Goal: Task Accomplishment & Management: Complete application form

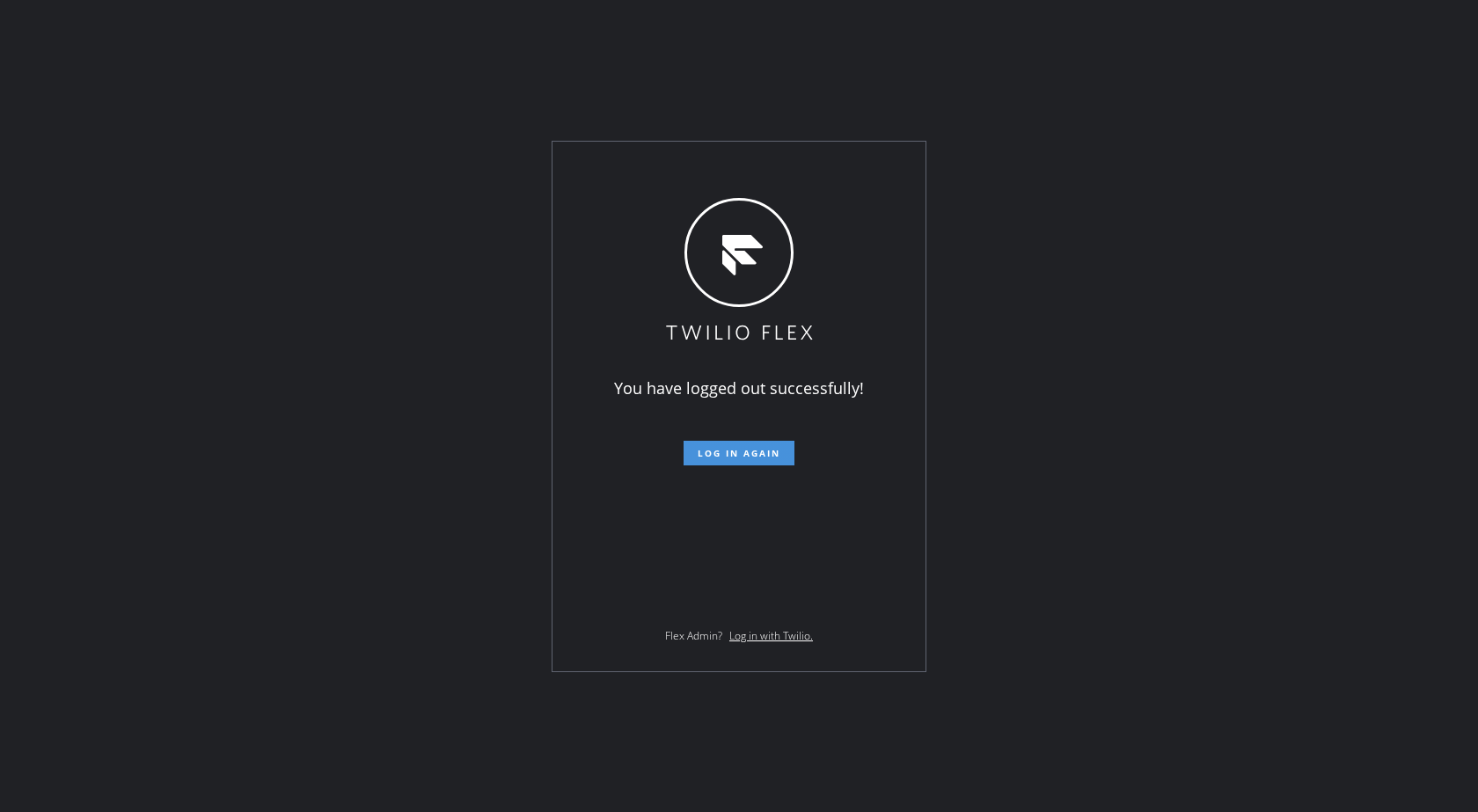
click at [778, 463] on button "Log in again" at bounding box center [739, 453] width 111 height 24
click at [730, 450] on span "Log in again" at bounding box center [739, 452] width 82 height 12
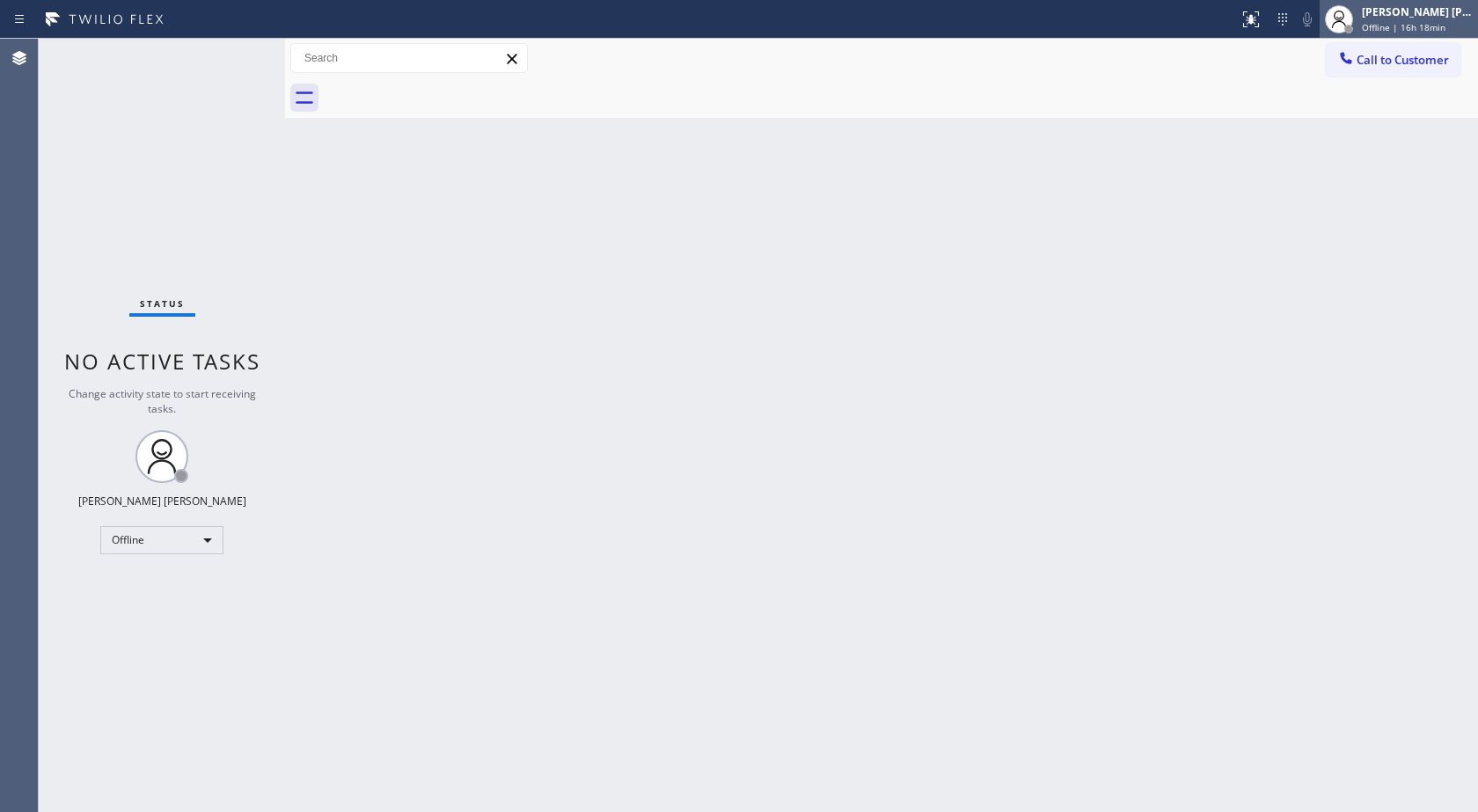
click at [1442, 17] on div "[PERSON_NAME] [PERSON_NAME]" at bounding box center [1417, 12] width 111 height 15
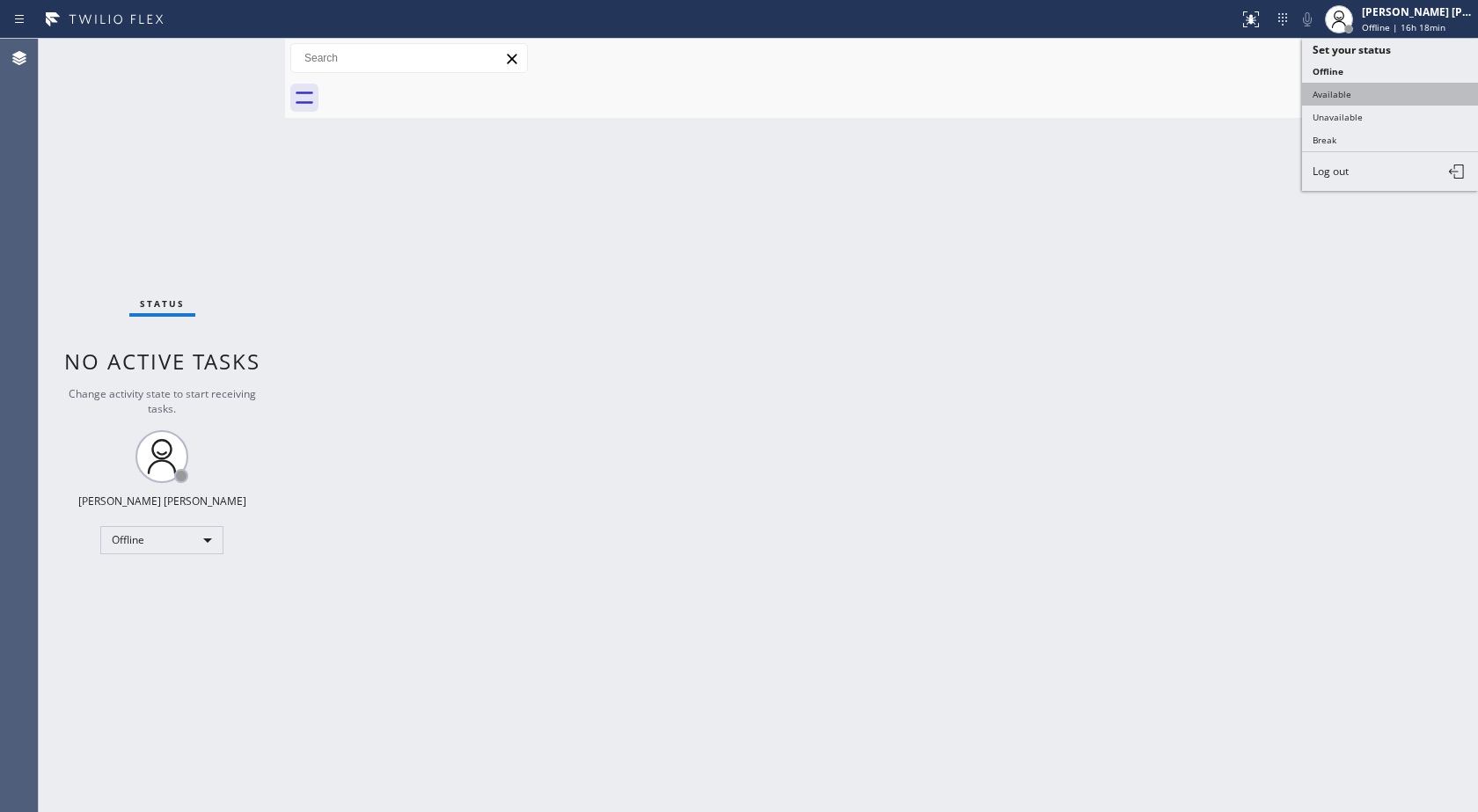
click at [1369, 89] on button "Available" at bounding box center [1390, 93] width 176 height 22
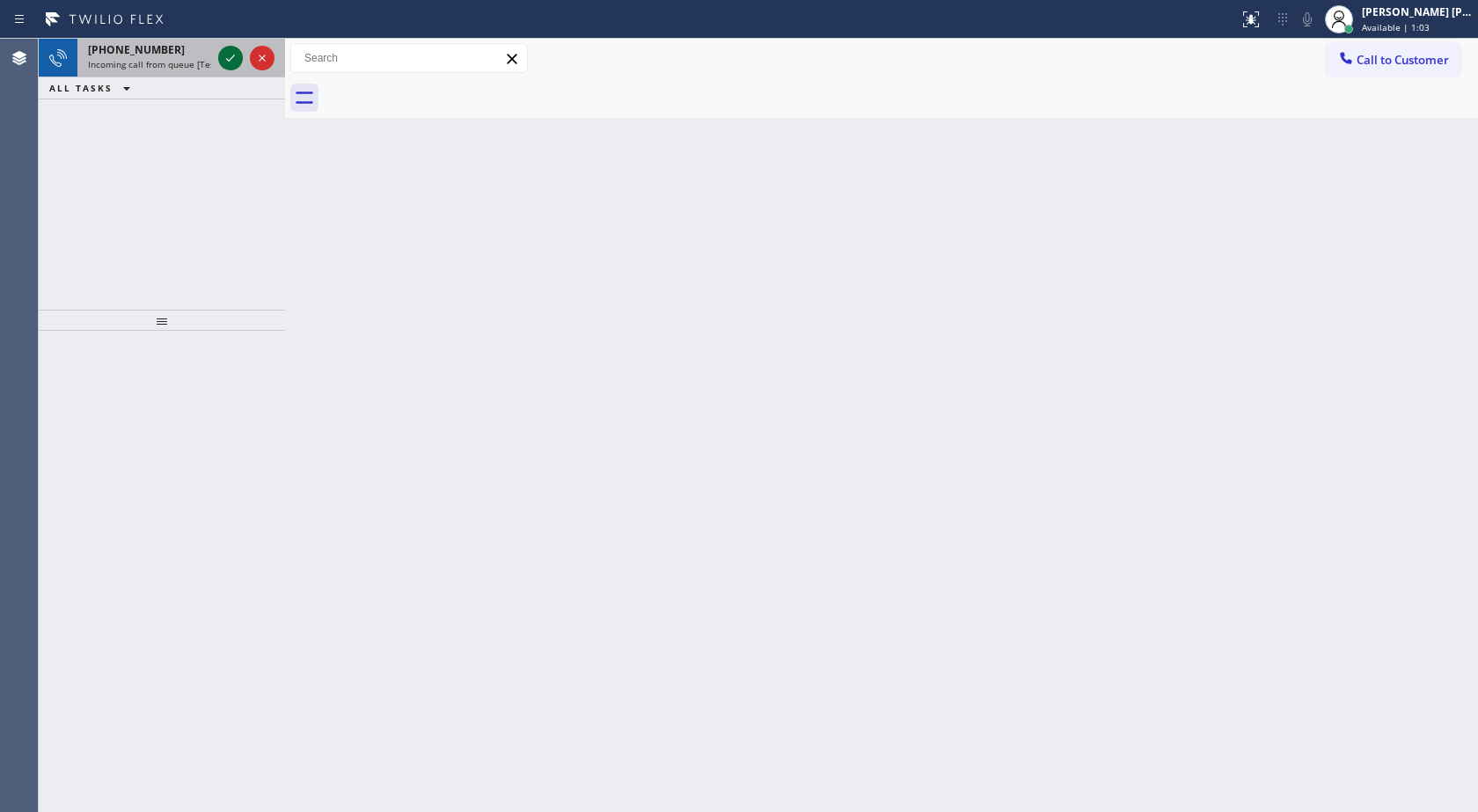
click at [231, 51] on icon at bounding box center [230, 58] width 22 height 21
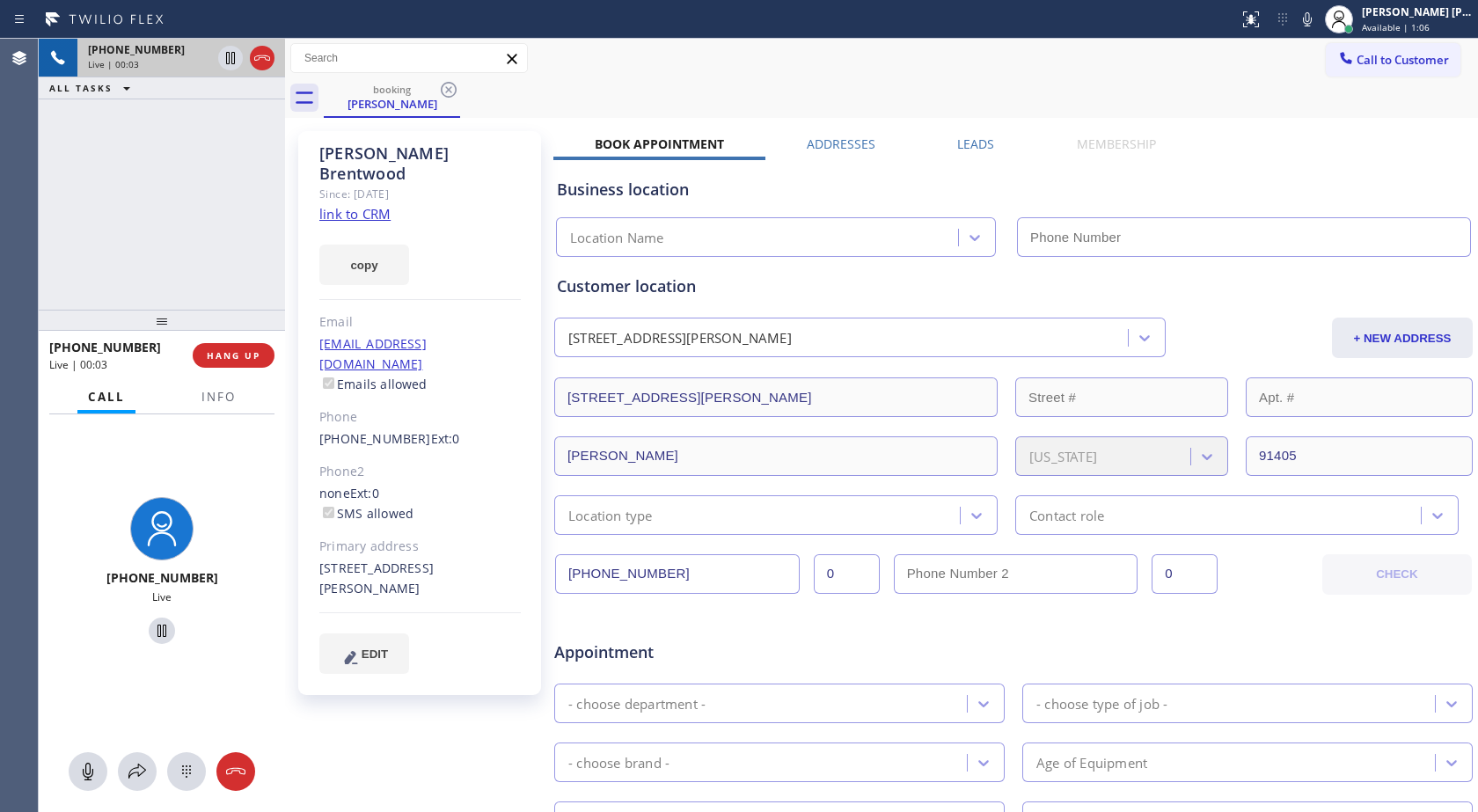
type input "[PHONE_NUMBER]"
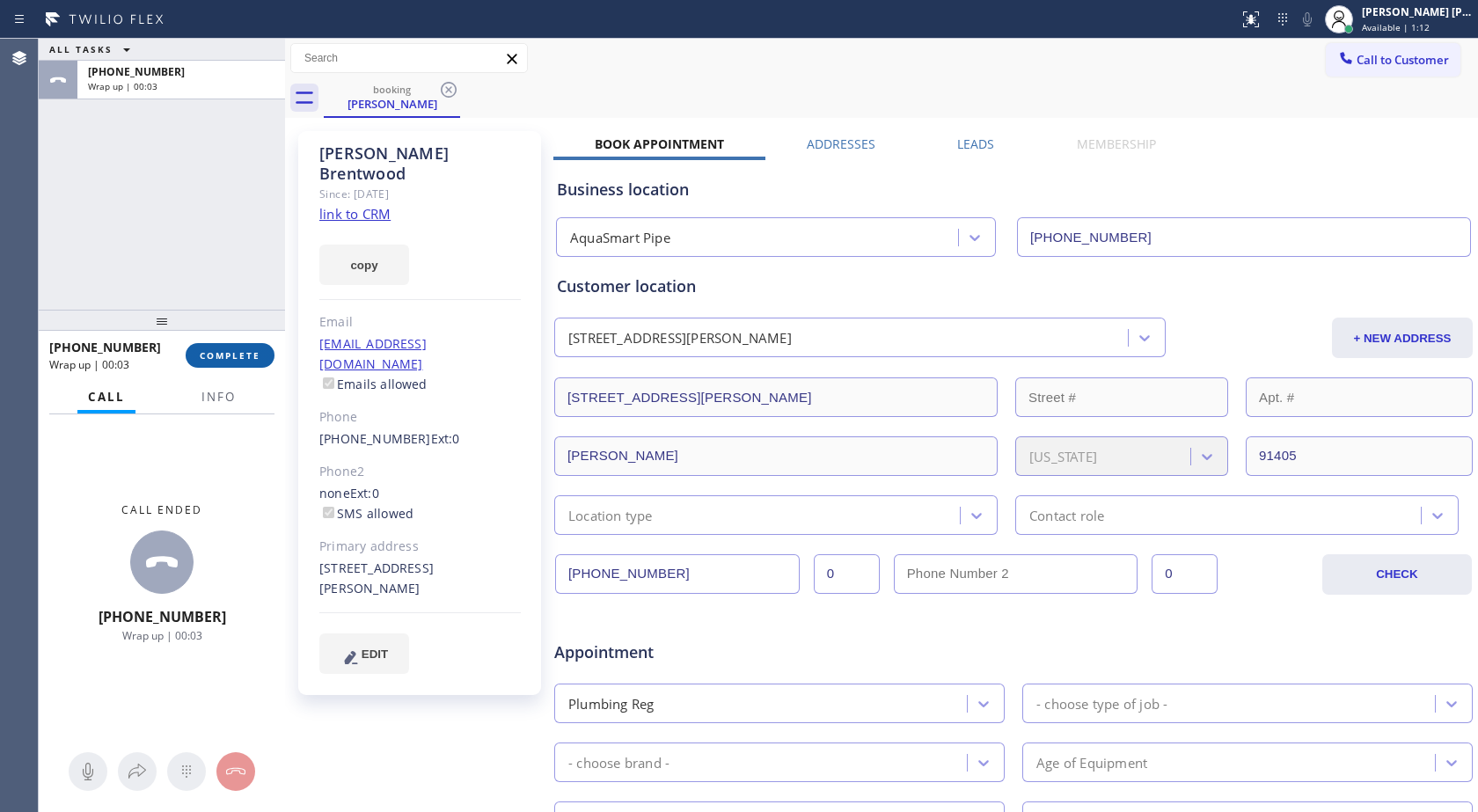
click at [263, 364] on button "COMPLETE" at bounding box center [230, 355] width 89 height 24
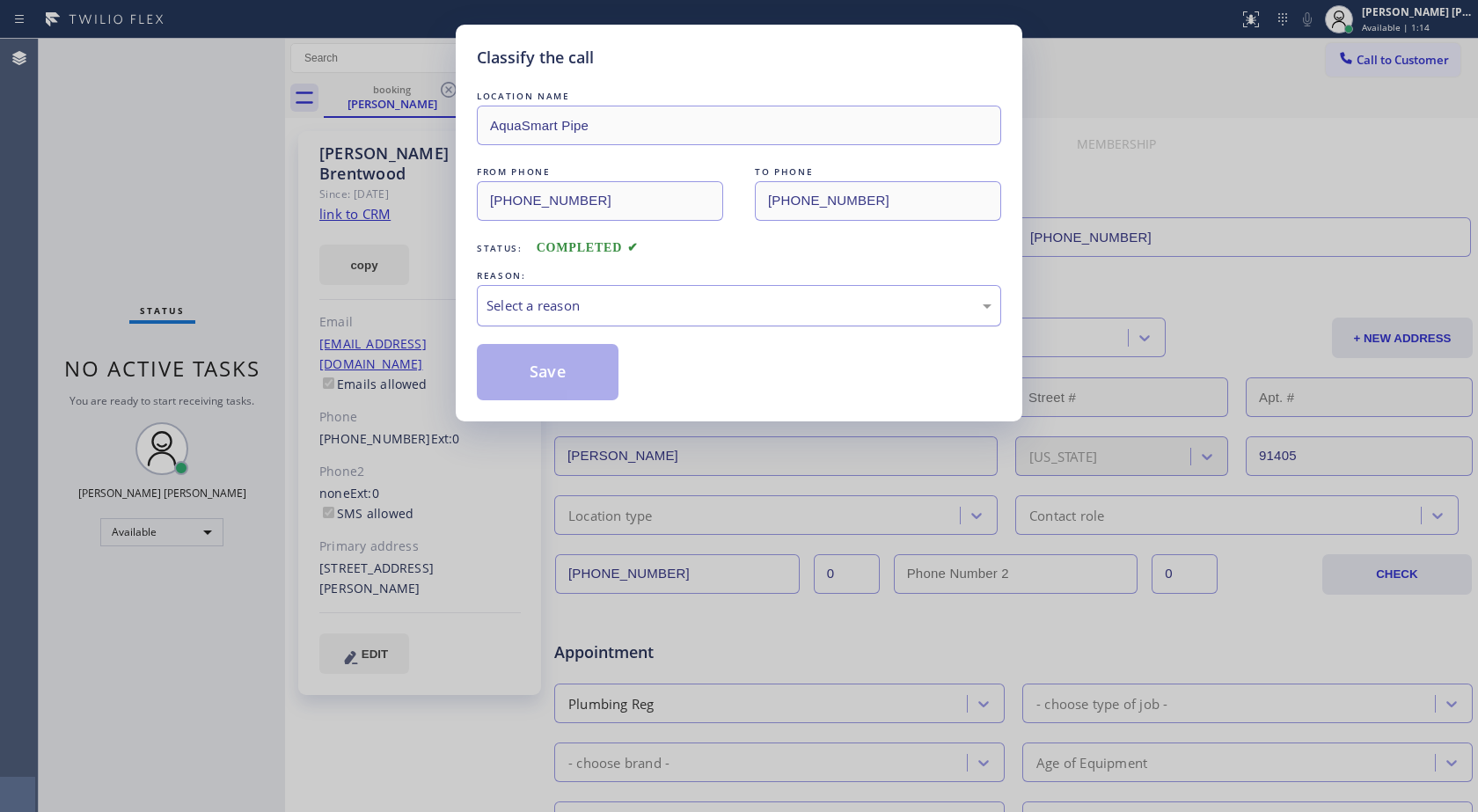
click at [654, 313] on div "Select a reason" at bounding box center [739, 306] width 505 height 21
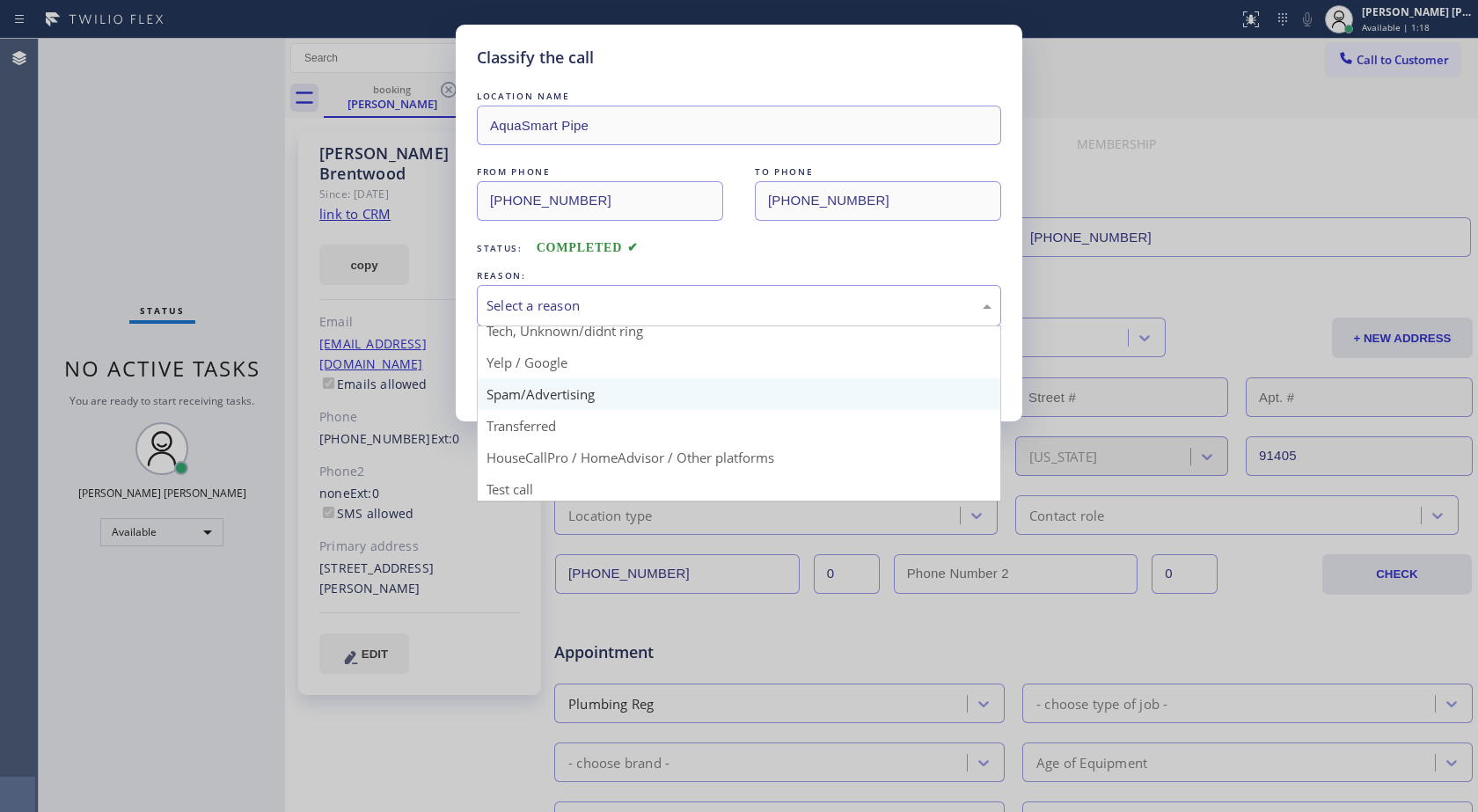
scroll to position [111, 0]
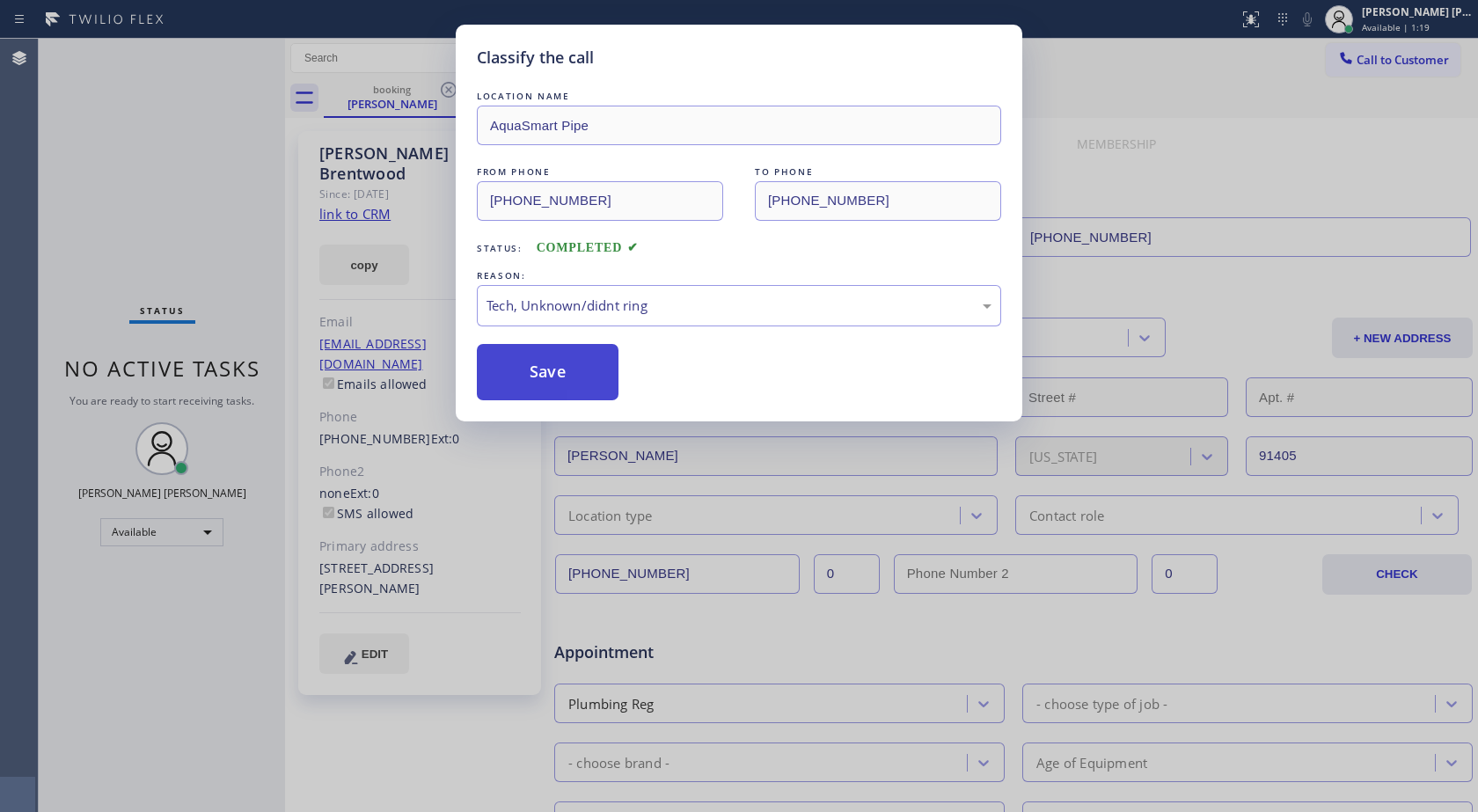
click at [523, 366] on button "Save" at bounding box center [548, 372] width 142 height 56
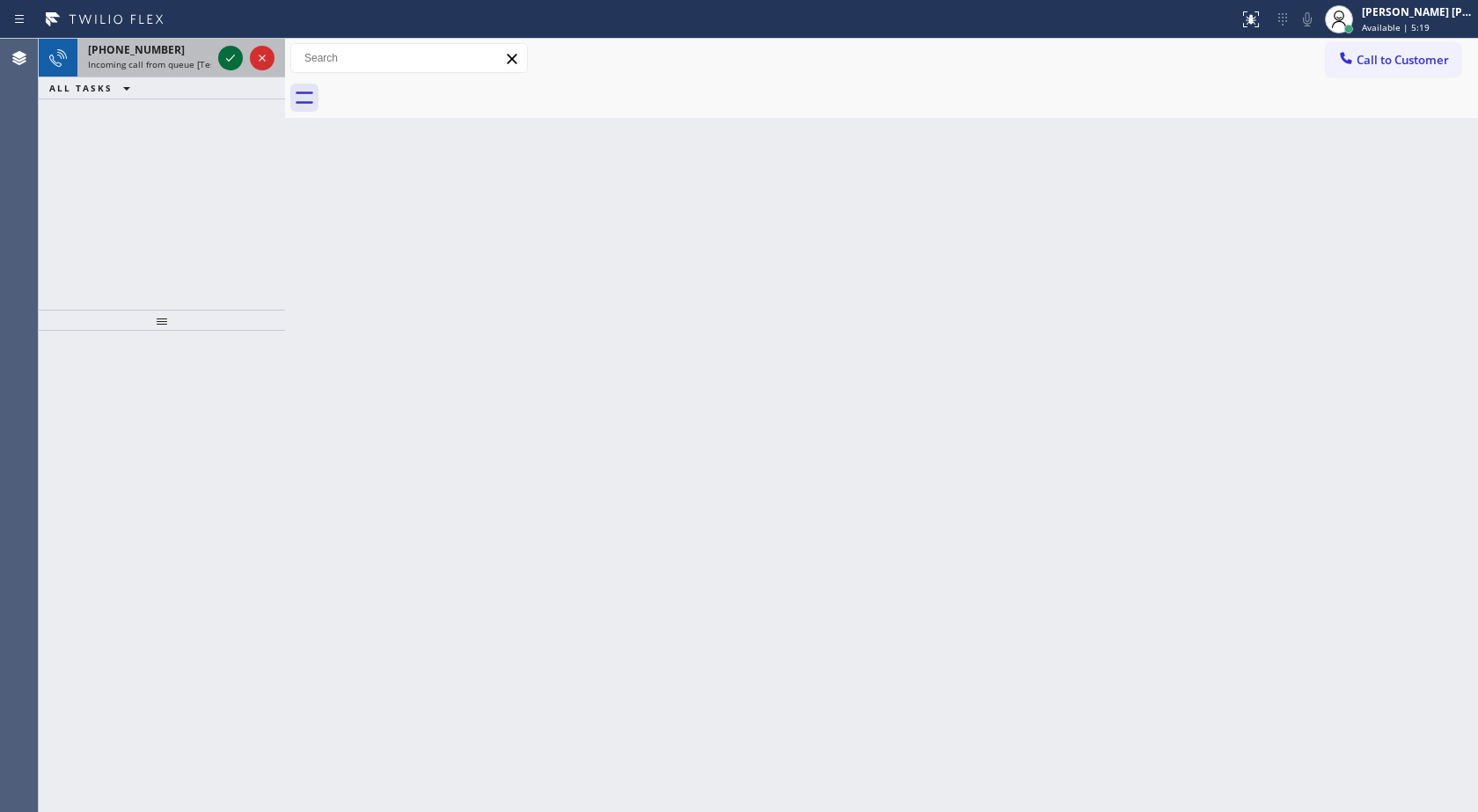
click at [232, 58] on icon at bounding box center [230, 58] width 8 height 7
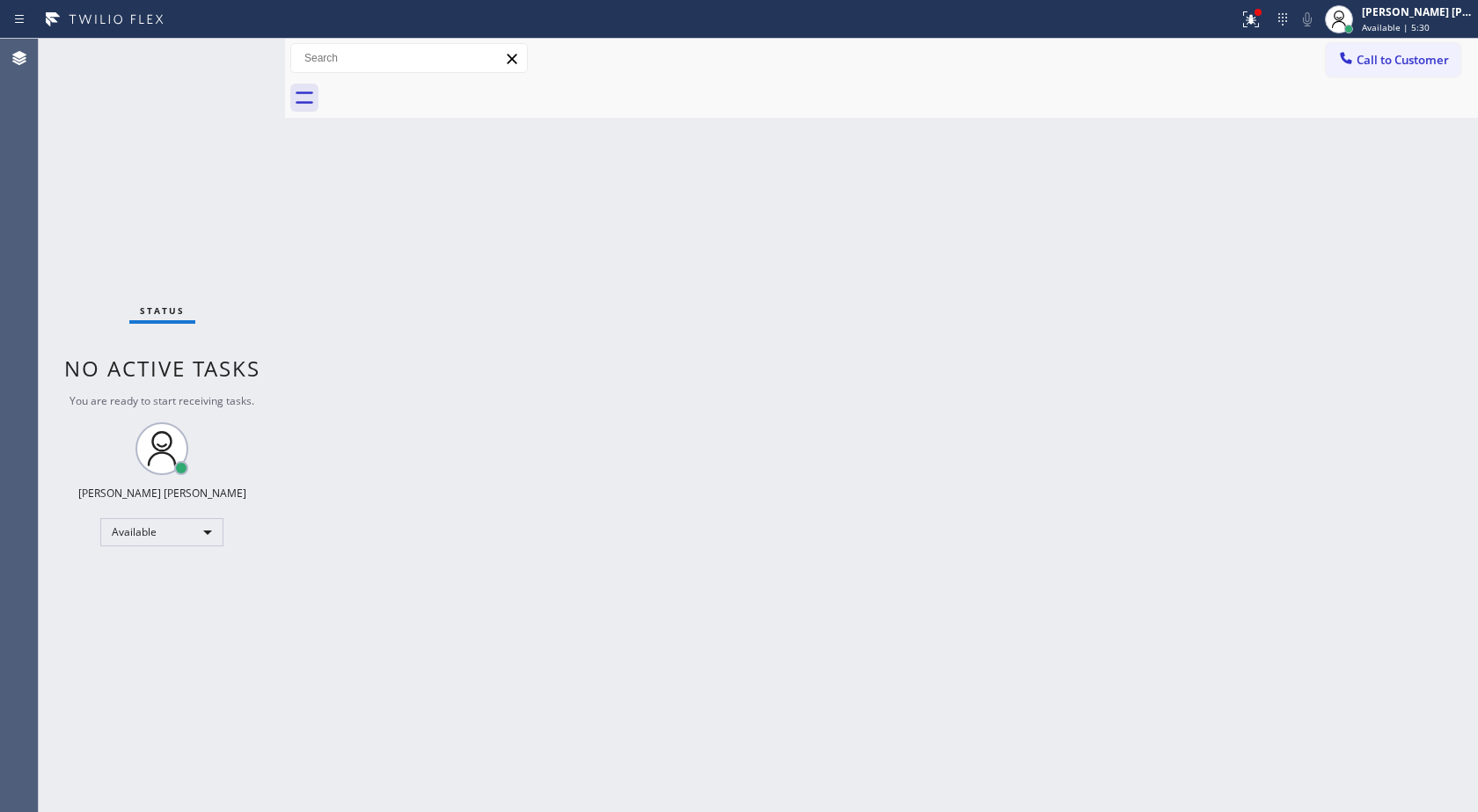
click at [998, 486] on div "Back to Dashboard Change Sender ID Customers Technicians Select a contact Outbo…" at bounding box center [882, 424] width 1193 height 773
click at [999, 487] on div "Back to Dashboard Change Sender ID Customers Technicians Select a contact Outbo…" at bounding box center [882, 424] width 1193 height 773
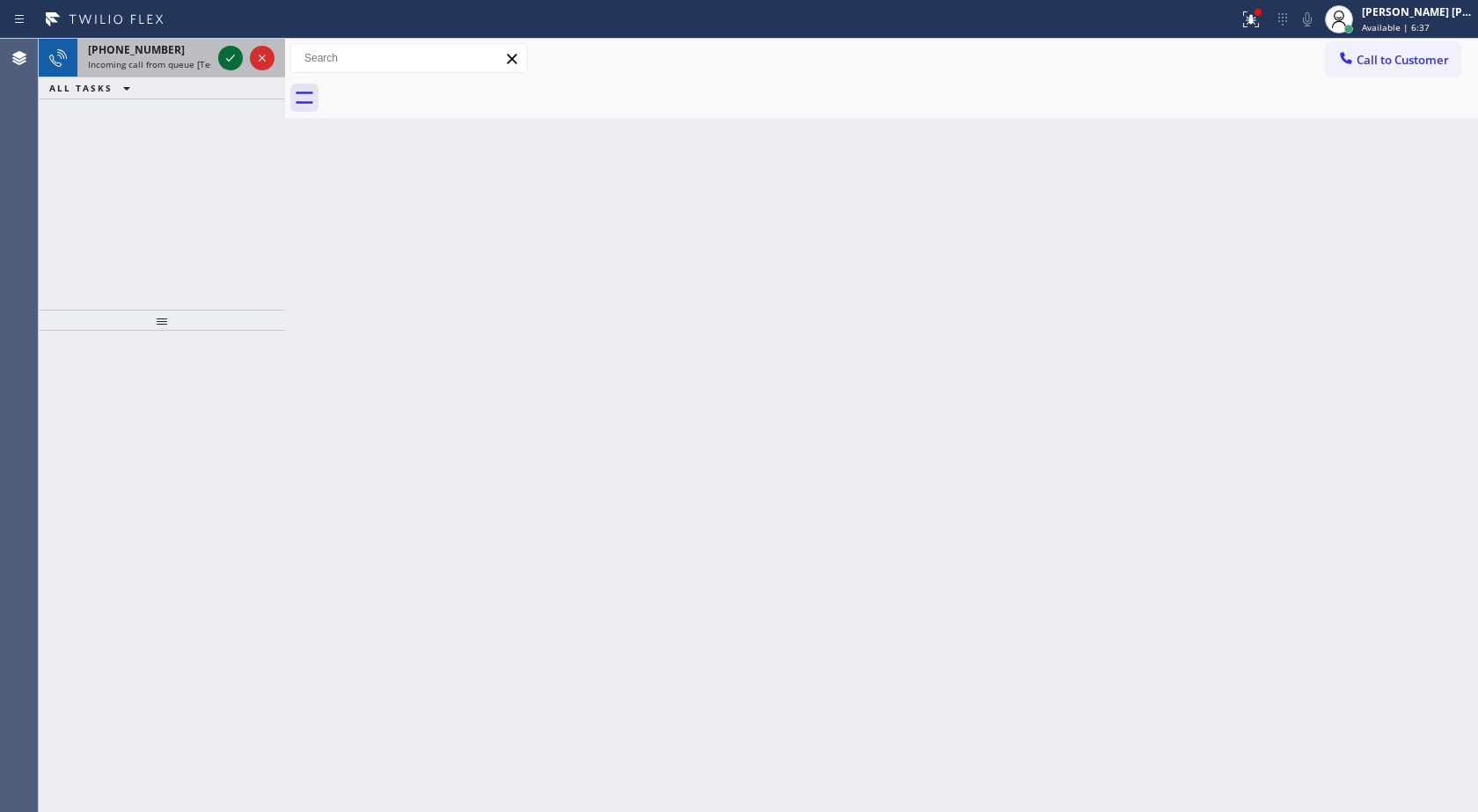
click at [220, 64] on icon at bounding box center [230, 58] width 22 height 21
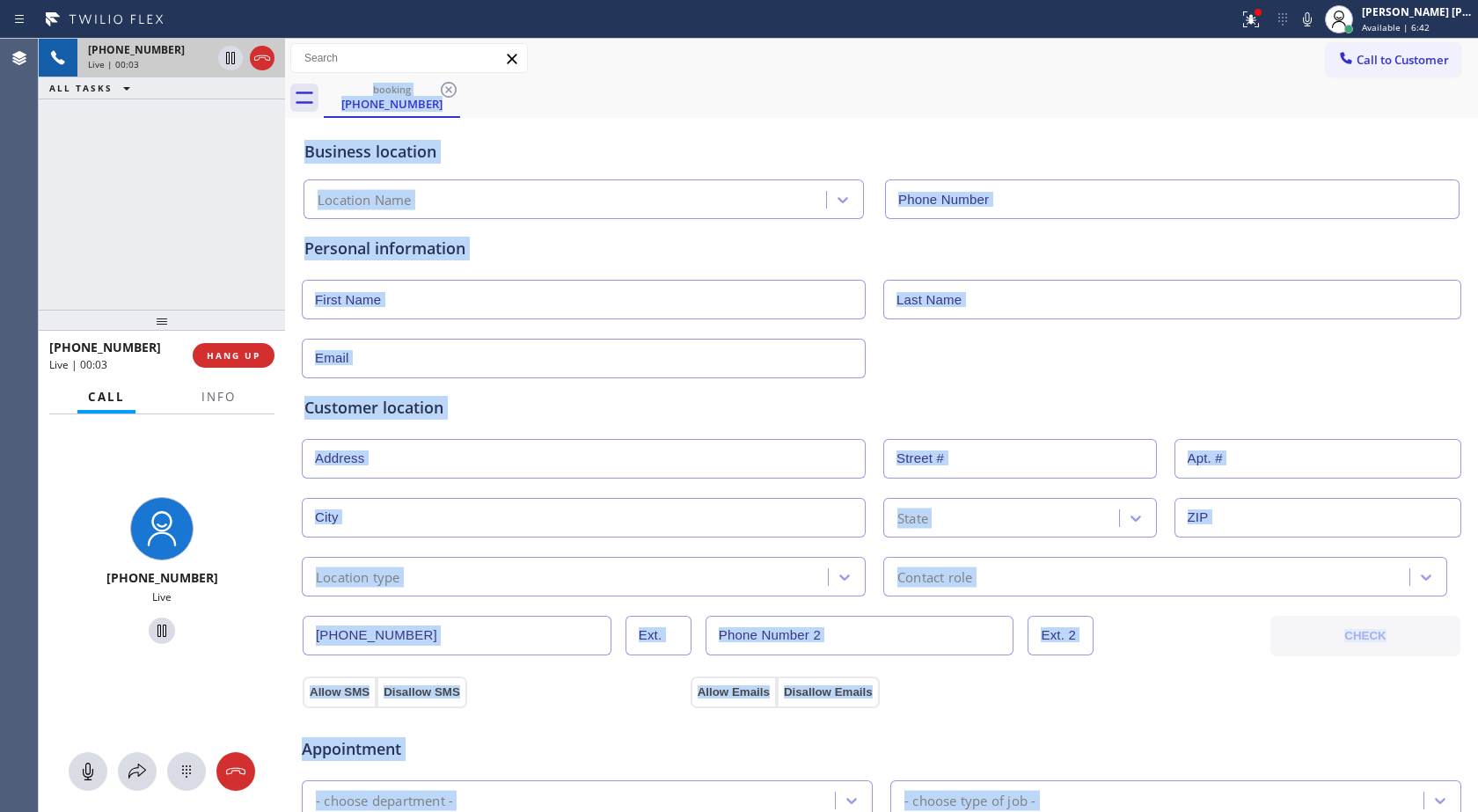
click at [624, 151] on div "Business location" at bounding box center [882, 151] width 1155 height 23
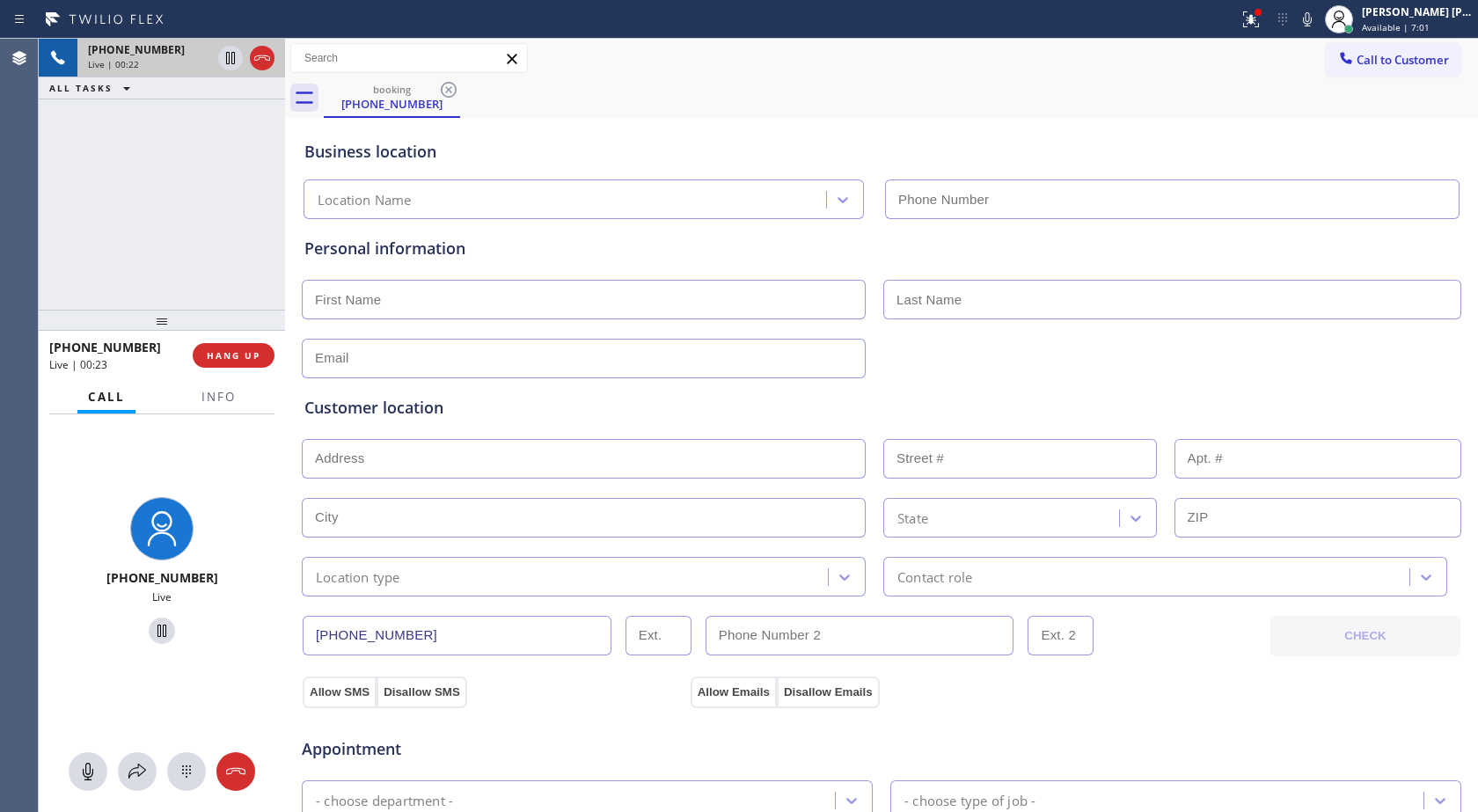
type input "[PHONE_NUMBER]"
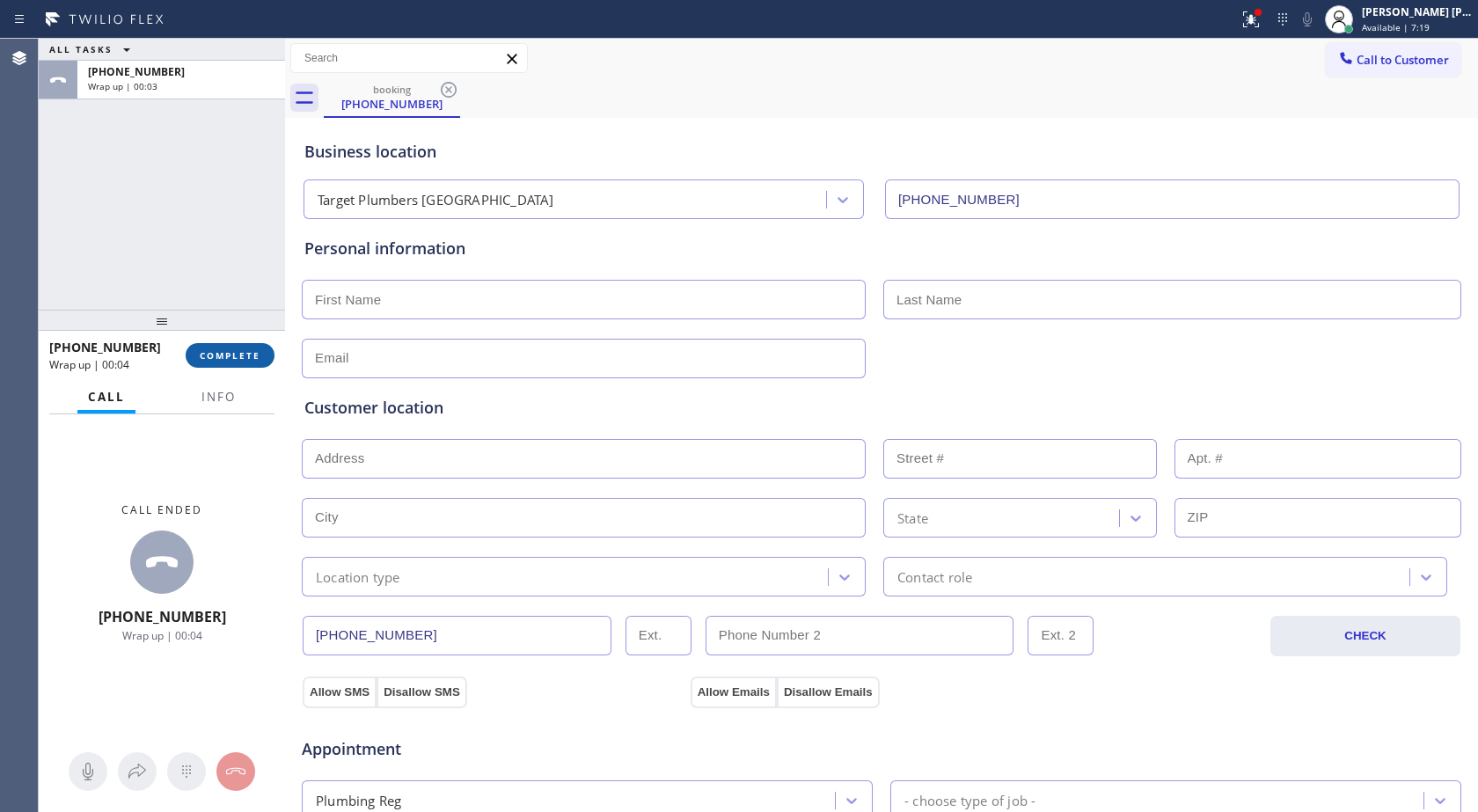
click at [240, 354] on span "COMPLETE" at bounding box center [230, 355] width 61 height 12
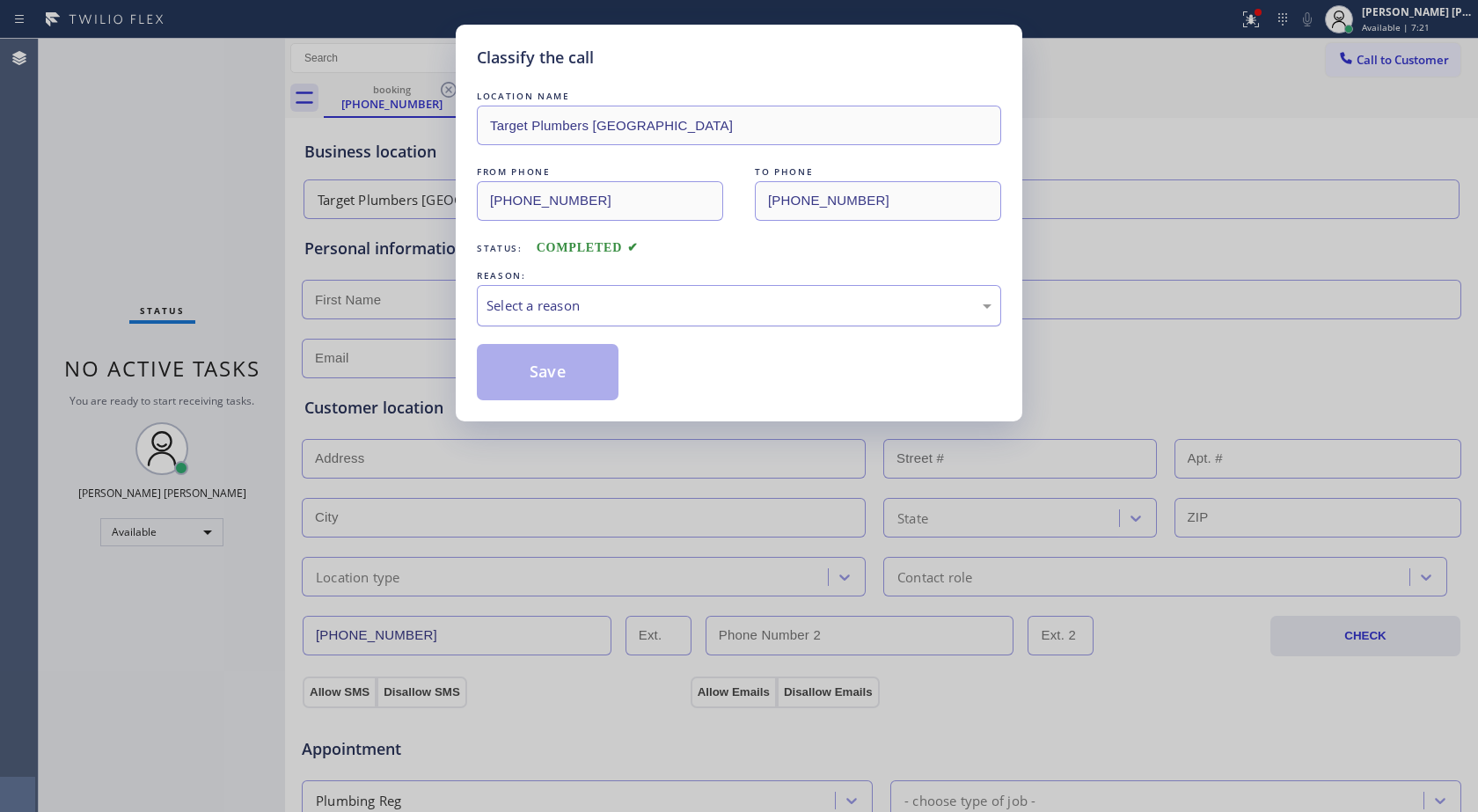
click at [547, 292] on div "Select a reason" at bounding box center [739, 306] width 524 height 41
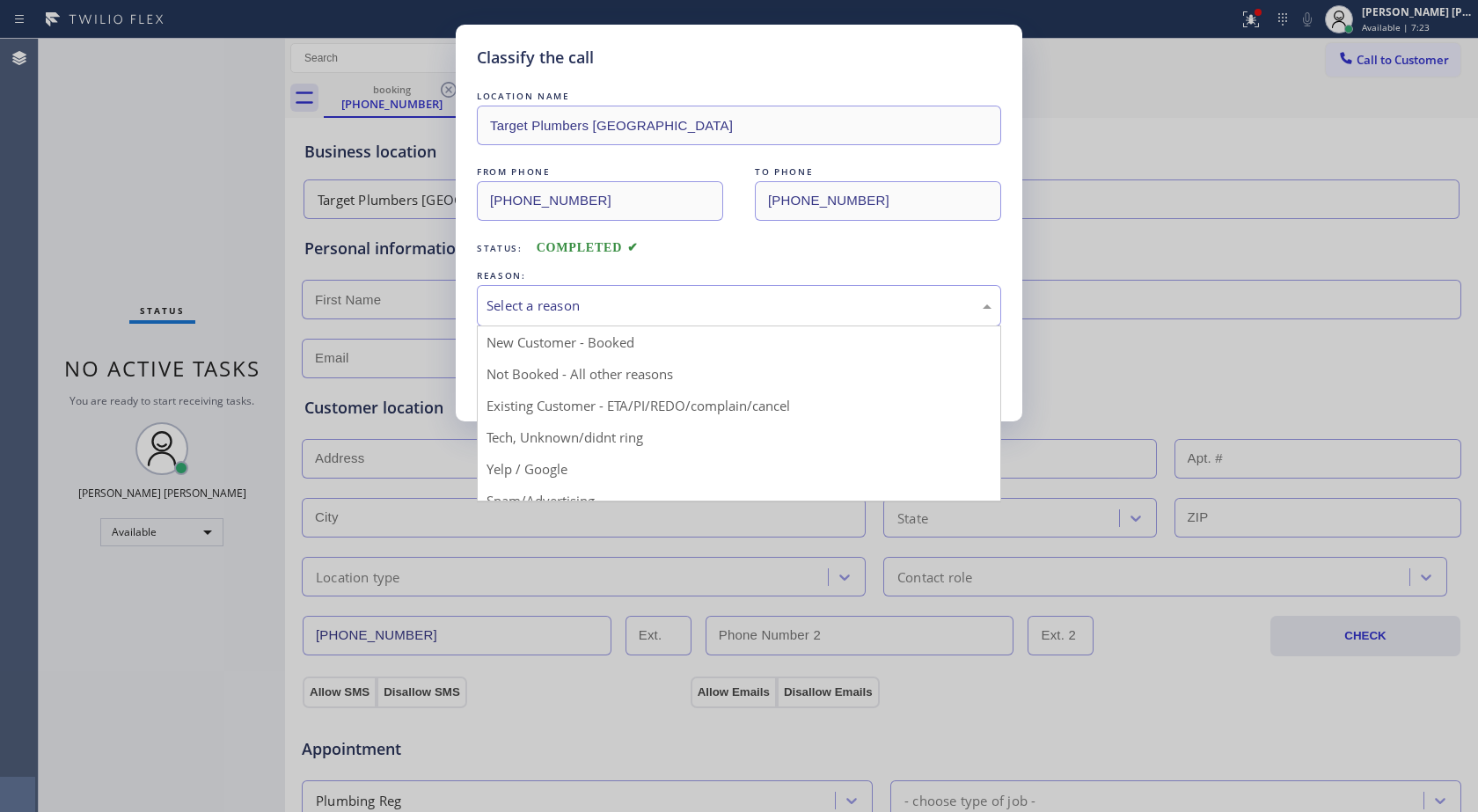
click at [332, 249] on div "Classify the call LOCATION NAME Target Plumbers [GEOGRAPHIC_DATA] FROM PHONE [P…" at bounding box center [739, 406] width 1478 height 812
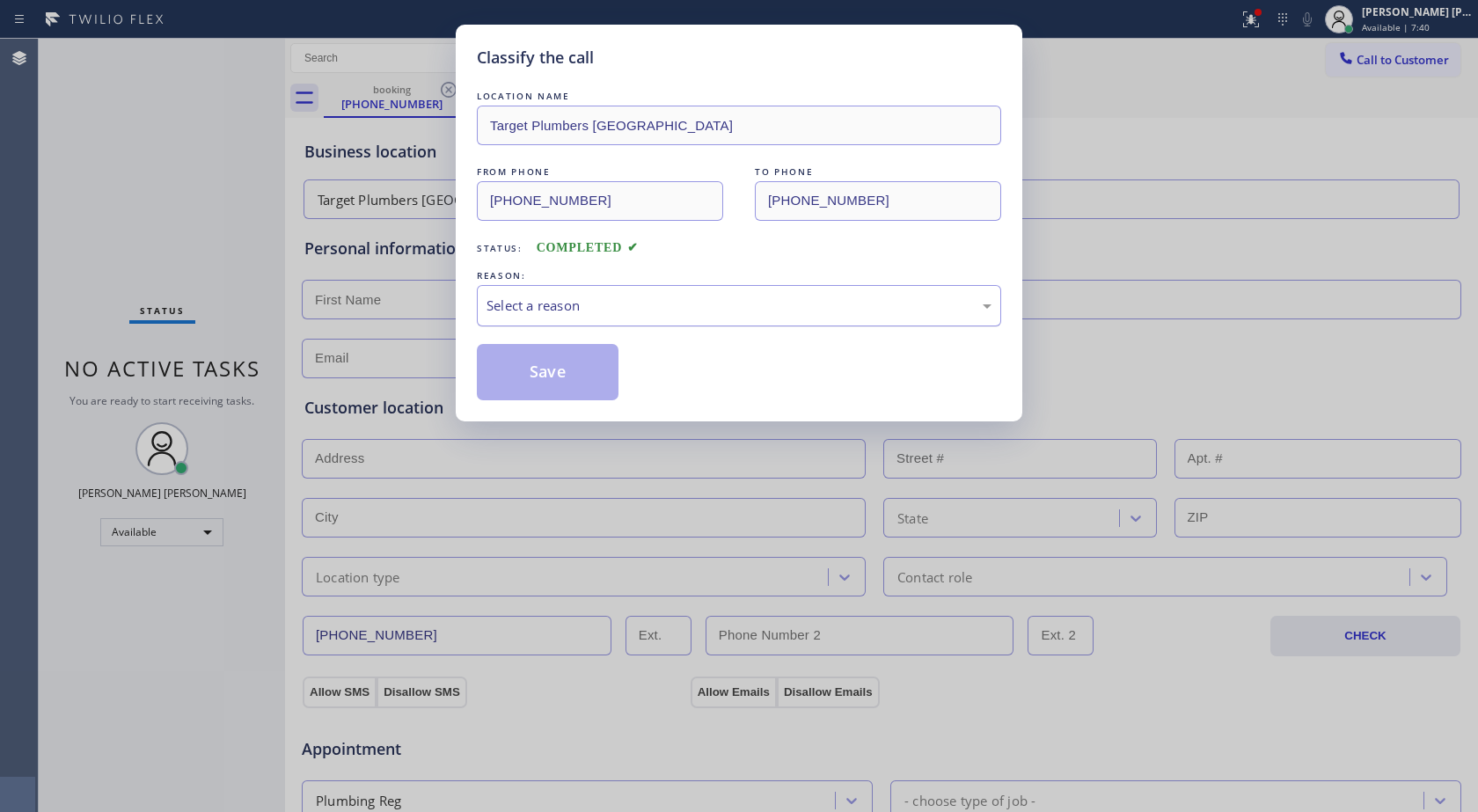
click at [595, 293] on div "Select a reason" at bounding box center [739, 306] width 524 height 41
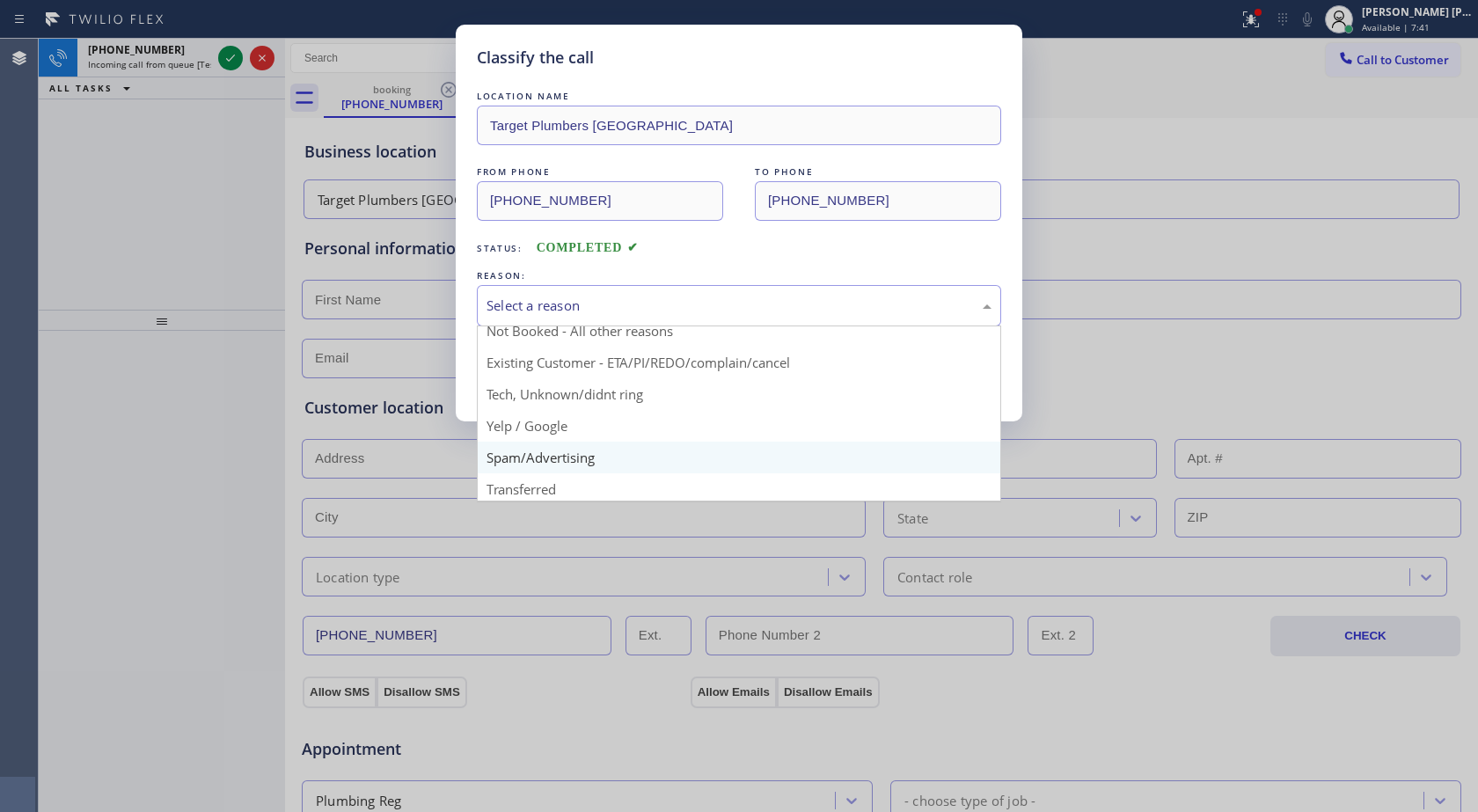
scroll to position [111, 0]
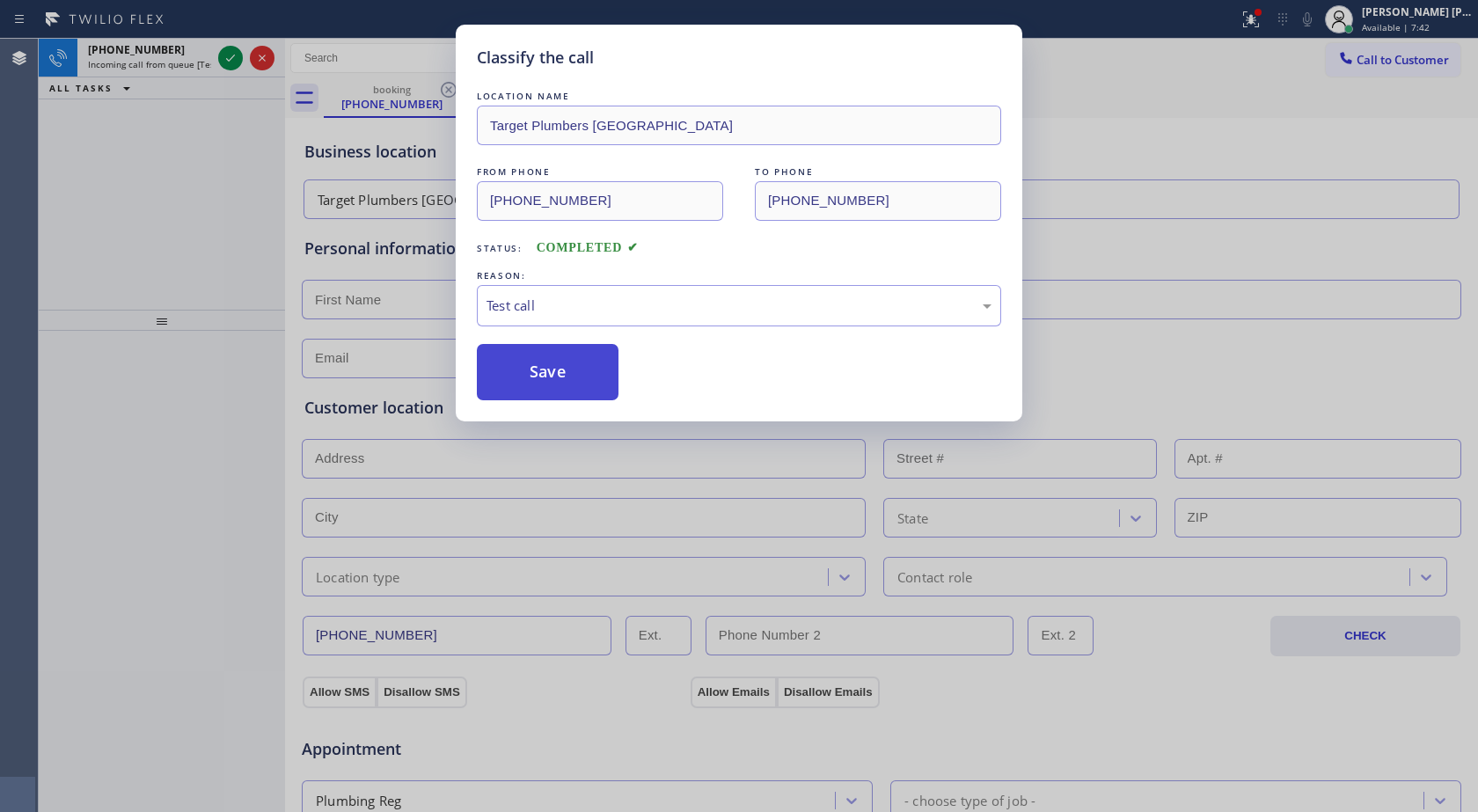
click at [546, 371] on button "Save" at bounding box center [548, 372] width 142 height 56
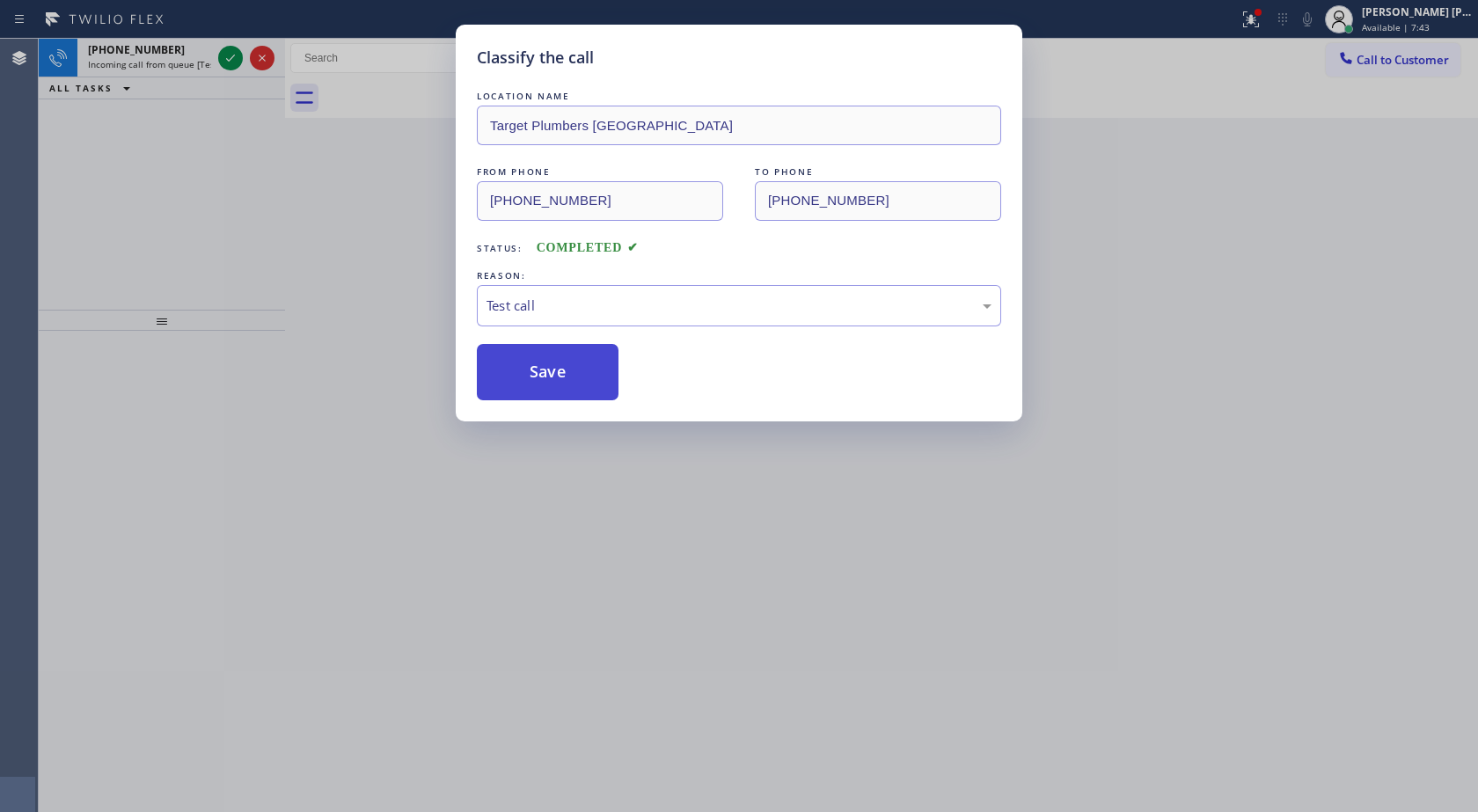
click at [546, 371] on div "Classify the call LOCATION NAME AquaSmart Pipe FROM PHONE [PHONE_NUMBER] TO PHO…" at bounding box center [758, 424] width 1440 height 773
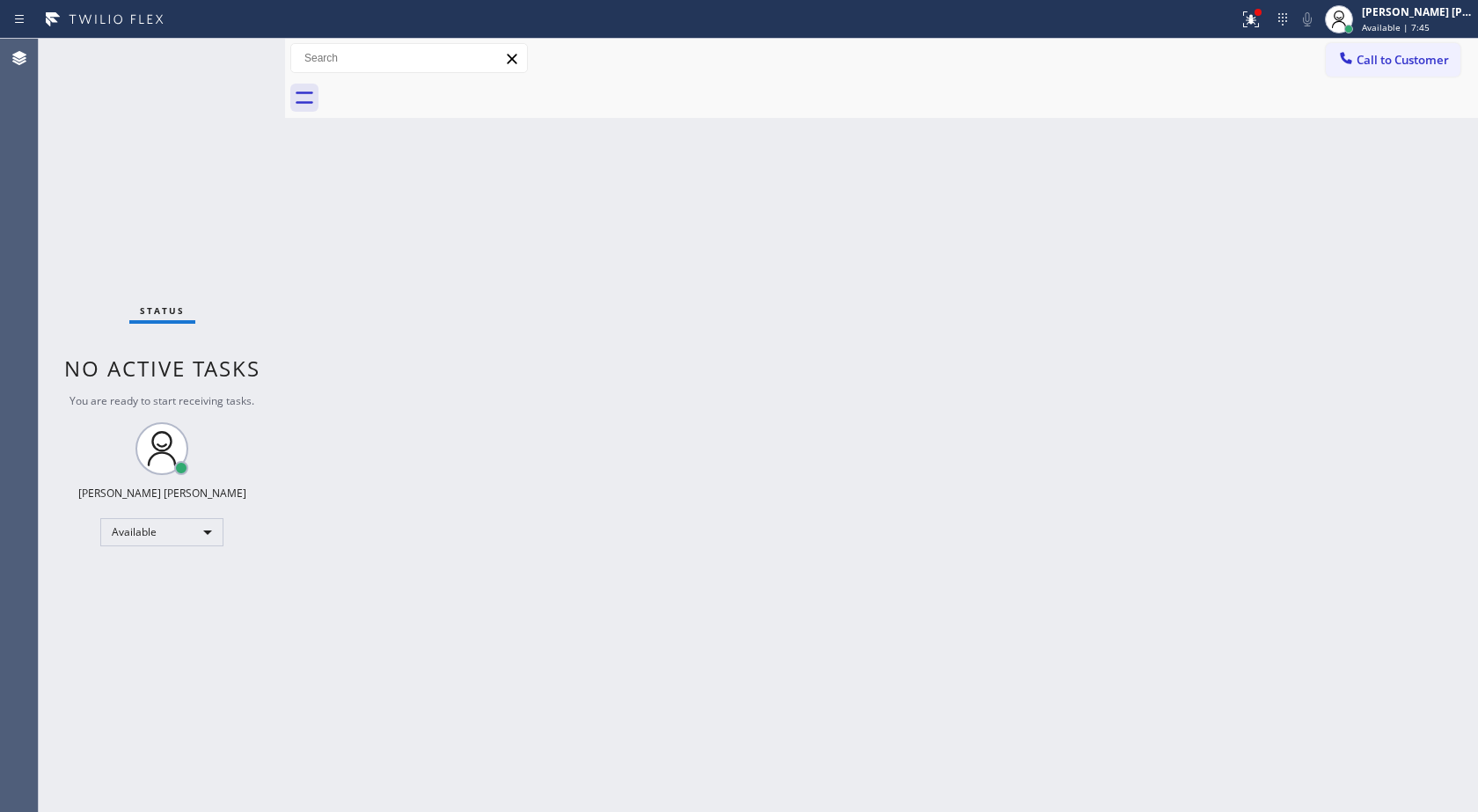
click at [223, 55] on div "Status No active tasks You are ready to start receiving tasks. [PERSON_NAME] [P…" at bounding box center [162, 424] width 247 height 773
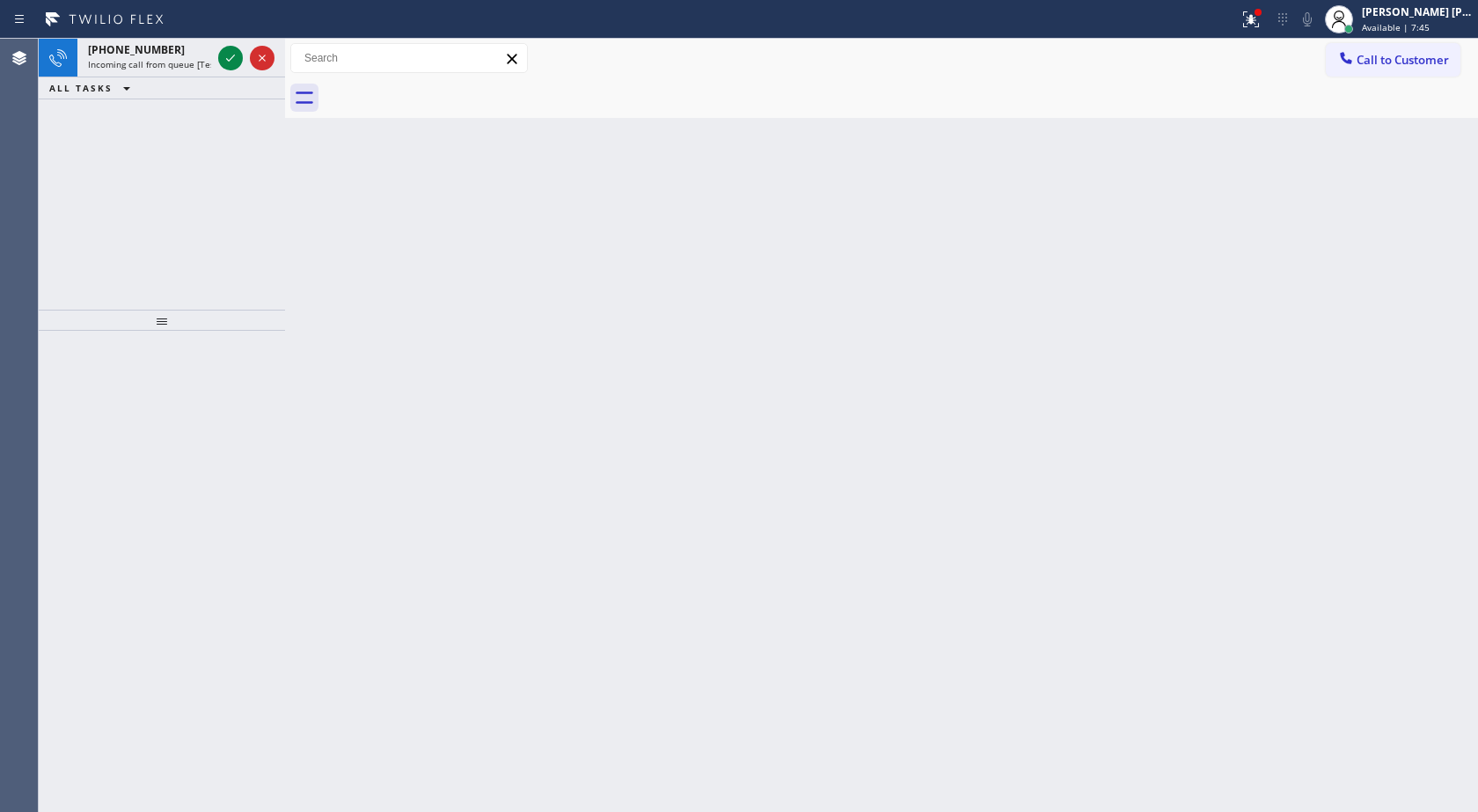
click at [223, 55] on icon at bounding box center [230, 58] width 22 height 21
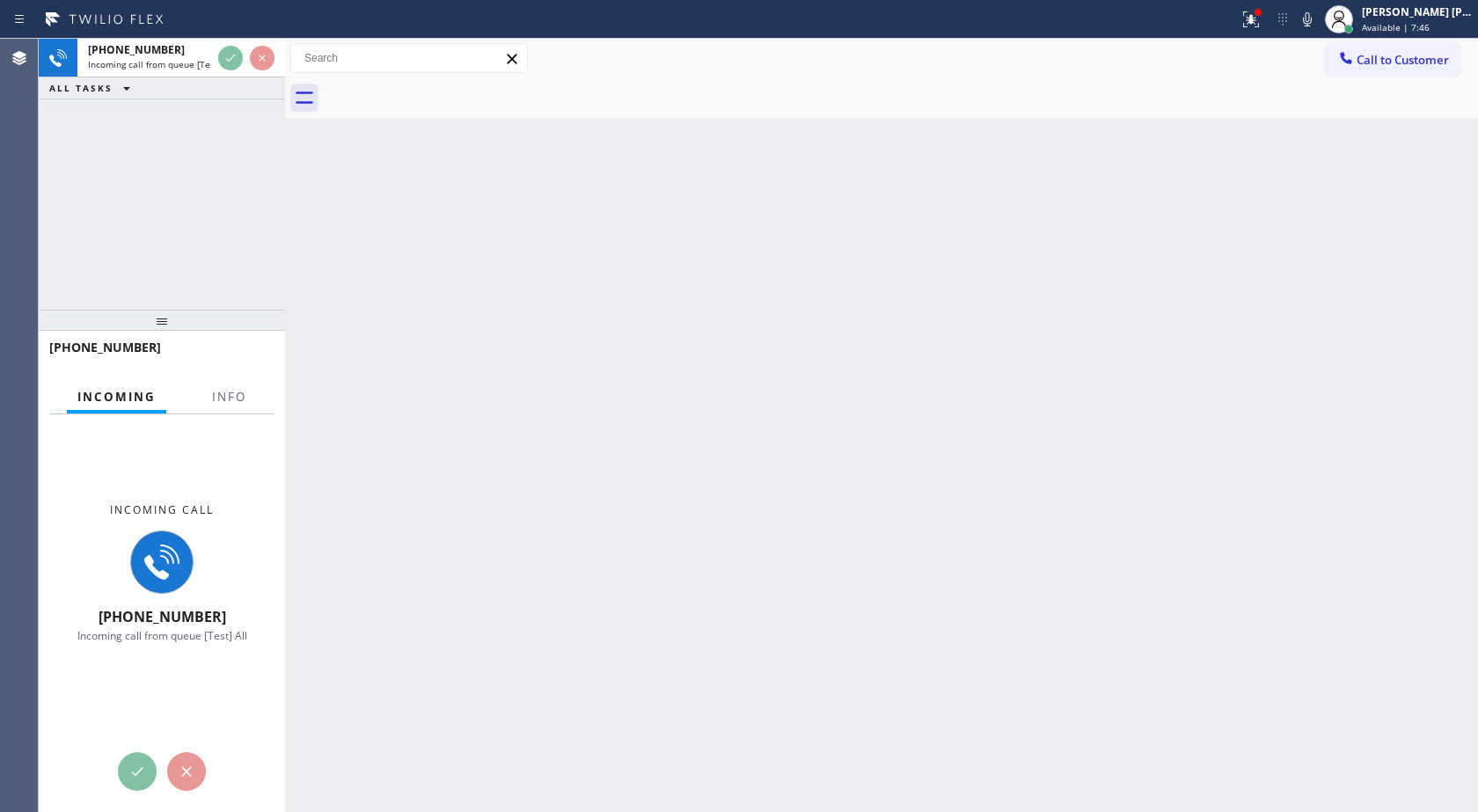
click at [470, 322] on div "Back to Dashboard Change Sender ID Customers Technicians Select a contact Outbo…" at bounding box center [882, 424] width 1193 height 773
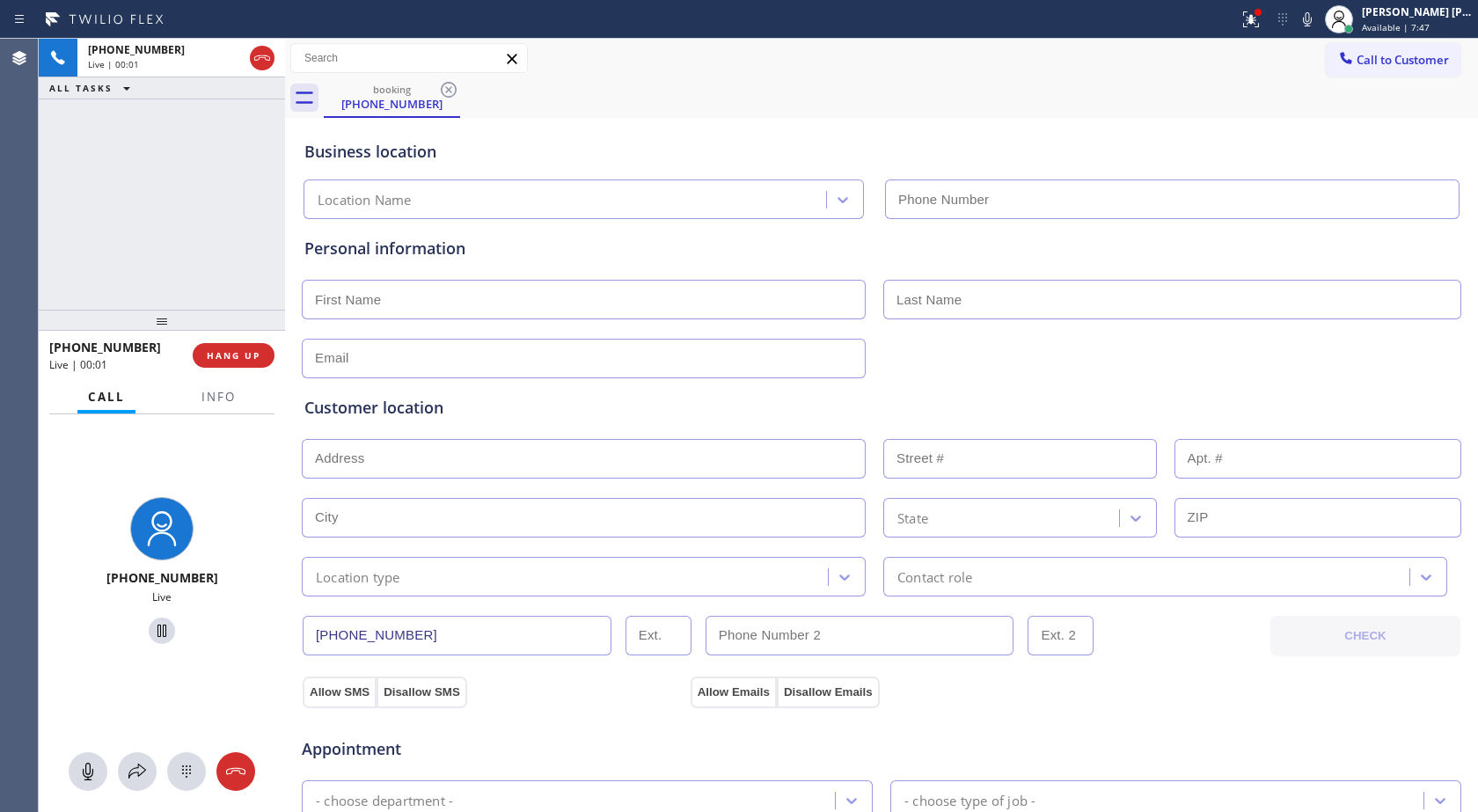
type input "[PHONE_NUMBER]"
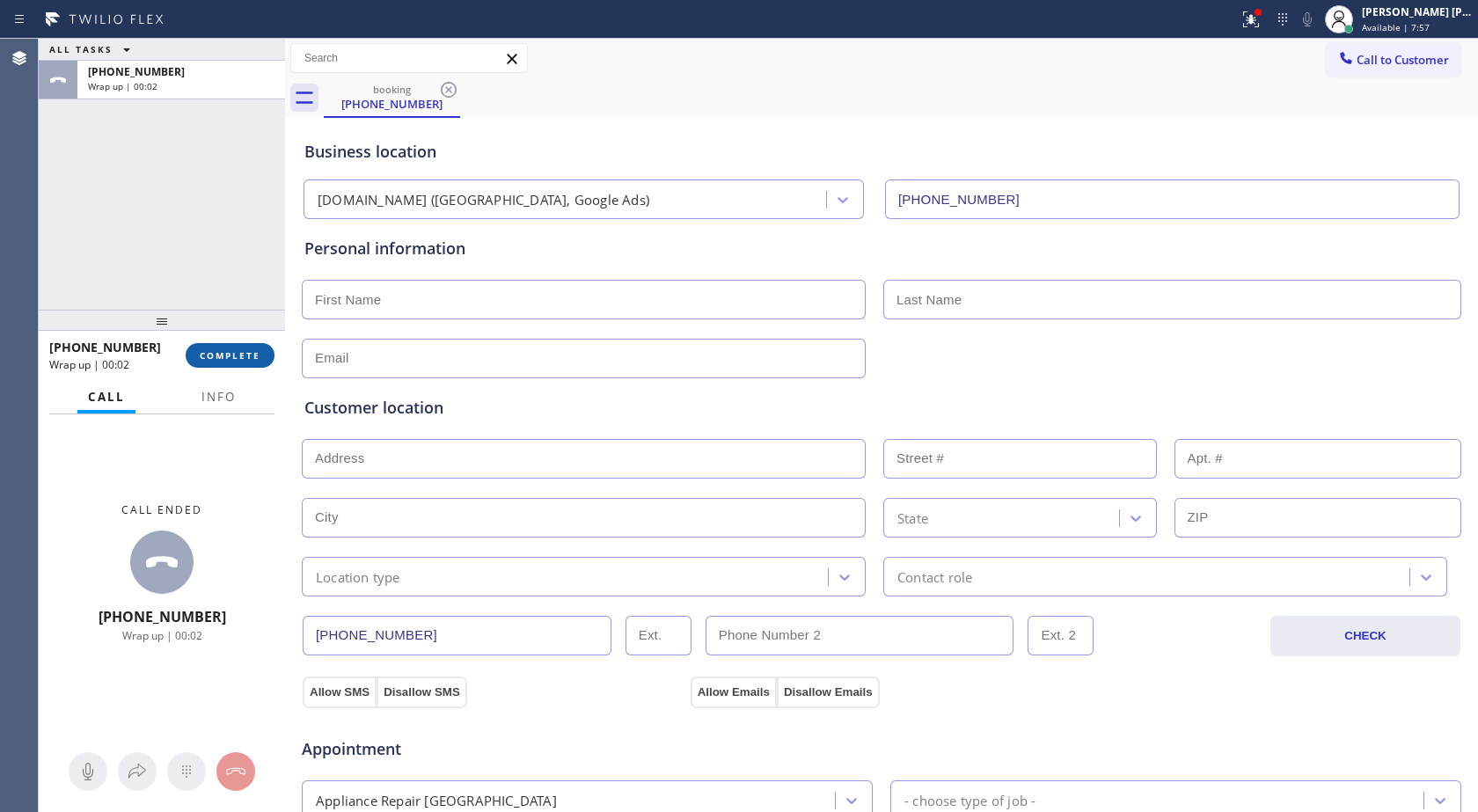
click at [247, 360] on span "COMPLETE" at bounding box center [230, 355] width 61 height 12
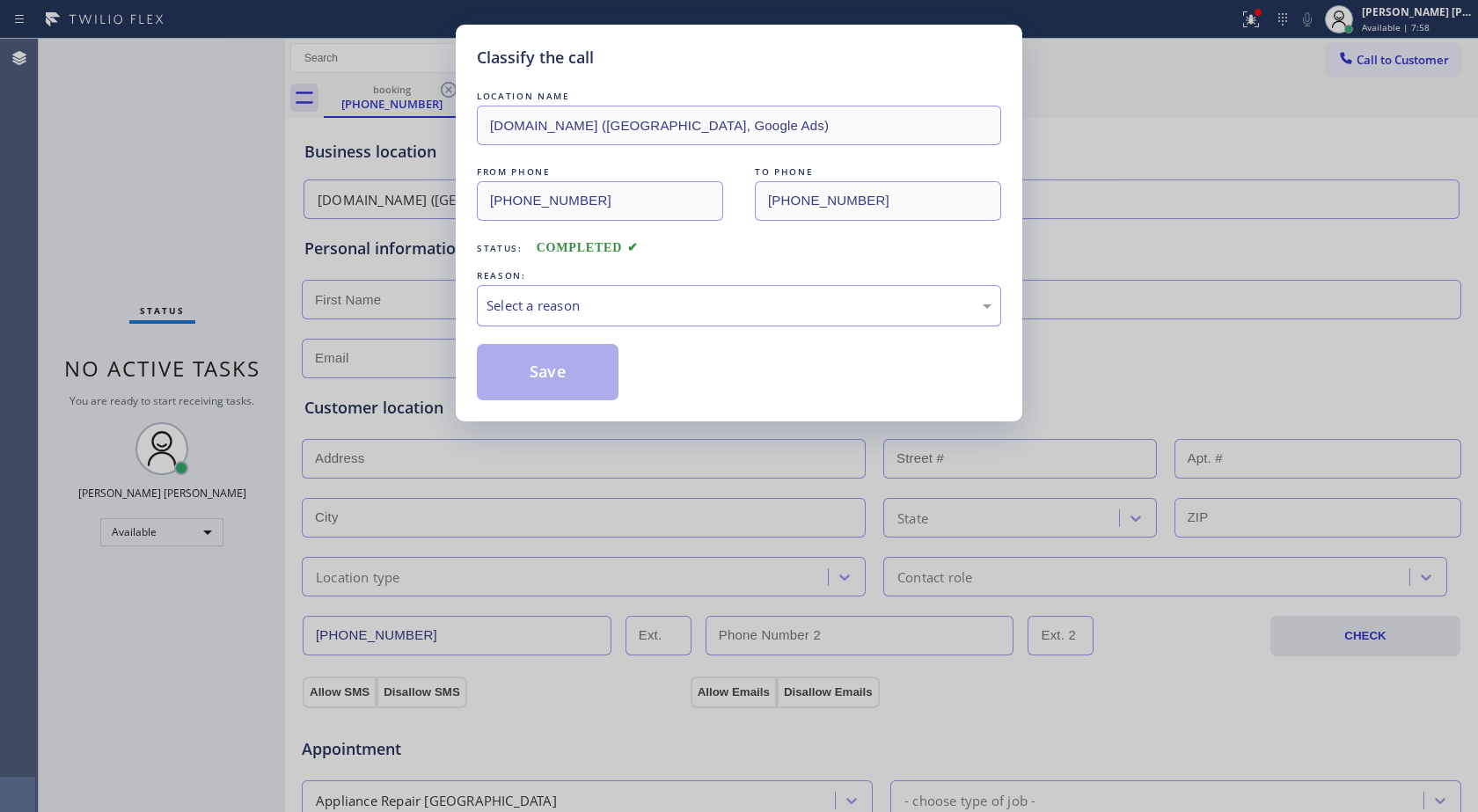
click at [628, 292] on div "Select a reason" at bounding box center [739, 306] width 524 height 41
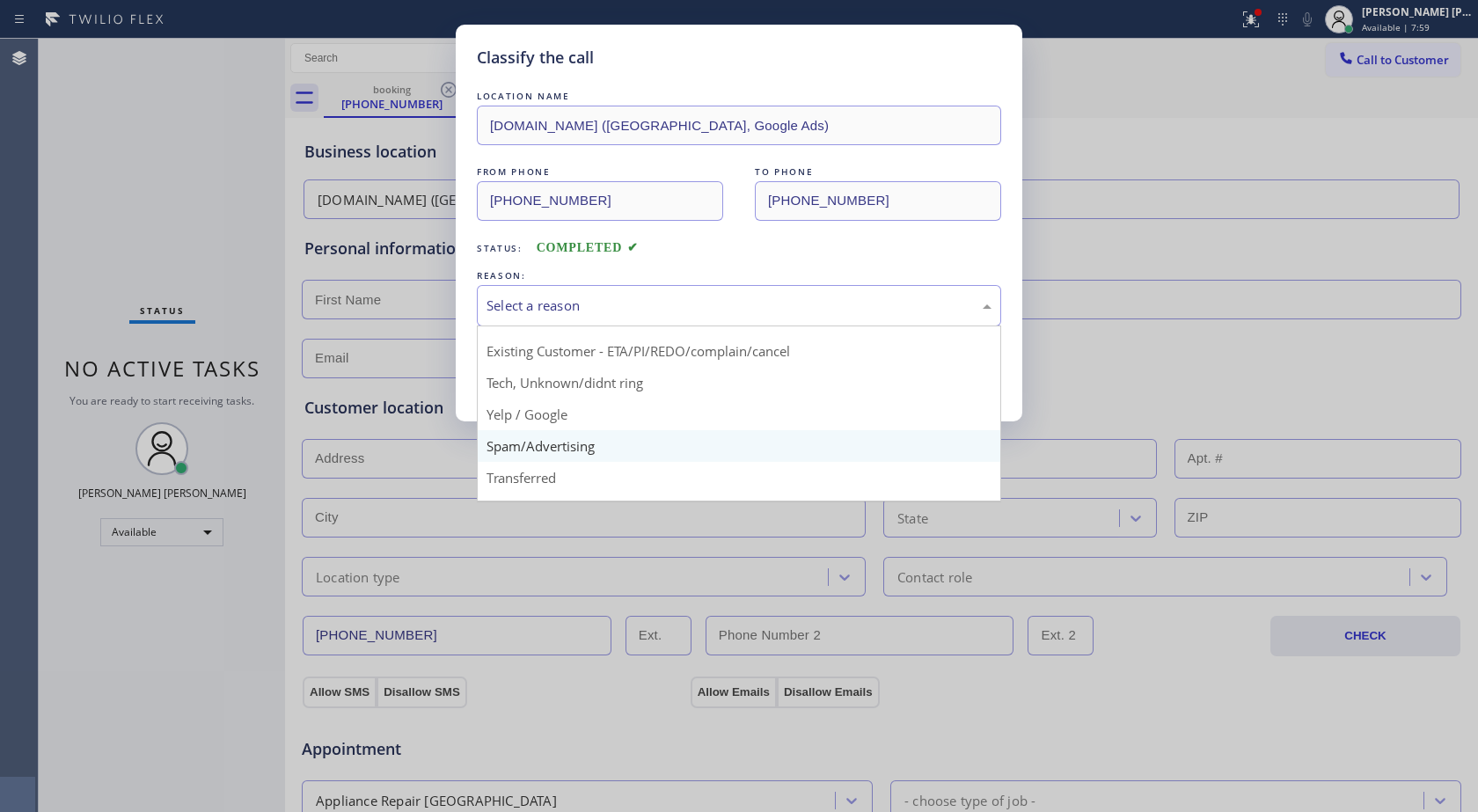
scroll to position [111, 0]
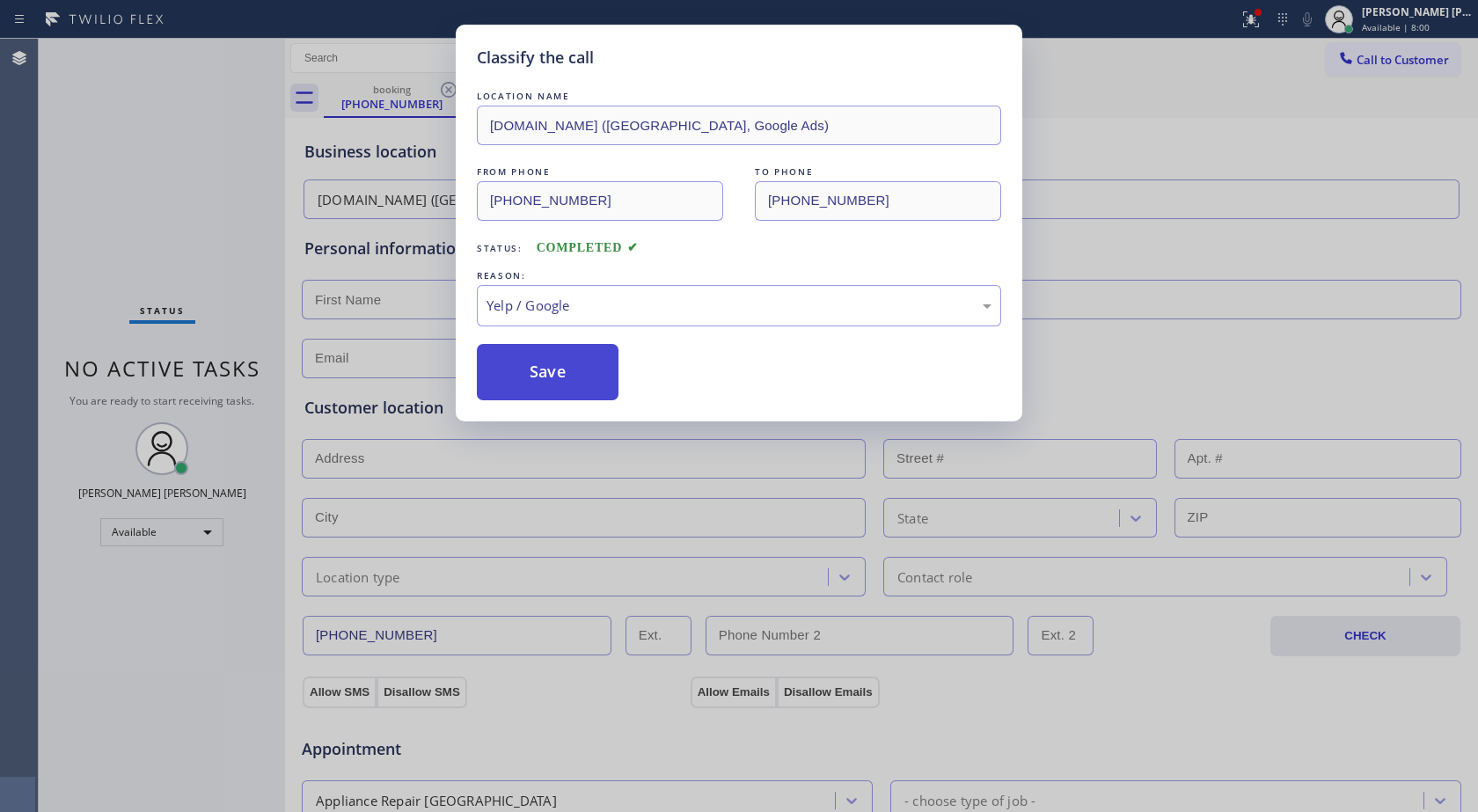
click at [517, 354] on button "Save" at bounding box center [548, 372] width 142 height 56
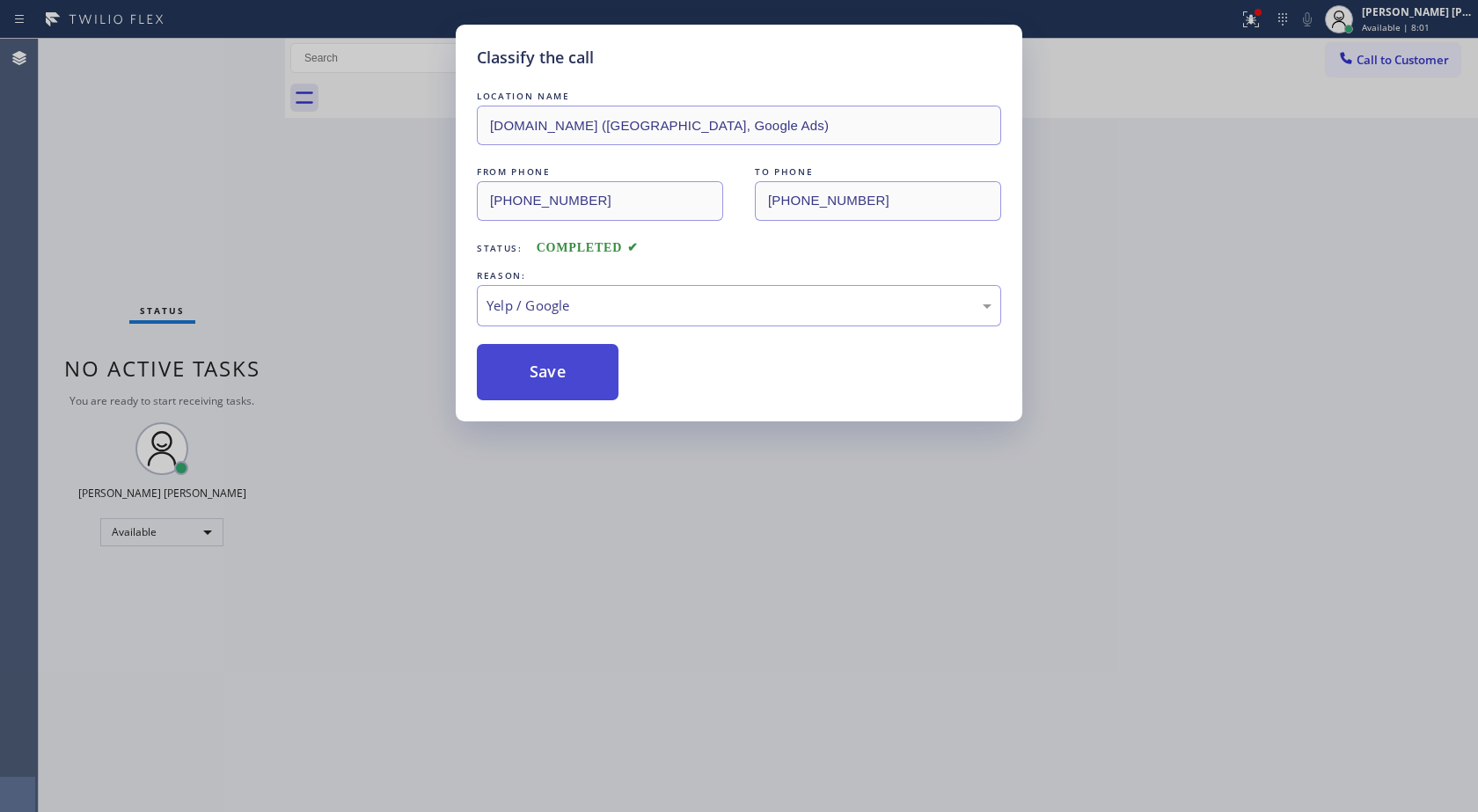
click at [512, 349] on button "Save" at bounding box center [548, 372] width 142 height 56
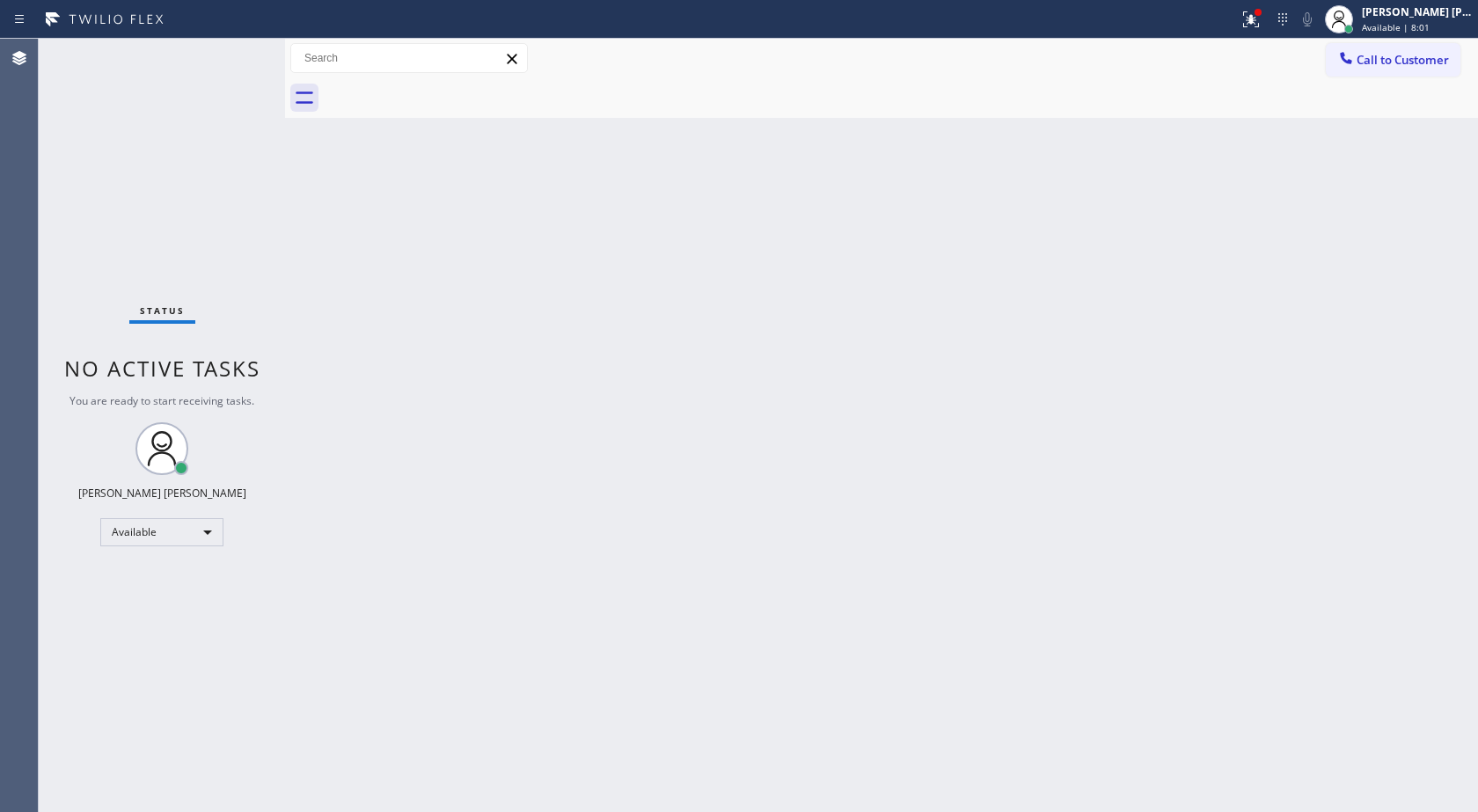
click at [512, 349] on div "Classify the call LOCATION NAME AquaSmart Pipe FROM PHONE [PHONE_NUMBER] TO PHO…" at bounding box center [758, 424] width 1440 height 773
click at [512, 349] on div "Back to Dashboard Change Sender ID Customers Technicians Select a contact Outbo…" at bounding box center [882, 424] width 1193 height 773
click at [571, 349] on div "Back to Dashboard Change Sender ID Customers Technicians Select a contact Outbo…" at bounding box center [882, 424] width 1193 height 773
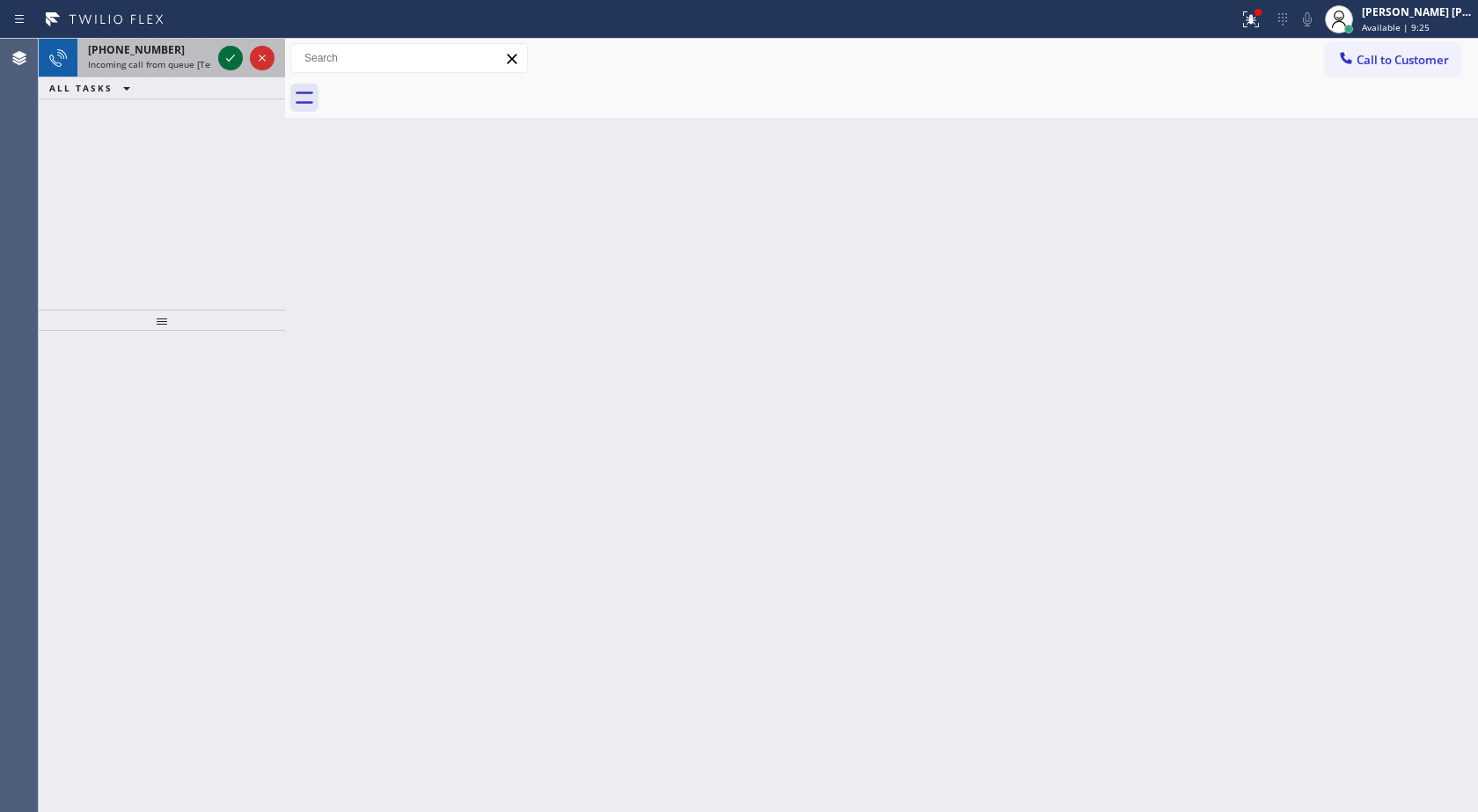
click at [231, 65] on icon at bounding box center [230, 58] width 22 height 21
click at [234, 64] on icon at bounding box center [230, 58] width 22 height 21
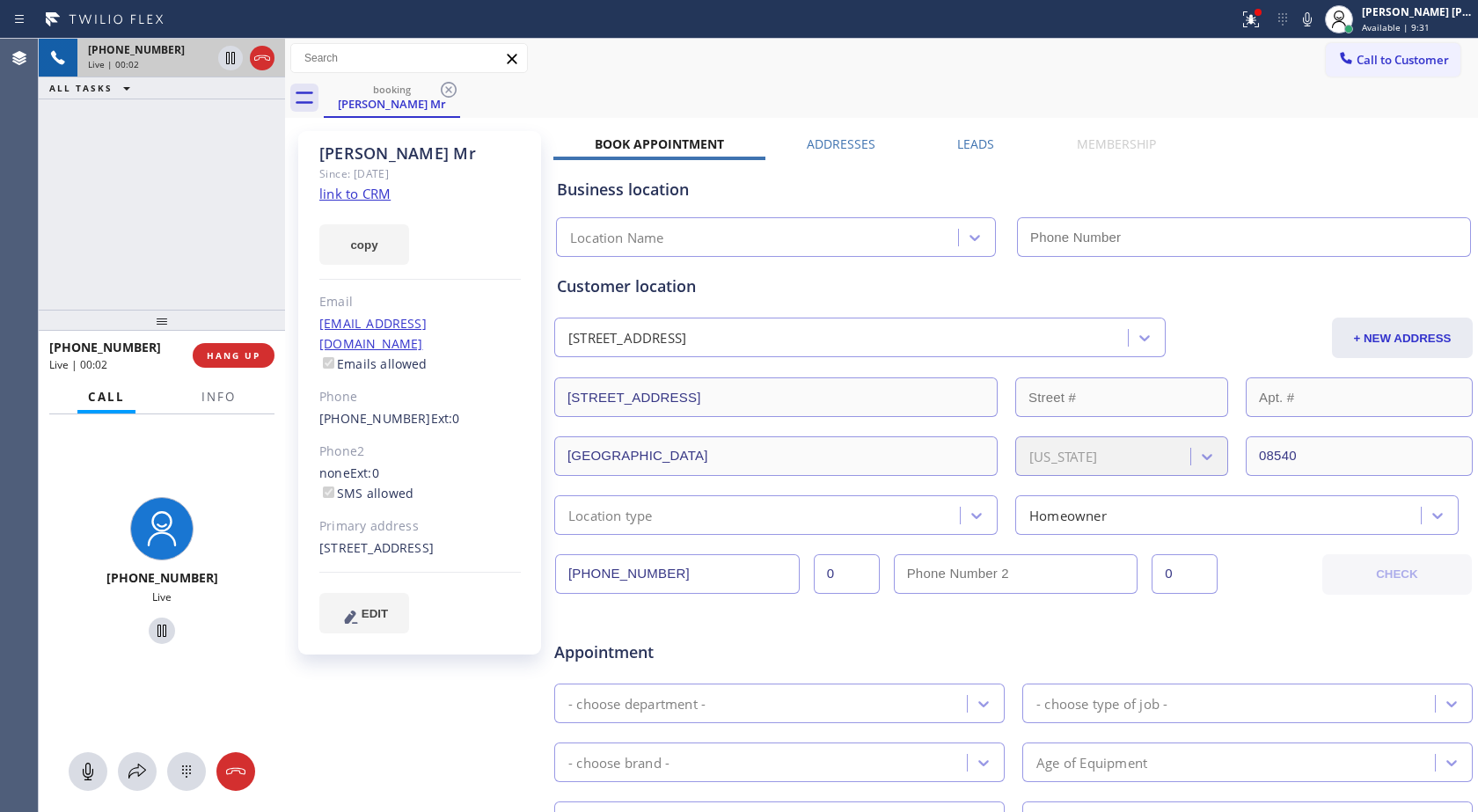
type input "[PHONE_NUMBER]"
click at [333, 189] on link "link to CRM" at bounding box center [355, 193] width 71 height 18
click at [1307, 19] on icon at bounding box center [1307, 19] width 22 height 21
click at [230, 56] on icon at bounding box center [230, 58] width 8 height 12
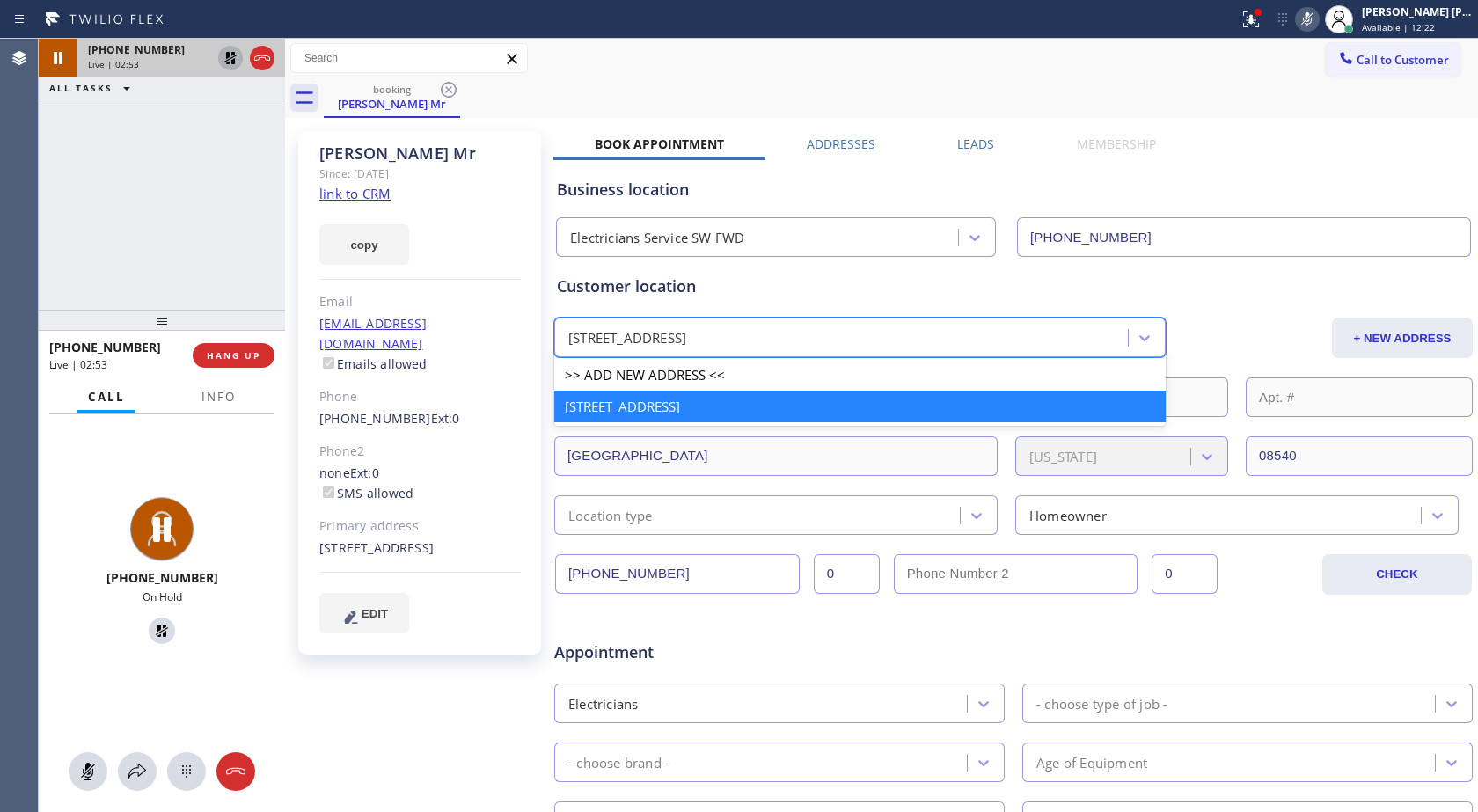
drag, startPoint x: 841, startPoint y: 335, endPoint x: 571, endPoint y: 337, distance: 270.0
click at [571, 337] on div "[STREET_ADDRESS]" at bounding box center [844, 337] width 568 height 31
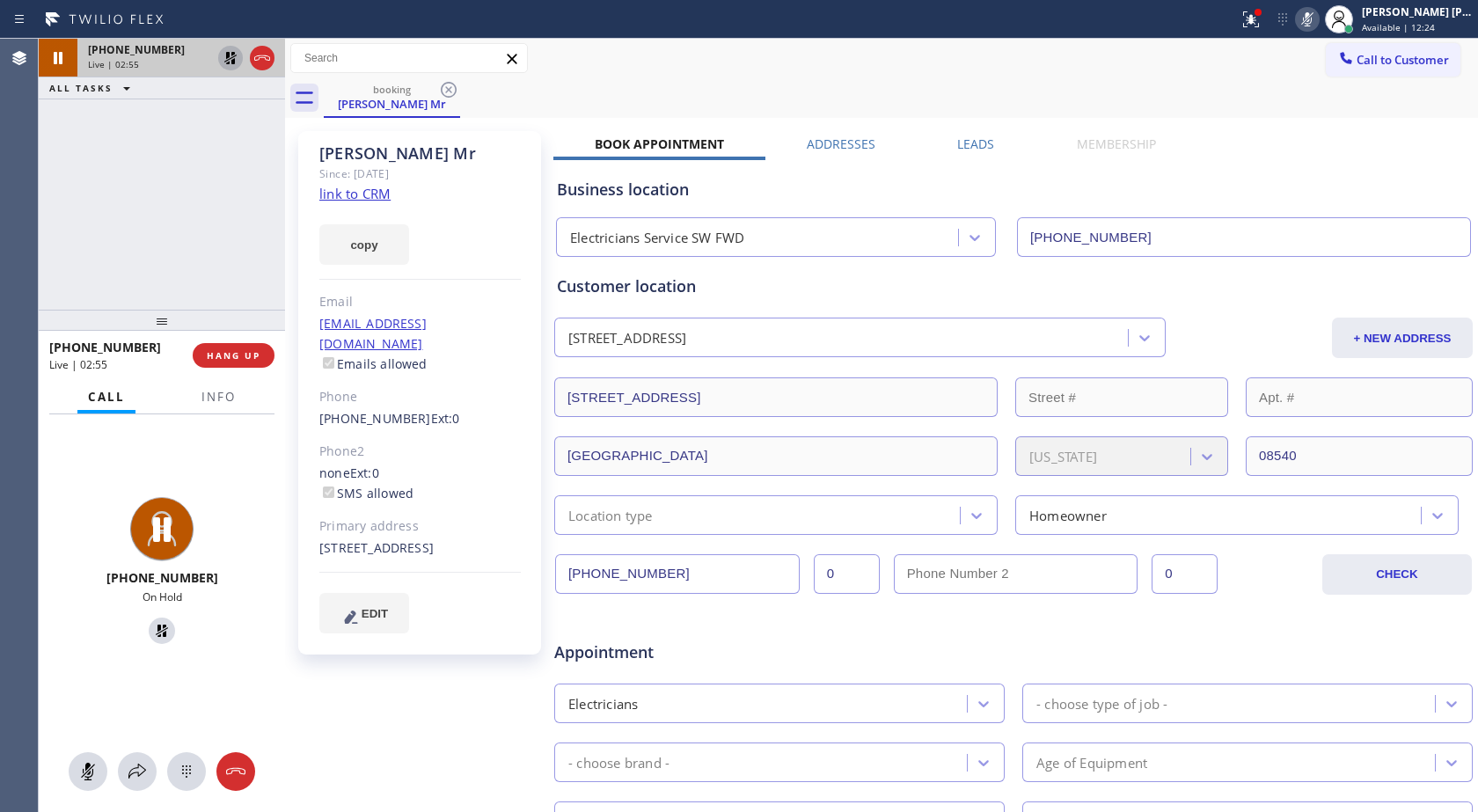
drag, startPoint x: 741, startPoint y: 406, endPoint x: 662, endPoint y: 370, distance: 86.8
click at [662, 370] on div "Customer location [STREET_ADDRESS] + NEW ADDRESS [STREET_ADDRESS][US_STATE] Loc…" at bounding box center [1013, 405] width 913 height 261
drag, startPoint x: 318, startPoint y: 523, endPoint x: 399, endPoint y: 559, distance: 88.6
click at [399, 559] on div "[PERSON_NAME] Mr [PERSON_NAME]: [DATE] link to CRM copy Email [EMAIL_ADDRESS][D…" at bounding box center [420, 392] width 243 height 523
copy div "[STREET_ADDRESS]"
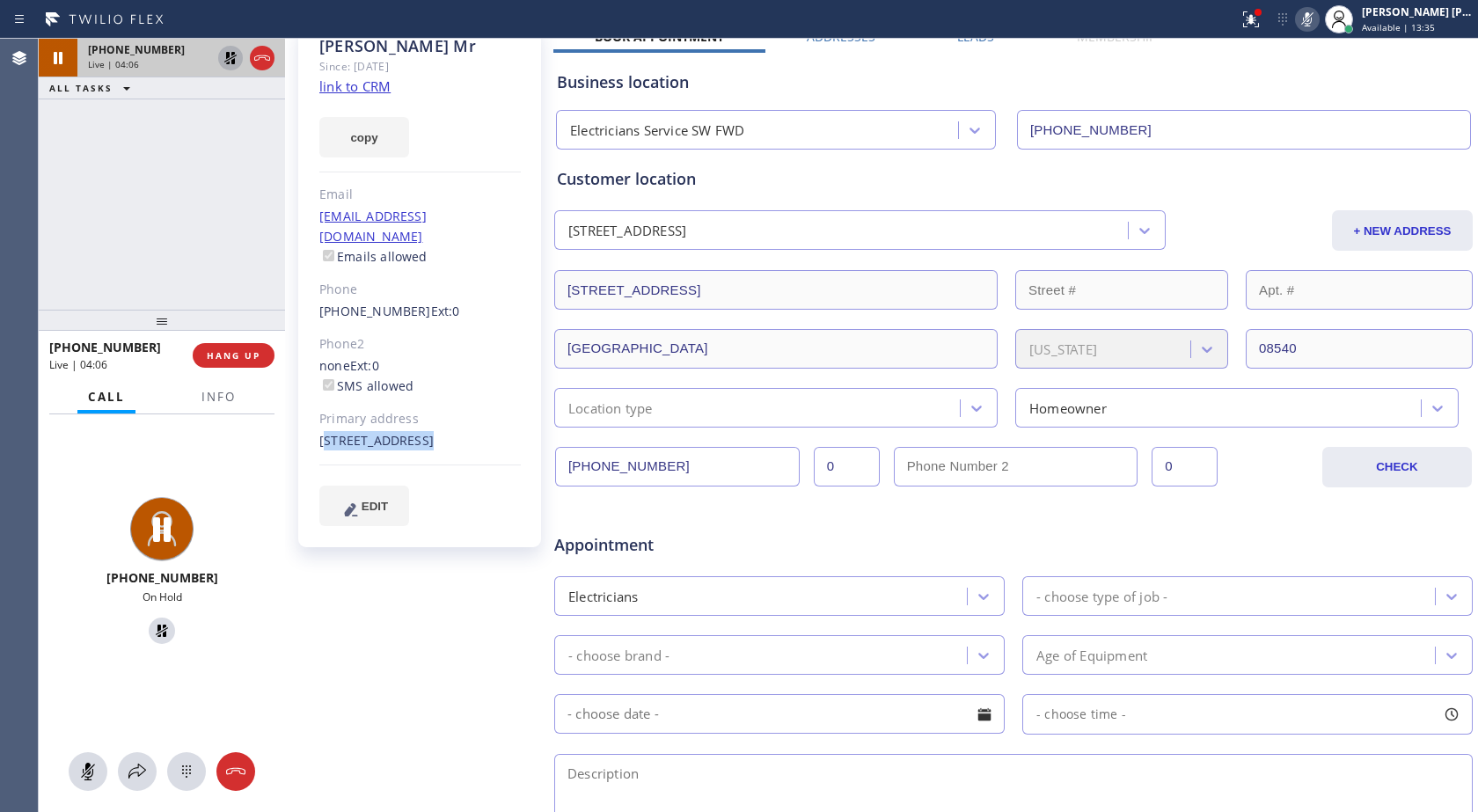
scroll to position [103, 0]
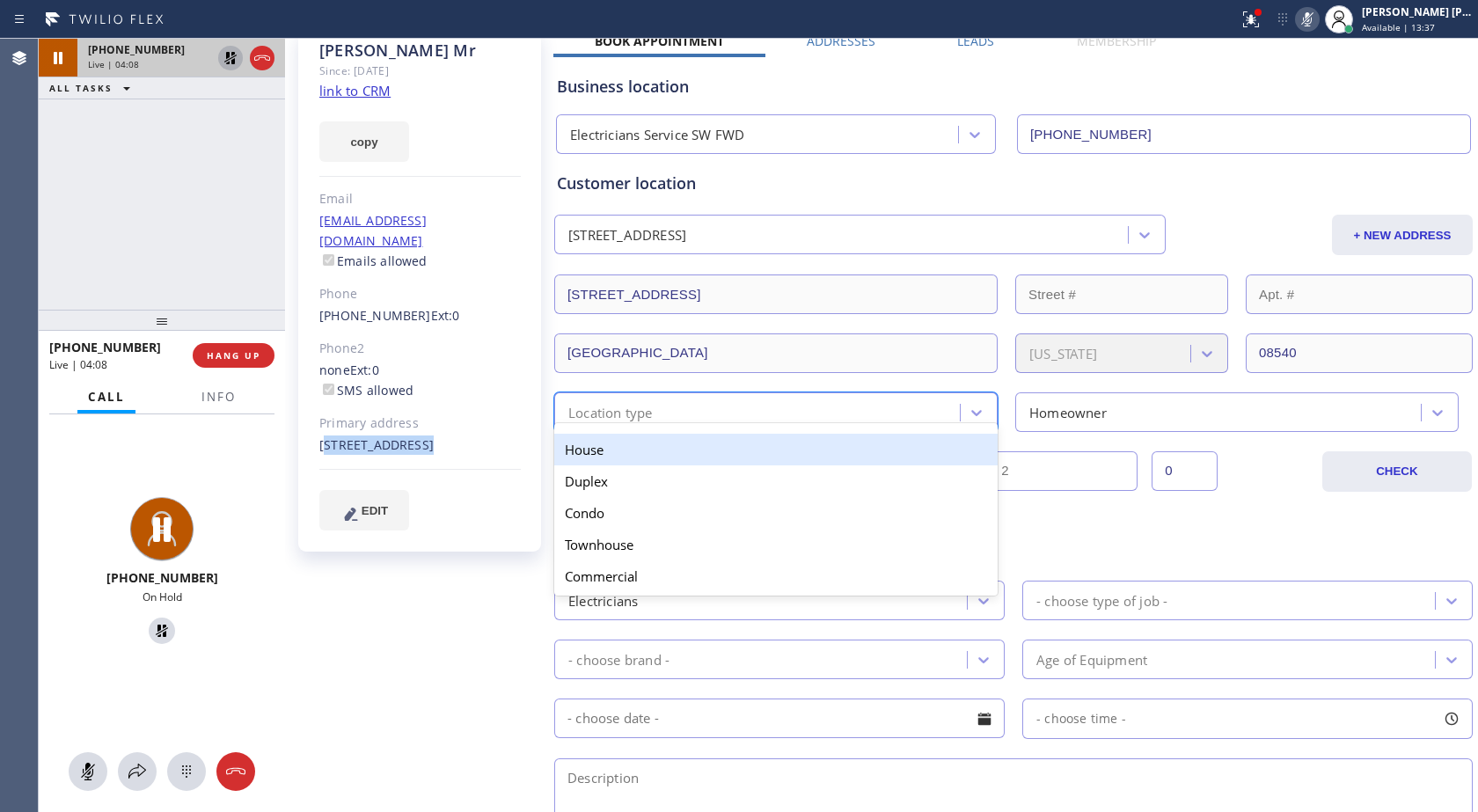
click at [832, 406] on div "Location type" at bounding box center [760, 412] width 400 height 31
click at [674, 442] on div "House" at bounding box center [776, 449] width 443 height 32
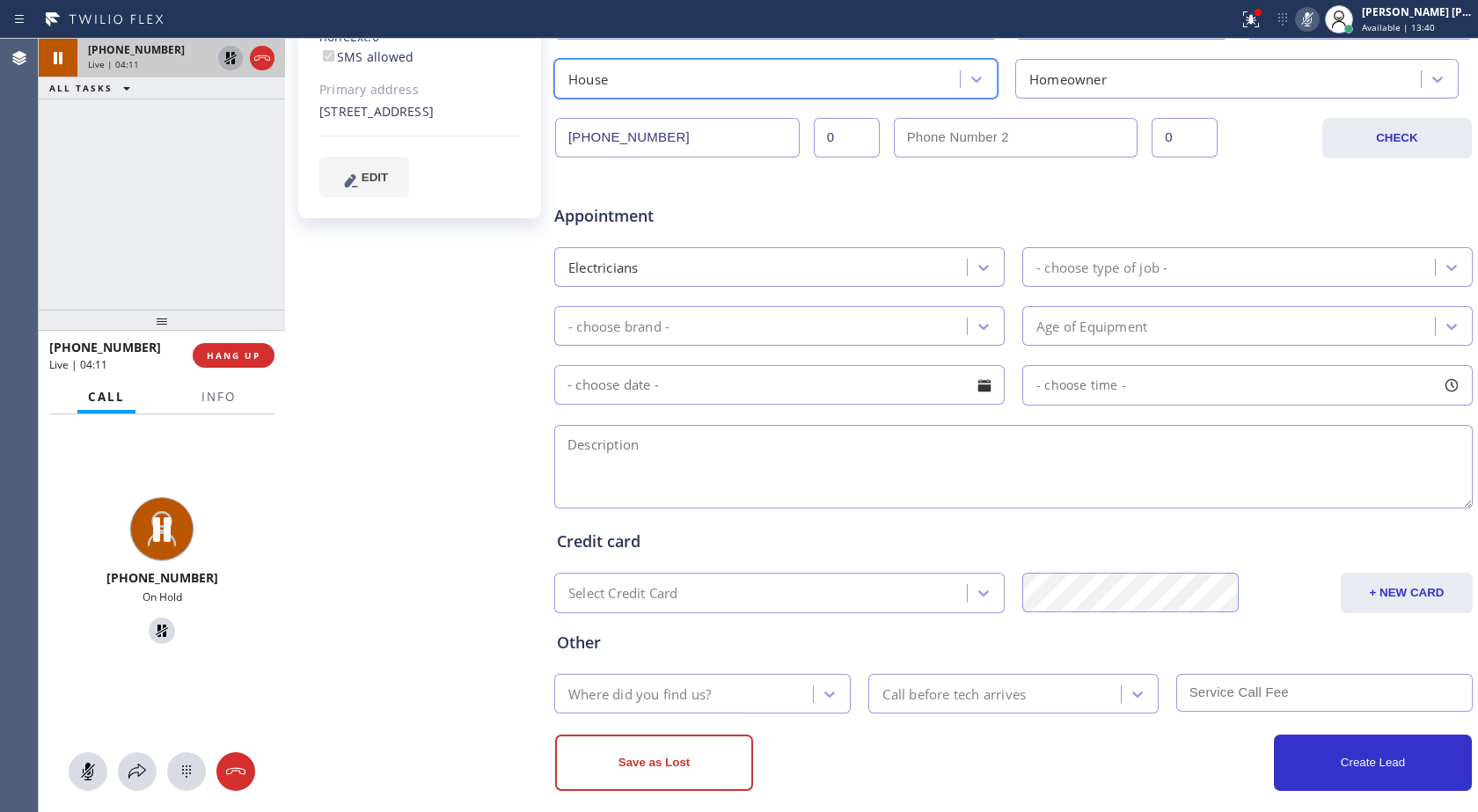
scroll to position [455, 0]
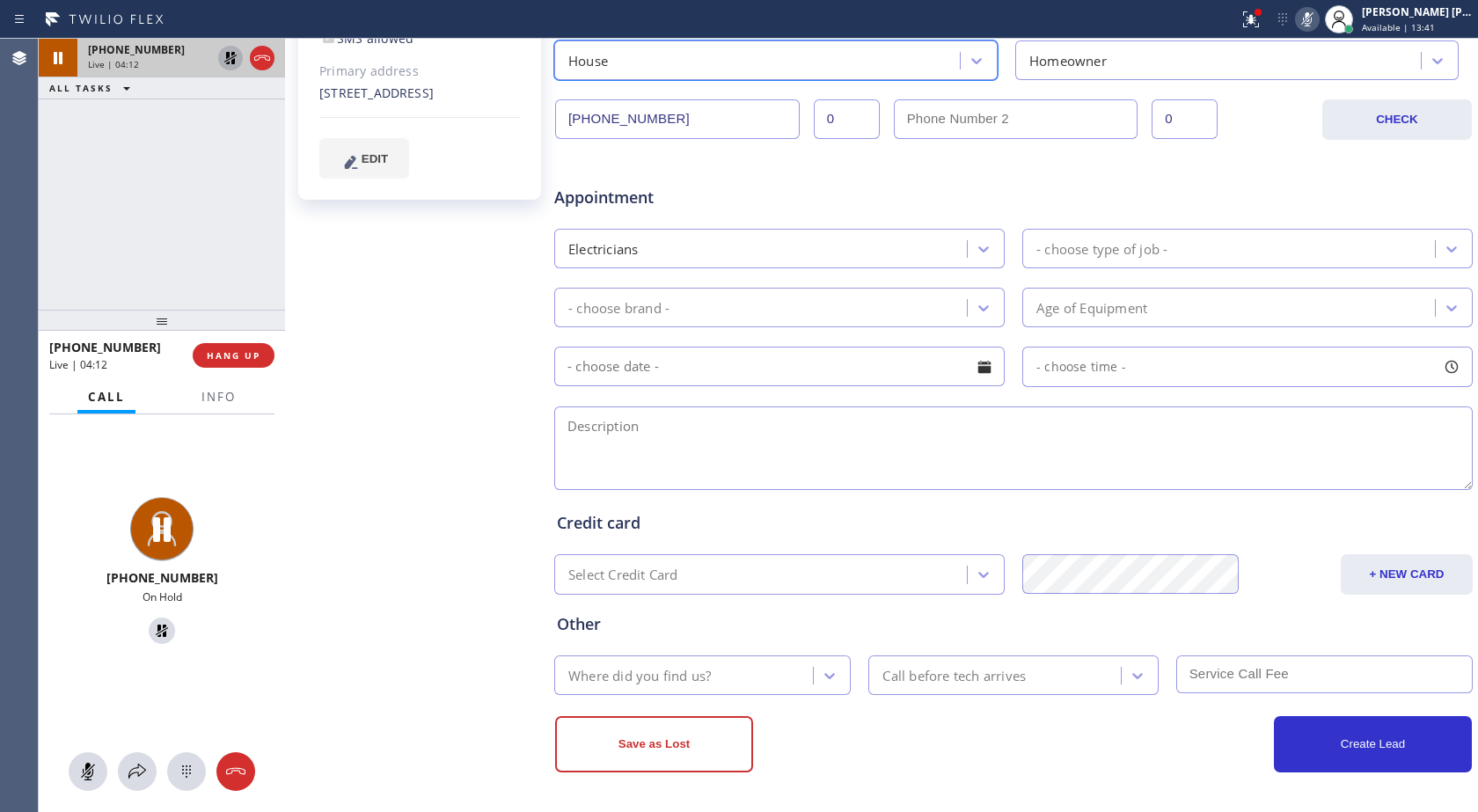
click at [664, 301] on div "- choose brand -" at bounding box center [619, 307] width 101 height 21
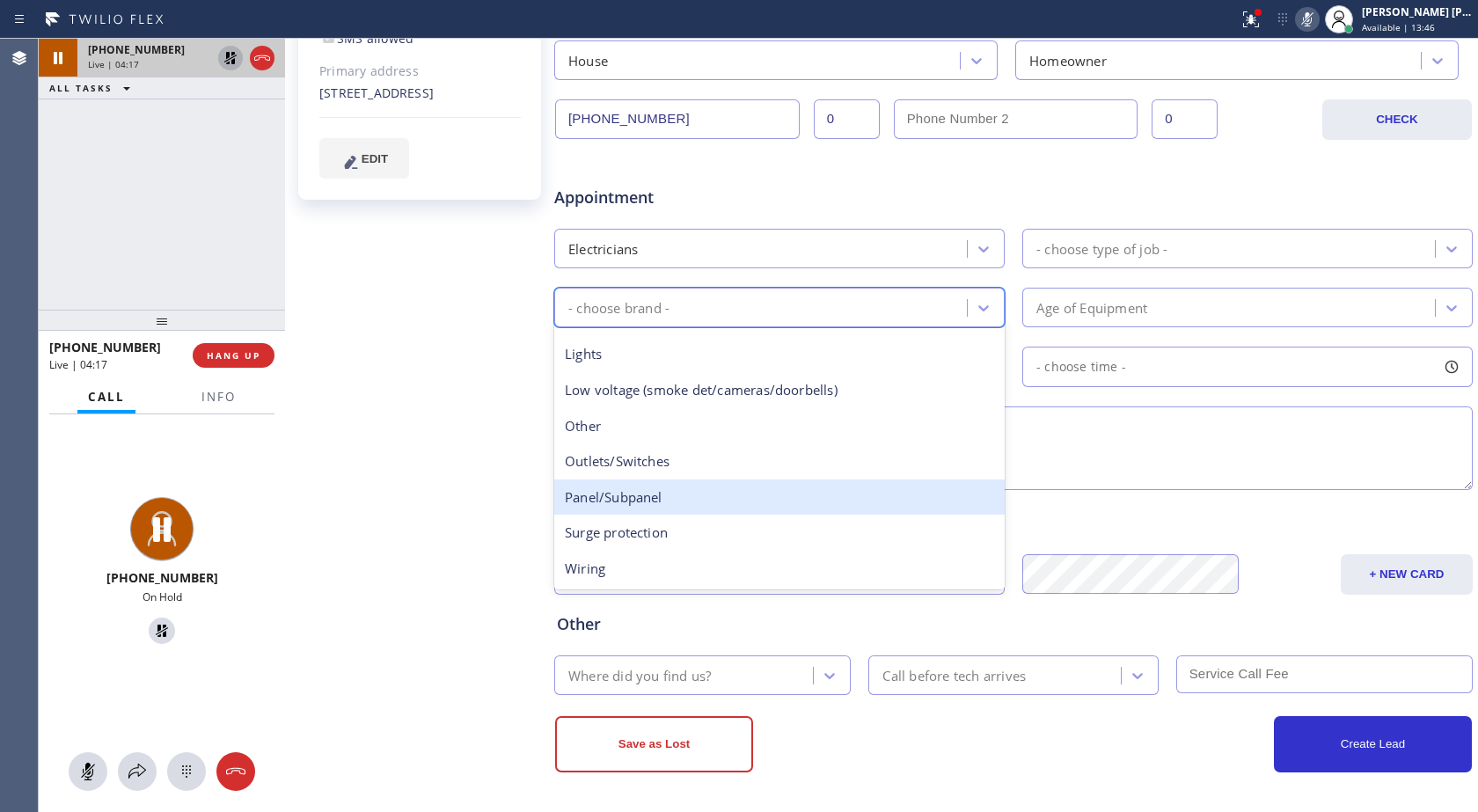
scroll to position [0, 0]
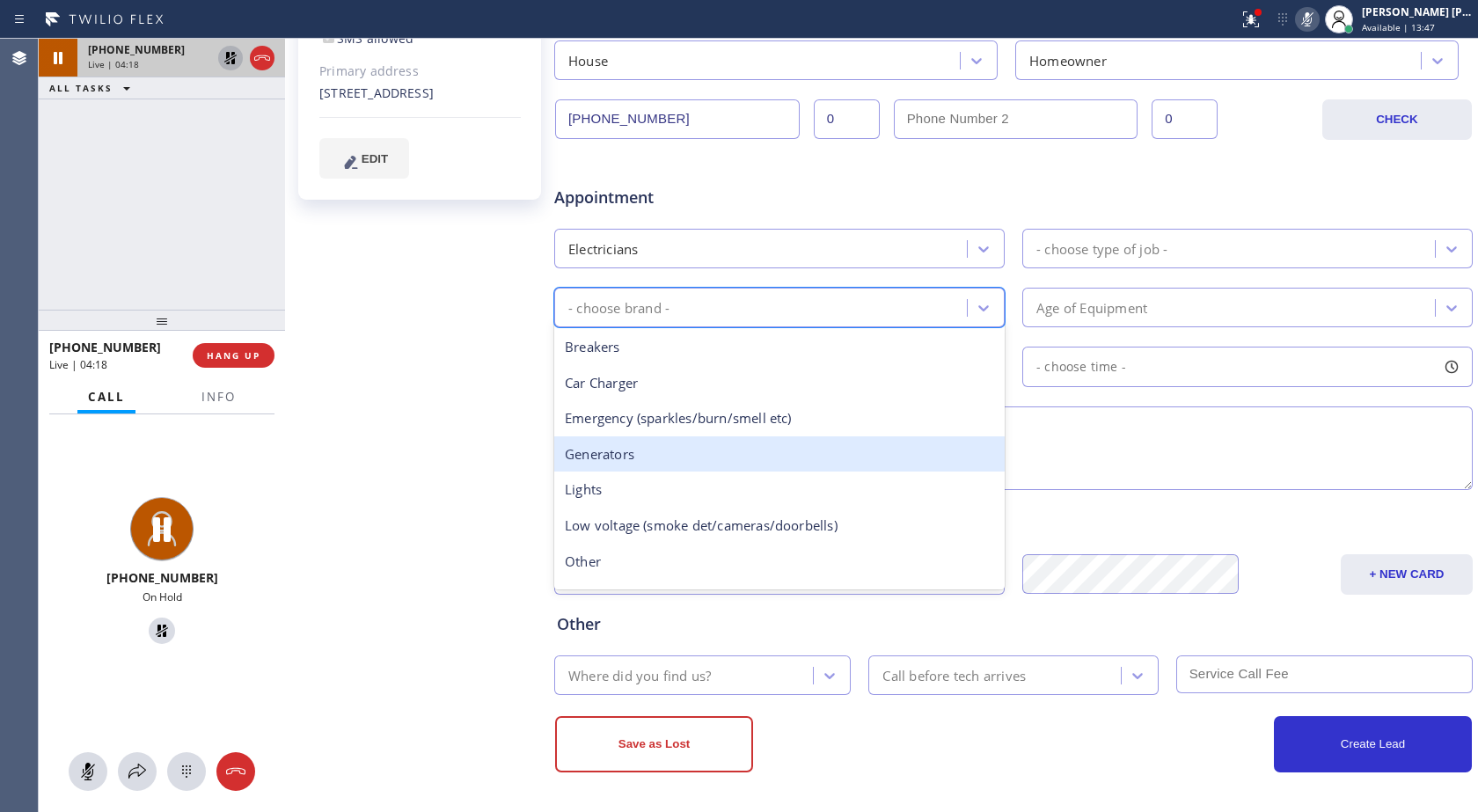
click at [474, 381] on div "[PERSON_NAME] Mr [PERSON_NAME]: [DATE] link to CRM copy Email [EMAIL_ADDRESS][D…" at bounding box center [422, 237] width 264 height 1140
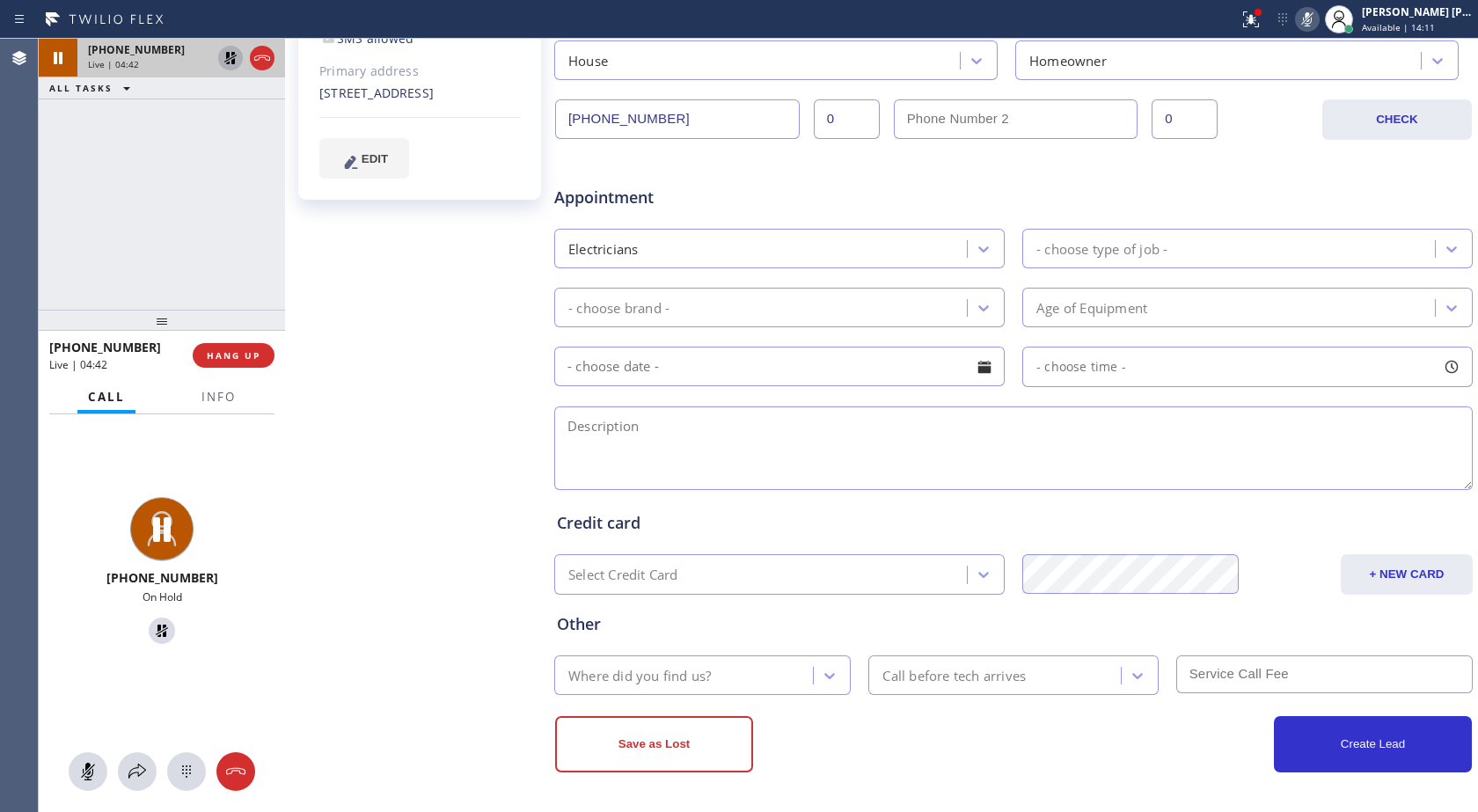
click at [345, 613] on div "[PERSON_NAME] Mr [PERSON_NAME]: [DATE] link to CRM copy Email [EMAIL_ADDRESS][D…" at bounding box center [422, 237] width 264 height 1140
click at [392, 688] on div "[PERSON_NAME] Mr [PERSON_NAME]: [DATE] link to CRM copy Email [EMAIL_ADDRESS][D…" at bounding box center [422, 237] width 264 height 1140
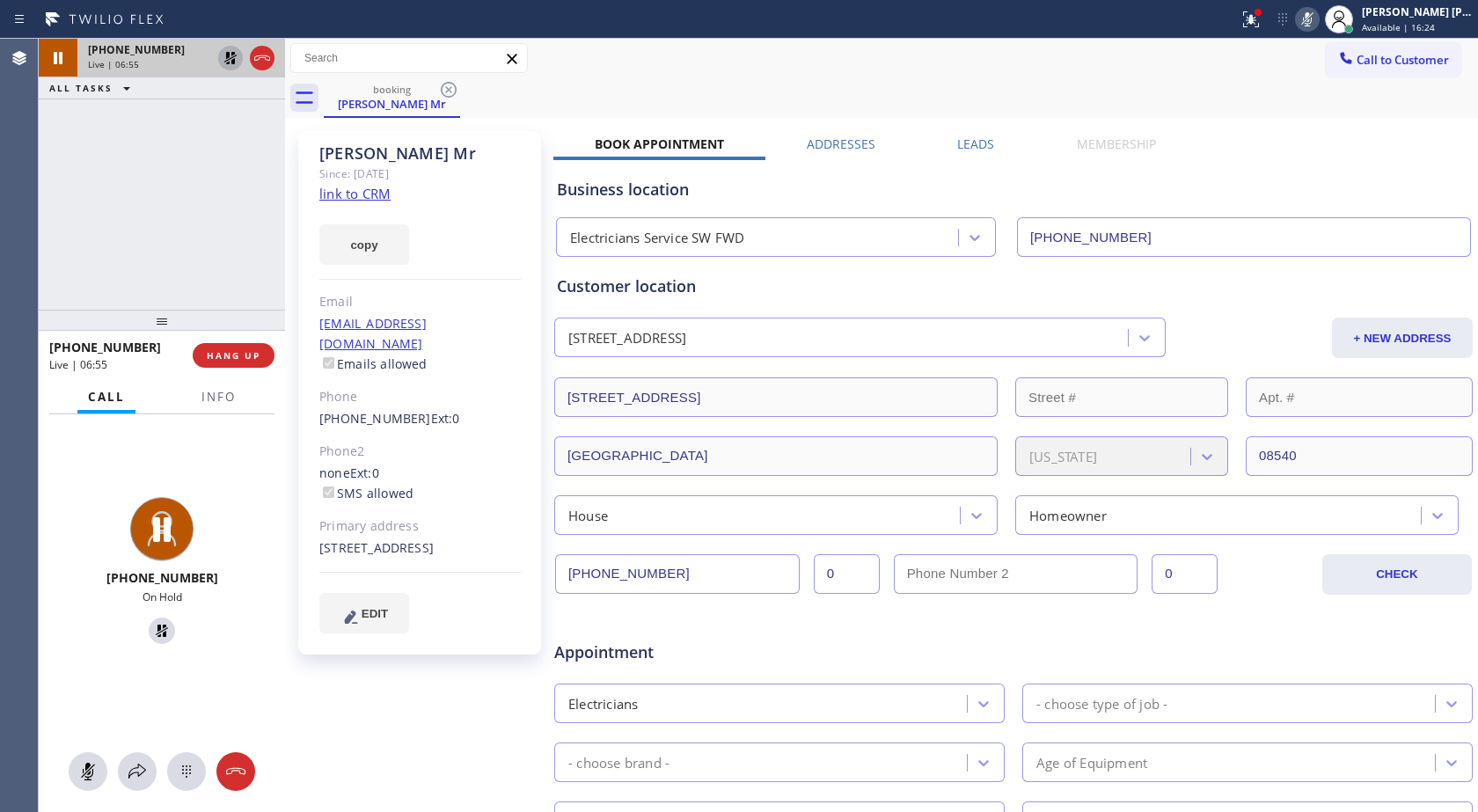
click at [1313, 21] on icon at bounding box center [1307, 19] width 22 height 21
click at [236, 58] on icon at bounding box center [230, 58] width 22 height 21
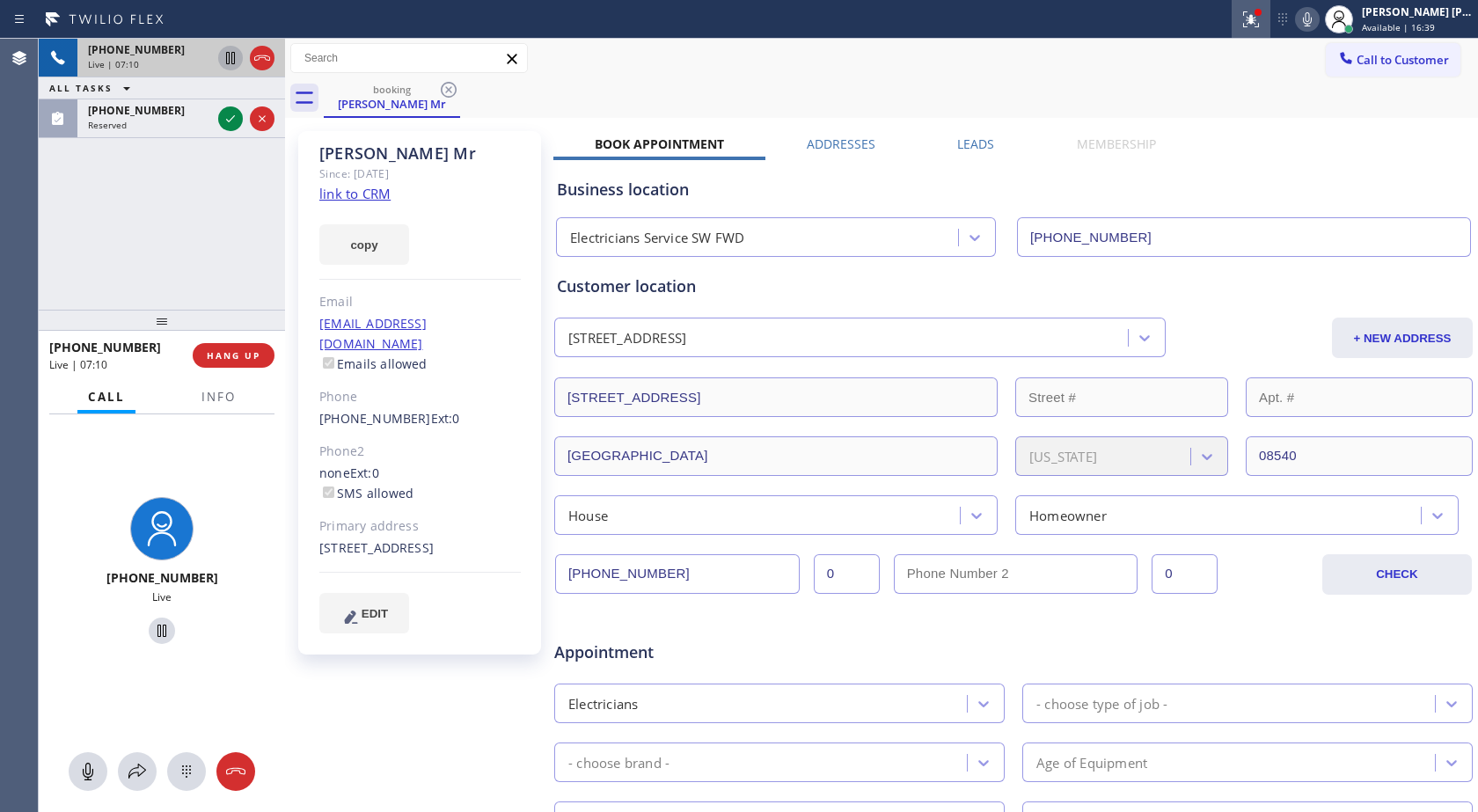
click at [1245, 21] on icon at bounding box center [1251, 19] width 22 height 21
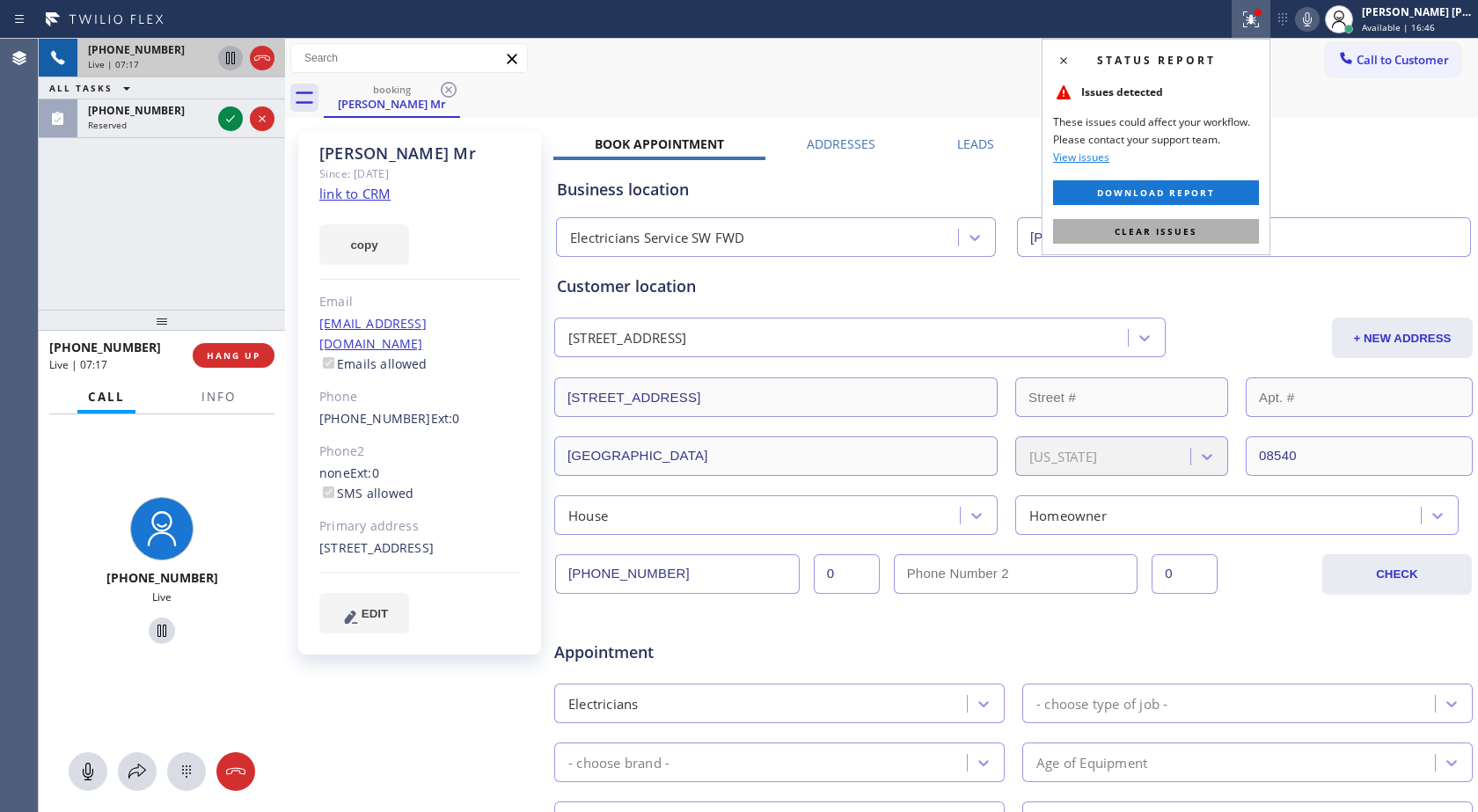
click at [1193, 233] on span "Clear issues" at bounding box center [1156, 231] width 82 height 12
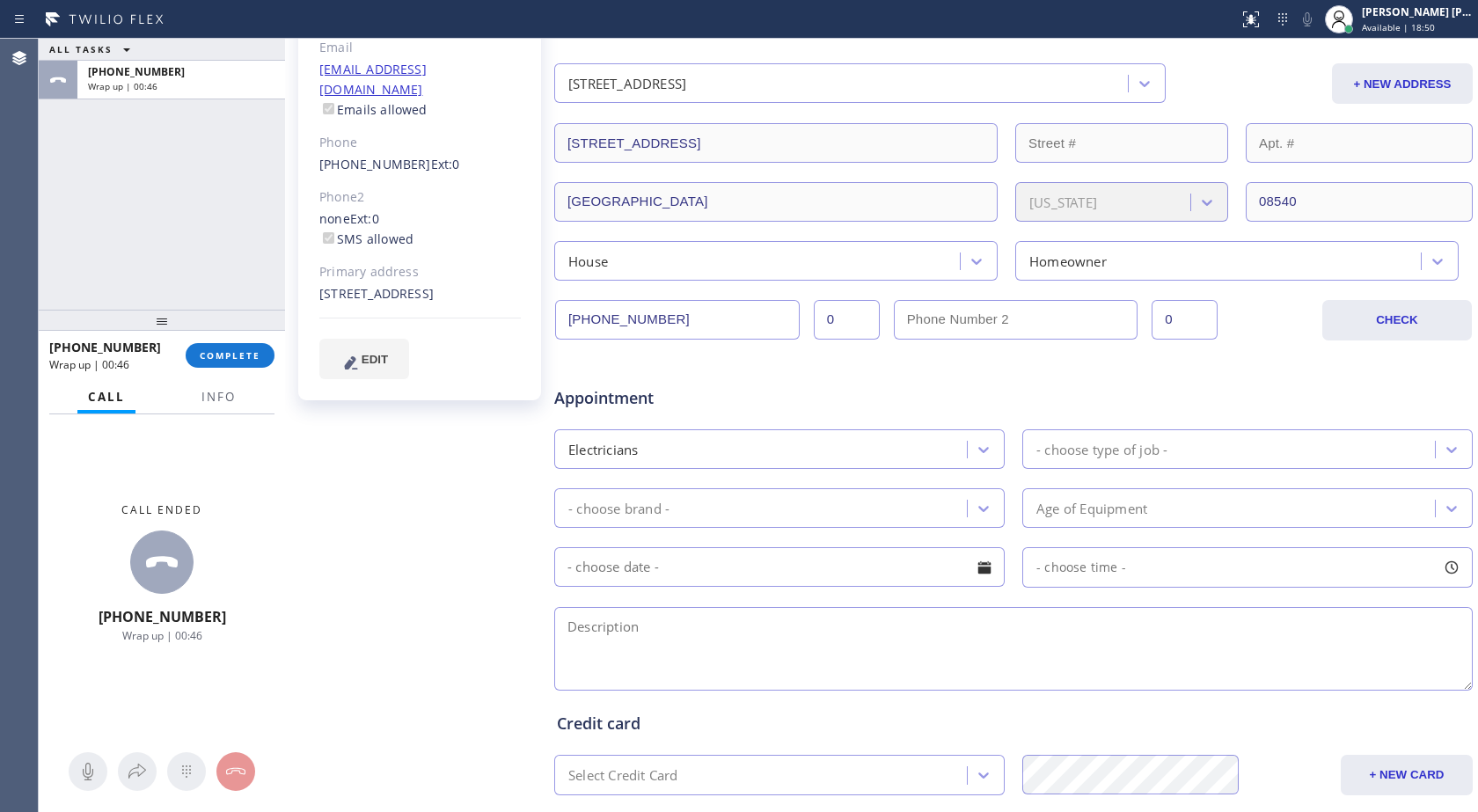
scroll to position [264, 0]
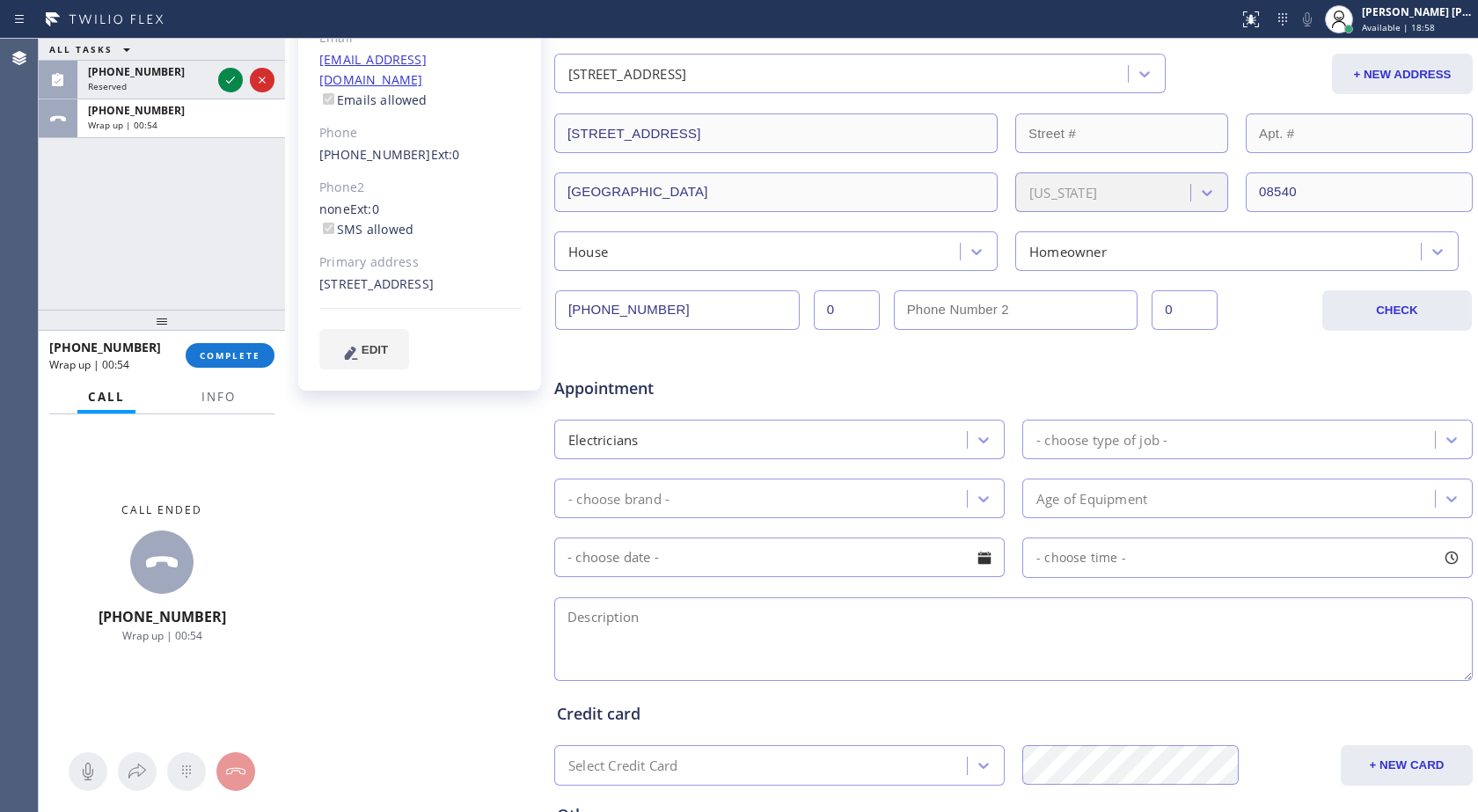
click at [852, 513] on div "- choose brand -" at bounding box center [764, 498] width 408 height 31
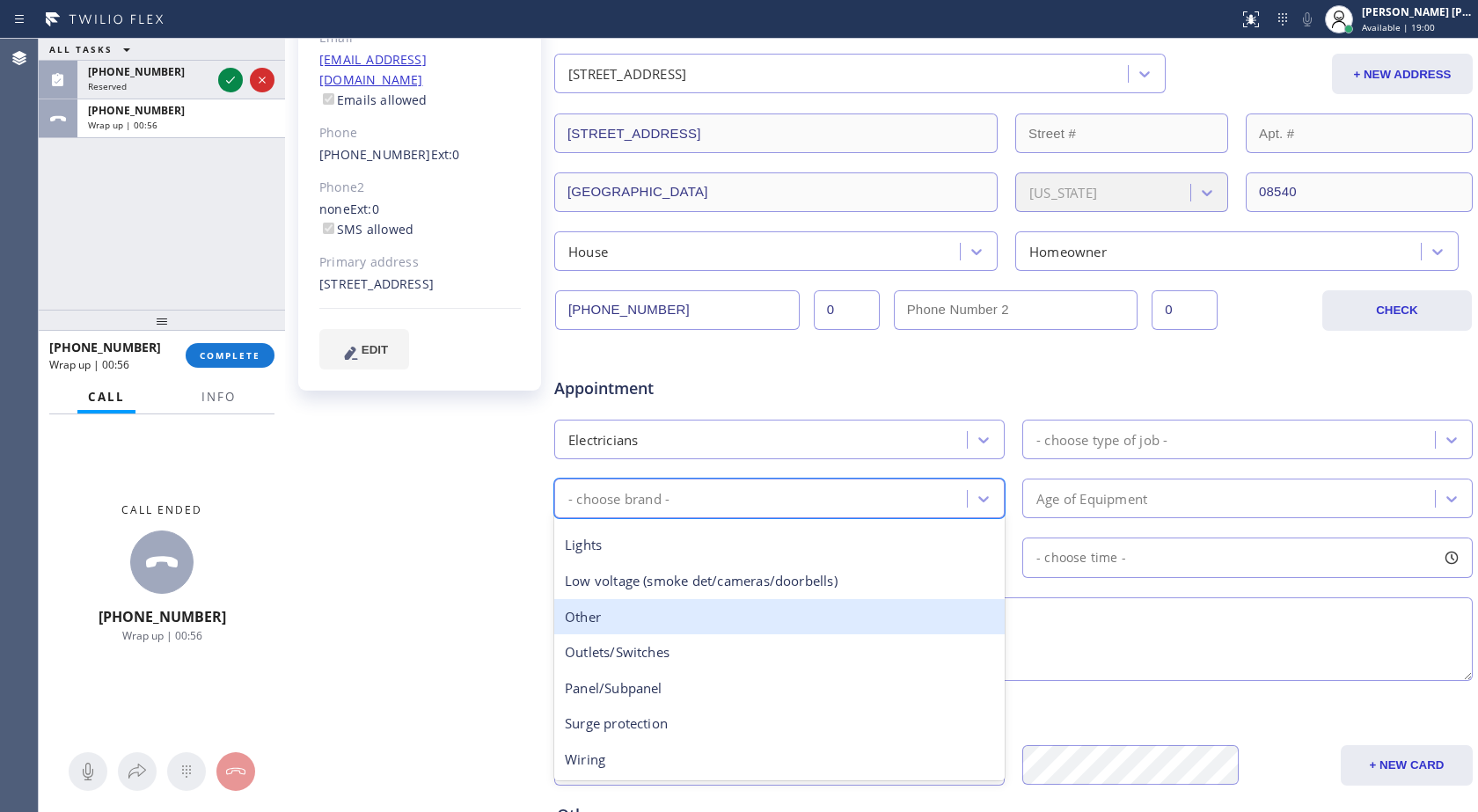
scroll to position [136, 0]
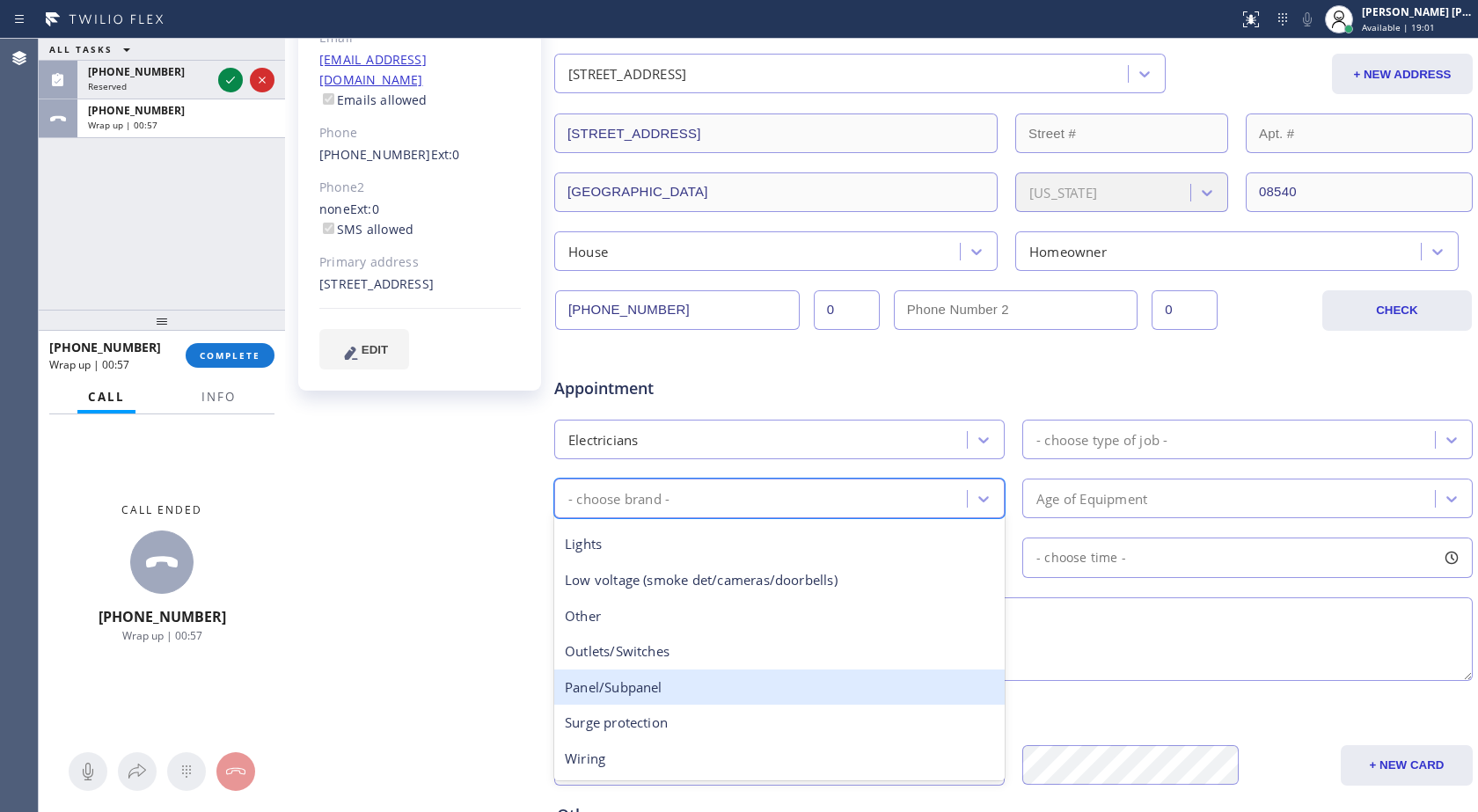
click at [683, 696] on div "Panel/Subpanel" at bounding box center [780, 687] width 451 height 36
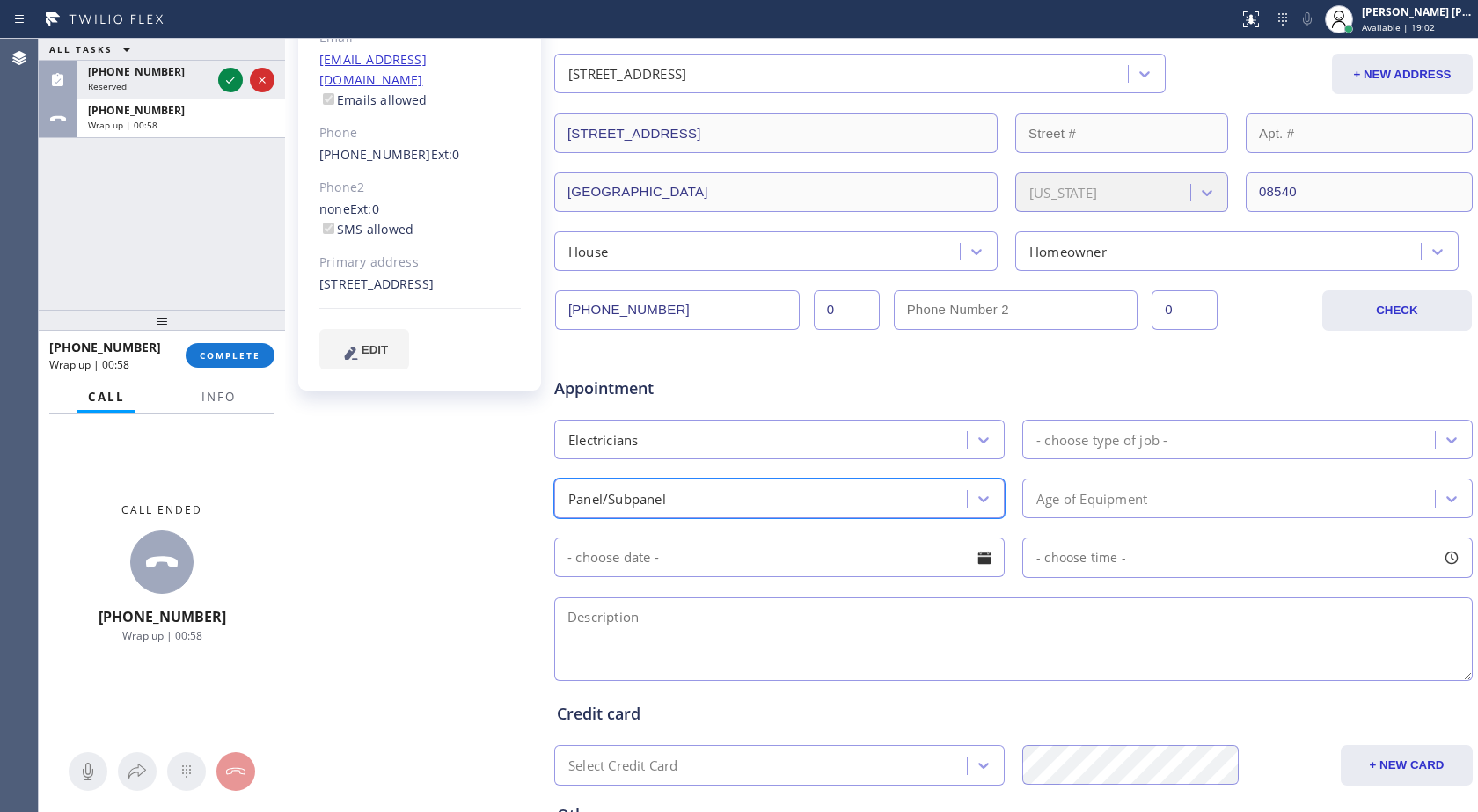
click at [1073, 435] on div "- choose type of job -" at bounding box center [1102, 439] width 131 height 21
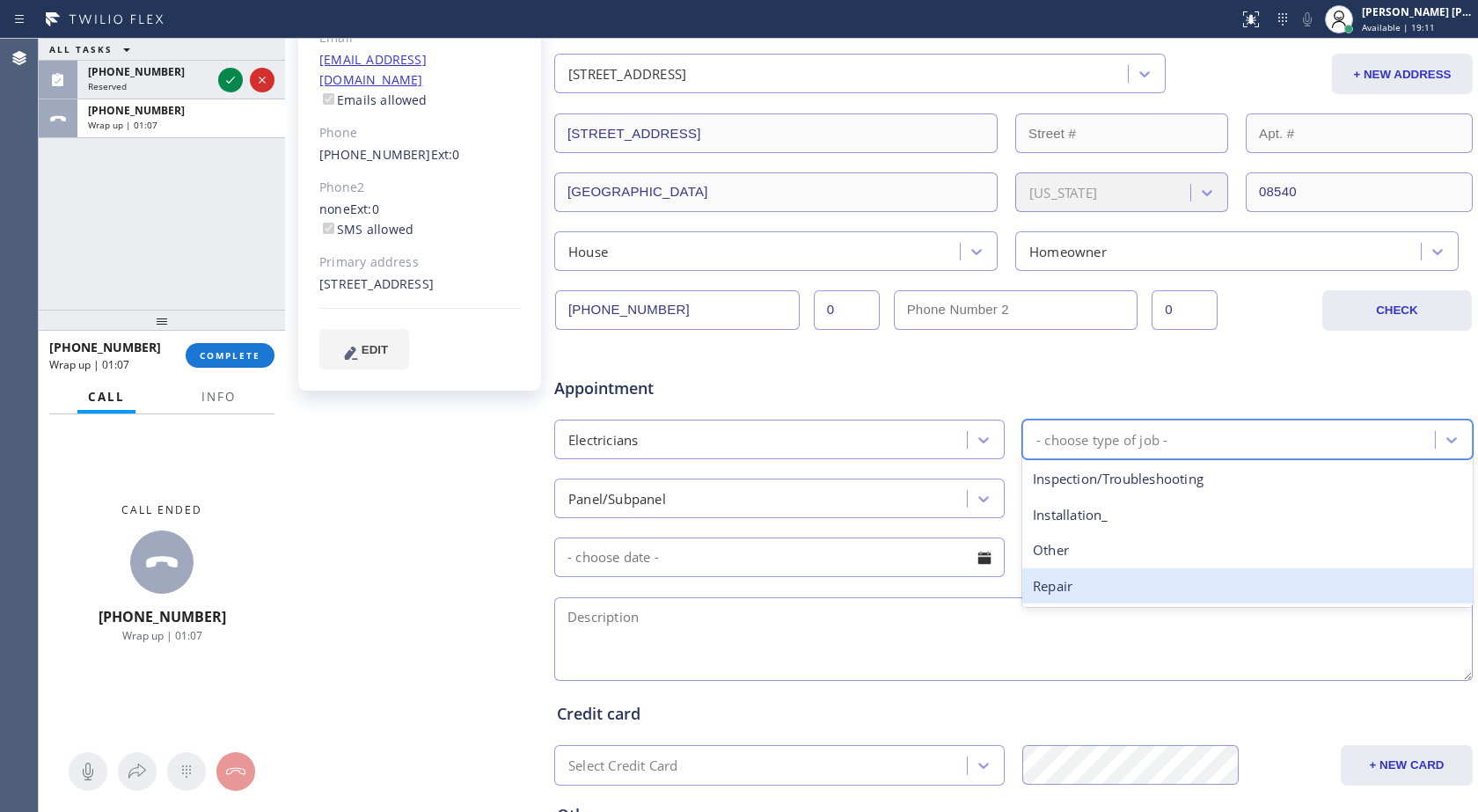
click at [1066, 592] on div "Repair" at bounding box center [1248, 586] width 451 height 36
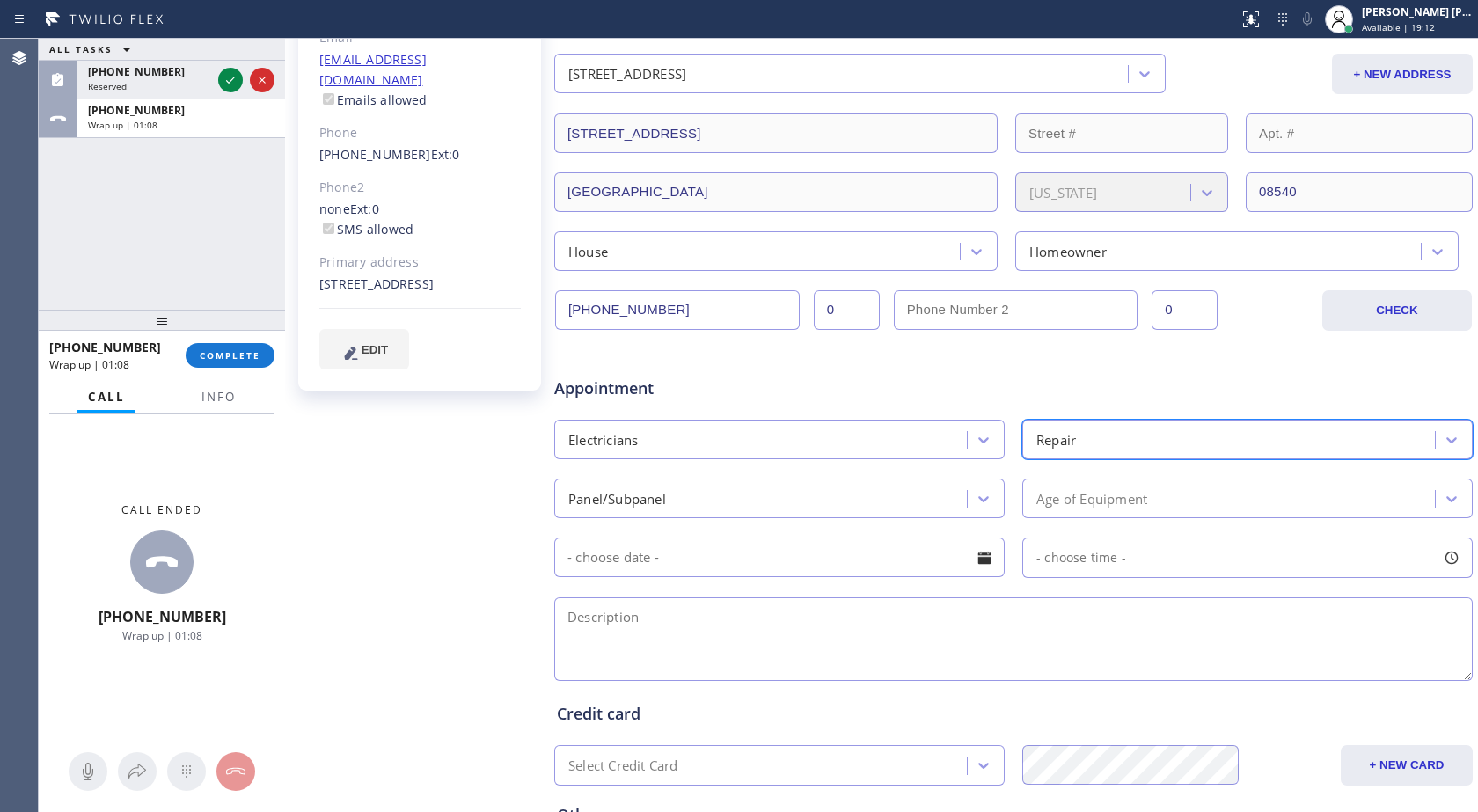
click at [670, 570] on input "text" at bounding box center [780, 557] width 451 height 39
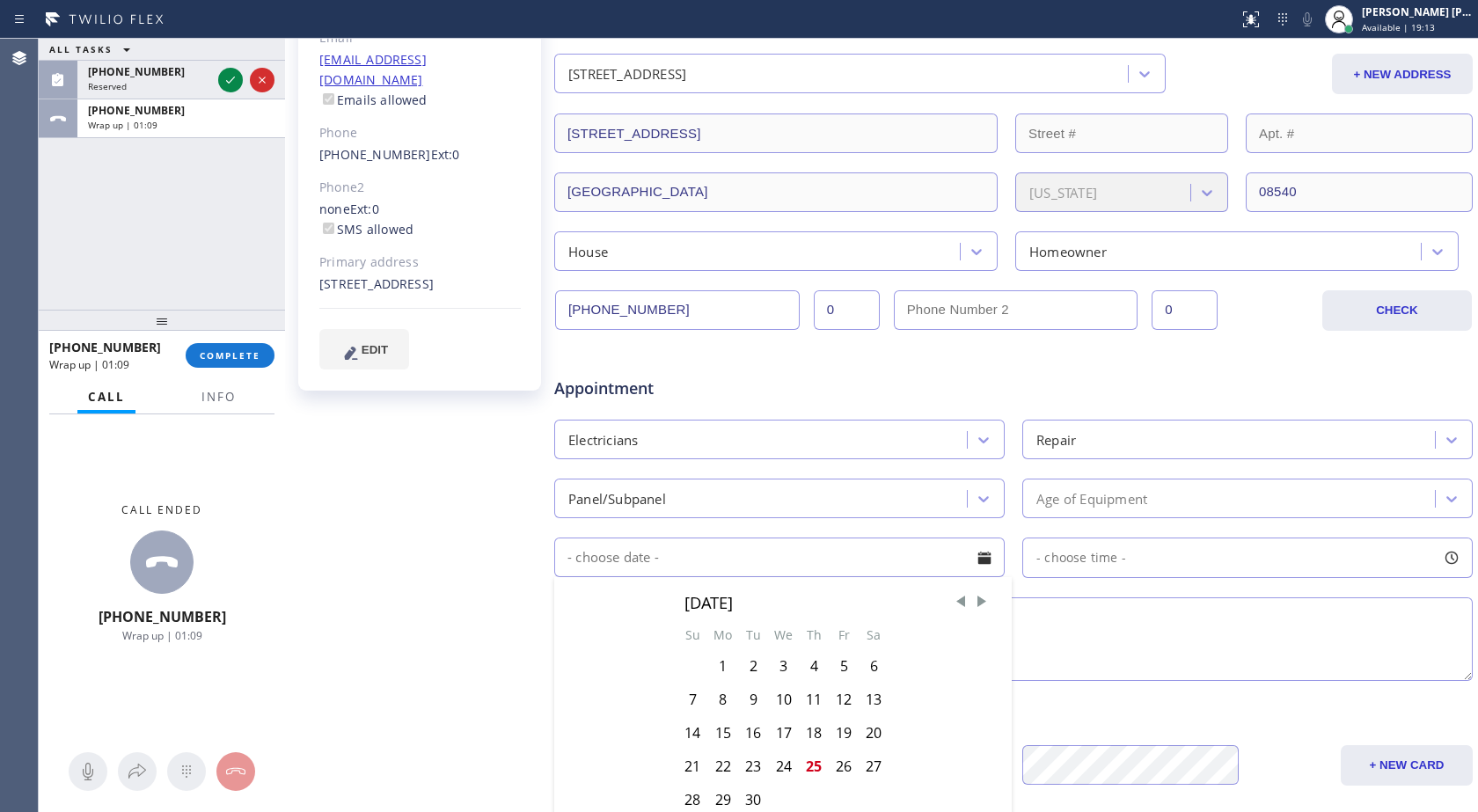
click at [1053, 546] on div "- choose time -" at bounding box center [1248, 557] width 451 height 40
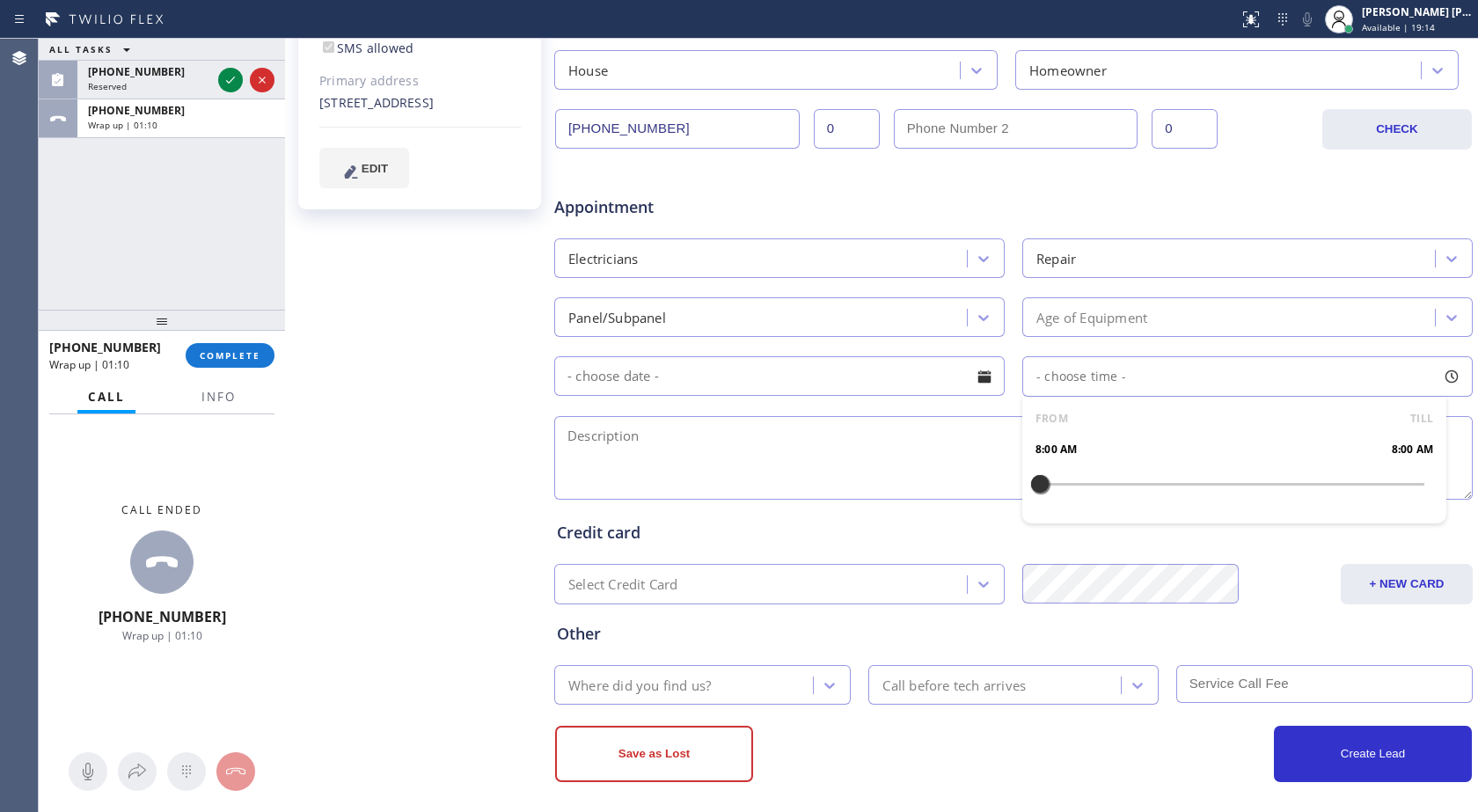
scroll to position [455, 0]
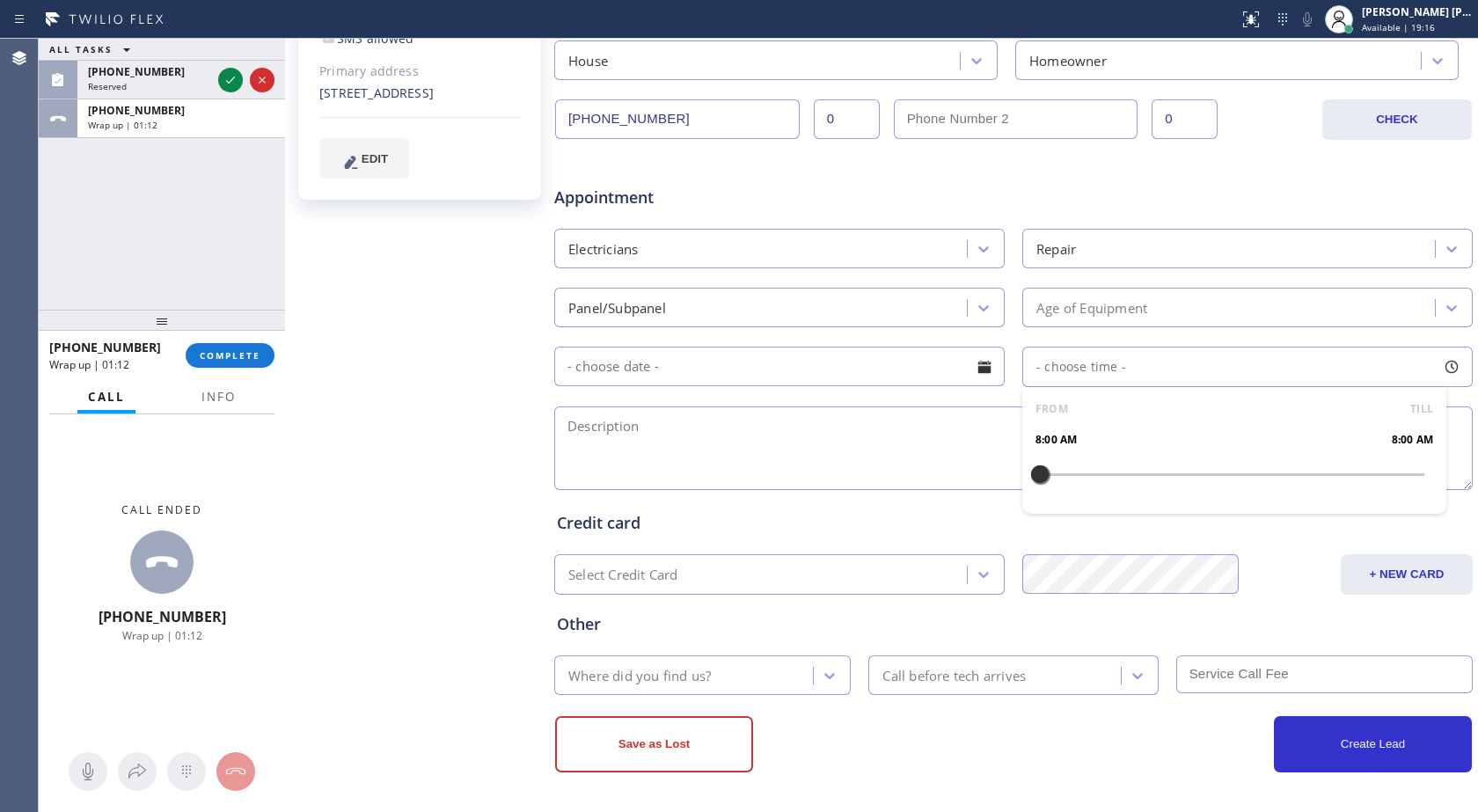
click at [757, 683] on div "Where did you find us?" at bounding box center [686, 675] width 253 height 31
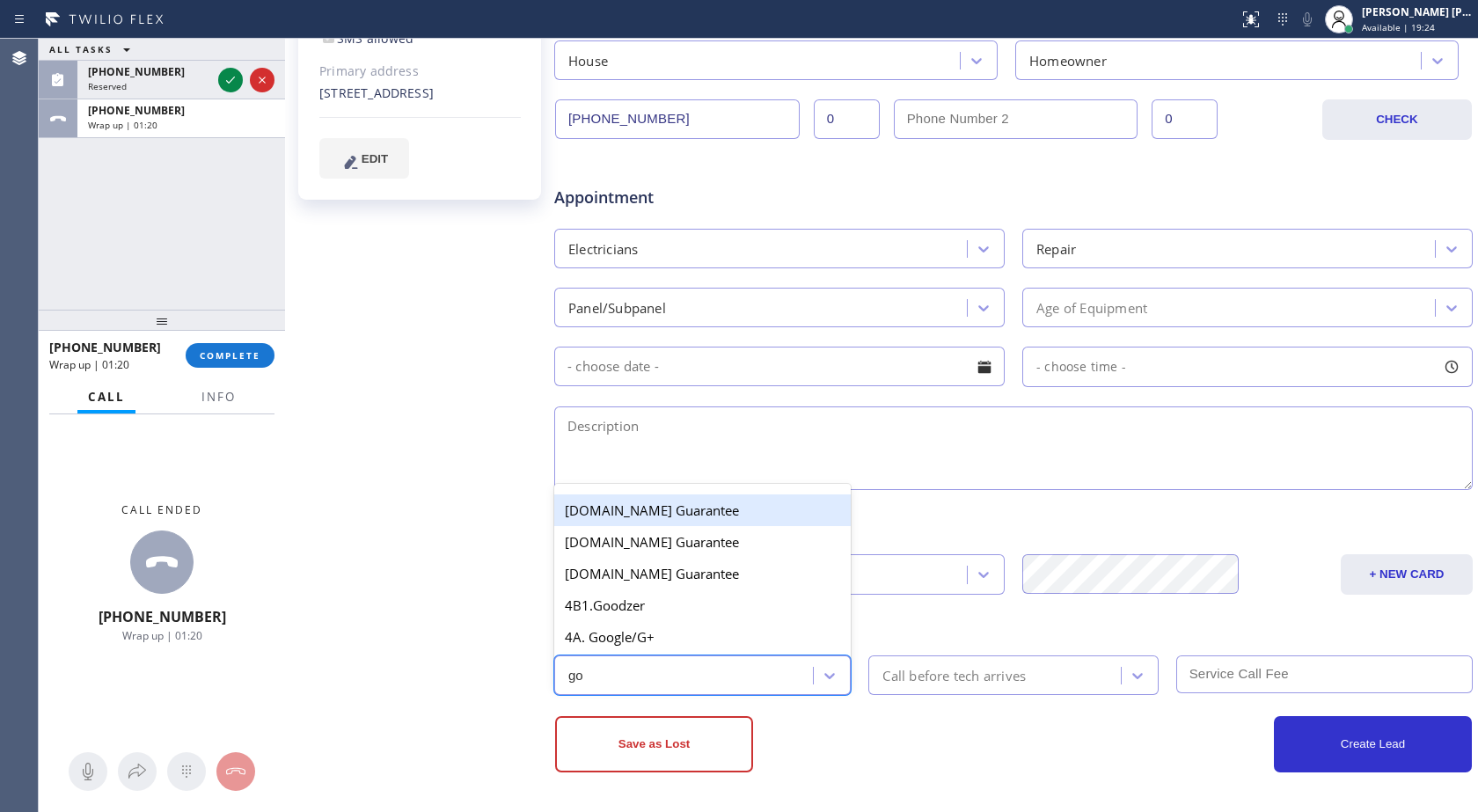
scroll to position [0, 0]
type input "goo"
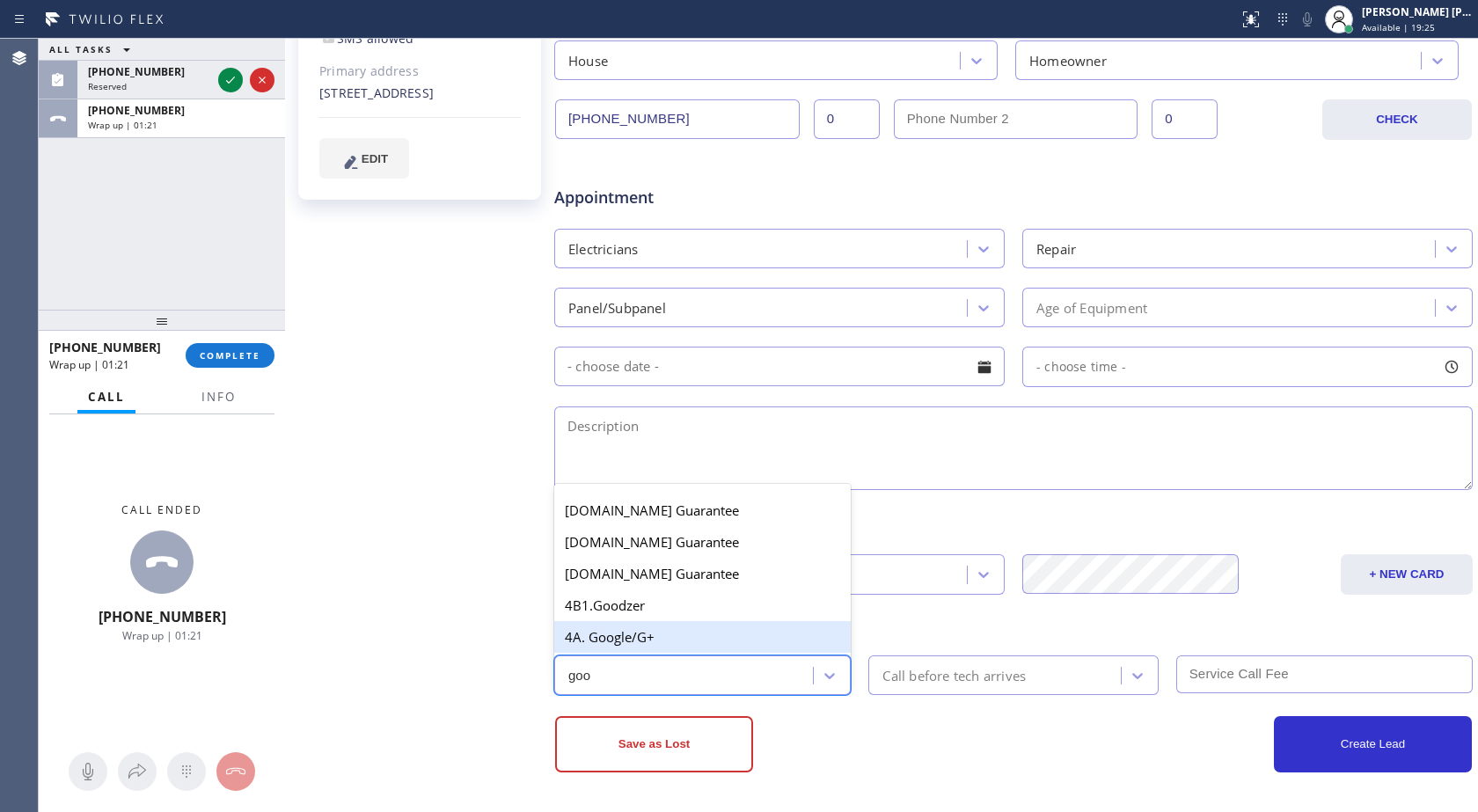
click at [641, 641] on div "4A. Google/G+" at bounding box center [702, 637] width 296 height 32
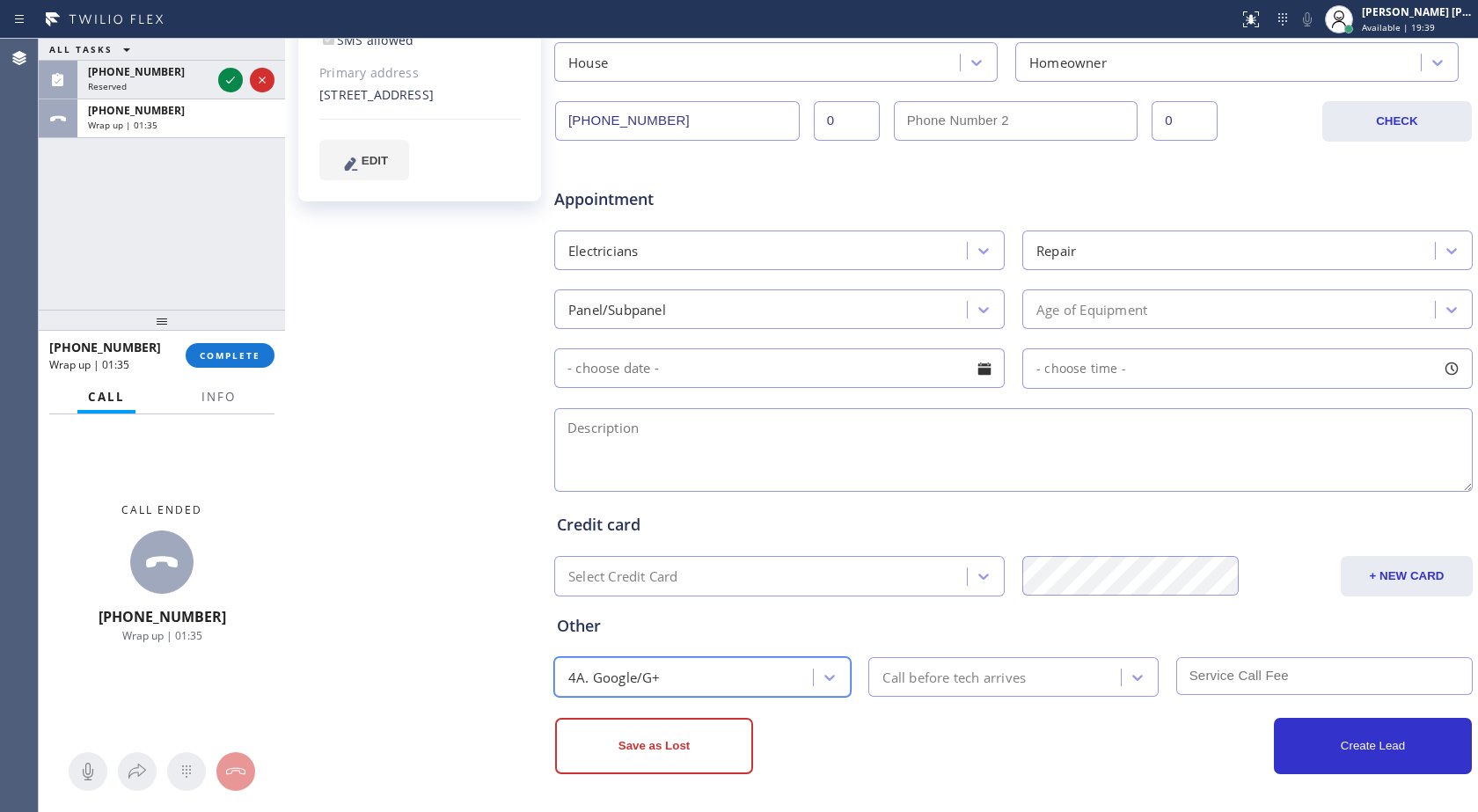
scroll to position [455, 0]
click at [749, 420] on textarea at bounding box center [1013, 448] width 919 height 83
paste textarea "trying to upgrade the service, trying to add a new electric panel, [STREET_ADDR…"
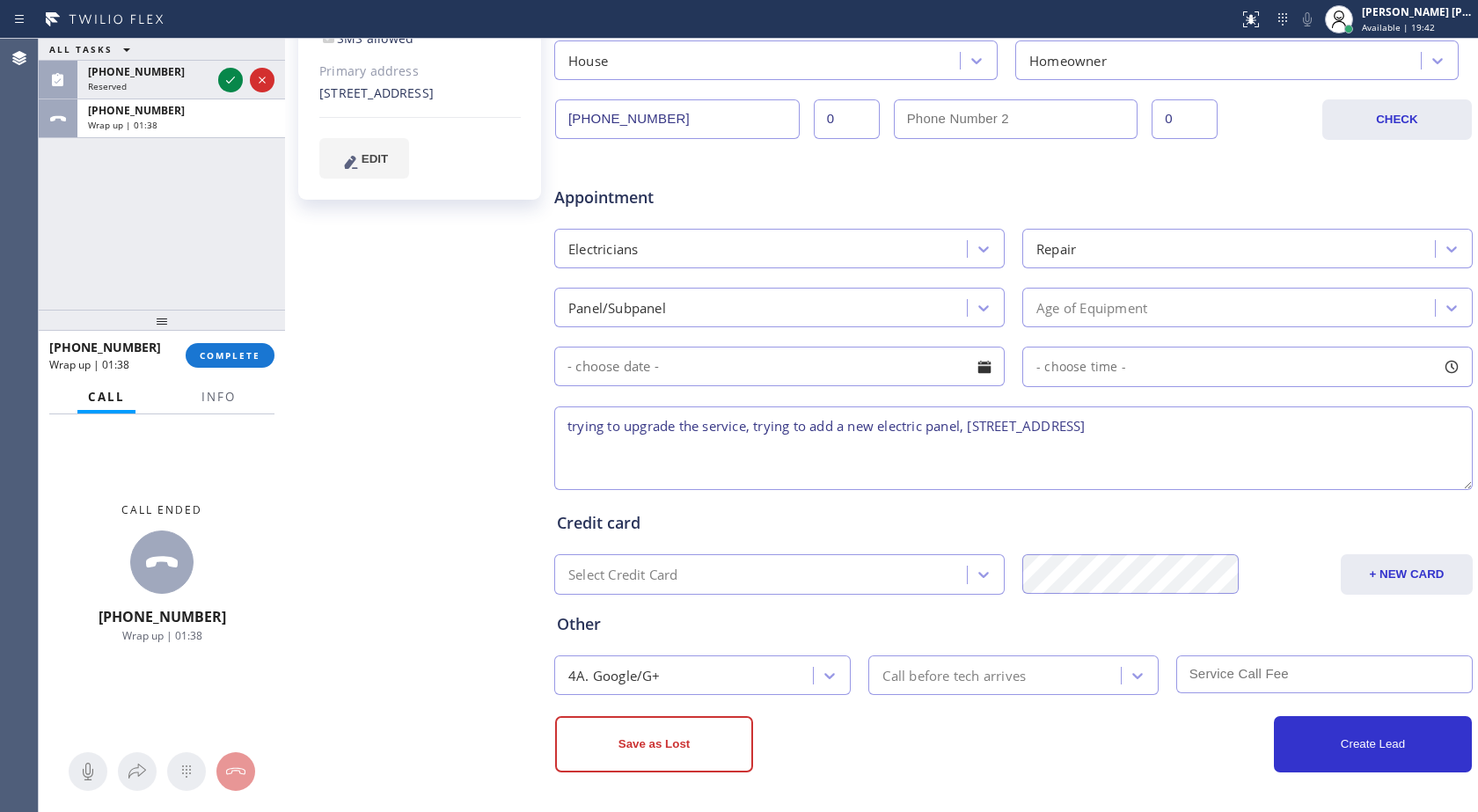
type textarea "trying to upgrade the service, trying to add a new electric panel, [STREET_ADDR…"
drag, startPoint x: 926, startPoint y: 350, endPoint x: 659, endPoint y: 21, distance: 423.7
click at [226, 349] on span "COMPLETE" at bounding box center [230, 355] width 61 height 12
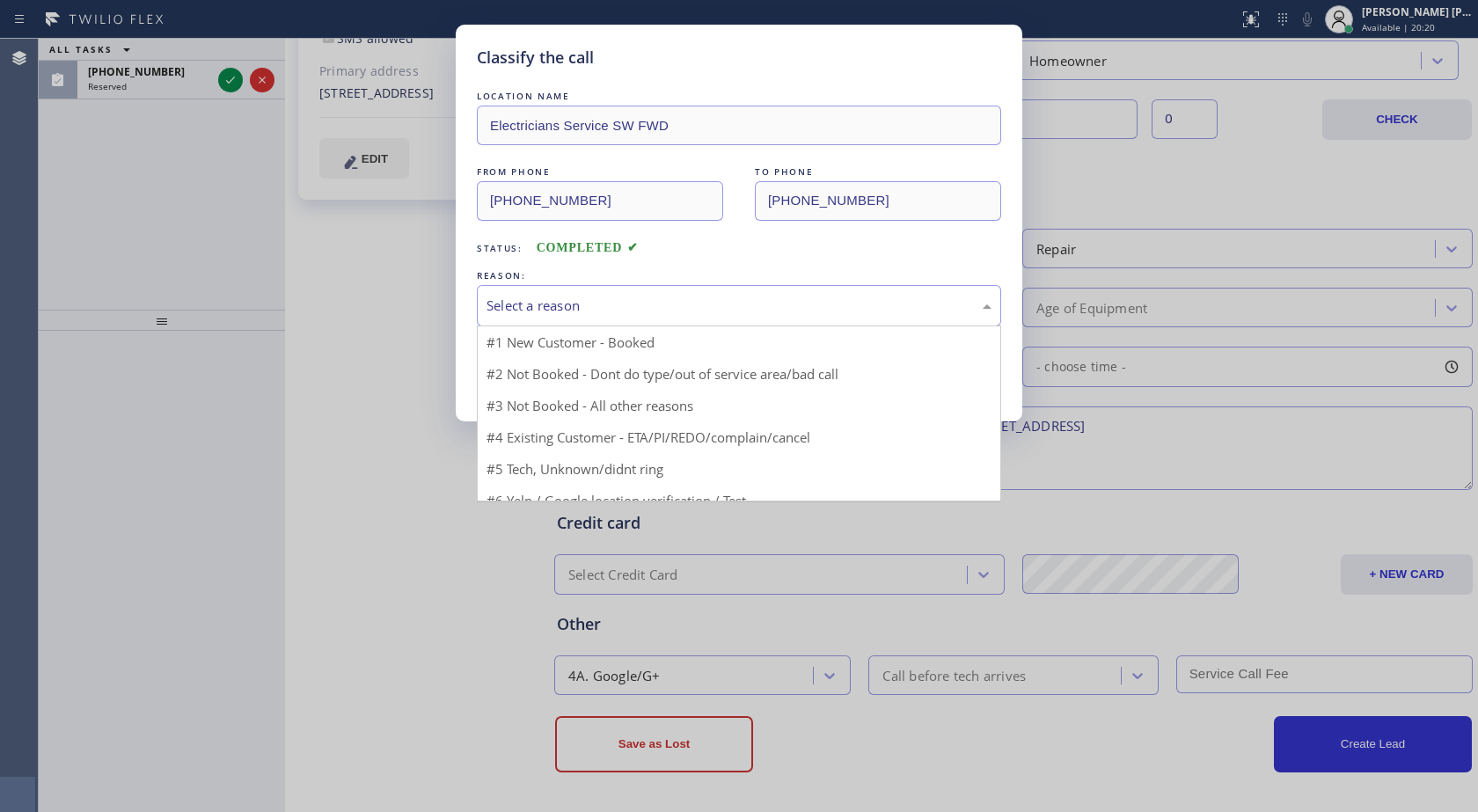
click at [532, 316] on div "Select a reason" at bounding box center [739, 306] width 524 height 41
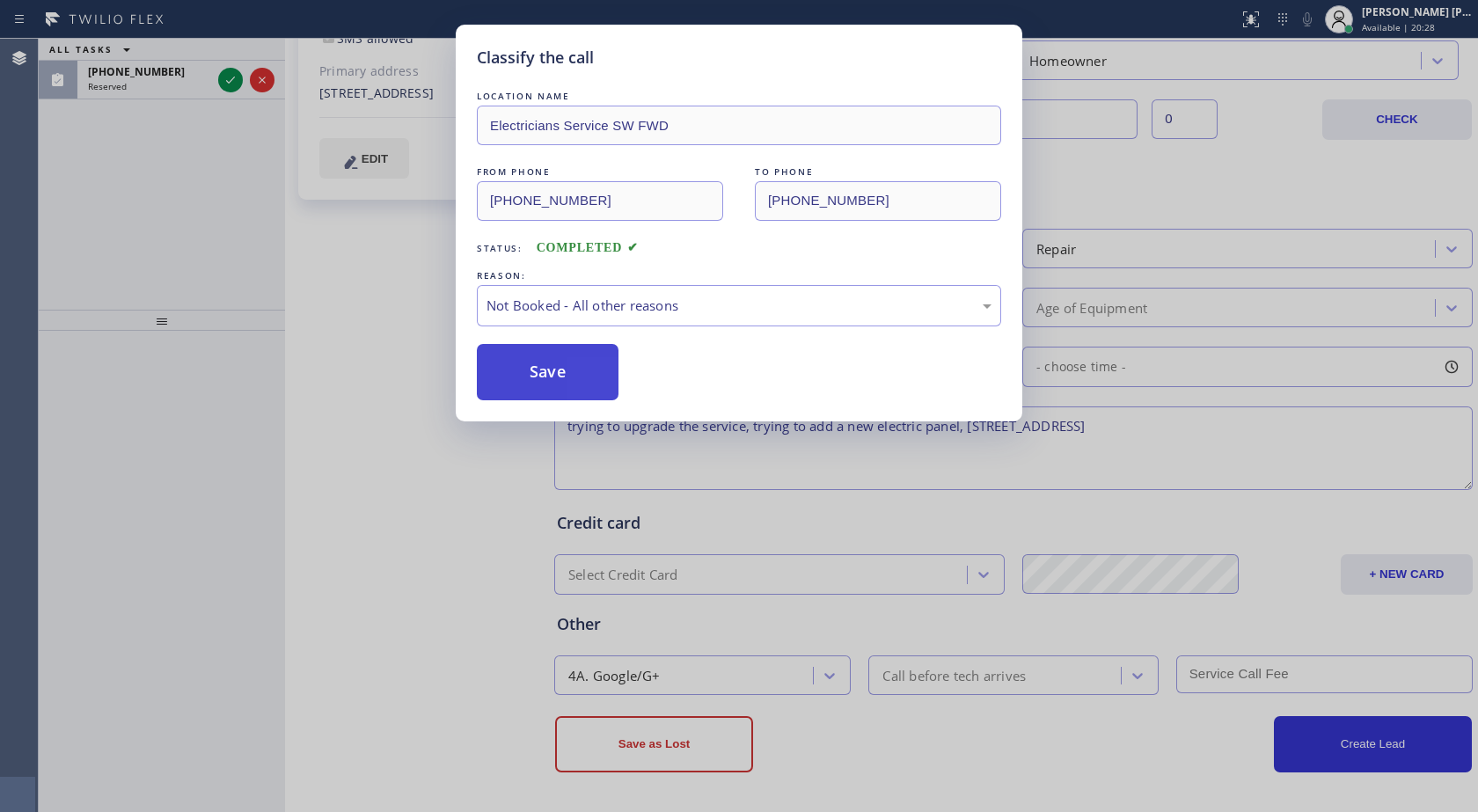
click at [559, 367] on button "Save" at bounding box center [548, 372] width 142 height 56
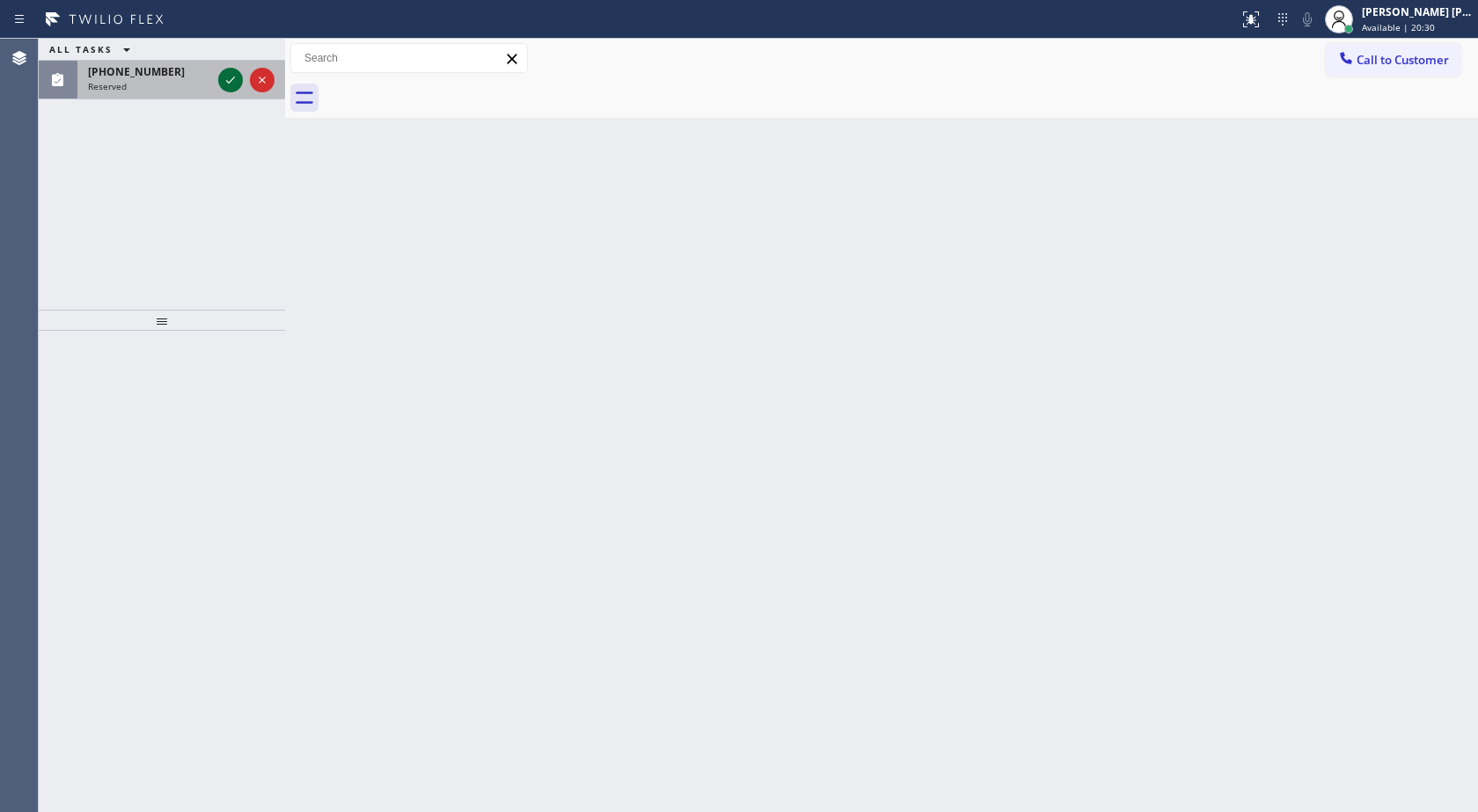
click at [224, 84] on icon at bounding box center [230, 79] width 22 height 21
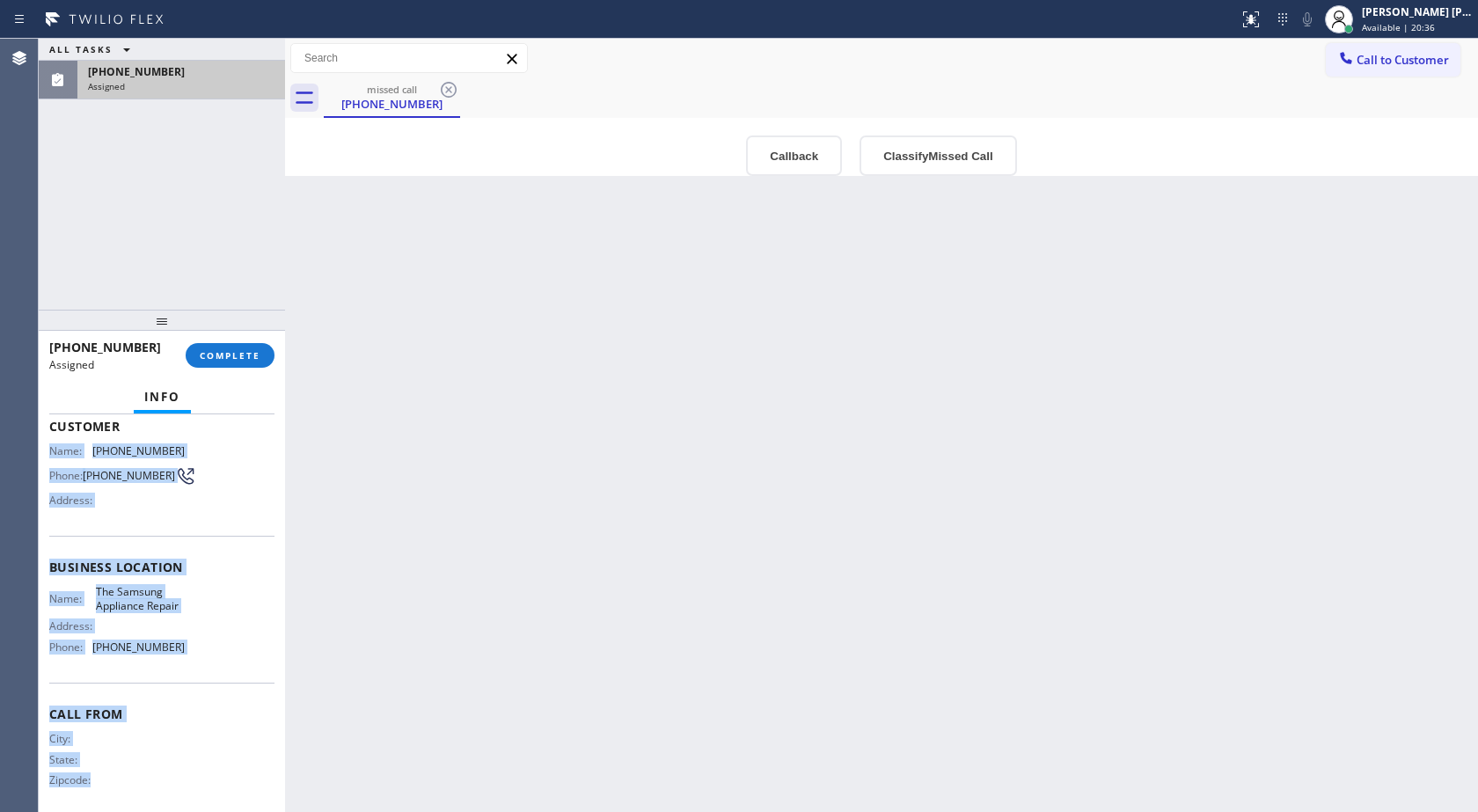
scroll to position [144, 0]
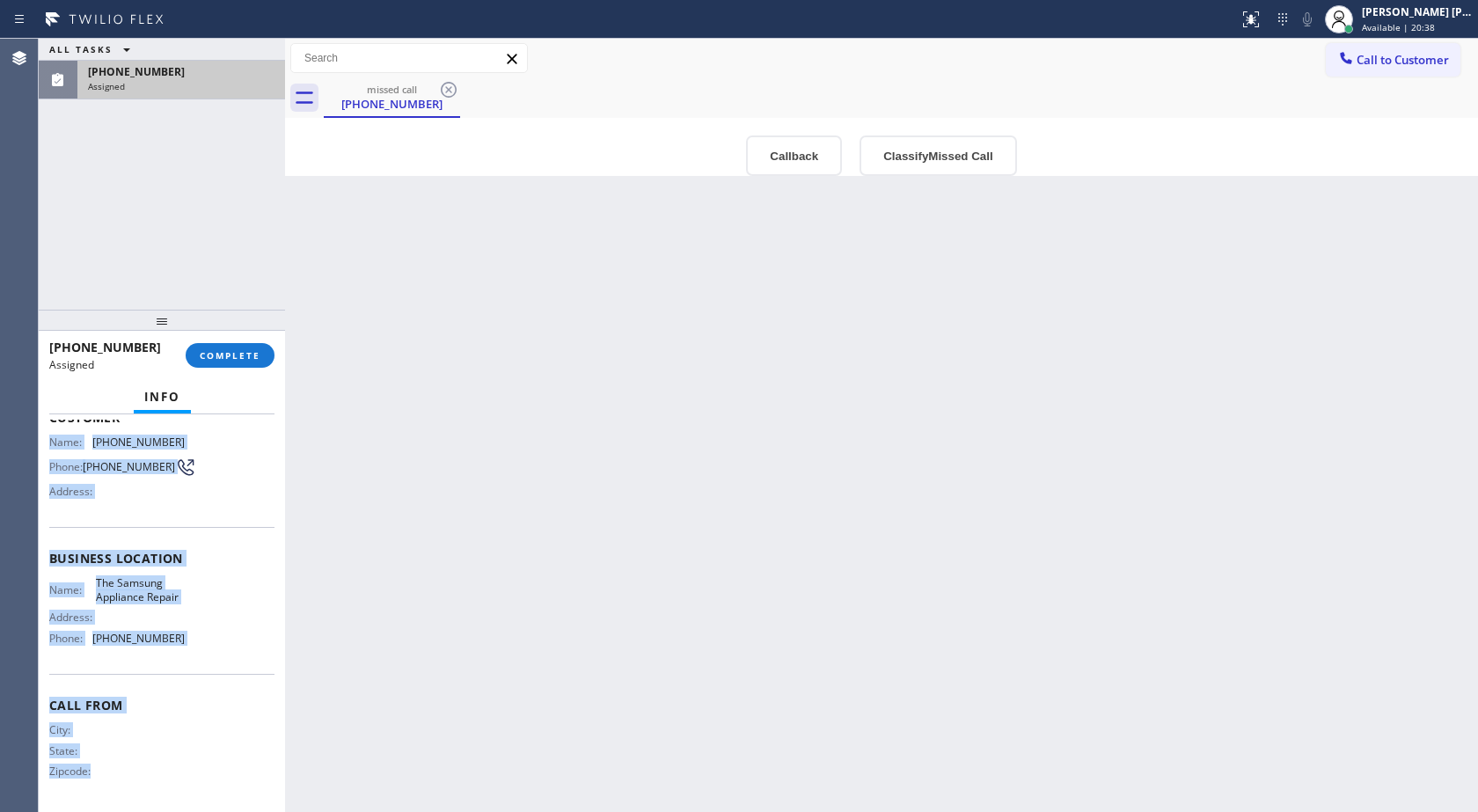
drag, startPoint x: 51, startPoint y: 577, endPoint x: 163, endPoint y: 789, distance: 239.8
click at [163, 789] on div "Context Queue: Appliance Repair High End Priority: 0 Task Age: [DEMOGRAPHIC_DAT…" at bounding box center [162, 544] width 225 height 525
copy div "Name: [PHONE_NUMBER] Phone: [PHONE_NUMBER] Address: Business location Name: The…"
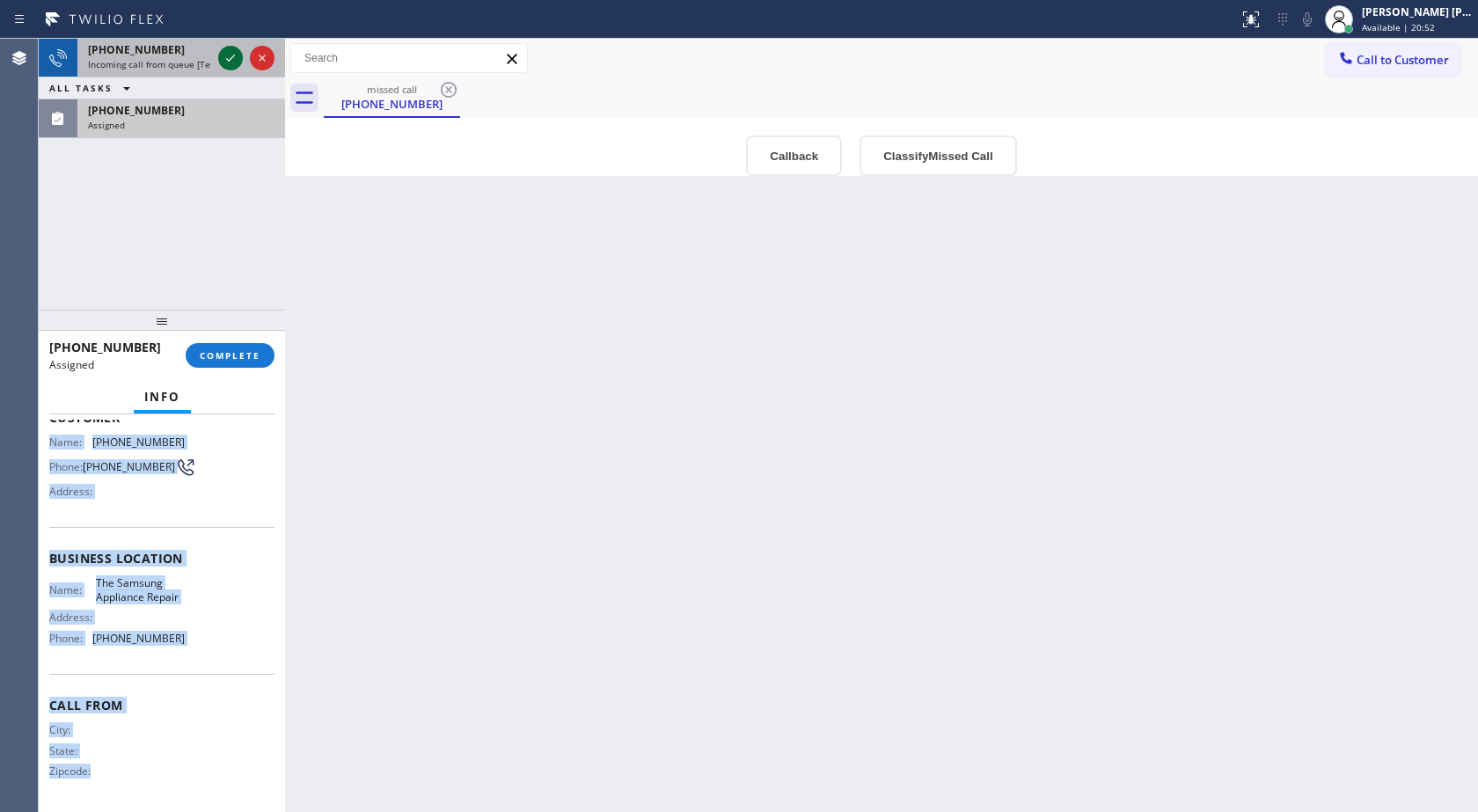
click at [226, 53] on icon at bounding box center [230, 58] width 22 height 21
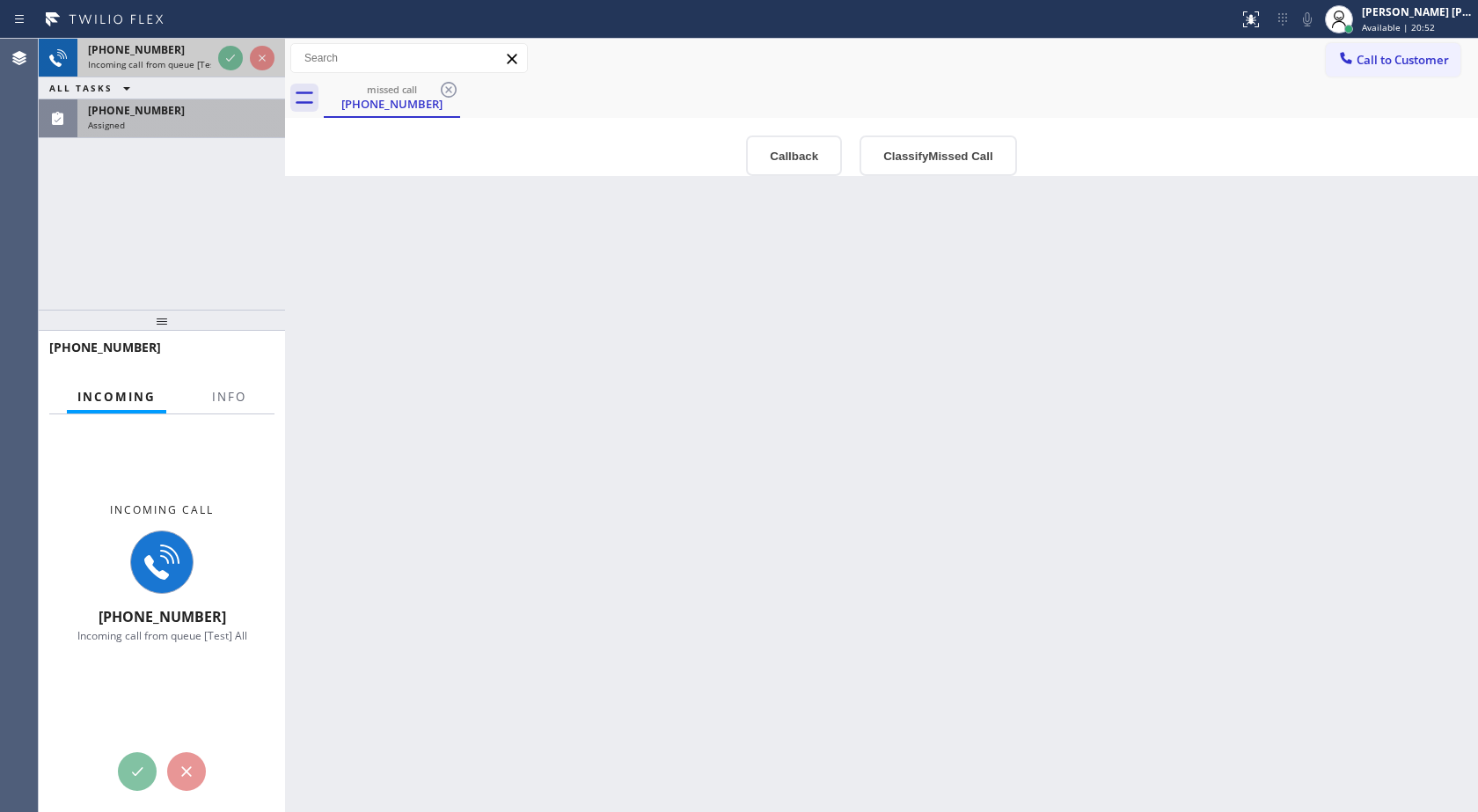
scroll to position [114, 0]
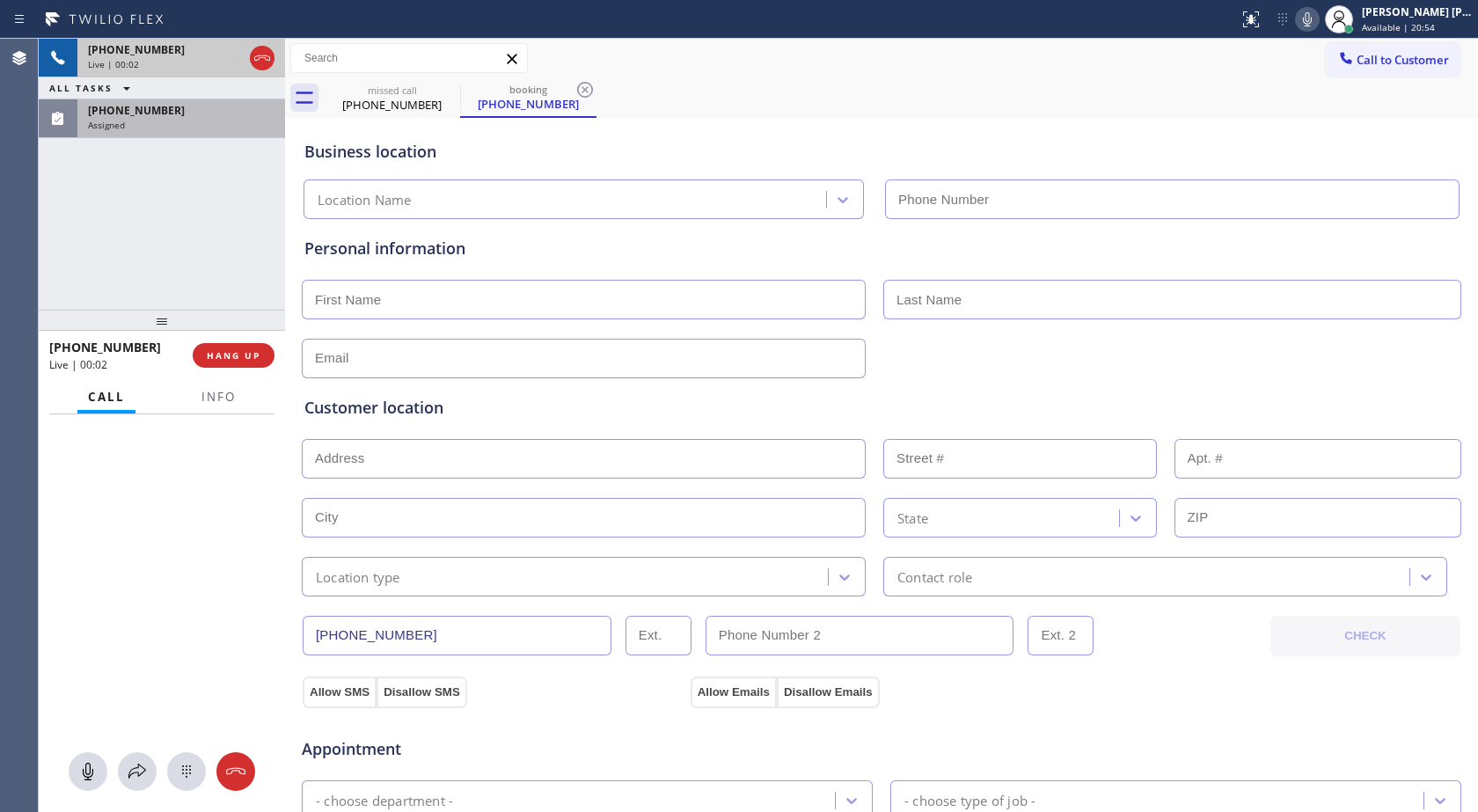
type input "[PHONE_NUMBER]"
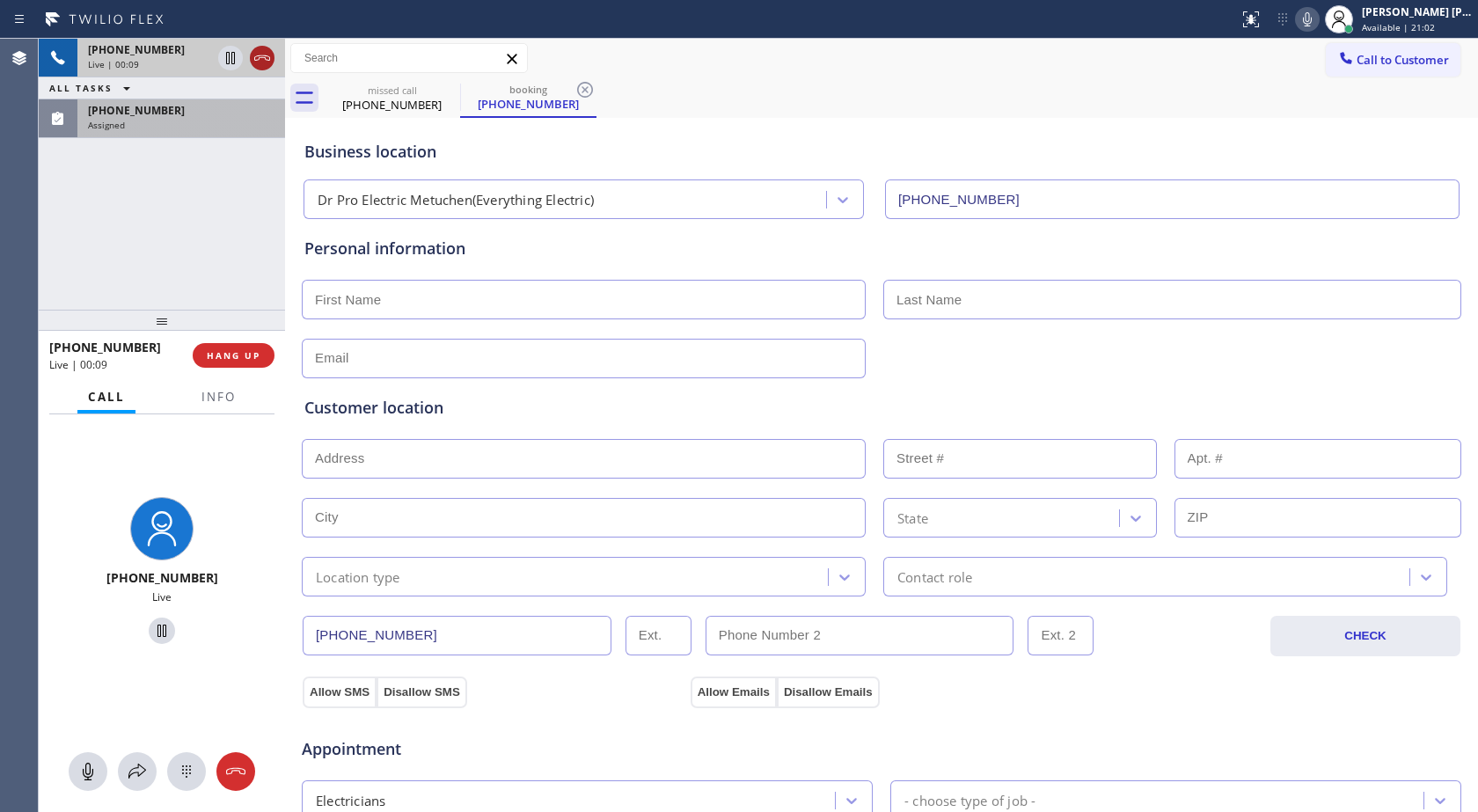
click at [256, 59] on icon at bounding box center [262, 58] width 22 height 21
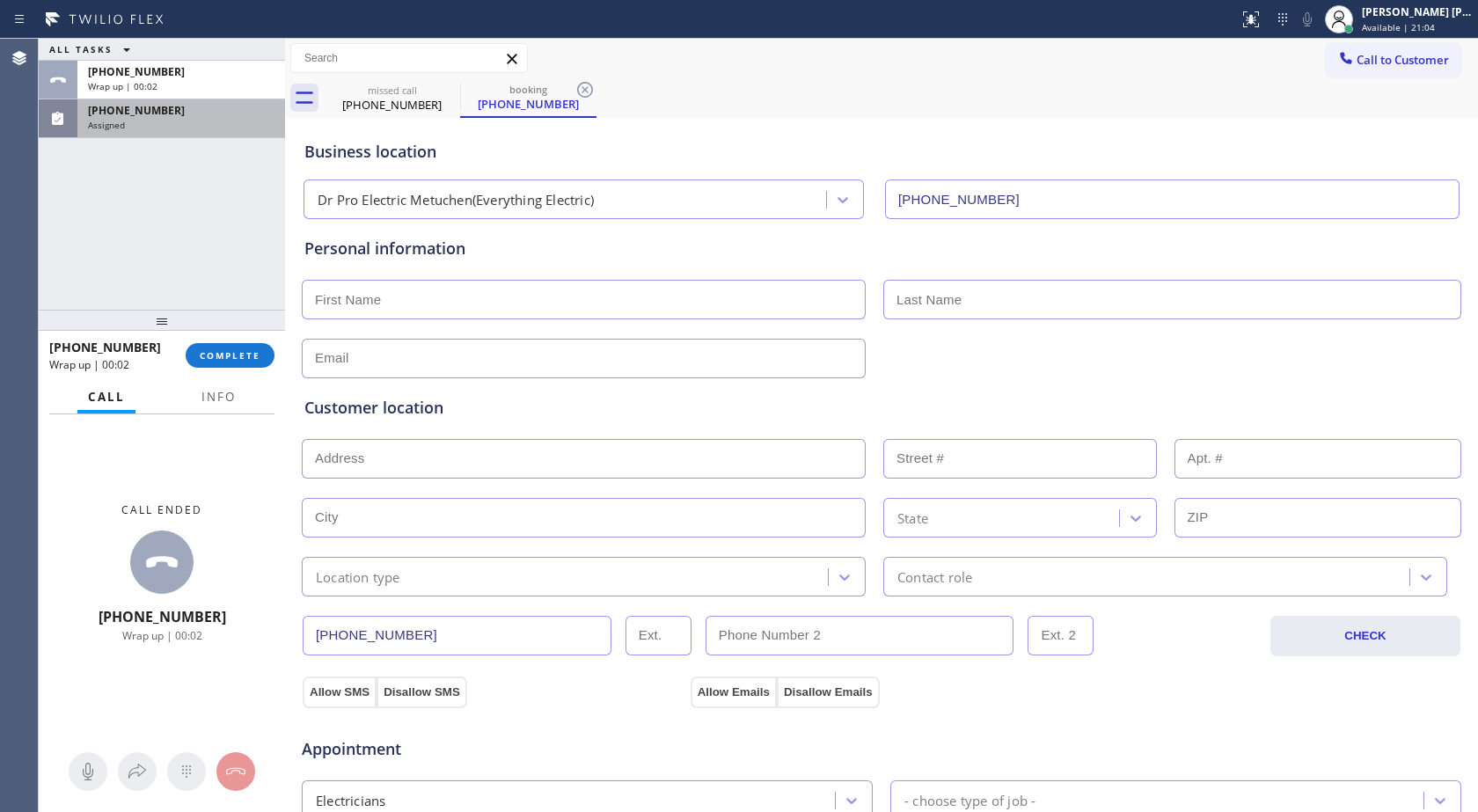
click at [245, 368] on div "[PHONE_NUMBER] Wrap up | 00:02 COMPLETE" at bounding box center [162, 355] width 225 height 46
click at [241, 349] on span "COMPLETE" at bounding box center [230, 355] width 61 height 12
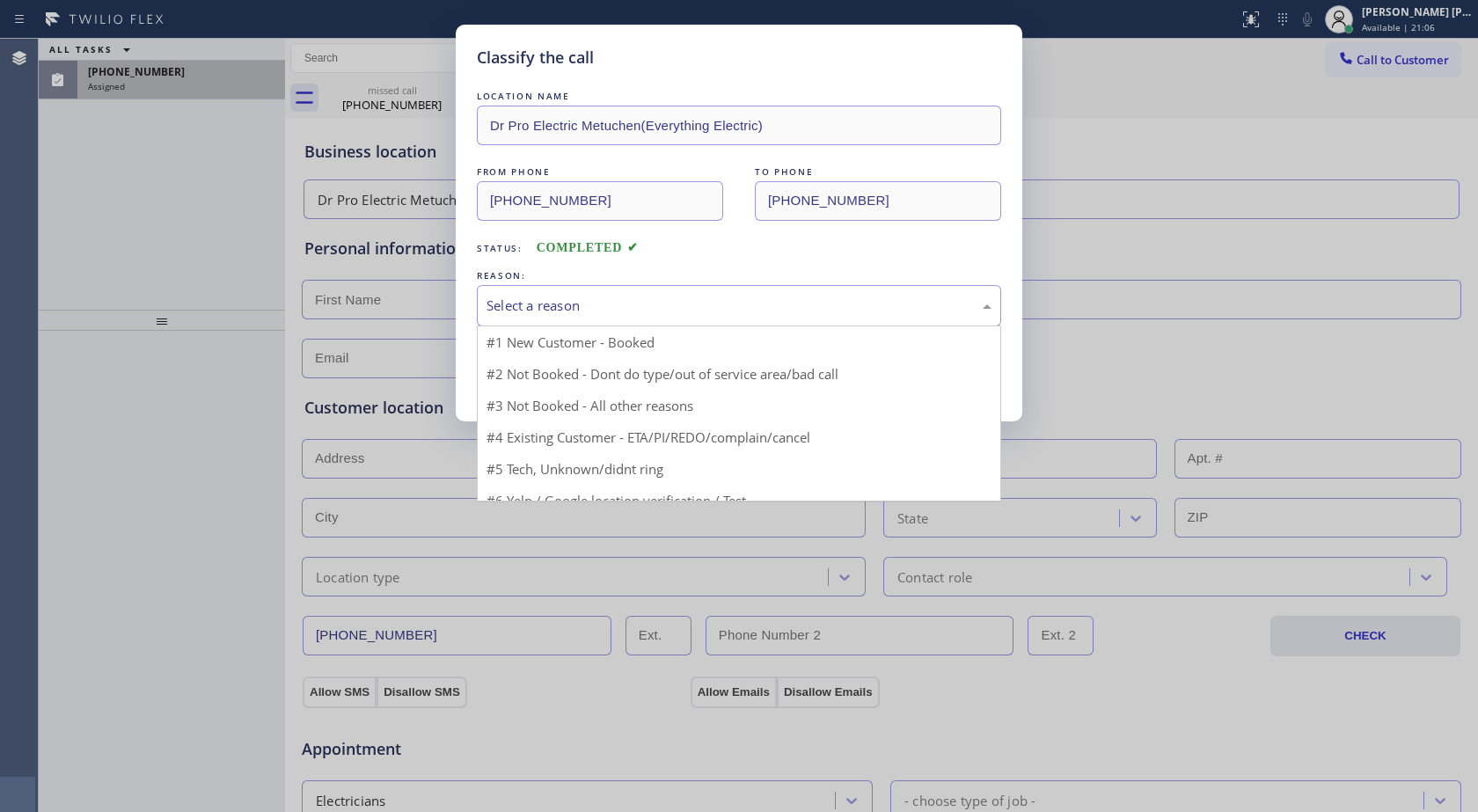
click at [515, 314] on div "Select a reason" at bounding box center [739, 306] width 505 height 21
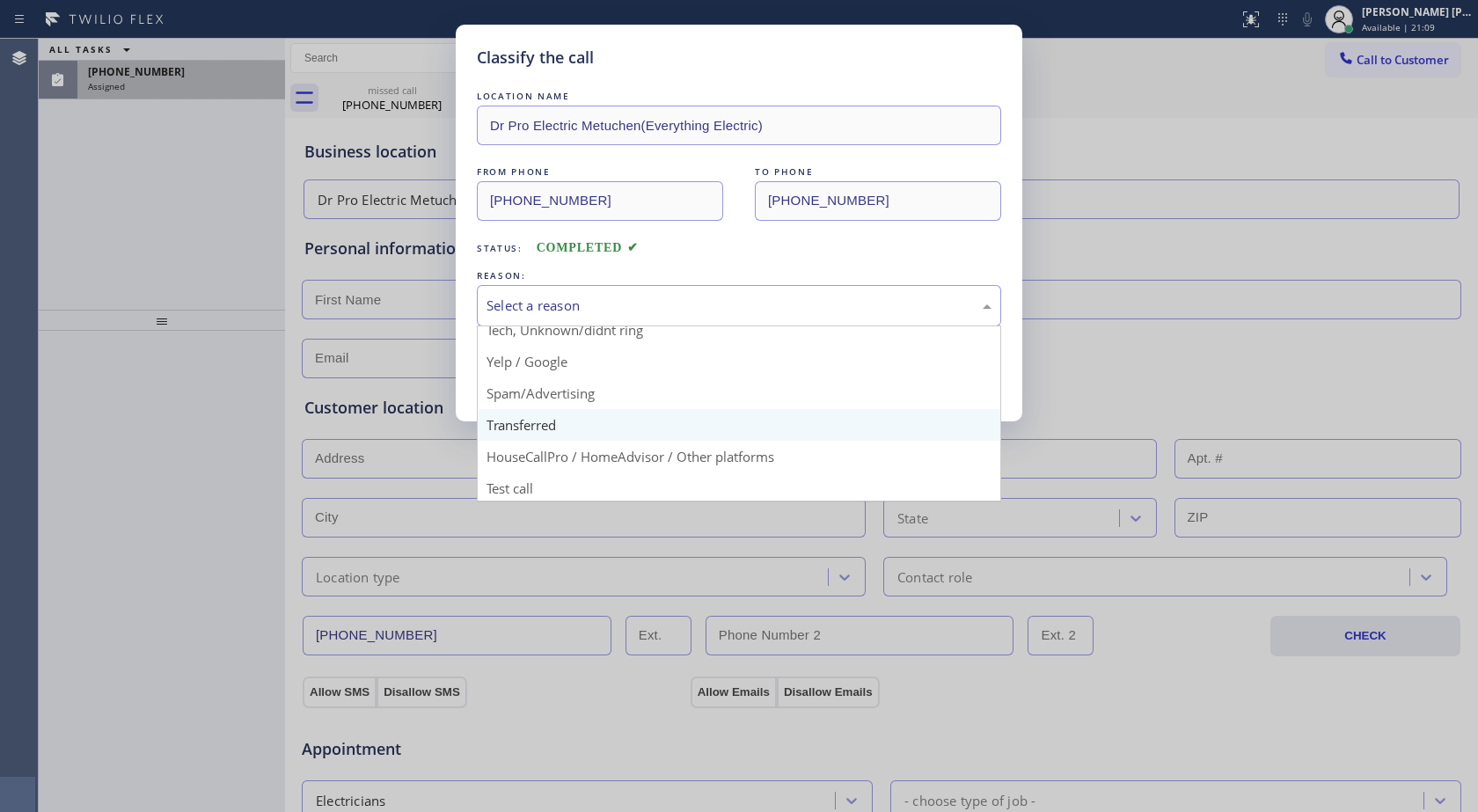
scroll to position [111, 0]
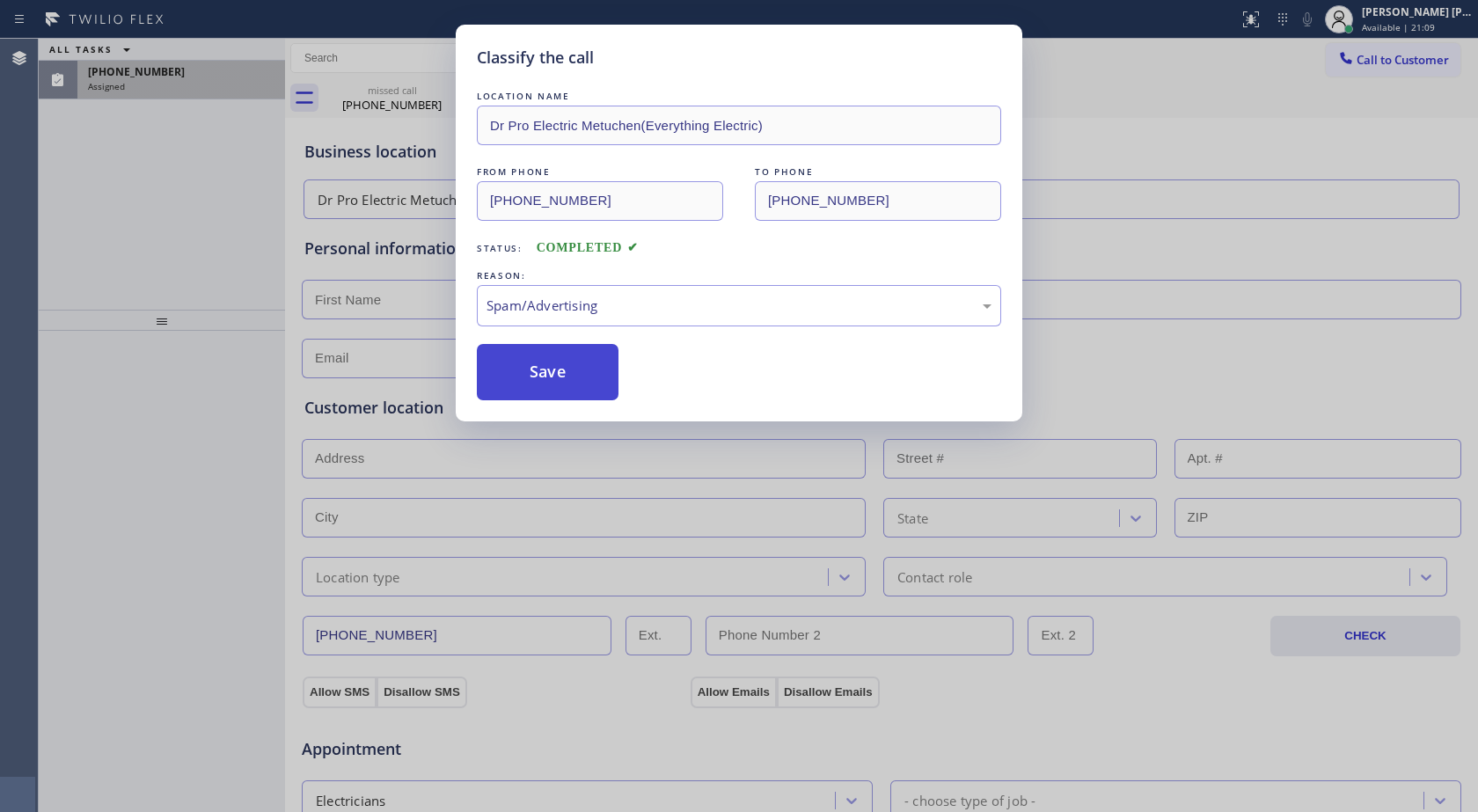
click at [568, 365] on button "Save" at bounding box center [548, 372] width 142 height 56
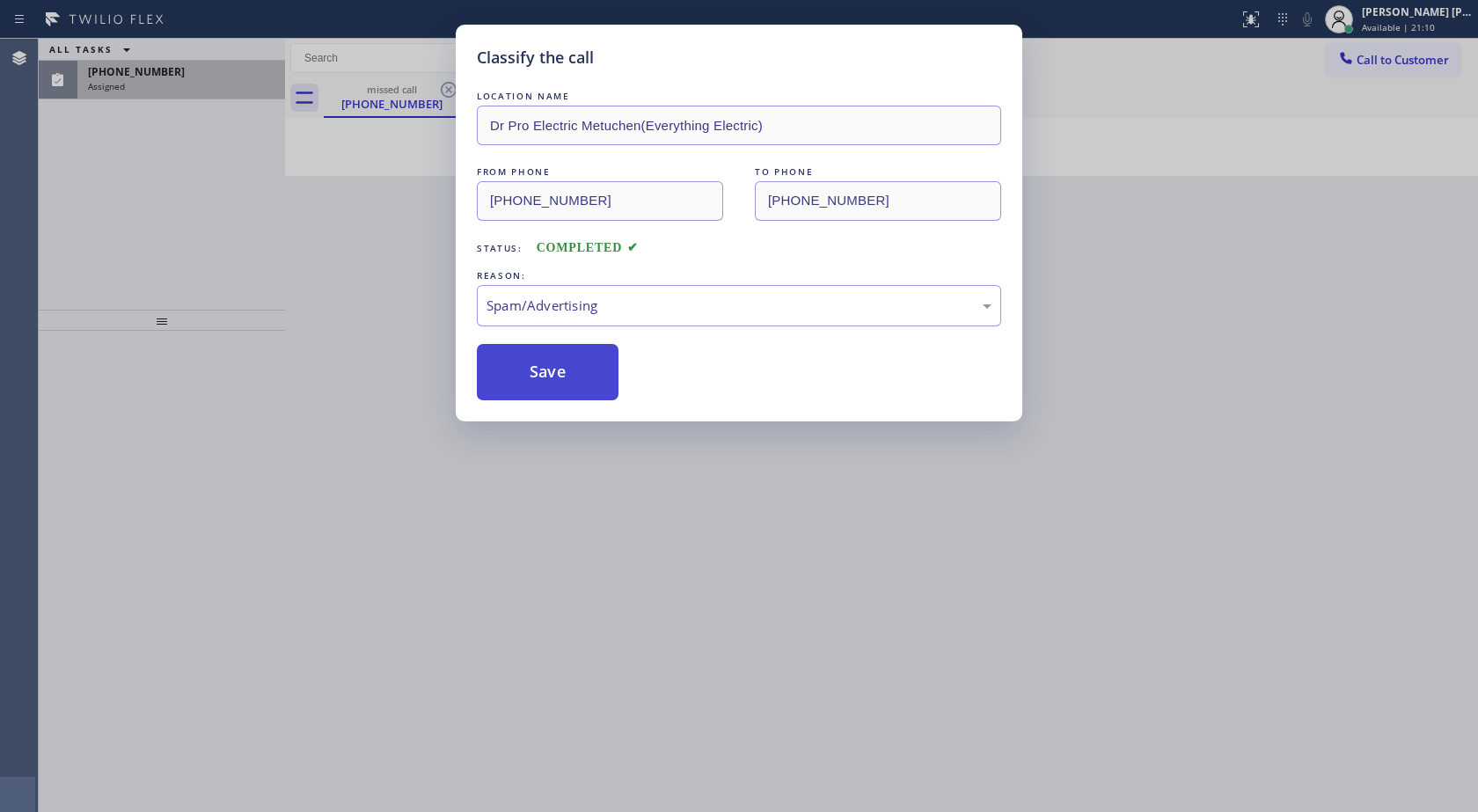
click at [596, 363] on button "Save" at bounding box center [548, 372] width 142 height 56
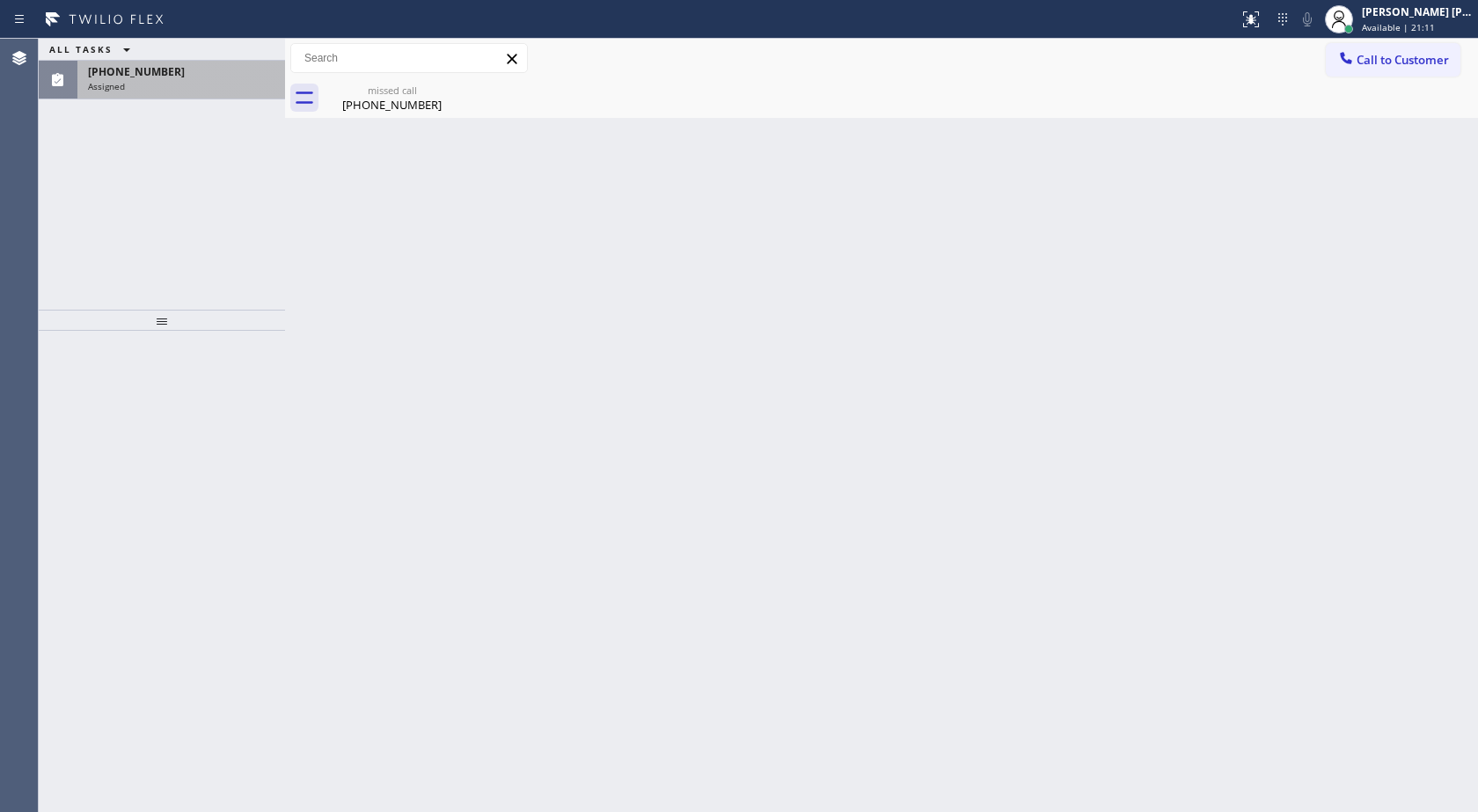
click at [211, 98] on div "[PHONE_NUMBER] Assigned" at bounding box center [162, 79] width 247 height 38
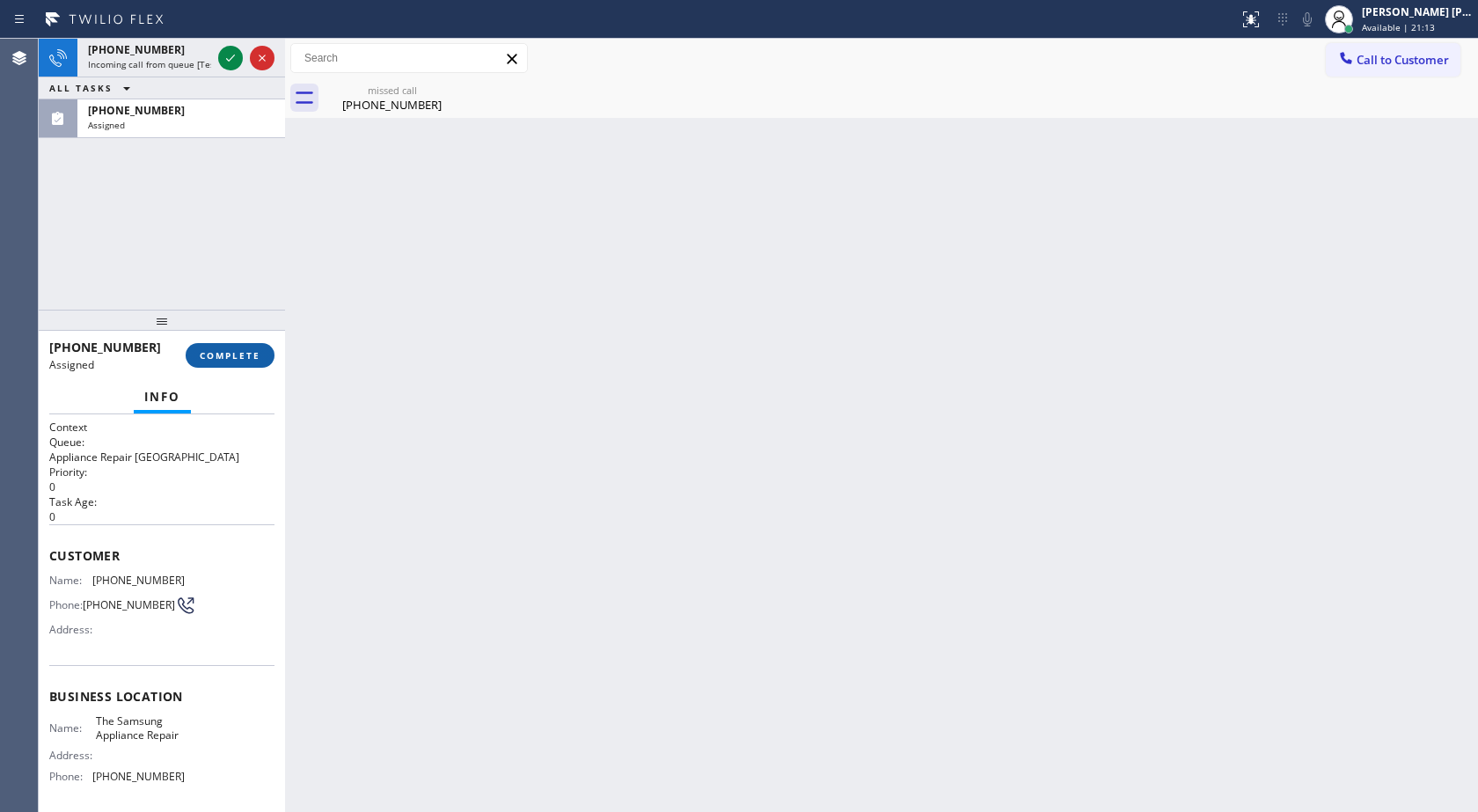
click at [242, 356] on span "COMPLETE" at bounding box center [230, 355] width 61 height 12
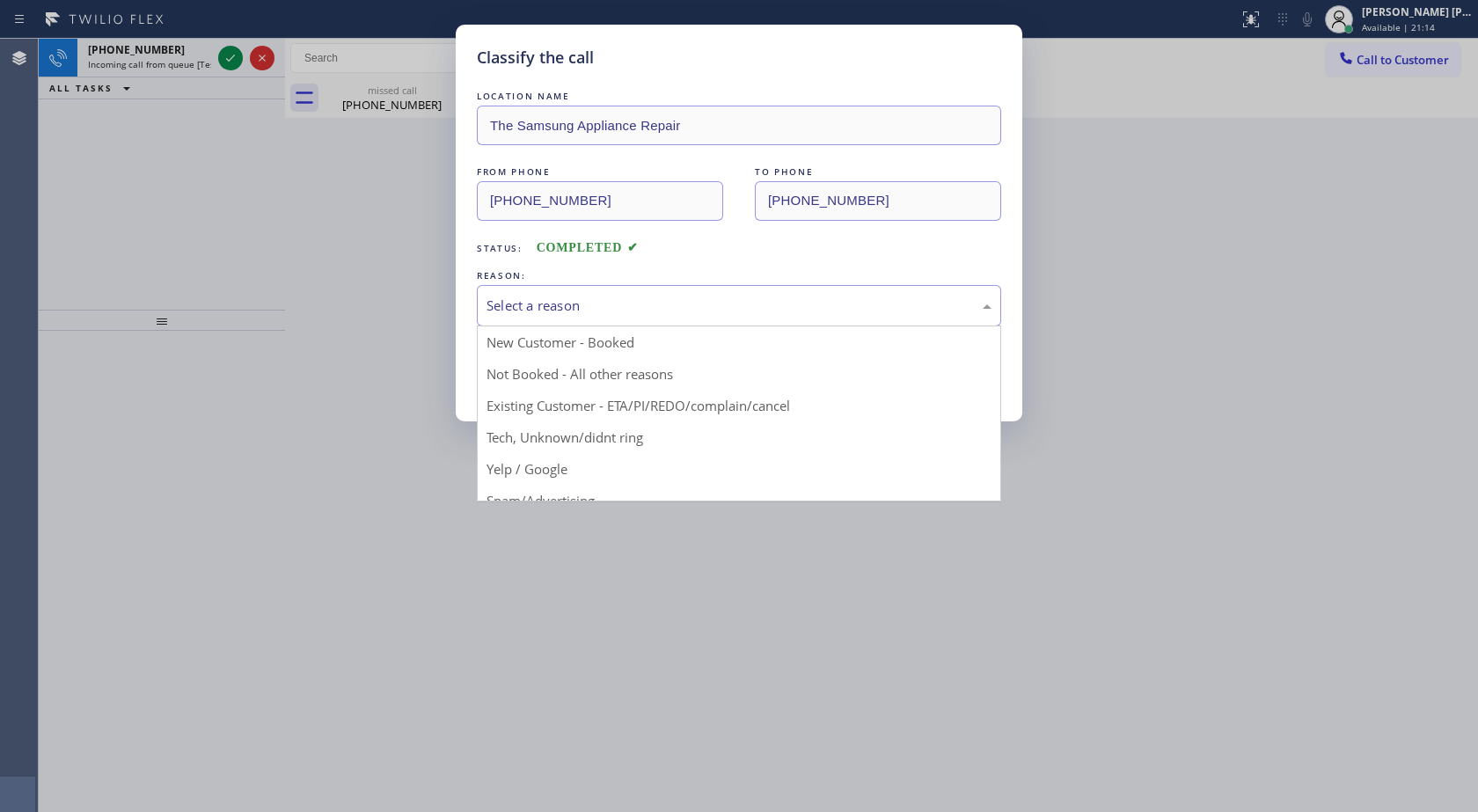
click at [516, 290] on div "Select a reason" at bounding box center [739, 306] width 524 height 41
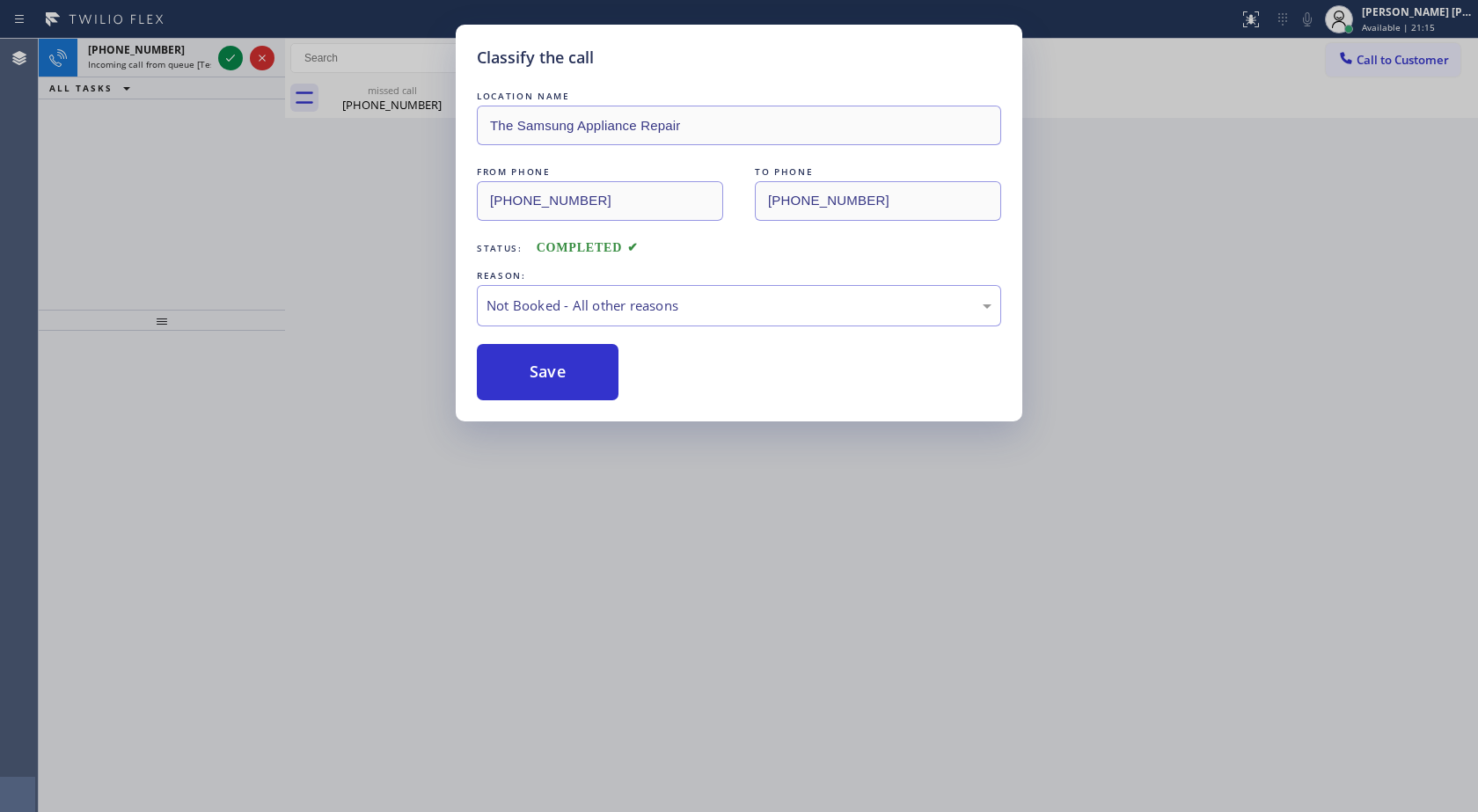
click at [539, 369] on button "Save" at bounding box center [548, 372] width 142 height 56
click at [531, 390] on button "Save" at bounding box center [548, 372] width 142 height 56
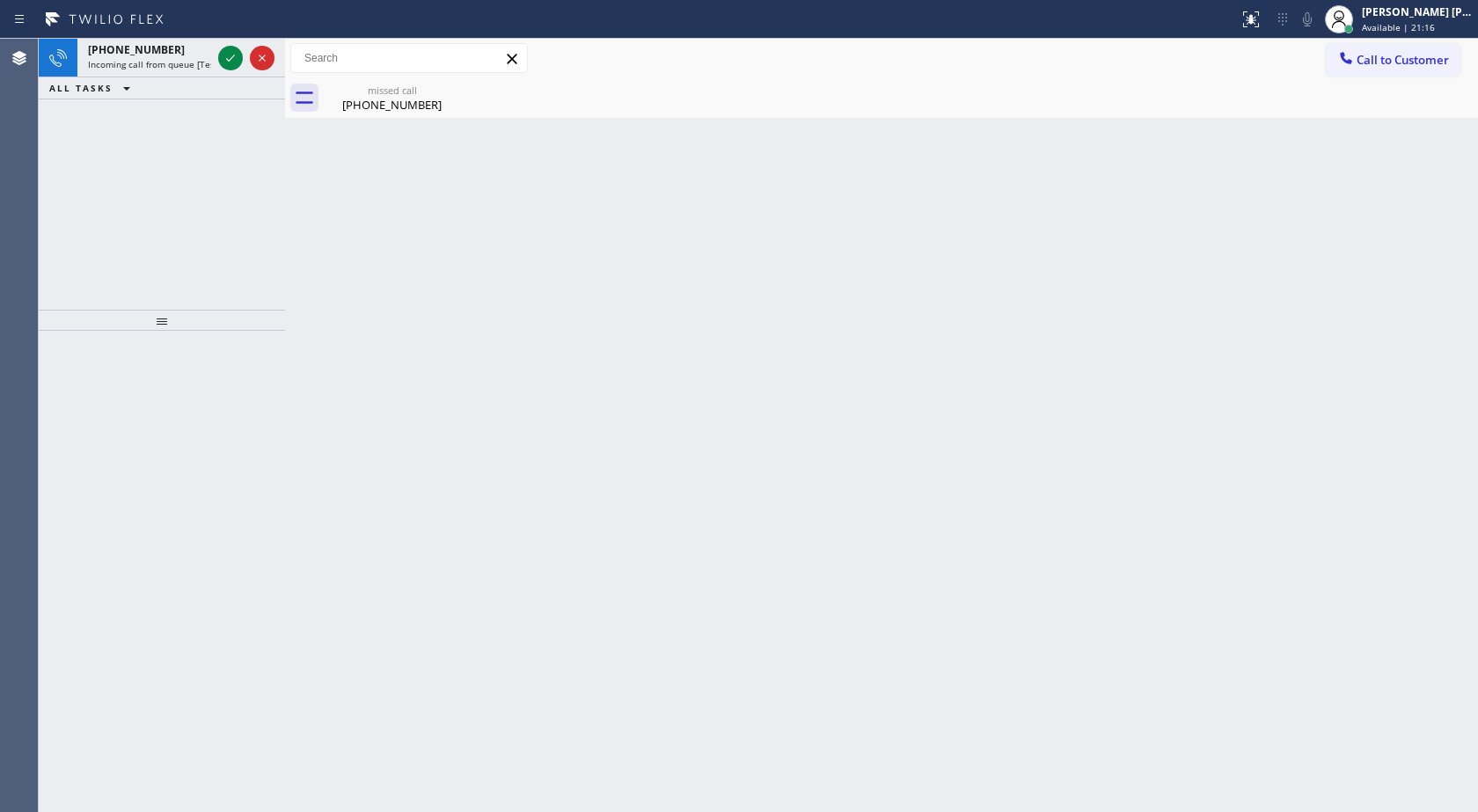
click at [531, 390] on div "Back to Dashboard Change Sender ID Customers Technicians Select a contact Outbo…" at bounding box center [882, 424] width 1193 height 773
click at [237, 49] on icon at bounding box center [230, 58] width 22 height 21
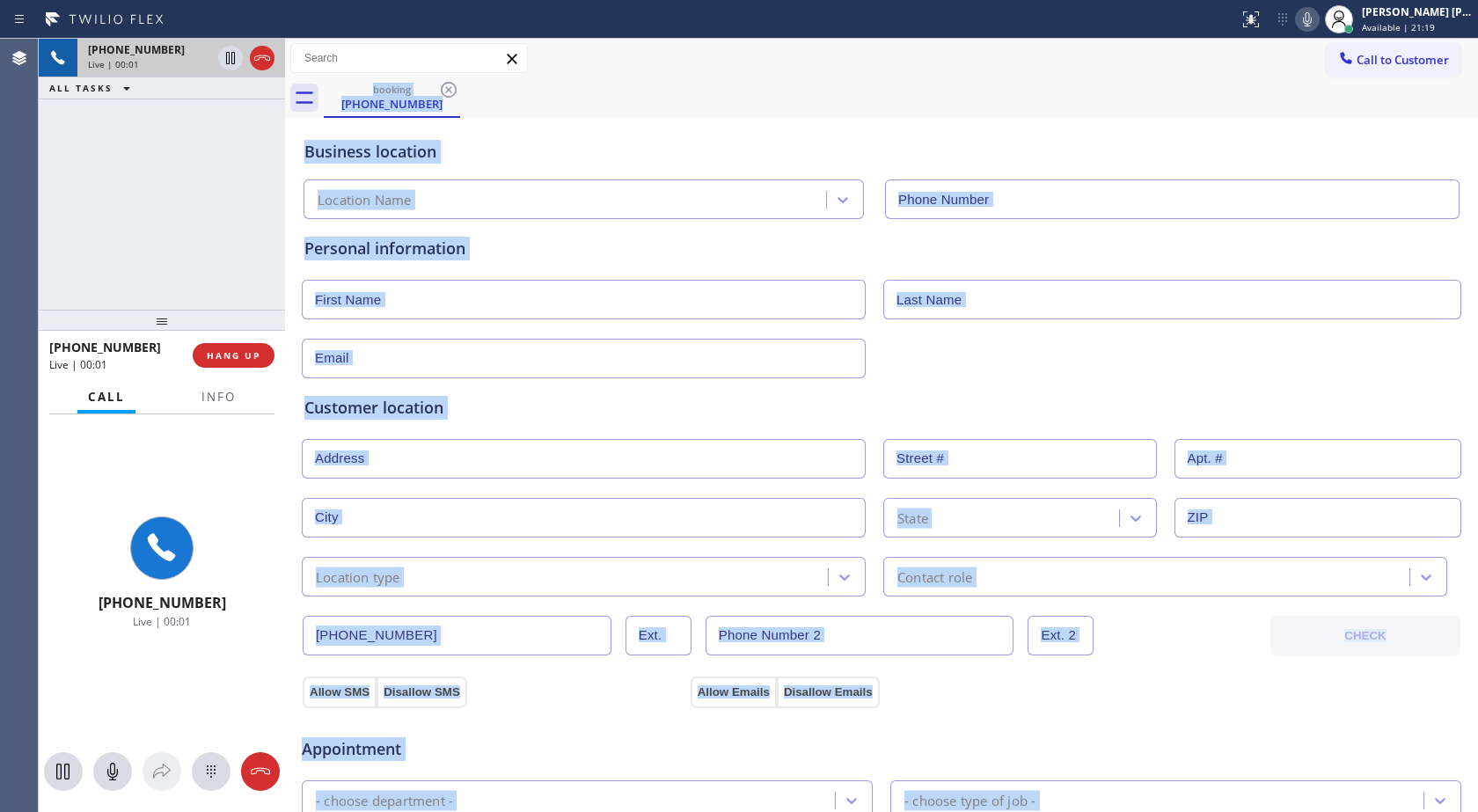
type input "[PHONE_NUMBER]"
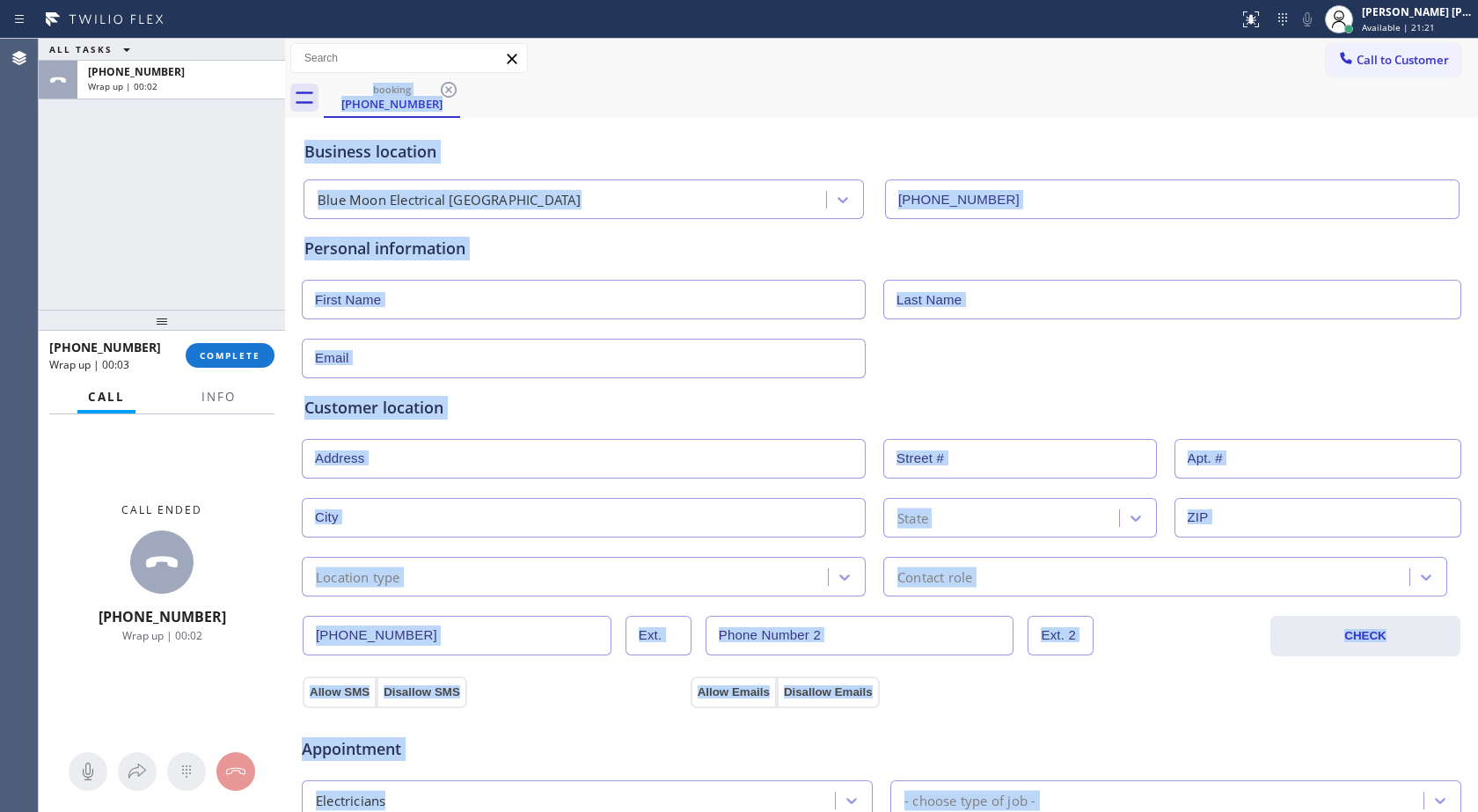
click at [597, 123] on div "Business location Blue Moon Electrical [GEOGRAPHIC_DATA] [PHONE_NUMBER]" at bounding box center [882, 171] width 1161 height 97
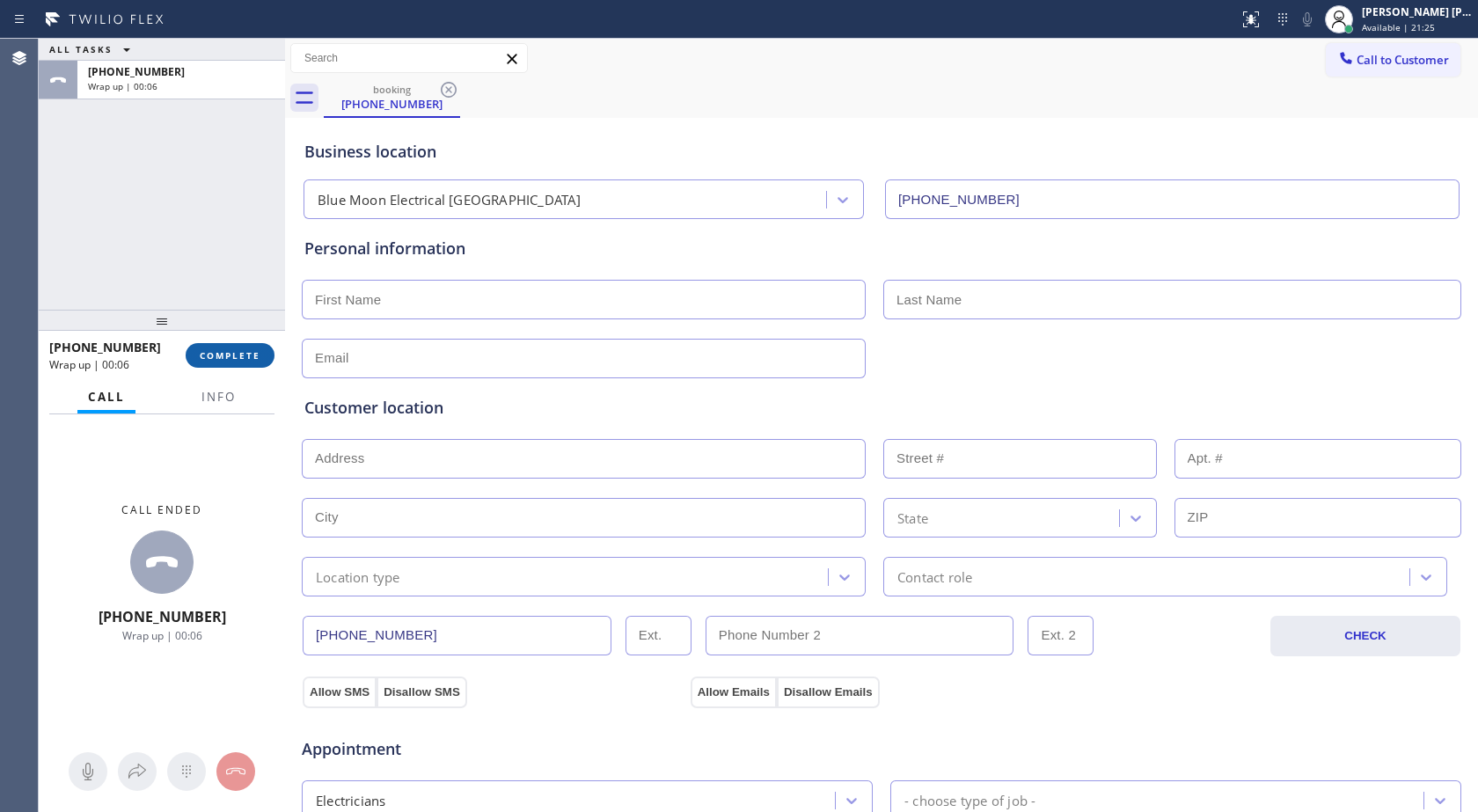
click at [224, 363] on button "COMPLETE" at bounding box center [230, 355] width 89 height 24
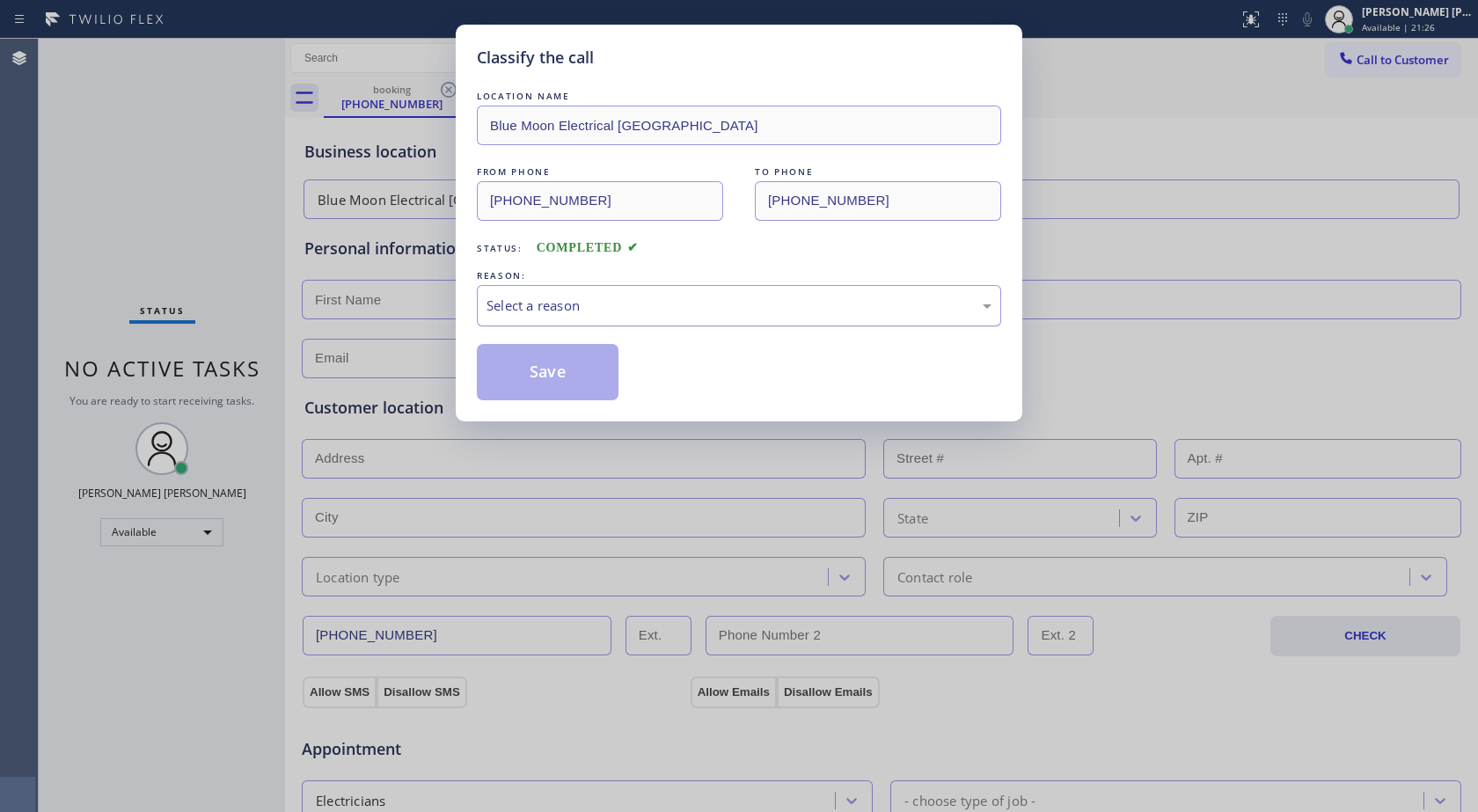
click at [611, 312] on div "Select a reason" at bounding box center [739, 306] width 505 height 21
click at [555, 365] on button "Save" at bounding box center [548, 372] width 142 height 56
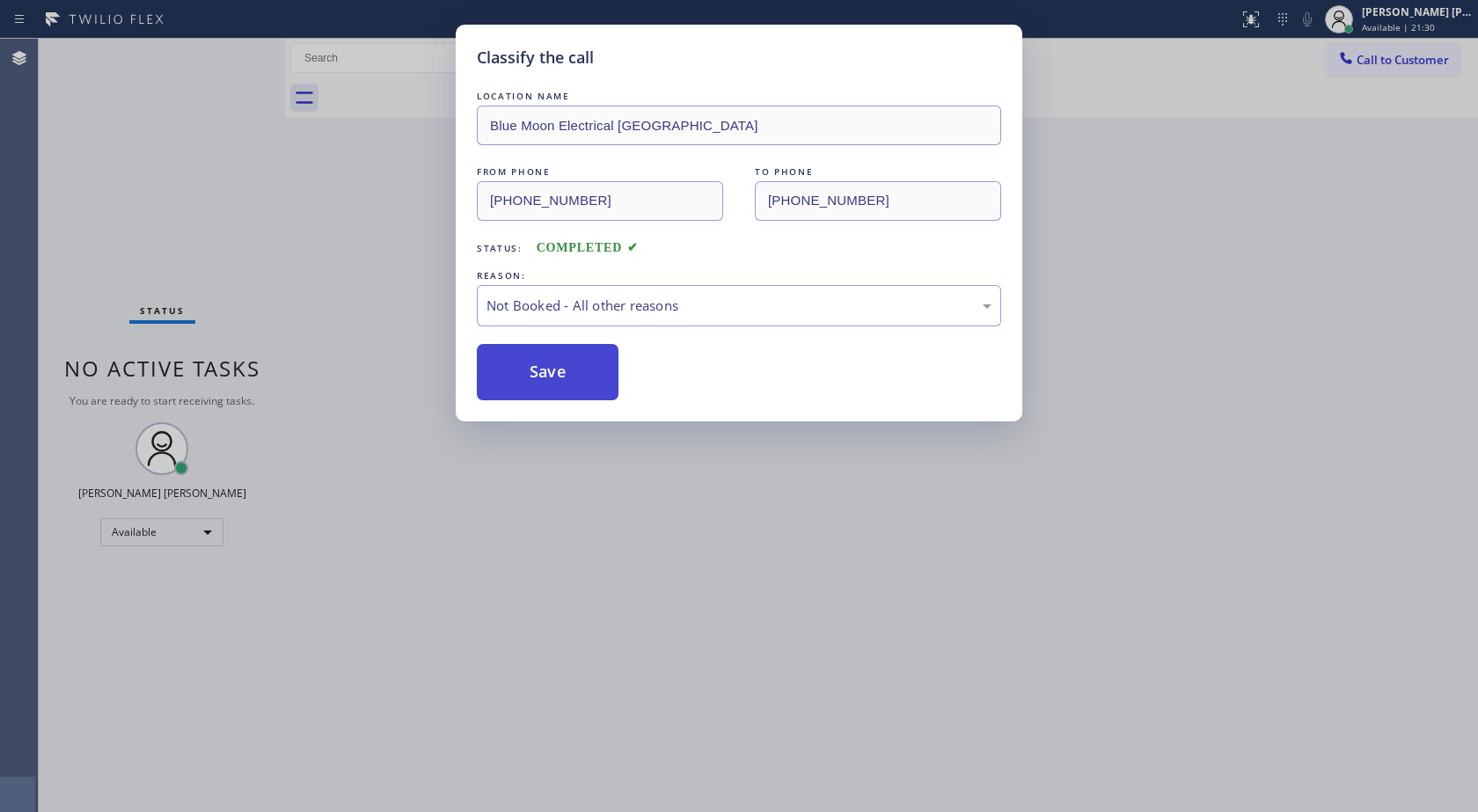
click at [557, 385] on button "Save" at bounding box center [548, 372] width 142 height 56
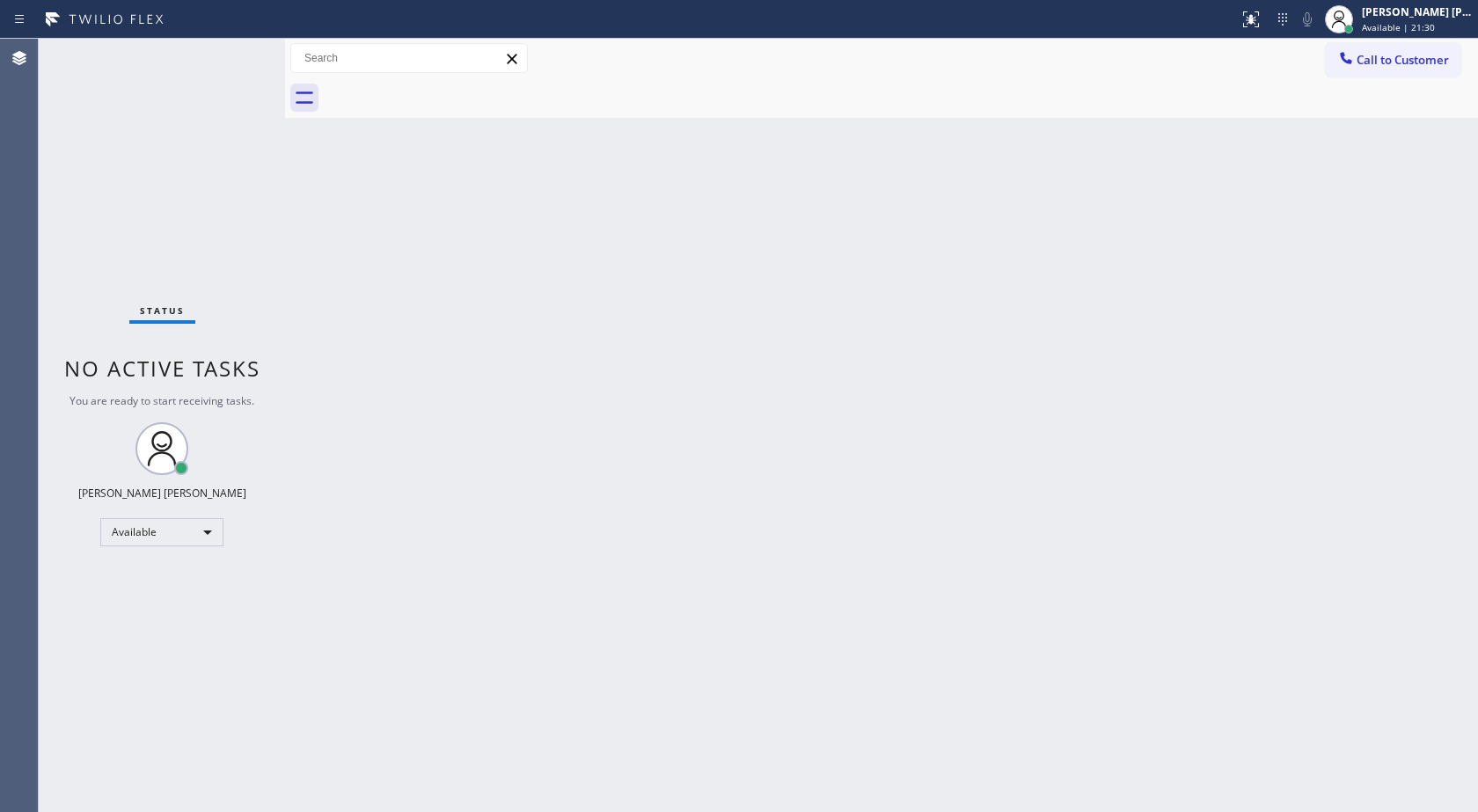
drag, startPoint x: 557, startPoint y: 385, endPoint x: 562, endPoint y: 368, distance: 17.7
click at [561, 382] on div "Back to Dashboard Change Sender ID Customers Technicians Select a contact Outbo…" at bounding box center [882, 424] width 1193 height 773
click at [562, 368] on div "Back to Dashboard Change Sender ID Customers Technicians Select a contact Outbo…" at bounding box center [882, 424] width 1193 height 773
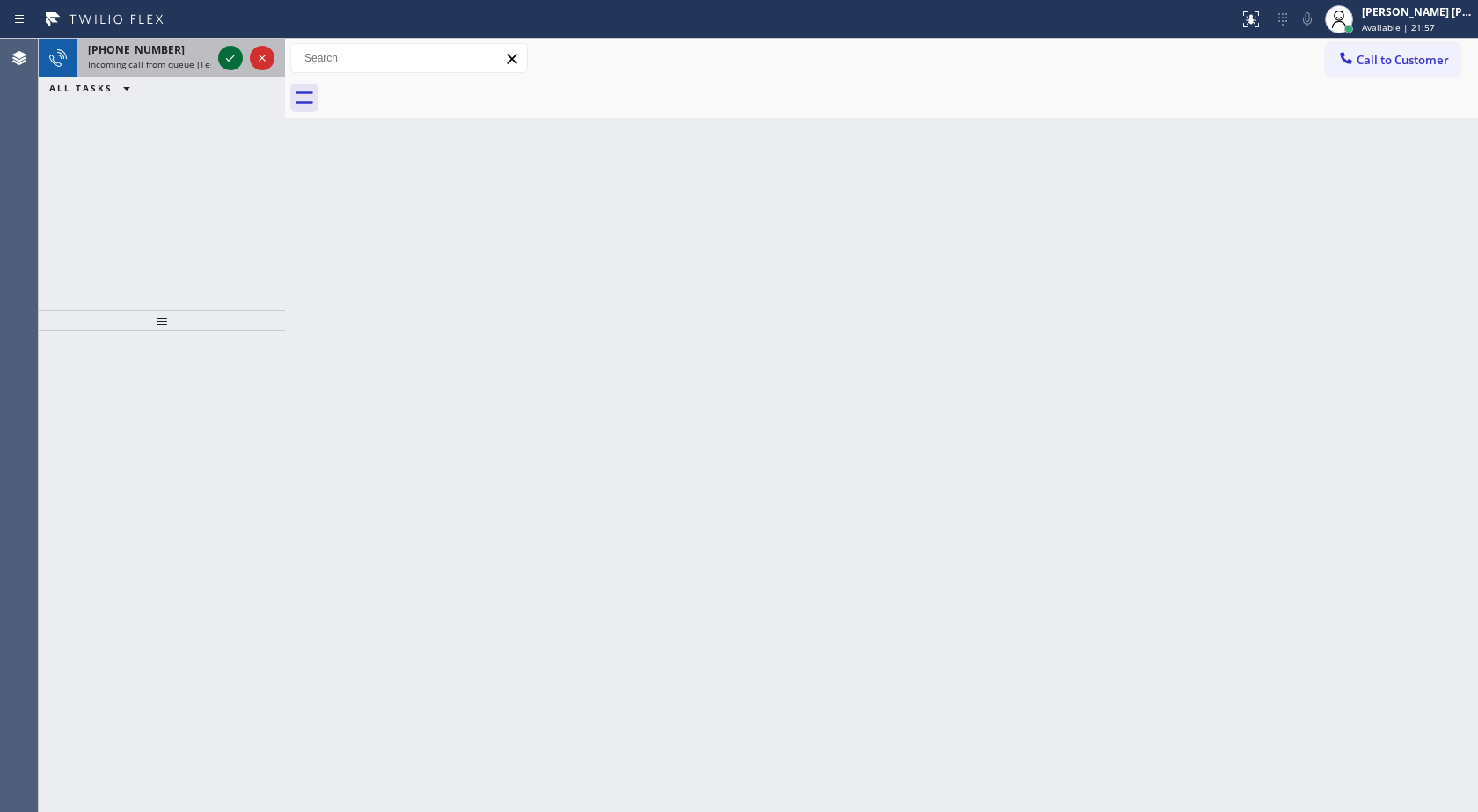
click at [223, 57] on icon at bounding box center [230, 58] width 22 height 21
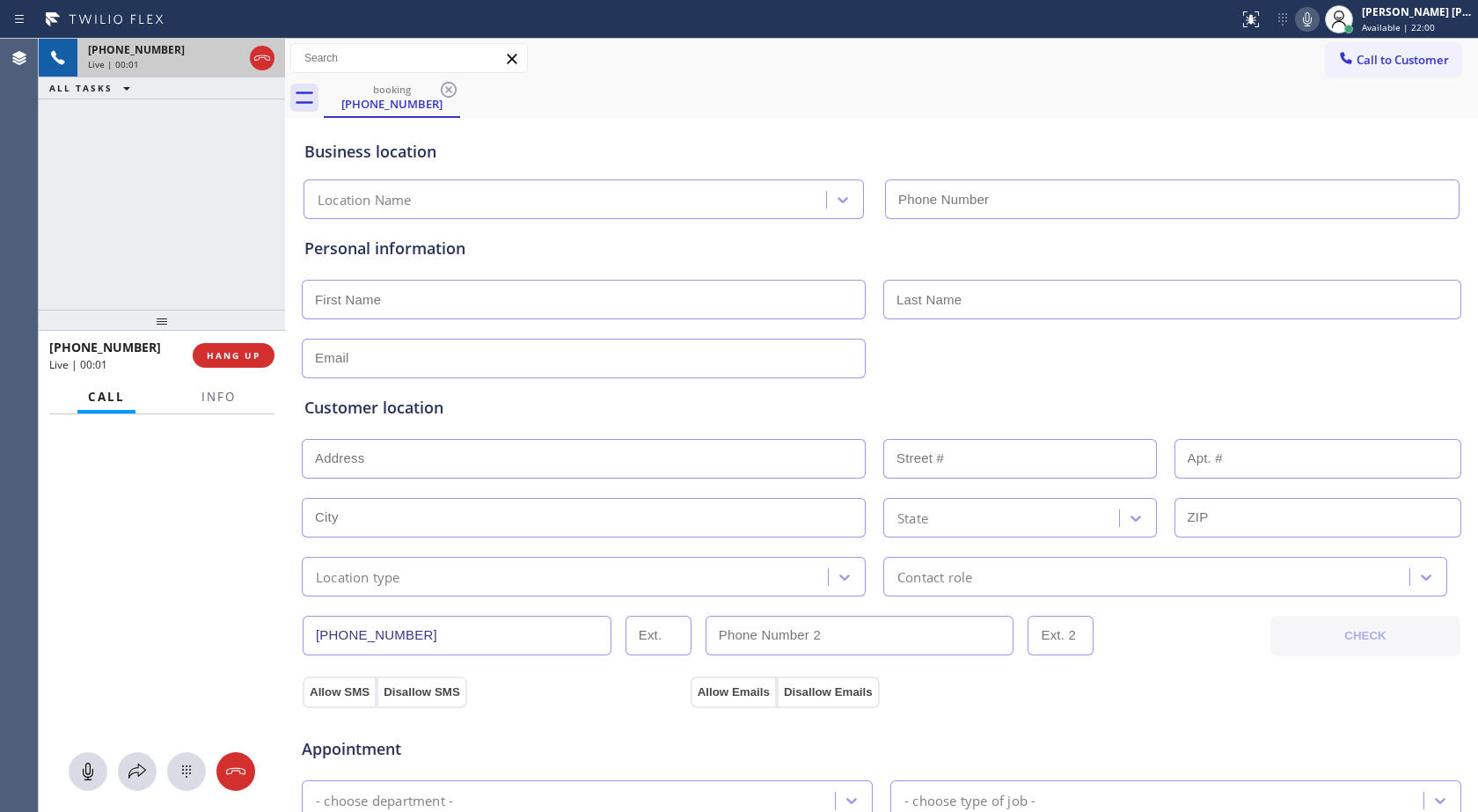
type input "[PHONE_NUMBER]"
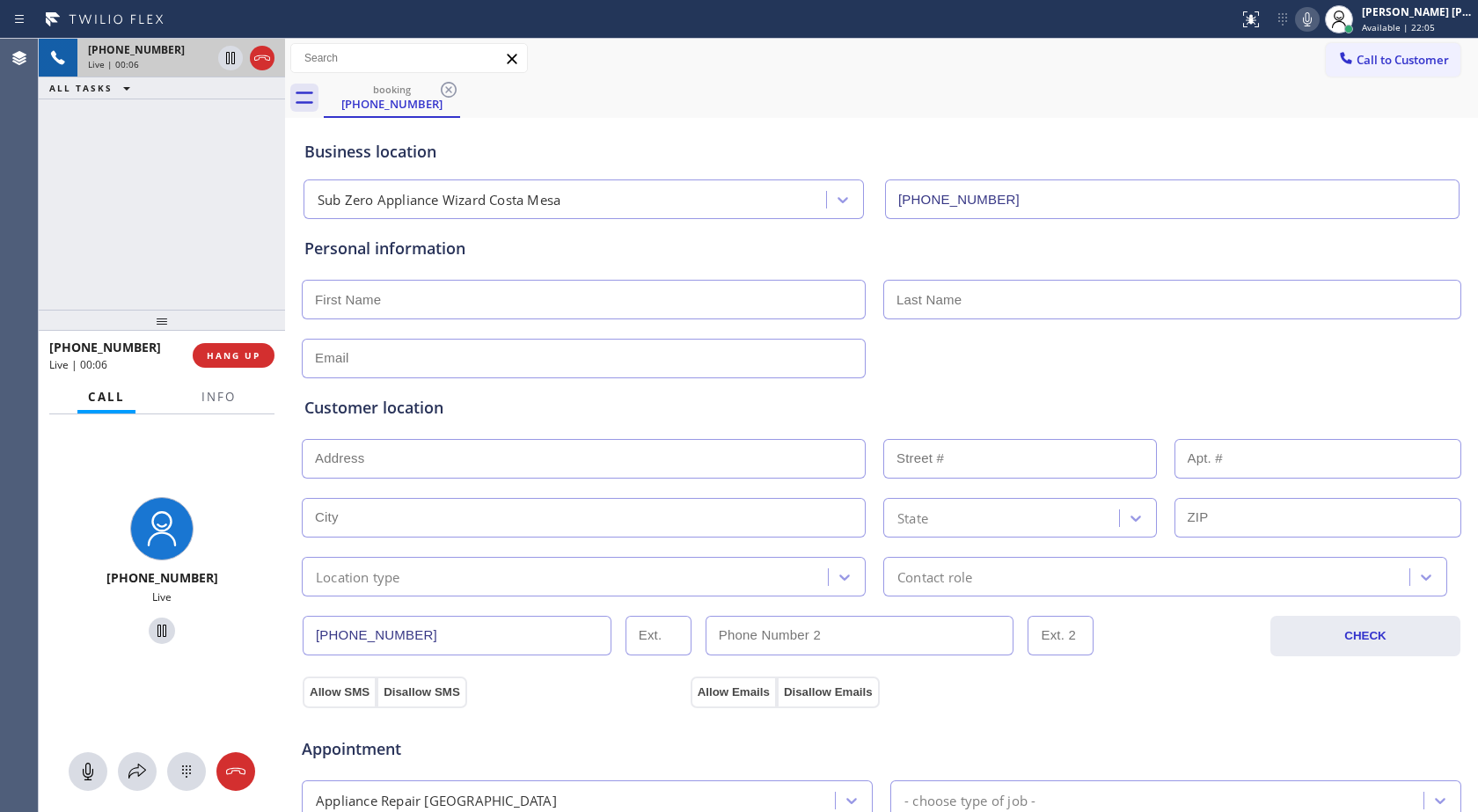
click at [251, 371] on div "[PHONE_NUMBER] Live | 00:06 HANG UP" at bounding box center [162, 355] width 225 height 46
click at [251, 361] on span "HANG UP" at bounding box center [233, 355] width 53 height 12
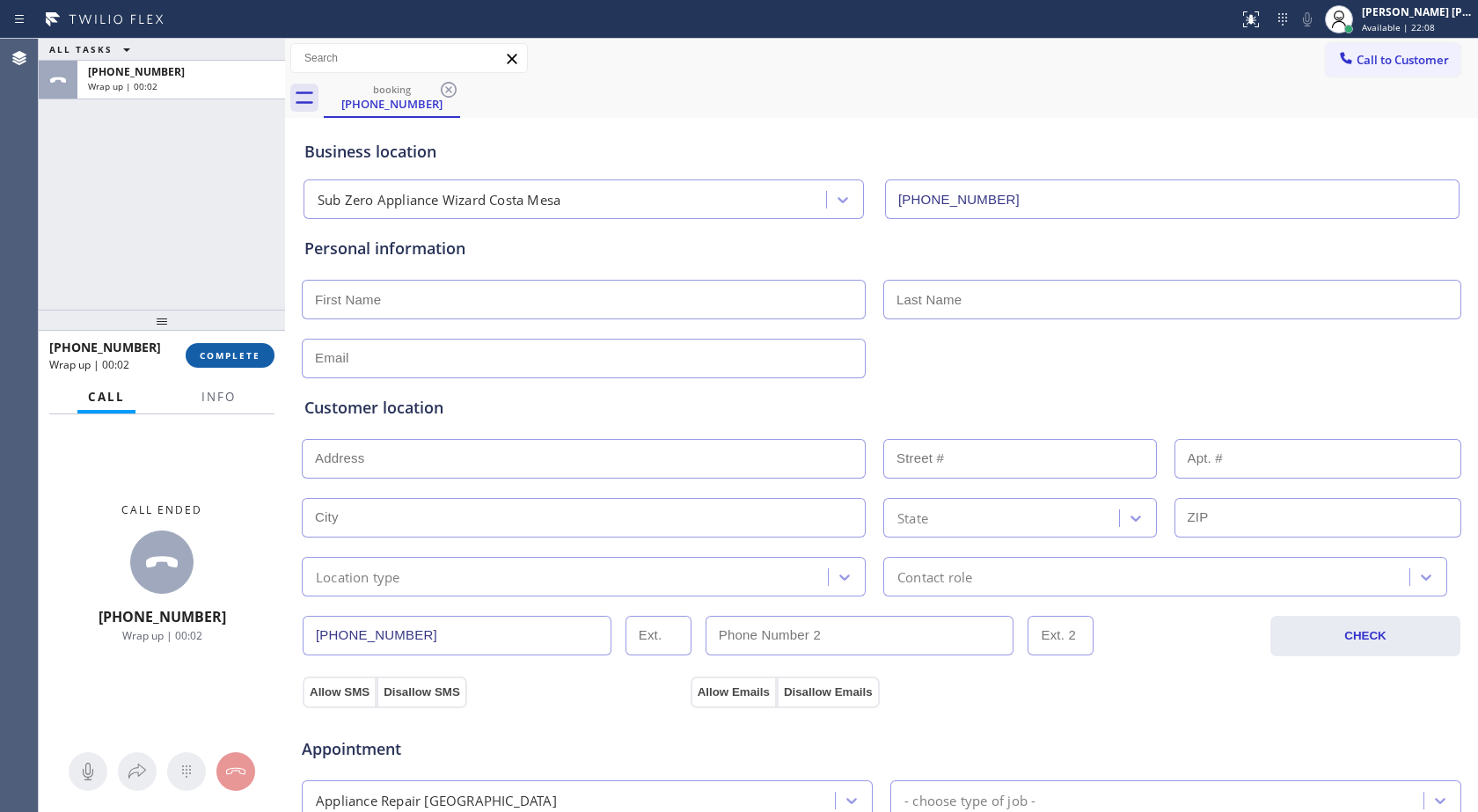
click at [213, 346] on button "COMPLETE" at bounding box center [230, 355] width 89 height 24
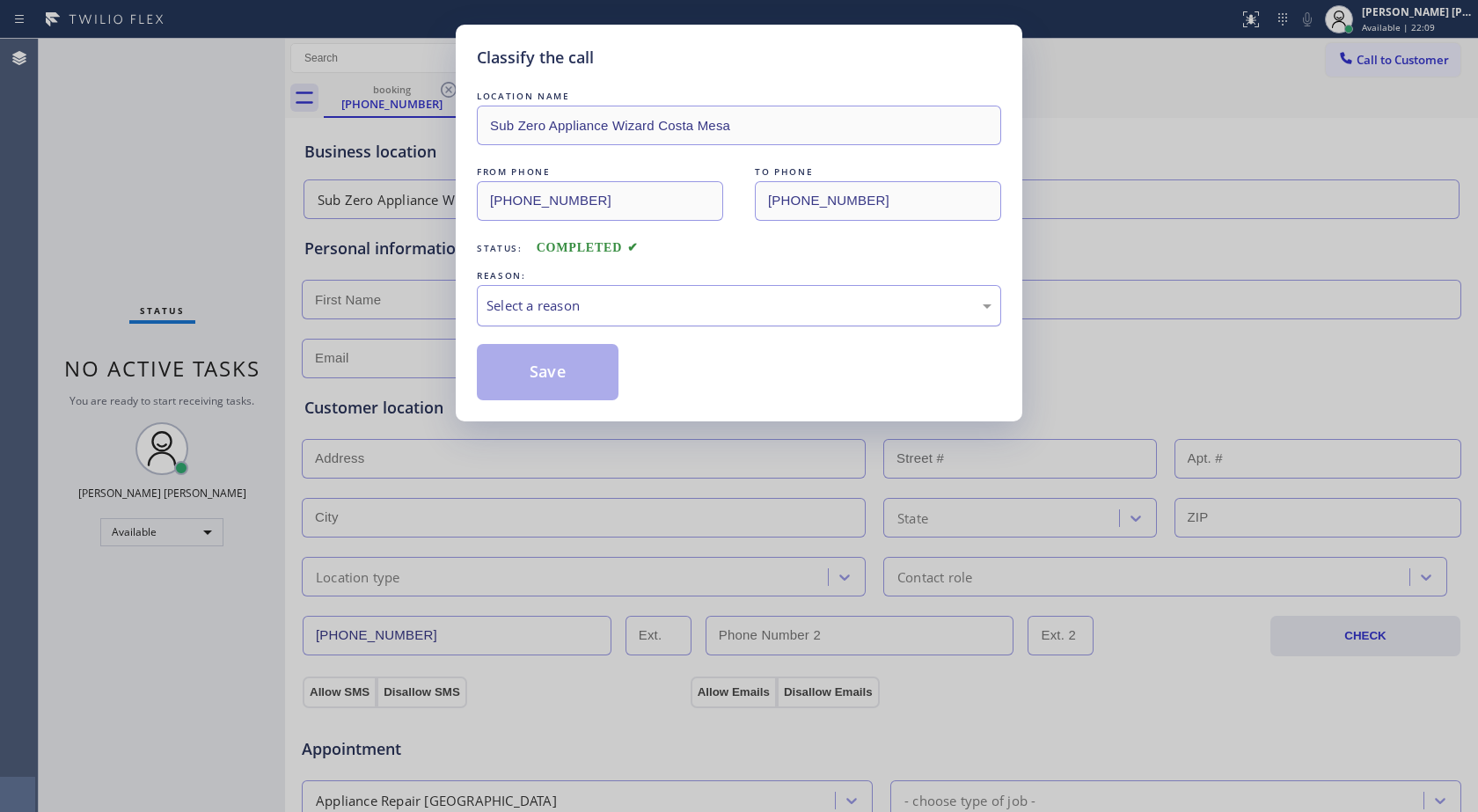
click at [621, 323] on div "Select a reason" at bounding box center [739, 306] width 524 height 41
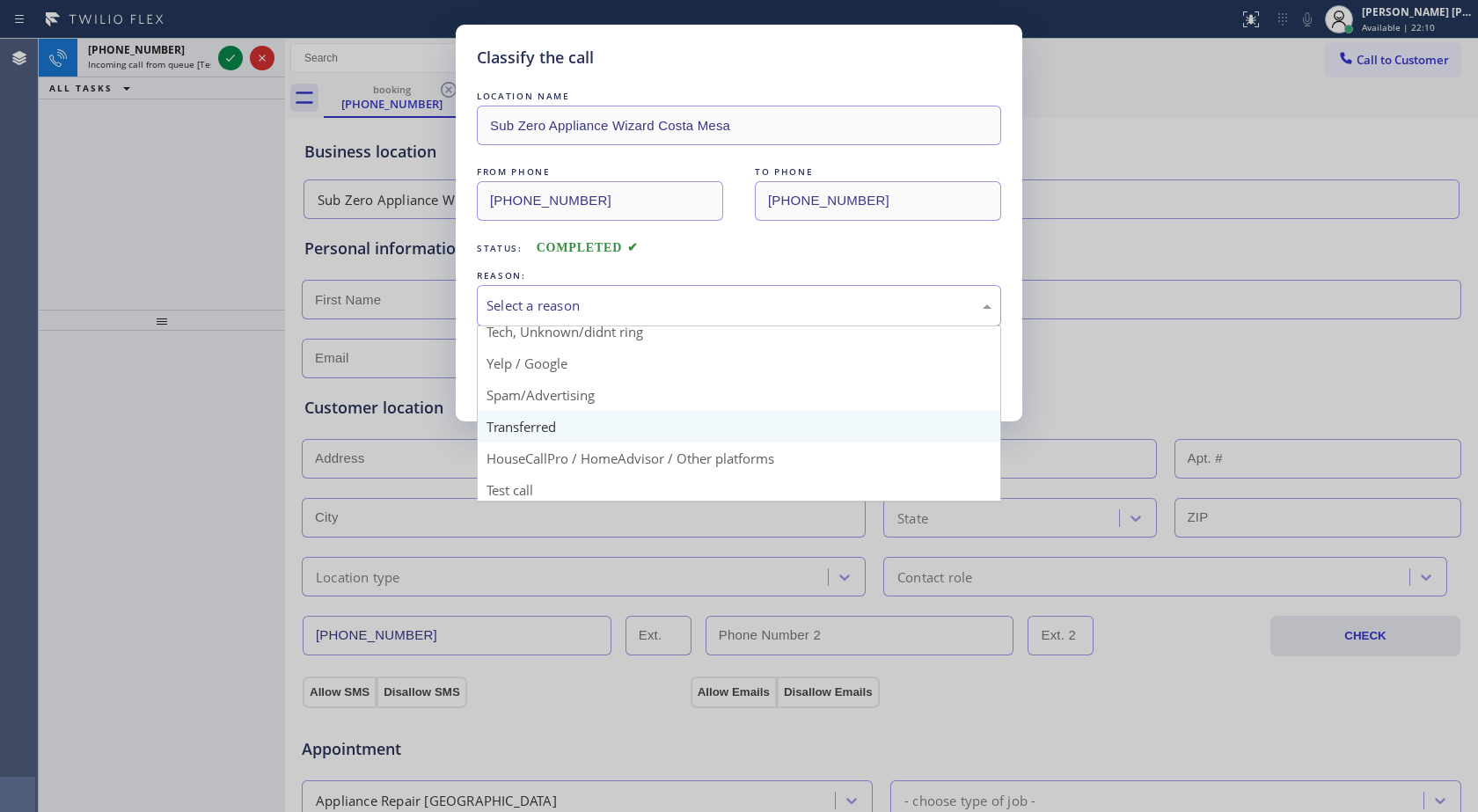
scroll to position [111, 0]
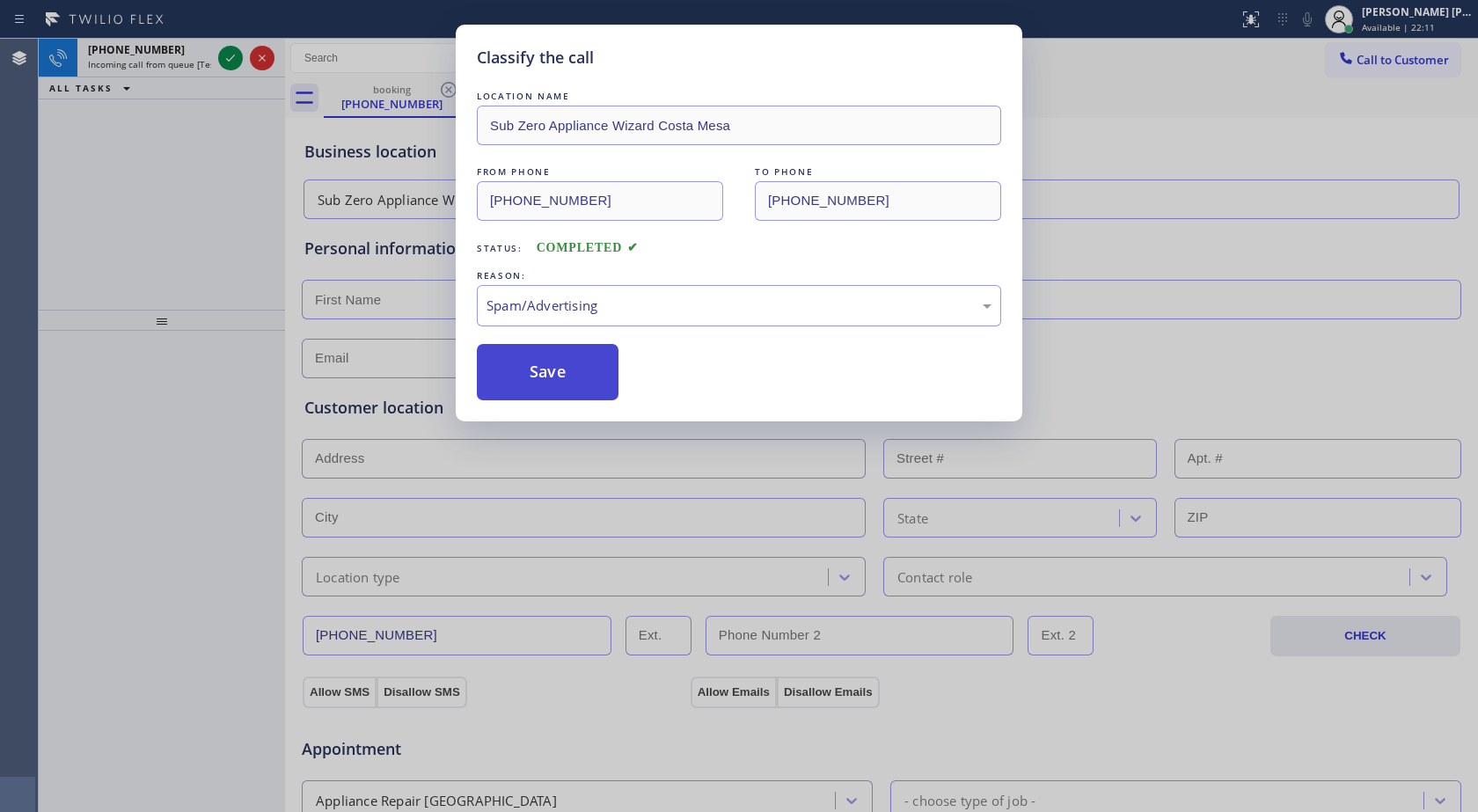
click at [516, 379] on button "Save" at bounding box center [548, 372] width 142 height 56
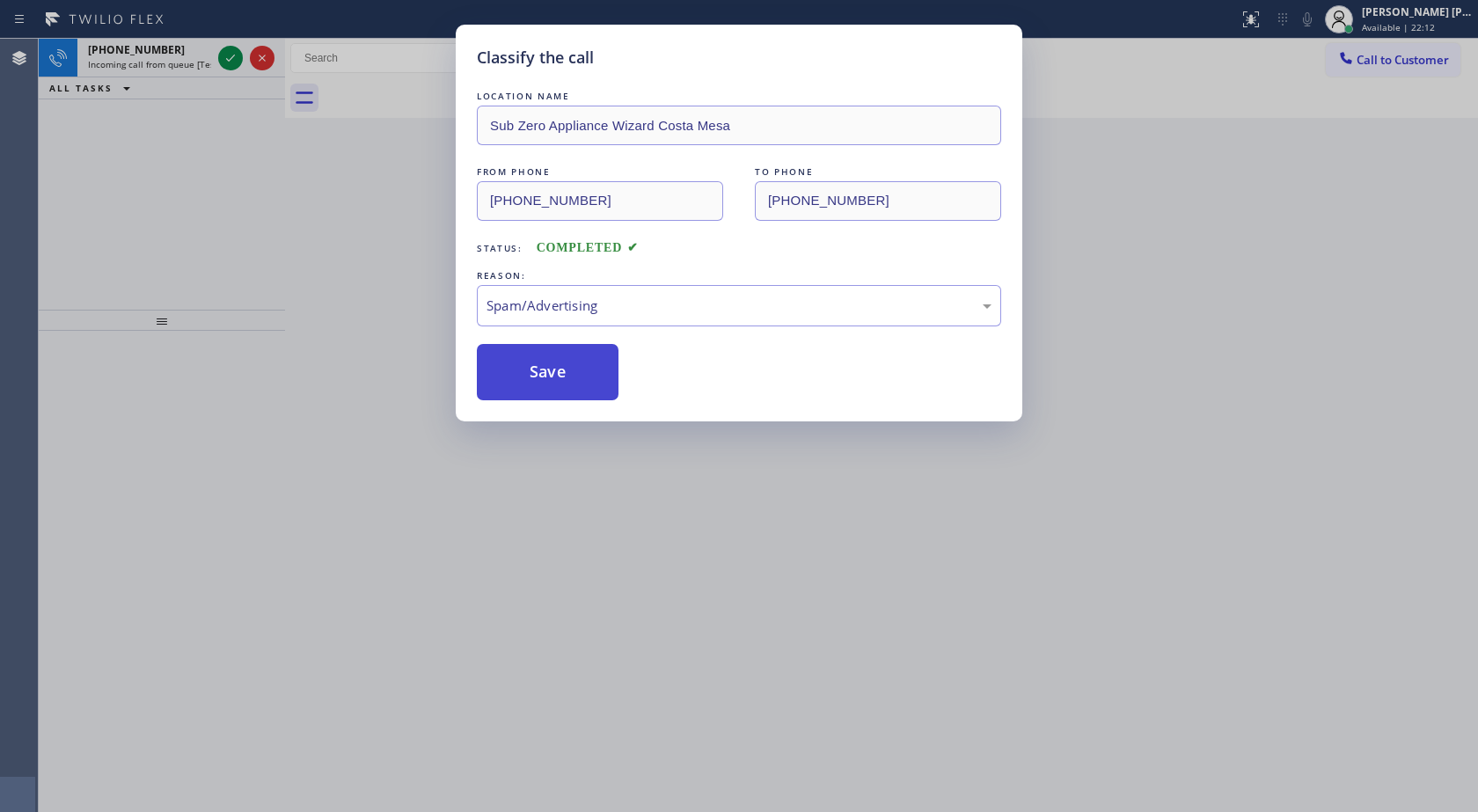
click at [490, 361] on button "Save" at bounding box center [548, 372] width 142 height 56
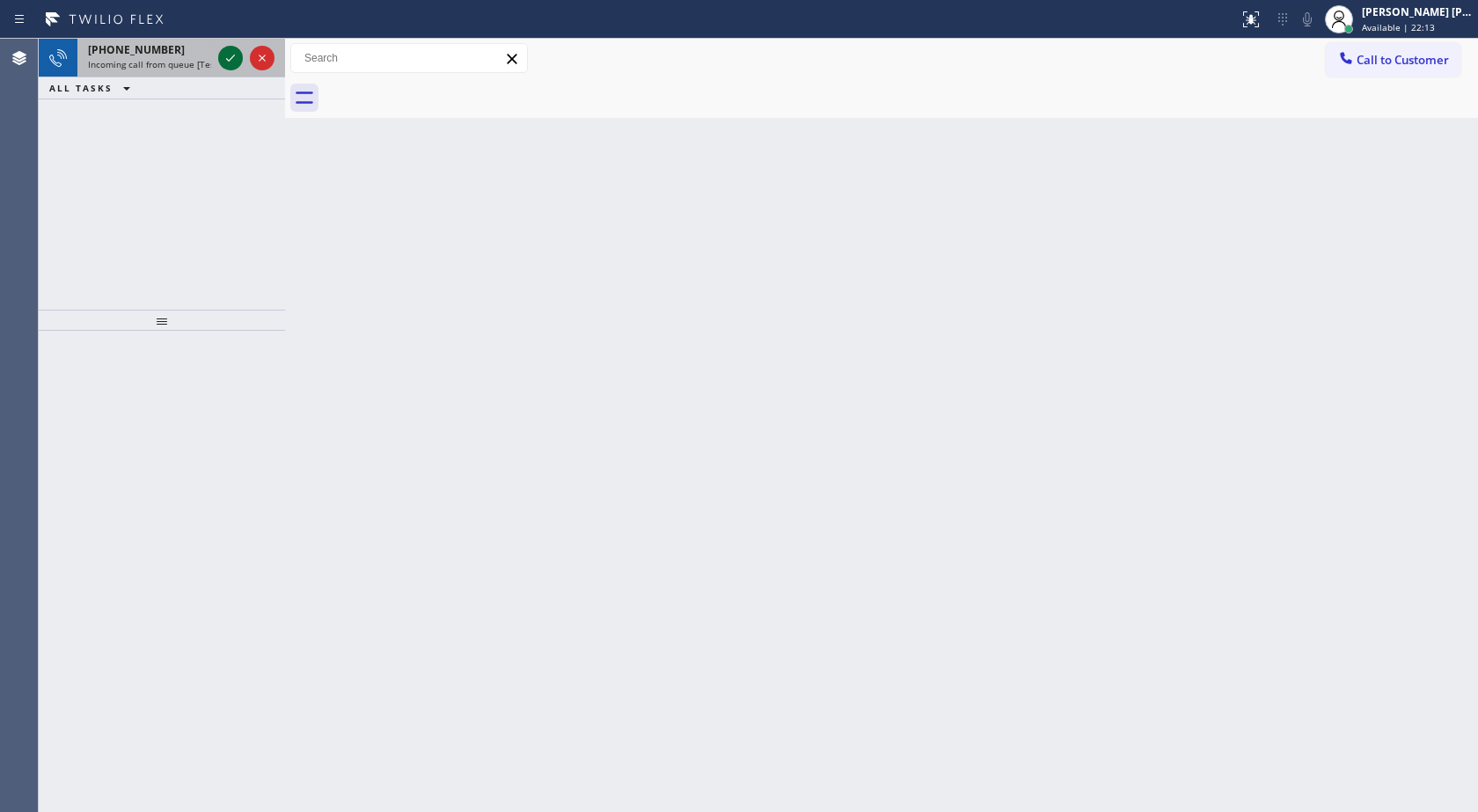
click at [232, 56] on icon at bounding box center [230, 58] width 22 height 21
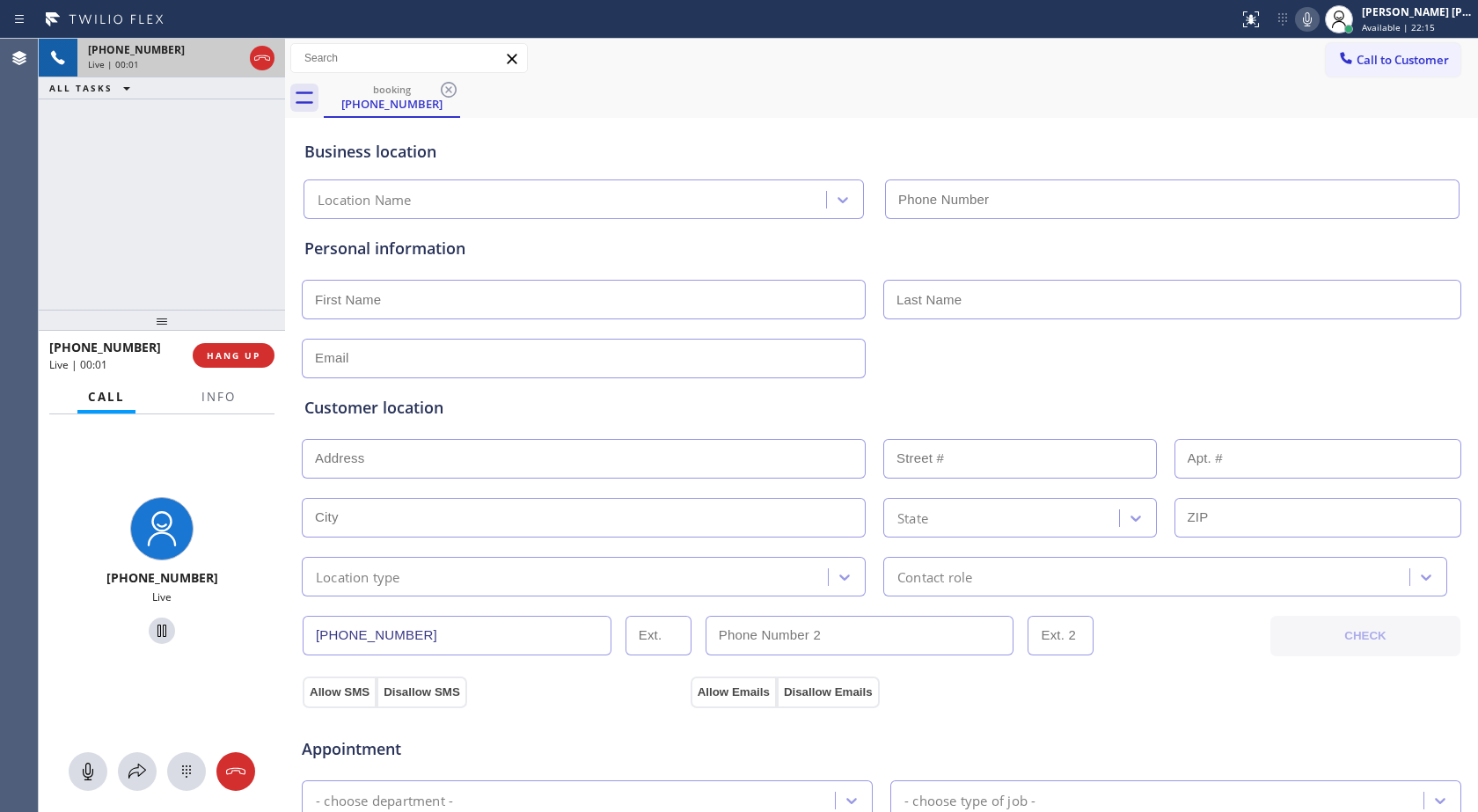
type input "[PHONE_NUMBER]"
click at [1312, 17] on icon at bounding box center [1307, 19] width 22 height 21
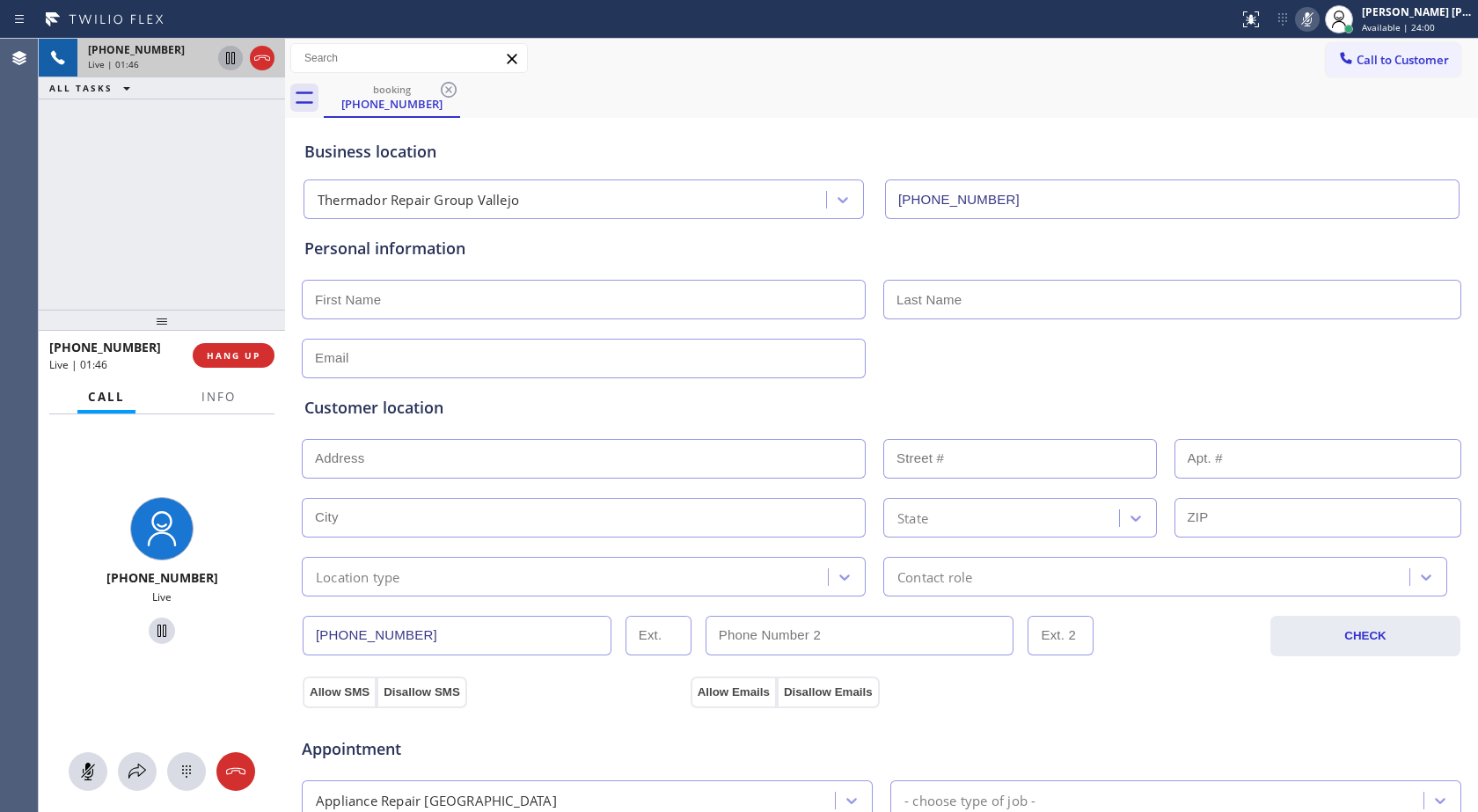
click at [226, 66] on icon at bounding box center [230, 58] width 22 height 21
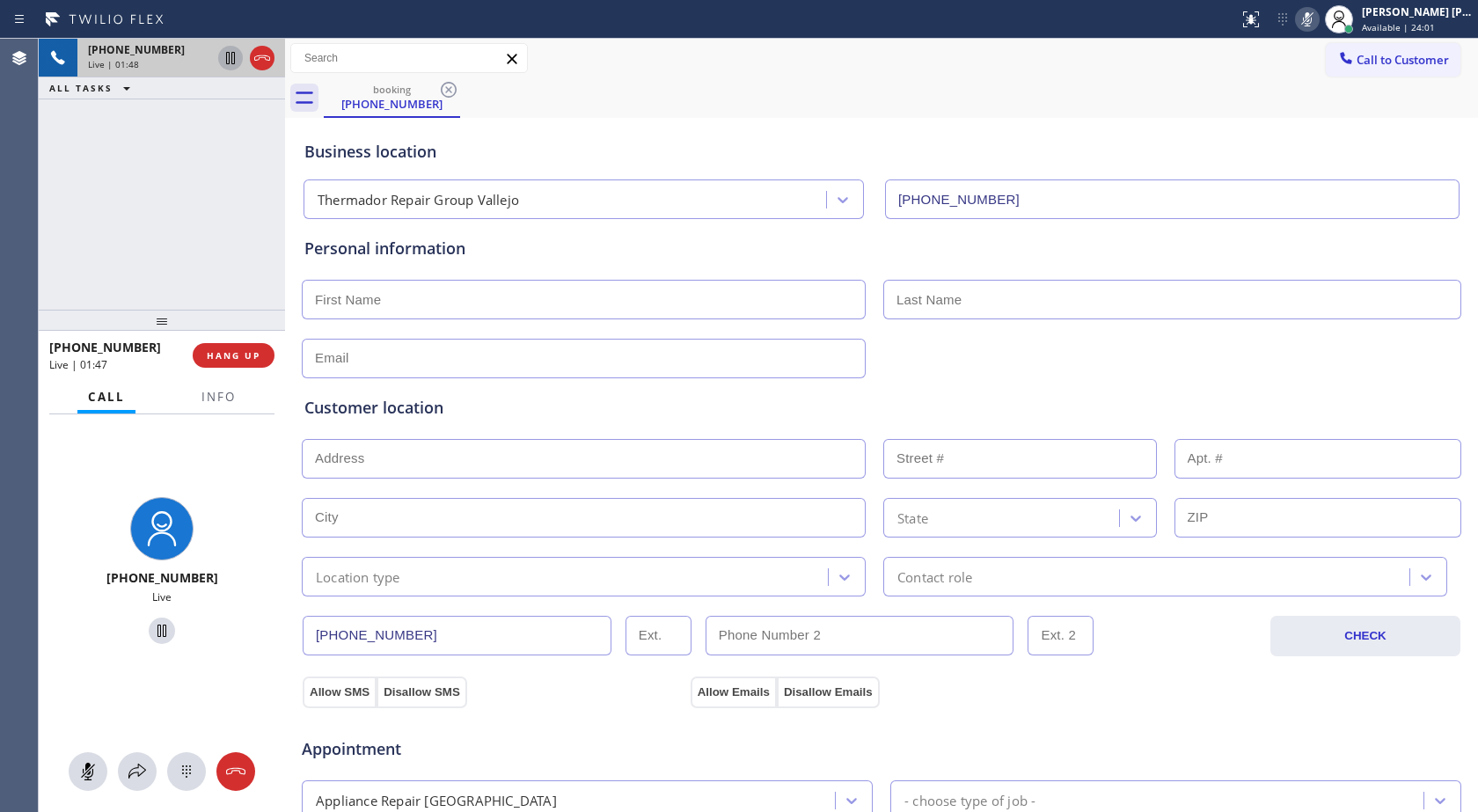
click at [226, 66] on icon at bounding box center [230, 58] width 22 height 21
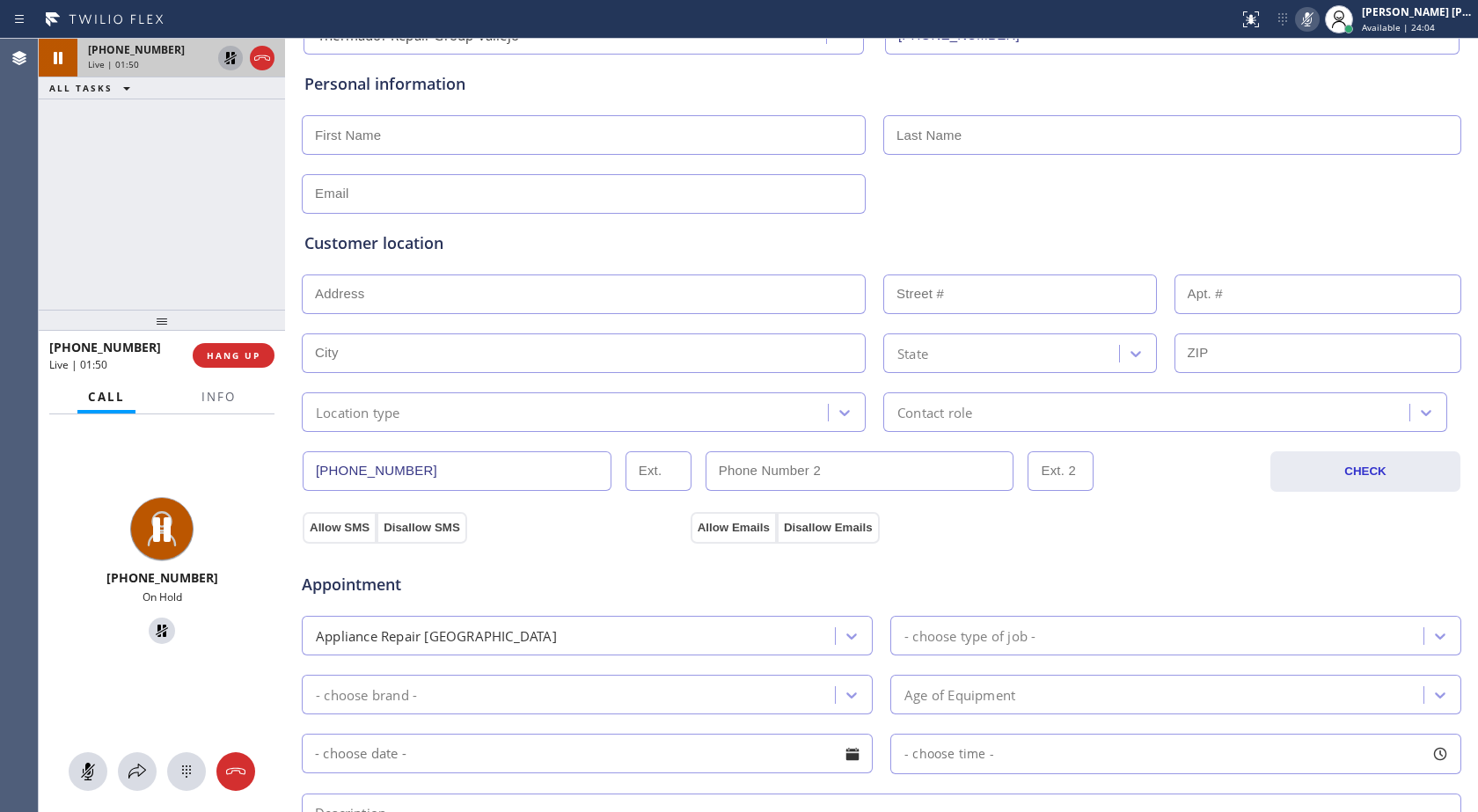
scroll to position [176, 0]
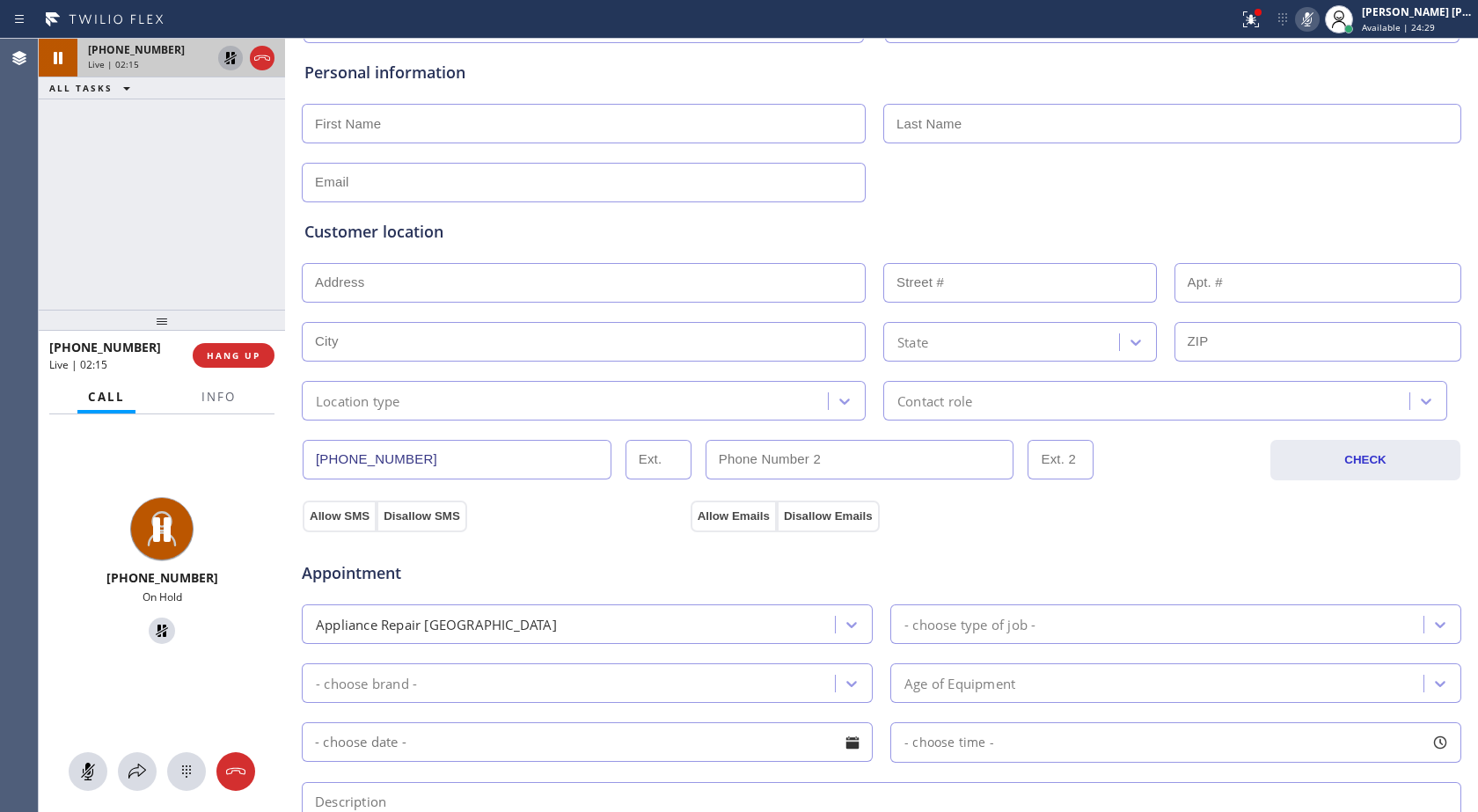
click at [1310, 23] on icon at bounding box center [1307, 19] width 22 height 21
click at [230, 61] on icon at bounding box center [230, 58] width 22 height 21
click at [1308, 28] on icon at bounding box center [1307, 19] width 22 height 21
click at [222, 64] on icon at bounding box center [230, 58] width 22 height 21
click at [222, 59] on icon at bounding box center [230, 58] width 22 height 21
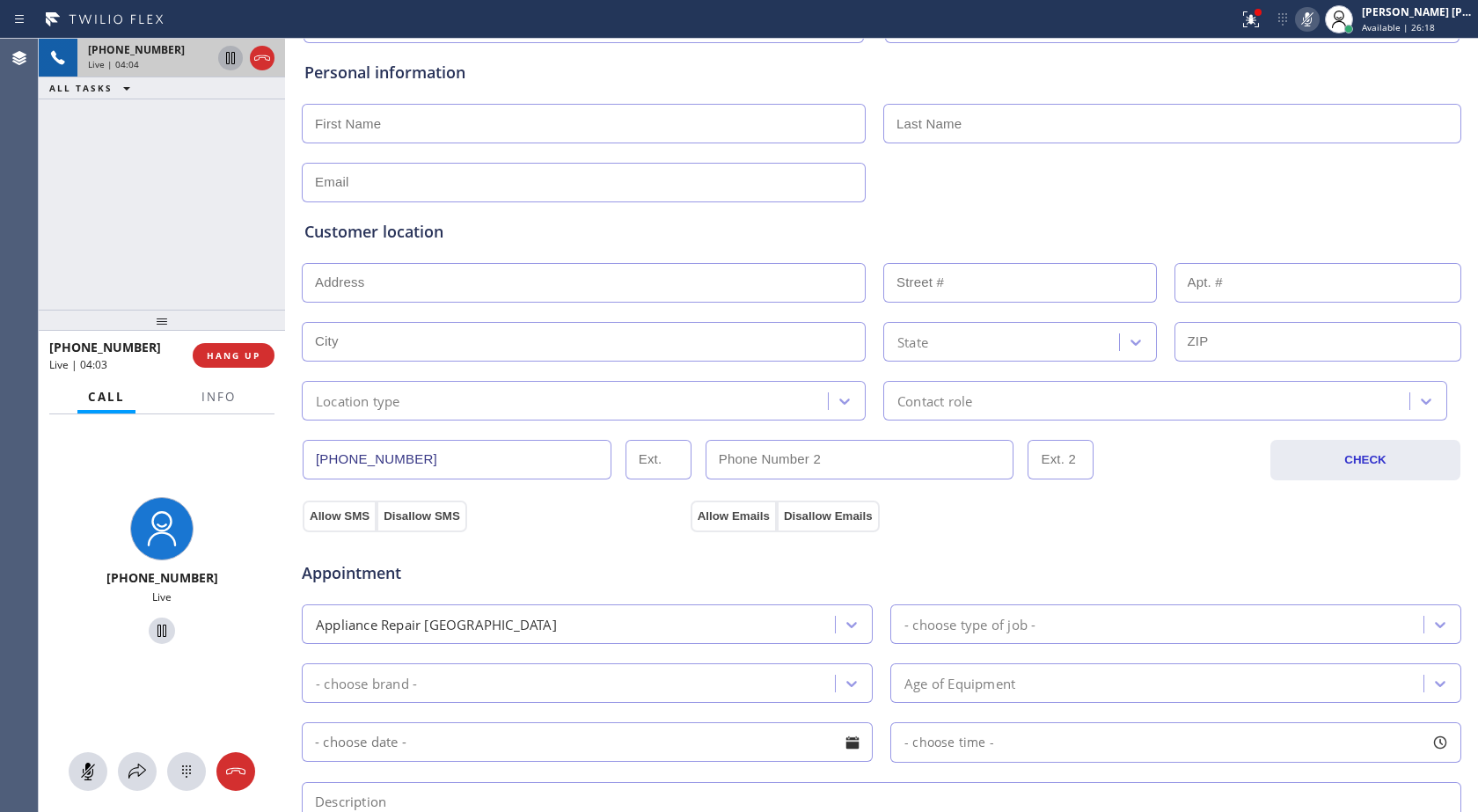
click at [222, 59] on icon at bounding box center [230, 58] width 22 height 21
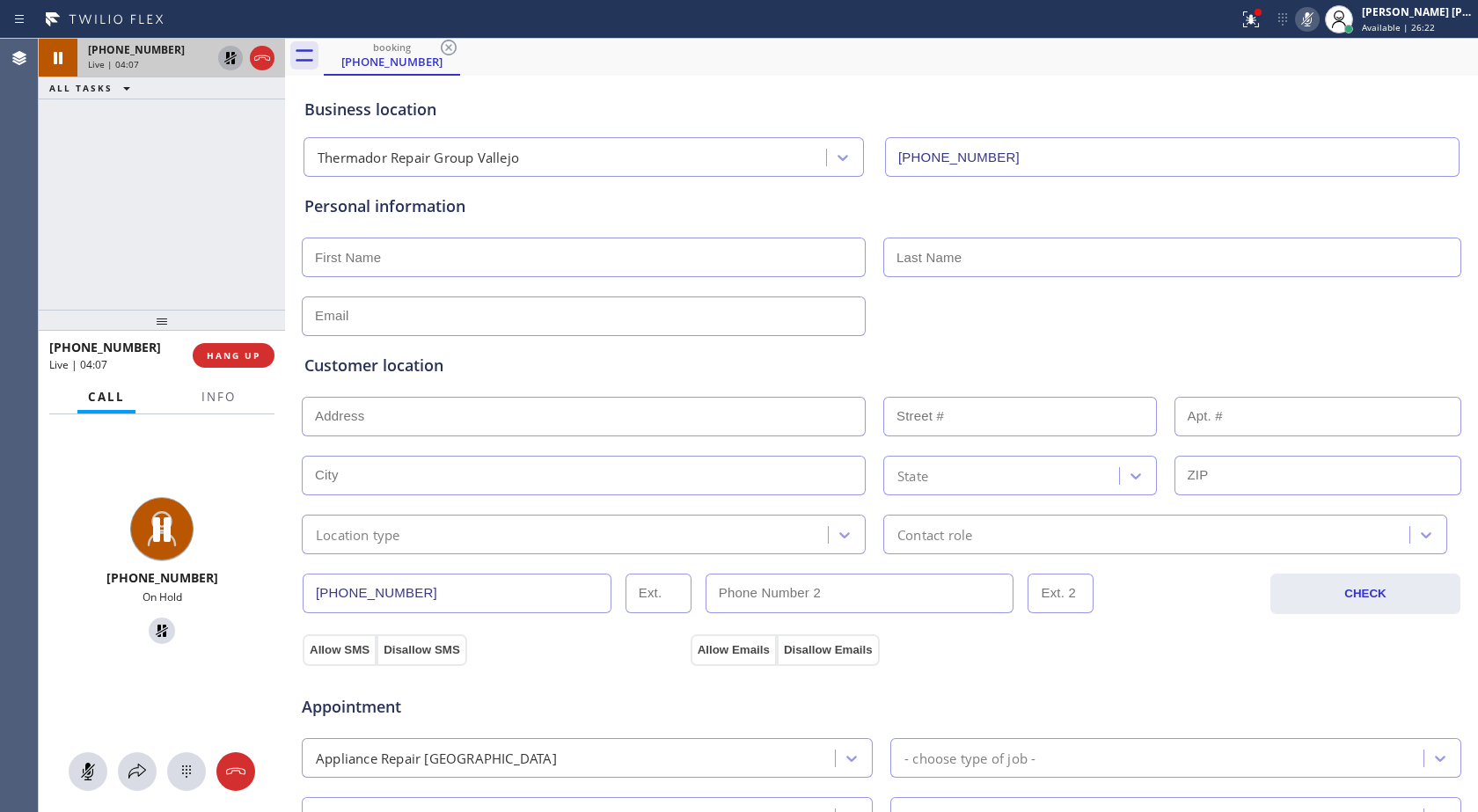
scroll to position [0, 0]
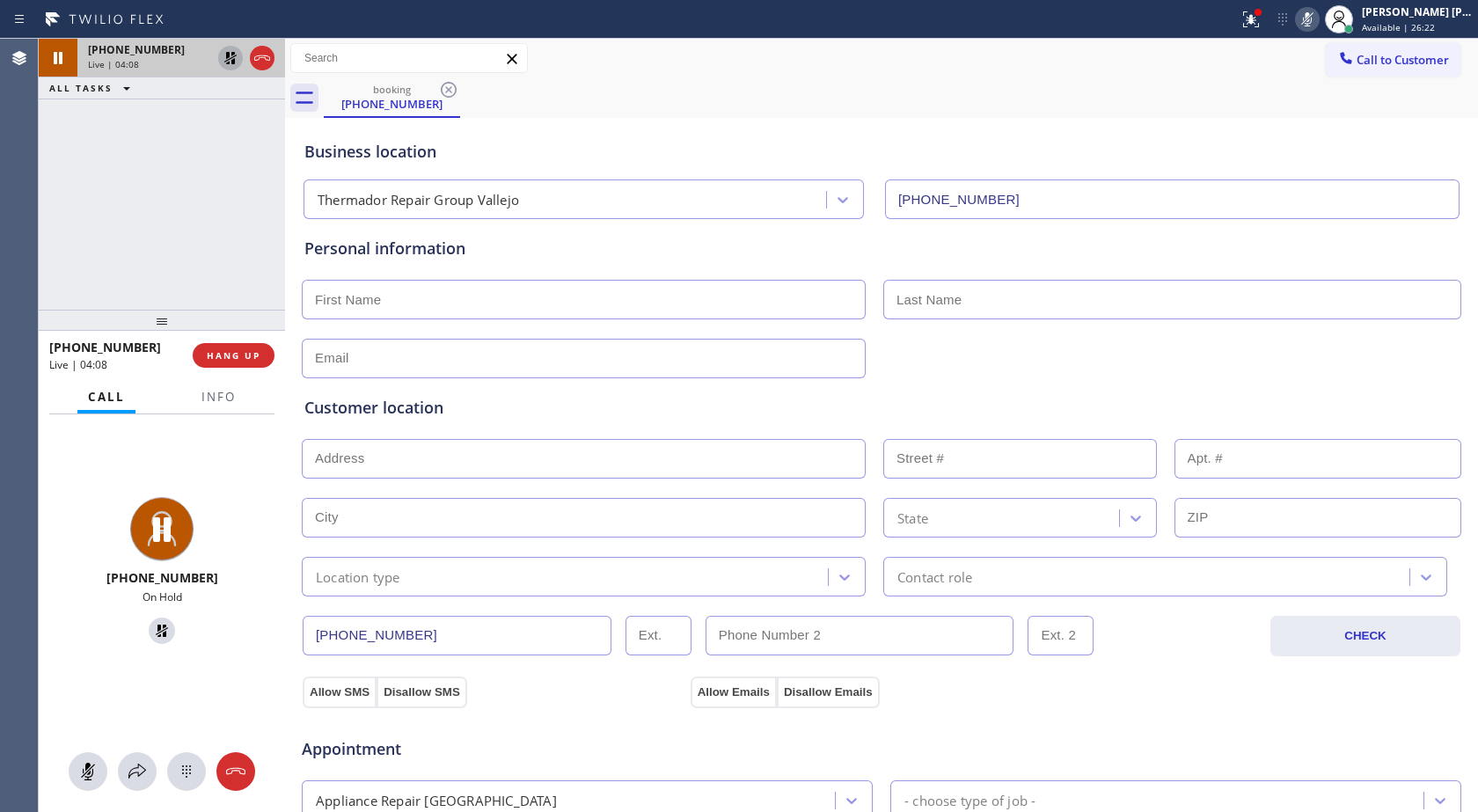
click at [427, 304] on input "text" at bounding box center [583, 299] width 564 height 39
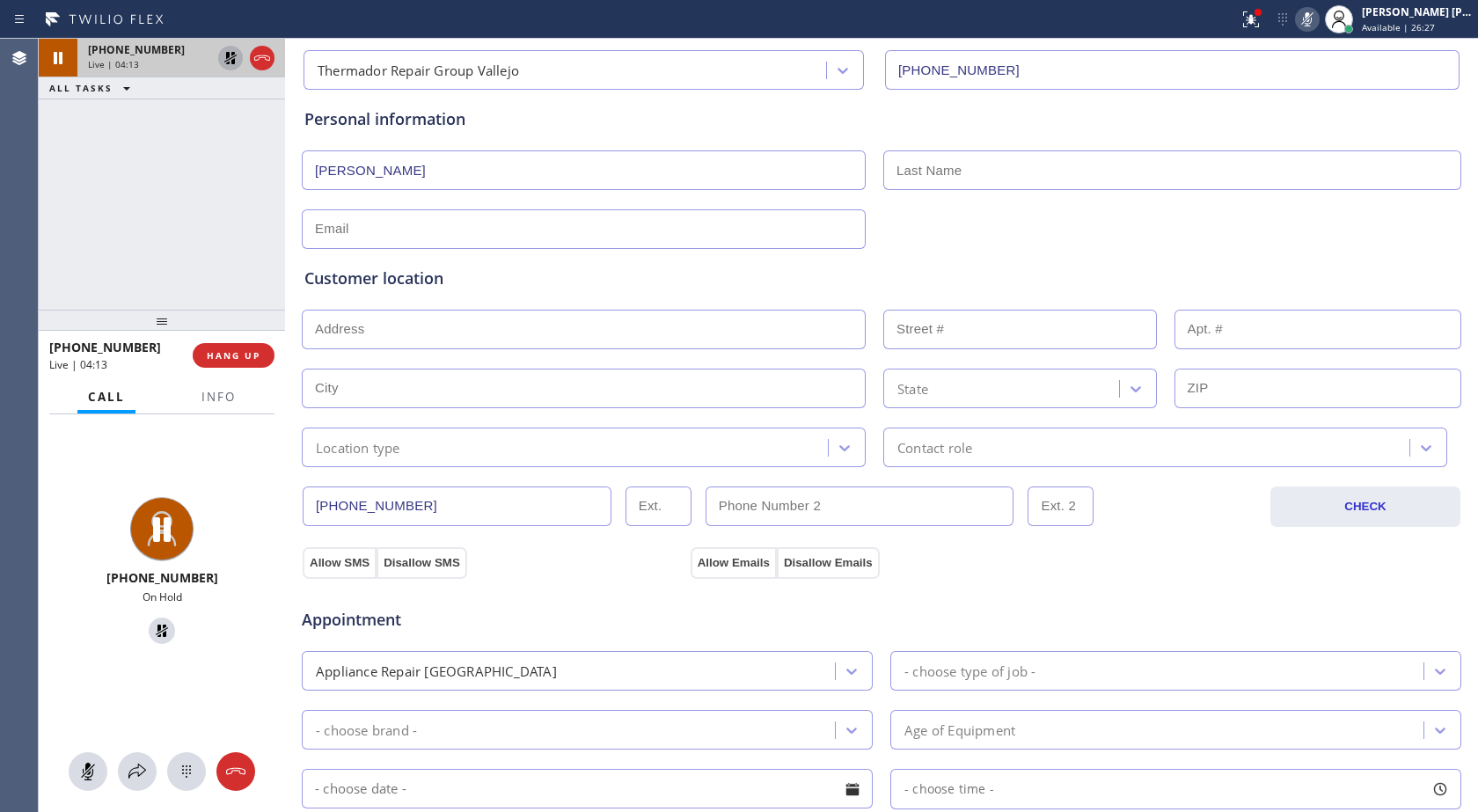
scroll to position [88, 0]
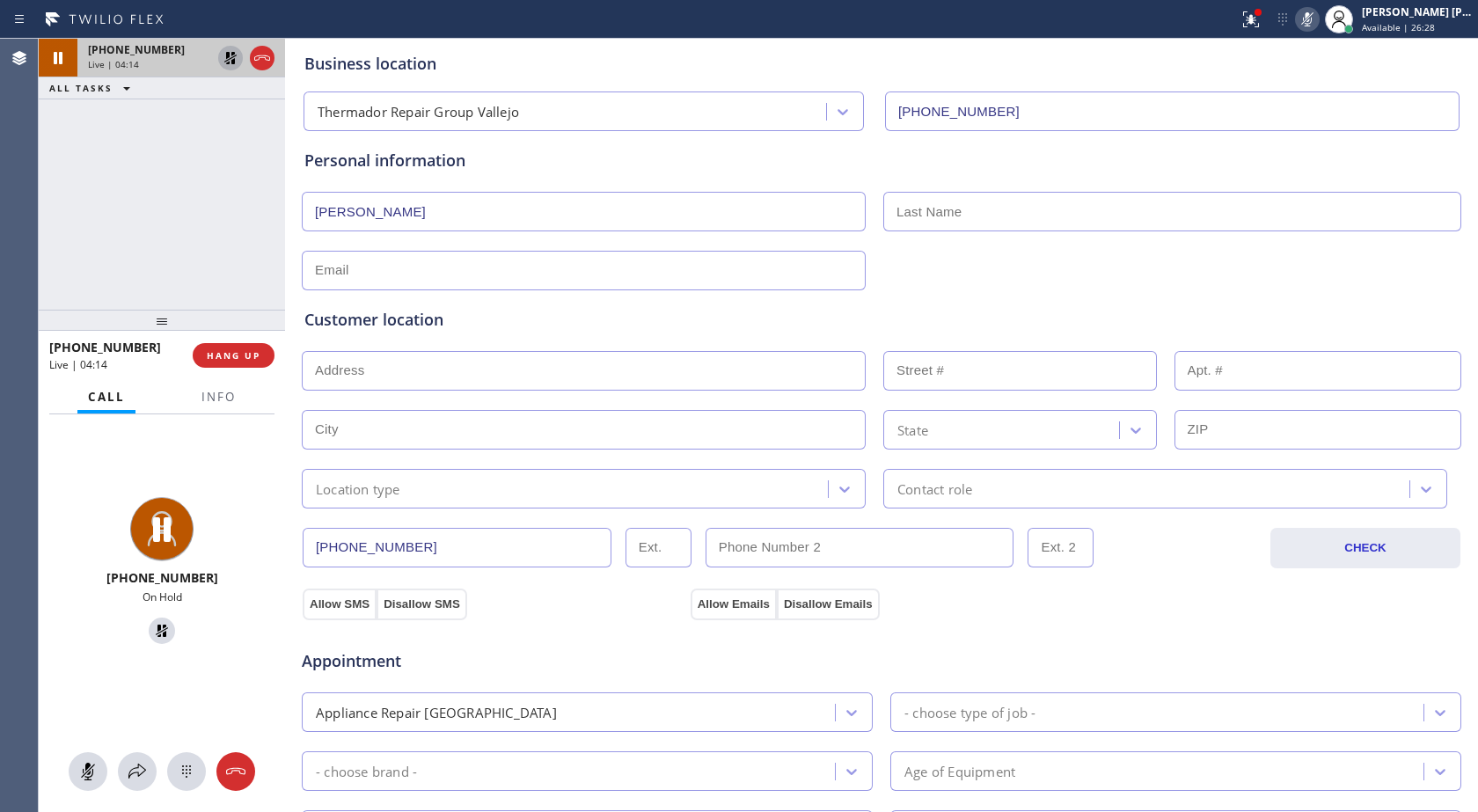
type input "[PERSON_NAME]"
click at [1247, 22] on icon at bounding box center [1251, 19] width 22 height 21
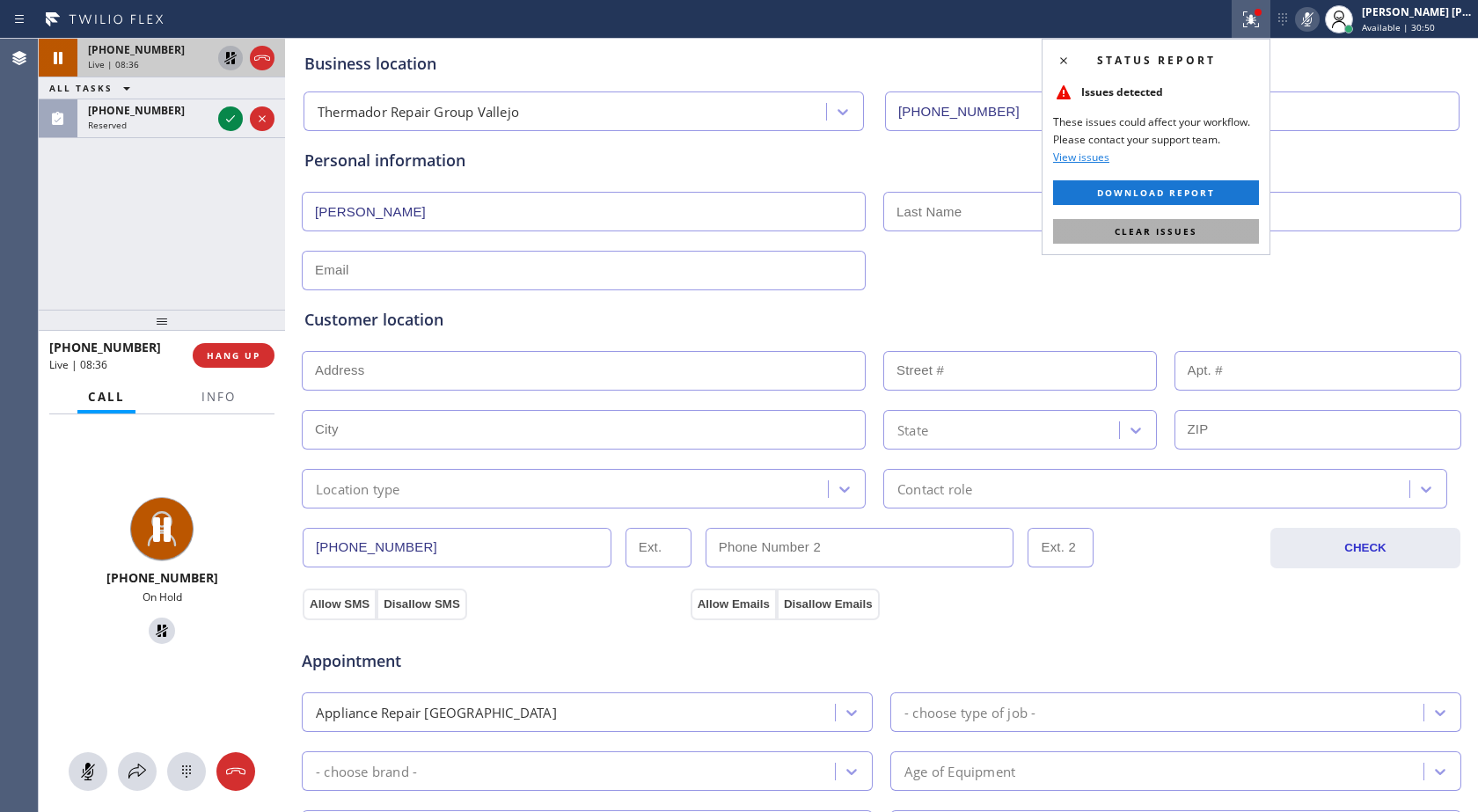
click at [1154, 232] on span "Clear issues" at bounding box center [1156, 231] width 82 height 12
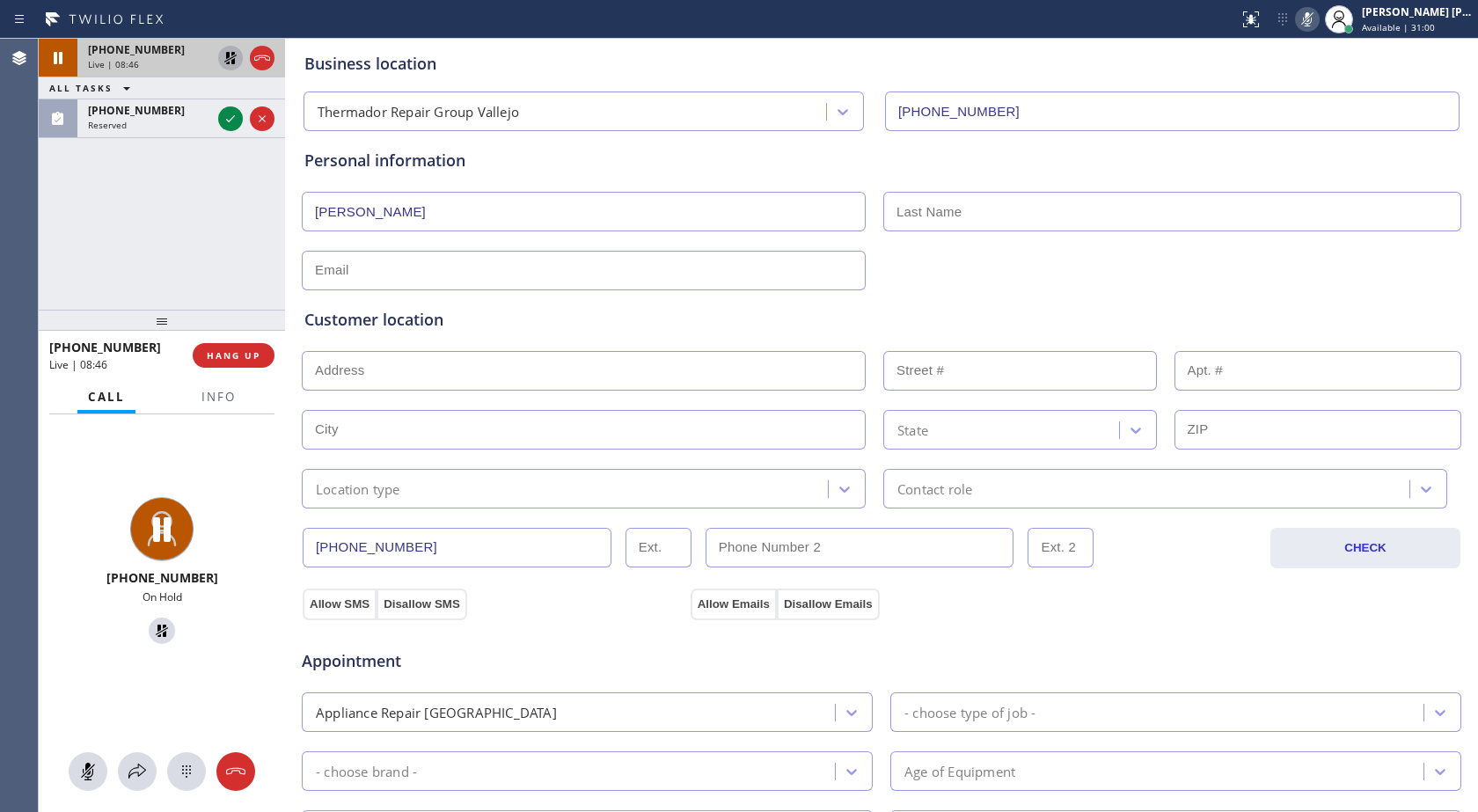
click at [1303, 26] on icon at bounding box center [1307, 19] width 22 height 21
click at [223, 62] on icon at bounding box center [230, 58] width 22 height 21
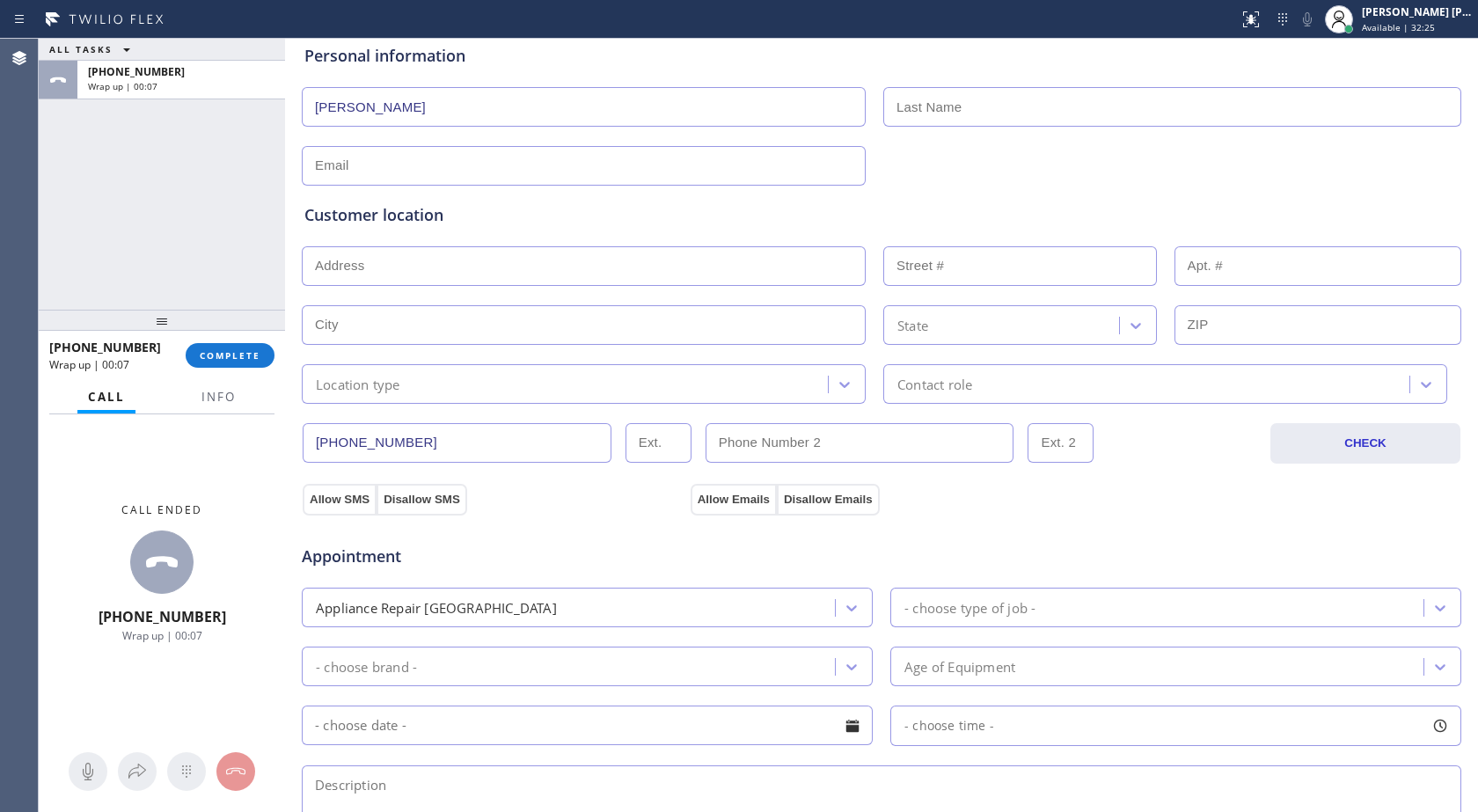
scroll to position [23, 0]
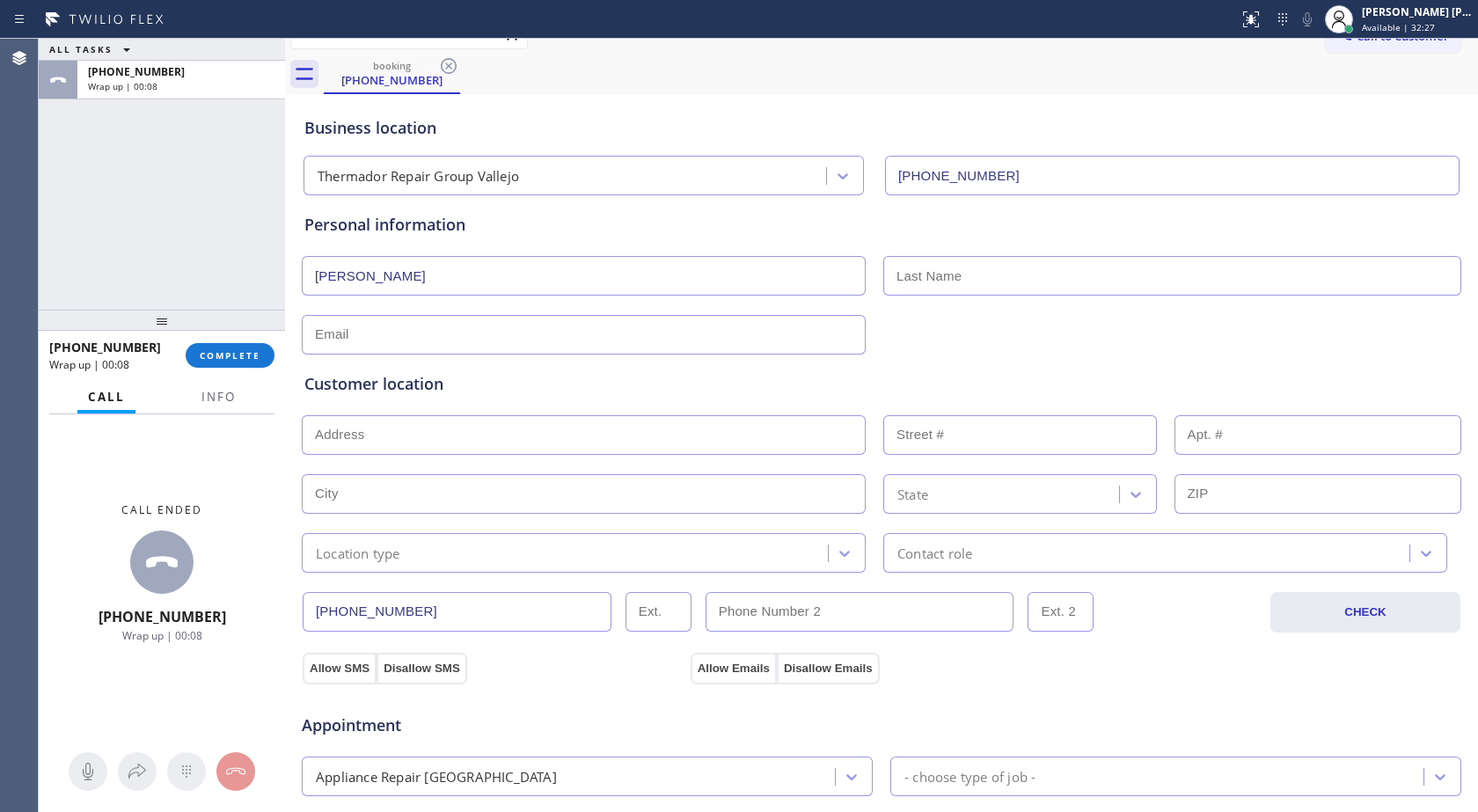
drag, startPoint x: 341, startPoint y: 282, endPoint x: 255, endPoint y: 297, distance: 87.3
click at [255, 297] on div "ALL TASKS ALL TASKS ACTIVE TASKS TASKS IN WRAP UP [PHONE_NUMBER] Wrap up | 00:0…" at bounding box center [758, 424] width 1440 height 773
type input "Mr"
click at [1012, 261] on input "text" at bounding box center [1172, 276] width 578 height 39
type input "[PERSON_NAME]"
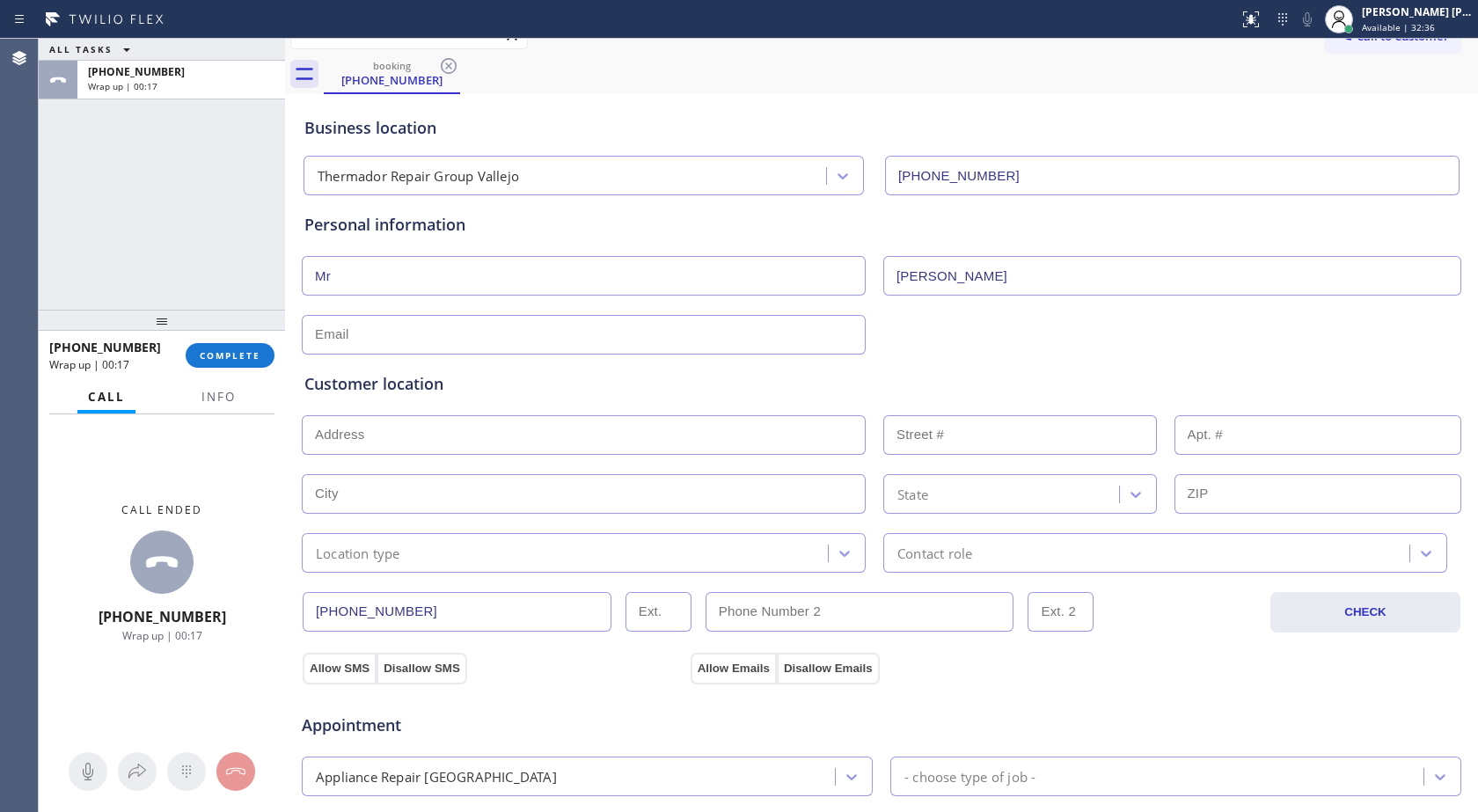
click at [525, 341] on input "text" at bounding box center [583, 335] width 564 height 39
type input "[EMAIL_ADDRESS][DOMAIN_NAME]"
click at [480, 419] on input "text" at bounding box center [583, 434] width 564 height 39
click at [377, 336] on input "[EMAIL_ADDRESS][DOMAIN_NAME]" at bounding box center [583, 335] width 564 height 39
click at [410, 424] on input "text" at bounding box center [583, 434] width 564 height 39
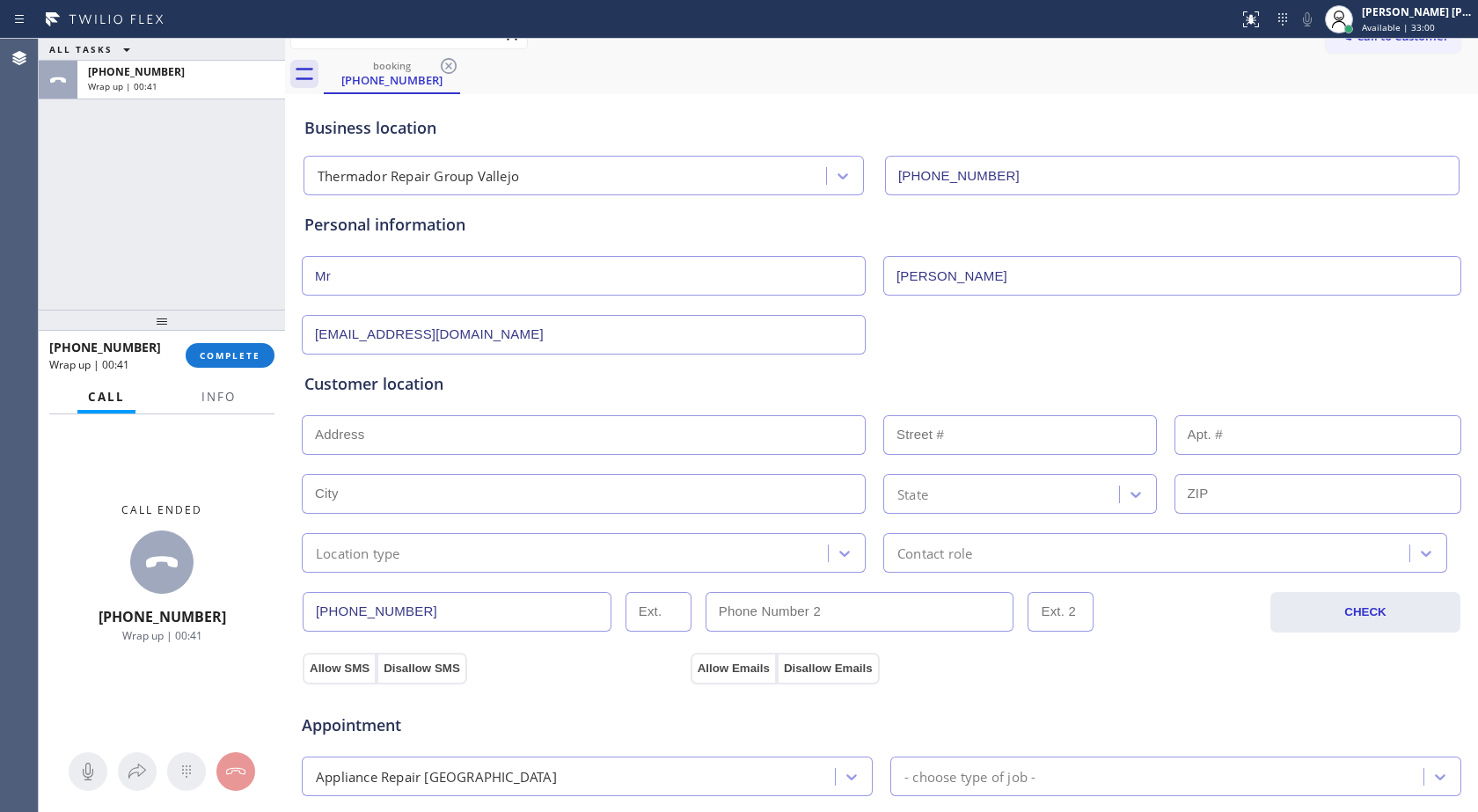
paste input "[GEOGRAPHIC_DATA], [GEOGRAPHIC_DATA] 95688"
type input "[GEOGRAPHIC_DATA], [GEOGRAPHIC_DATA], [GEOGRAPHIC_DATA]"
click at [388, 477] on input "text" at bounding box center [583, 493] width 564 height 39
type input "[GEOGRAPHIC_DATA]"
type input "95688"
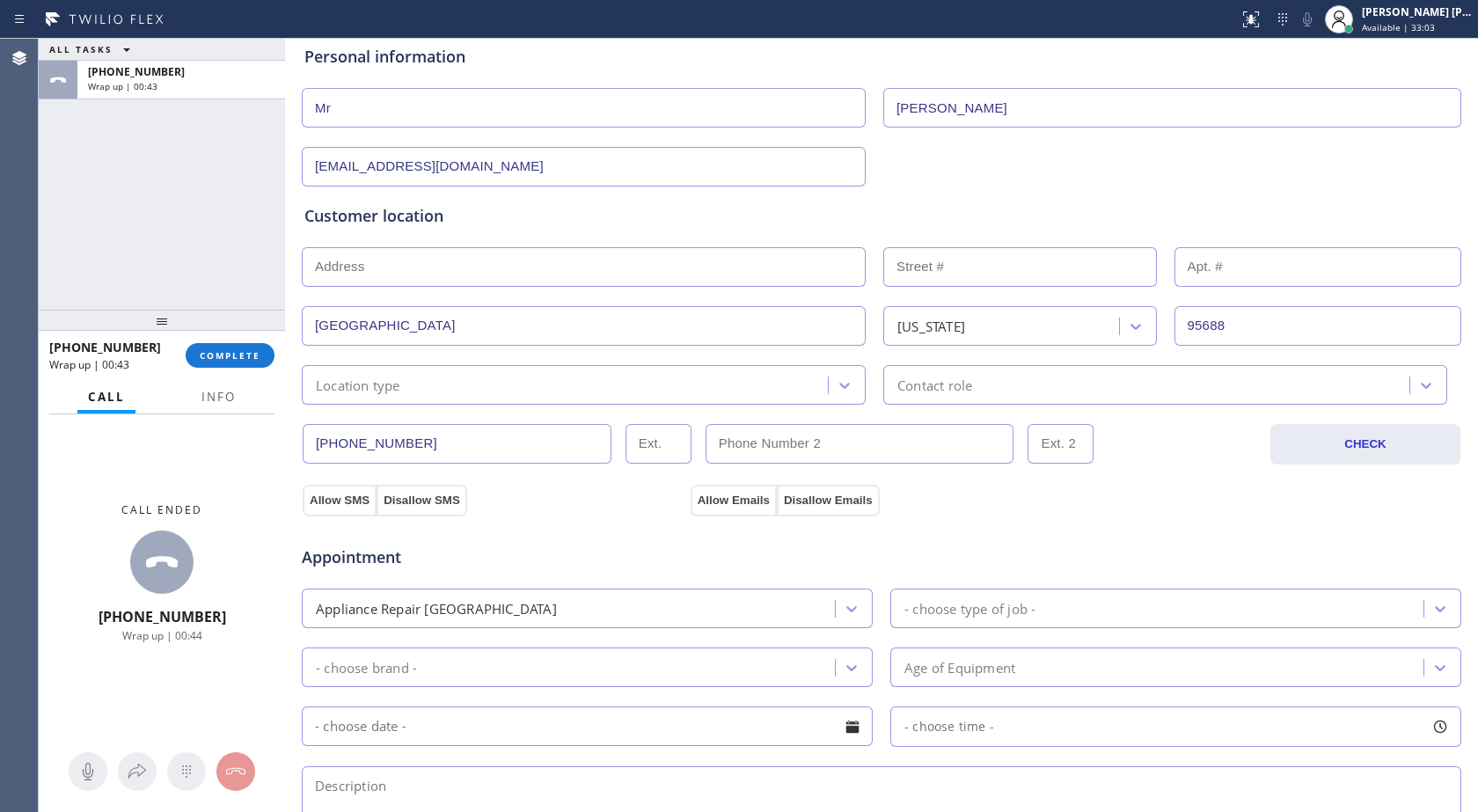
scroll to position [200, 0]
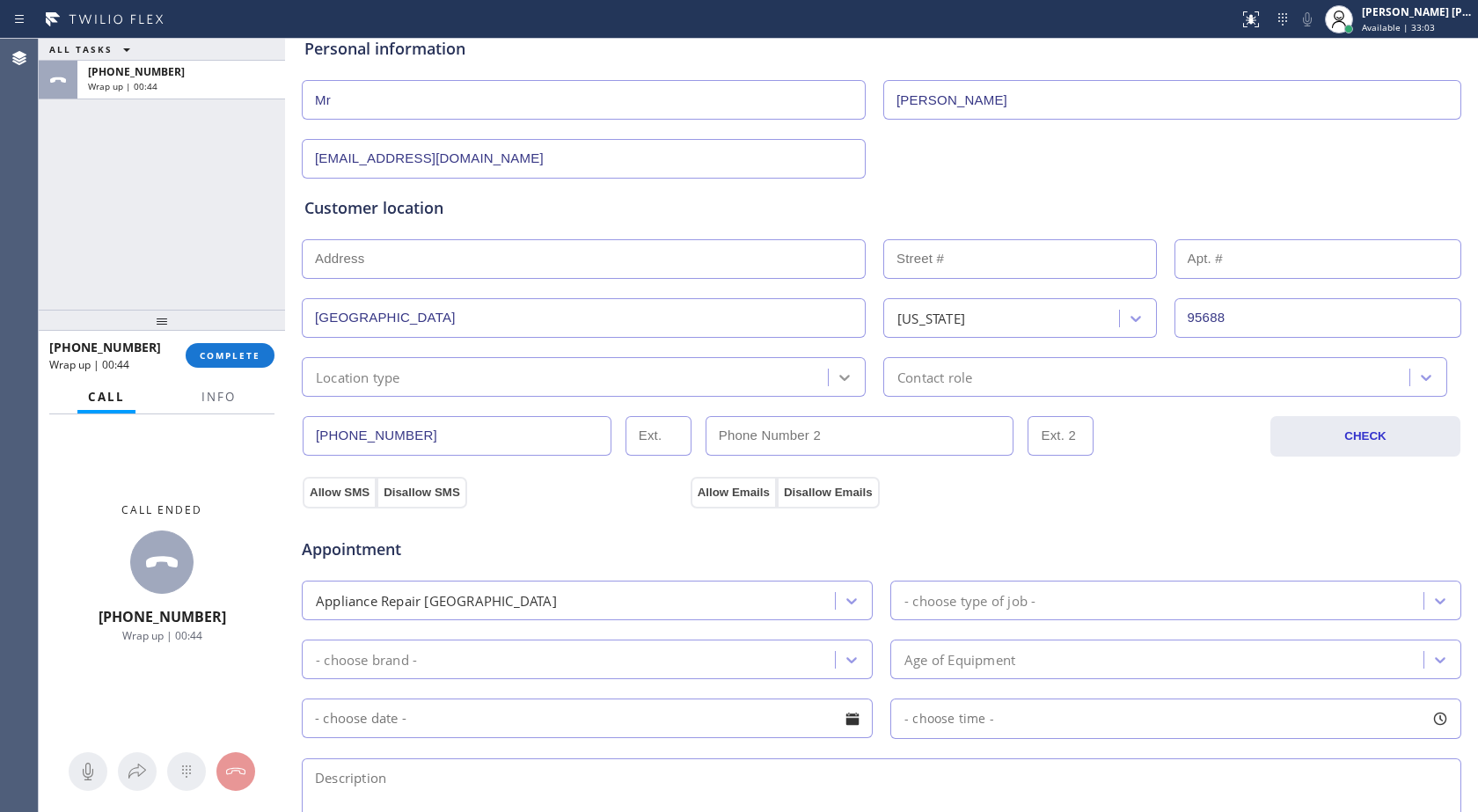
click at [836, 378] on icon at bounding box center [844, 377] width 18 height 18
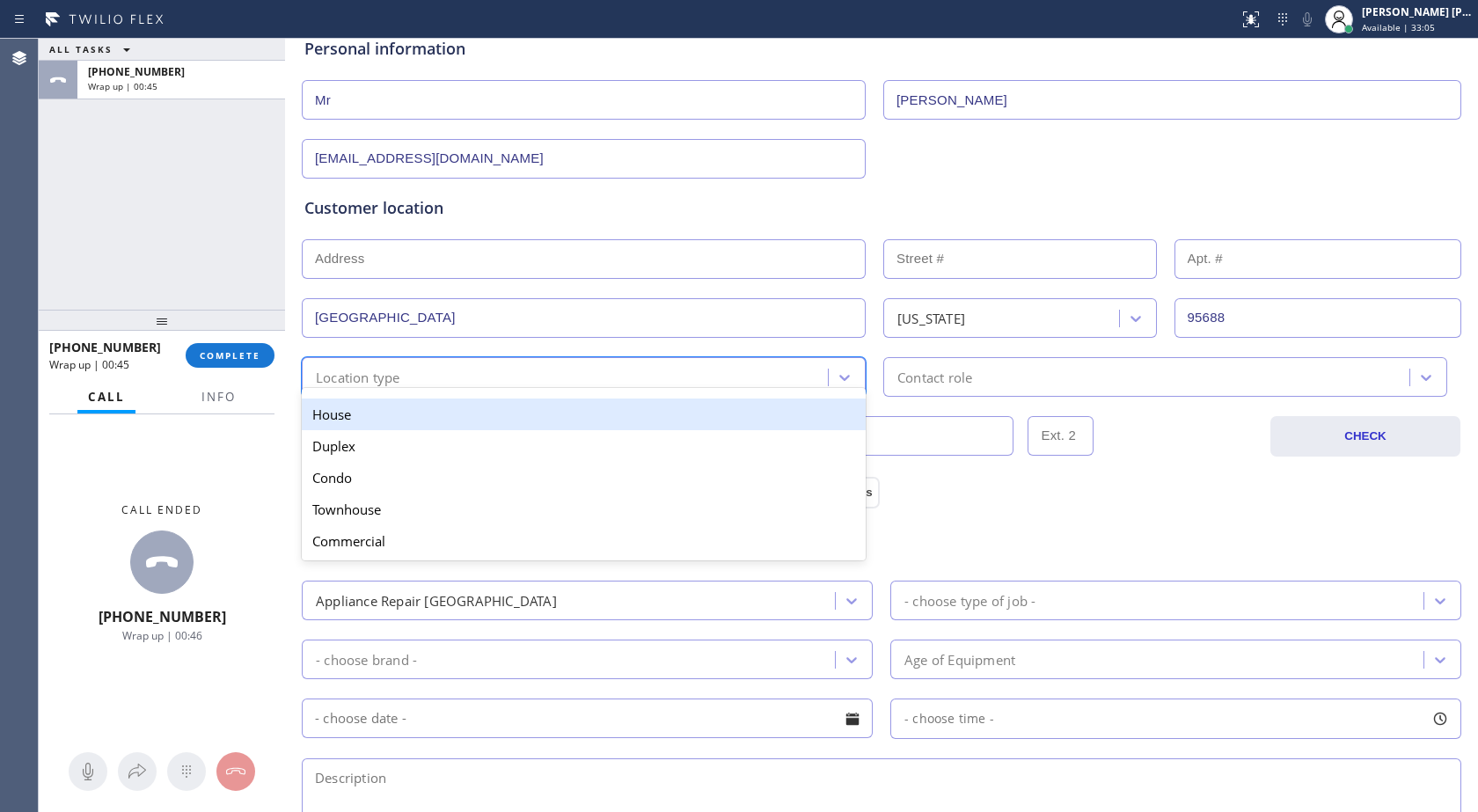
click at [394, 427] on div "House" at bounding box center [583, 414] width 564 height 32
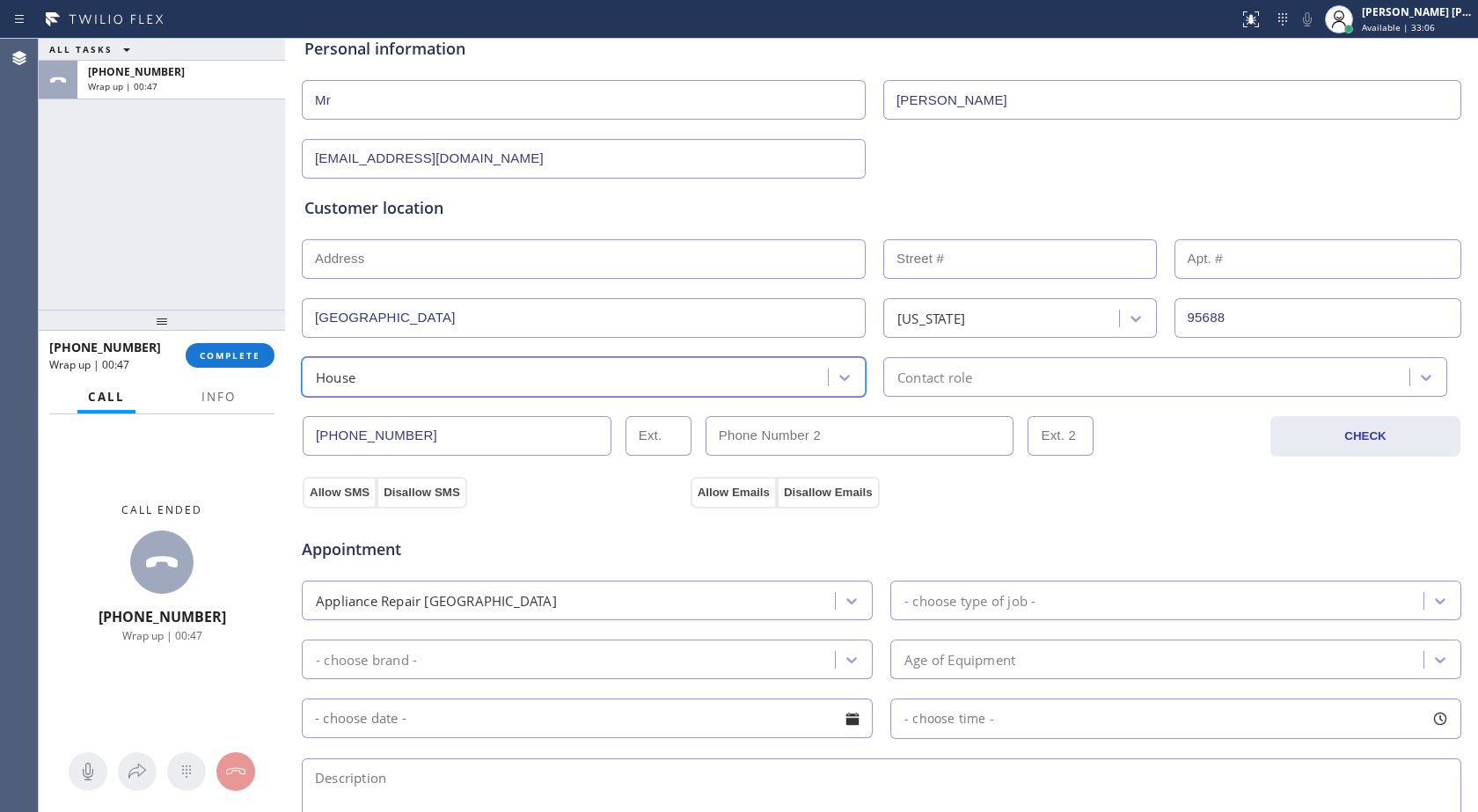
click at [942, 378] on div "Contact role" at bounding box center [935, 378] width 75 height 21
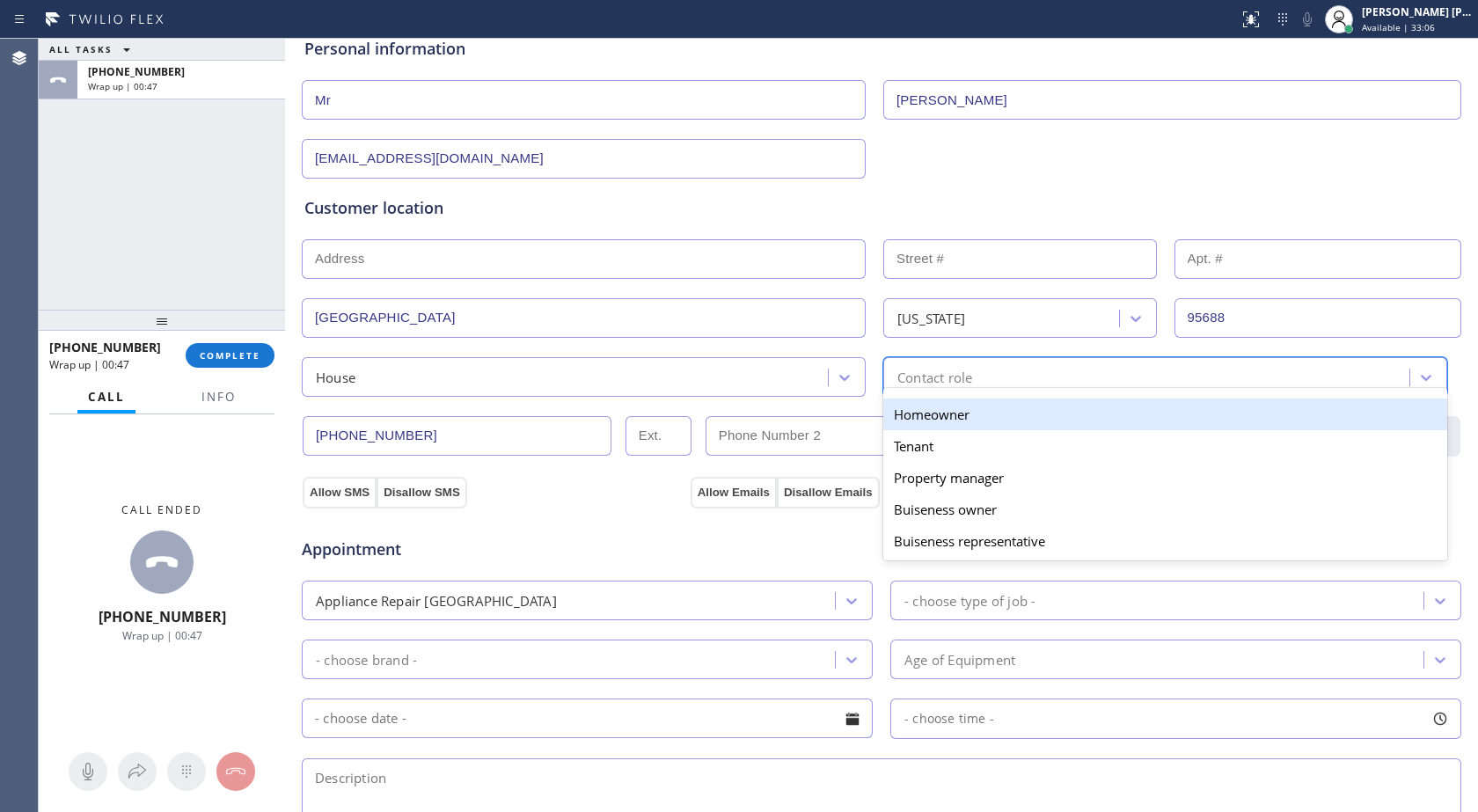
click at [933, 420] on div "Homeowner" at bounding box center [1165, 414] width 564 height 32
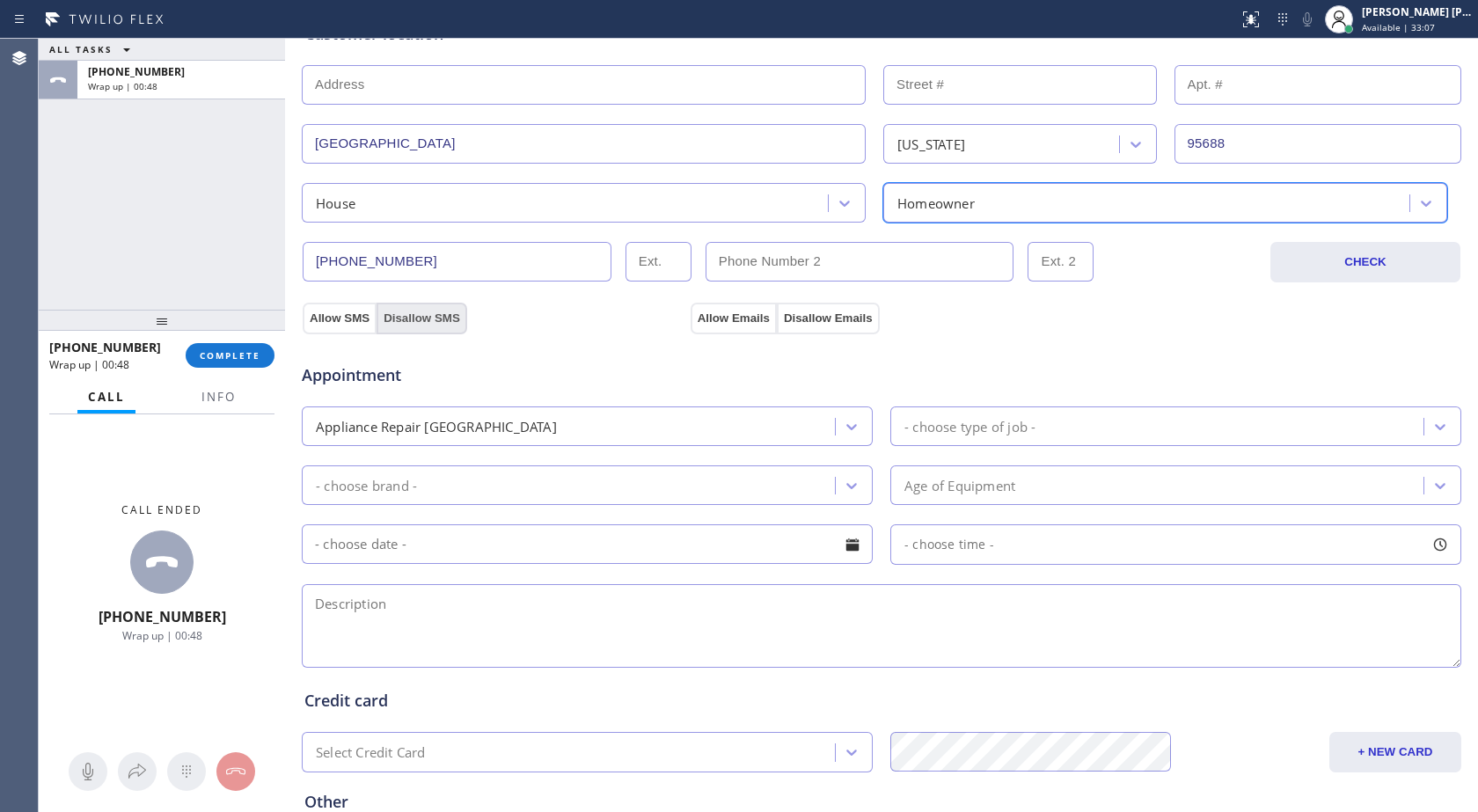
scroll to position [376, 0]
click at [342, 321] on button "Allow SMS" at bounding box center [339, 317] width 74 height 32
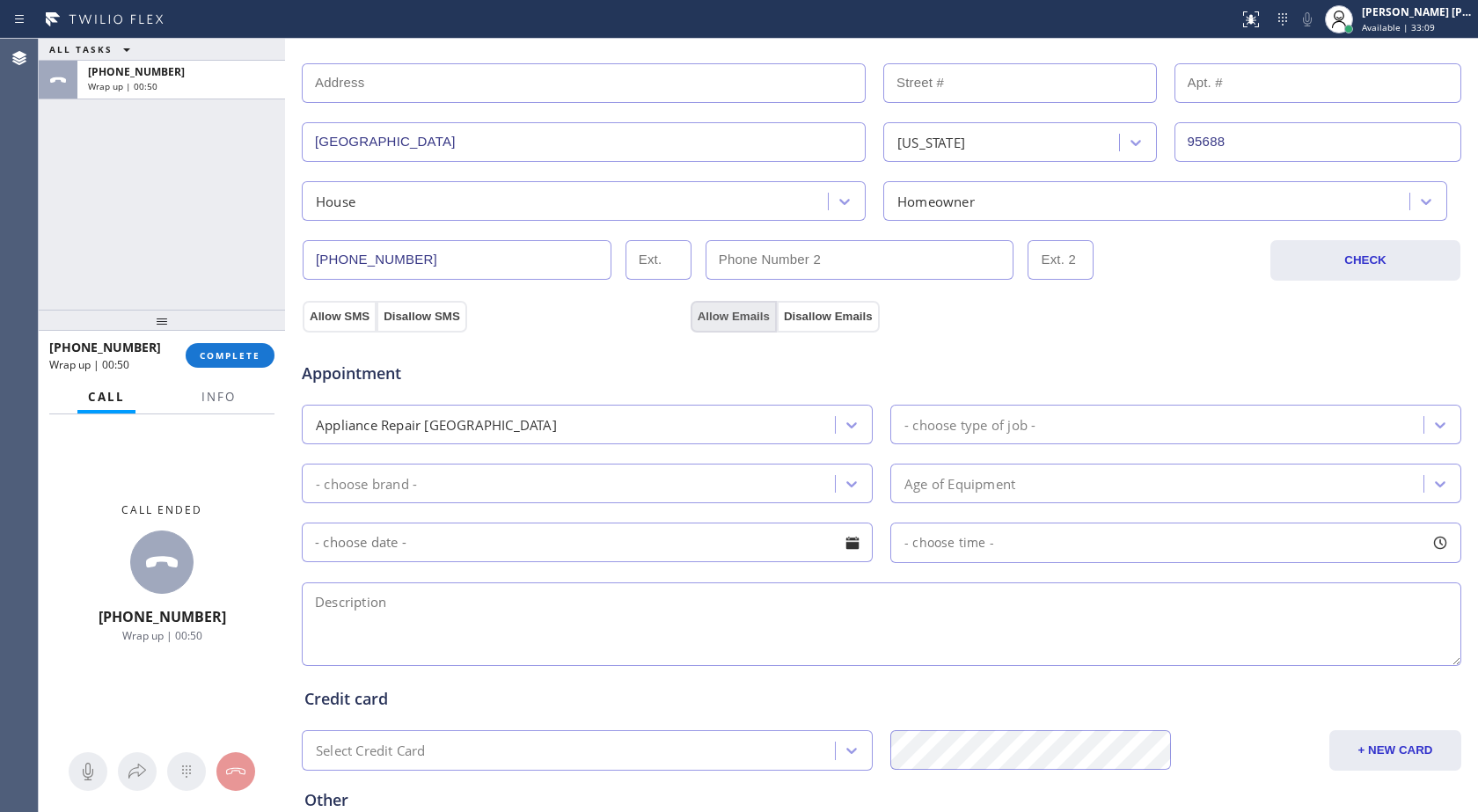
click at [711, 319] on button "Allow Emails" at bounding box center [734, 317] width 86 height 32
click at [957, 428] on div "- choose type of job -" at bounding box center [970, 424] width 131 height 21
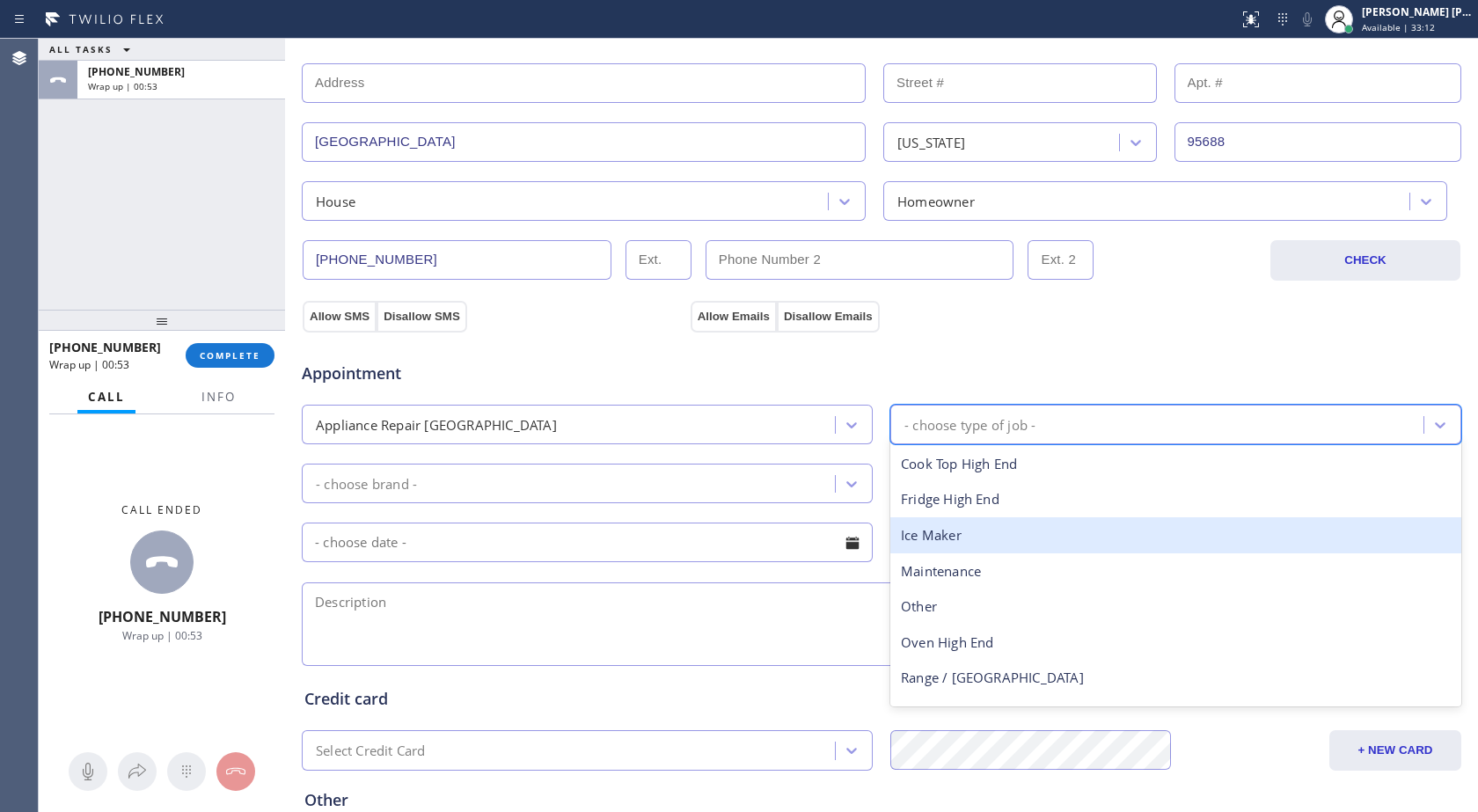
scroll to position [64, 0]
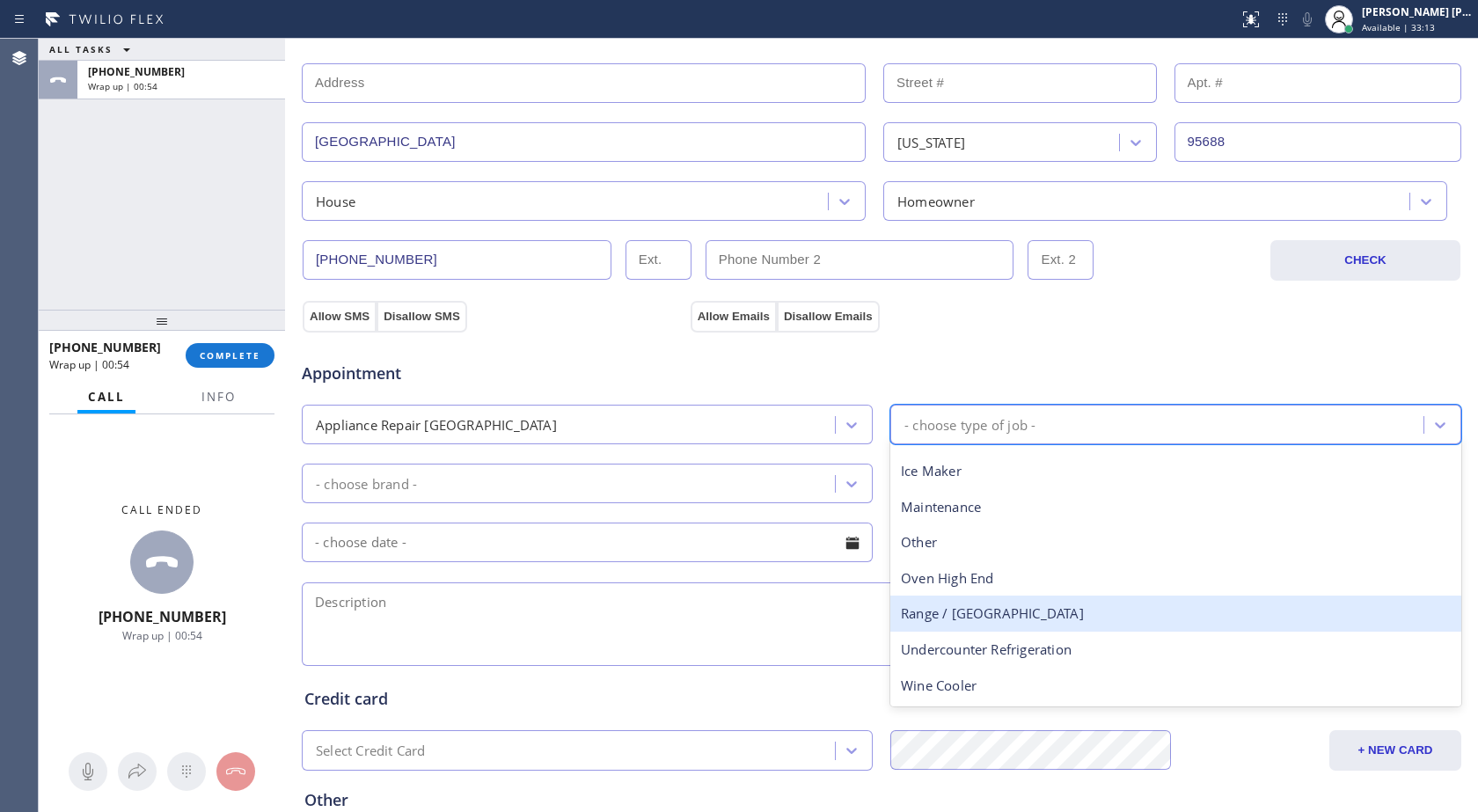
click at [955, 610] on div "Range / [GEOGRAPHIC_DATA]" at bounding box center [1176, 613] width 571 height 36
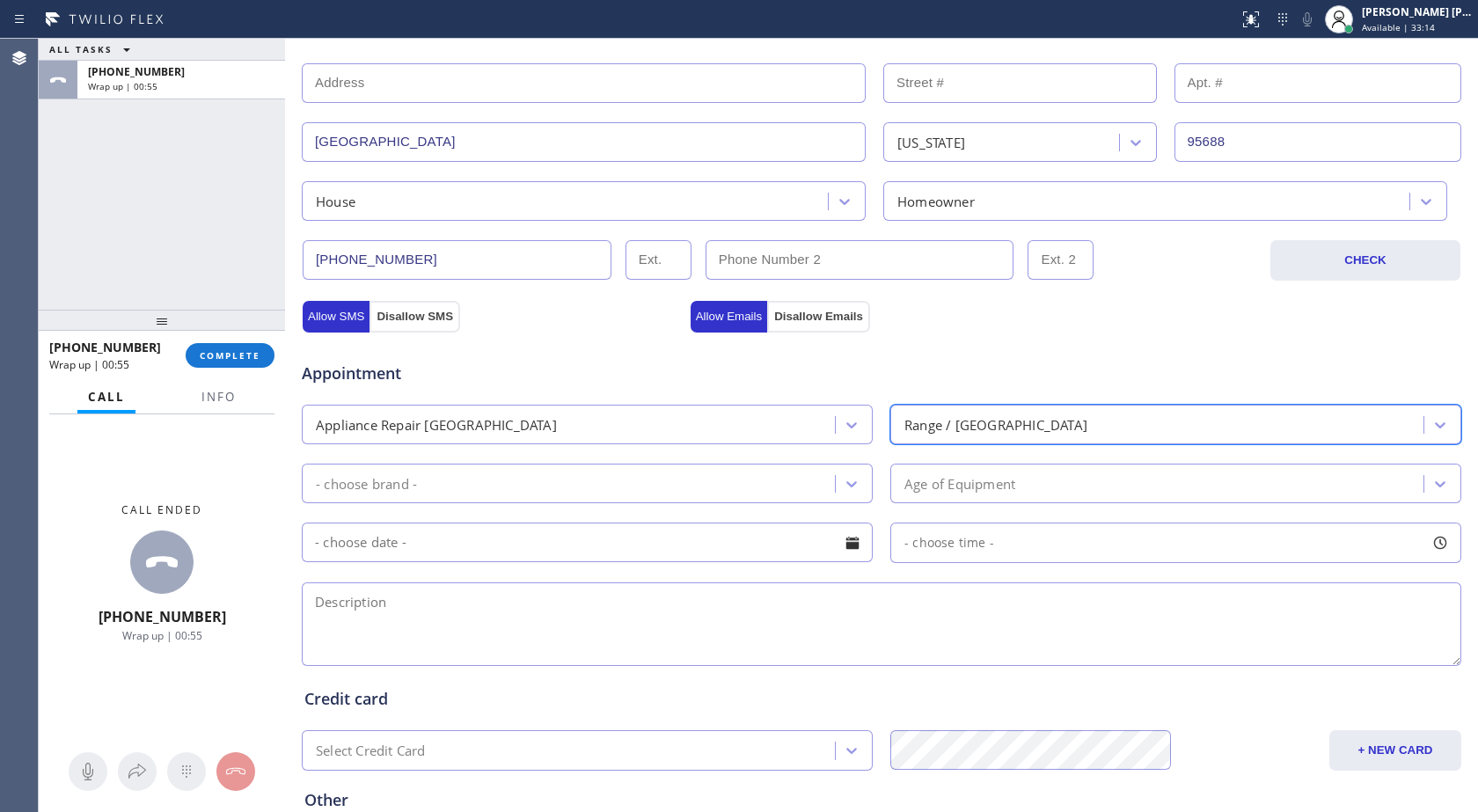
click at [423, 438] on div "Appliance Repair [GEOGRAPHIC_DATA]" at bounding box center [571, 424] width 528 height 31
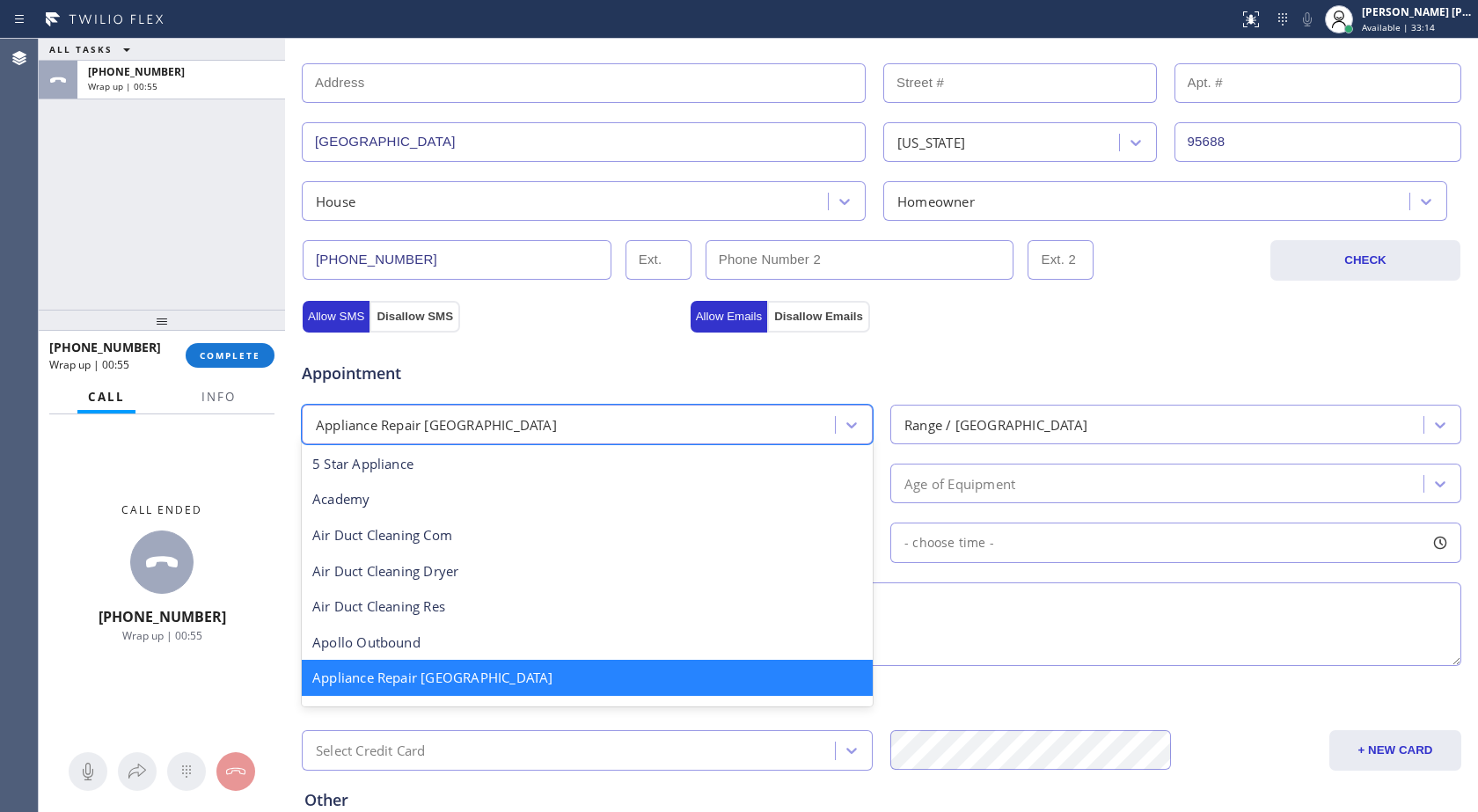
scroll to position [3, 0]
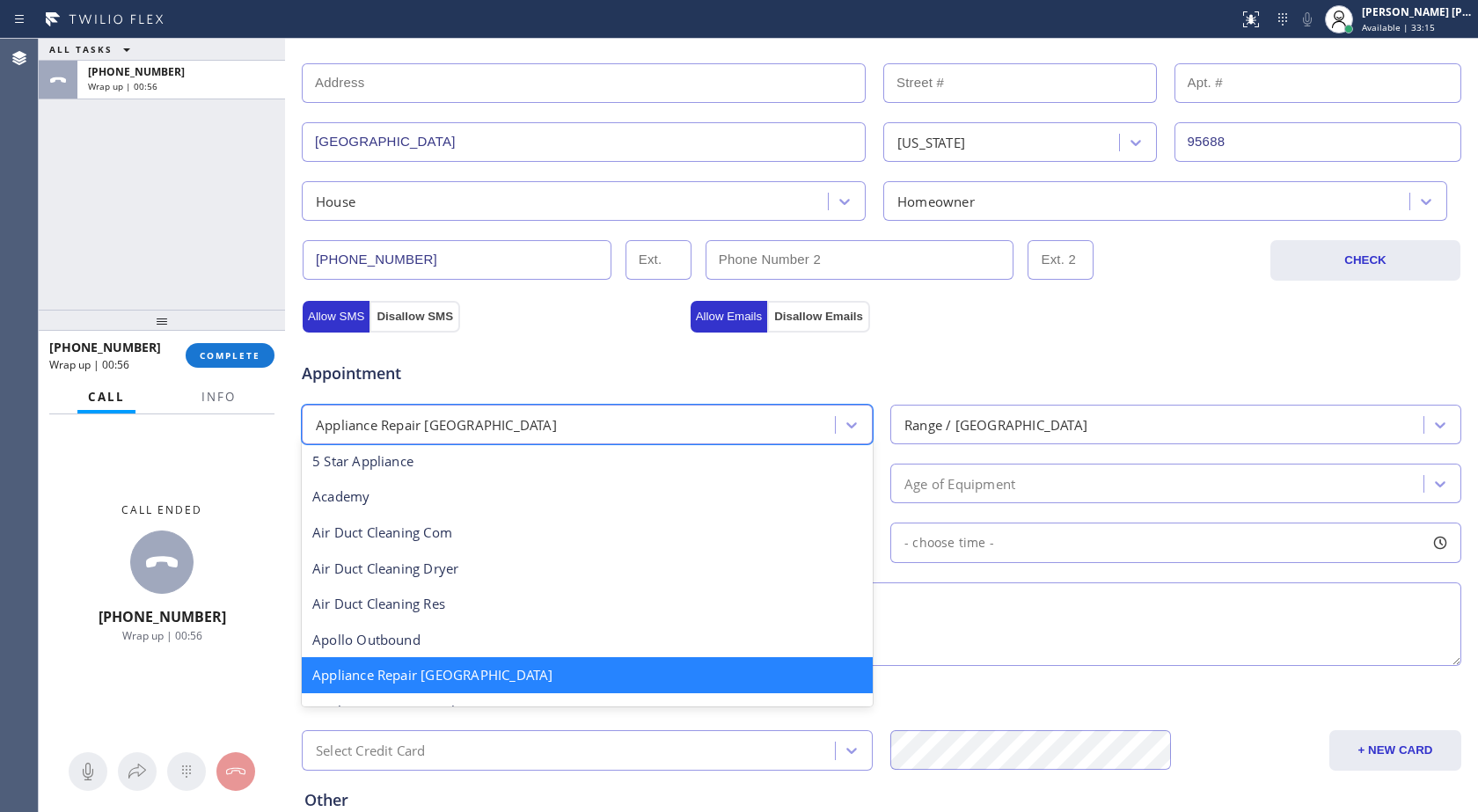
click at [423, 438] on div "Appliance Repair [GEOGRAPHIC_DATA]" at bounding box center [571, 424] width 528 height 31
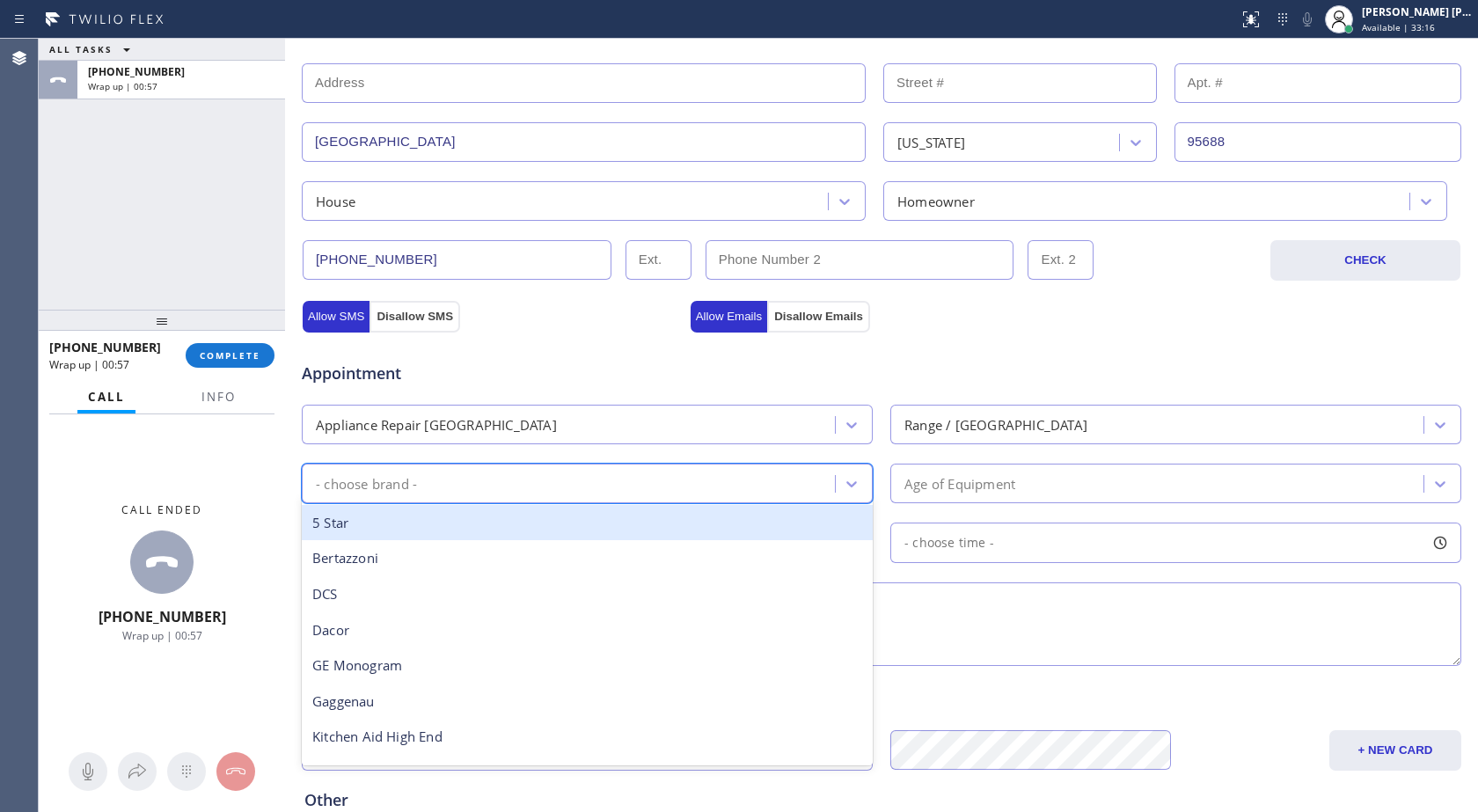
click at [416, 473] on div "- choose brand -" at bounding box center [571, 483] width 528 height 31
type input "th"
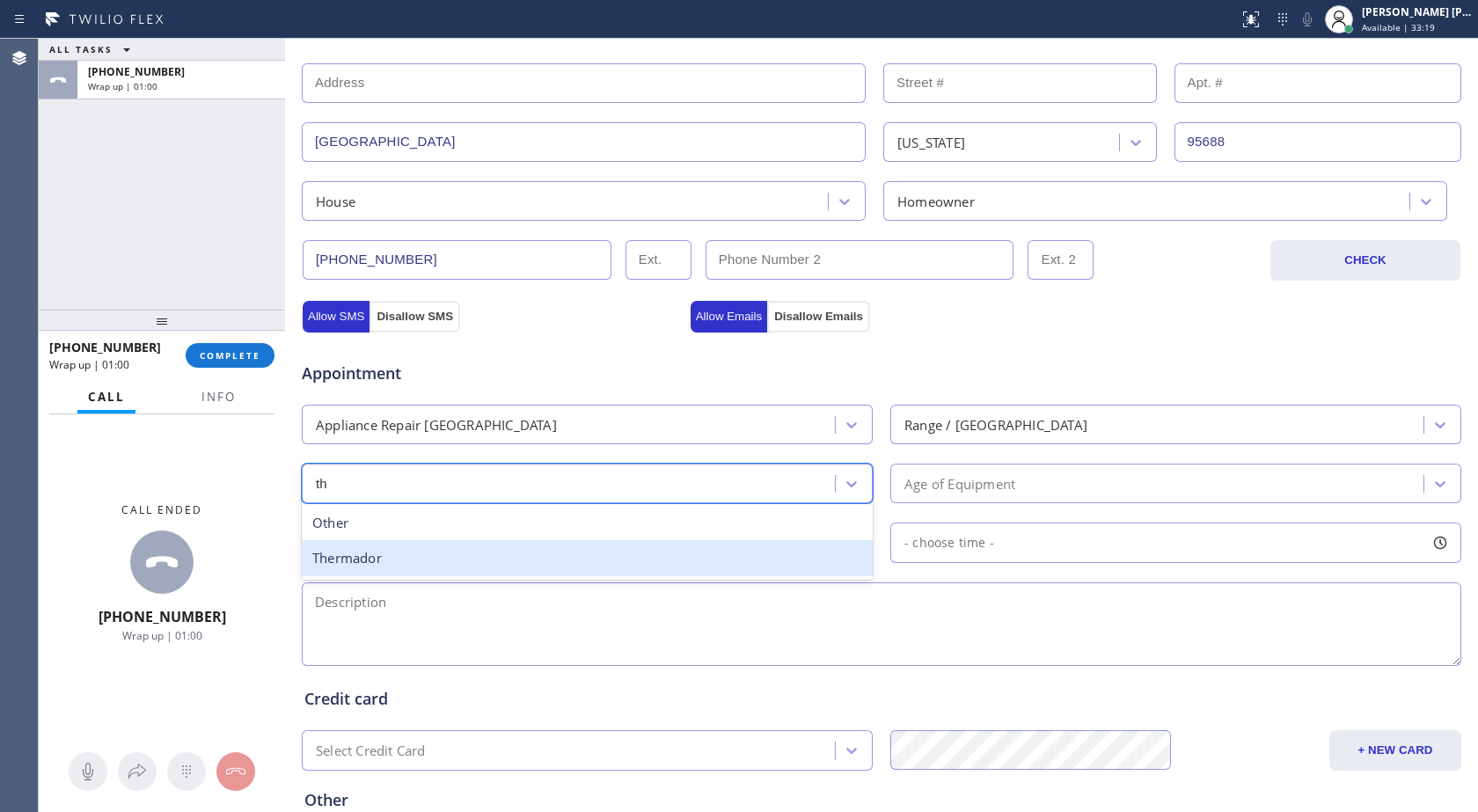
click at [401, 547] on div "Thermador" at bounding box center [587, 558] width 571 height 36
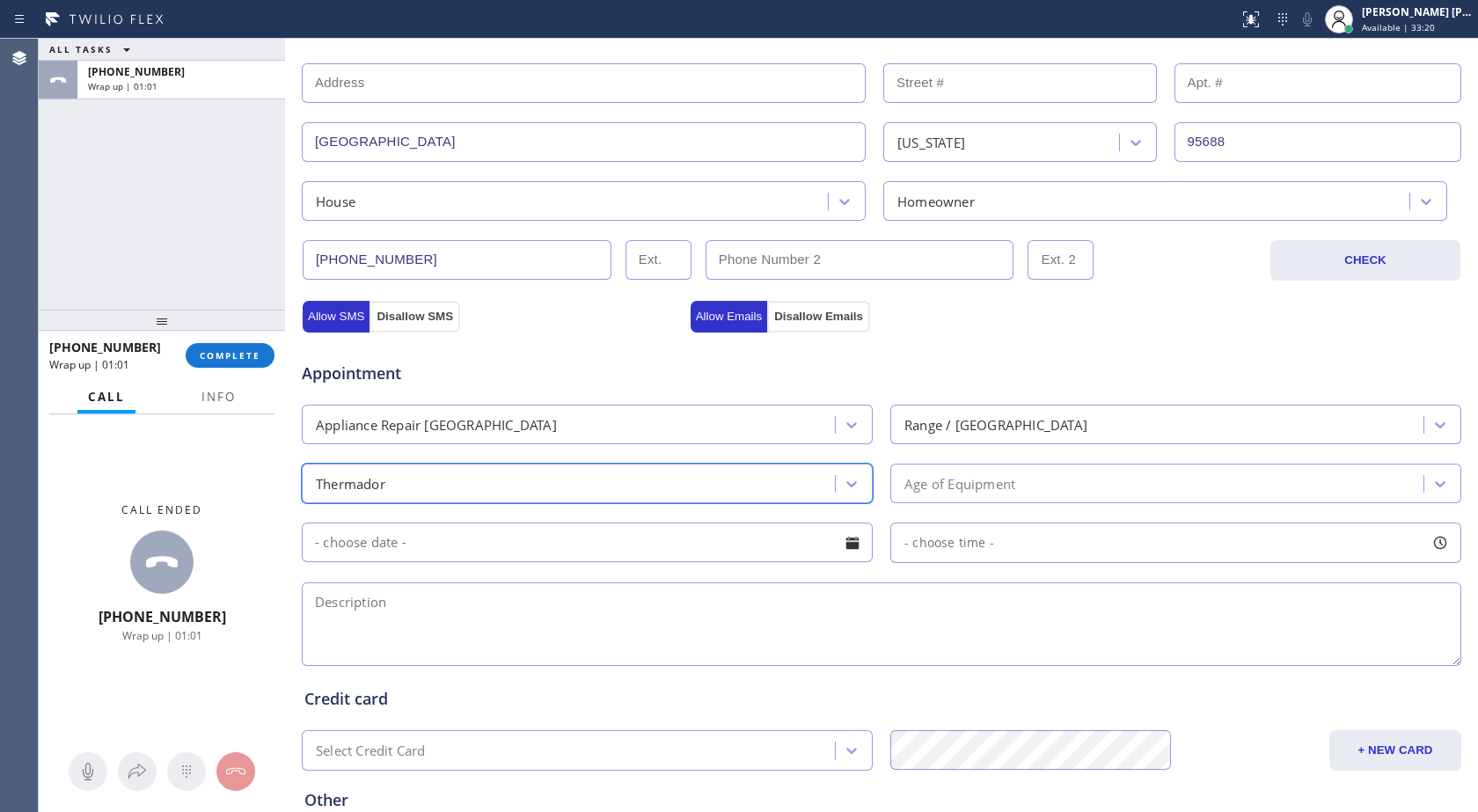
click at [935, 489] on div "Age of Equipment" at bounding box center [960, 483] width 111 height 21
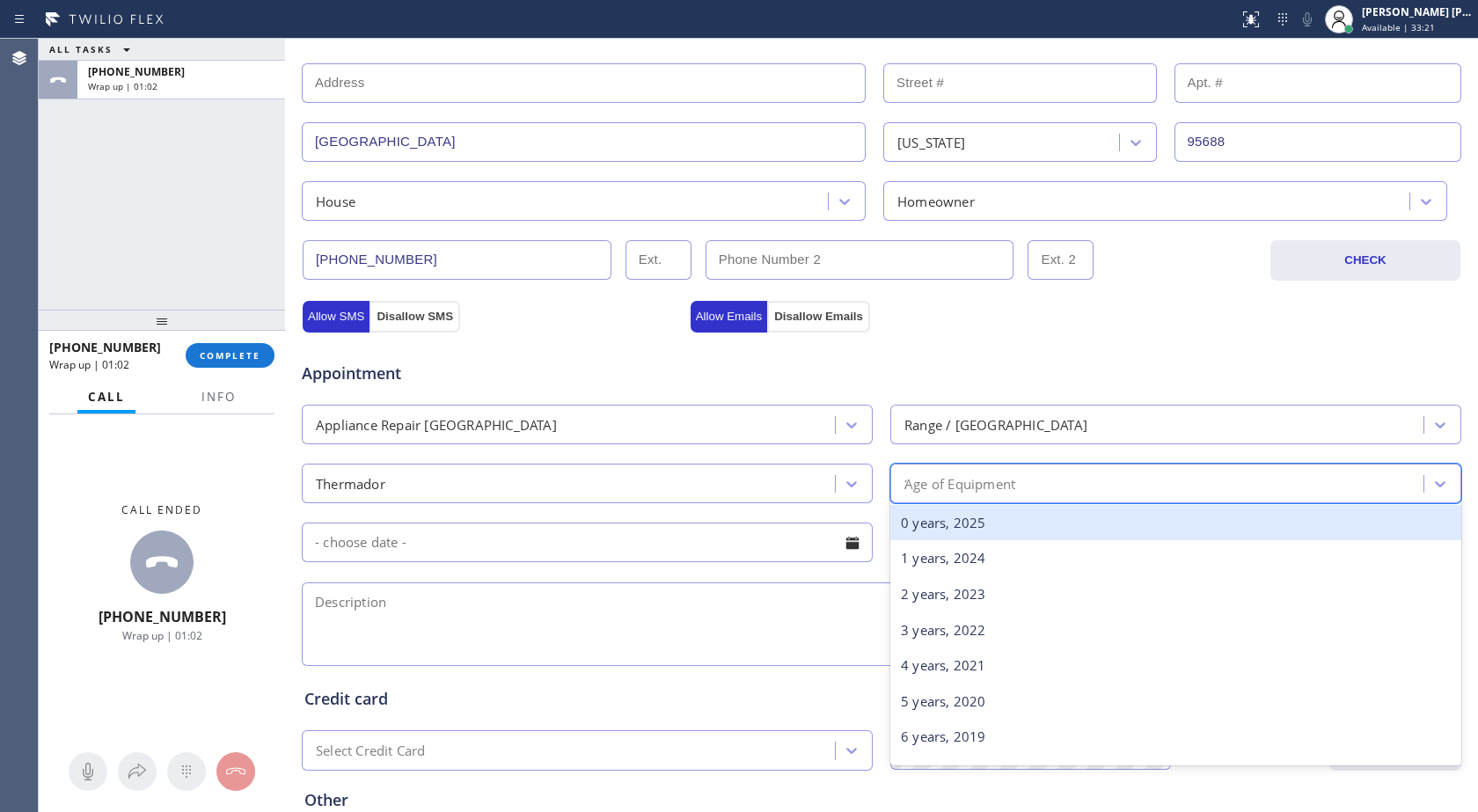
type input "25"
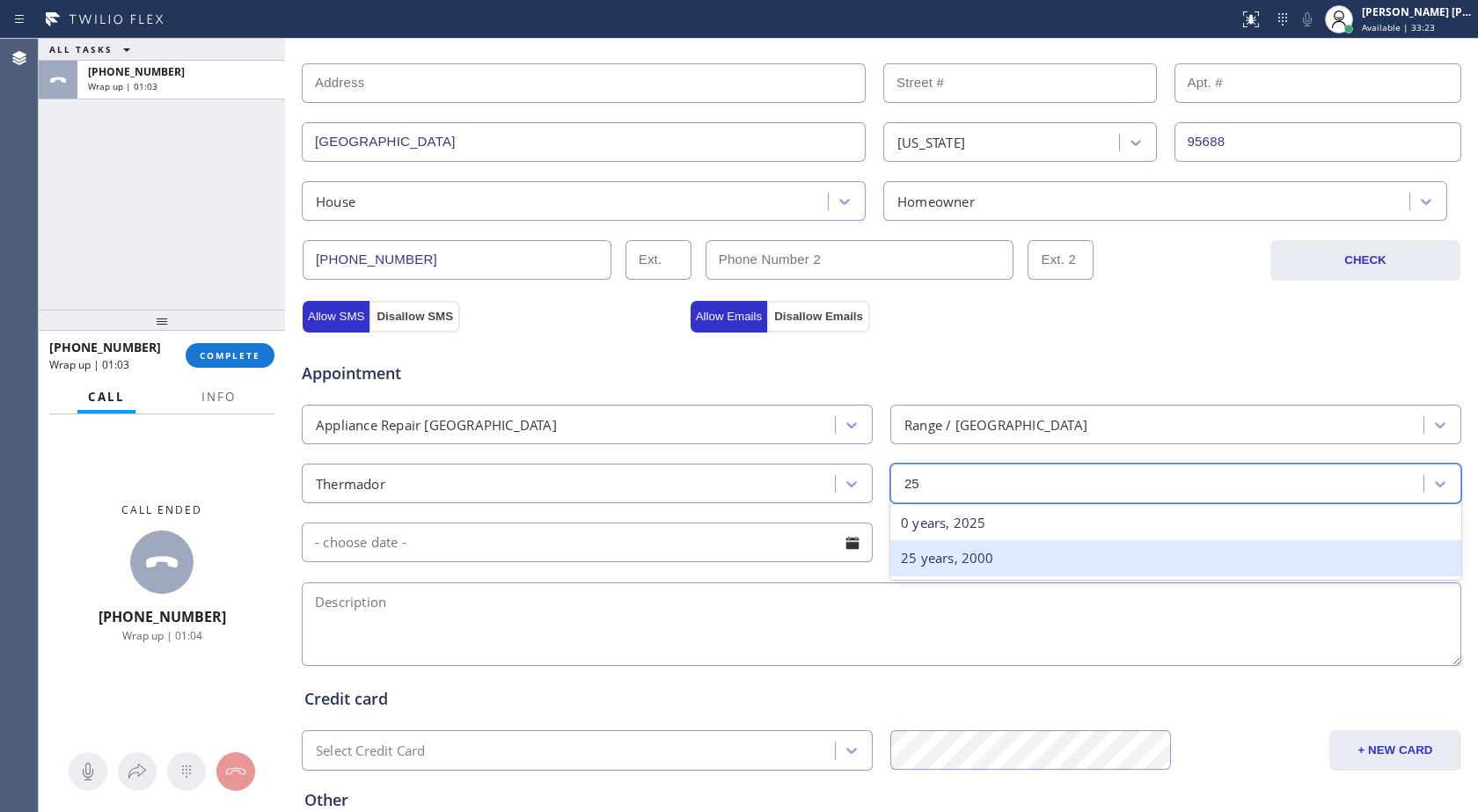
click at [974, 553] on div "25 years, 2000" at bounding box center [1176, 558] width 571 height 36
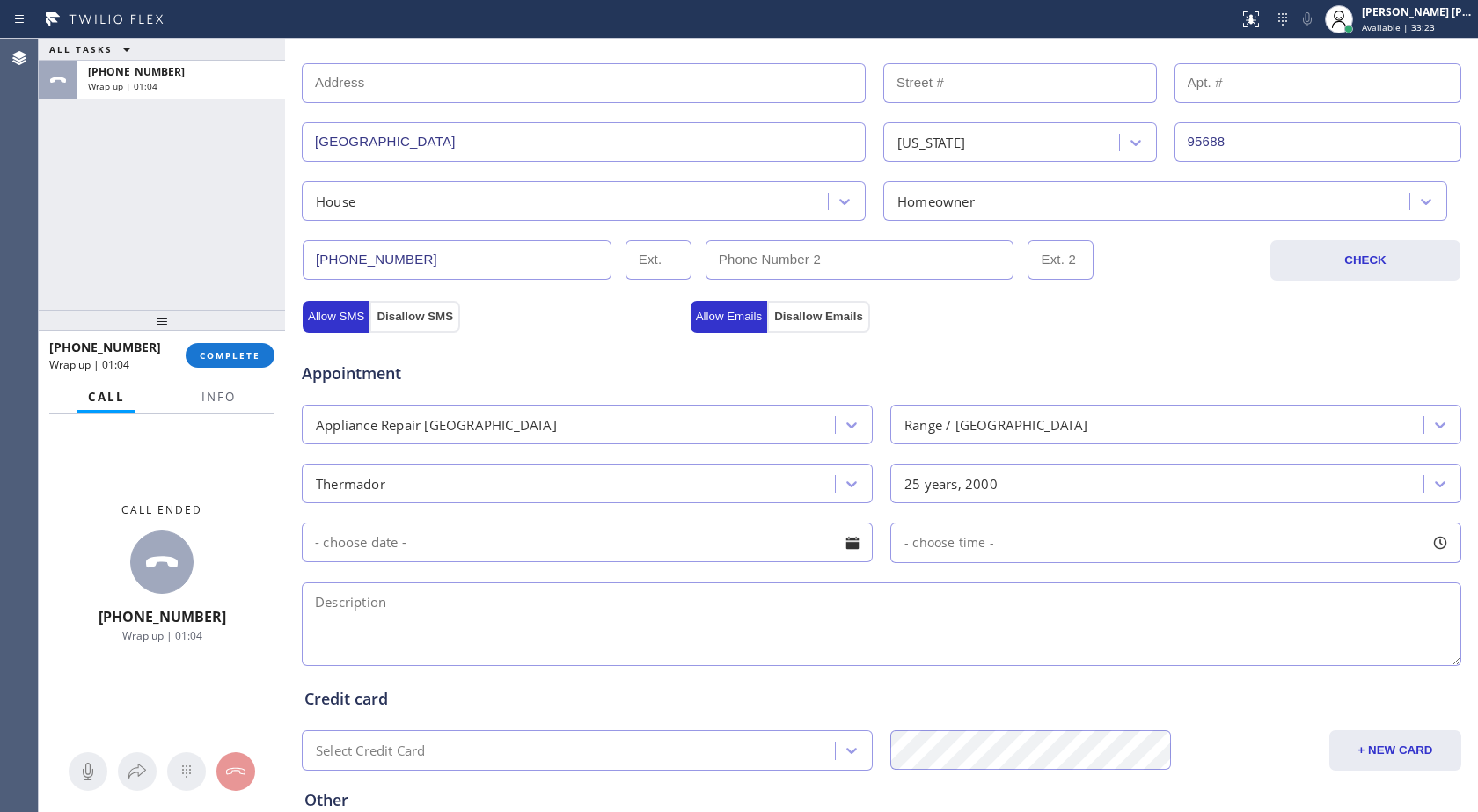
click at [337, 548] on input "text" at bounding box center [587, 542] width 571 height 39
click at [560, 544] on input "text" at bounding box center [587, 542] width 571 height 39
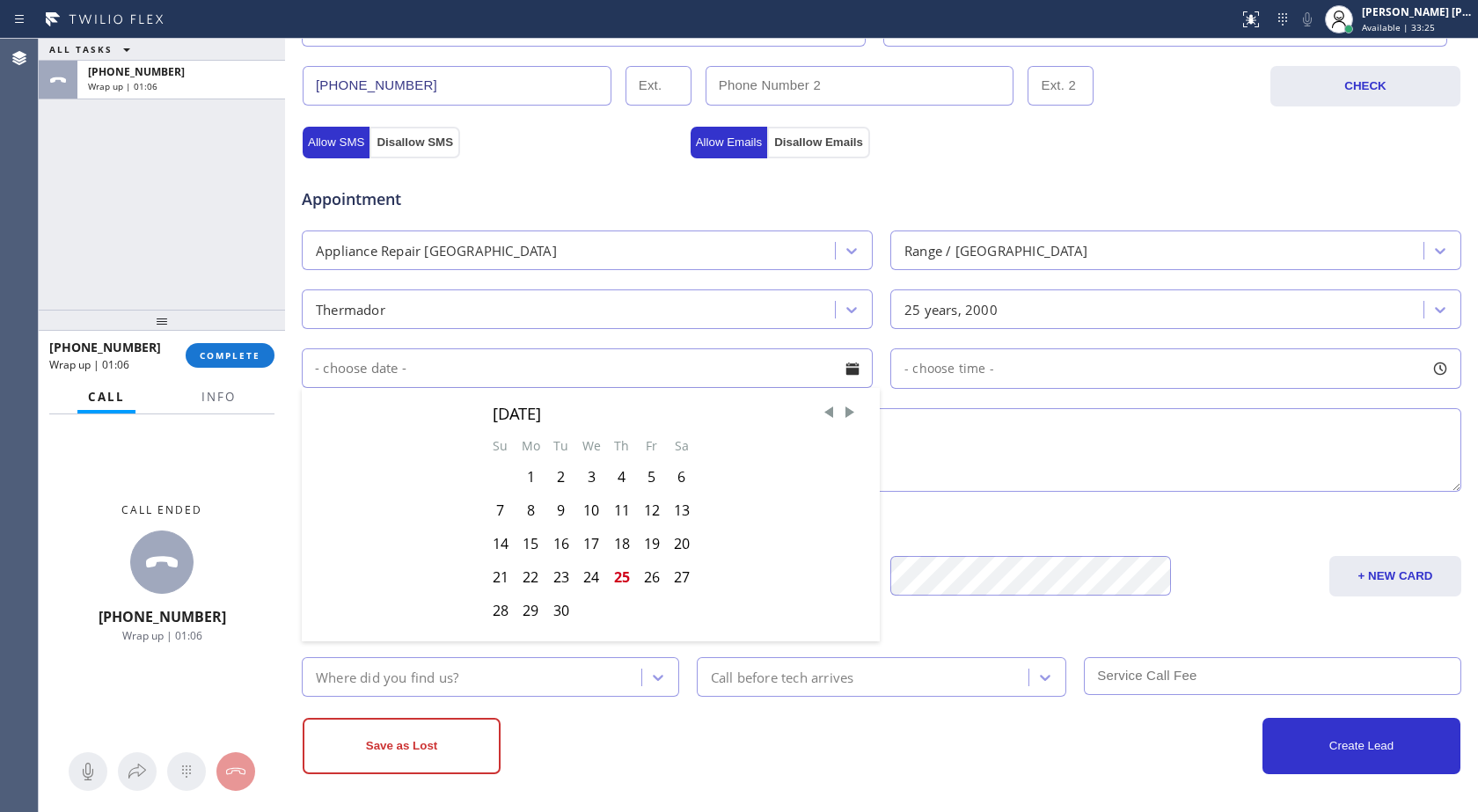
scroll to position [551, 0]
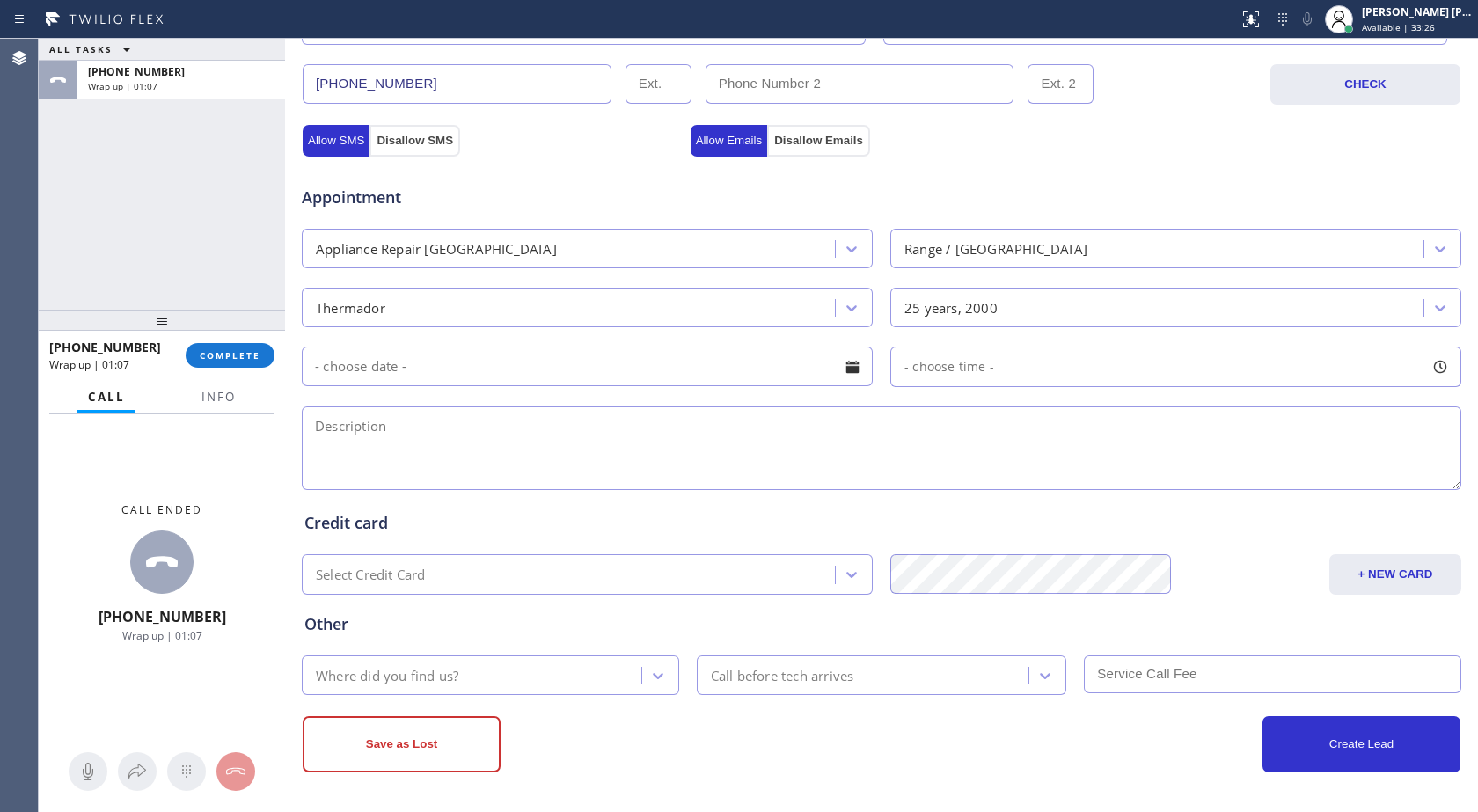
click at [994, 434] on textarea at bounding box center [882, 448] width 1160 height 83
paste textarea "thermador range, the igniter of the stove is not working, one of the stove isn'…"
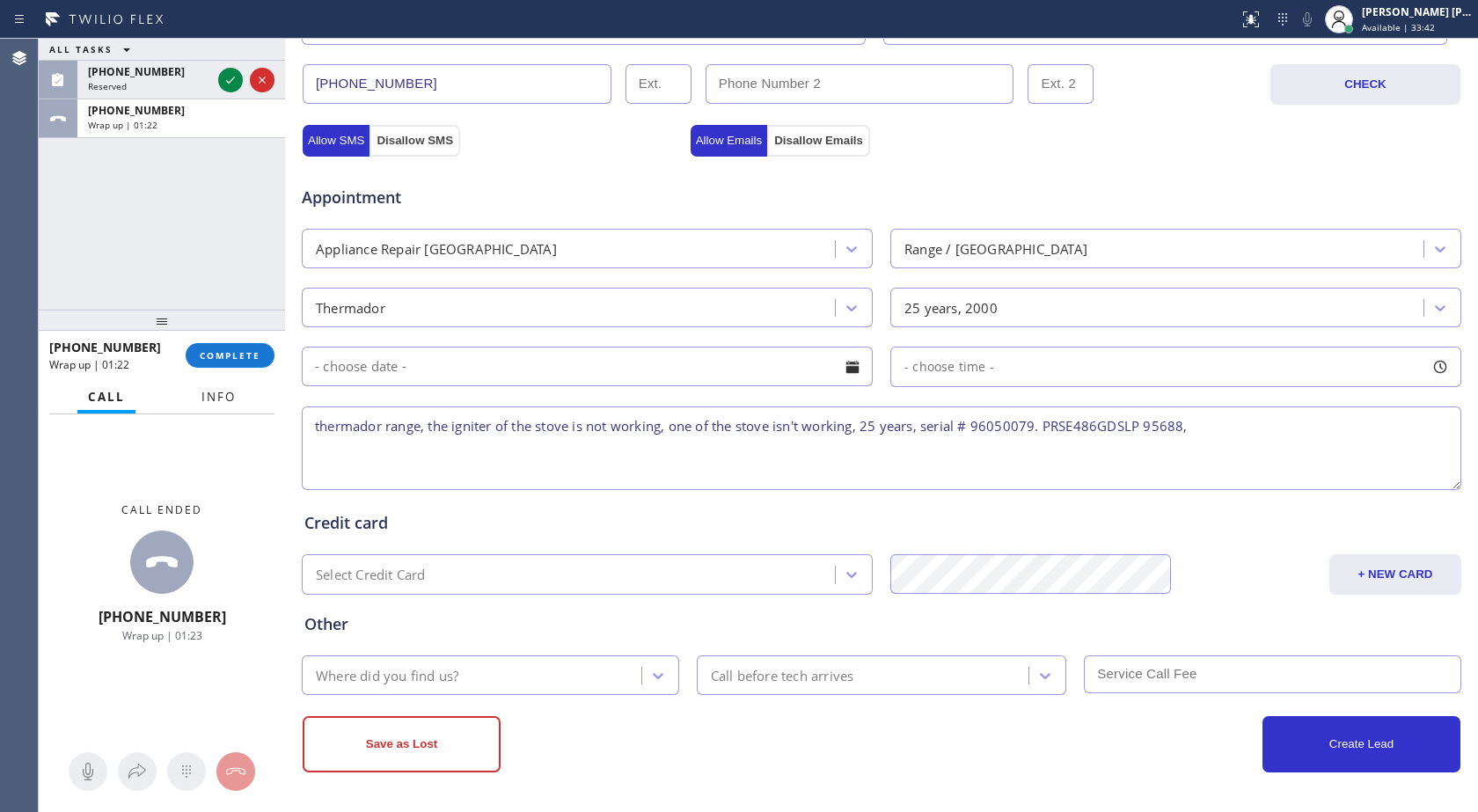
click at [207, 399] on span "Info" at bounding box center [219, 396] width 35 height 16
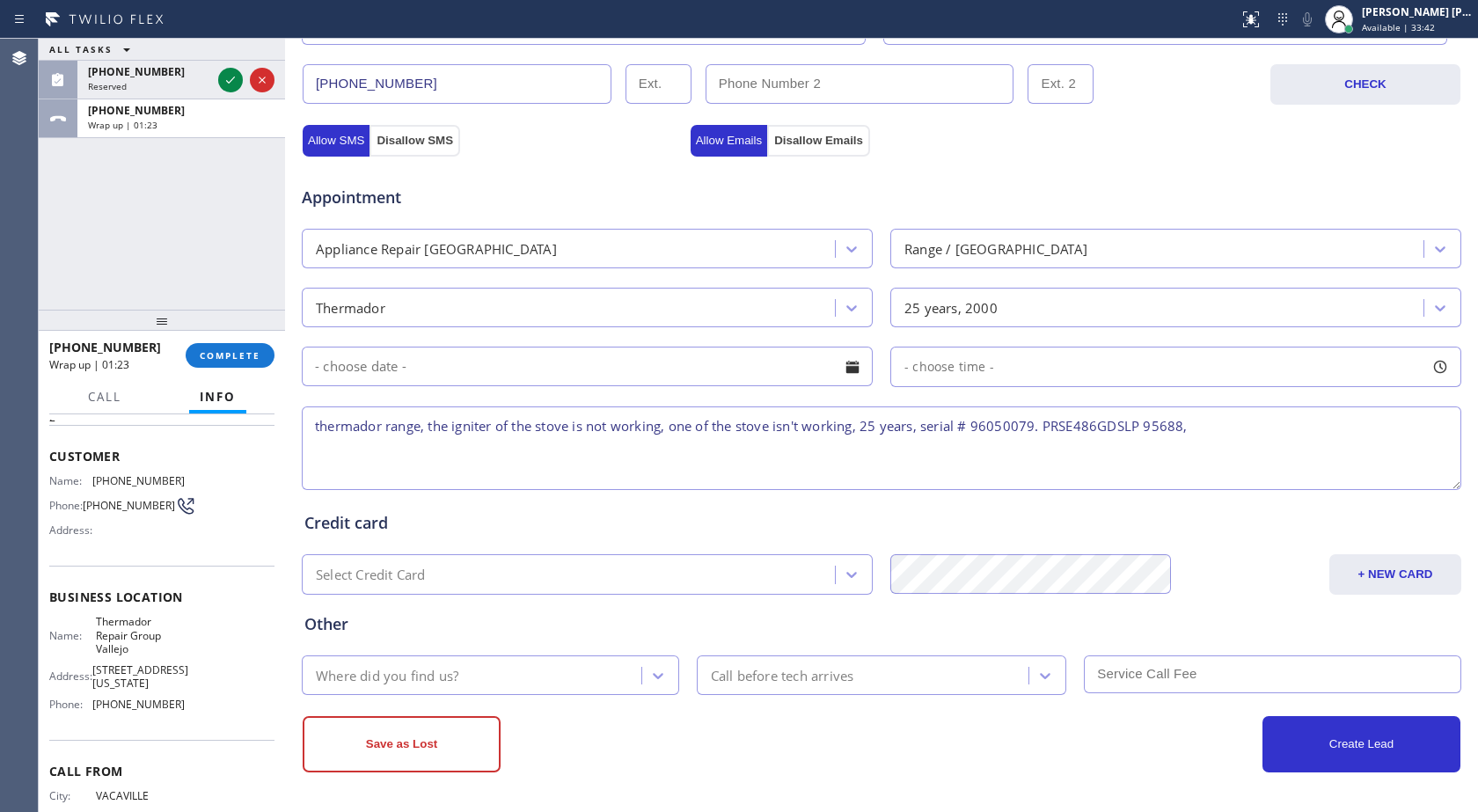
scroll to position [142, 0]
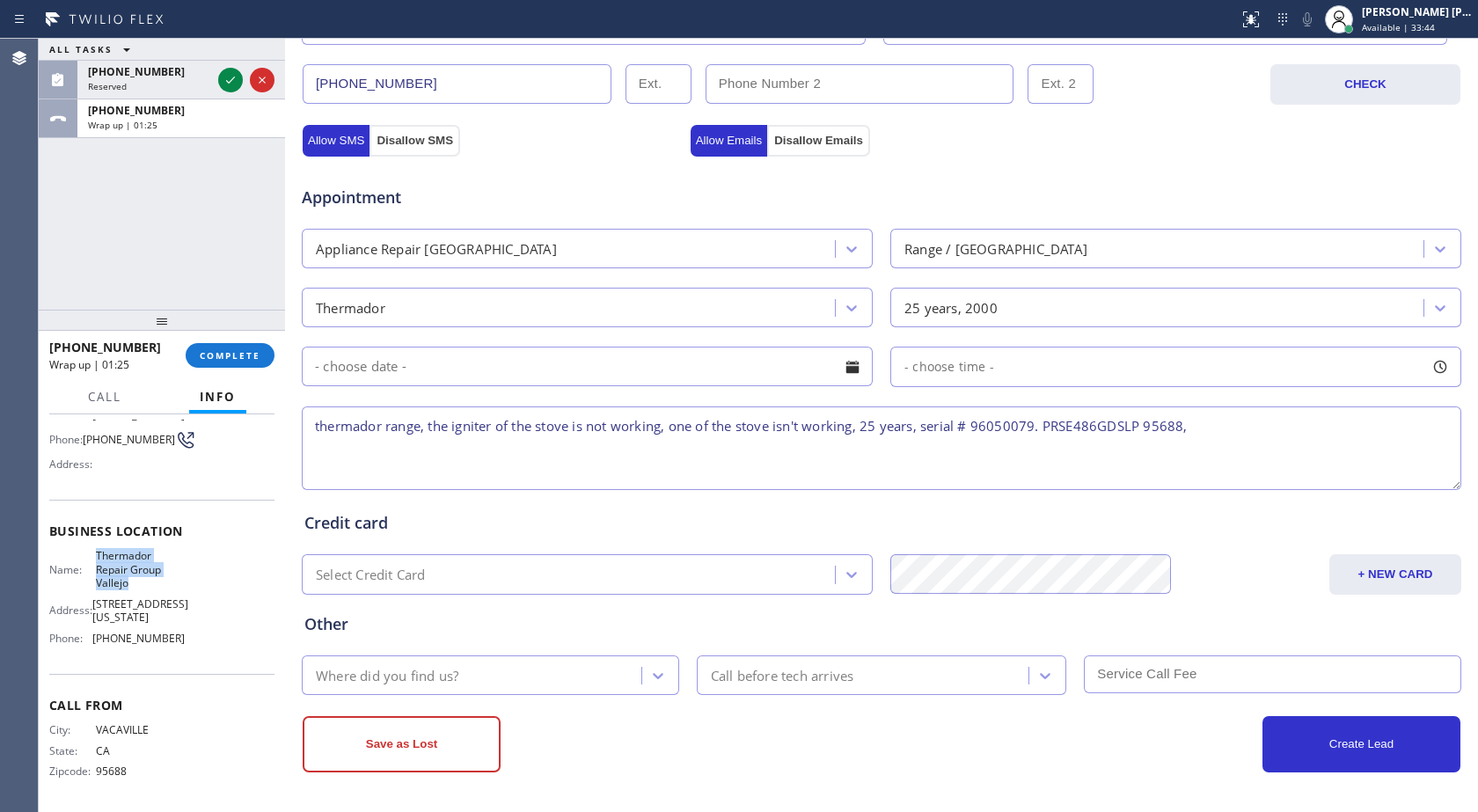
drag, startPoint x: 96, startPoint y: 552, endPoint x: 149, endPoint y: 578, distance: 59.0
click at [149, 578] on span "Thermador Repair Group Vallejo" at bounding box center [140, 568] width 88 height 40
copy span "Thermador Repair Group Vallejo"
click at [1257, 429] on textarea "thermador range, the igniter of the stove is not working, one of the stove isn'…" at bounding box center [882, 448] width 1160 height 83
paste textarea "Thermador Repair Group Vallejo"
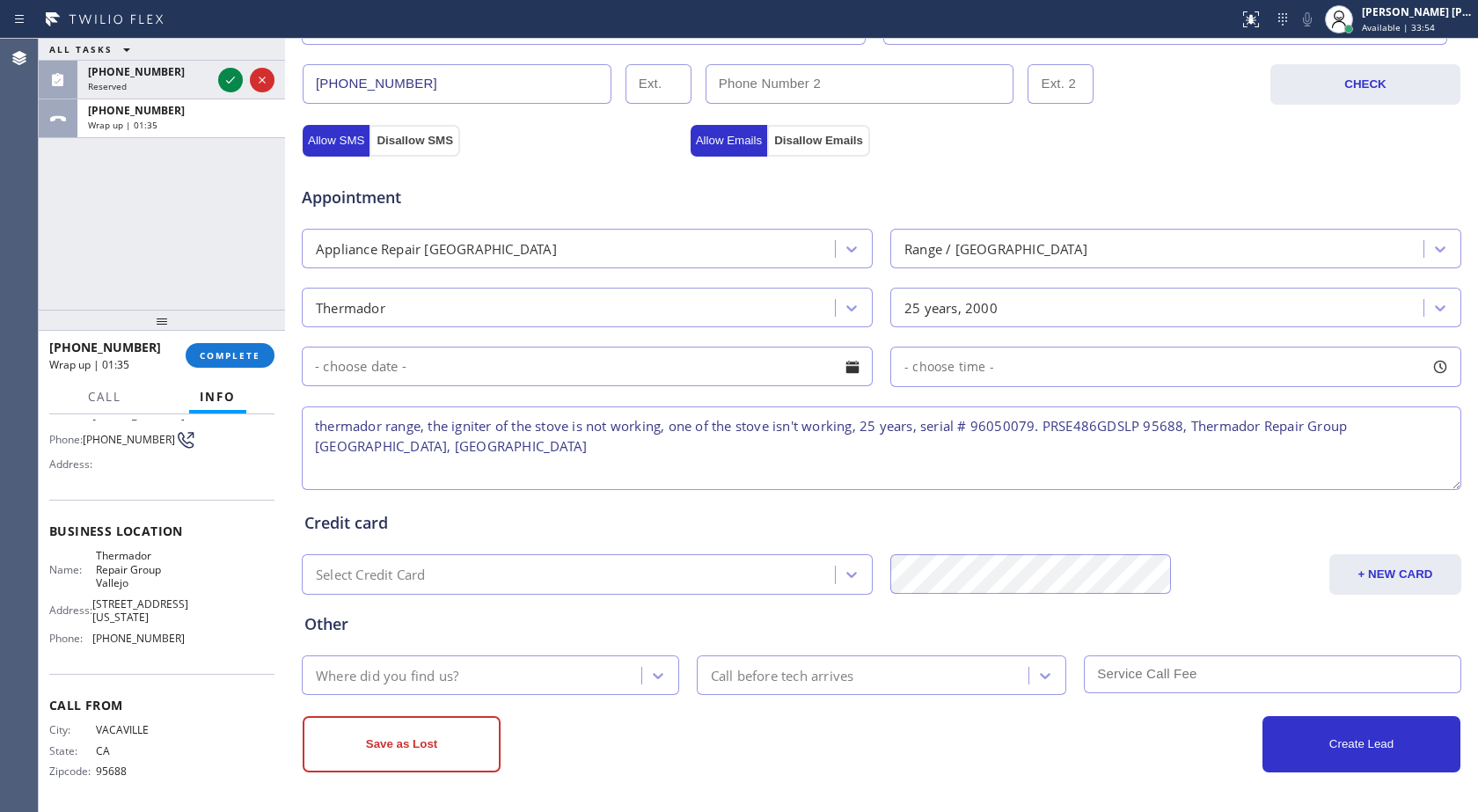
click at [572, 662] on div "Where did you find us?" at bounding box center [475, 675] width 335 height 31
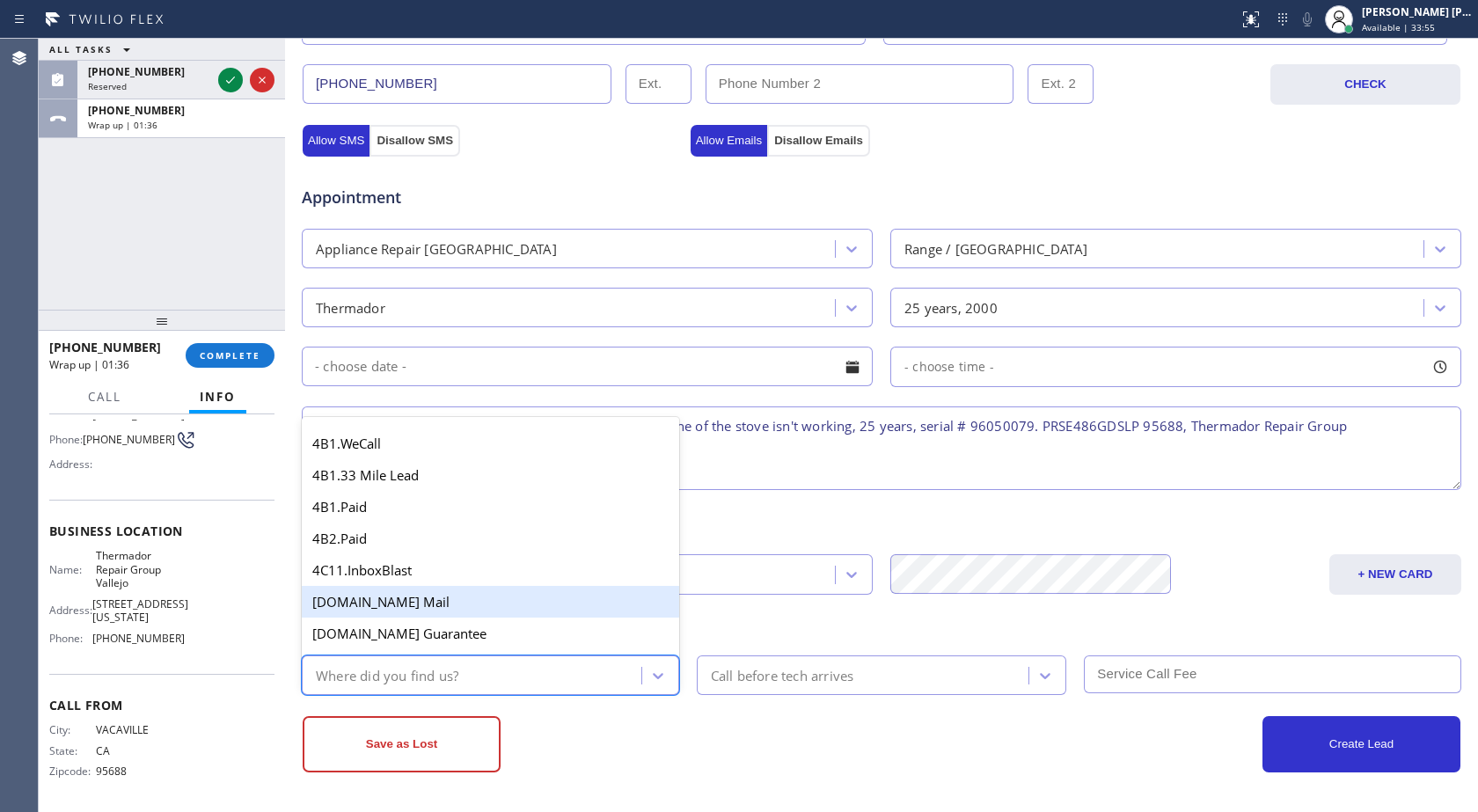
click at [1437, 435] on textarea "thermador range, the igniter of the stove is not working, one of the stove isn'…" at bounding box center [882, 448] width 1160 height 83
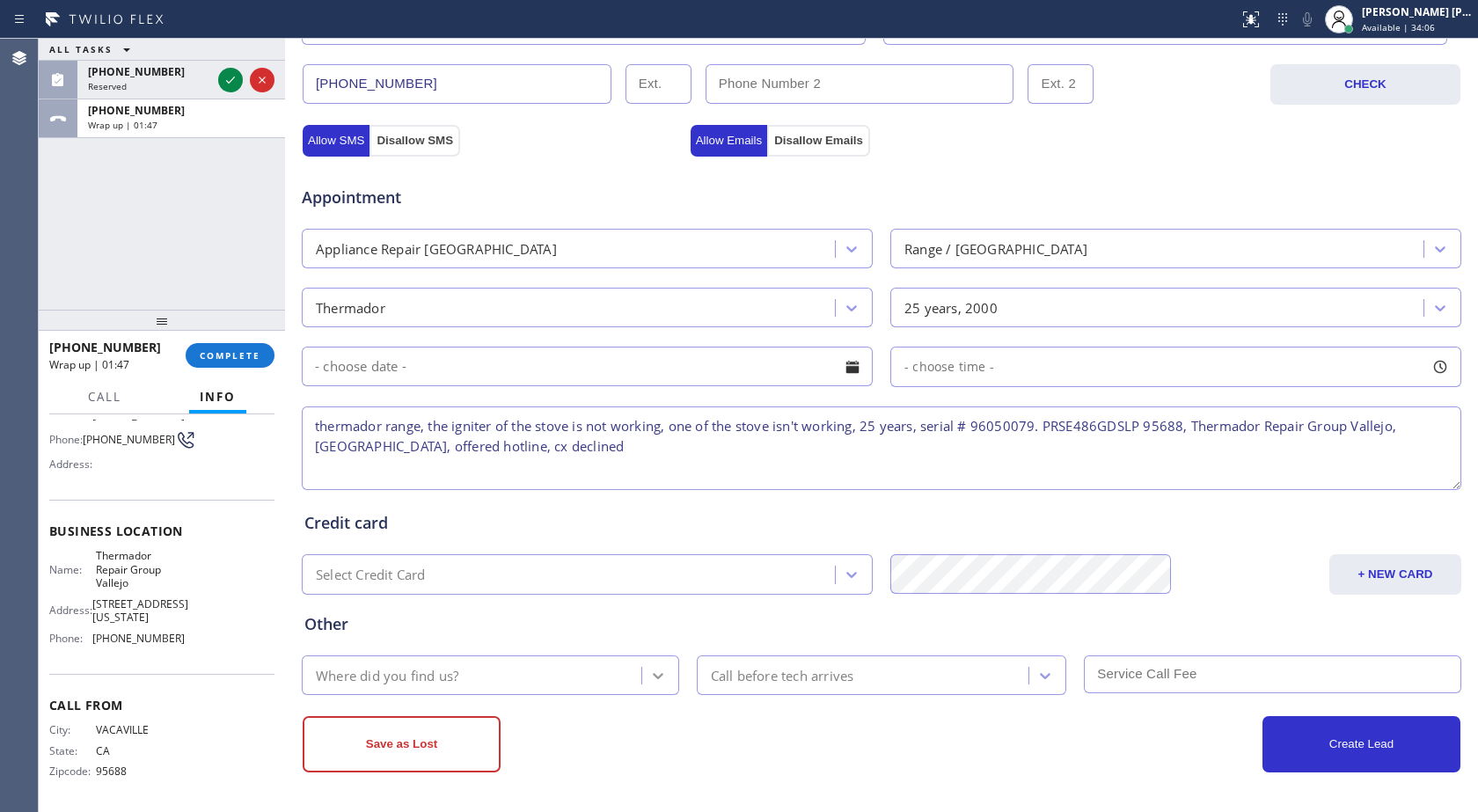
type textarea "thermador range, the igniter of the stove is not working, one of the stove isn'…"
click at [652, 675] on icon at bounding box center [658, 675] width 18 height 18
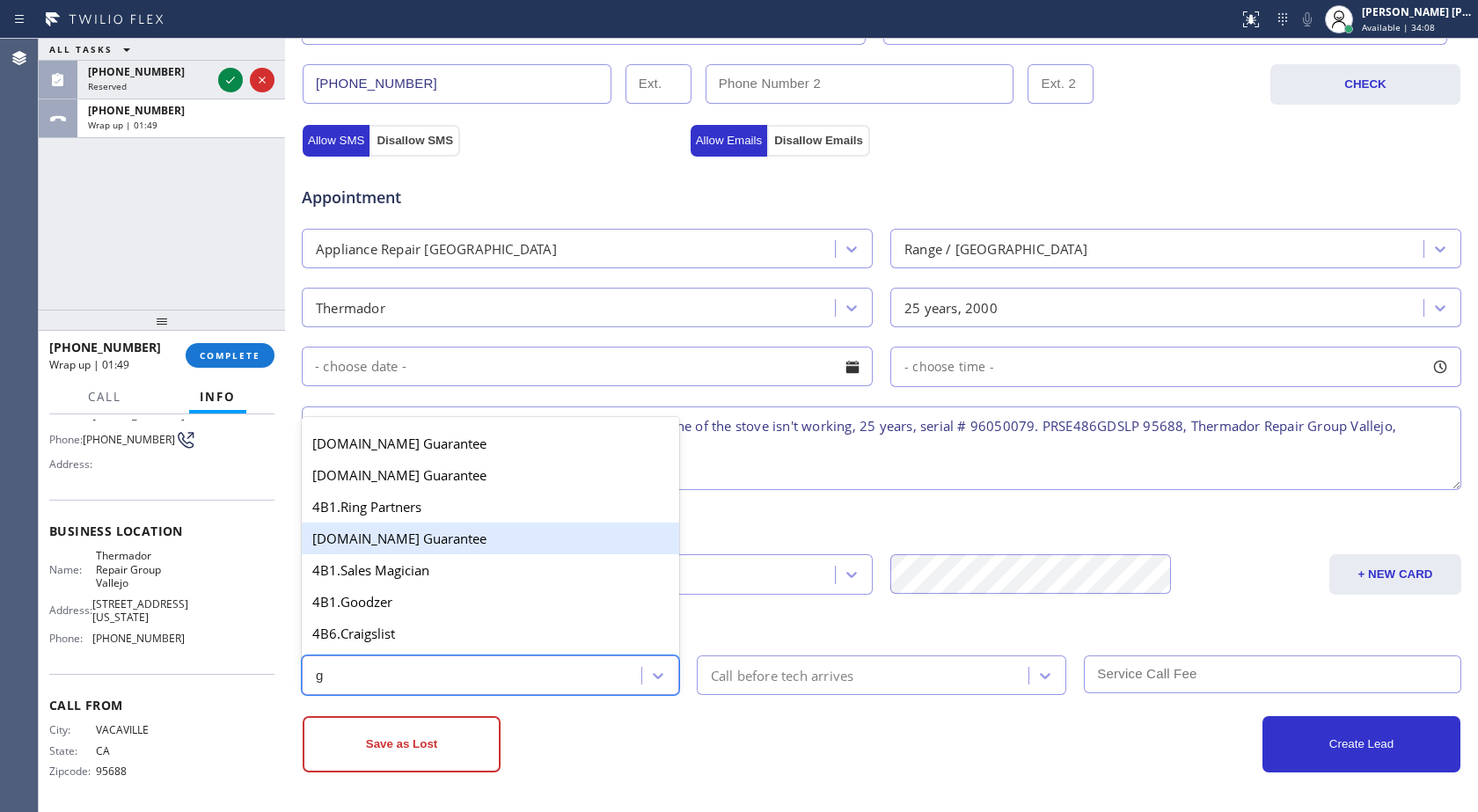
type input "go"
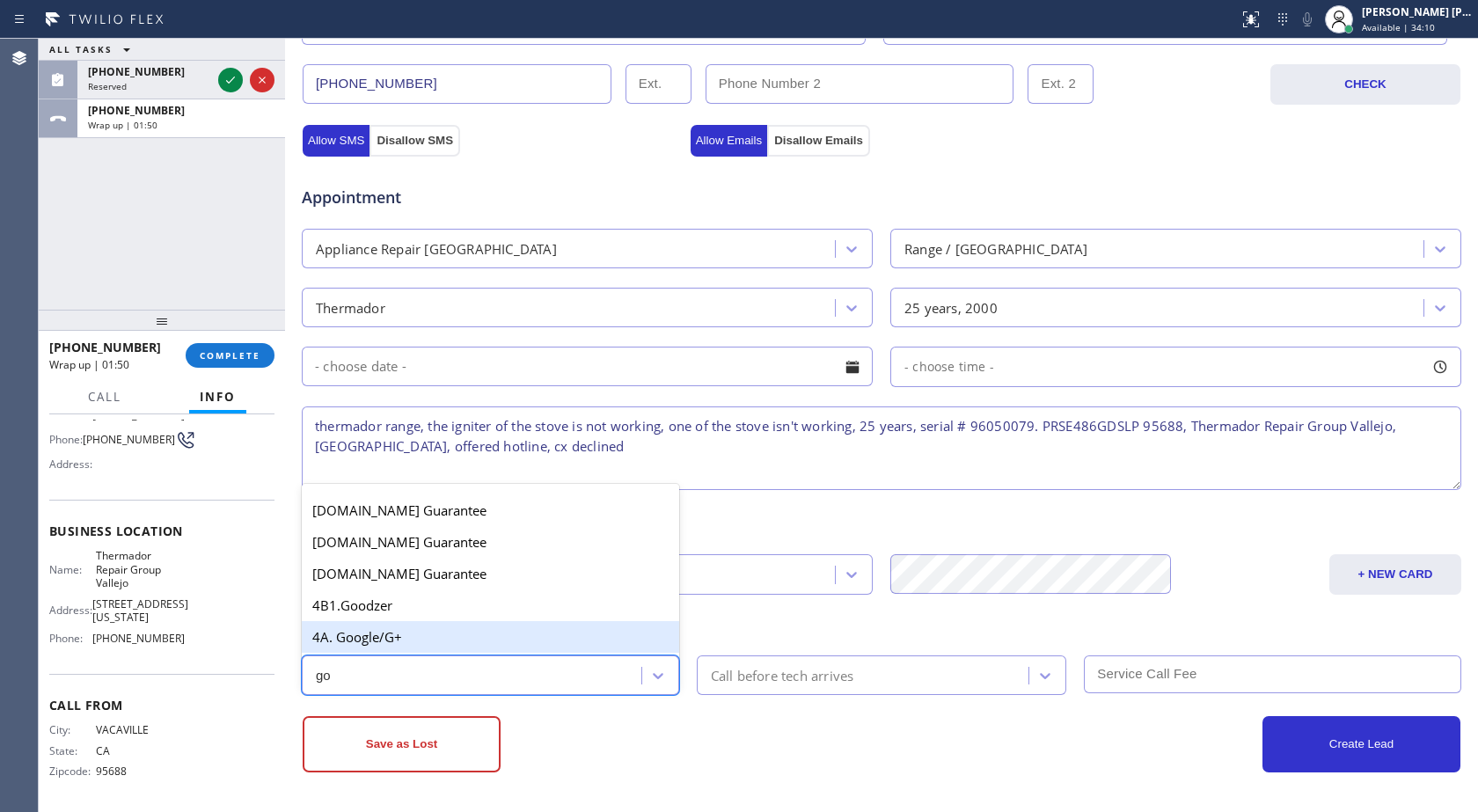
click at [363, 638] on div "4A. Google/G+" at bounding box center [491, 637] width 378 height 32
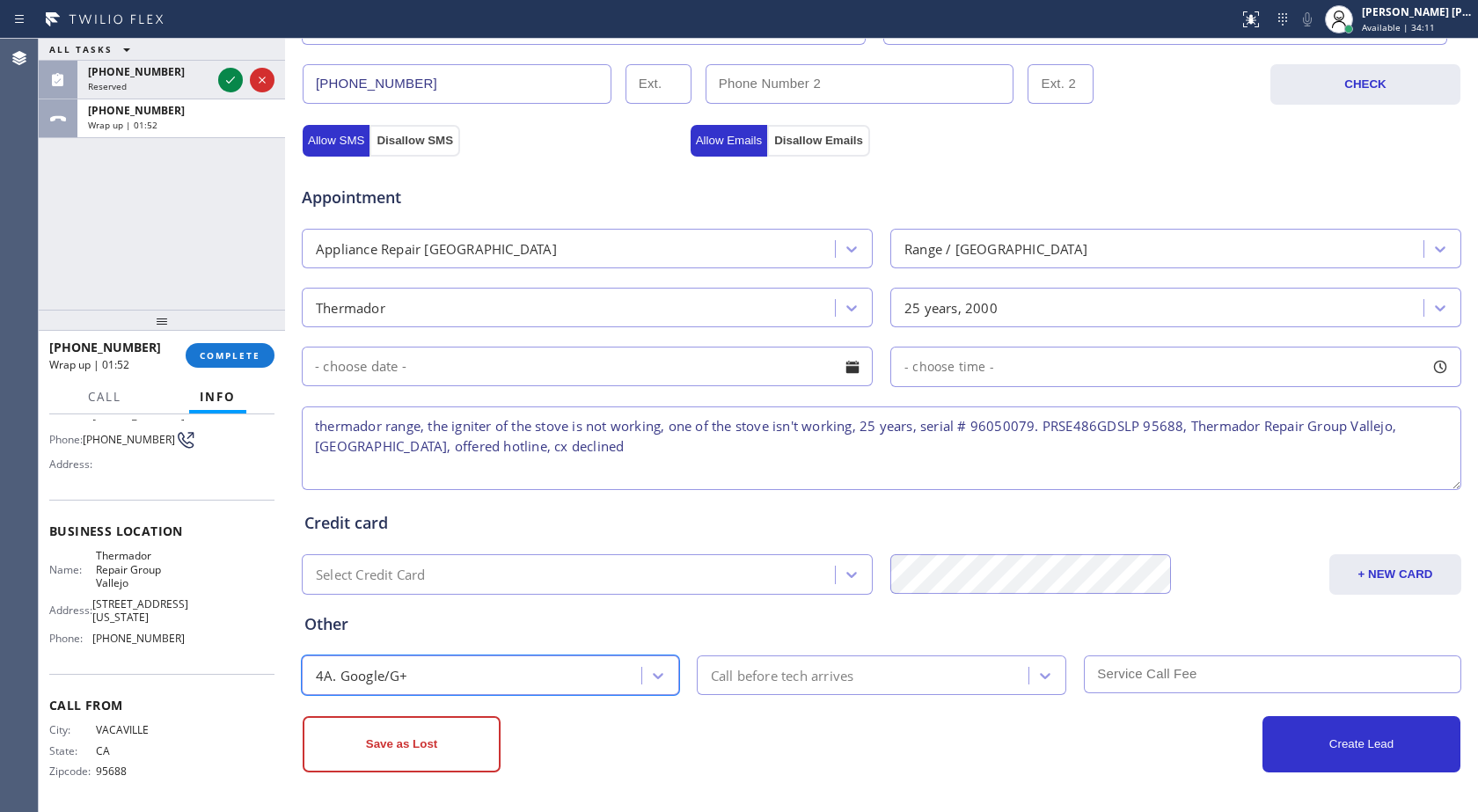
click at [965, 684] on div "Call before tech arrives" at bounding box center [866, 675] width 327 height 31
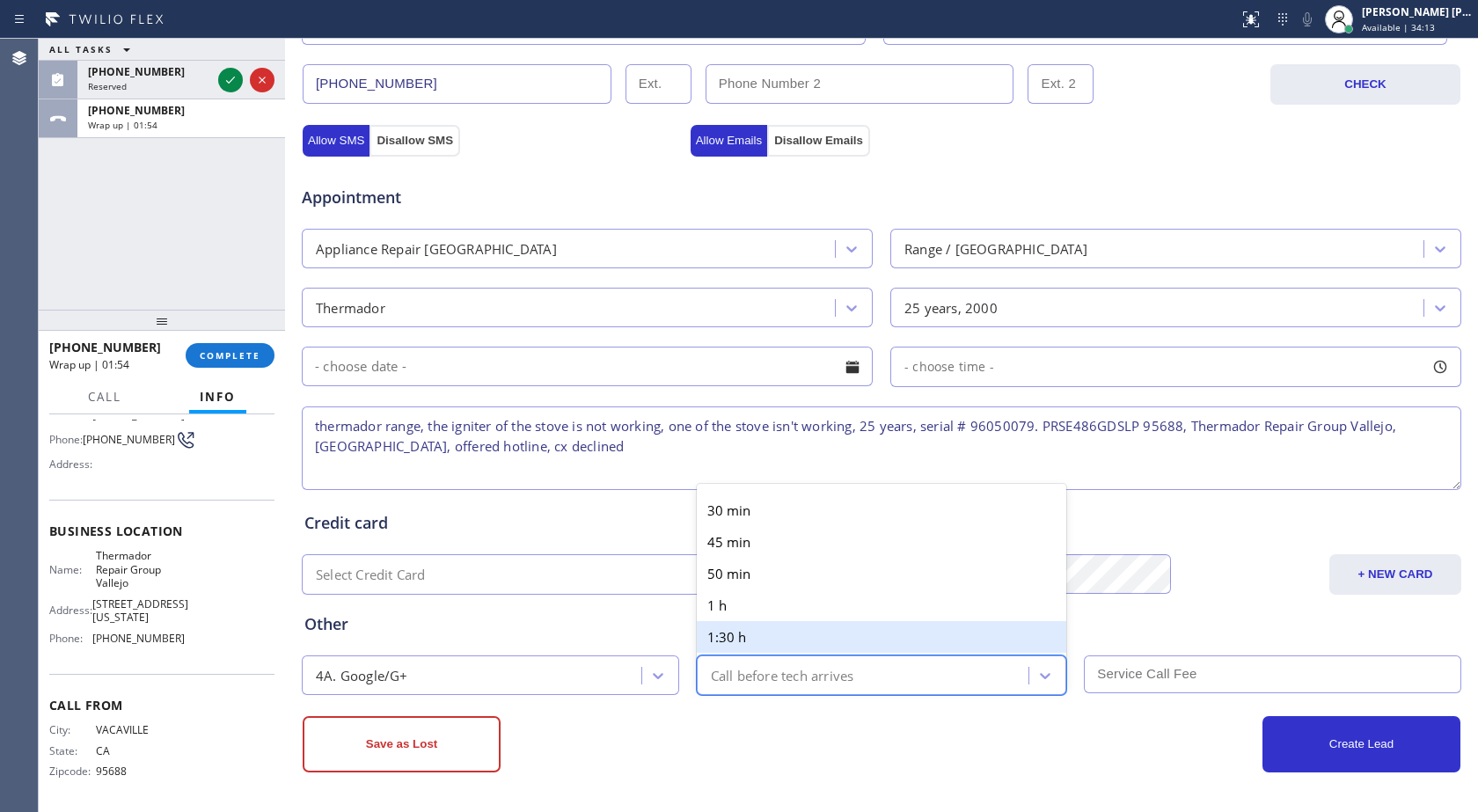
click at [1130, 671] on input "text" at bounding box center [1273, 674] width 378 height 37
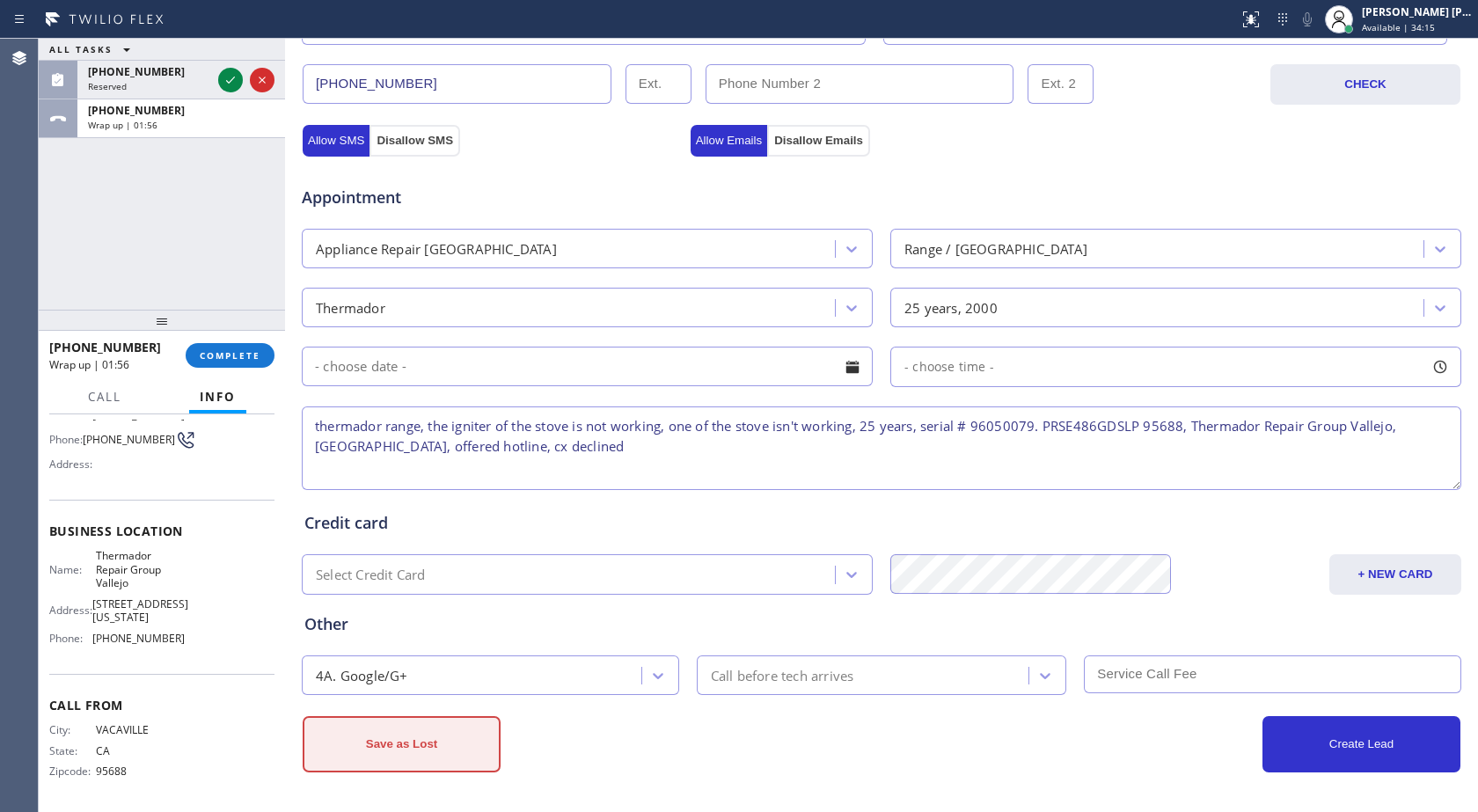
click at [329, 727] on button "Save as Lost" at bounding box center [402, 744] width 198 height 56
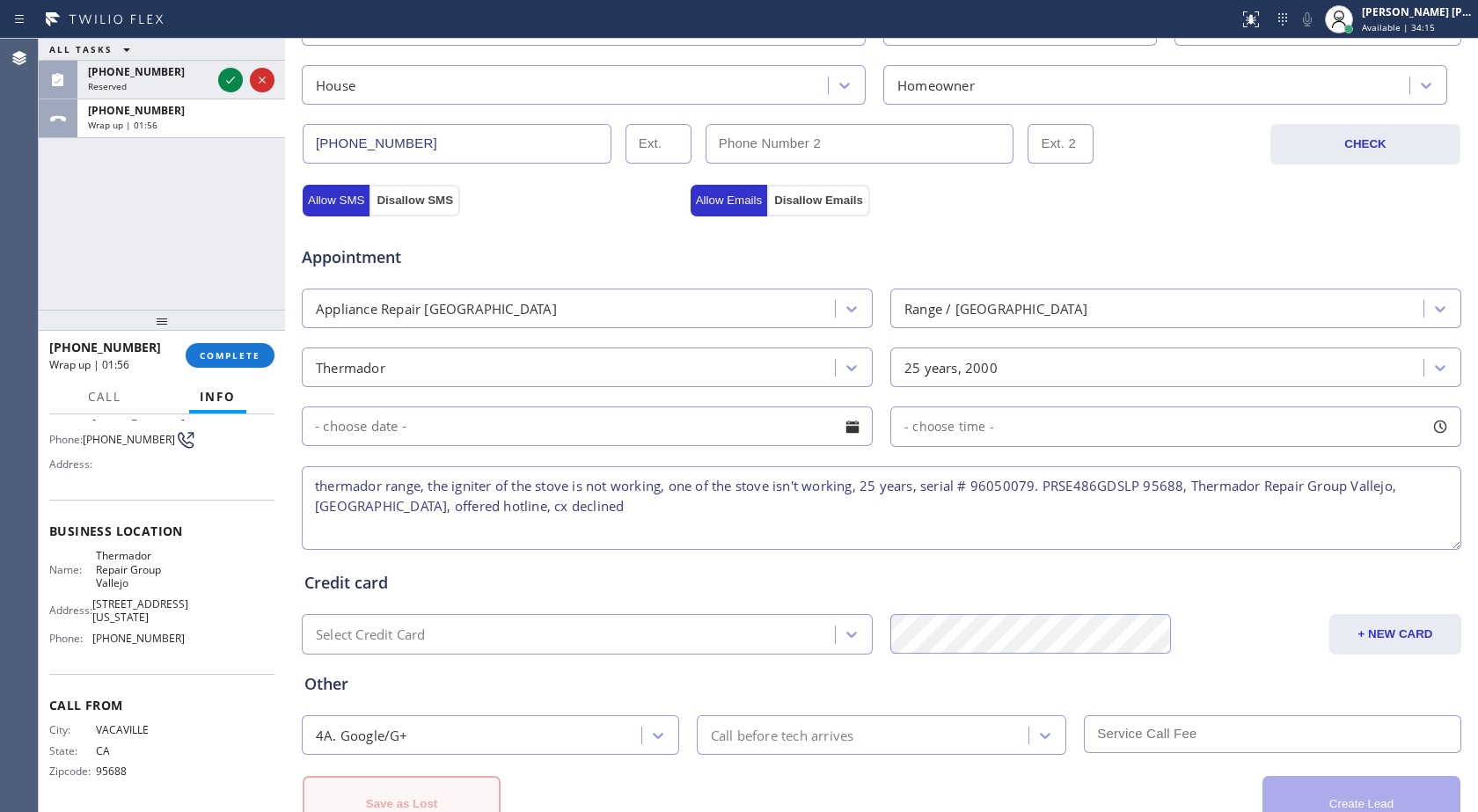
scroll to position [611, 0]
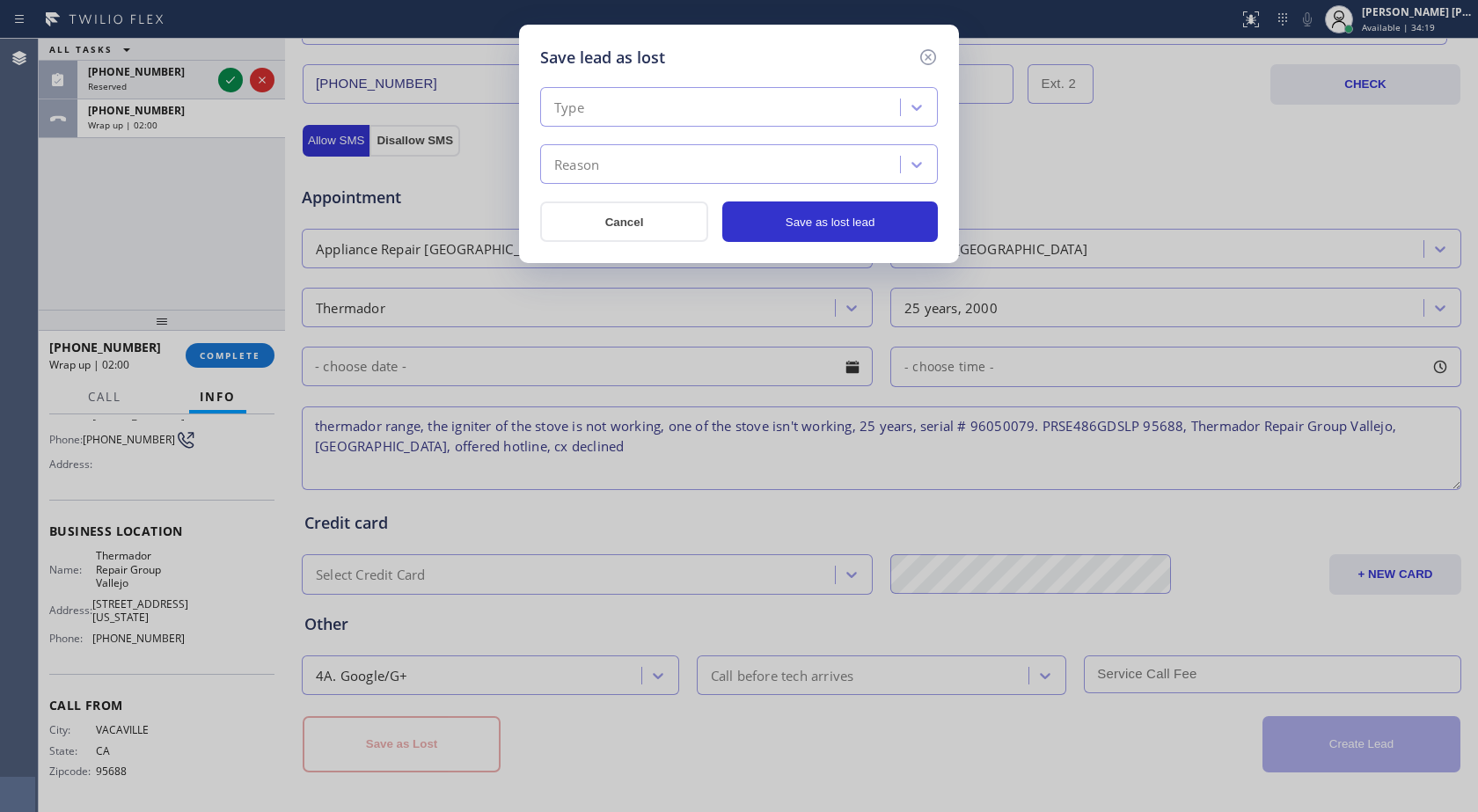
click at [750, 93] on div "Type" at bounding box center [723, 107] width 354 height 31
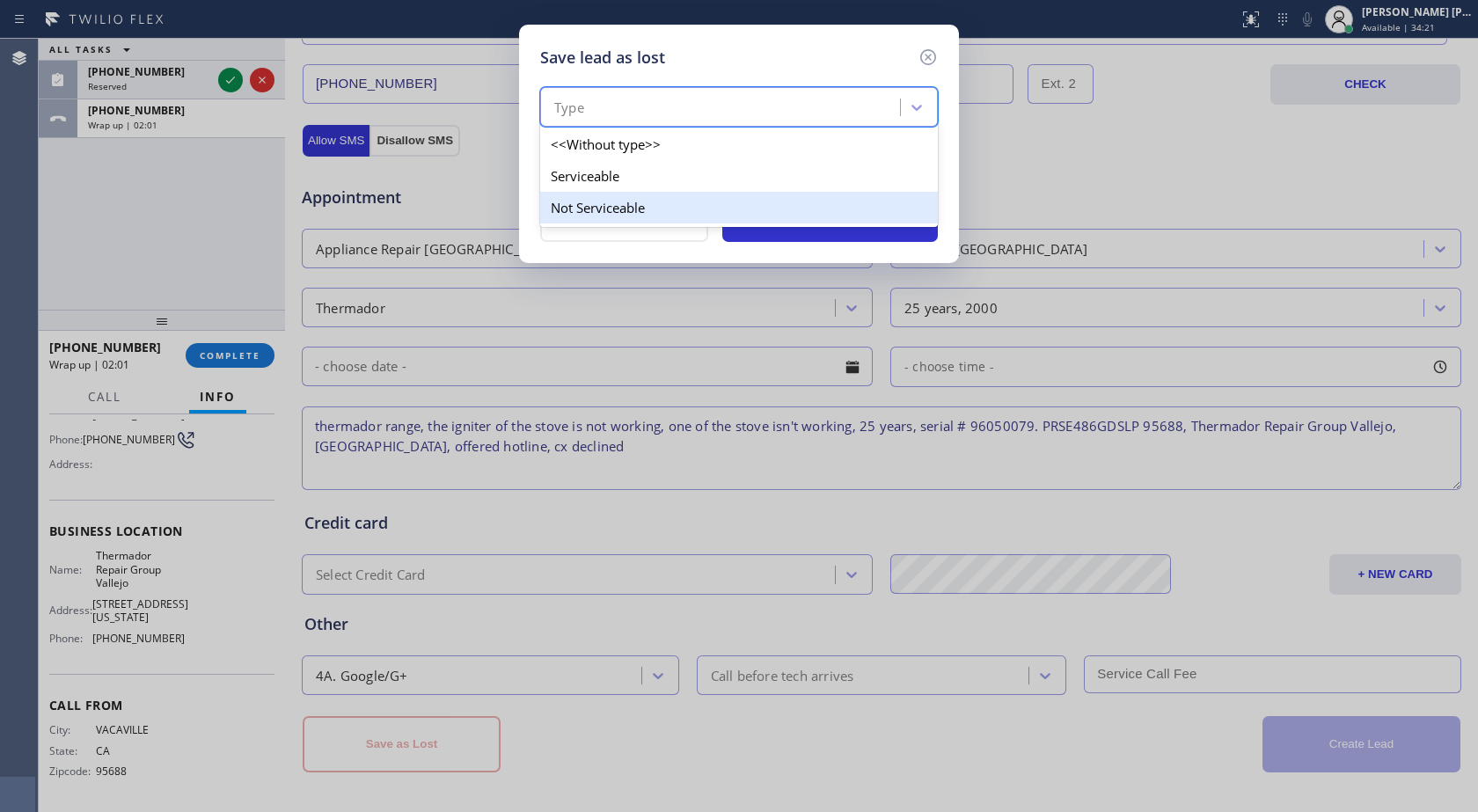
click at [645, 202] on div "Not Serviceable" at bounding box center [739, 207] width 397 height 32
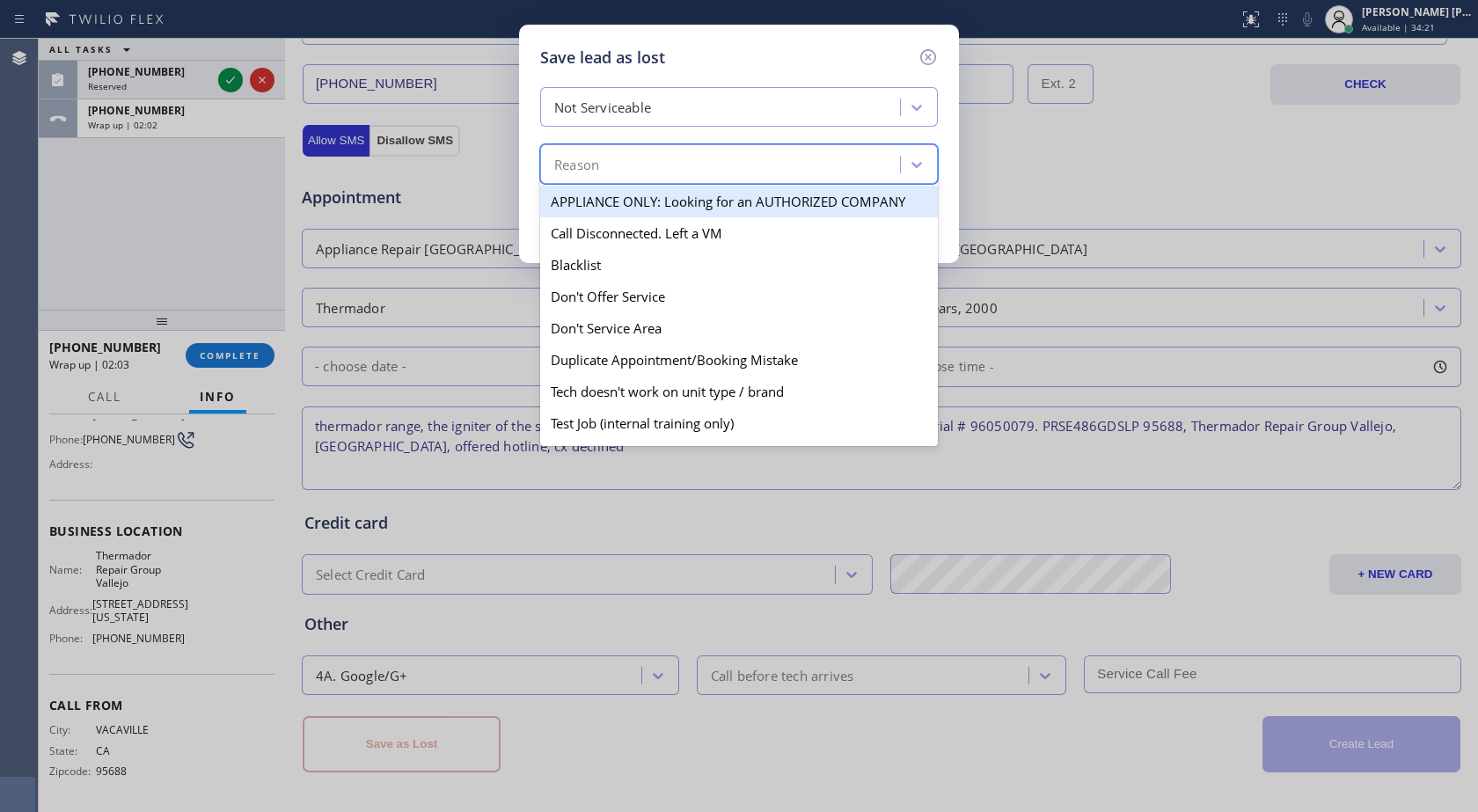
click at [639, 169] on div "Reason" at bounding box center [723, 164] width 354 height 31
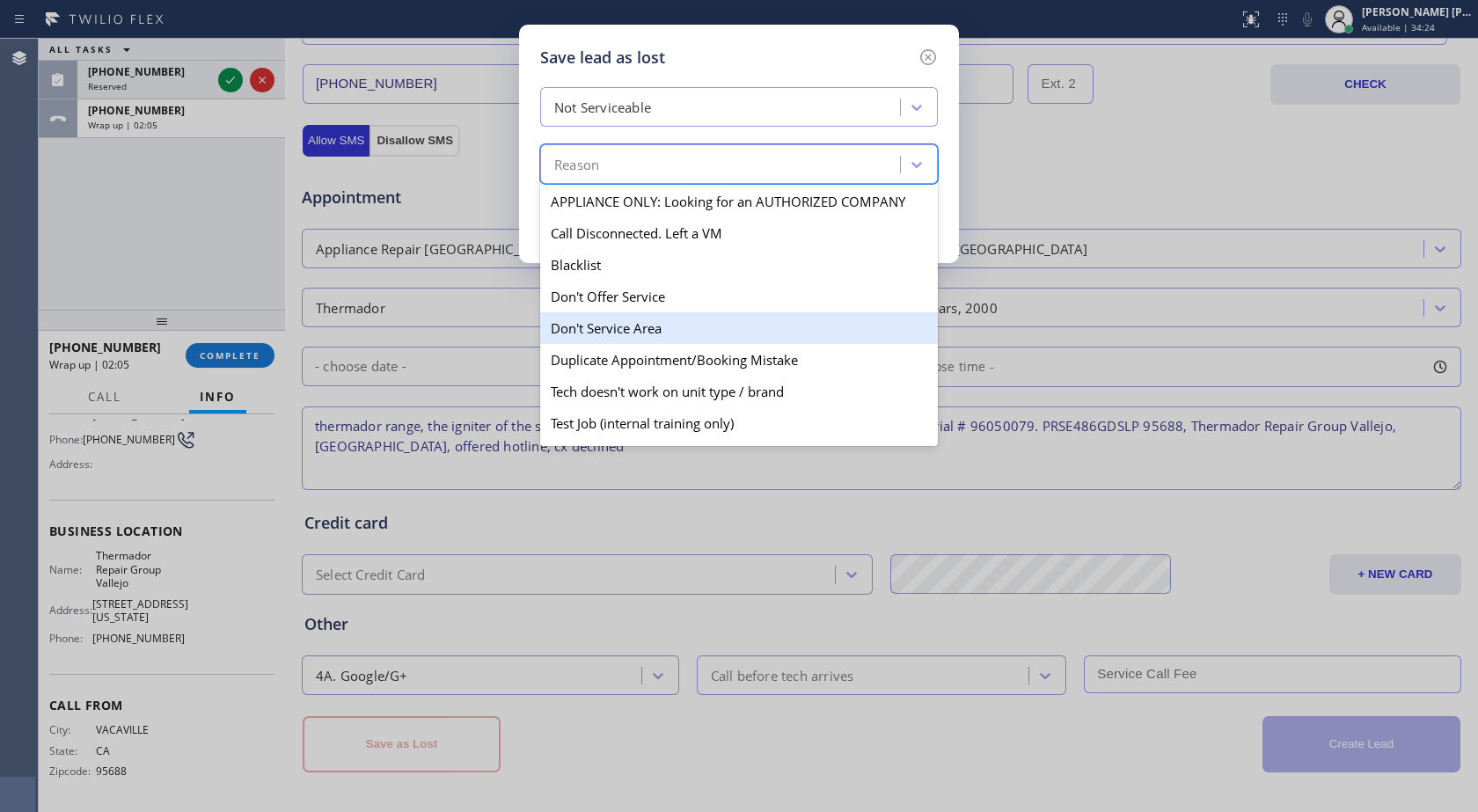
click at [624, 341] on div "Don't Service Area" at bounding box center [739, 328] width 397 height 32
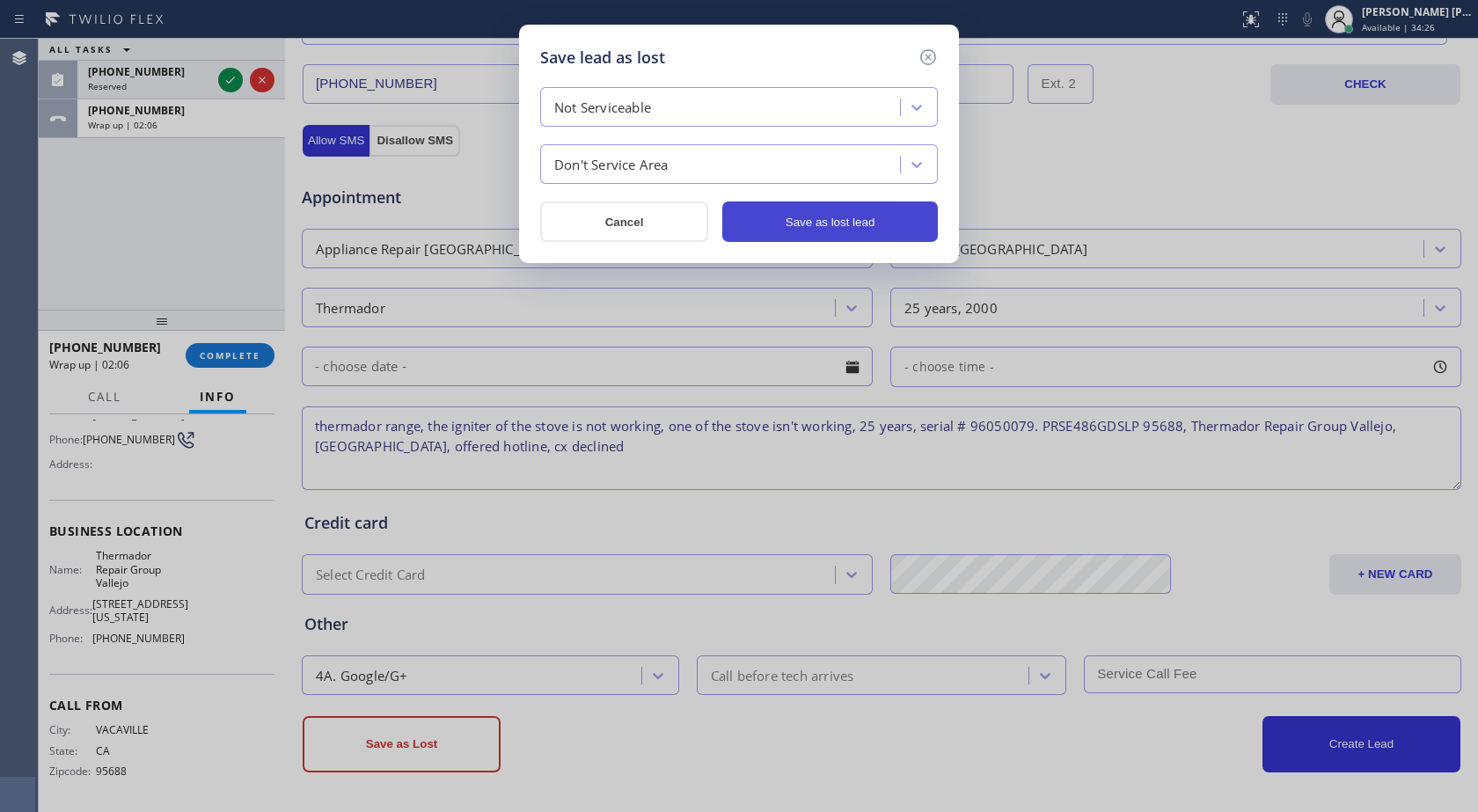
click at [805, 219] on button "Save as lost lead" at bounding box center [830, 221] width 216 height 40
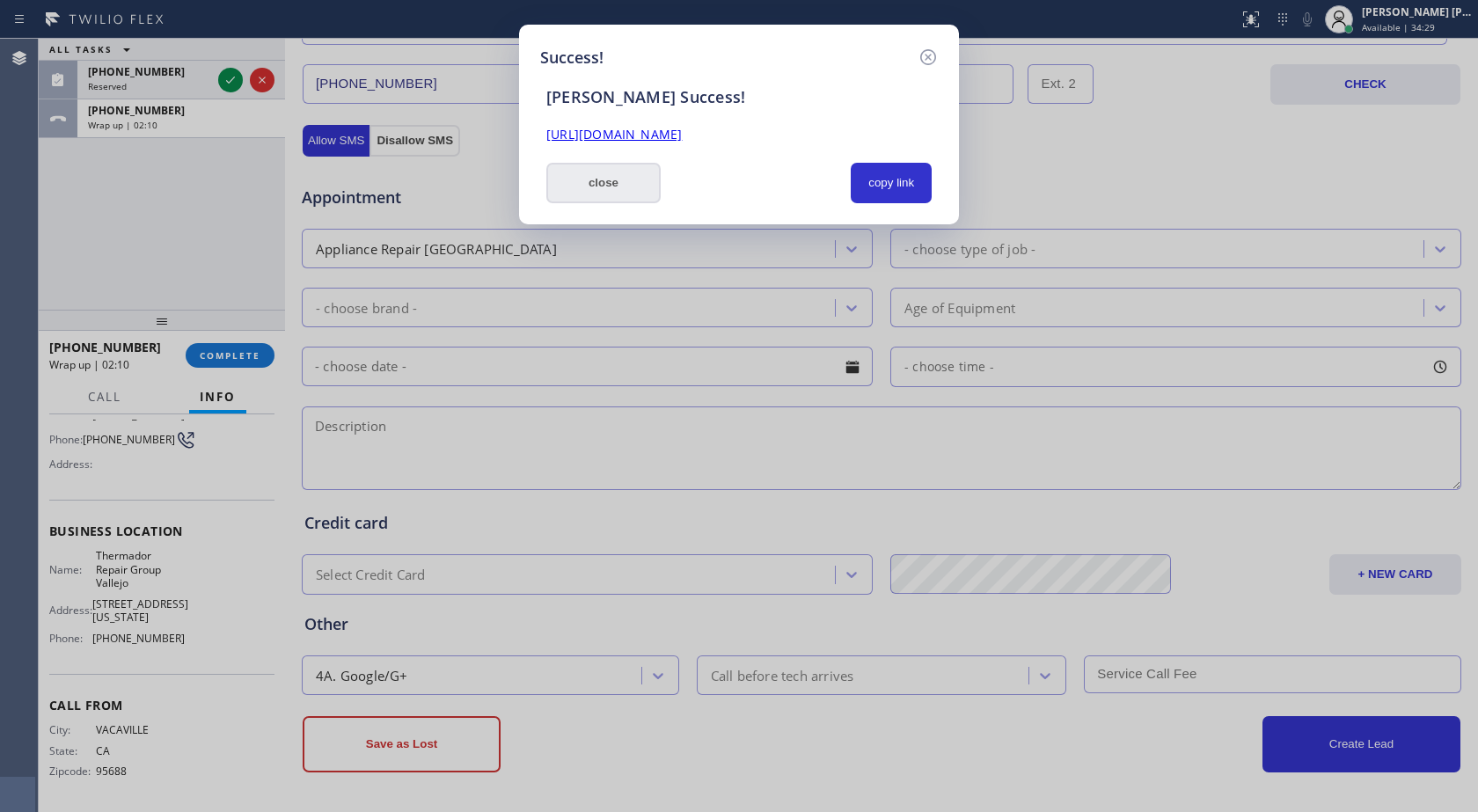
click at [643, 190] on button "close" at bounding box center [604, 182] width 114 height 40
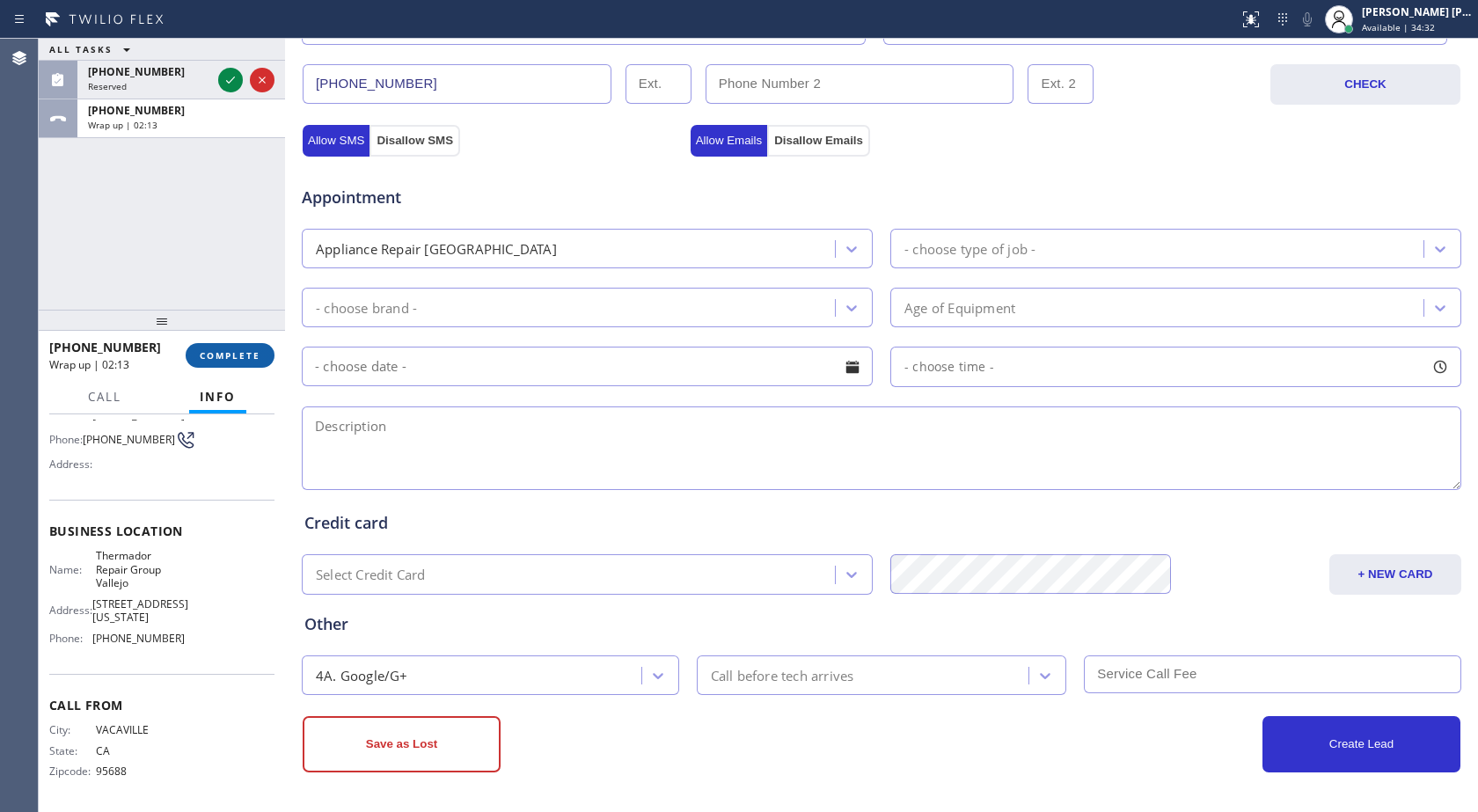
click at [245, 343] on button "COMPLETE" at bounding box center [230, 355] width 89 height 24
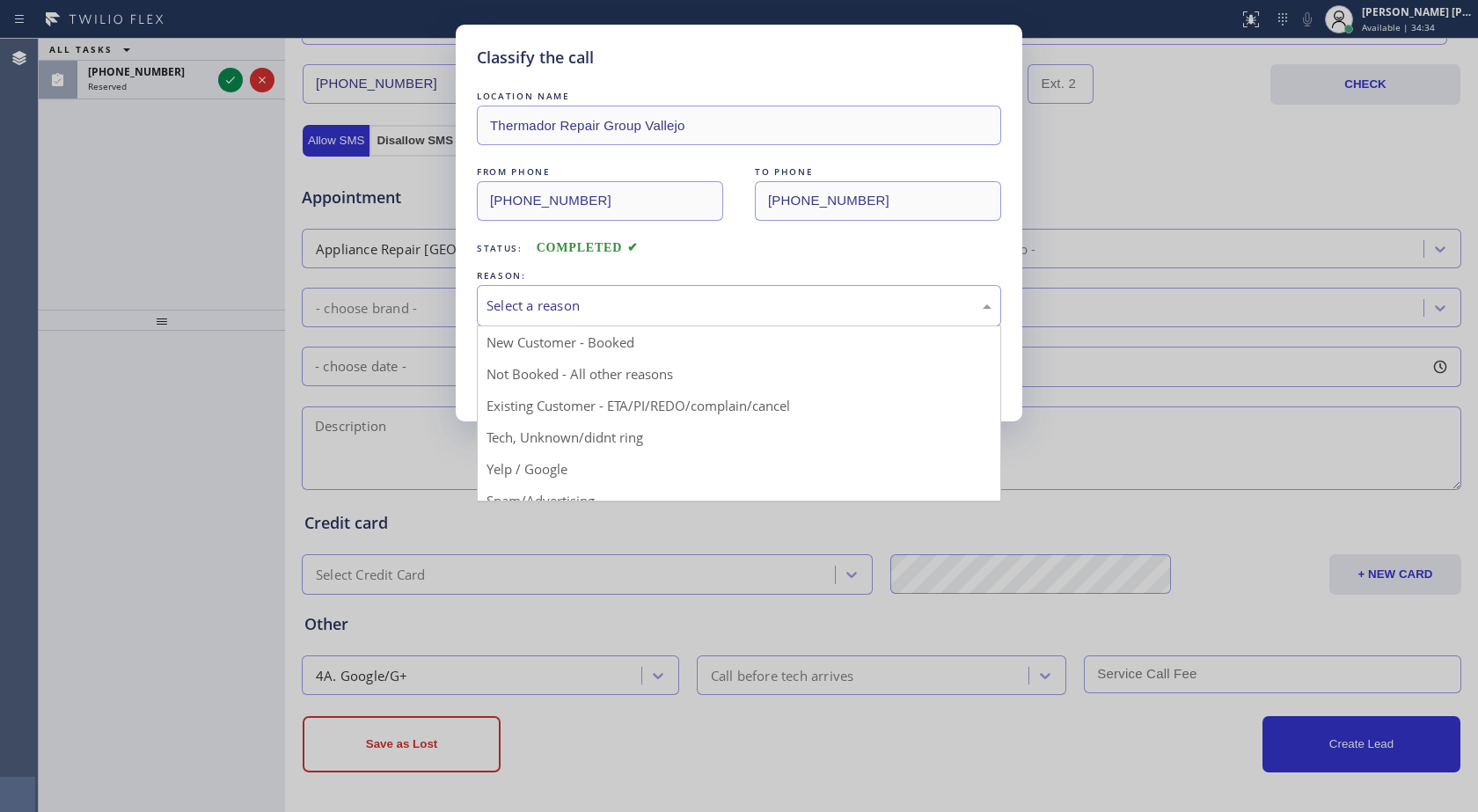
click at [576, 304] on div "Select a reason" at bounding box center [739, 306] width 505 height 21
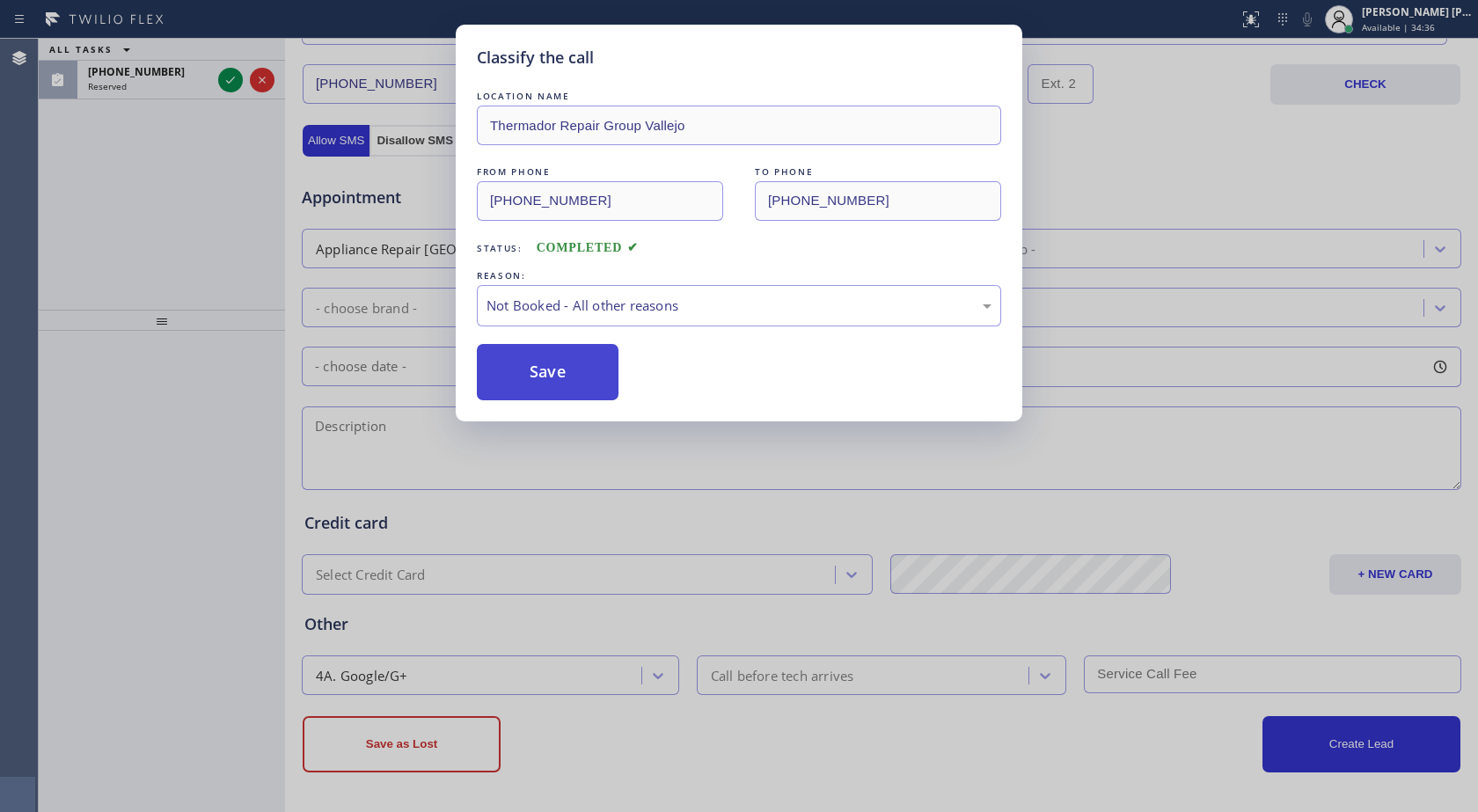
click at [574, 377] on button "Save" at bounding box center [548, 372] width 142 height 56
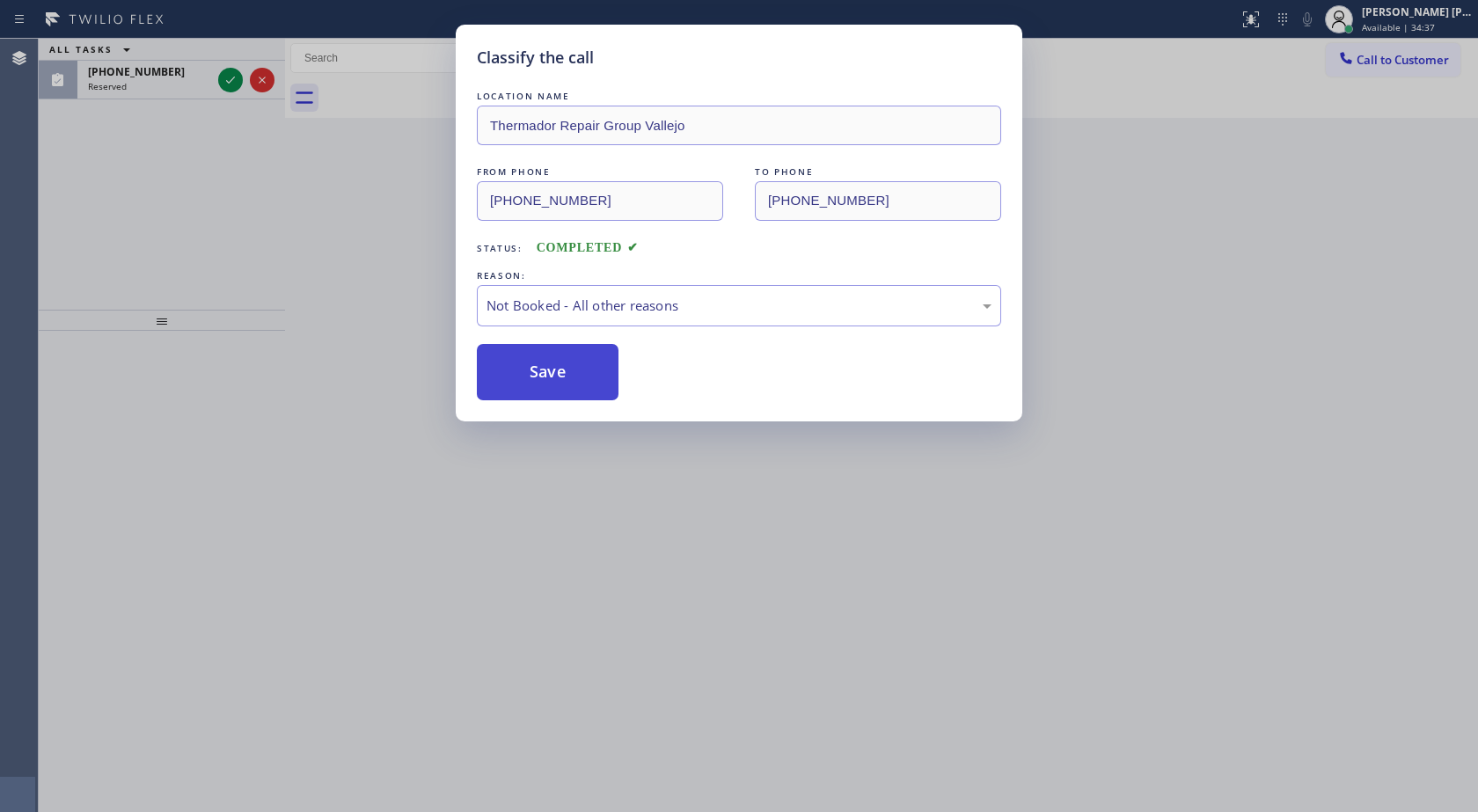
click at [532, 352] on div "Back to Dashboard Change Sender ID Customers Technicians Select a contact Outbo…" at bounding box center [882, 424] width 1193 height 773
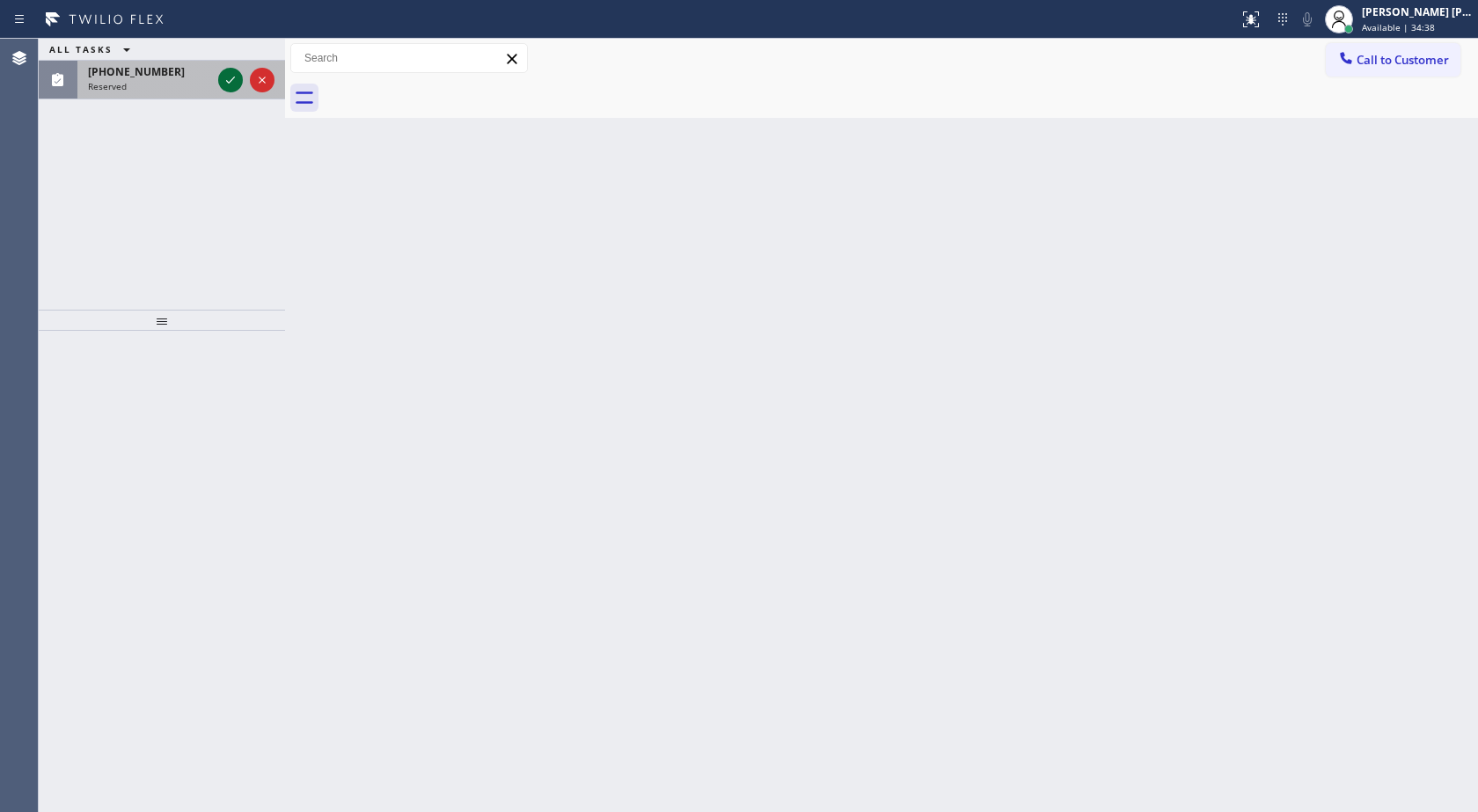
click at [231, 80] on icon at bounding box center [230, 79] width 22 height 21
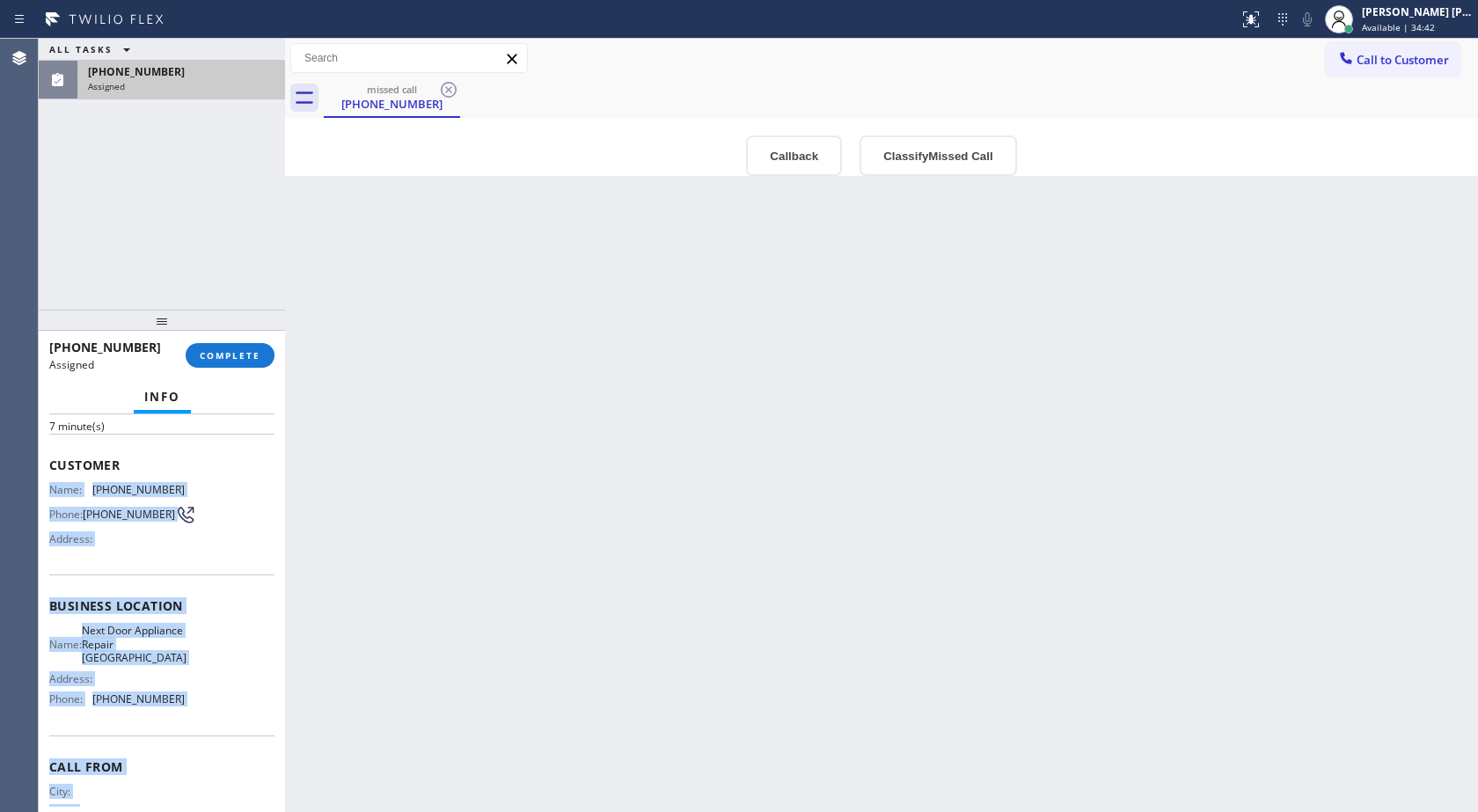
scroll to position [158, 0]
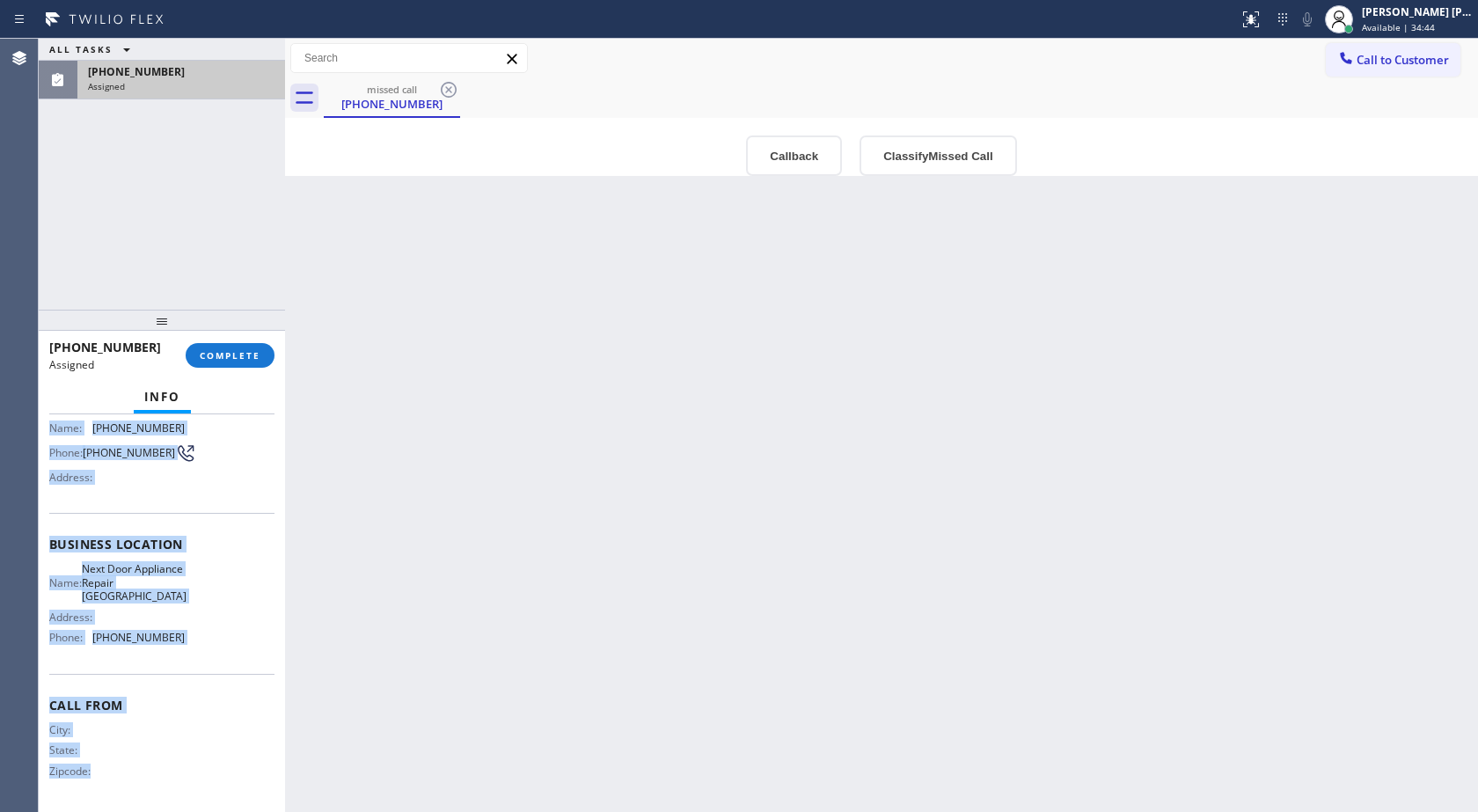
drag, startPoint x: 49, startPoint y: 577, endPoint x: 219, endPoint y: 777, distance: 262.5
click at [219, 777] on div "Context Queue: Appliance Repair High End Priority: 0 Task Age: [DEMOGRAPHIC_DAT…" at bounding box center [162, 612] width 247 height 397
copy div "Name: [PHONE_NUMBER] Phone: [PHONE_NUMBER] Address: Business location Name: Nex…"
click at [196, 352] on button "COMPLETE" at bounding box center [230, 355] width 89 height 24
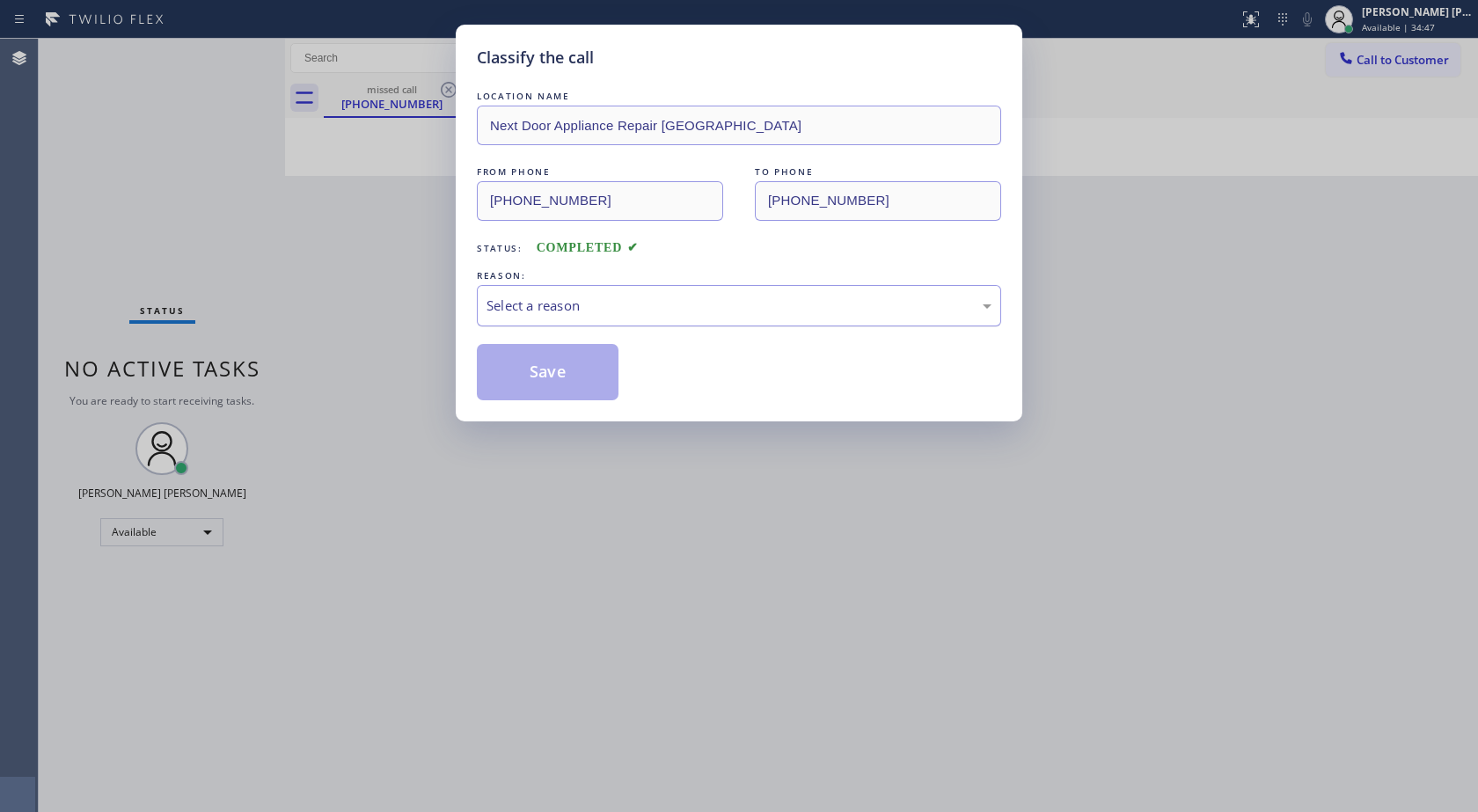
click at [528, 300] on div "Select a reason" at bounding box center [739, 306] width 505 height 21
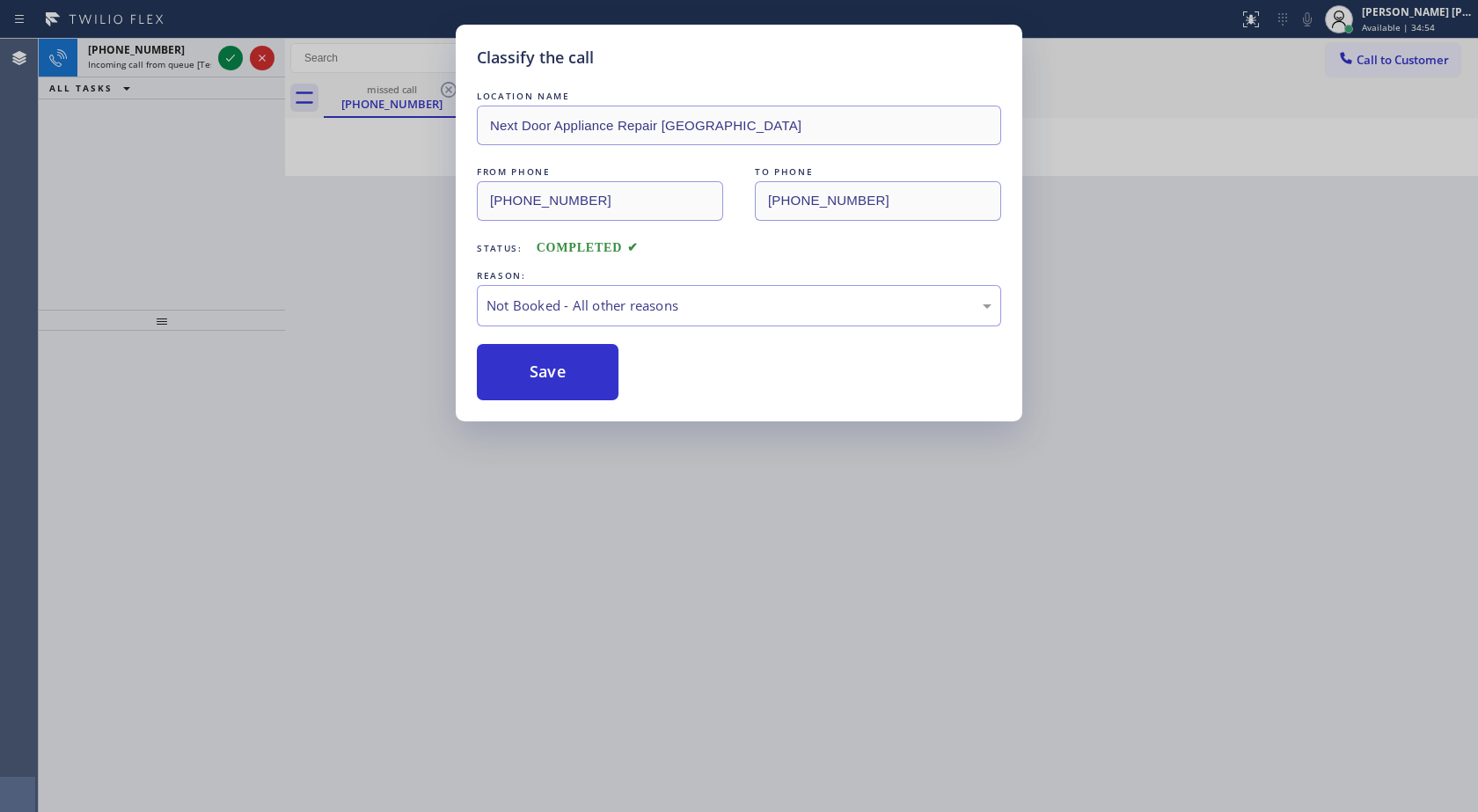
click at [465, 521] on div "Classify the call LOCATION NAME Next Door Appliance Repair [GEOGRAPHIC_DATA] FR…" at bounding box center [739, 406] width 1478 height 812
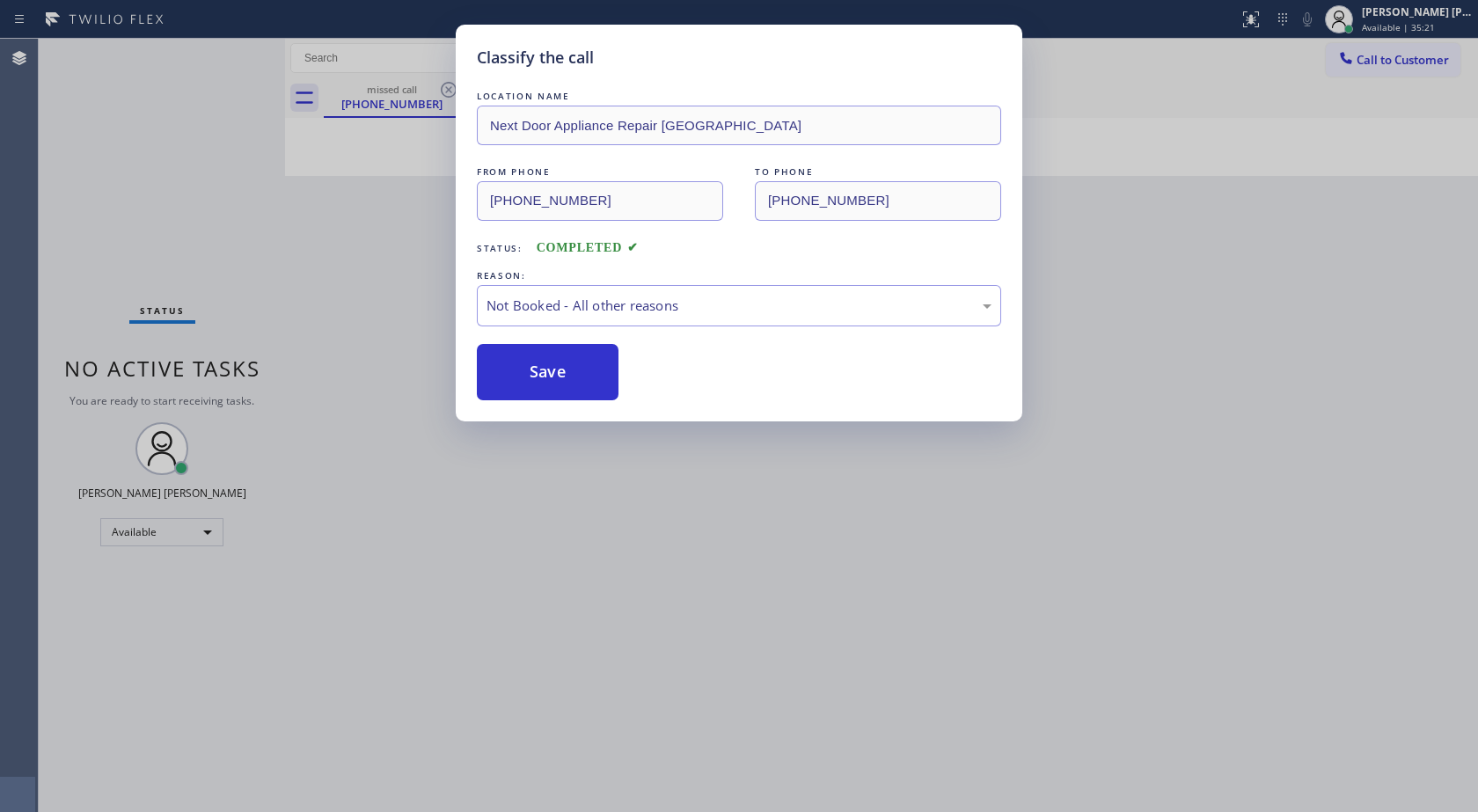
click at [743, 743] on div "Classify the call LOCATION NAME Next Door Appliance Repair [GEOGRAPHIC_DATA] FR…" at bounding box center [739, 406] width 1478 height 812
click at [631, 310] on div "Not Booked - All other reasons" at bounding box center [739, 306] width 505 height 21
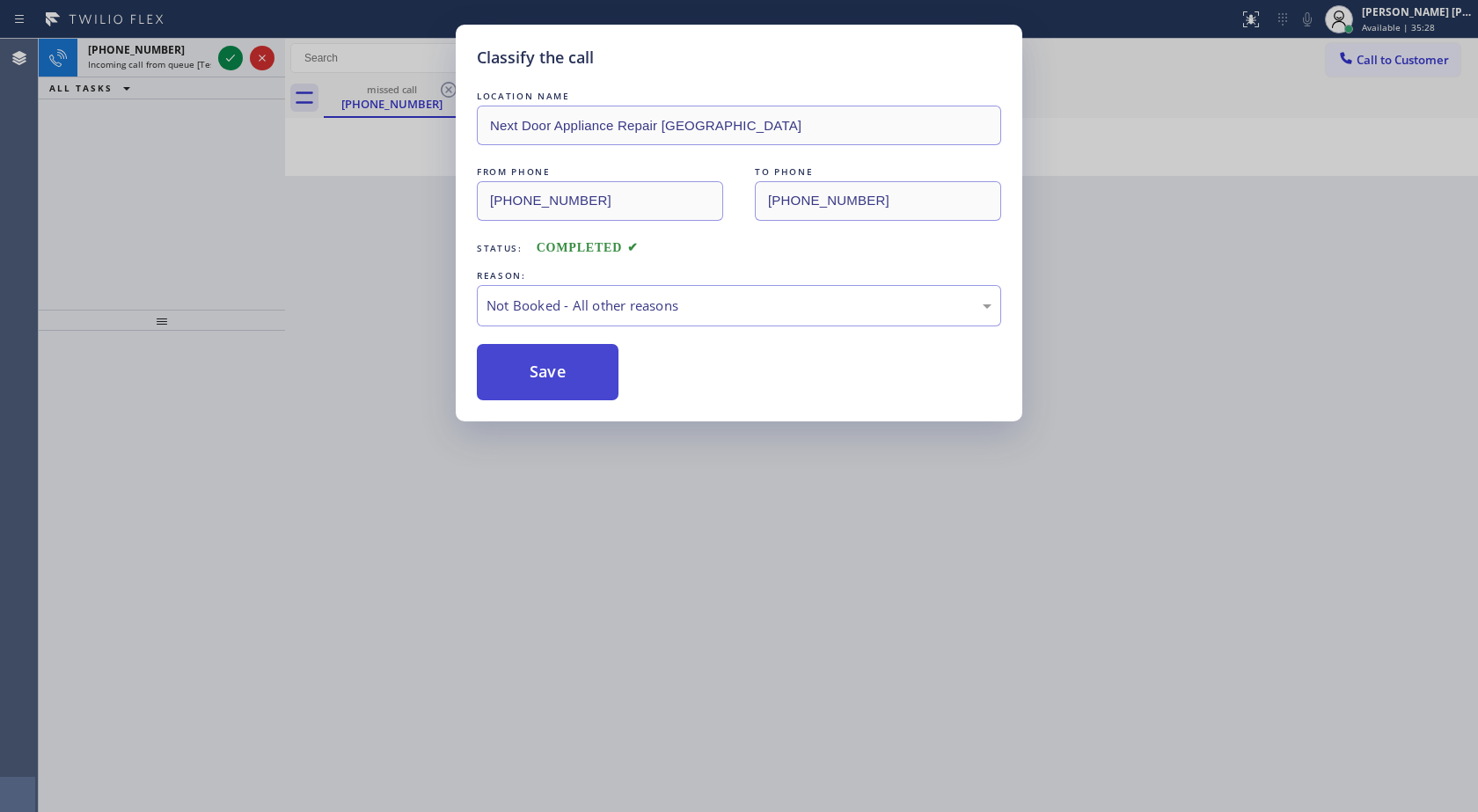
click at [581, 368] on button "Save" at bounding box center [548, 372] width 142 height 56
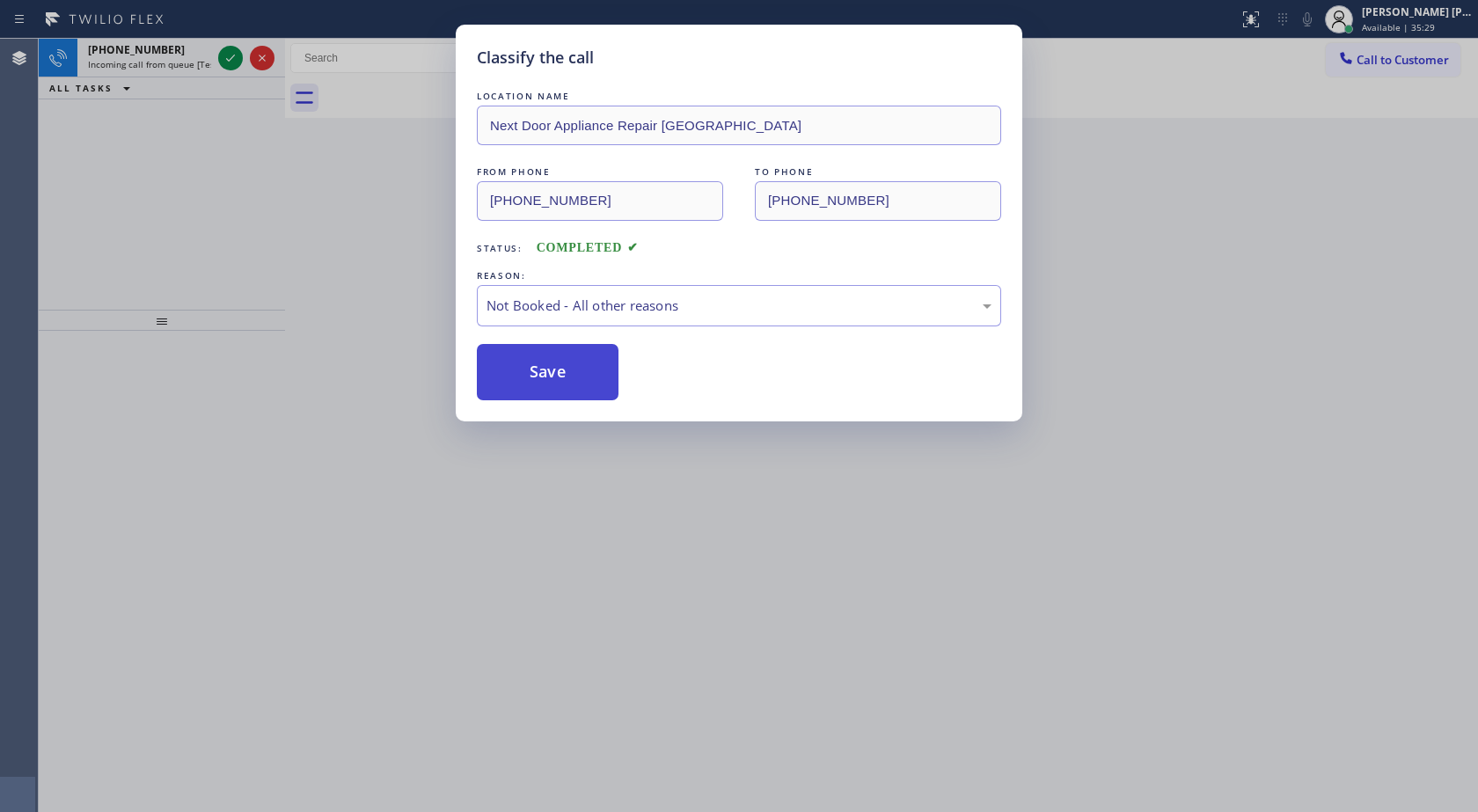
click at [581, 368] on button "Save" at bounding box center [548, 372] width 142 height 56
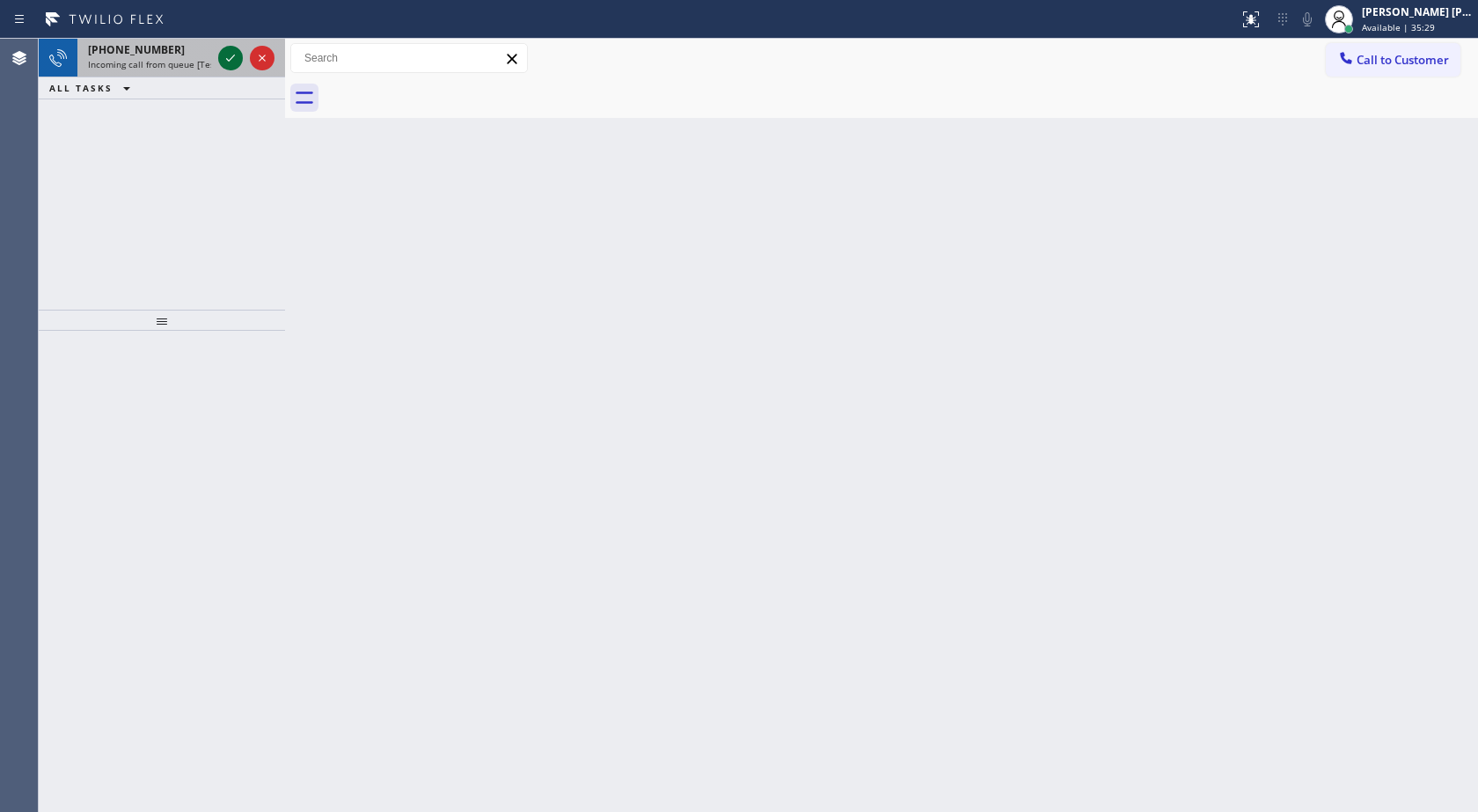
click at [232, 53] on icon at bounding box center [230, 58] width 22 height 21
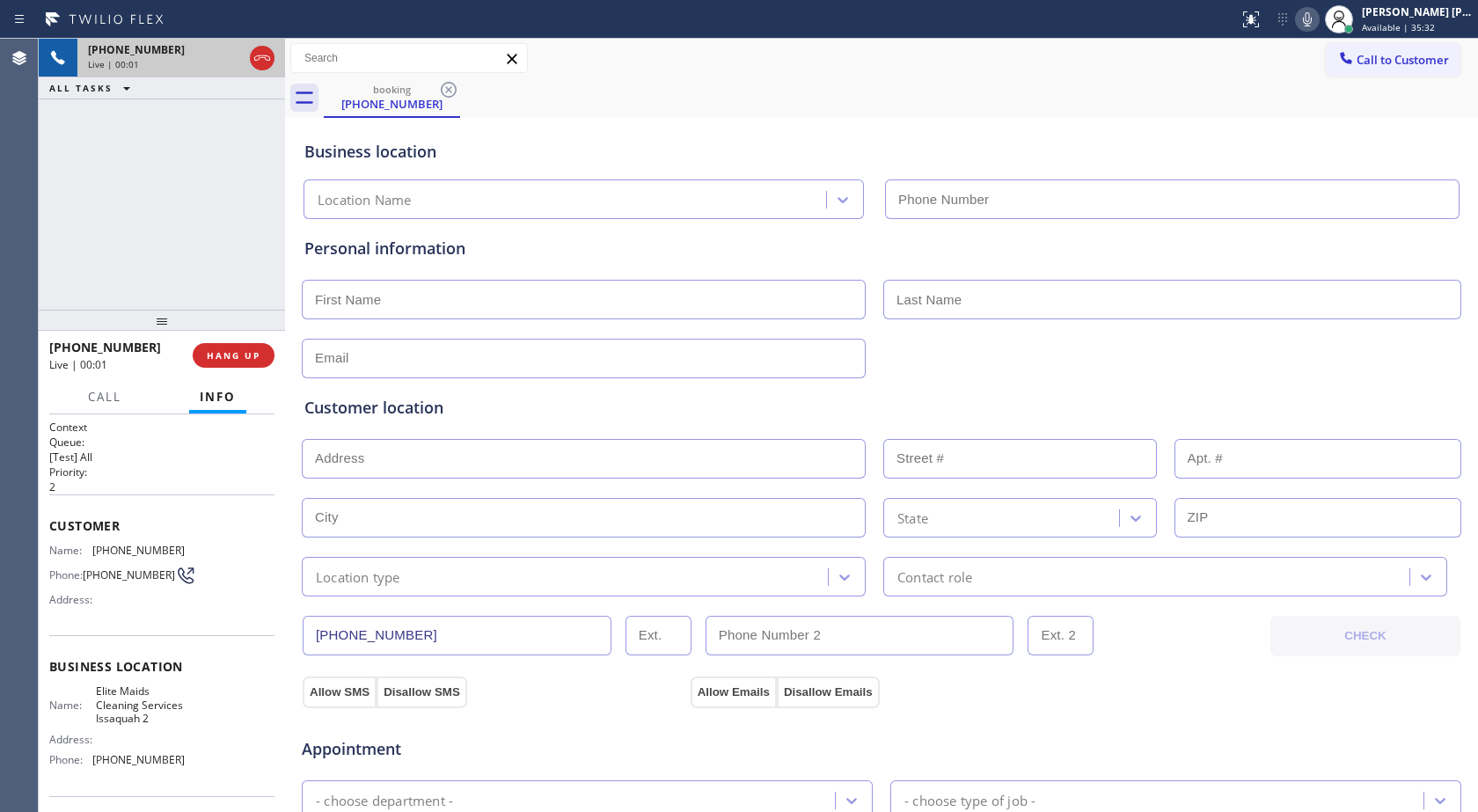
type input "[PHONE_NUMBER]"
click at [261, 57] on icon at bounding box center [262, 58] width 16 height 6
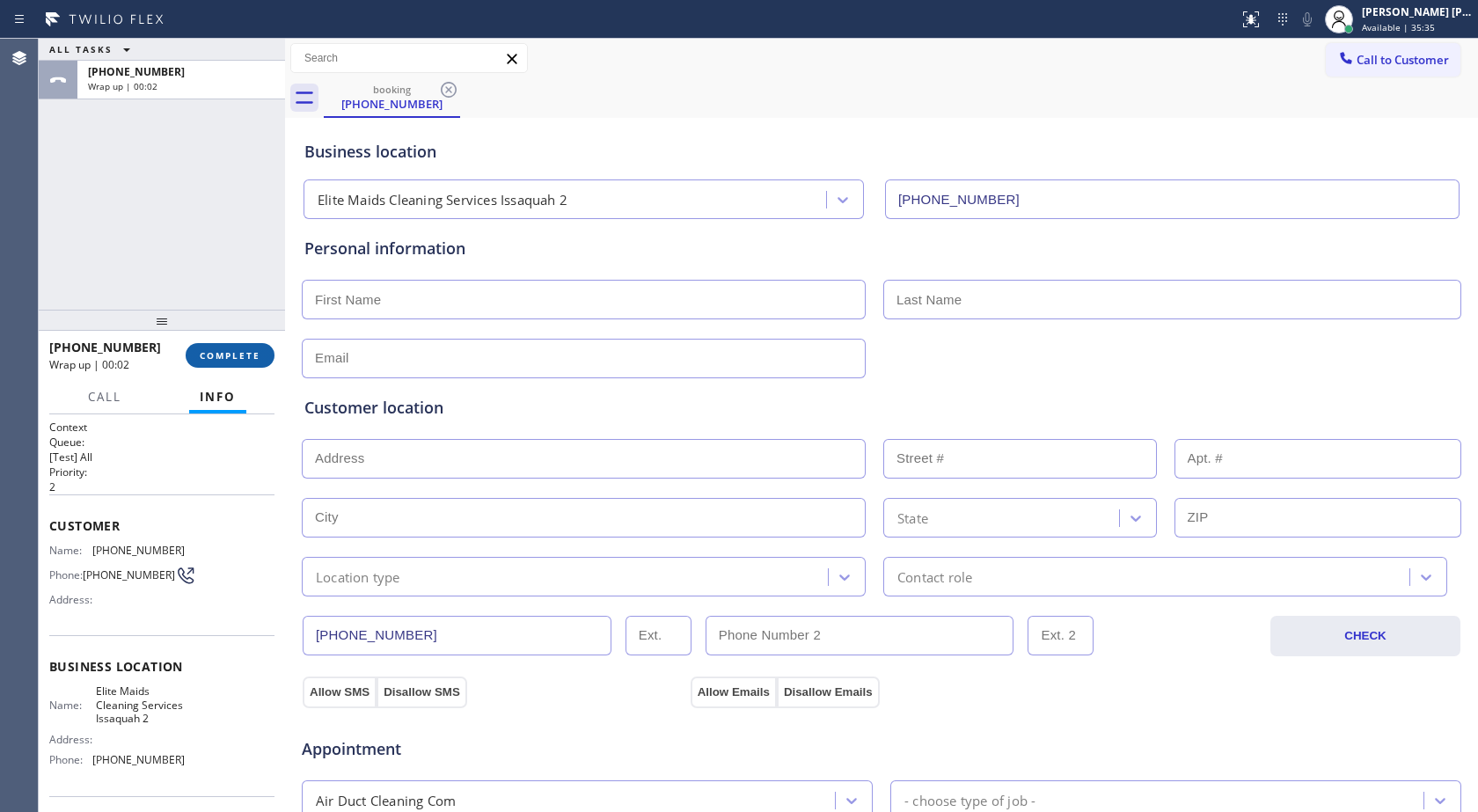
click at [265, 354] on button "COMPLETE" at bounding box center [230, 355] width 89 height 24
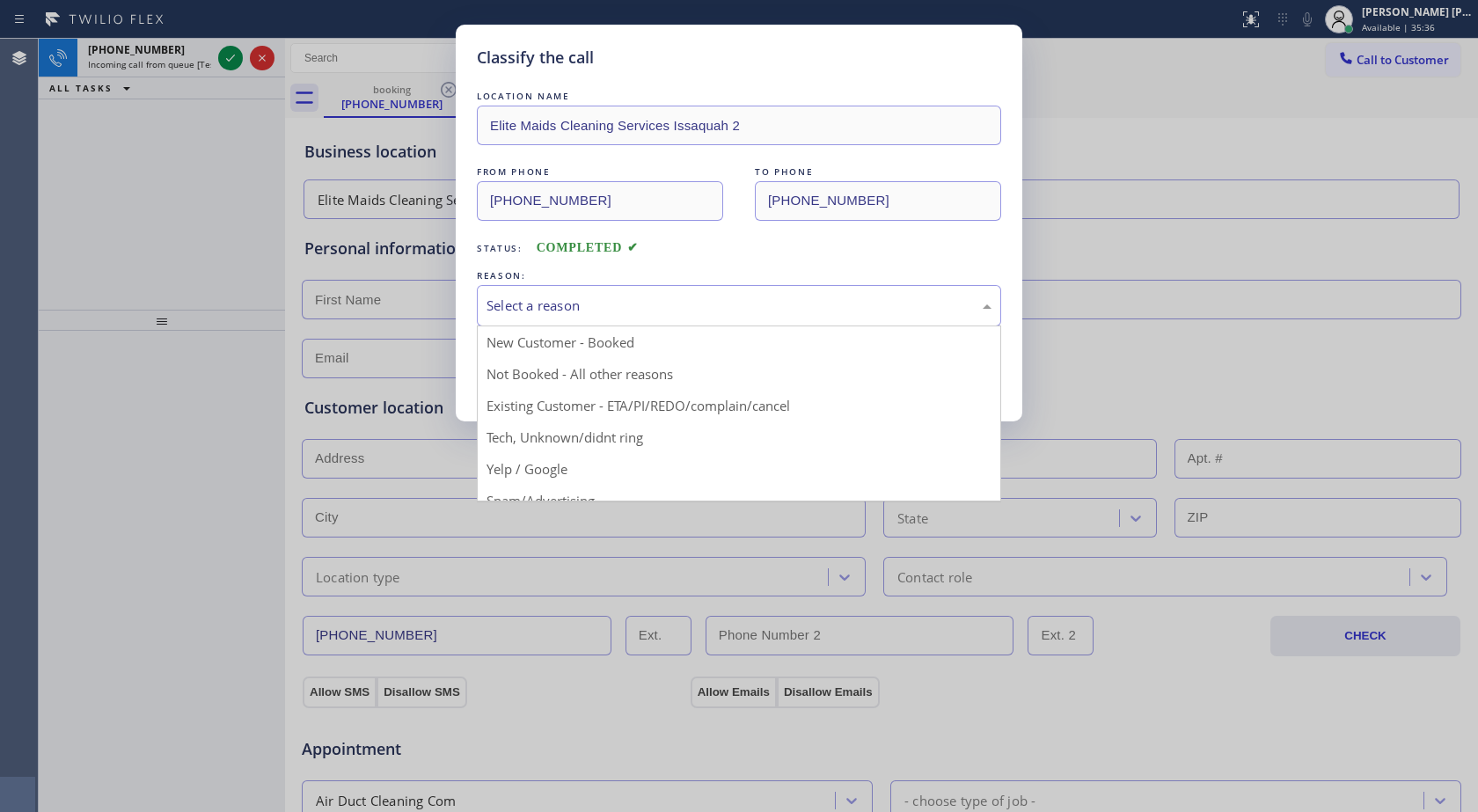
click at [608, 300] on div "Select a reason" at bounding box center [739, 306] width 505 height 21
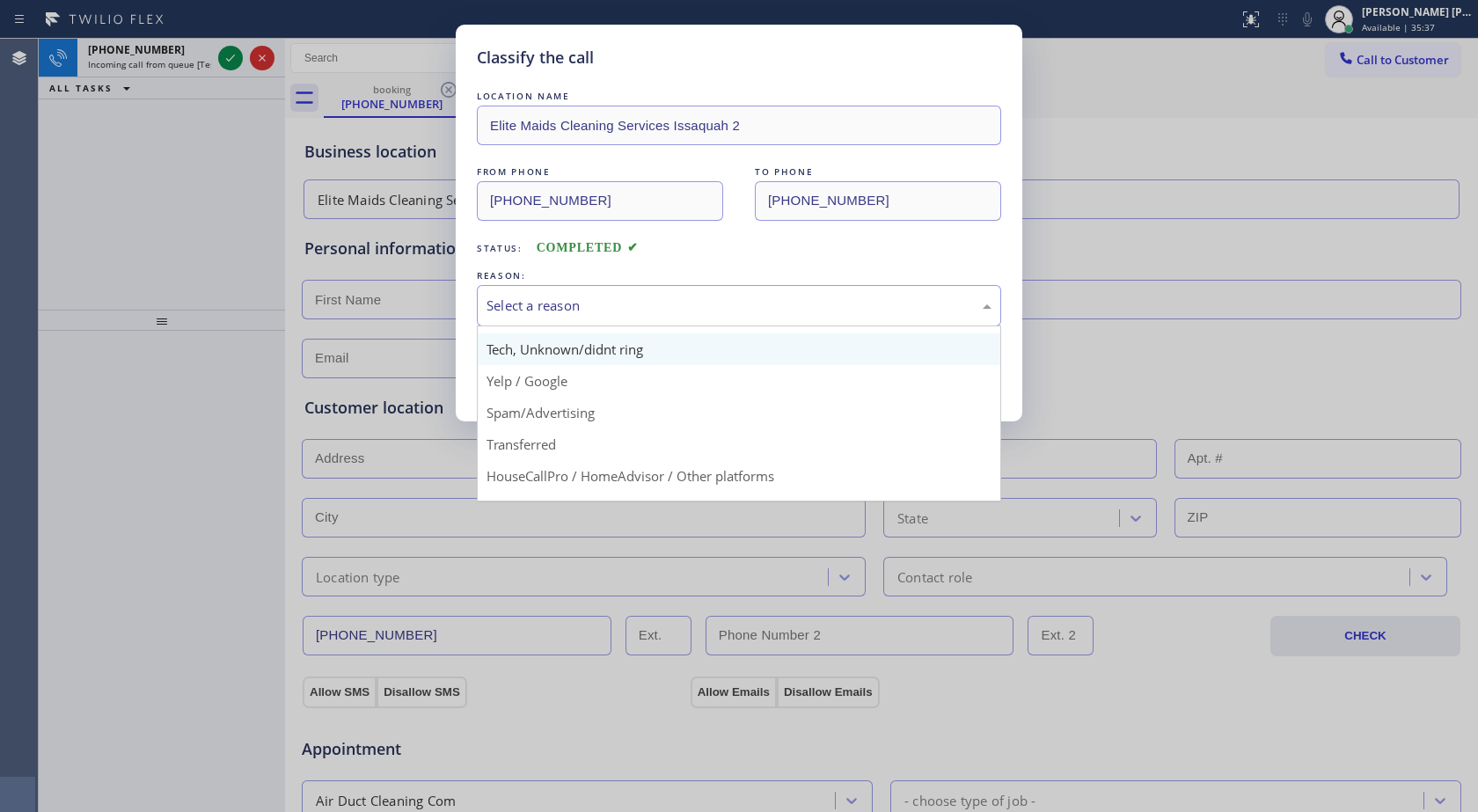
scroll to position [111, 0]
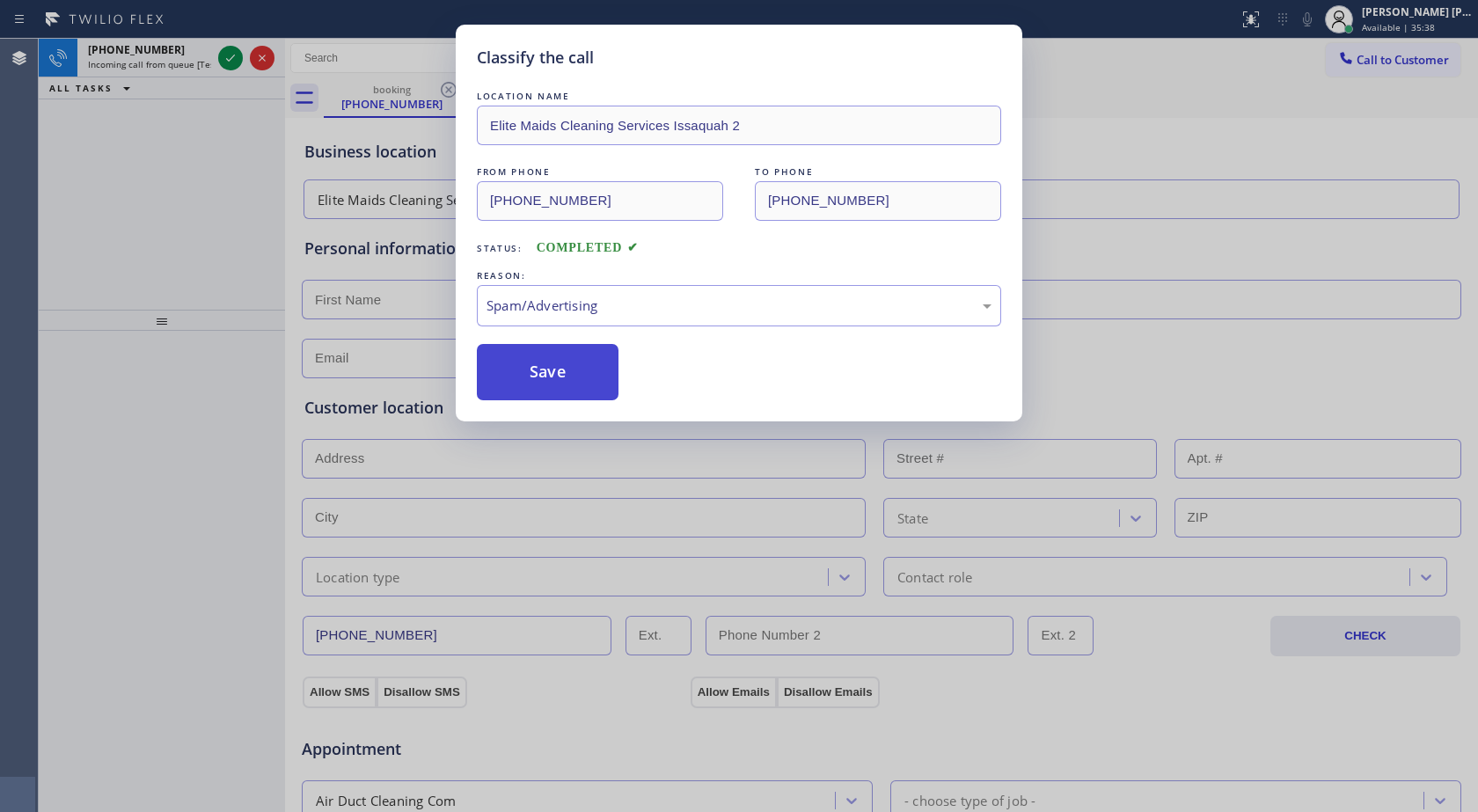
click at [570, 387] on button "Save" at bounding box center [548, 372] width 142 height 56
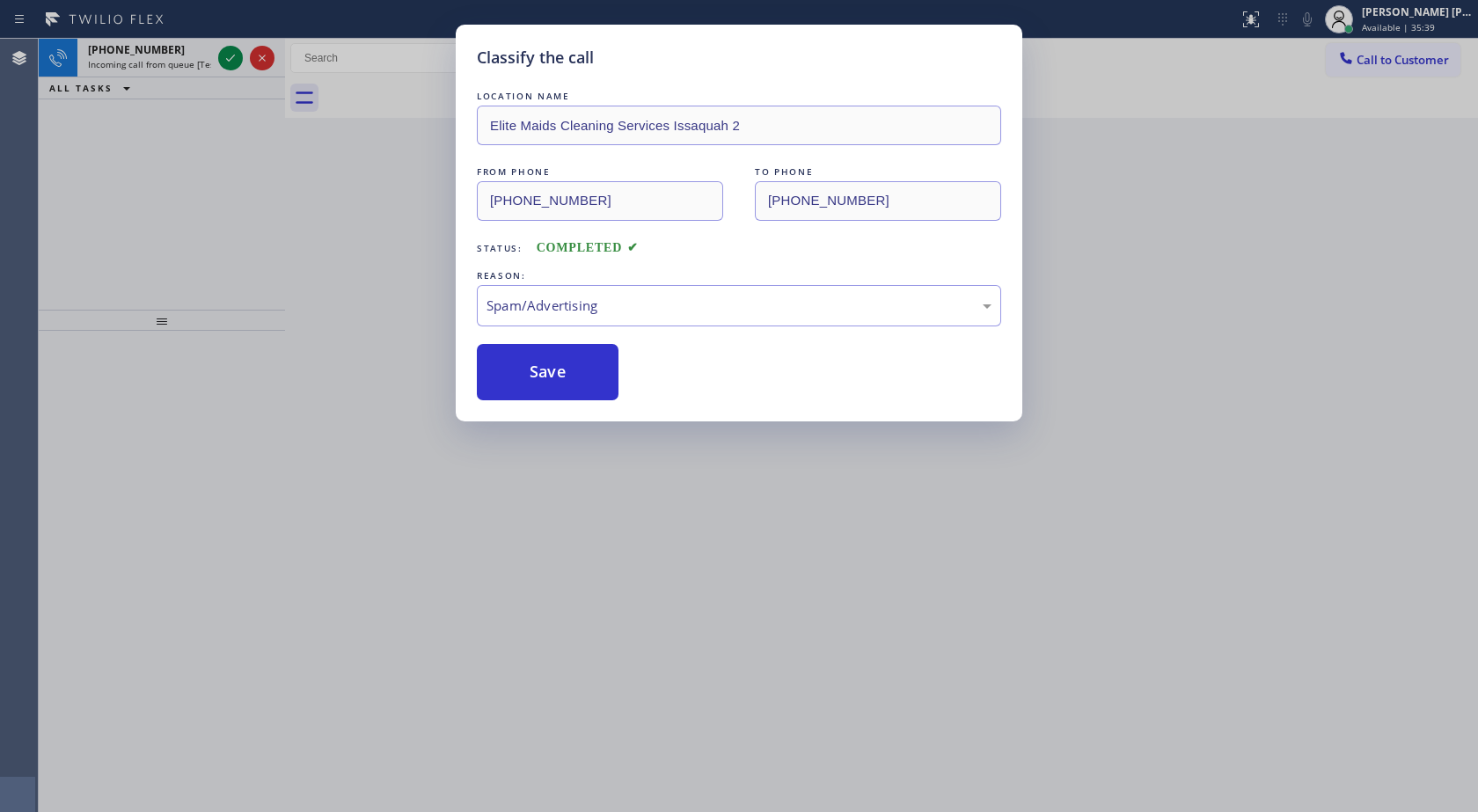
click at [240, 59] on div "Classify the call LOCATION NAME Elite Maids Cleaning Services Issaquah 2 FROM P…" at bounding box center [739, 406] width 1478 height 812
click at [240, 59] on icon at bounding box center [230, 58] width 22 height 21
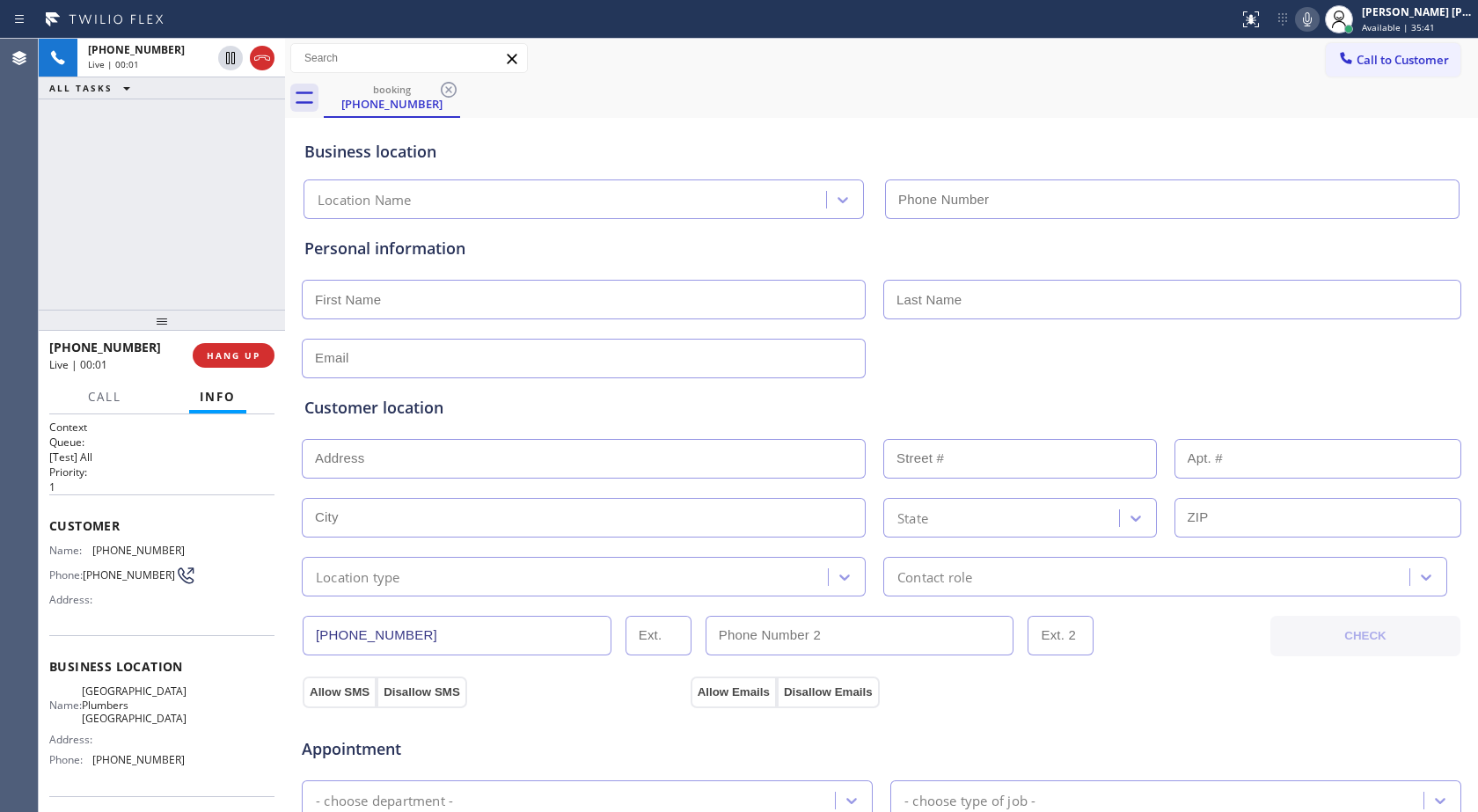
type input "[PHONE_NUMBER]"
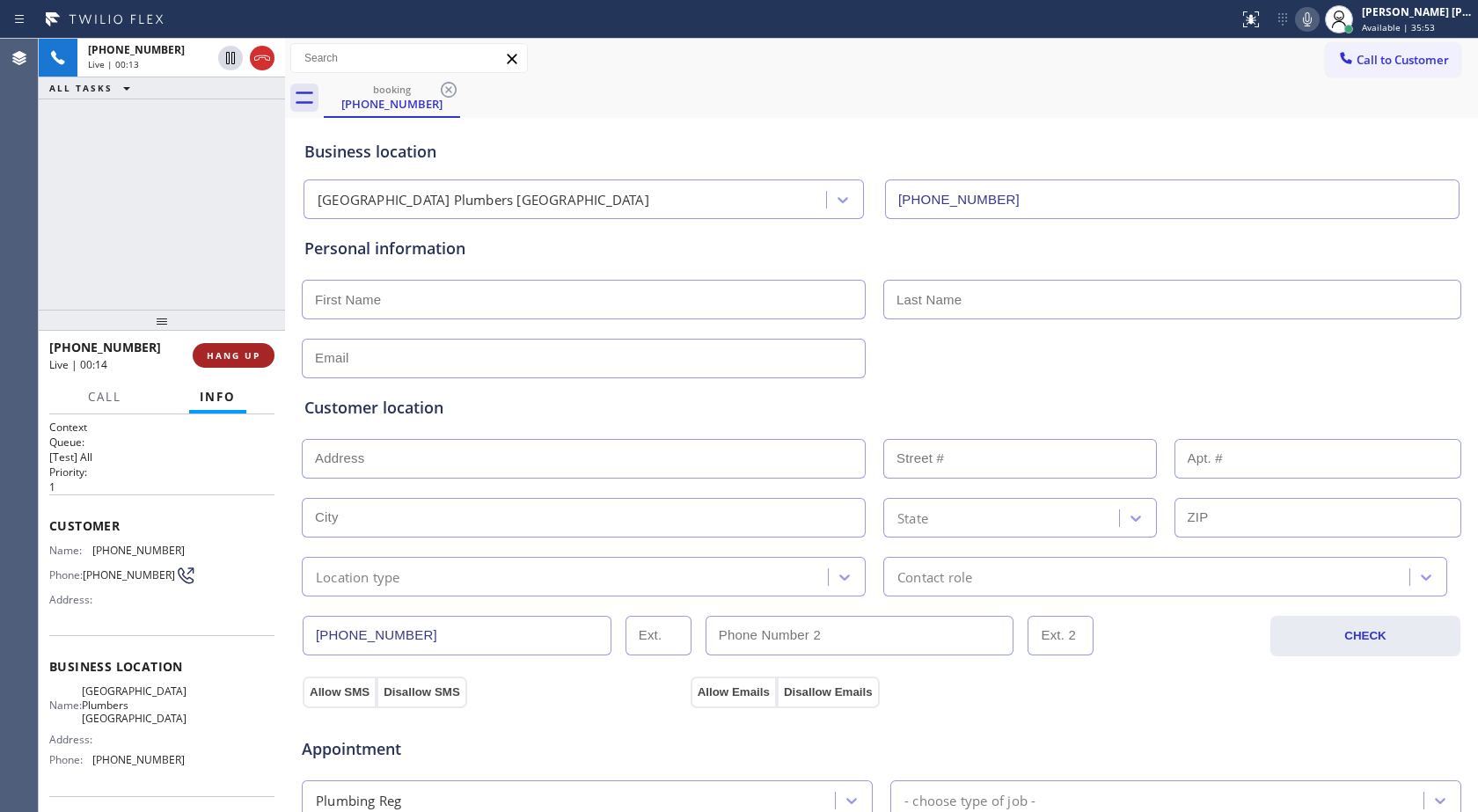
click at [242, 357] on span "HANG UP" at bounding box center [233, 355] width 53 height 12
click at [242, 357] on span "COMPLETE" at bounding box center [230, 355] width 61 height 12
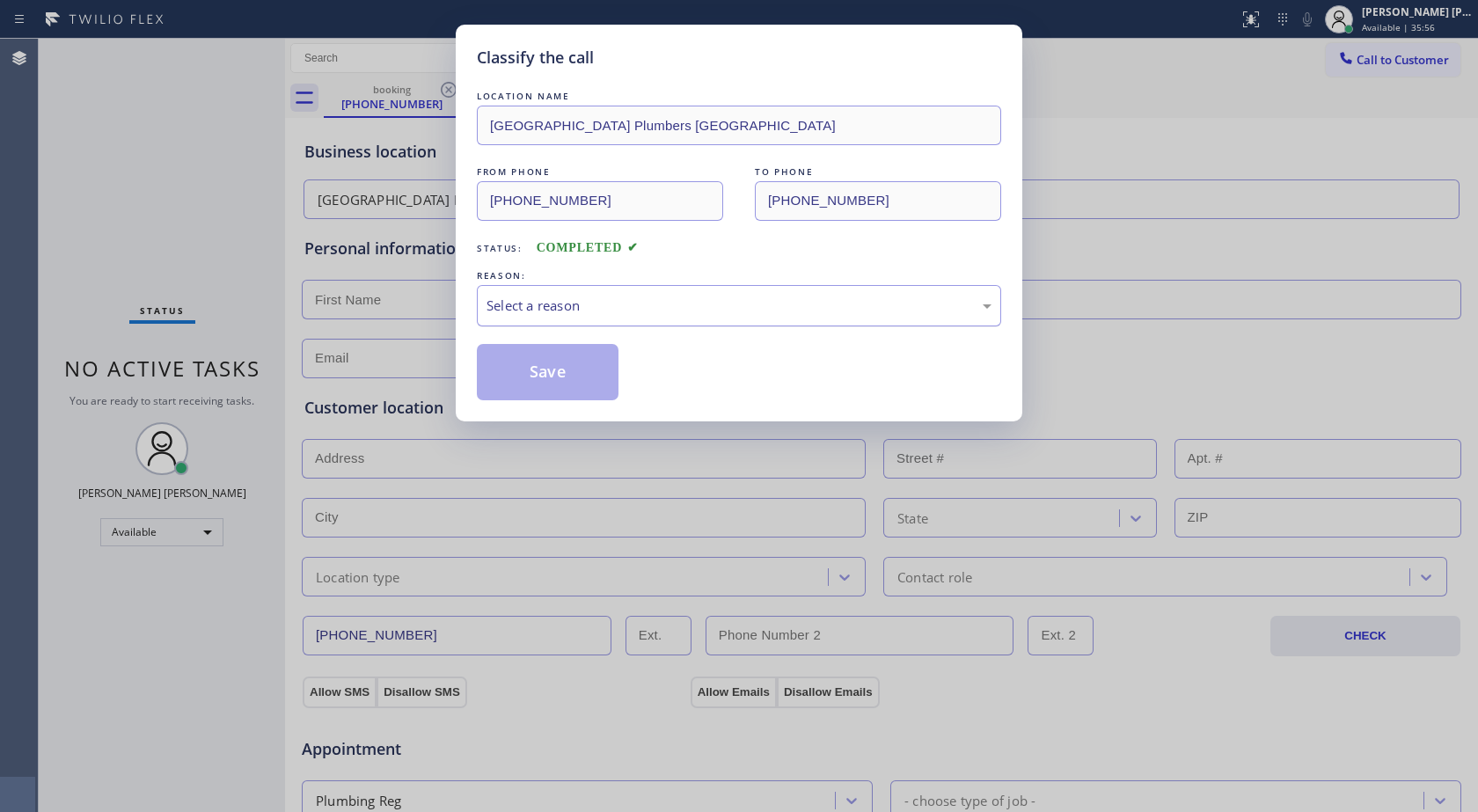
click at [546, 324] on div "Select a reason" at bounding box center [739, 306] width 524 height 41
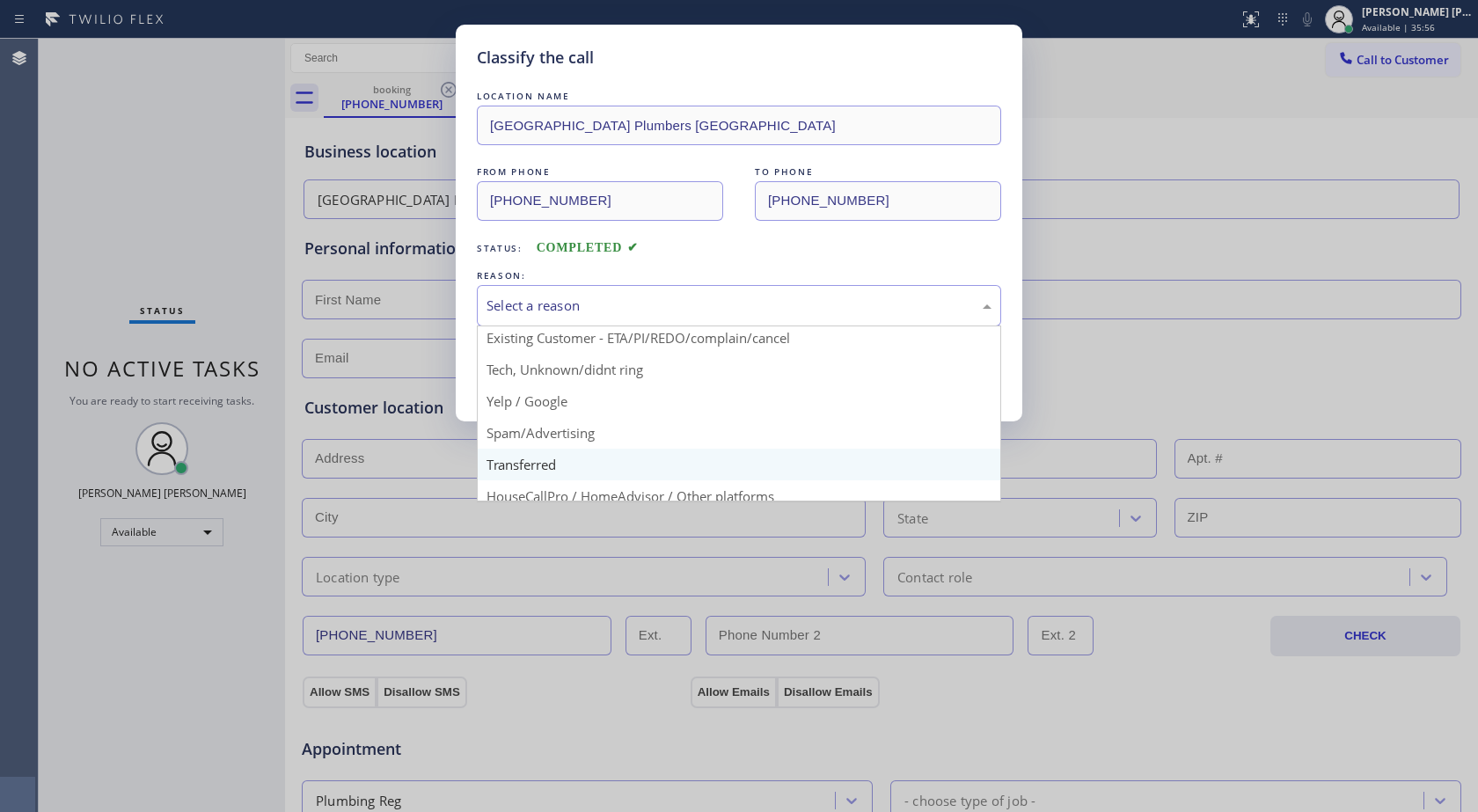
scroll to position [111, 0]
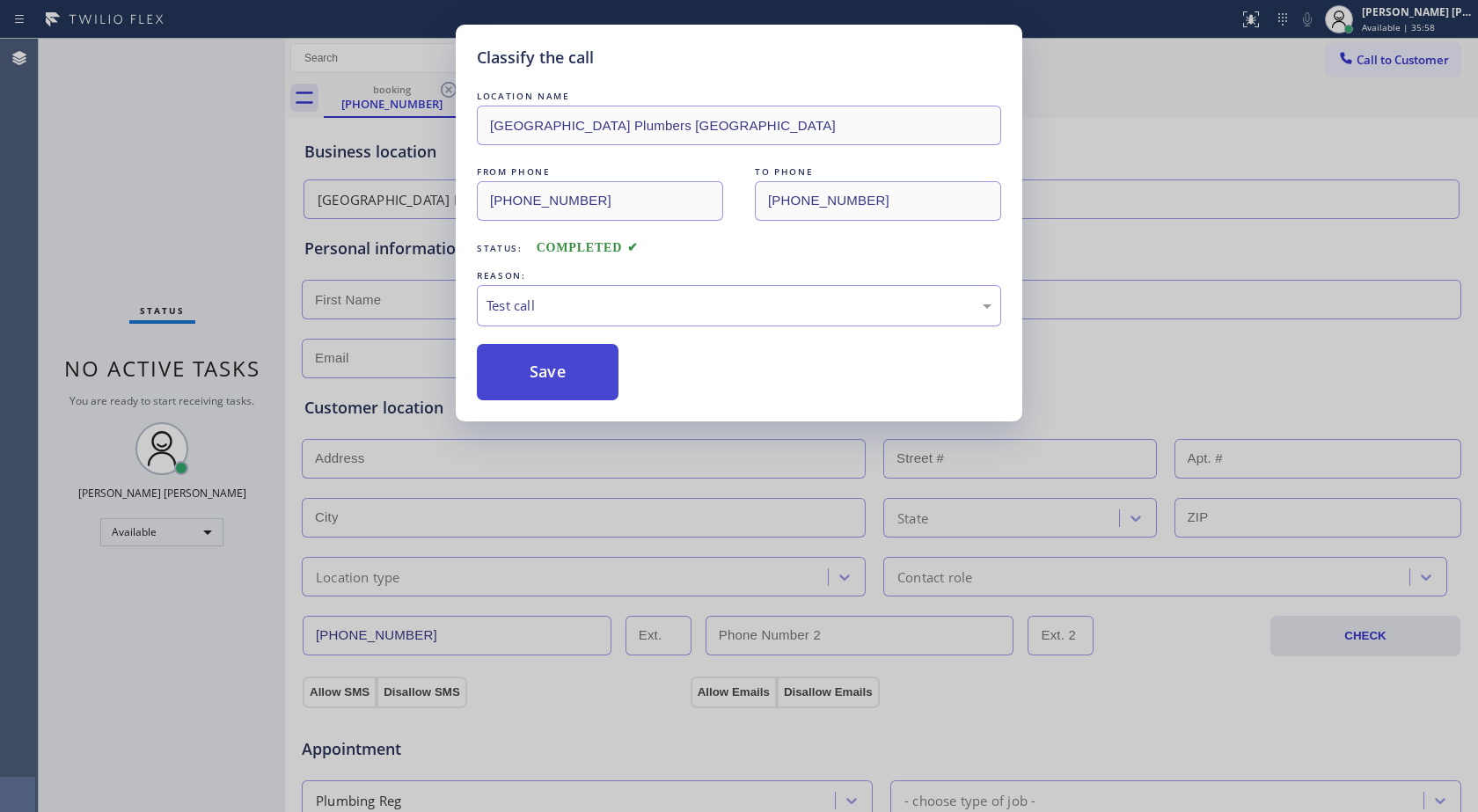
click at [511, 373] on button "Save" at bounding box center [548, 372] width 142 height 56
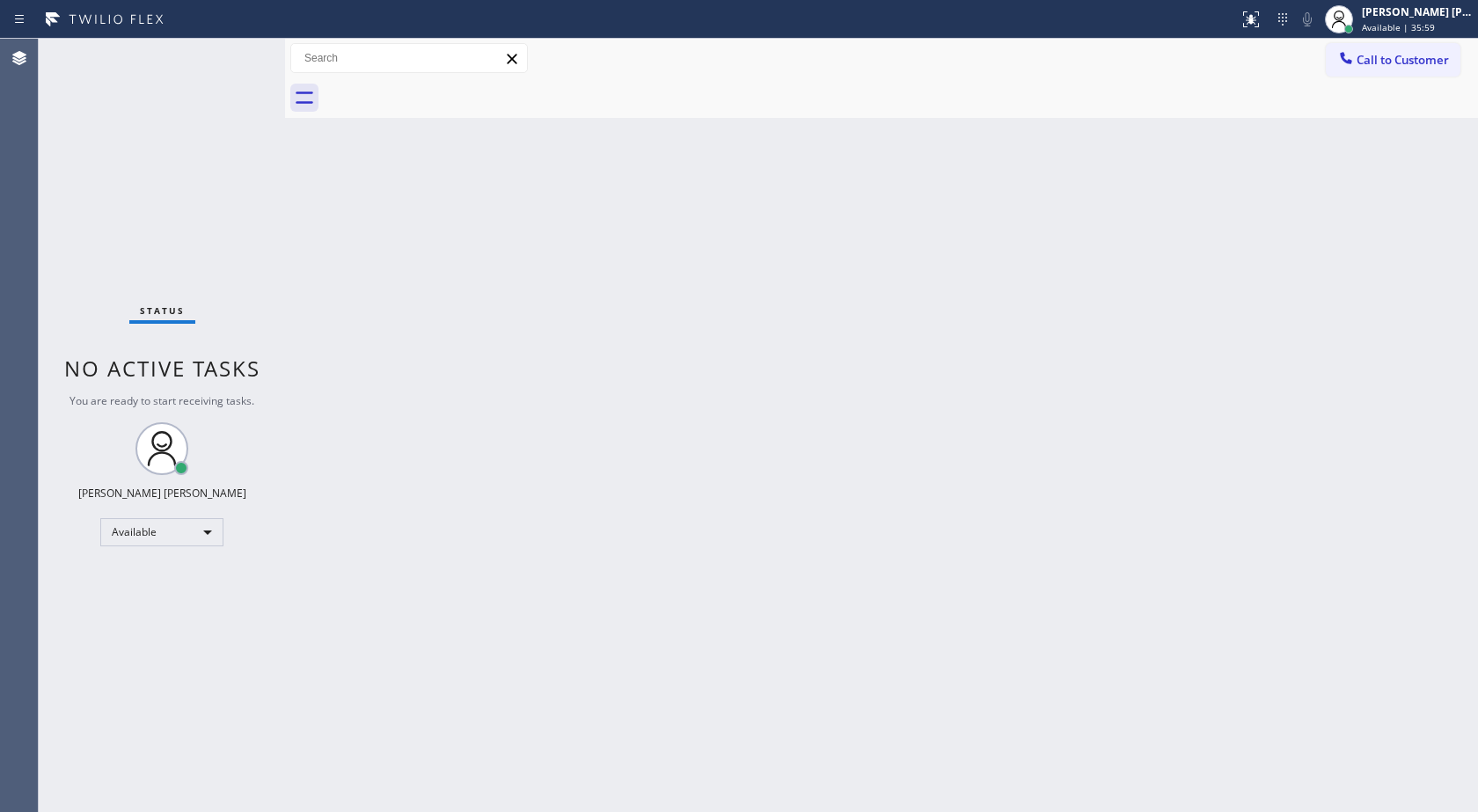
click at [511, 373] on div "Back to Dashboard Change Sender ID Customers Technicians Select a contact Outbo…" at bounding box center [882, 424] width 1193 height 773
click at [278, 463] on div "Status No active tasks You are ready to start receiving tasks. [PERSON_NAME] [P…" at bounding box center [162, 424] width 247 height 773
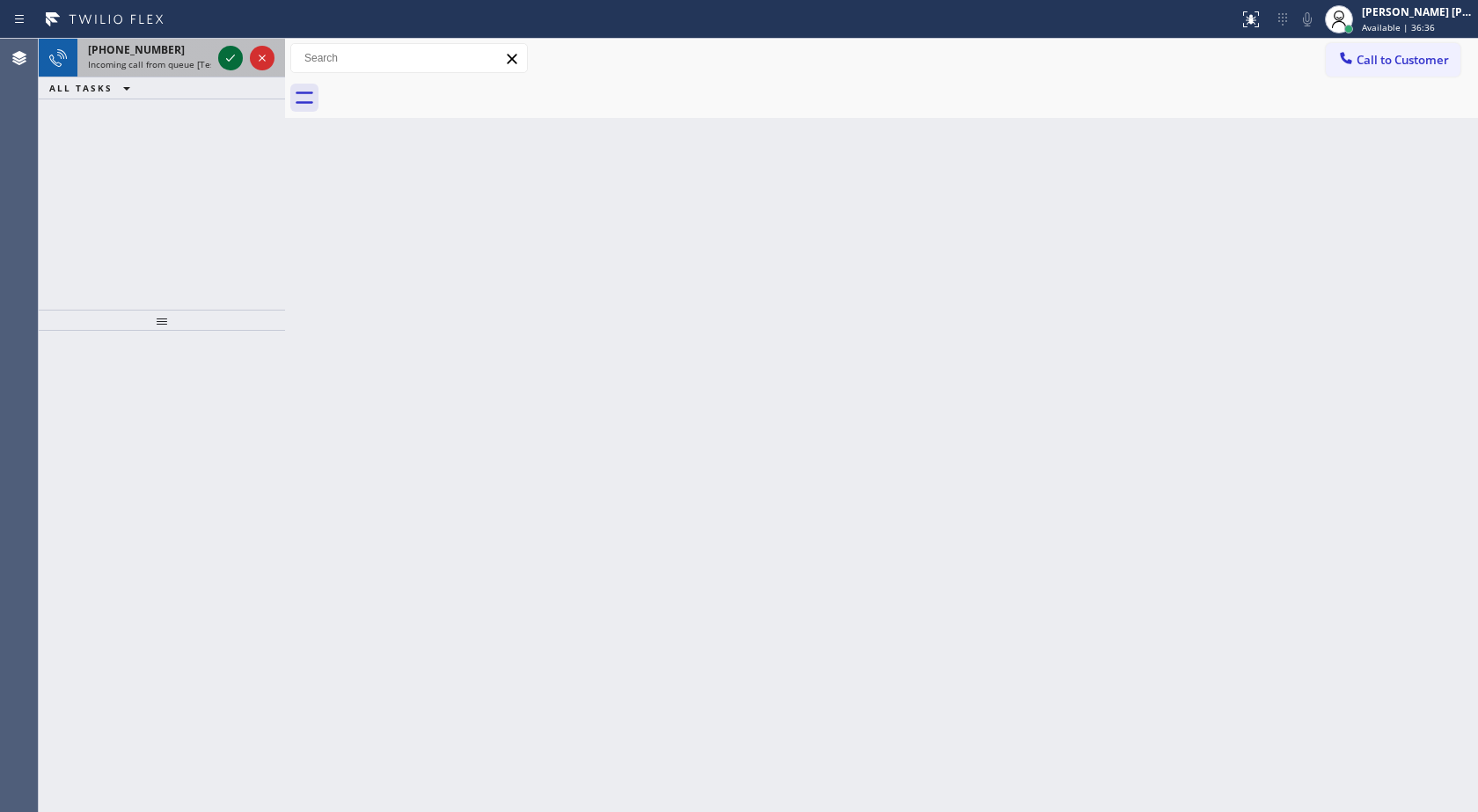
click at [229, 52] on icon at bounding box center [230, 58] width 22 height 21
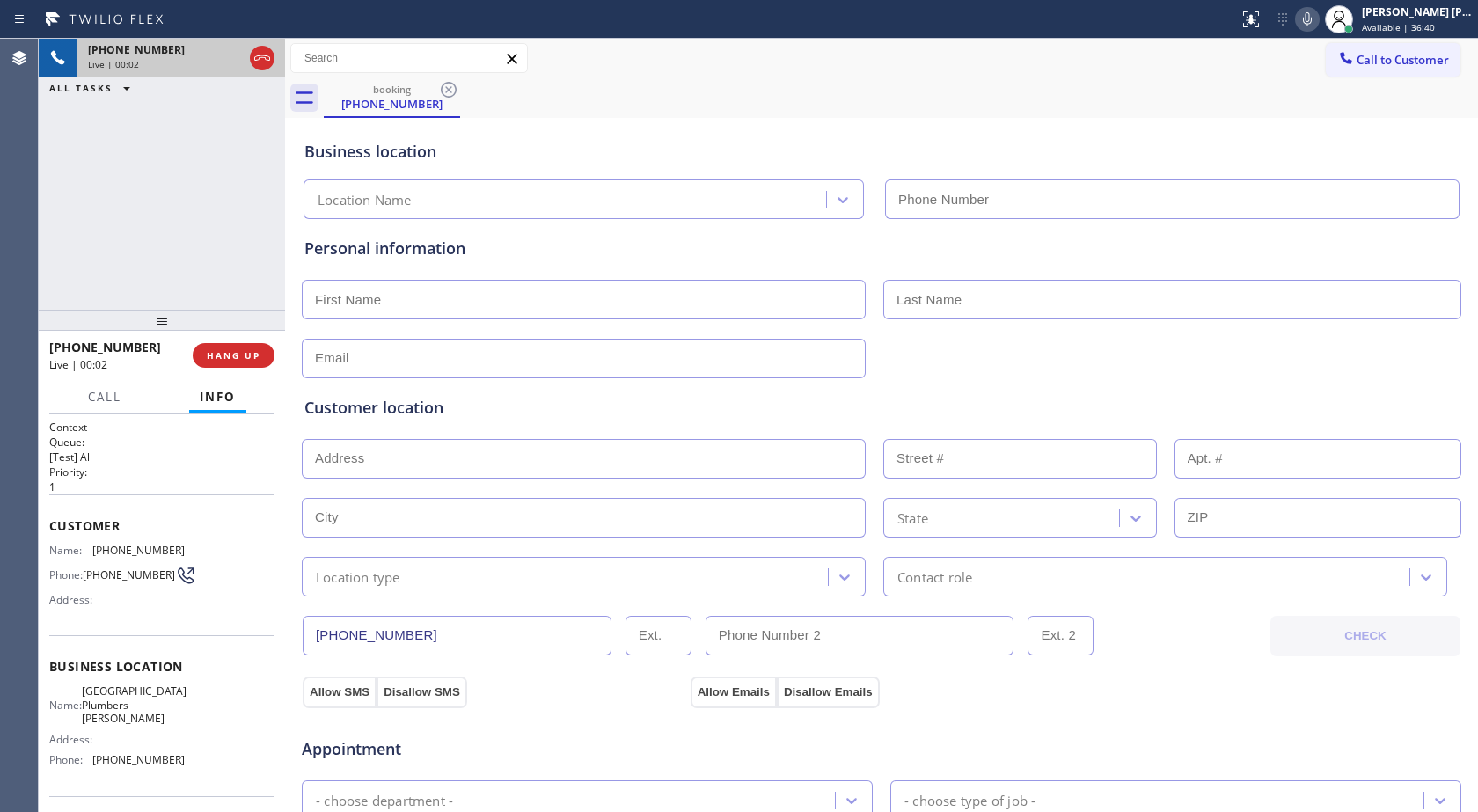
type input "[PHONE_NUMBER]"
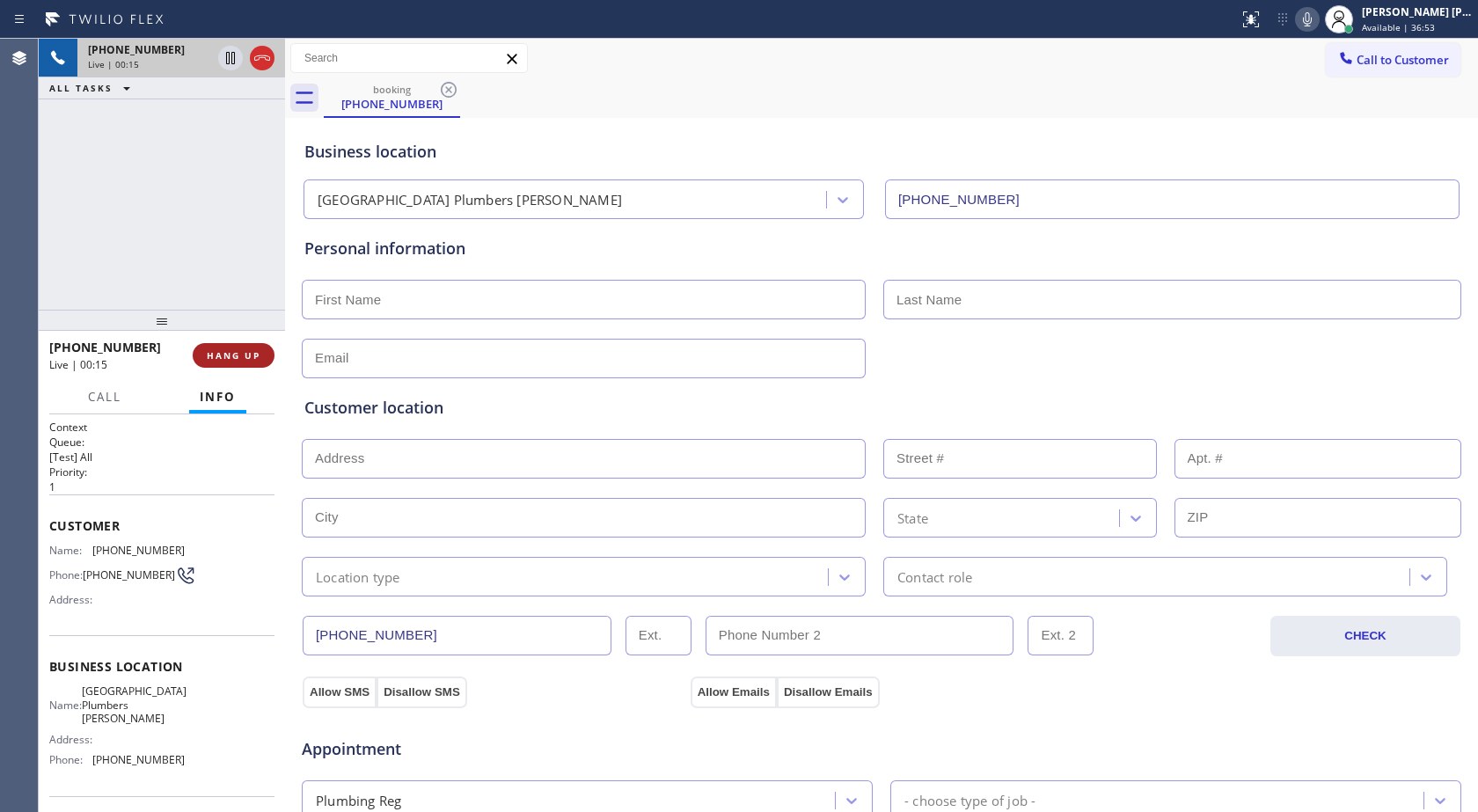
click at [265, 346] on button "HANG UP" at bounding box center [234, 355] width 82 height 24
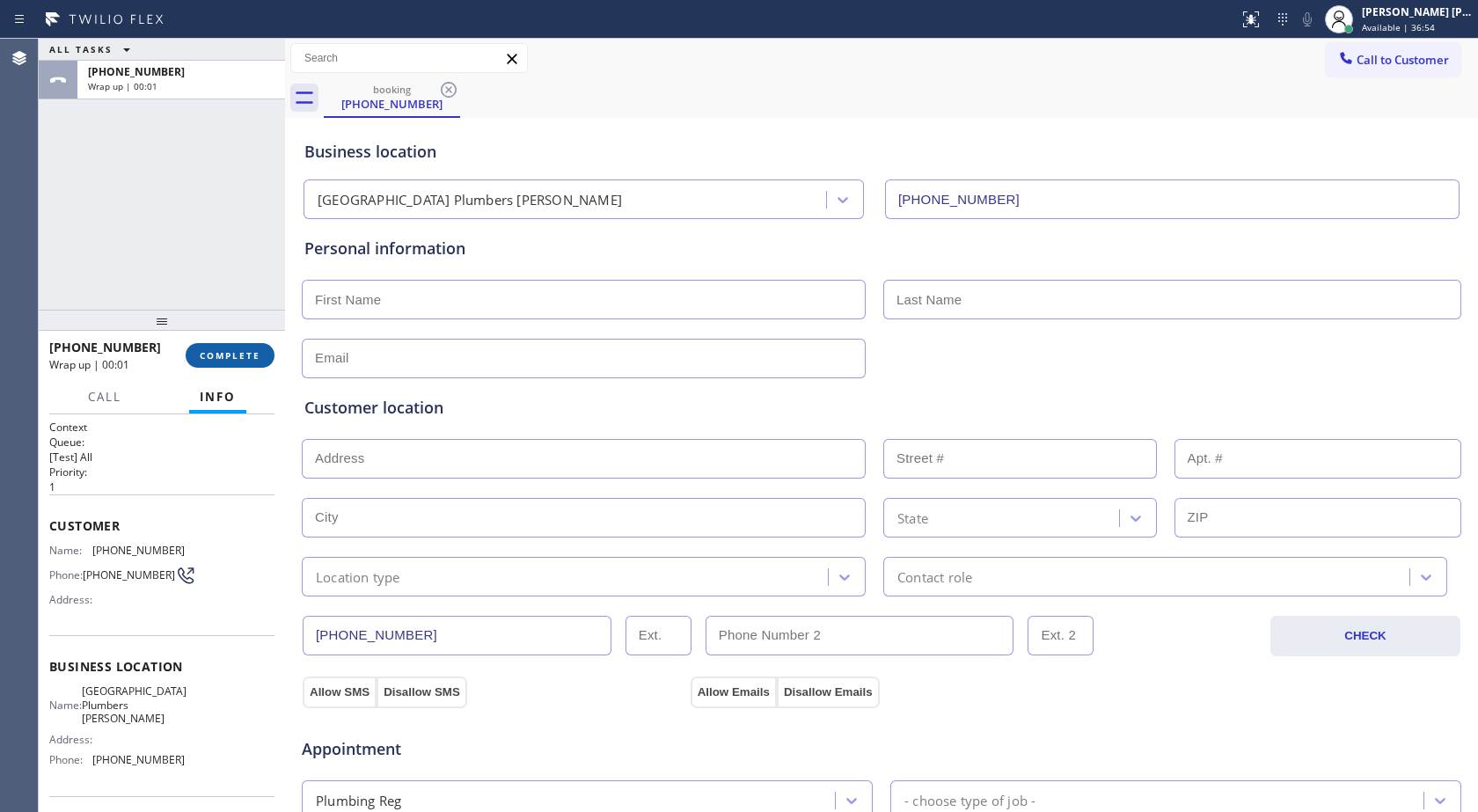
click at [265, 346] on button "COMPLETE" at bounding box center [230, 355] width 89 height 24
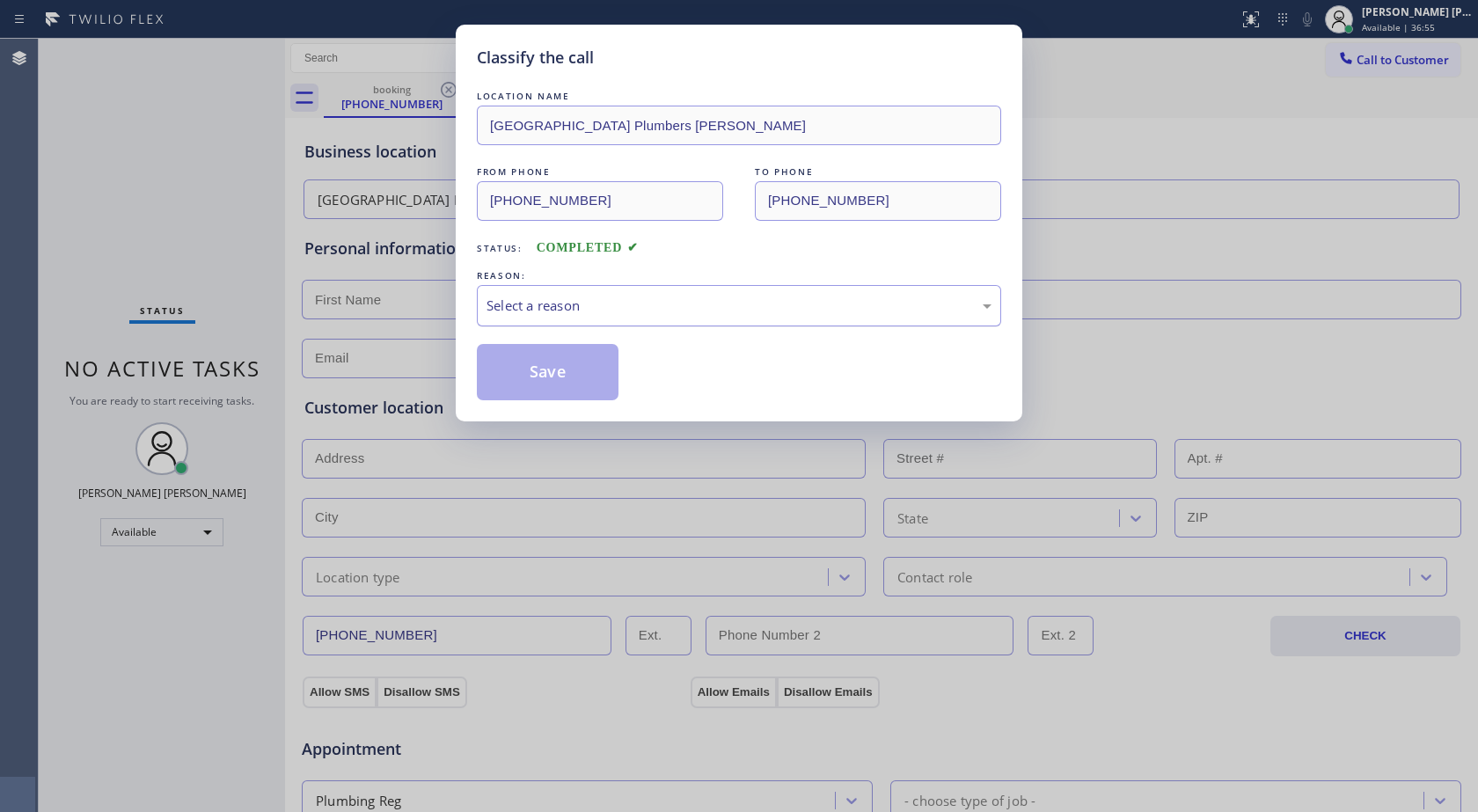
click at [578, 304] on div "Select a reason" at bounding box center [739, 306] width 505 height 21
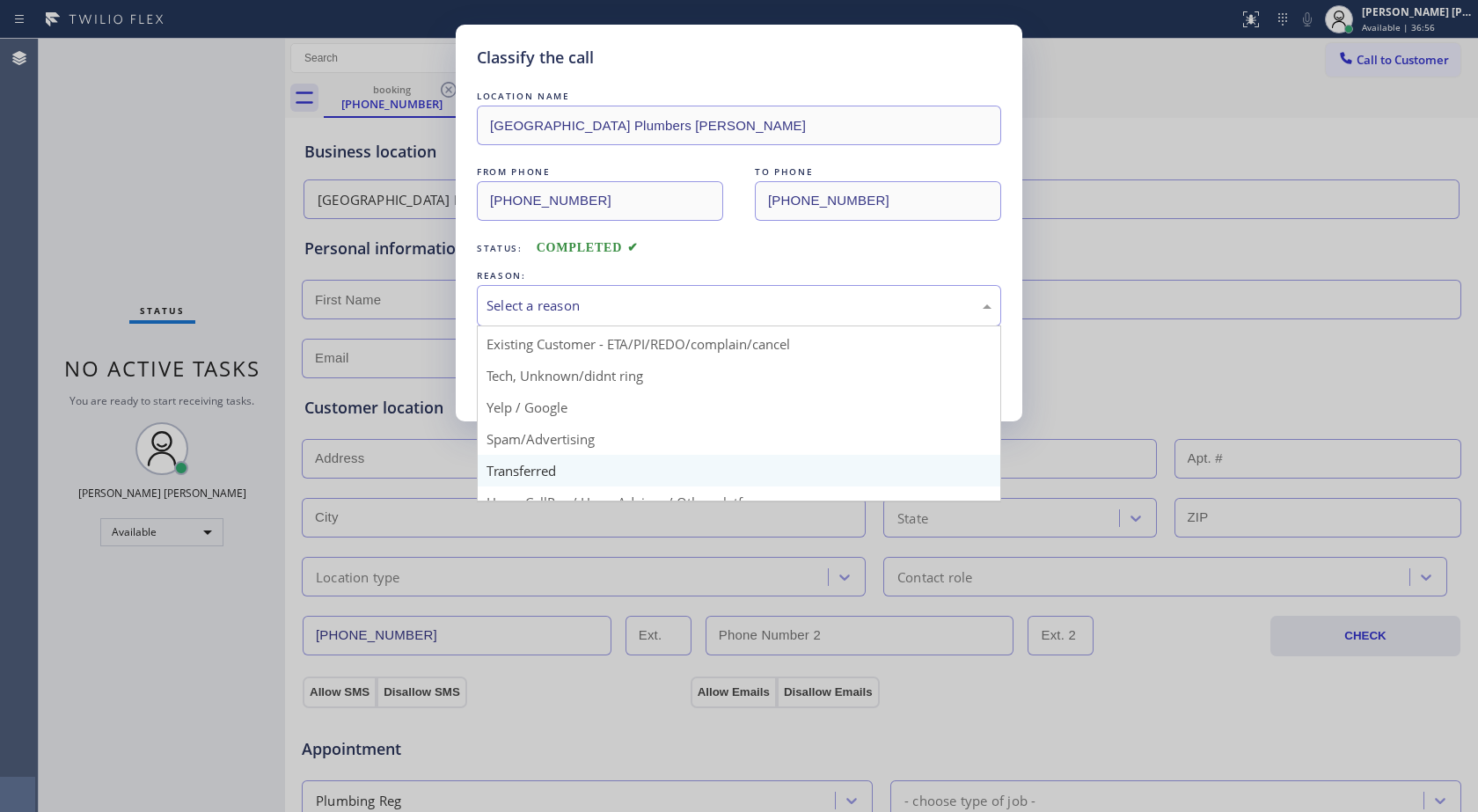
scroll to position [111, 0]
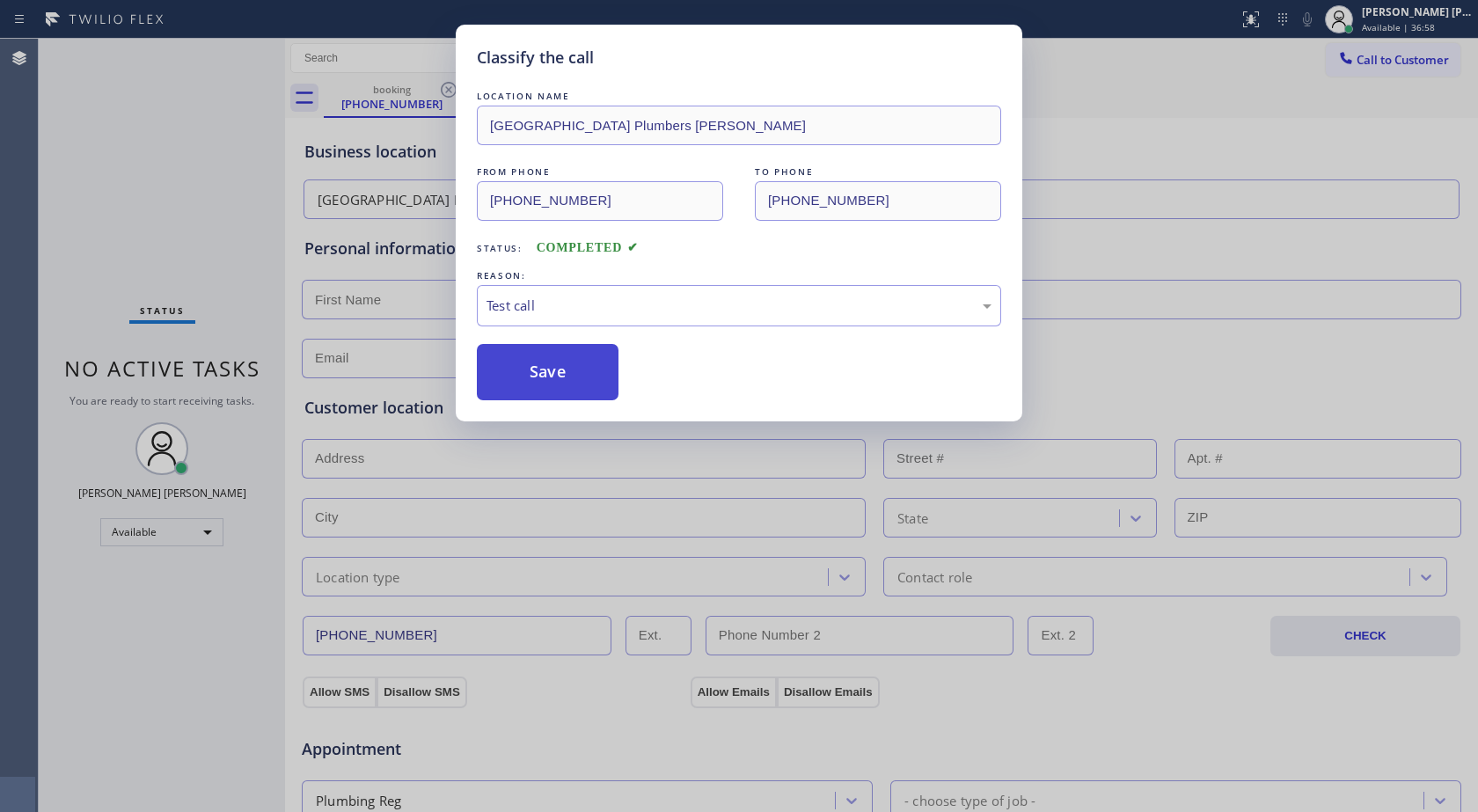
click at [558, 385] on button "Save" at bounding box center [548, 372] width 142 height 56
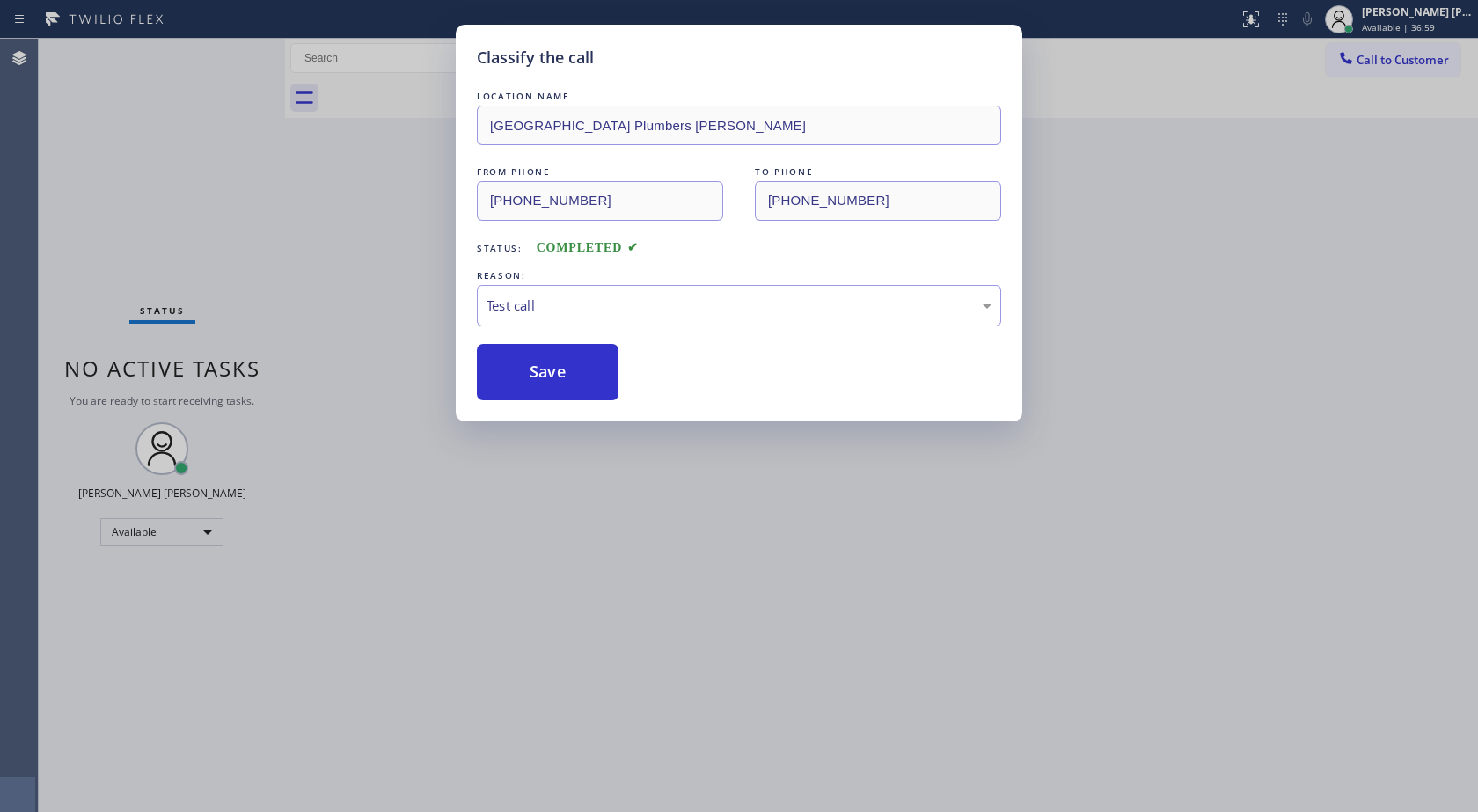
click at [558, 384] on div "Back to Dashboard Change Sender ID Customers Technicians Select a contact Outbo…" at bounding box center [882, 424] width 1193 height 773
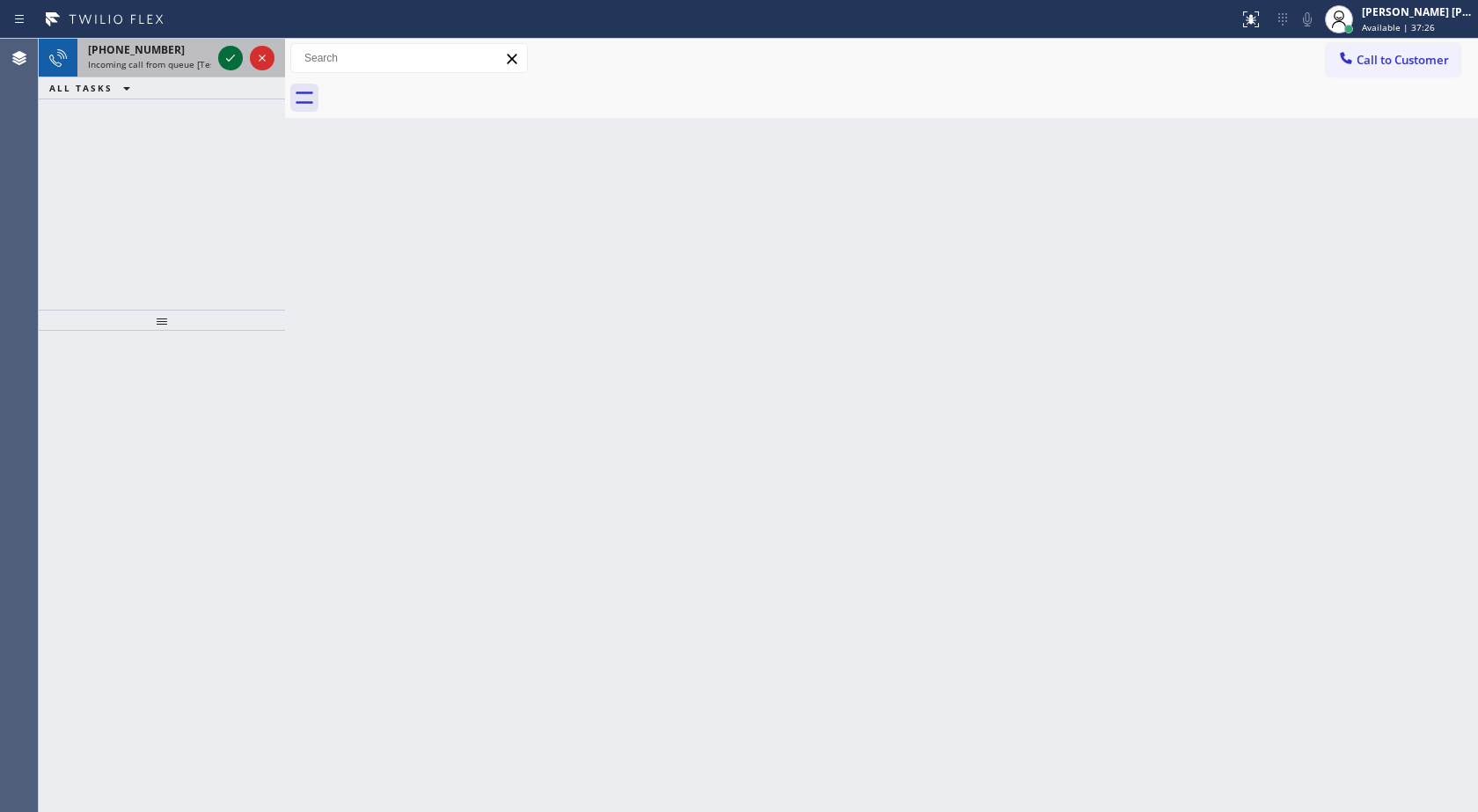
click at [233, 56] on icon at bounding box center [230, 58] width 8 height 7
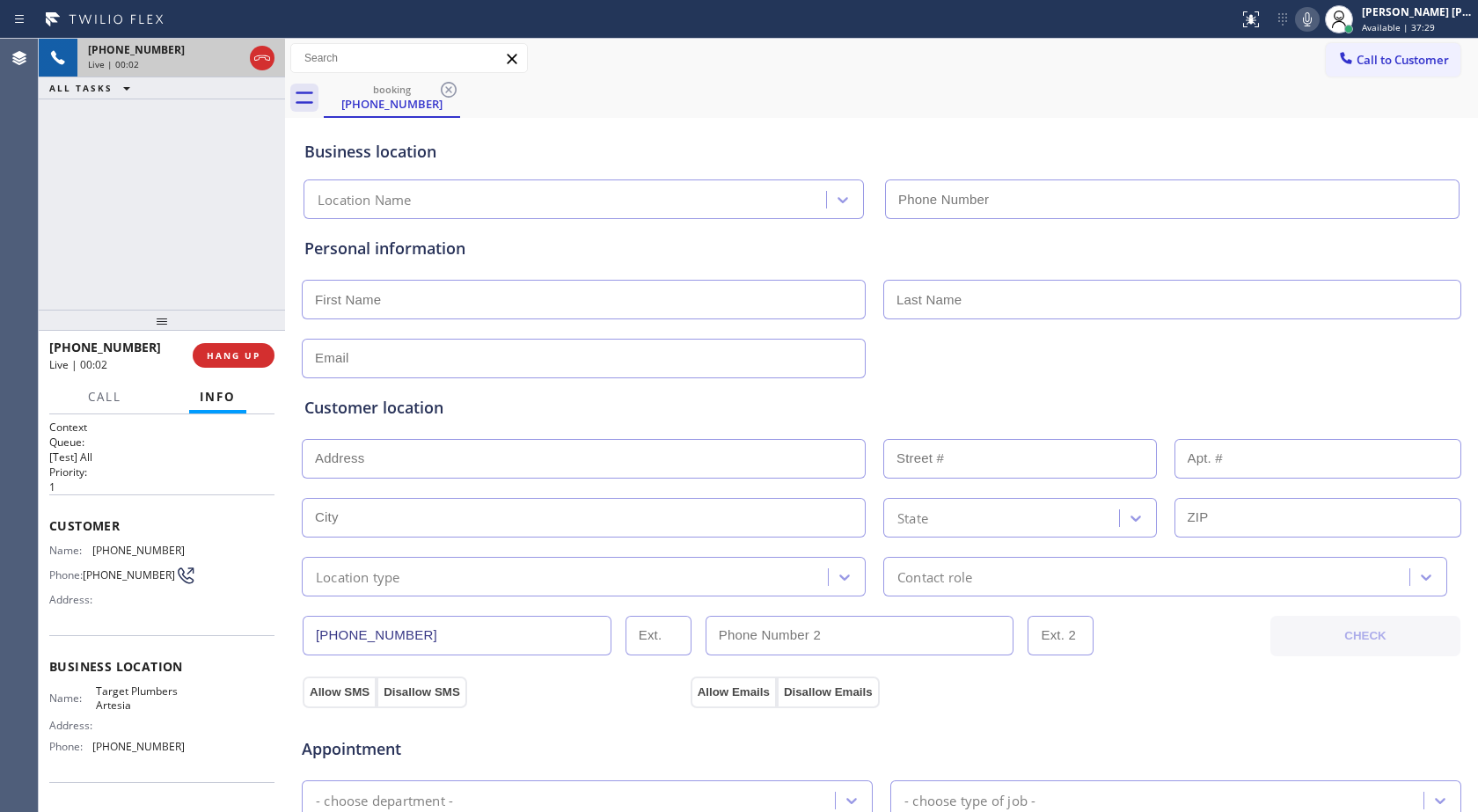
type input "[PHONE_NUMBER]"
click at [247, 356] on span "HANG UP" at bounding box center [233, 355] width 53 height 12
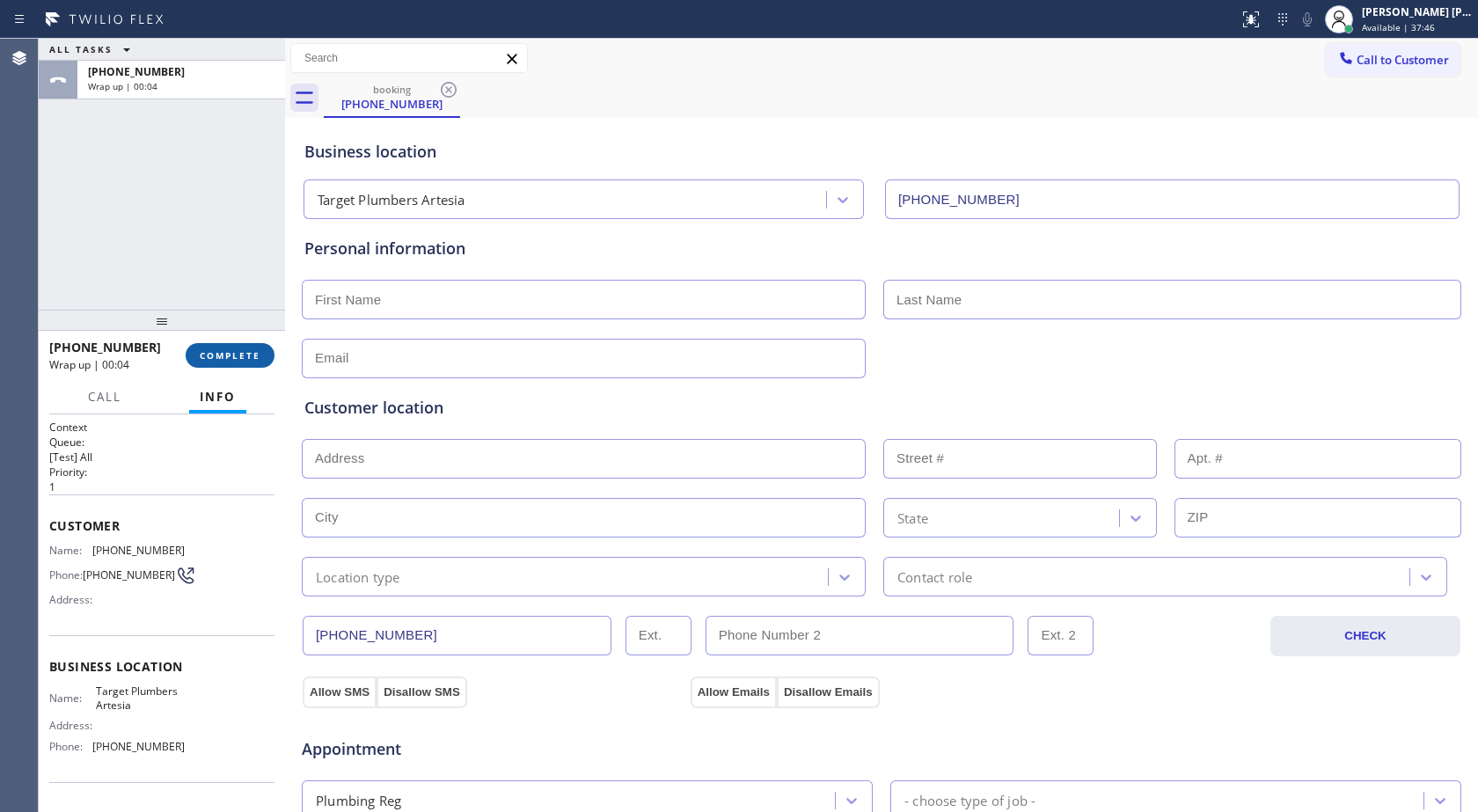
click at [251, 352] on span "COMPLETE" at bounding box center [230, 355] width 61 height 12
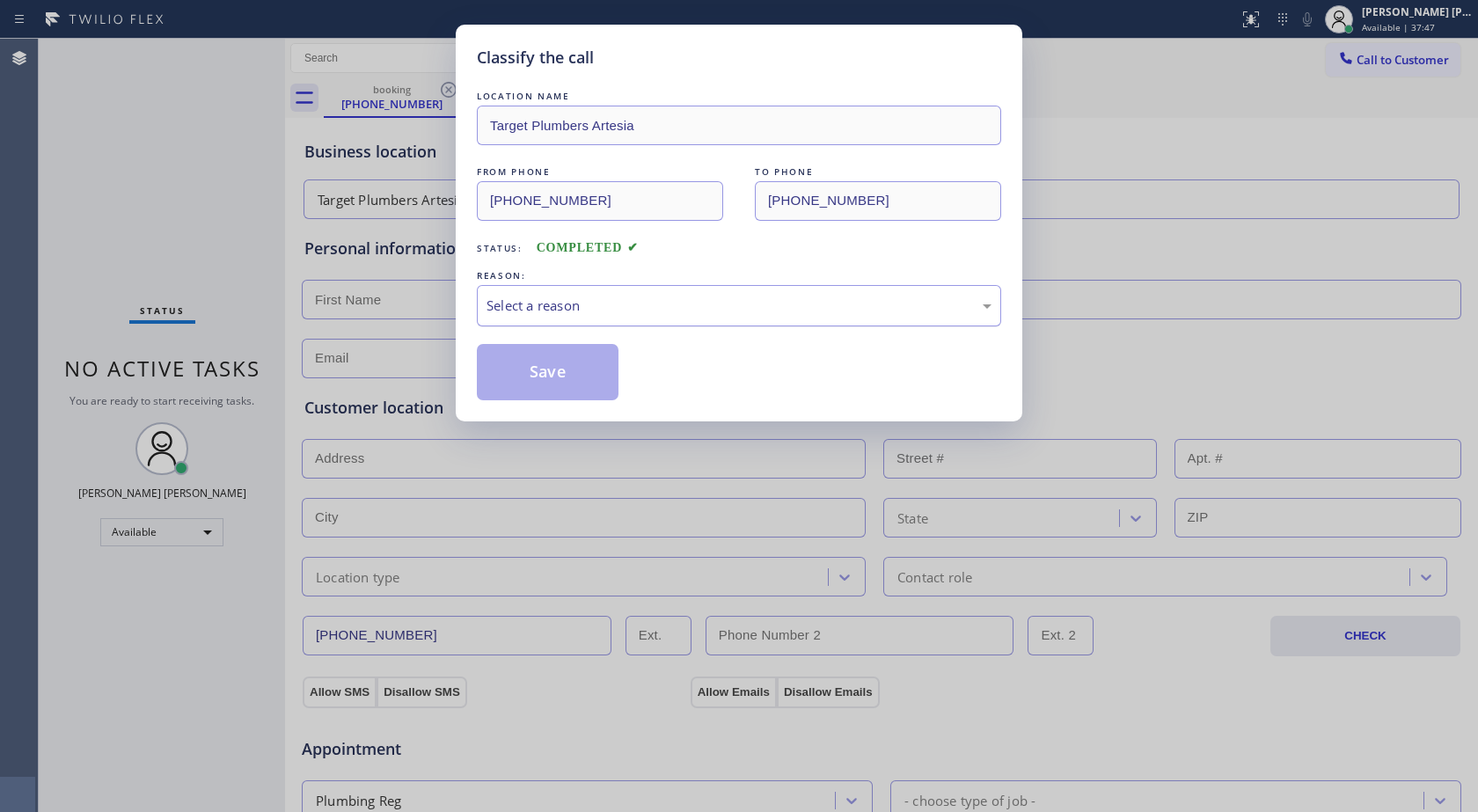
click at [575, 296] on div "Select a reason" at bounding box center [739, 306] width 505 height 21
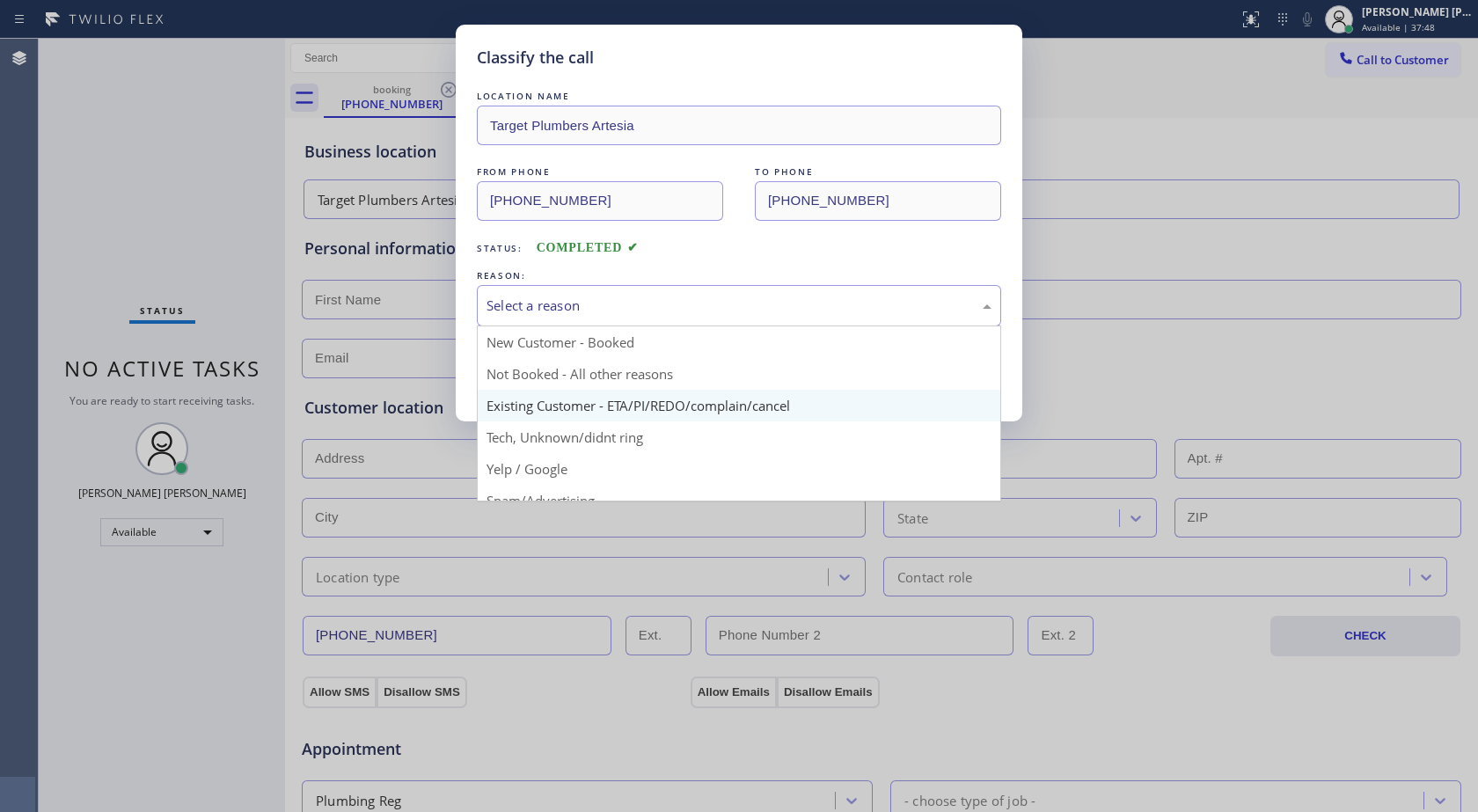
scroll to position [111, 0]
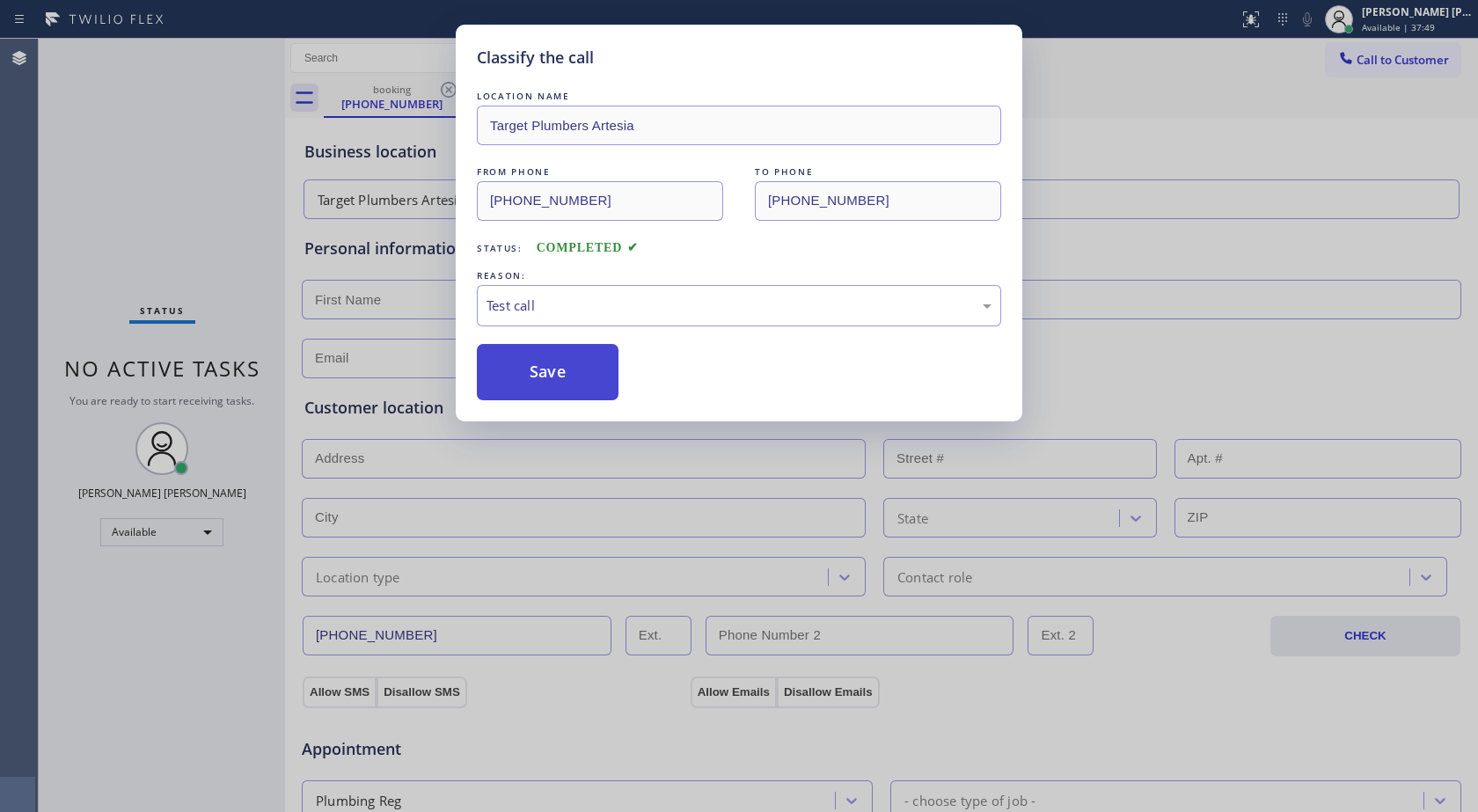
click at [569, 380] on button "Save" at bounding box center [548, 372] width 142 height 56
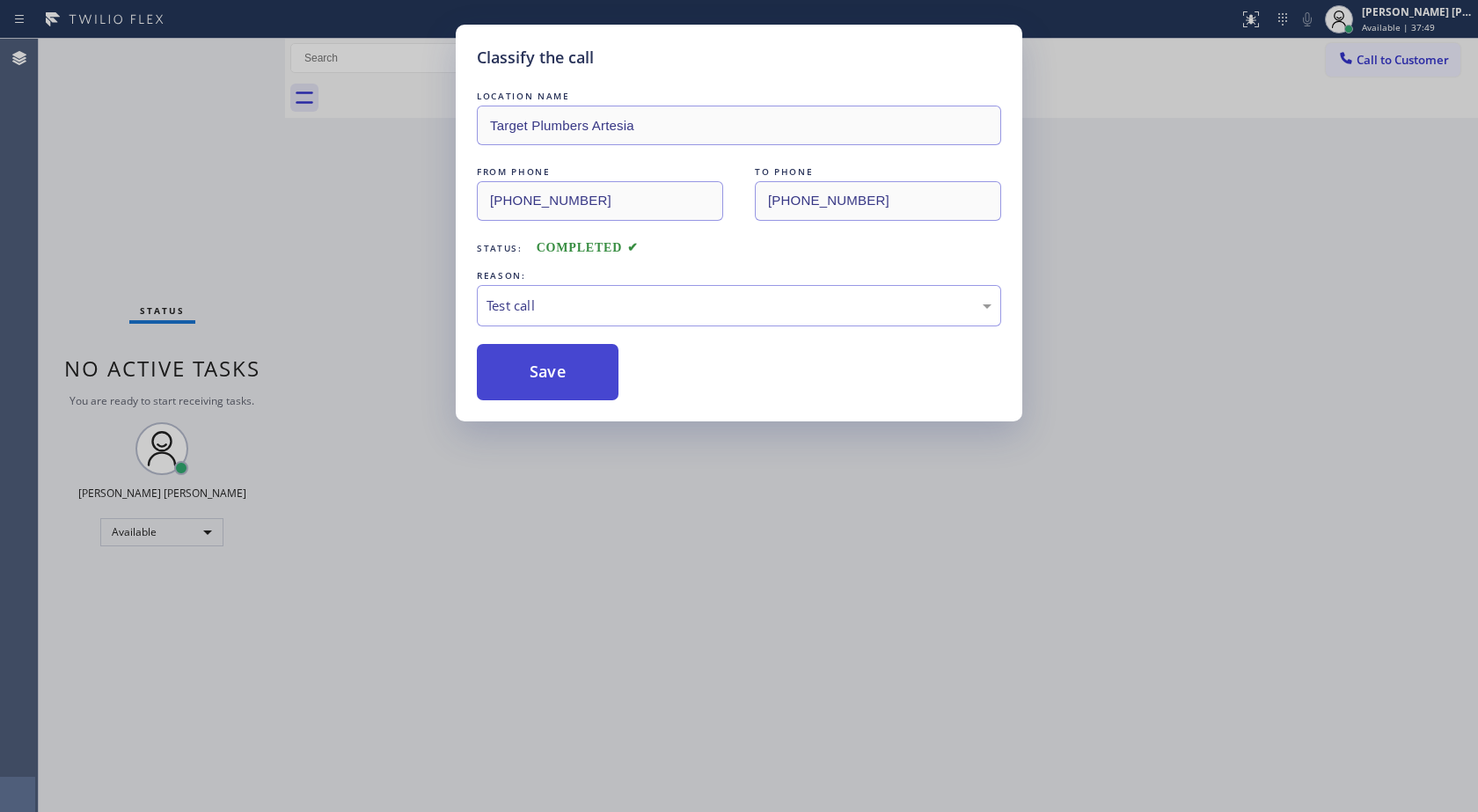
click at [569, 380] on button "Save" at bounding box center [548, 372] width 142 height 56
click at [569, 380] on div "Back to Dashboard Change Sender ID Customers Technicians Select a contact Outbo…" at bounding box center [882, 424] width 1193 height 773
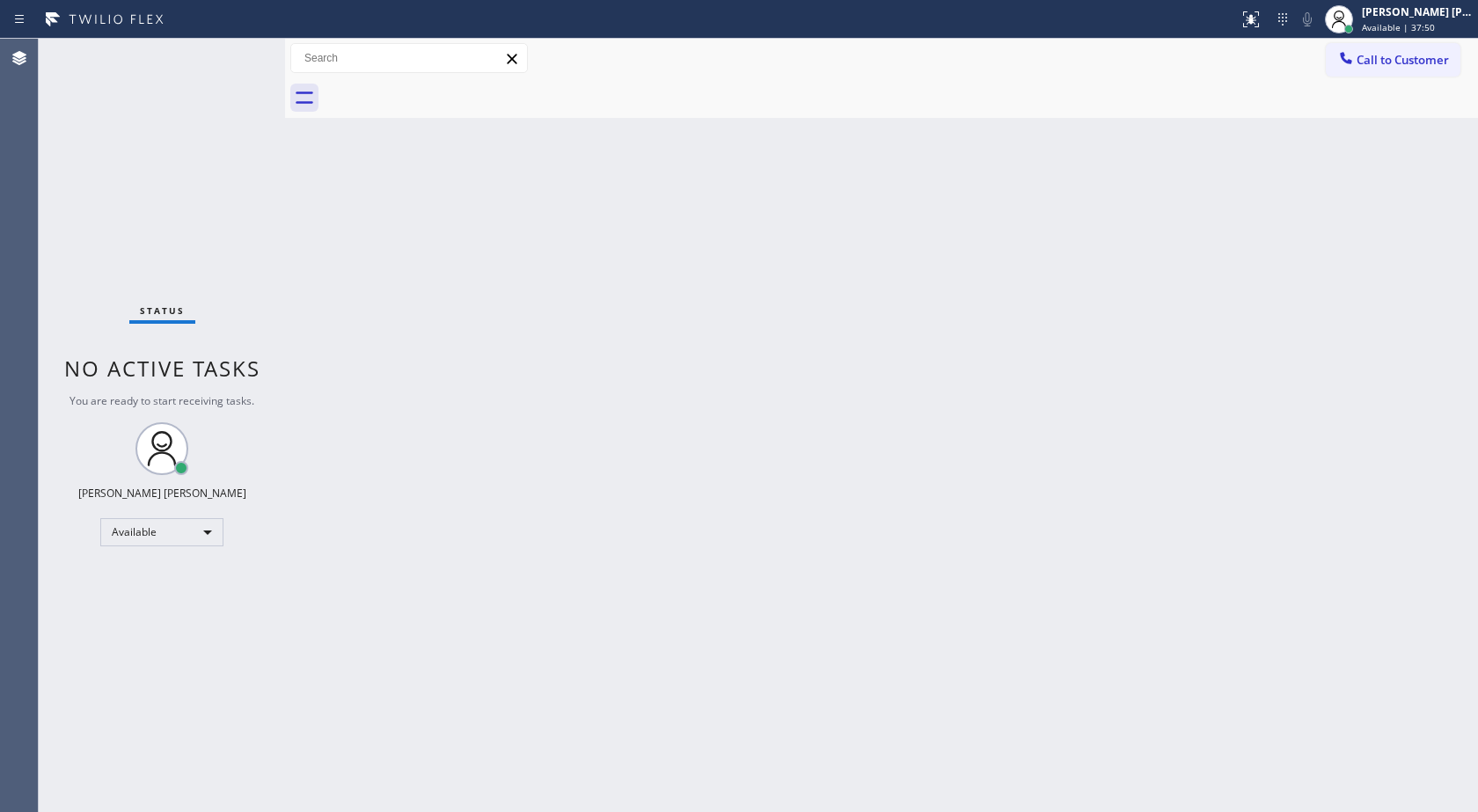
click at [569, 380] on div "Back to Dashboard Change Sender ID Customers Technicians Select a contact Outbo…" at bounding box center [882, 424] width 1193 height 773
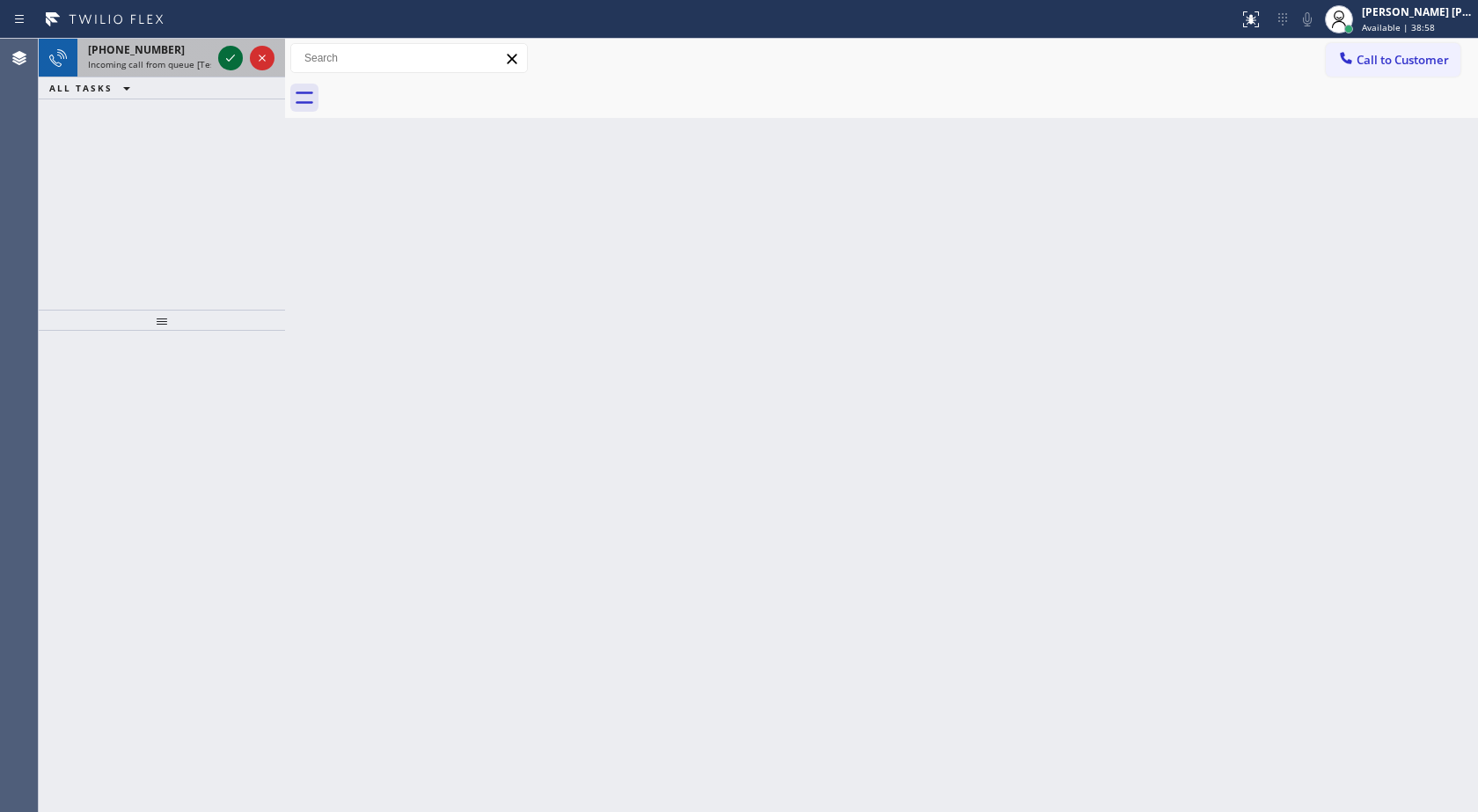
click at [232, 62] on icon at bounding box center [230, 58] width 22 height 21
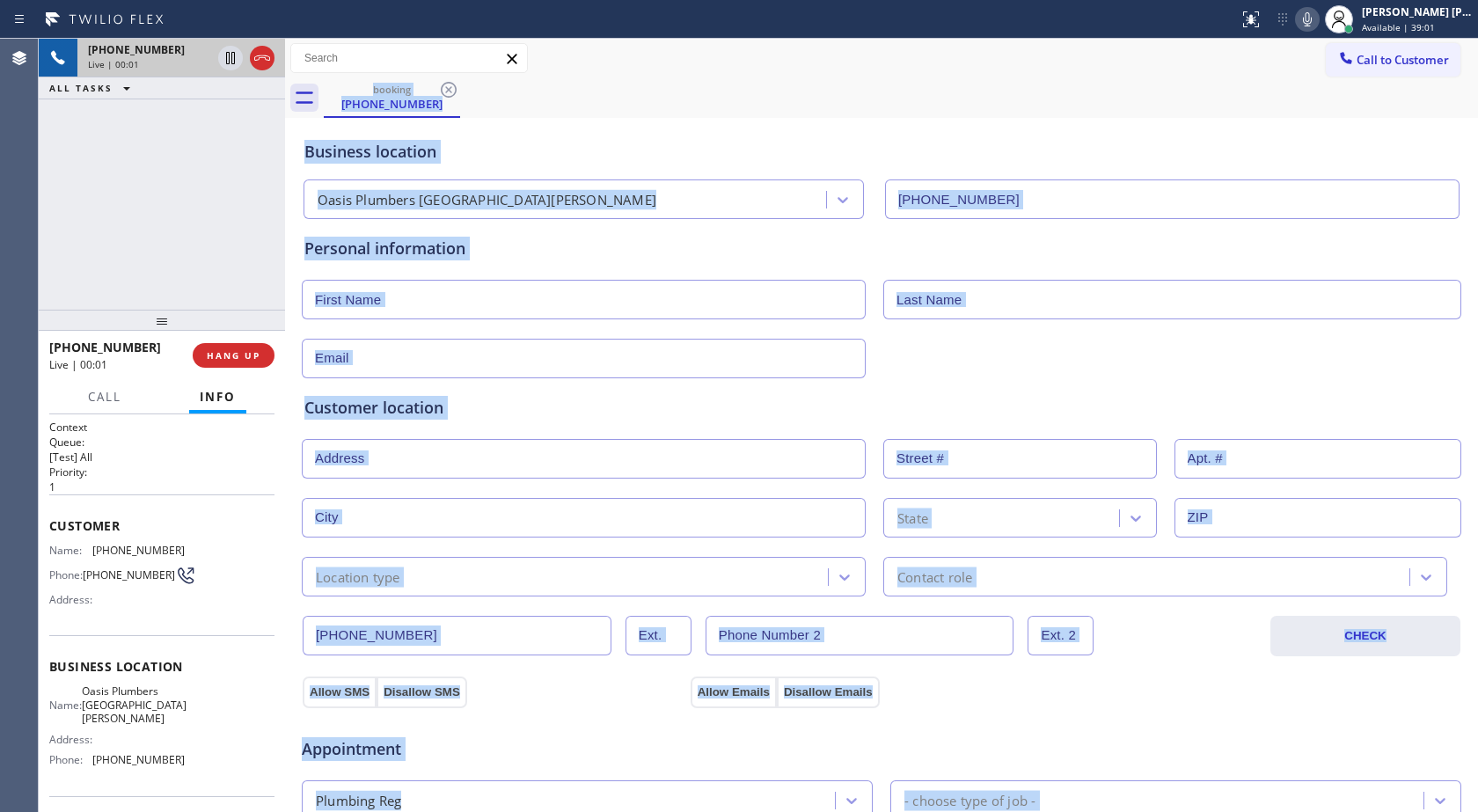
type input "[PHONE_NUMBER]"
click at [653, 138] on div "Business location [GEOGRAPHIC_DATA] [GEOGRAPHIC_DATA][PERSON_NAME] [PHONE_NUMBE…" at bounding box center [882, 171] width 1161 height 97
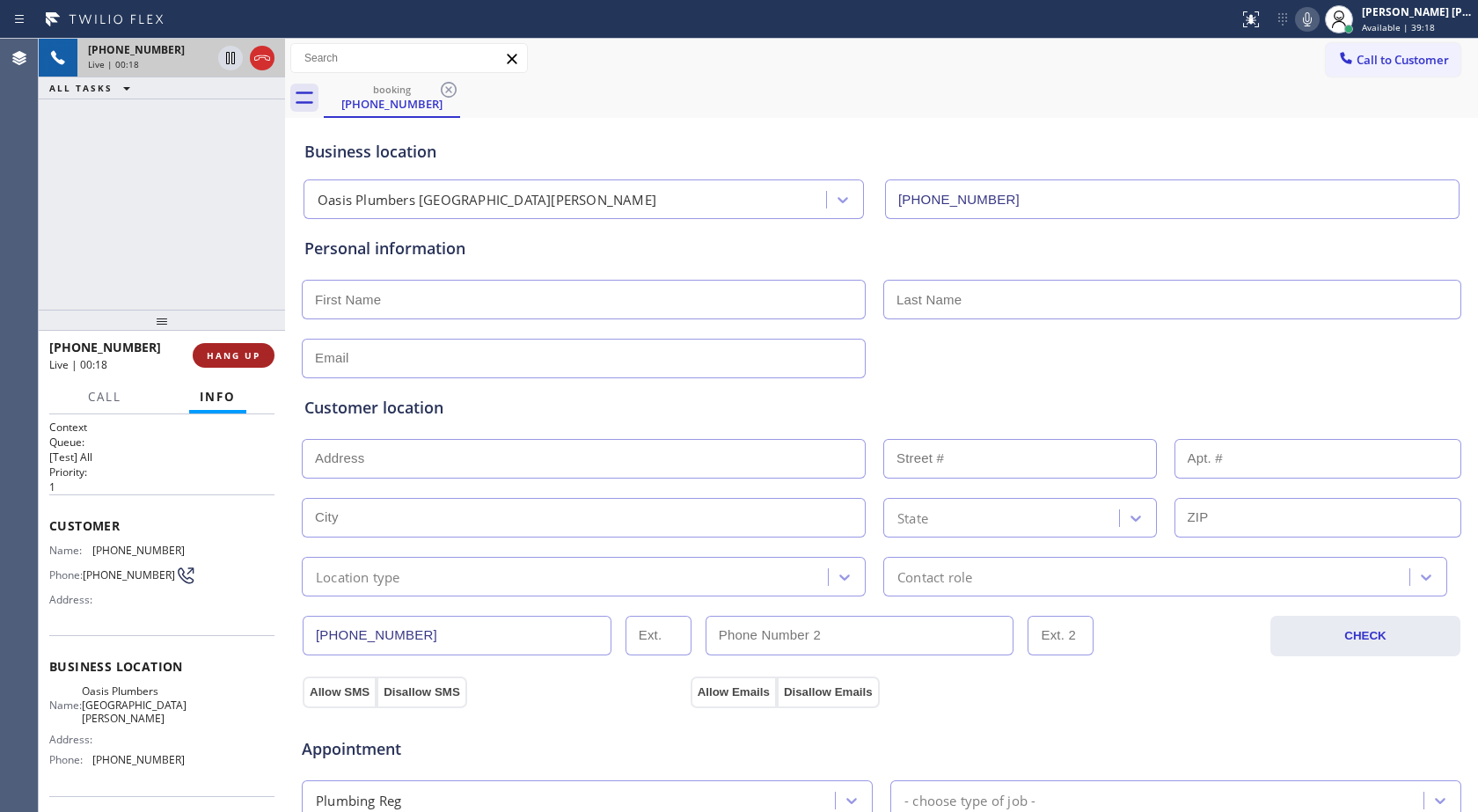
click at [226, 358] on span "HANG UP" at bounding box center [233, 355] width 53 height 12
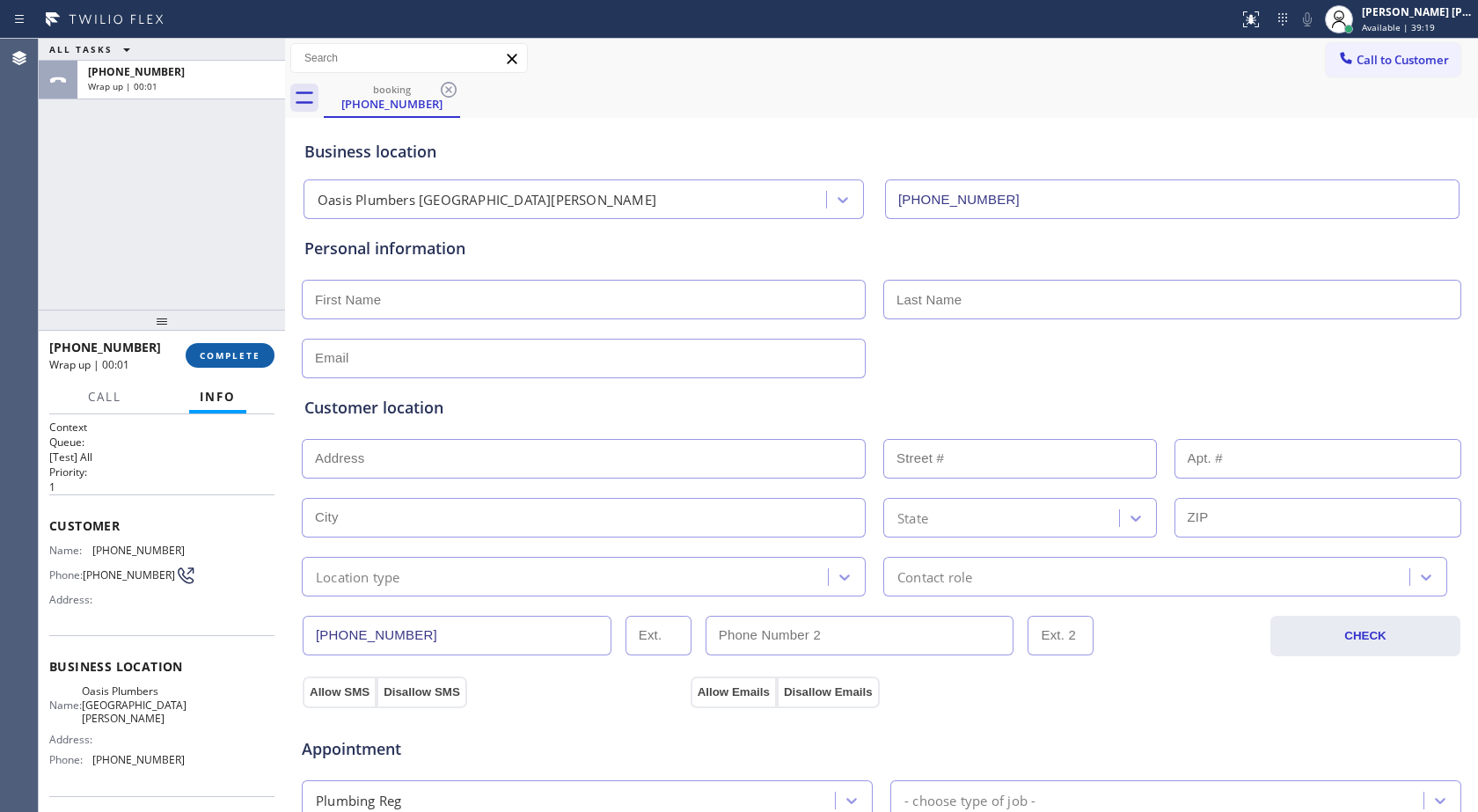
click at [256, 363] on button "COMPLETE" at bounding box center [230, 355] width 89 height 24
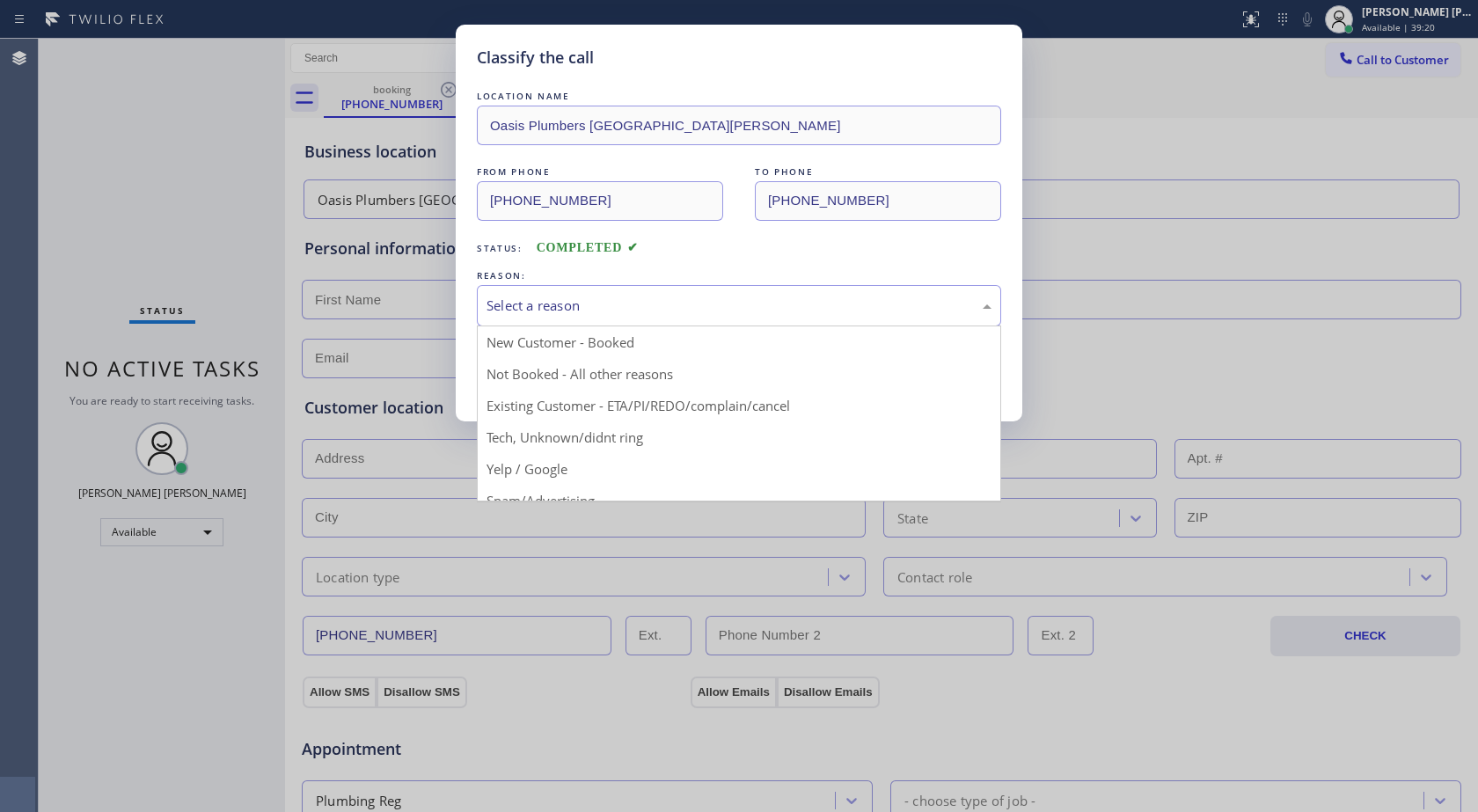
click at [536, 292] on div "Select a reason" at bounding box center [739, 306] width 524 height 41
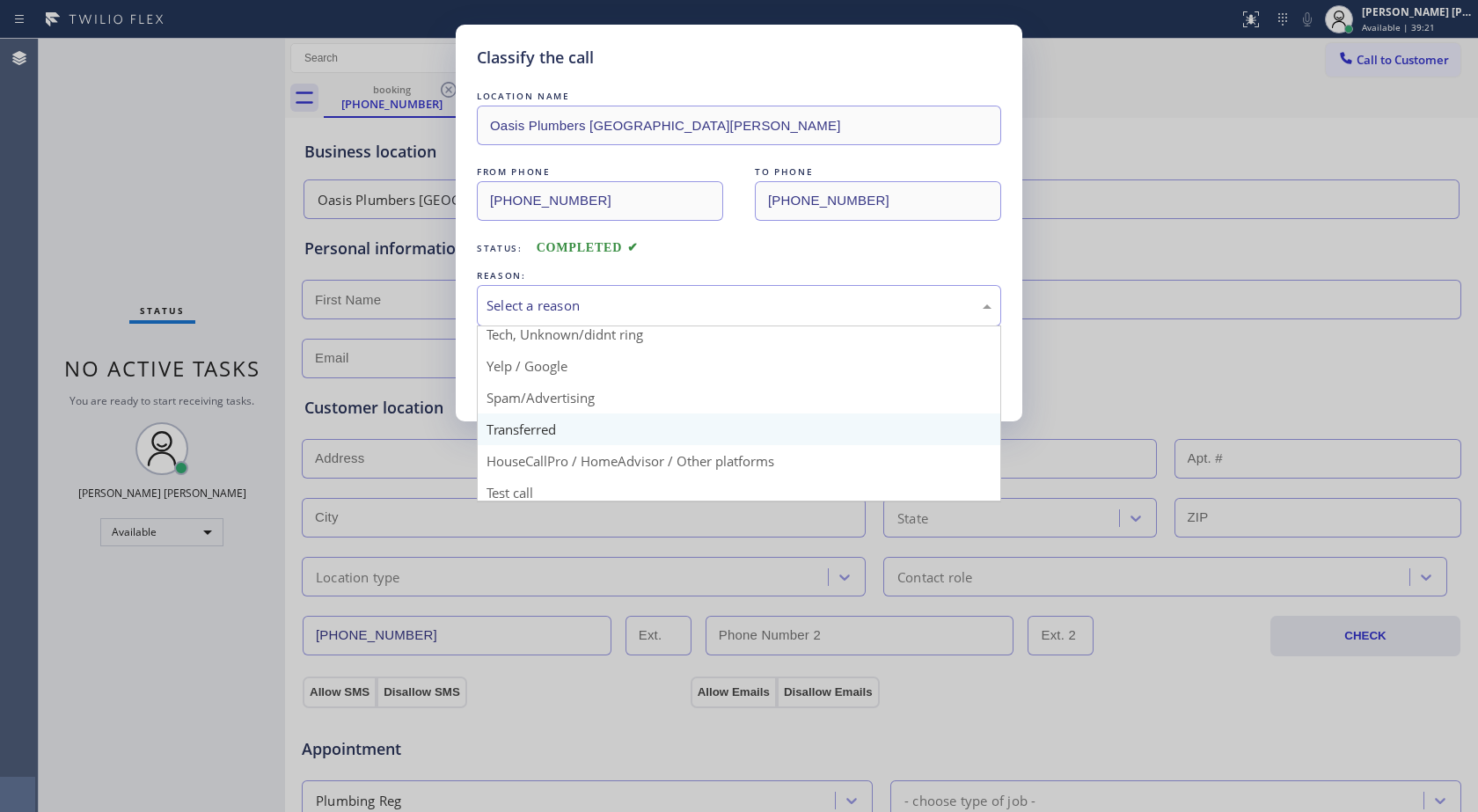
scroll to position [111, 0]
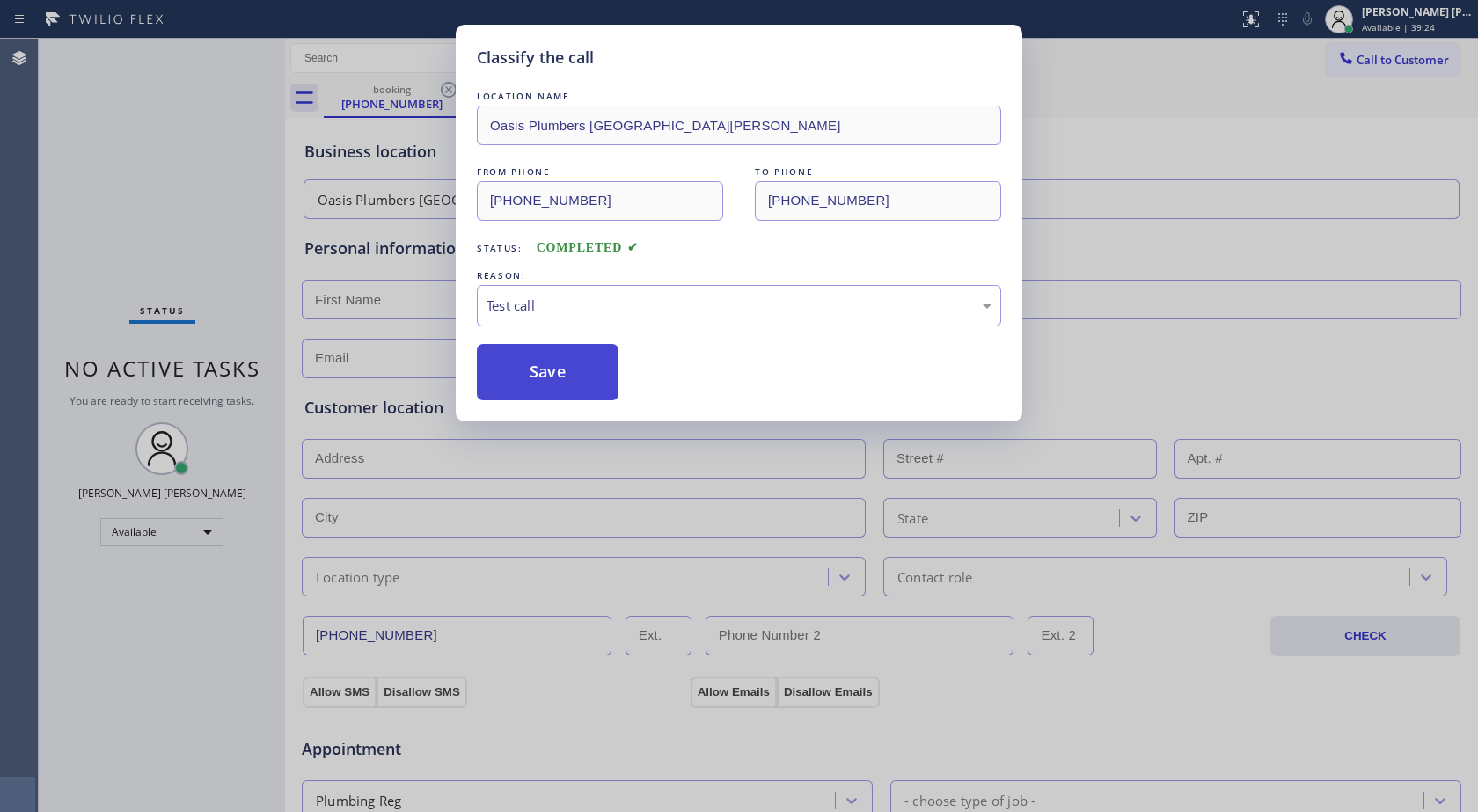
click at [547, 378] on button "Save" at bounding box center [548, 372] width 142 height 56
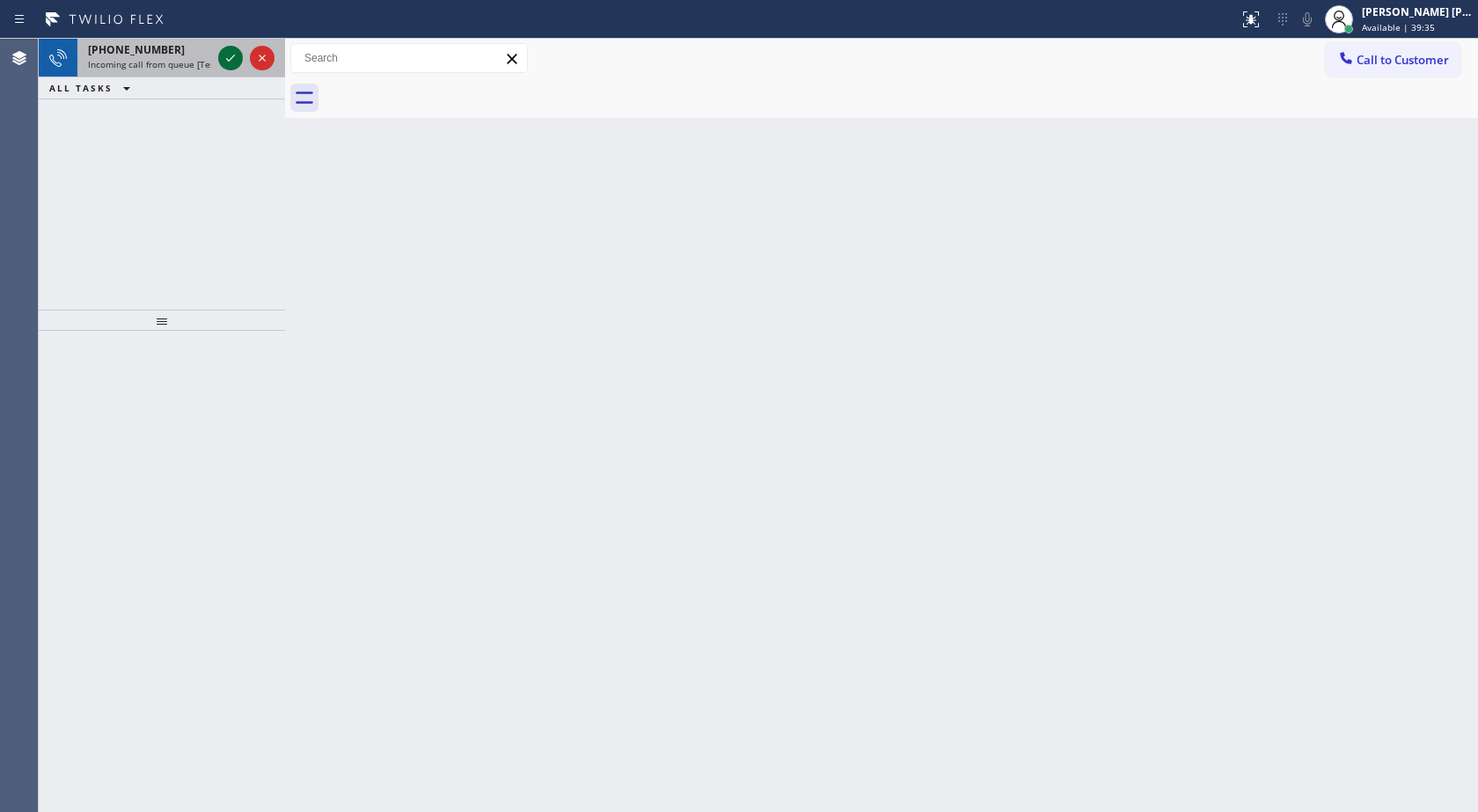
click at [224, 60] on icon at bounding box center [230, 58] width 22 height 21
click at [230, 66] on icon at bounding box center [230, 58] width 22 height 21
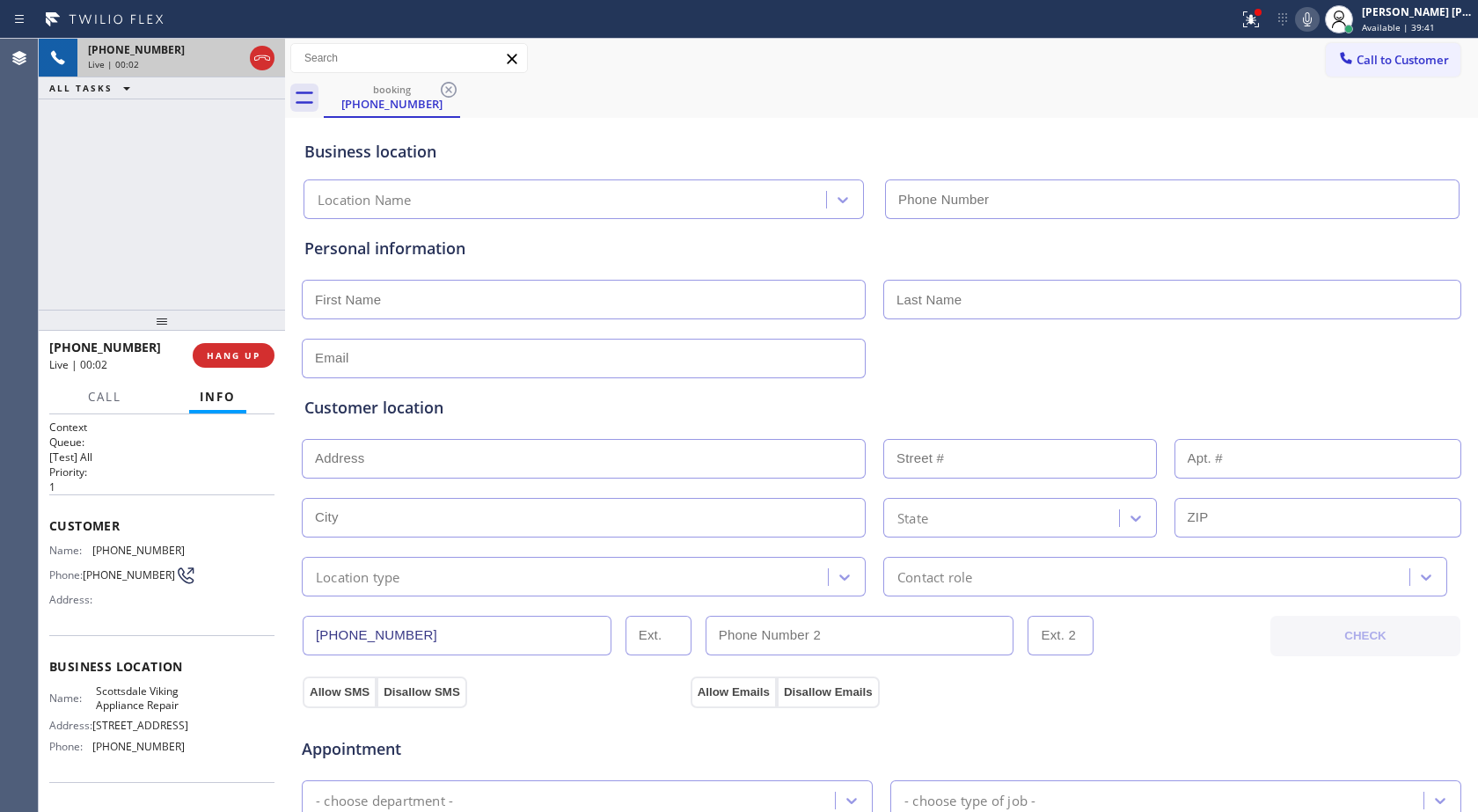
click at [225, 66] on div "Live | 00:02" at bounding box center [165, 64] width 155 height 12
type input "[PHONE_NUMBER]"
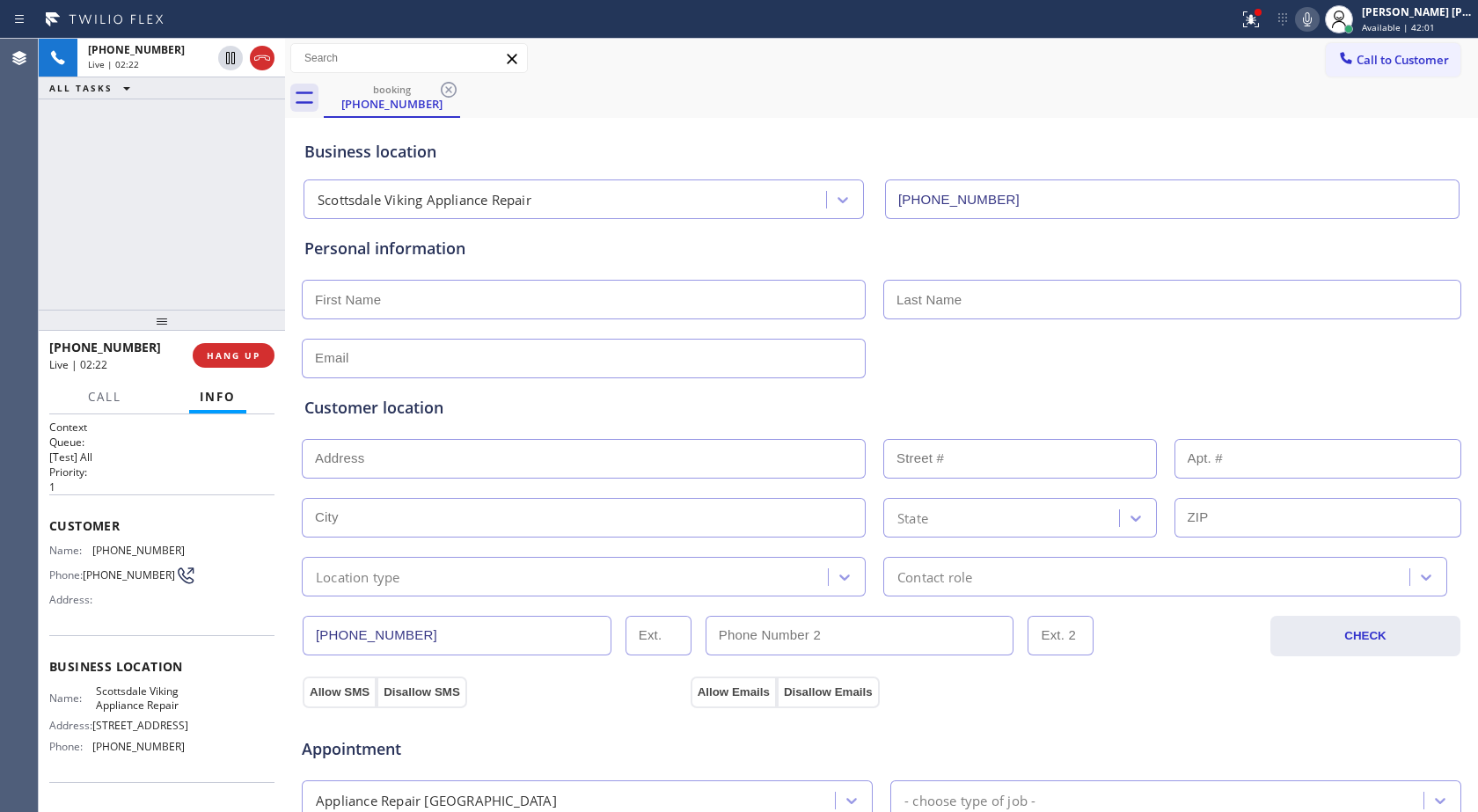
click at [1303, 23] on icon at bounding box center [1307, 19] width 22 height 21
click at [234, 64] on icon at bounding box center [230, 58] width 8 height 12
click at [1248, 27] on icon at bounding box center [1251, 19] width 22 height 21
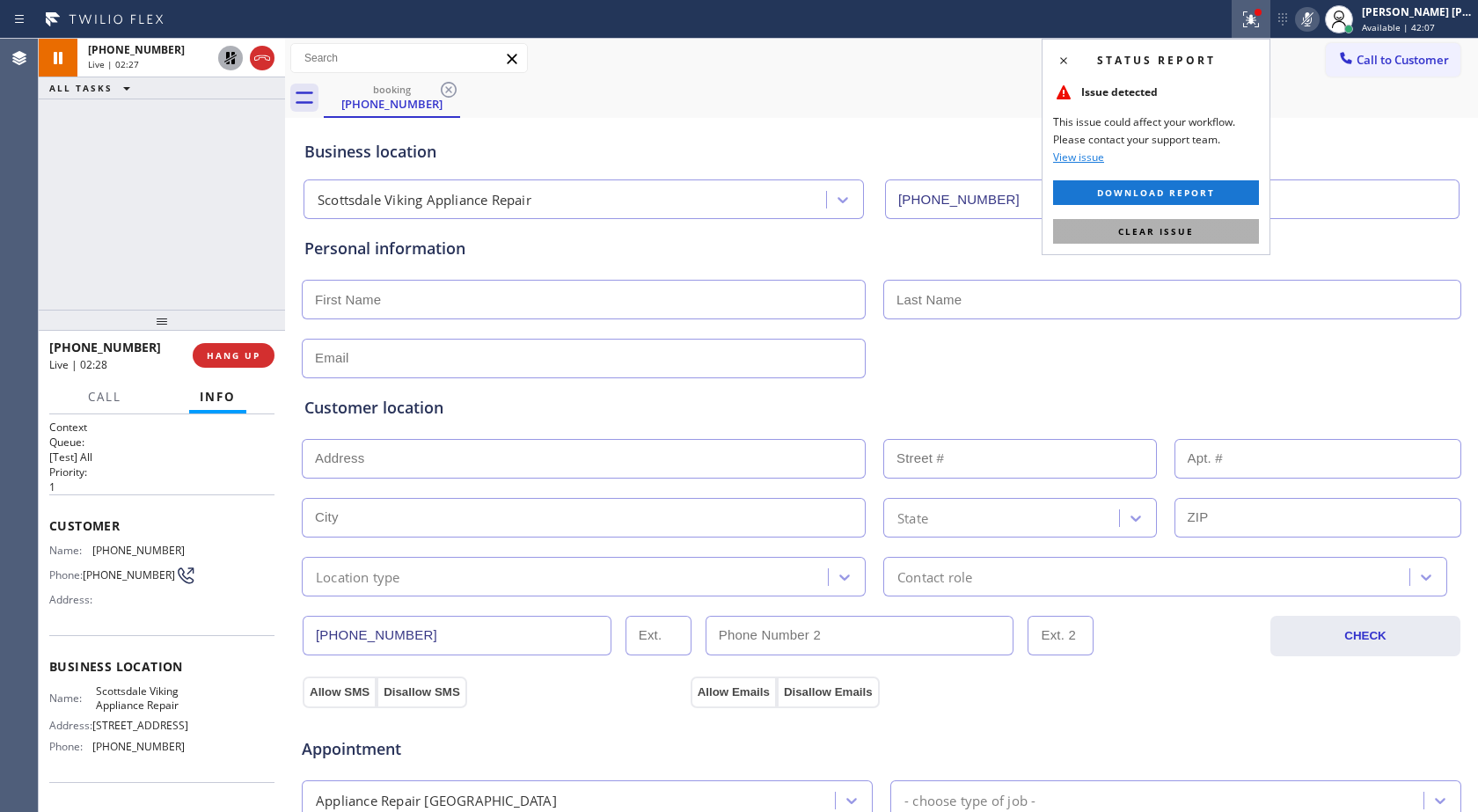
click at [1196, 230] on button "Clear issue" at bounding box center [1156, 231] width 206 height 24
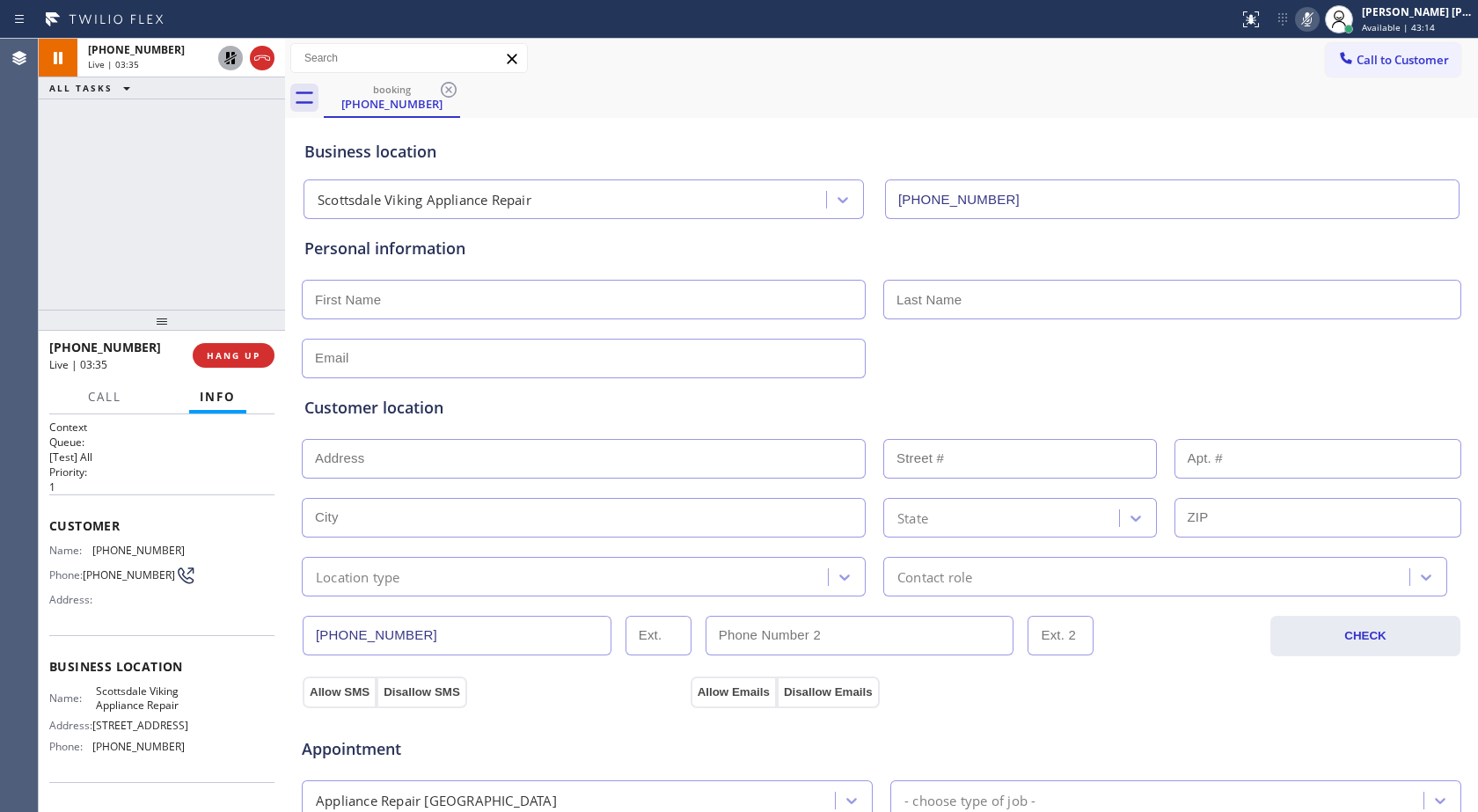
click at [233, 49] on icon at bounding box center [230, 58] width 22 height 21
click at [1304, 25] on icon at bounding box center [1307, 19] width 22 height 21
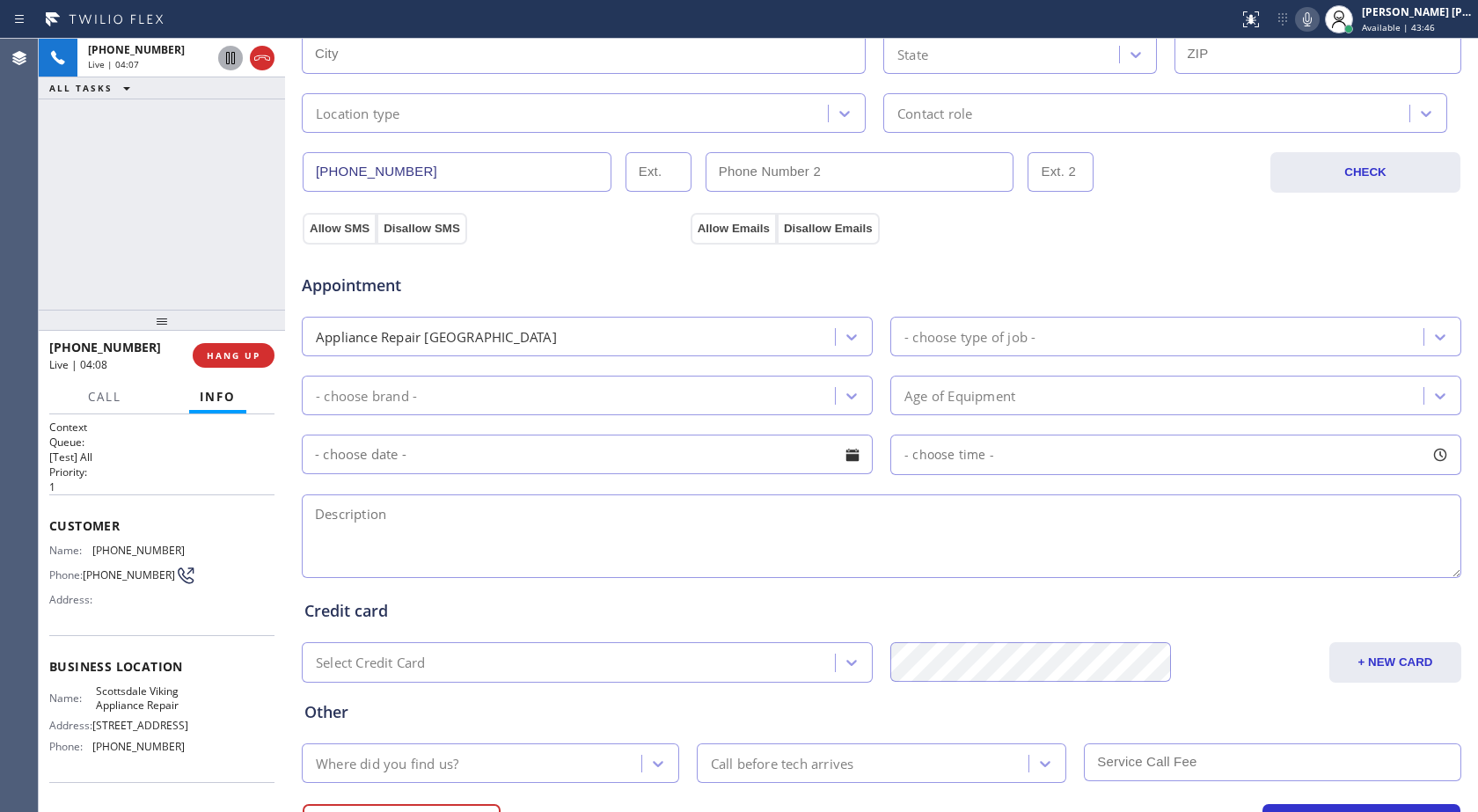
scroll to position [551, 0]
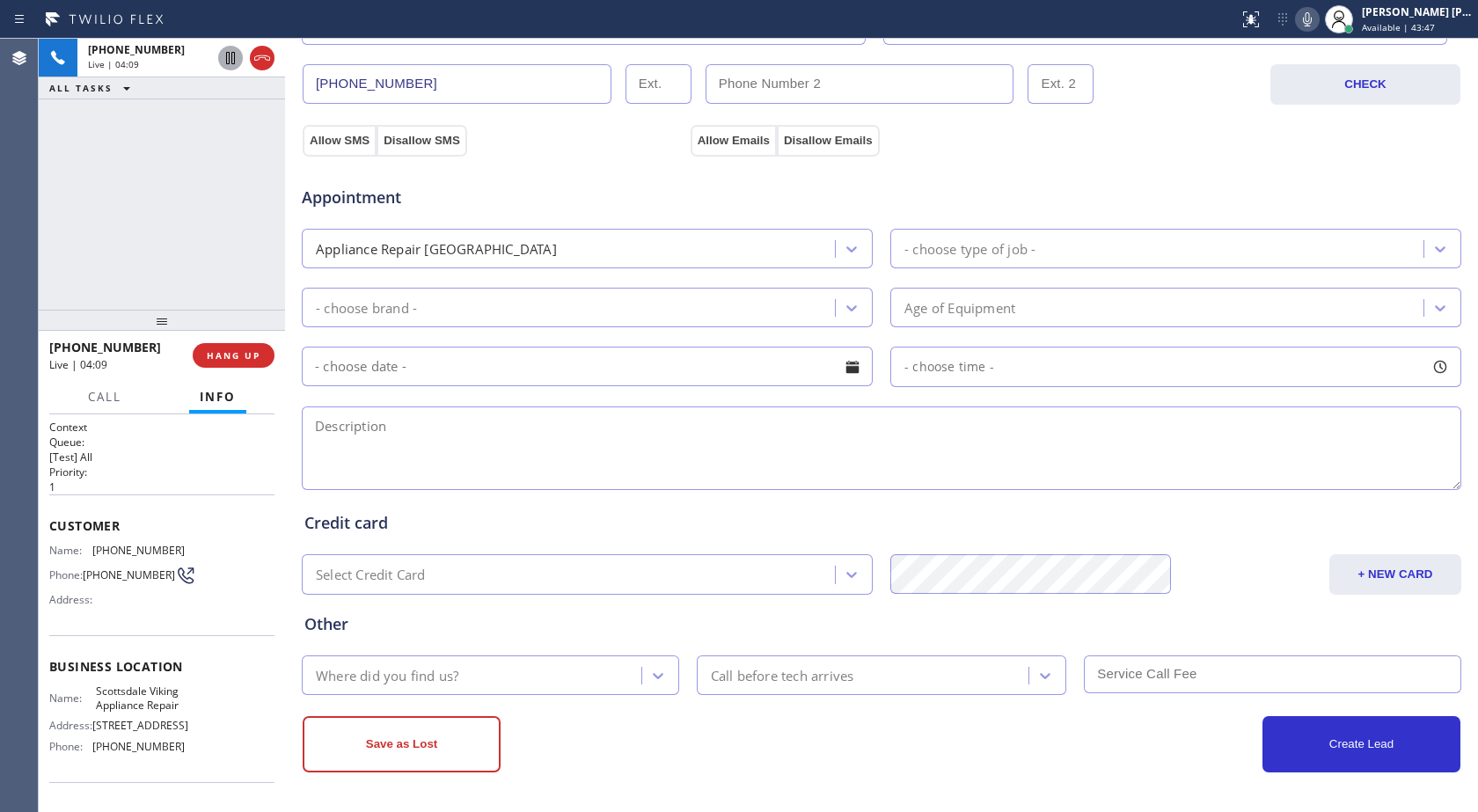
click at [1025, 378] on div "- choose time -" at bounding box center [1176, 366] width 571 height 40
drag, startPoint x: 910, startPoint y: 478, endPoint x: 925, endPoint y: 478, distance: 15.0
click at [925, 478] on div at bounding box center [929, 475] width 22 height 37
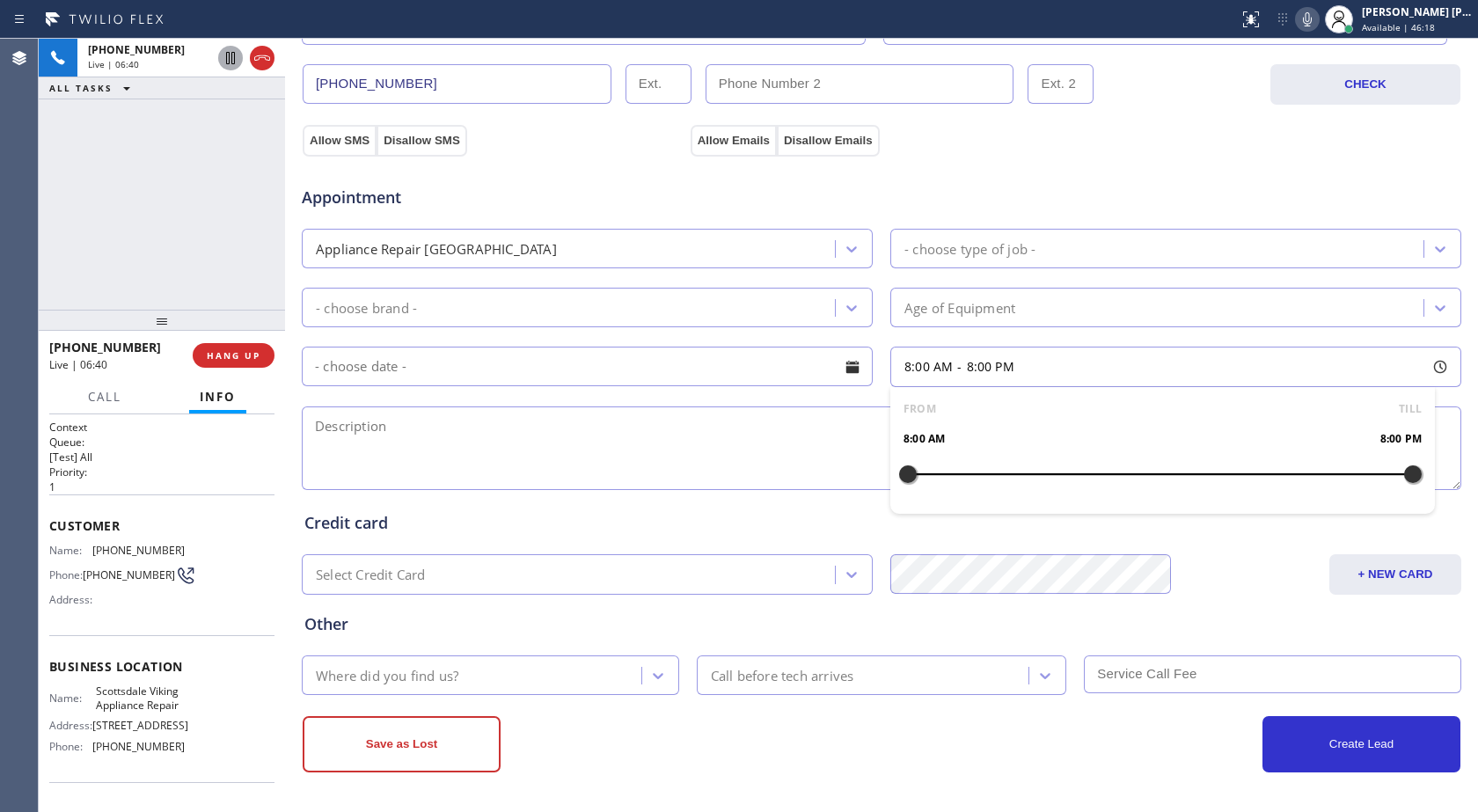
drag, startPoint x: 917, startPoint y: 479, endPoint x: 1412, endPoint y: 459, distance: 495.4
click at [1412, 459] on div at bounding box center [1413, 475] width 22 height 37
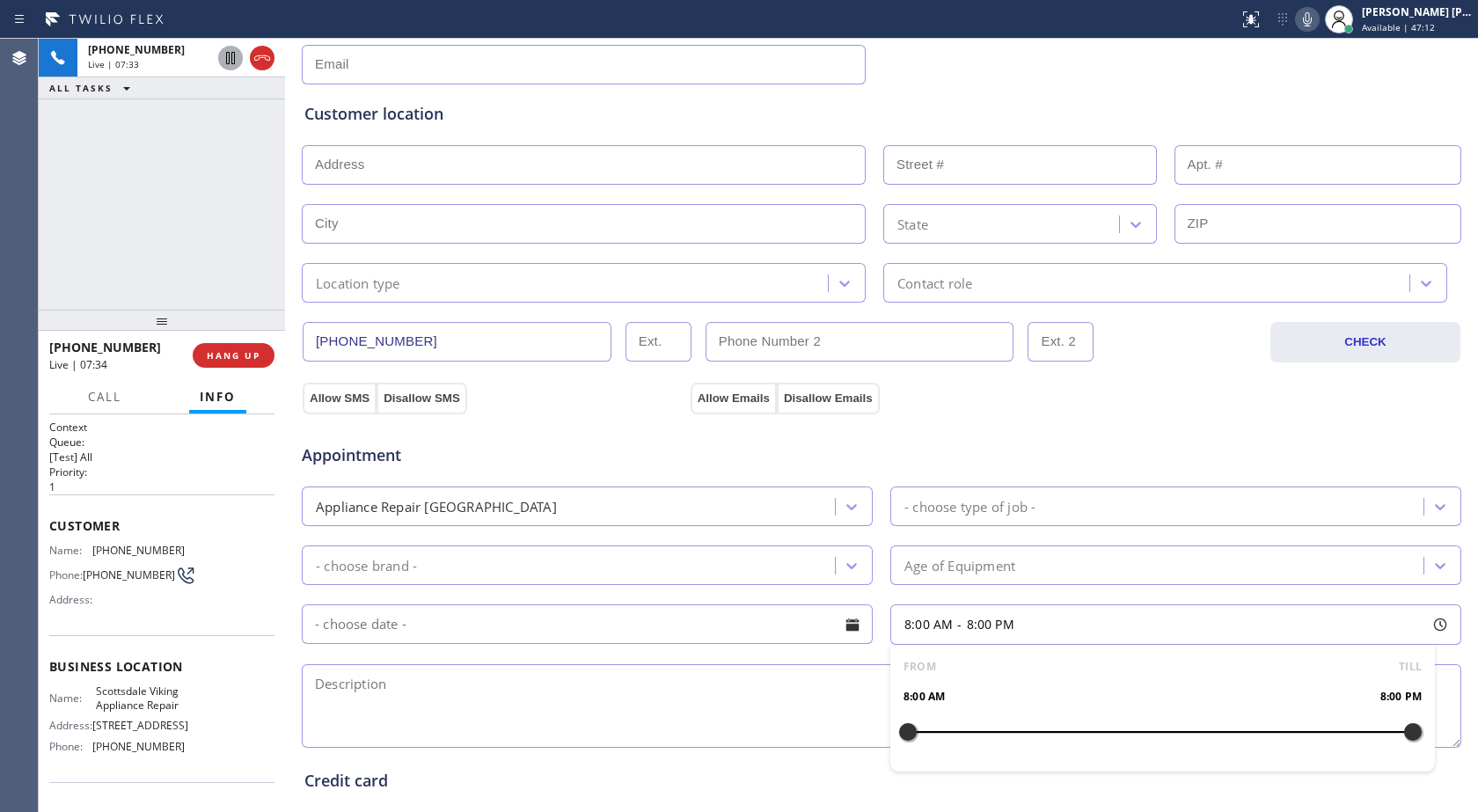
scroll to position [463, 0]
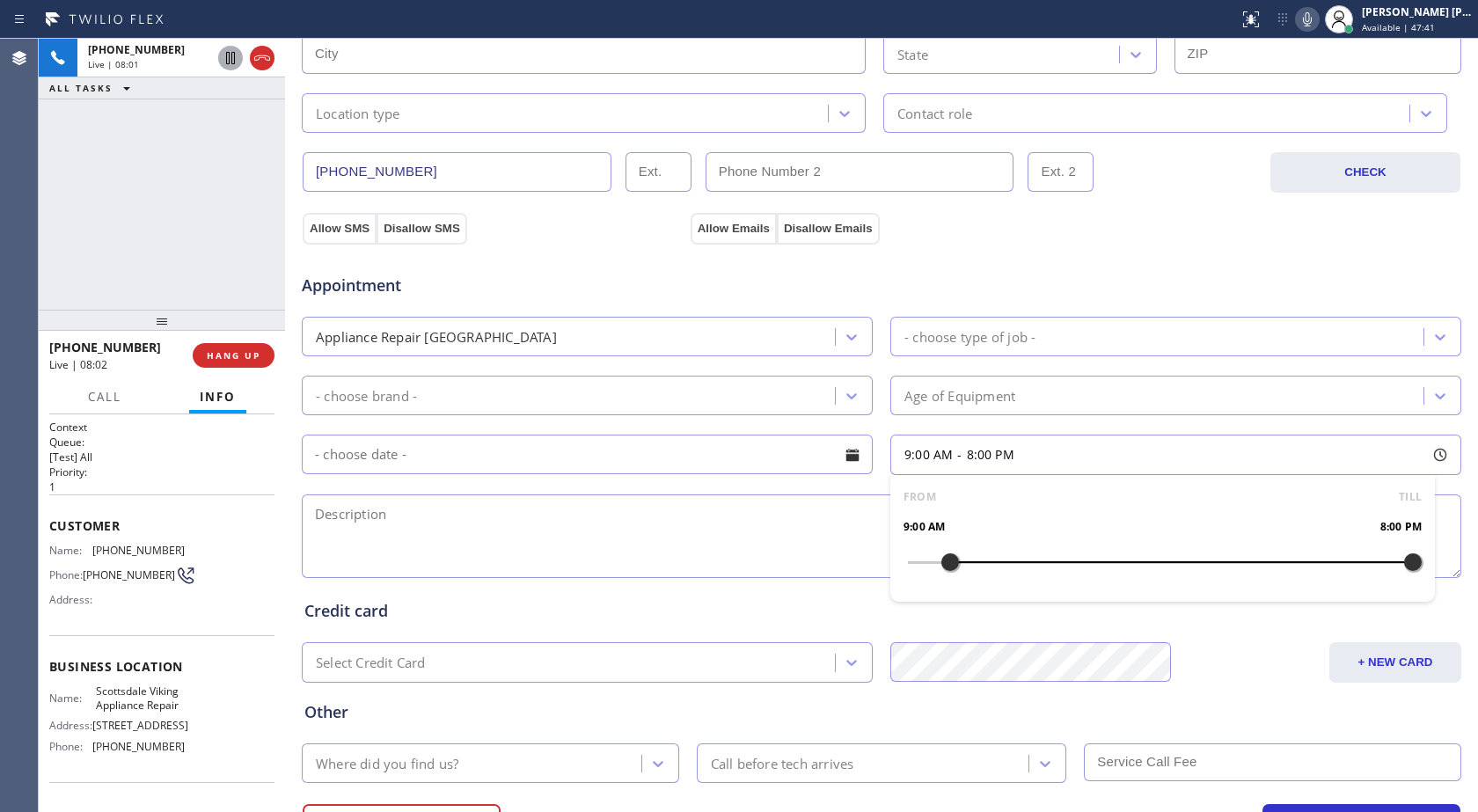
drag, startPoint x: 905, startPoint y: 569, endPoint x: 936, endPoint y: 563, distance: 31.6
click at [940, 563] on div at bounding box center [950, 563] width 22 height 37
drag, startPoint x: 1113, startPoint y: 613, endPoint x: 1086, endPoint y: 605, distance: 28.2
click at [1086, 605] on div "Business location Scottsdale Viking Appliance Repair [PHONE_NUMBER] Personal in…" at bounding box center [882, 260] width 1184 height 1202
click at [1086, 605] on div "Credit card" at bounding box center [882, 610] width 1155 height 23
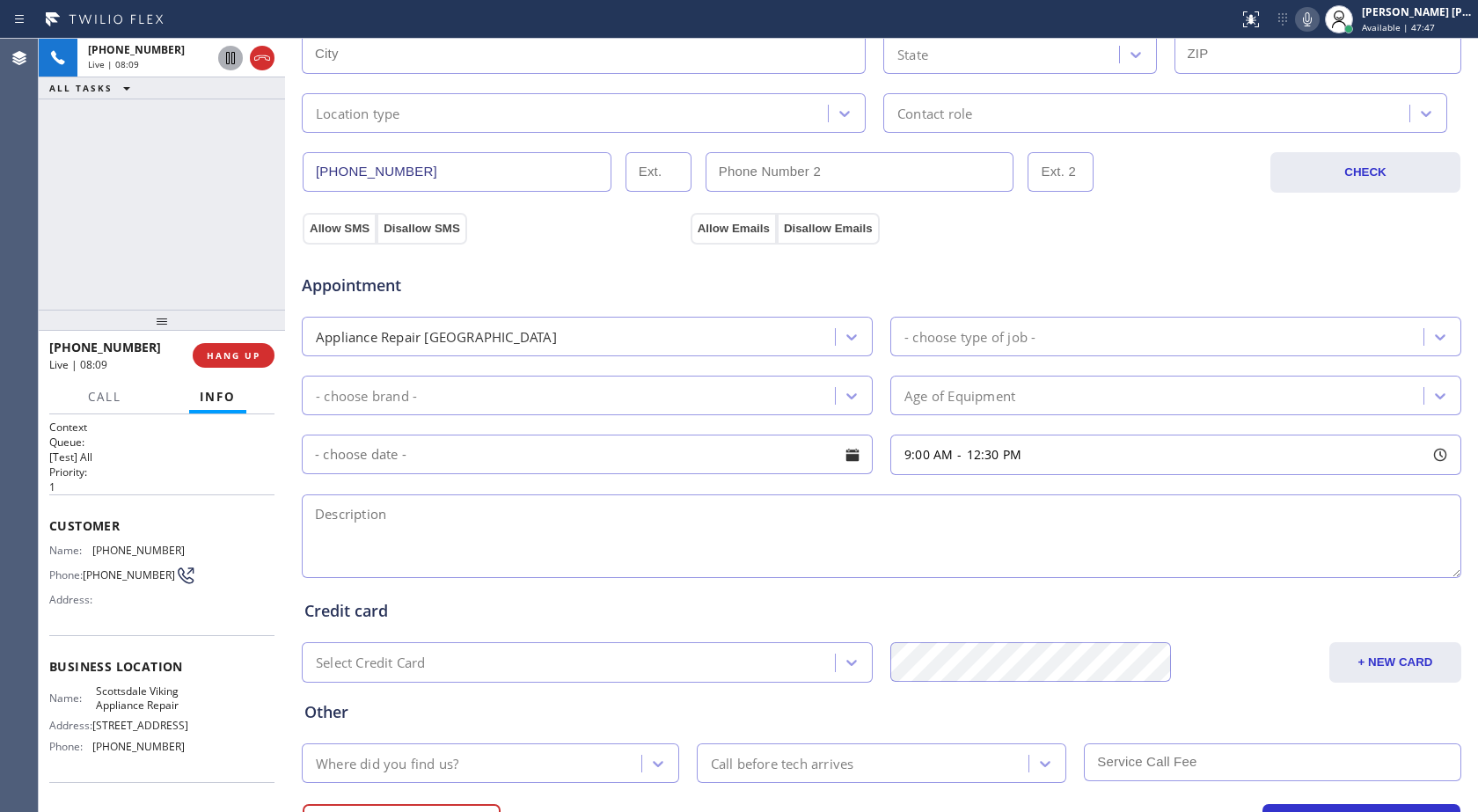
click at [997, 451] on span "12:30 PM" at bounding box center [994, 454] width 55 height 17
drag, startPoint x: 1085, startPoint y: 563, endPoint x: 1072, endPoint y: 564, distance: 13.0
click at [1072, 564] on div at bounding box center [1076, 563] width 22 height 37
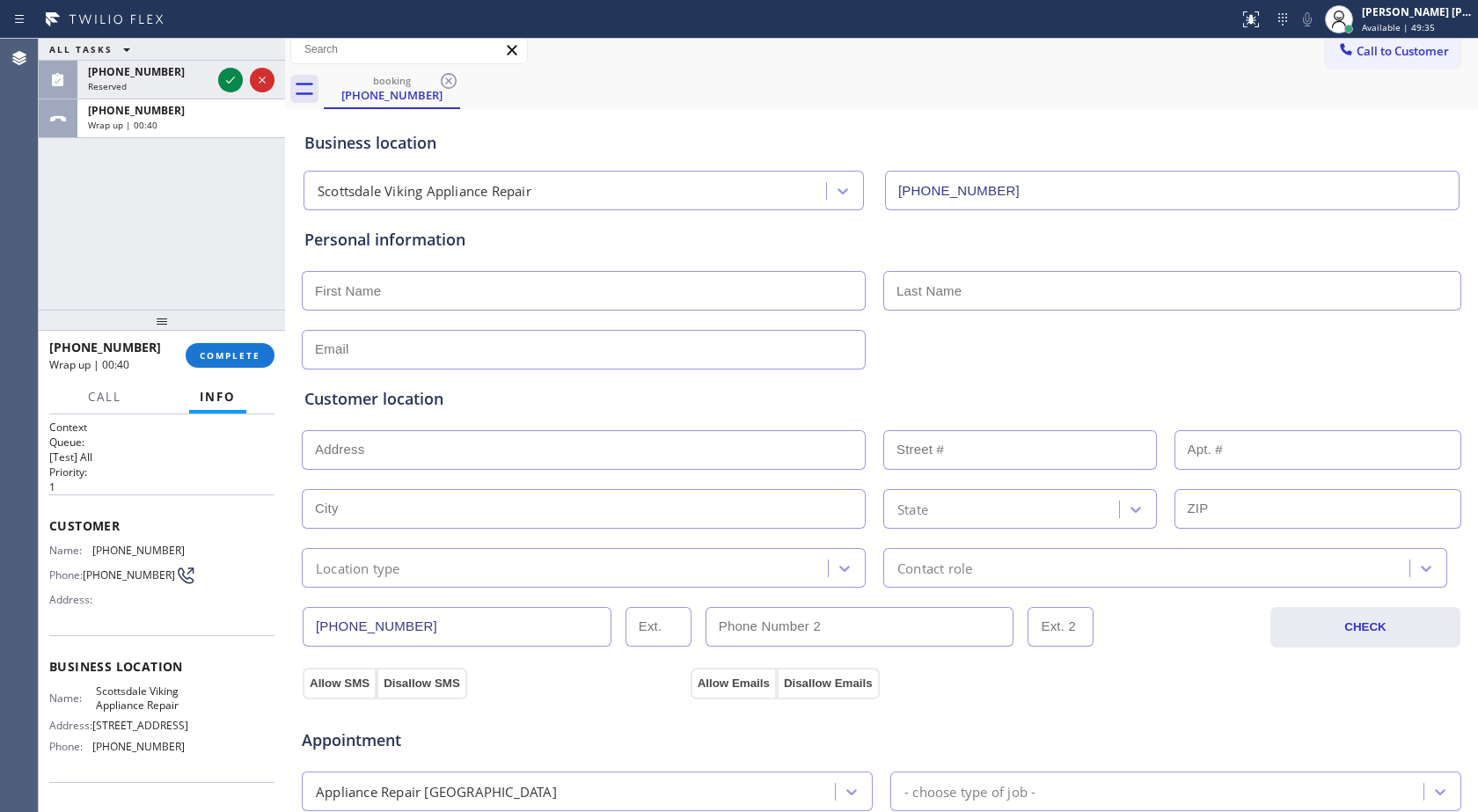
scroll to position [0, 0]
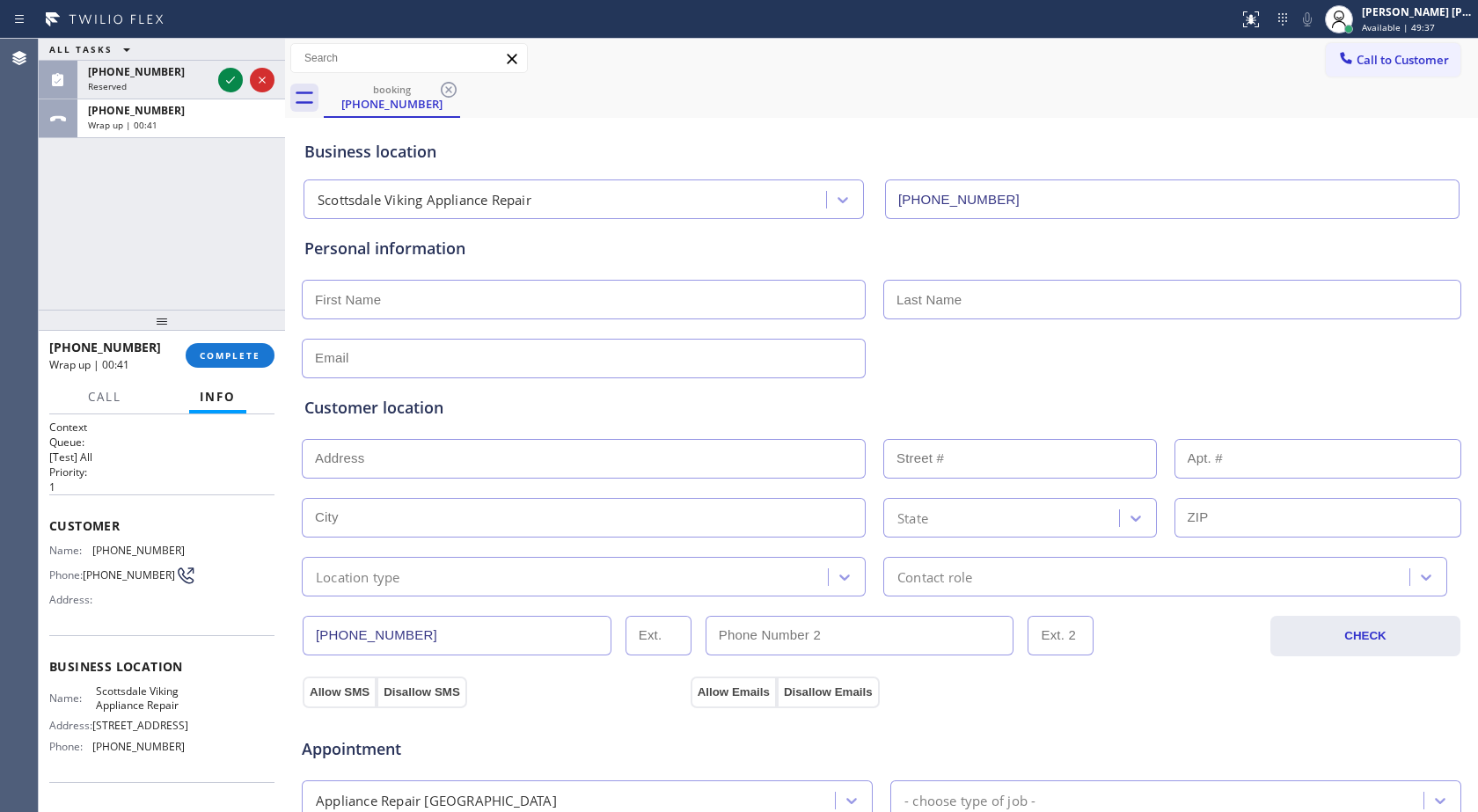
click at [503, 304] on div "Business location Scottsdale Viking Appliance Repair [PHONE_NUMBER] Personal in…" at bounding box center [882, 723] width 1184 height 1202
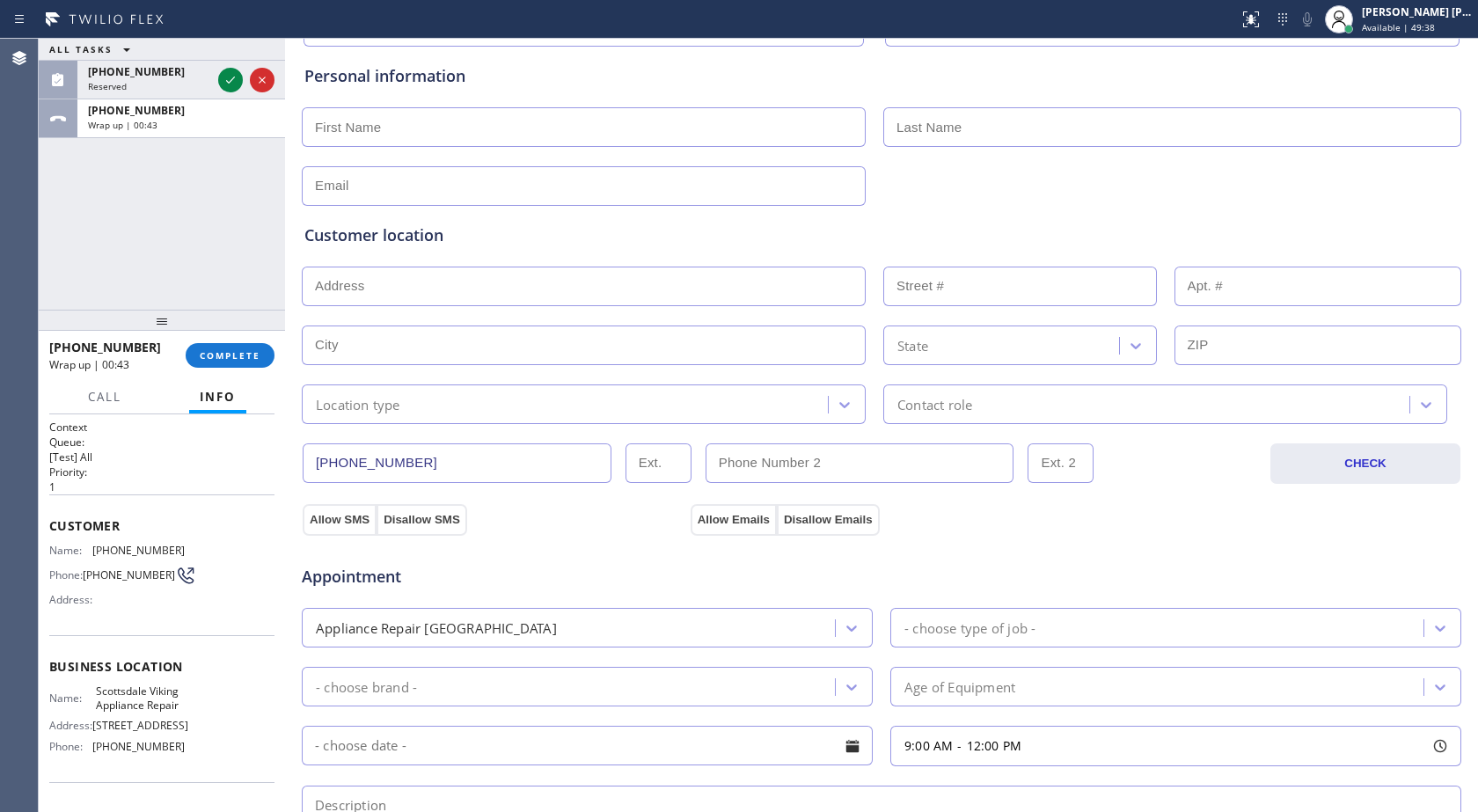
scroll to position [141, 0]
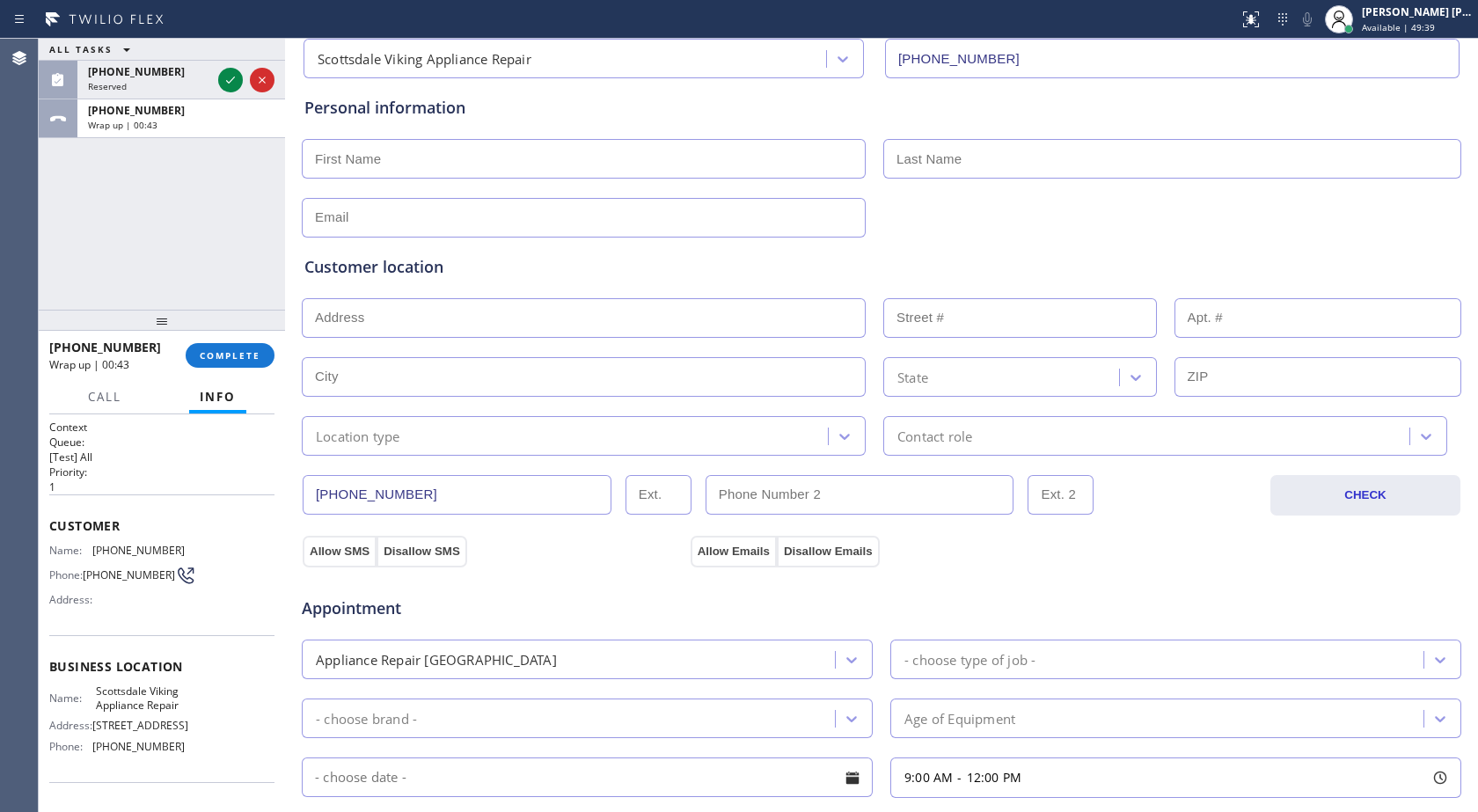
click at [460, 167] on input "text" at bounding box center [583, 159] width 564 height 39
type input "m"
type input "Mr"
click at [415, 217] on input "text" at bounding box center [583, 218] width 564 height 39
click at [948, 165] on input "text" at bounding box center [1172, 159] width 578 height 39
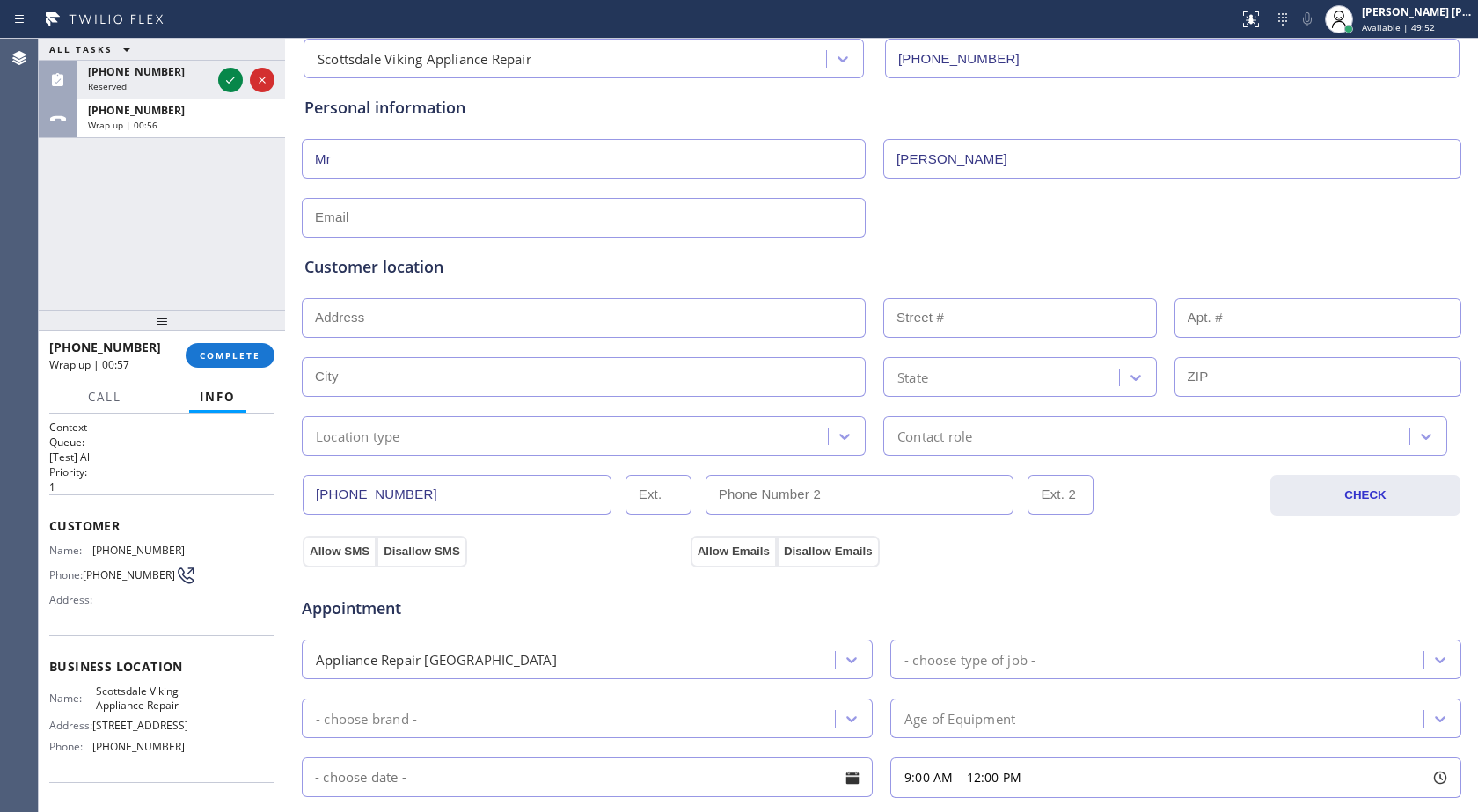
type input "[PERSON_NAME]"
click at [412, 225] on input "text" at bounding box center [583, 218] width 564 height 39
paste input "[EMAIL_ADDRESS][DOMAIN_NAME]"
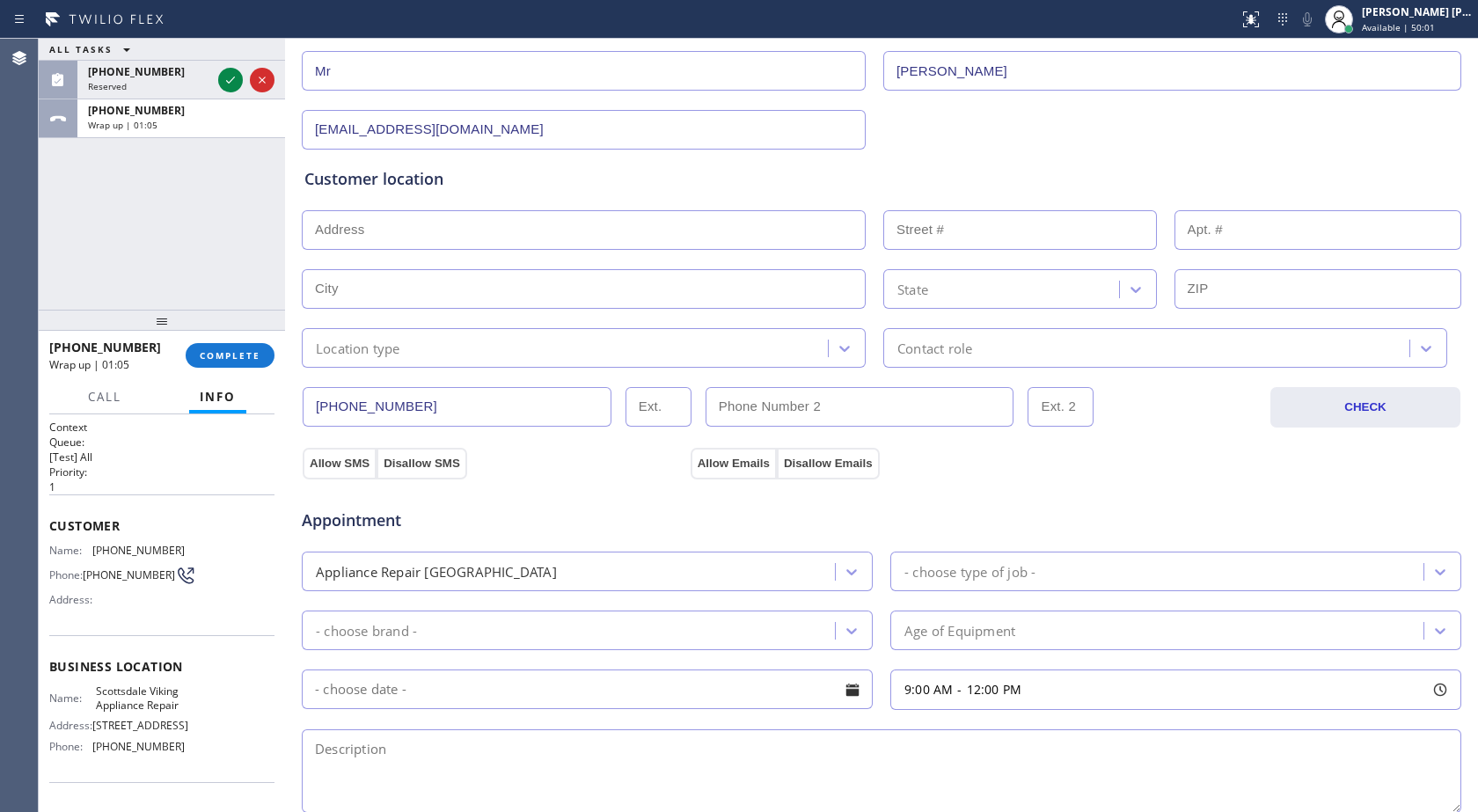
type input "[EMAIL_ADDRESS][DOMAIN_NAME]"
click at [409, 242] on input "text" at bounding box center [583, 230] width 564 height 39
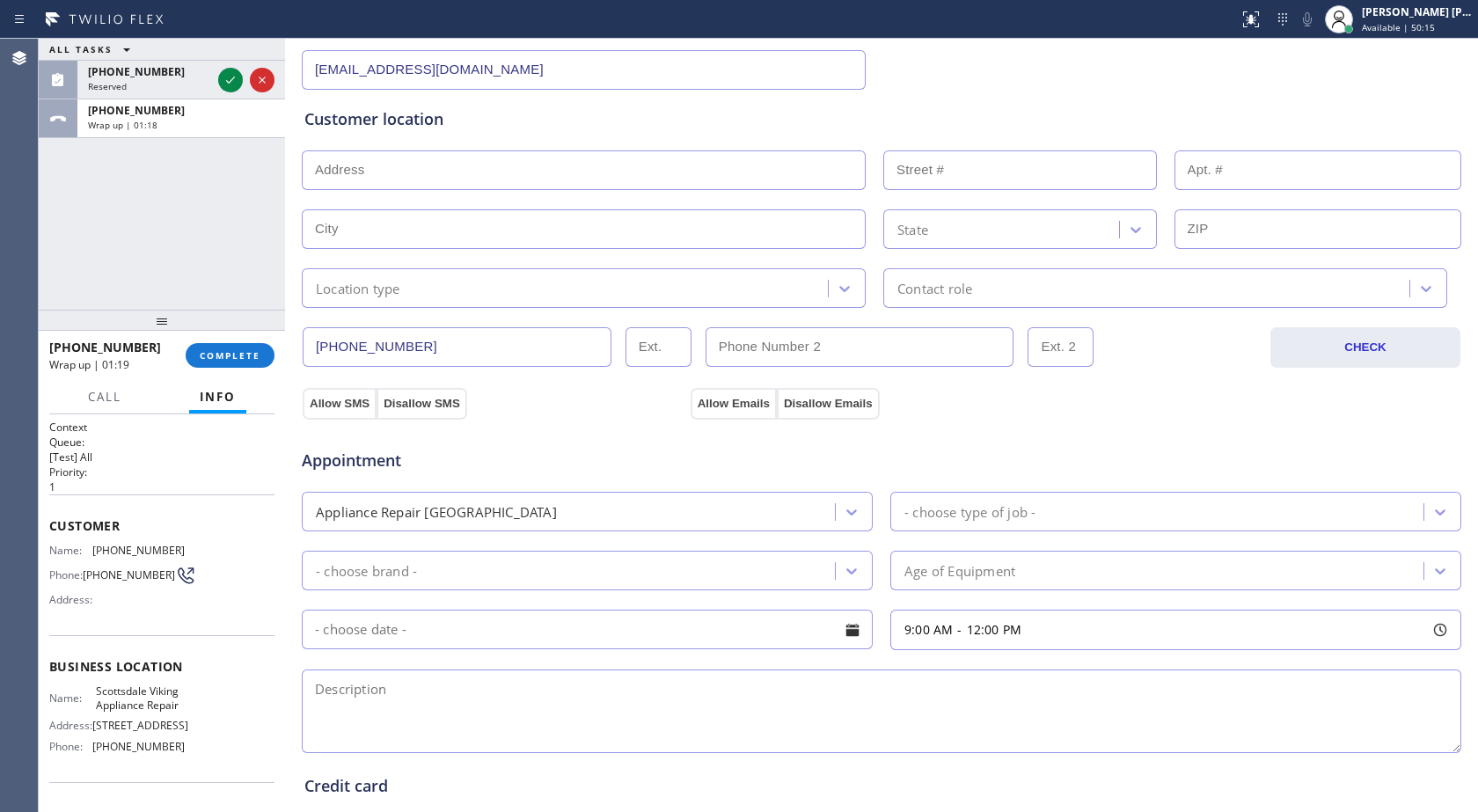
scroll to position [317, 0]
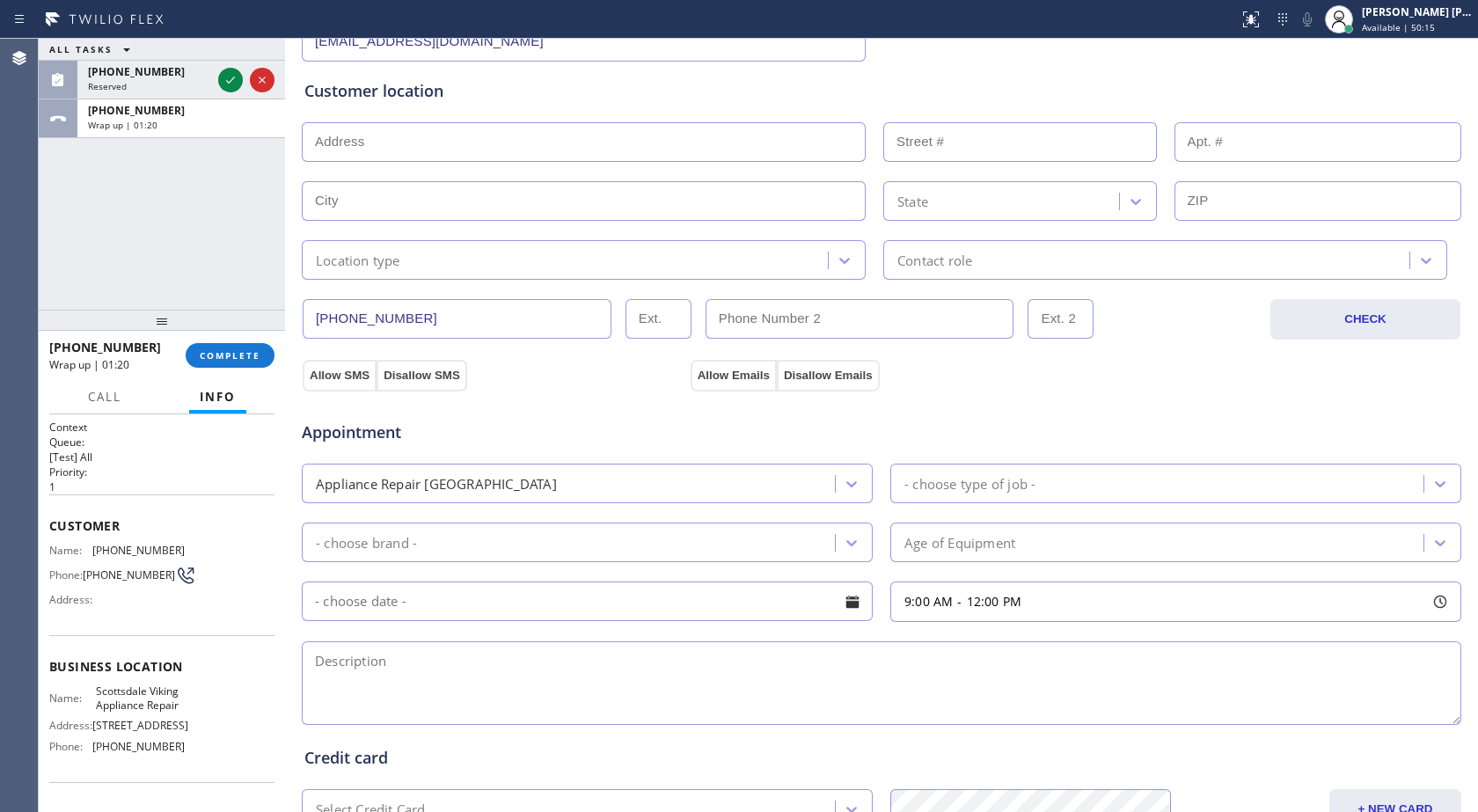
click at [412, 206] on input "text" at bounding box center [583, 201] width 564 height 39
click at [427, 131] on input "text" at bounding box center [583, 142] width 564 height 39
paste input "[STREET_ADDRESS]"
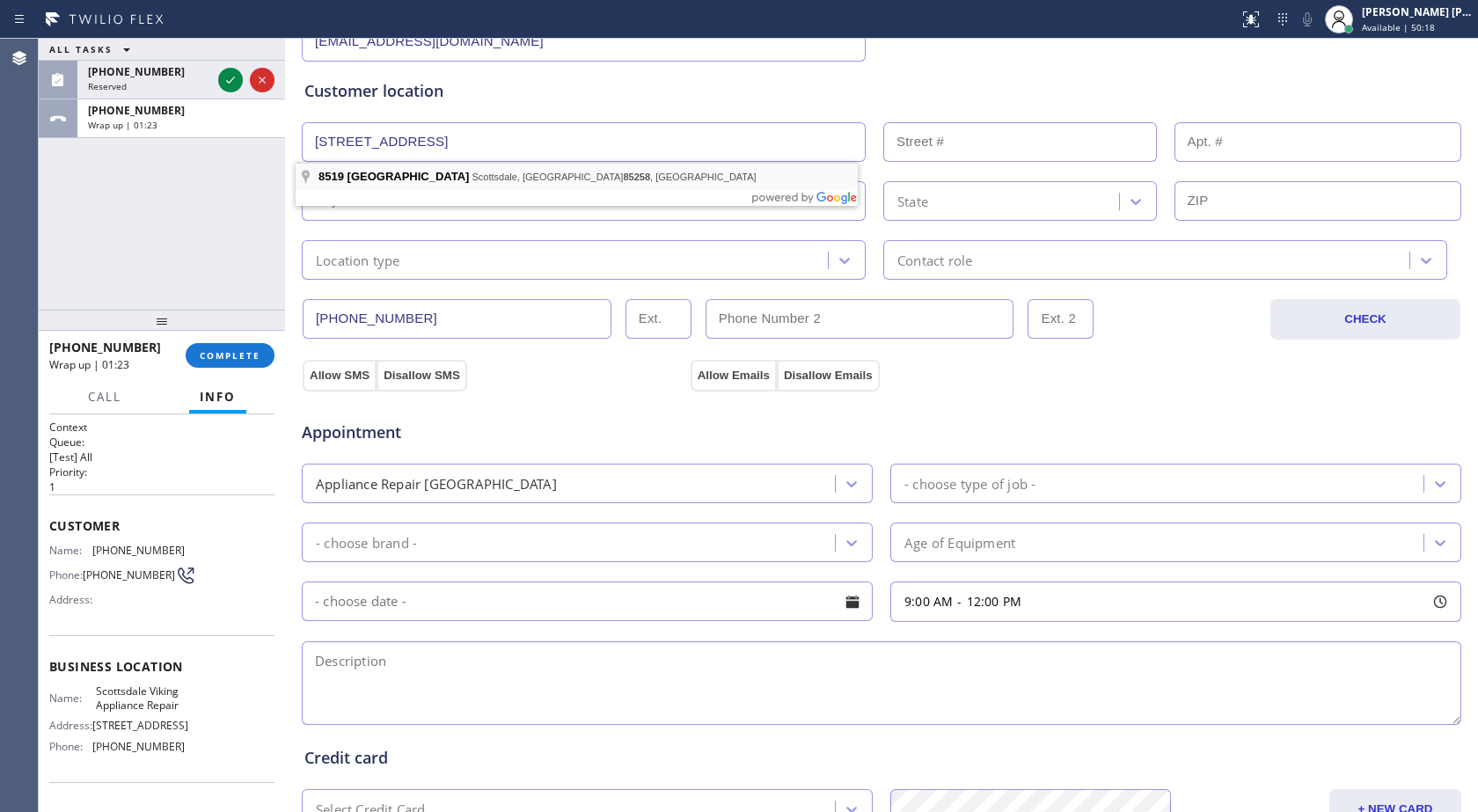
type input "[STREET_ADDRESS]"
type input "8519"
type input "Scottsdale"
type input "85258"
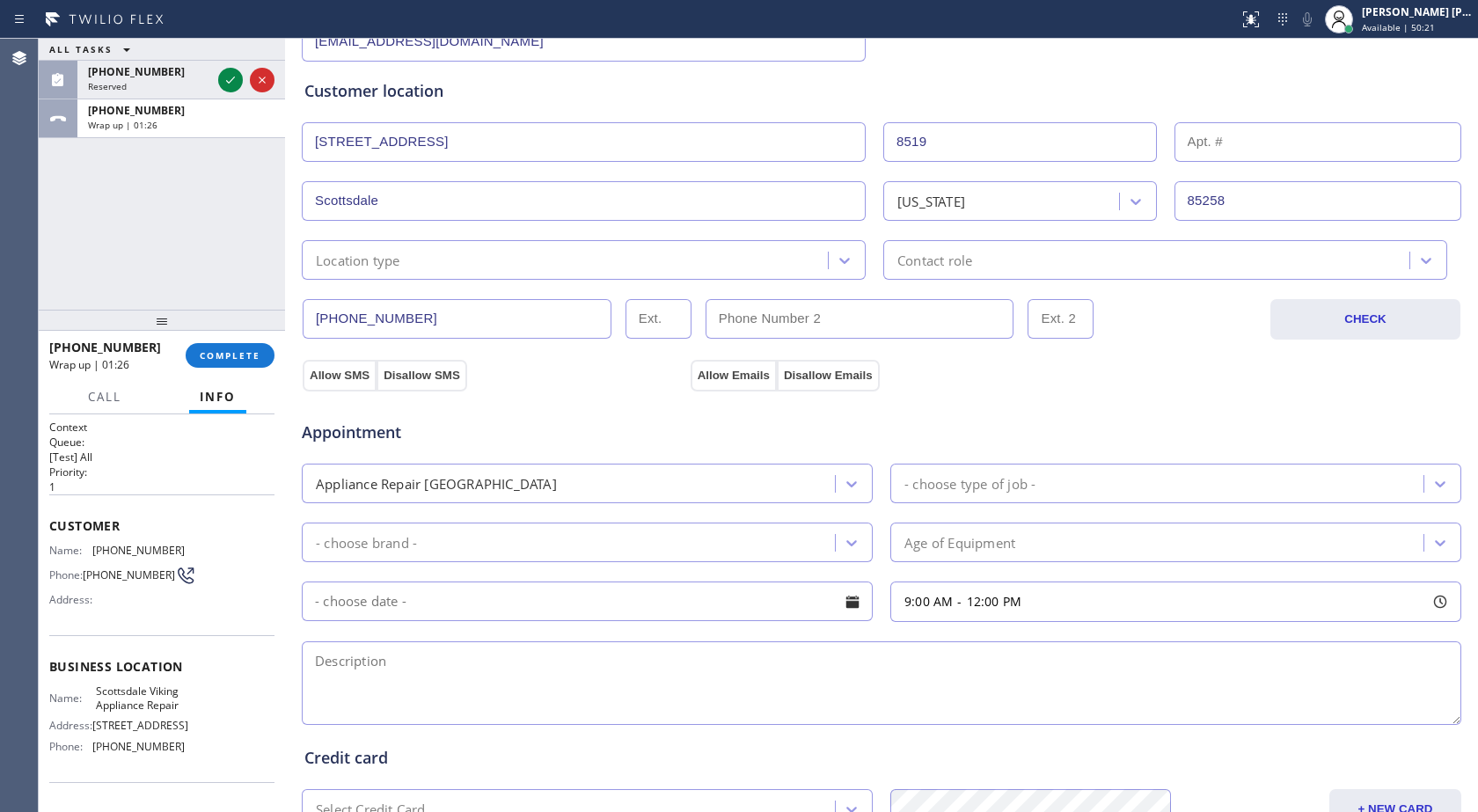
click at [735, 273] on div "Location type" at bounding box center [583, 260] width 564 height 39
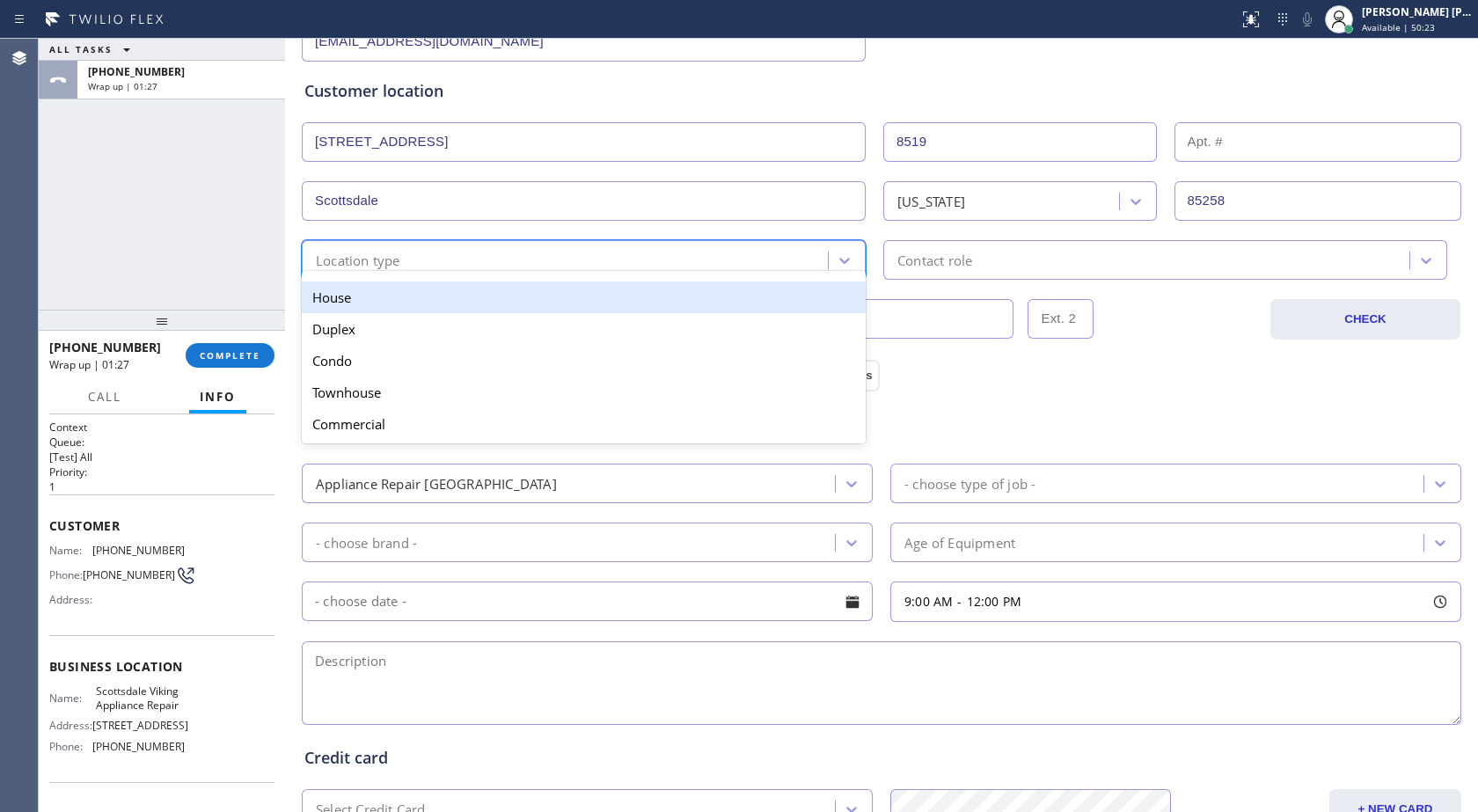
click at [488, 303] on div "House" at bounding box center [583, 297] width 564 height 32
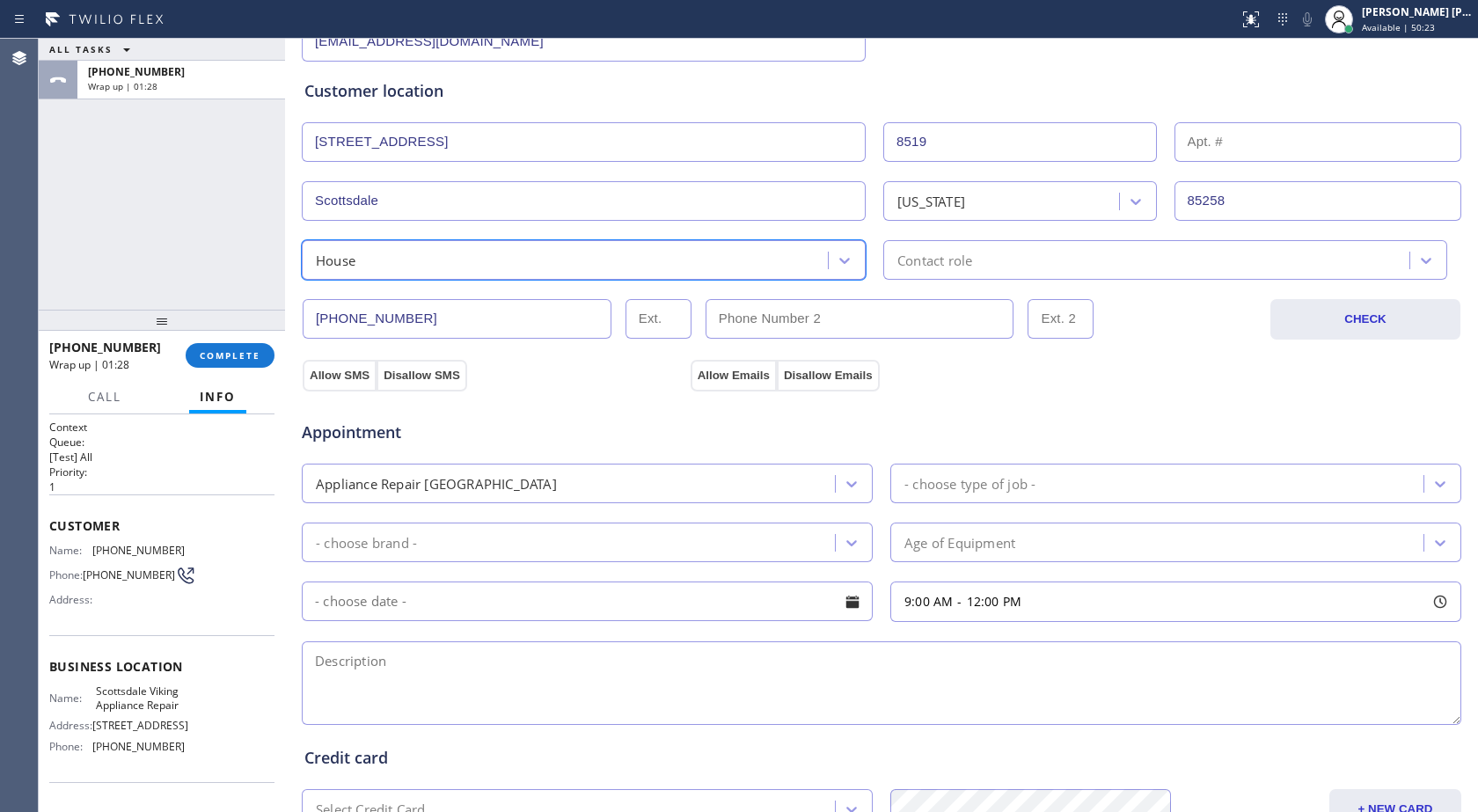
click at [963, 256] on div "Contact role" at bounding box center [935, 260] width 75 height 21
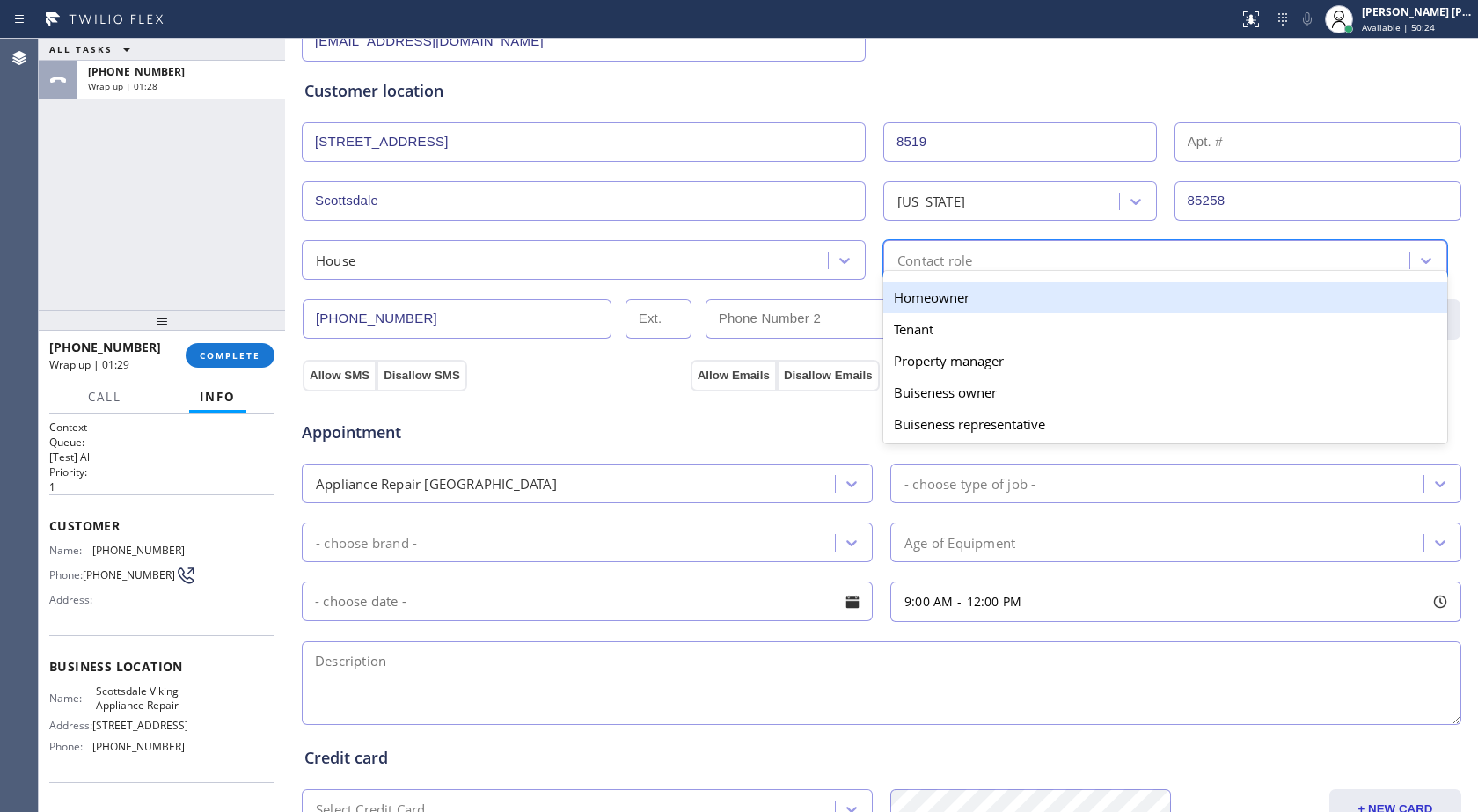
click at [929, 303] on div "Homeowner" at bounding box center [1165, 297] width 564 height 32
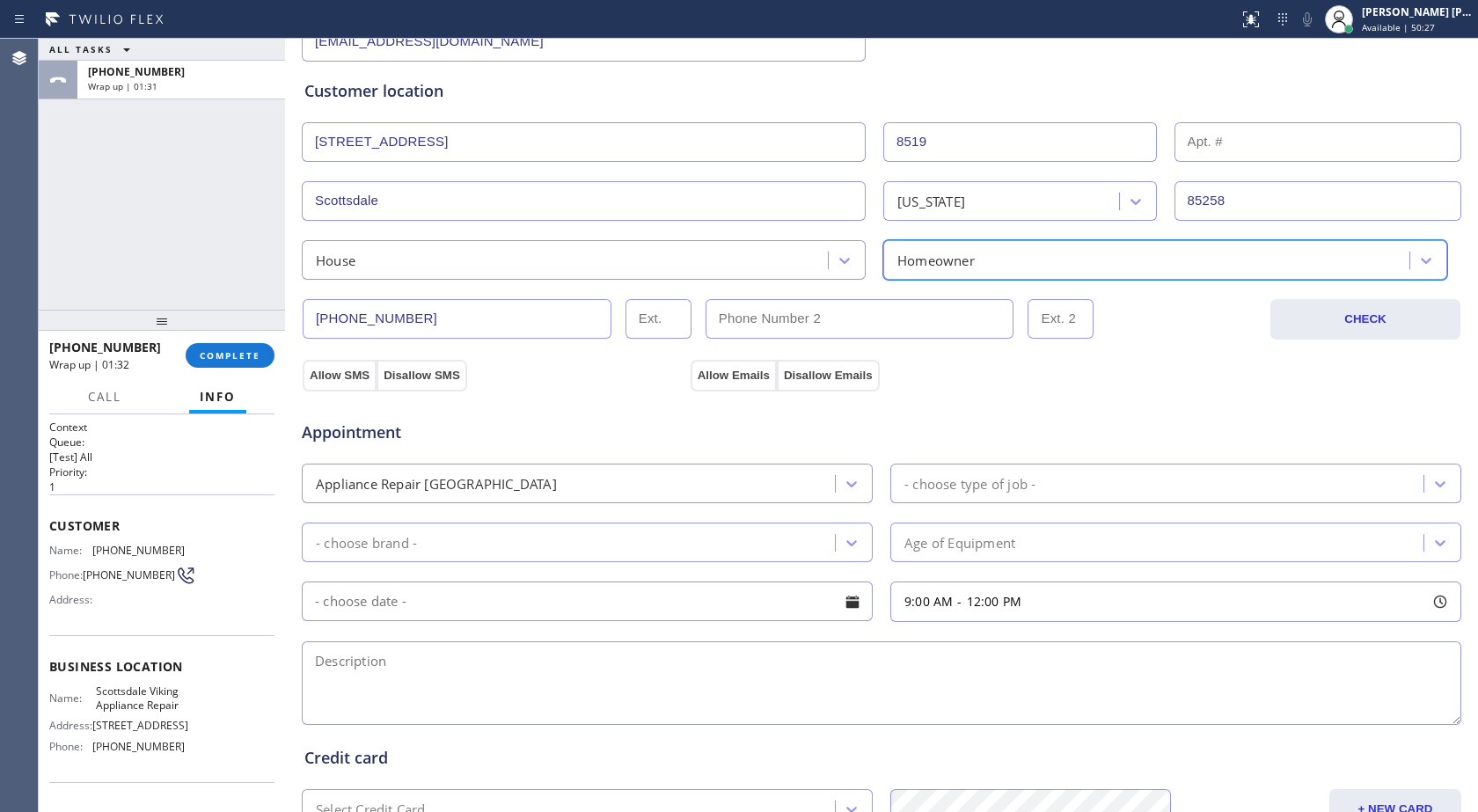
click at [326, 383] on div "Appointment Appliance Repair High End - choose type of job - - choose brand - A…" at bounding box center [882, 555] width 1161 height 345
click at [726, 377] on button "Allow Emails" at bounding box center [734, 376] width 86 height 32
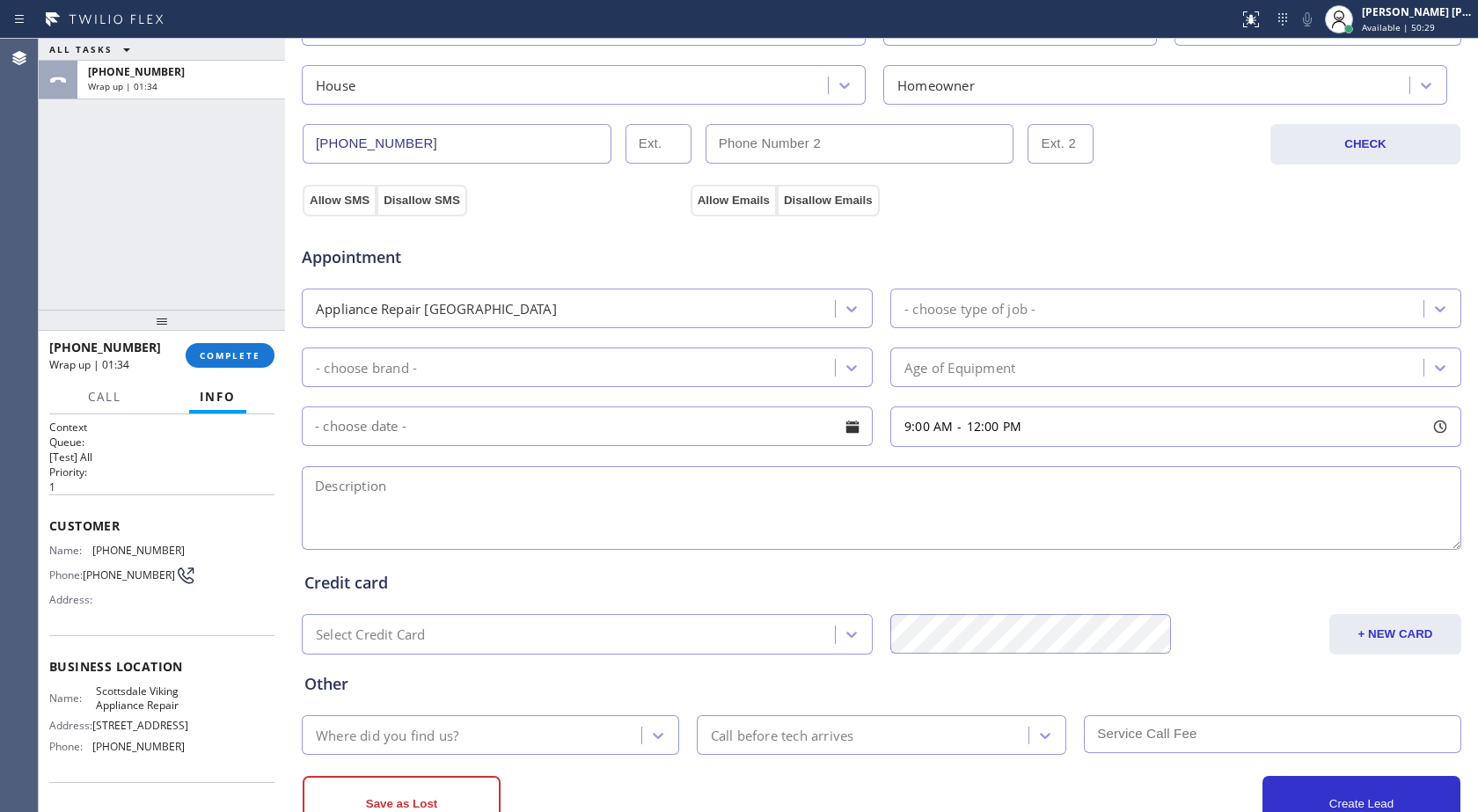
scroll to position [492, 0]
click at [405, 382] on div "- choose brand -" at bounding box center [587, 366] width 571 height 39
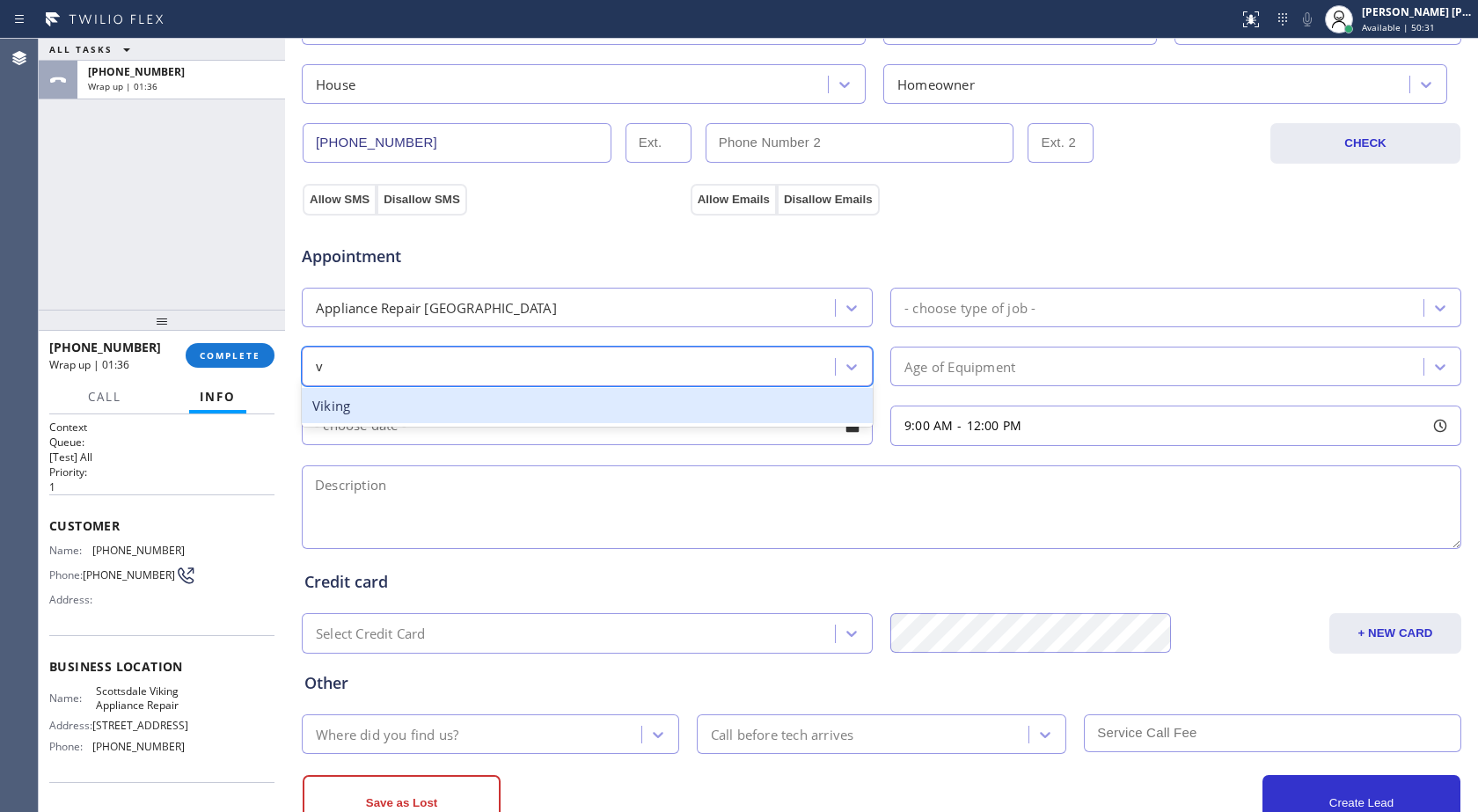
type input "vi"
click at [393, 402] on div "Viking" at bounding box center [587, 406] width 571 height 36
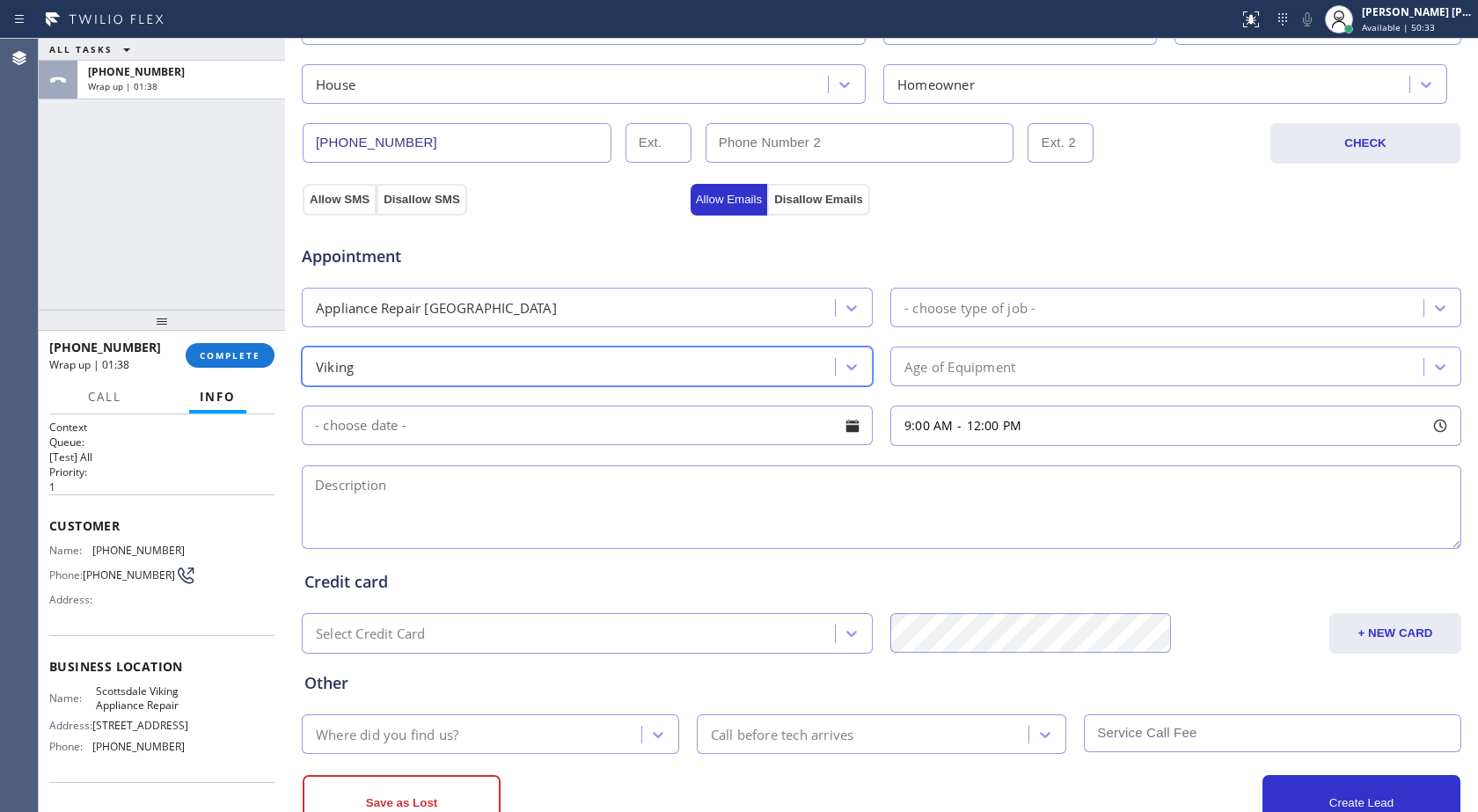
click at [972, 380] on div "Age of Equipment" at bounding box center [1159, 366] width 528 height 31
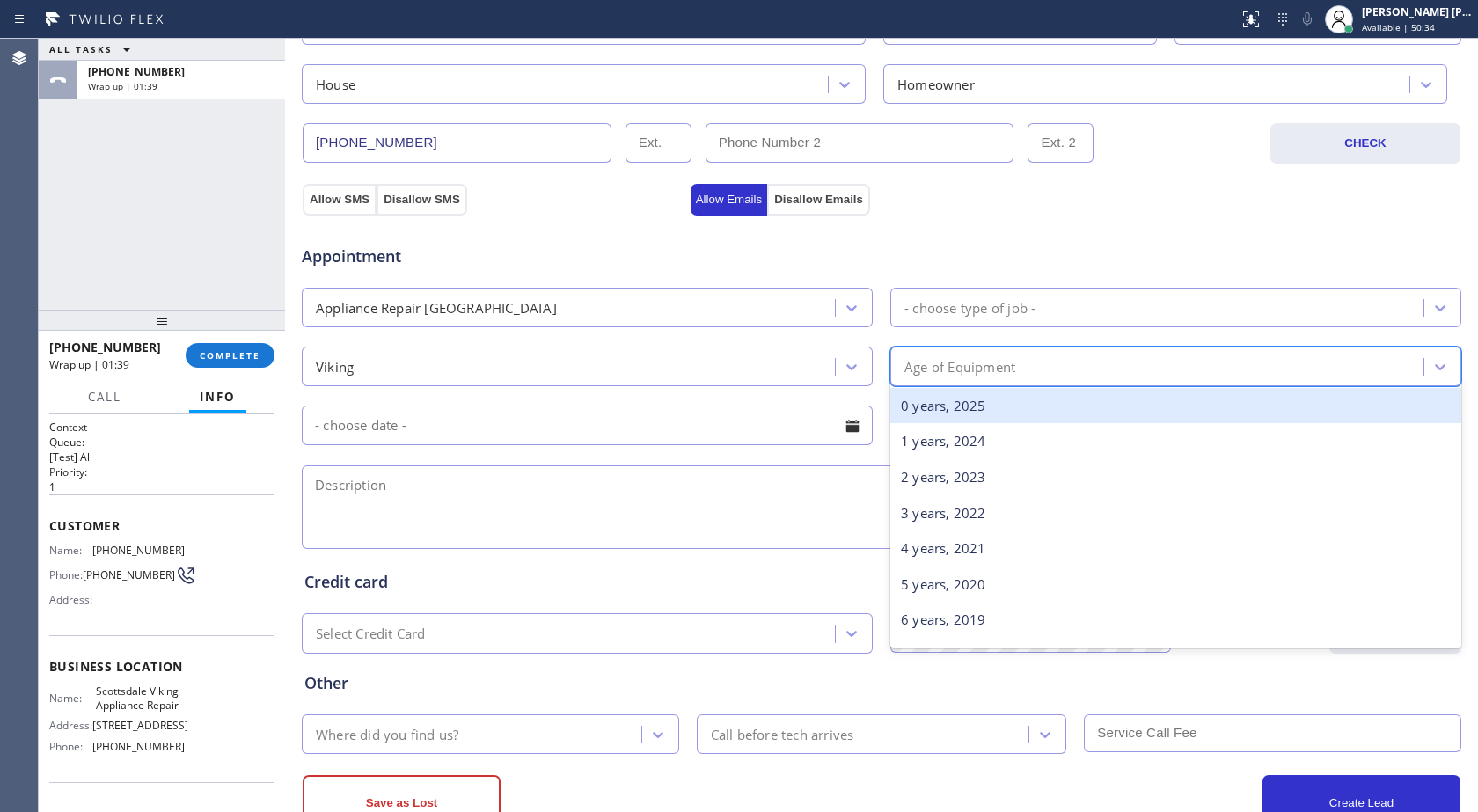
type input "6"
click at [954, 404] on div "6 years, 2019" at bounding box center [1176, 406] width 571 height 36
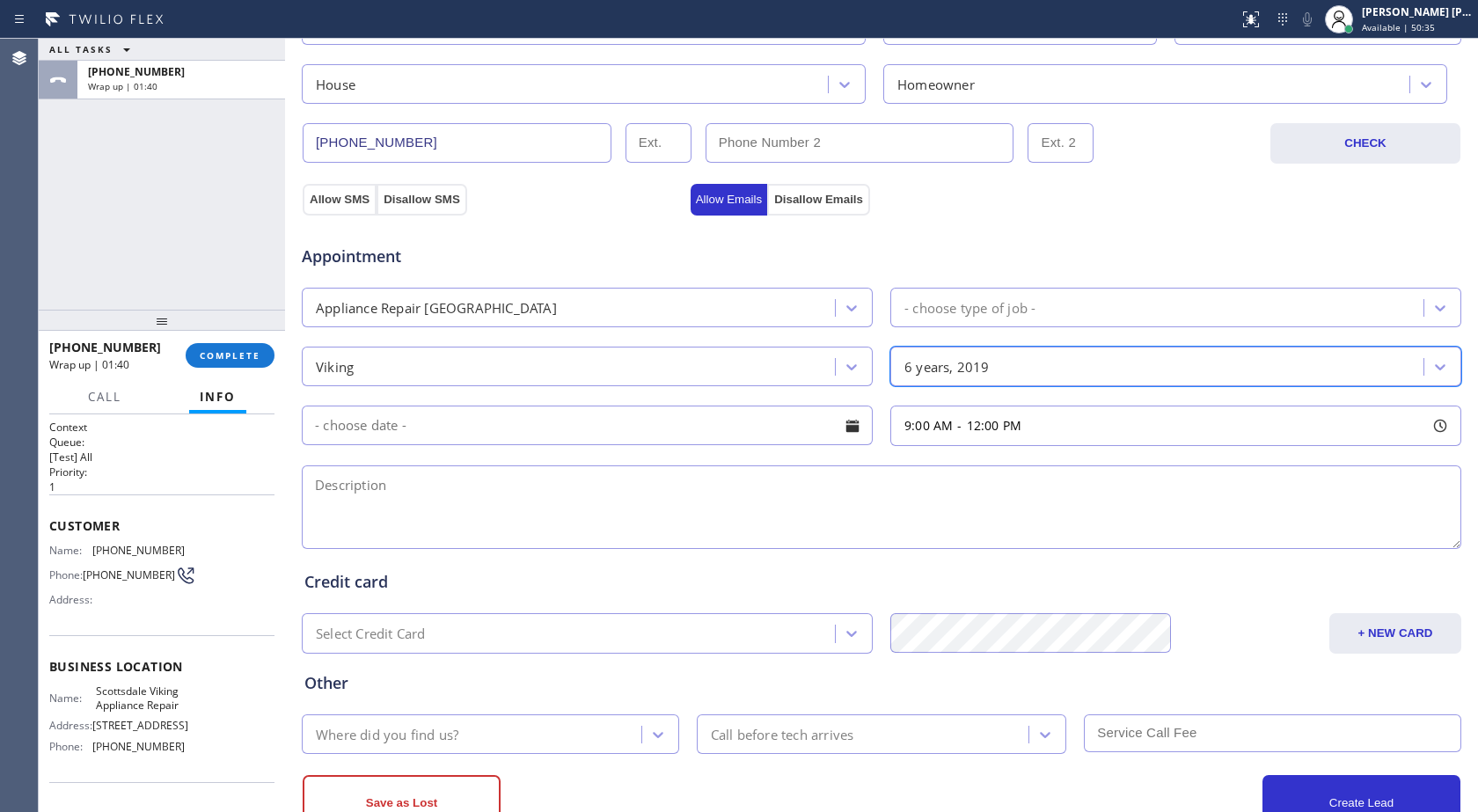
click at [979, 319] on div "- choose type of job -" at bounding box center [1159, 307] width 528 height 31
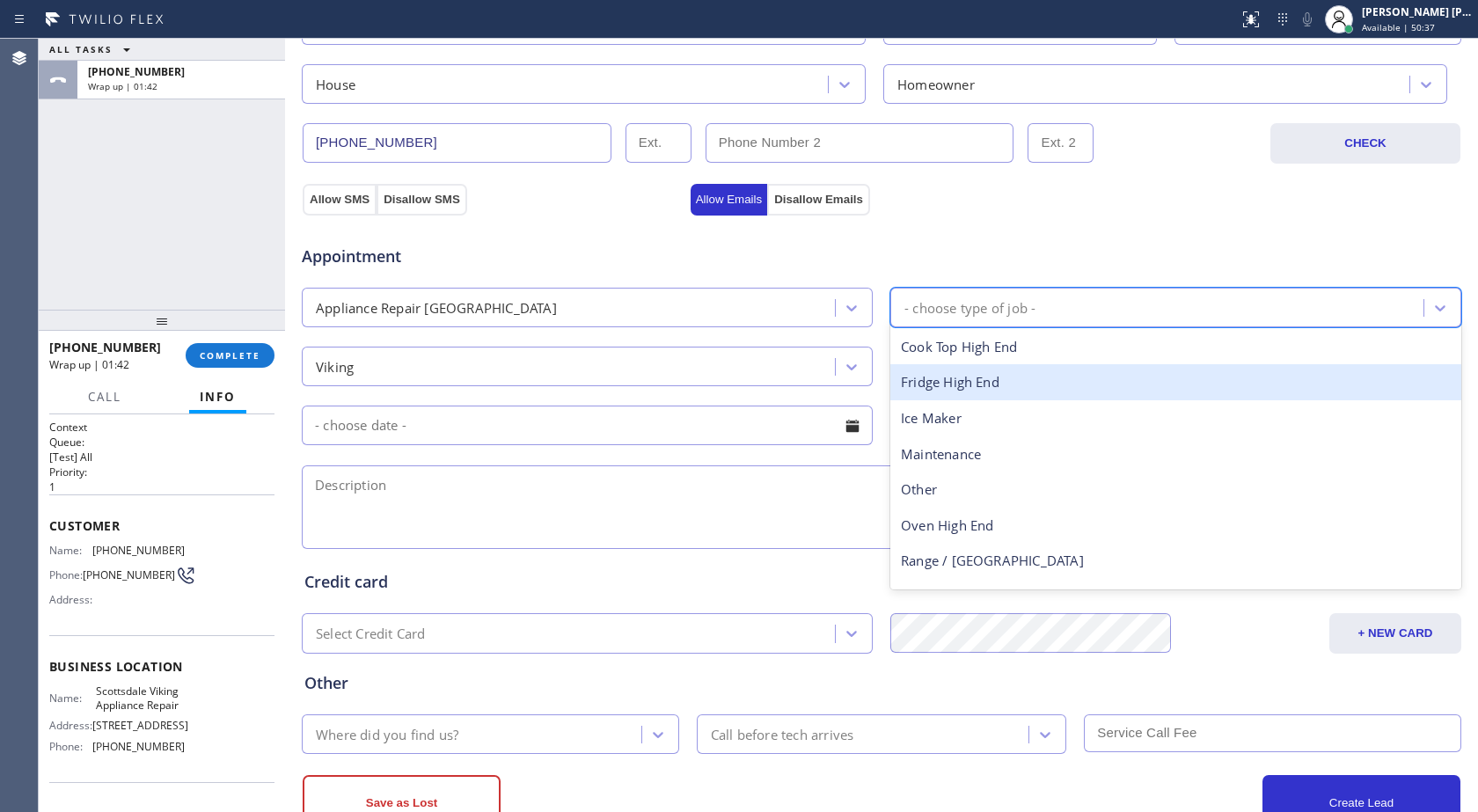
click at [954, 382] on div "Fridge High End" at bounding box center [1176, 382] width 571 height 36
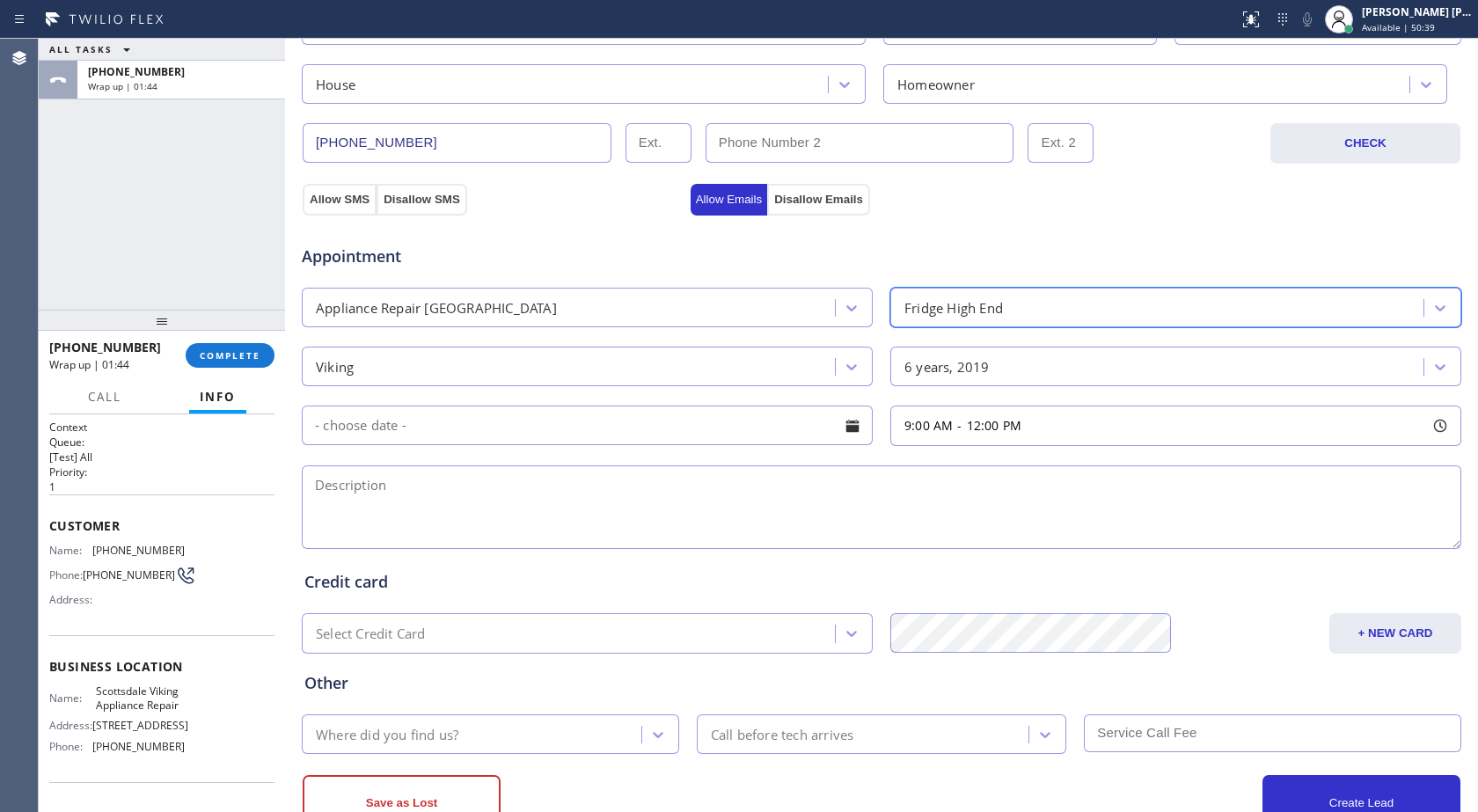
click at [459, 421] on input "text" at bounding box center [587, 425] width 571 height 39
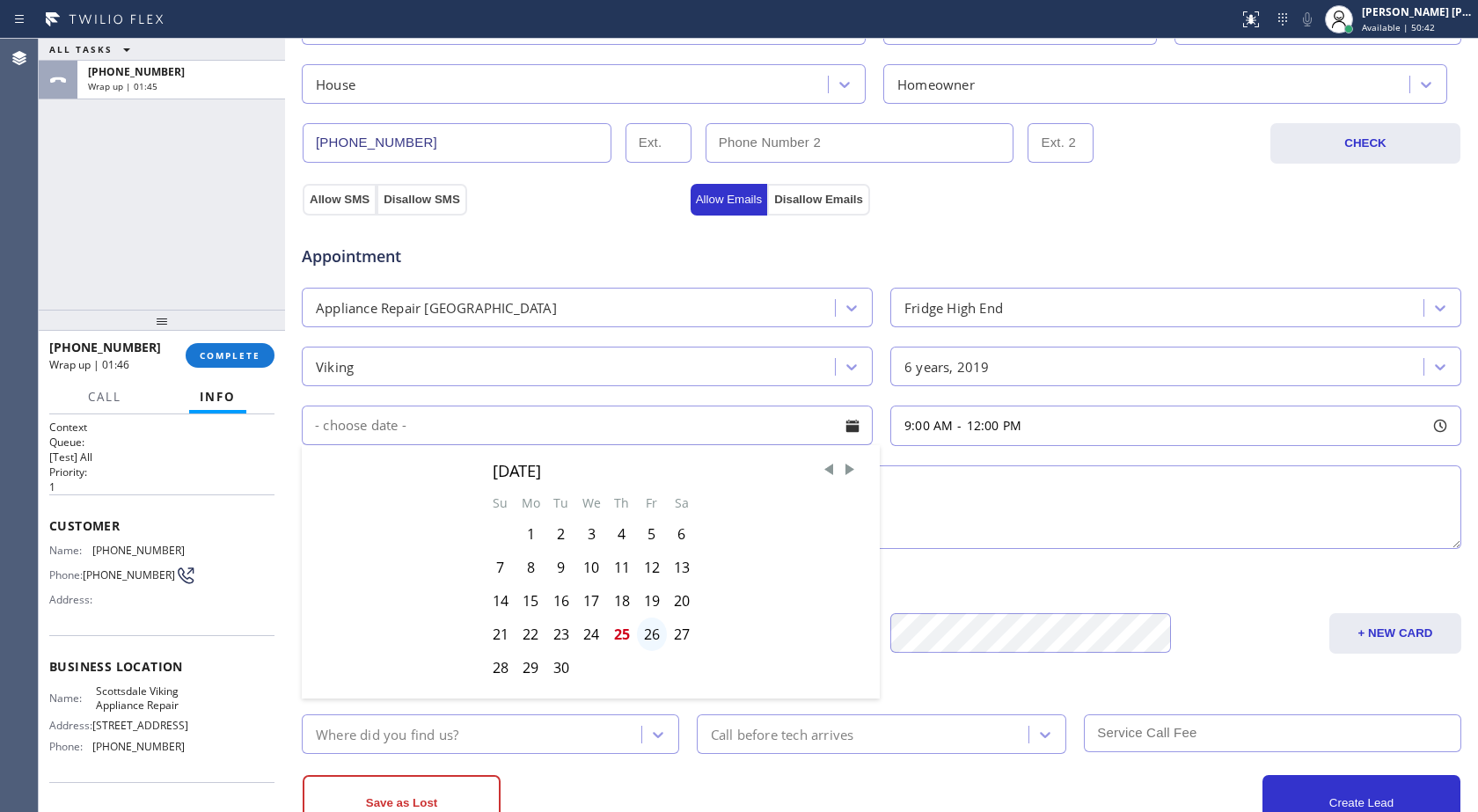
click at [641, 624] on div "26" at bounding box center [652, 634] width 30 height 34
type input "[DATE]"
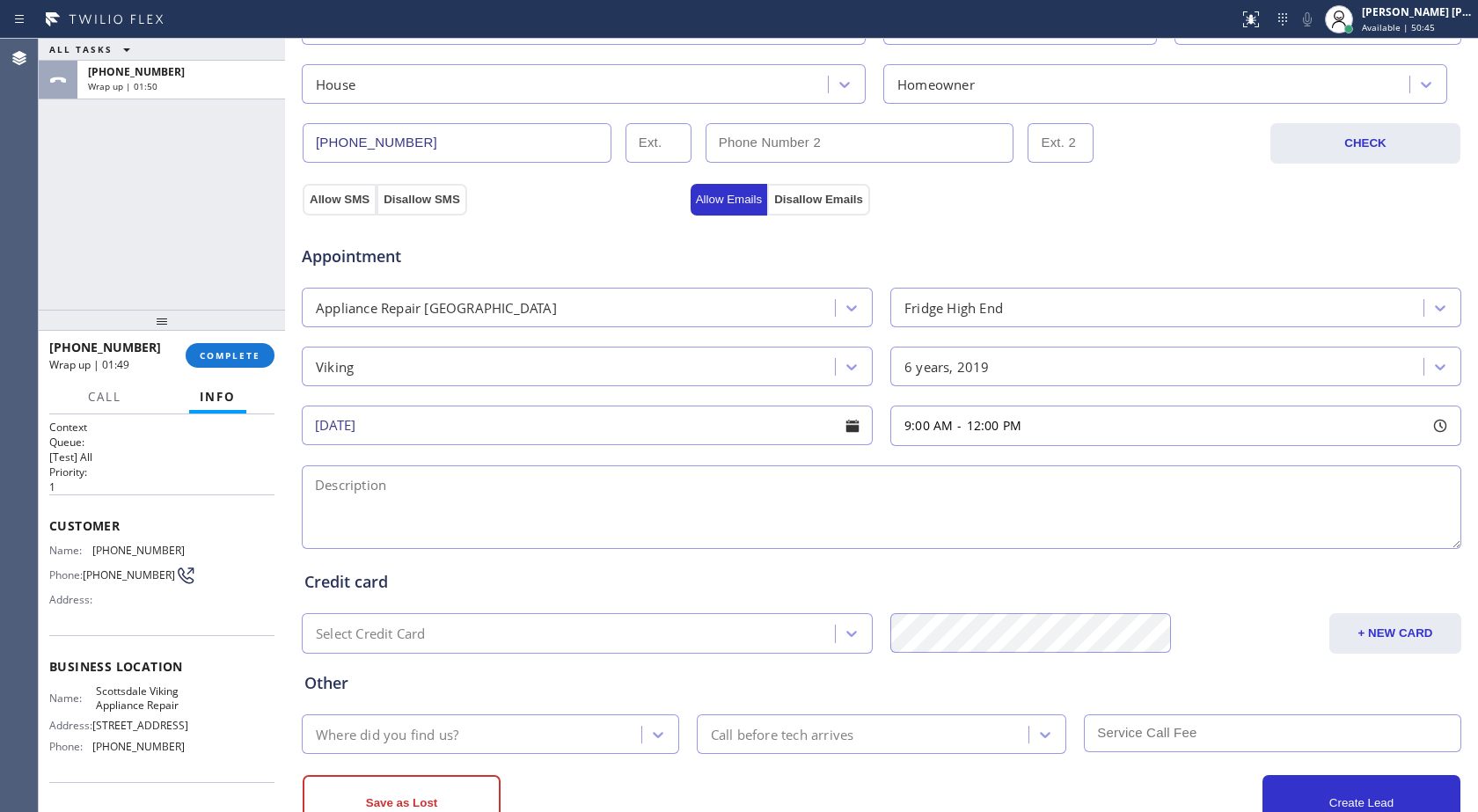
click at [342, 493] on textarea at bounding box center [882, 506] width 1160 height 83
click at [742, 521] on textarea at bounding box center [882, 506] width 1160 height 83
paste textarea "viking fridge, dripping water from the bottom, built in, 6 years, [PERSON_NAME]…"
drag, startPoint x: 952, startPoint y: 486, endPoint x: 696, endPoint y: 498, distance: 256.3
click at [696, 498] on textarea "viking fridge, dripping water from the bottom, built in, 6 years, [PERSON_NAME]…" at bounding box center [882, 506] width 1160 height 83
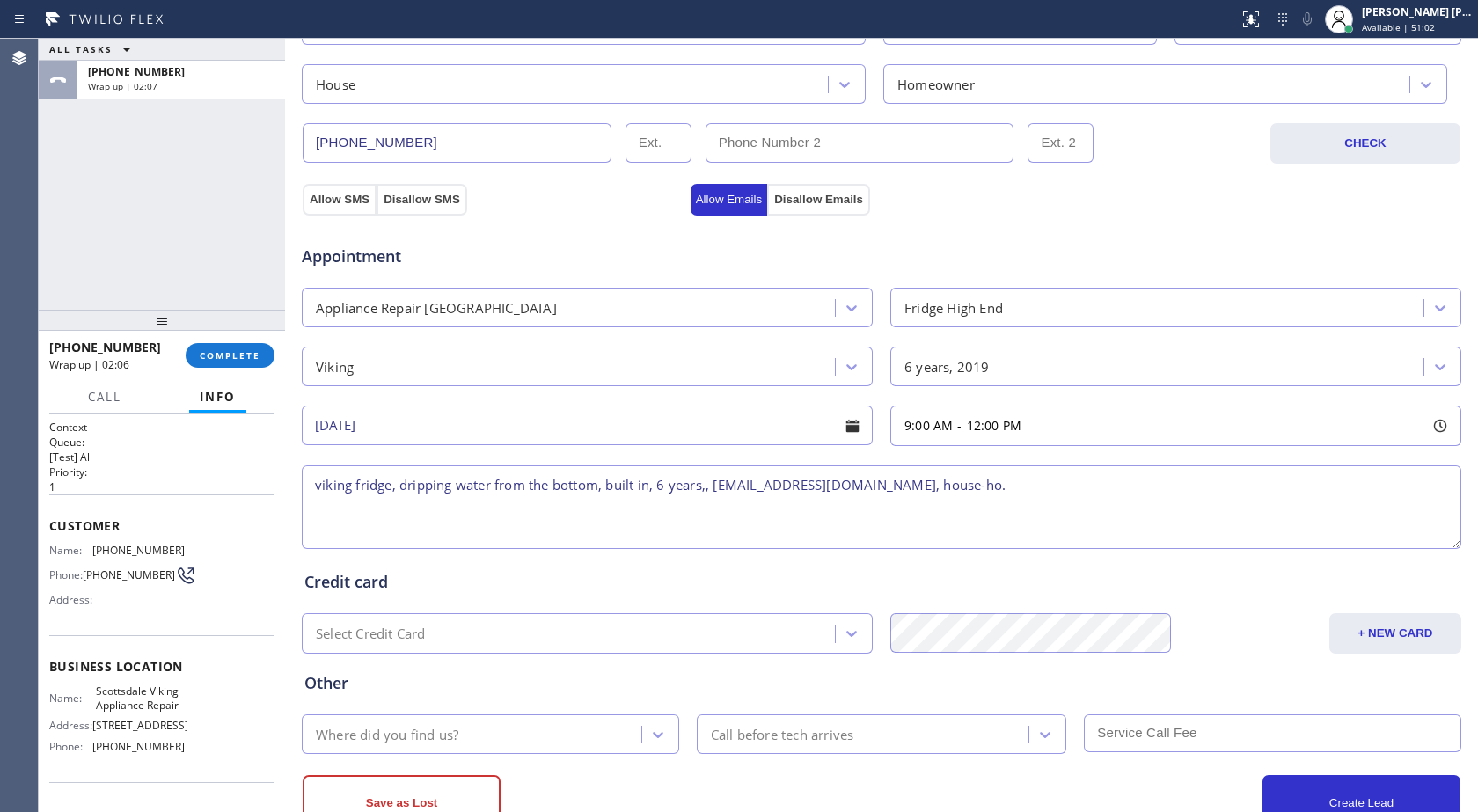
drag, startPoint x: 869, startPoint y: 483, endPoint x: 709, endPoint y: 487, distance: 160.0
click at [709, 487] on textarea "viking fridge, dripping water from the bottom, built in, 6 years,, [EMAIL_ADDRE…" at bounding box center [882, 506] width 1160 height 83
click at [702, 485] on textarea "viking fridge, dripping water from the bottom, built in, 6 years,, house-ho." at bounding box center [882, 506] width 1160 height 83
click at [707, 484] on textarea "viking fridge, dripping water from the bottom, built in, 6 years,, house-ho." at bounding box center [882, 506] width 1160 height 83
click at [792, 491] on textarea "viking fridge, dripping water from the bottom, built in, 6 years,house-ho." at bounding box center [882, 506] width 1160 height 83
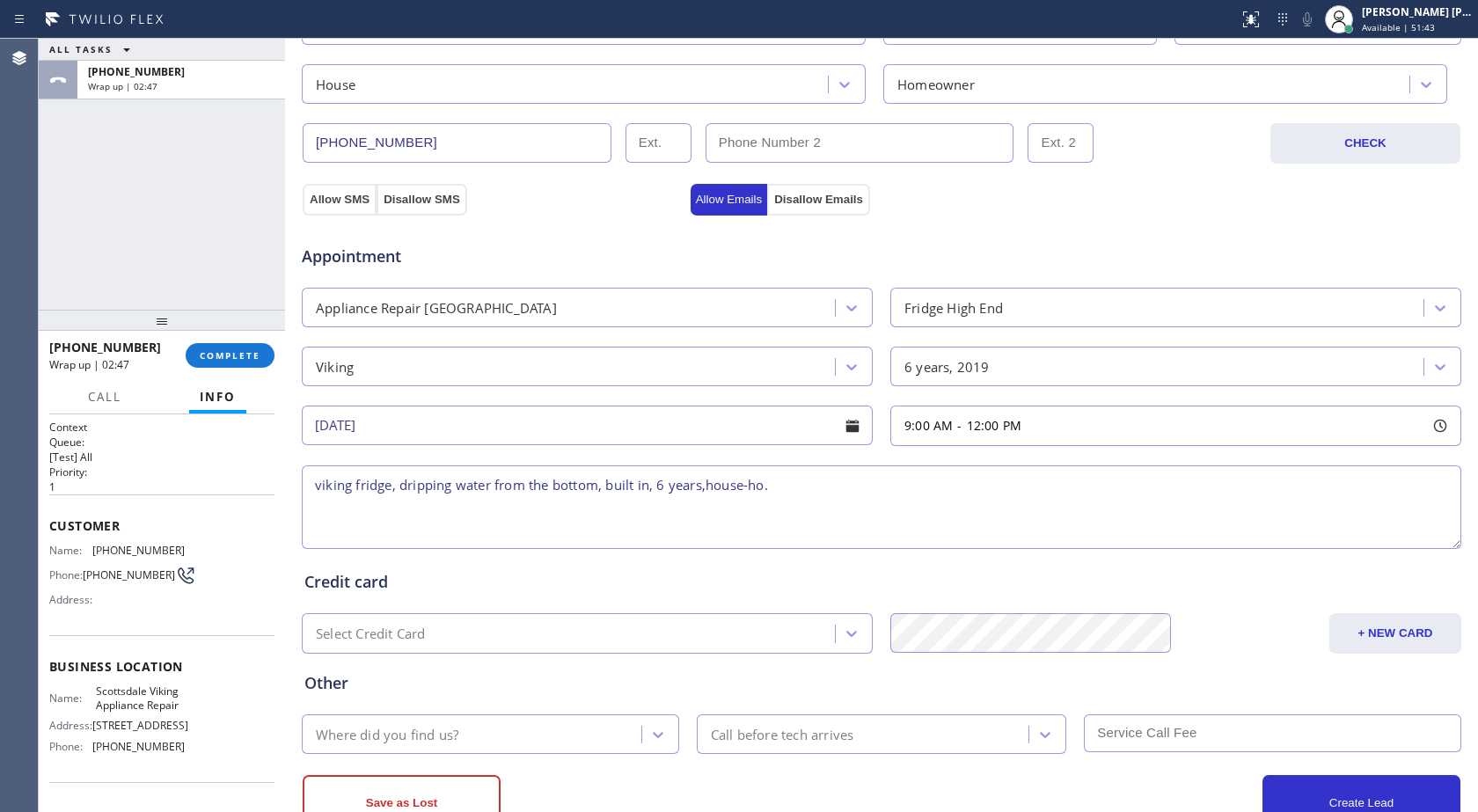
paste textarea "Please call customer 30 minutes prior to arrival"
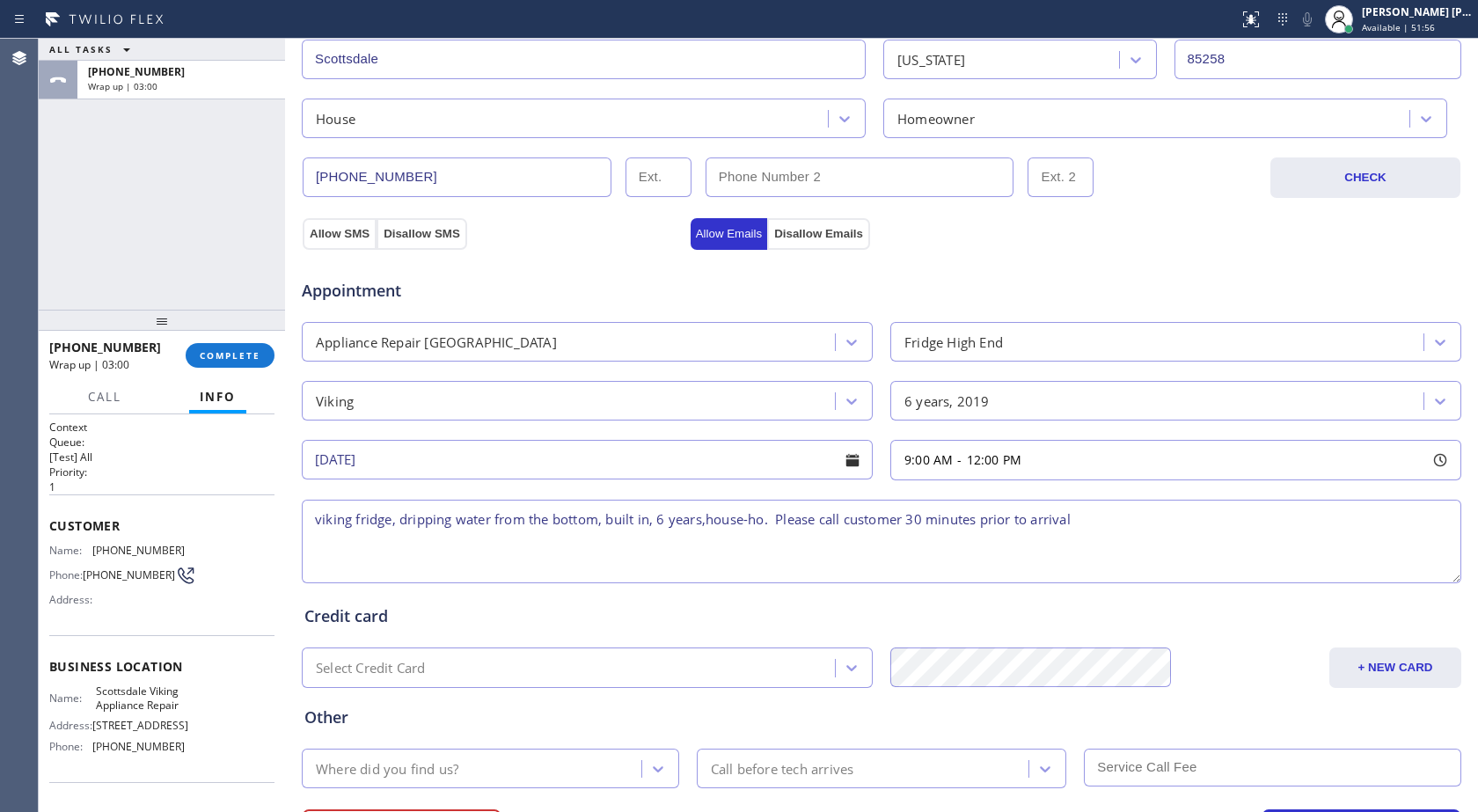
scroll to position [551, 0]
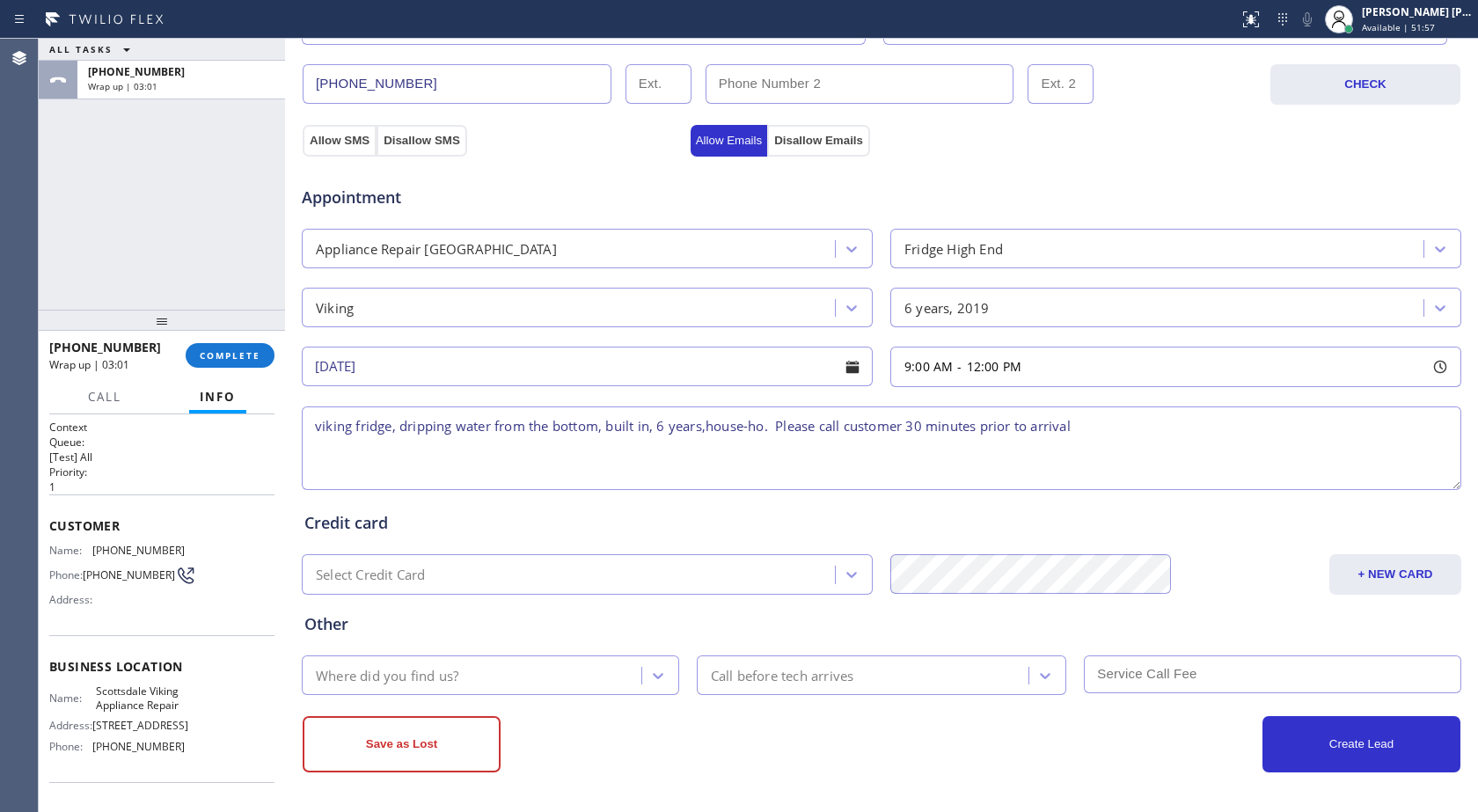
click at [768, 427] on textarea "viking fridge, dripping water from the bottom, built in, 6 years,house-ho. Plea…" at bounding box center [882, 448] width 1160 height 83
paste textarea "[STREET_ADDRESS]"
click at [985, 427] on textarea "viking fridge, dripping water from the bottom, built in, 6 years,house-ho. [STR…" at bounding box center [882, 448] width 1160 height 83
type textarea "viking fridge, dripping water from the bottom, built in, 6 years,house-ho. [STR…"
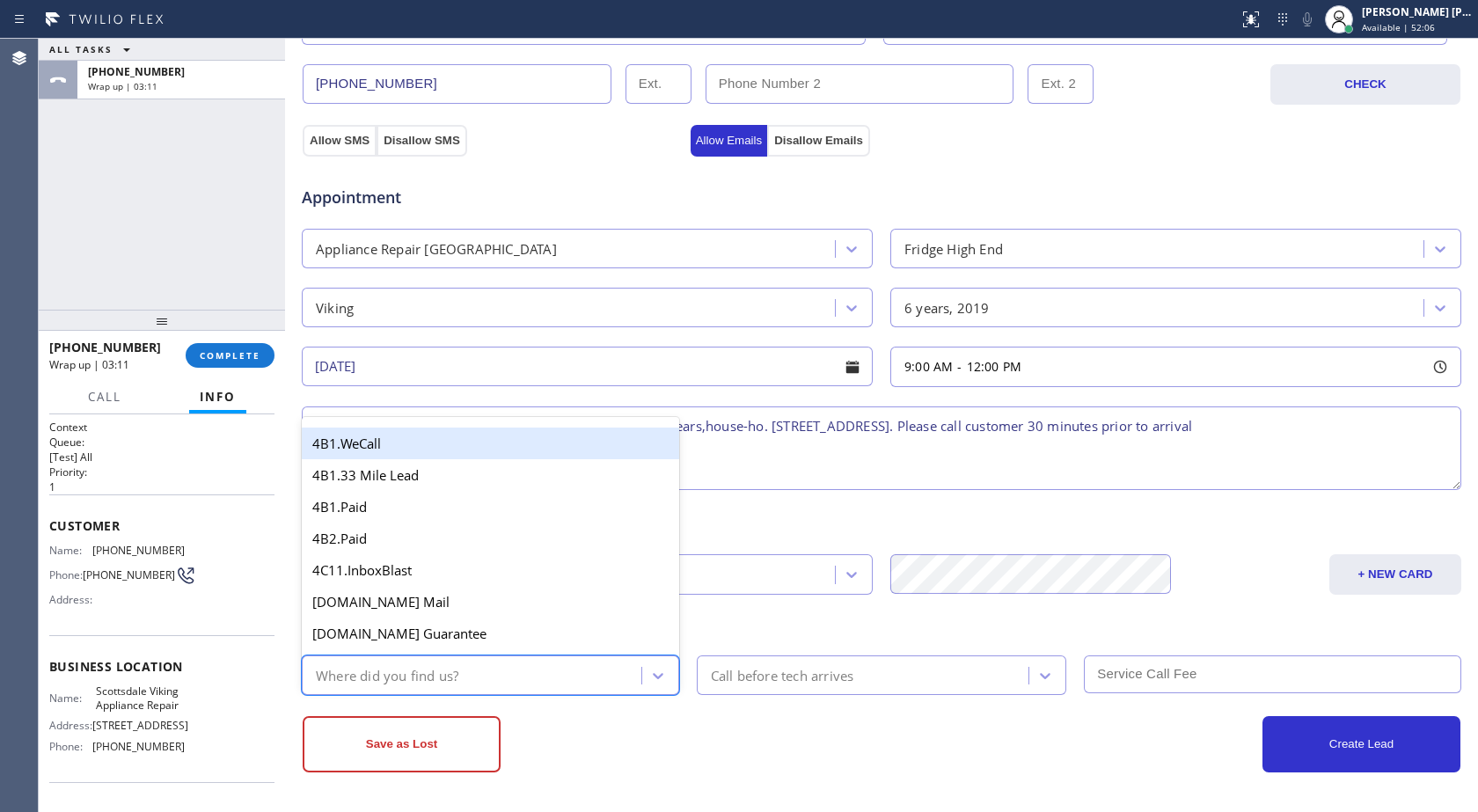
click at [534, 661] on div "Where did you find us?" at bounding box center [475, 675] width 335 height 31
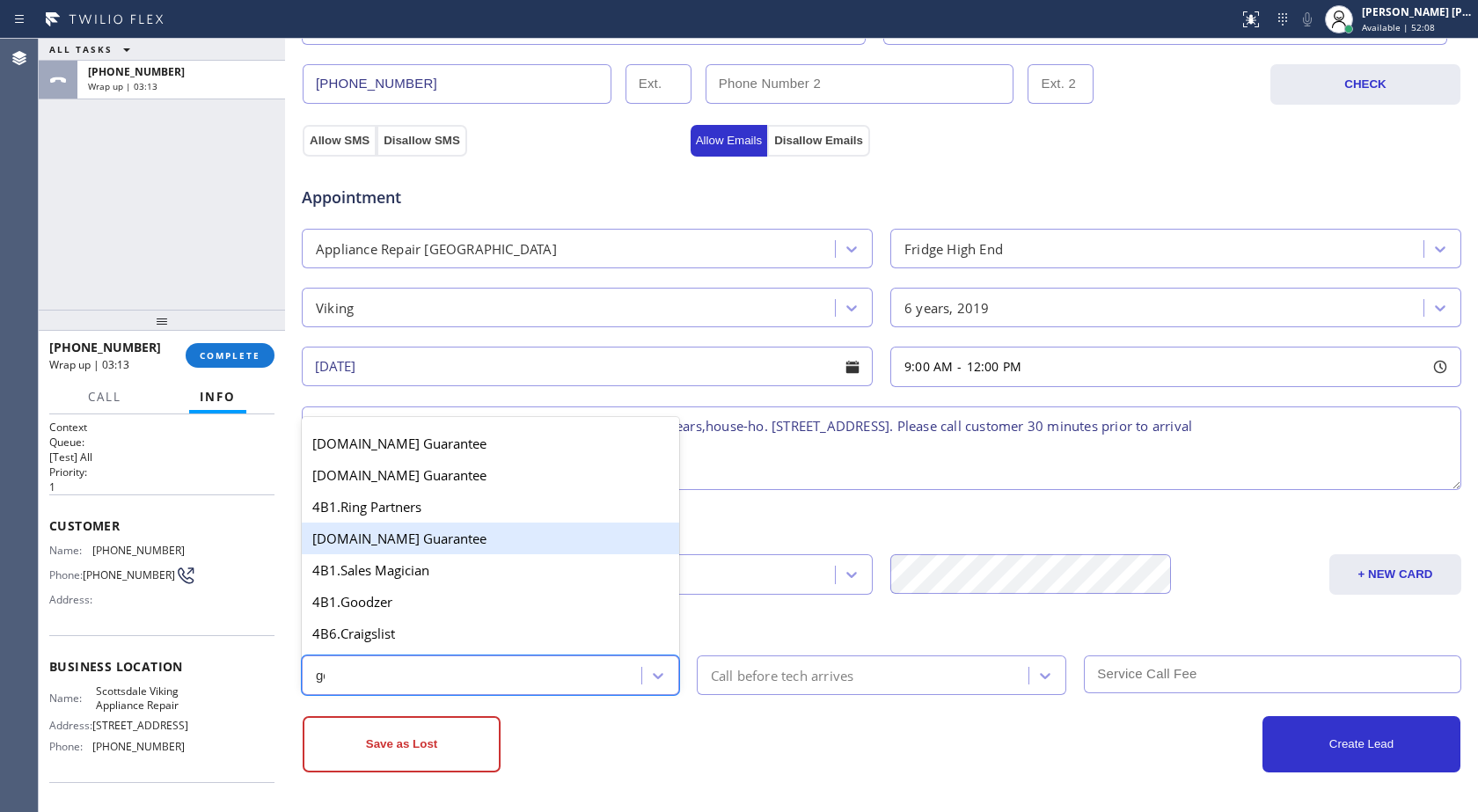
type input "goo"
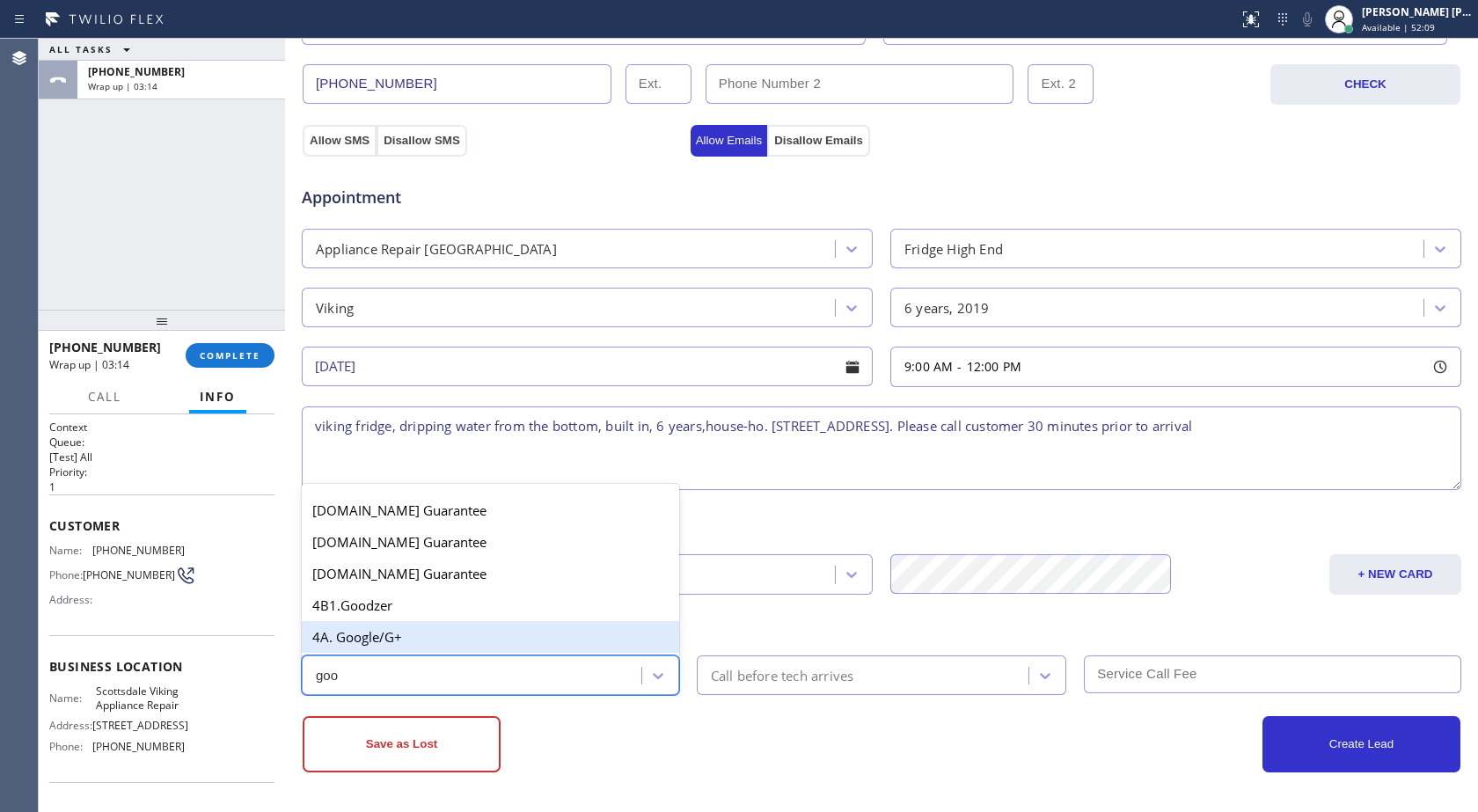
click at [395, 628] on div "4A. Google/G+" at bounding box center [491, 637] width 378 height 32
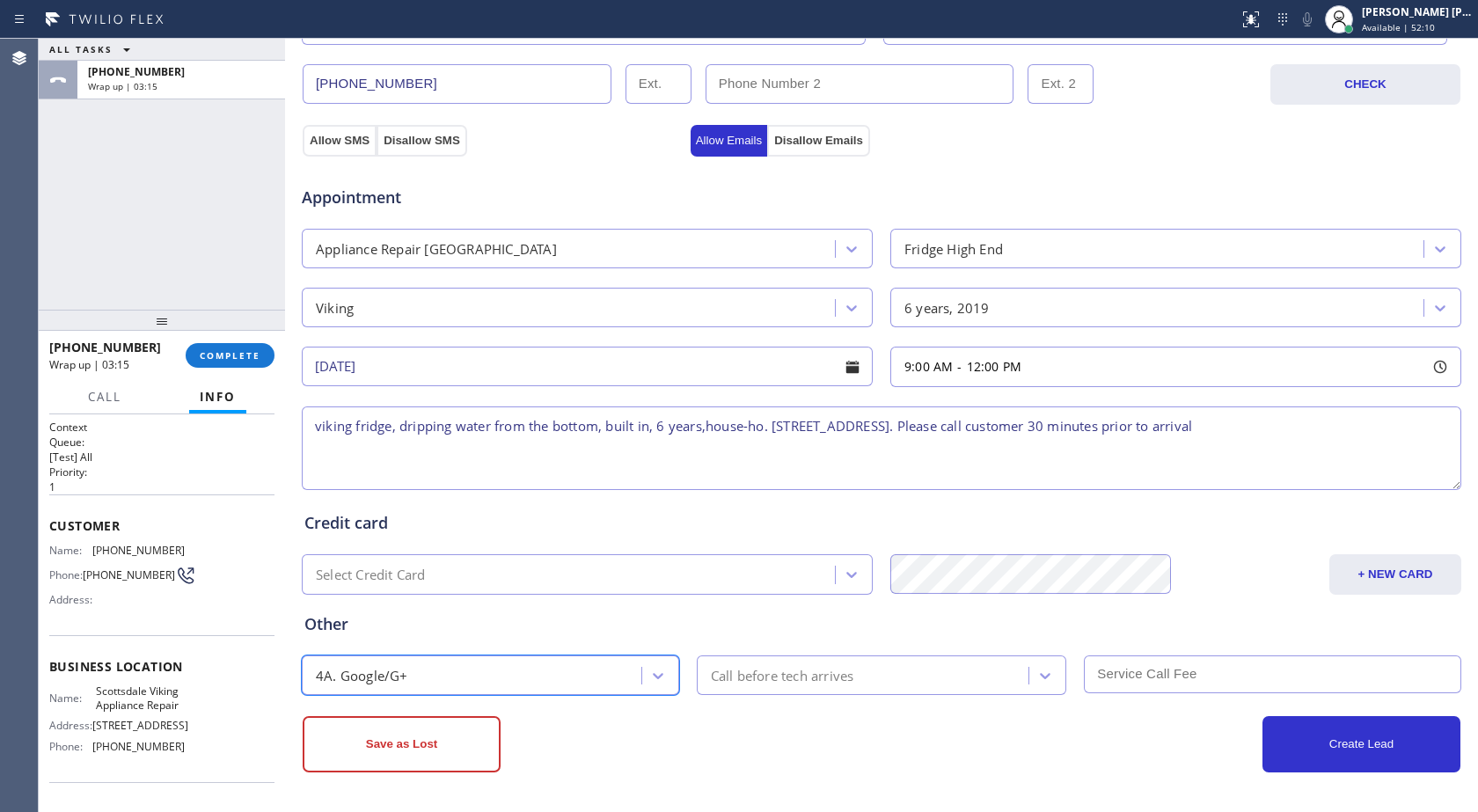
click at [924, 671] on div "Call before tech arrives" at bounding box center [866, 675] width 327 height 31
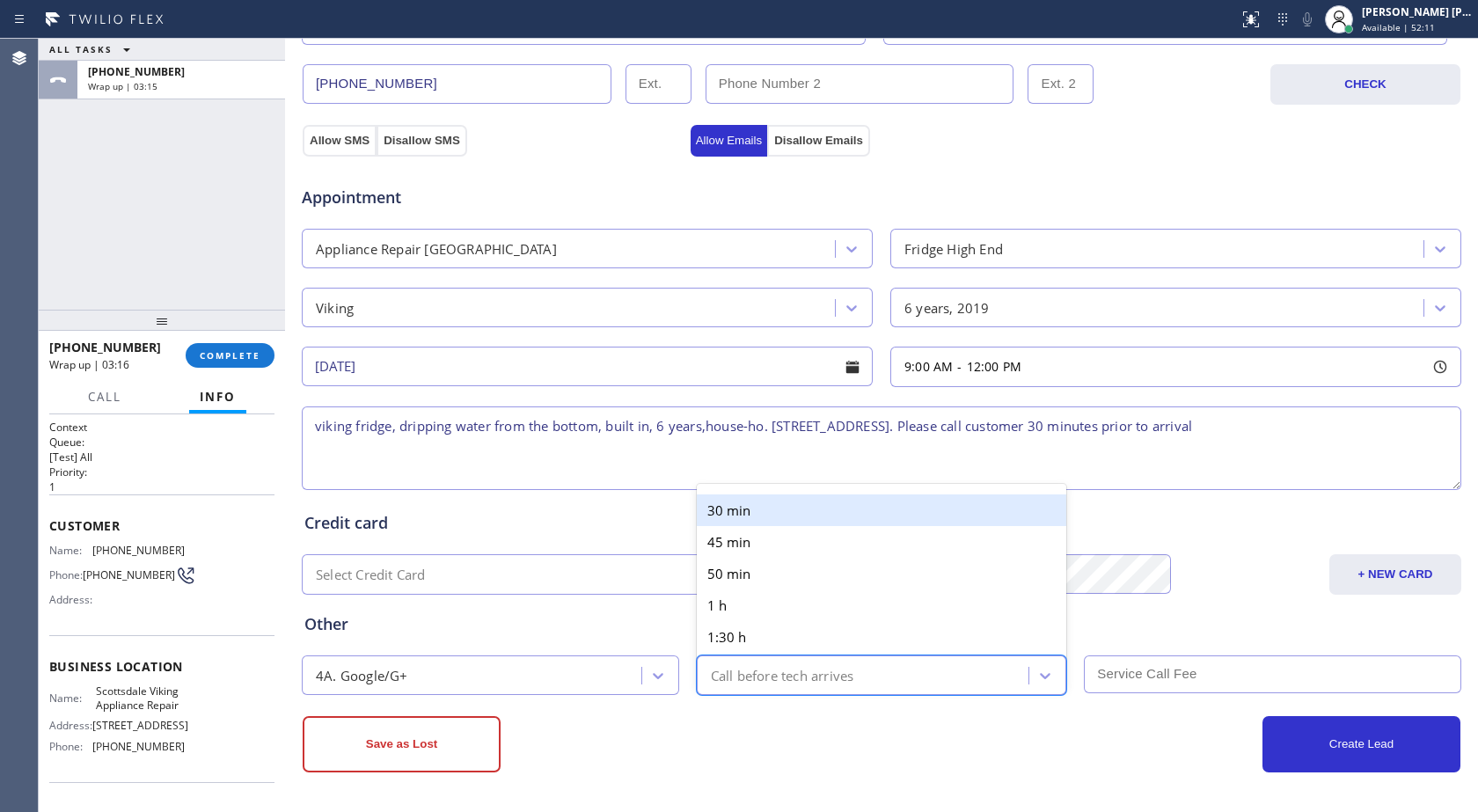
click at [796, 519] on div "30 min" at bounding box center [882, 510] width 370 height 32
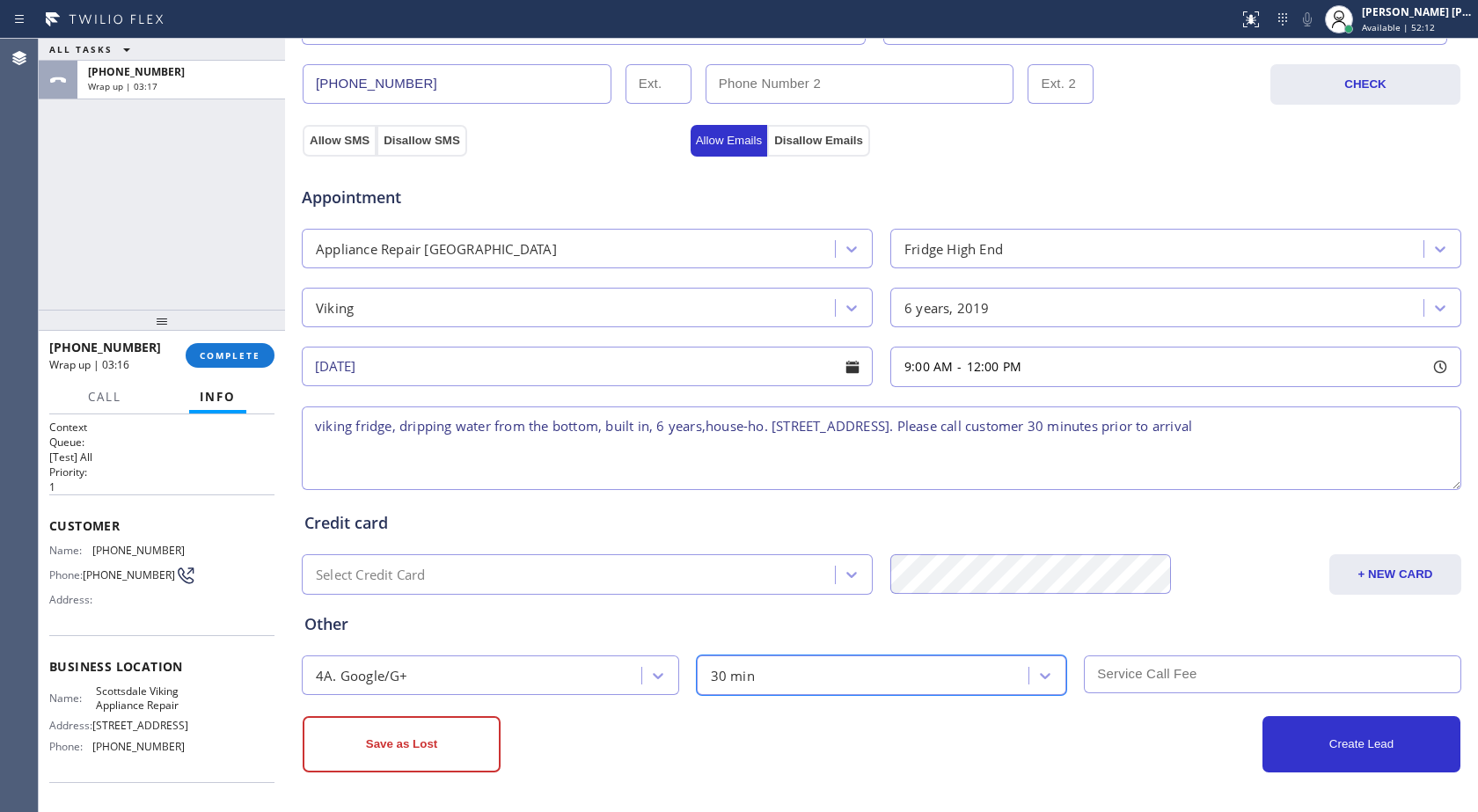
click at [1131, 662] on input "text" at bounding box center [1273, 674] width 378 height 37
type input "75"
click at [1336, 730] on button "Create Lead" at bounding box center [1362, 744] width 198 height 56
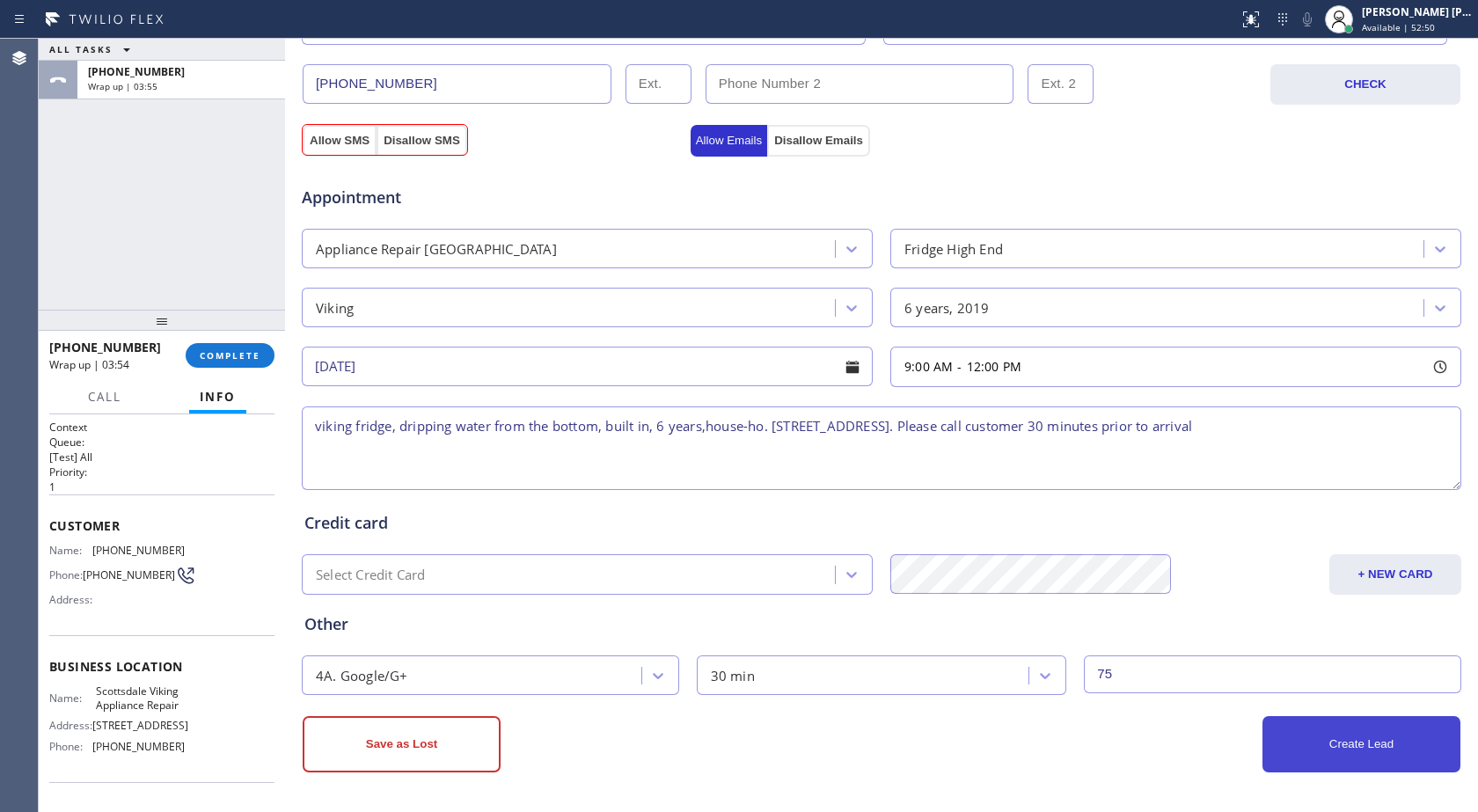
click at [1316, 735] on button "Create Lead" at bounding box center [1362, 744] width 198 height 56
click at [1285, 730] on button "Create Lead" at bounding box center [1362, 744] width 198 height 56
click at [1358, 753] on button "Create Lead" at bounding box center [1362, 744] width 198 height 56
click at [1383, 756] on button "Create Lead" at bounding box center [1362, 744] width 198 height 56
click at [1382, 756] on button "Create Lead" at bounding box center [1362, 744] width 198 height 56
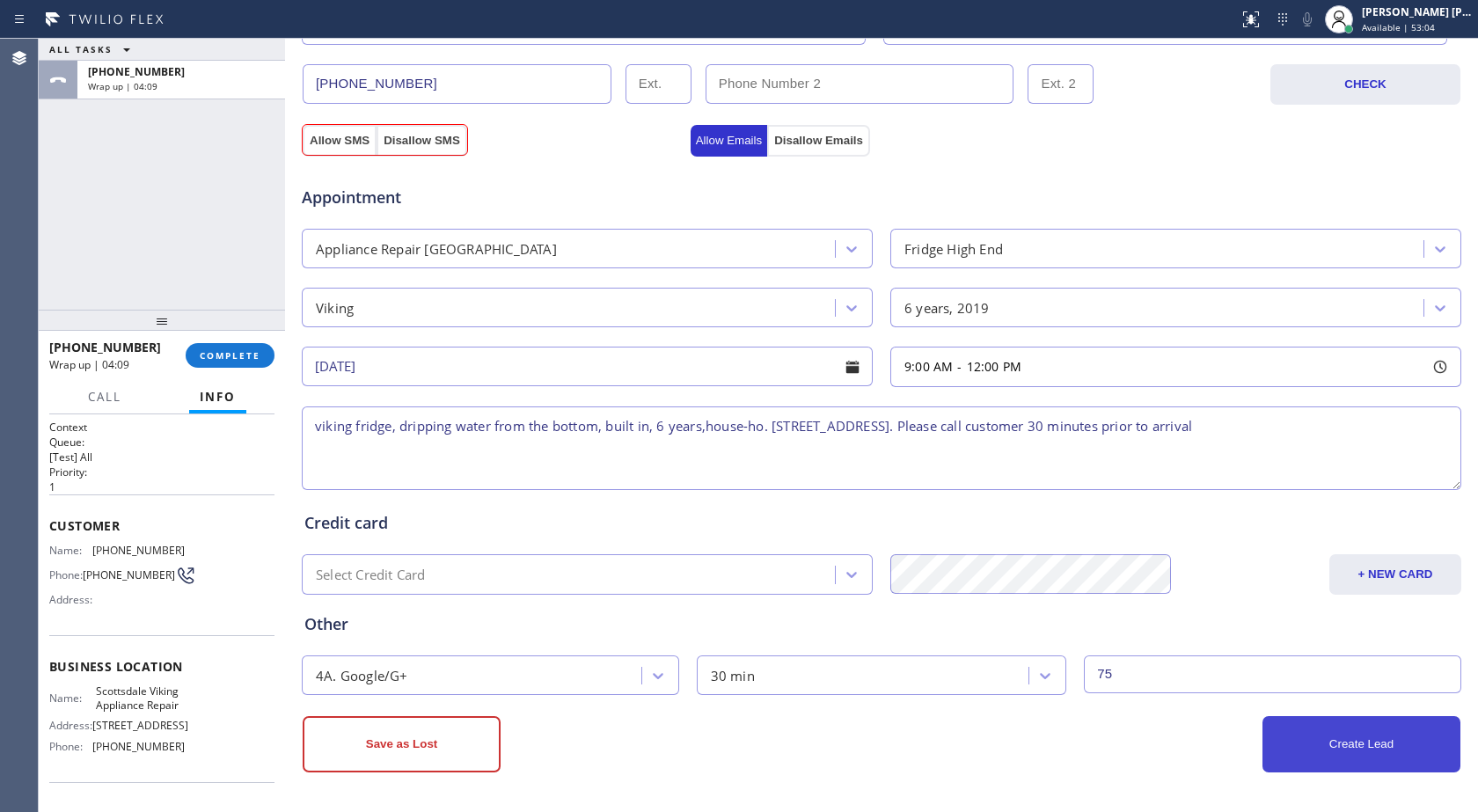
click at [1374, 752] on button "Create Lead" at bounding box center [1362, 744] width 198 height 56
click at [313, 146] on button "Allow SMS" at bounding box center [339, 141] width 74 height 32
click at [345, 142] on button "Allow SMS" at bounding box center [339, 141] width 74 height 32
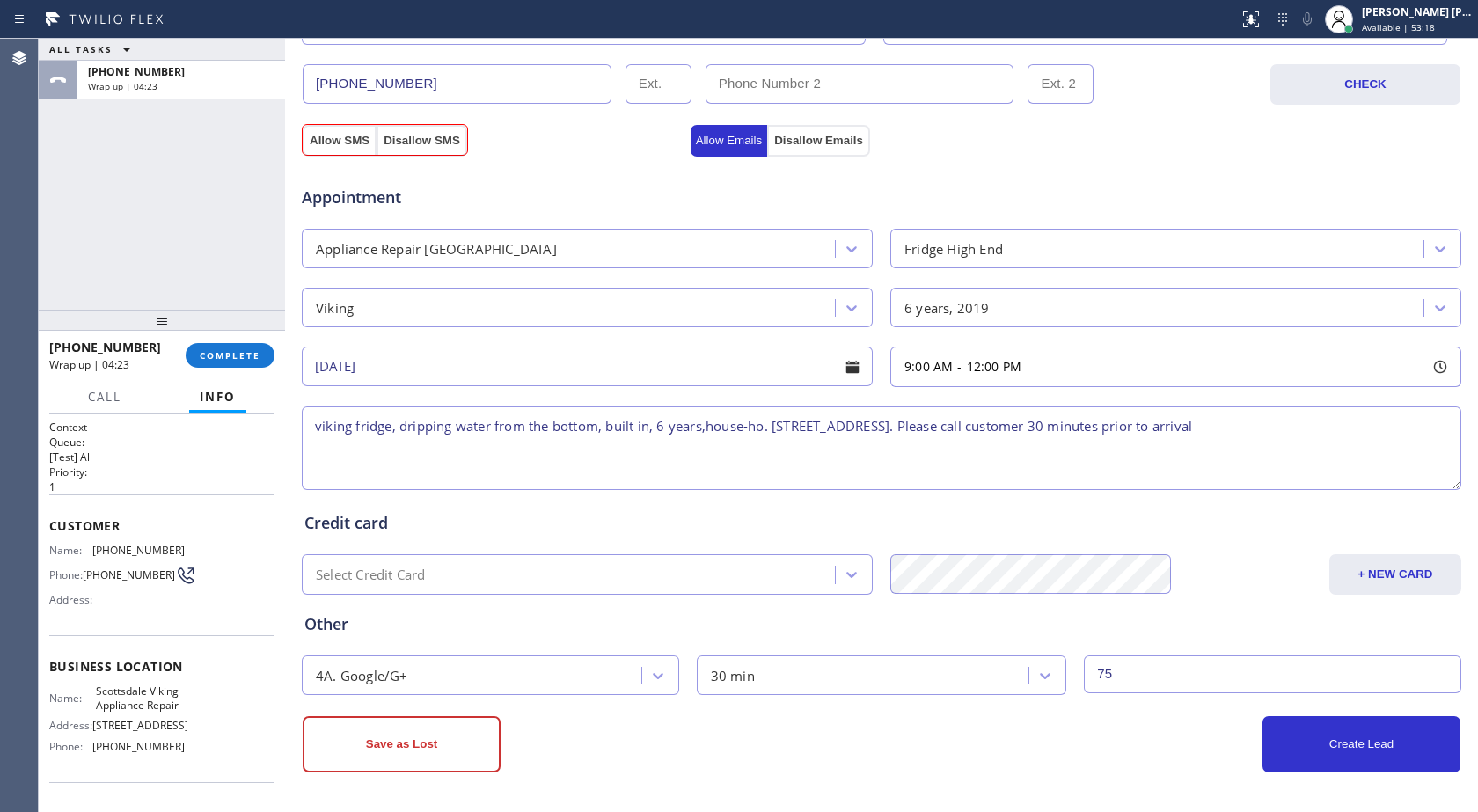
drag, startPoint x: 983, startPoint y: 422, endPoint x: 1007, endPoint y: 427, distance: 24.5
click at [984, 422] on textarea "viking fridge, dripping water from the bottom, built in, 6 years,house-ho. [STR…" at bounding box center [882, 448] width 1160 height 83
click at [303, 434] on textarea "viking fridge, dripping water from the bottom, built in, 6 years,house-ho. [STR…" at bounding box center [882, 448] width 1160 height 83
click at [865, 430] on textarea "9-12, $75, viking fridge, dripping water from the bottom, built in, 6 years,hou…" at bounding box center [882, 448] width 1160 height 83
click at [833, 425] on textarea "9-12, $75, viking fridge, dripping water from the bottom, built in, 6 years,hou…" at bounding box center [882, 448] width 1160 height 83
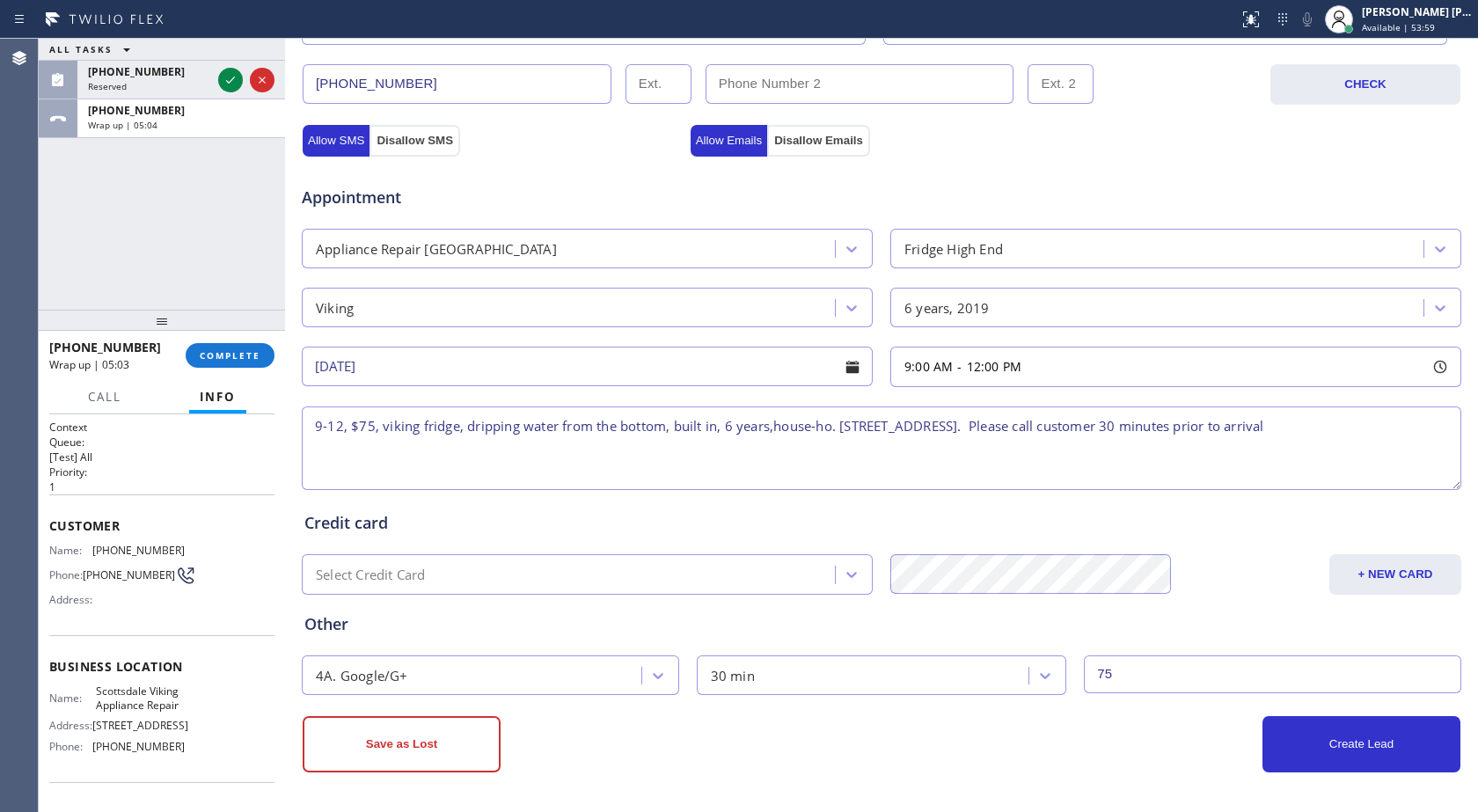
drag, startPoint x: 1041, startPoint y: 425, endPoint x: 835, endPoint y: 457, distance: 208.5
click at [835, 457] on textarea "9-12, $75, viking fridge, dripping water from the bottom, built in, 6 years,hou…" at bounding box center [882, 448] width 1160 height 83
drag, startPoint x: 1046, startPoint y: 423, endPoint x: 832, endPoint y: 442, distance: 214.8
click at [832, 442] on textarea "9-12, $75, viking fridge, dripping water from the bottom, built in, 6 years,hou…" at bounding box center [882, 448] width 1160 height 83
paste textarea
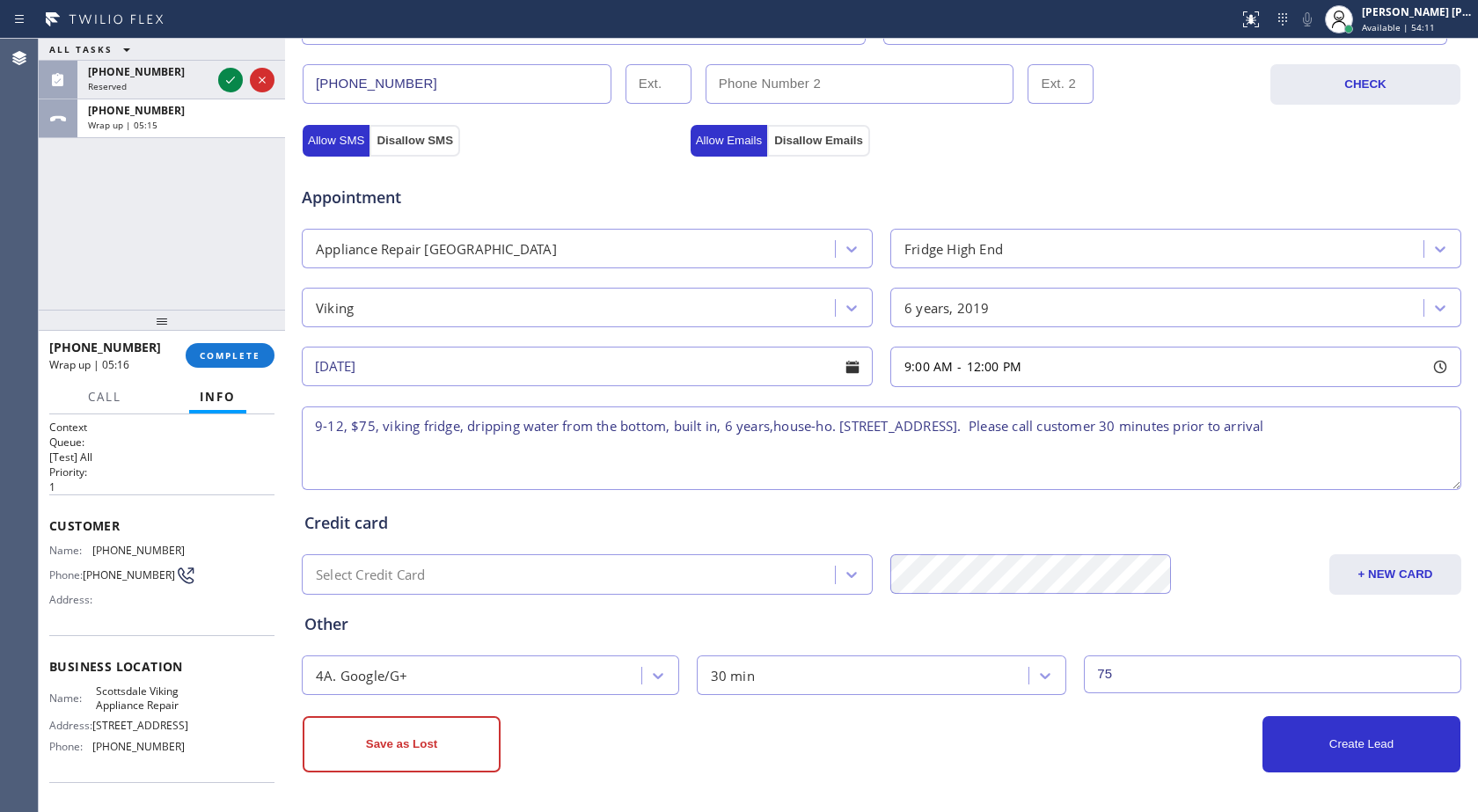
drag, startPoint x: 1041, startPoint y: 425, endPoint x: 832, endPoint y: 430, distance: 209.1
click at [832, 430] on textarea "9-12, $75, viking fridge, dripping water from the bottom, built in, 6 years,hou…" at bounding box center [882, 448] width 1160 height 83
paste textarea "E [GEOGRAPHIC_DATA], [GEOGRAPHIC_DATA]"
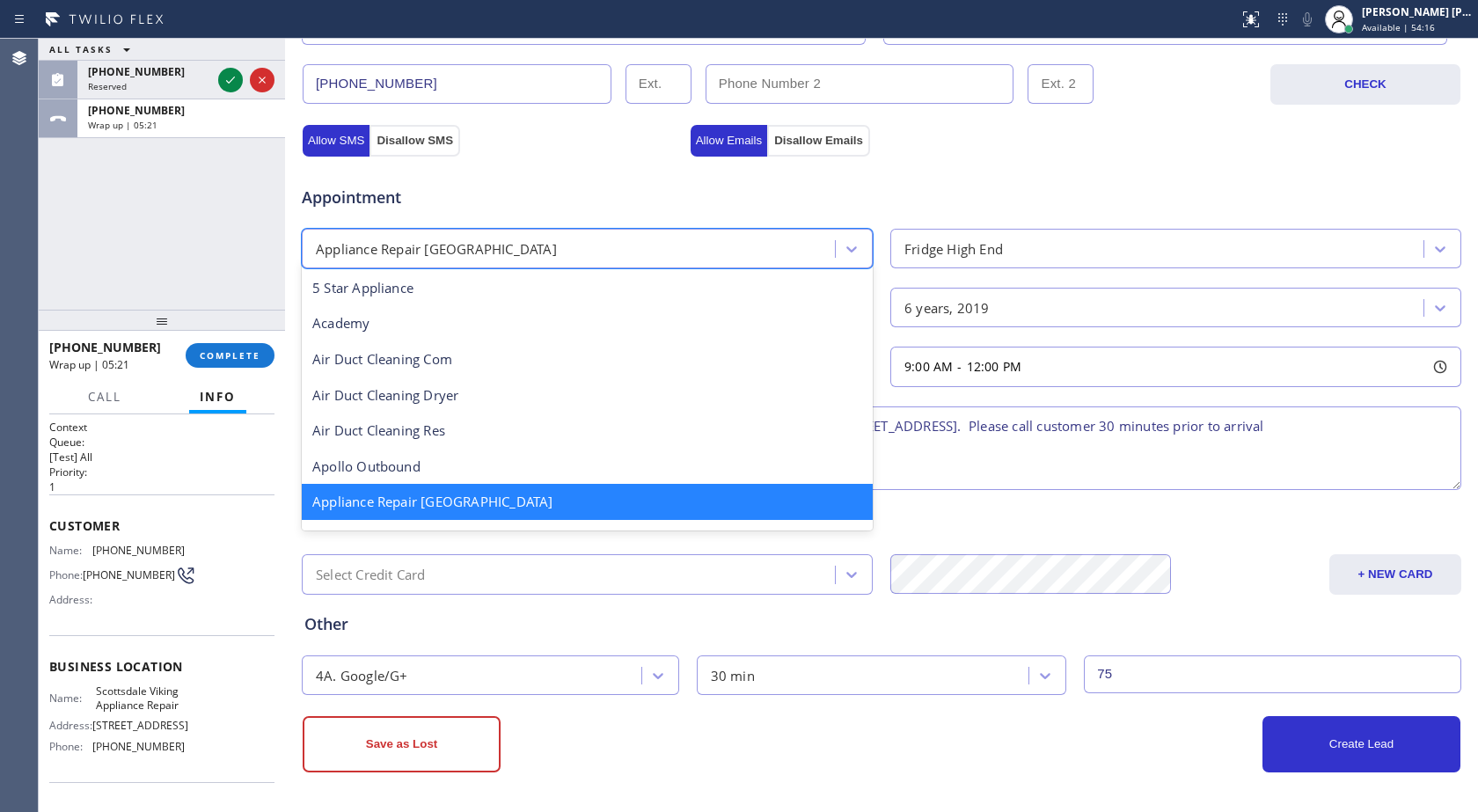
scroll to position [3, 0]
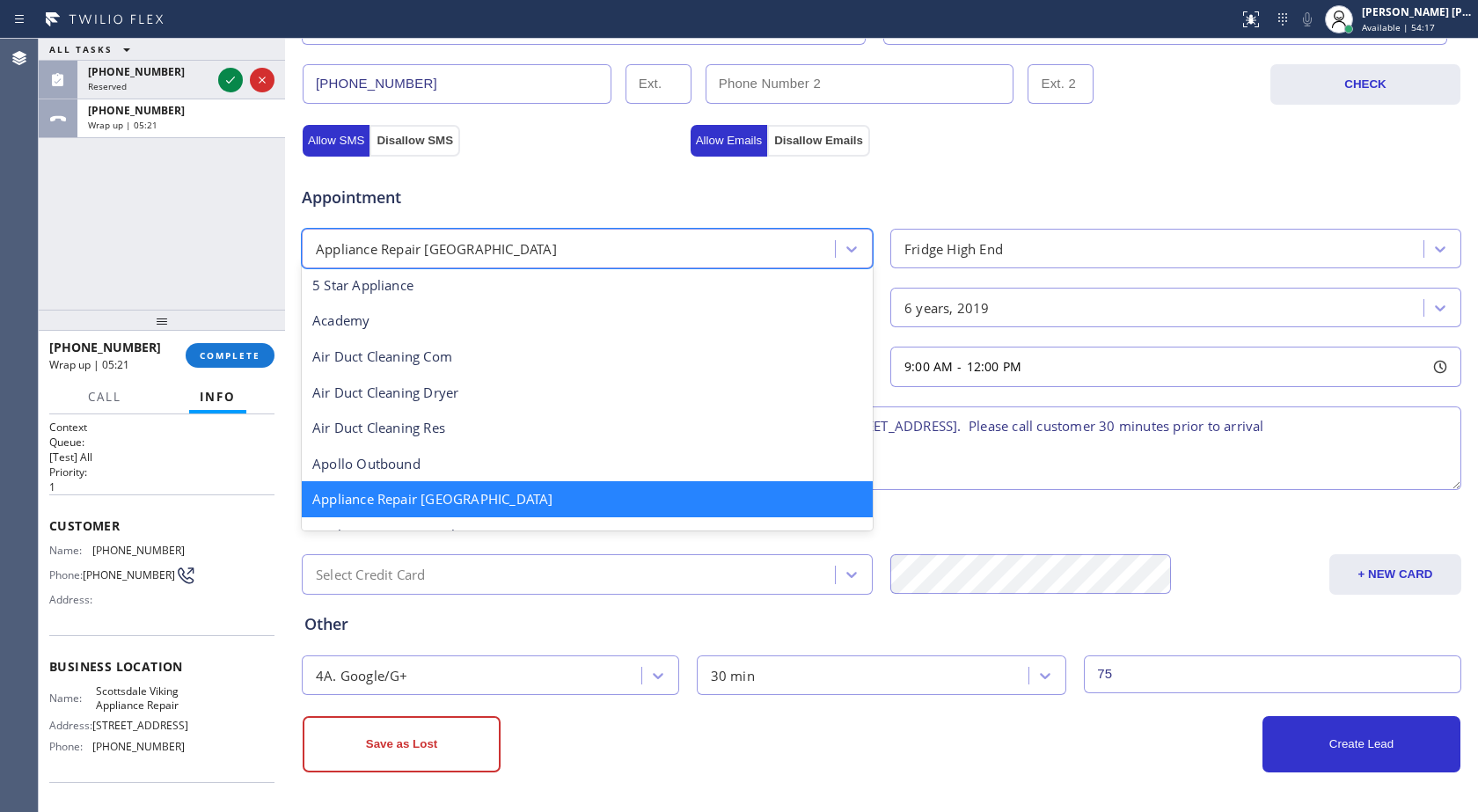
drag, startPoint x: 493, startPoint y: 248, endPoint x: 301, endPoint y: 250, distance: 192.0
click at [308, 250] on div "Appliance Repair [GEOGRAPHIC_DATA]" at bounding box center [571, 248] width 528 height 31
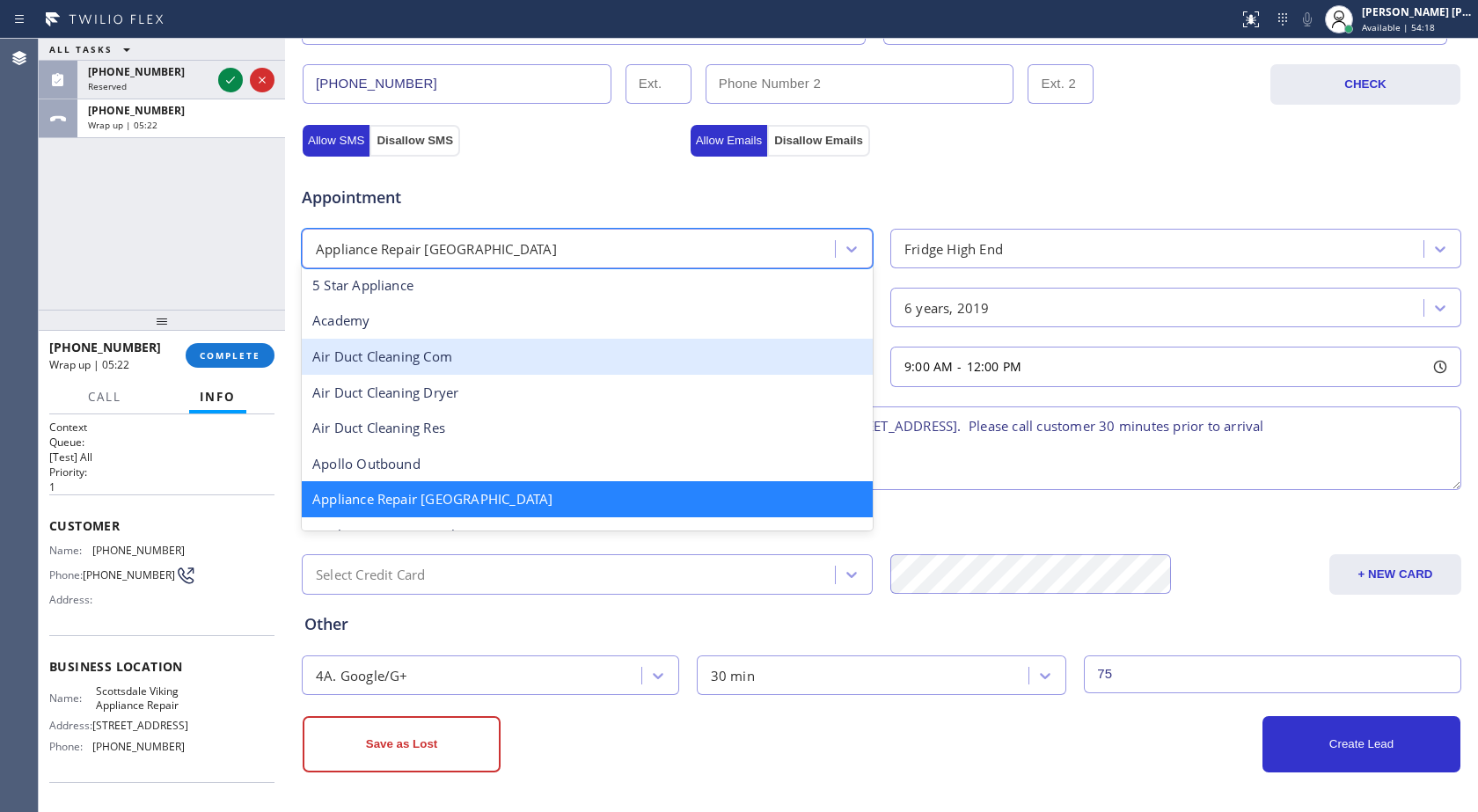
click at [1056, 517] on div "Credit card" at bounding box center [882, 522] width 1155 height 23
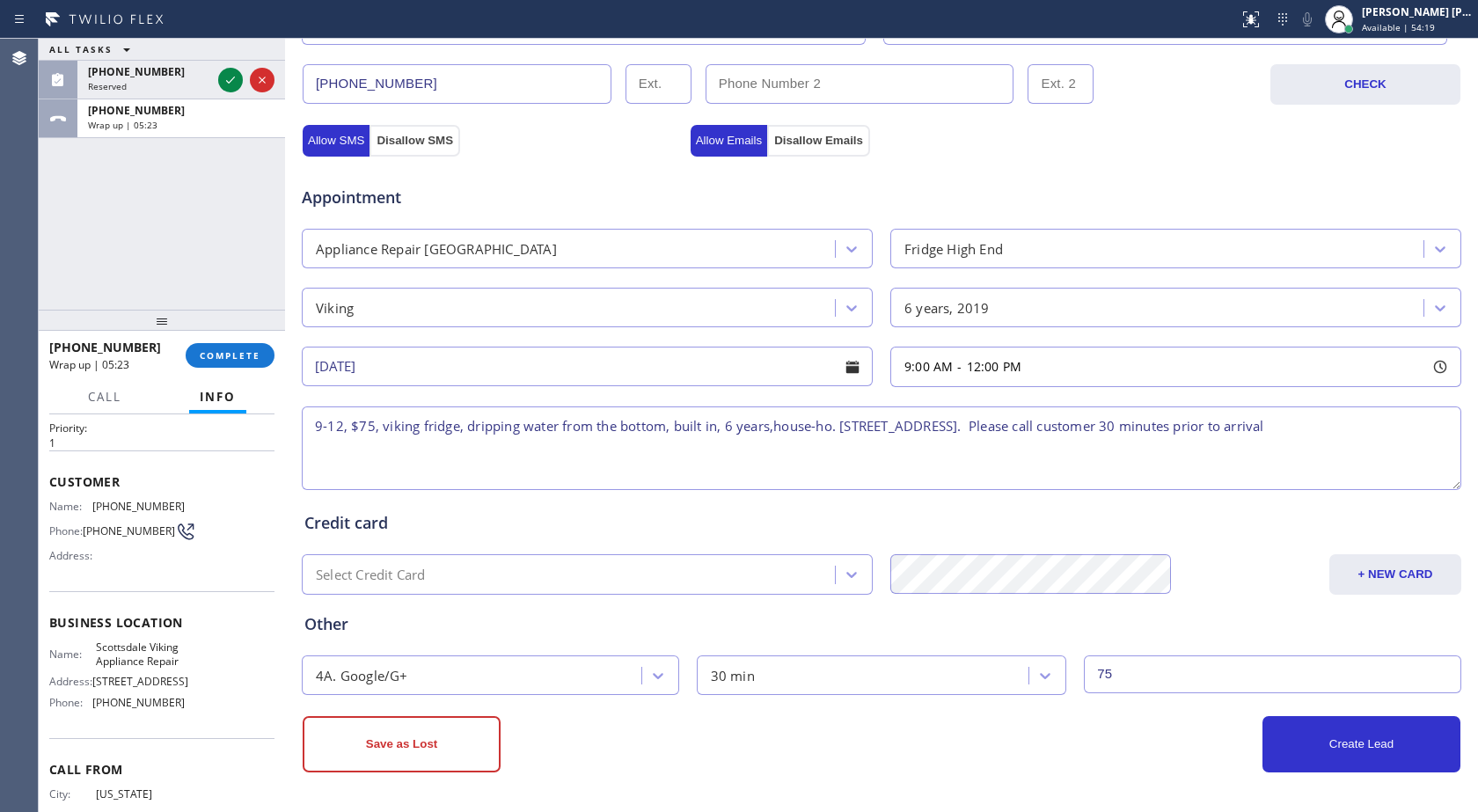
scroll to position [88, 0]
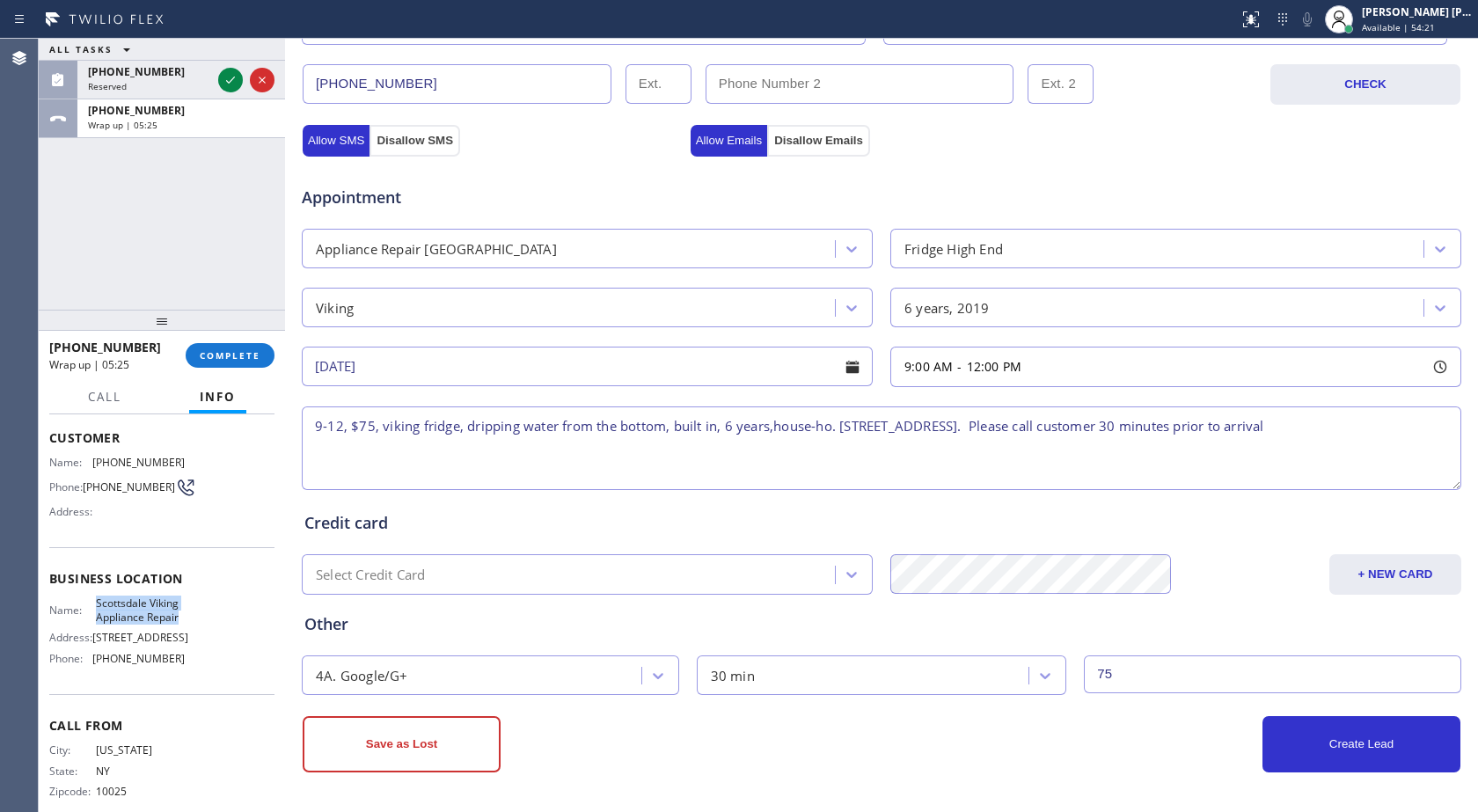
drag, startPoint x: 94, startPoint y: 613, endPoint x: 191, endPoint y: 632, distance: 98.8
click at [191, 632] on div "Name: Scottsdale Viking Appliance Repair Address: [STREET_ADDRESS] Phone: [PHON…" at bounding box center [162, 634] width 225 height 76
copy span "Scottsdale Viking Appliance Repair"
click at [1099, 428] on textarea "9-12, $75, viking fridge, dripping water from the bottom, built in, 6 years,hou…" at bounding box center [882, 448] width 1160 height 83
click at [1107, 427] on textarea "9-12, $75, viking fridge, dripping water from the bottom, built in, 6 years,hou…" at bounding box center [882, 448] width 1160 height 83
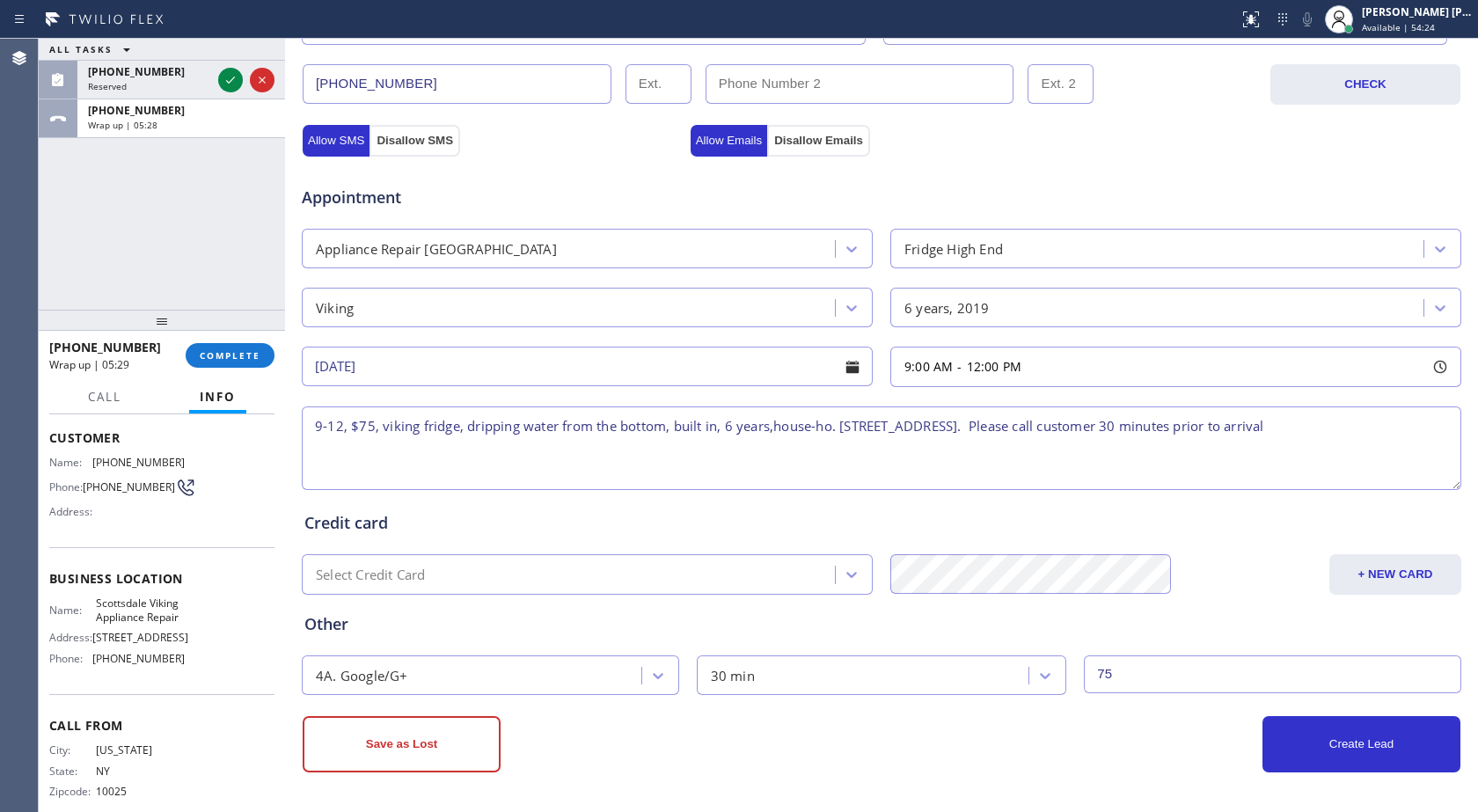
paste textarea "Scottsdale Viking Appliance Repair"
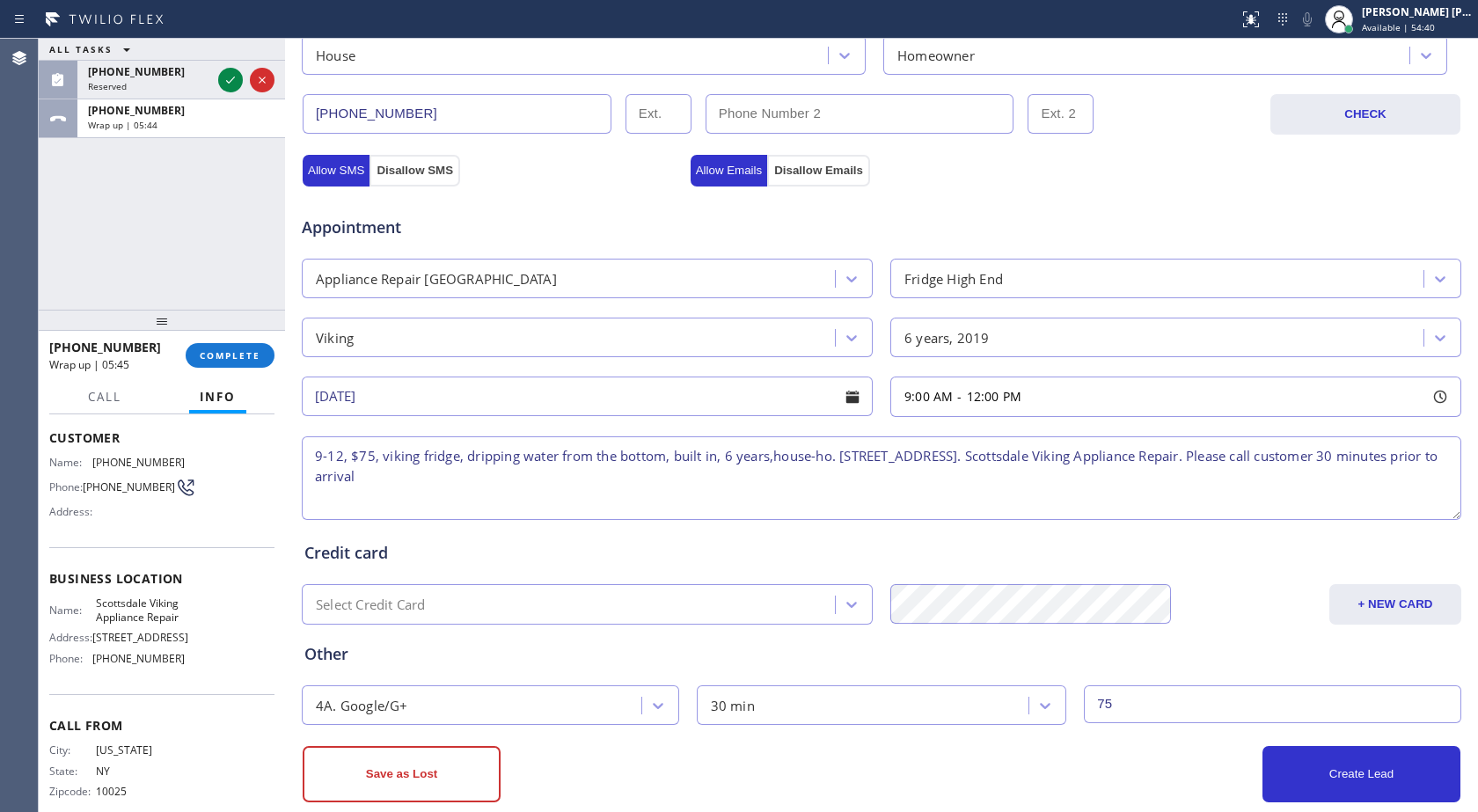
scroll to position [611, 0]
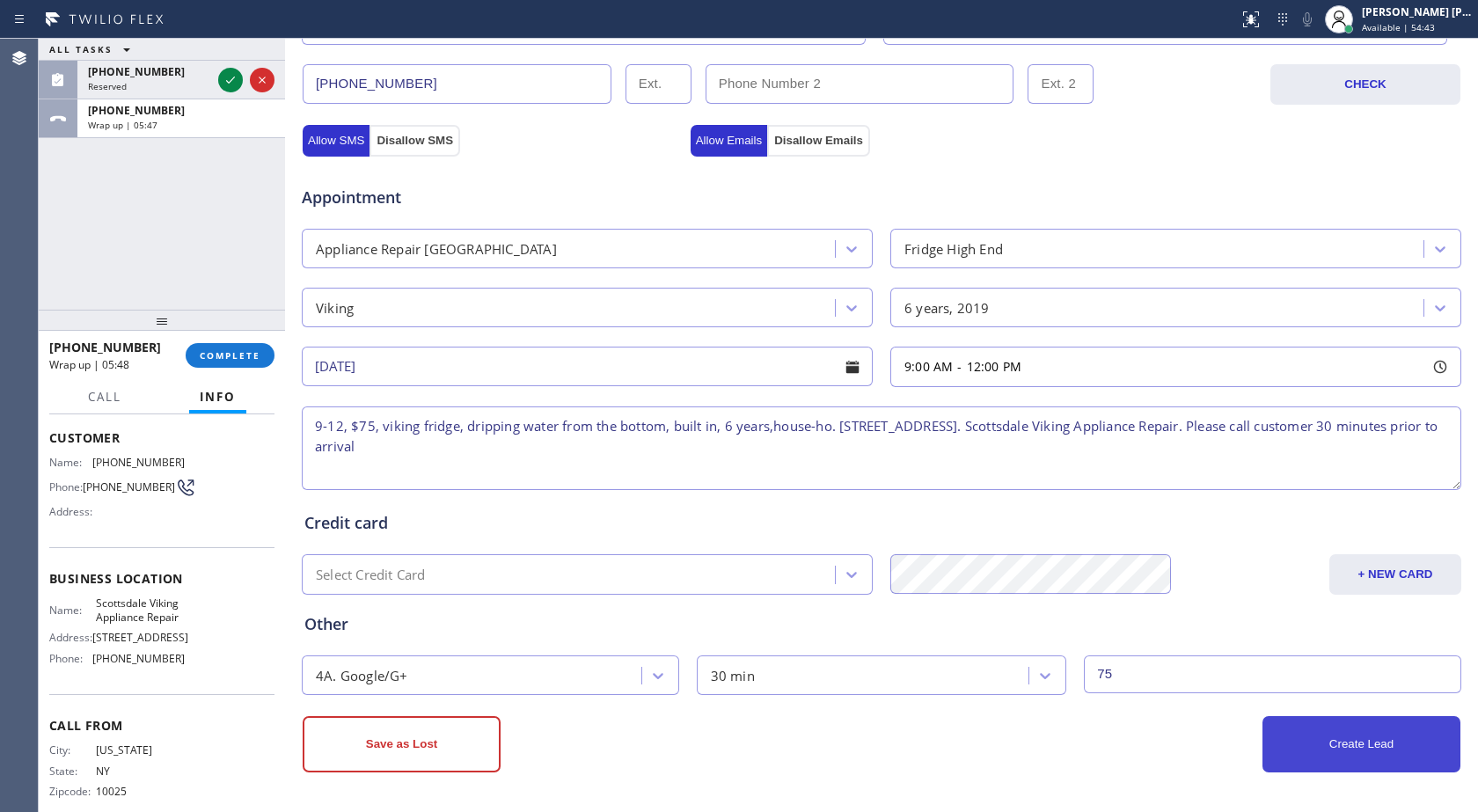
type textarea "9-12, $75, viking fridge, dripping water from the bottom, built in, 6 years,hou…"
click at [1332, 744] on button "Create Lead" at bounding box center [1362, 744] width 198 height 56
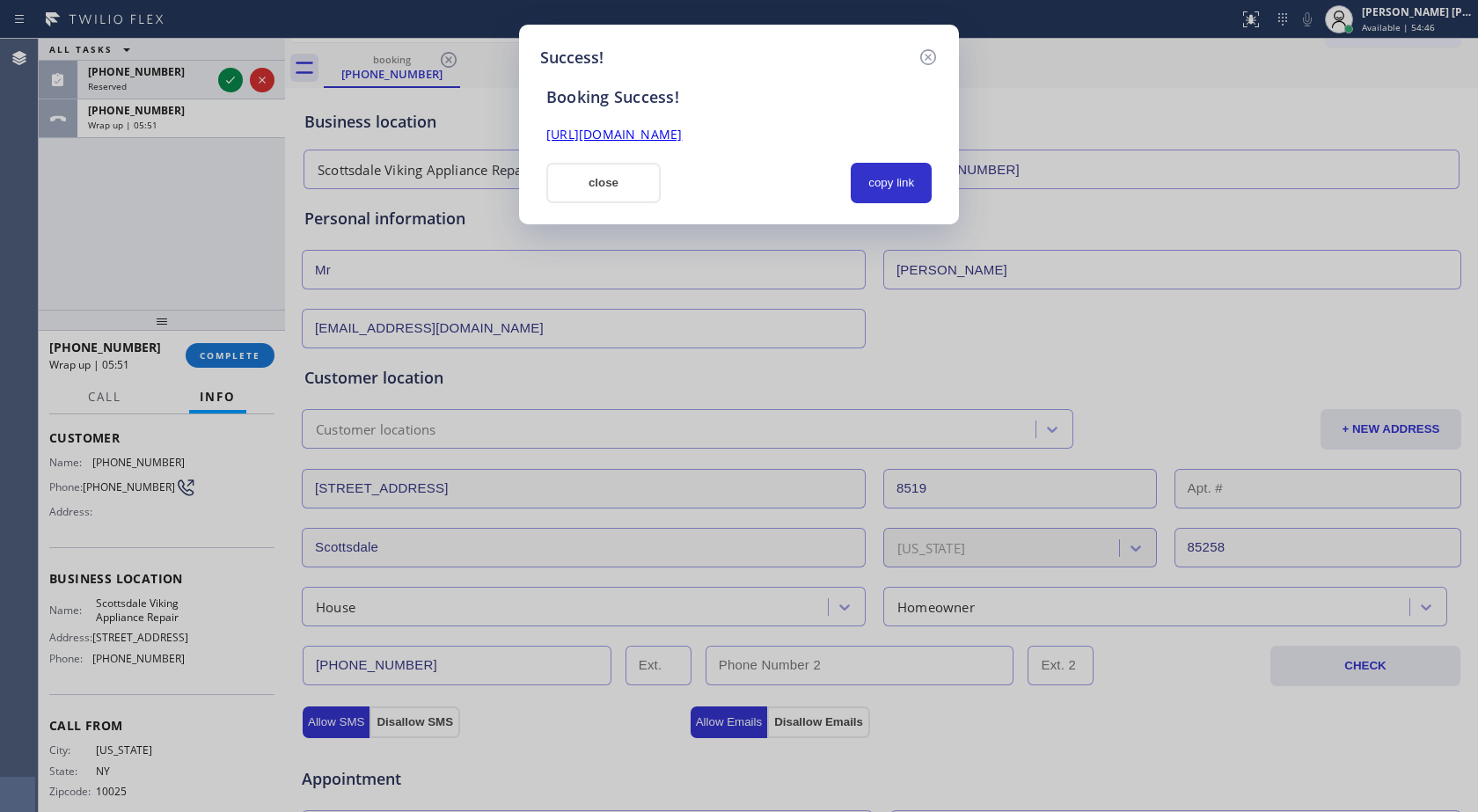
scroll to position [0, 0]
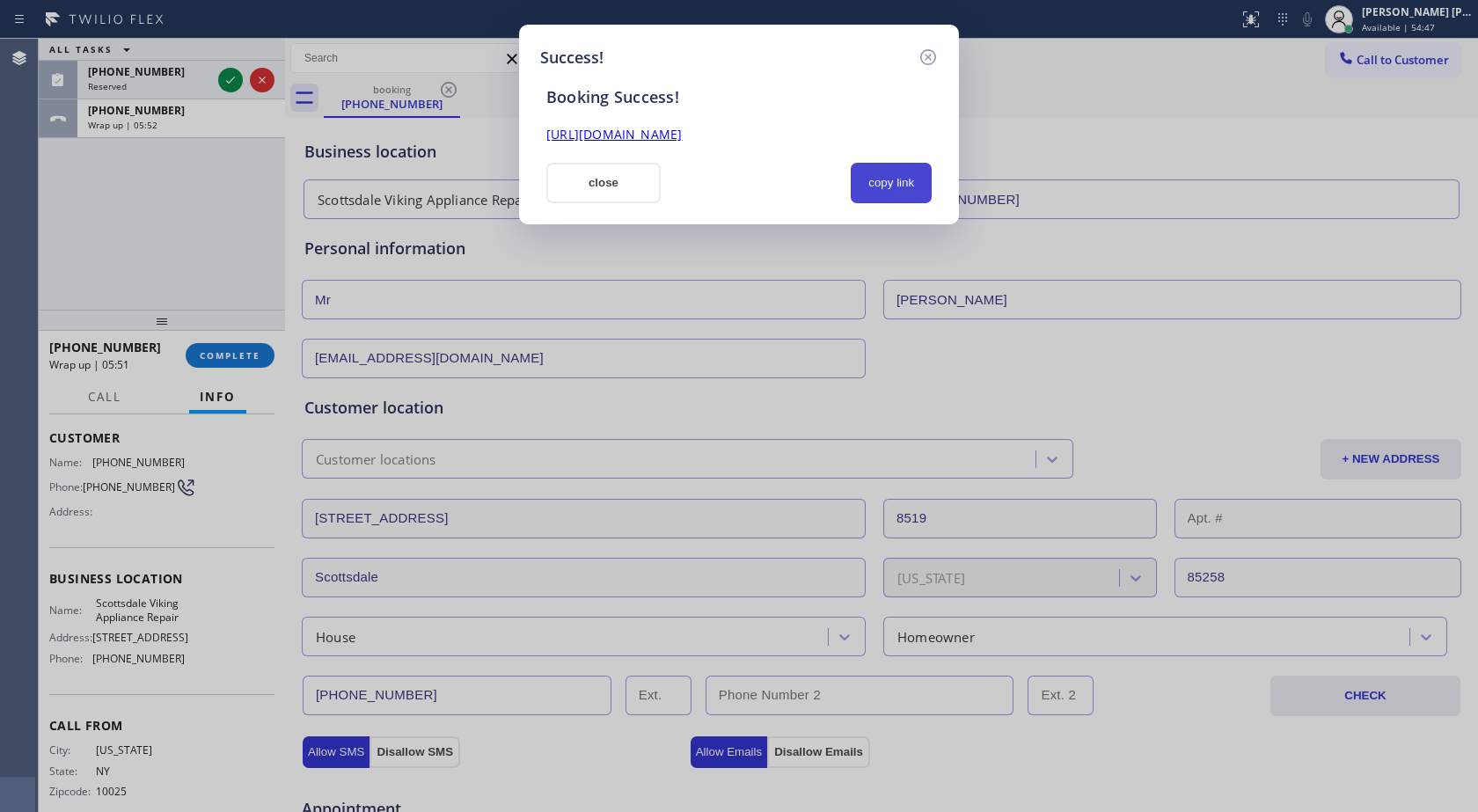
click at [899, 188] on button "copy link" at bounding box center [891, 182] width 81 height 40
click at [864, 70] on div "Booking Success!" at bounding box center [739, 88] width 407 height 37
click at [898, 187] on button "copy link" at bounding box center [891, 182] width 81 height 40
click at [934, 58] on icon at bounding box center [928, 57] width 22 height 21
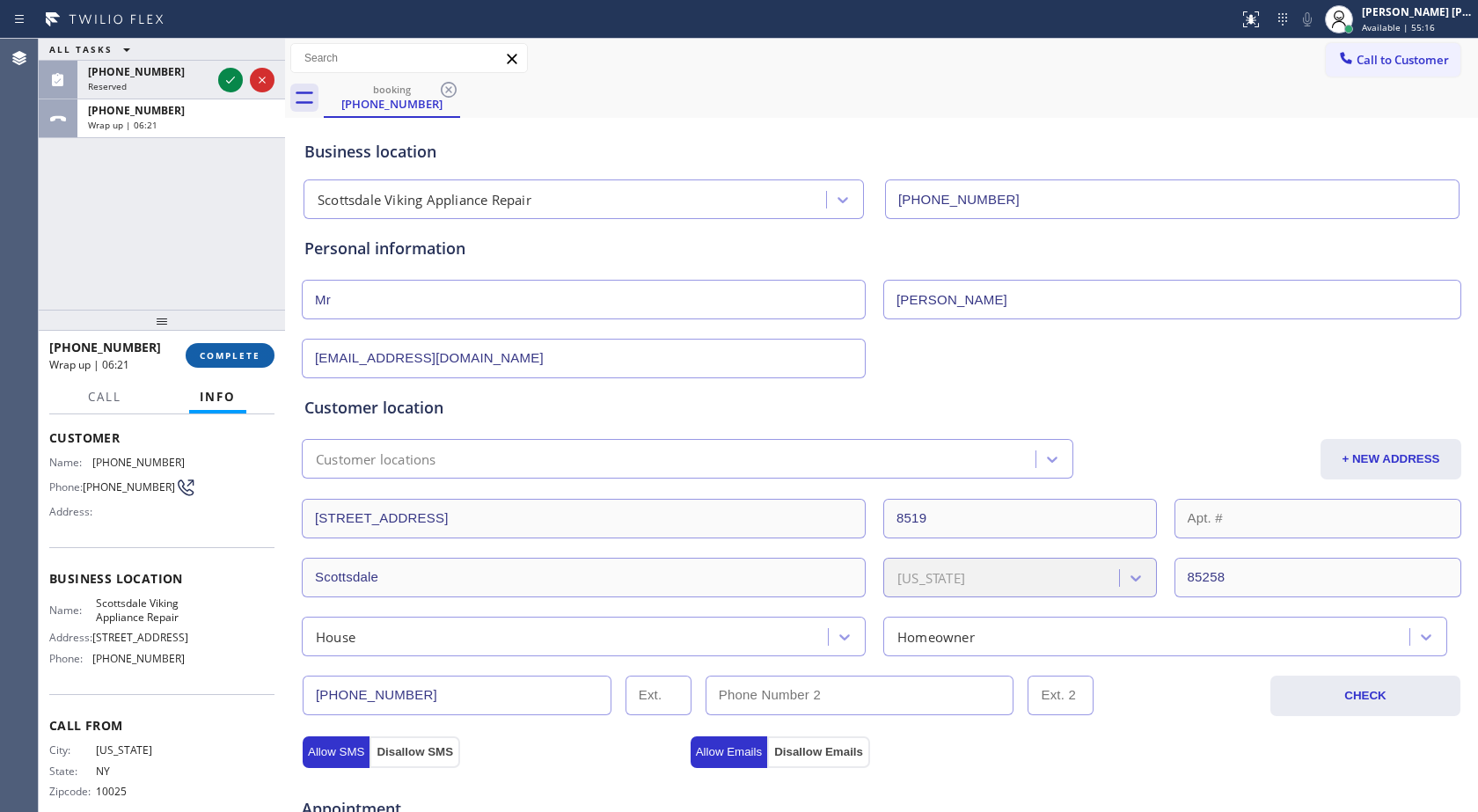
click at [205, 361] on span "COMPLETE" at bounding box center [230, 355] width 61 height 12
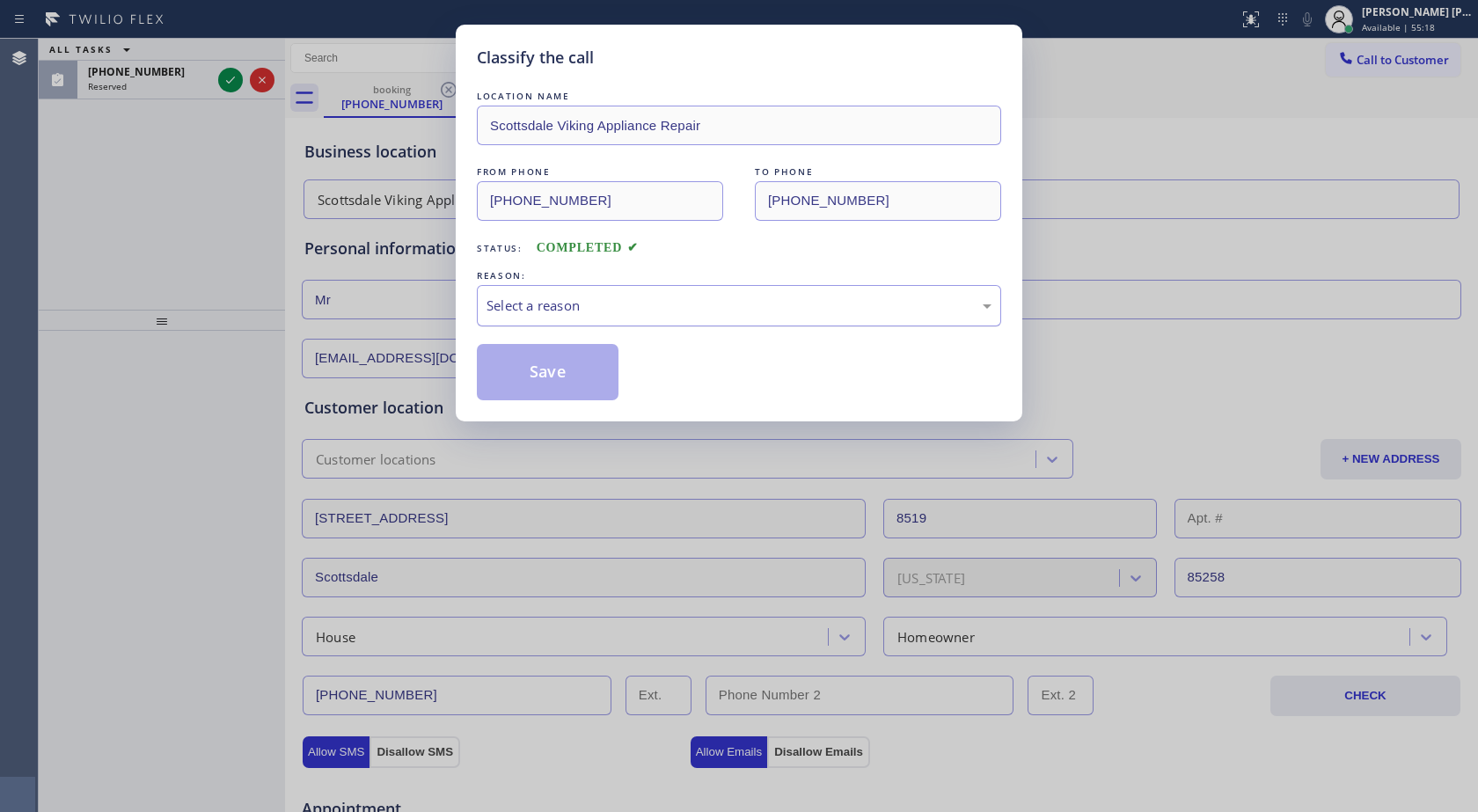
click at [519, 307] on div "Select a reason" at bounding box center [739, 306] width 505 height 21
click at [554, 380] on button "Save" at bounding box center [548, 372] width 142 height 56
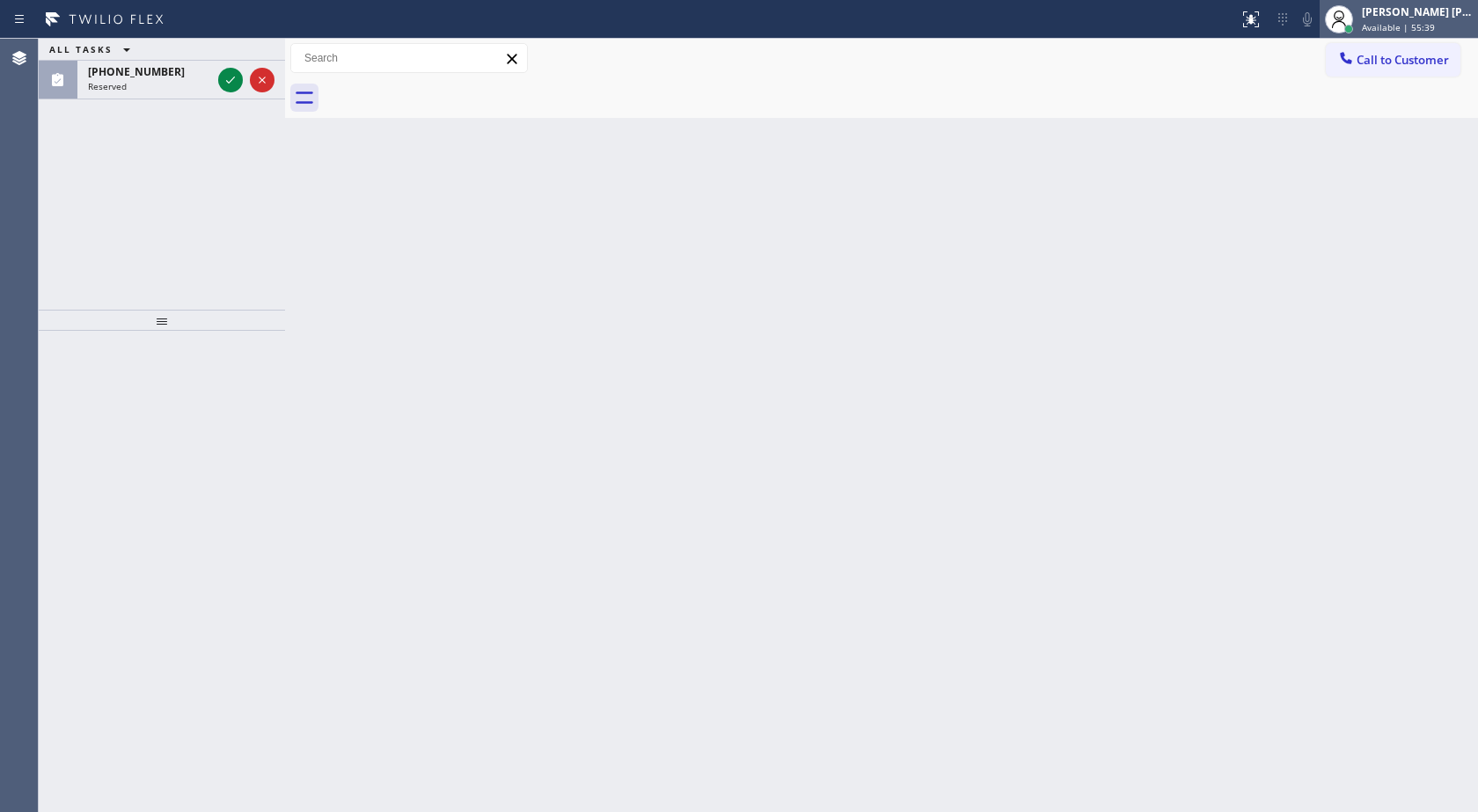
click at [1441, 11] on div "[PERSON_NAME] [PERSON_NAME]" at bounding box center [1417, 12] width 111 height 15
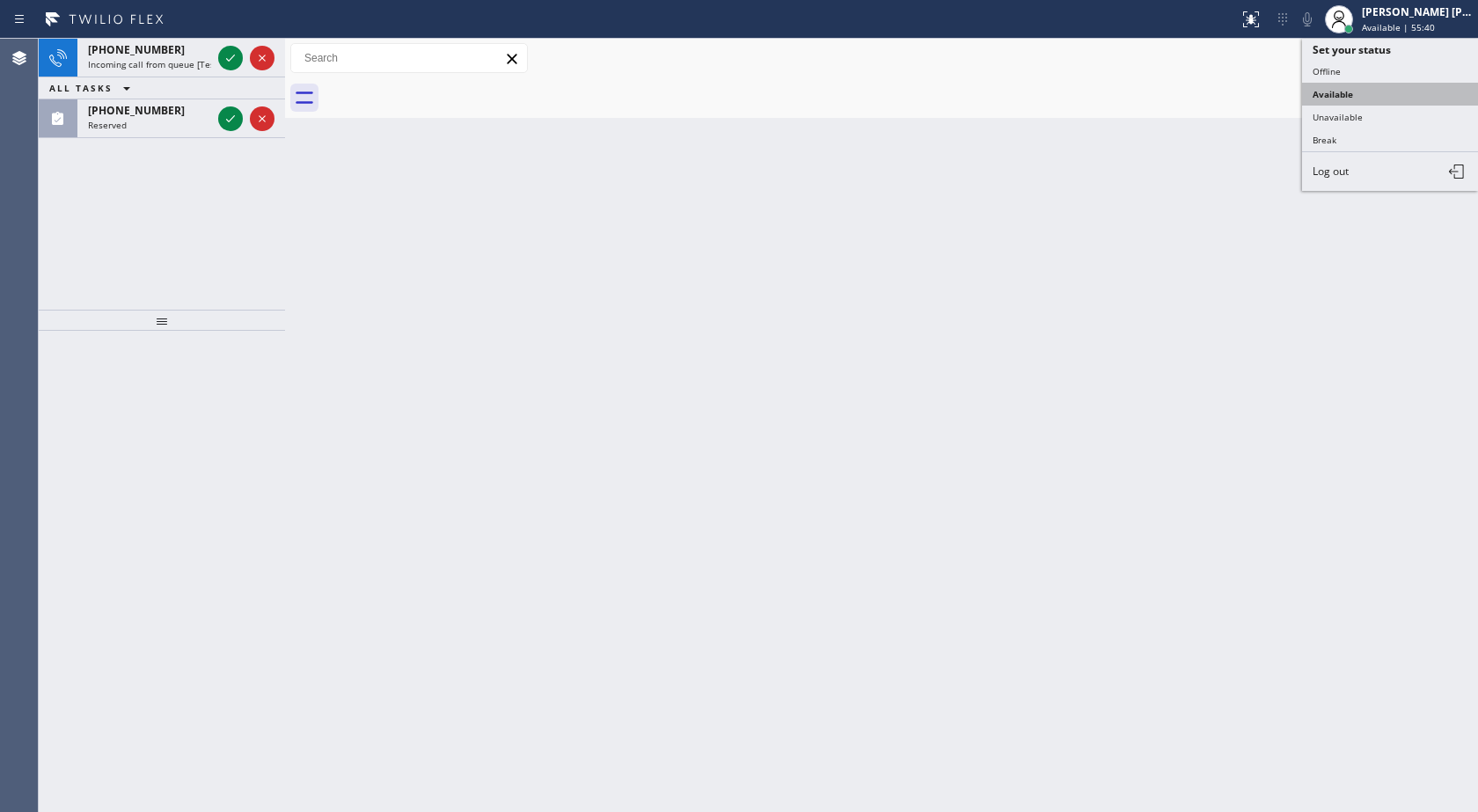
click at [1373, 86] on button "Available" at bounding box center [1390, 93] width 176 height 22
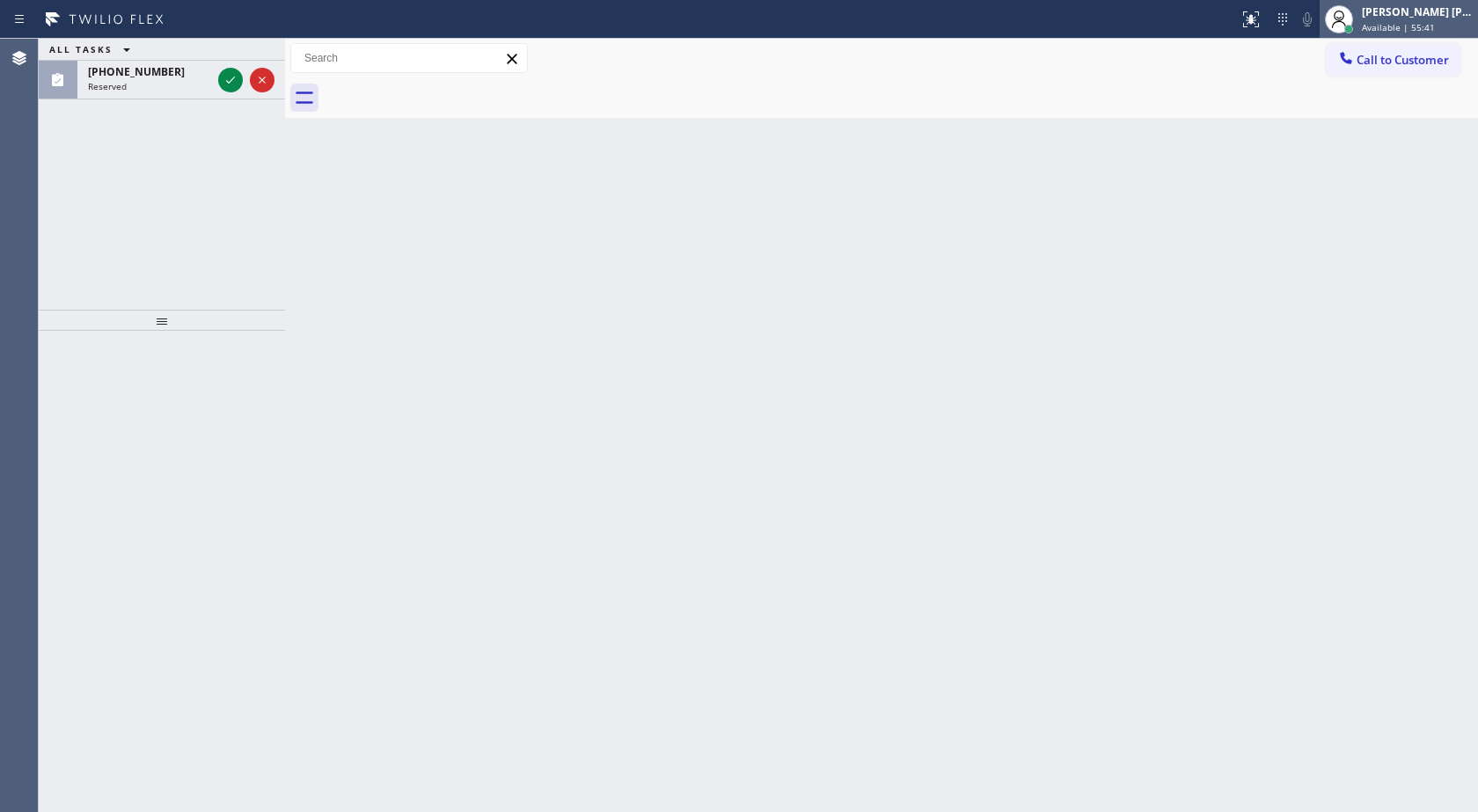
click at [1380, 26] on span "Available | 55:41" at bounding box center [1399, 27] width 73 height 12
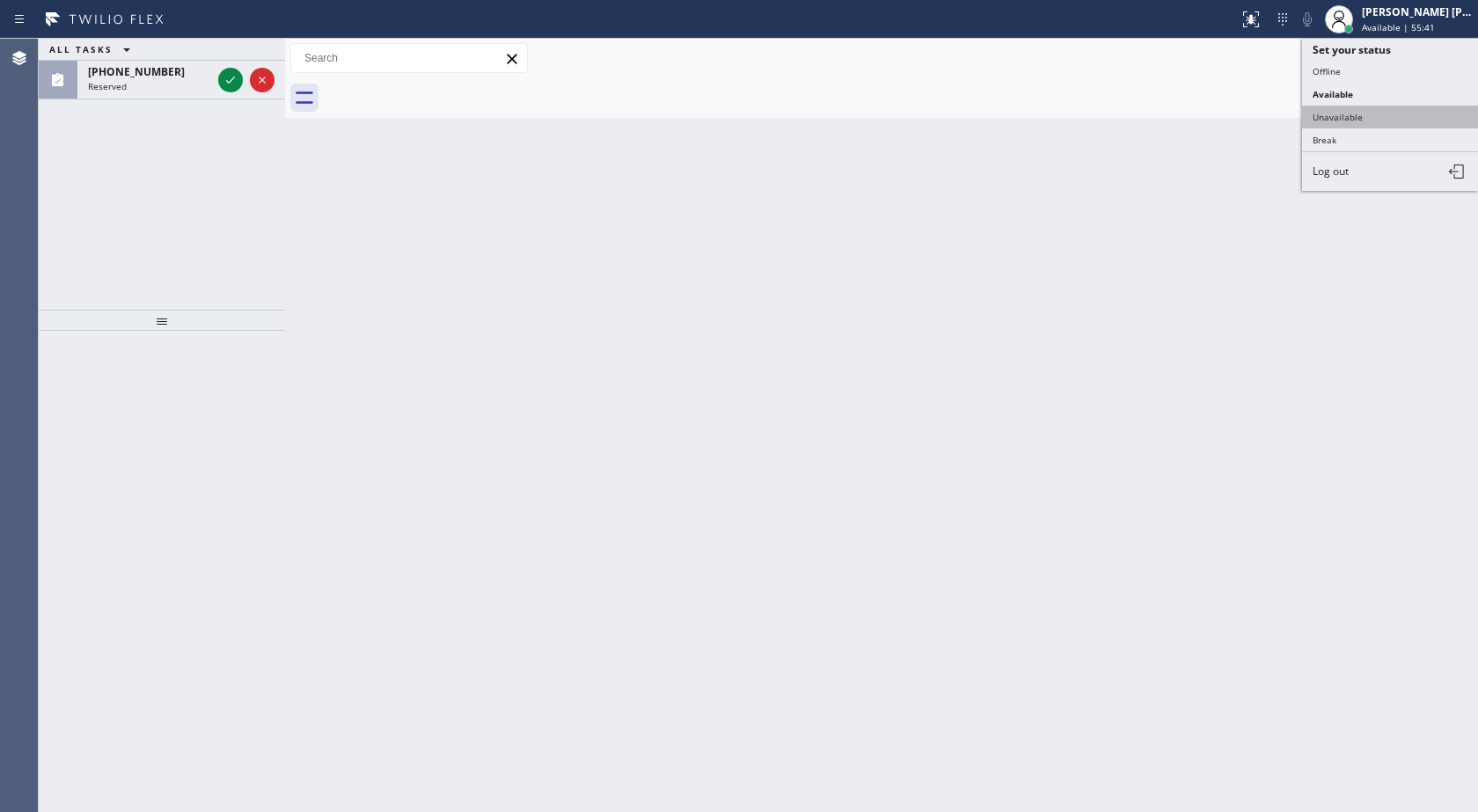
click at [1371, 113] on button "Unavailable" at bounding box center [1390, 117] width 176 height 22
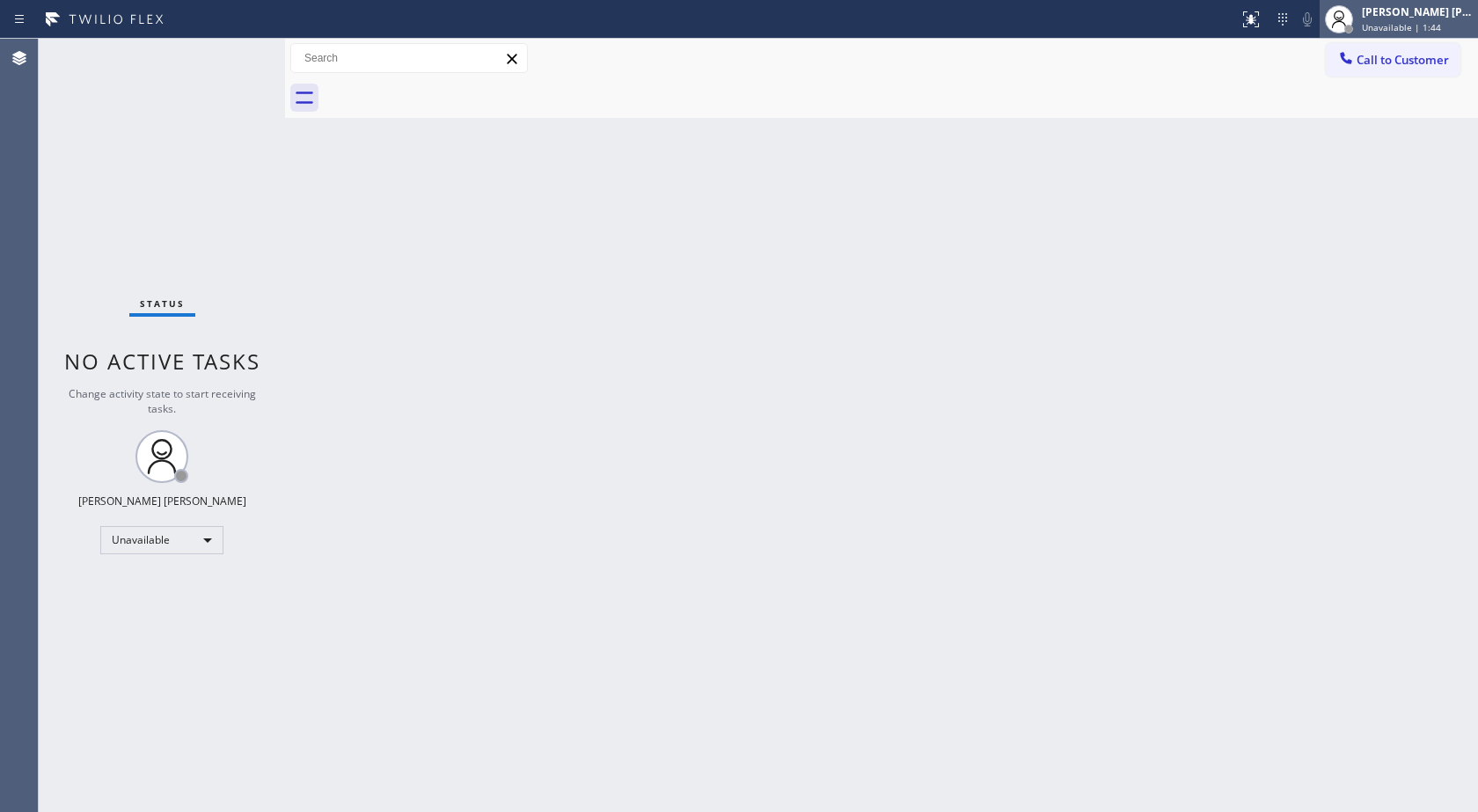
click at [1381, 22] on span "Unavailable | 1:44" at bounding box center [1401, 27] width 79 height 12
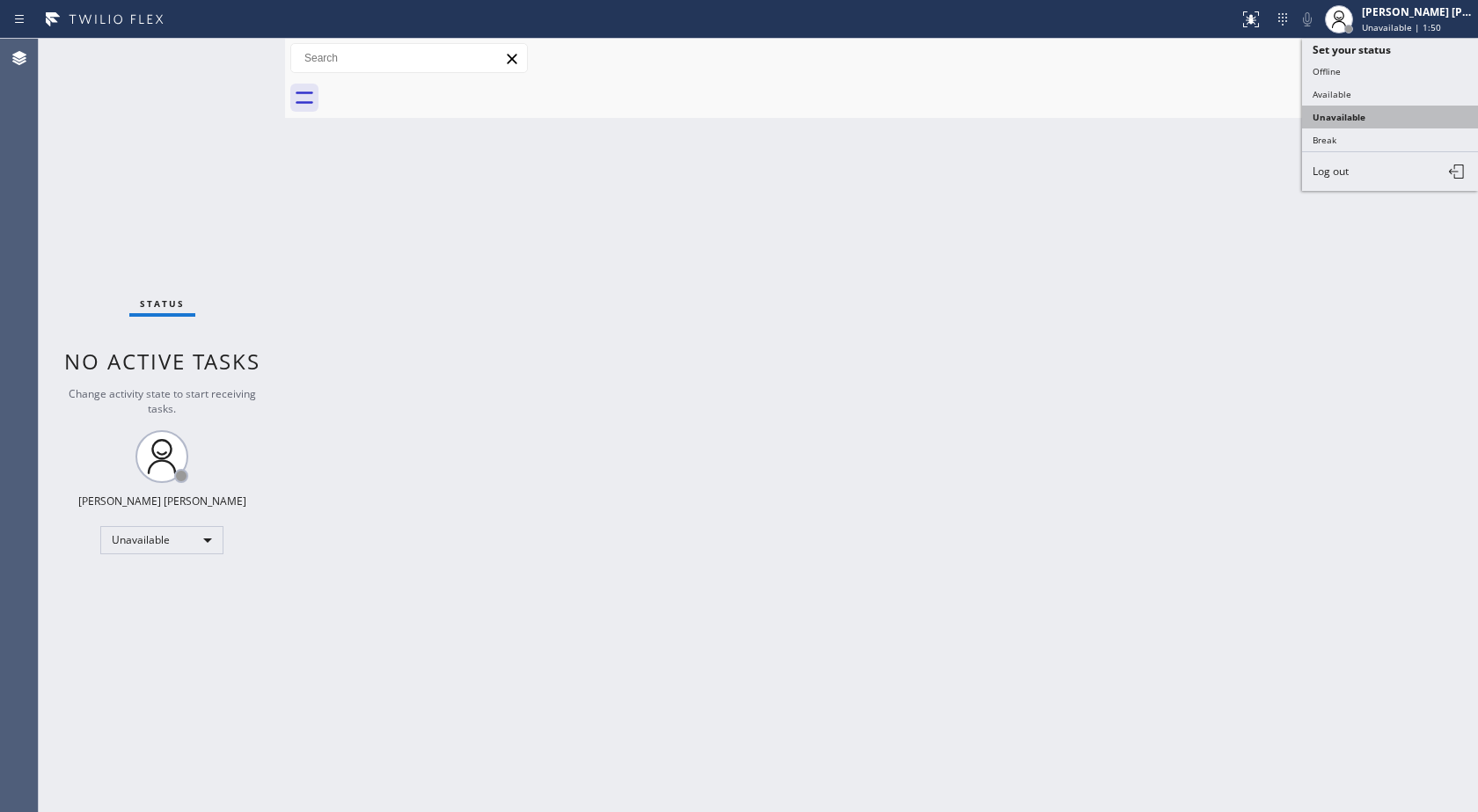
click at [1383, 124] on button "Unavailable" at bounding box center [1390, 117] width 176 height 22
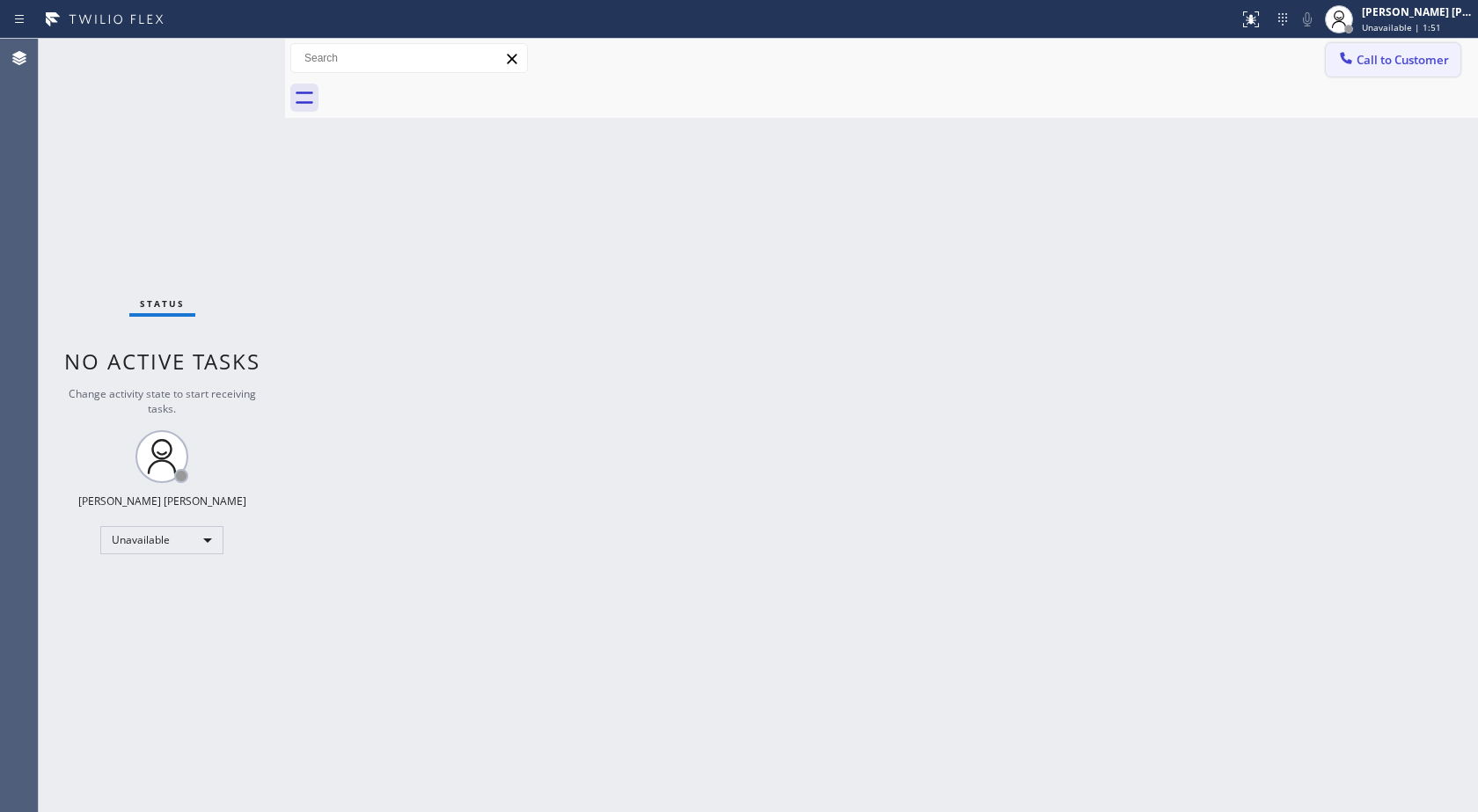
click at [1374, 64] on span "Call to Customer" at bounding box center [1402, 60] width 93 height 16
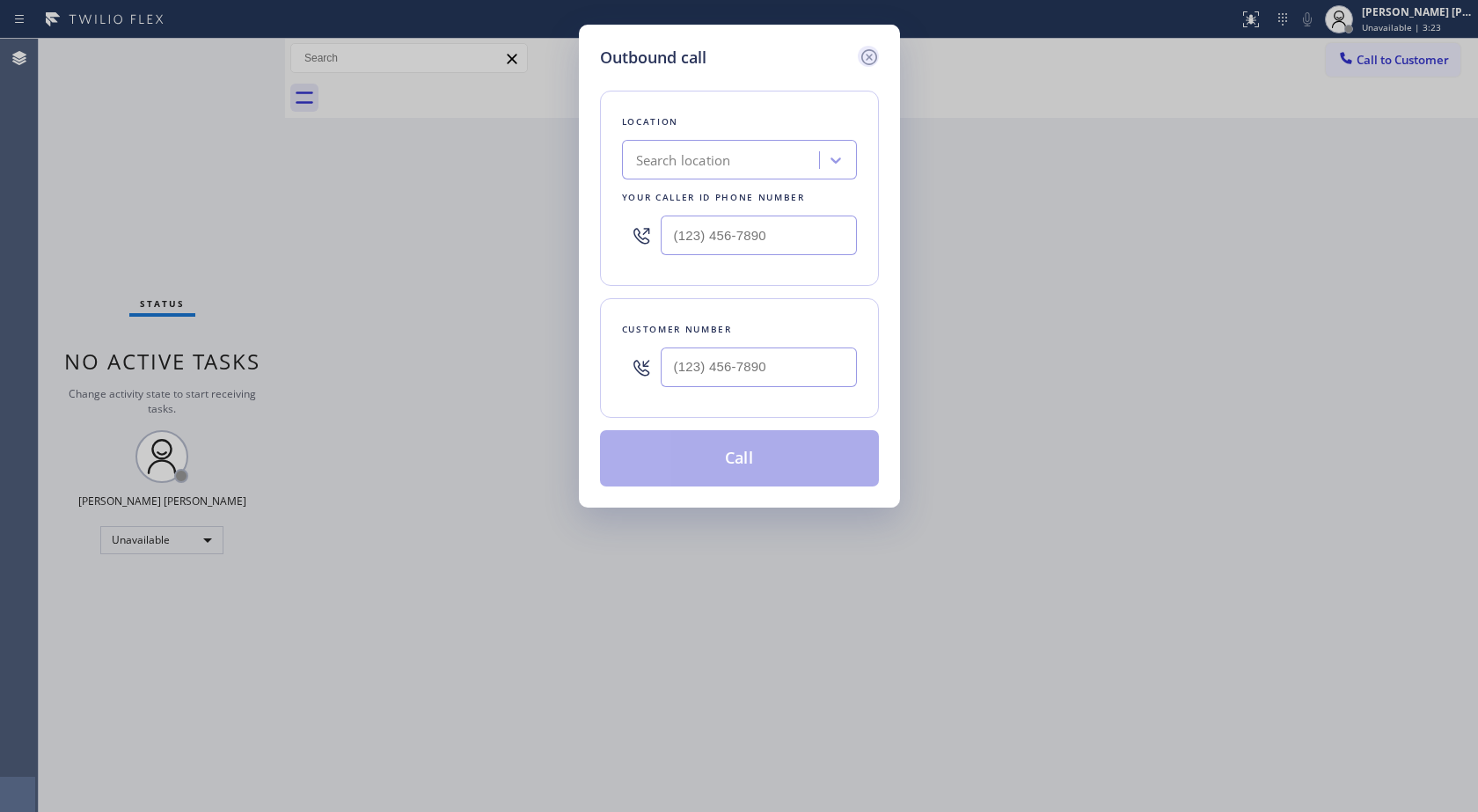
click at [875, 50] on icon at bounding box center [869, 57] width 22 height 21
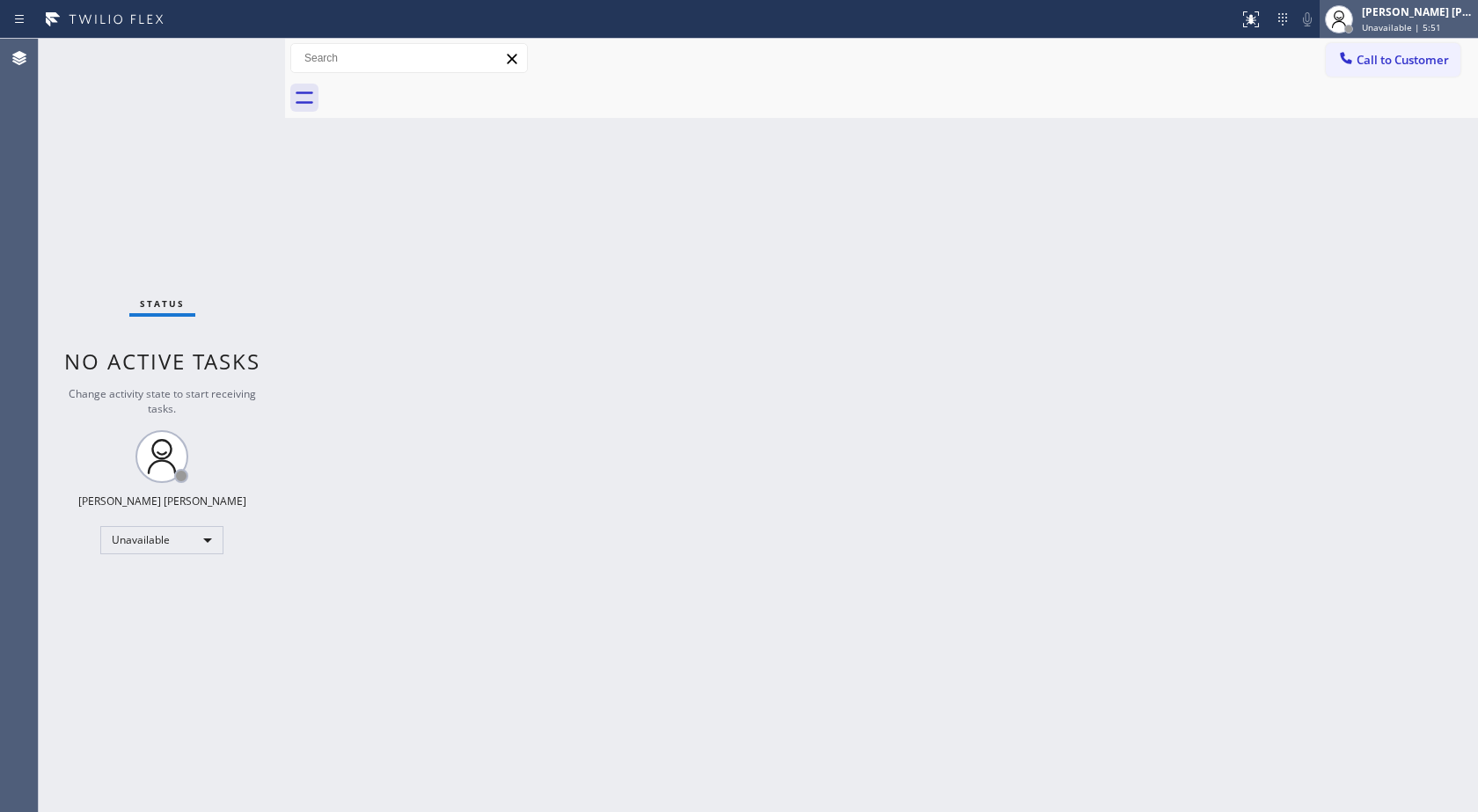
click at [1402, 18] on div "[PERSON_NAME] [PERSON_NAME]" at bounding box center [1417, 12] width 111 height 15
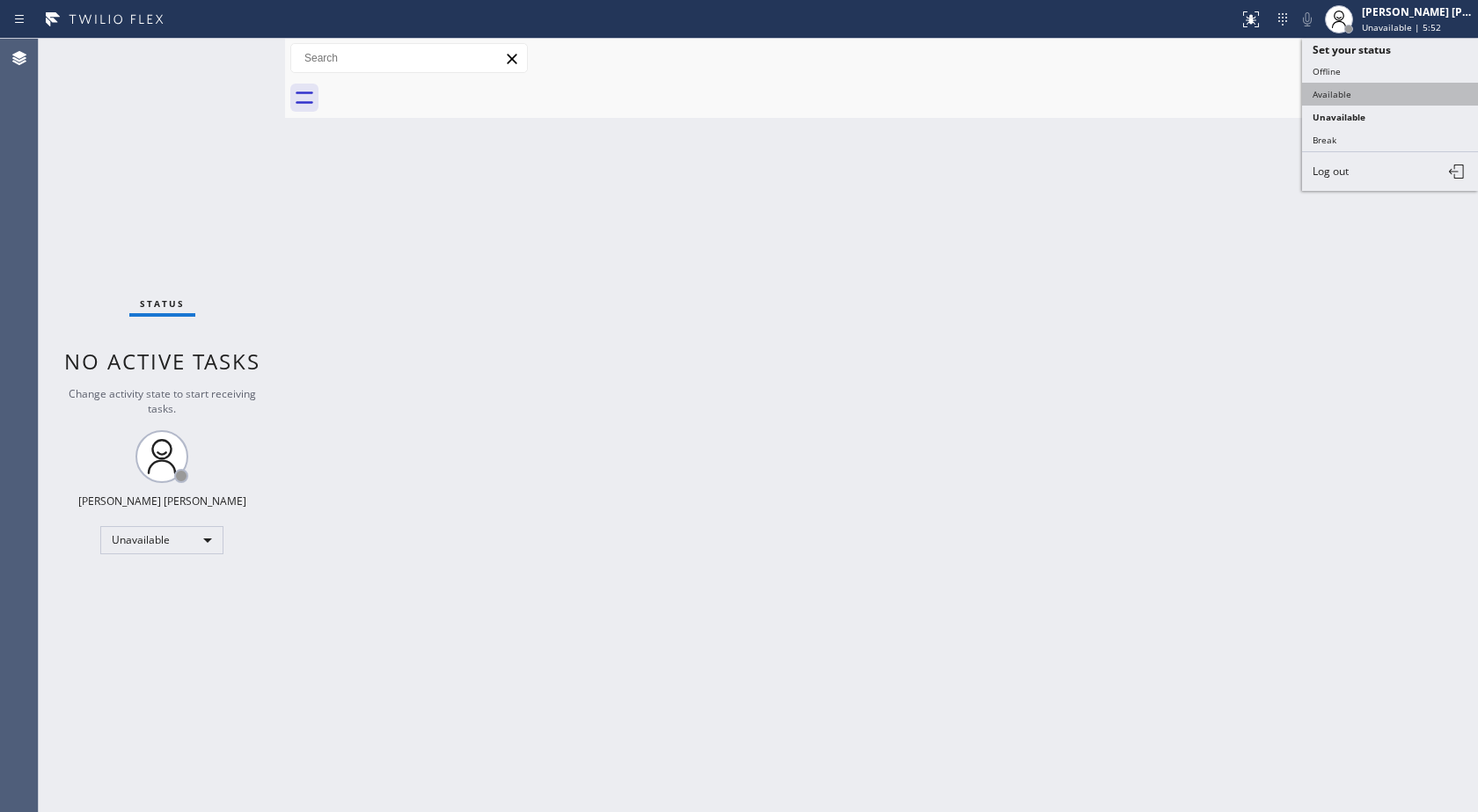
click at [1372, 96] on button "Available" at bounding box center [1390, 93] width 176 height 22
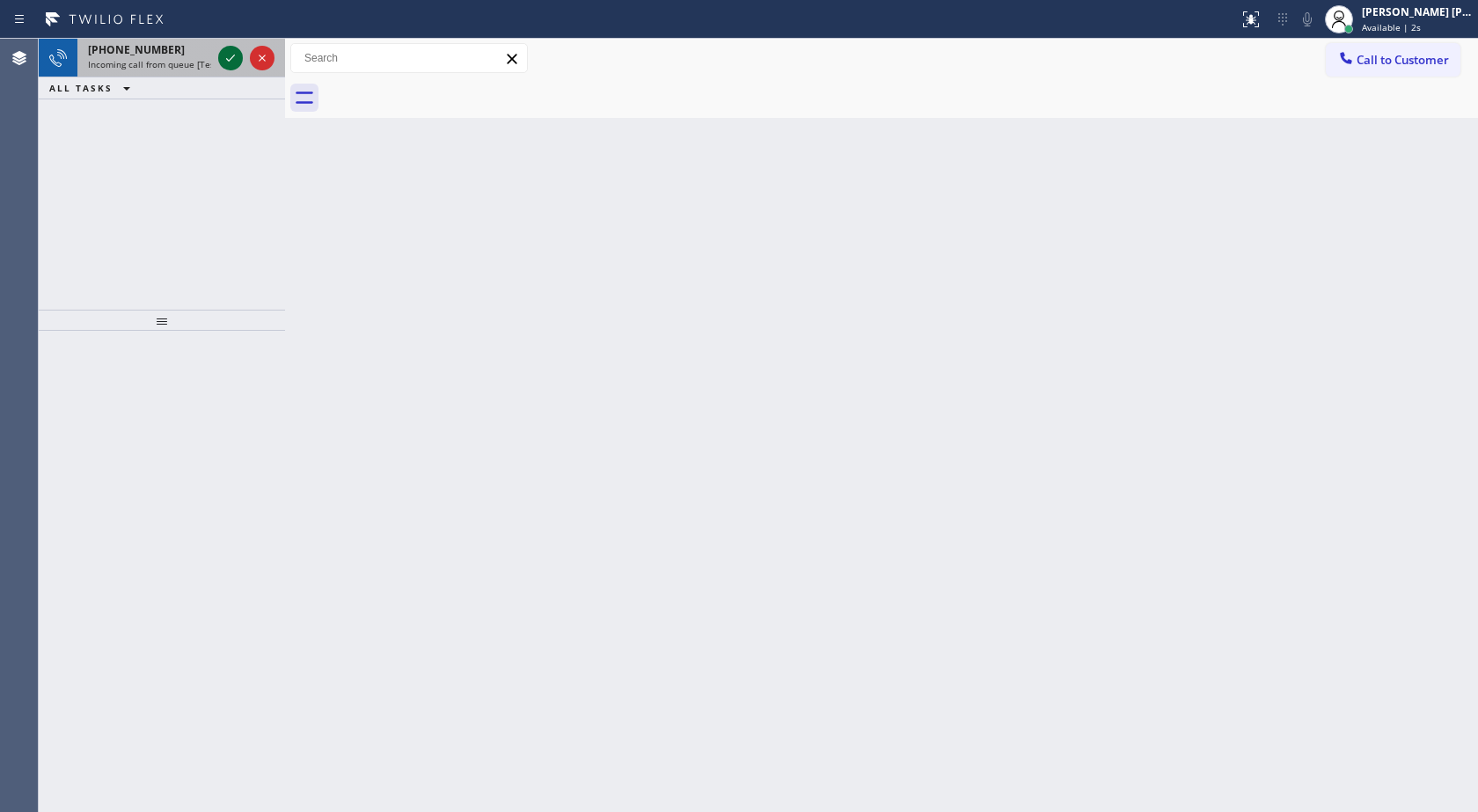
click at [230, 53] on icon at bounding box center [230, 58] width 22 height 21
click at [228, 64] on icon at bounding box center [230, 58] width 22 height 21
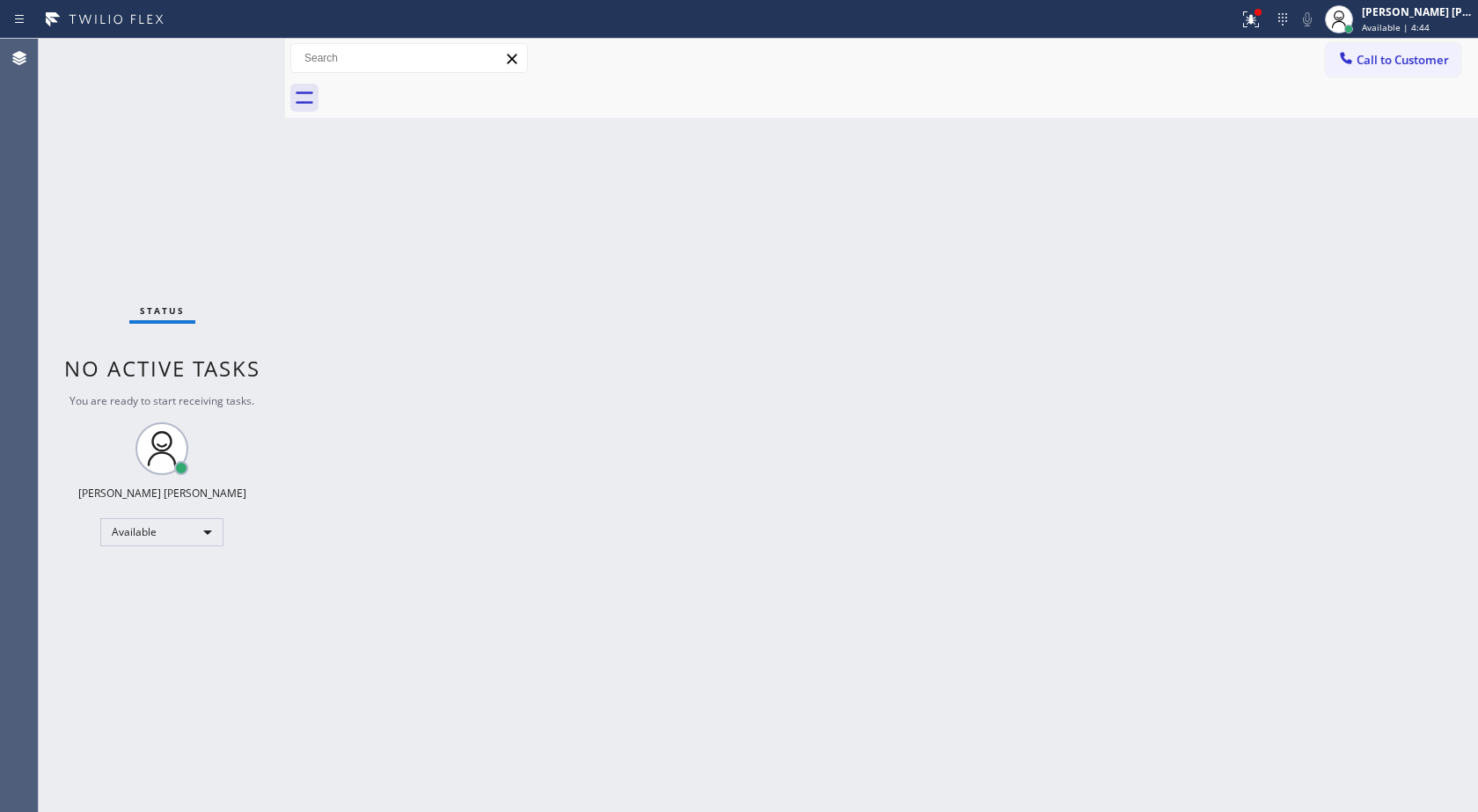
click at [747, 411] on div "Back to Dashboard Change Sender ID Customers Technicians Select a contact Outbo…" at bounding box center [882, 424] width 1193 height 773
click at [748, 415] on div "Back to Dashboard Change Sender ID Customers Technicians Select a contact Outbo…" at bounding box center [882, 424] width 1193 height 773
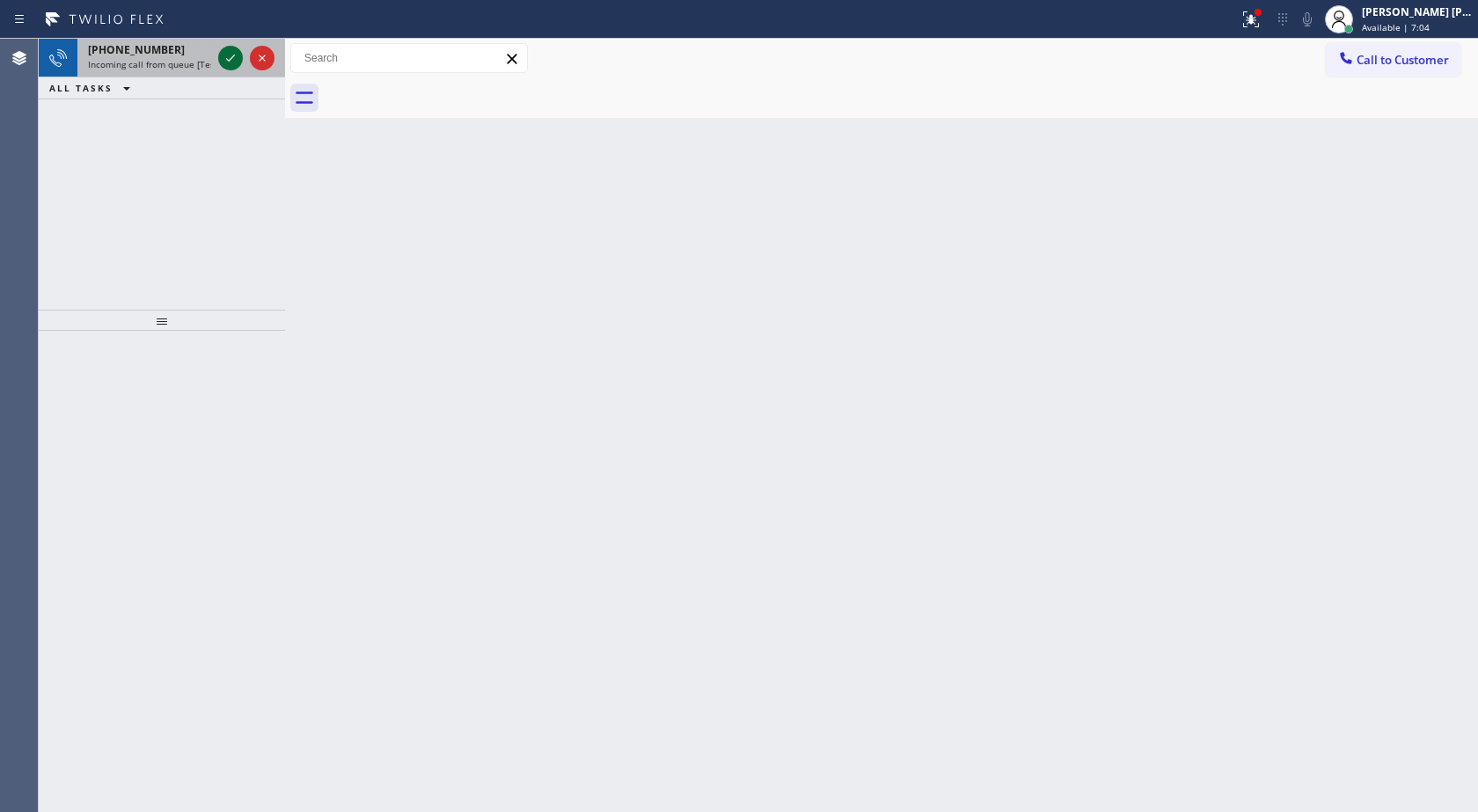
click at [225, 53] on icon at bounding box center [230, 58] width 22 height 21
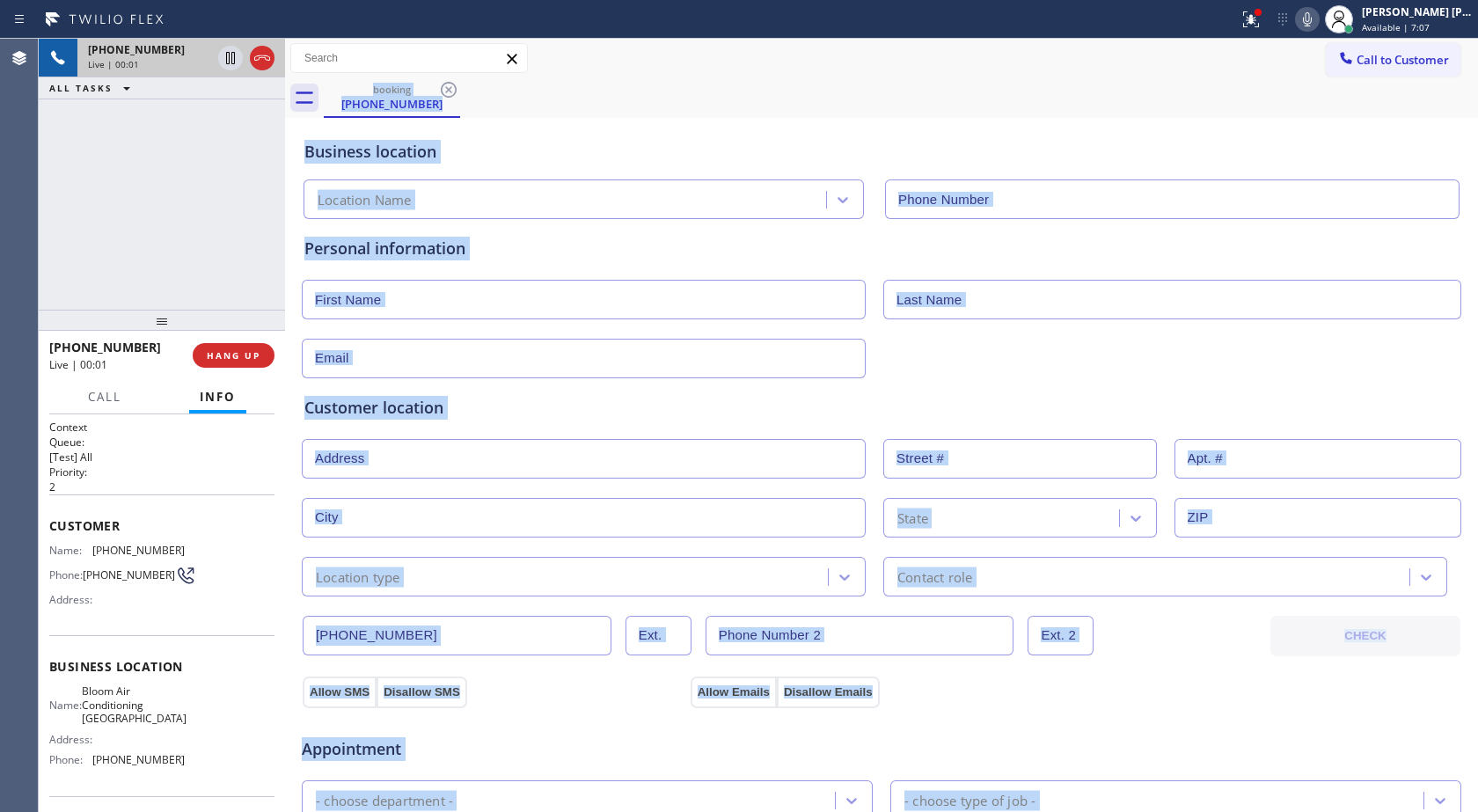
type input "[PHONE_NUMBER]"
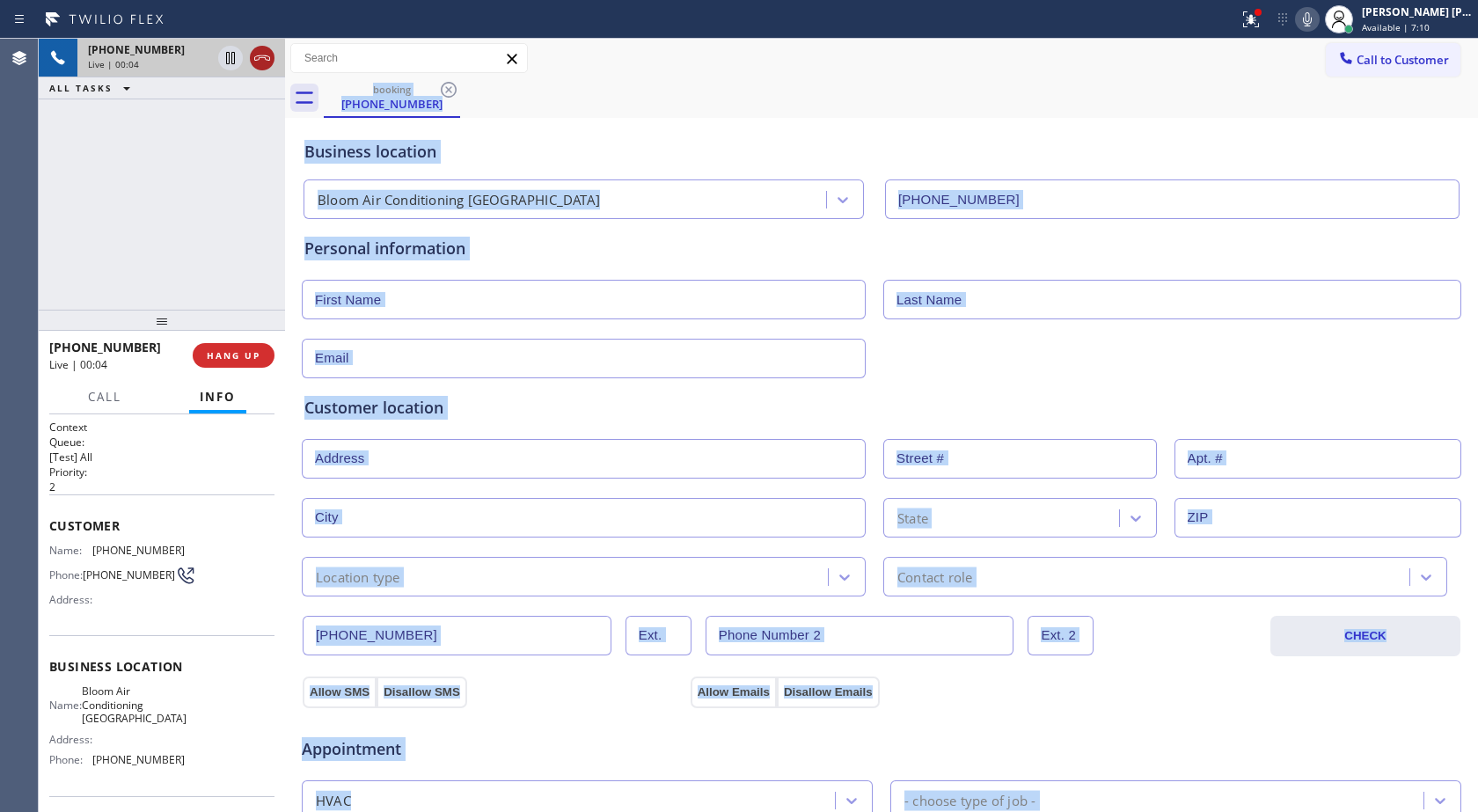
click at [253, 50] on icon at bounding box center [262, 58] width 22 height 21
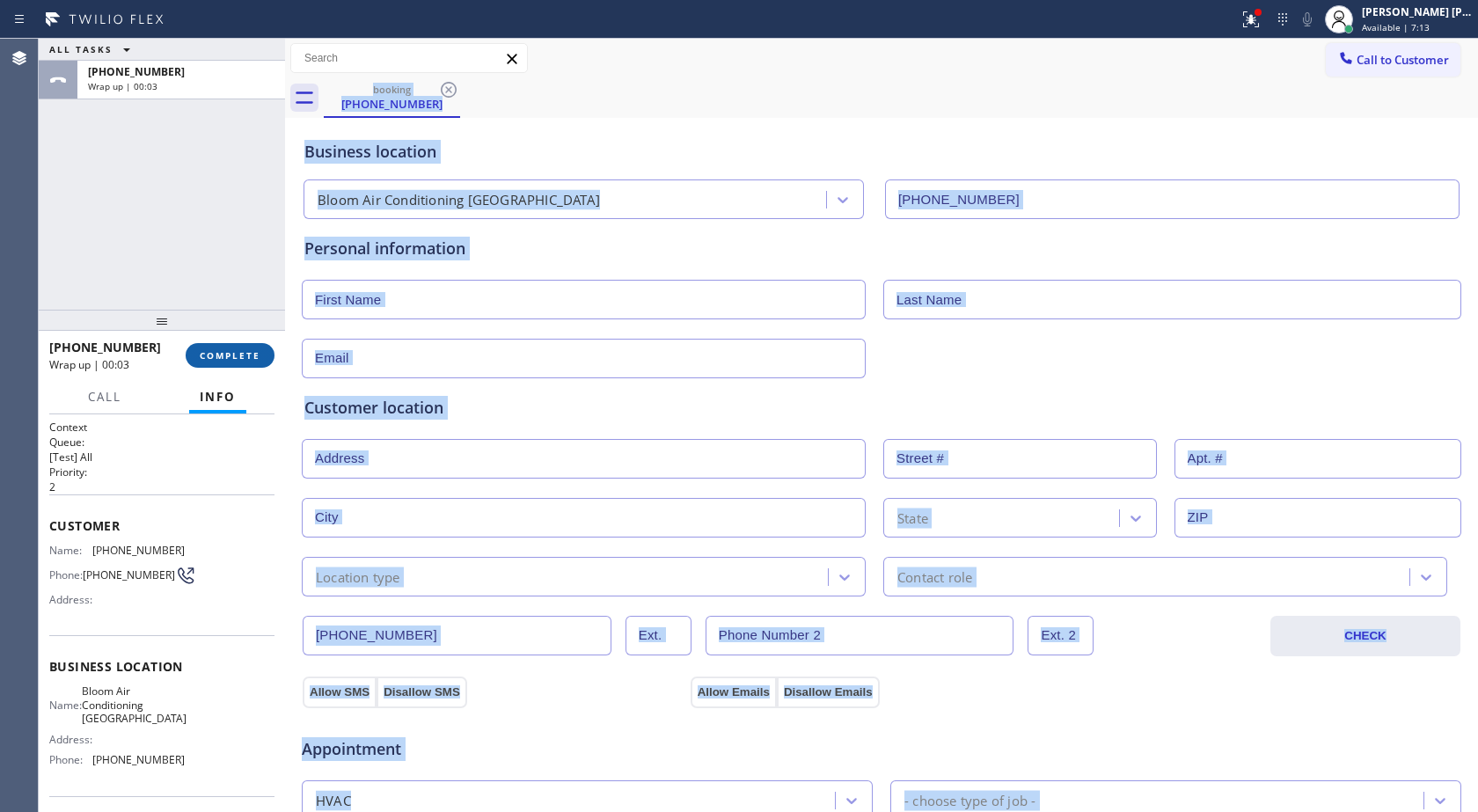
click at [246, 364] on button "COMPLETE" at bounding box center [230, 355] width 89 height 24
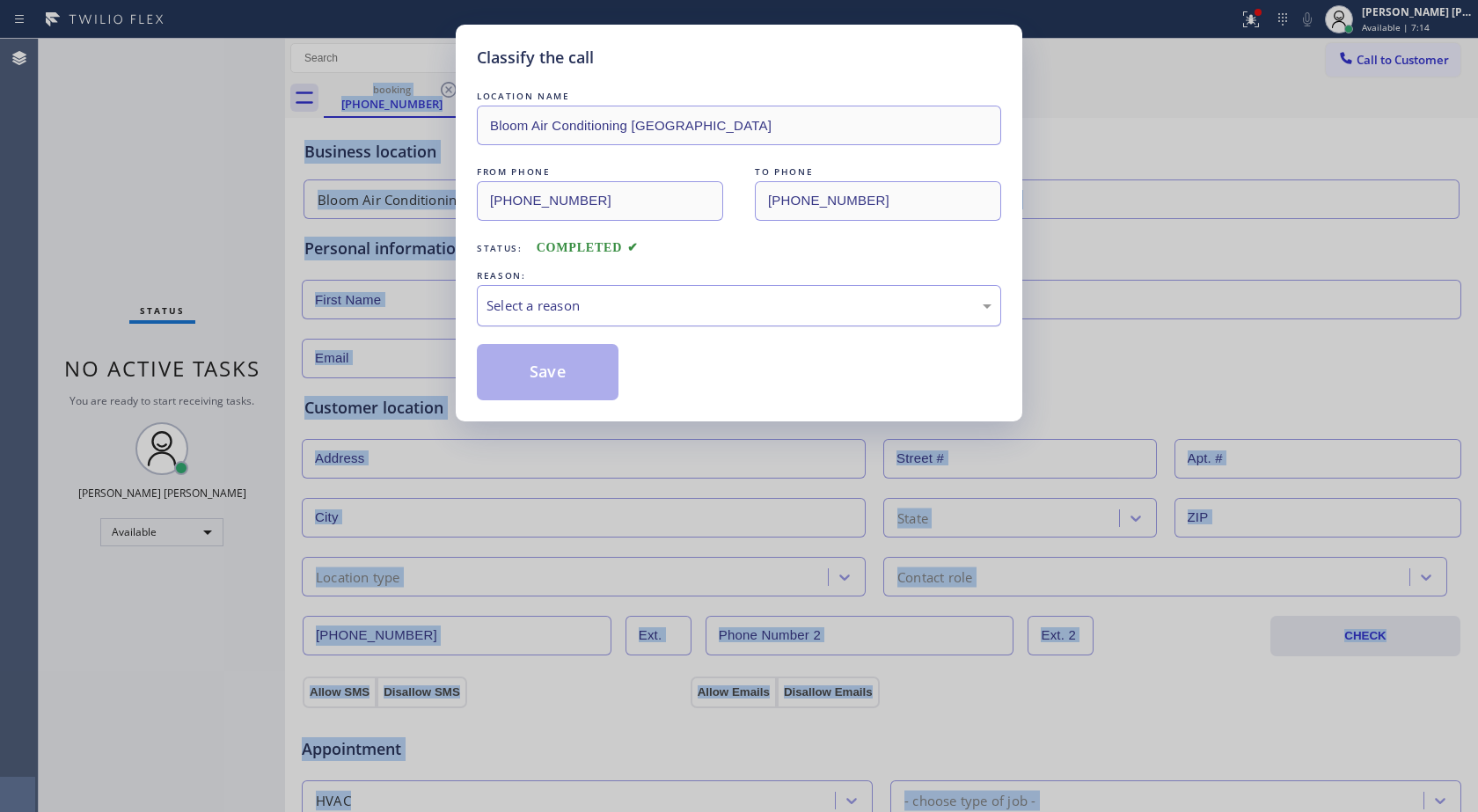
click at [547, 310] on div "Select a reason" at bounding box center [739, 306] width 505 height 21
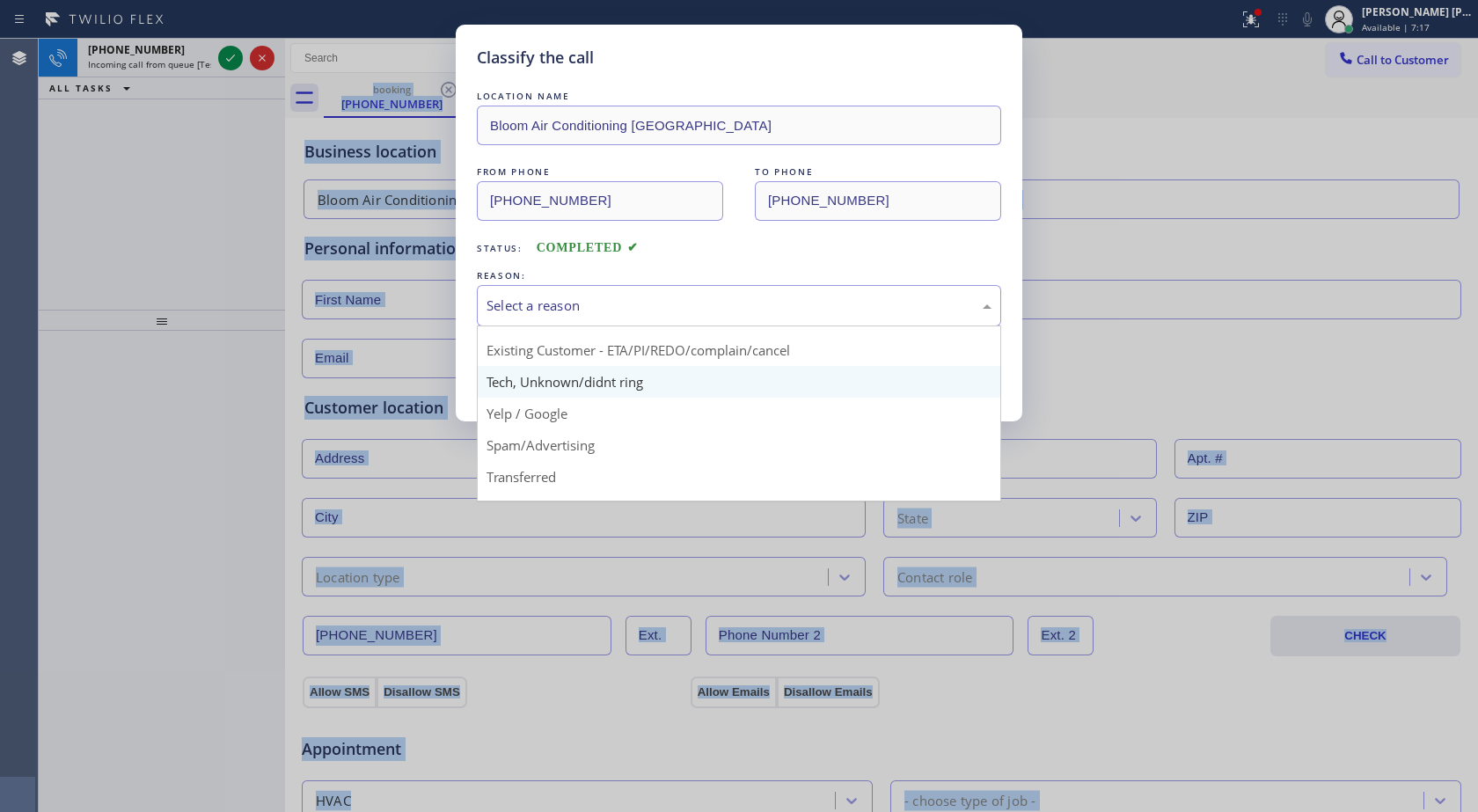
scroll to position [111, 0]
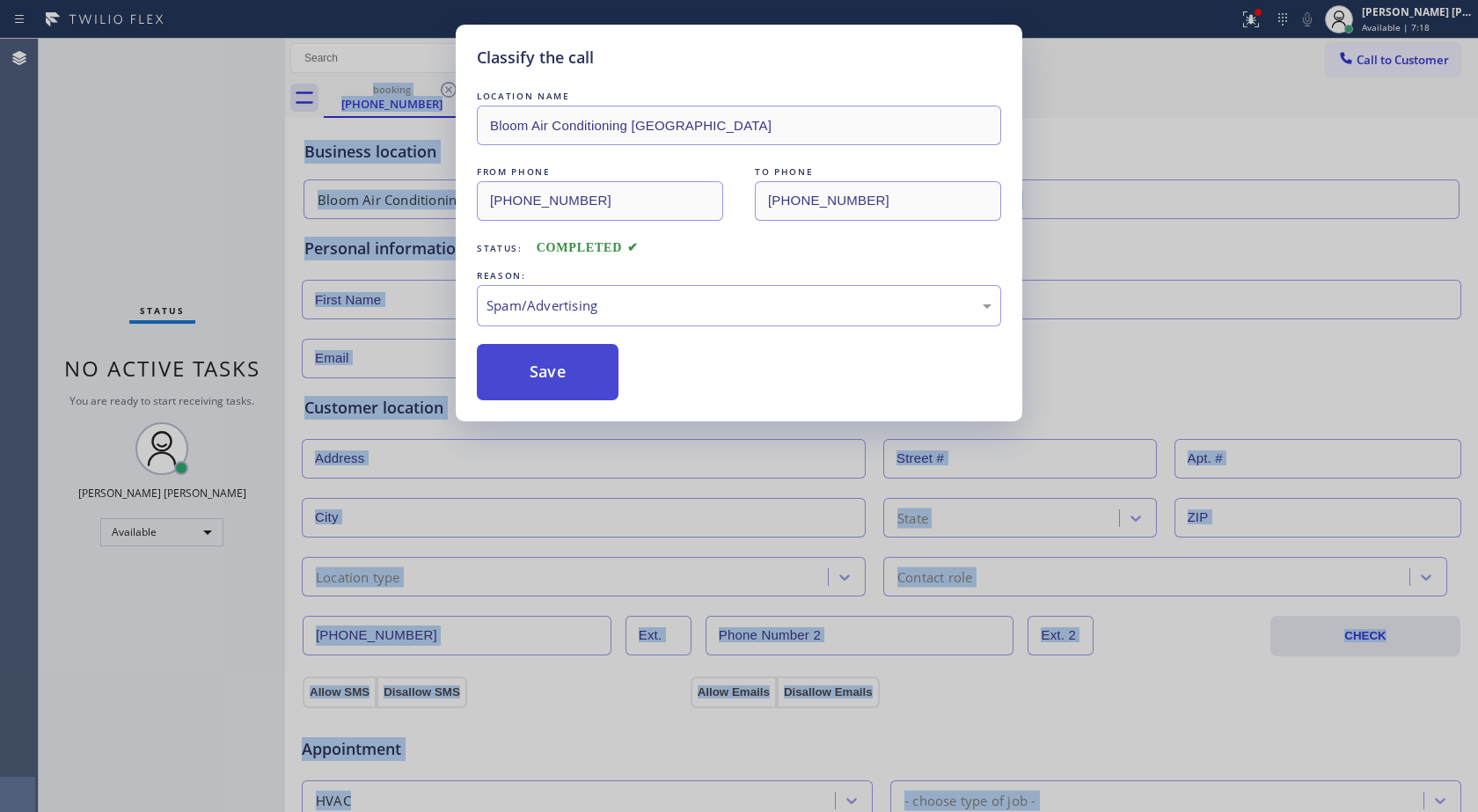
click at [531, 356] on button "Save" at bounding box center [548, 372] width 142 height 56
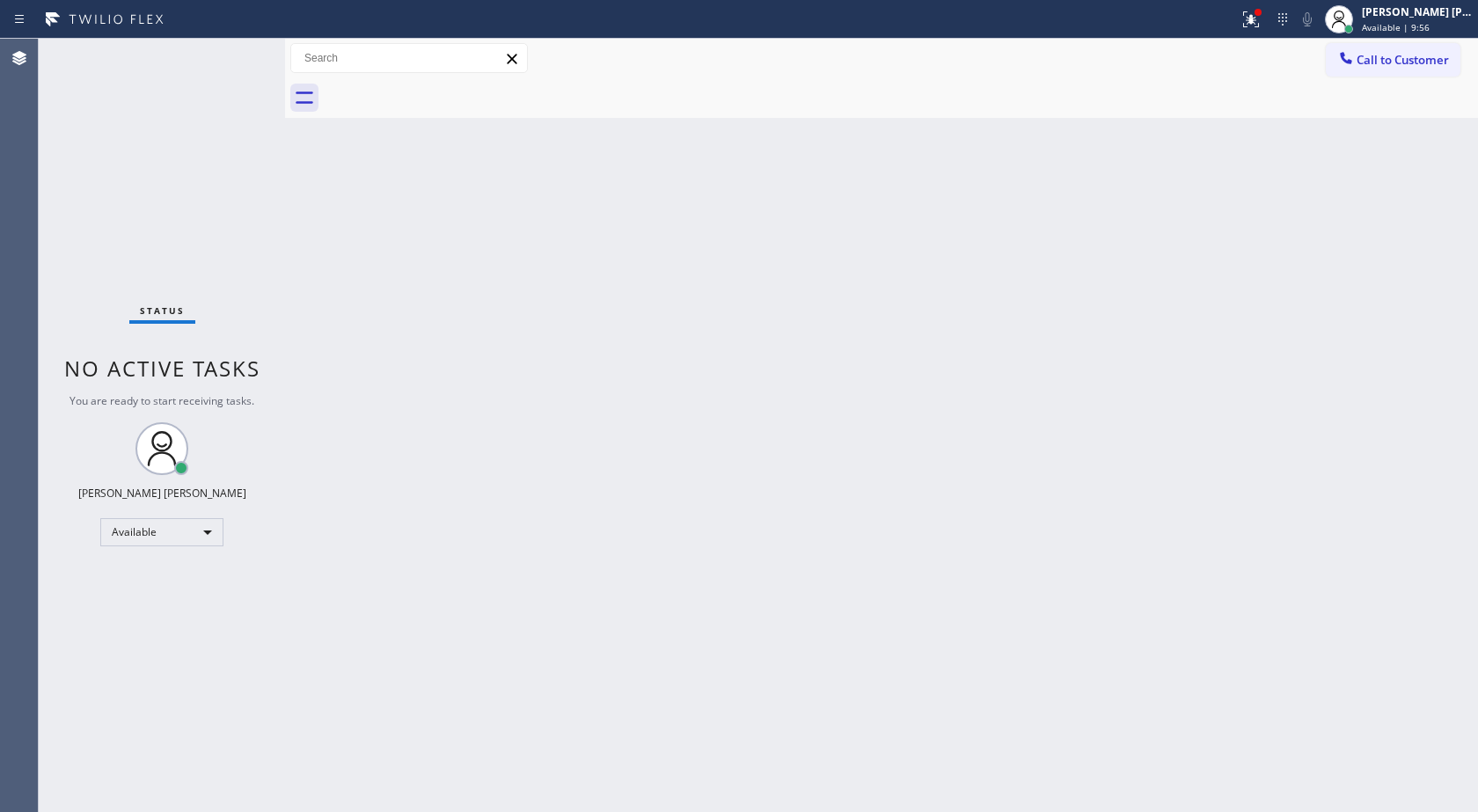
click at [314, 247] on div "Back to Dashboard Change Sender ID Customers Technicians Select a contact Outbo…" at bounding box center [882, 424] width 1193 height 773
click at [1235, 15] on div at bounding box center [1251, 19] width 38 height 21
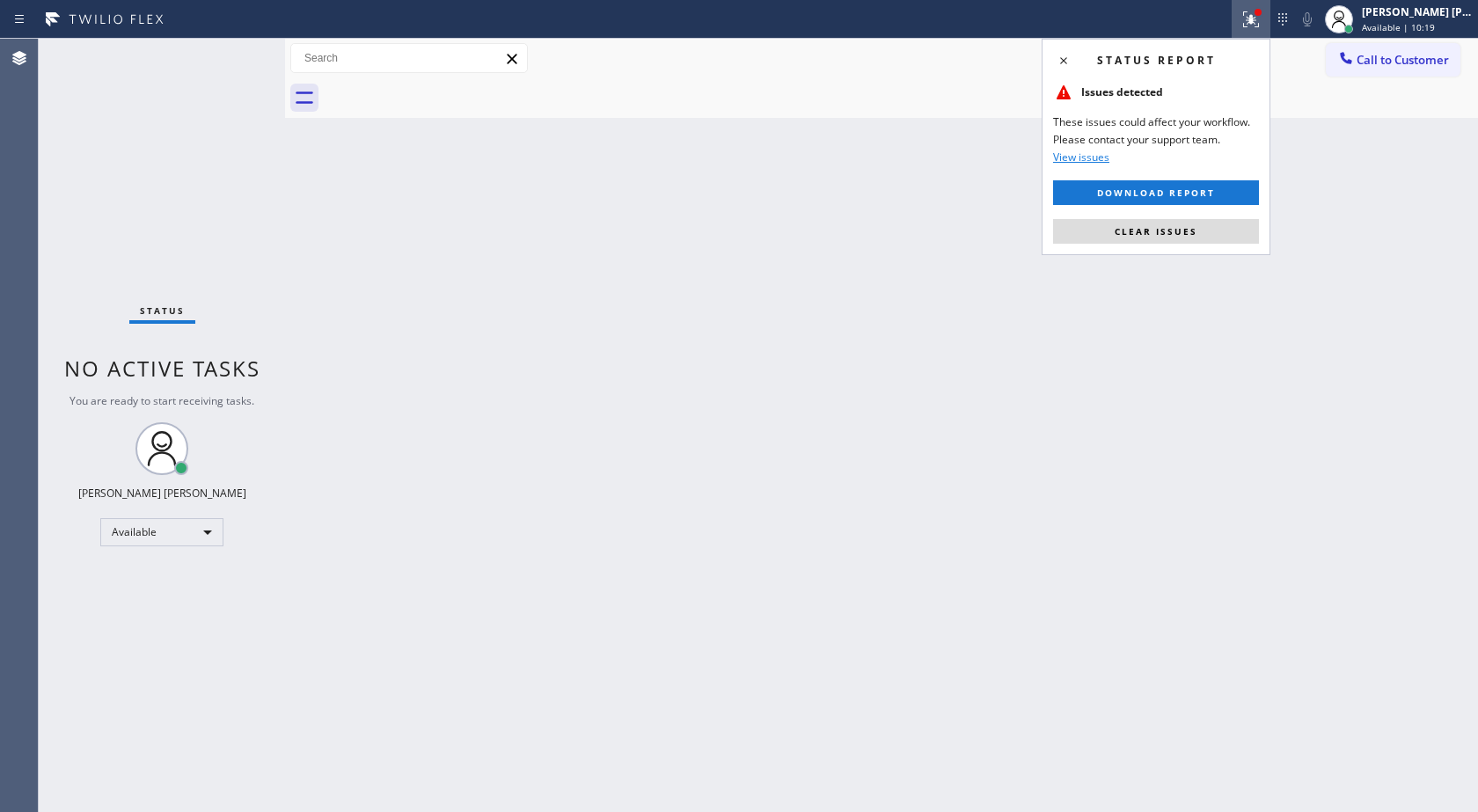
click at [1139, 228] on span "Clear issues" at bounding box center [1156, 231] width 82 height 12
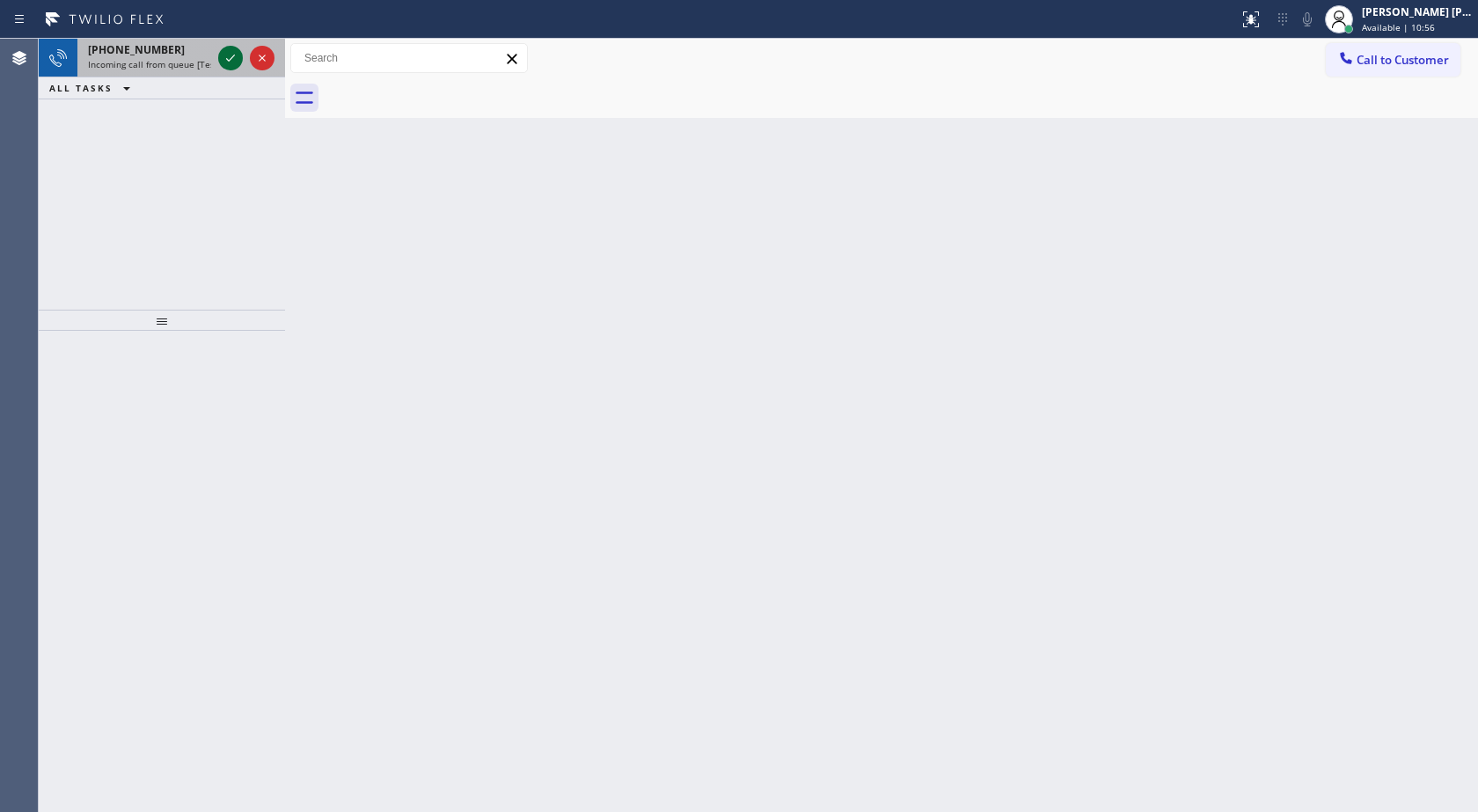
click at [223, 59] on icon at bounding box center [230, 58] width 22 height 21
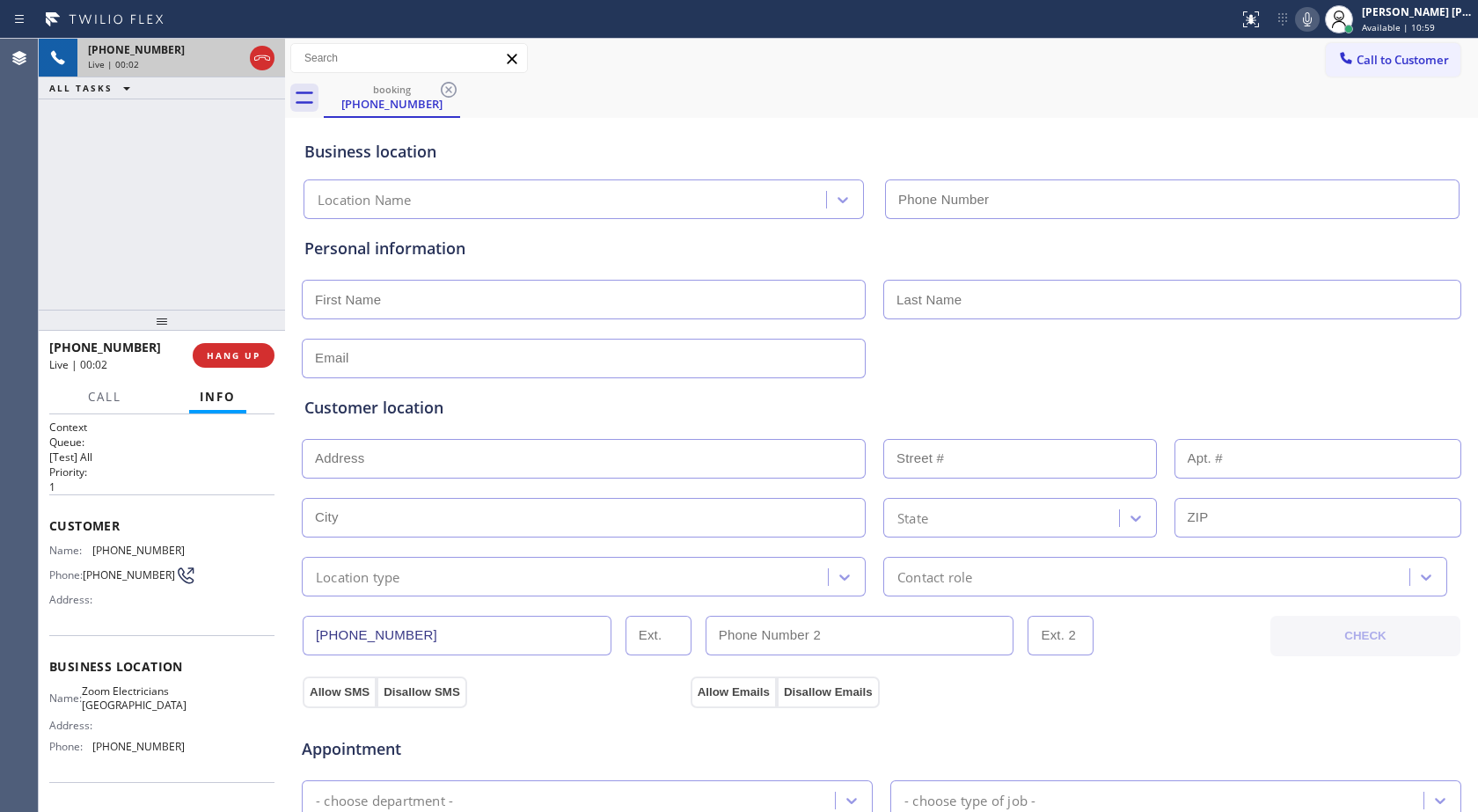
type input "[PHONE_NUMBER]"
click at [253, 50] on icon at bounding box center [262, 58] width 22 height 21
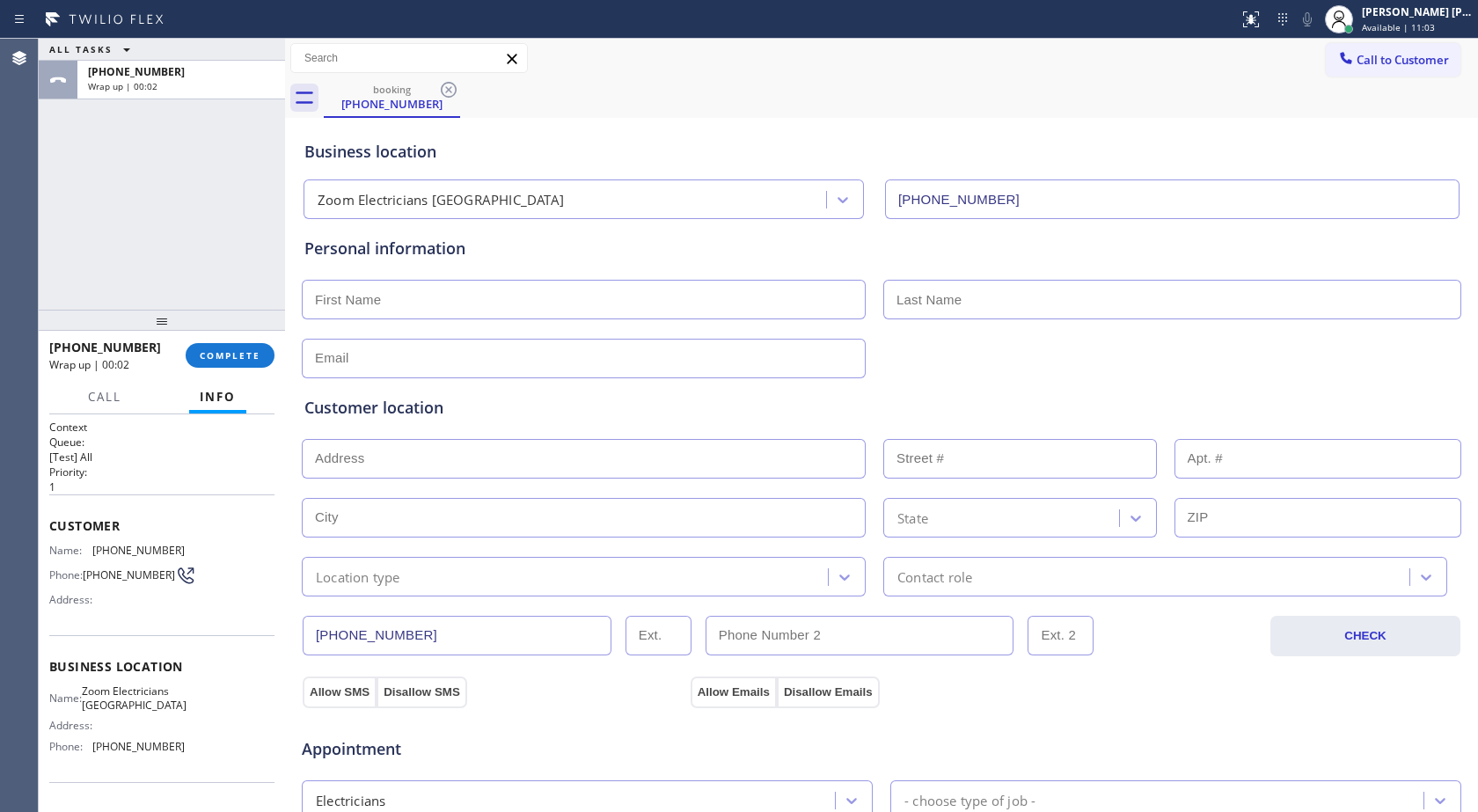
click at [196, 375] on div "[PHONE_NUMBER] Wrap up | 00:02 COMPLETE" at bounding box center [162, 355] width 225 height 46
click at [220, 351] on span "COMPLETE" at bounding box center [230, 355] width 61 height 12
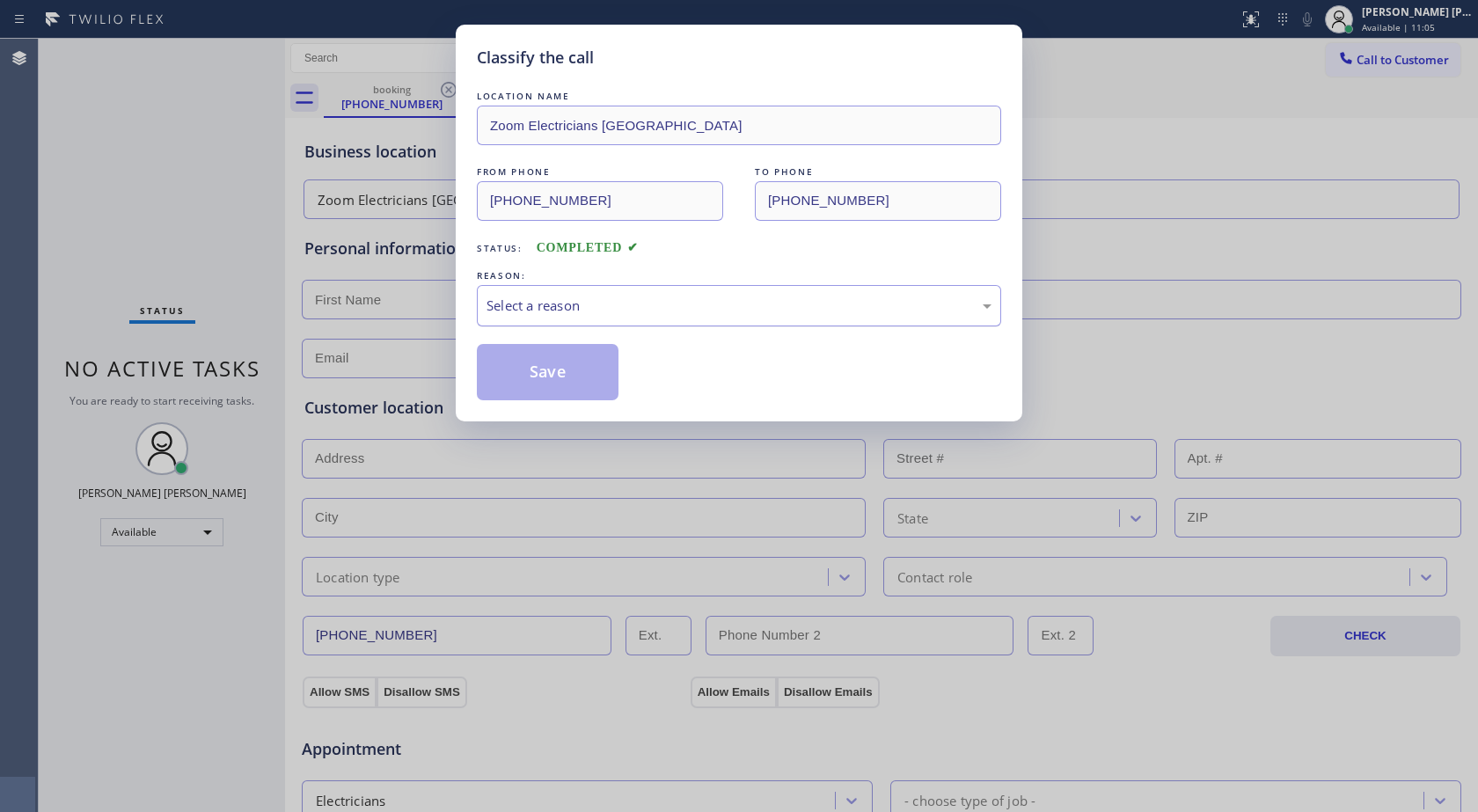
click at [558, 285] on div "Select a reason" at bounding box center [739, 306] width 524 height 41
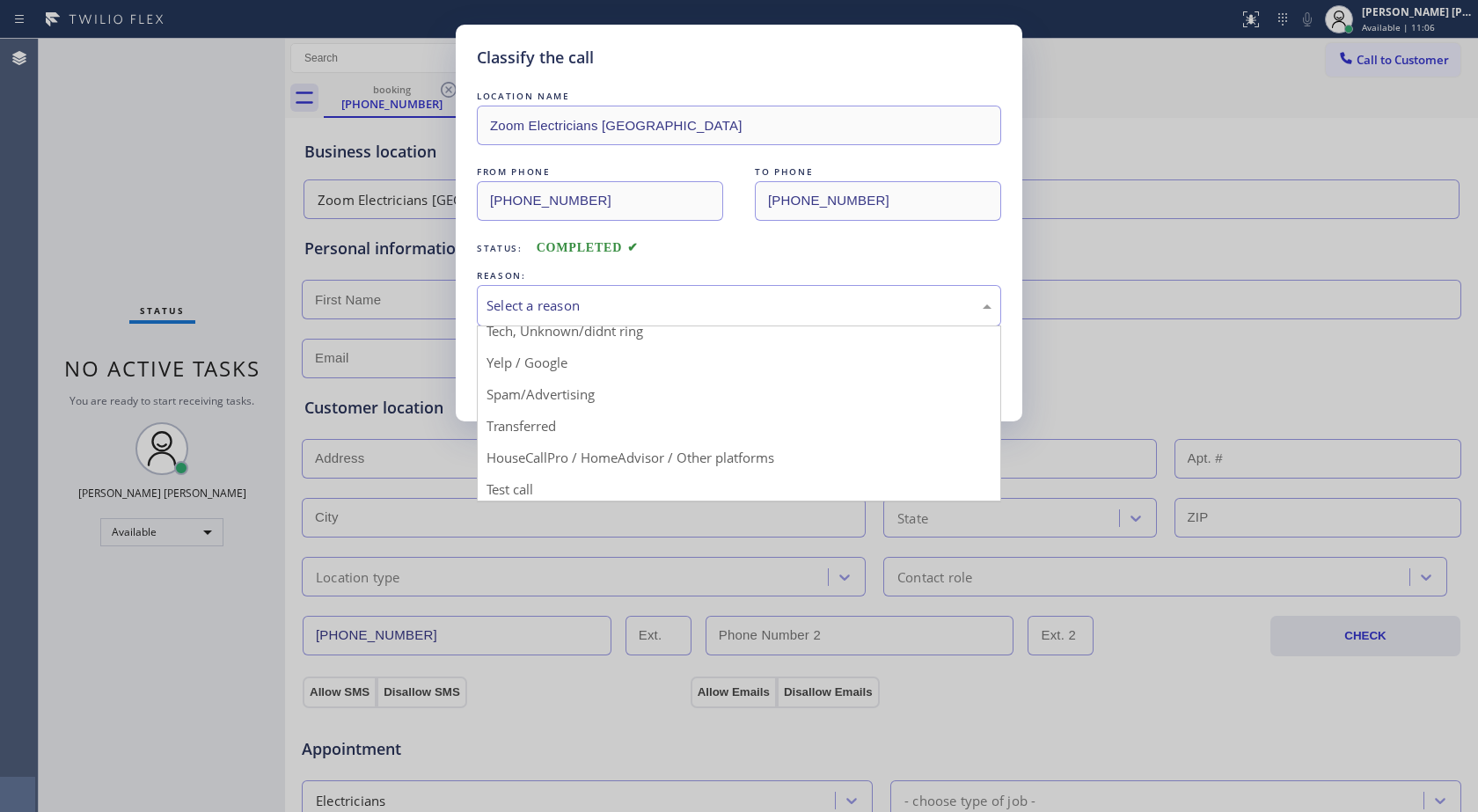
scroll to position [111, 0]
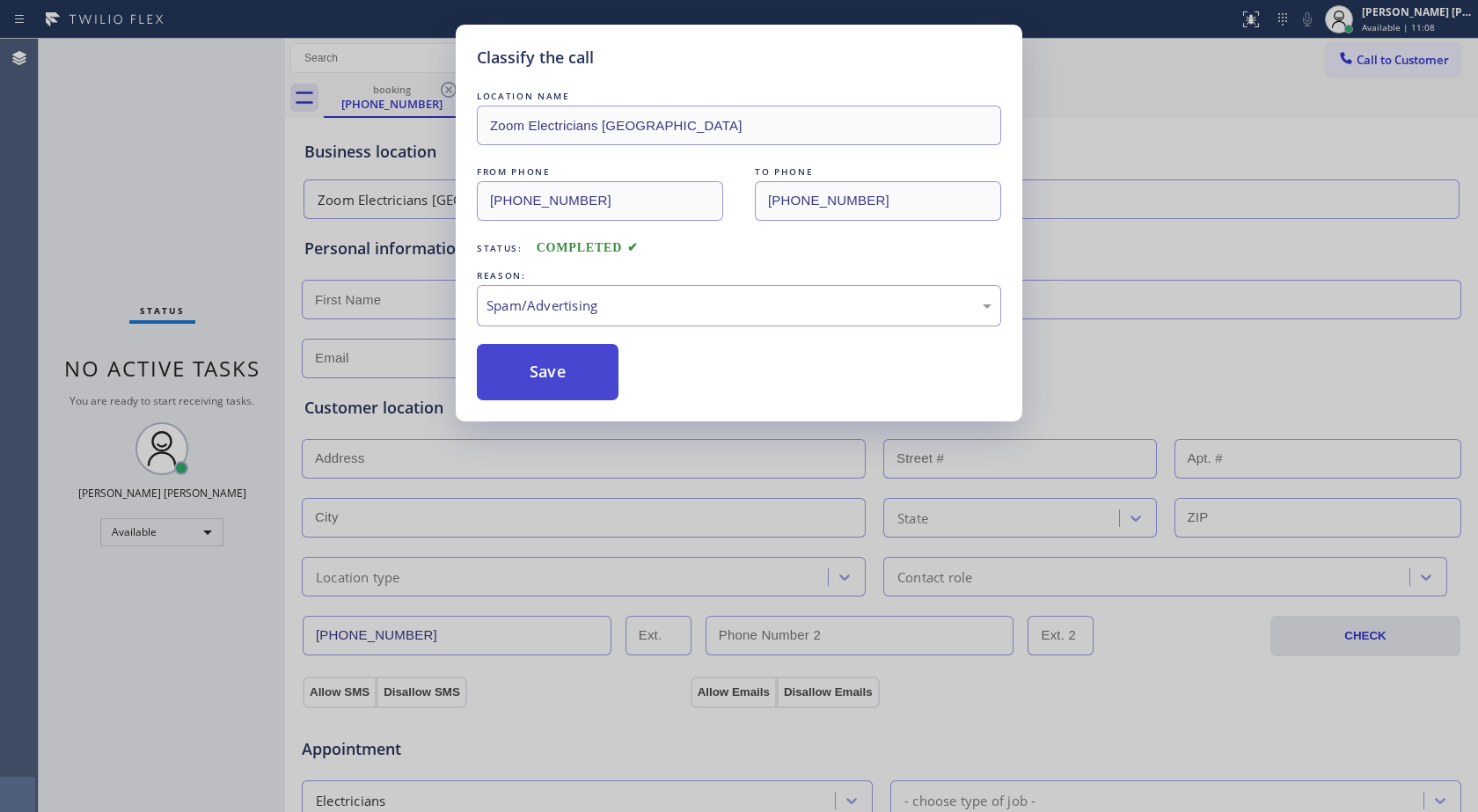
click at [552, 389] on button "Save" at bounding box center [548, 372] width 142 height 56
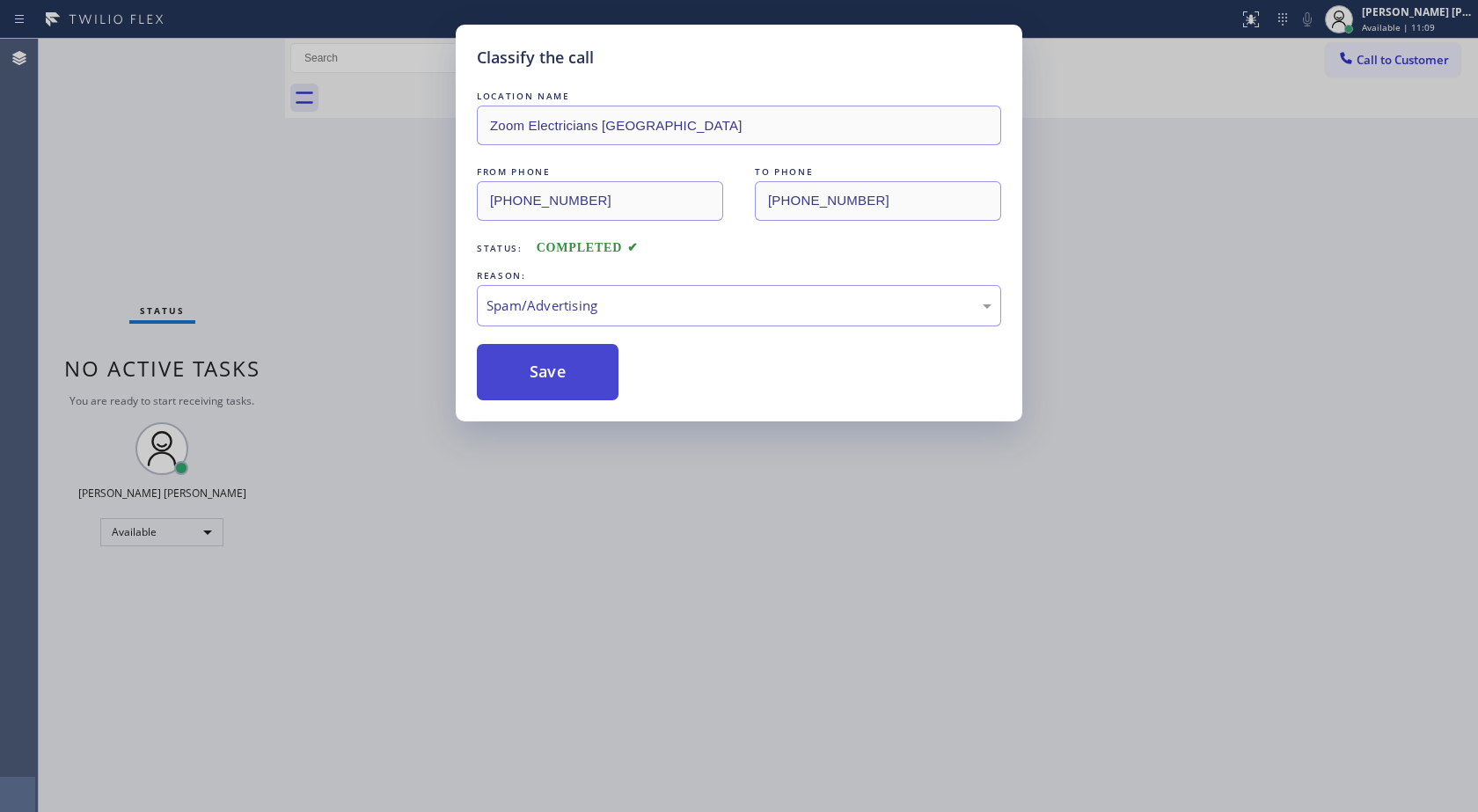
click at [552, 389] on button "Save" at bounding box center [548, 372] width 142 height 56
click at [552, 389] on div "Back to Dashboard Change Sender ID Customers Technicians Select a contact Outbo…" at bounding box center [882, 424] width 1193 height 773
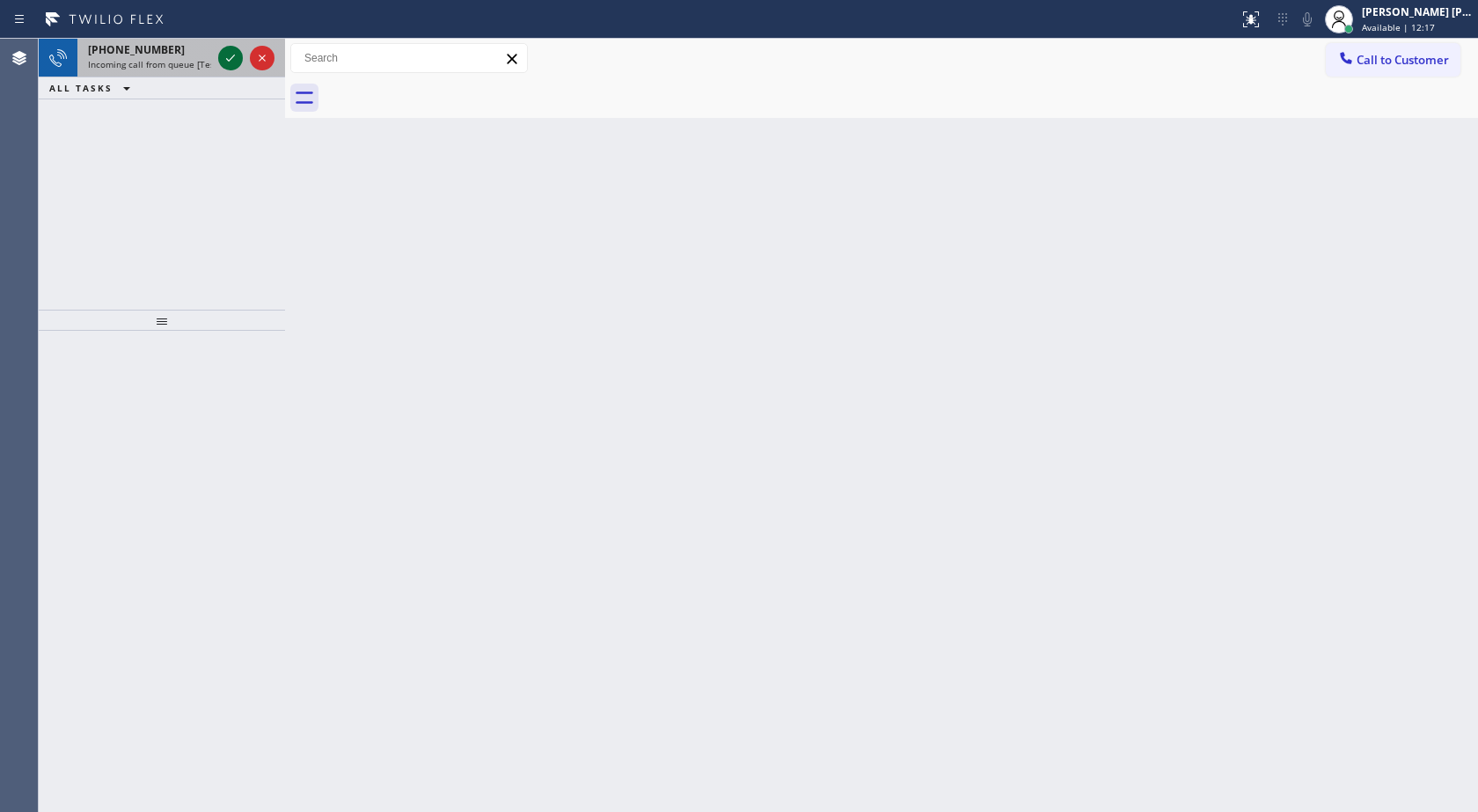
click at [233, 56] on icon at bounding box center [230, 58] width 8 height 7
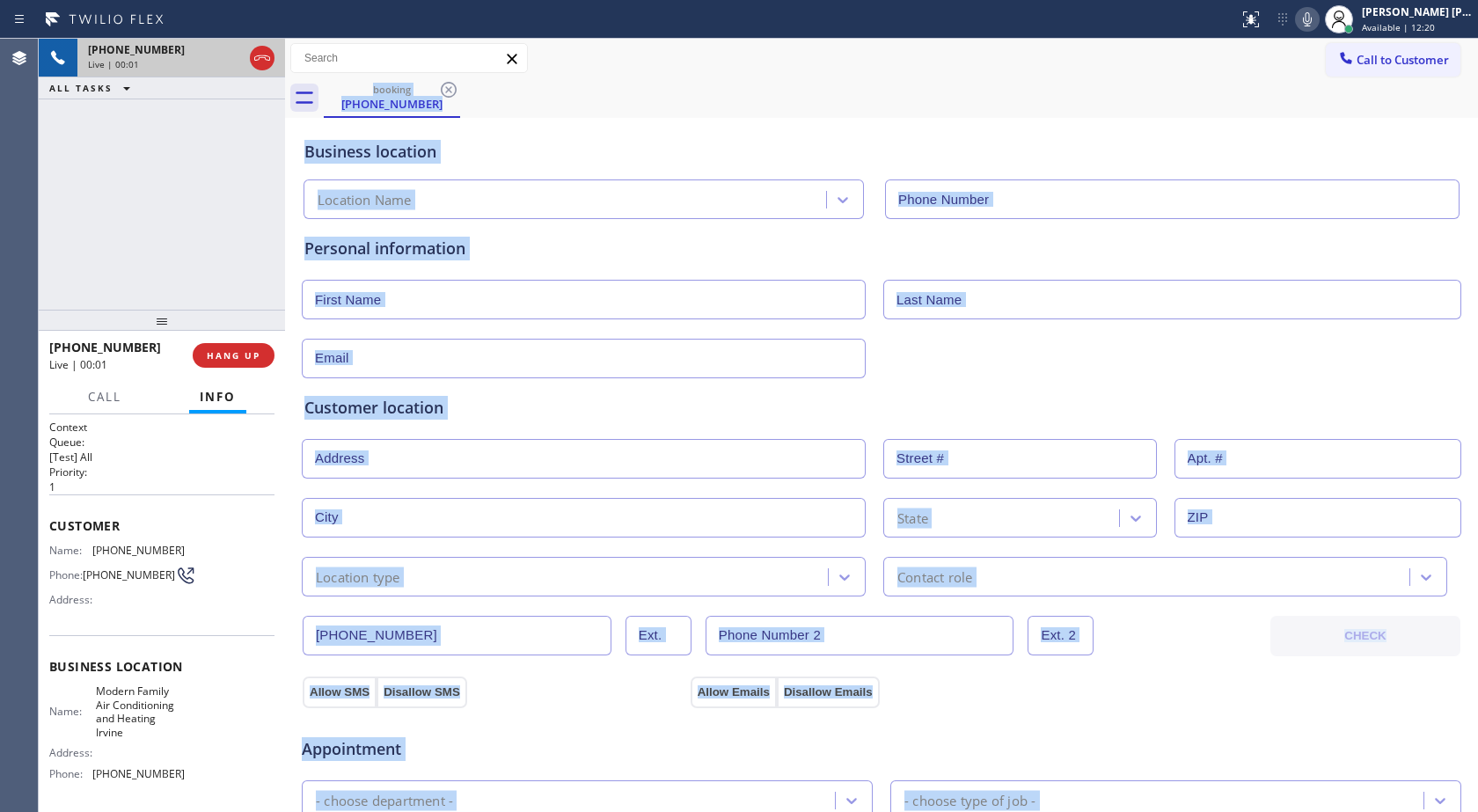
type input "[PHONE_NUMBER]"
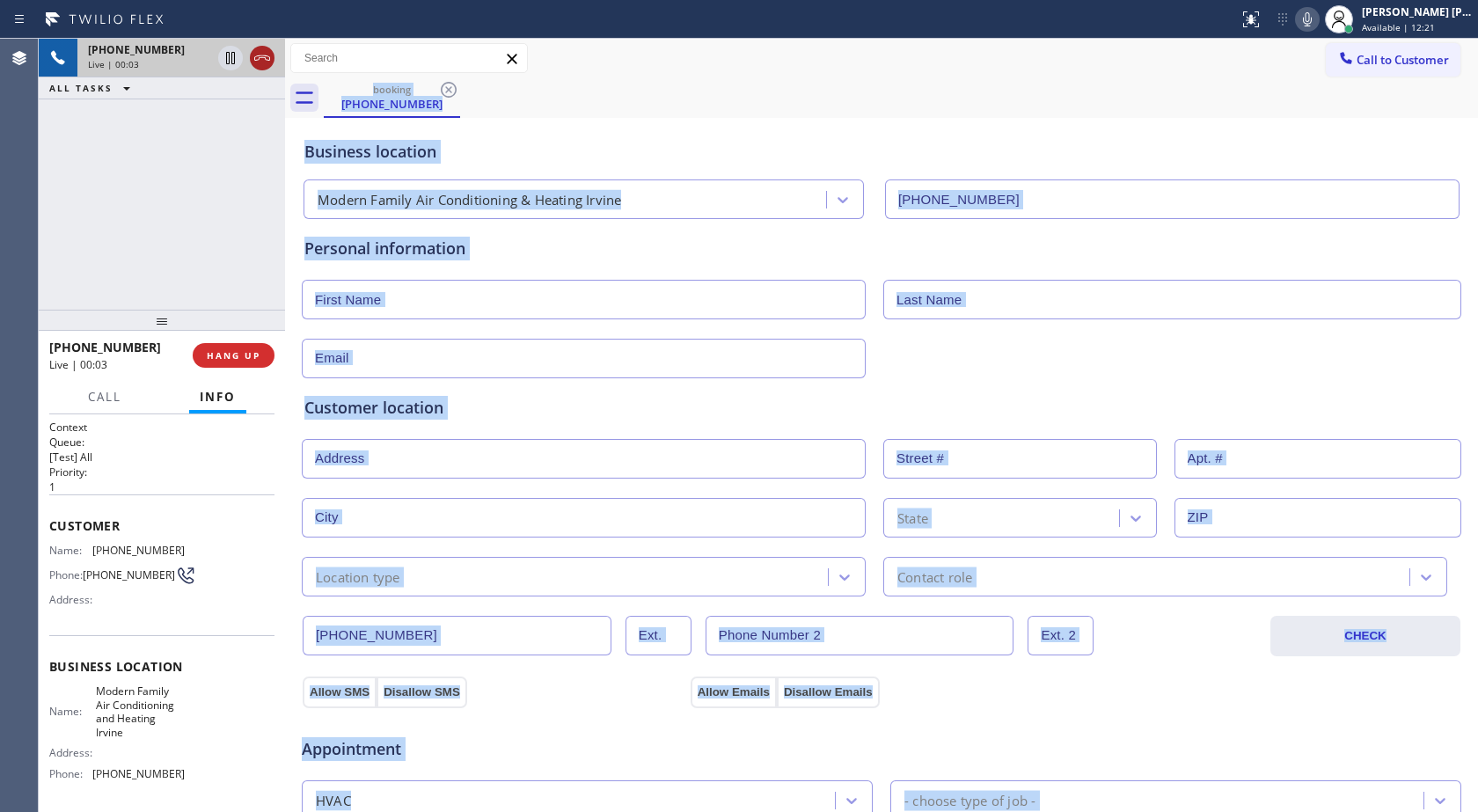
click at [263, 59] on icon at bounding box center [262, 58] width 22 height 21
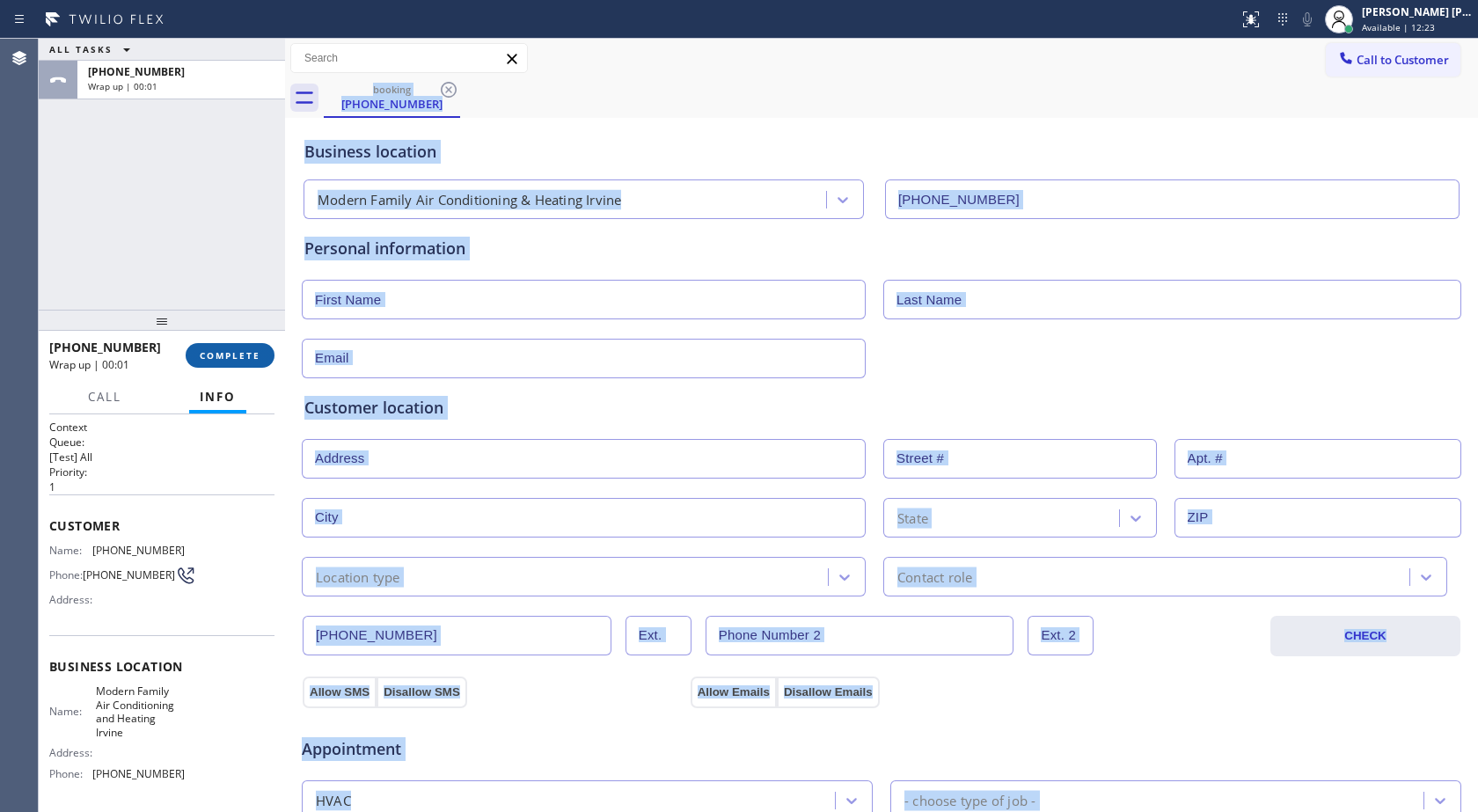
click at [237, 367] on button "COMPLETE" at bounding box center [230, 355] width 89 height 24
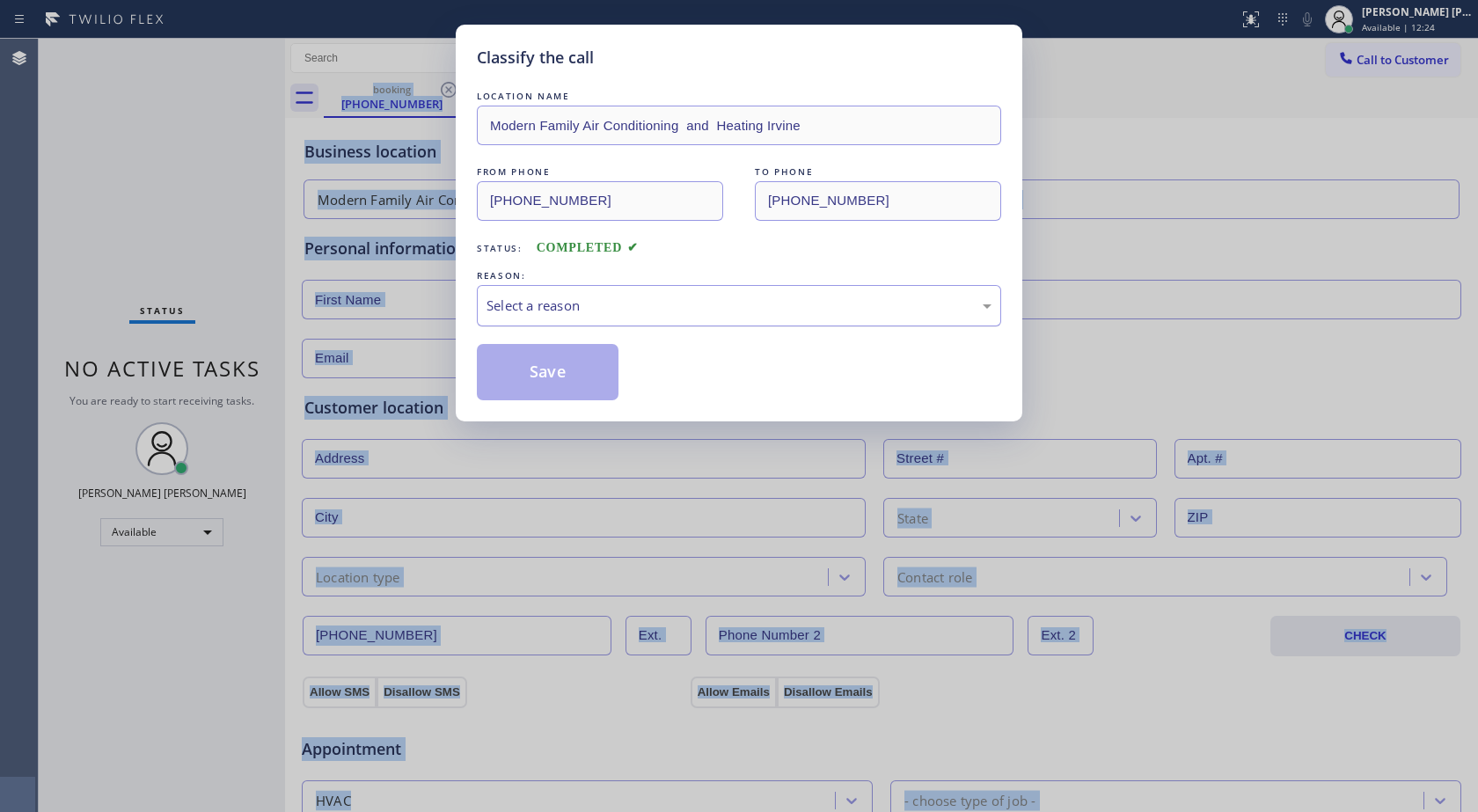
click at [568, 292] on div "Select a reason" at bounding box center [739, 306] width 524 height 41
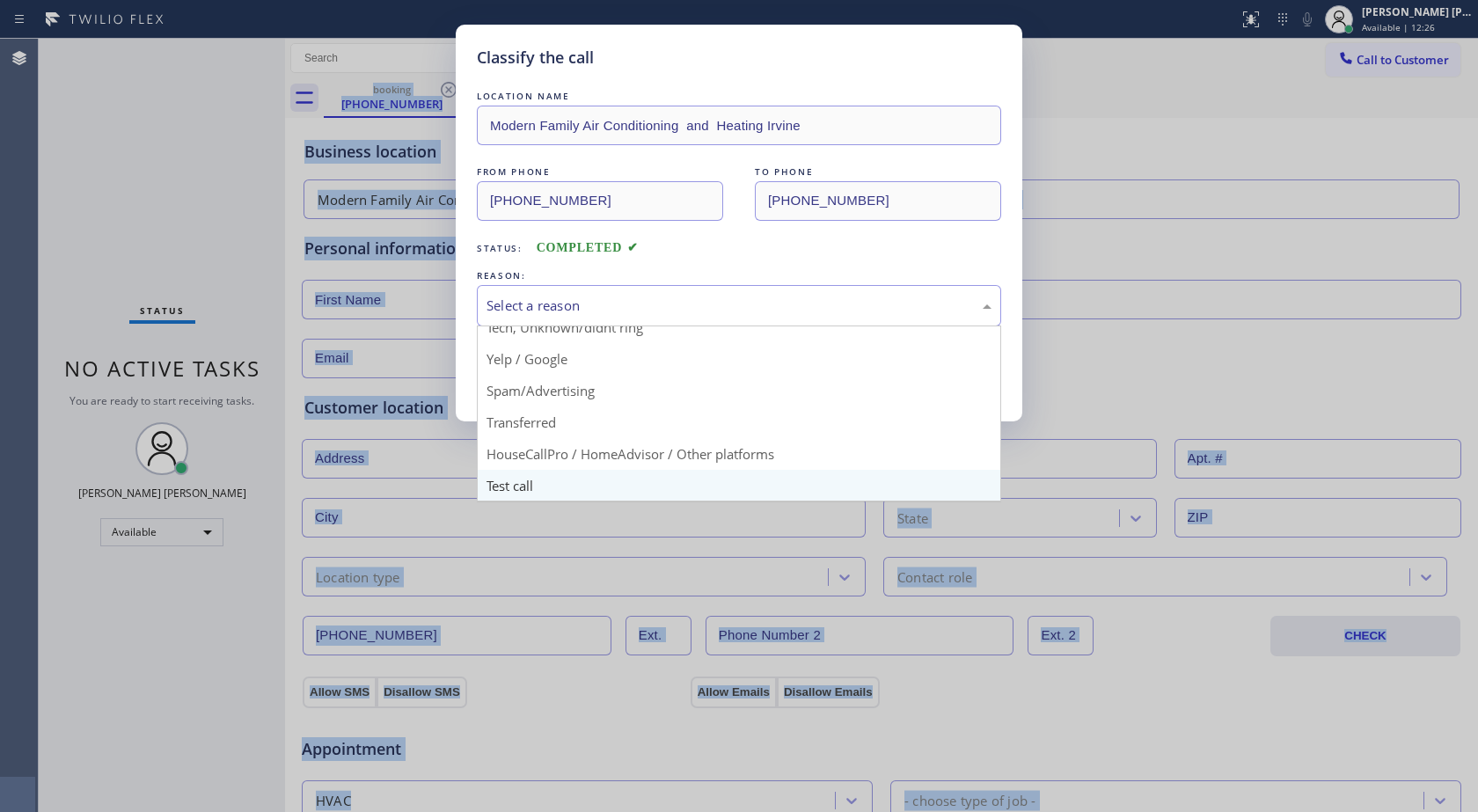
scroll to position [111, 0]
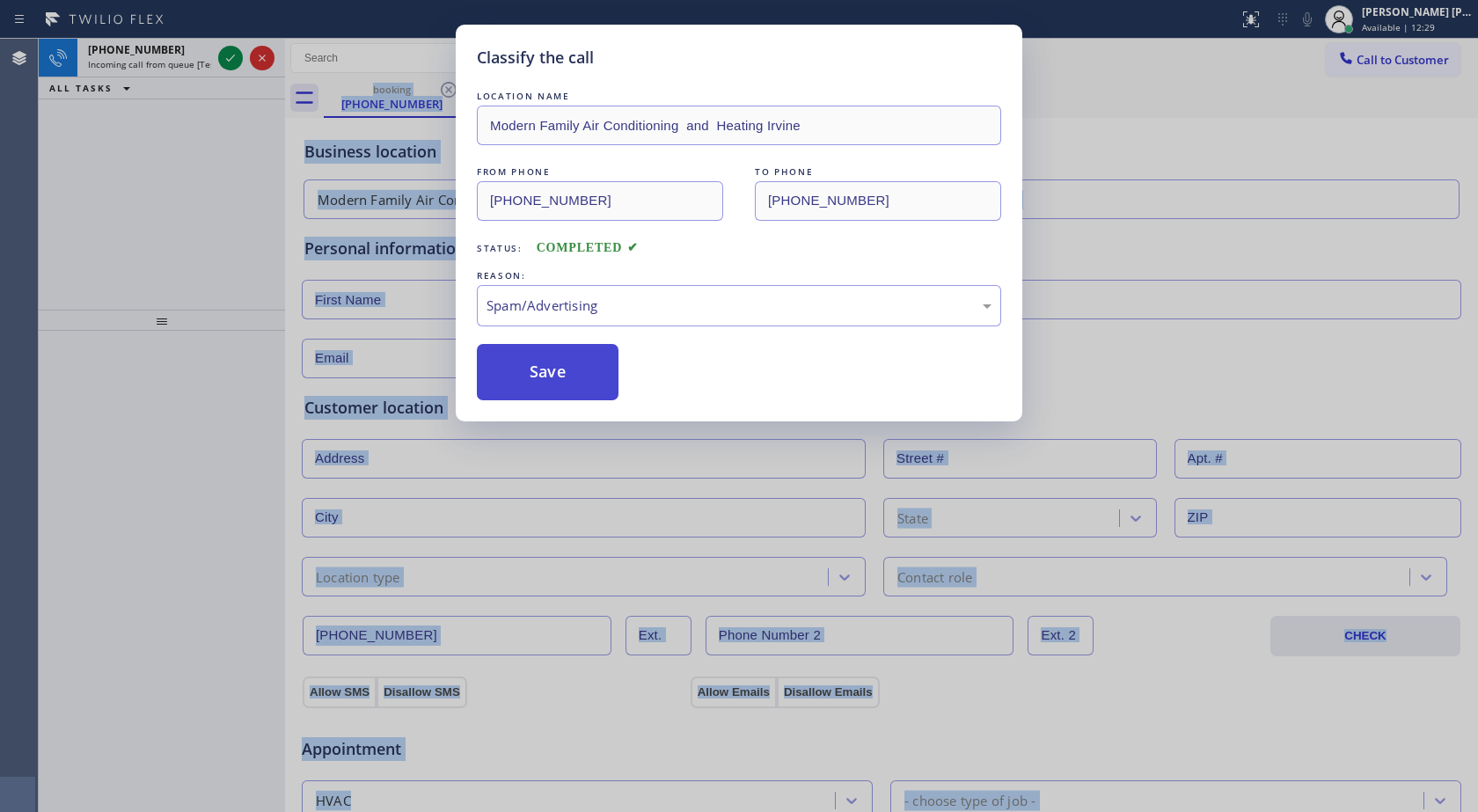
click at [592, 384] on button "Save" at bounding box center [548, 372] width 142 height 56
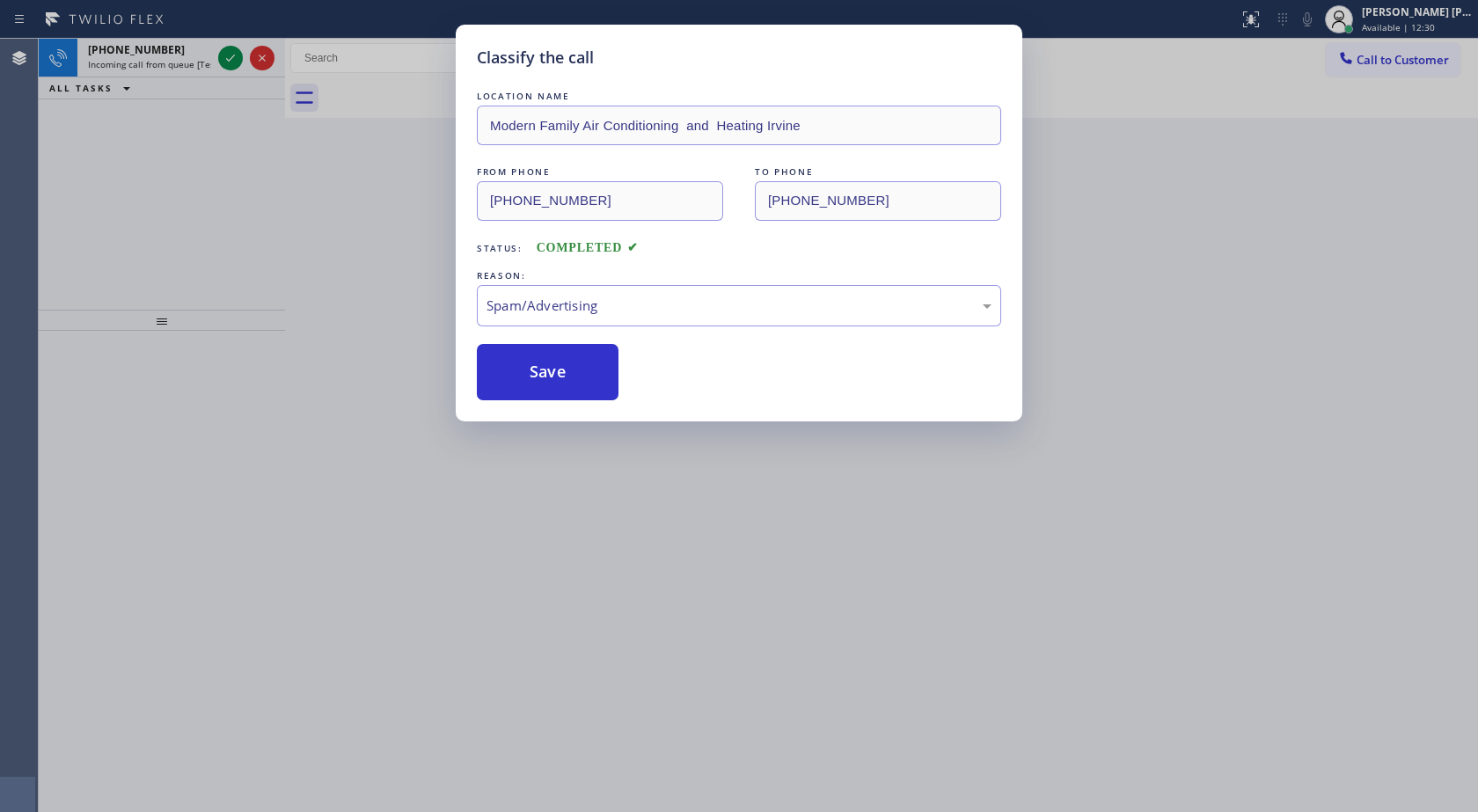
click at [235, 60] on div "Classify the call LOCATION NAME AquaSmart Pipe FROM PHONE [PHONE_NUMBER] TO PHO…" at bounding box center [758, 424] width 1440 height 773
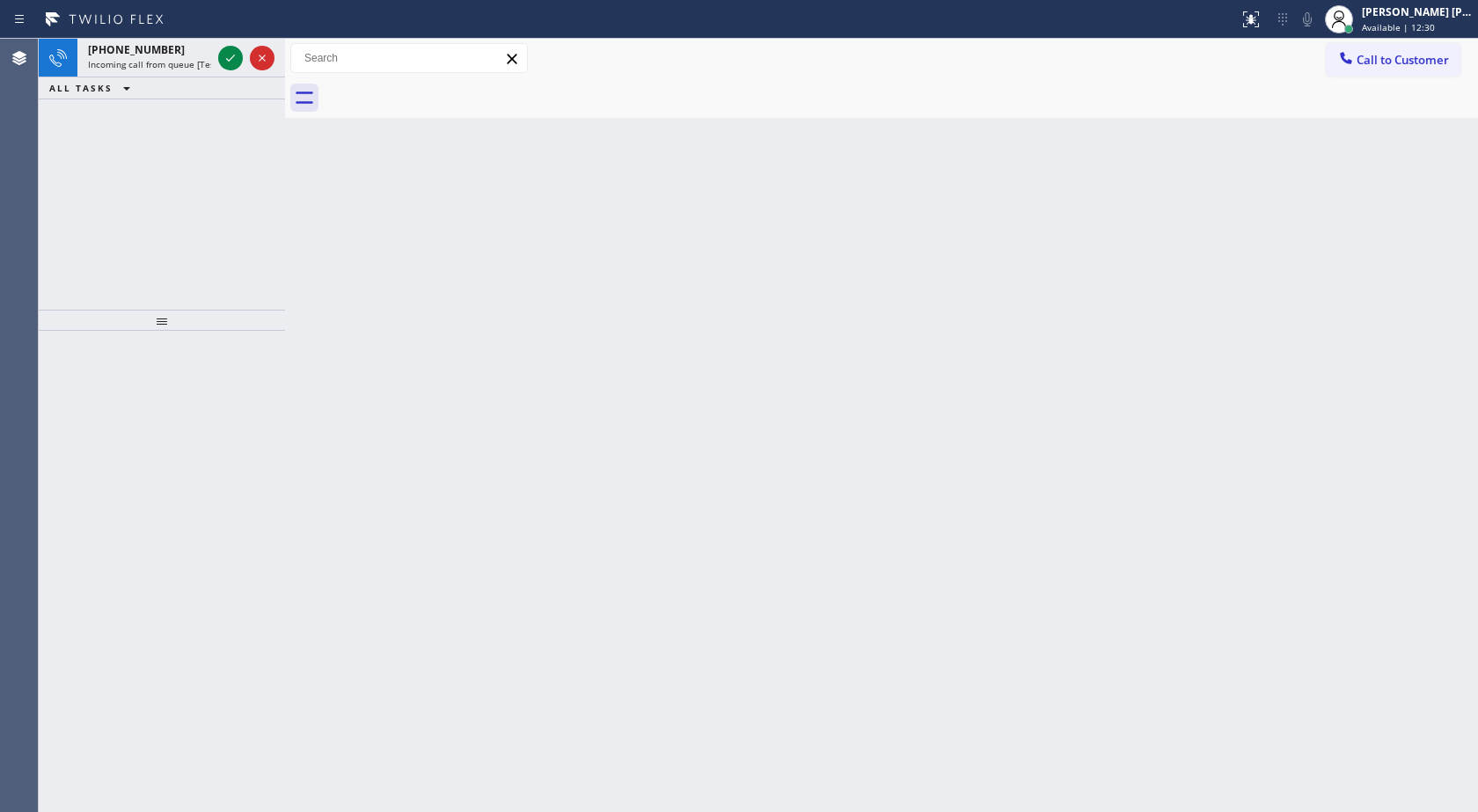
click at [235, 60] on icon at bounding box center [230, 58] width 22 height 21
click at [222, 61] on icon at bounding box center [230, 58] width 22 height 21
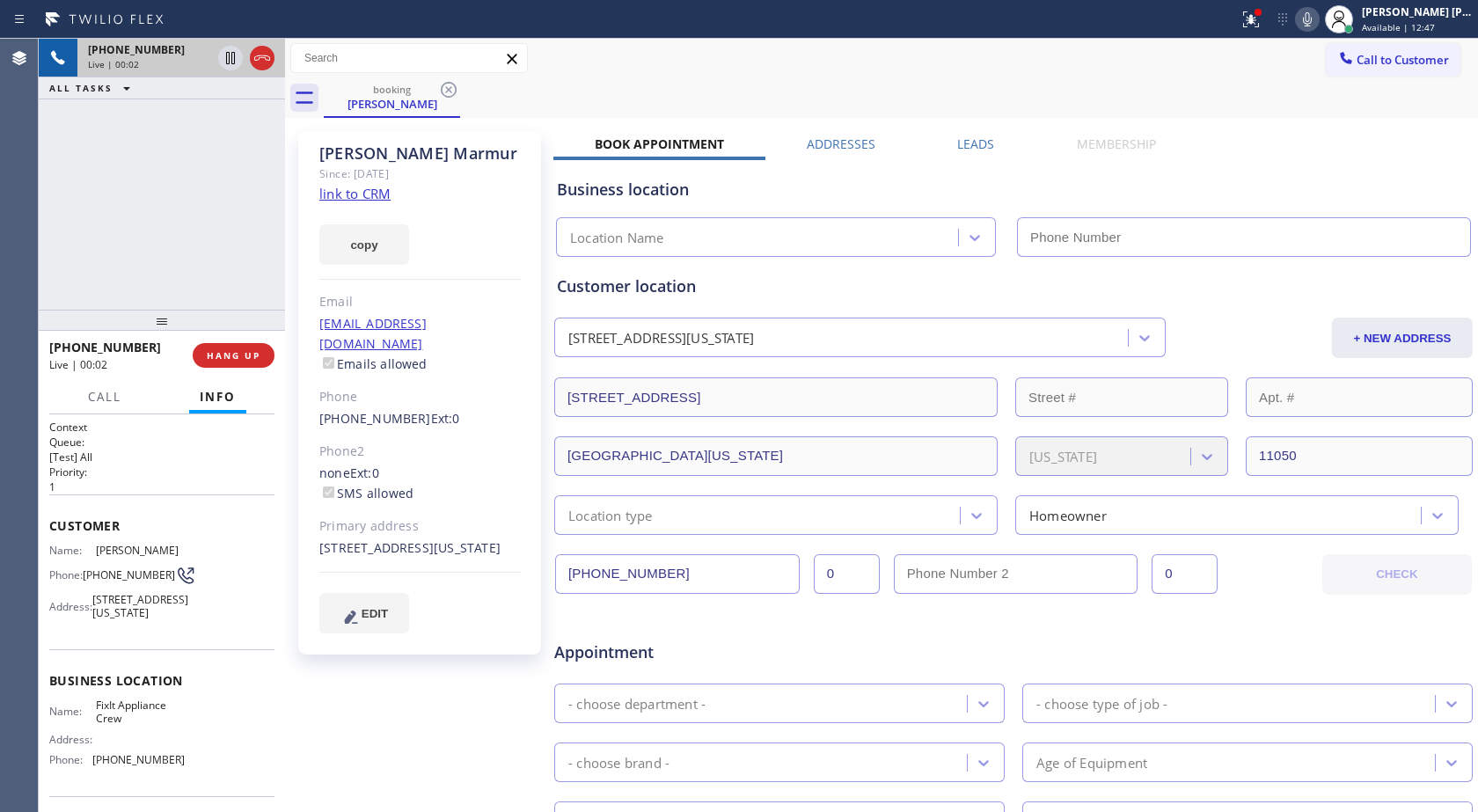
type input "[PHONE_NUMBER]"
click at [1319, 17] on div at bounding box center [1308, 19] width 24 height 21
click at [218, 60] on div at bounding box center [230, 58] width 24 height 21
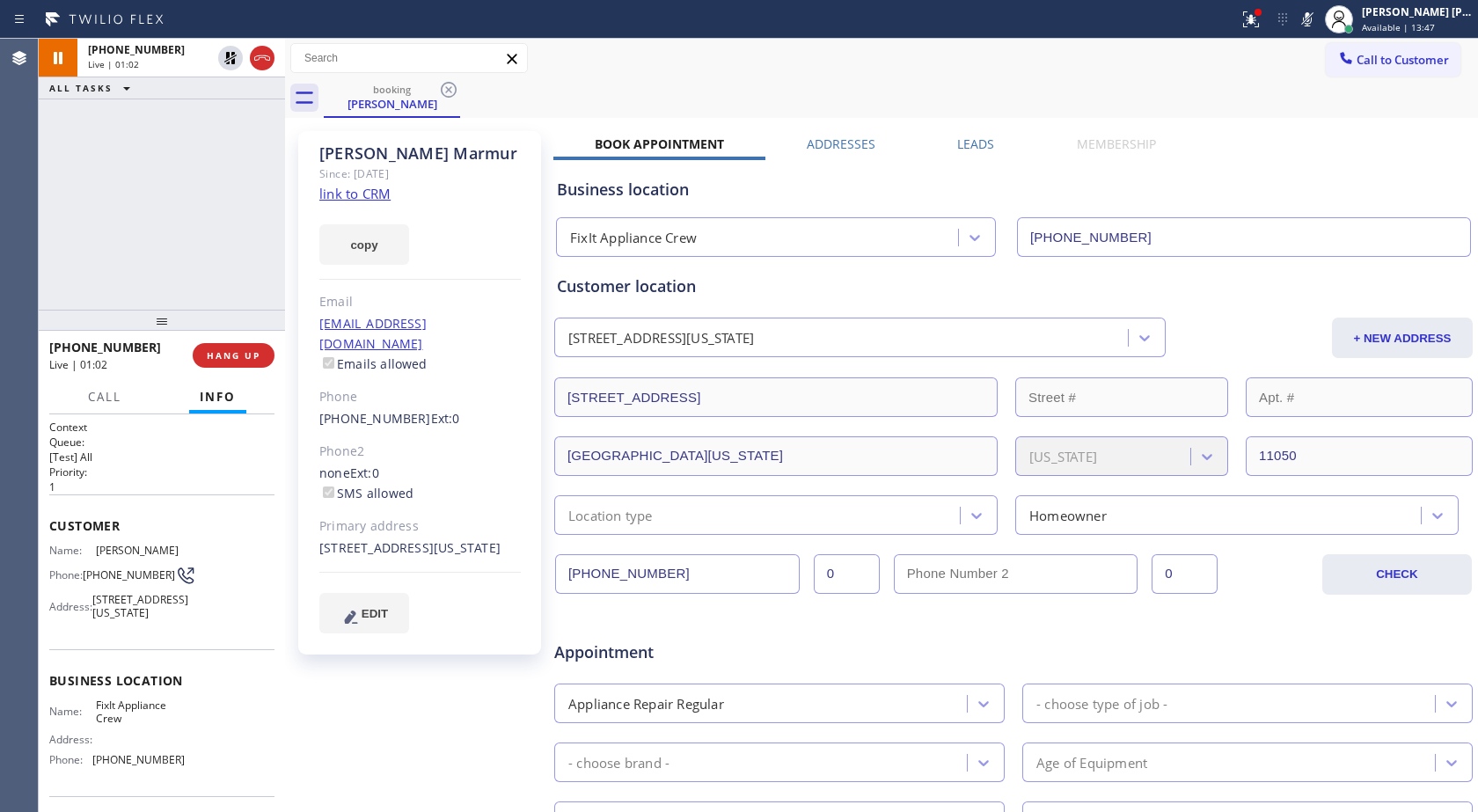
click at [356, 192] on link "link to CRM" at bounding box center [355, 193] width 71 height 18
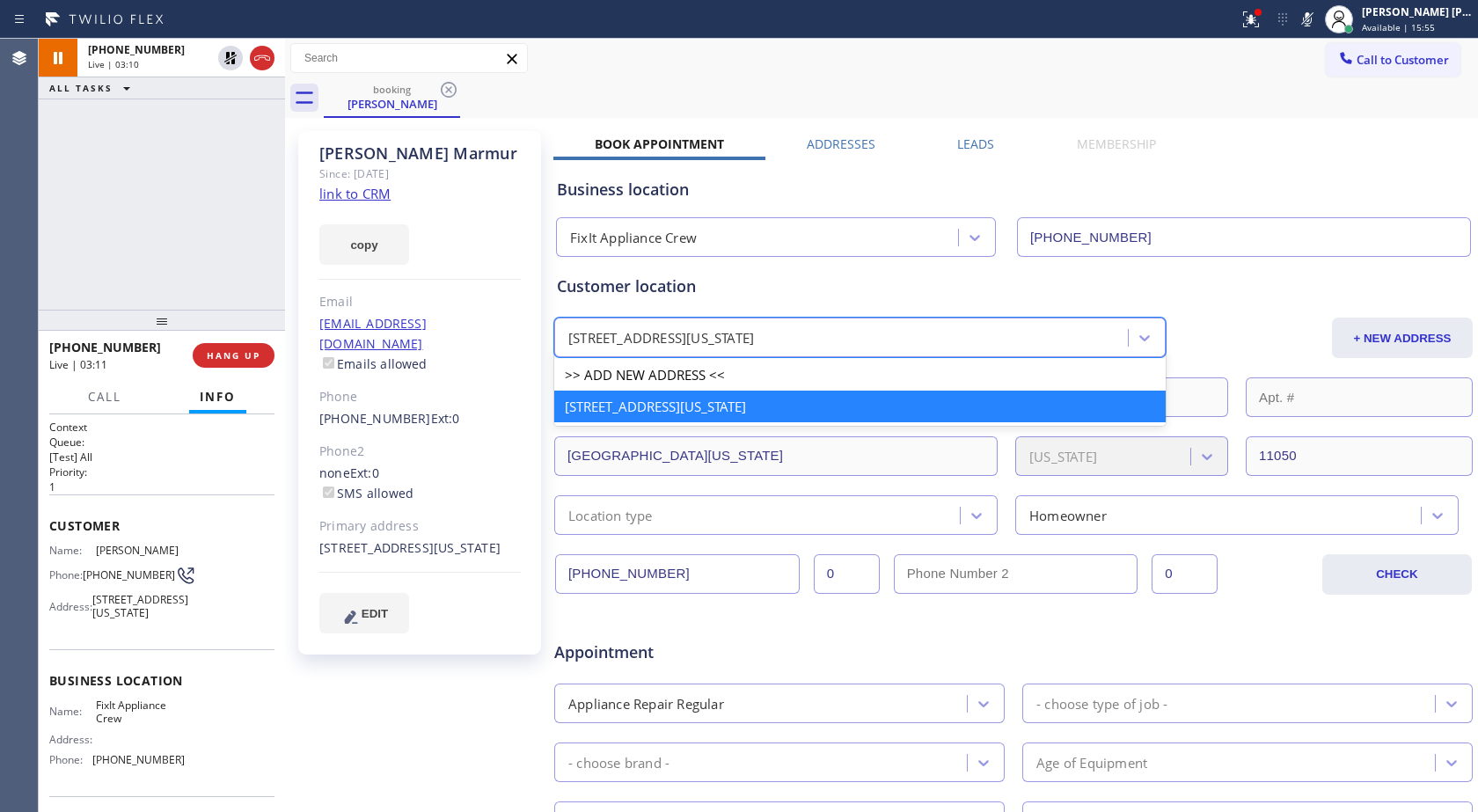
drag, startPoint x: 854, startPoint y: 347, endPoint x: 664, endPoint y: 338, distance: 190.2
click at [664, 338] on div "[STREET_ADDRESS][US_STATE]" at bounding box center [844, 337] width 568 height 31
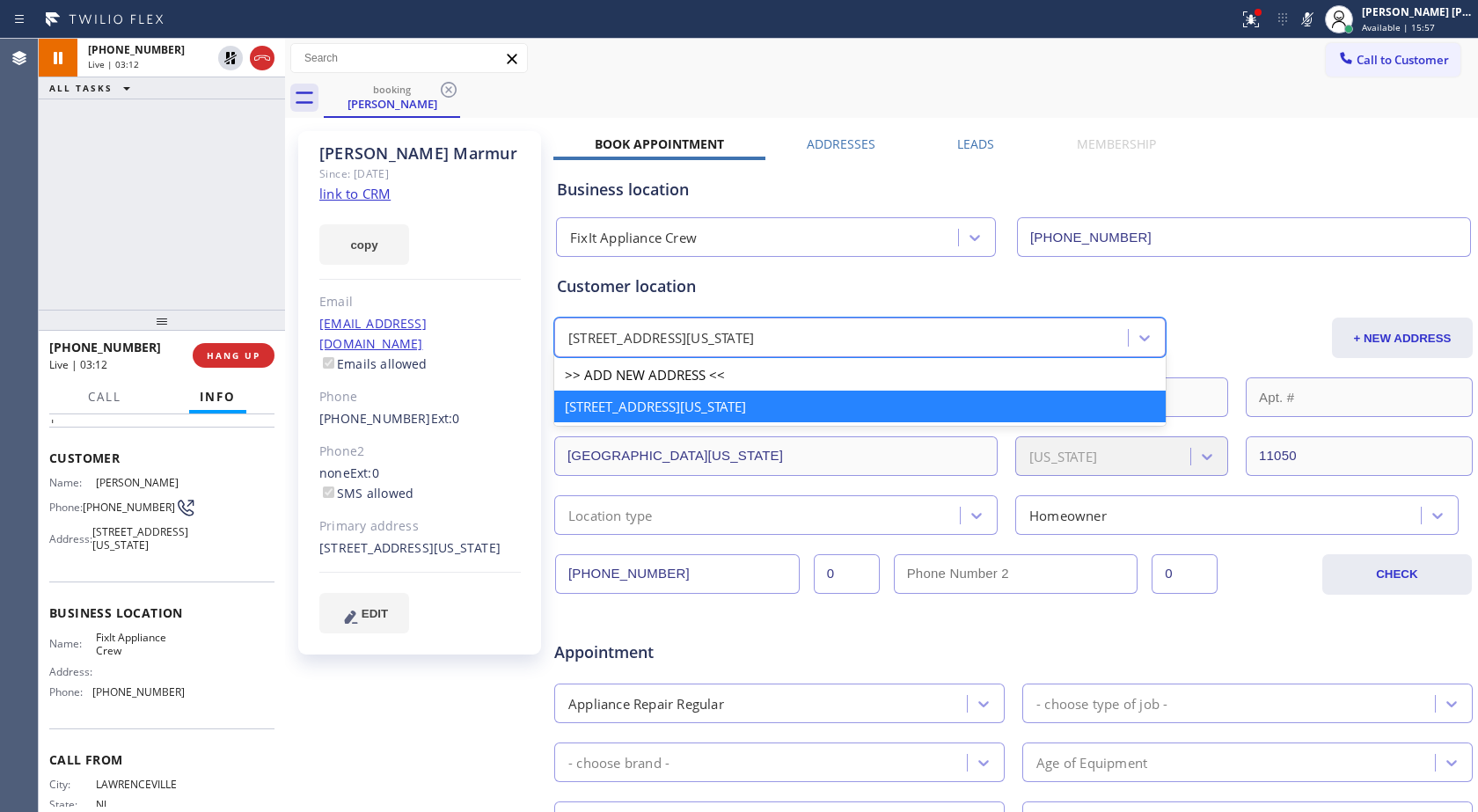
scroll to position [88, 0]
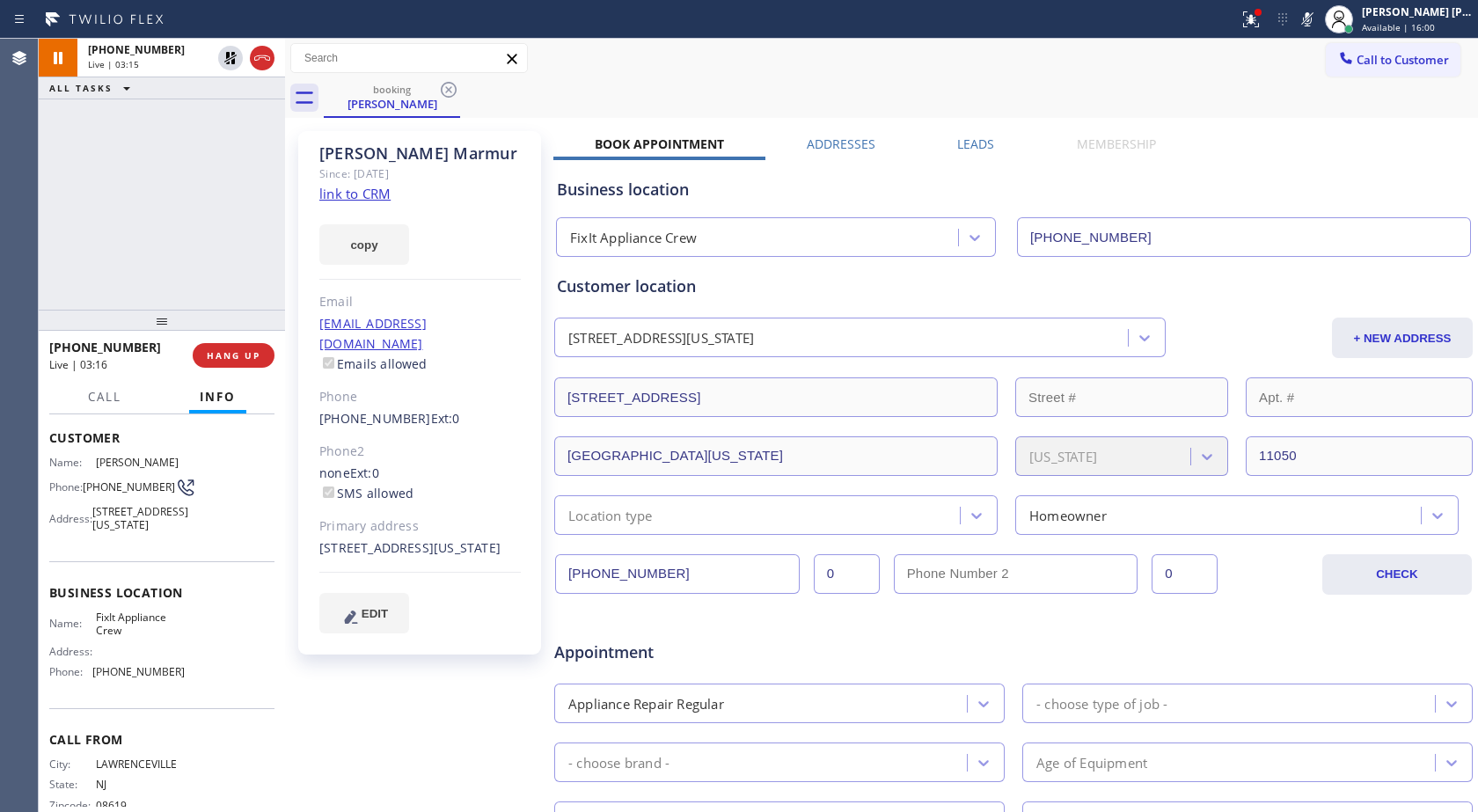
drag, startPoint x: 94, startPoint y: 543, endPoint x: 177, endPoint y: 563, distance: 85.4
click at [177, 538] on div "Name: [PERSON_NAME] Phone: [PHONE_NUMBER] Address: [STREET_ADDRESS][US_STATE]" at bounding box center [162, 497] width 225 height 82
drag, startPoint x: 94, startPoint y: 515, endPoint x: 158, endPoint y: 562, distance: 79.4
click at [158, 532] on span "[STREET_ADDRESS][US_STATE]" at bounding box center [140, 518] width 96 height 27
copy span "[STREET_ADDRESS][US_STATE]"
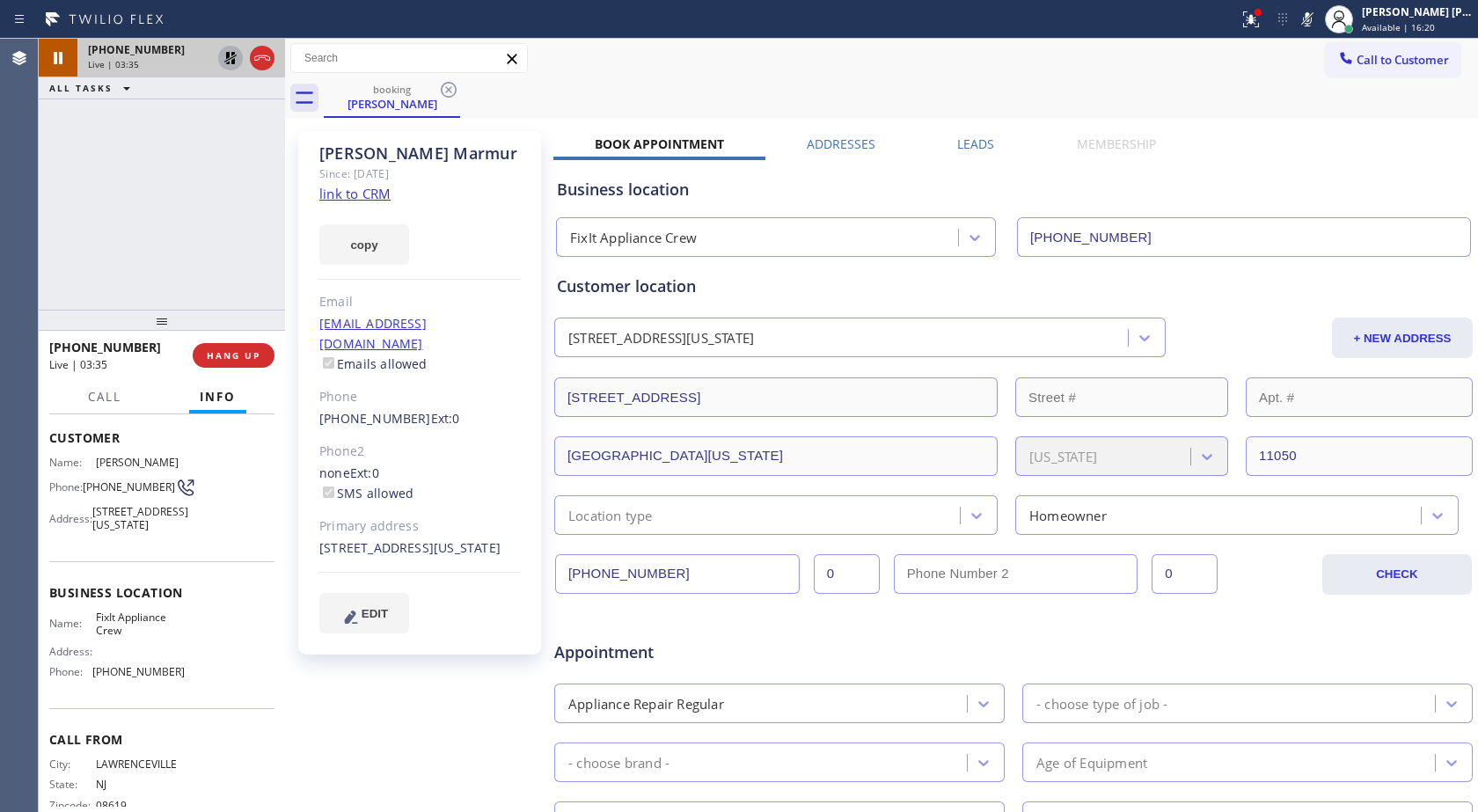
click at [232, 64] on icon at bounding box center [230, 58] width 12 height 12
click at [1305, 21] on rect at bounding box center [1307, 17] width 12 height 12
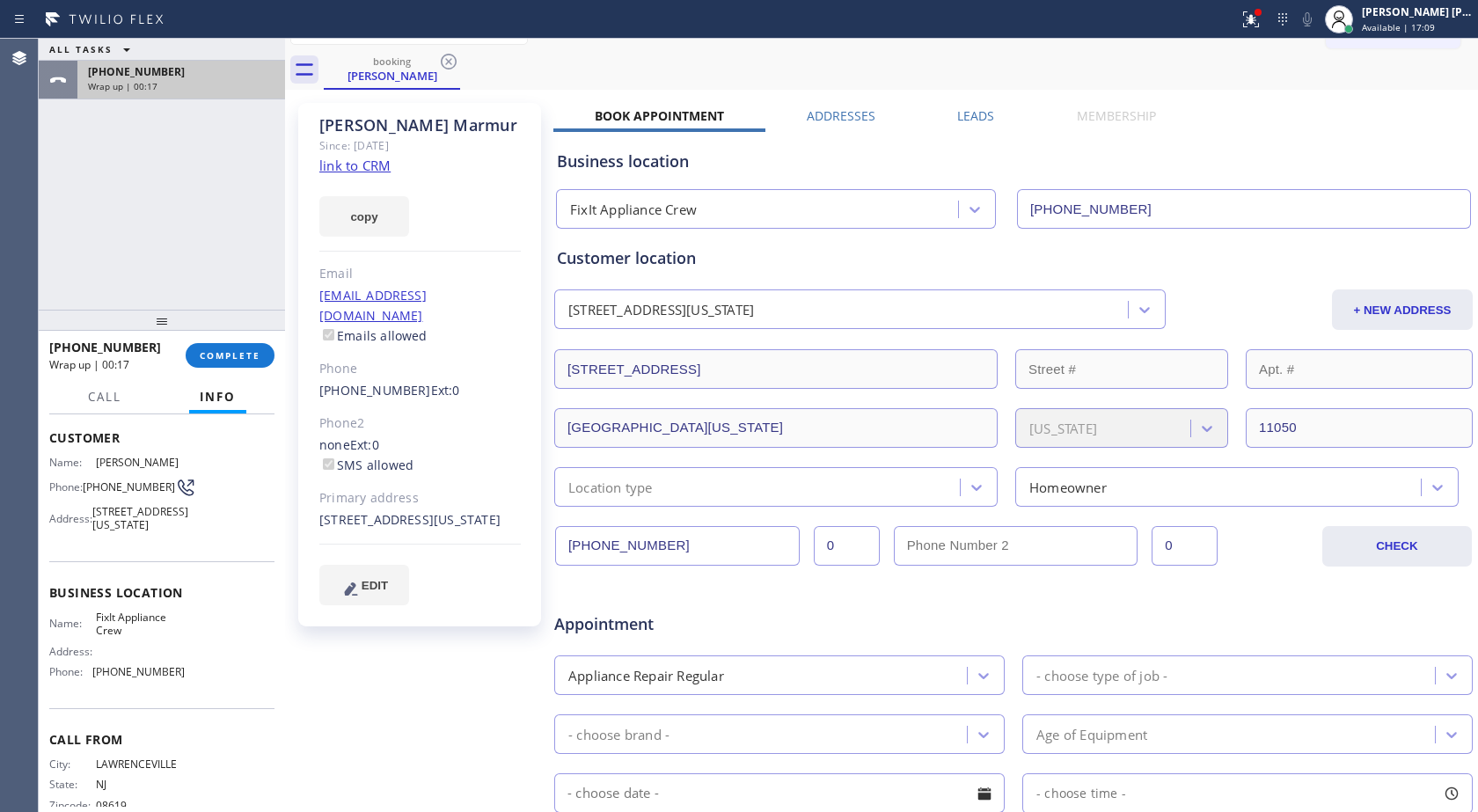
scroll to position [0, 0]
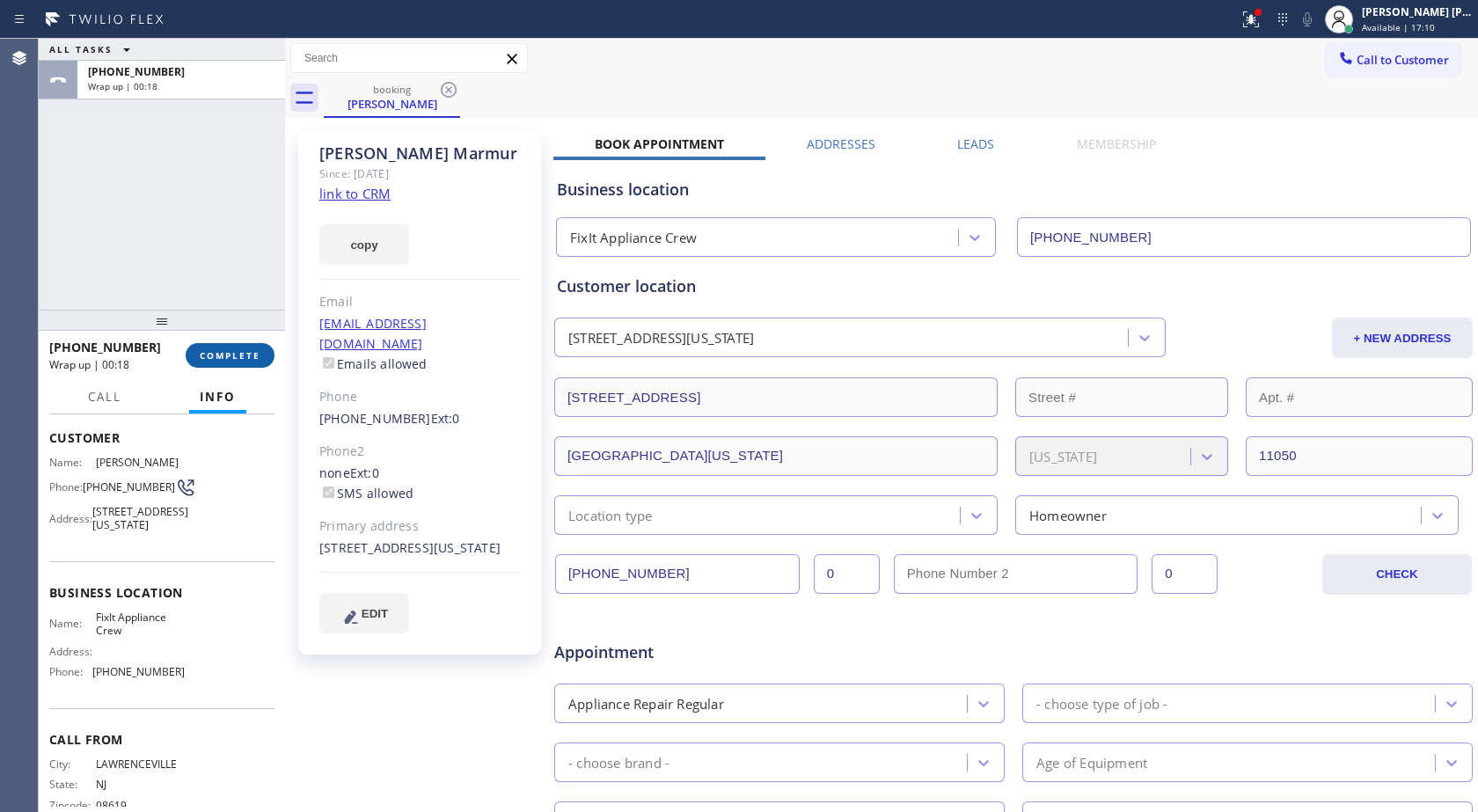
click at [222, 355] on span "COMPLETE" at bounding box center [230, 355] width 61 height 12
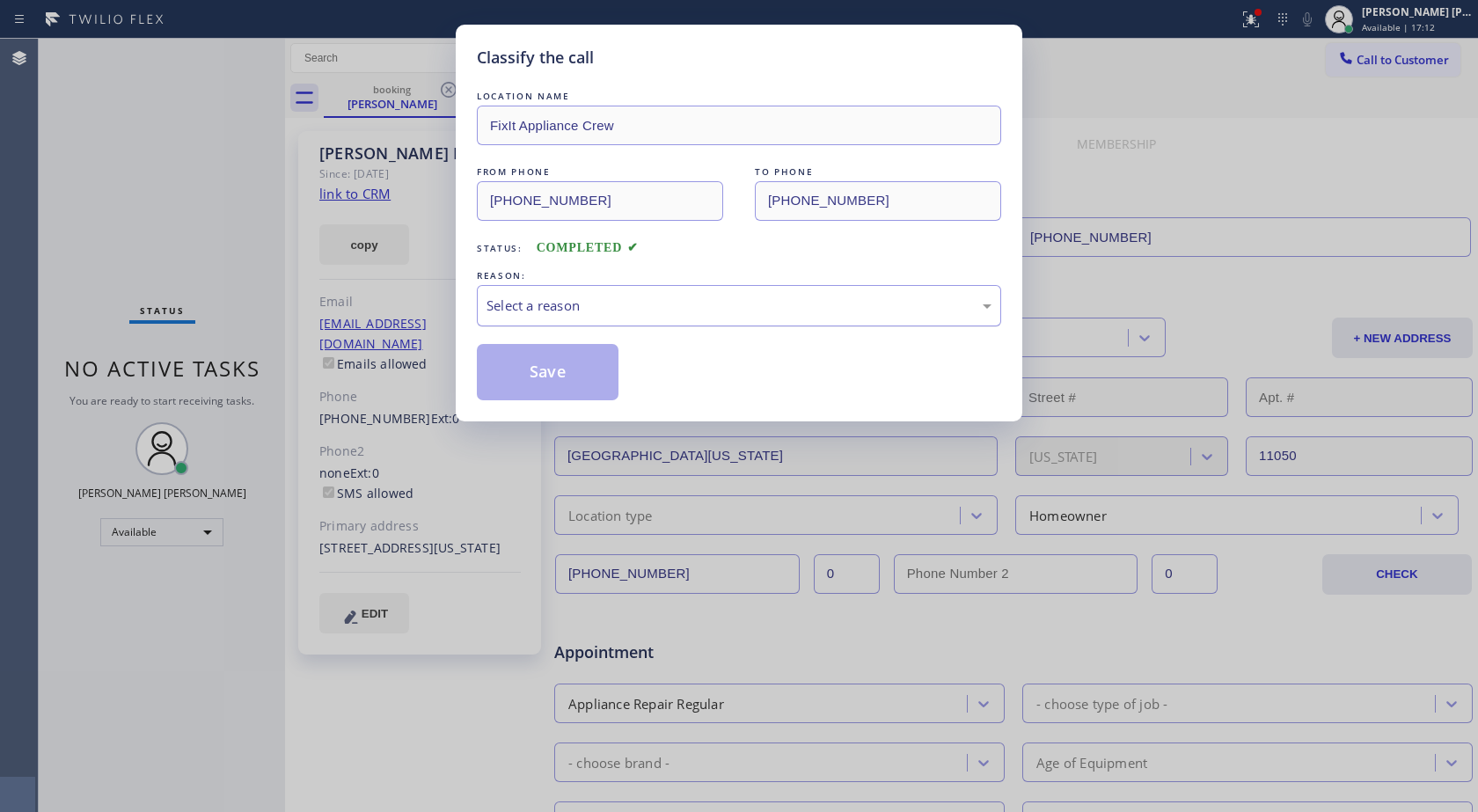
click at [515, 302] on div "Select a reason" at bounding box center [739, 306] width 505 height 21
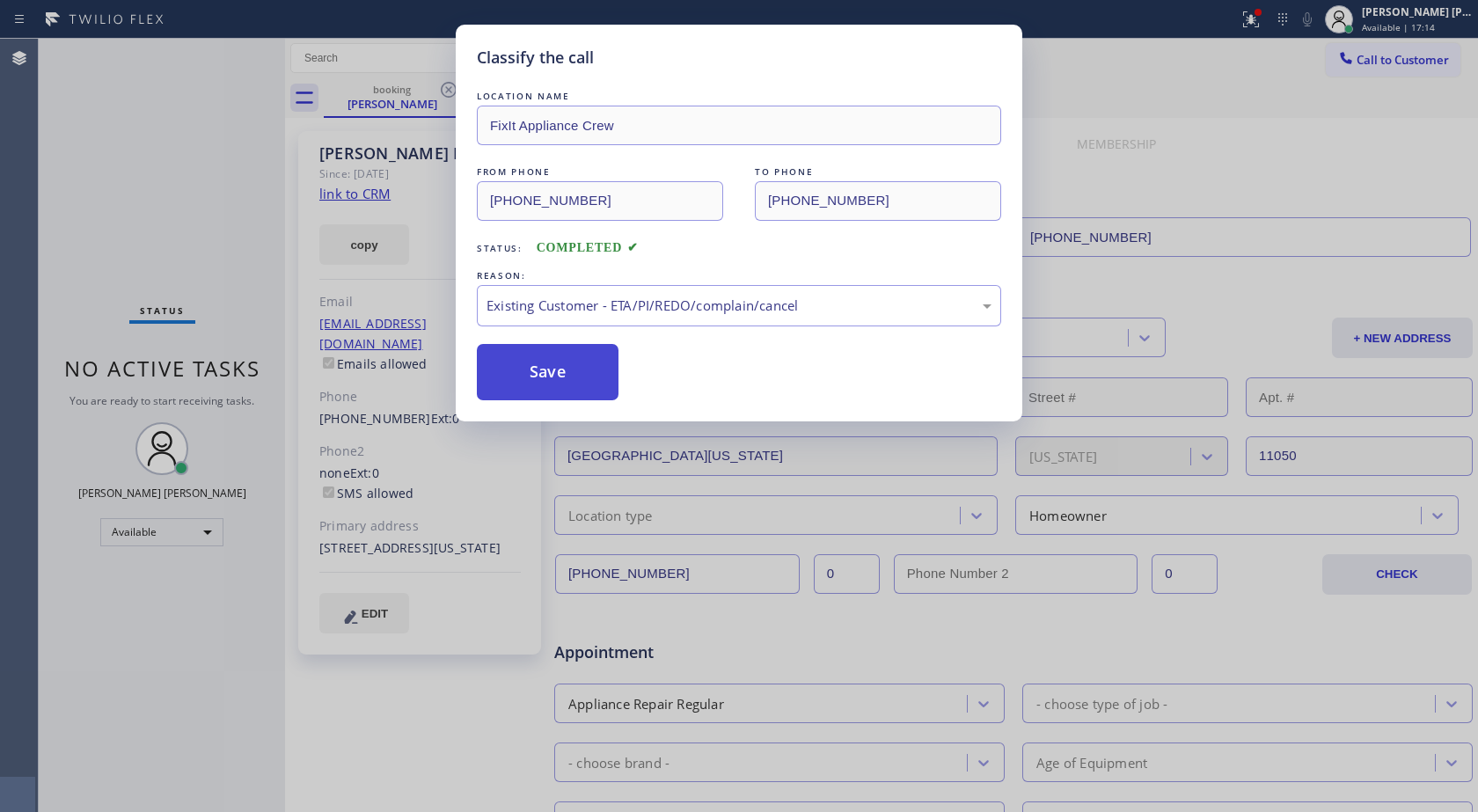
click at [543, 381] on button "Save" at bounding box center [548, 372] width 142 height 56
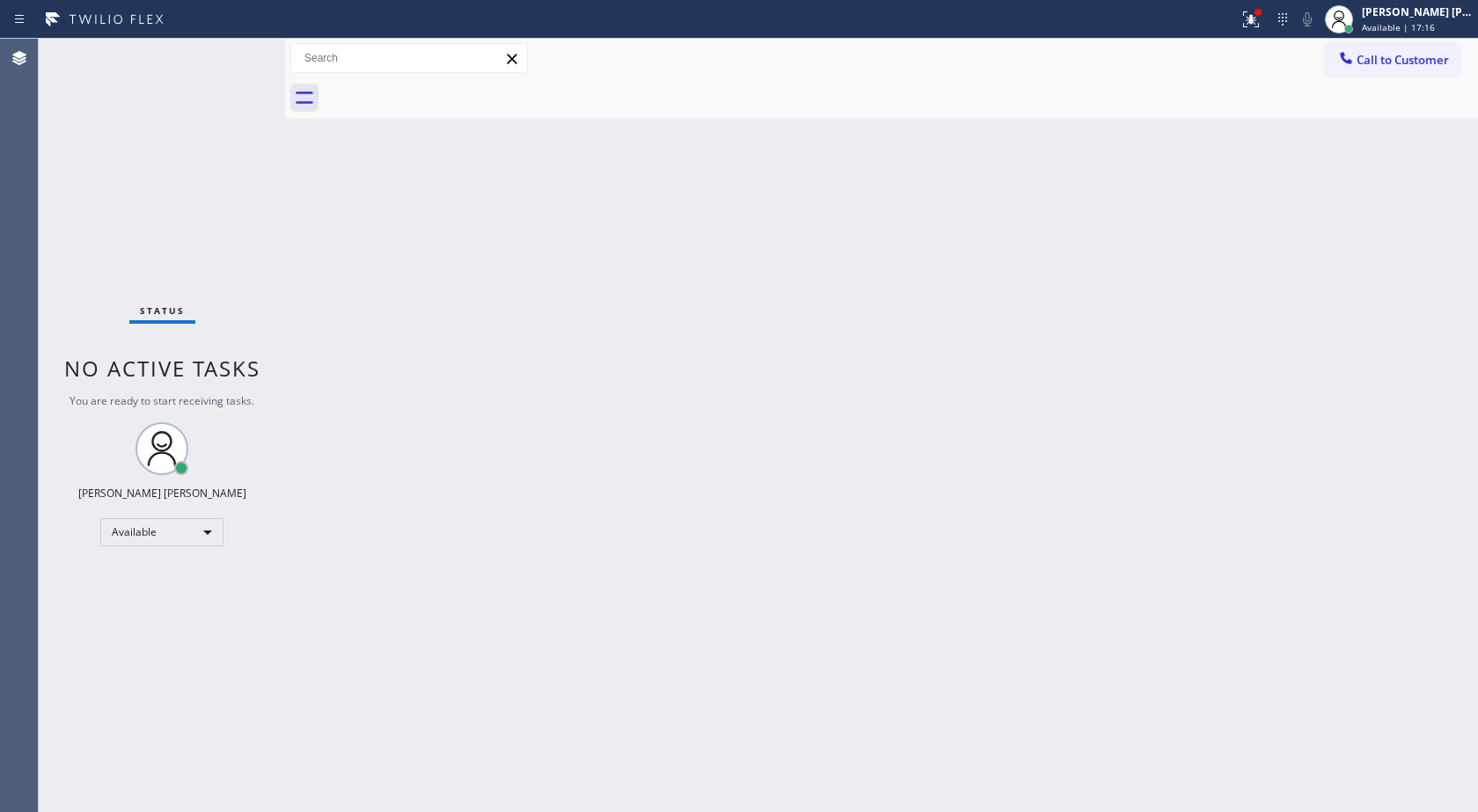
click at [235, 247] on div "Status No active tasks You are ready to start receiving tasks. [PERSON_NAME] [P…" at bounding box center [162, 424] width 247 height 773
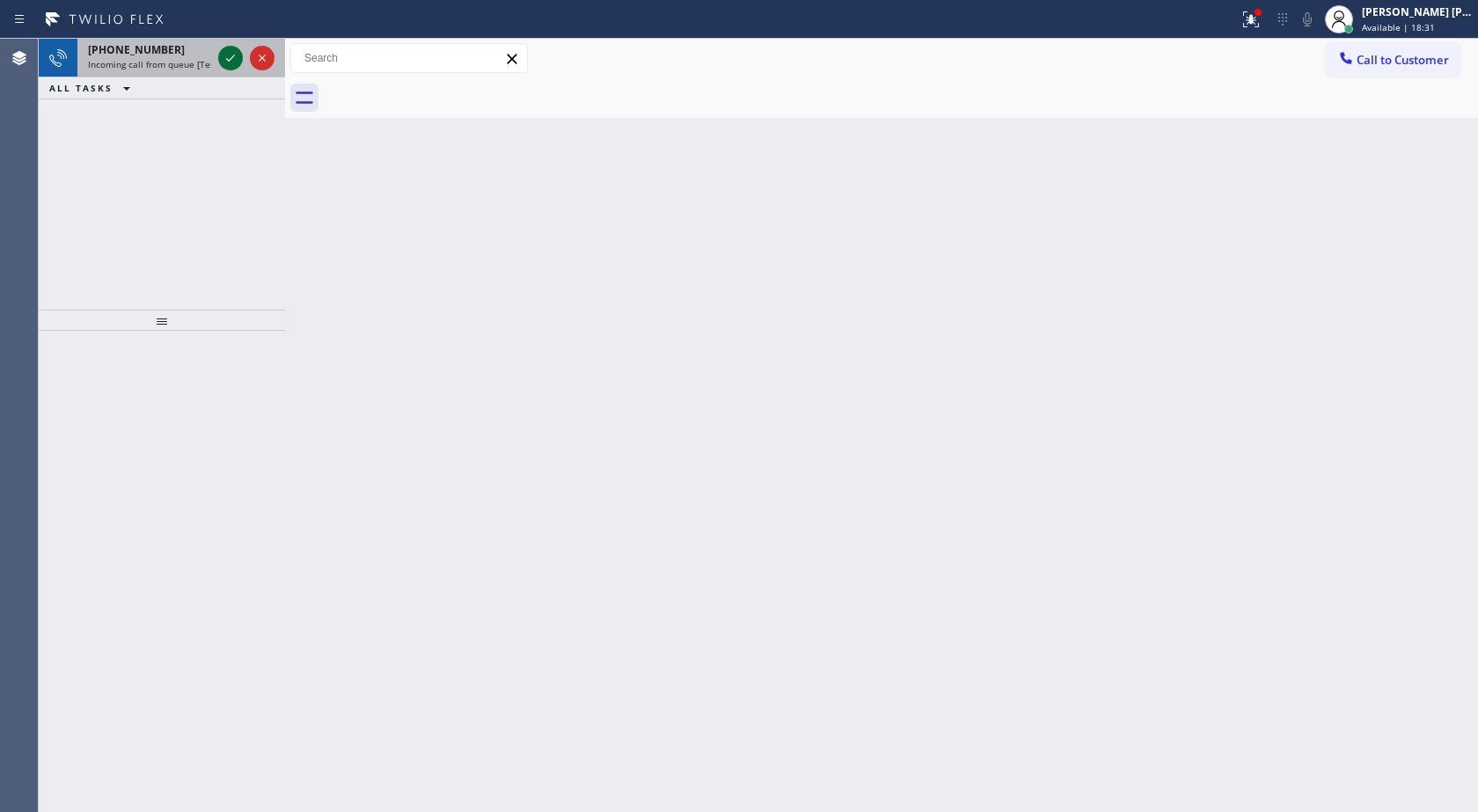
click at [234, 60] on icon at bounding box center [230, 58] width 22 height 21
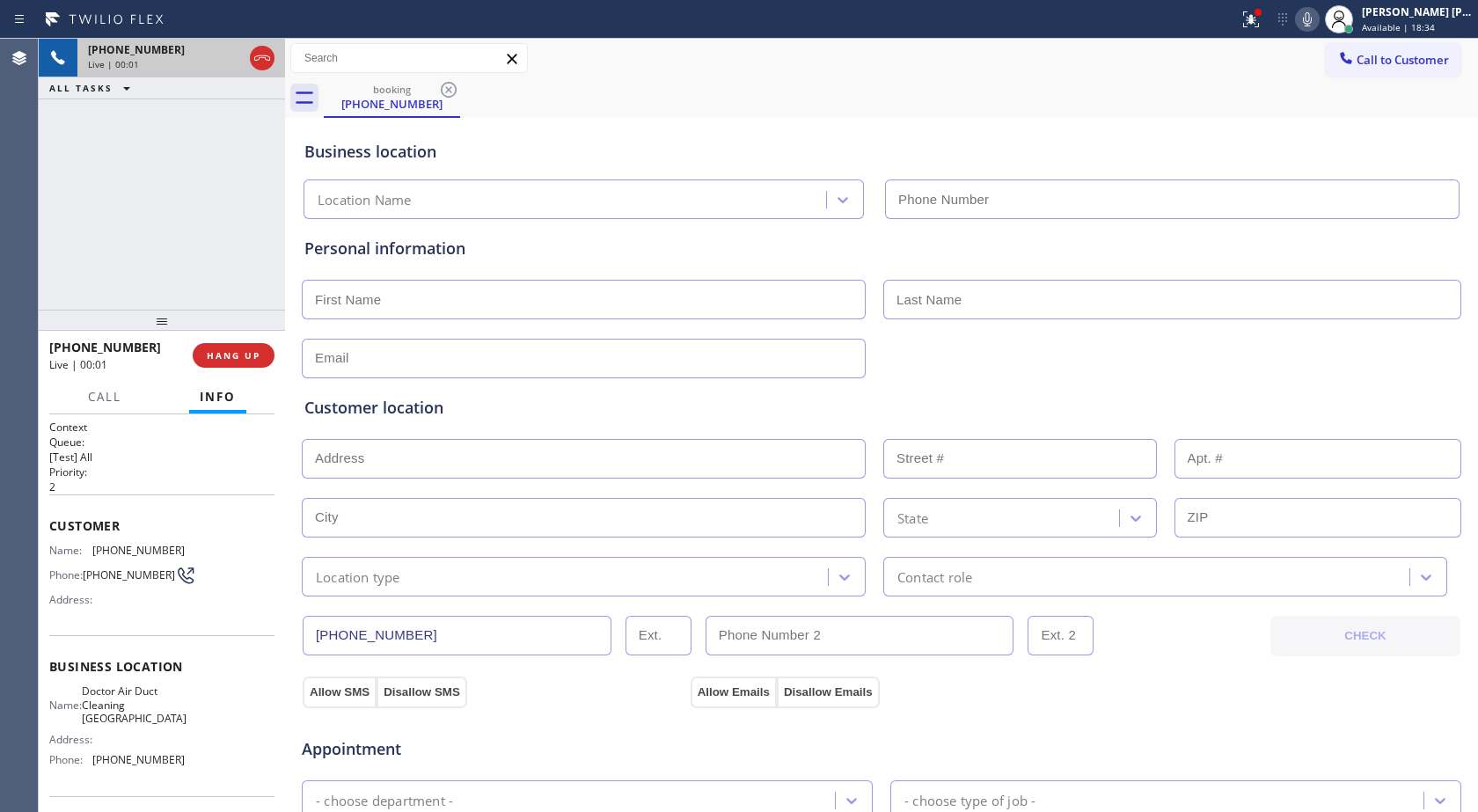
type input "[PHONE_NUMBER]"
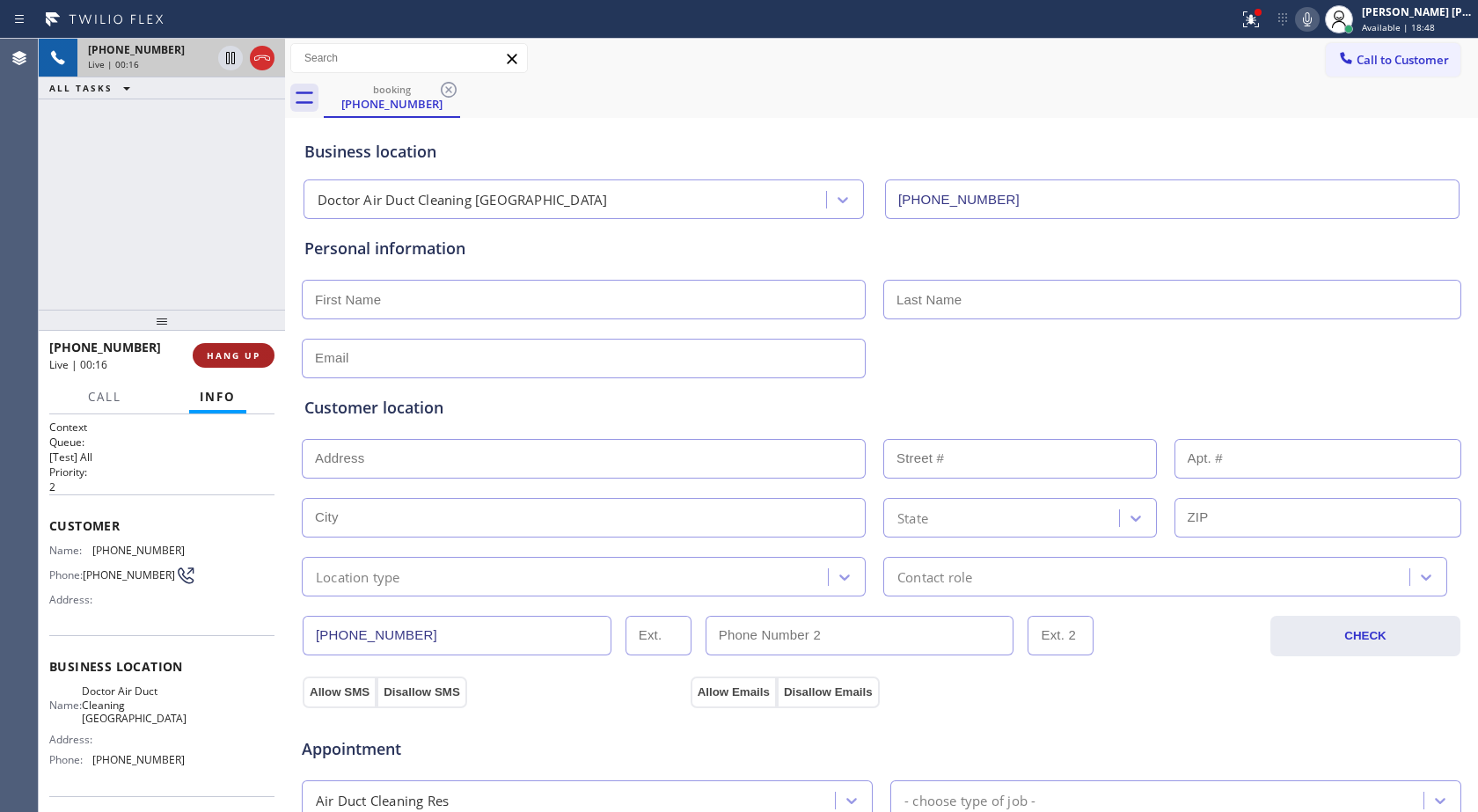
click at [236, 360] on span "HANG UP" at bounding box center [233, 355] width 53 height 12
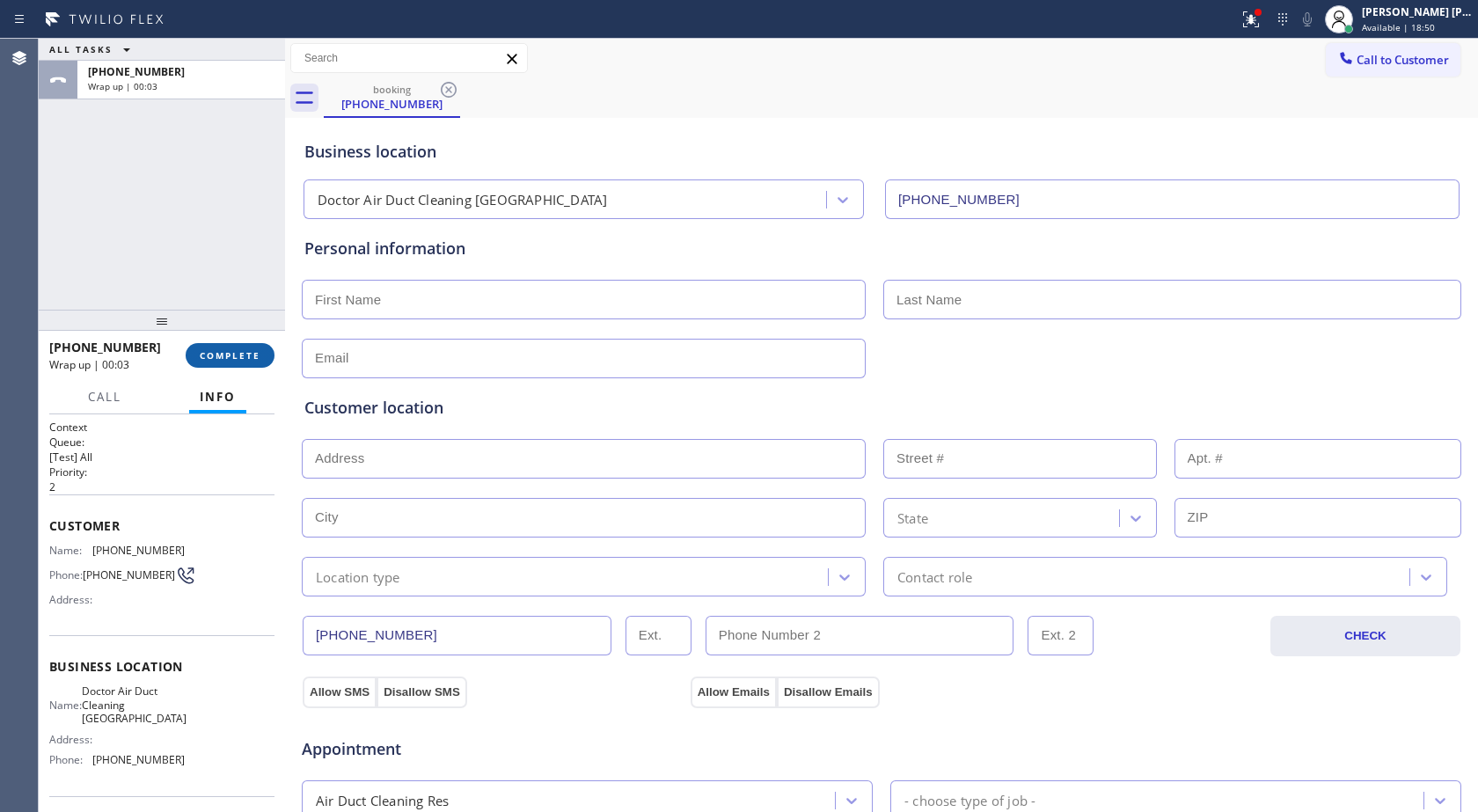
click at [208, 353] on span "COMPLETE" at bounding box center [230, 355] width 61 height 12
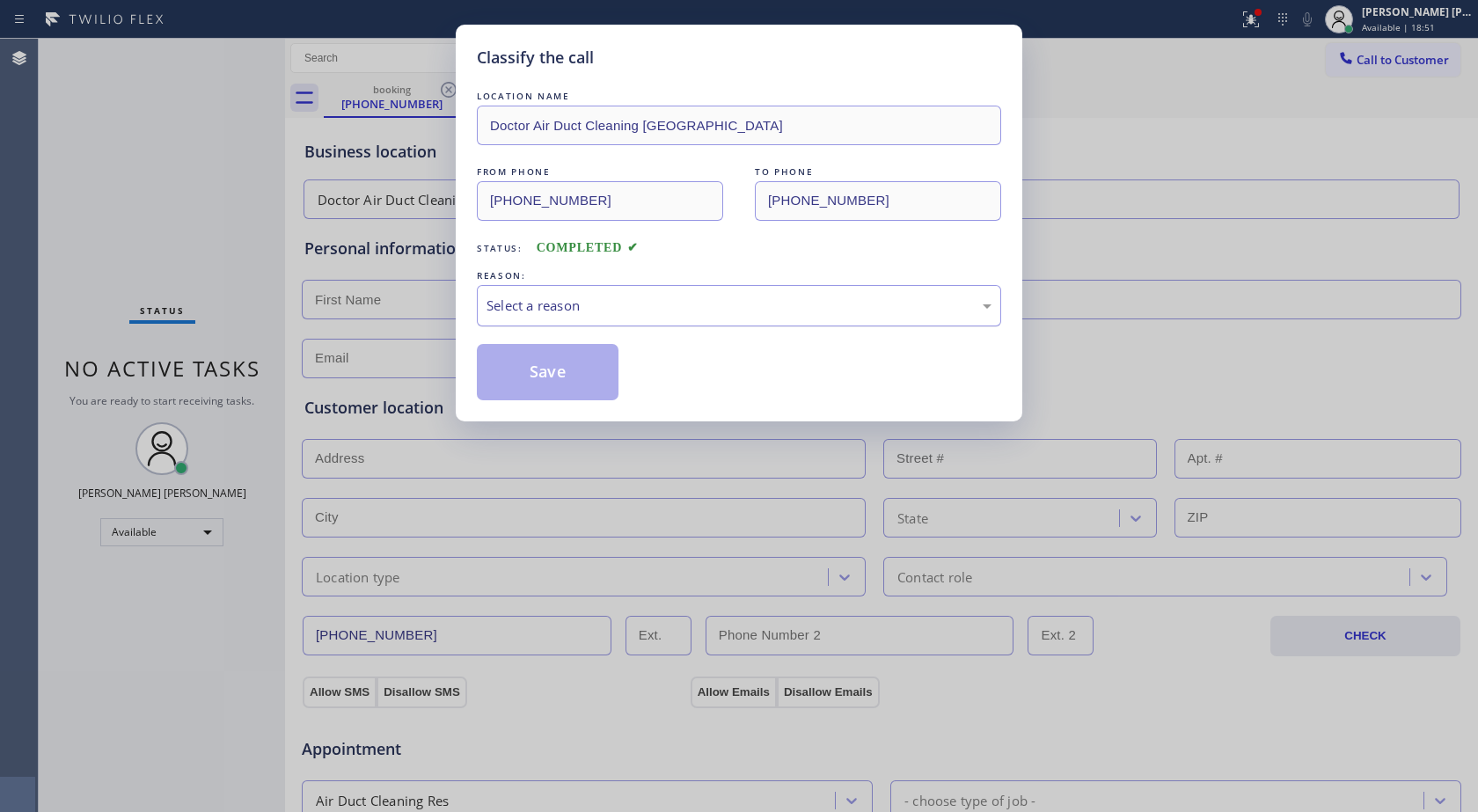
click at [543, 315] on div "Select a reason" at bounding box center [739, 306] width 505 height 21
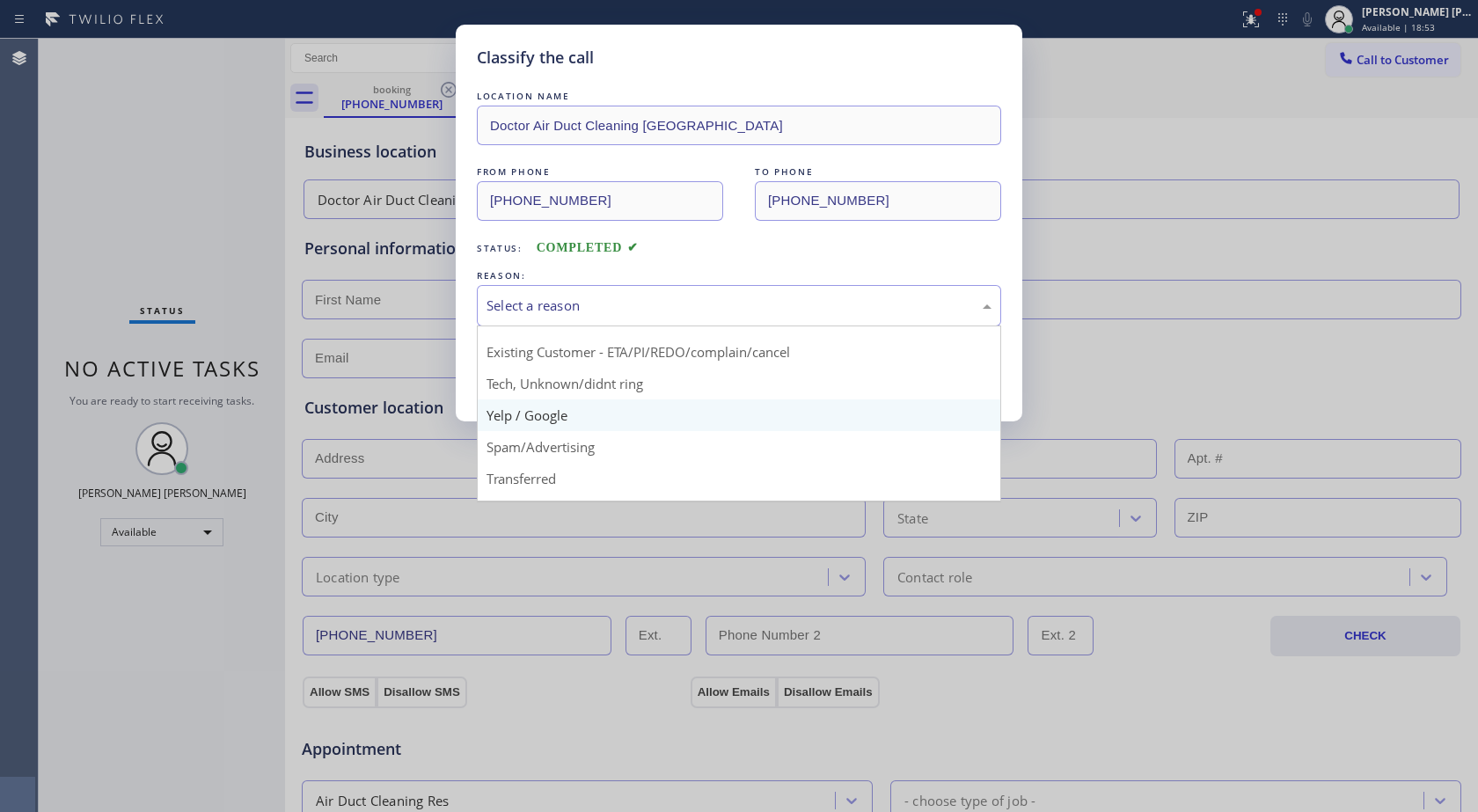
scroll to position [22, 0]
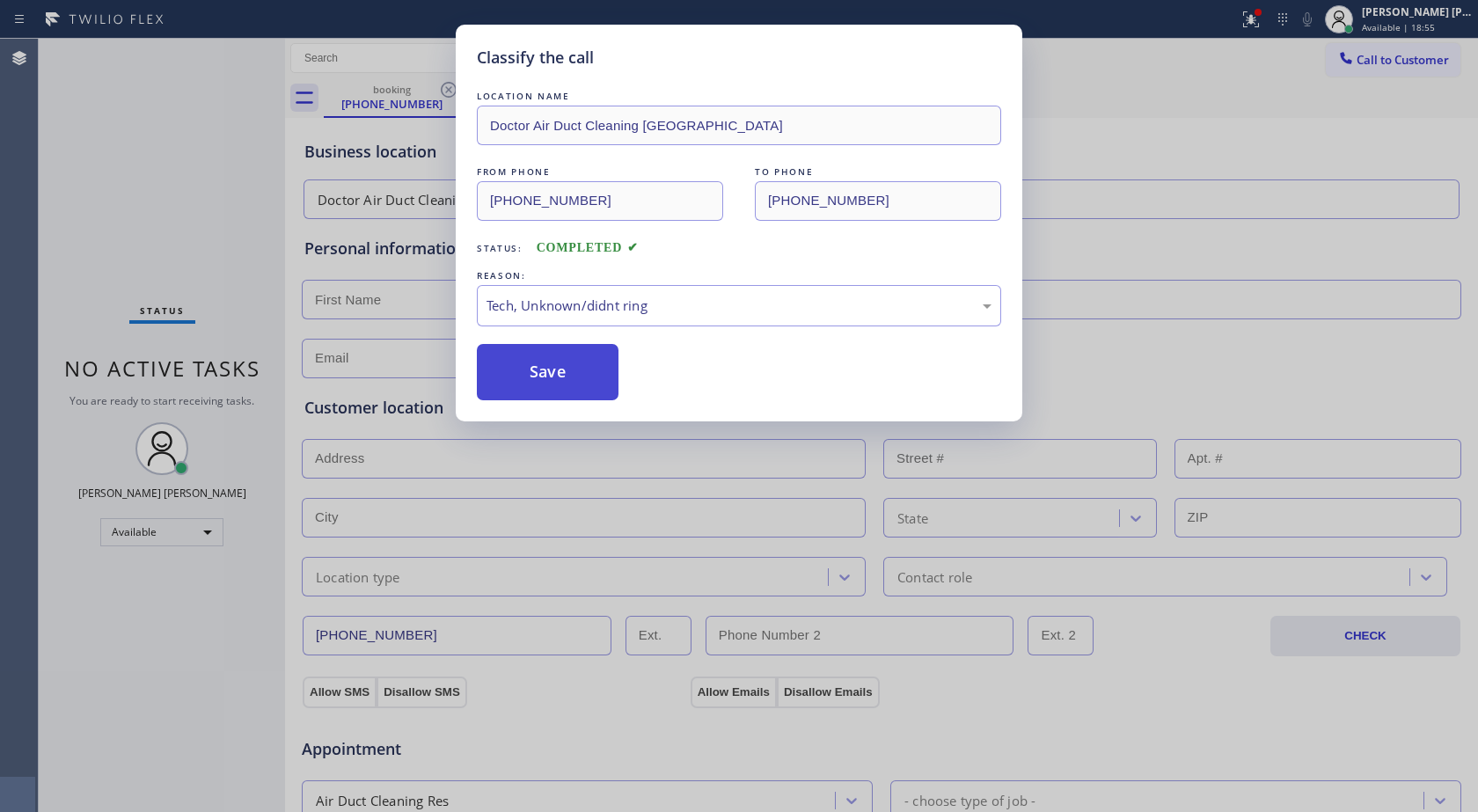
click at [541, 353] on button "Save" at bounding box center [548, 372] width 142 height 56
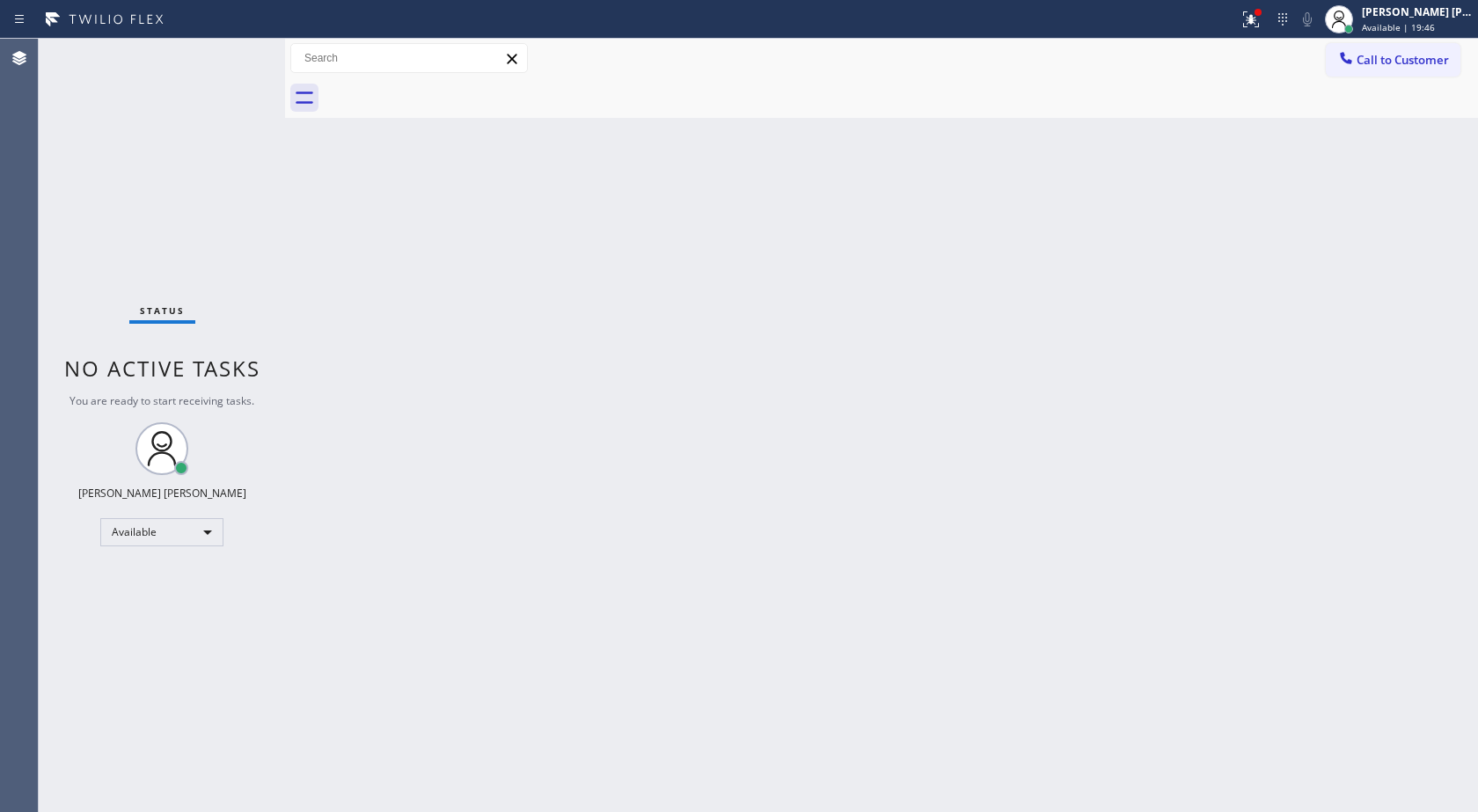
click at [615, 608] on div "Back to Dashboard Change Sender ID Customers Technicians Select a contact Outbo…" at bounding box center [882, 424] width 1193 height 773
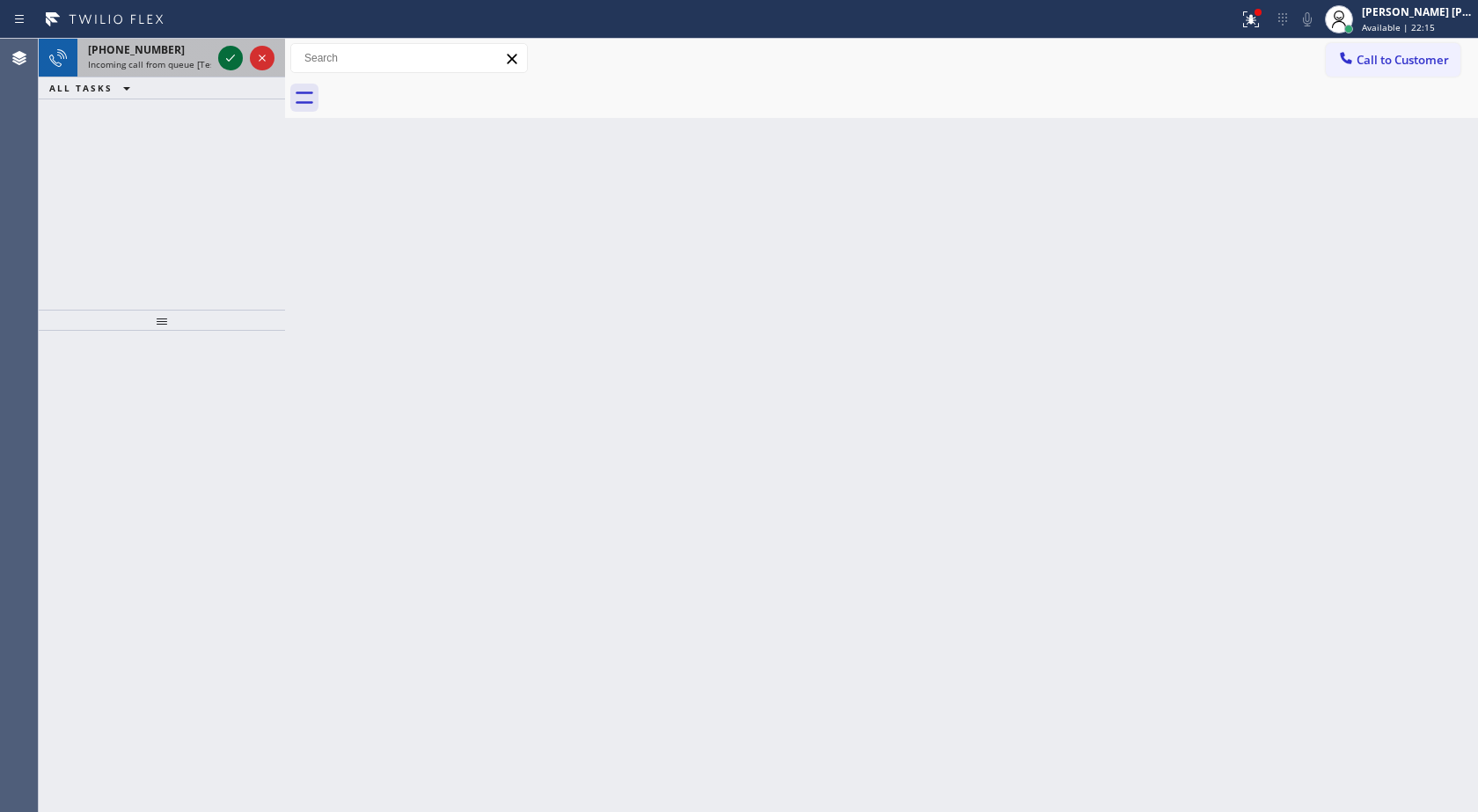
click at [224, 59] on icon at bounding box center [230, 58] width 22 height 21
click at [221, 52] on icon at bounding box center [230, 58] width 22 height 21
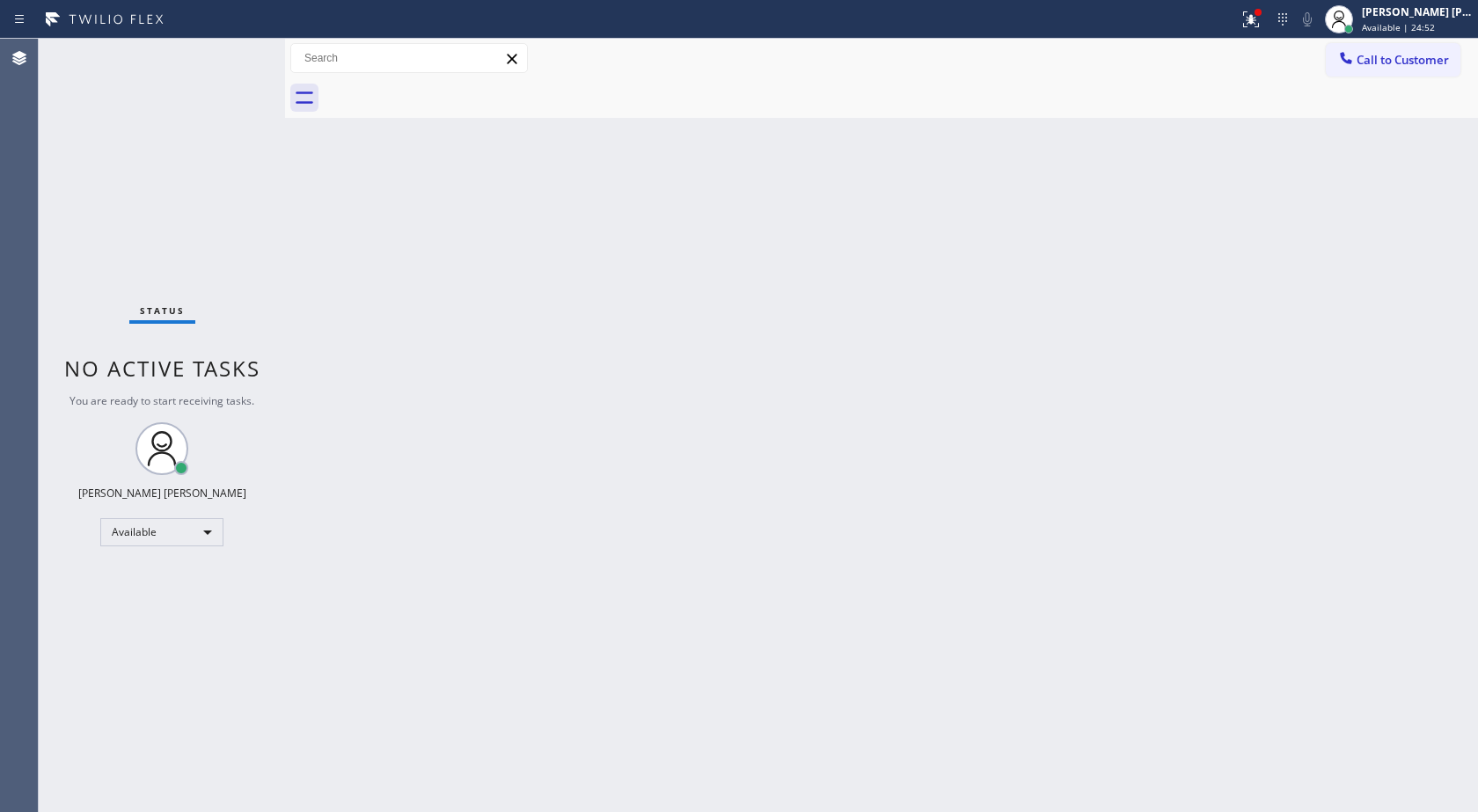
click at [329, 397] on div "Back to Dashboard Change Sender ID Customers Technicians Select a contact Outbo…" at bounding box center [882, 424] width 1193 height 773
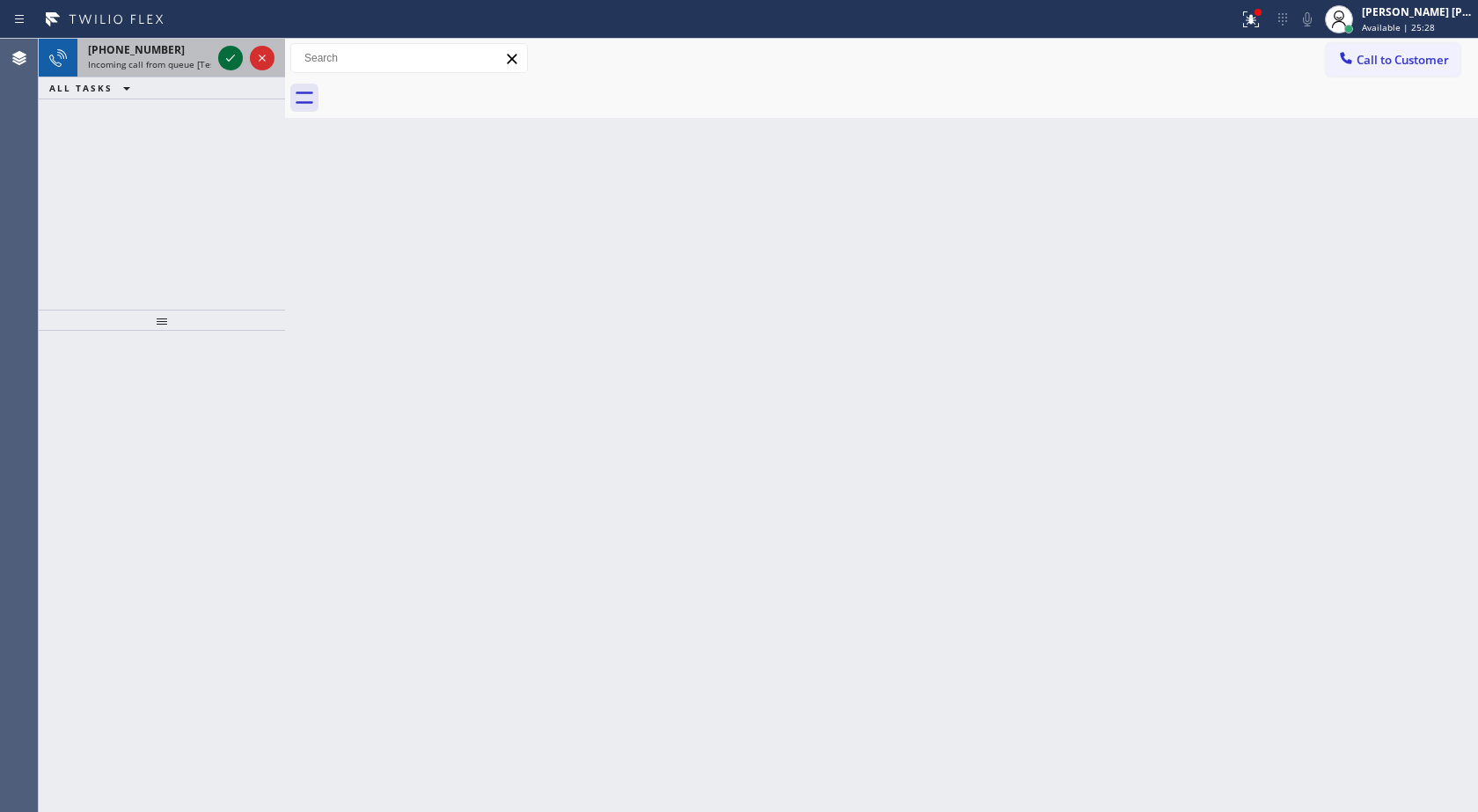
click at [233, 63] on icon at bounding box center [230, 58] width 22 height 21
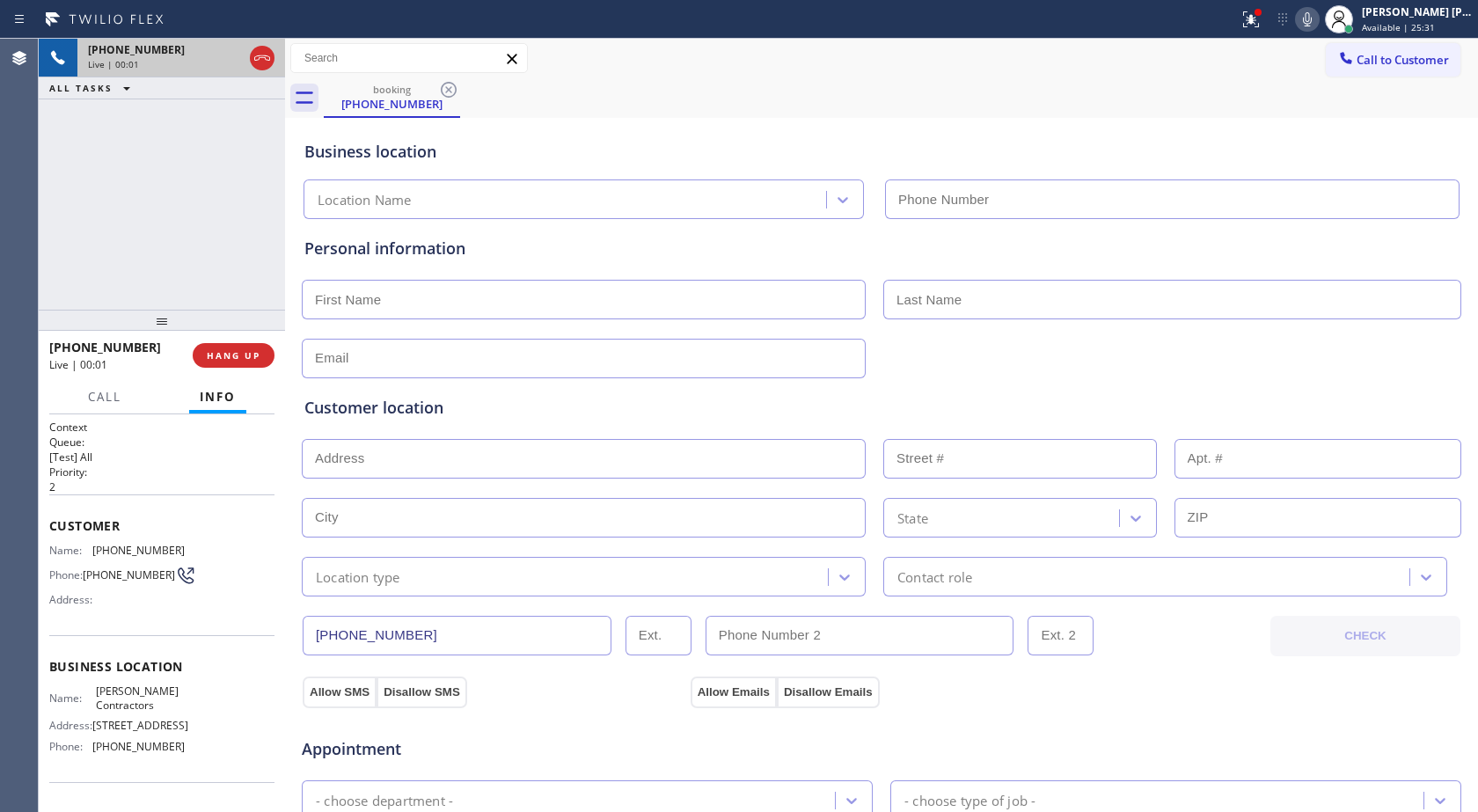
type input "[PHONE_NUMBER]"
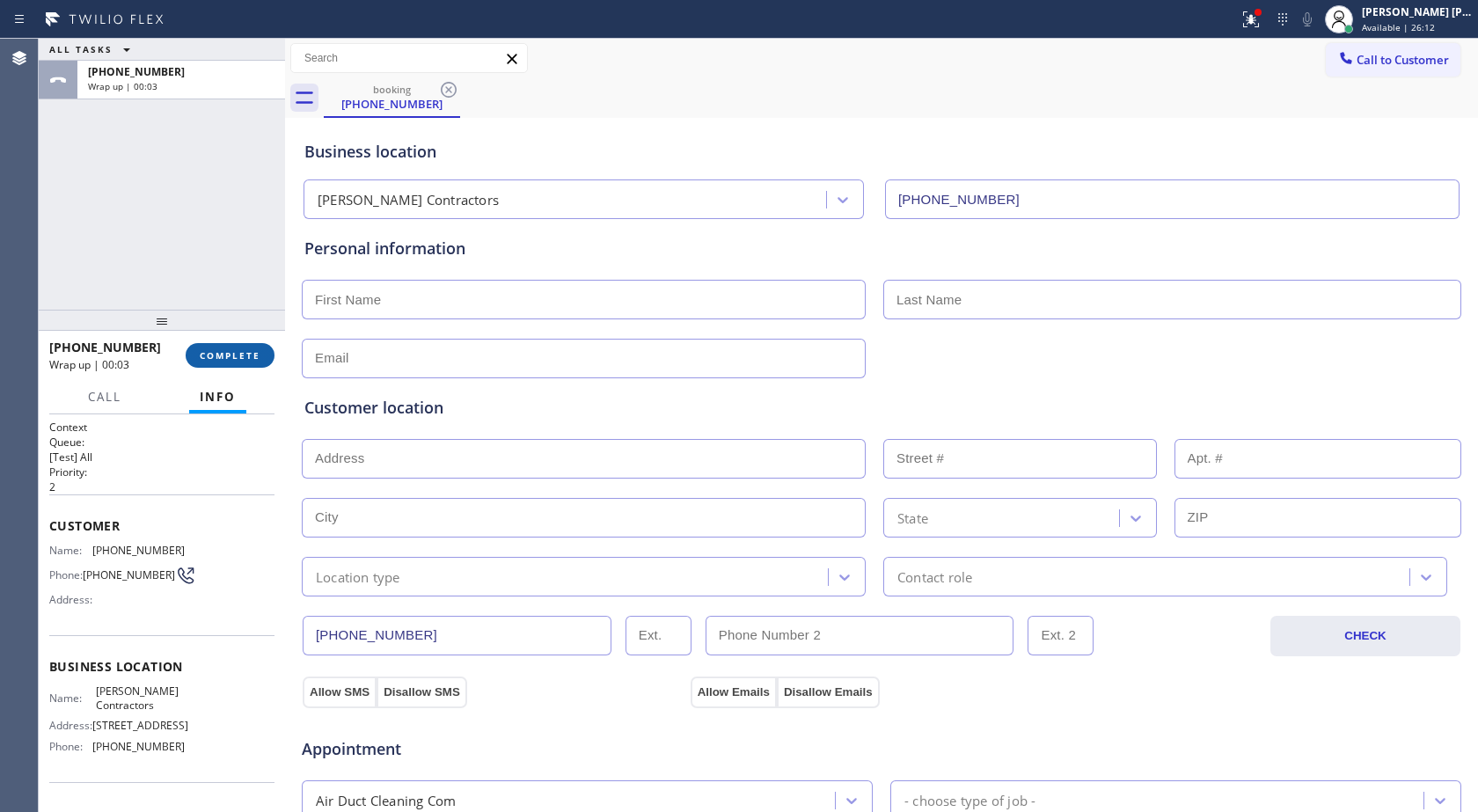
click at [240, 356] on span "COMPLETE" at bounding box center [230, 355] width 61 height 12
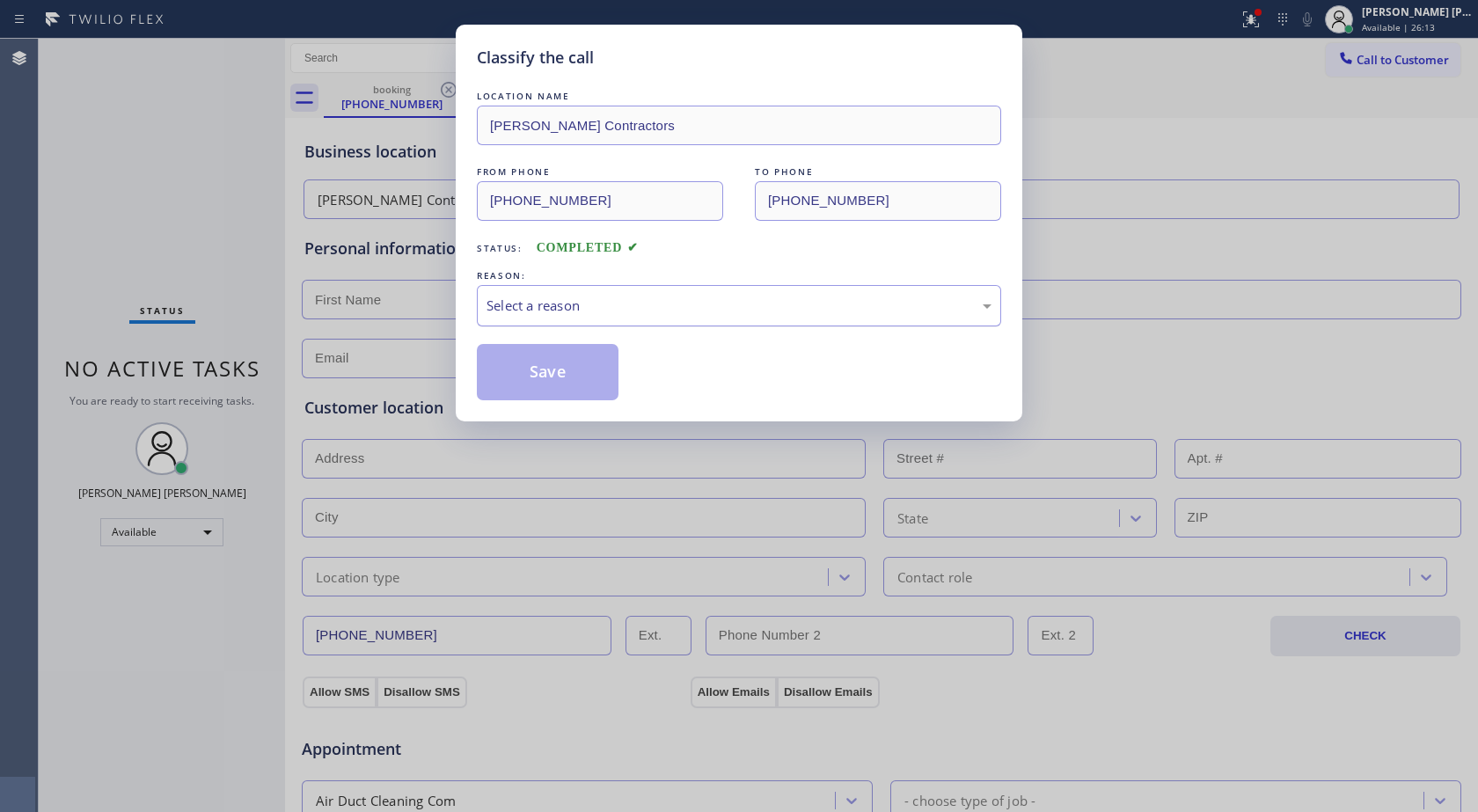
click at [521, 300] on div "Select a reason" at bounding box center [739, 306] width 505 height 21
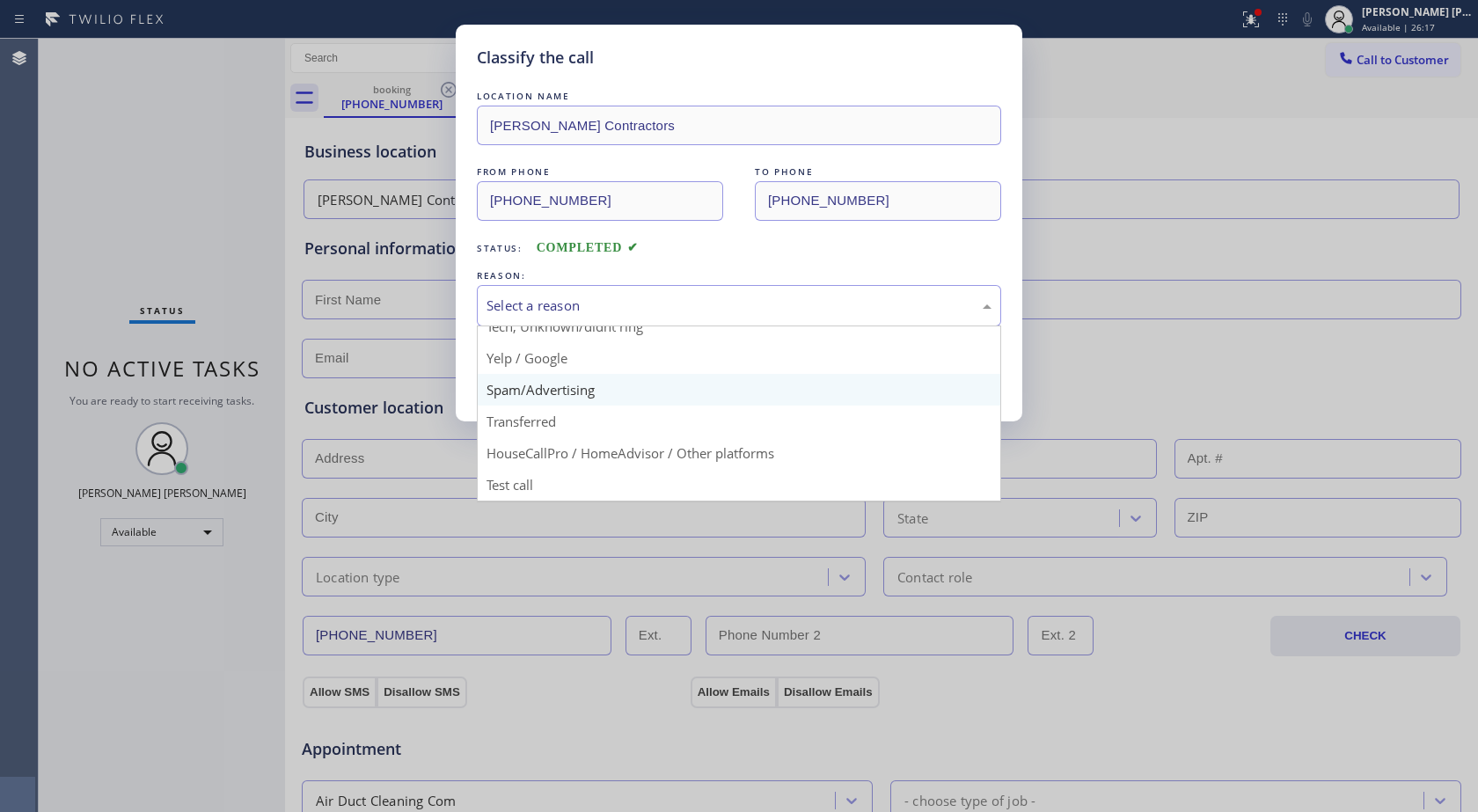
scroll to position [22, 0]
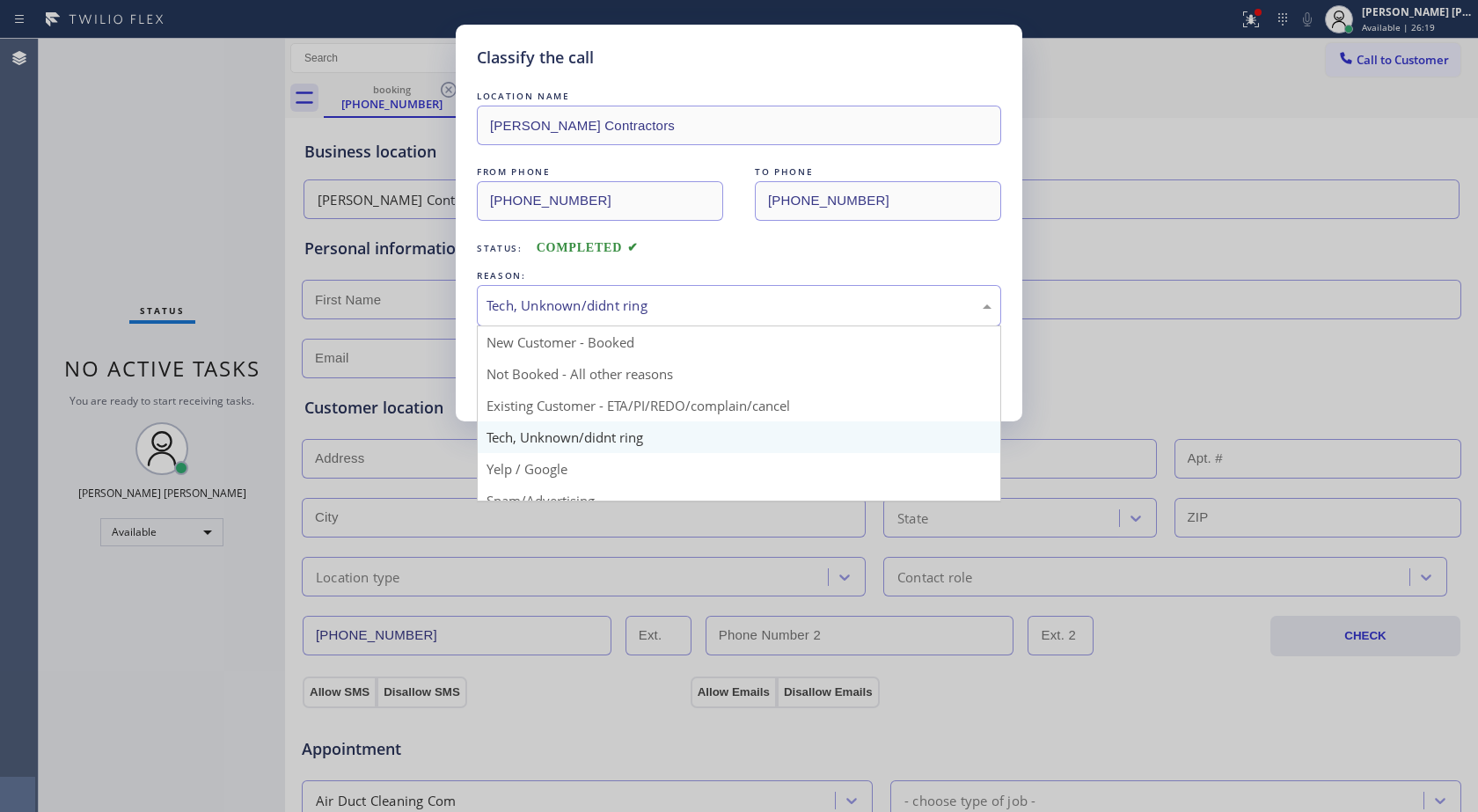
click at [546, 316] on div "Tech, Unknown/didnt ring" at bounding box center [739, 306] width 524 height 41
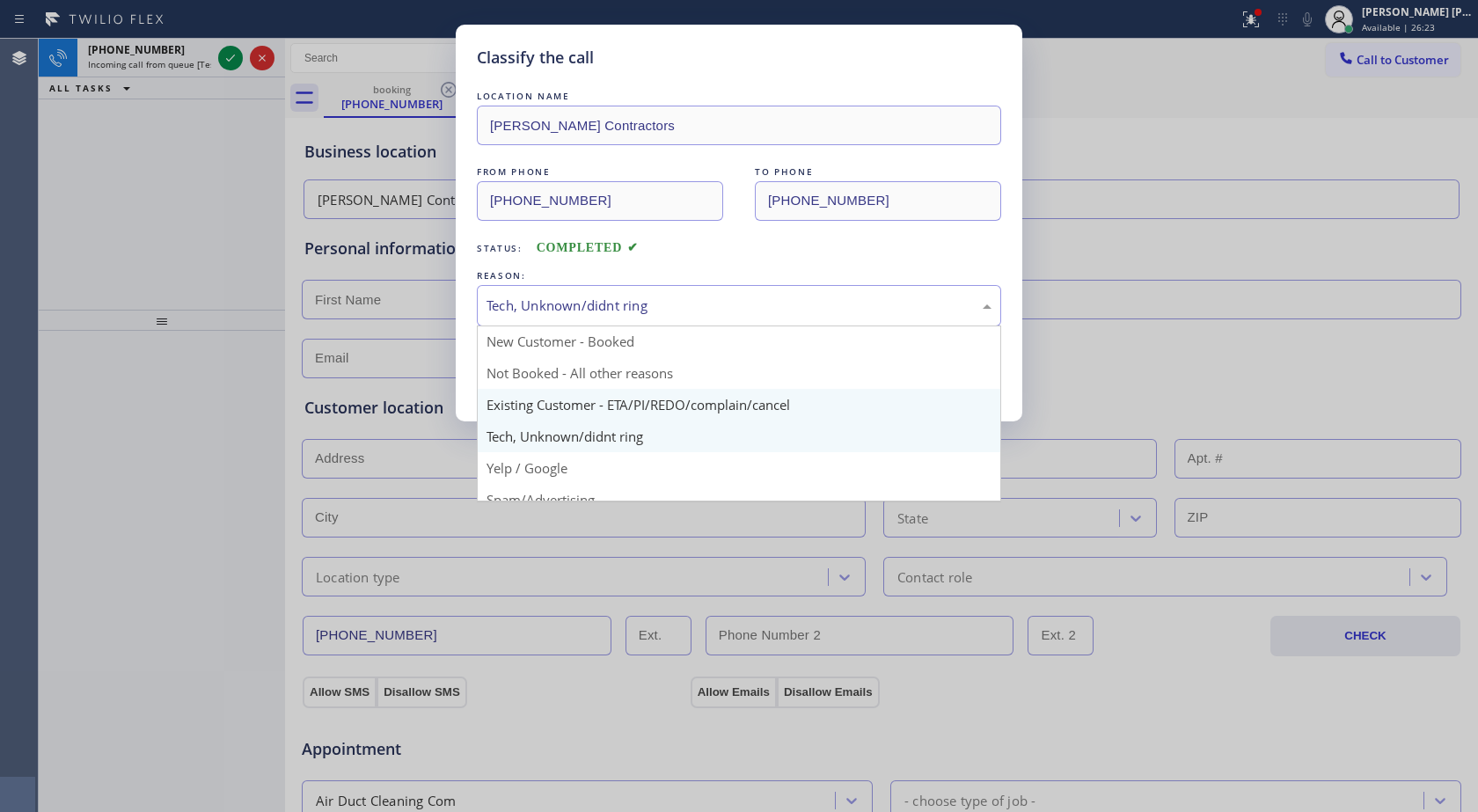
scroll to position [0, 0]
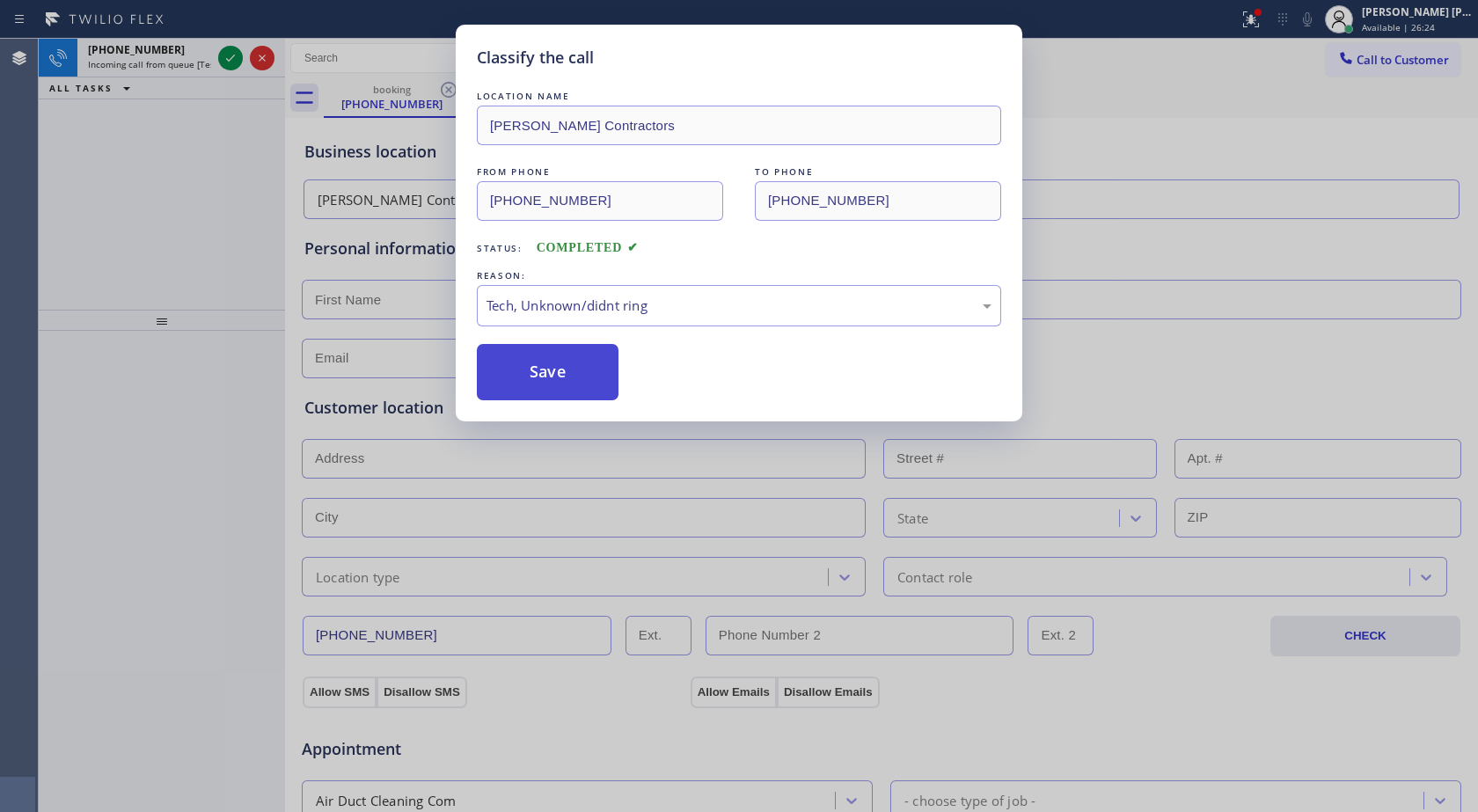
click at [563, 368] on button "Save" at bounding box center [548, 372] width 142 height 56
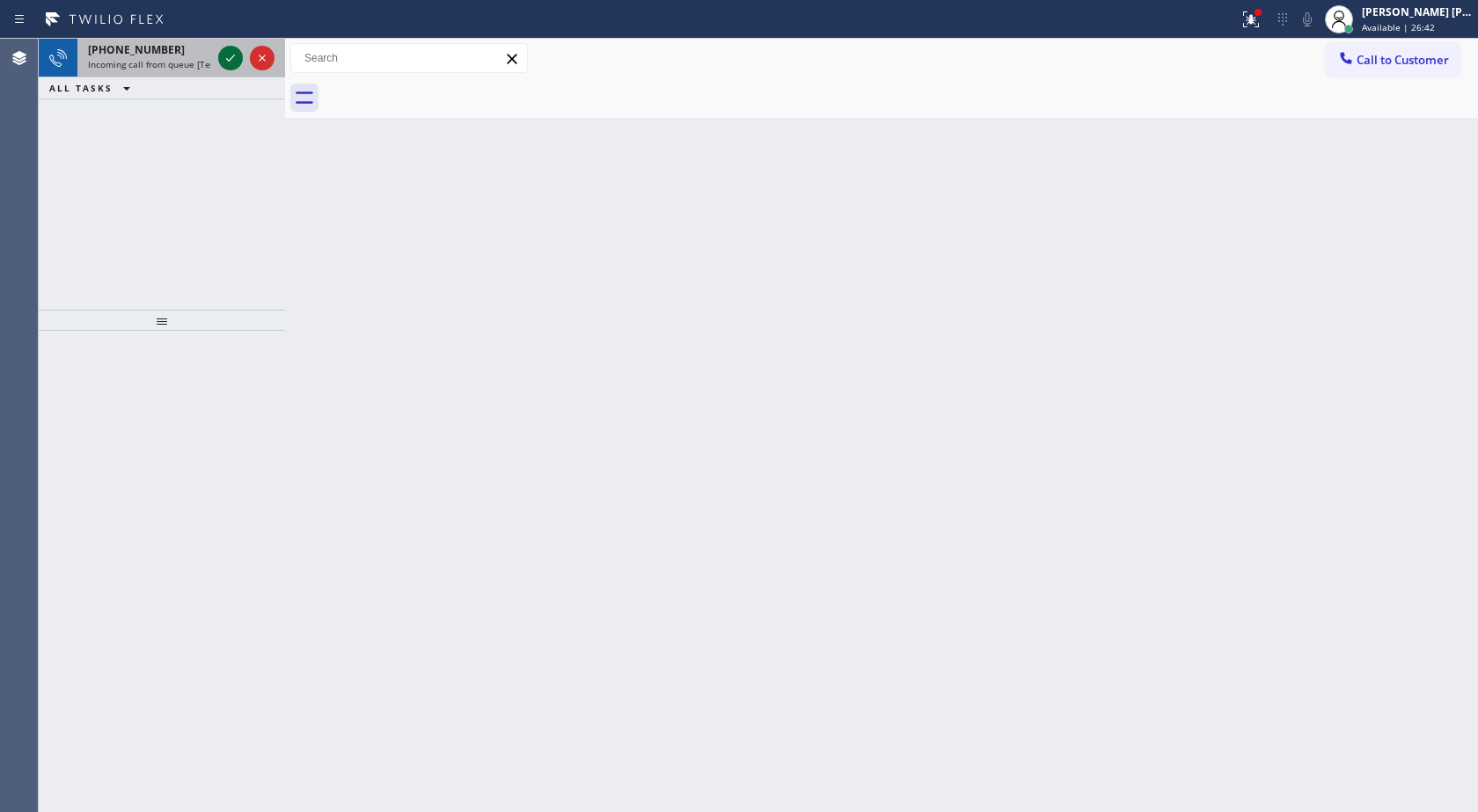
click at [225, 52] on icon at bounding box center [230, 58] width 22 height 21
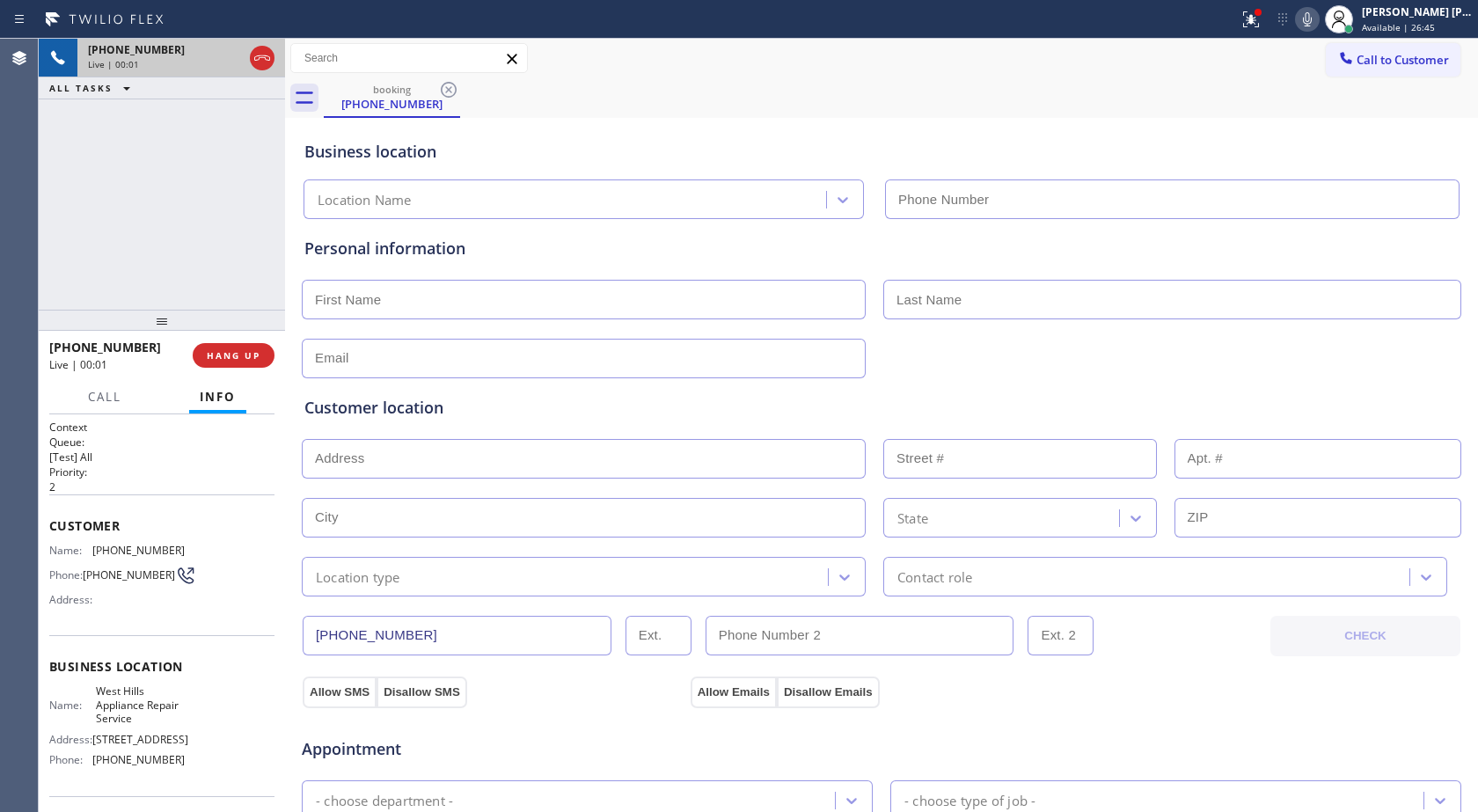
type input "[PHONE_NUMBER]"
click at [267, 52] on icon at bounding box center [262, 58] width 22 height 21
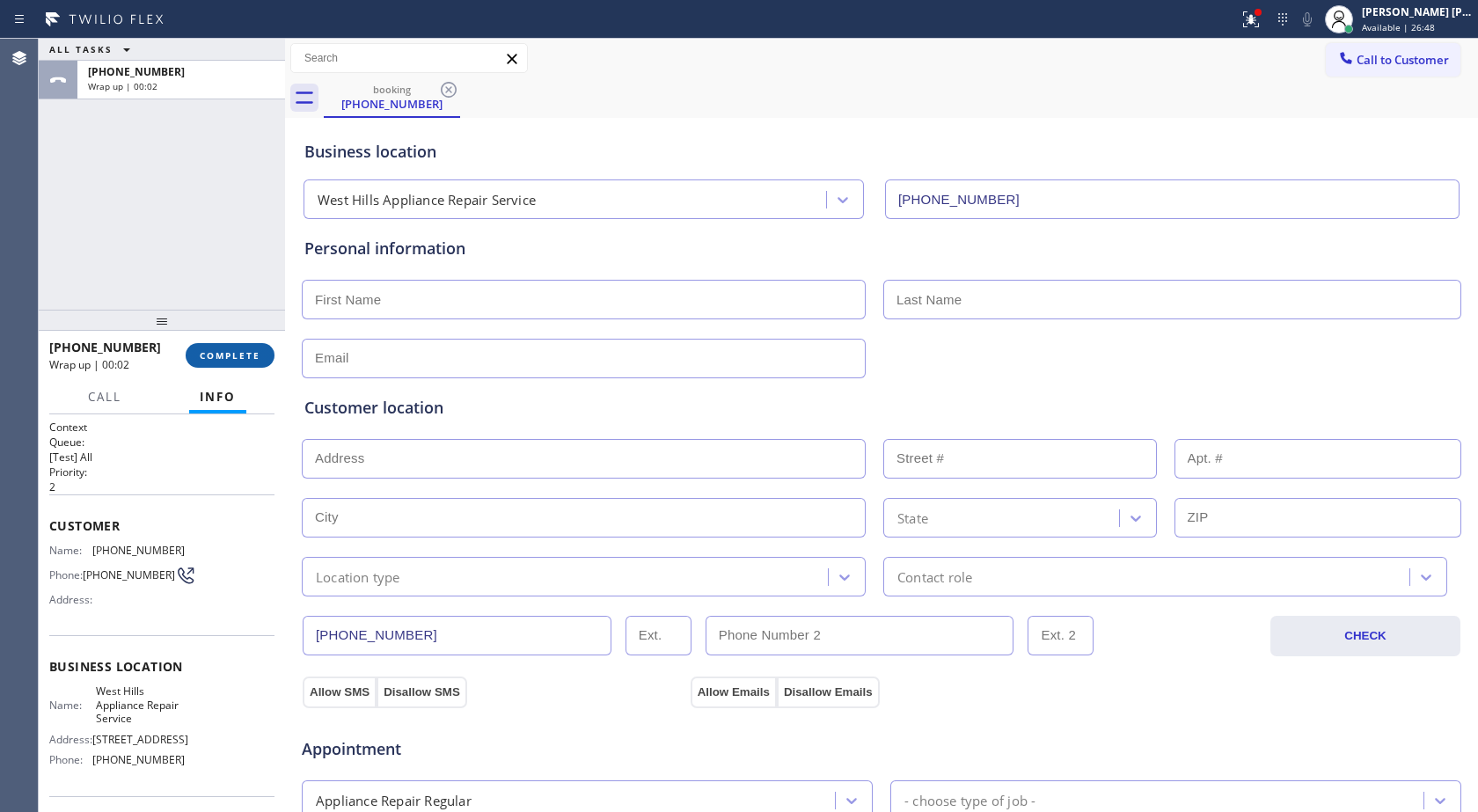
click at [240, 349] on span "COMPLETE" at bounding box center [230, 355] width 61 height 12
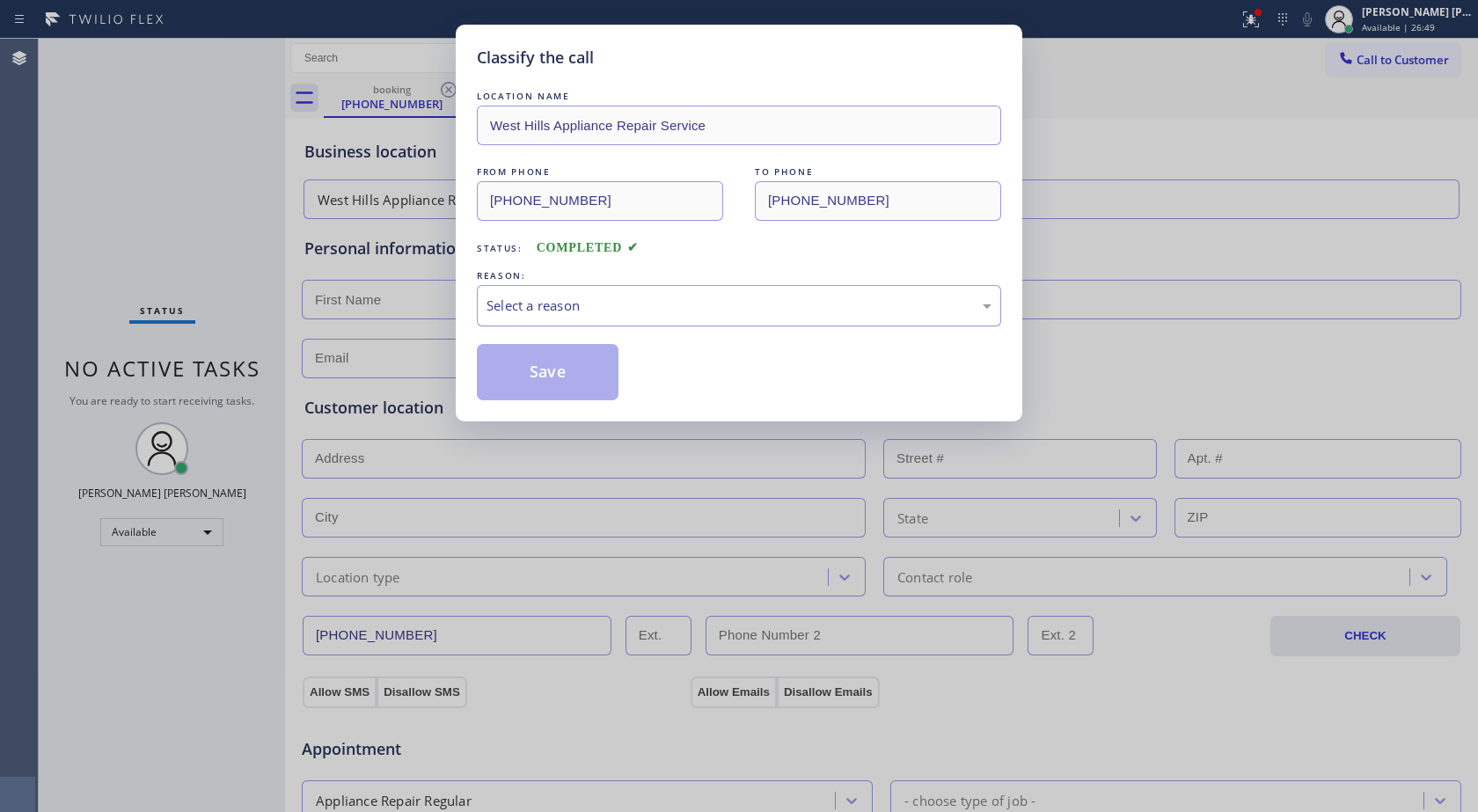
click at [538, 311] on div "Select a reason" at bounding box center [739, 306] width 505 height 21
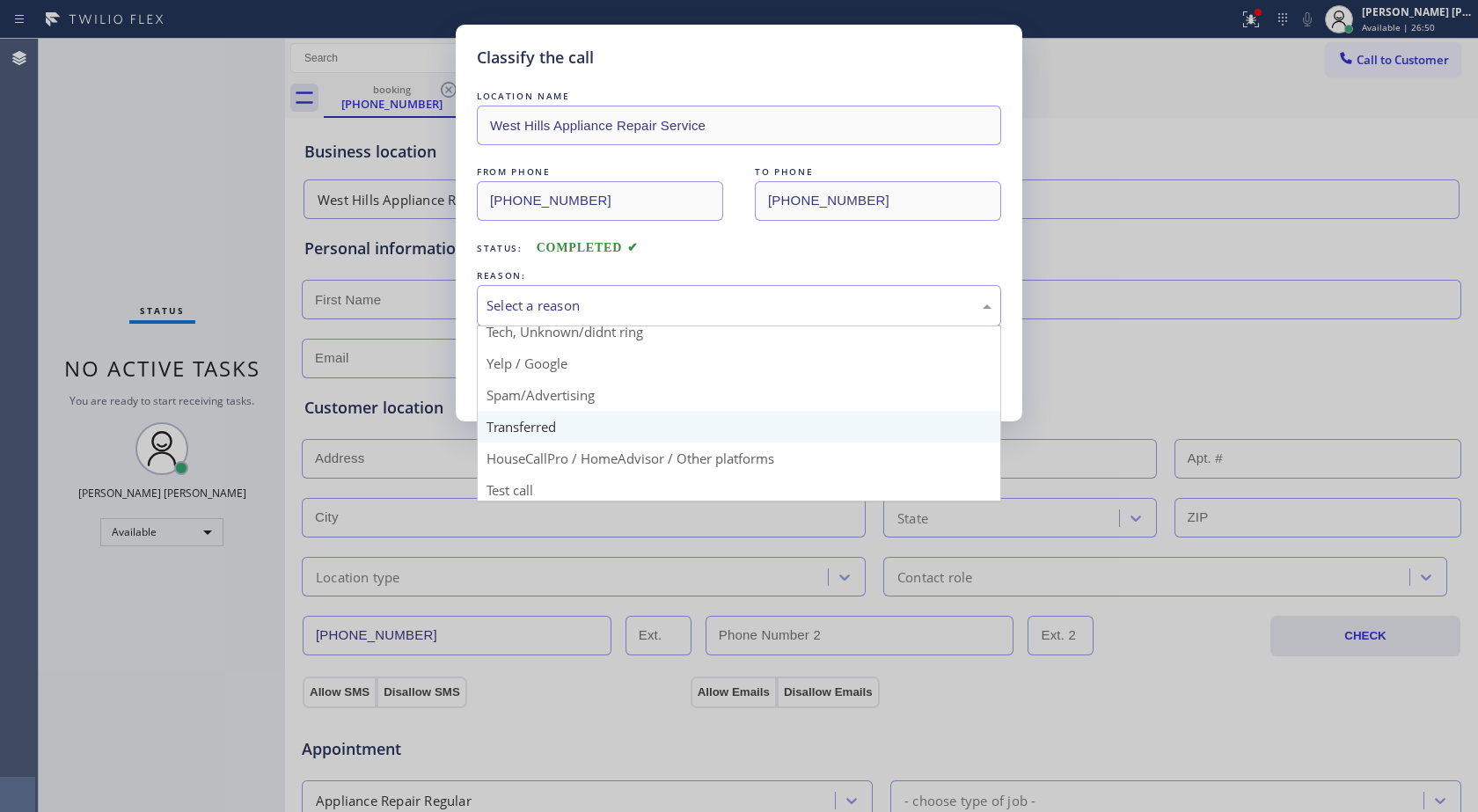
scroll to position [111, 0]
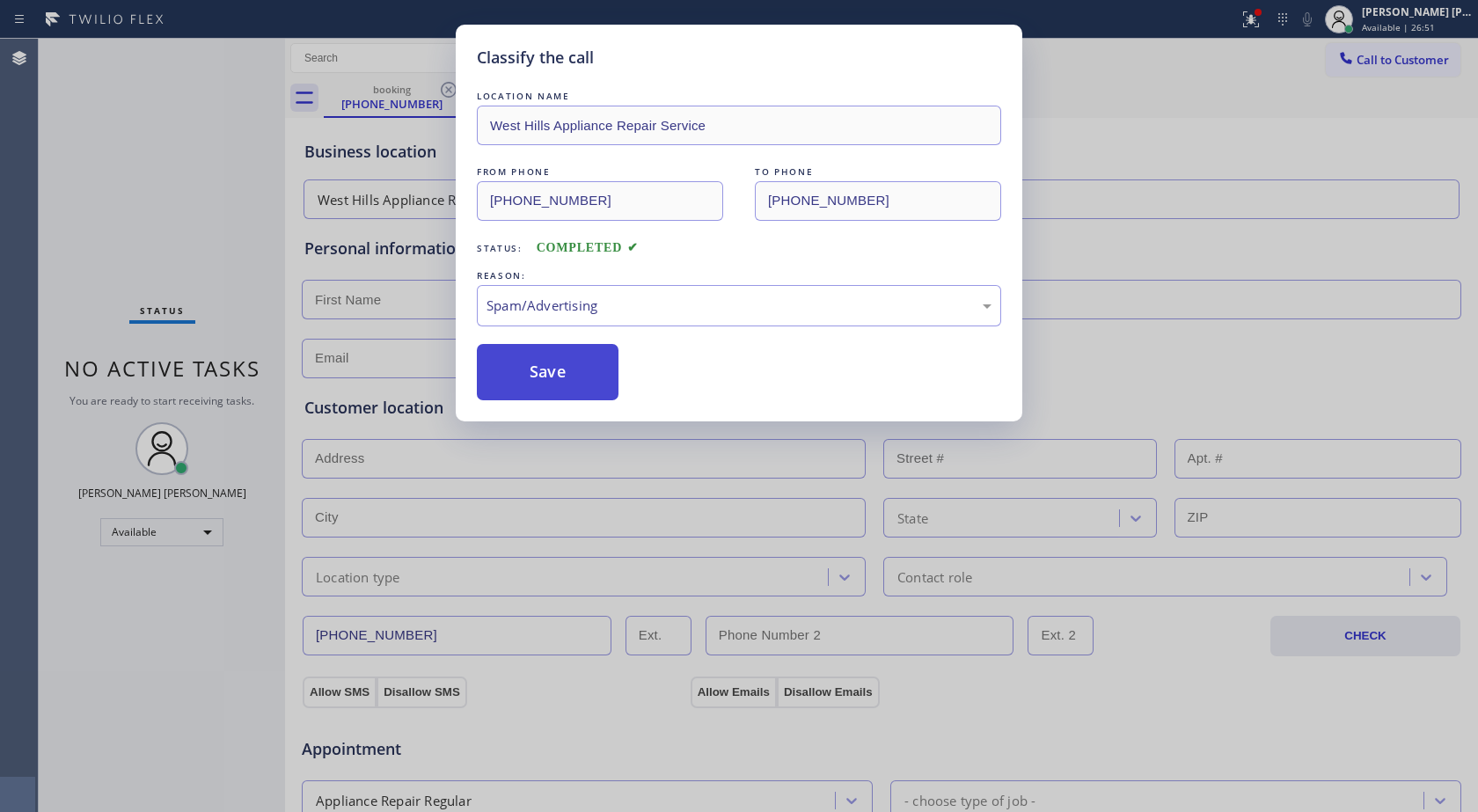
click at [571, 356] on button "Save" at bounding box center [548, 372] width 142 height 56
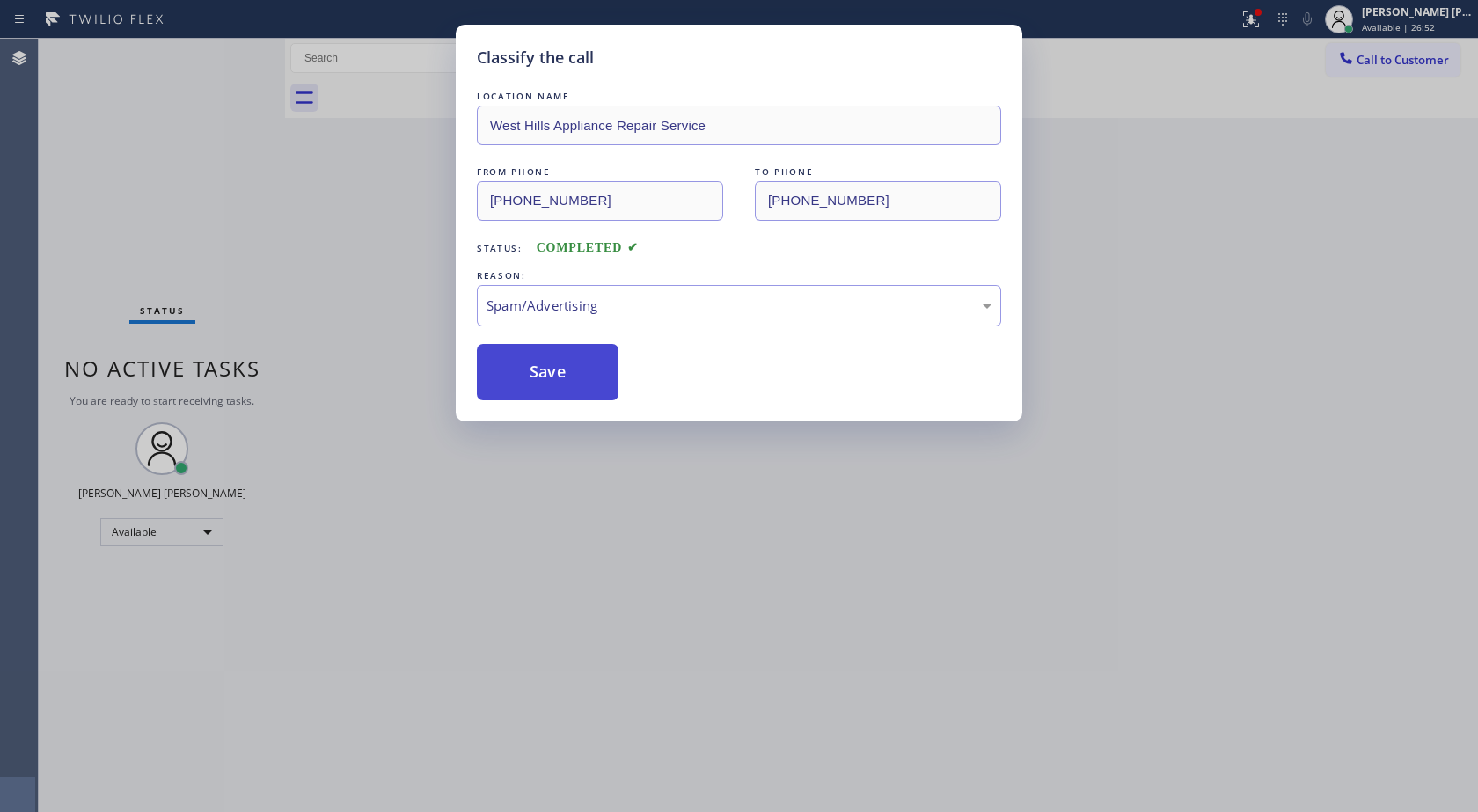
click at [571, 356] on button "Save" at bounding box center [548, 372] width 142 height 56
click at [571, 356] on div "Classify the call LOCATION NAME AquaSmart Pipe FROM PHONE [PHONE_NUMBER] TO PHO…" at bounding box center [758, 424] width 1440 height 773
click at [571, 356] on div "Back to Dashboard Change Sender ID Customers Technicians Select a contact Outbo…" at bounding box center [882, 424] width 1193 height 773
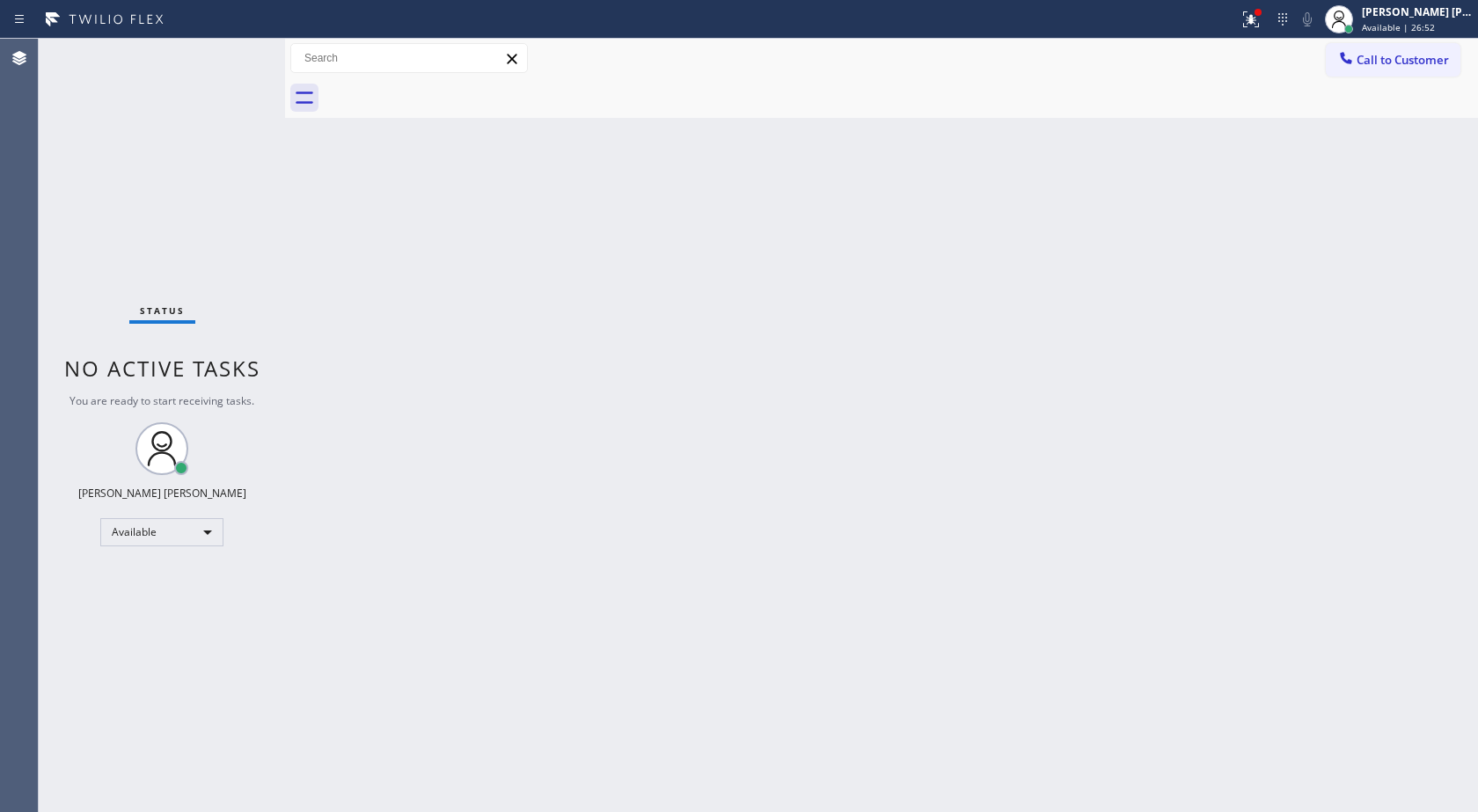
drag, startPoint x: 571, startPoint y: 356, endPoint x: 140, endPoint y: 117, distance: 492.8
click at [487, 296] on div "Back to Dashboard Change Sender ID Customers Technicians Select a contact Outbo…" at bounding box center [882, 424] width 1193 height 773
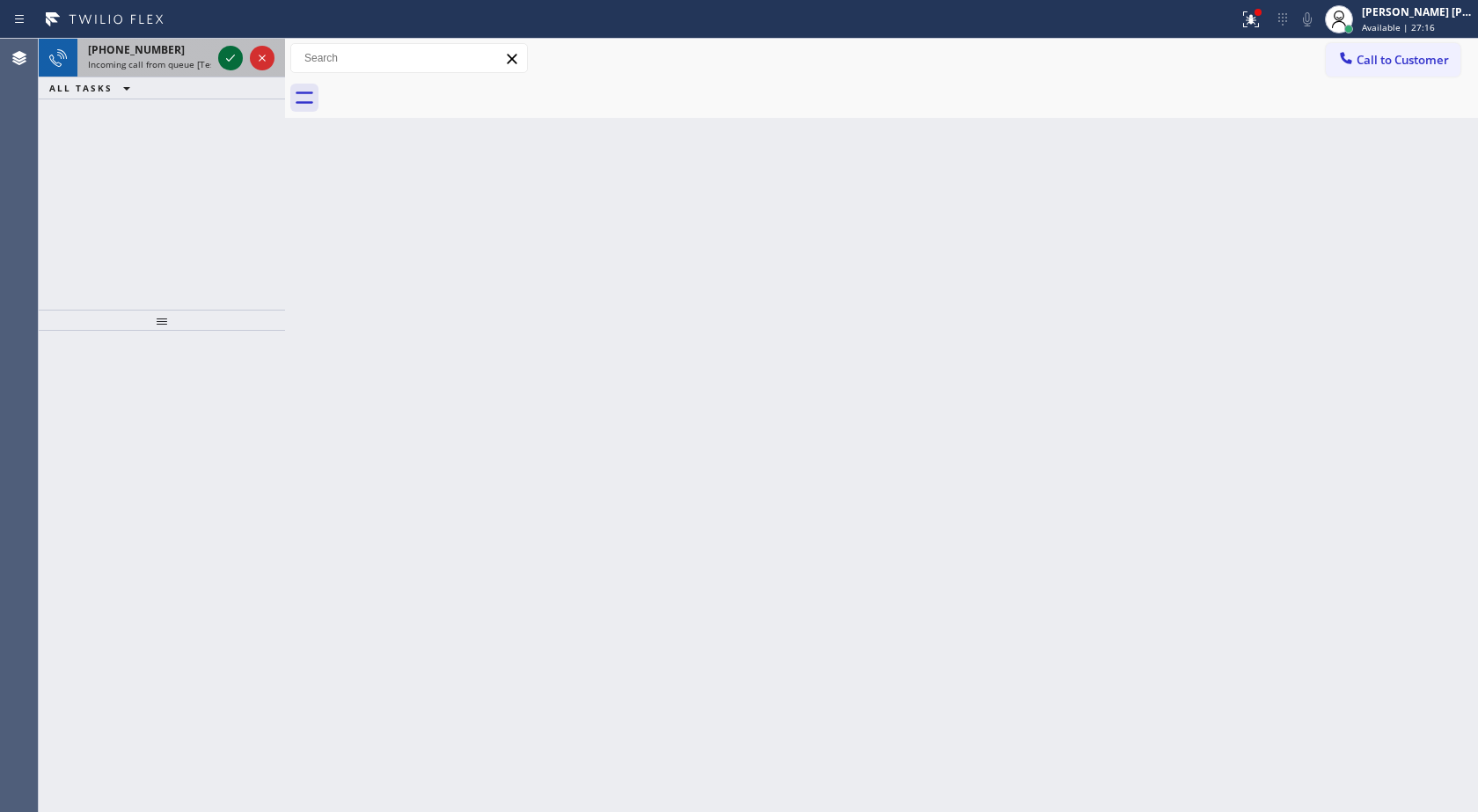
click at [222, 50] on icon at bounding box center [230, 58] width 22 height 21
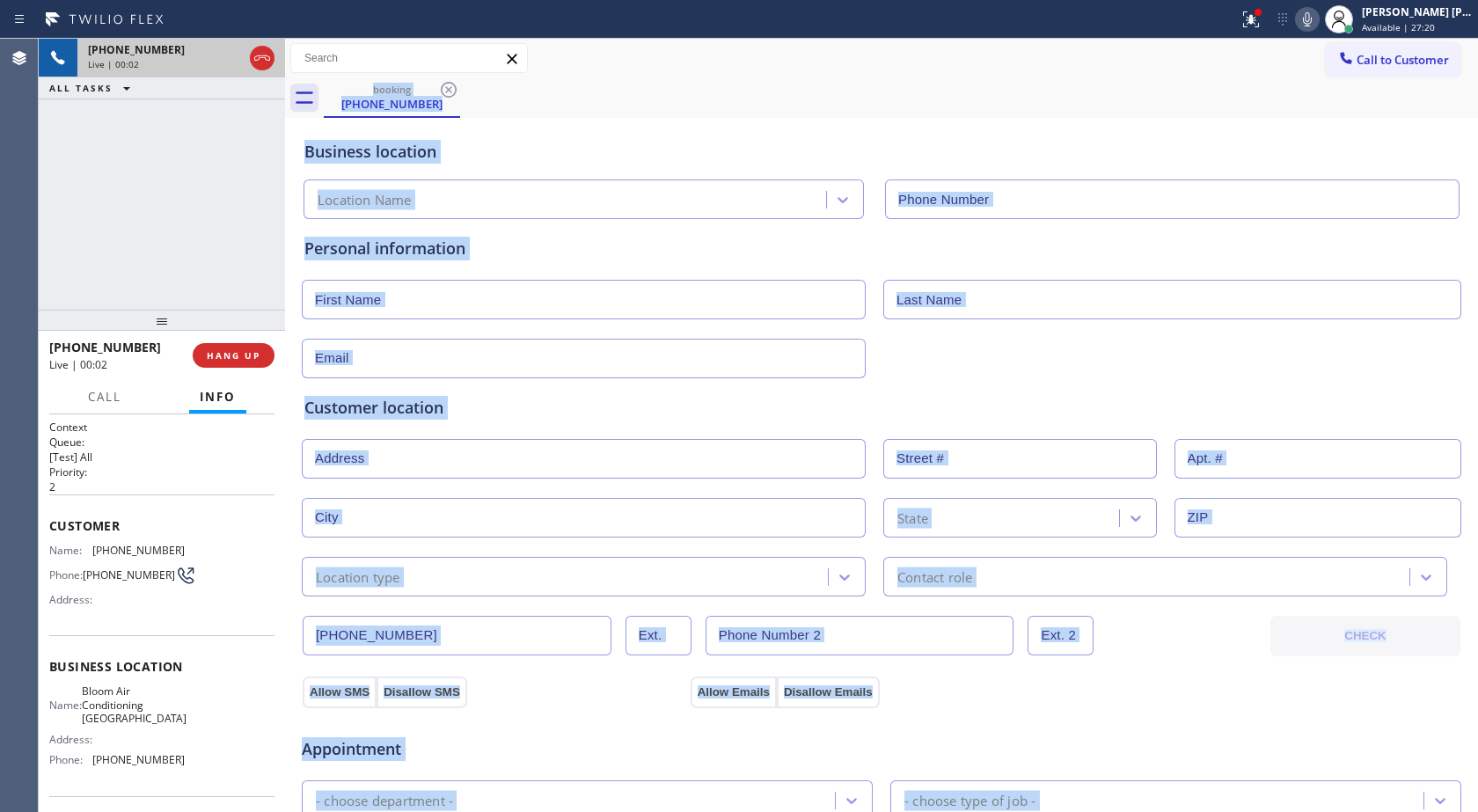
type input "[PHONE_NUMBER]"
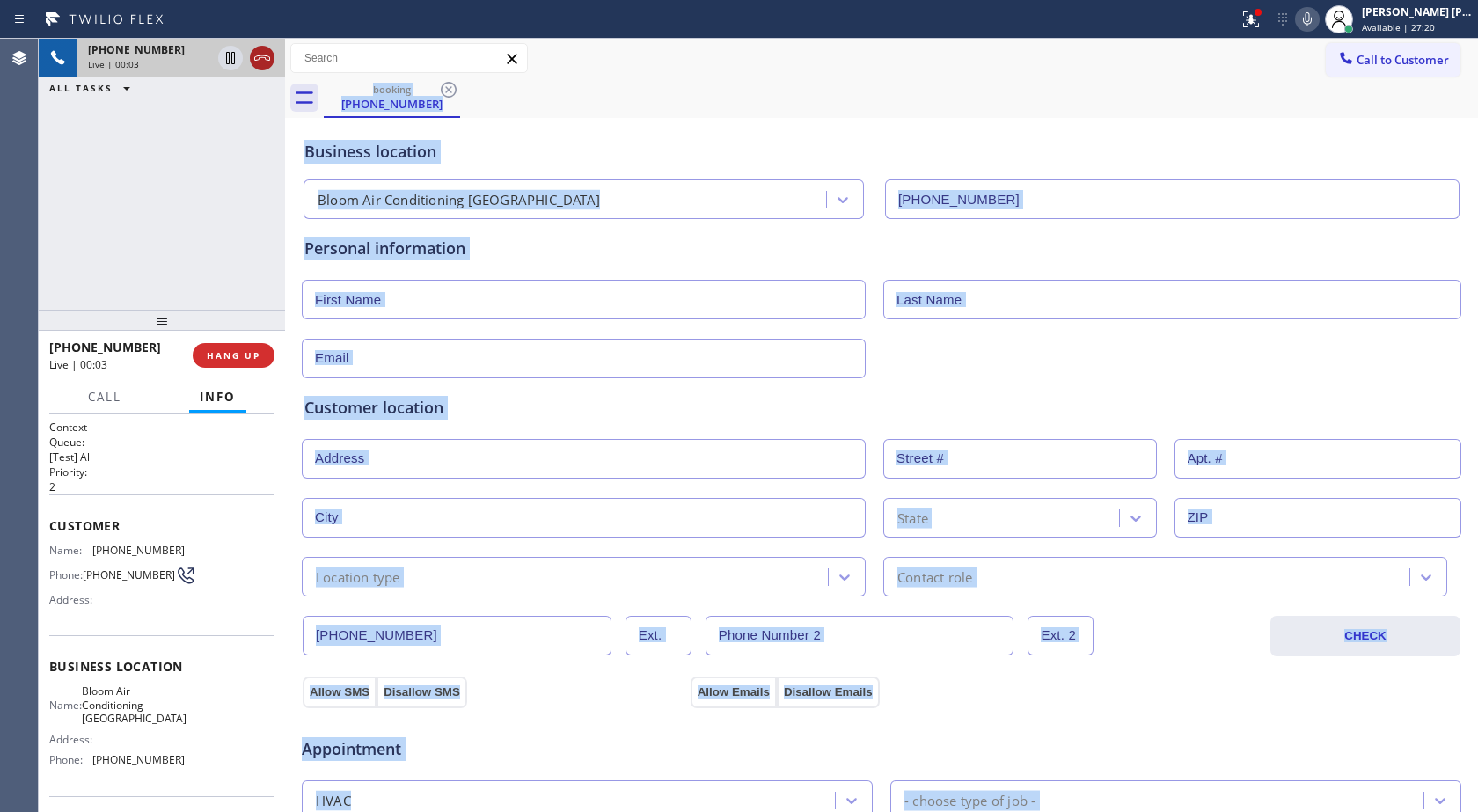
click at [257, 65] on icon at bounding box center [262, 58] width 22 height 21
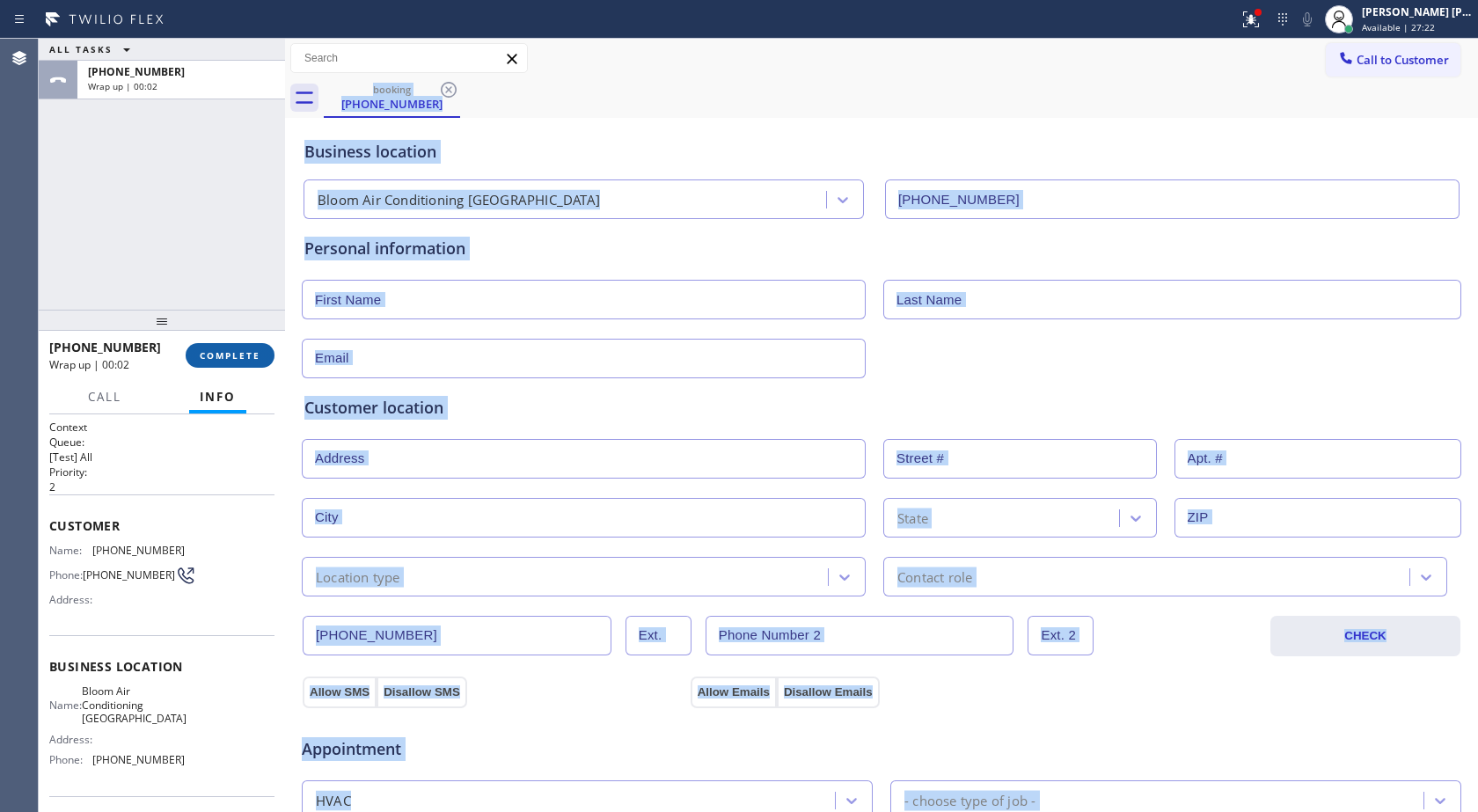
click at [244, 355] on span "COMPLETE" at bounding box center [230, 355] width 61 height 12
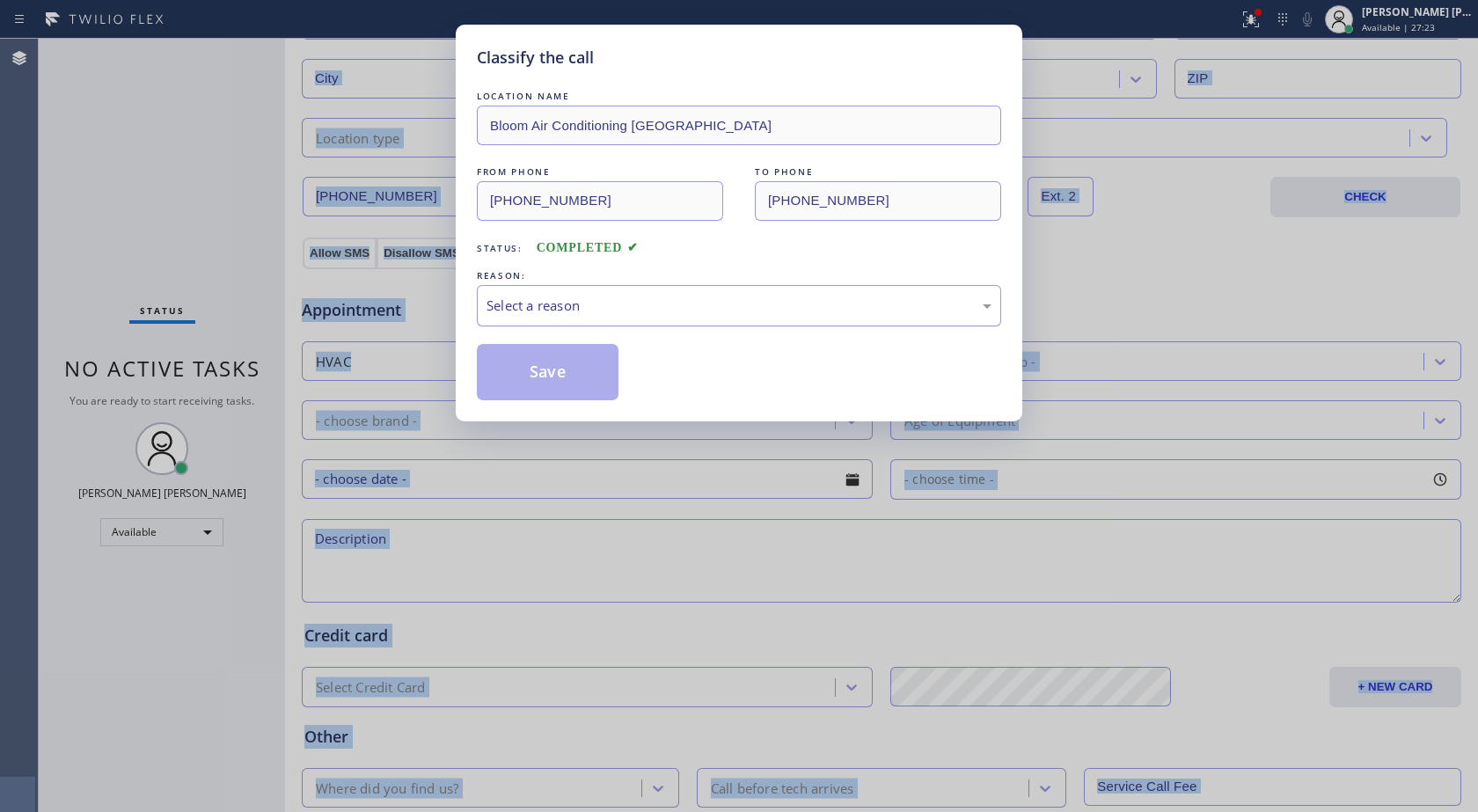
scroll to position [440, 0]
click at [622, 318] on div "Select a reason" at bounding box center [739, 306] width 524 height 41
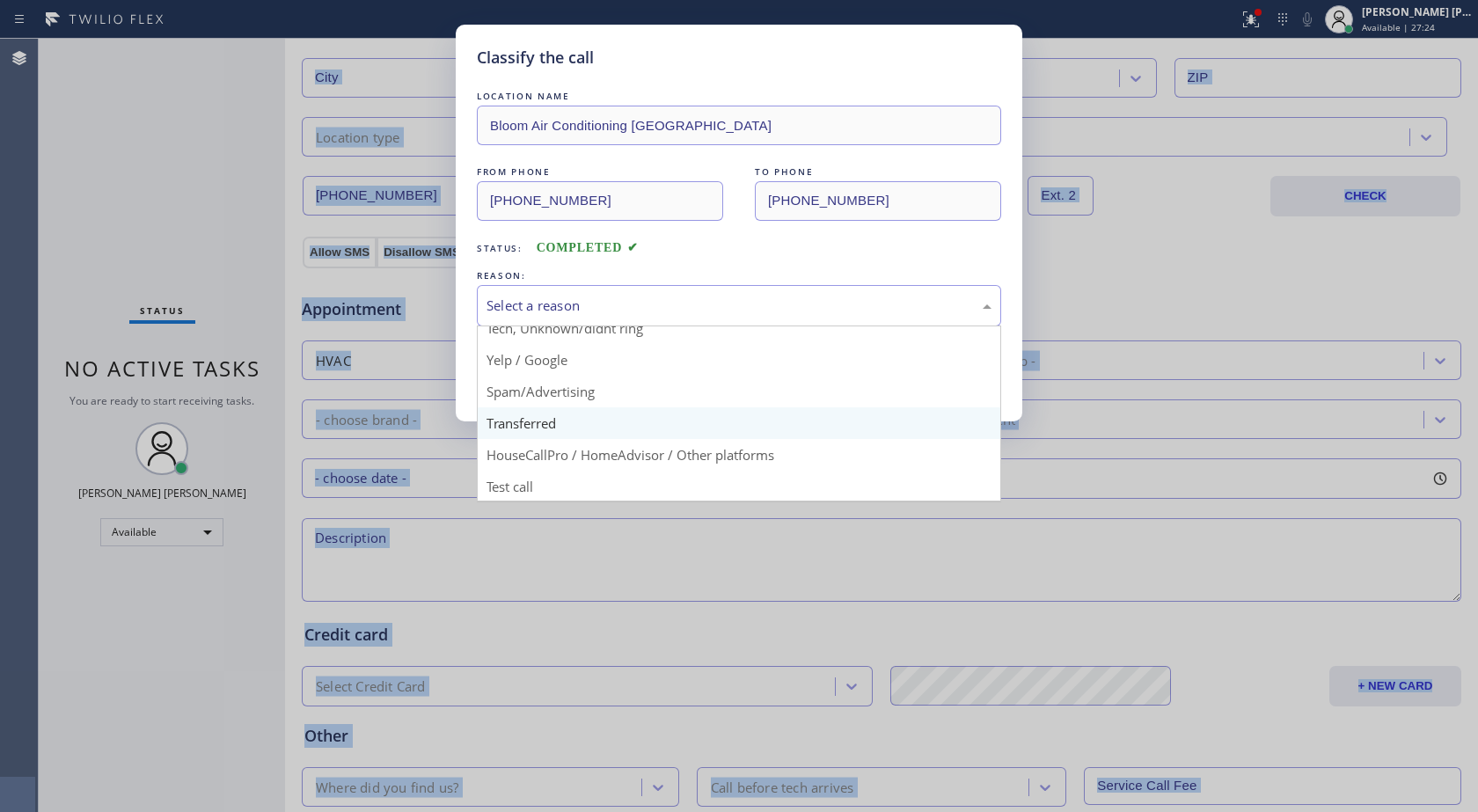
scroll to position [111, 0]
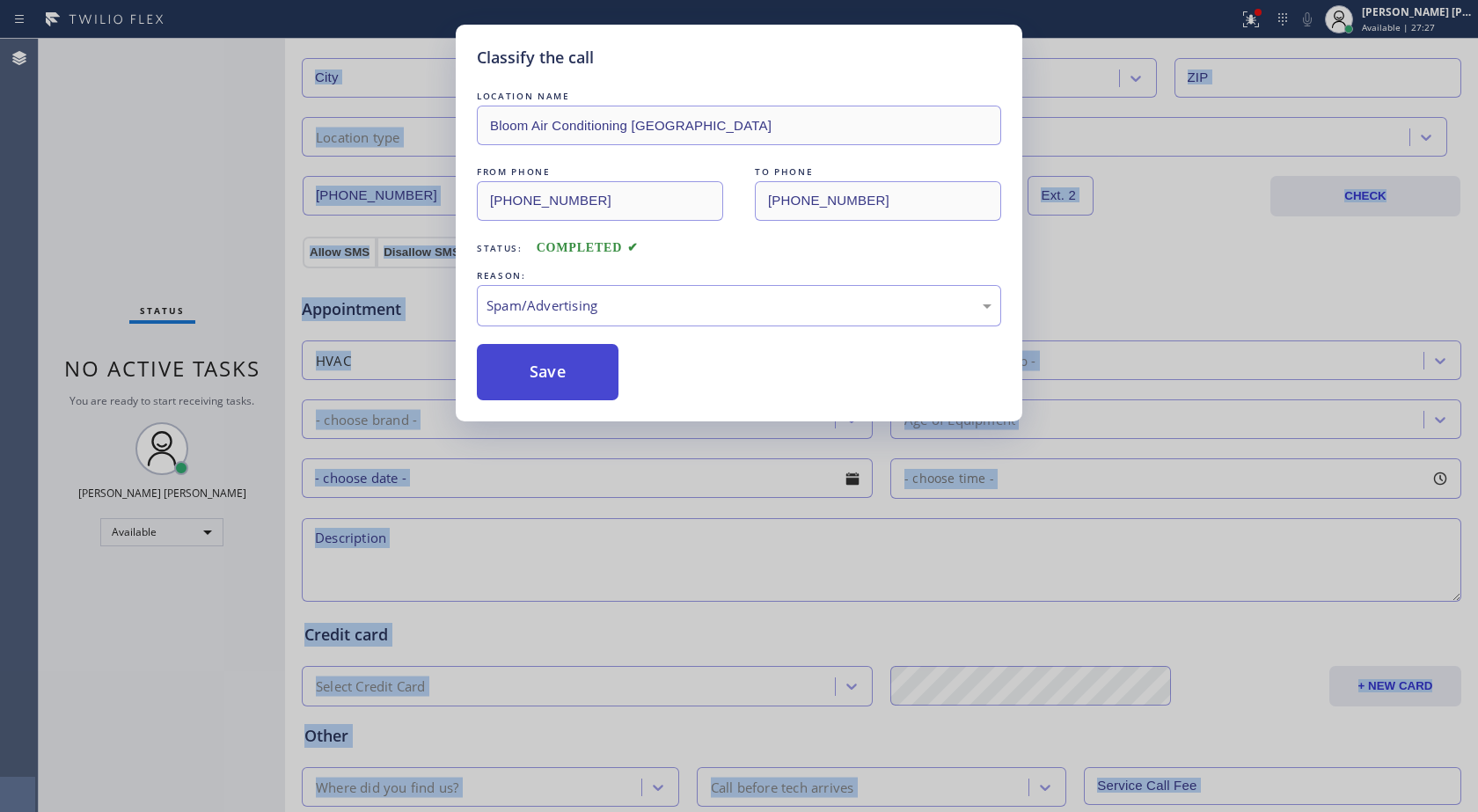
click at [551, 388] on button "Save" at bounding box center [548, 372] width 142 height 56
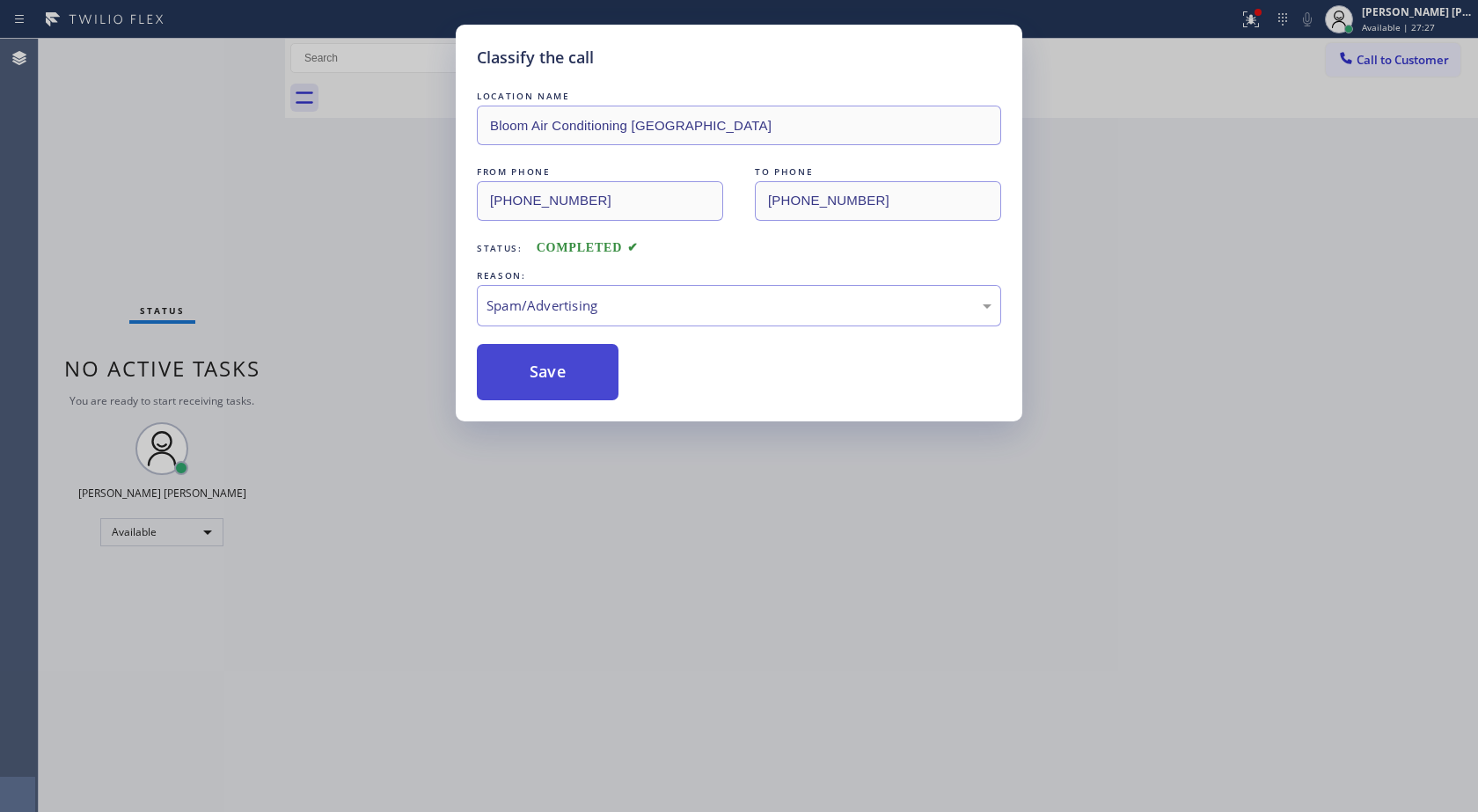
scroll to position [0, 0]
click at [551, 388] on button "Save" at bounding box center [548, 372] width 142 height 56
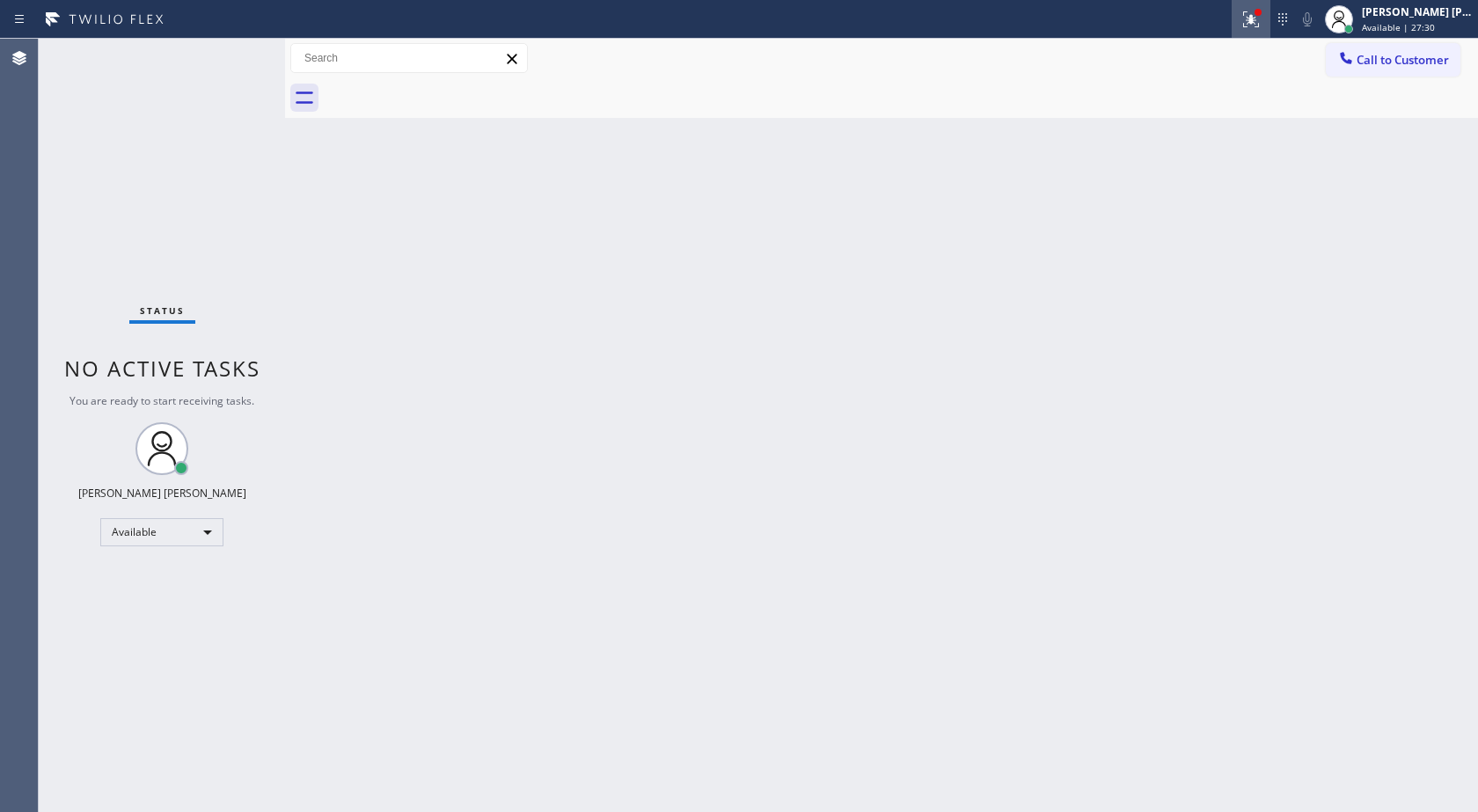
click at [1251, 18] on icon at bounding box center [1251, 19] width 16 height 16
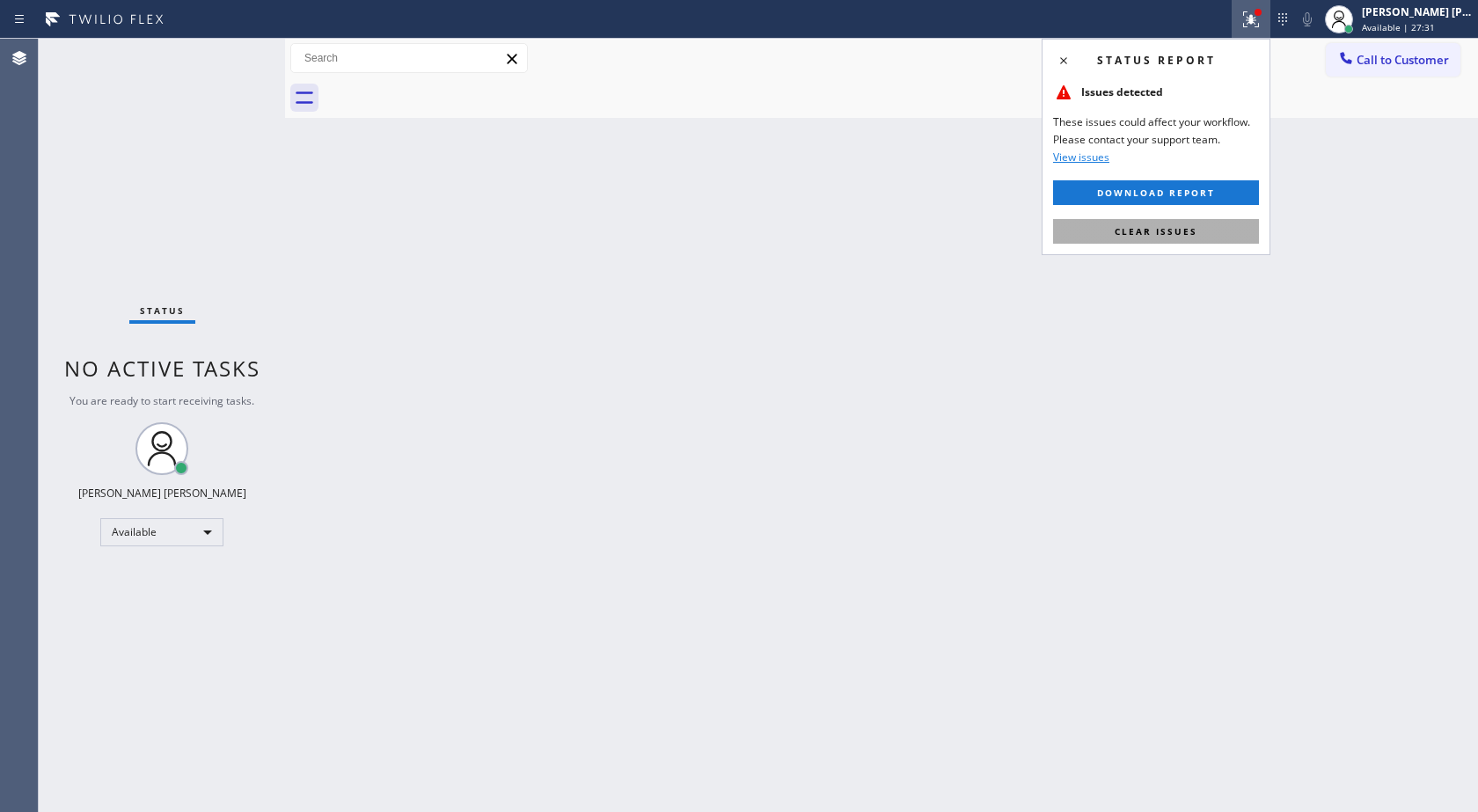
click at [1206, 227] on button "Clear issues" at bounding box center [1156, 231] width 206 height 24
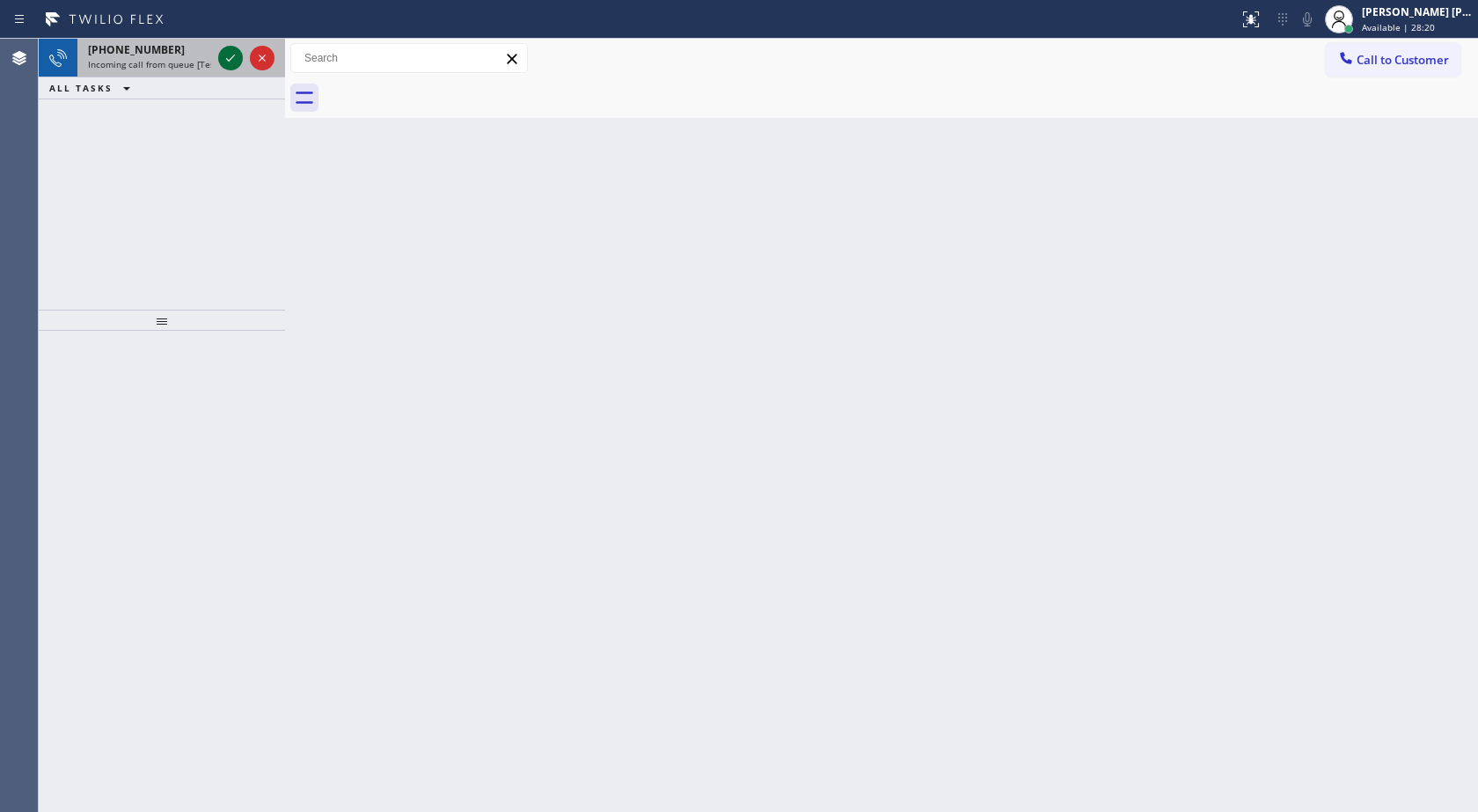
click at [233, 54] on icon at bounding box center [230, 58] width 22 height 21
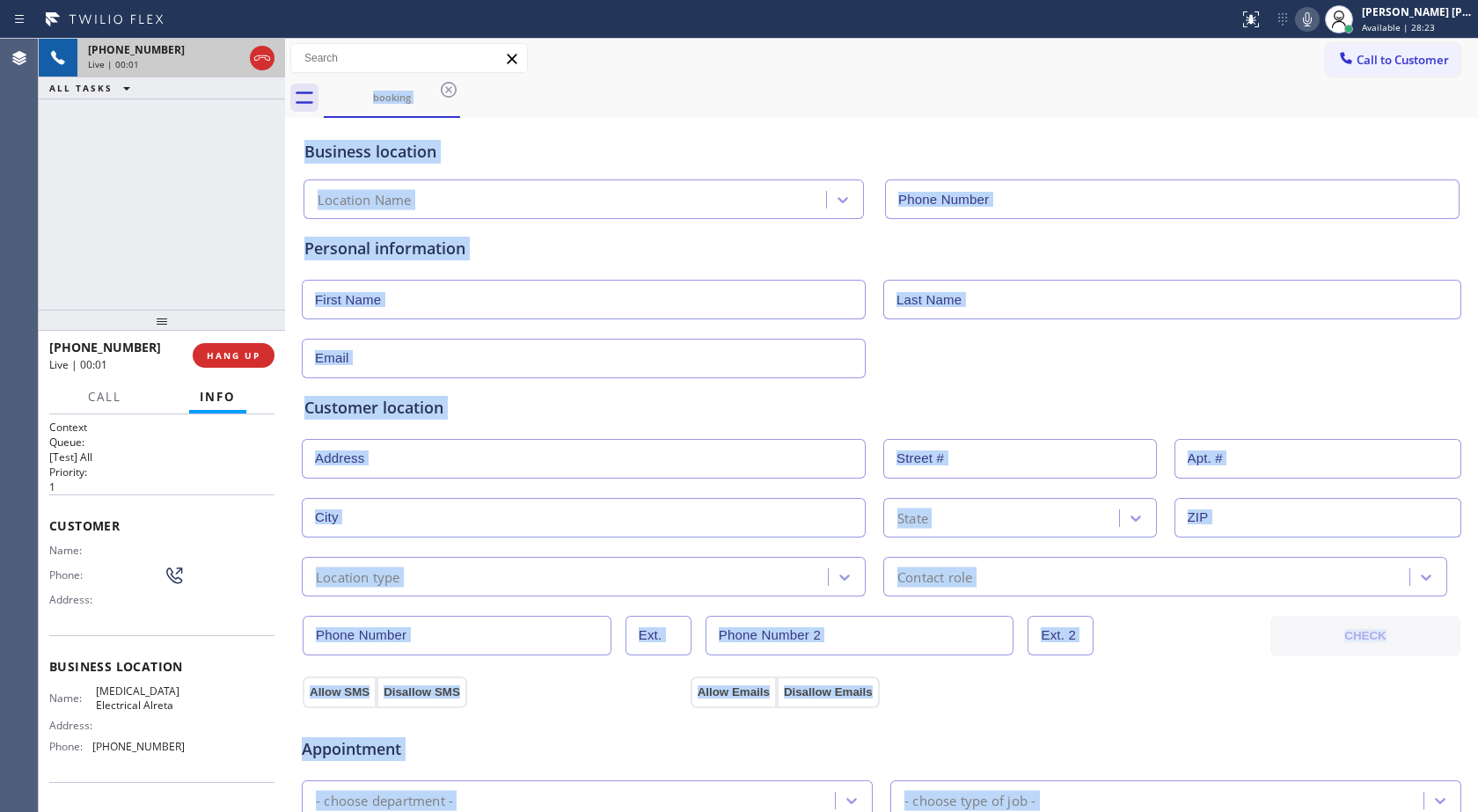
type input "[PHONE_NUMBER]"
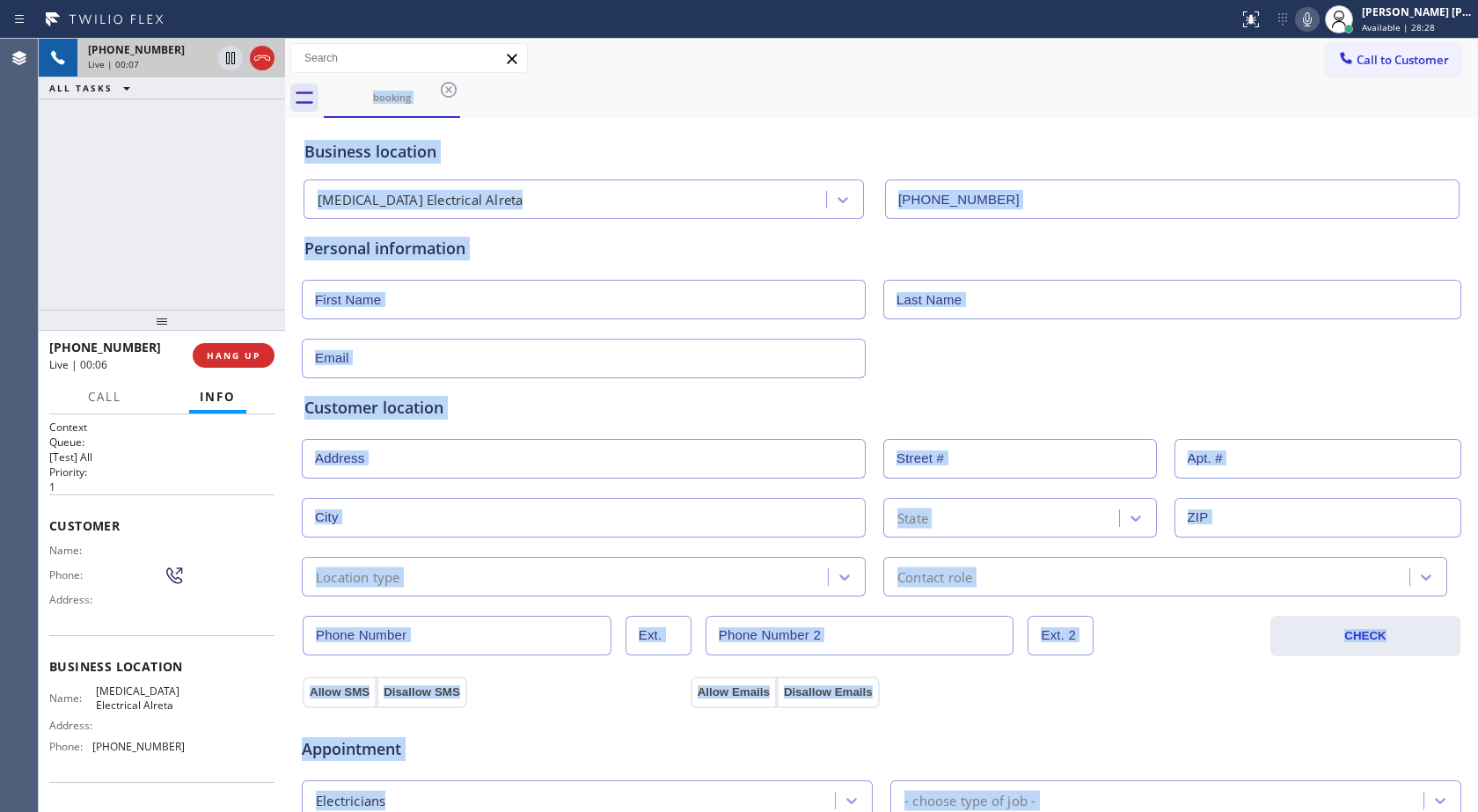
click at [525, 147] on div "Business location" at bounding box center [882, 151] width 1155 height 23
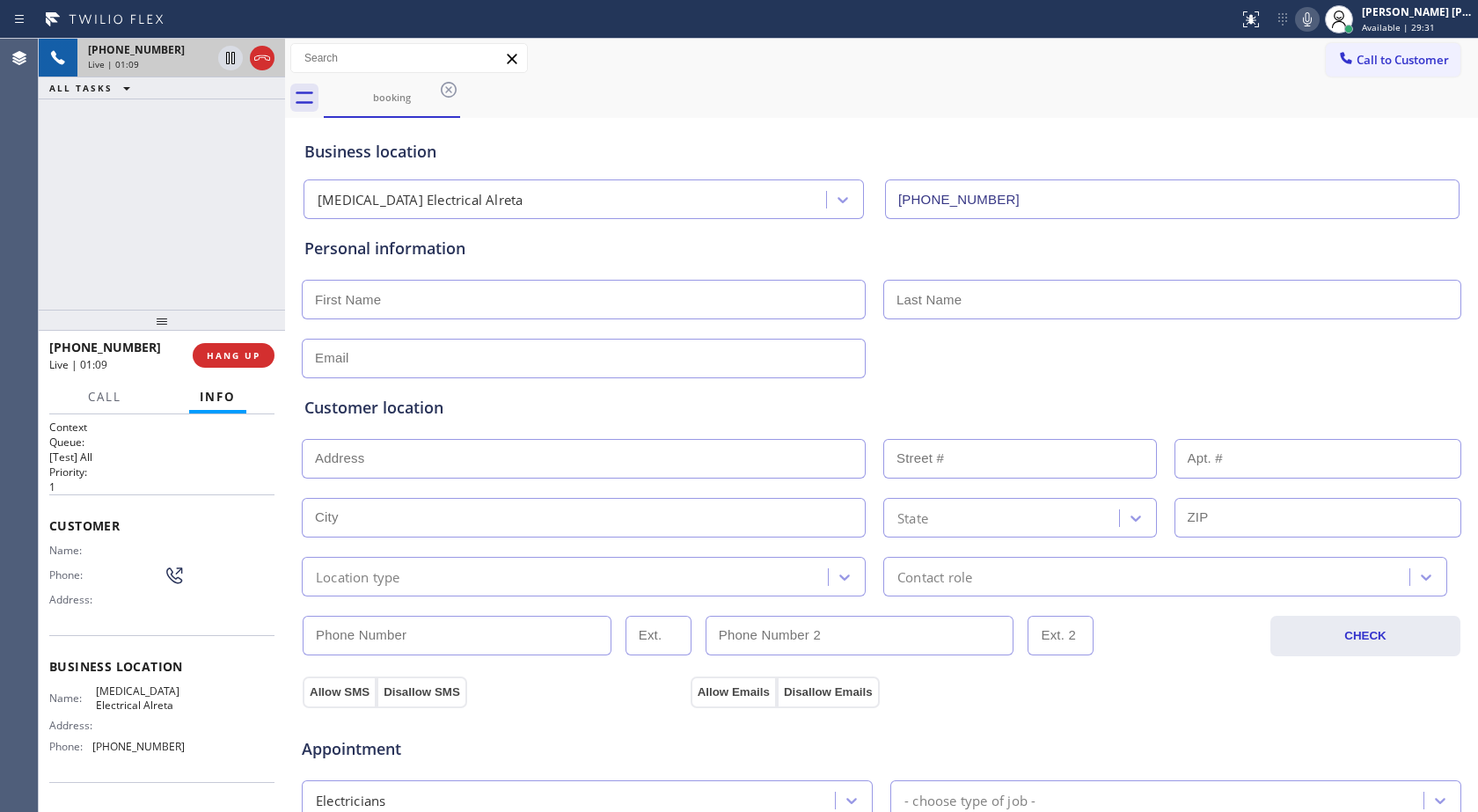
click at [1314, 21] on icon at bounding box center [1307, 19] width 22 height 21
click at [1298, 63] on div "Call to Customer Outbound call Location Search location Your caller id phone nu…" at bounding box center [882, 58] width 1193 height 31
click at [1310, 15] on icon at bounding box center [1307, 19] width 22 height 21
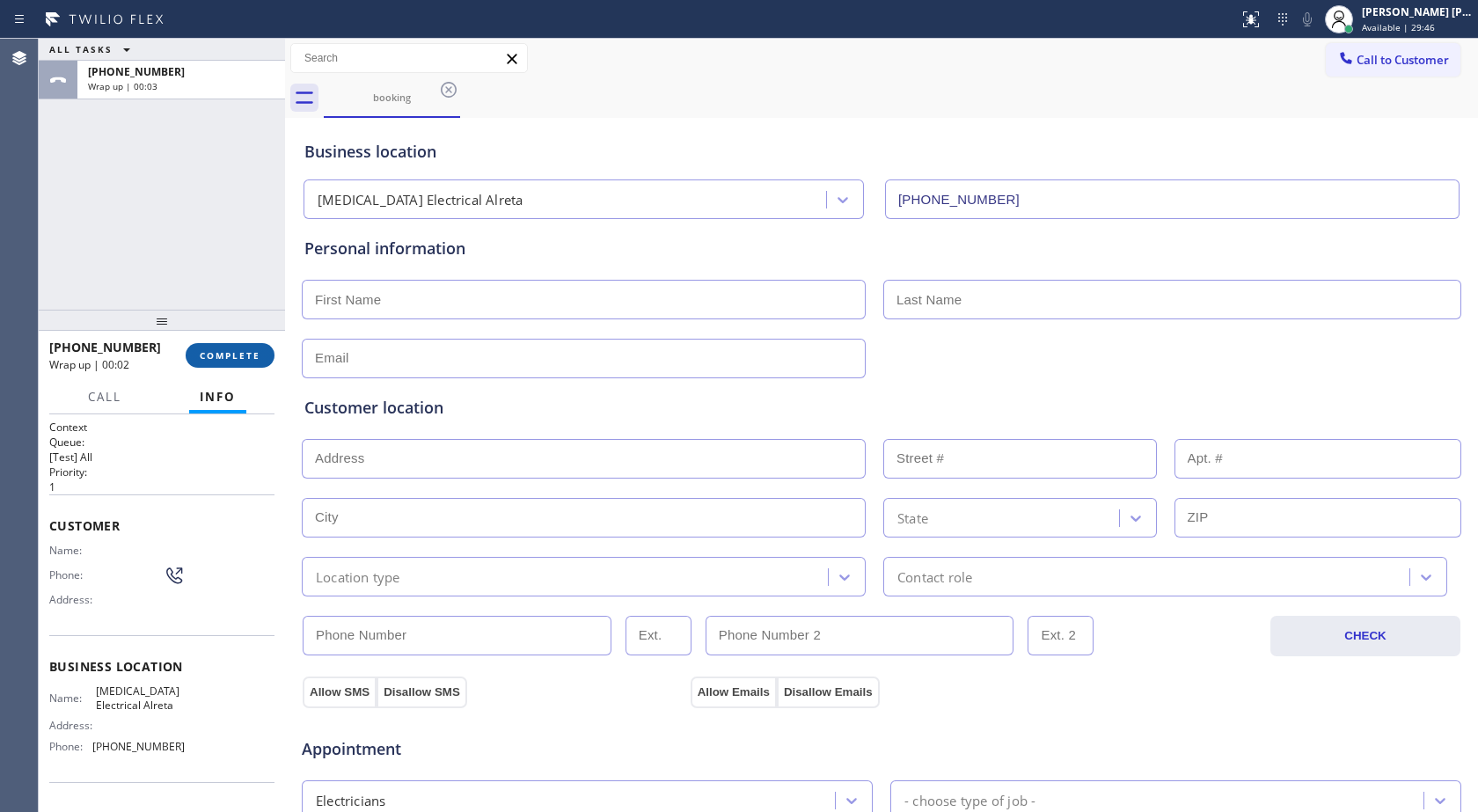
click at [240, 359] on span "COMPLETE" at bounding box center [230, 355] width 61 height 12
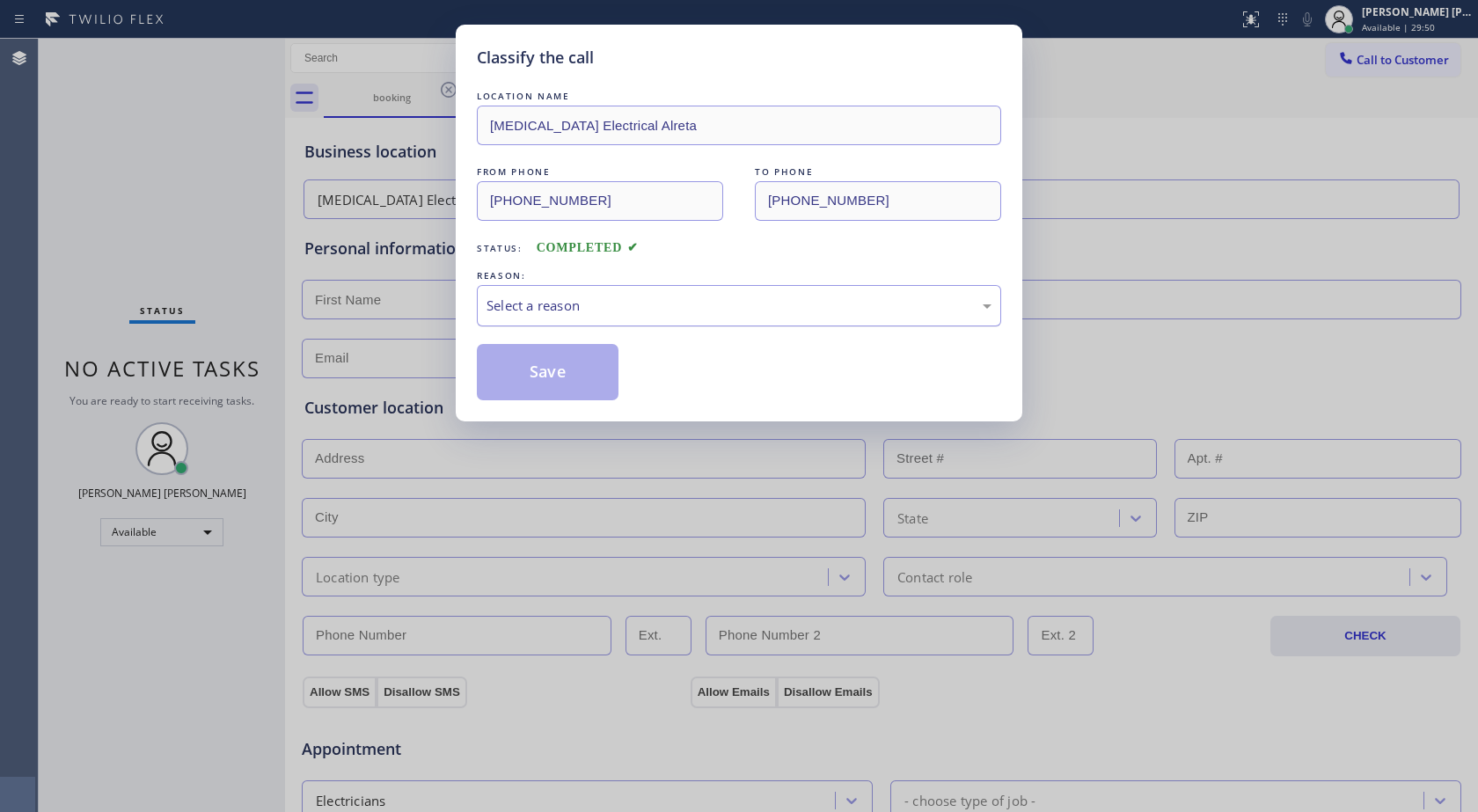
click at [653, 302] on div "Select a reason" at bounding box center [739, 306] width 505 height 21
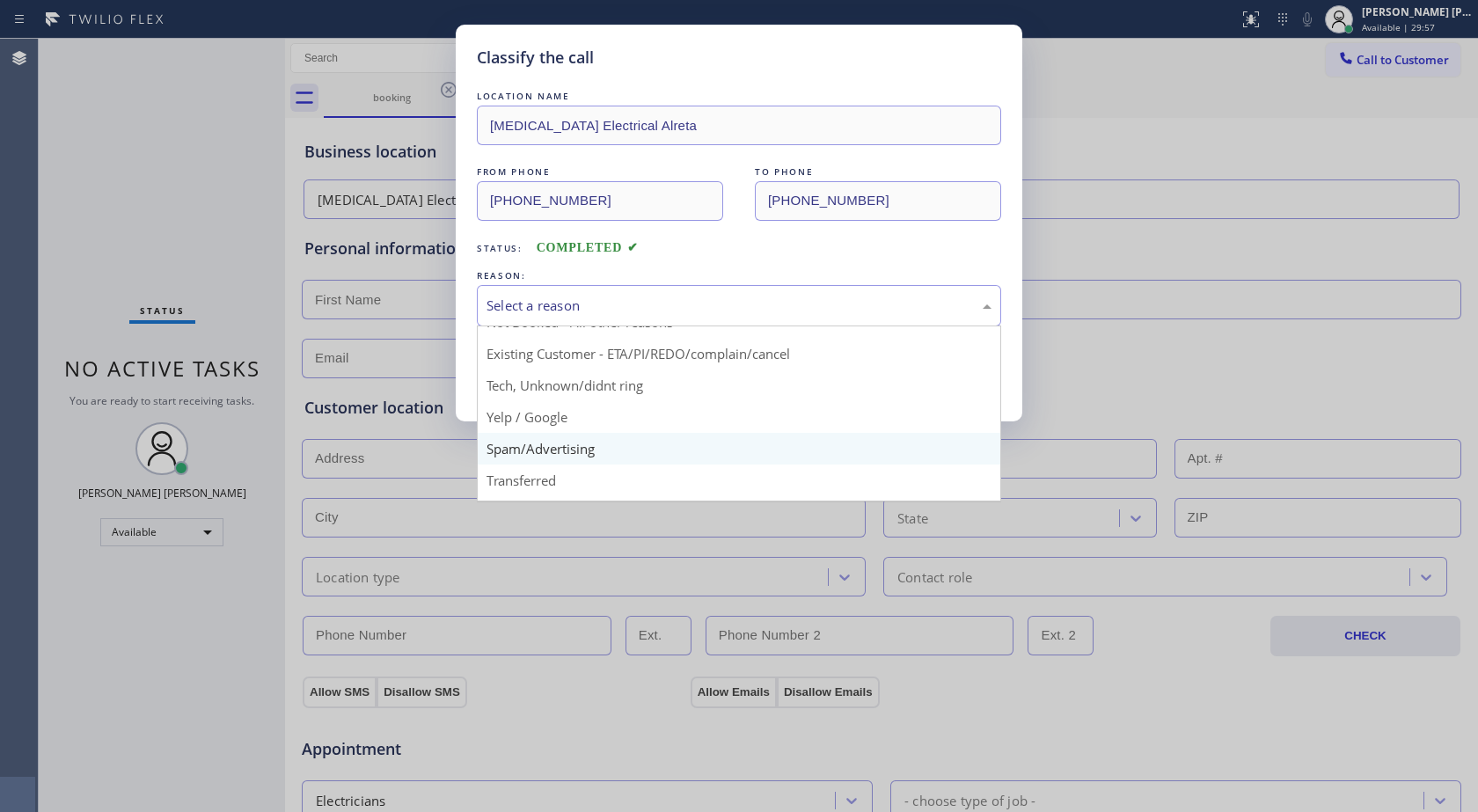
scroll to position [111, 0]
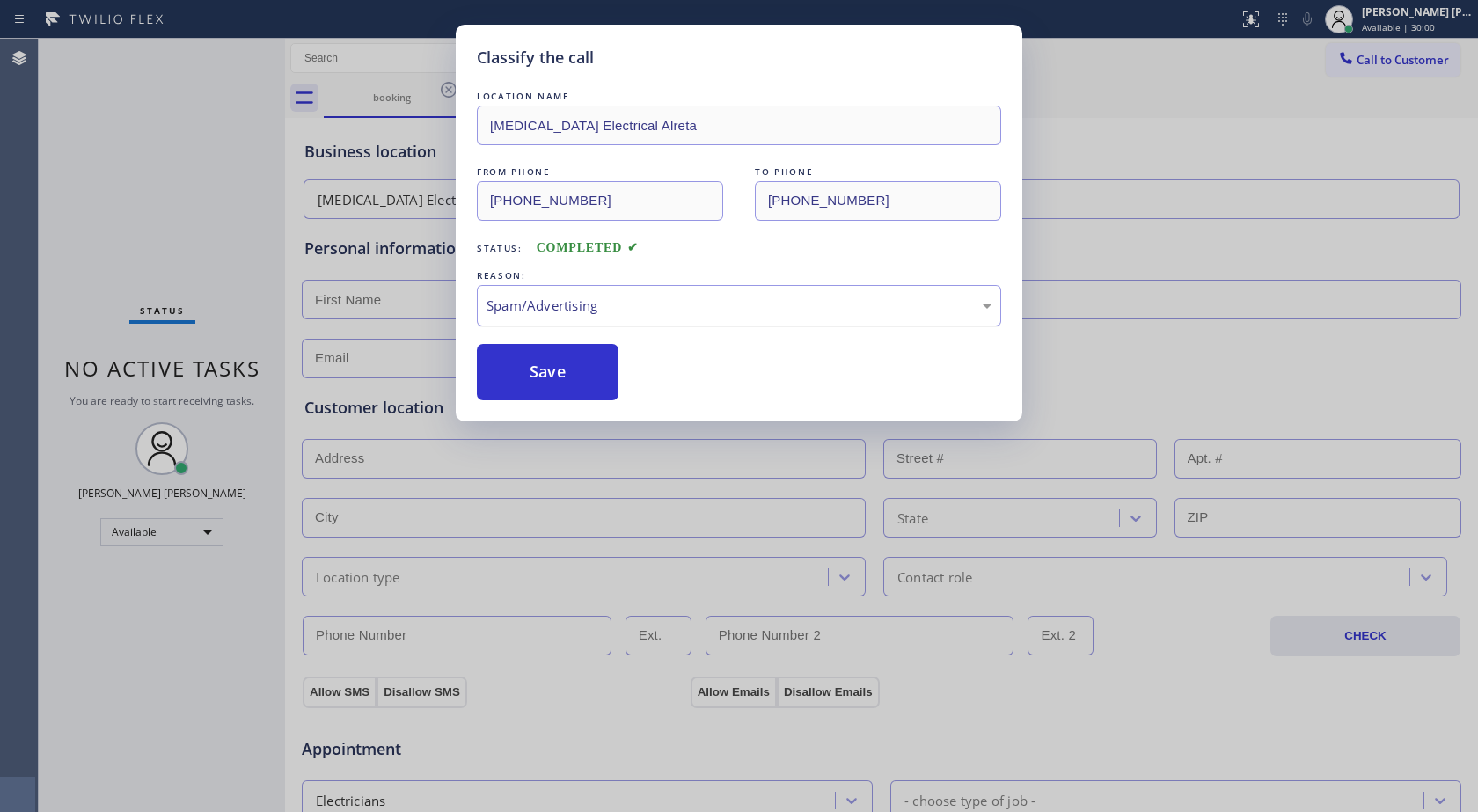
click at [569, 304] on div "Spam/Advertising" at bounding box center [739, 306] width 505 height 21
click at [592, 367] on button "Save" at bounding box center [548, 372] width 142 height 56
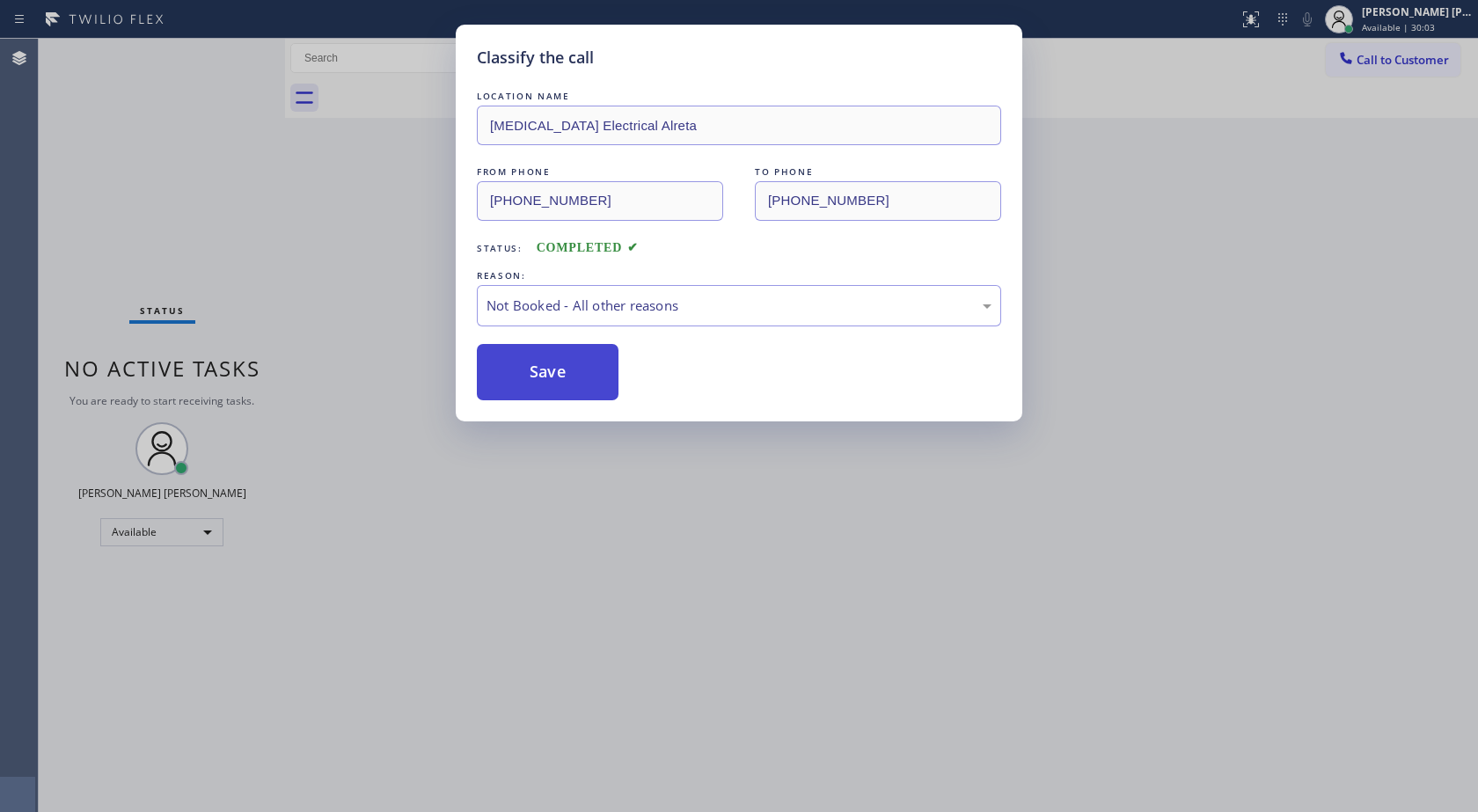
click at [564, 367] on button "Save" at bounding box center [548, 372] width 142 height 56
click at [564, 367] on div "Classify the call LOCATION NAME AquaSmart Pipe FROM PHONE [PHONE_NUMBER] TO PHO…" at bounding box center [758, 424] width 1440 height 773
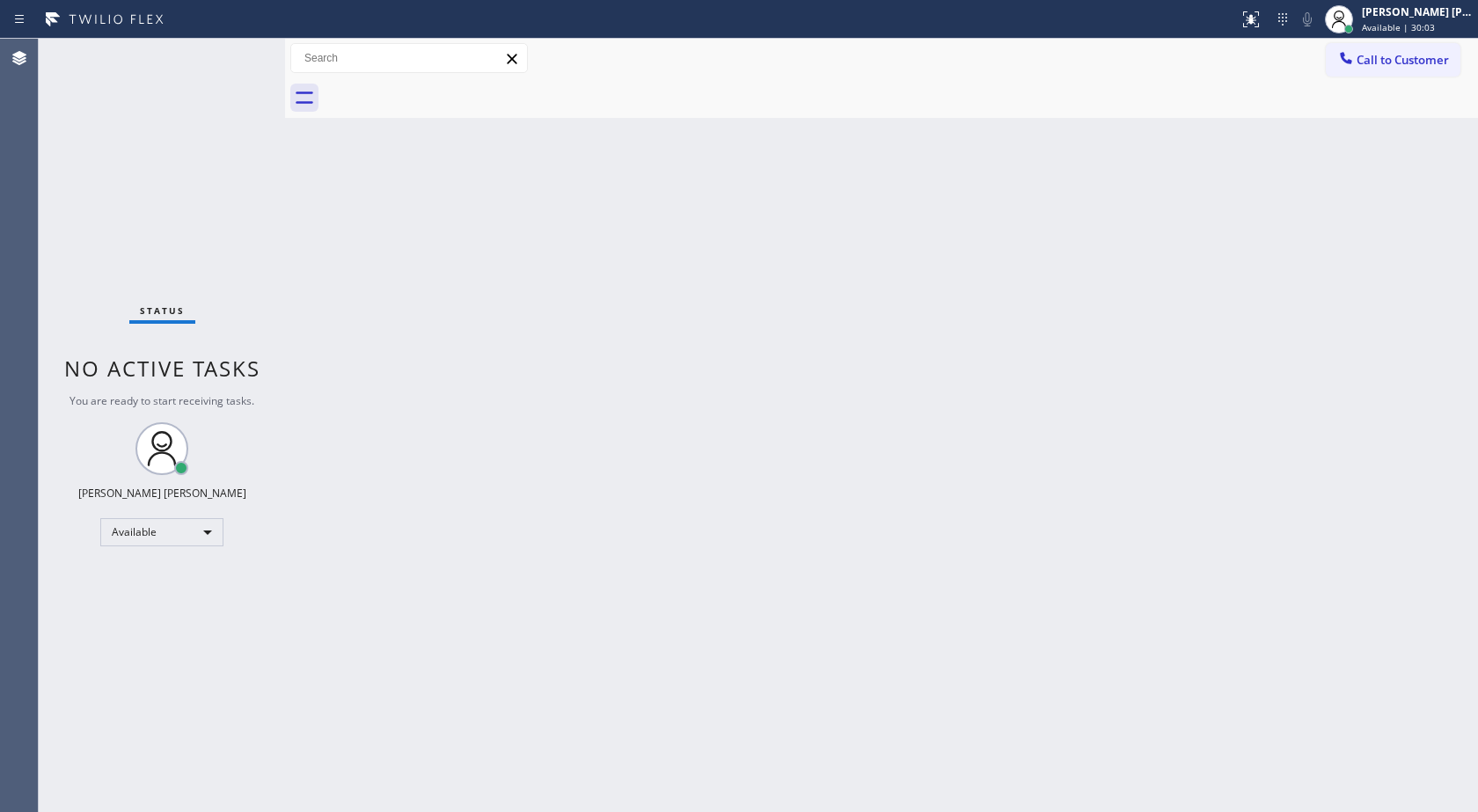
click at [564, 367] on div "Back to Dashboard Change Sender ID Customers Technicians Select a contact Outbo…" at bounding box center [882, 424] width 1193 height 773
click at [400, 64] on input "text" at bounding box center [409, 58] width 236 height 28
click at [217, 541] on div "Available" at bounding box center [162, 532] width 123 height 28
click at [373, 526] on div at bounding box center [739, 406] width 1478 height 812
click at [384, 520] on div "Back to Dashboard Change Sender ID Customers Technicians Select a contact Outbo…" at bounding box center [882, 424] width 1193 height 773
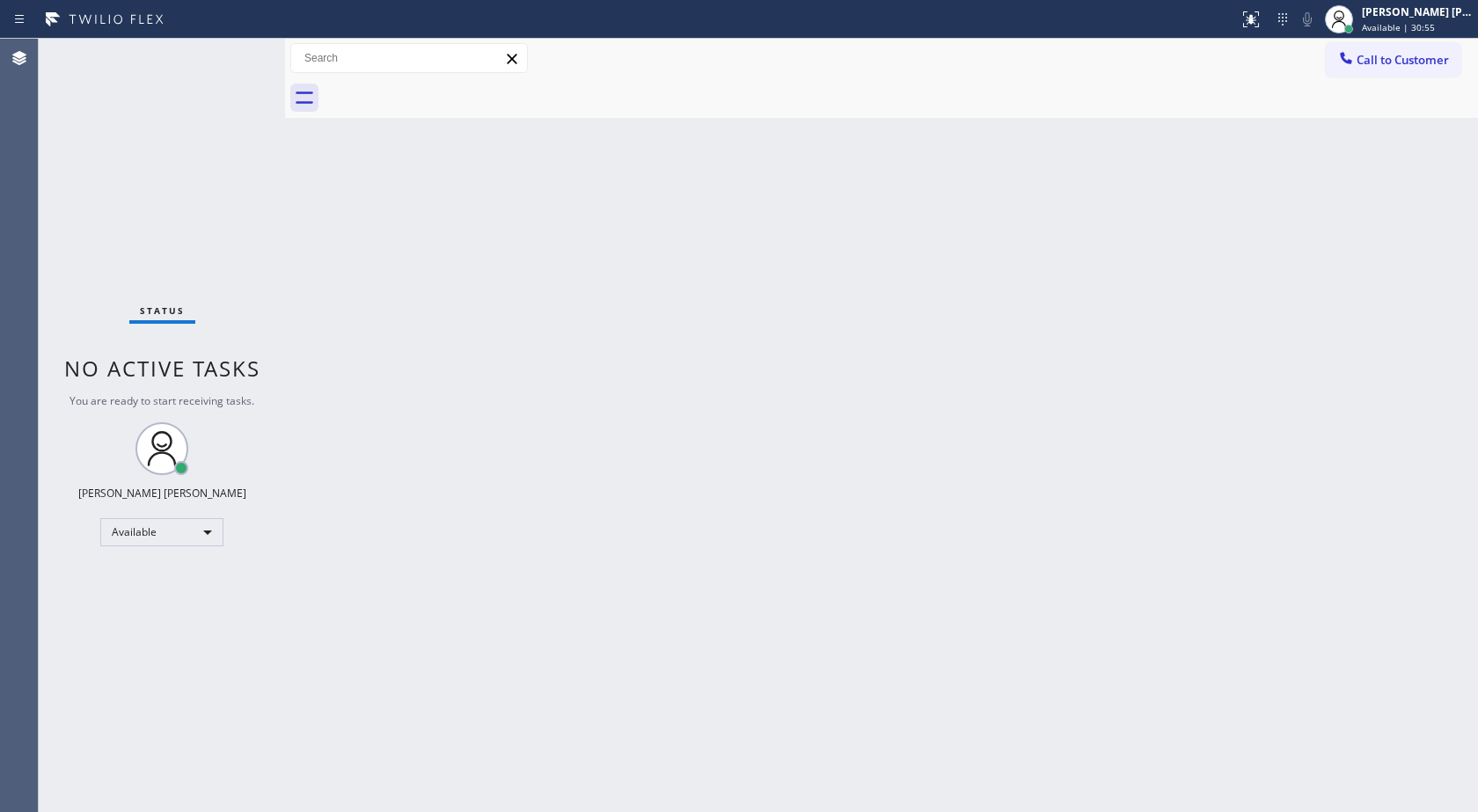
click at [384, 520] on div "Back to Dashboard Change Sender ID Customers Technicians Select a contact Outbo…" at bounding box center [882, 424] width 1193 height 773
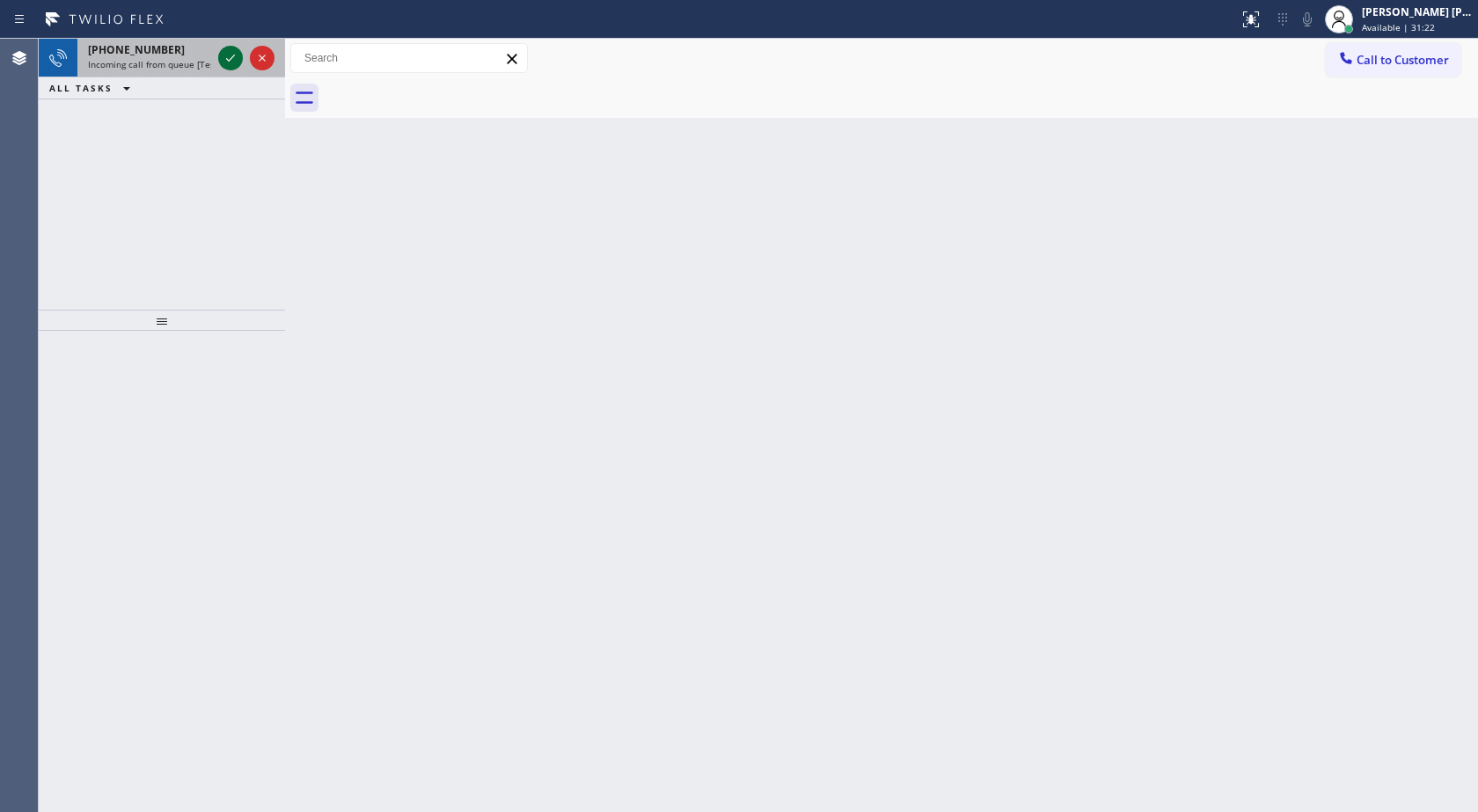
click at [222, 57] on icon at bounding box center [230, 58] width 22 height 21
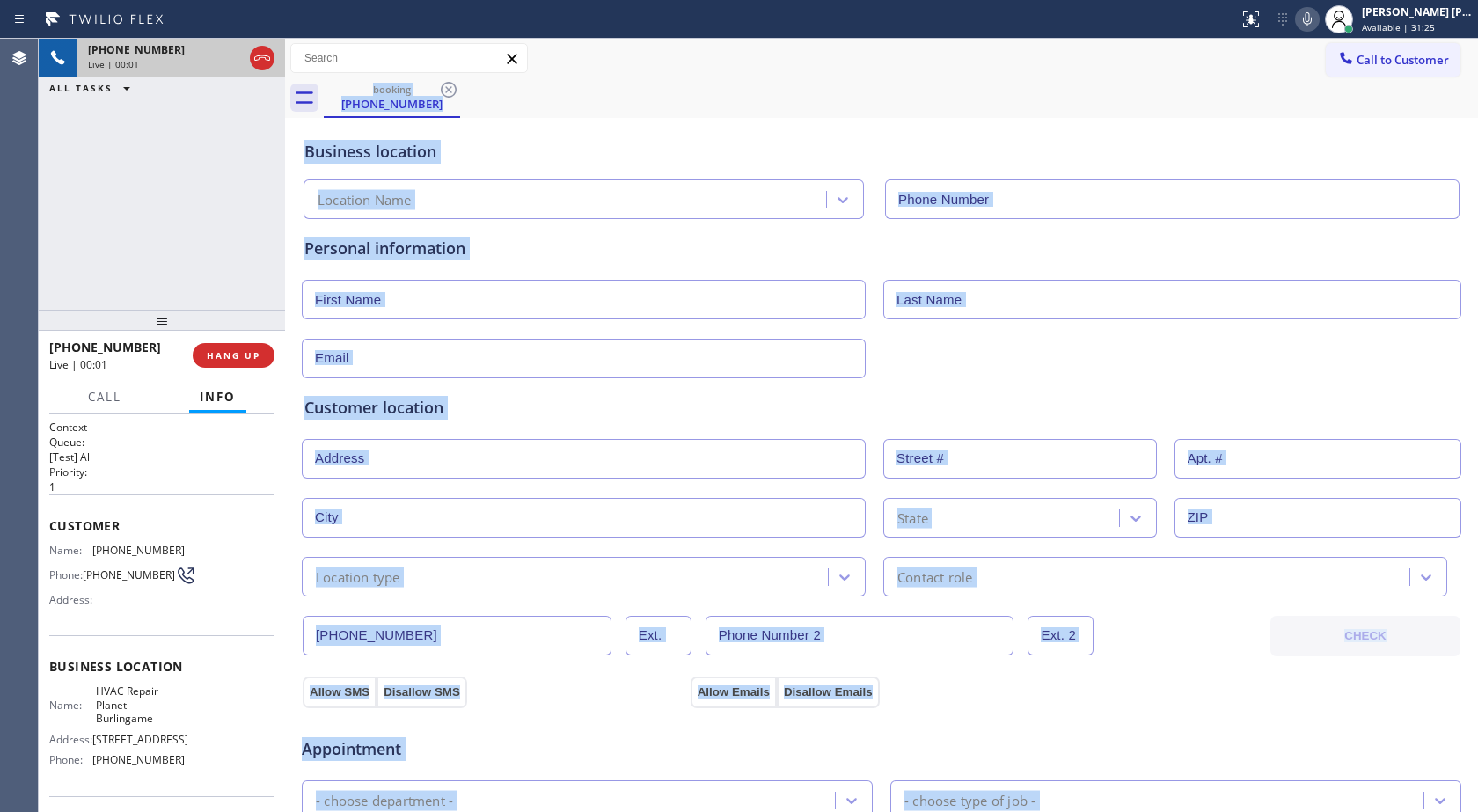
type input "[PHONE_NUMBER]"
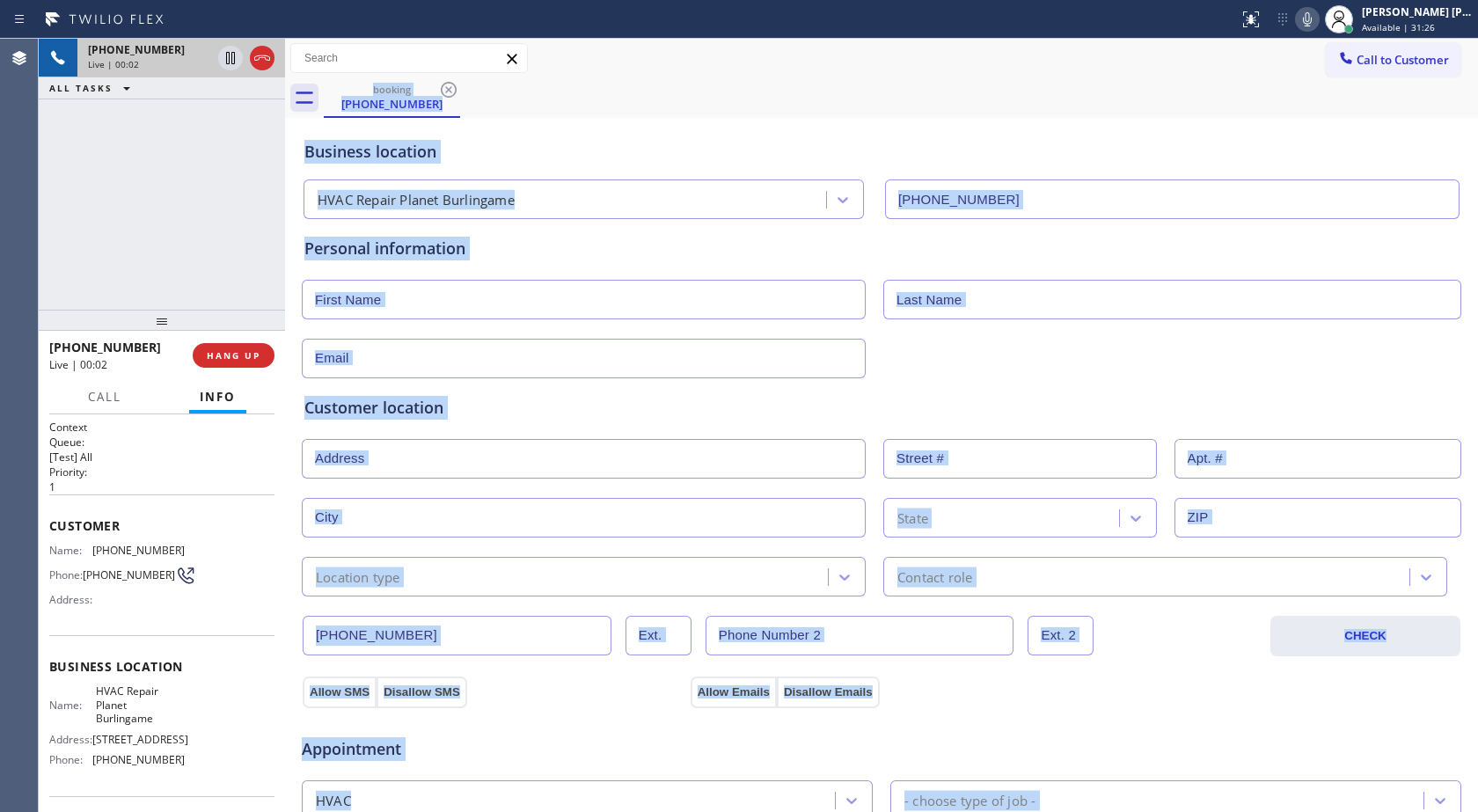
click at [777, 147] on div "Business location" at bounding box center [882, 151] width 1155 height 23
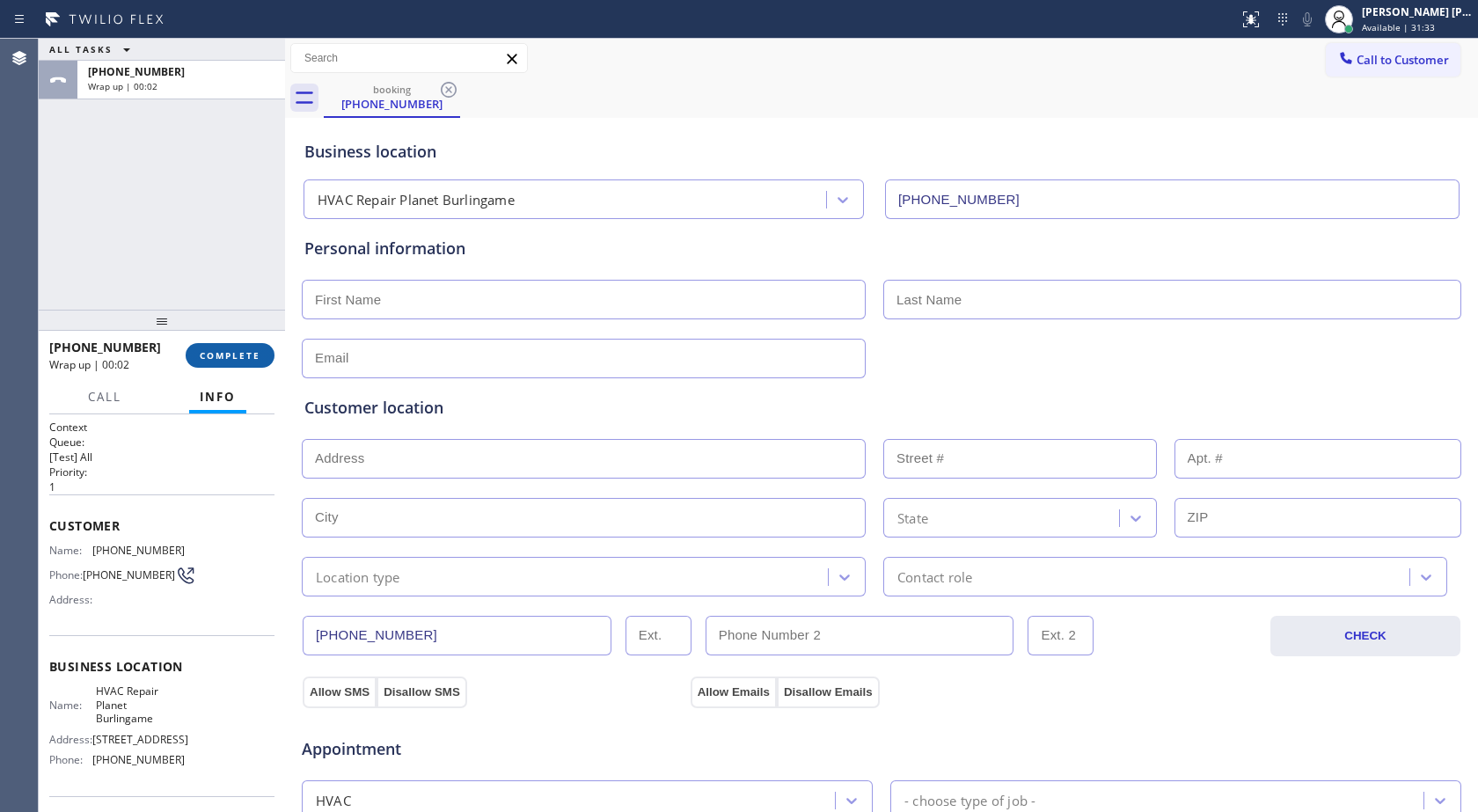
click at [246, 353] on span "COMPLETE" at bounding box center [230, 355] width 61 height 12
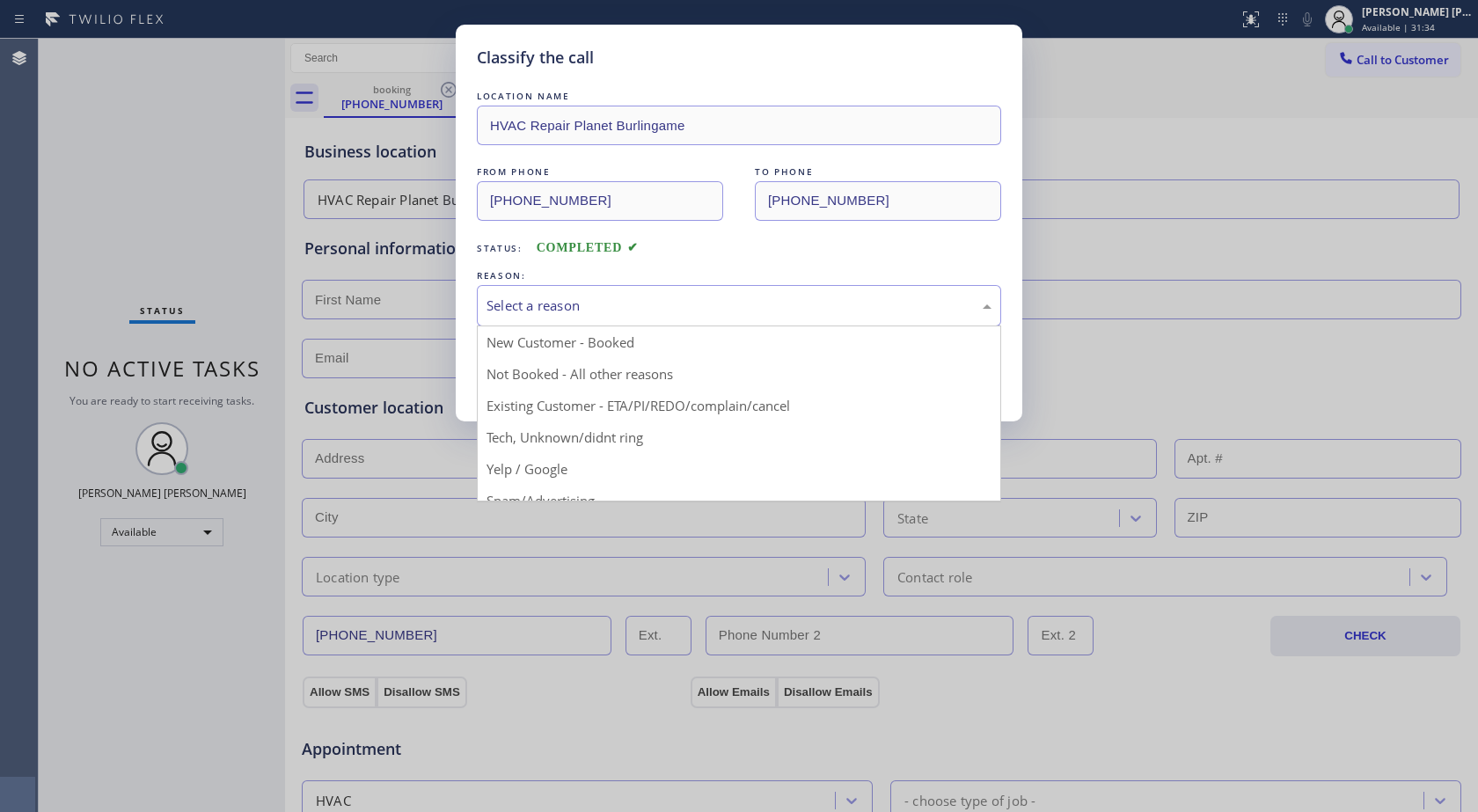
click at [553, 306] on div "Select a reason" at bounding box center [739, 306] width 505 height 21
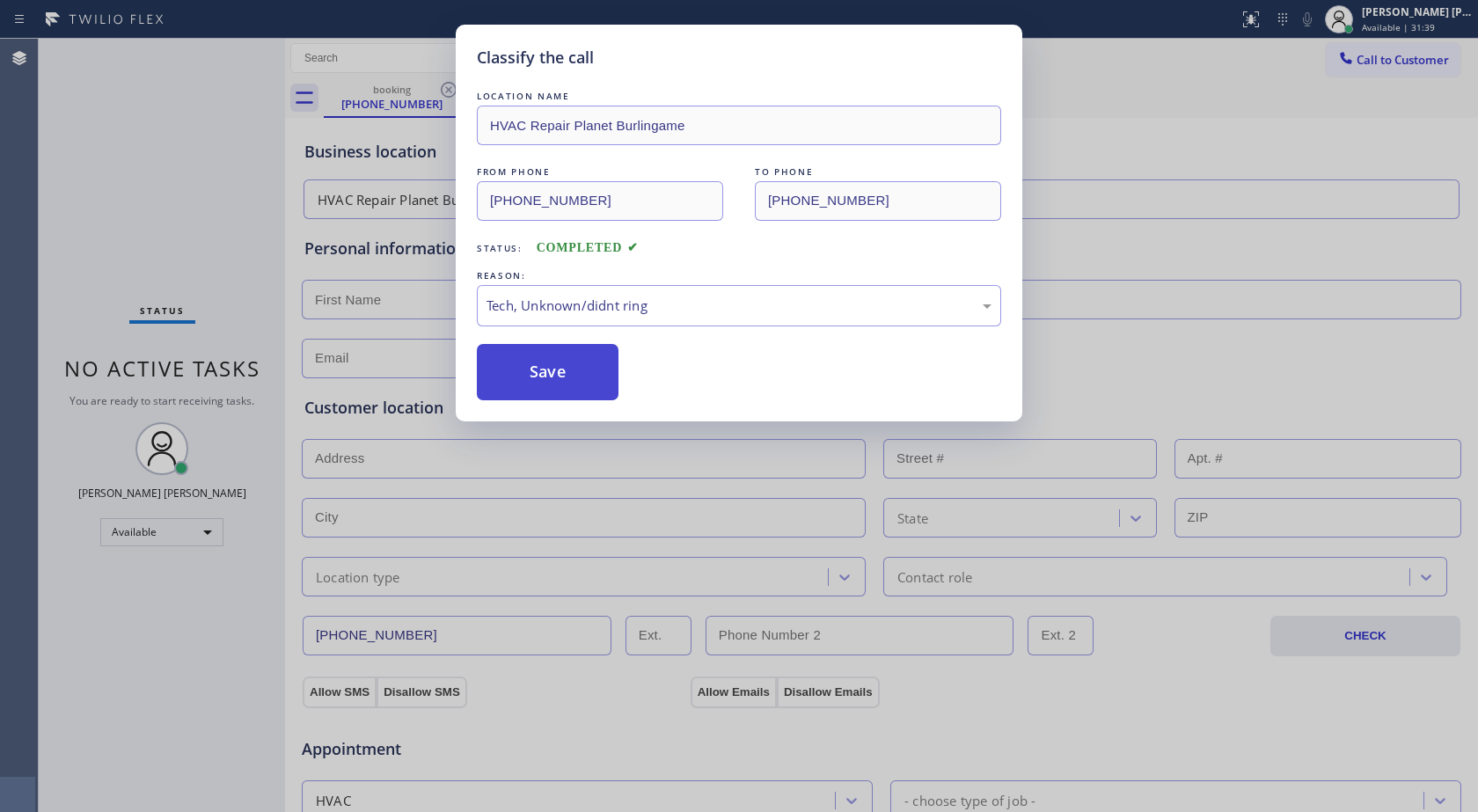
click at [480, 367] on button "Save" at bounding box center [548, 372] width 142 height 56
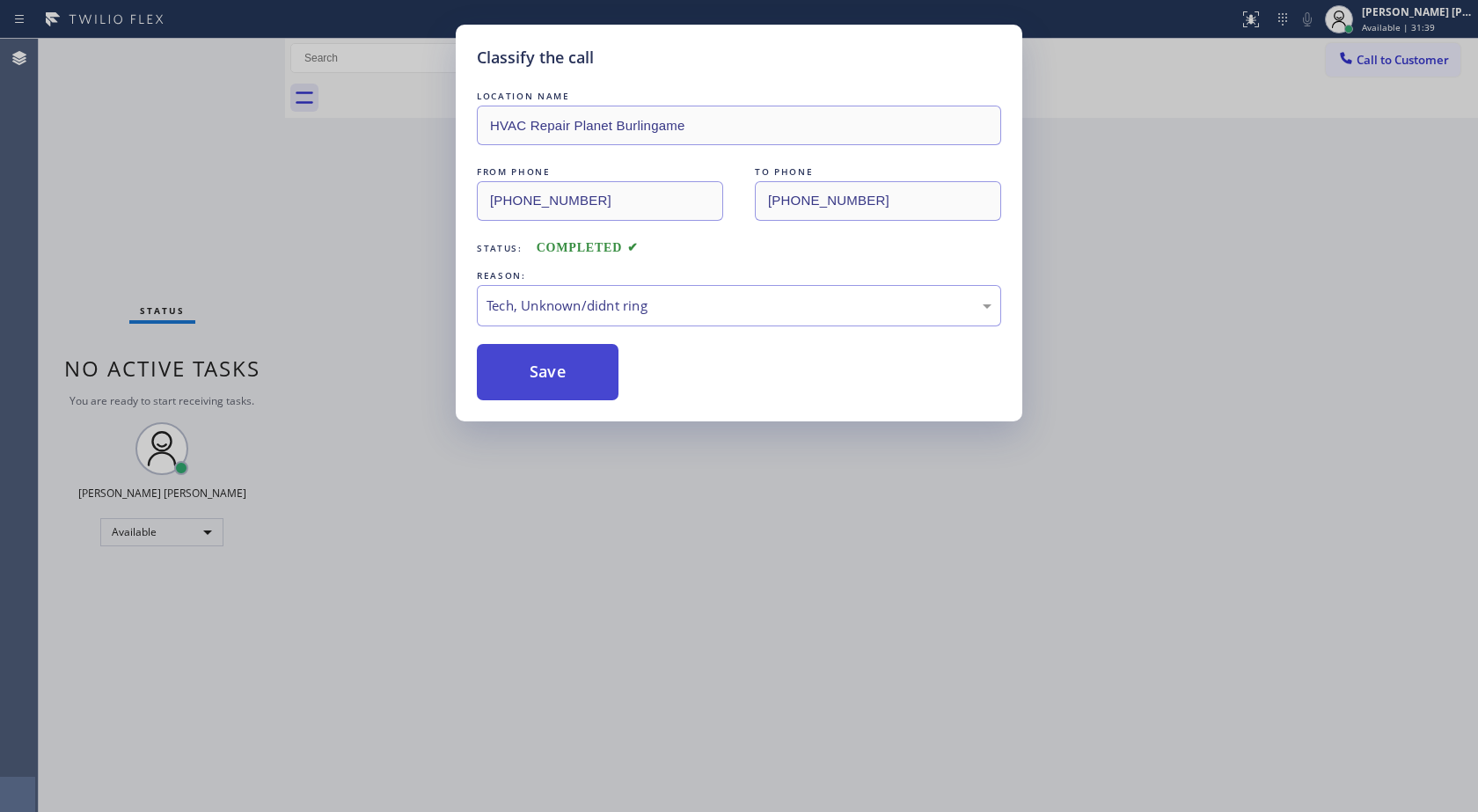
click at [480, 367] on button "Save" at bounding box center [548, 372] width 142 height 56
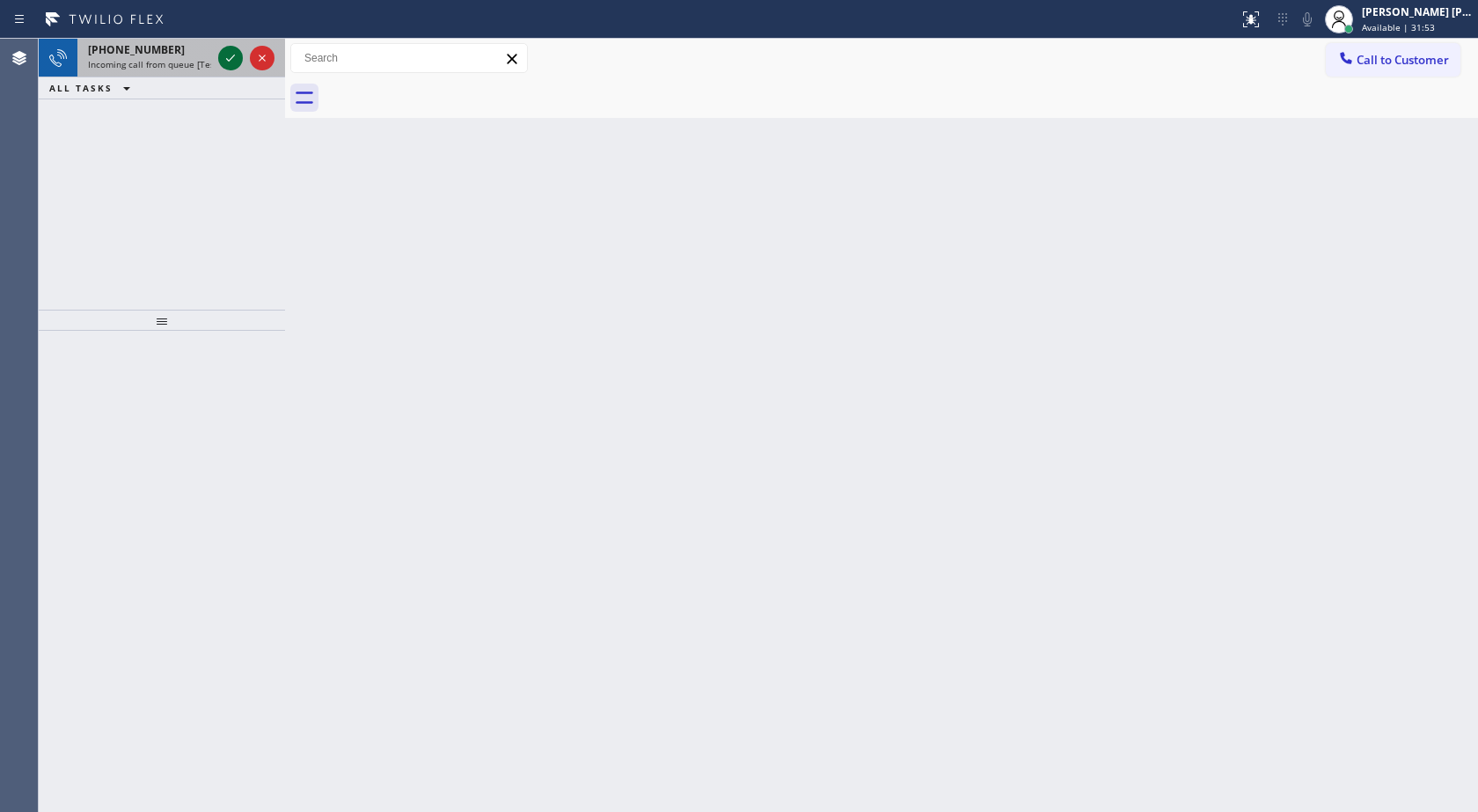
click at [242, 54] on div at bounding box center [230, 58] width 24 height 21
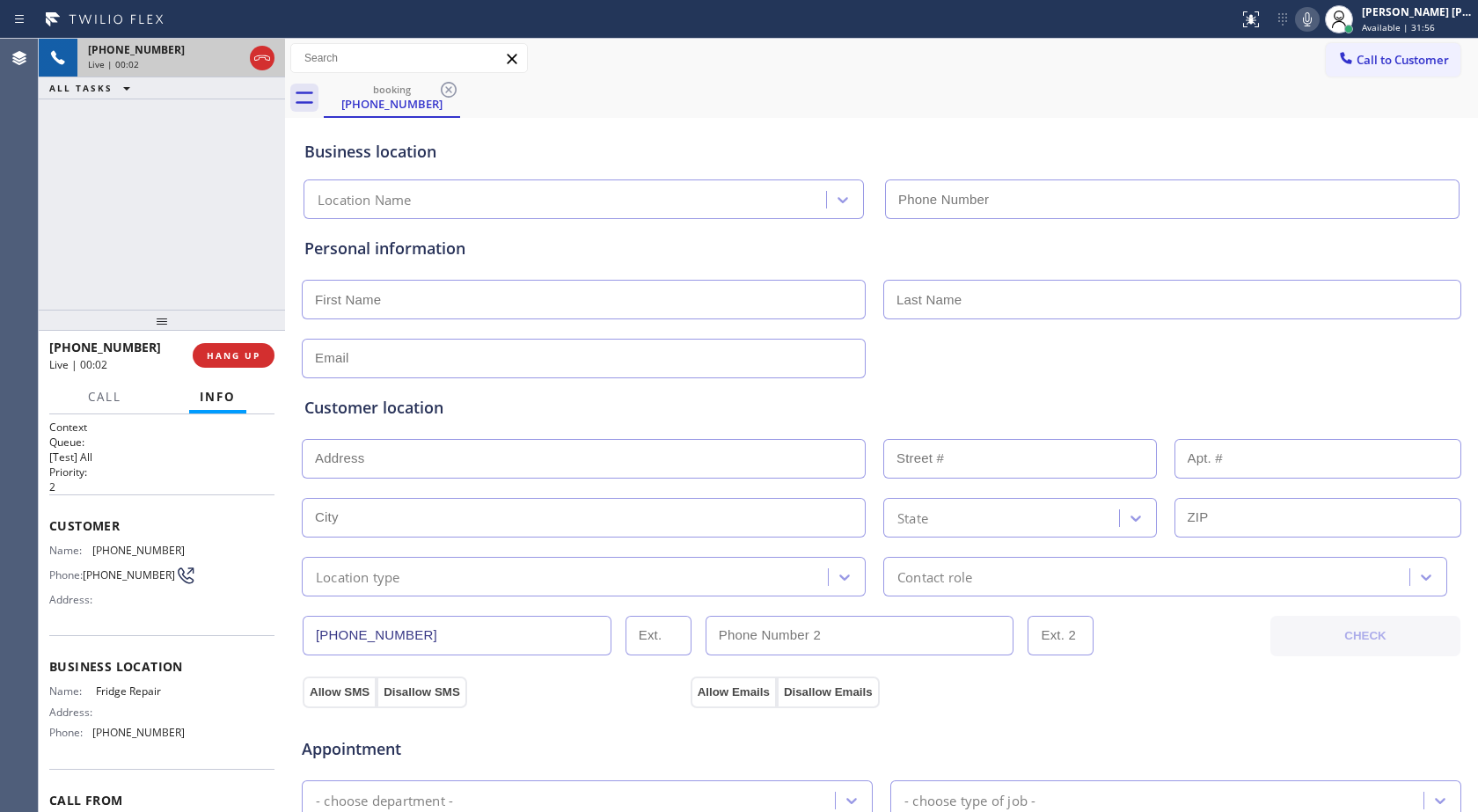
type input "[PHONE_NUMBER]"
click at [245, 352] on span "HANG UP" at bounding box center [233, 355] width 53 height 12
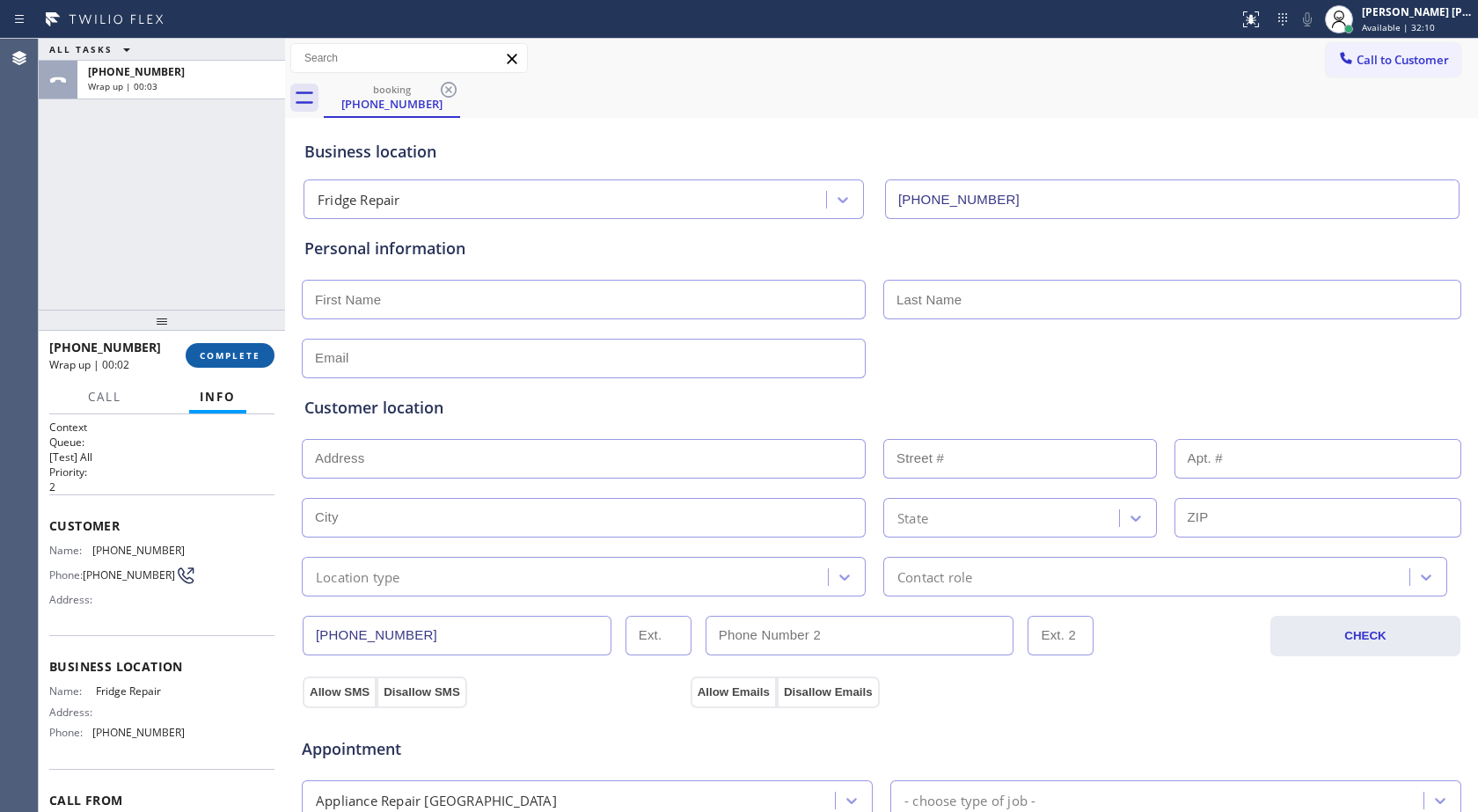
click at [205, 363] on button "COMPLETE" at bounding box center [230, 355] width 89 height 24
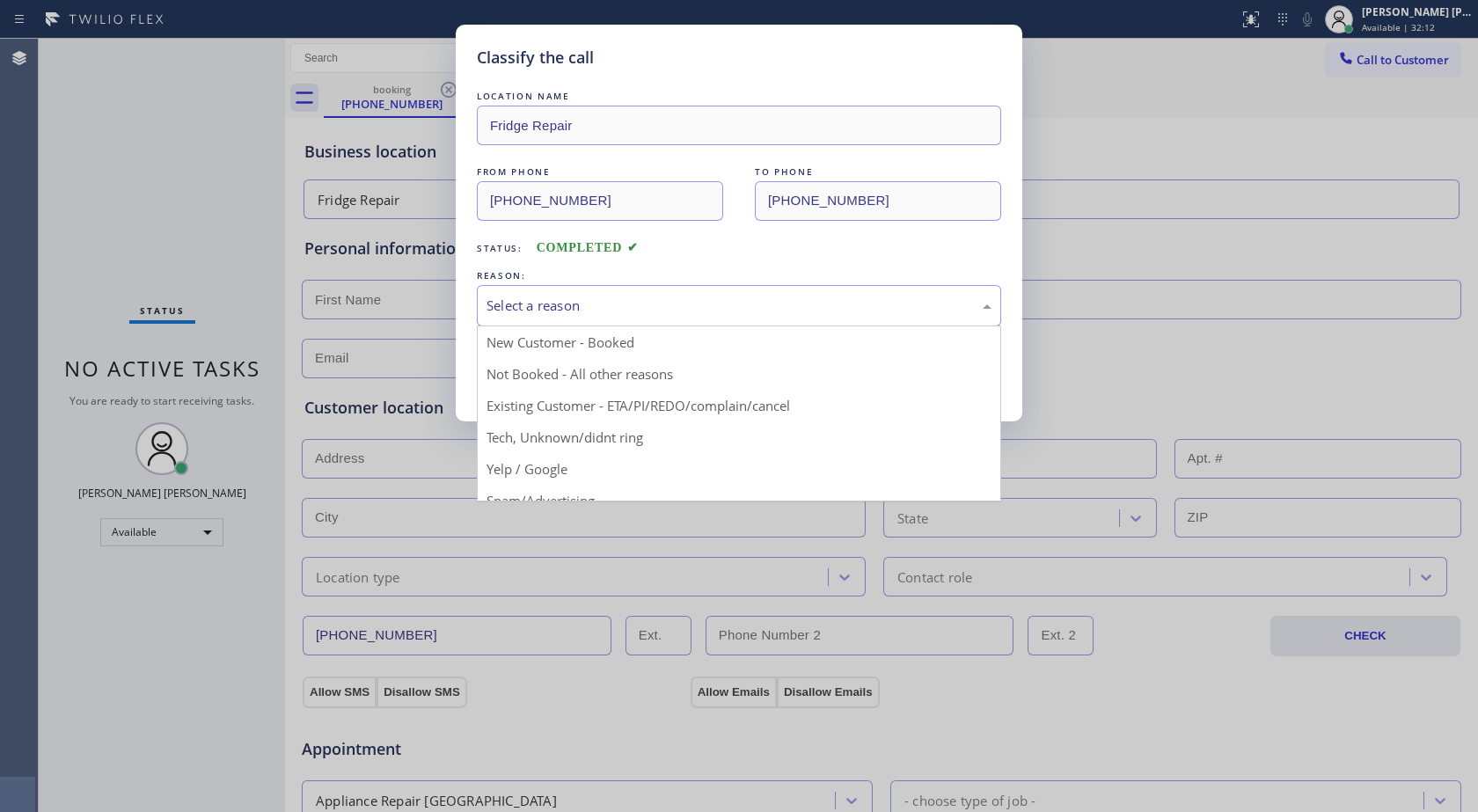
click at [532, 290] on div "Select a reason" at bounding box center [739, 306] width 524 height 41
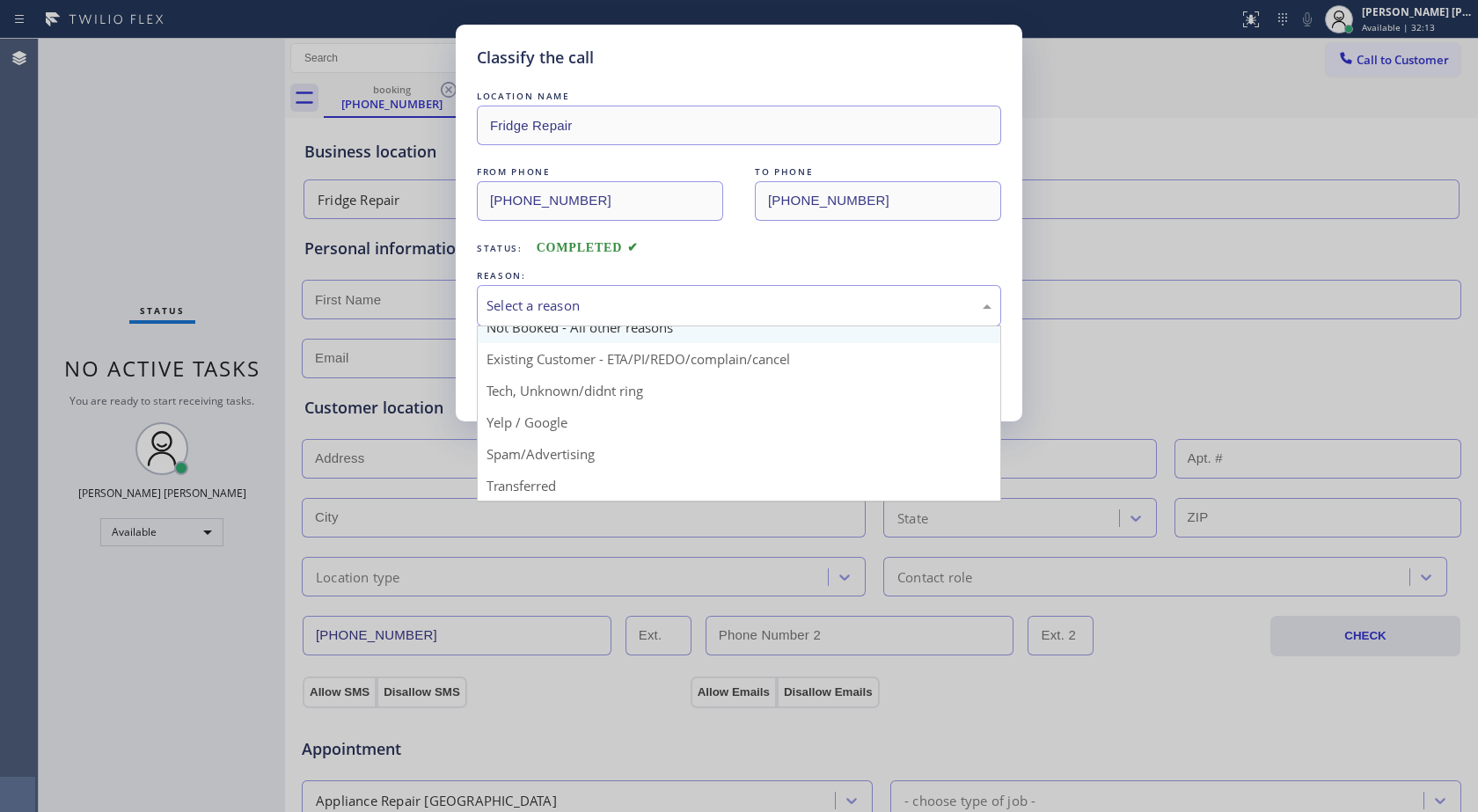
scroll to position [88, 0]
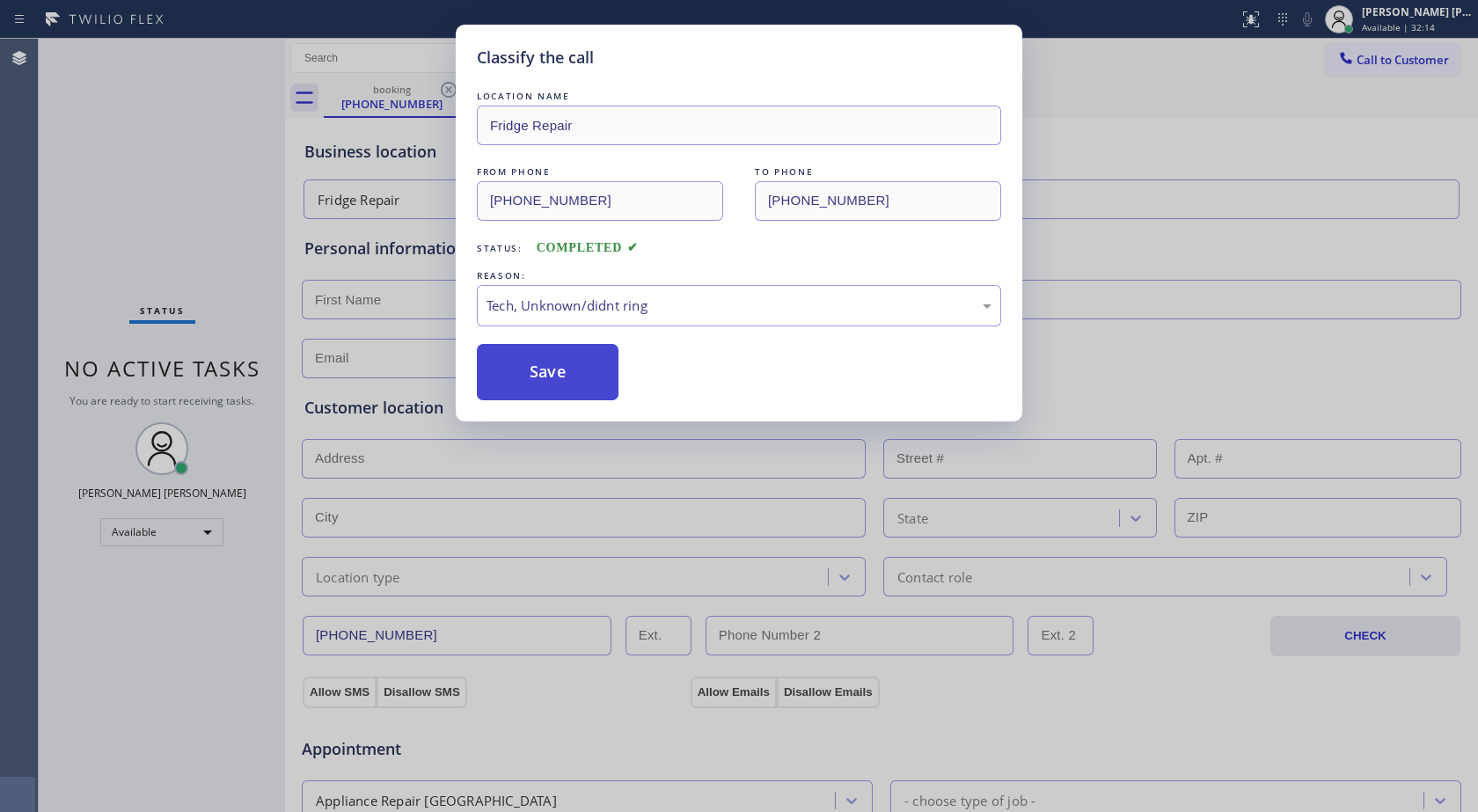
click at [524, 378] on button "Save" at bounding box center [548, 372] width 142 height 56
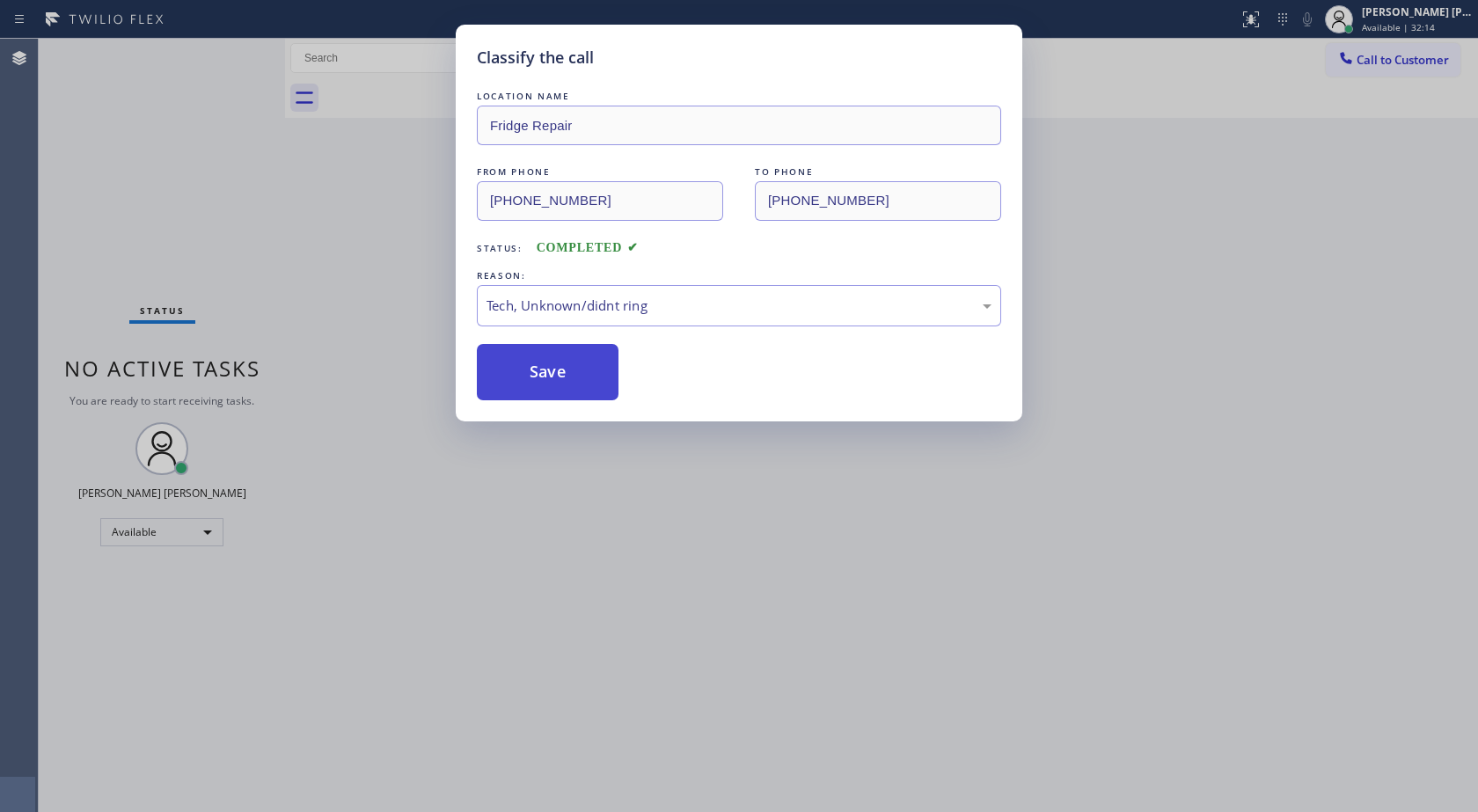
click at [524, 378] on button "Save" at bounding box center [548, 372] width 142 height 56
click at [524, 378] on div "Back to Dashboard Change Sender ID Customers Technicians Select a contact Outbo…" at bounding box center [882, 424] width 1193 height 773
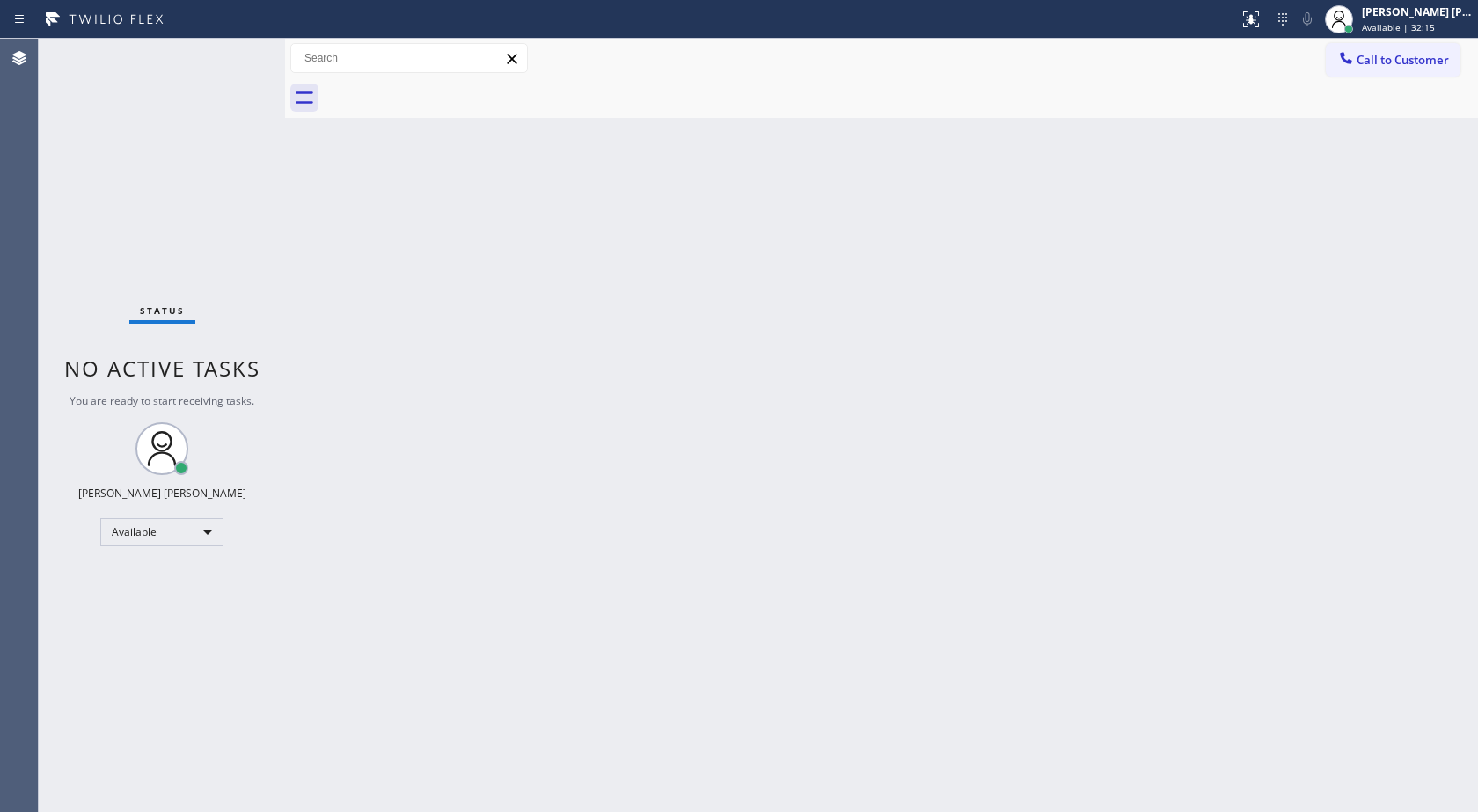
click at [524, 378] on div "Back to Dashboard Change Sender ID Customers Technicians Select a contact Outbo…" at bounding box center [882, 424] width 1193 height 773
click at [564, 393] on div "Back to Dashboard Change Sender ID Customers Technicians Select a contact Outbo…" at bounding box center [882, 424] width 1193 height 773
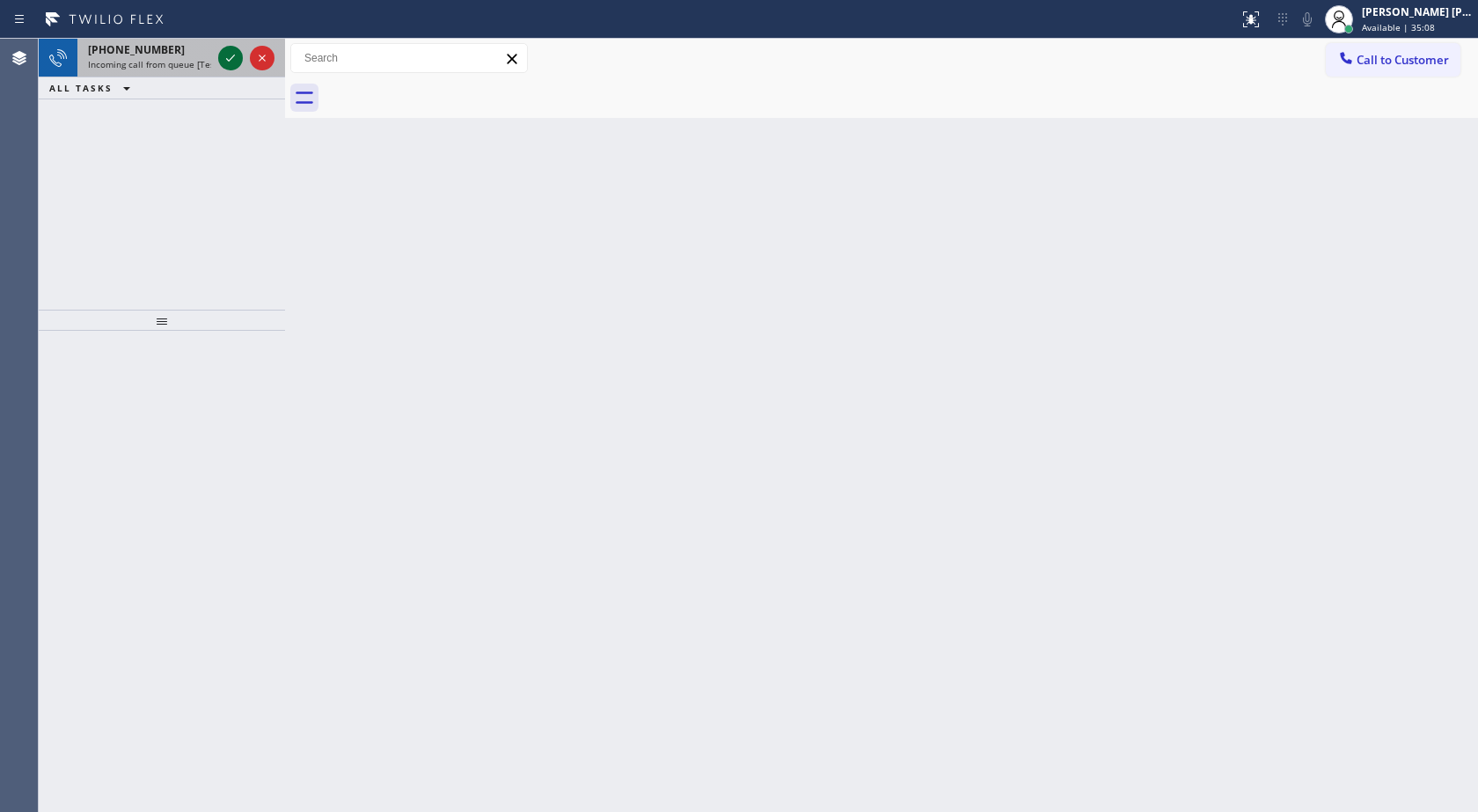
click at [229, 58] on icon at bounding box center [230, 58] width 22 height 21
click at [239, 53] on icon at bounding box center [230, 58] width 22 height 21
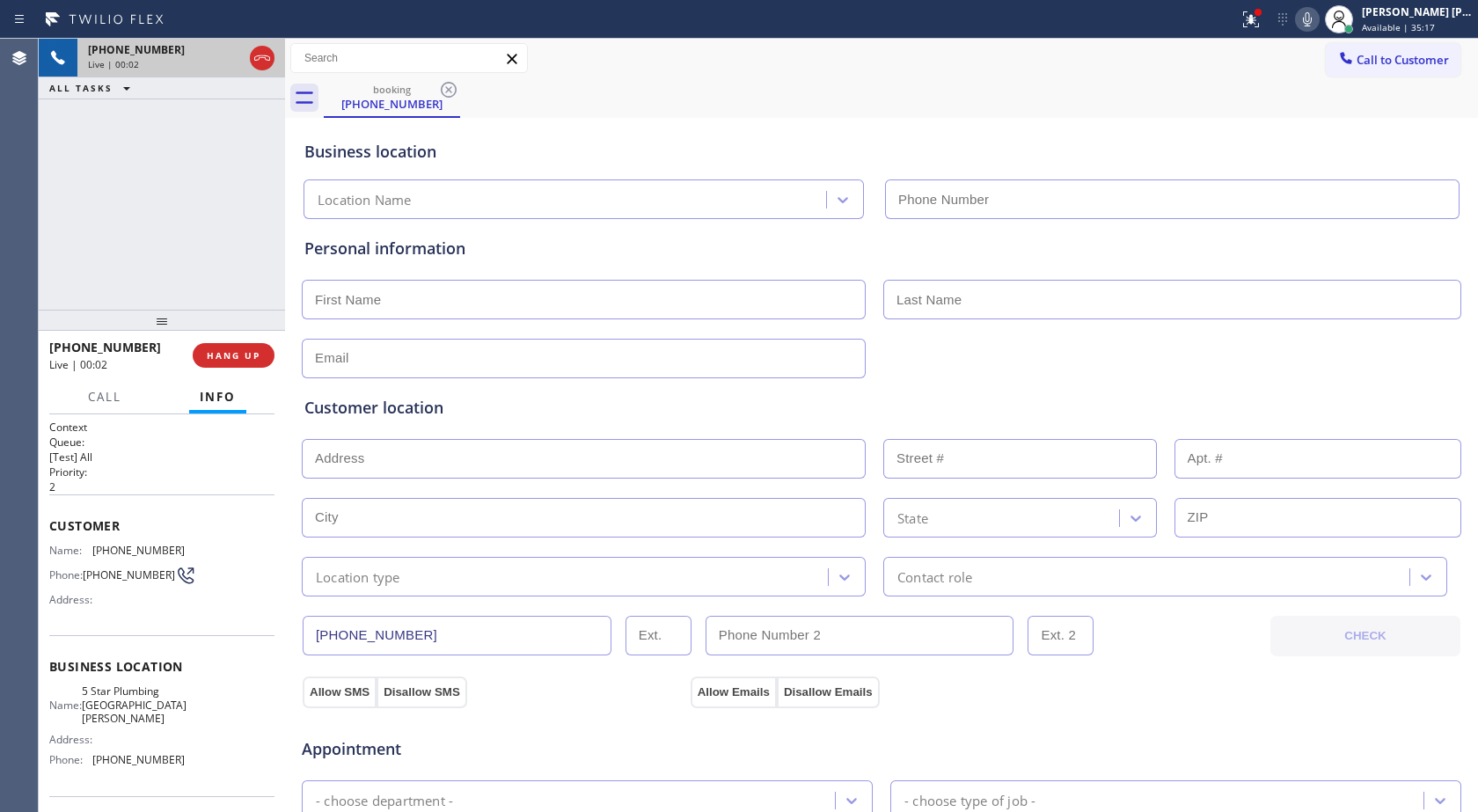
type input "[PHONE_NUMBER]"
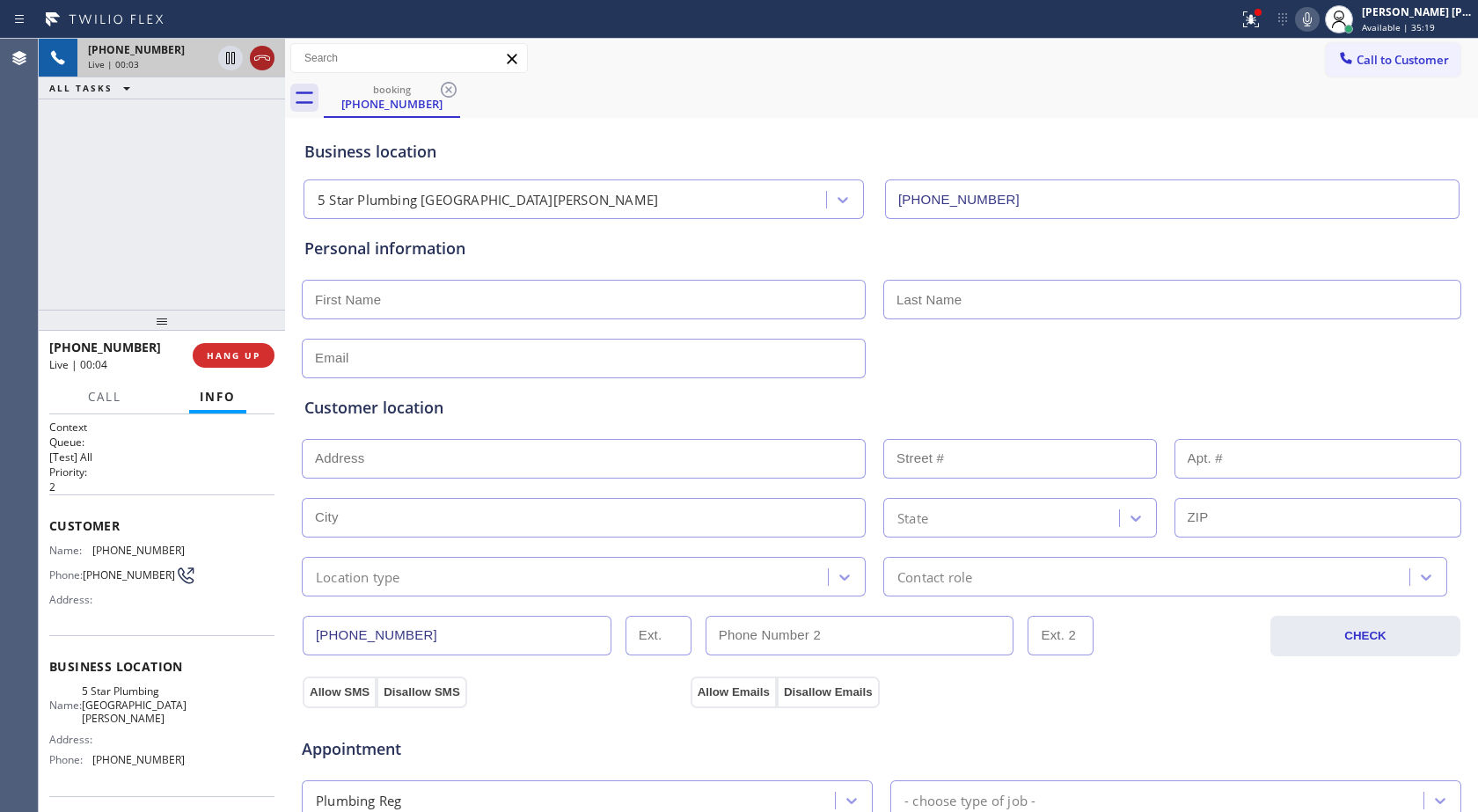
click at [259, 63] on icon at bounding box center [262, 58] width 22 height 21
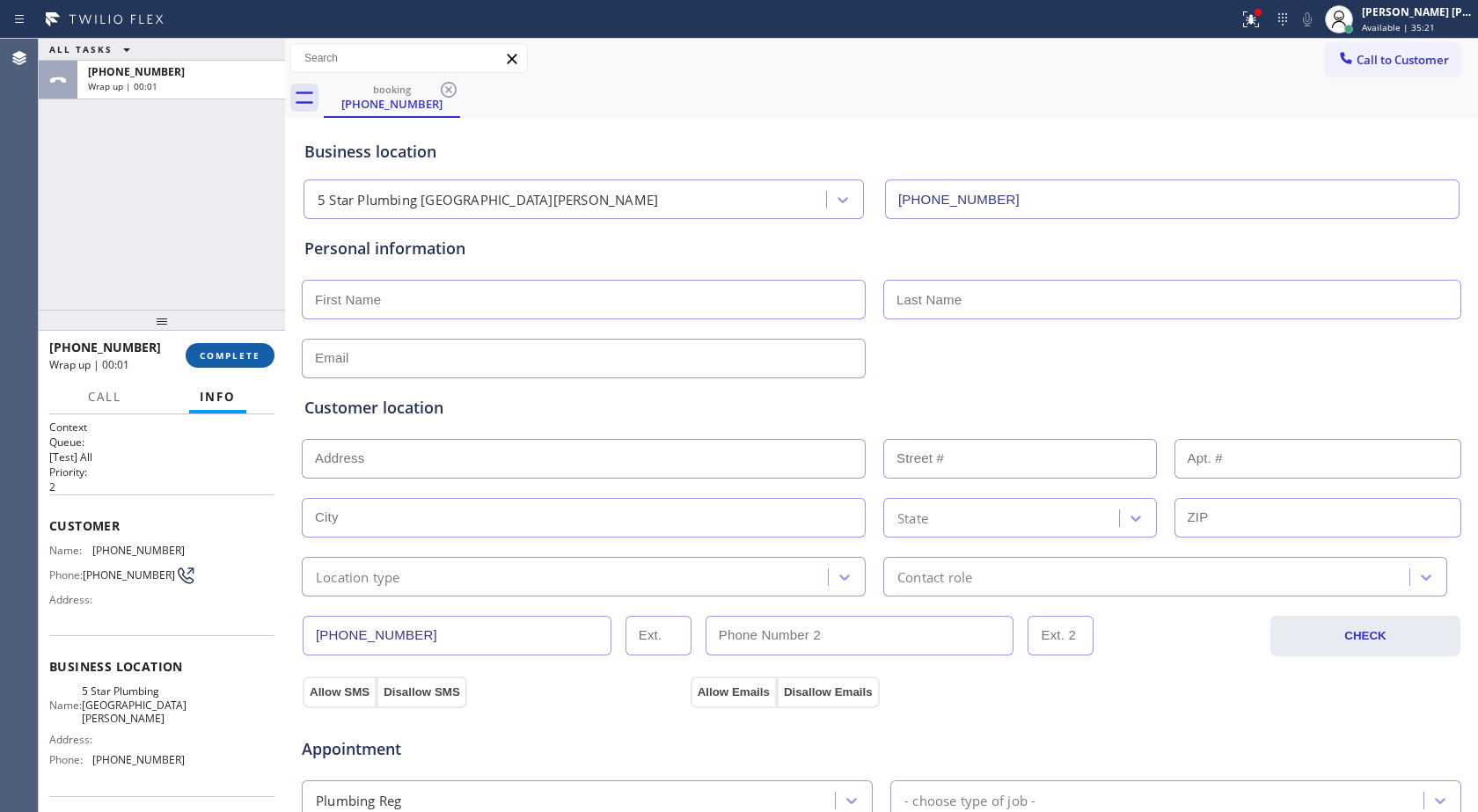
click at [230, 359] on span "COMPLETE" at bounding box center [230, 355] width 61 height 12
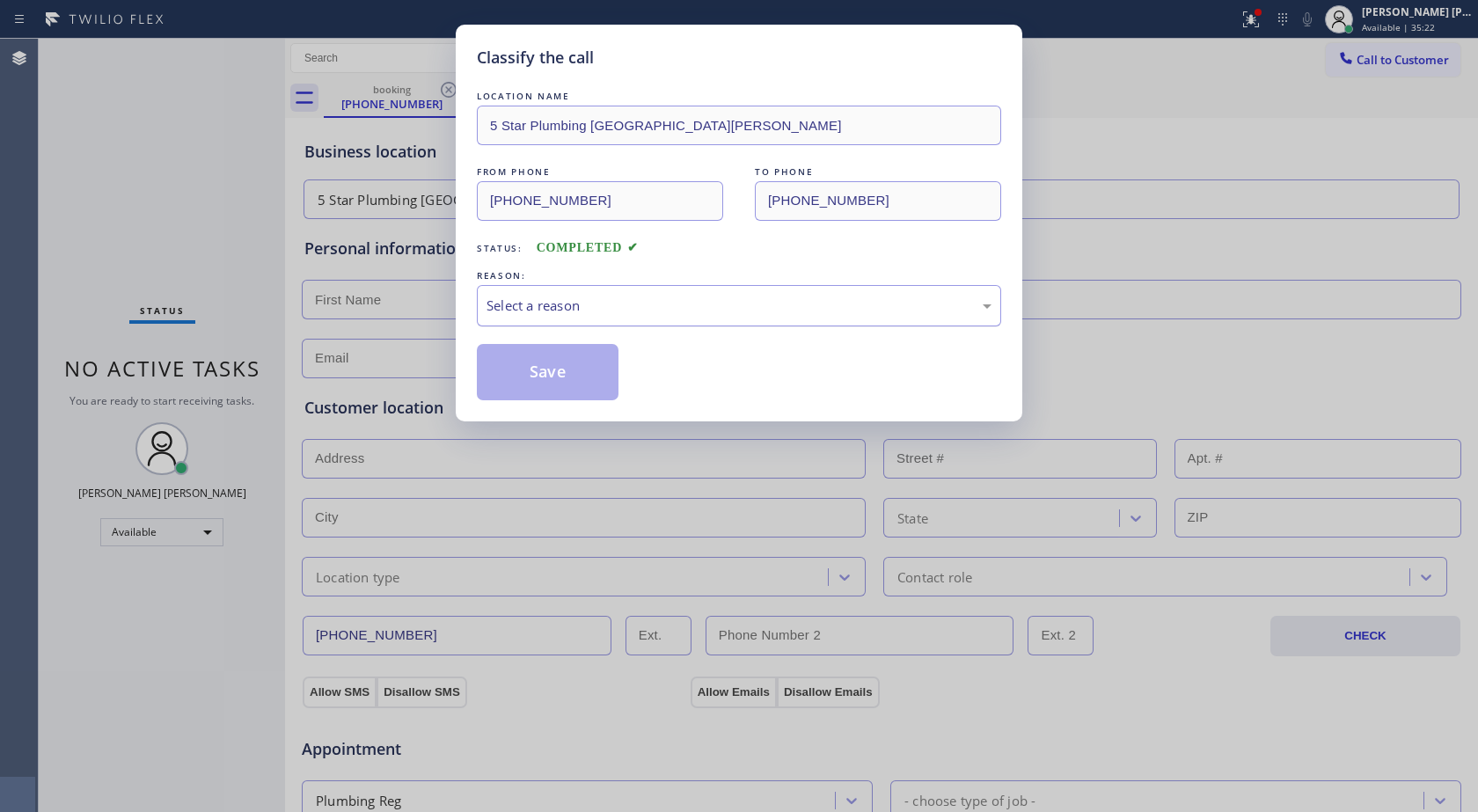
click at [538, 297] on div "Select a reason" at bounding box center [739, 306] width 505 height 21
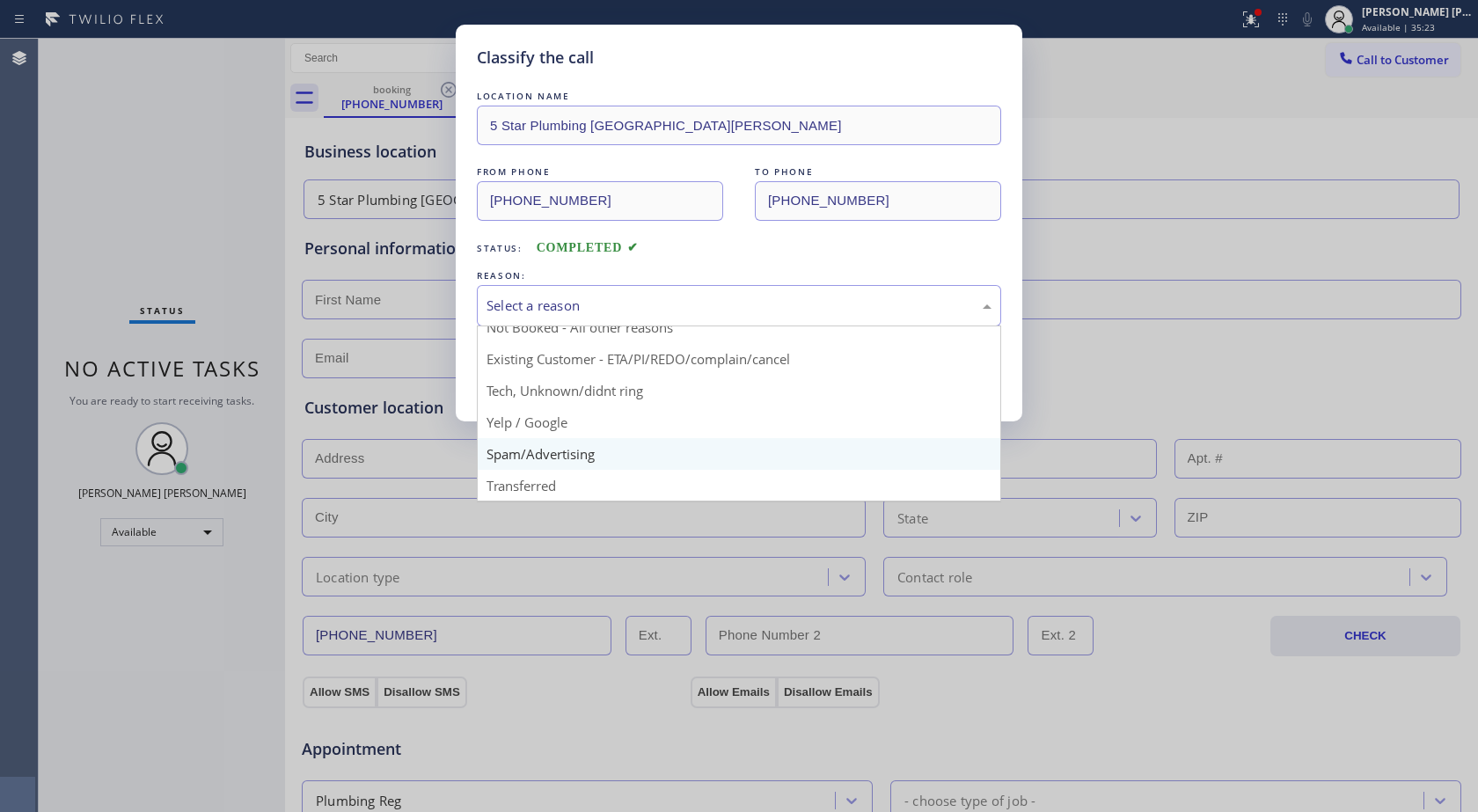
scroll to position [111, 0]
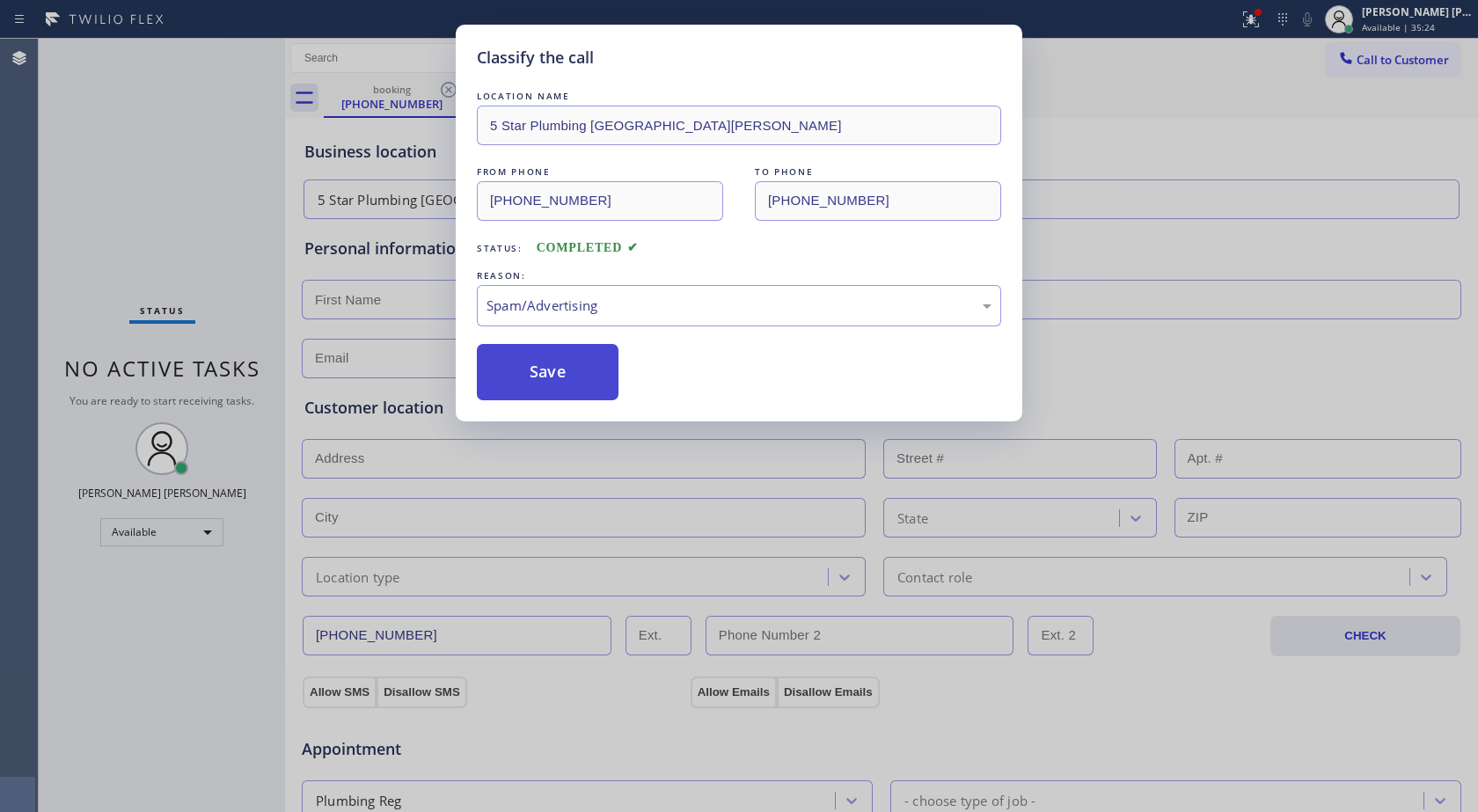
click at [586, 385] on button "Save" at bounding box center [548, 372] width 142 height 56
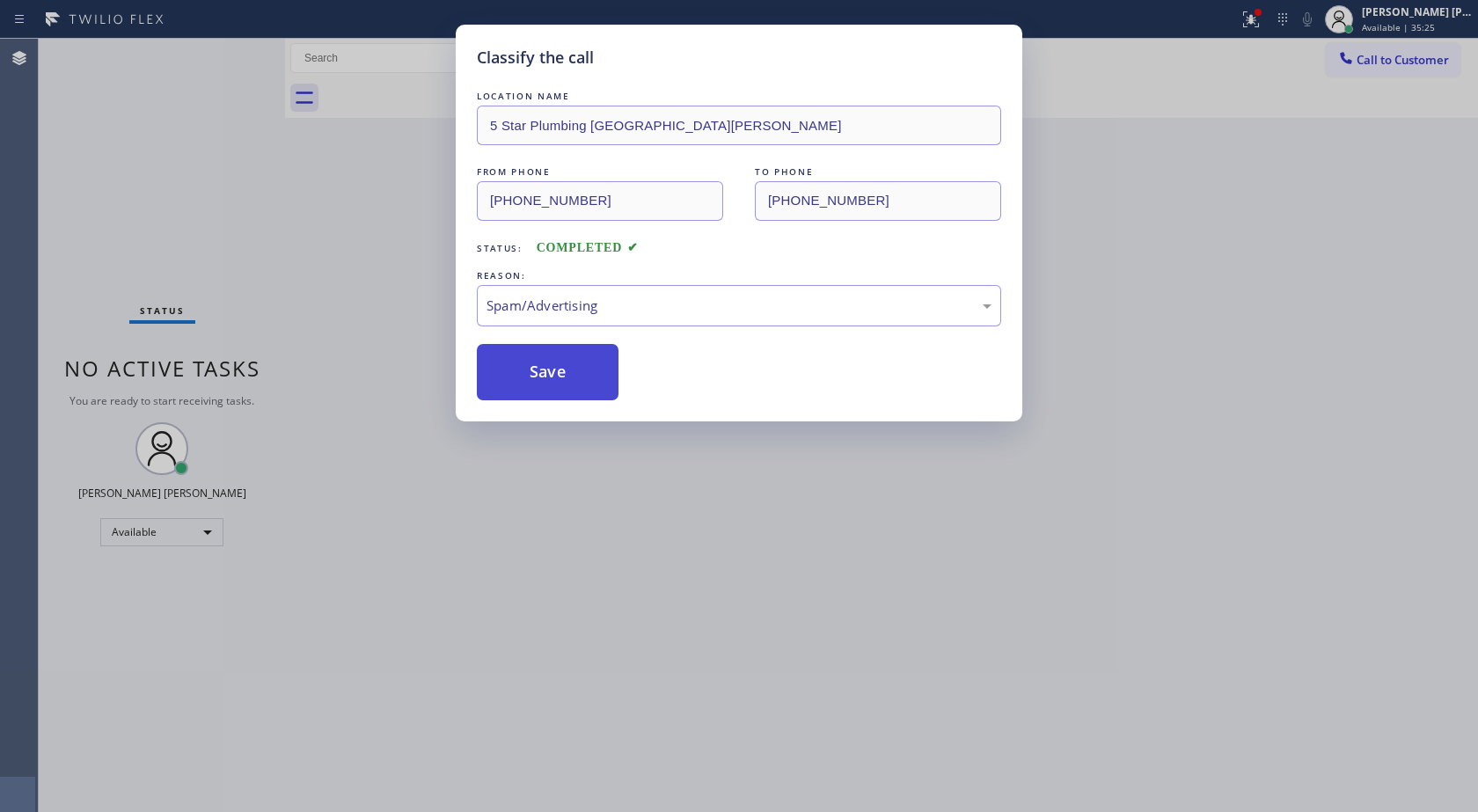
click at [586, 385] on button "Save" at bounding box center [548, 372] width 142 height 56
click at [586, 385] on div "Classify the call LOCATION NAME AquaSmart Pipe FROM PHONE [PHONE_NUMBER] TO PHO…" at bounding box center [758, 424] width 1440 height 773
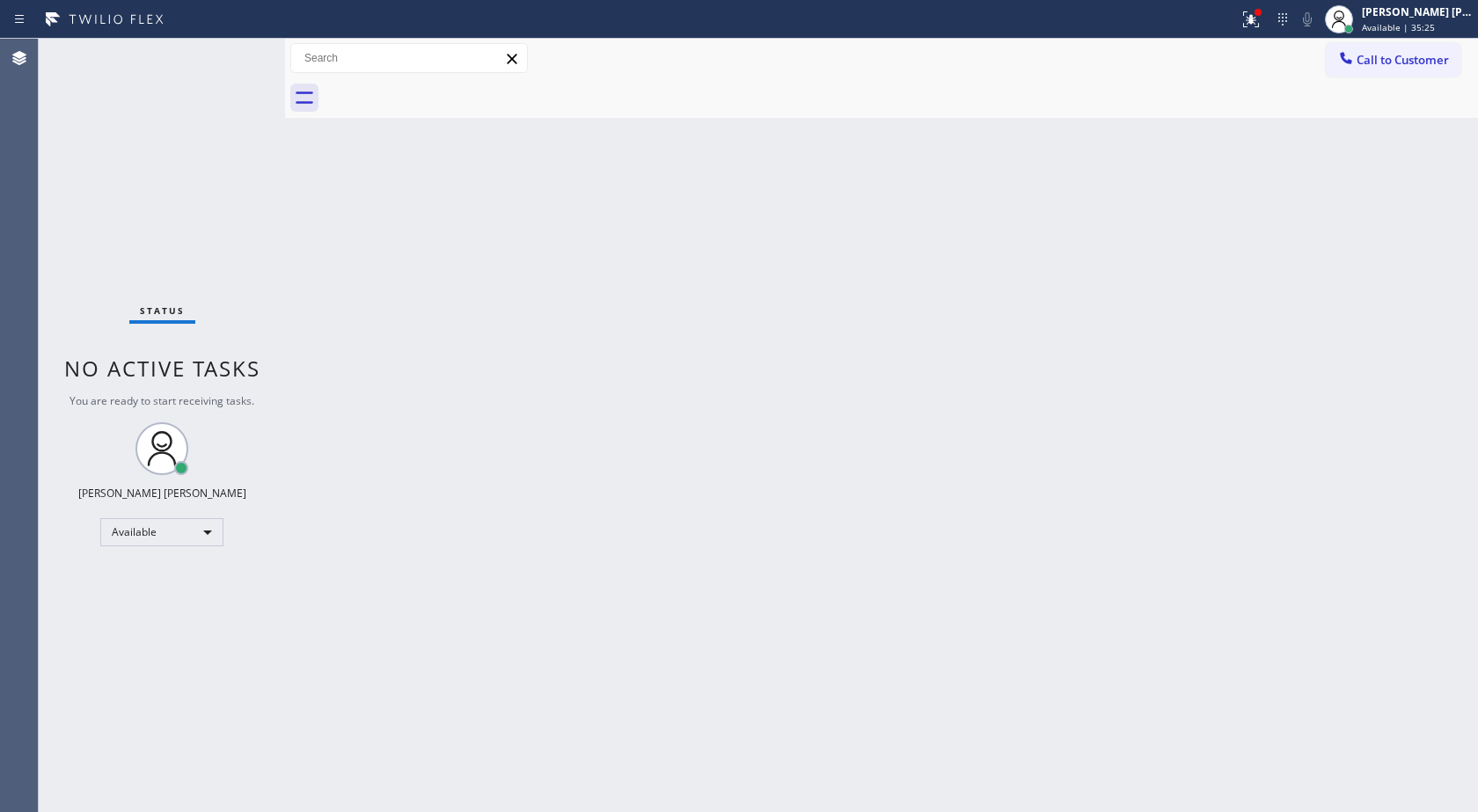
click at [586, 385] on div "Back to Dashboard Change Sender ID Customers Technicians Select a contact Outbo…" at bounding box center [882, 424] width 1193 height 773
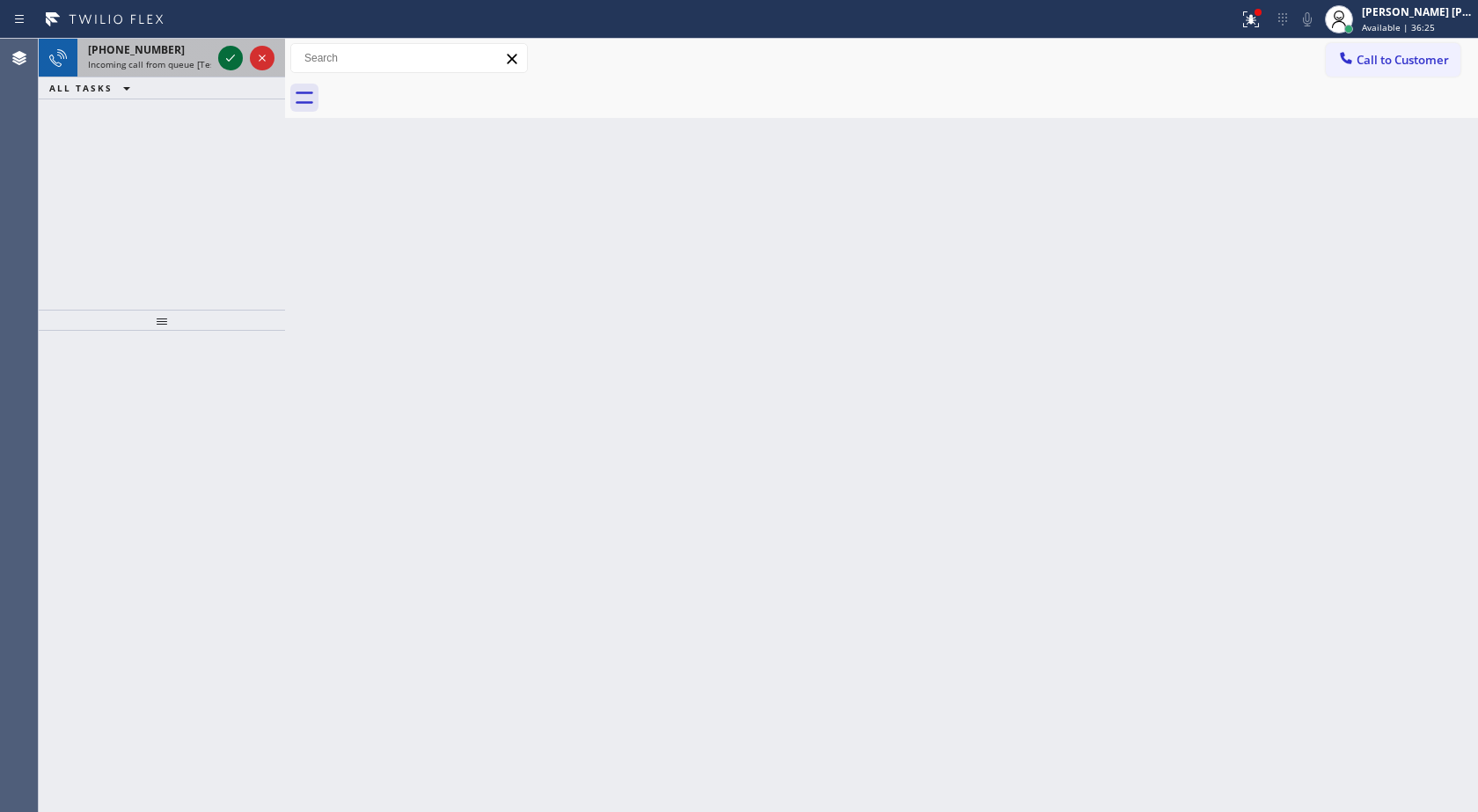
click at [236, 52] on icon at bounding box center [230, 58] width 22 height 21
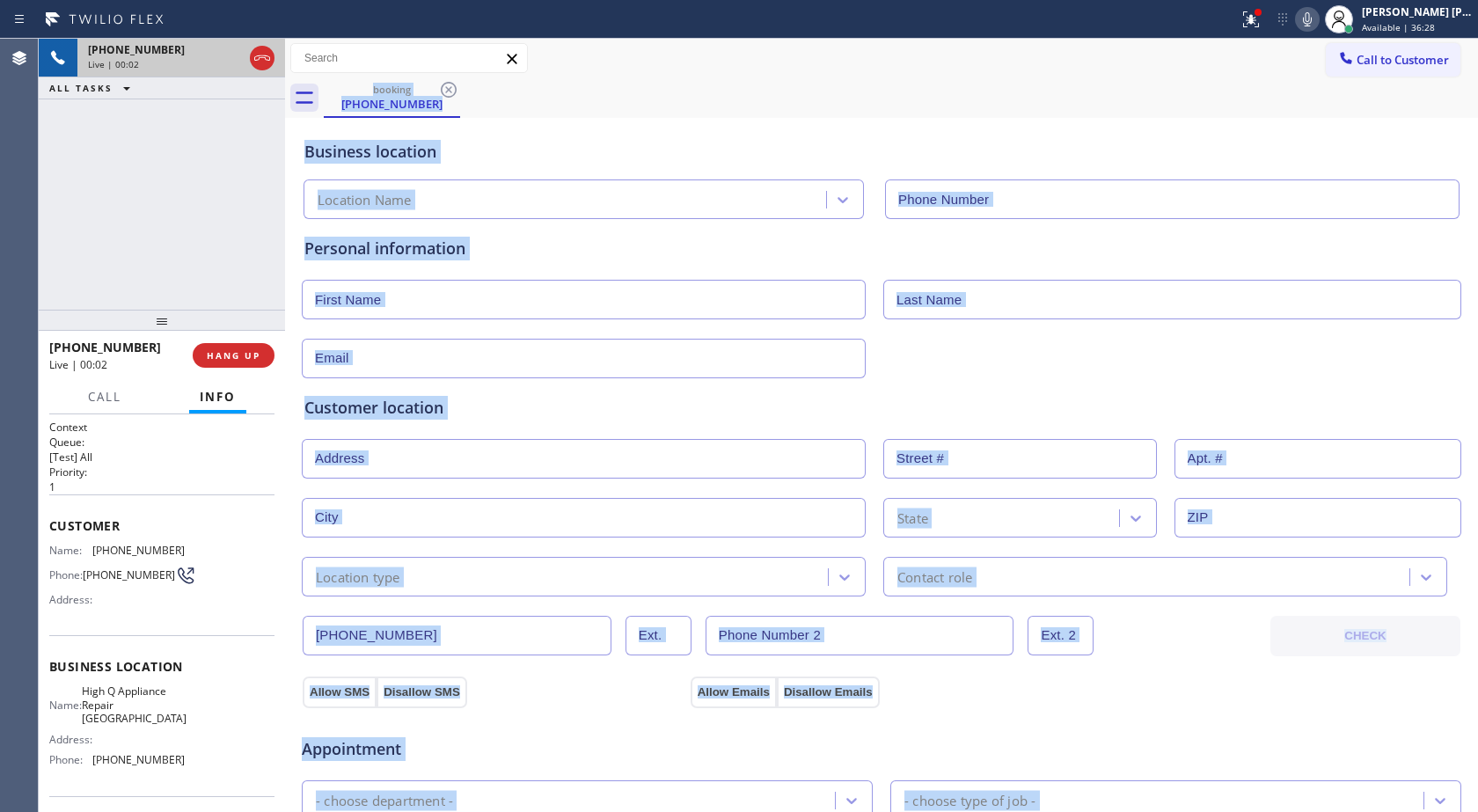
type input "[PHONE_NUMBER]"
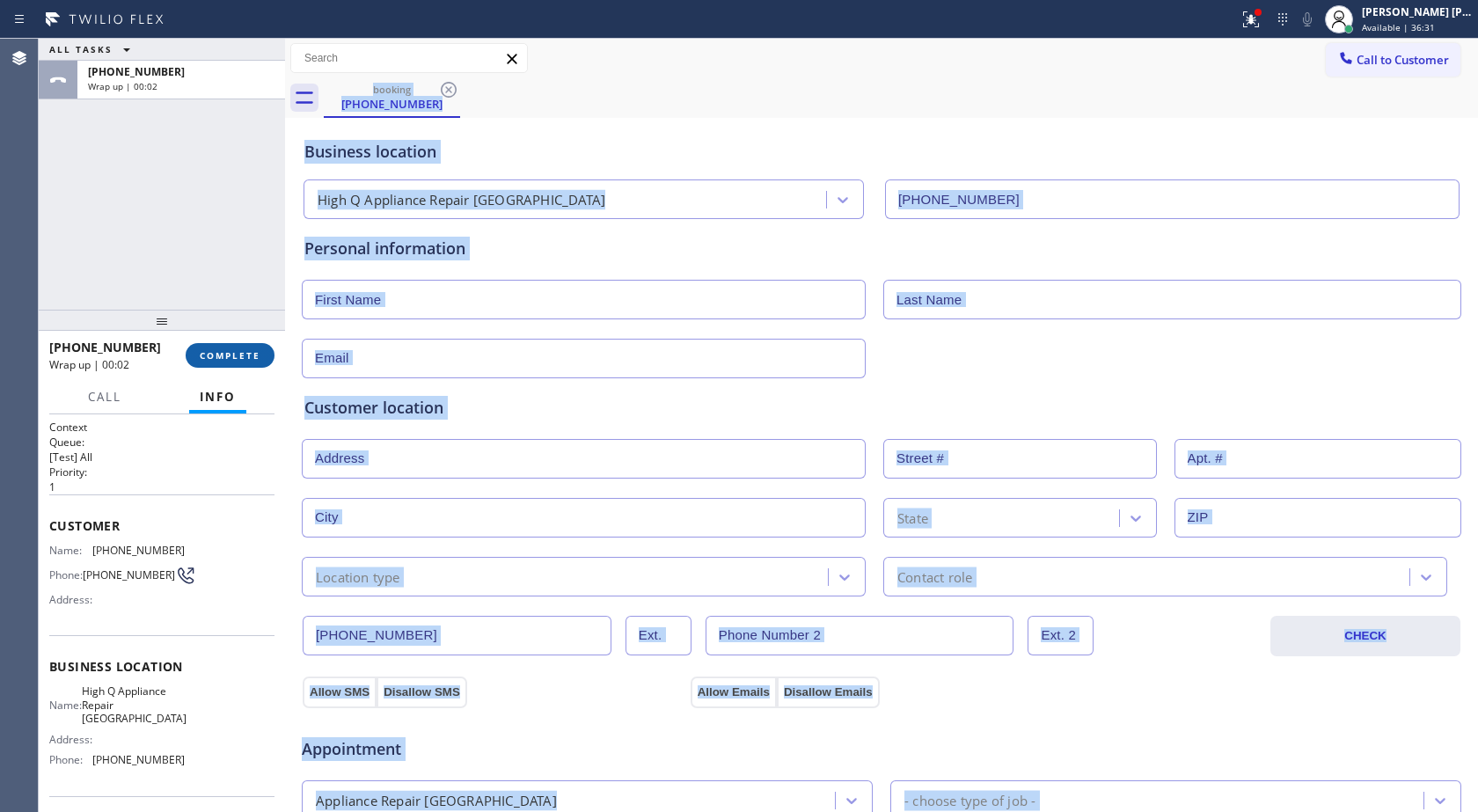
click at [248, 351] on span "COMPLETE" at bounding box center [230, 355] width 61 height 12
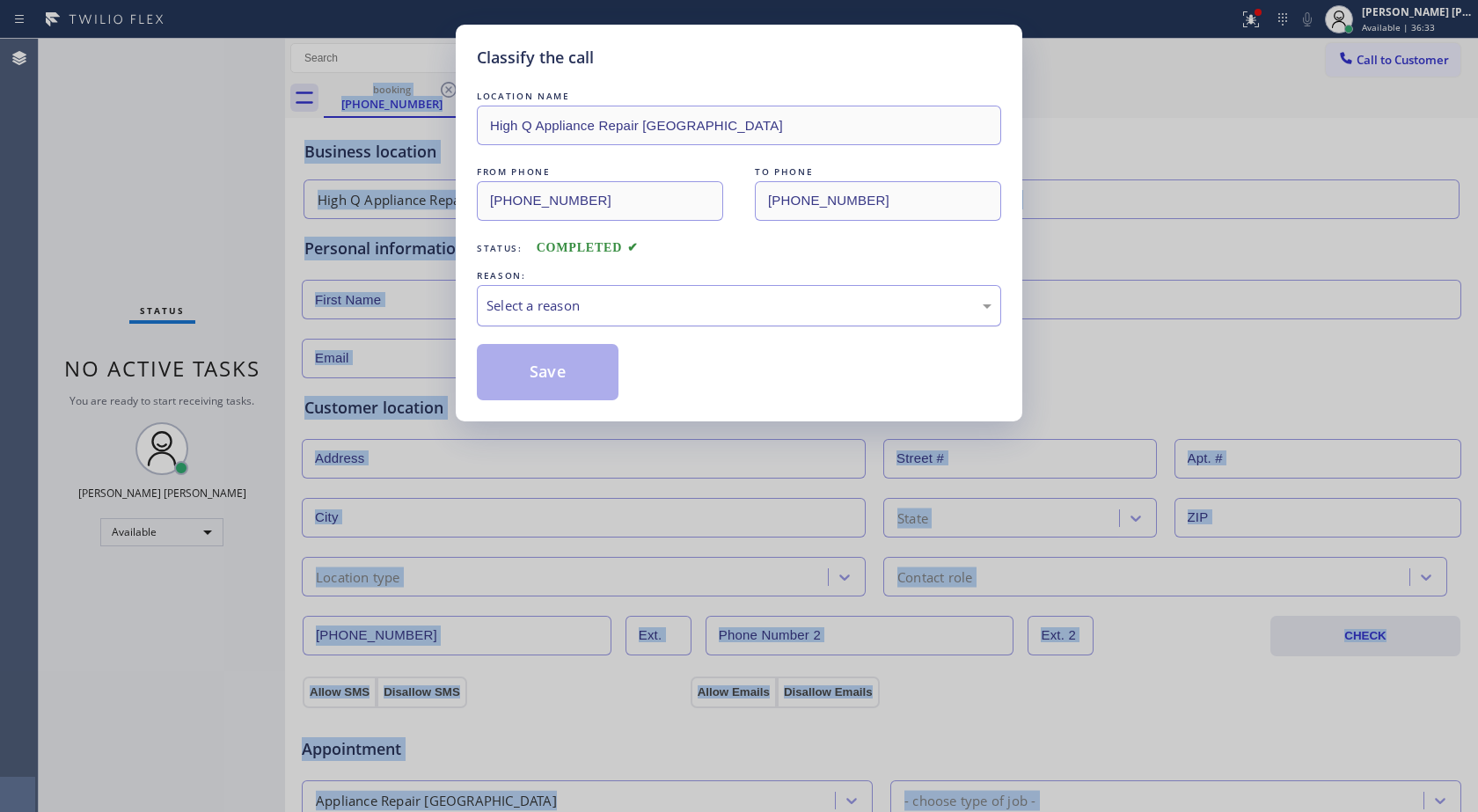
click at [542, 299] on div "Select a reason" at bounding box center [739, 306] width 505 height 21
click at [510, 381] on button "Save" at bounding box center [548, 372] width 142 height 56
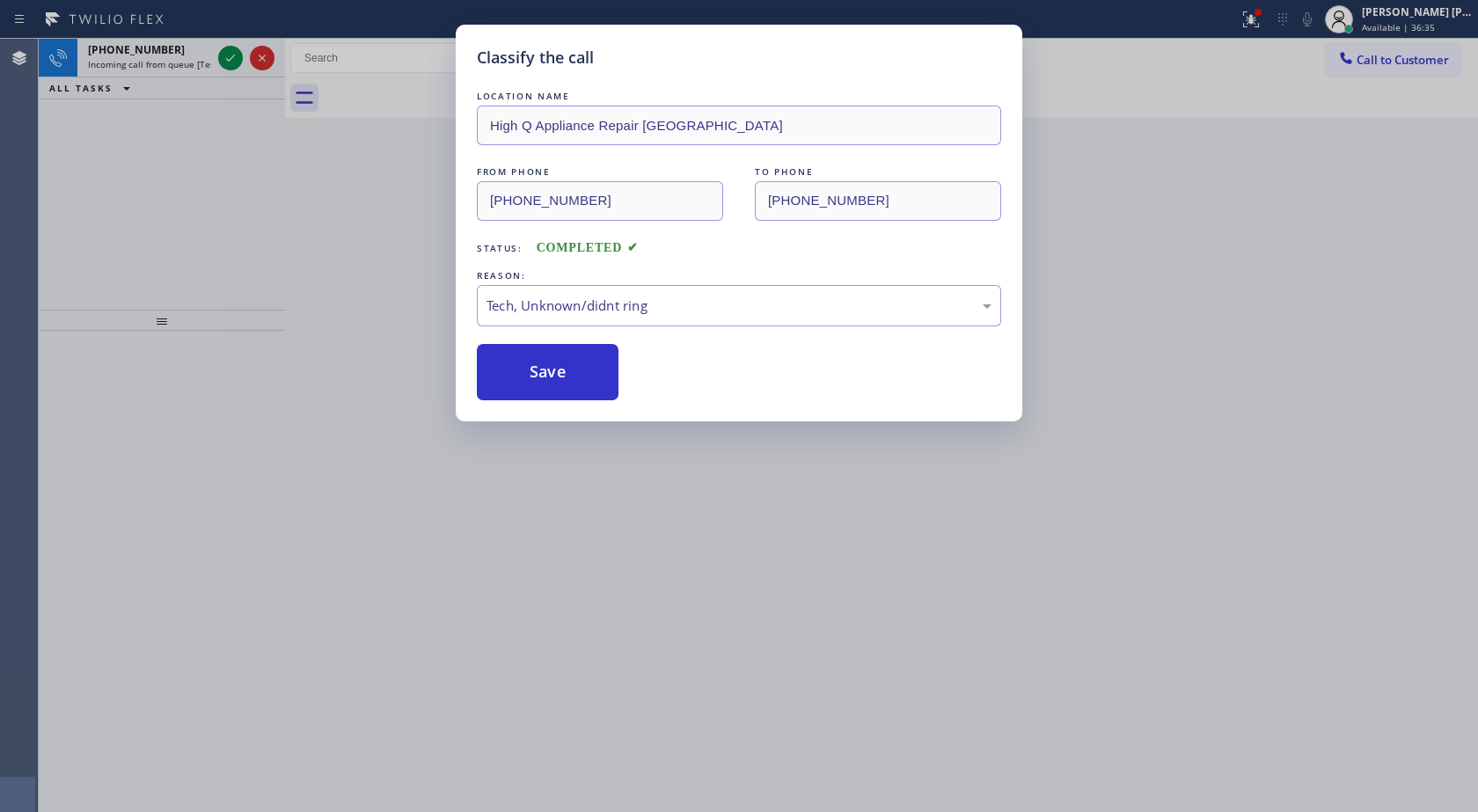
click at [234, 248] on div "Classify the call LOCATION NAME AquaSmart Pipe FROM PHONE [PHONE_NUMBER] TO PHO…" at bounding box center [758, 424] width 1440 height 773
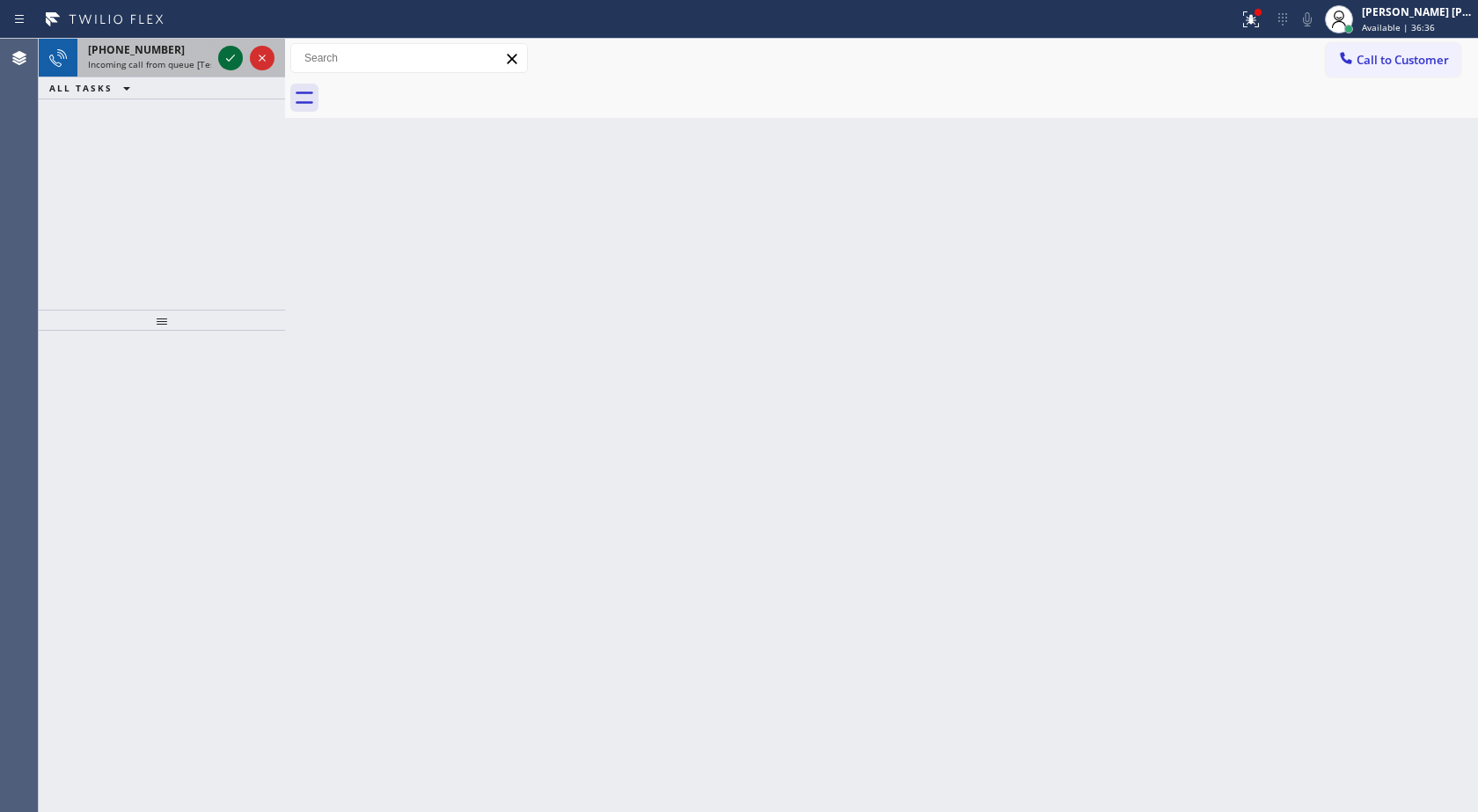
click at [222, 54] on icon at bounding box center [230, 58] width 22 height 21
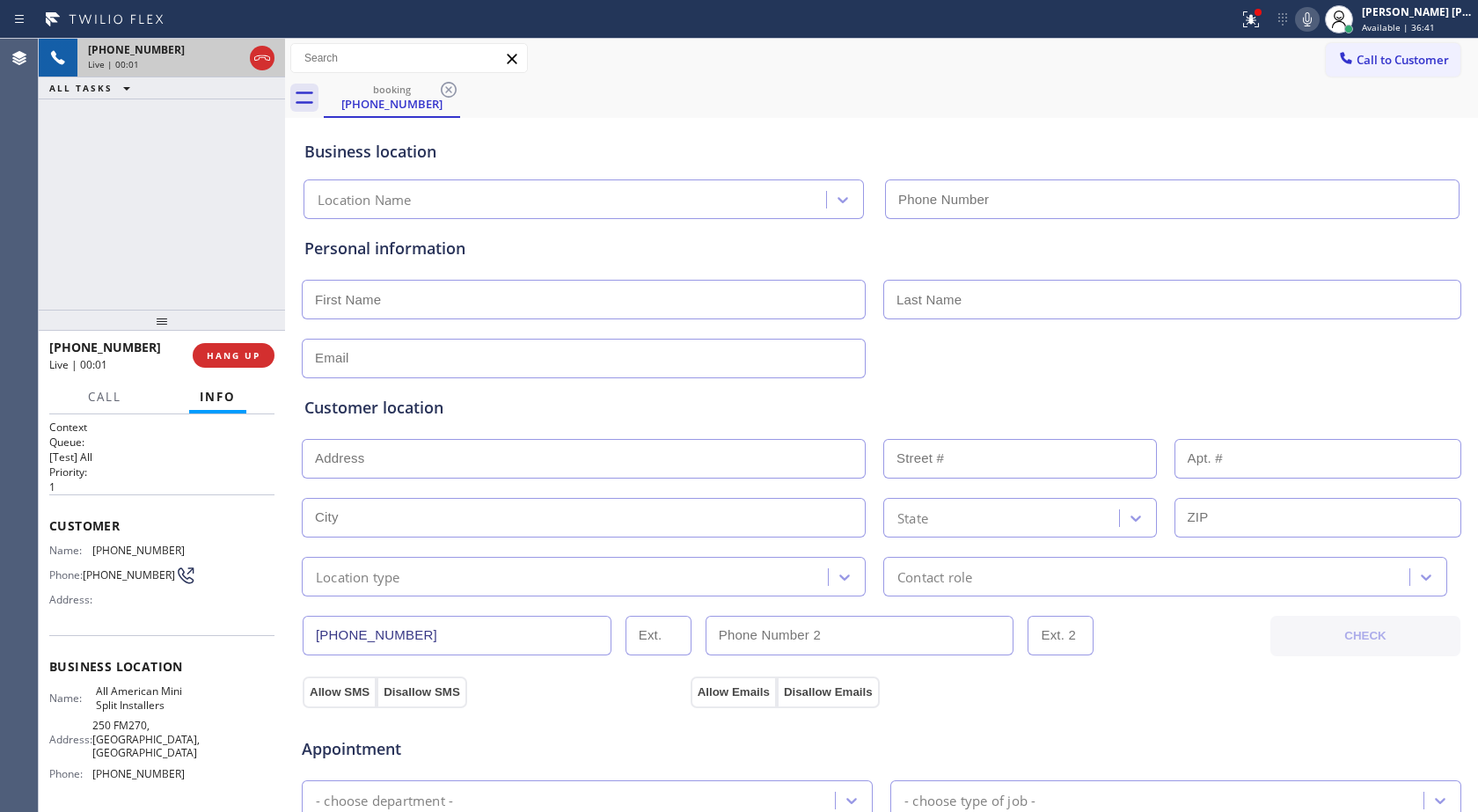
type input "[PHONE_NUMBER]"
click at [272, 64] on icon at bounding box center [262, 58] width 22 height 21
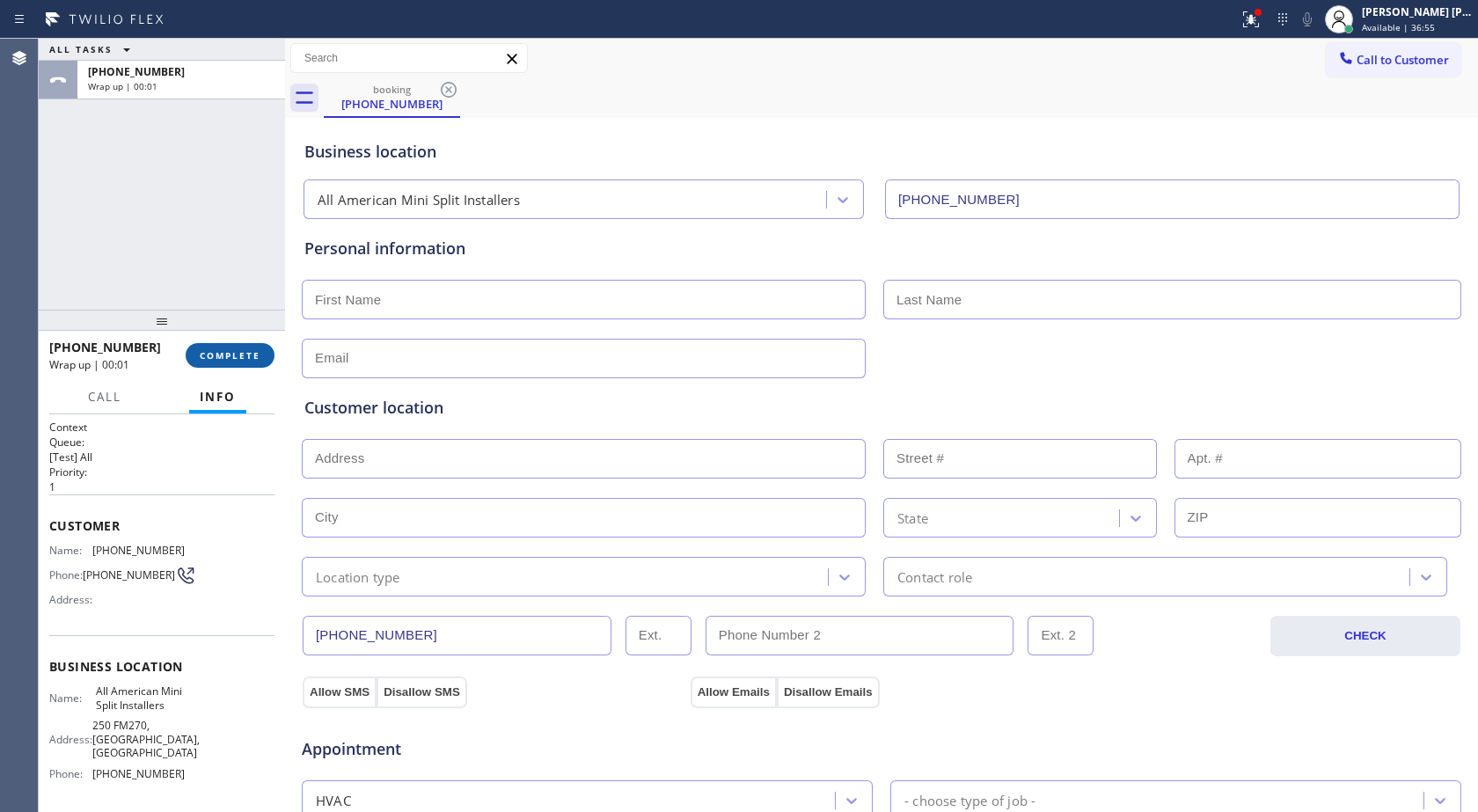
click at [264, 352] on button "COMPLETE" at bounding box center [230, 355] width 89 height 24
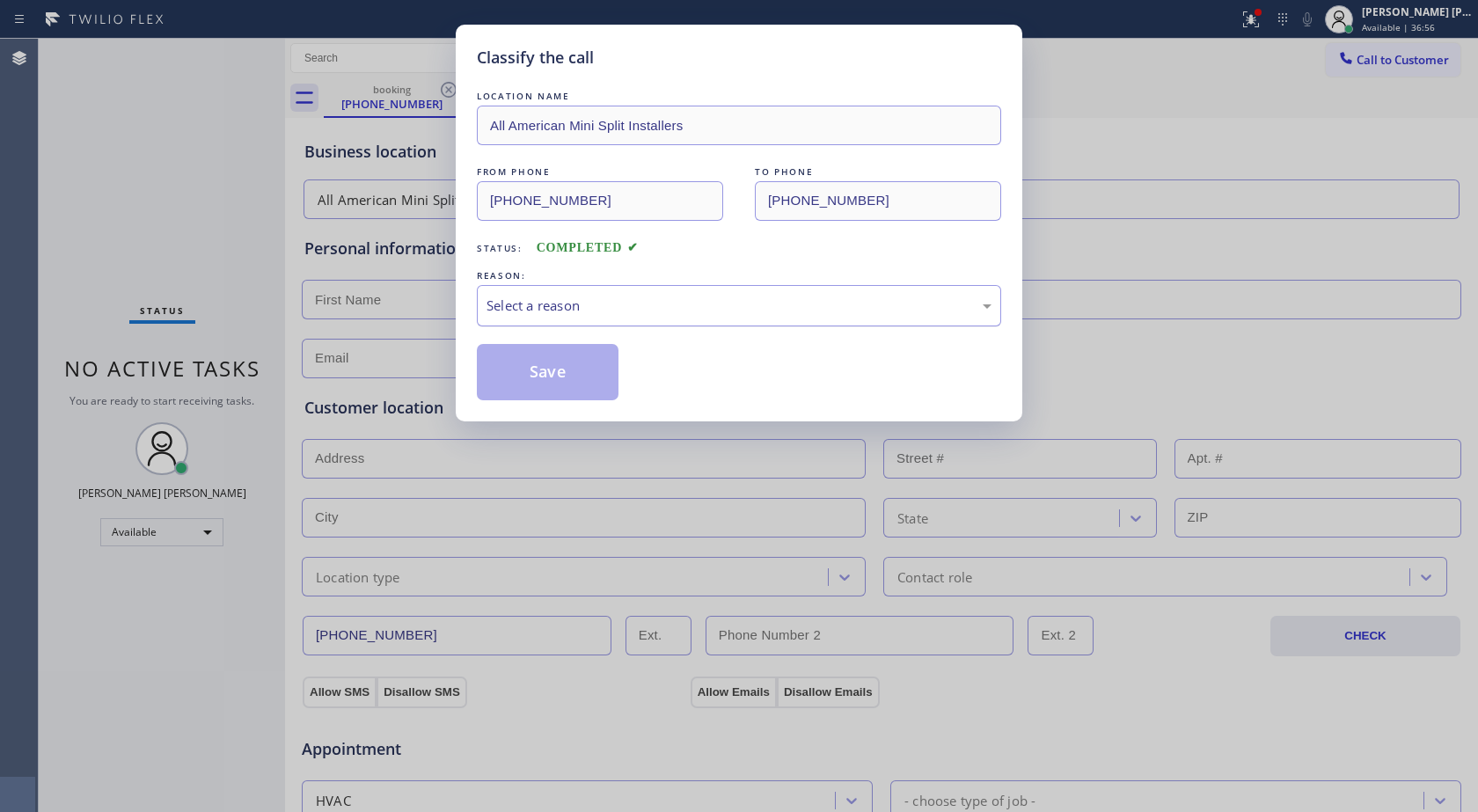
click at [508, 312] on div "Select a reason" at bounding box center [739, 306] width 505 height 21
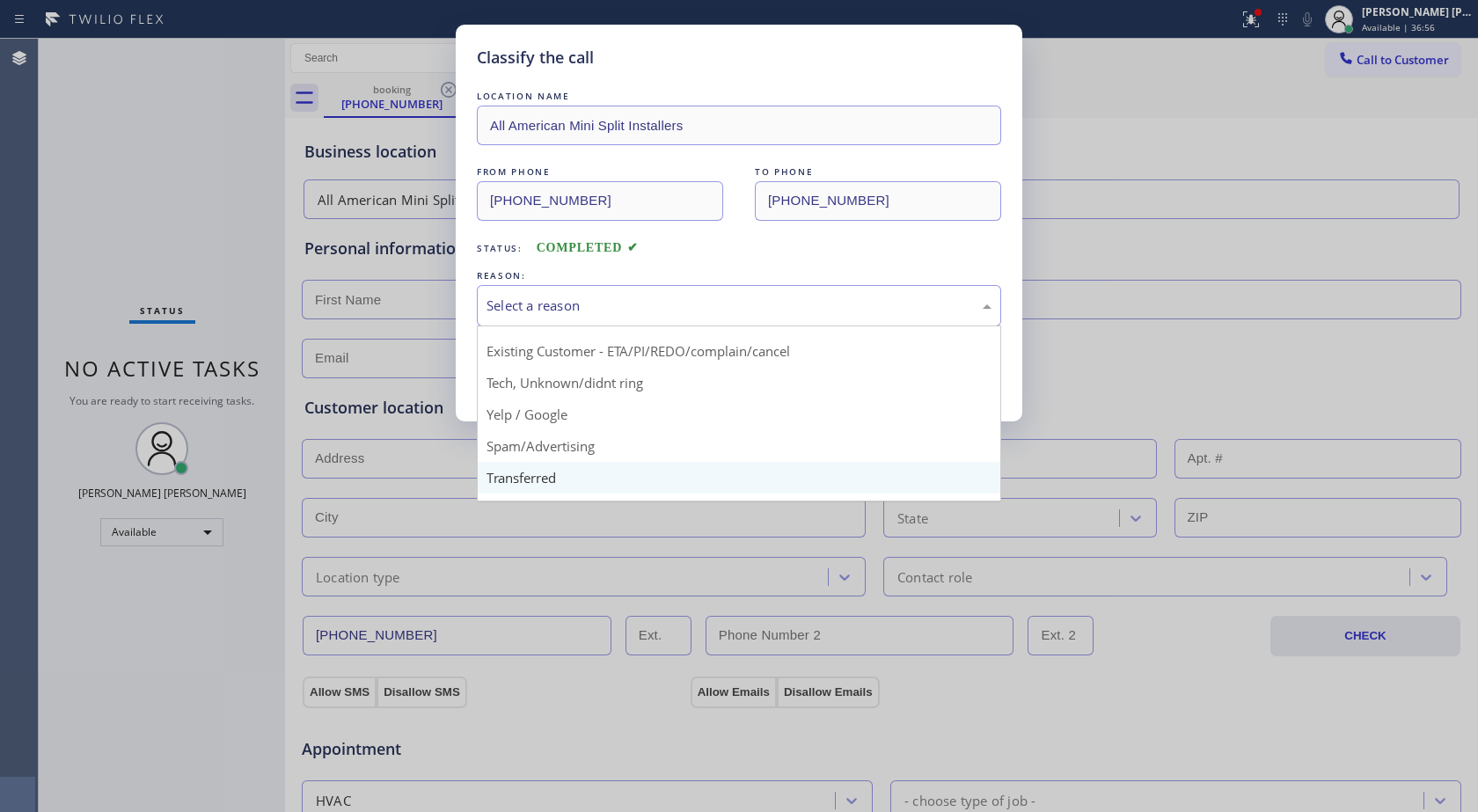
scroll to position [111, 0]
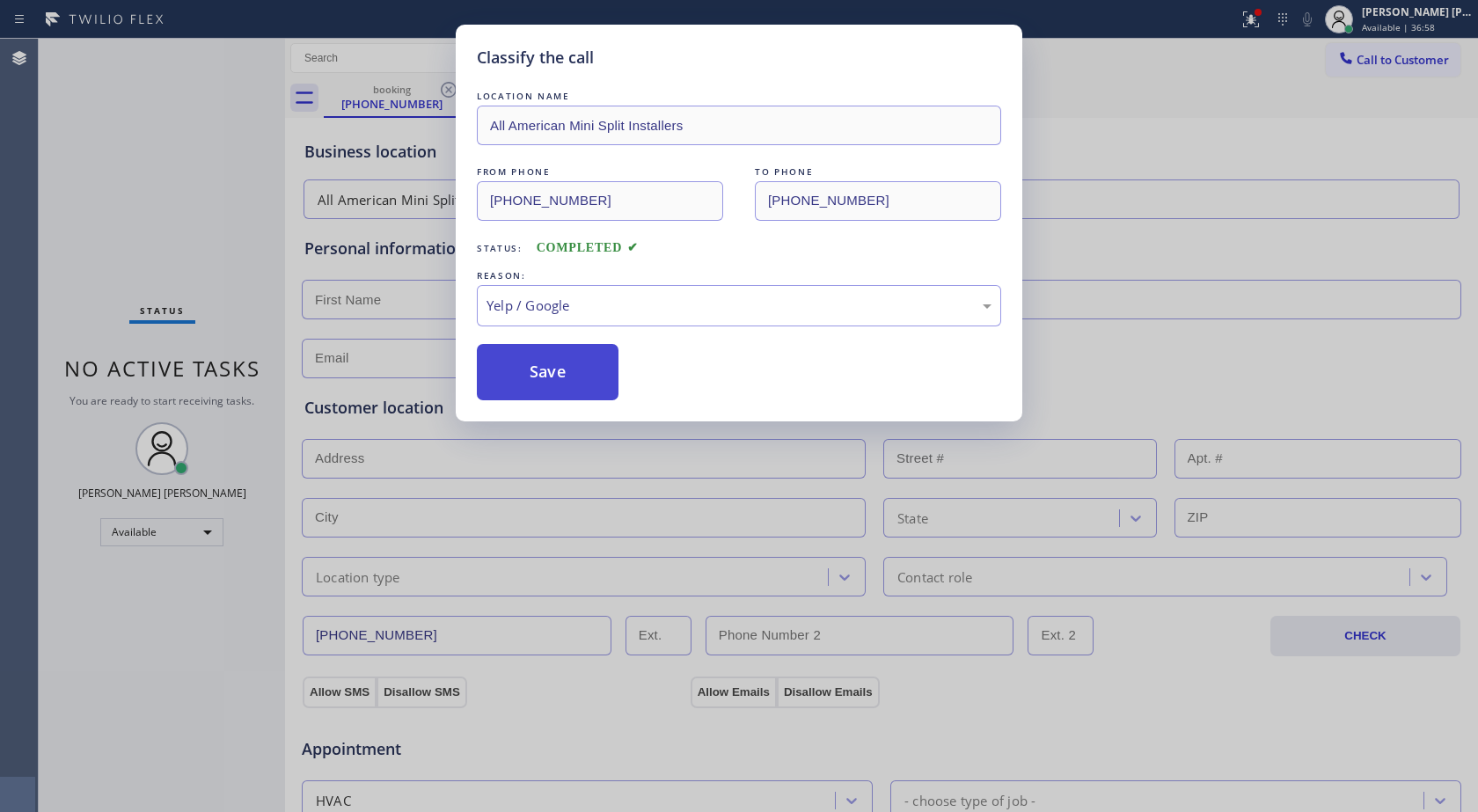
click at [539, 365] on button "Save" at bounding box center [548, 372] width 142 height 56
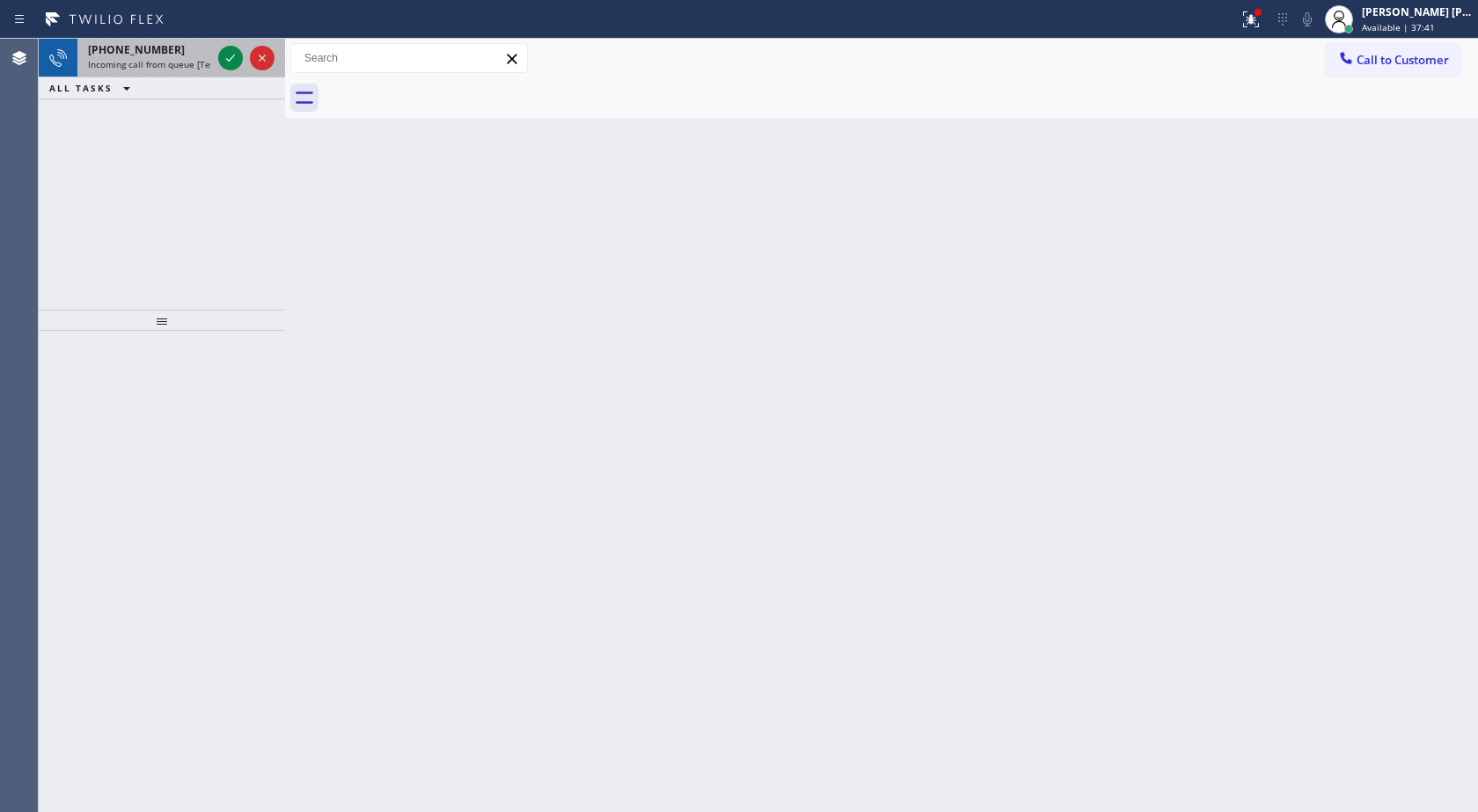
click at [217, 50] on div at bounding box center [247, 57] width 64 height 38
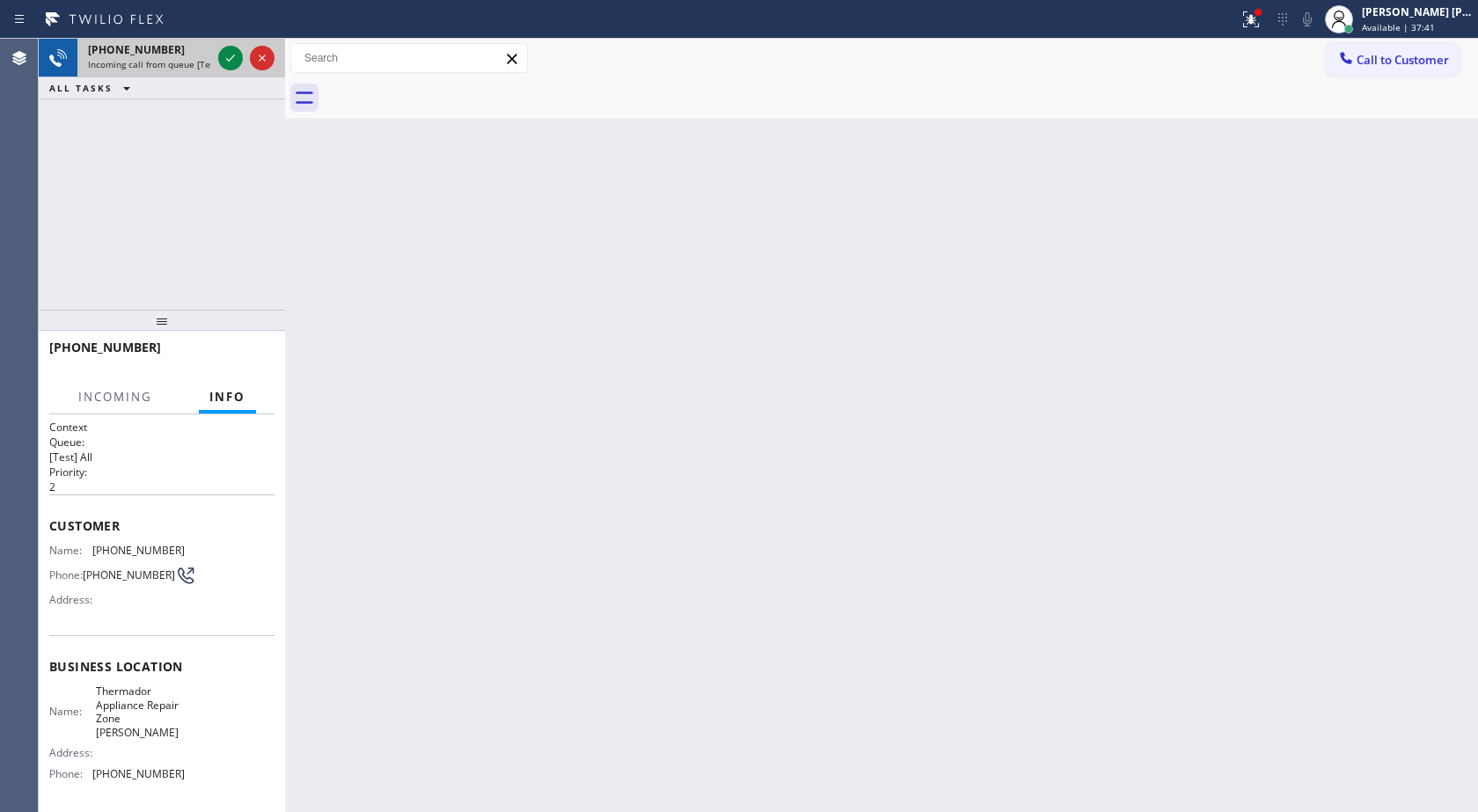
click at [217, 50] on div at bounding box center [247, 57] width 64 height 38
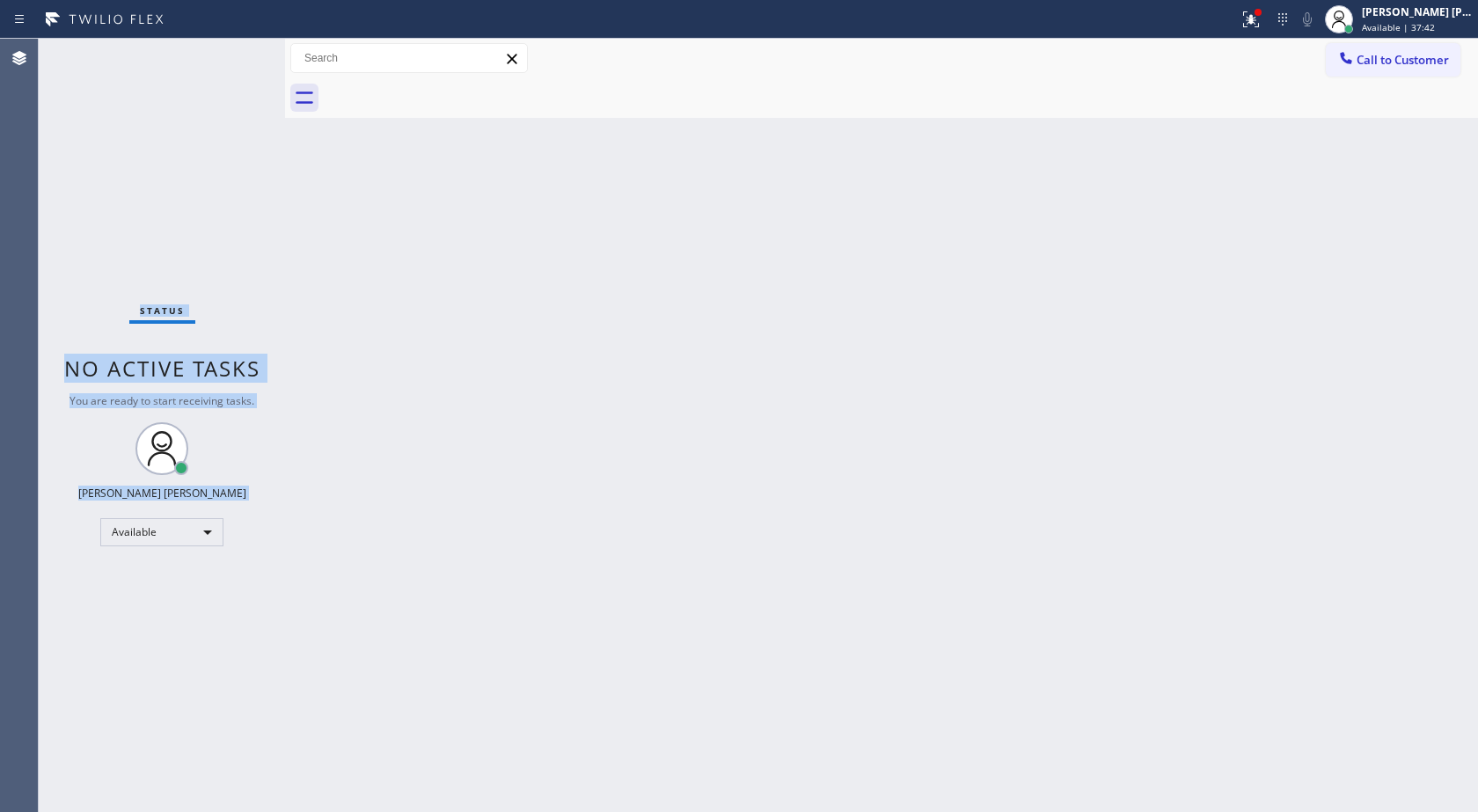
click at [218, 52] on div "Status No active tasks You are ready to start receiving tasks. [PERSON_NAME] [P…" at bounding box center [162, 424] width 247 height 773
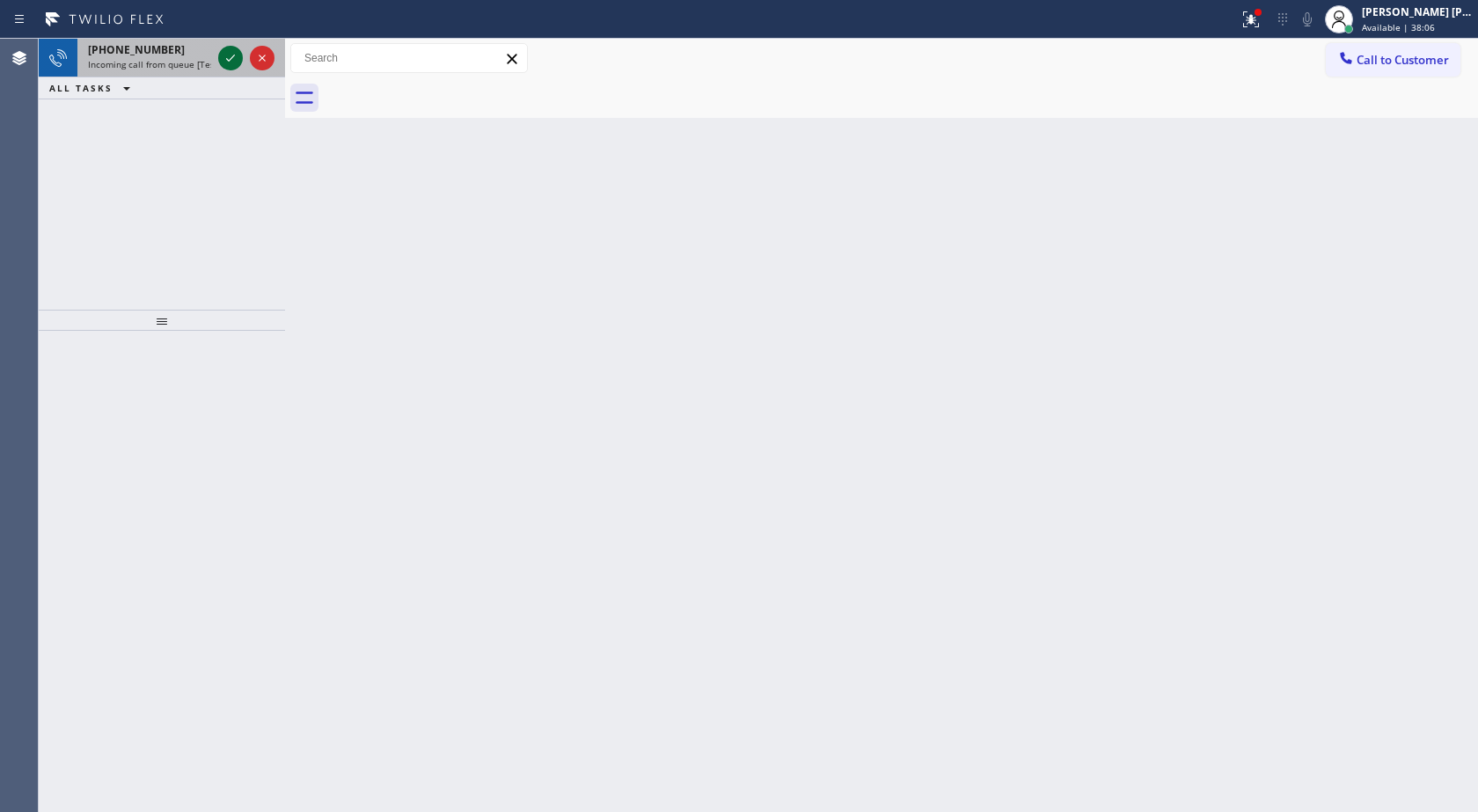
click at [230, 55] on icon at bounding box center [230, 58] width 22 height 21
click at [224, 58] on icon at bounding box center [230, 58] width 22 height 21
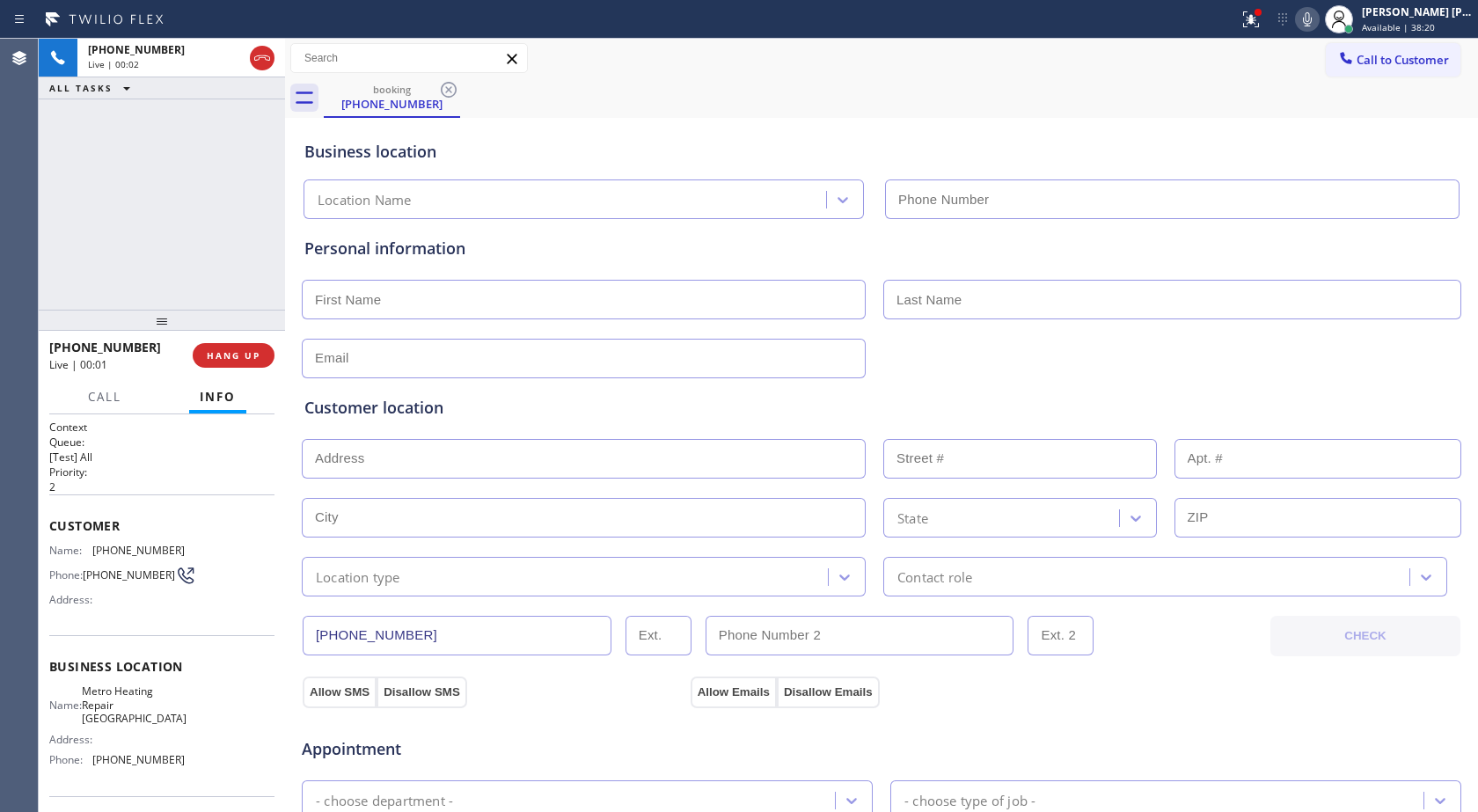
type input "[PHONE_NUMBER]"
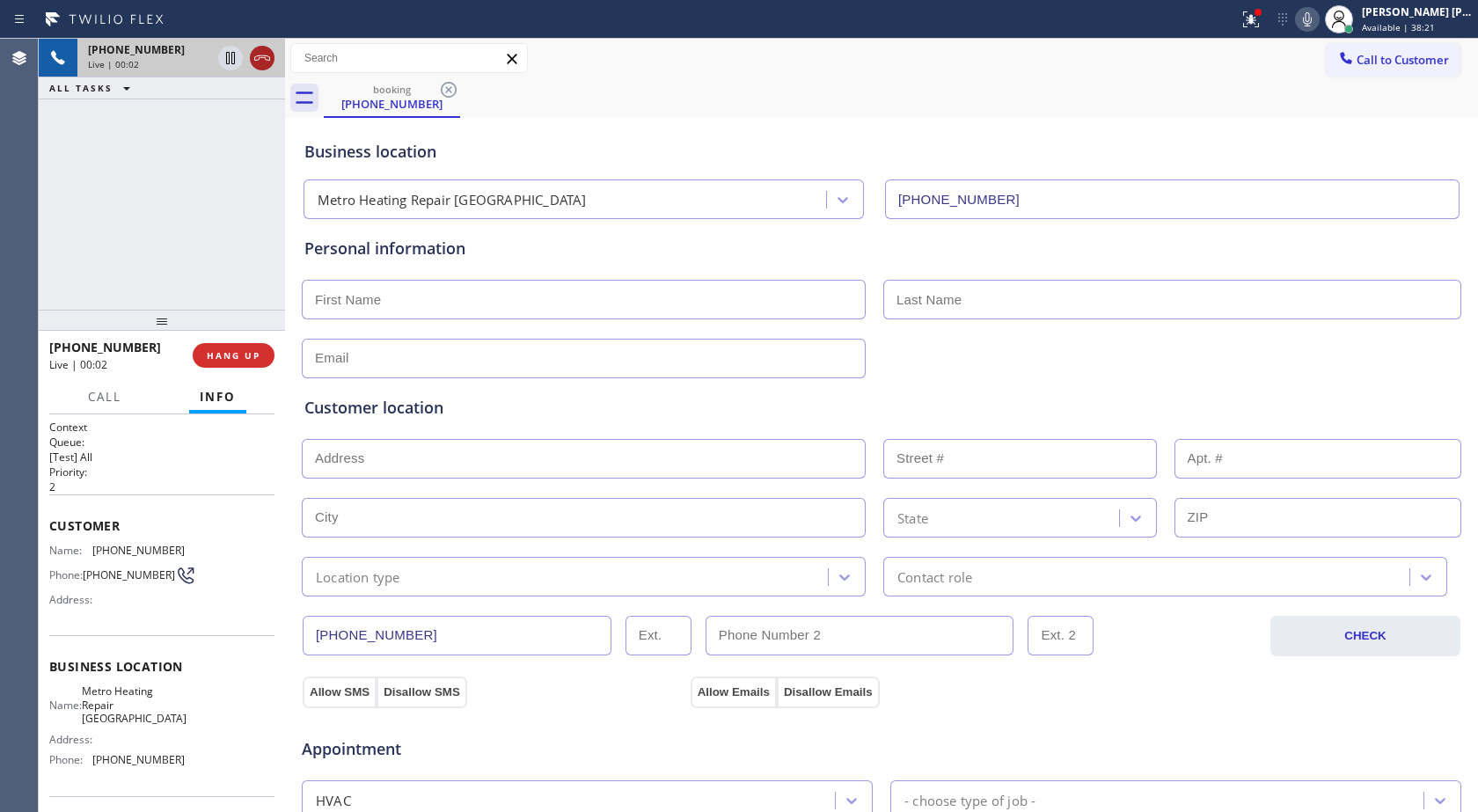
click at [266, 52] on icon at bounding box center [262, 58] width 22 height 21
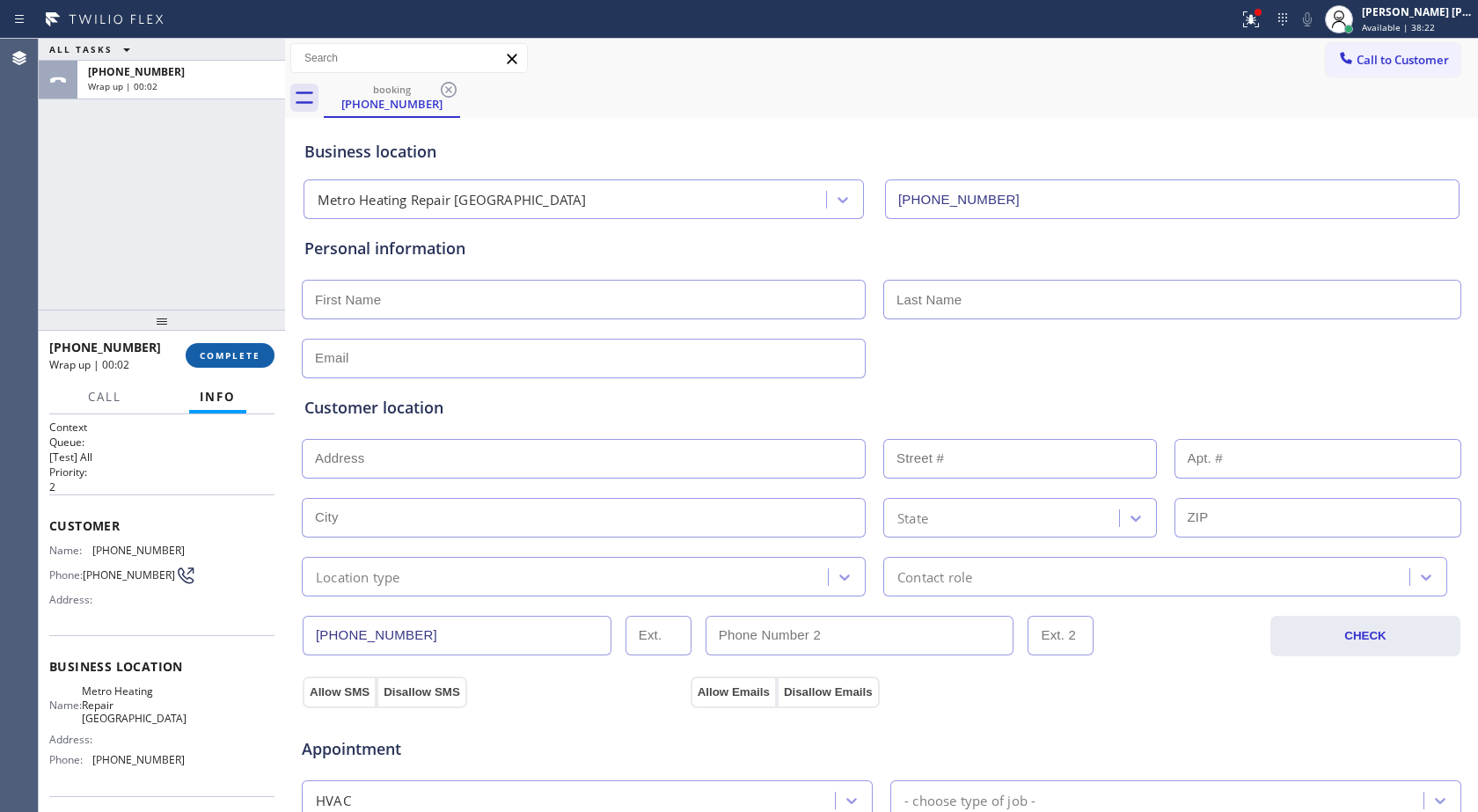
click at [261, 358] on button "COMPLETE" at bounding box center [230, 355] width 89 height 24
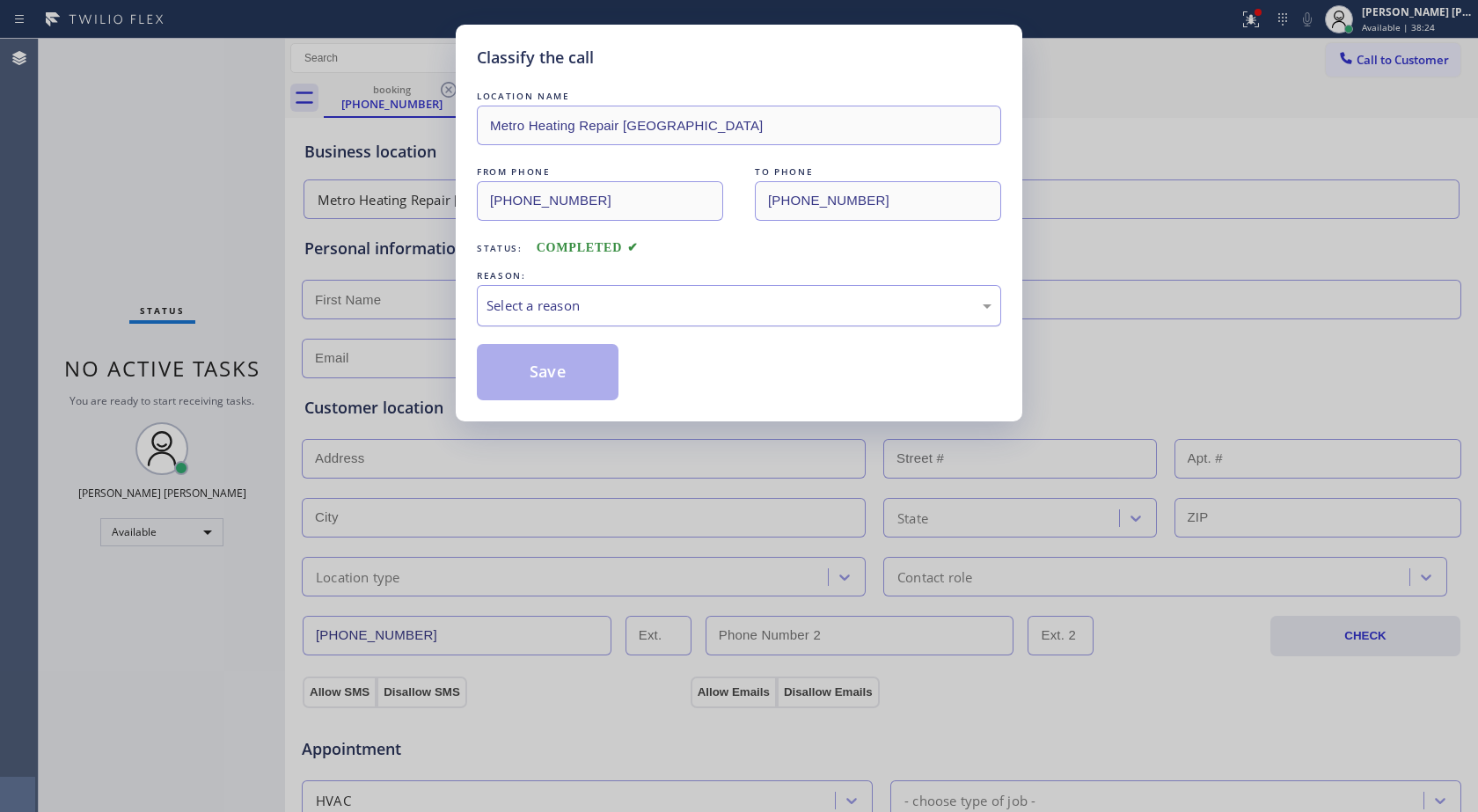
click at [537, 315] on div "Select a reason" at bounding box center [739, 306] width 505 height 21
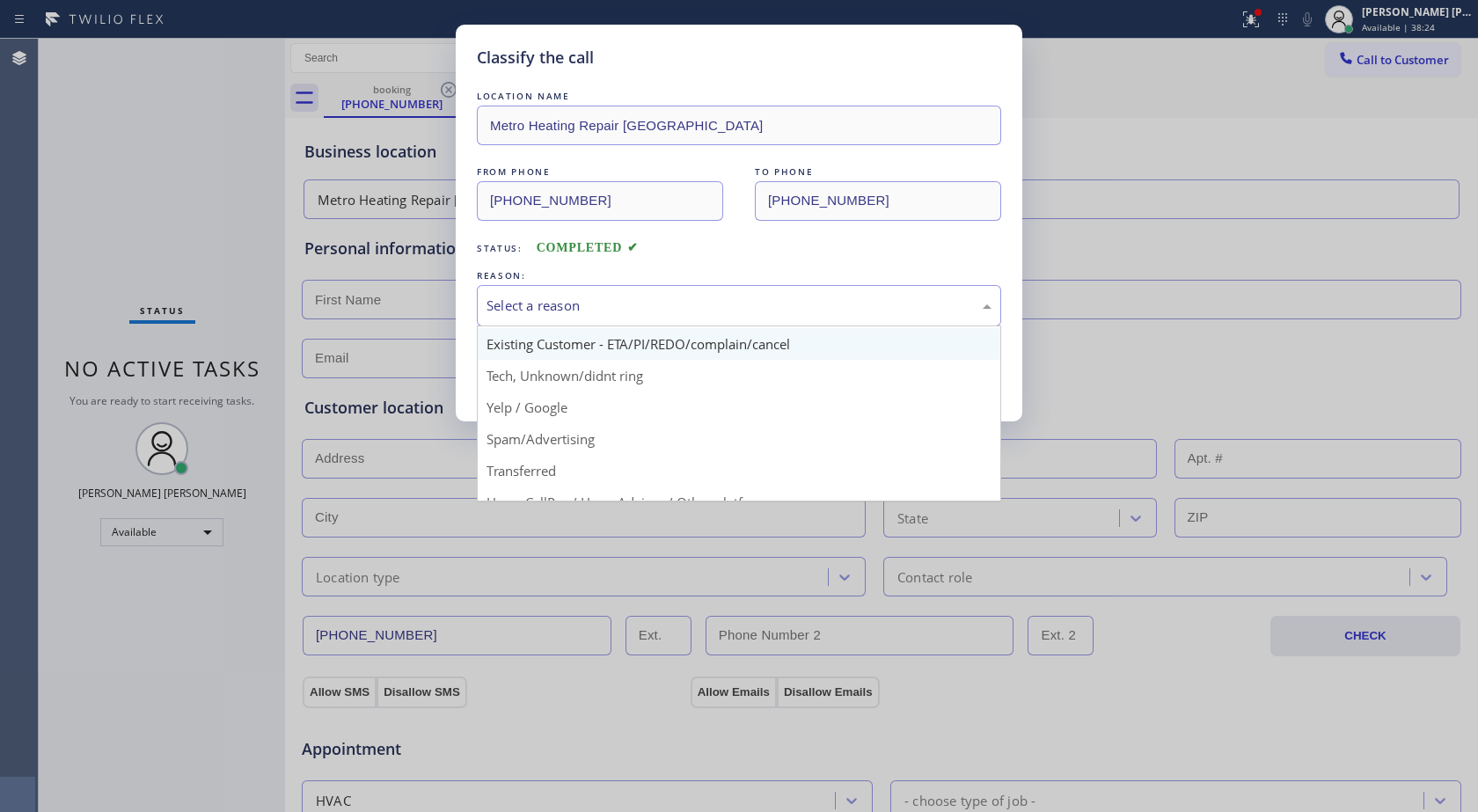
scroll to position [111, 0]
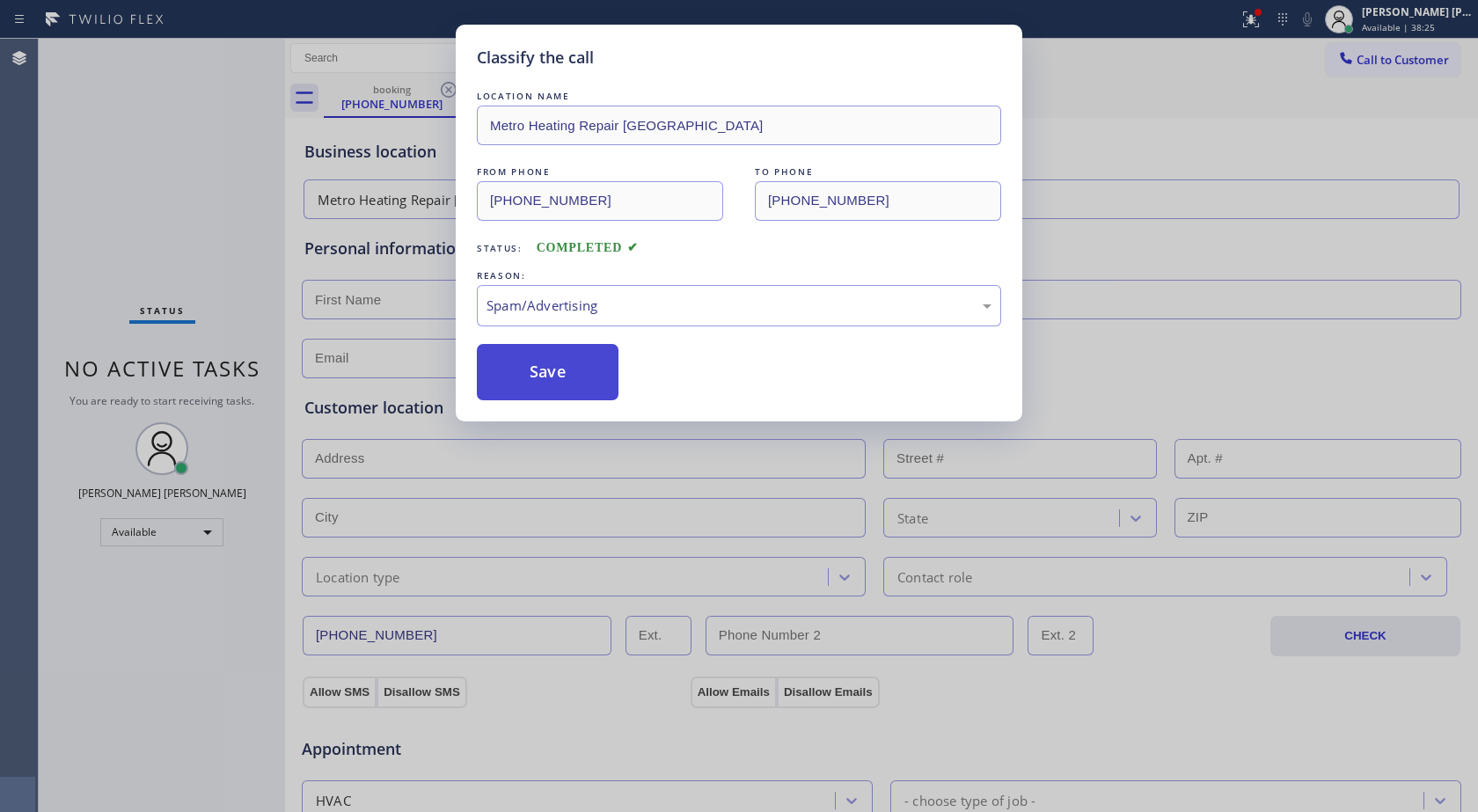
click at [553, 390] on button "Save" at bounding box center [548, 372] width 142 height 56
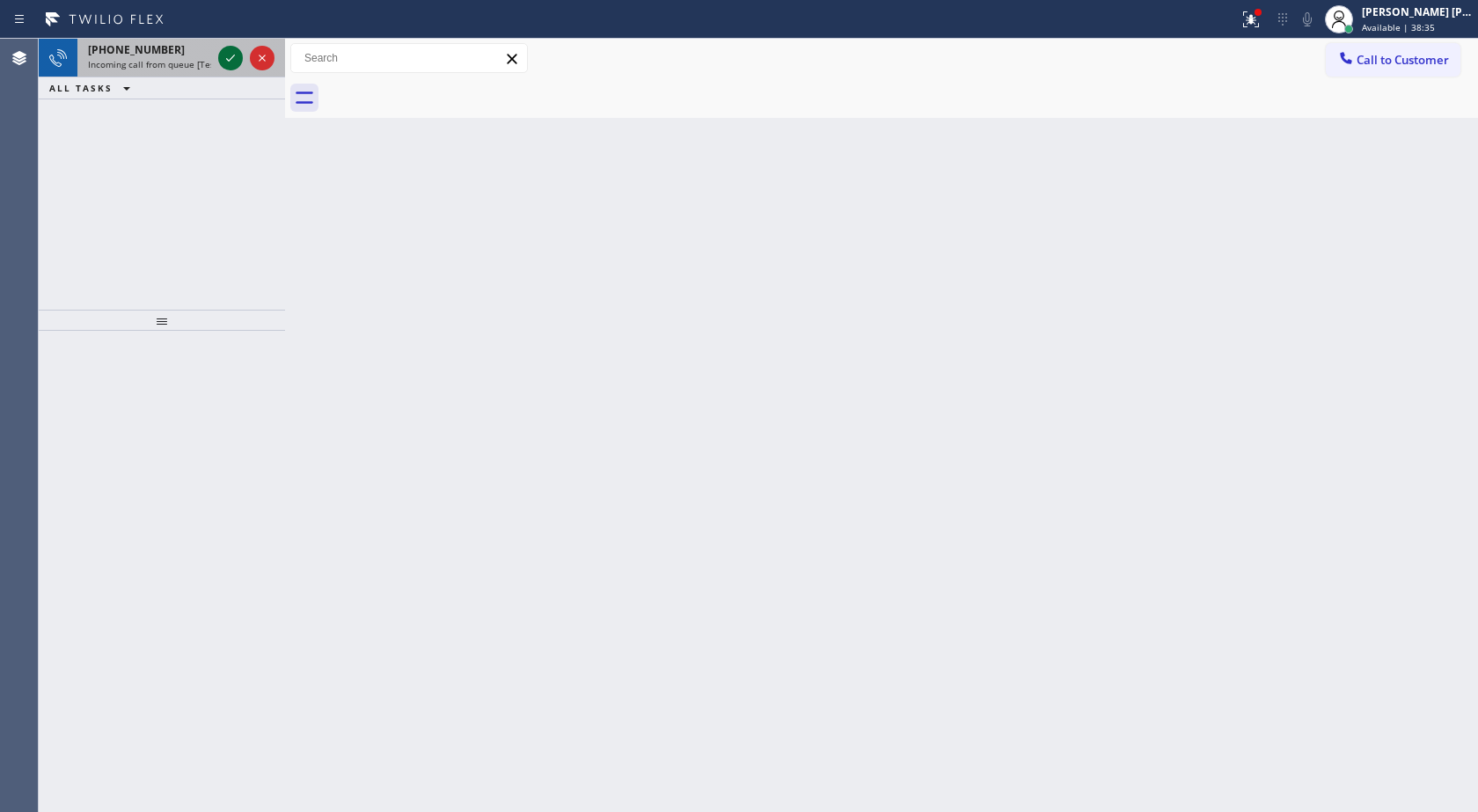
click at [227, 56] on icon at bounding box center [230, 58] width 22 height 21
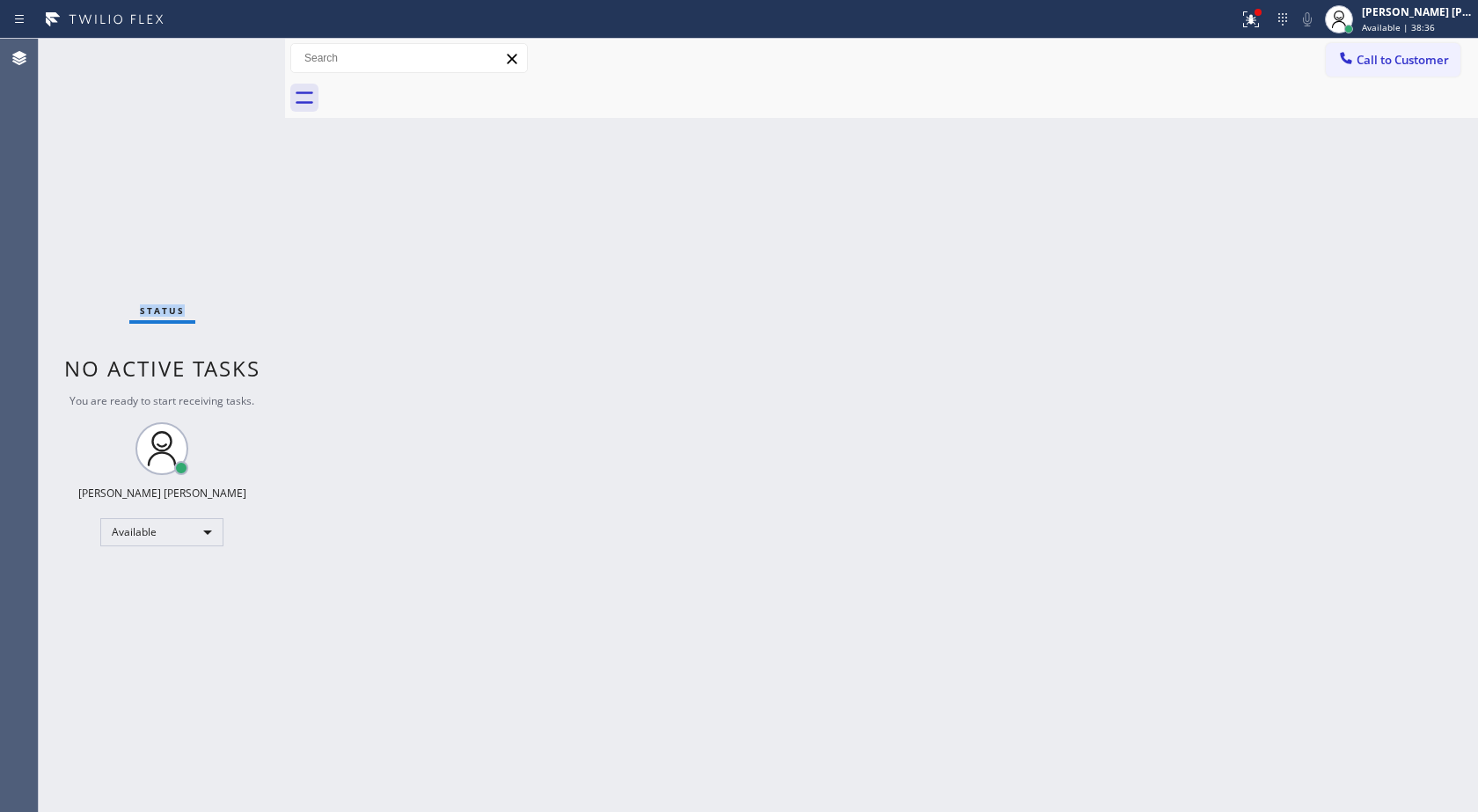
click at [227, 56] on div "Status No active tasks You are ready to start receiving tasks. [PERSON_NAME] [P…" at bounding box center [162, 424] width 247 height 773
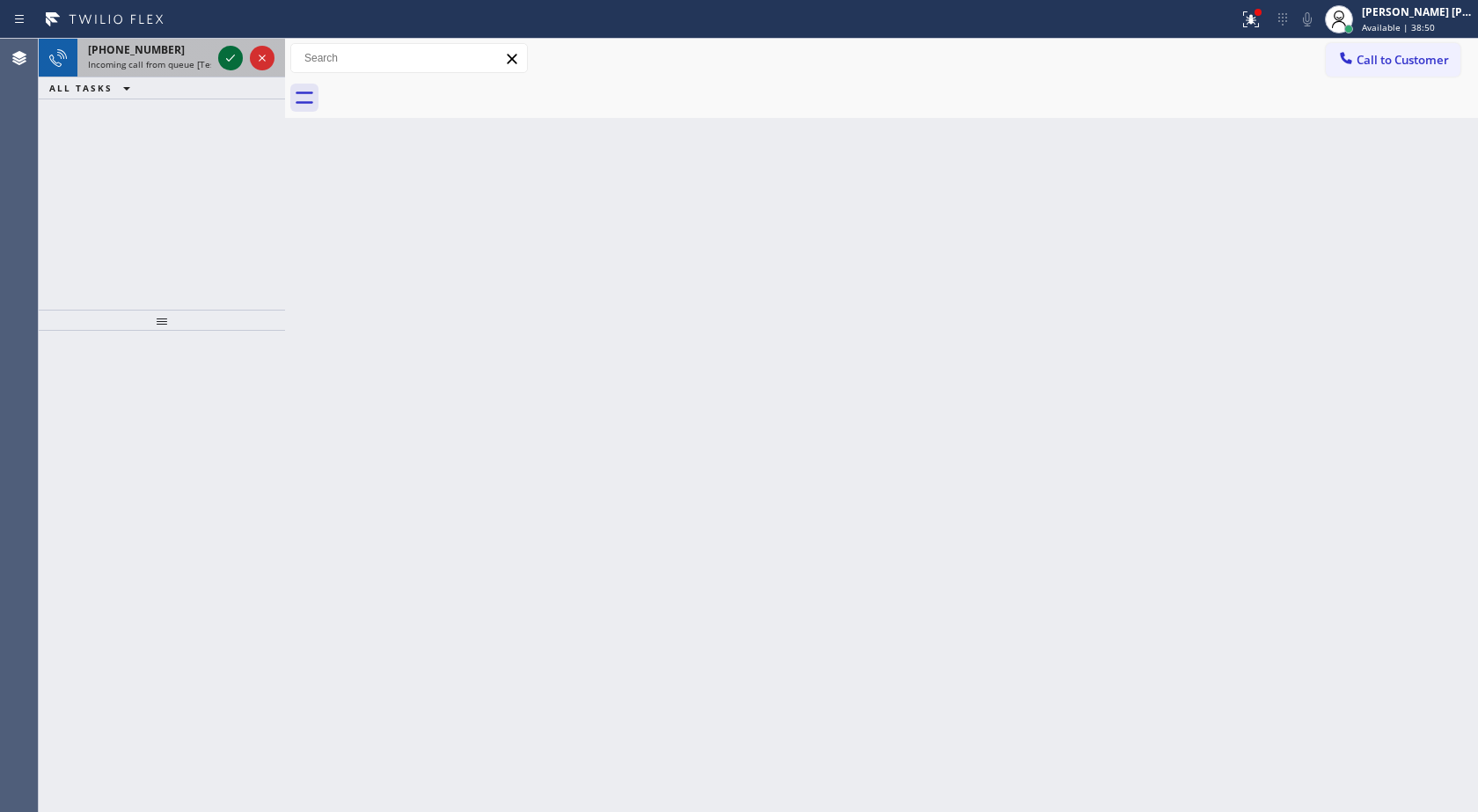
click at [236, 56] on icon at bounding box center [230, 58] width 22 height 21
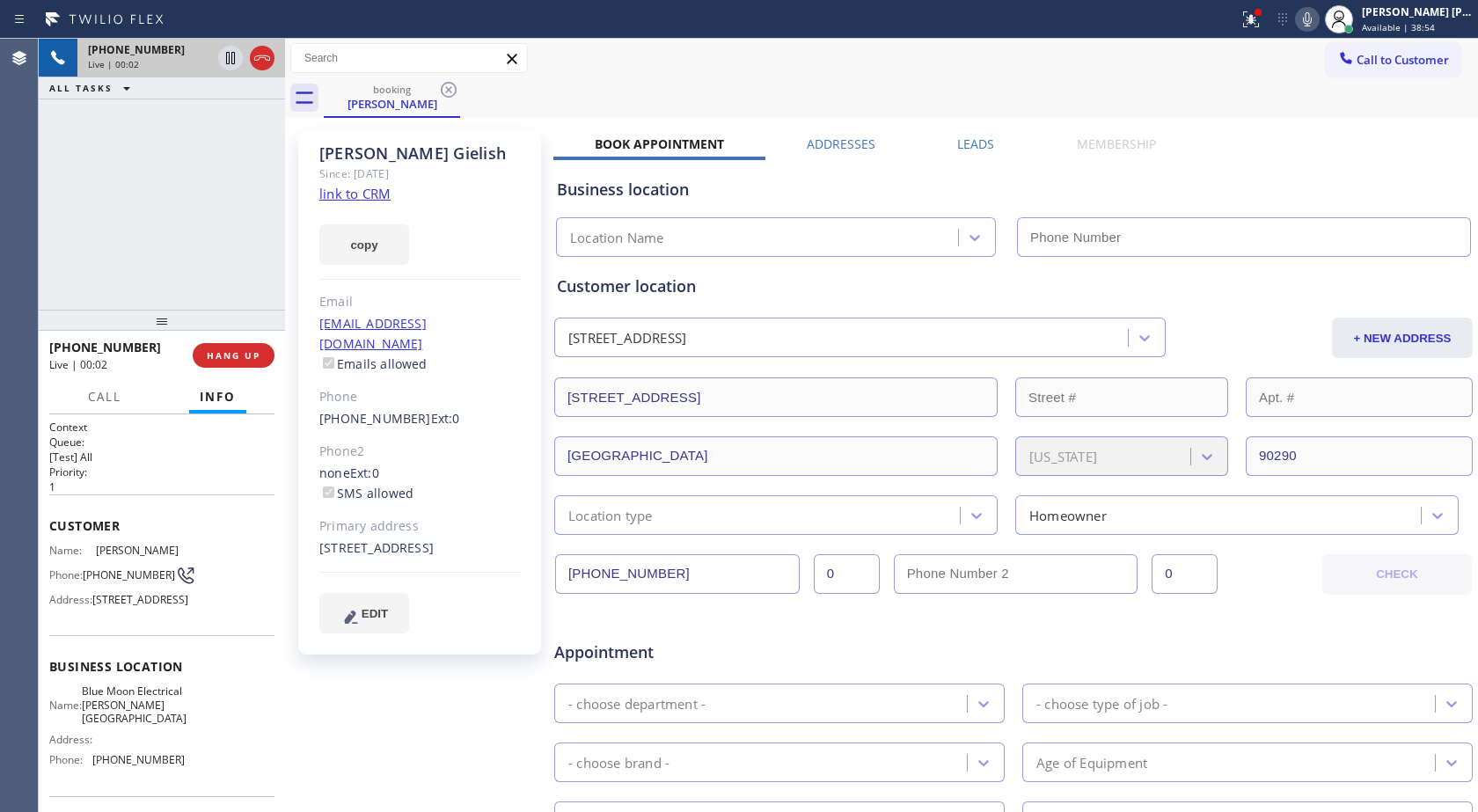
type input "[PHONE_NUMBER]"
click at [1310, 25] on icon at bounding box center [1307, 19] width 8 height 14
click at [234, 60] on icon at bounding box center [230, 58] width 8 height 12
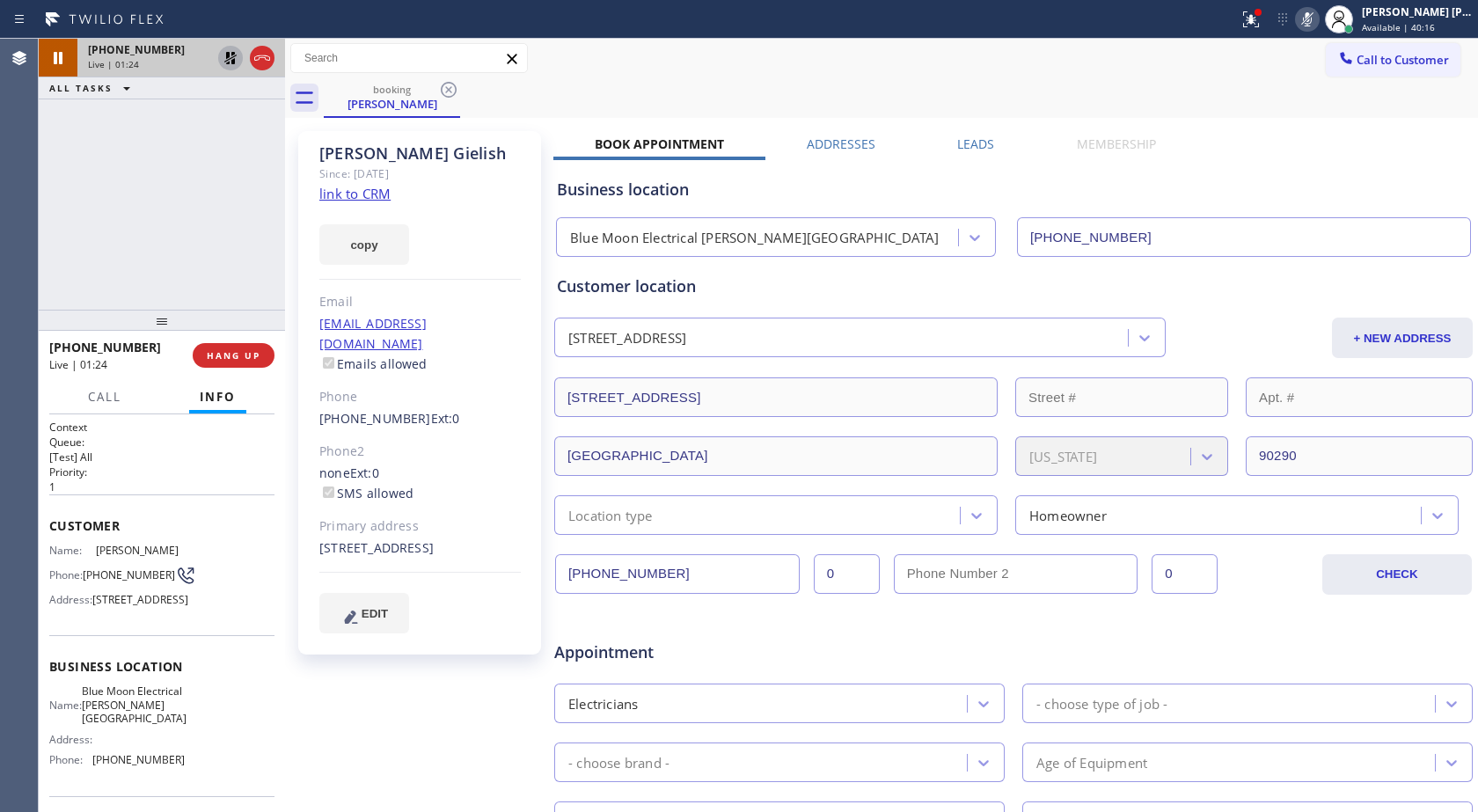
click at [1313, 22] on icon at bounding box center [1307, 19] width 22 height 21
click at [234, 54] on icon at bounding box center [230, 58] width 12 height 12
click at [1306, 15] on icon at bounding box center [1307, 19] width 8 height 14
click at [230, 52] on icon at bounding box center [230, 58] width 8 height 12
click at [365, 194] on link "link to CRM" at bounding box center [355, 193] width 71 height 18
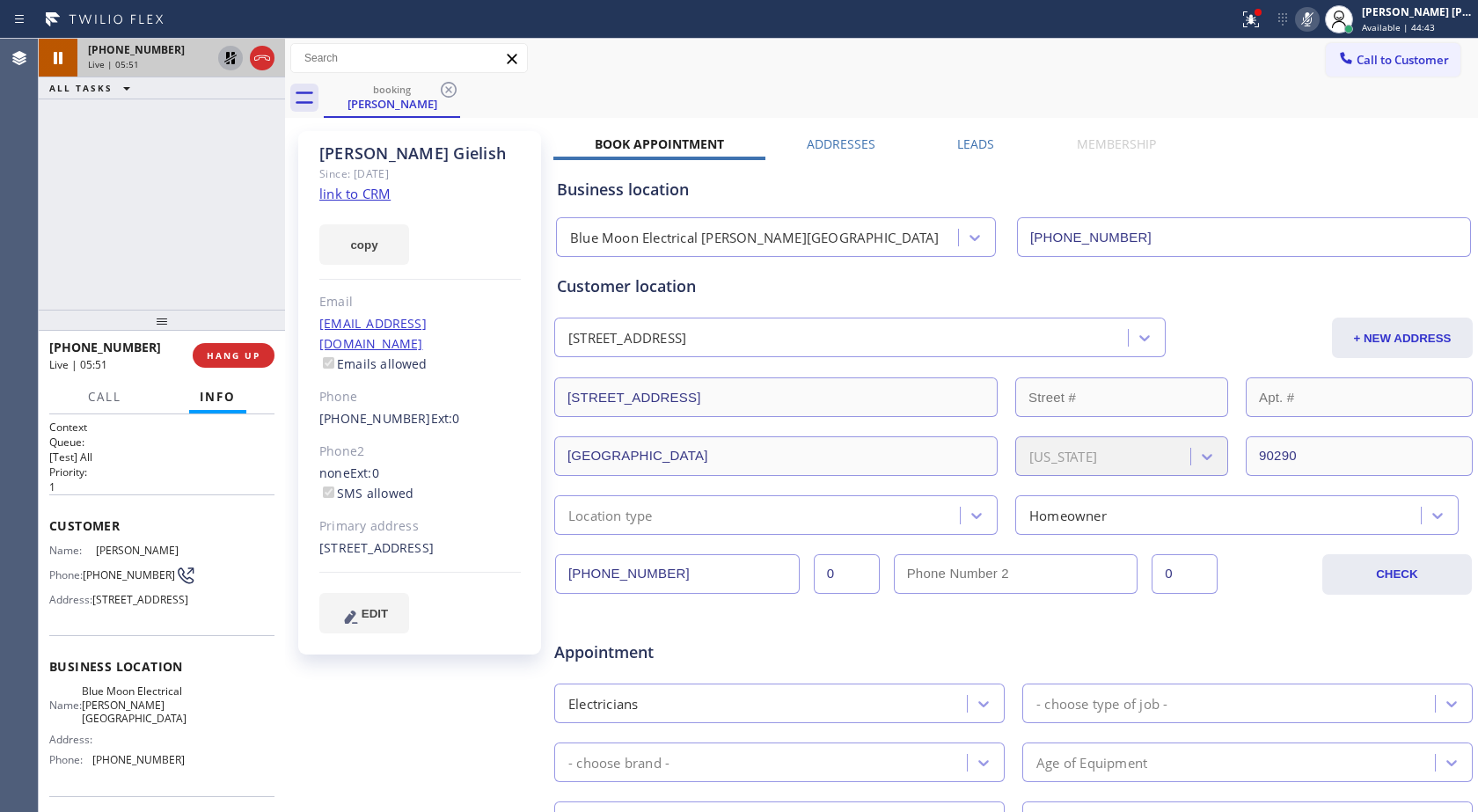
click at [170, 216] on div "[PHONE_NUMBER] Live | 05:51 ALL TASKS ALL TASKS ACTIVE TASKS TASKS IN WRAP UP" at bounding box center [162, 174] width 247 height 271
click at [231, 62] on icon at bounding box center [230, 58] width 22 height 21
click at [1304, 20] on icon at bounding box center [1307, 19] width 8 height 14
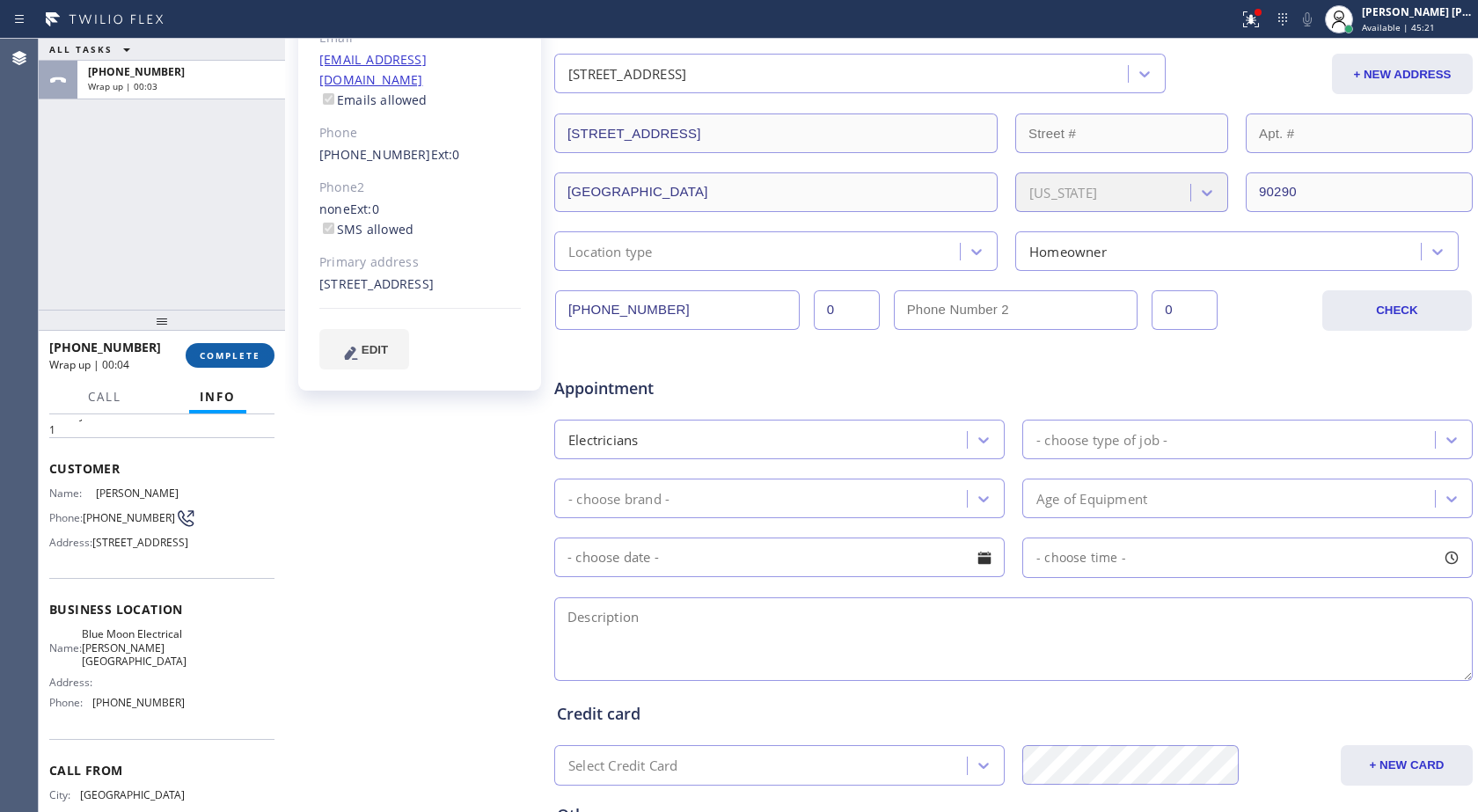
scroll to position [88, 0]
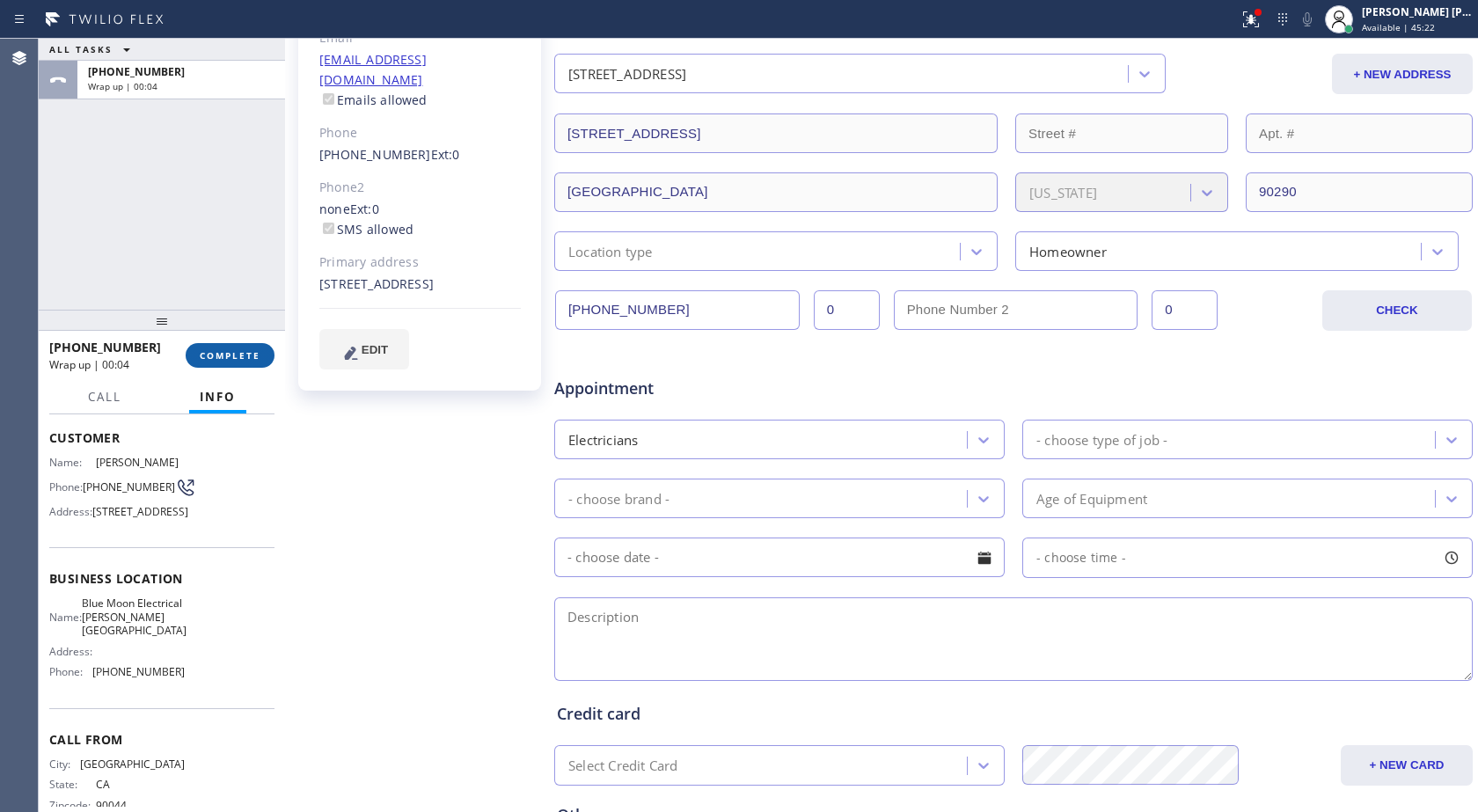
click at [229, 353] on span "COMPLETE" at bounding box center [230, 355] width 61 height 12
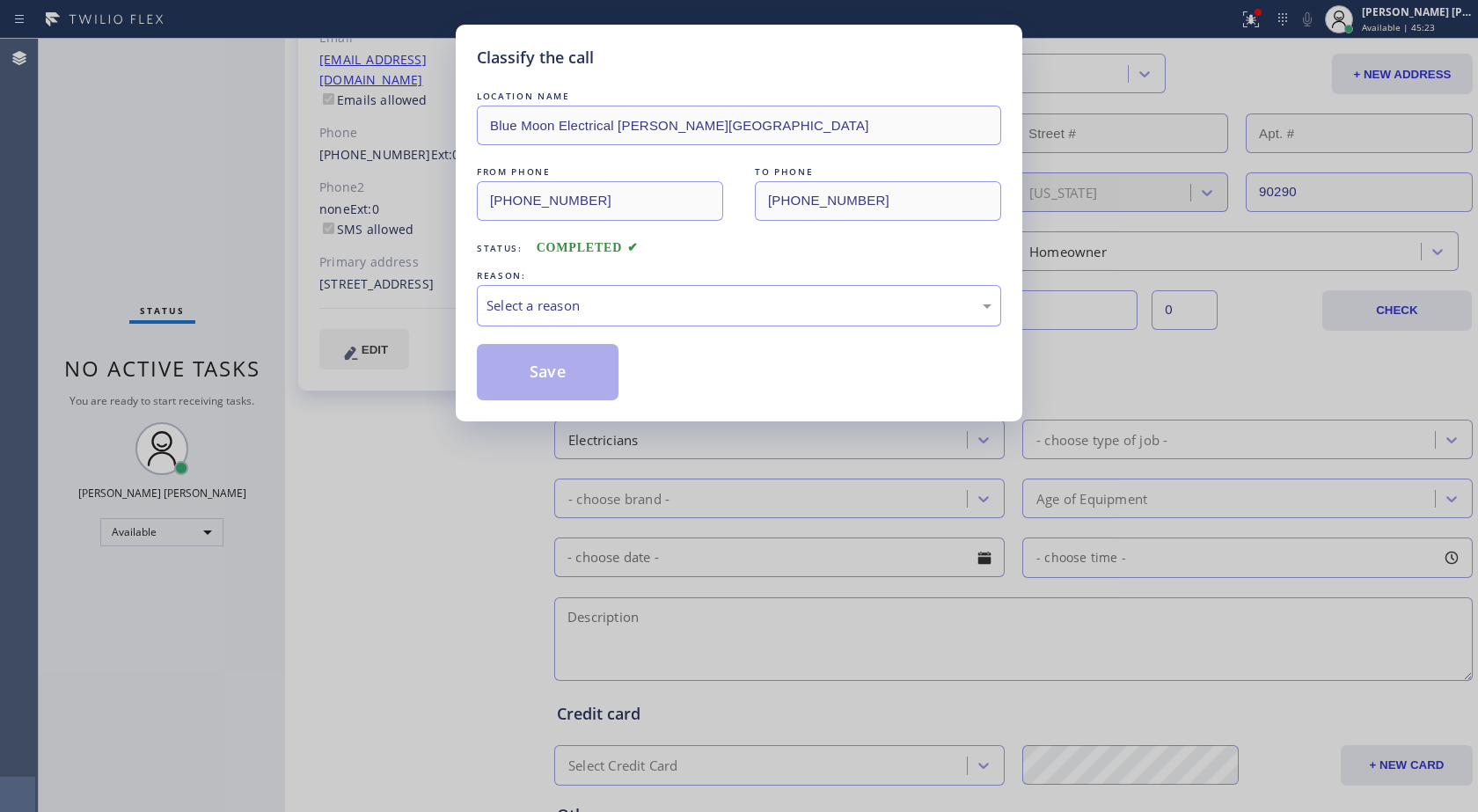
click at [582, 314] on div "Select a reason" at bounding box center [739, 306] width 505 height 21
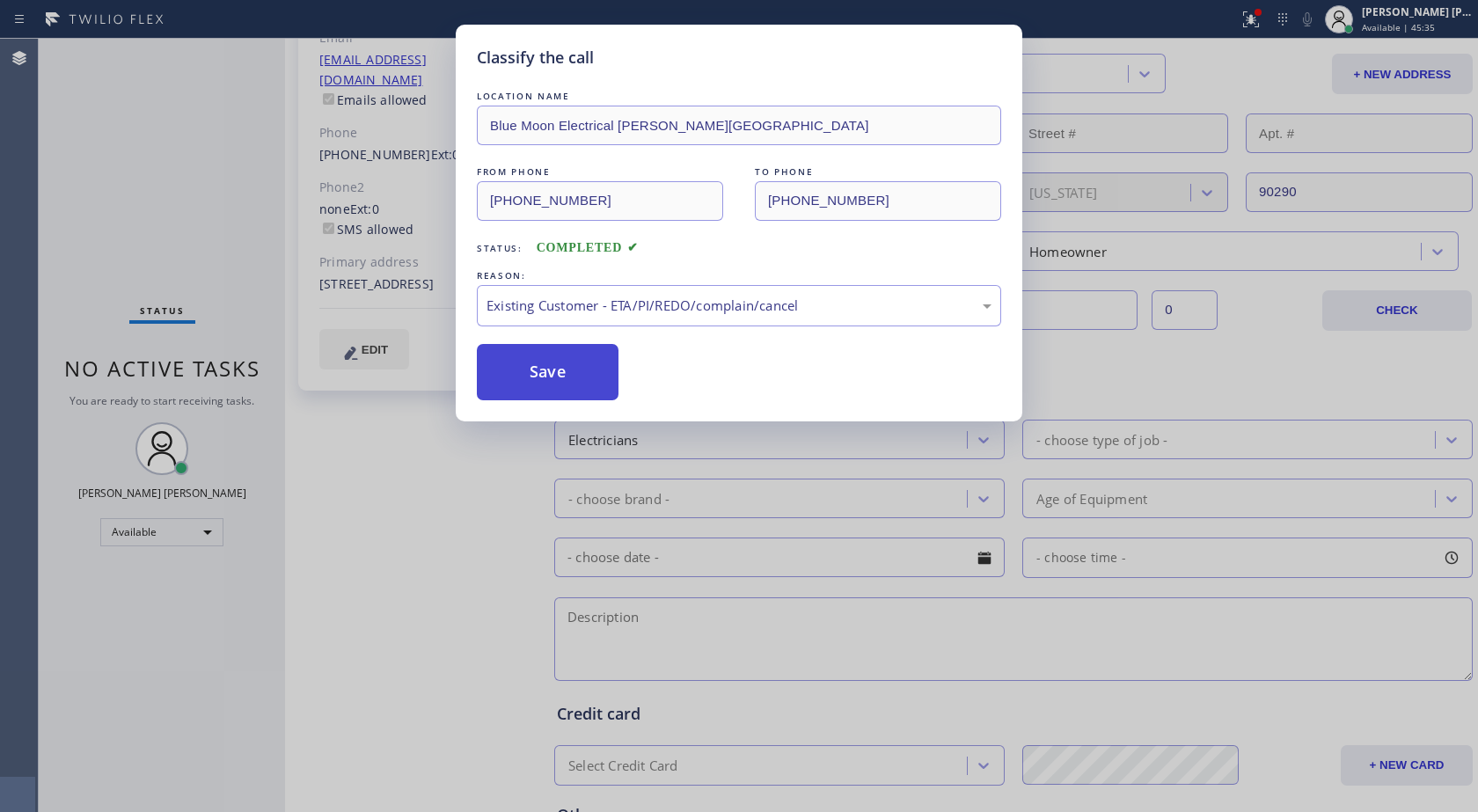
click at [573, 367] on button "Save" at bounding box center [548, 372] width 142 height 56
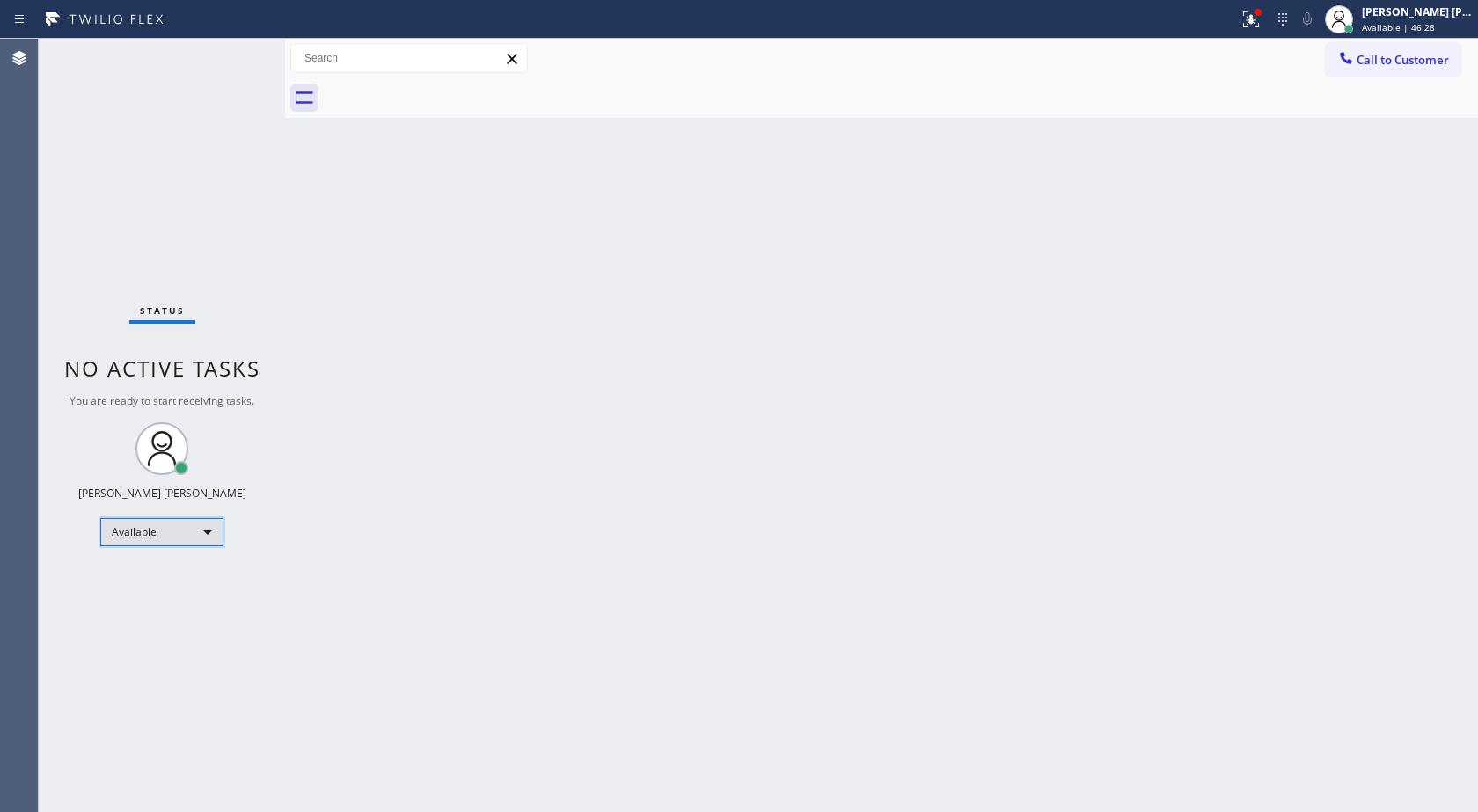
click at [180, 535] on div "Available" at bounding box center [162, 532] width 123 height 28
click at [169, 621] on li "Break" at bounding box center [161, 622] width 120 height 21
click at [1242, 26] on icon at bounding box center [1251, 19] width 22 height 21
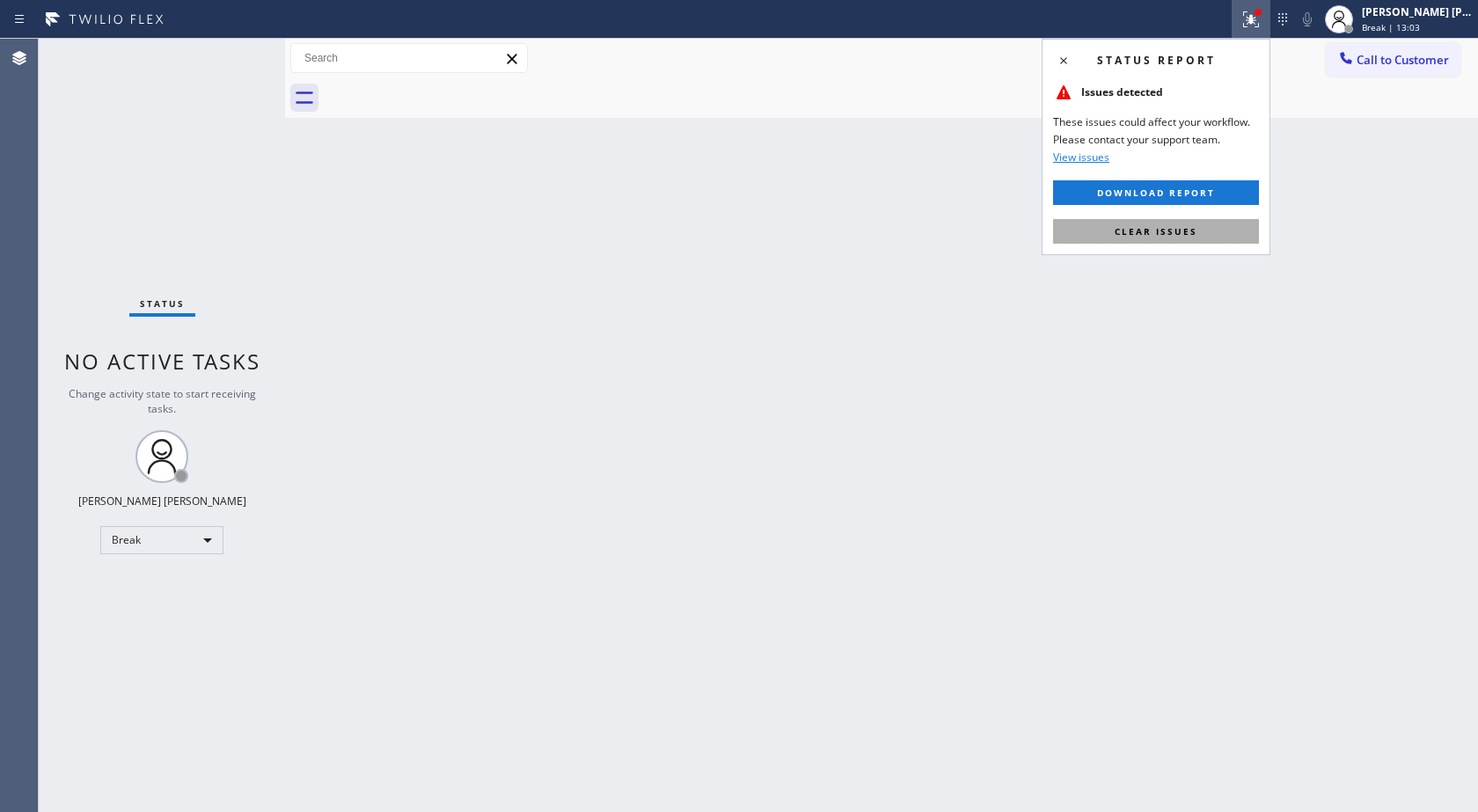
click at [1195, 239] on button "Clear issues" at bounding box center [1156, 231] width 206 height 24
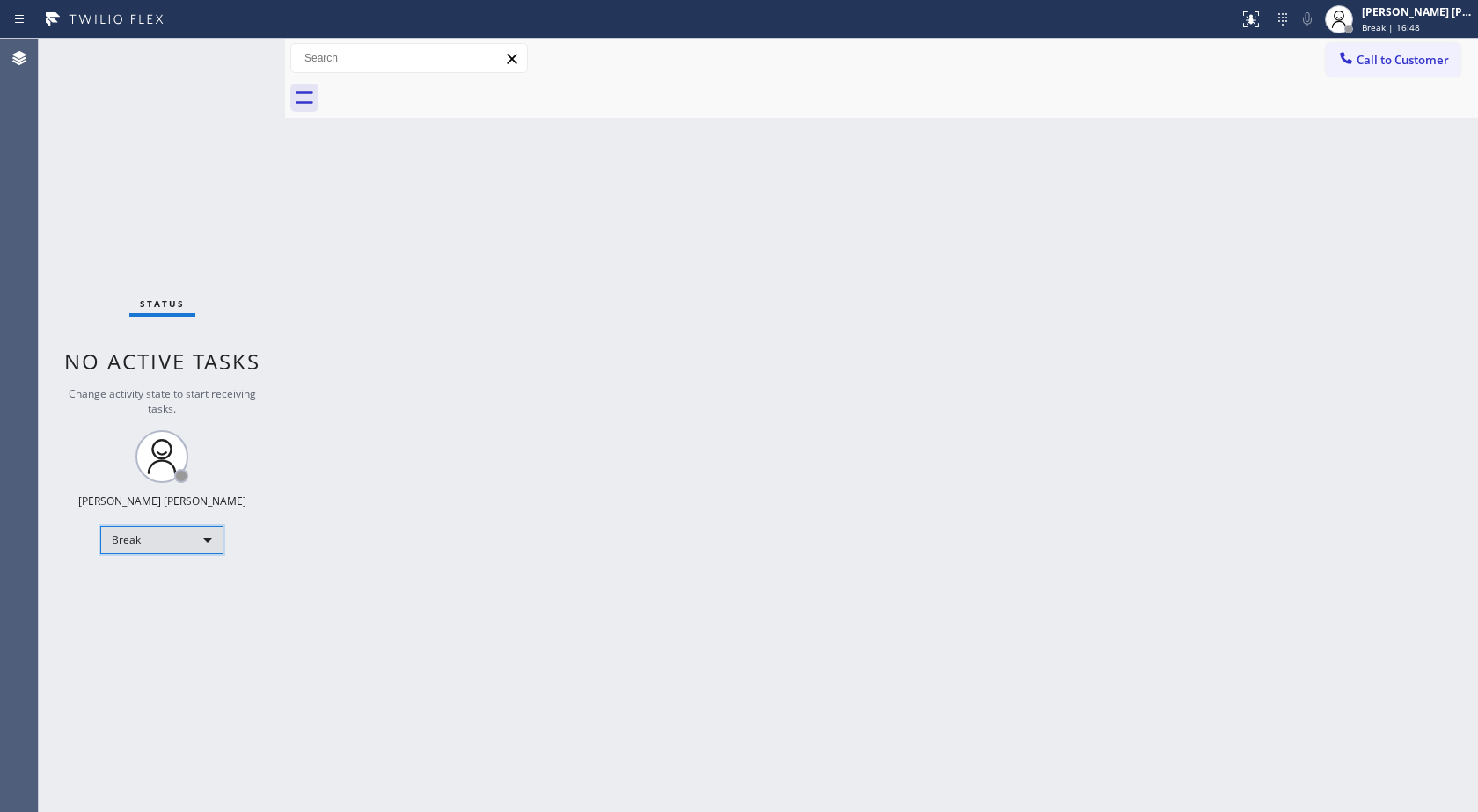
click at [217, 538] on div "Break" at bounding box center [162, 540] width 123 height 28
click at [155, 608] on li "Unavailable" at bounding box center [161, 608] width 120 height 21
click at [345, 192] on div "Back to Dashboard Change Sender ID Customers Technicians Select a contact Outbo…" at bounding box center [882, 424] width 1193 height 773
click at [184, 532] on div "Unavailable" at bounding box center [162, 540] width 123 height 28
click at [172, 579] on li "Available" at bounding box center [161, 587] width 120 height 21
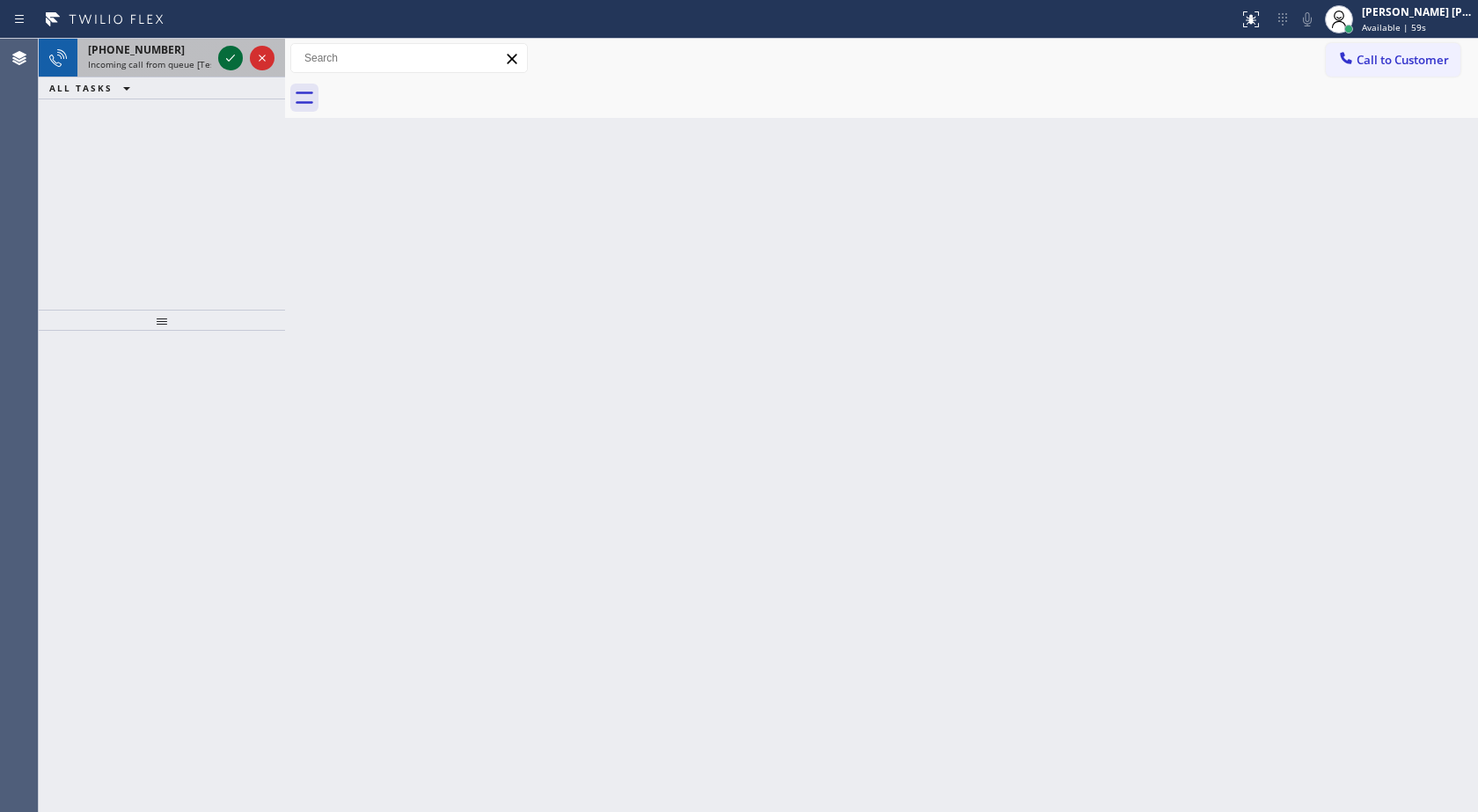
click at [224, 53] on icon at bounding box center [230, 58] width 22 height 21
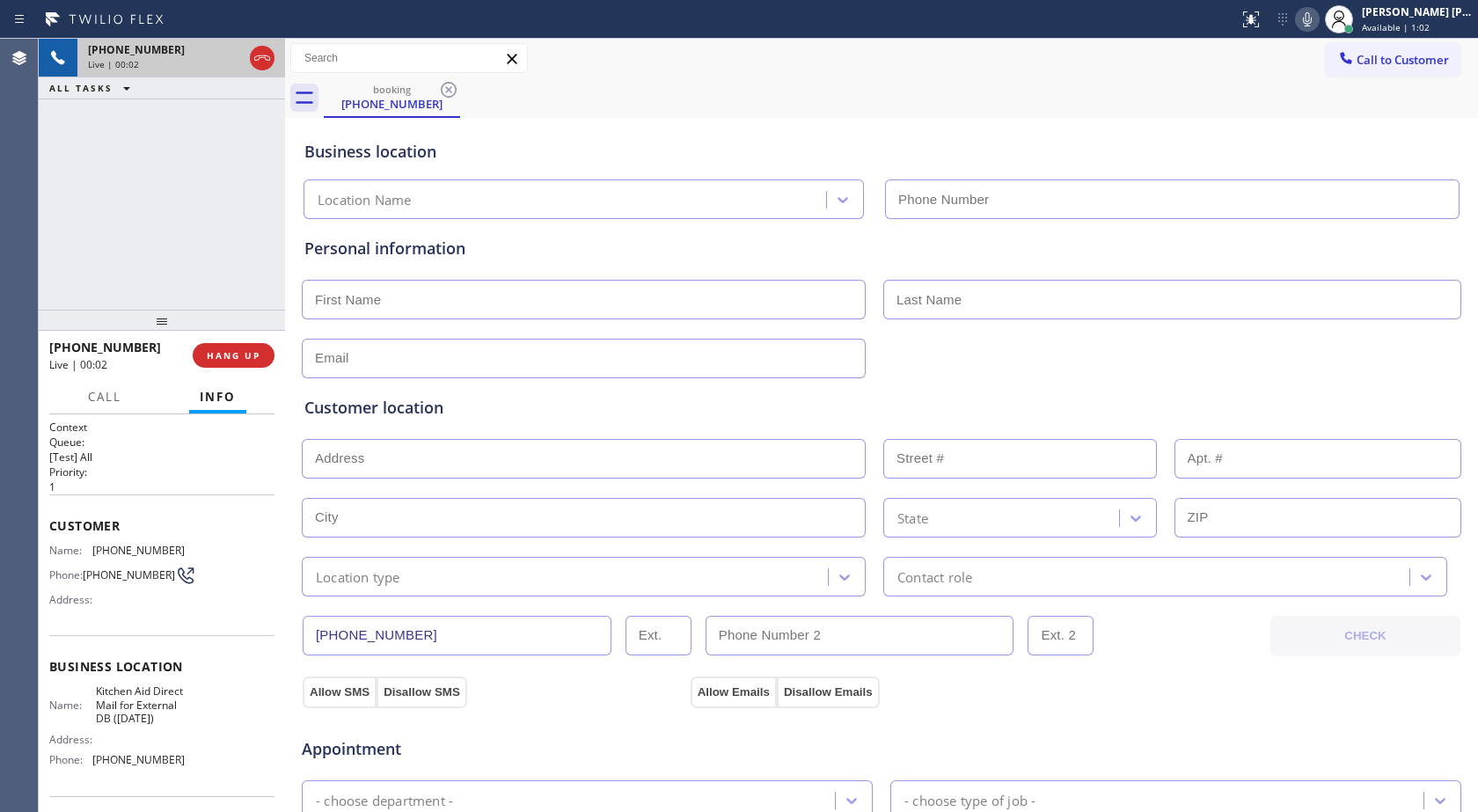
type input "[PHONE_NUMBER]"
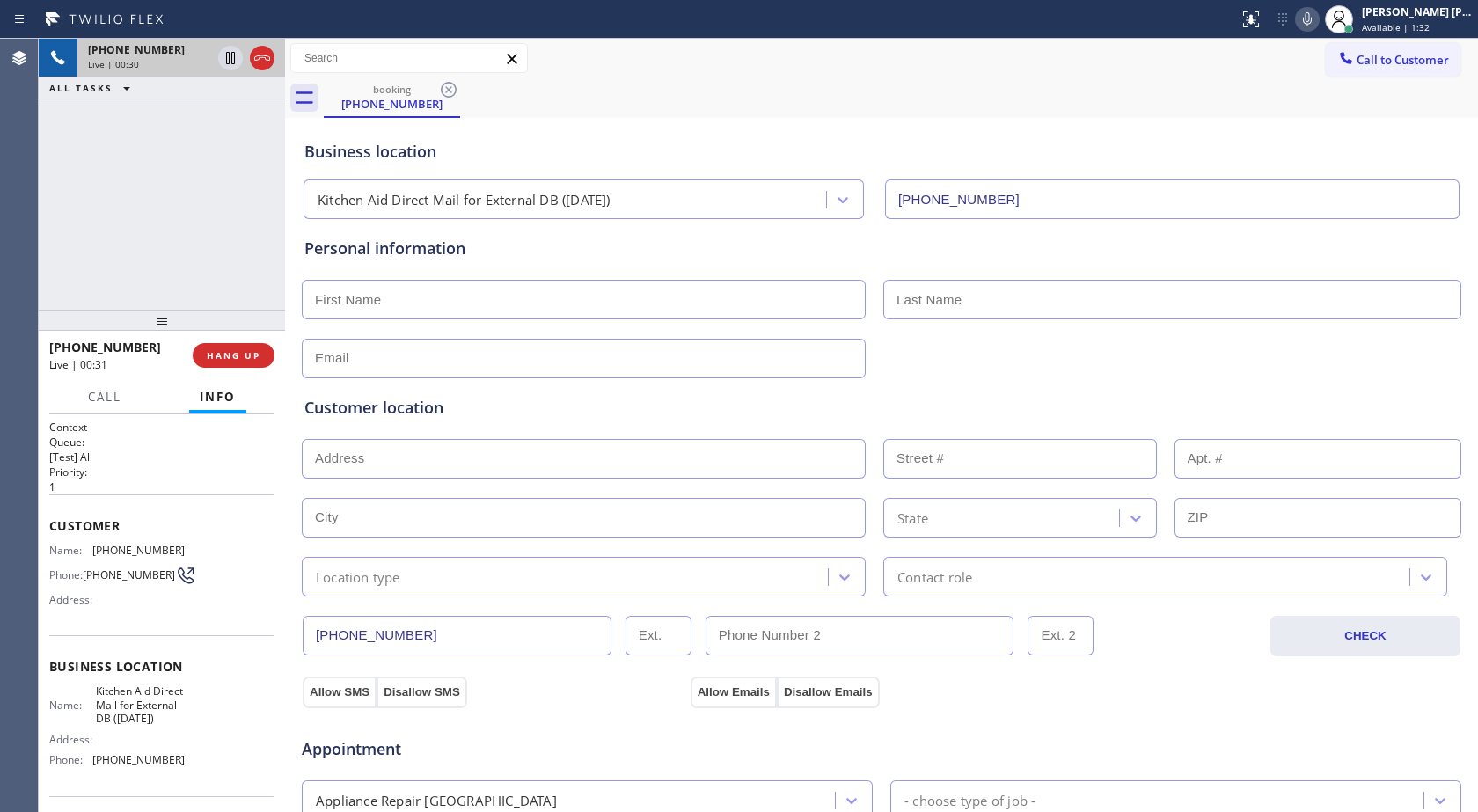
click at [1313, 23] on icon at bounding box center [1307, 19] width 22 height 21
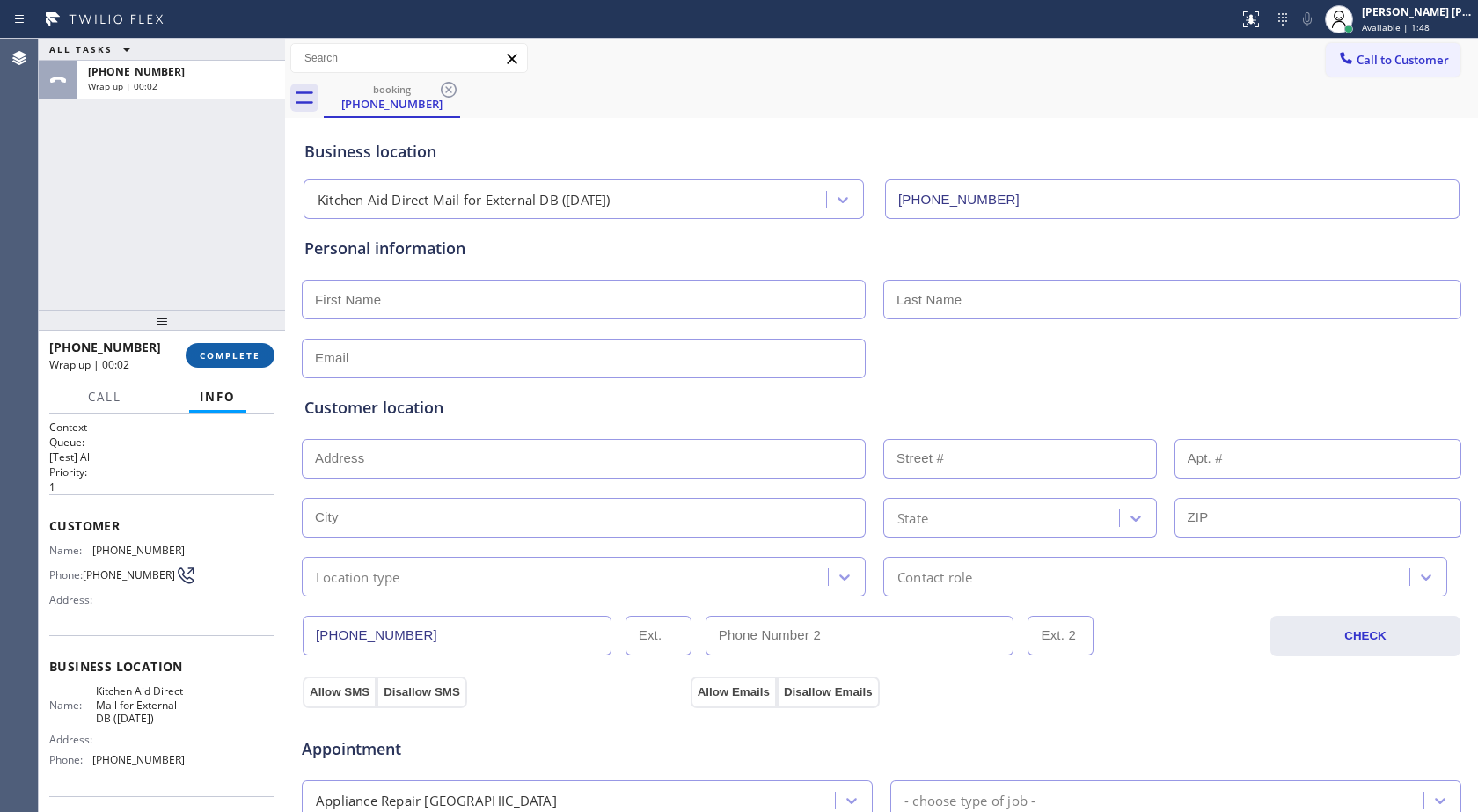
click at [232, 364] on button "COMPLETE" at bounding box center [230, 355] width 89 height 24
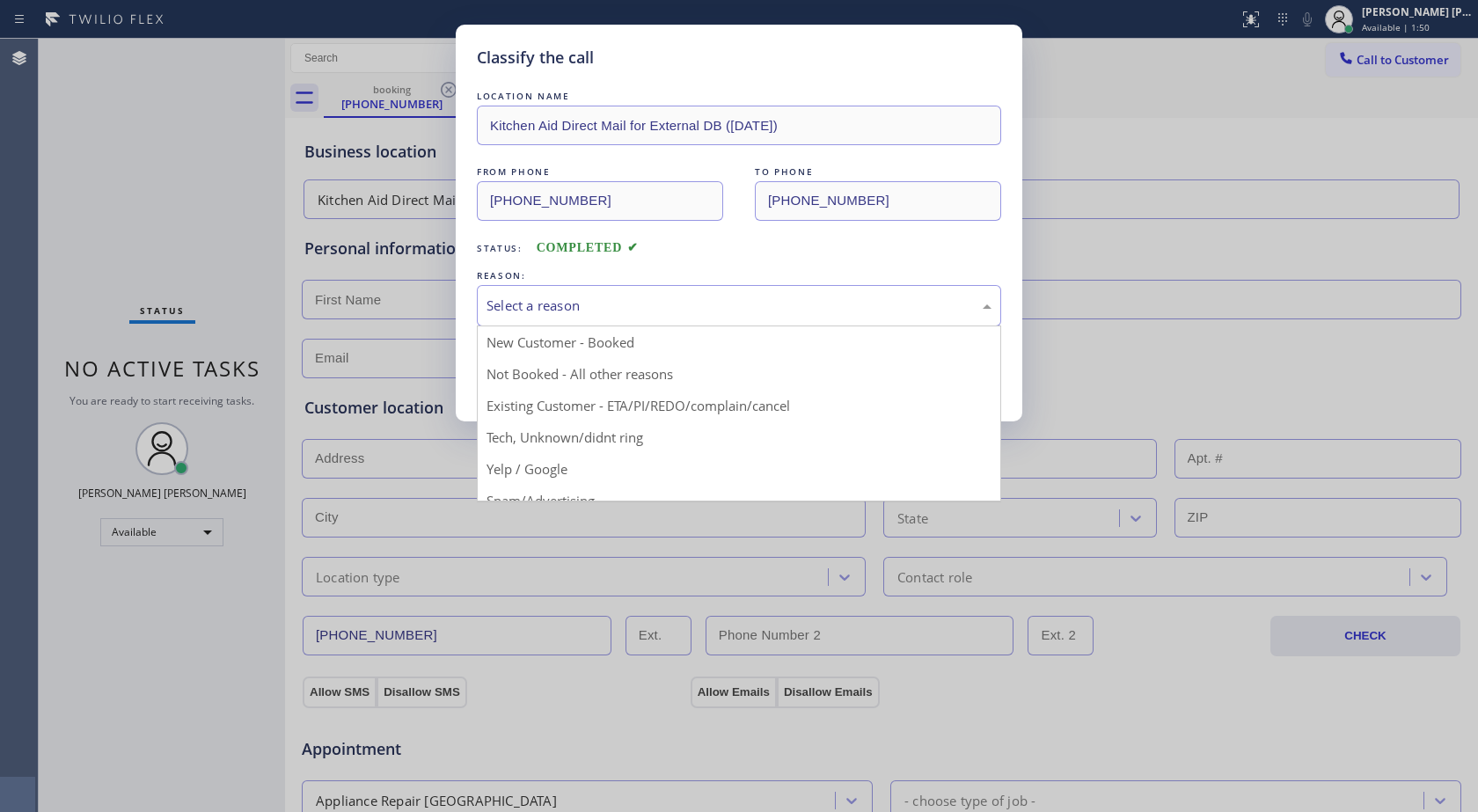
click at [562, 298] on div "Select a reason" at bounding box center [739, 306] width 505 height 21
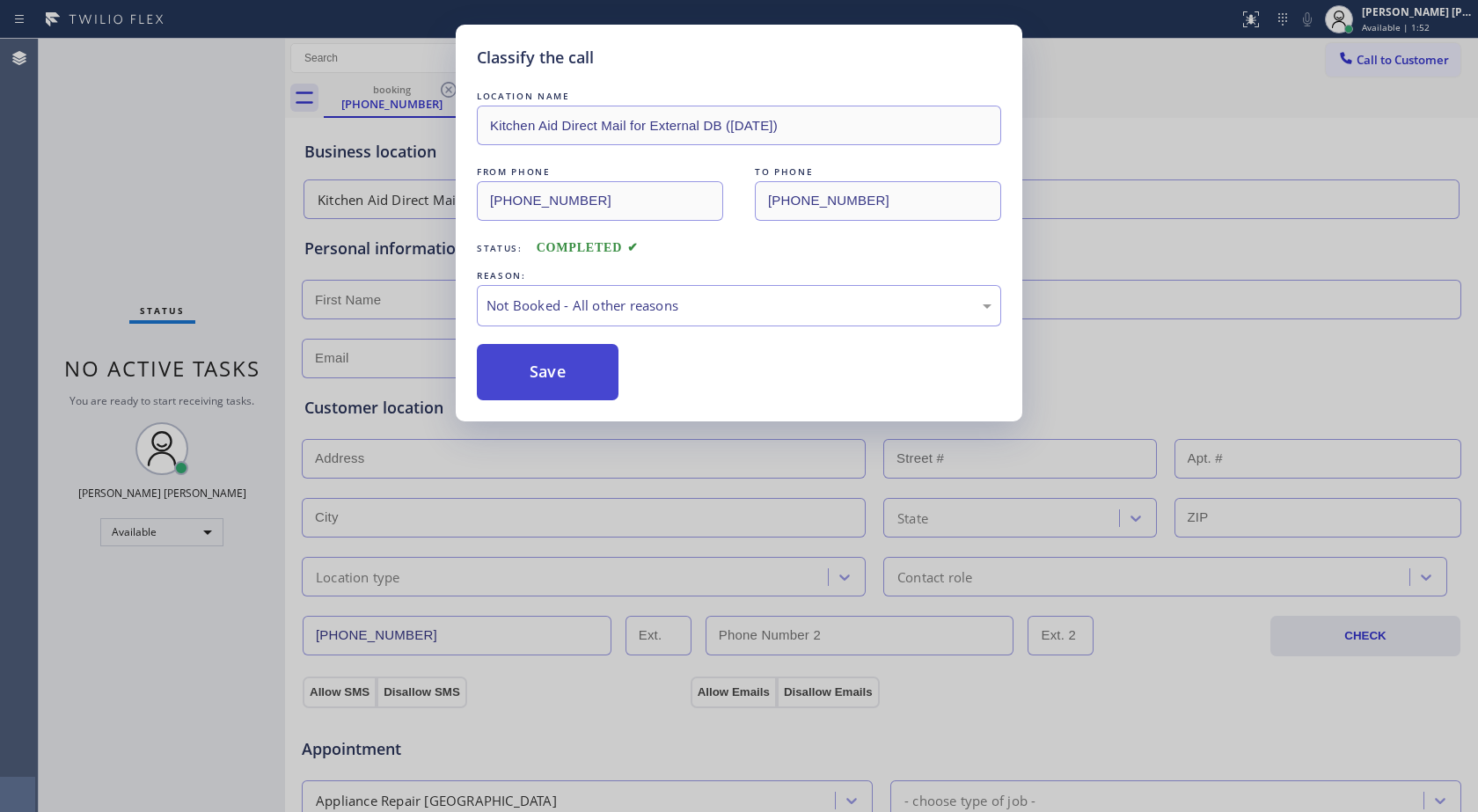
click at [567, 371] on button "Save" at bounding box center [548, 372] width 142 height 56
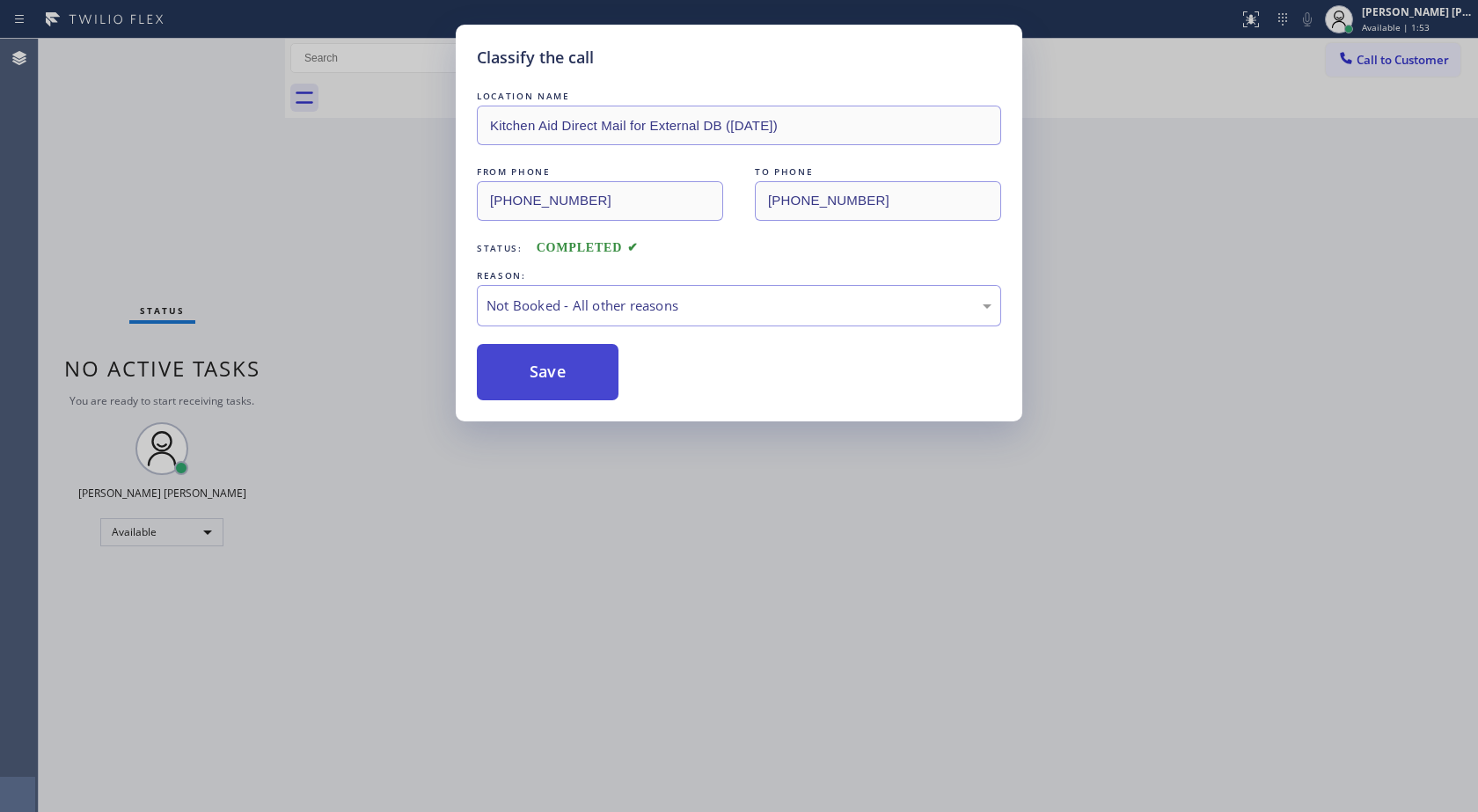
click at [556, 367] on button "Save" at bounding box center [548, 372] width 142 height 56
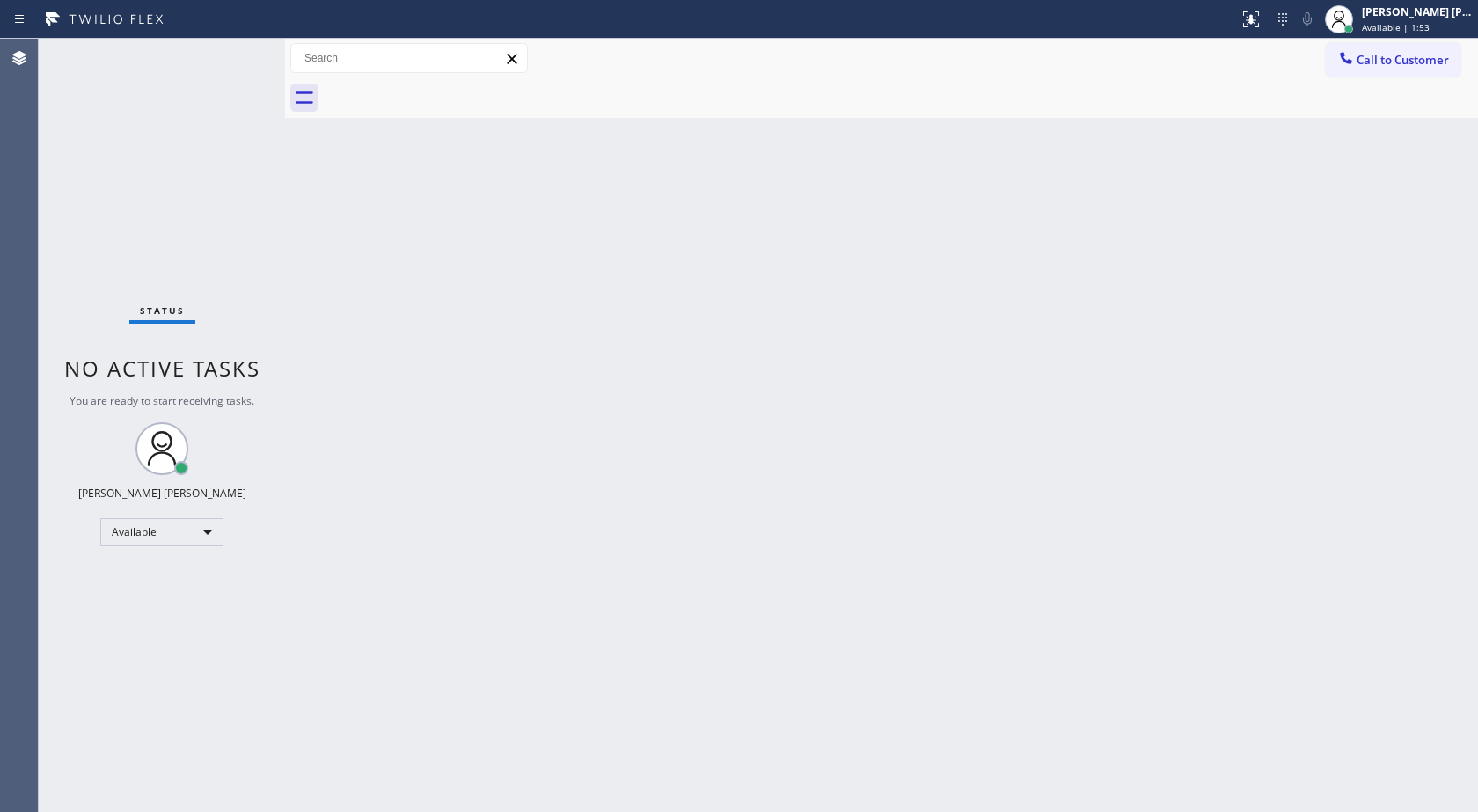
click at [556, 367] on div "Back to Dashboard Change Sender ID Customers Technicians Select a contact Outbo…" at bounding box center [882, 424] width 1193 height 773
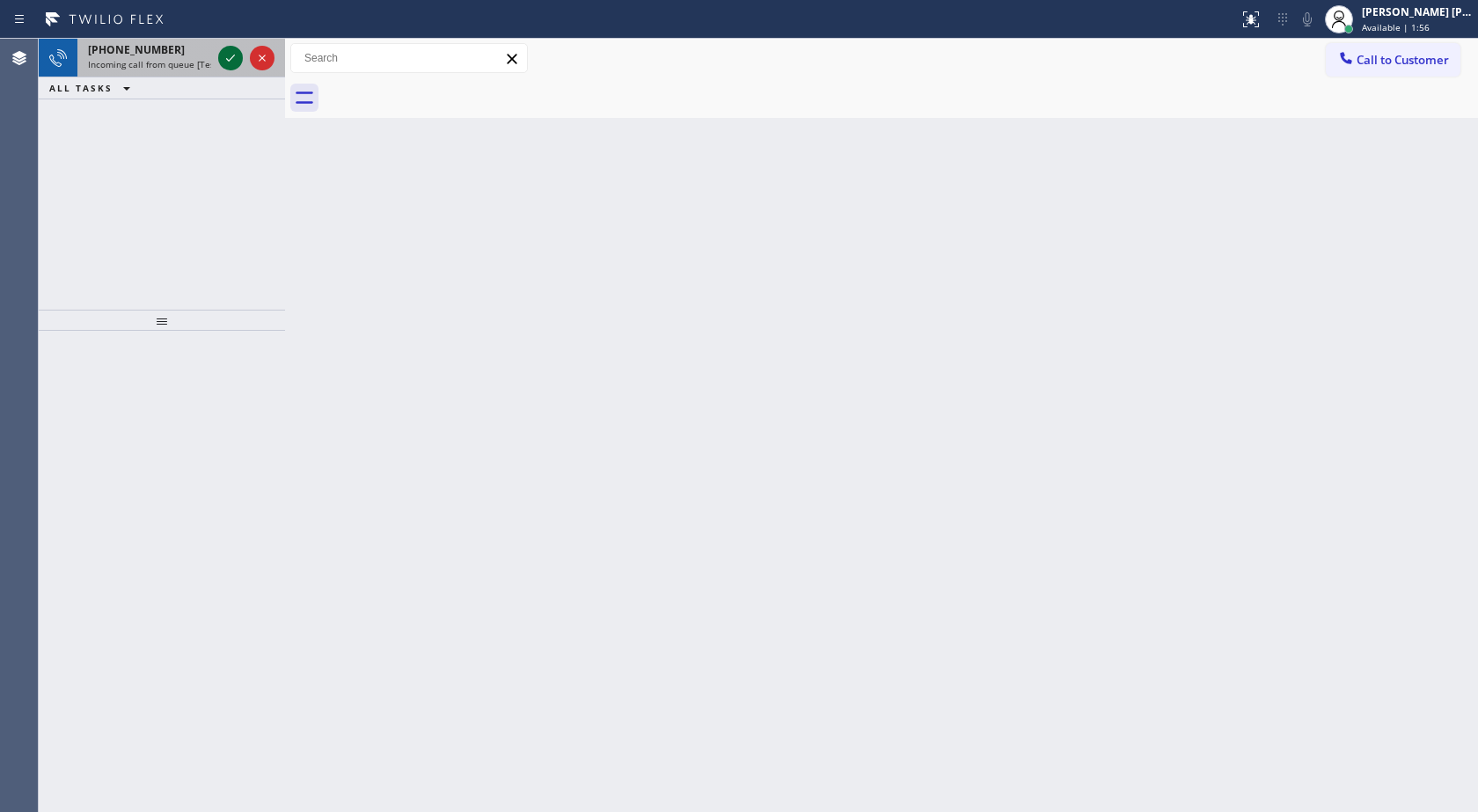
click at [233, 59] on icon at bounding box center [230, 58] width 22 height 21
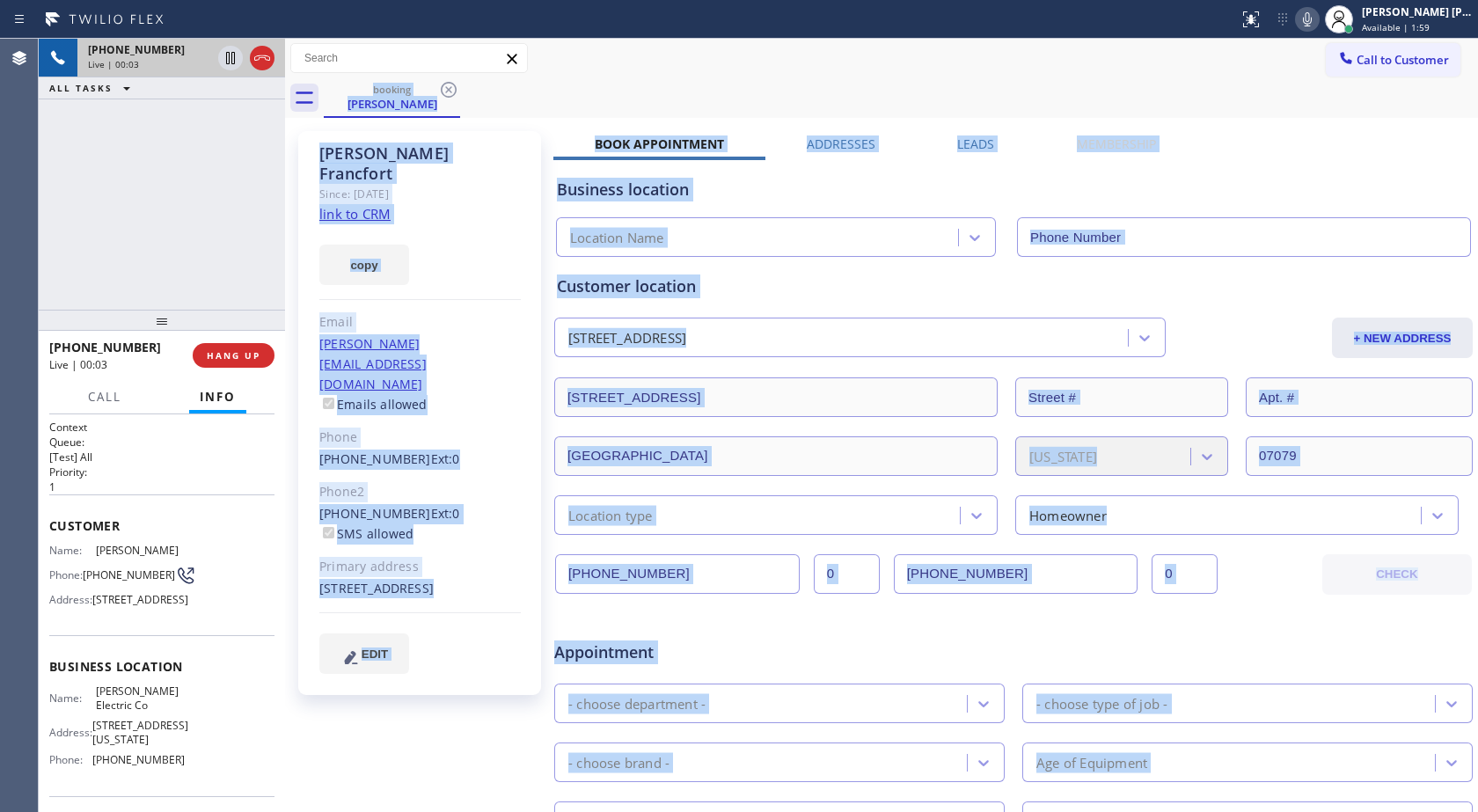
type input "[PHONE_NUMBER]"
click at [495, 187] on div "[PERSON_NAME] Since: [DATE] link to CRM copy Email [PERSON_NAME][EMAIL_ADDRESS]…" at bounding box center [420, 412] width 243 height 563
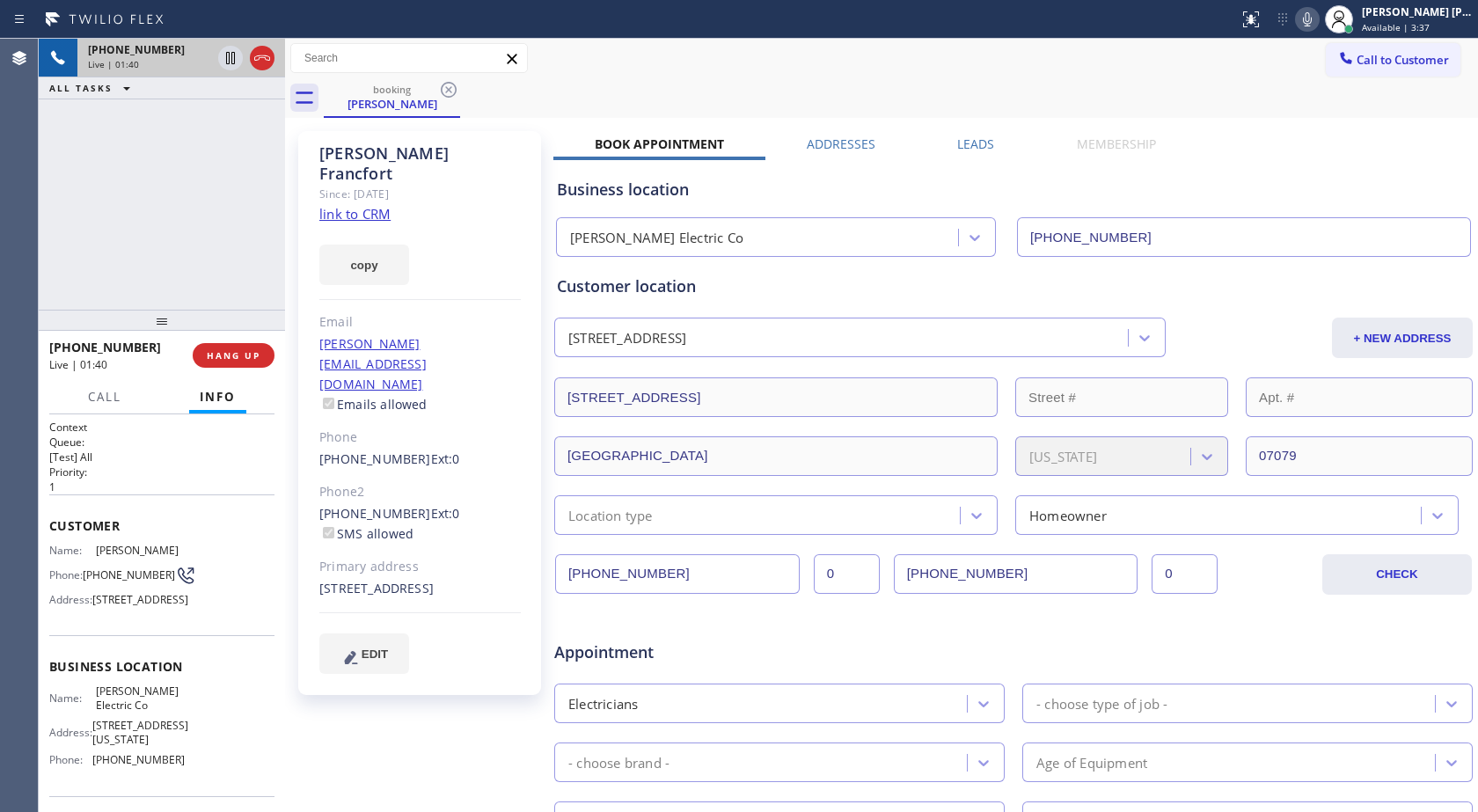
click at [1301, 16] on icon at bounding box center [1307, 19] width 22 height 21
click at [233, 71] on div at bounding box center [247, 57] width 64 height 38
click at [232, 54] on icon at bounding box center [230, 58] width 8 height 12
click at [360, 205] on link "link to CRM" at bounding box center [355, 213] width 71 height 18
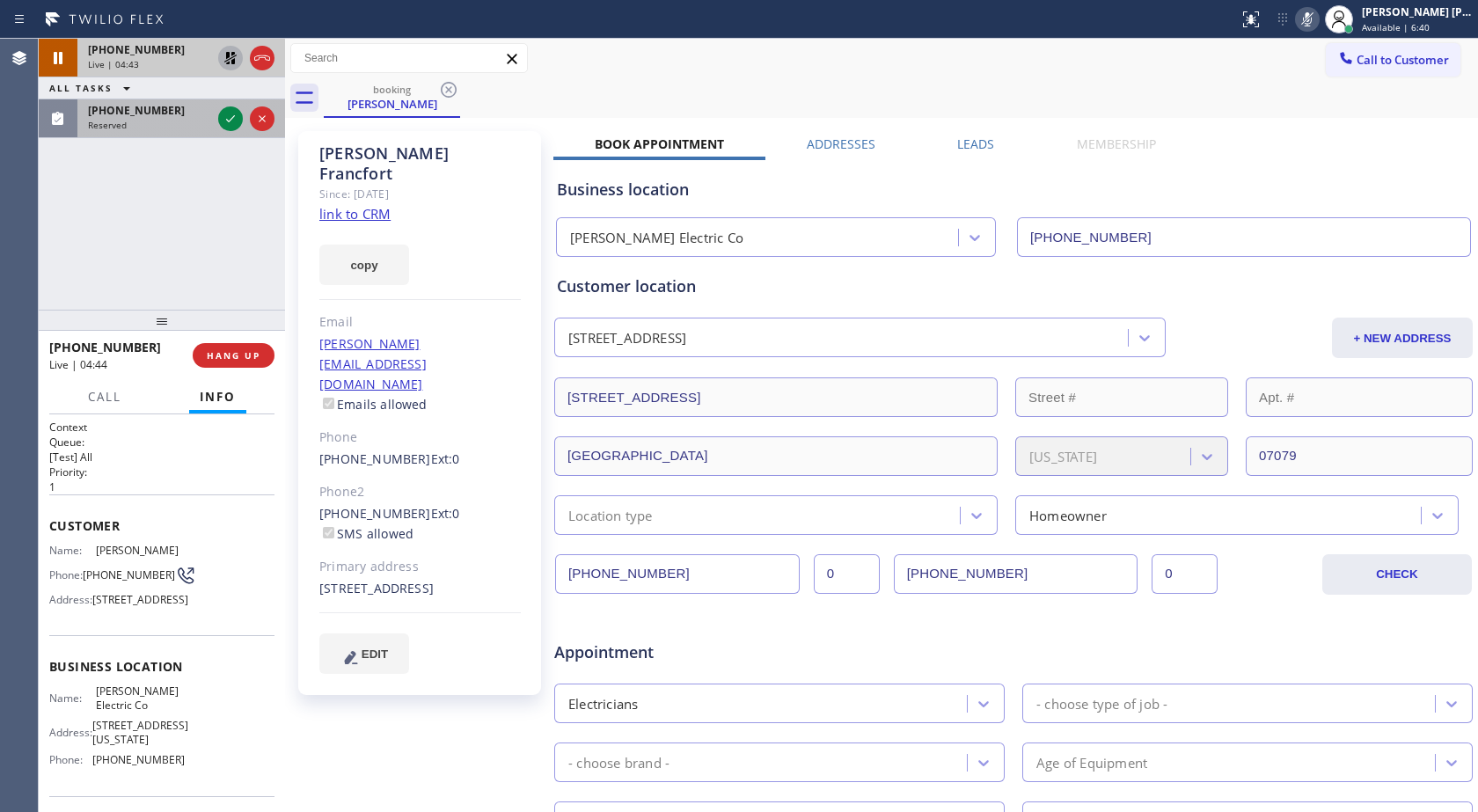
drag, startPoint x: 232, startPoint y: 114, endPoint x: 214, endPoint y: 123, distance: 20.1
click at [232, 114] on icon at bounding box center [230, 119] width 22 height 21
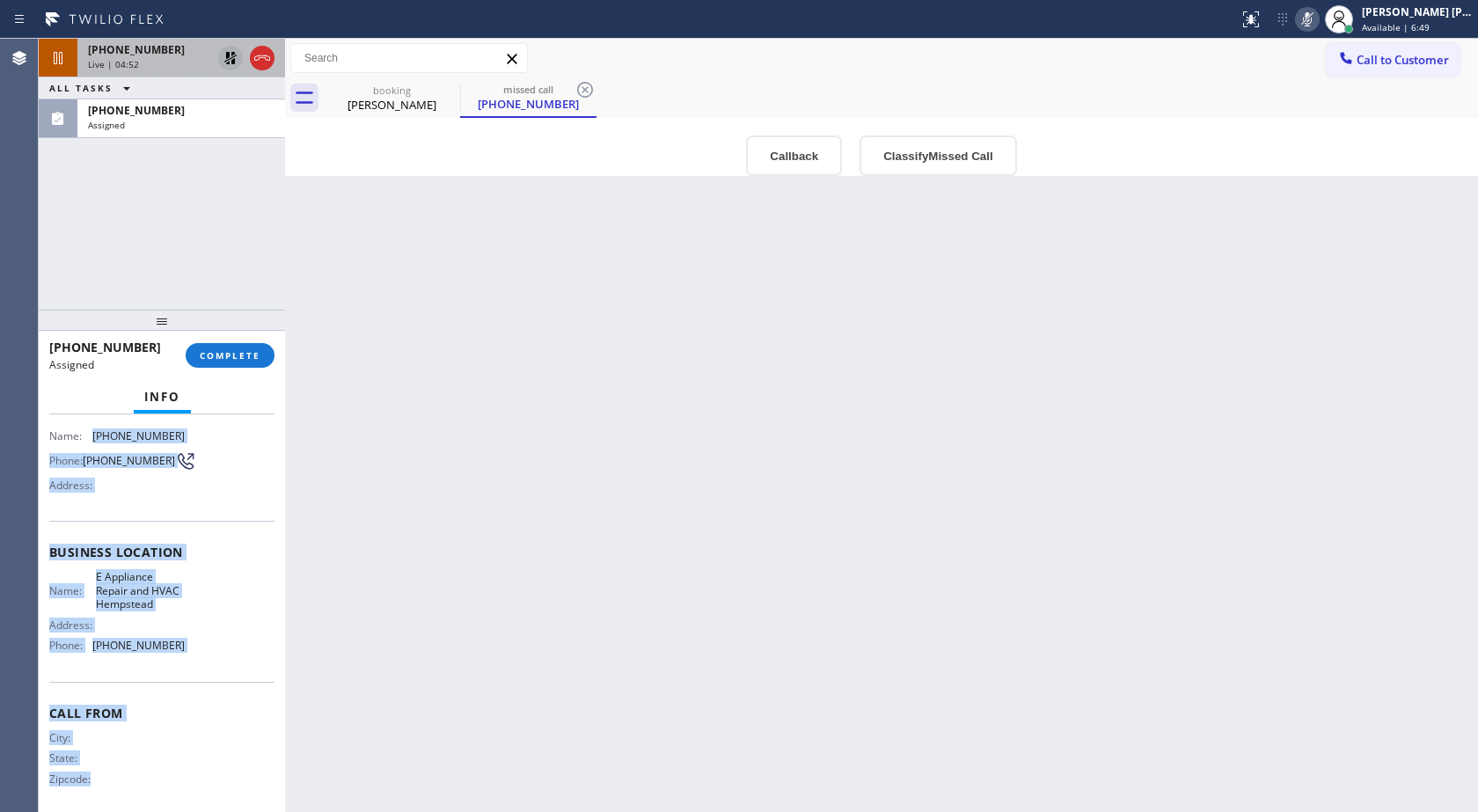
scroll to position [158, 0]
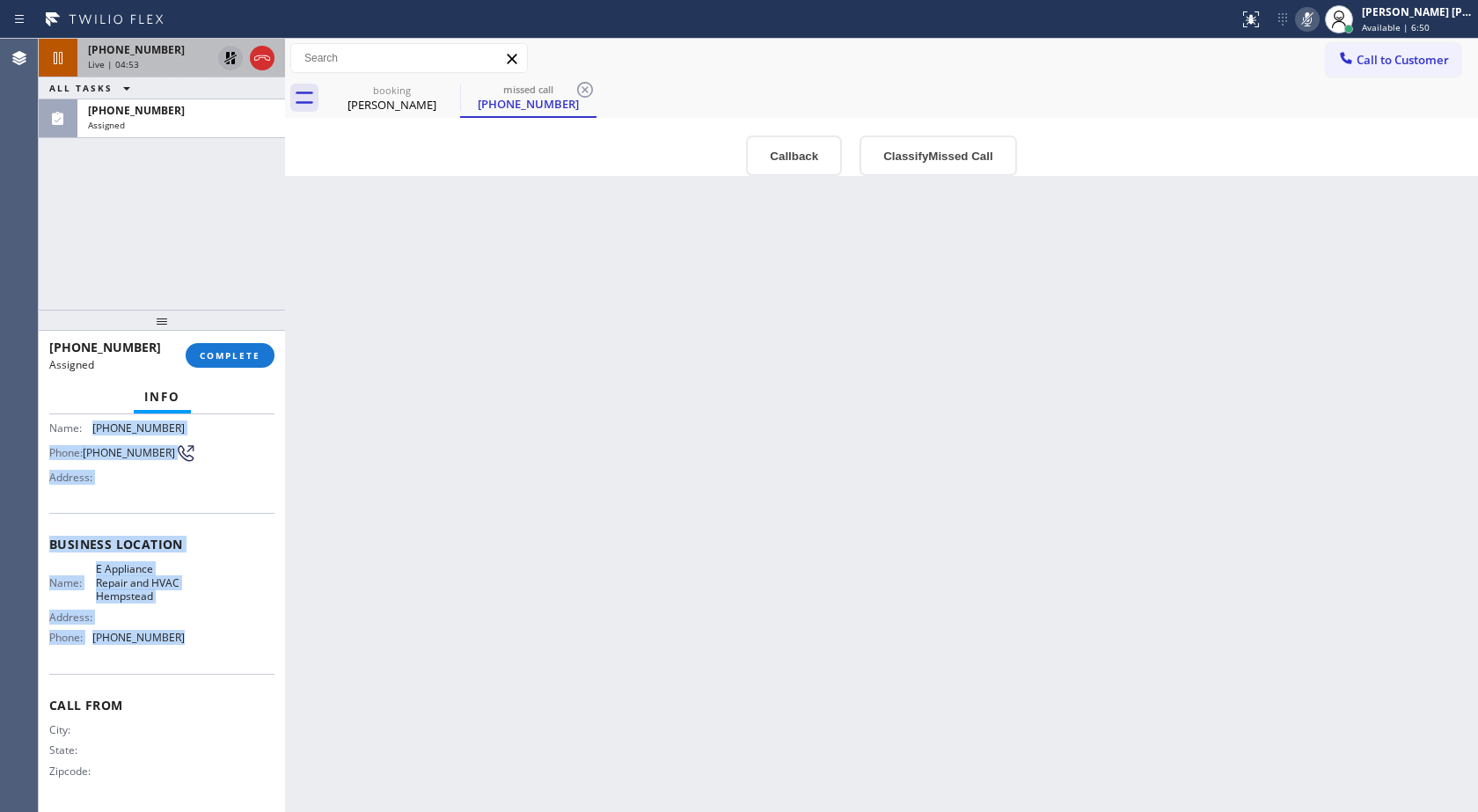
drag, startPoint x: 92, startPoint y: 577, endPoint x: 199, endPoint y: 639, distance: 123.7
click at [199, 639] on div "Context Queue: Appliance Repair High End Priority: 0 Task Age: [DEMOGRAPHIC_DAT…" at bounding box center [162, 536] width 225 height 539
copy div "[PHONE_NUMBER] Phone: [PHONE_NUMBER] Address: Business location Name: E Applian…"
click at [250, 349] on span "COMPLETE" at bounding box center [230, 355] width 61 height 12
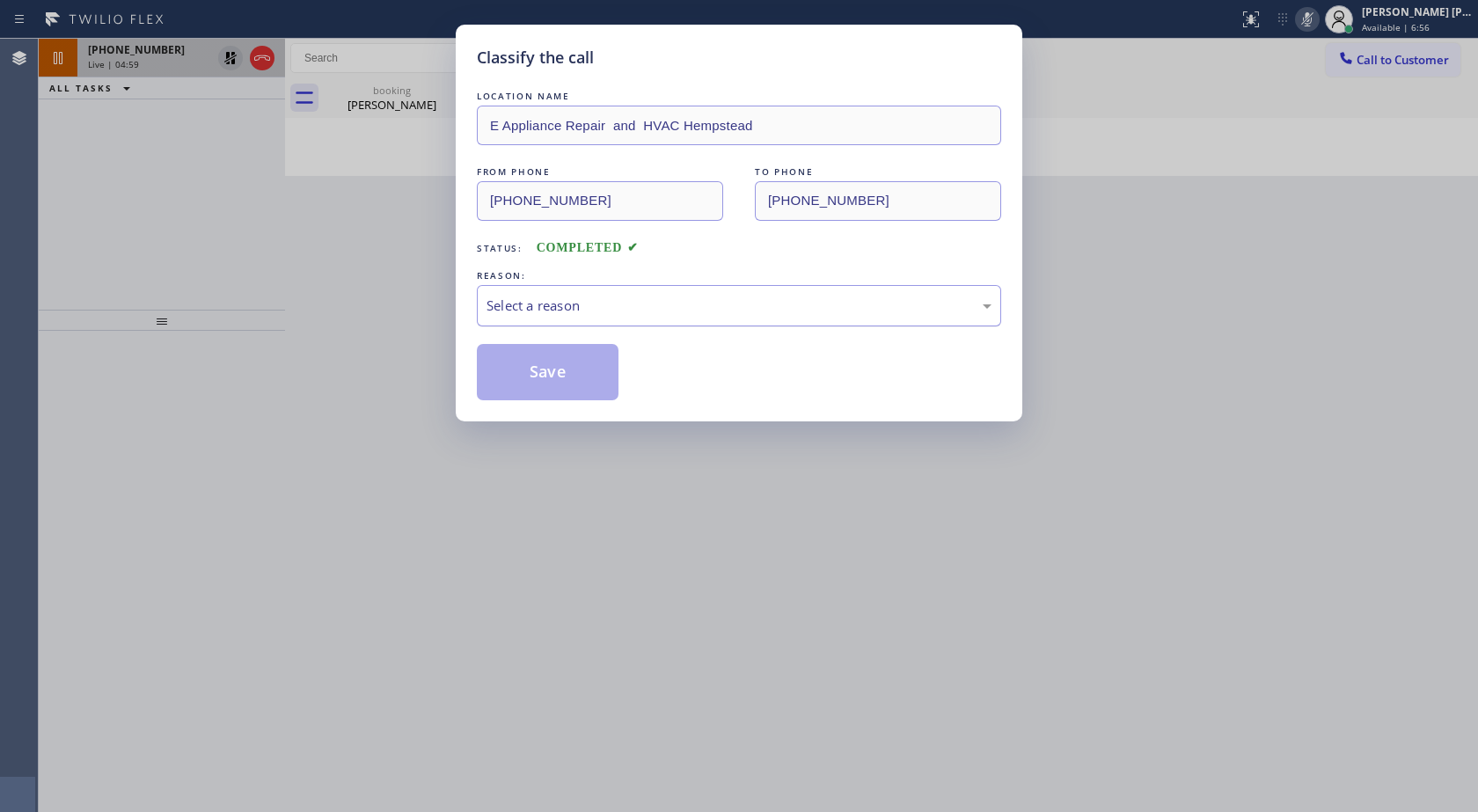
click at [545, 302] on div "Select a reason" at bounding box center [739, 306] width 505 height 21
click at [586, 378] on button "Save" at bounding box center [548, 372] width 142 height 56
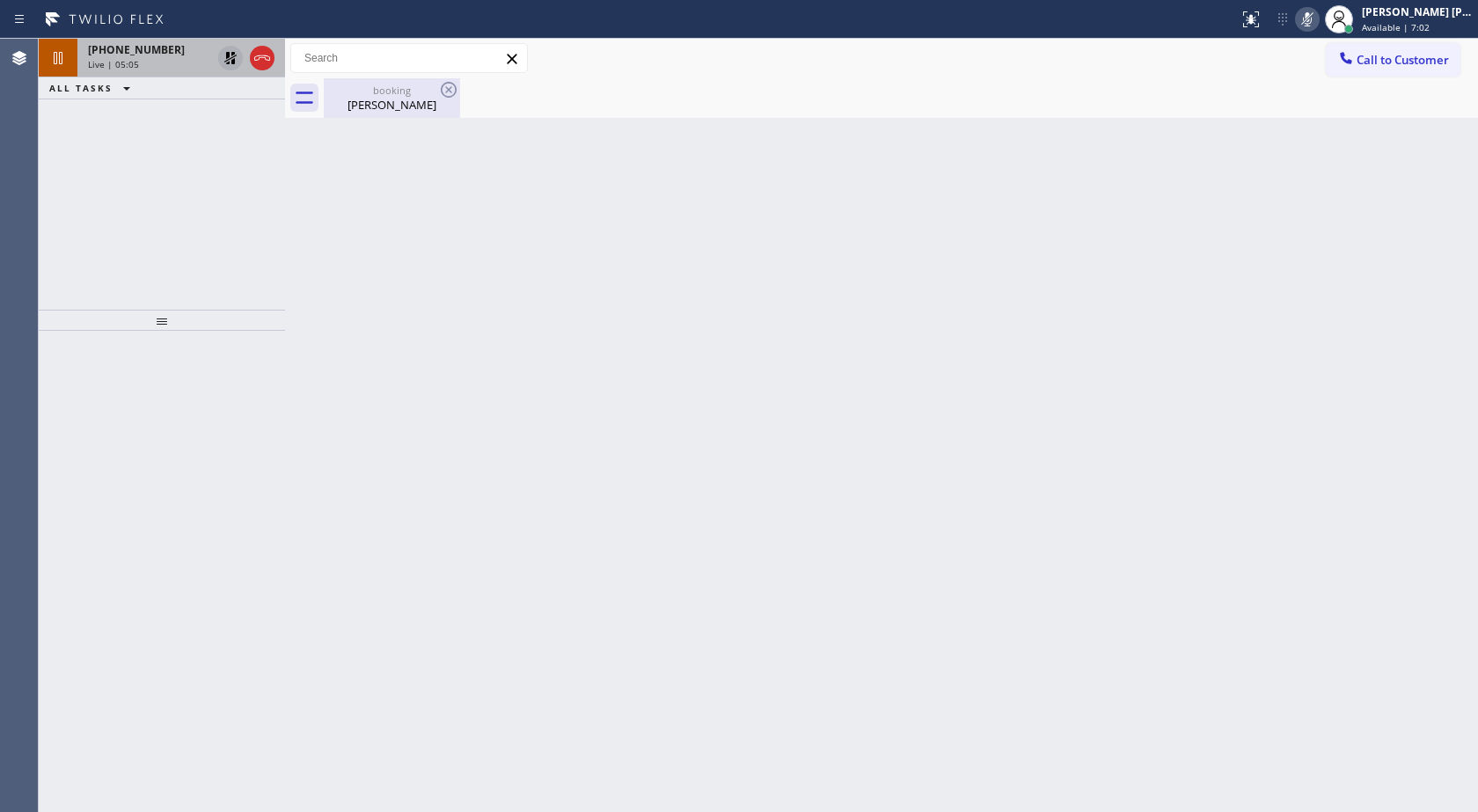
click at [351, 106] on div "[PERSON_NAME]" at bounding box center [392, 105] width 133 height 16
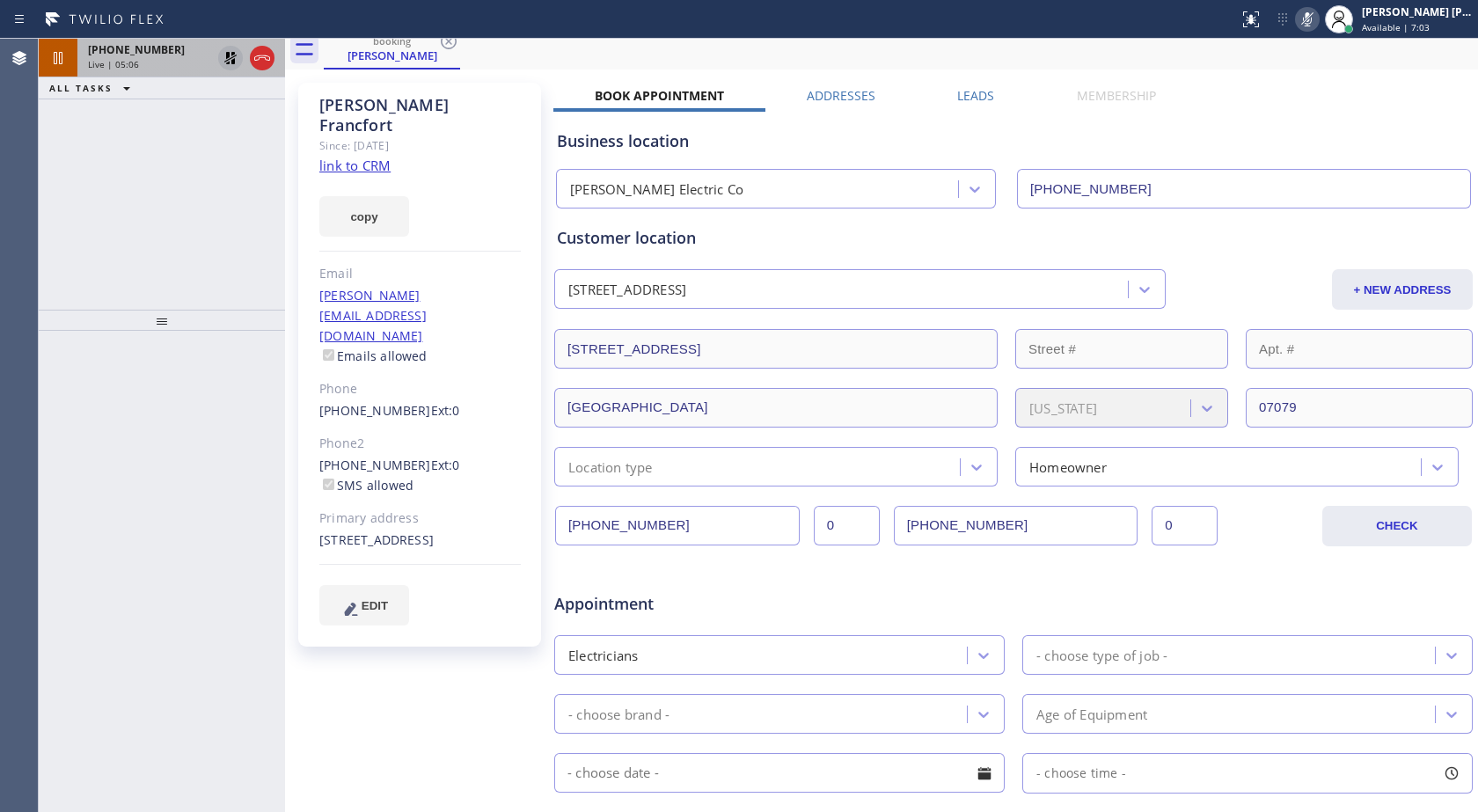
scroll to position [88, 0]
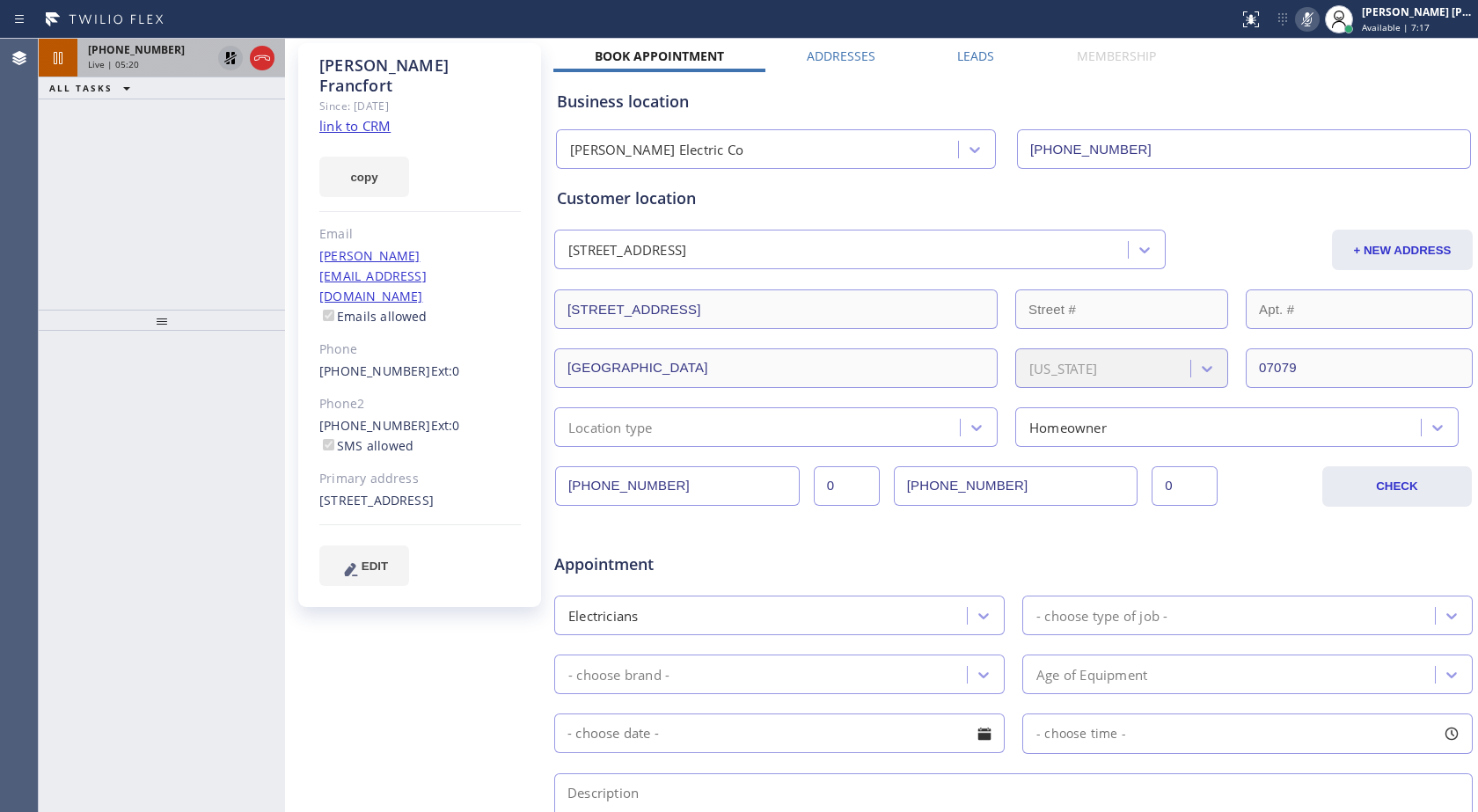
click at [199, 481] on div at bounding box center [162, 571] width 247 height 481
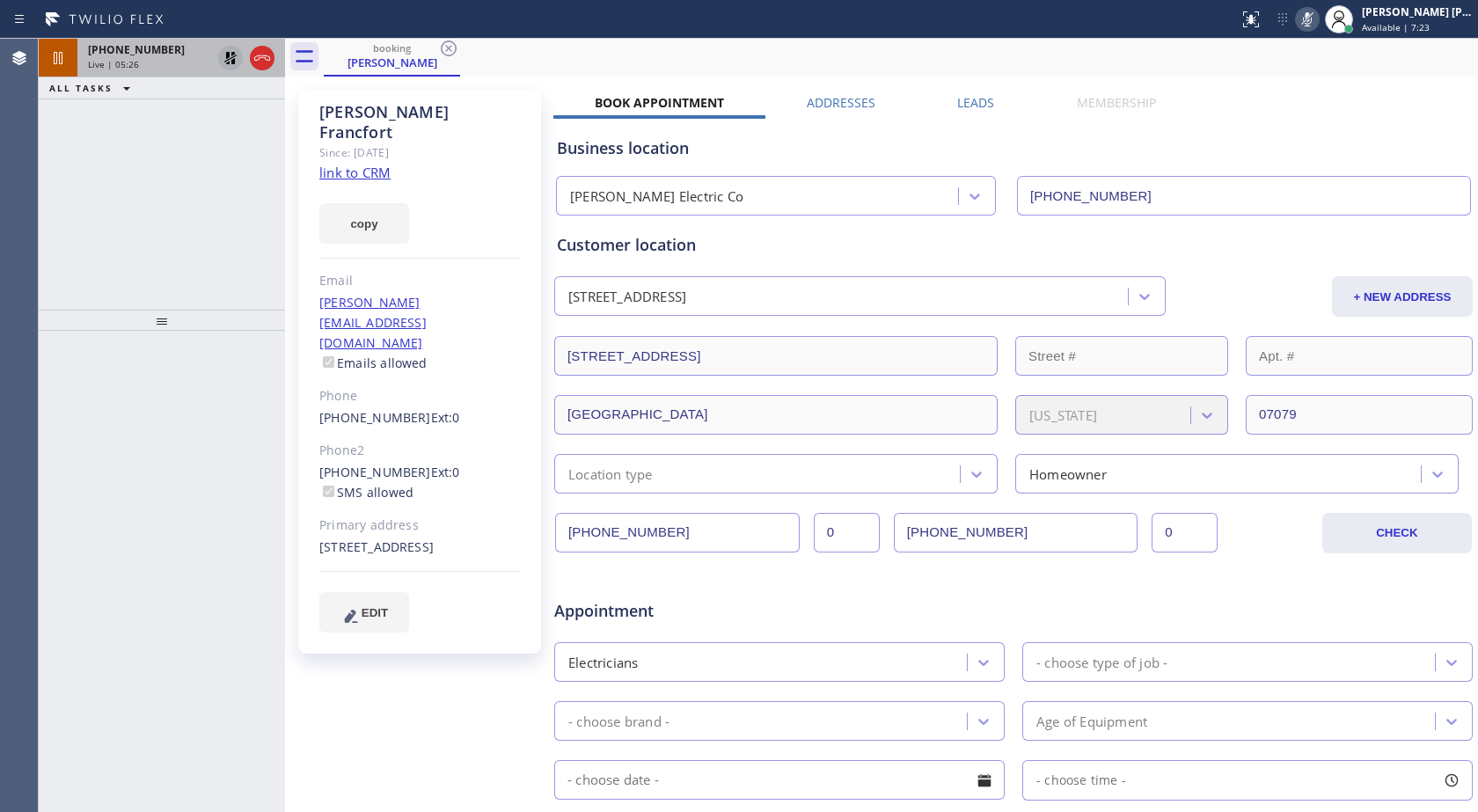
scroll to position [0, 0]
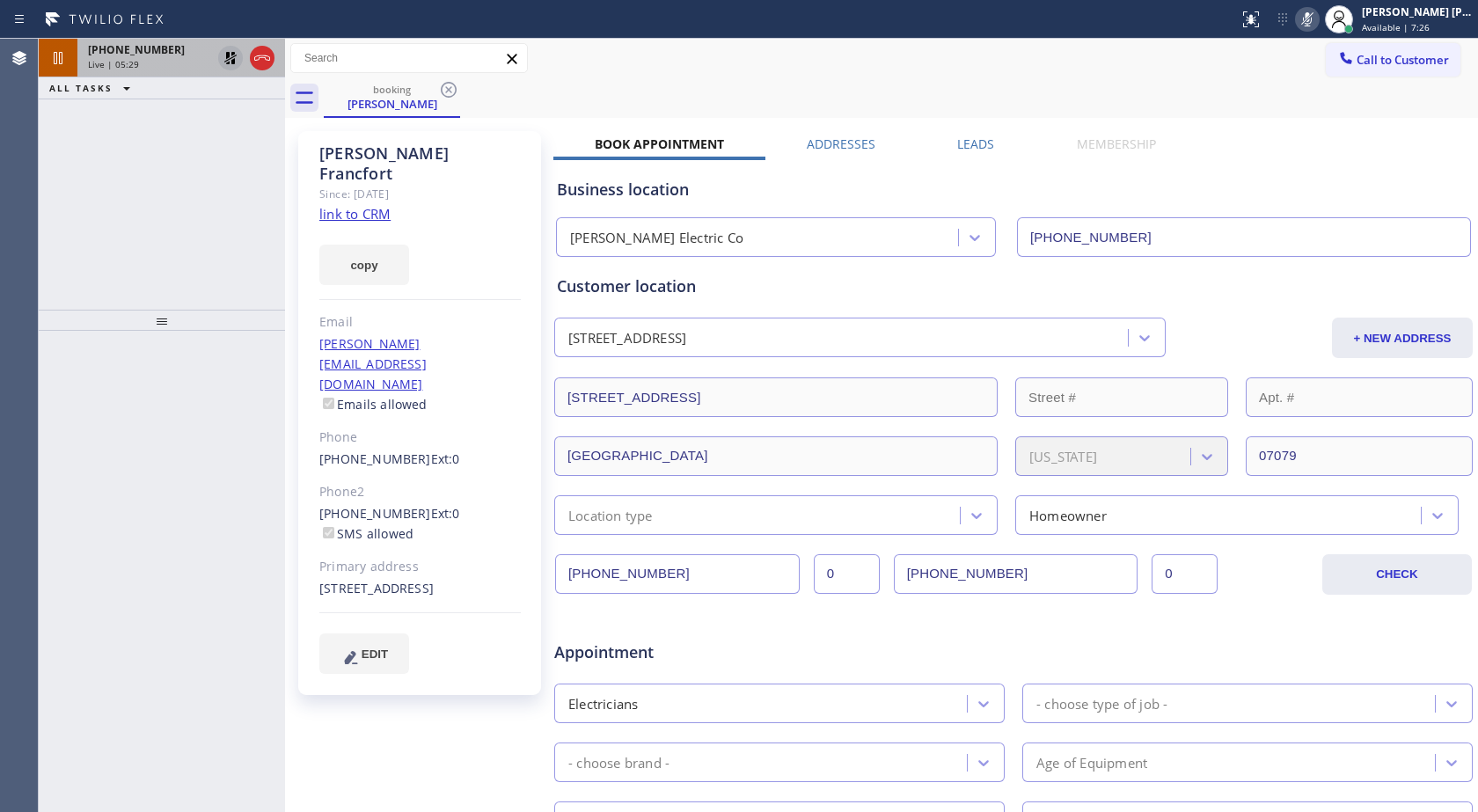
click at [224, 60] on icon at bounding box center [230, 58] width 22 height 21
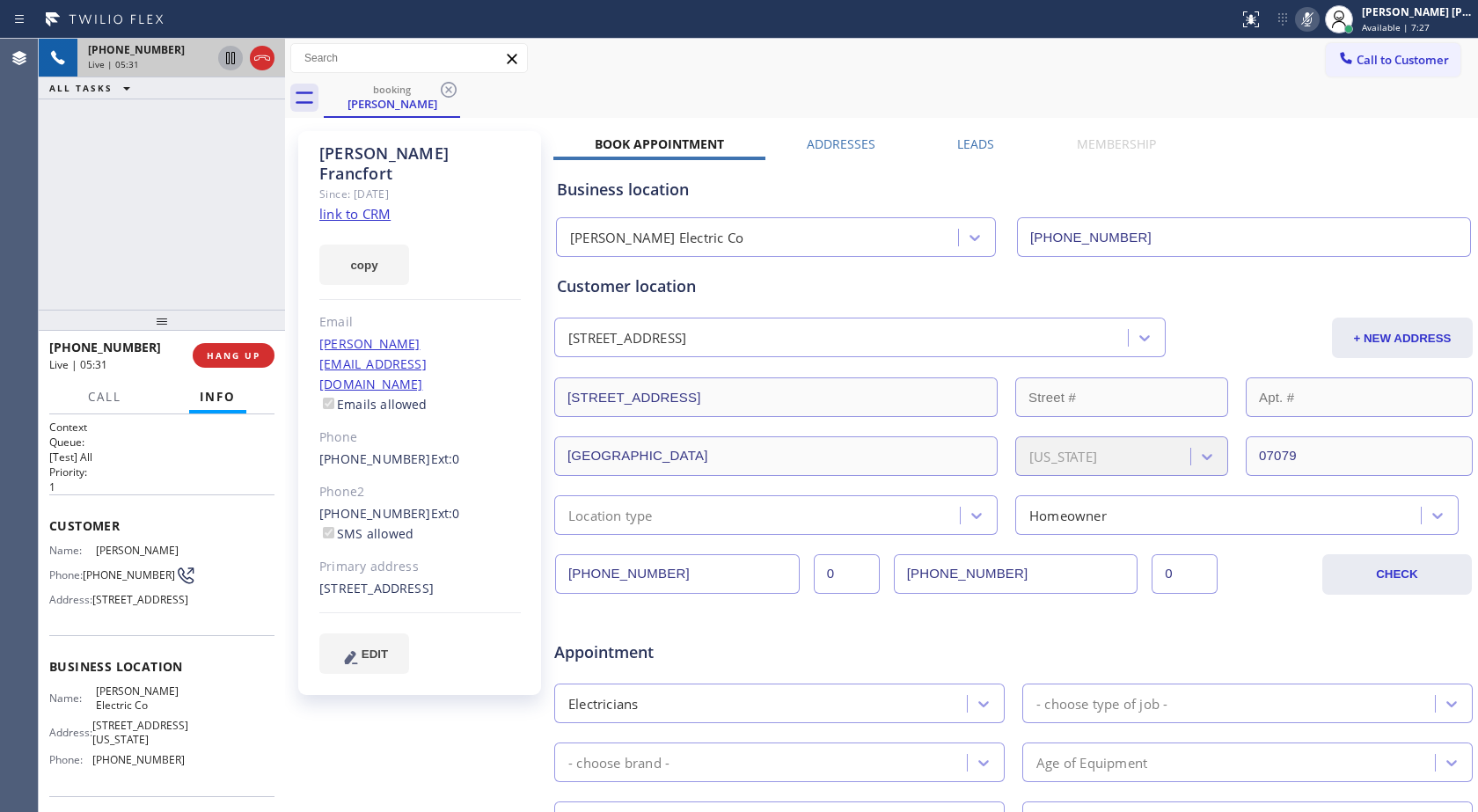
click at [224, 60] on icon at bounding box center [230, 58] width 22 height 21
click at [183, 195] on div "[PHONE_NUMBER] Live | 05:59 ALL TASKS ALL TASKS ACTIVE TASKS TASKS IN WRAP UP" at bounding box center [162, 174] width 247 height 271
click at [234, 55] on icon at bounding box center [230, 58] width 22 height 21
click at [1308, 22] on icon at bounding box center [1307, 19] width 22 height 21
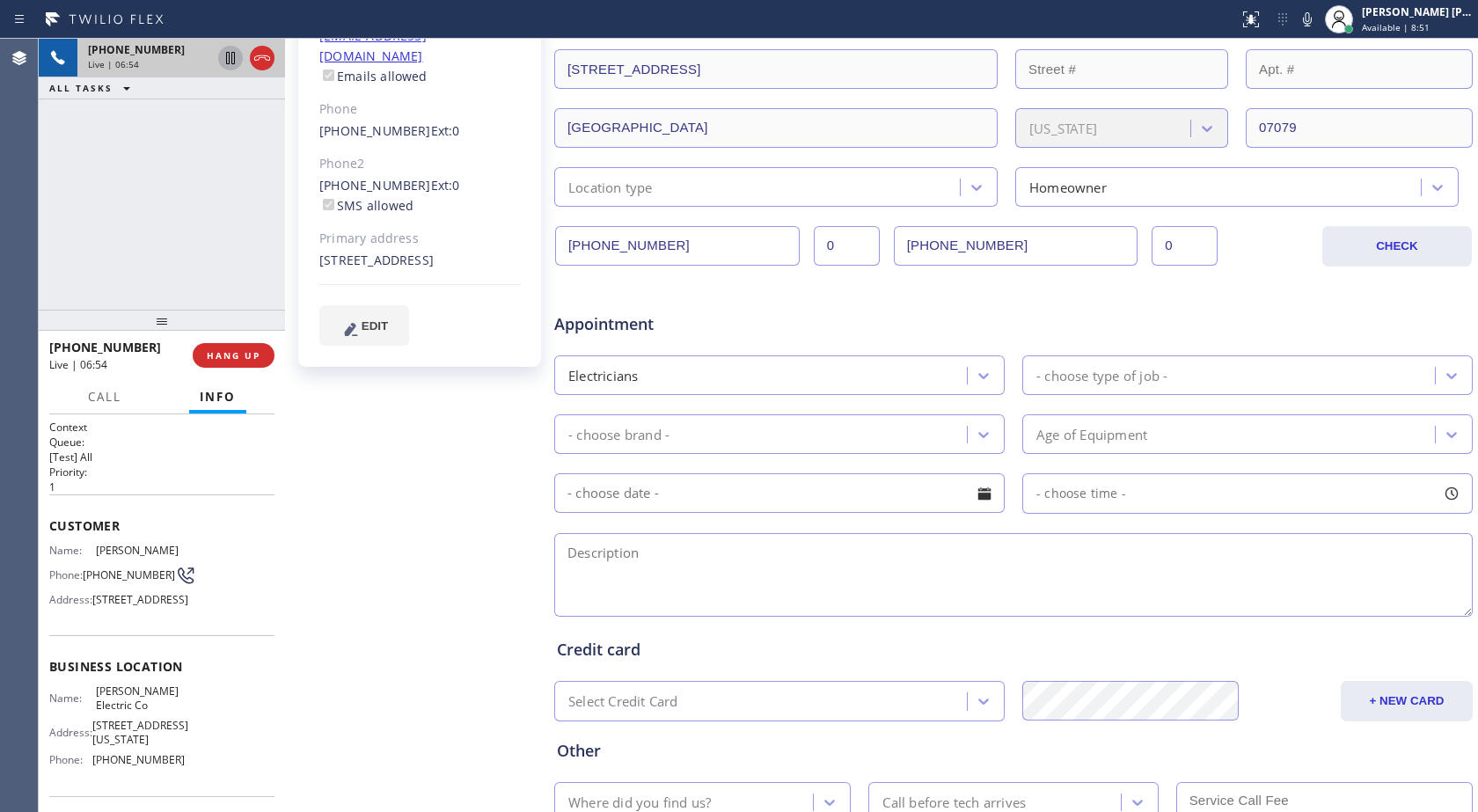
scroll to position [455, 0]
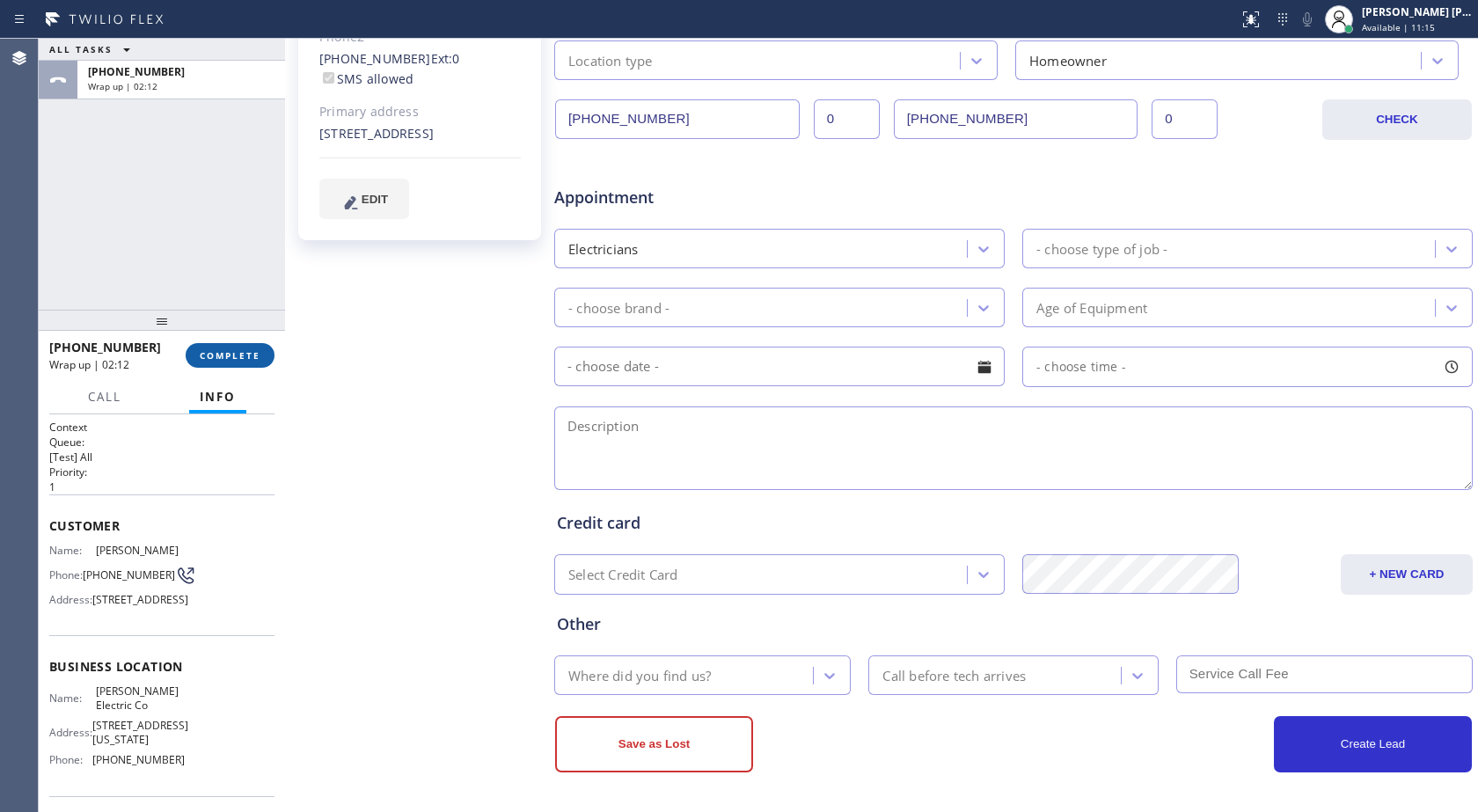
click at [217, 349] on span "COMPLETE" at bounding box center [230, 355] width 61 height 12
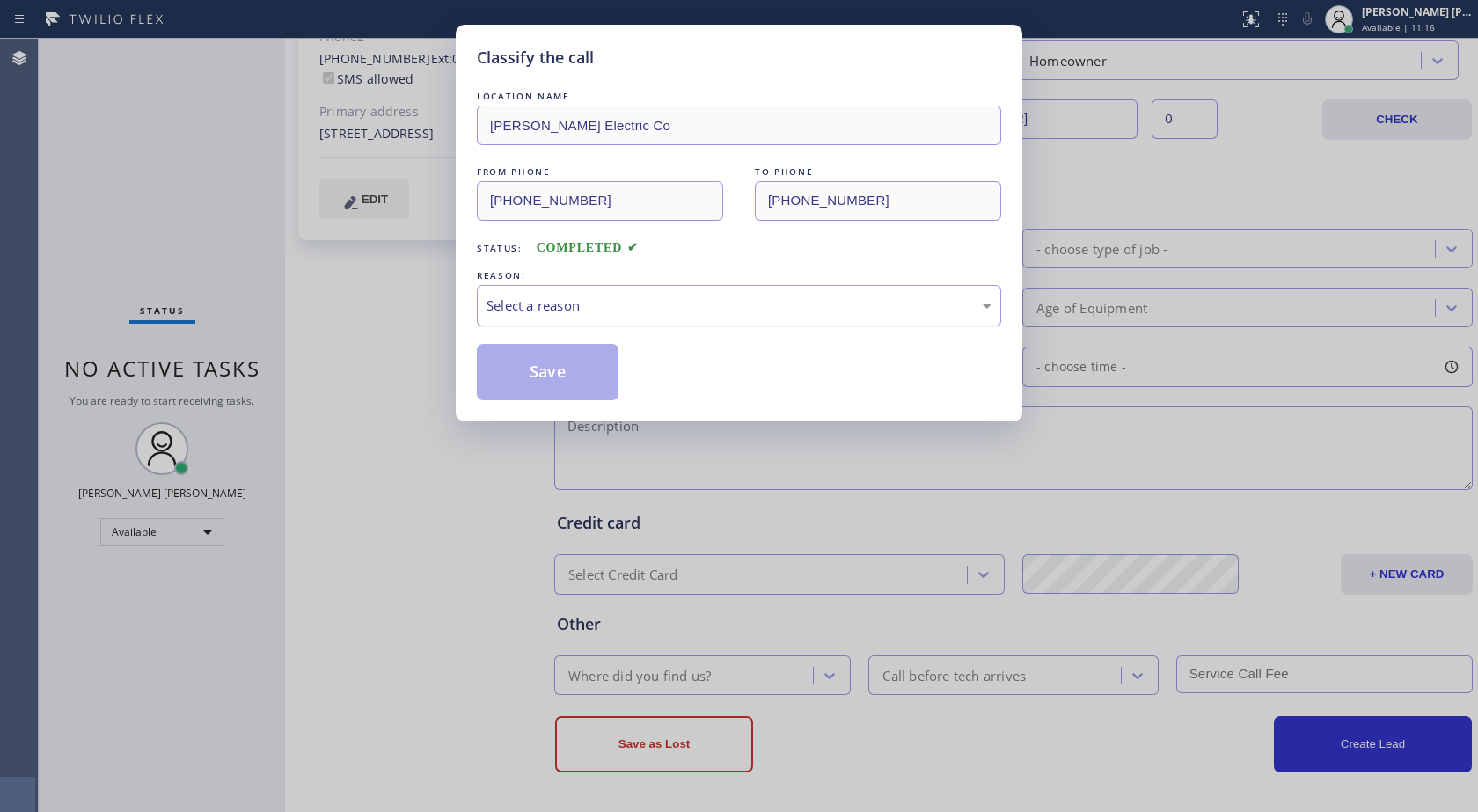
click at [592, 295] on div "Select a reason" at bounding box center [739, 306] width 505 height 21
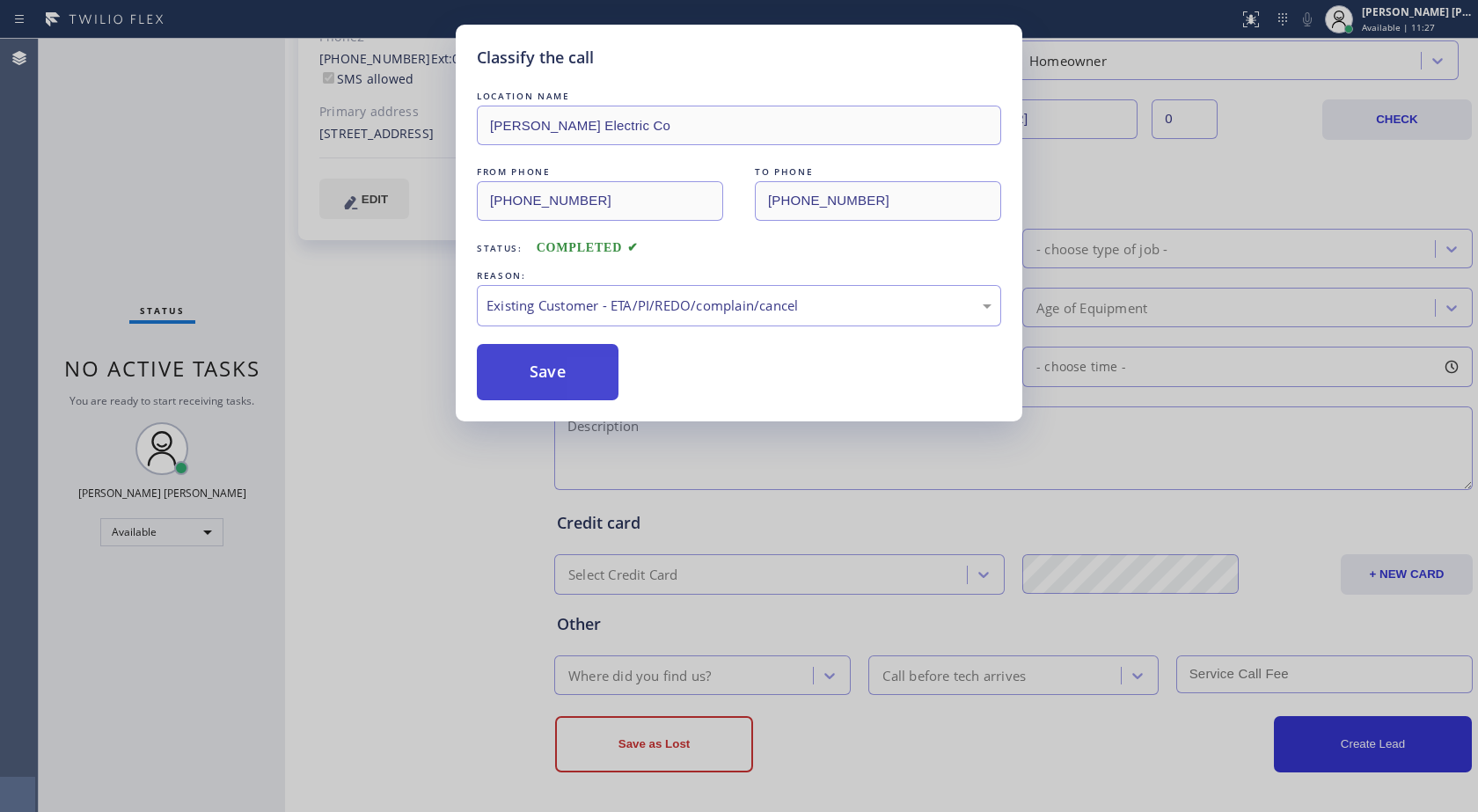
click at [602, 381] on button "Save" at bounding box center [548, 372] width 142 height 56
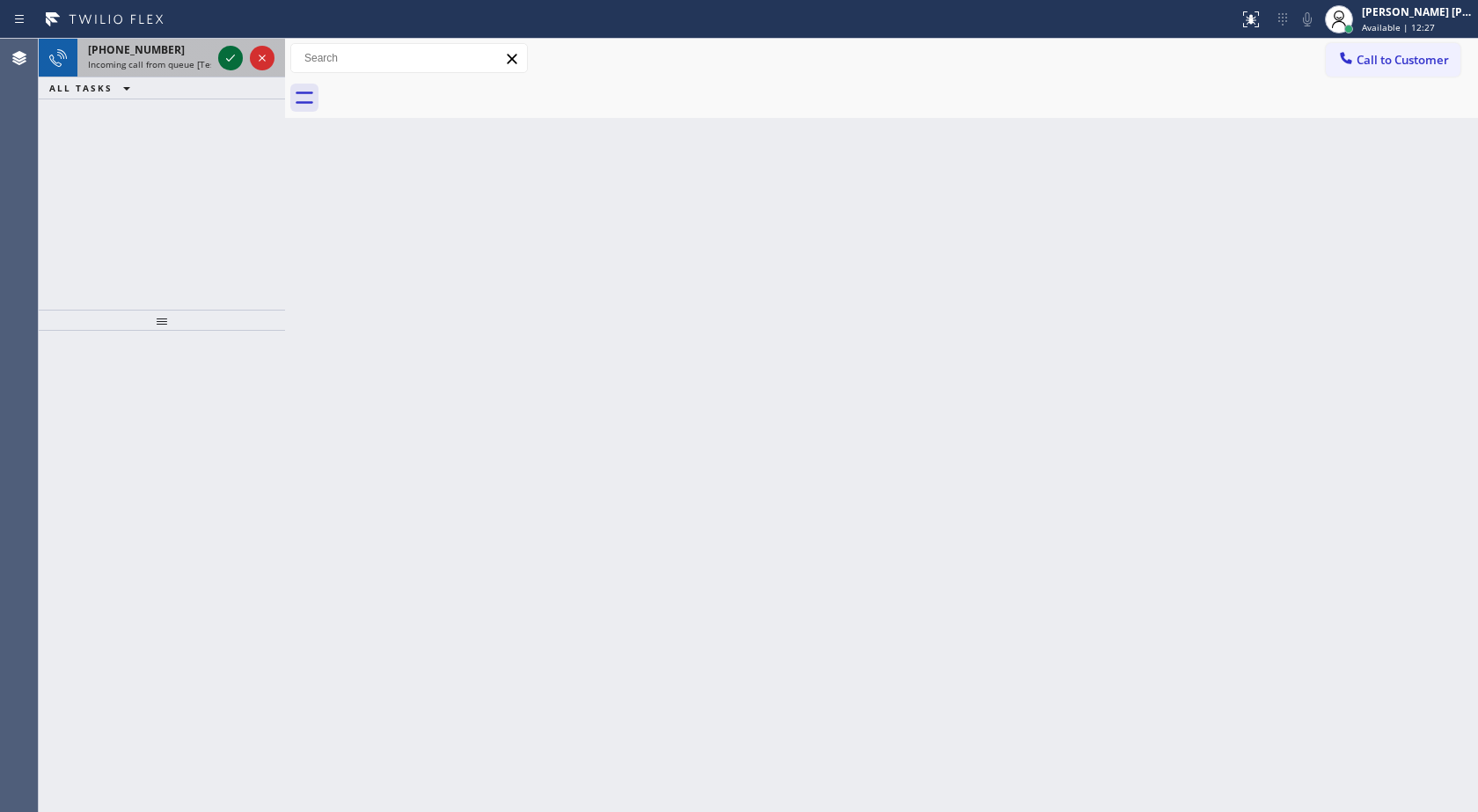
click at [222, 63] on icon at bounding box center [230, 58] width 22 height 21
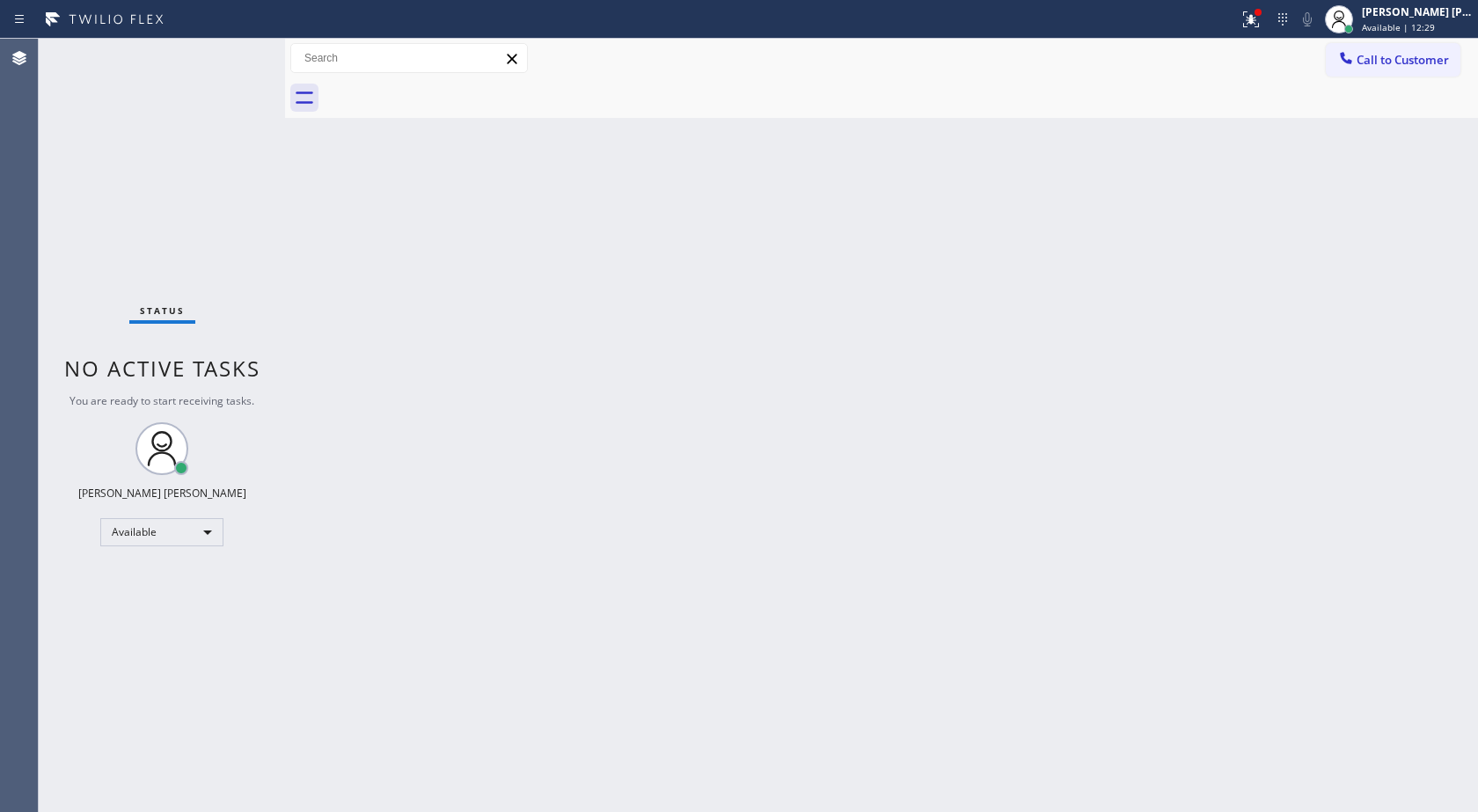
click at [538, 517] on div "Back to Dashboard Change Sender ID Customers Technicians Select a contact Outbo…" at bounding box center [882, 424] width 1193 height 773
click at [1266, 22] on div at bounding box center [1251, 19] width 38 height 21
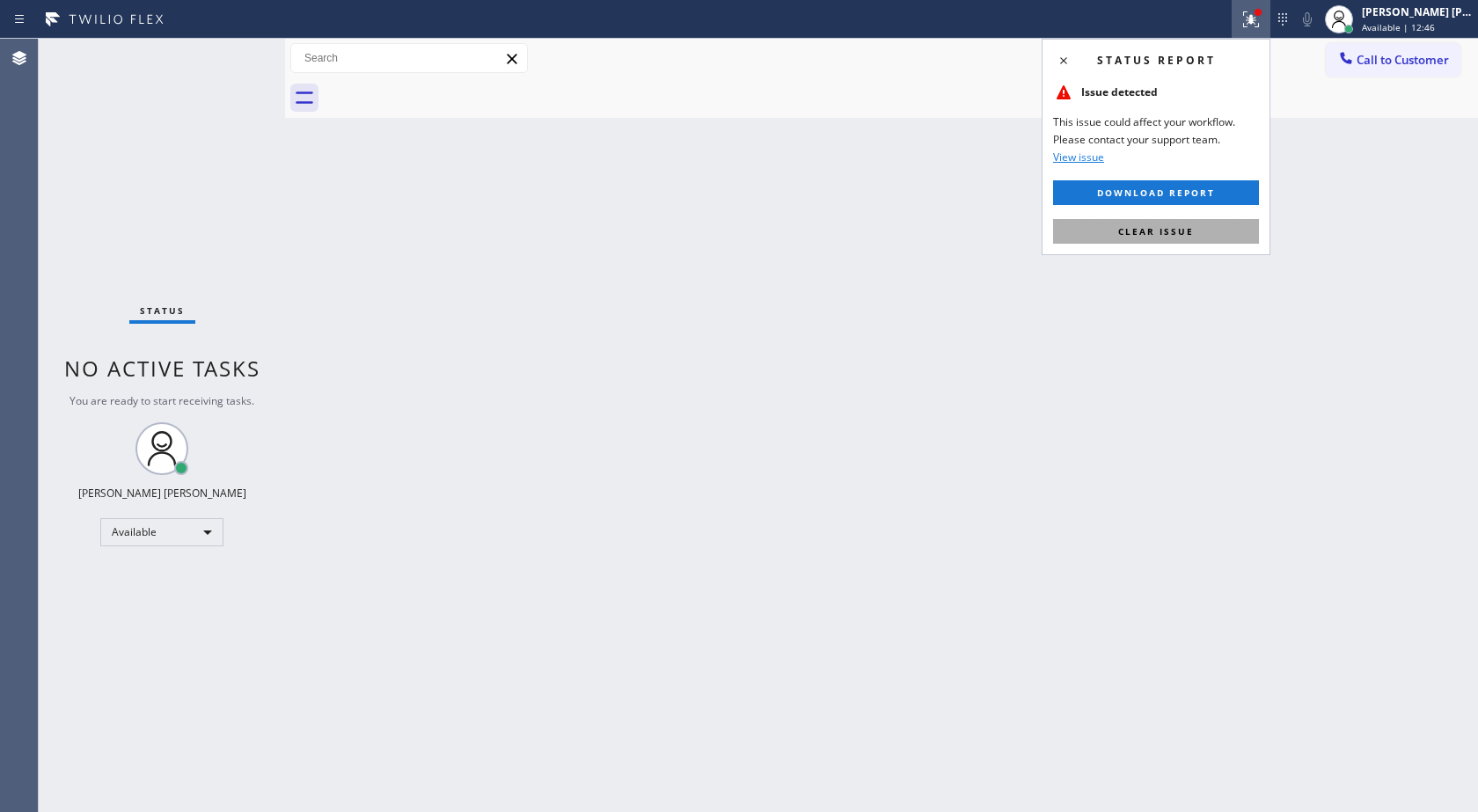
click at [1166, 222] on button "Clear issue" at bounding box center [1156, 231] width 206 height 24
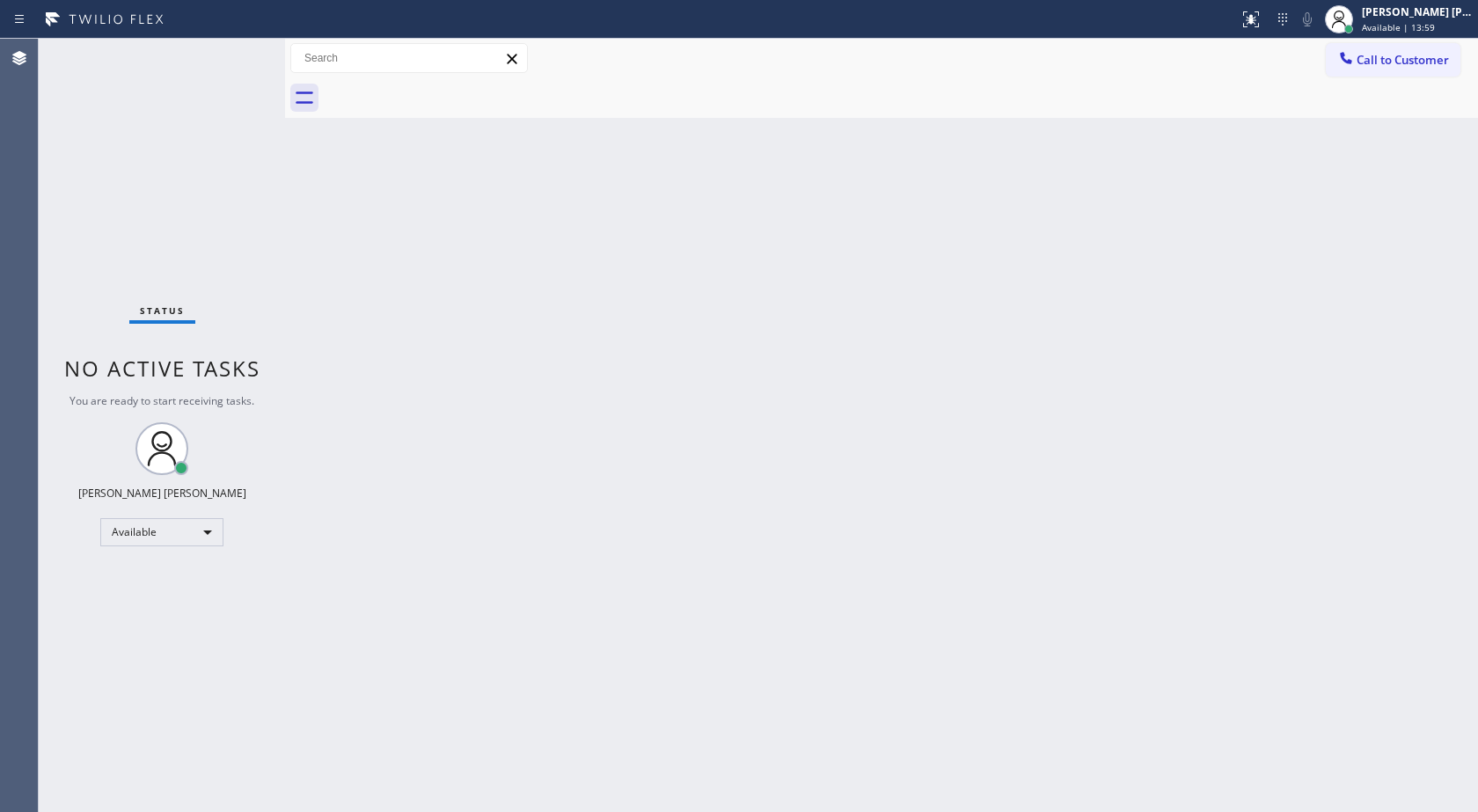
click at [1381, 312] on div "Back to Dashboard Change Sender ID Customers Technicians Select a contact Outbo…" at bounding box center [882, 424] width 1193 height 773
click at [226, 231] on div "Status No active tasks You are ready to start receiving tasks. [PERSON_NAME] [P…" at bounding box center [162, 424] width 247 height 773
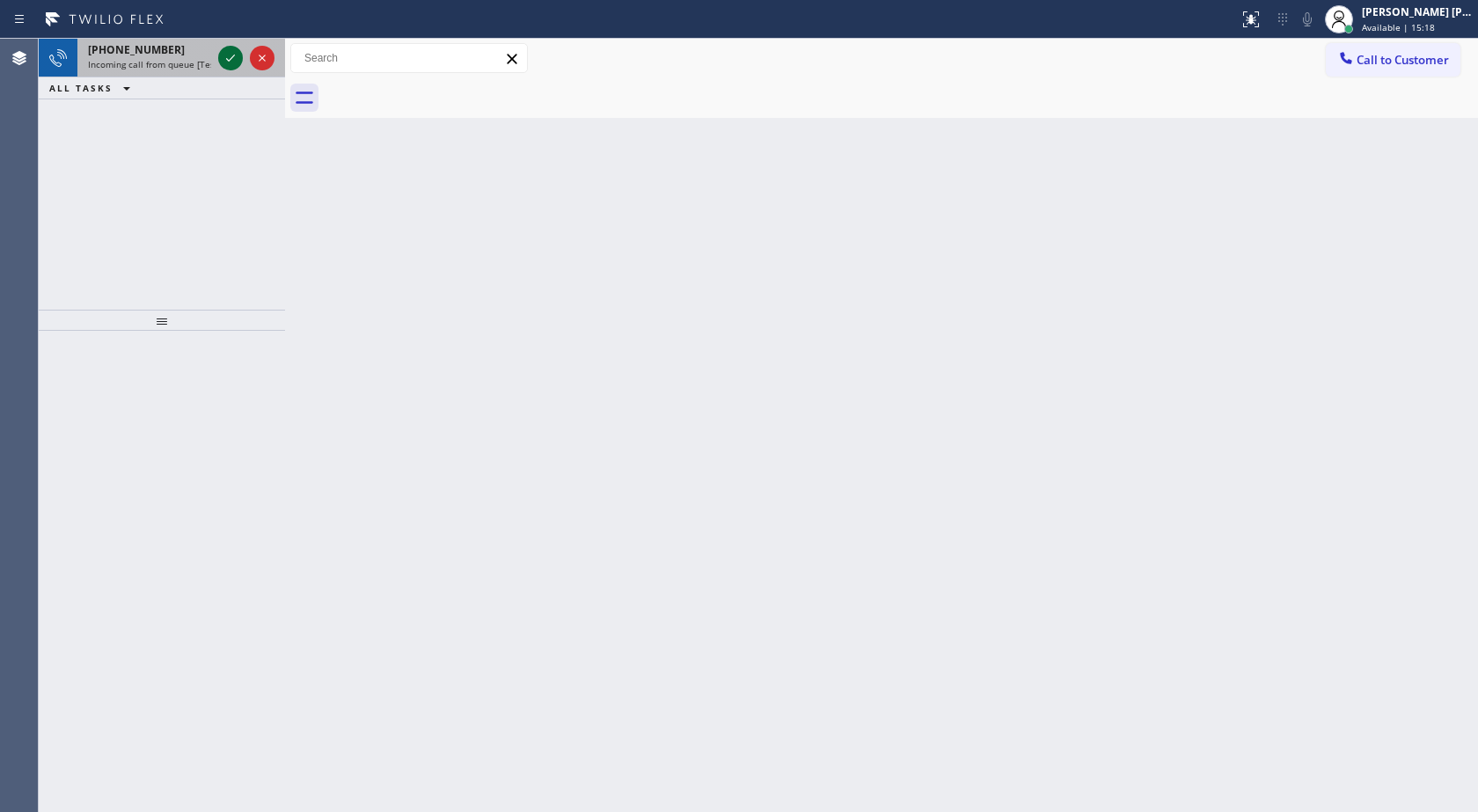
click at [220, 57] on icon at bounding box center [230, 58] width 22 height 21
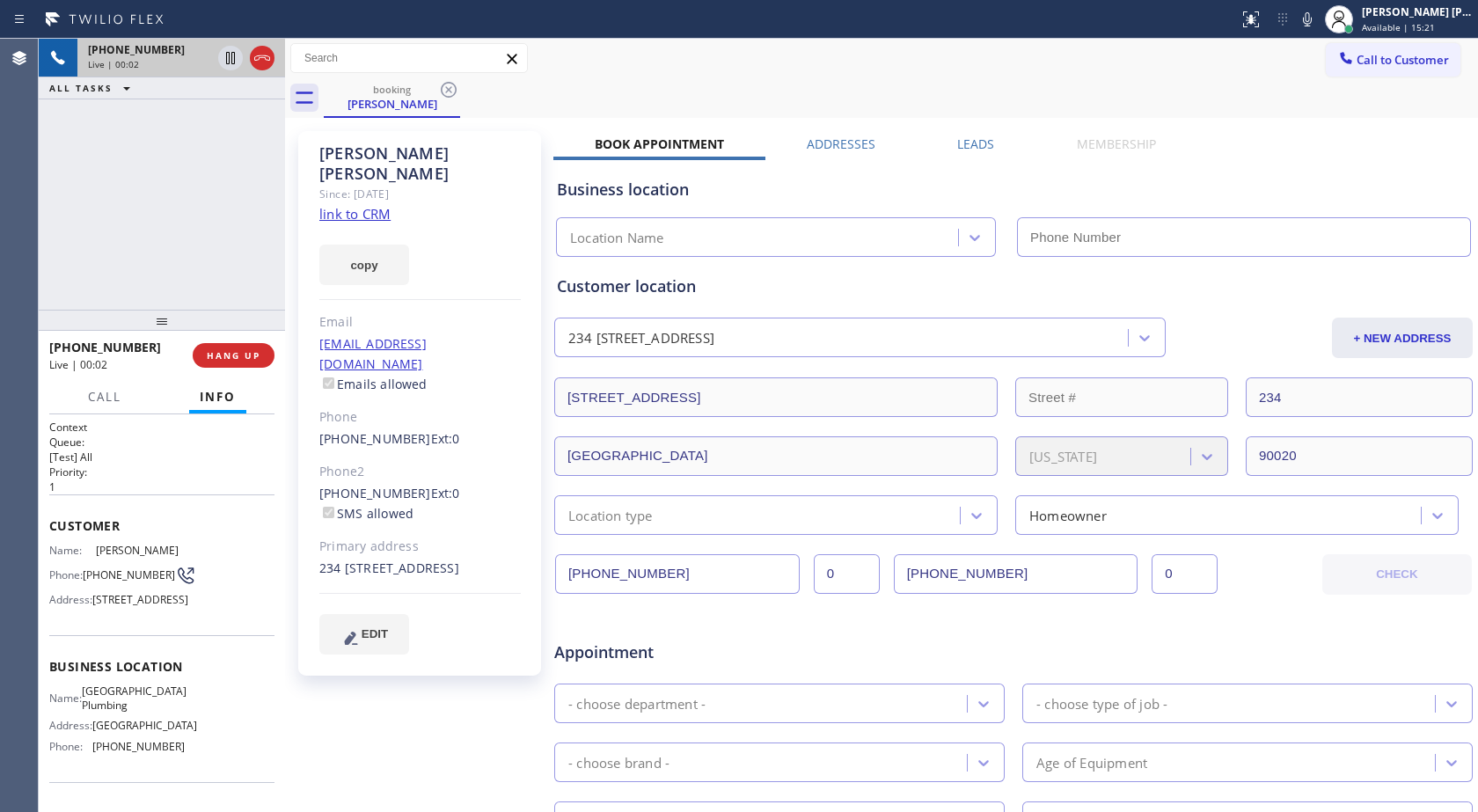
type input "[PHONE_NUMBER]"
click at [1300, 23] on icon at bounding box center [1307, 19] width 22 height 21
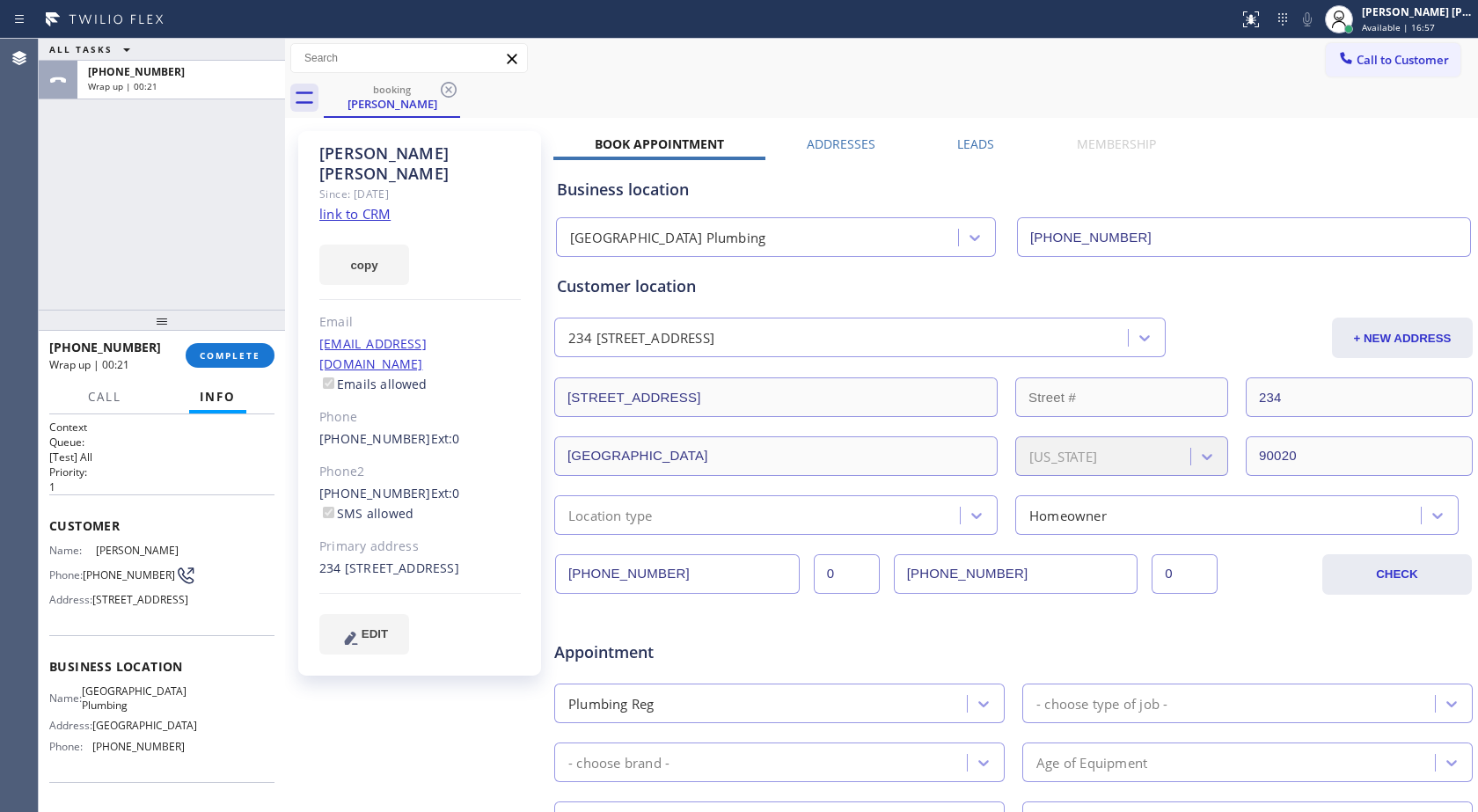
click at [372, 205] on link "link to CRM" at bounding box center [355, 213] width 71 height 18
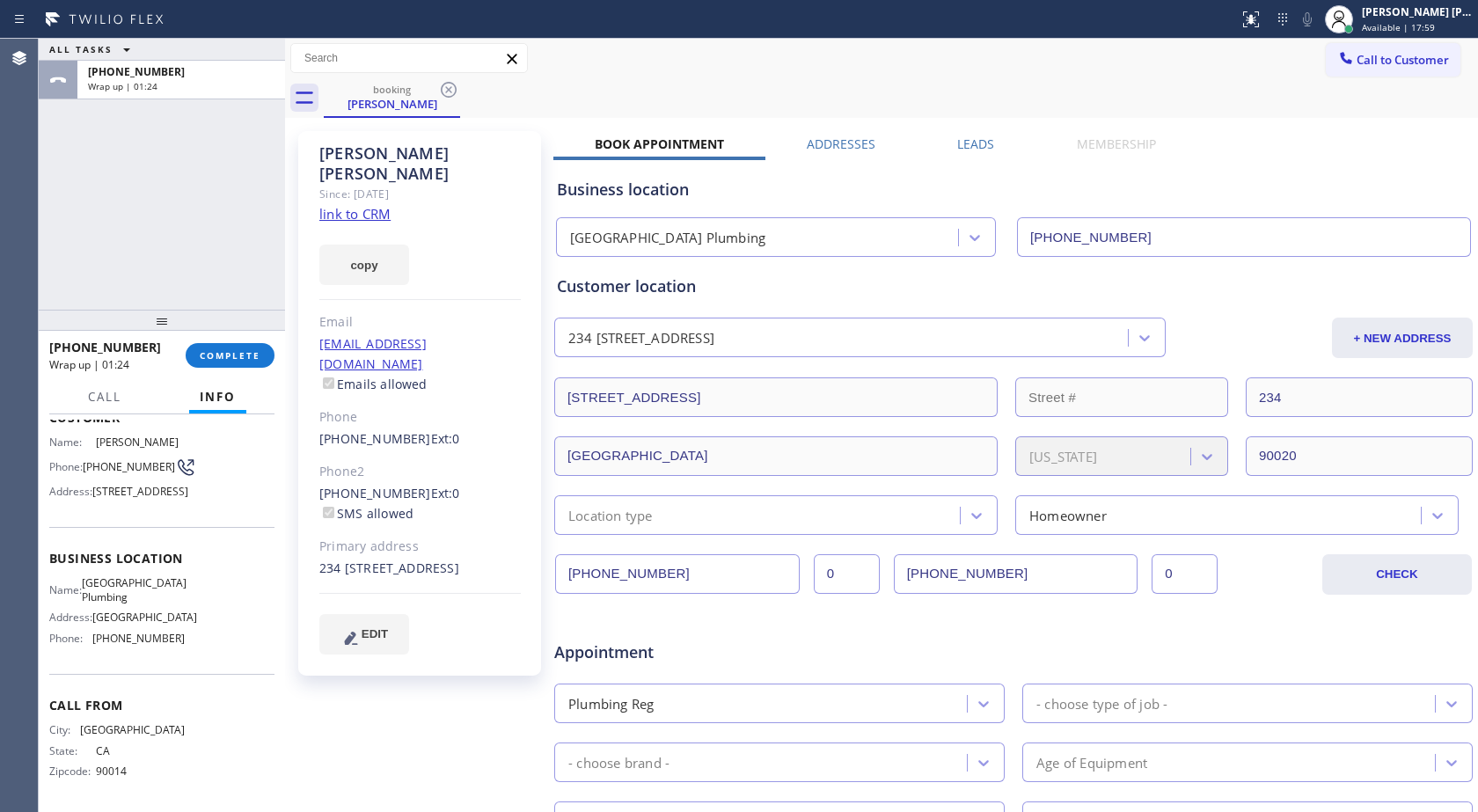
scroll to position [156, 0]
drag, startPoint x: 170, startPoint y: 636, endPoint x: 91, endPoint y: 642, distance: 79.2
click at [91, 642] on div "Phone: [PHONE_NUMBER]" at bounding box center [117, 638] width 136 height 13
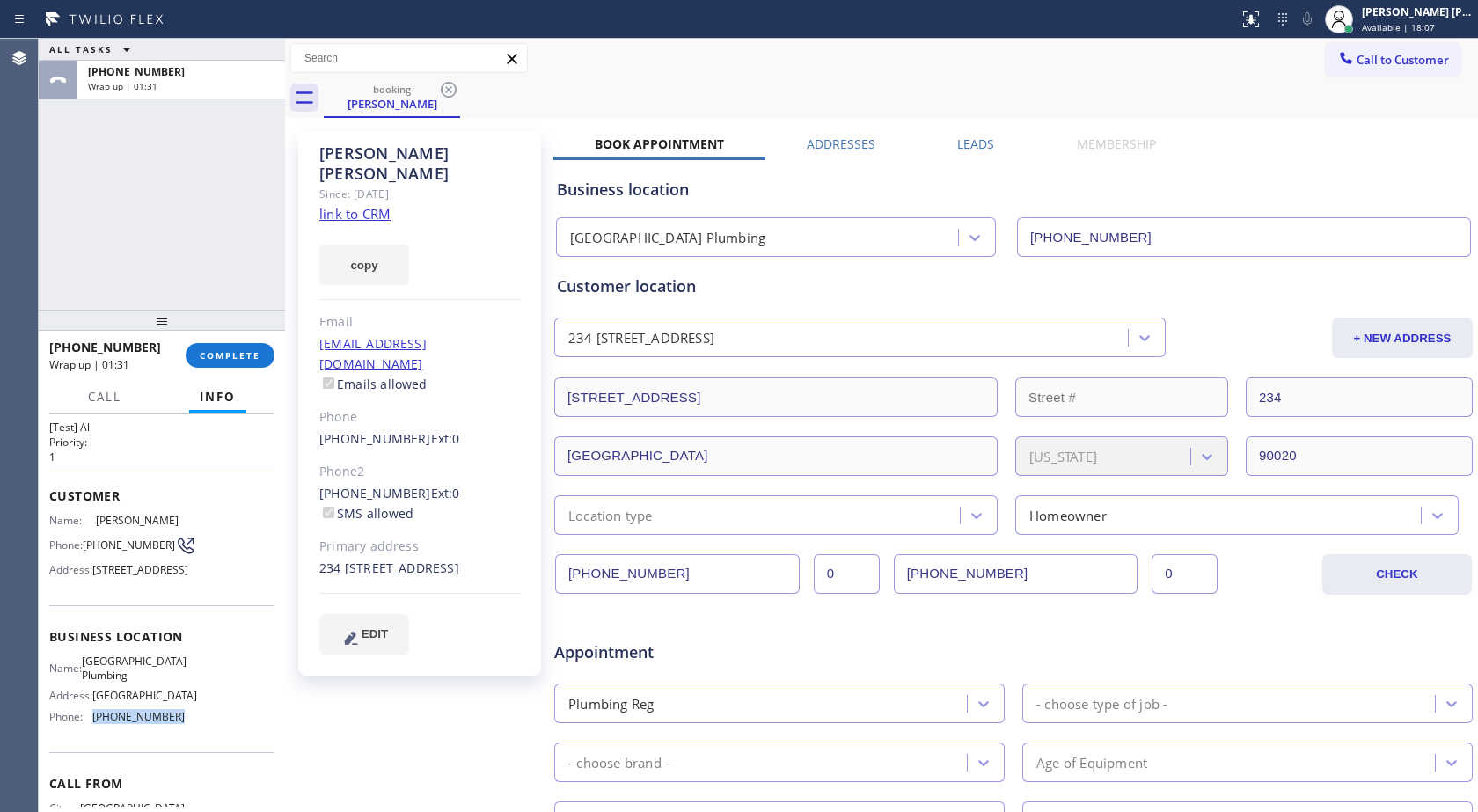
scroll to position [0, 0]
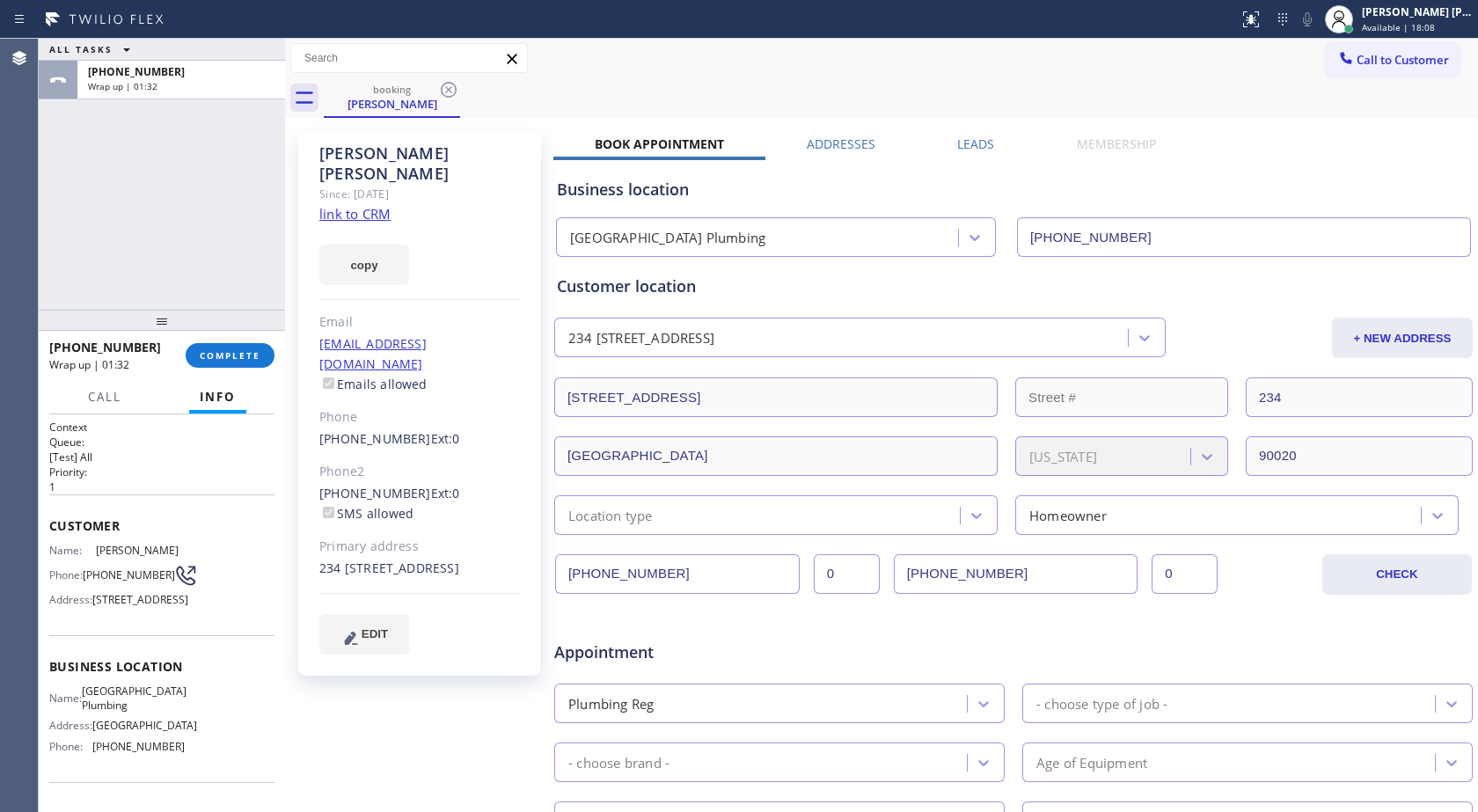
click at [175, 573] on icon at bounding box center [186, 575] width 22 height 22
click at [178, 577] on icon at bounding box center [186, 576] width 17 height 17
drag, startPoint x: 86, startPoint y: 571, endPoint x: 121, endPoint y: 581, distance: 36.4
click at [121, 581] on span "[PHONE_NUMBER]" at bounding box center [128, 575] width 93 height 13
copy span "[PHONE_NUMBER]"
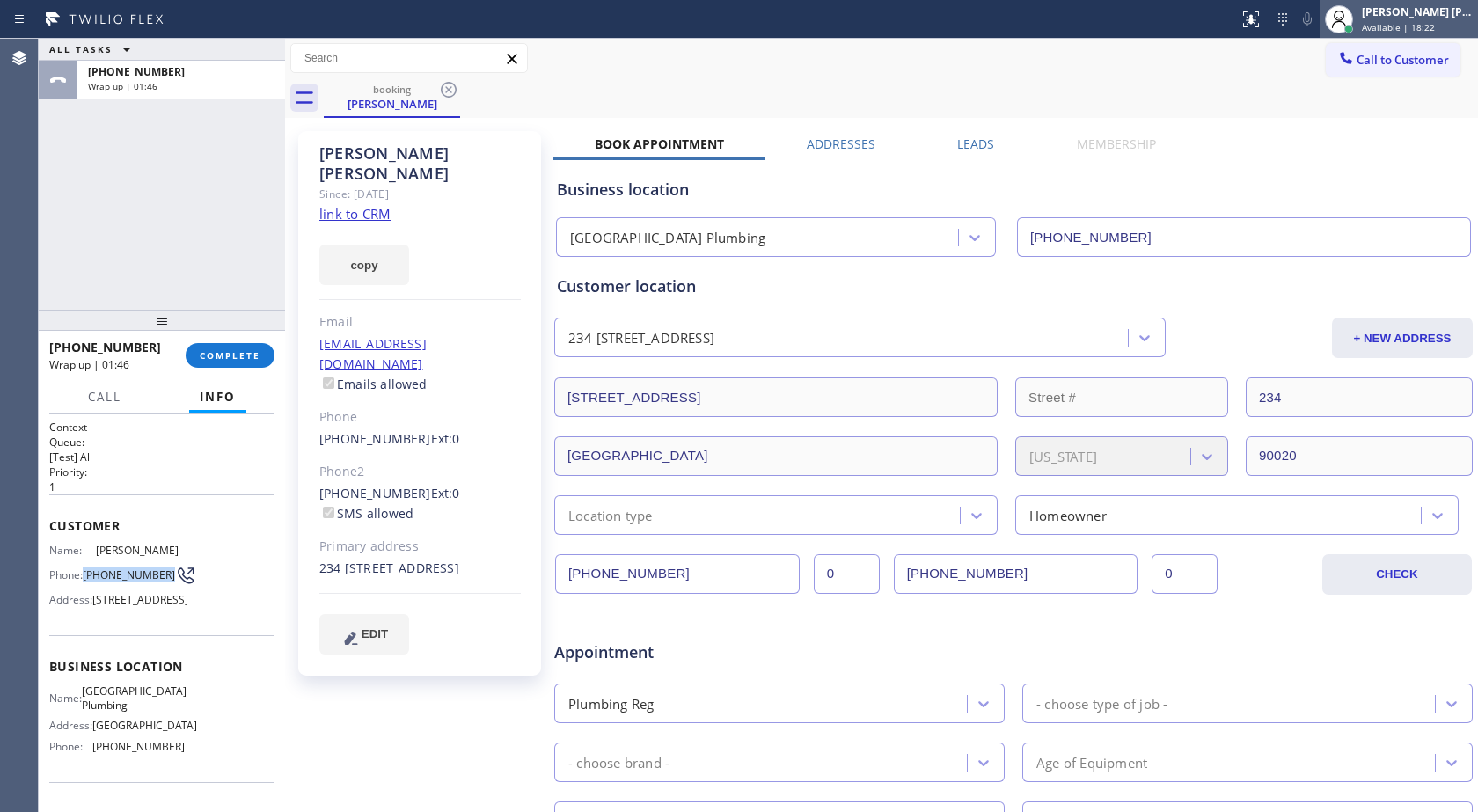
click at [1417, 36] on div "[PERSON_NAME] [PERSON_NAME] Available | 18:22" at bounding box center [1399, 19] width 158 height 38
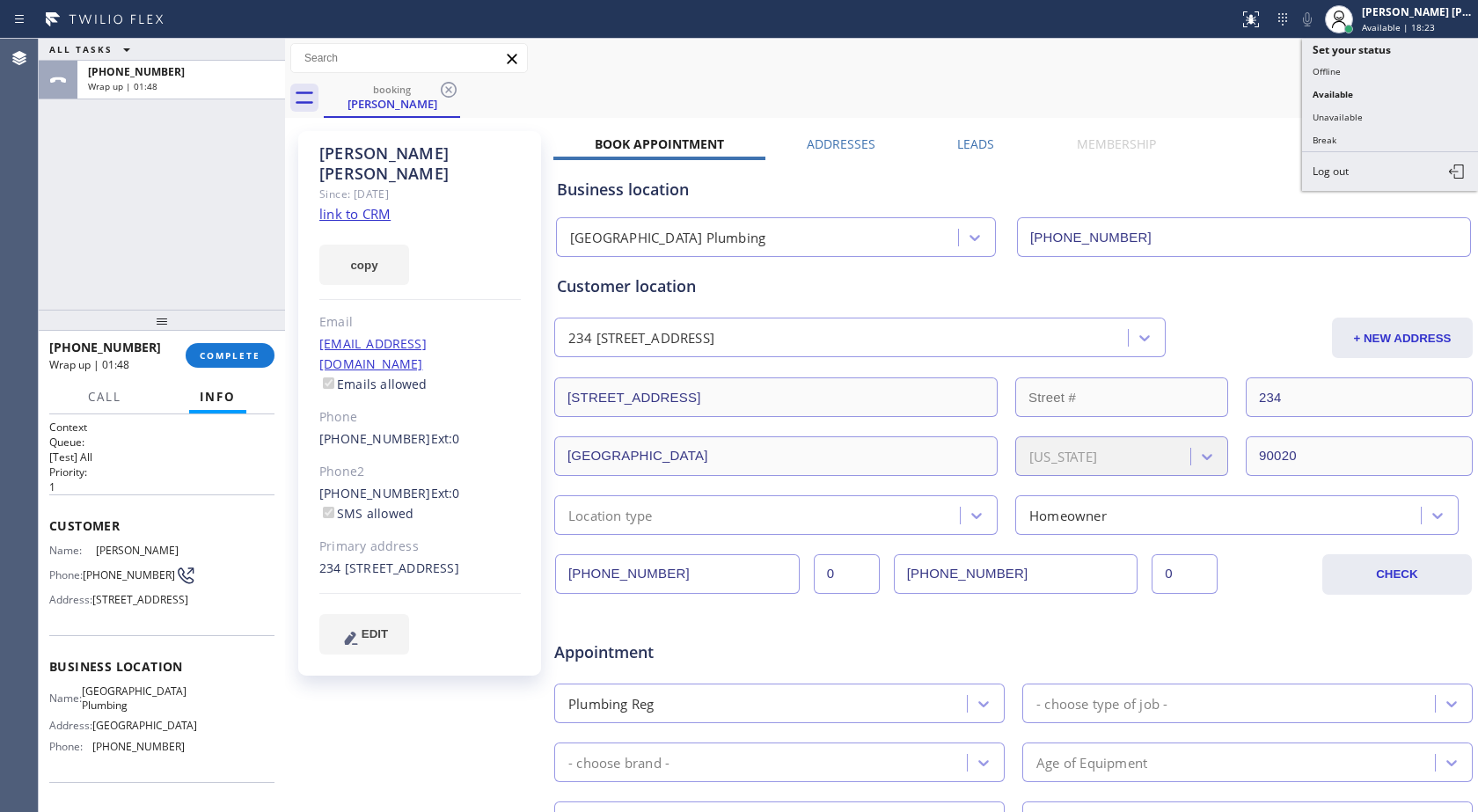
click at [1067, 93] on div "booking [PERSON_NAME]" at bounding box center [900, 98] width 1155 height 39
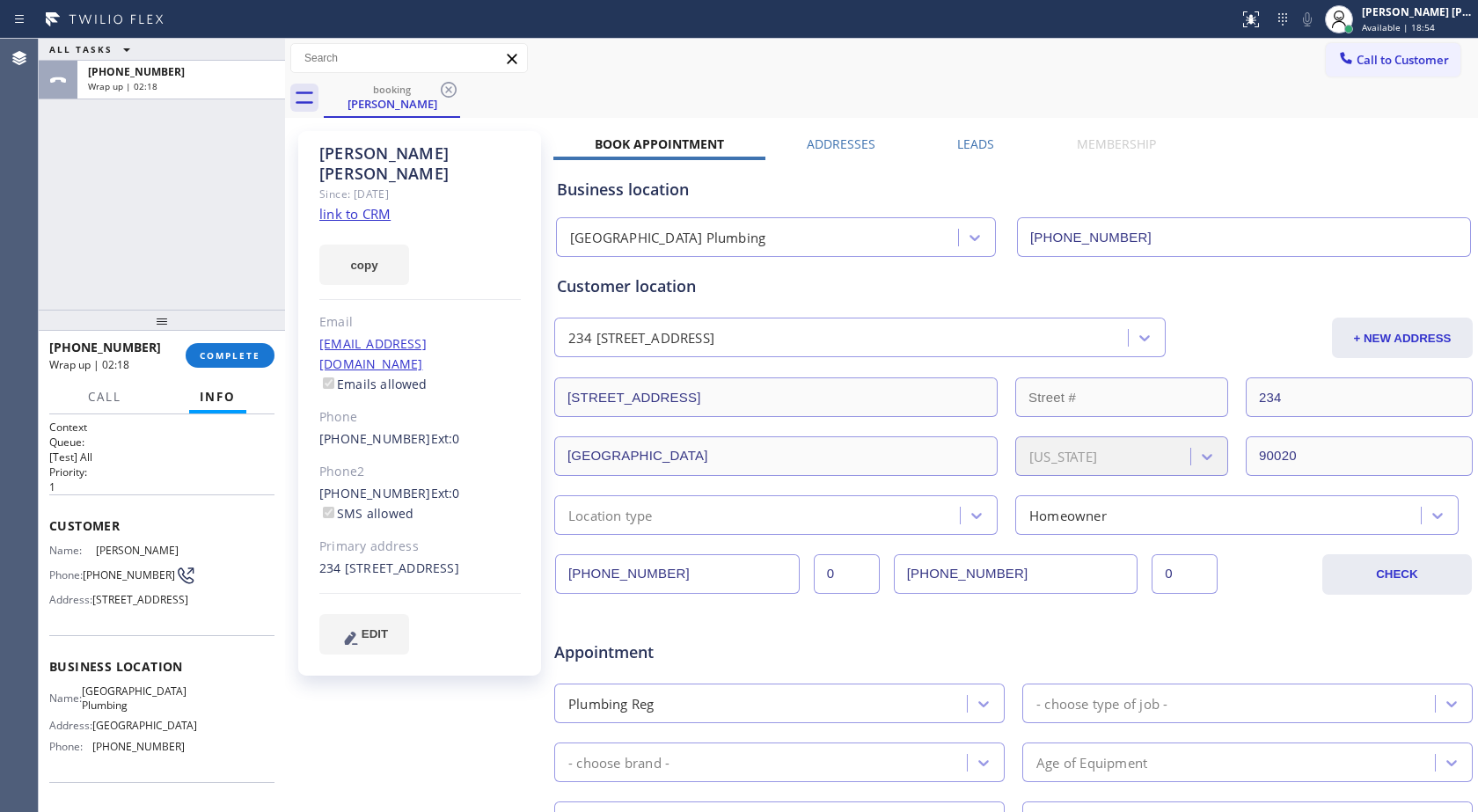
click at [216, 274] on div "ALL TASKS ALL TASKS ACTIVE TASKS TASKS IN WRAP UP [PHONE_NUMBER] Wrap up | 02:18" at bounding box center [162, 174] width 247 height 271
click at [212, 363] on button "COMPLETE" at bounding box center [230, 355] width 89 height 24
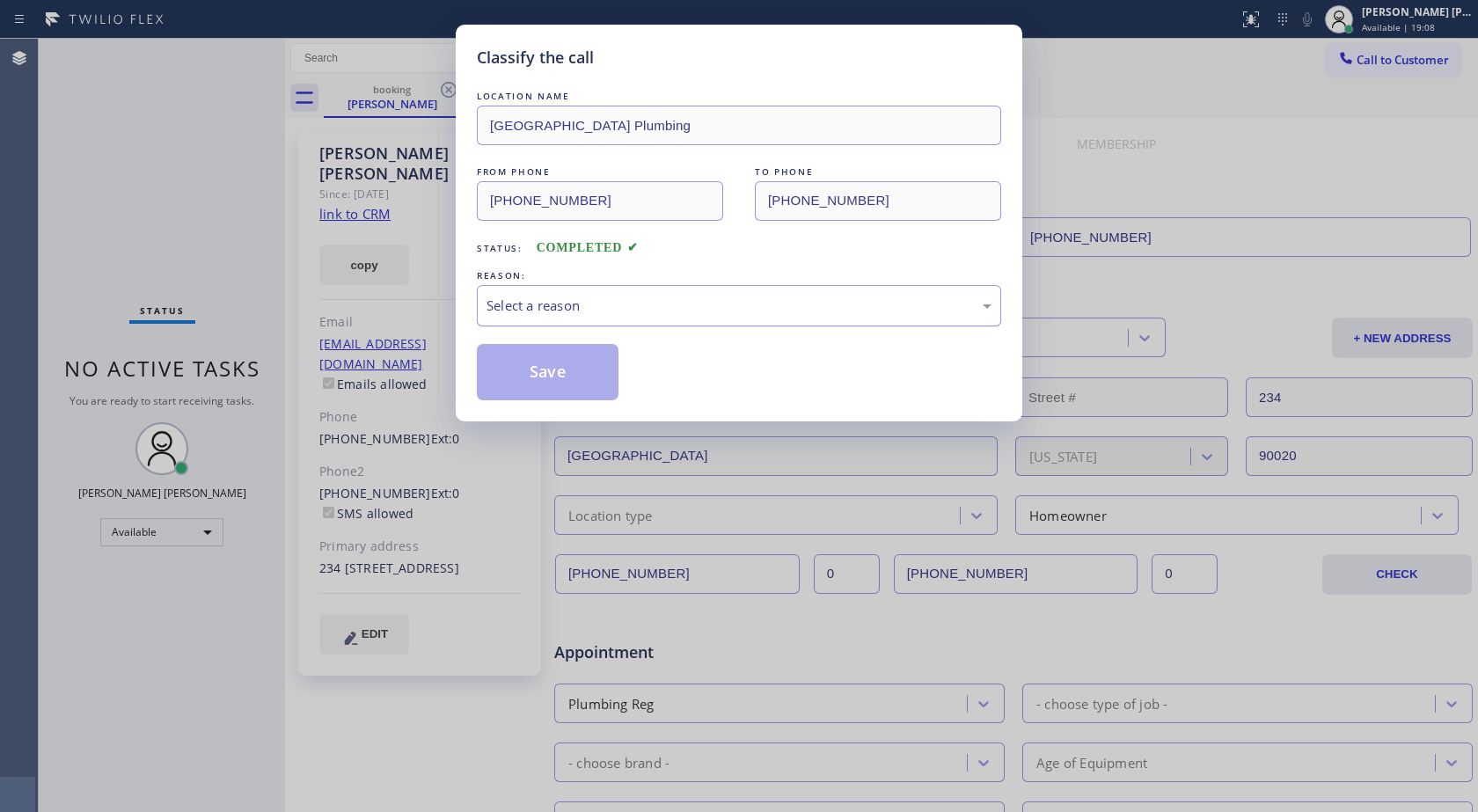
click at [552, 291] on div "Select a reason" at bounding box center [739, 306] width 524 height 41
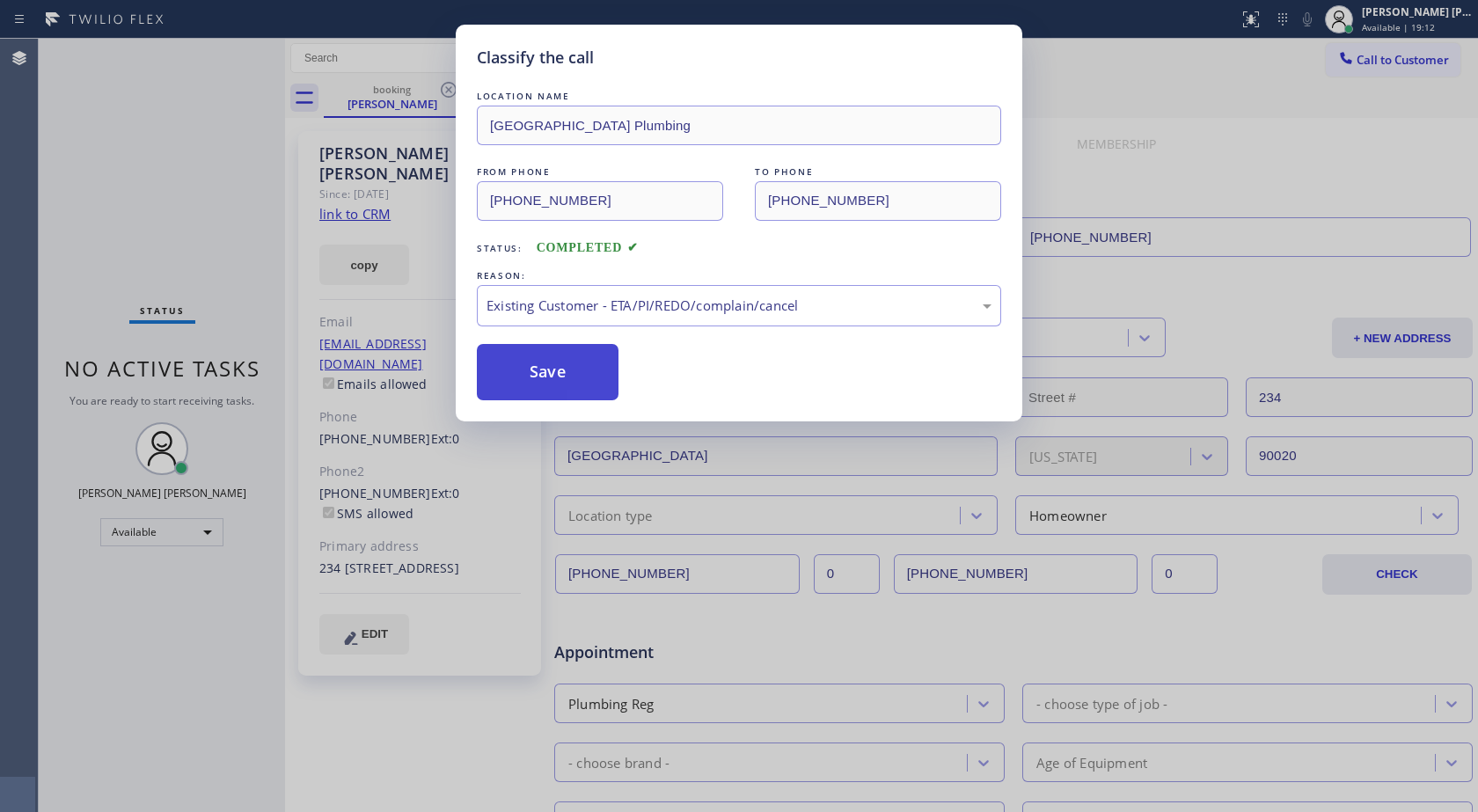
click at [541, 377] on button "Save" at bounding box center [548, 372] width 142 height 56
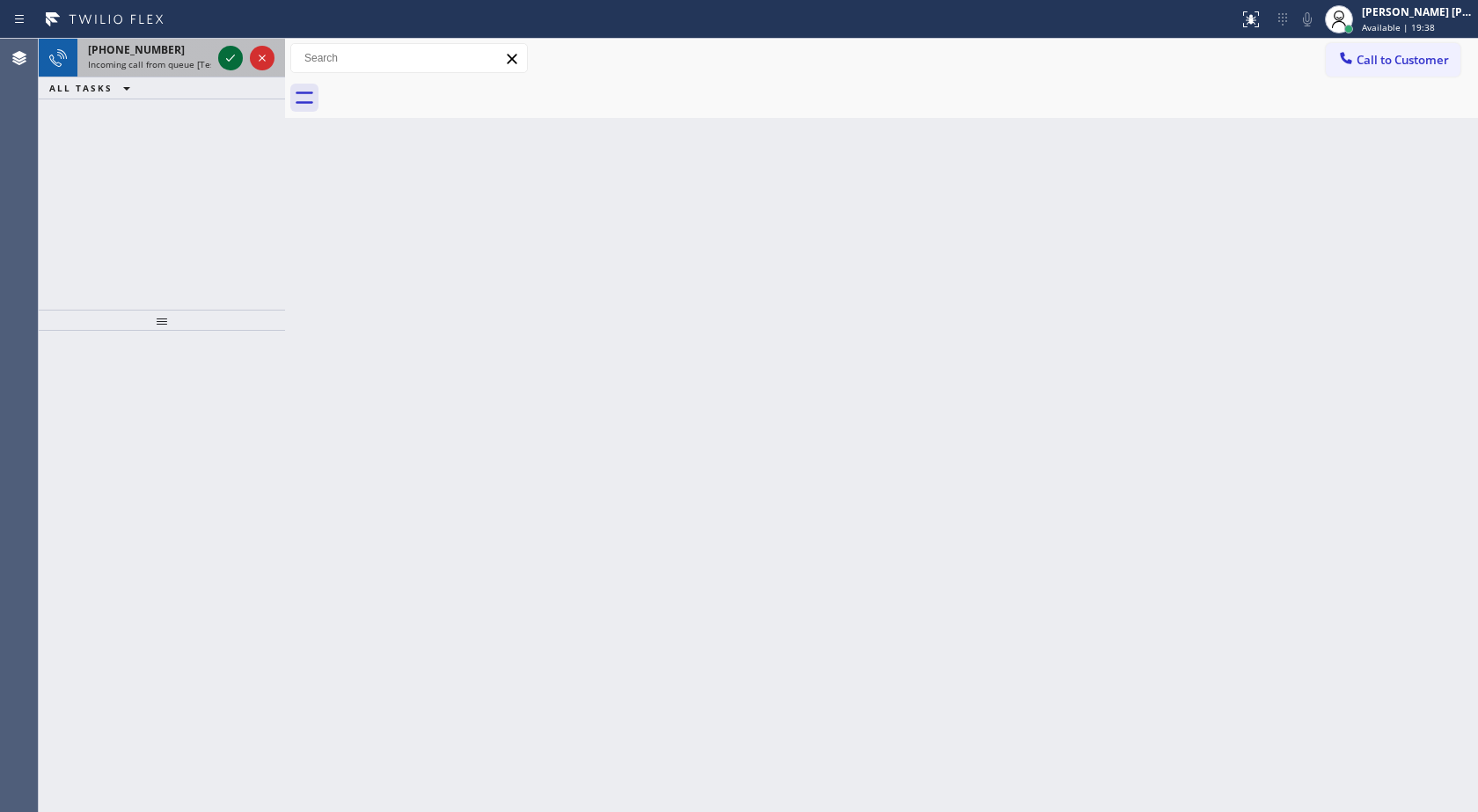
click at [232, 52] on icon at bounding box center [230, 58] width 22 height 21
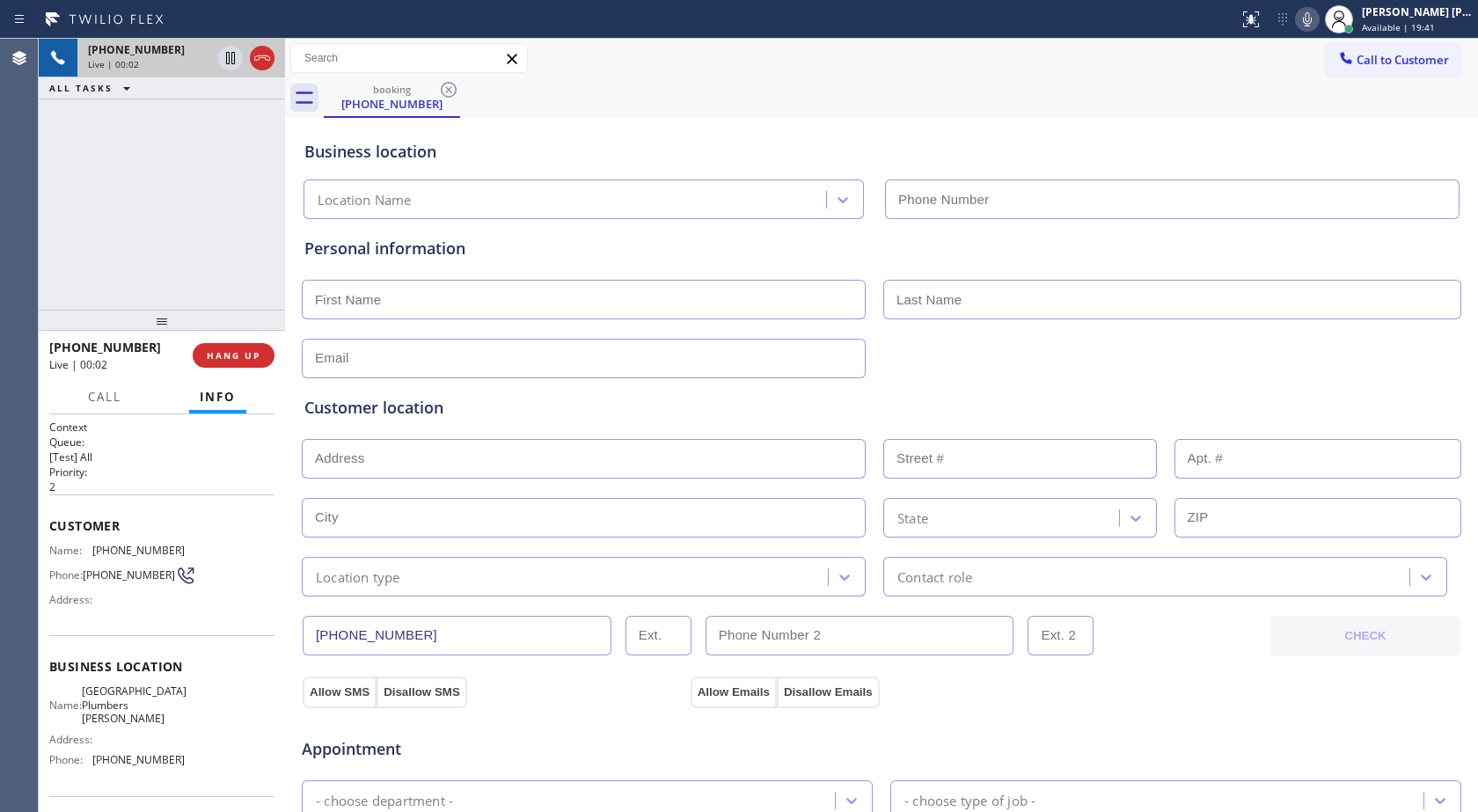
type input "[PHONE_NUMBER]"
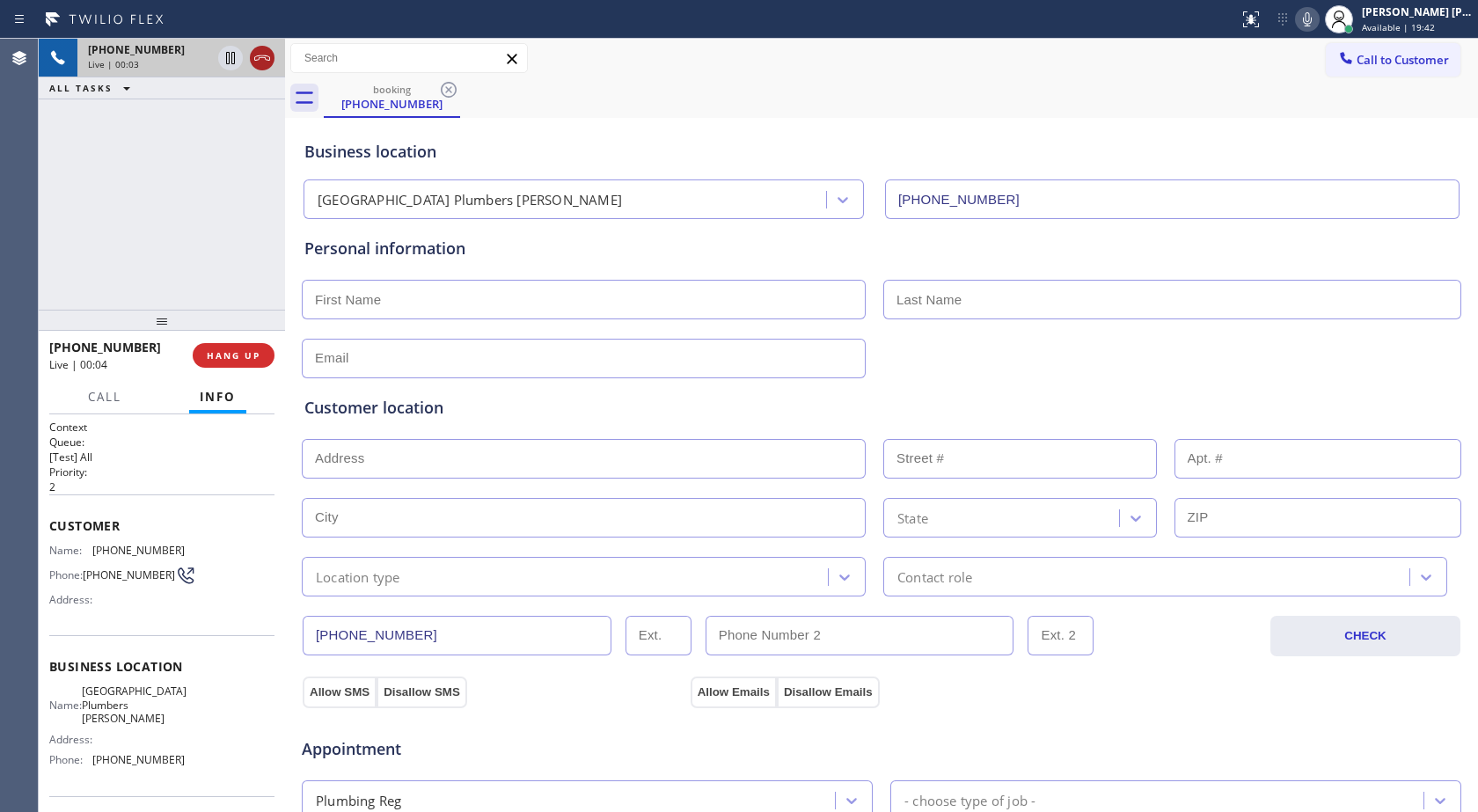
click at [267, 64] on icon at bounding box center [262, 58] width 22 height 21
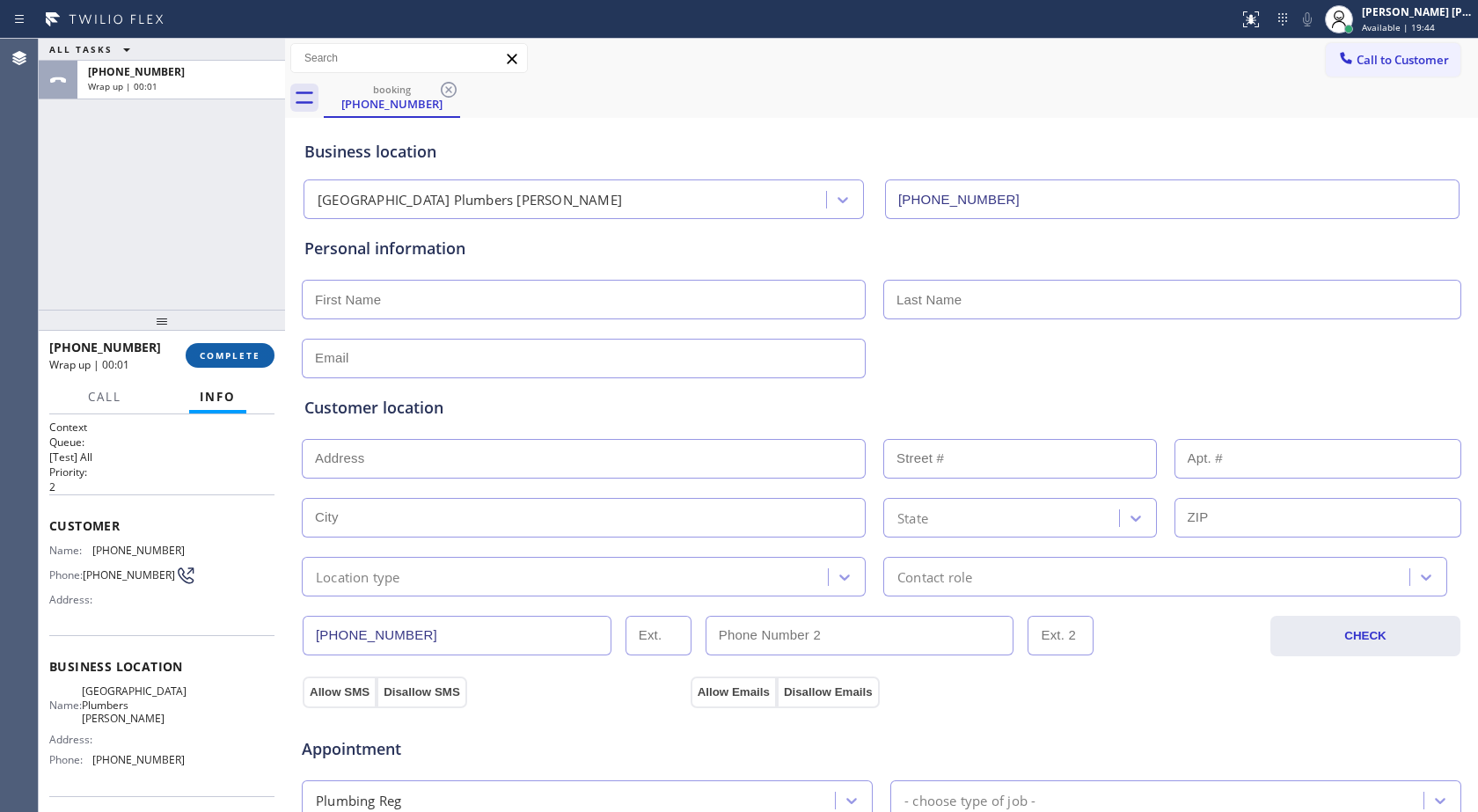
click at [212, 354] on span "COMPLETE" at bounding box center [230, 355] width 61 height 12
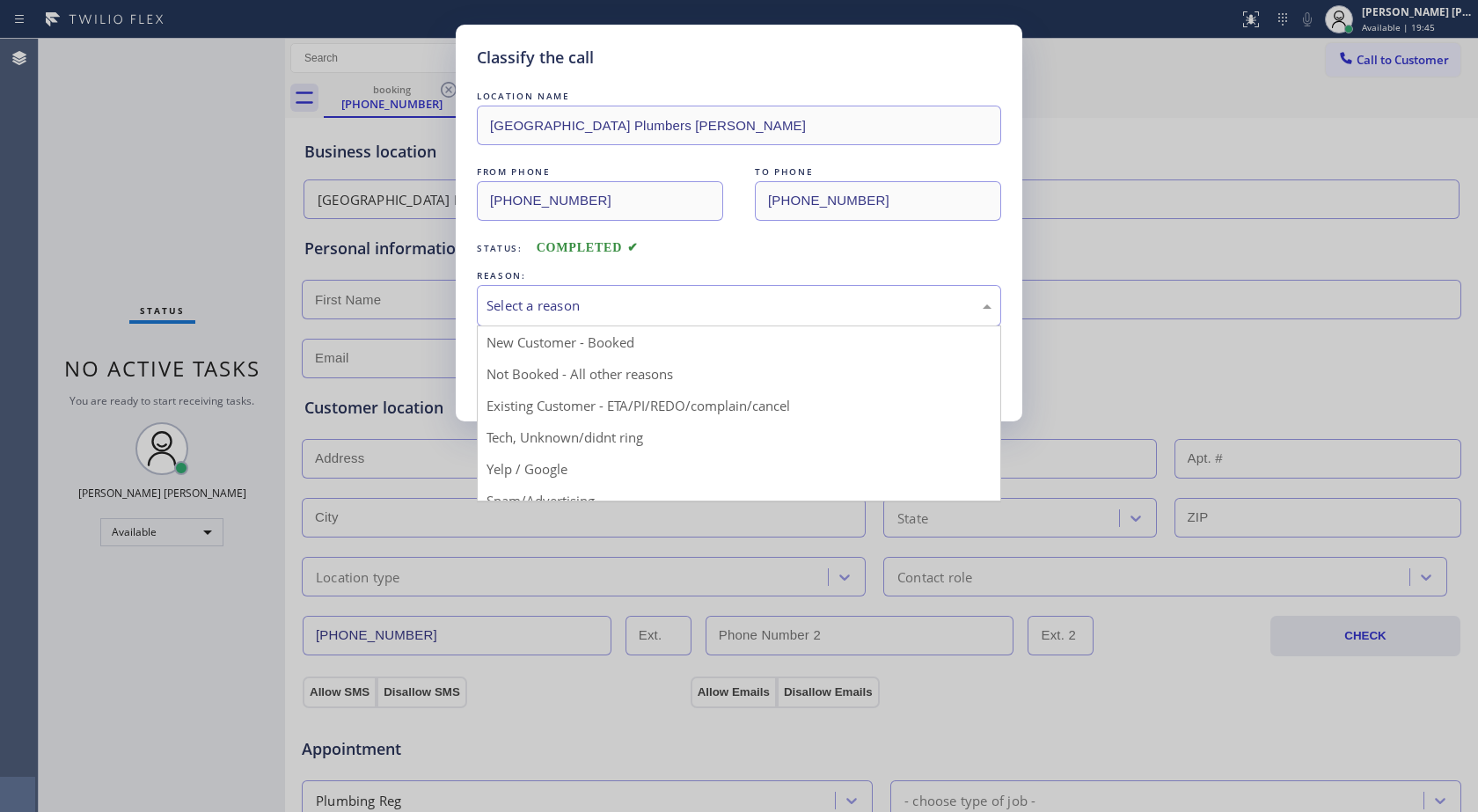
click at [583, 298] on div "Select a reason" at bounding box center [739, 306] width 505 height 21
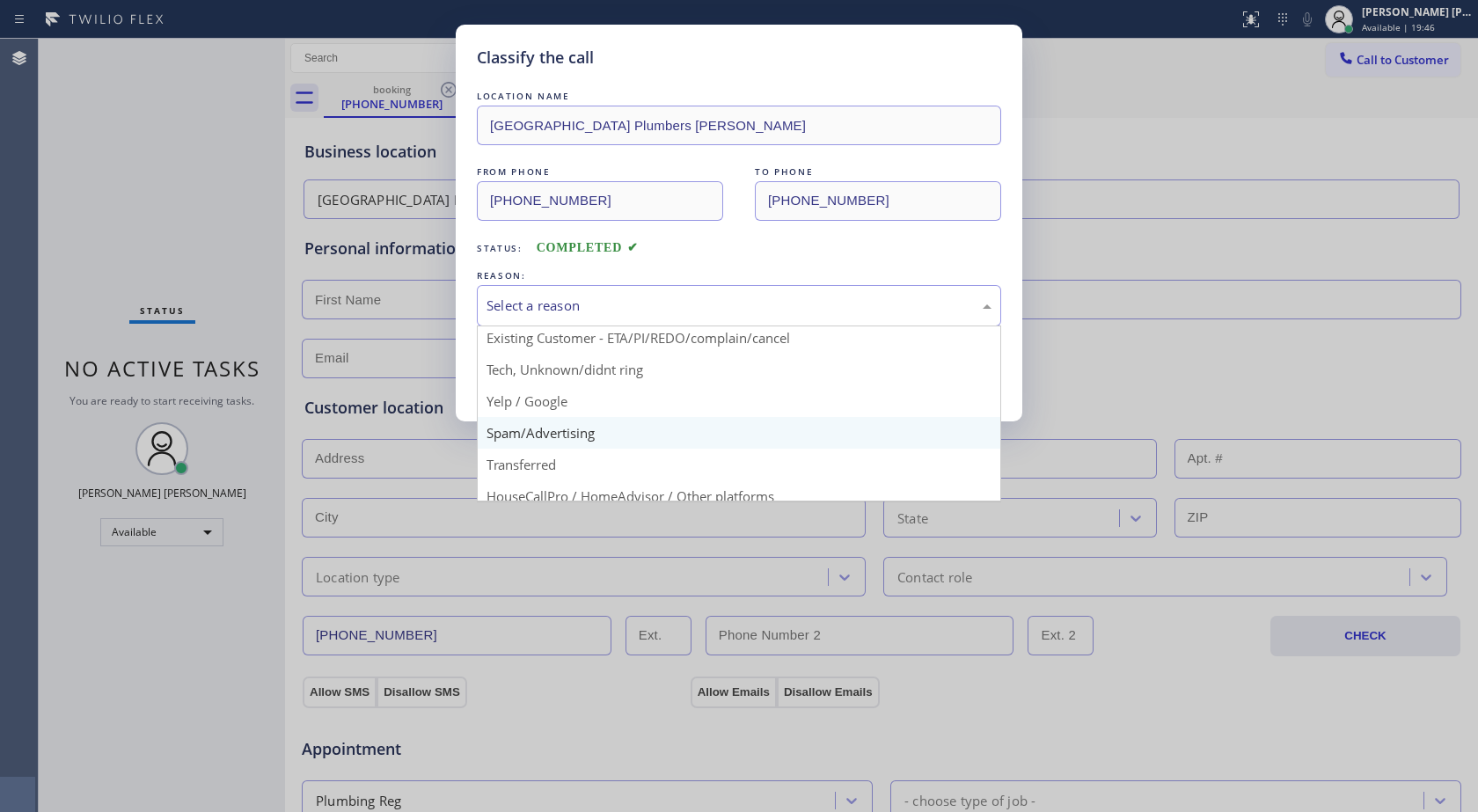
scroll to position [111, 0]
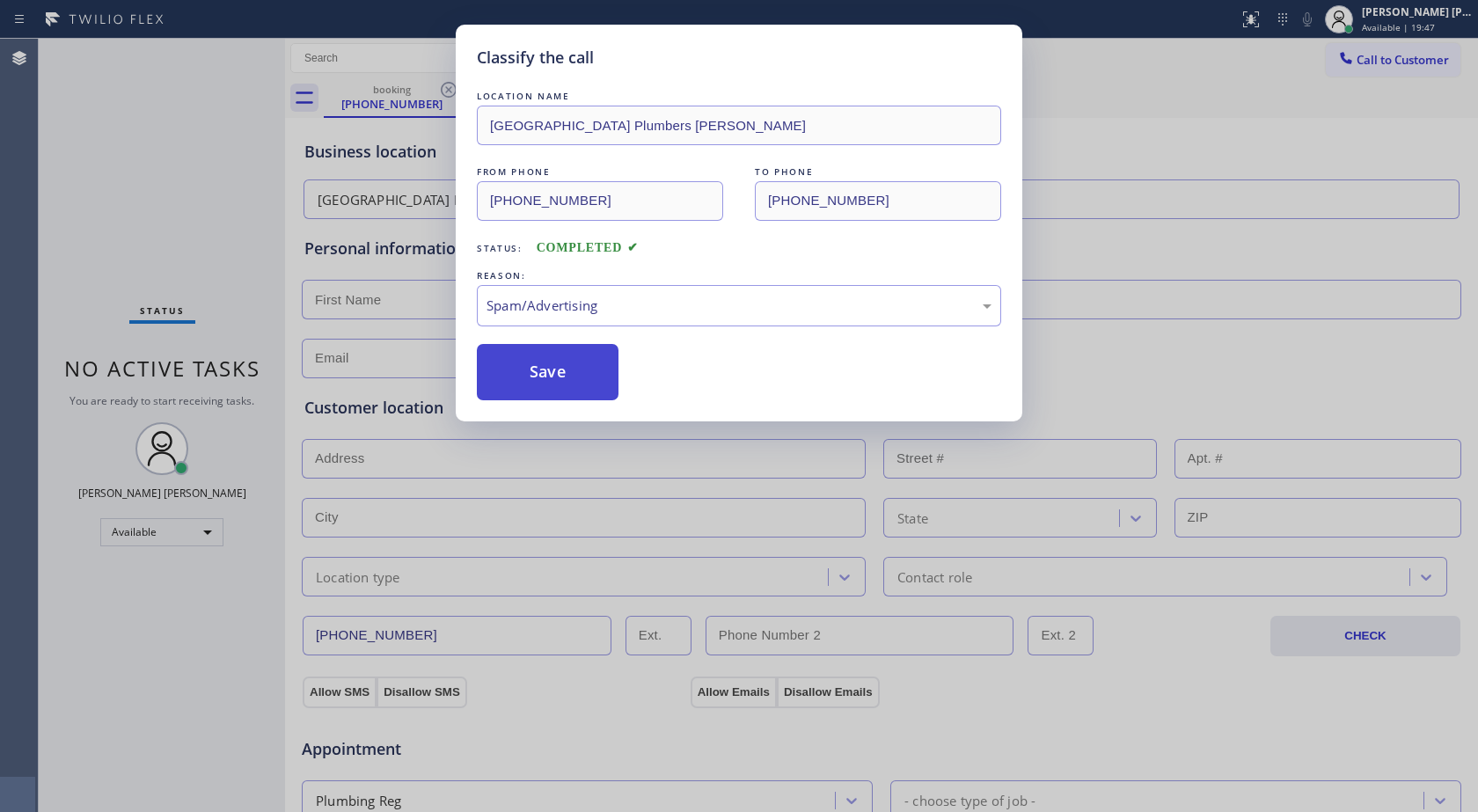
click at [610, 392] on button "Save" at bounding box center [548, 372] width 142 height 56
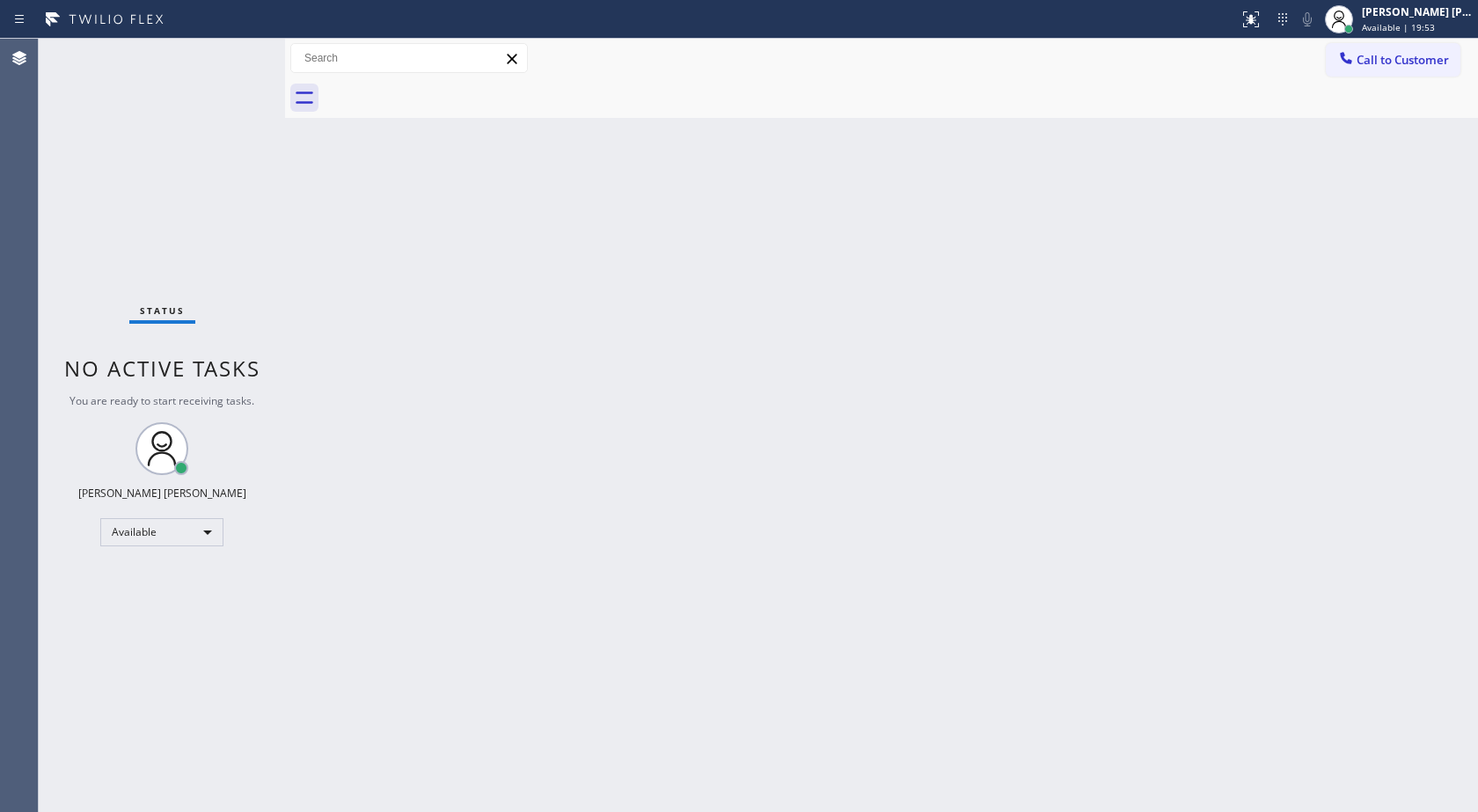
click at [1415, 94] on div at bounding box center [900, 98] width 1155 height 39
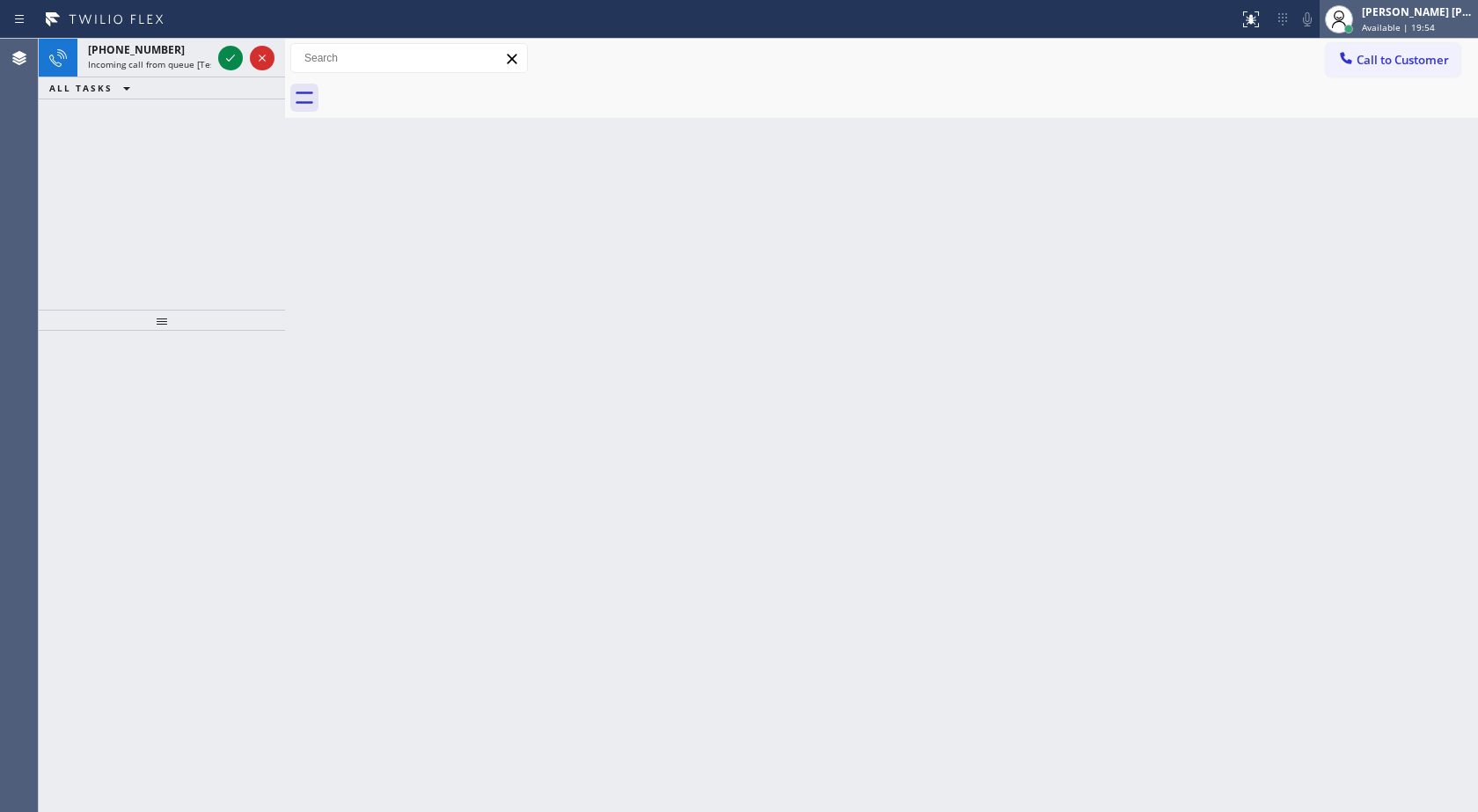
click at [1402, 18] on div "[PERSON_NAME] [PERSON_NAME]" at bounding box center [1417, 12] width 111 height 15
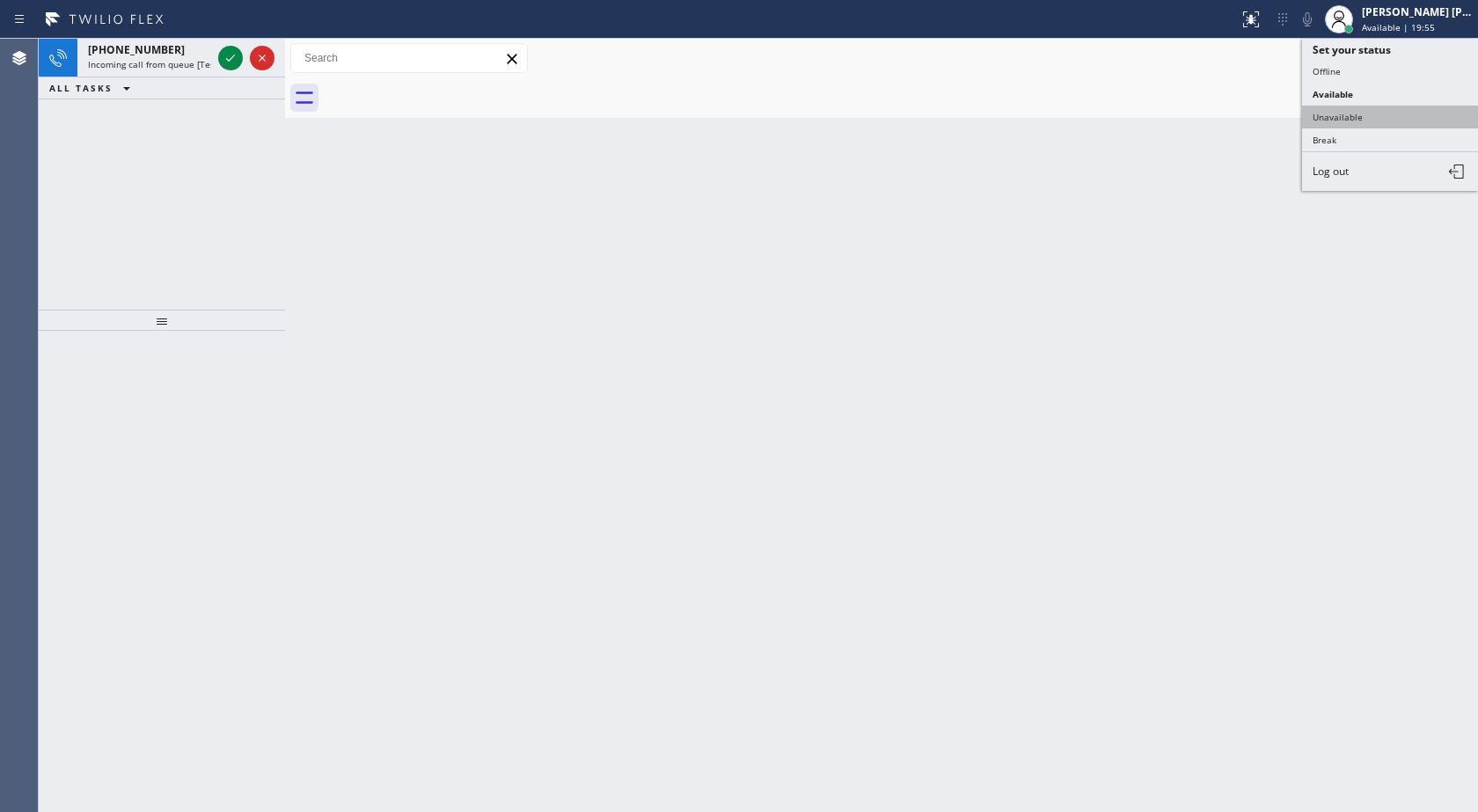
click at [1380, 112] on button "Unavailable" at bounding box center [1390, 117] width 176 height 22
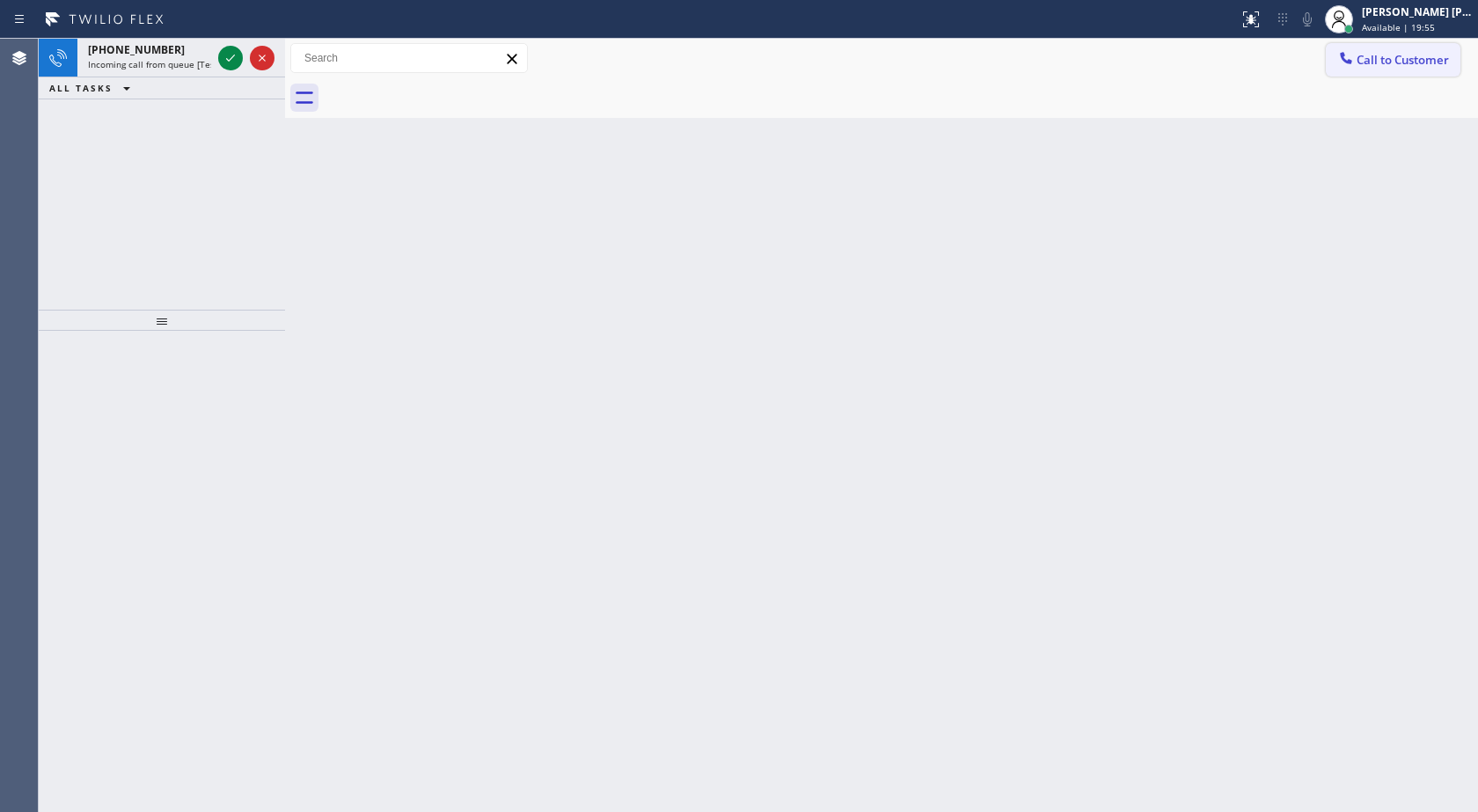
click at [1371, 59] on span "Call to Customer" at bounding box center [1402, 60] width 93 height 16
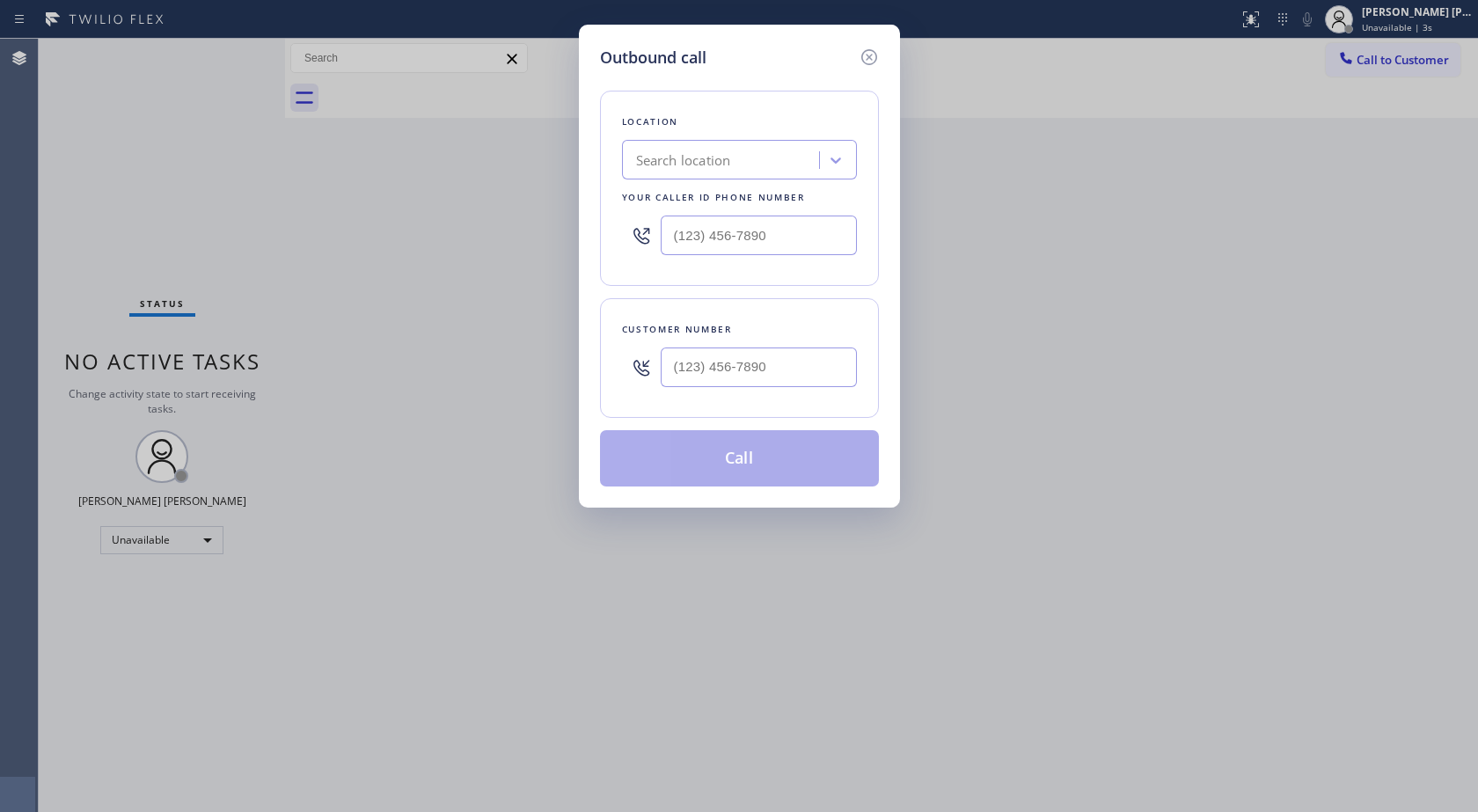
click at [727, 158] on div "Search location" at bounding box center [684, 161] width 95 height 21
click at [753, 348] on input "(___) ___-____" at bounding box center [759, 367] width 196 height 39
paste input "310) 469-1869"
type input "[PHONE_NUMBER]"
click at [730, 157] on div "Search location" at bounding box center [684, 161] width 95 height 21
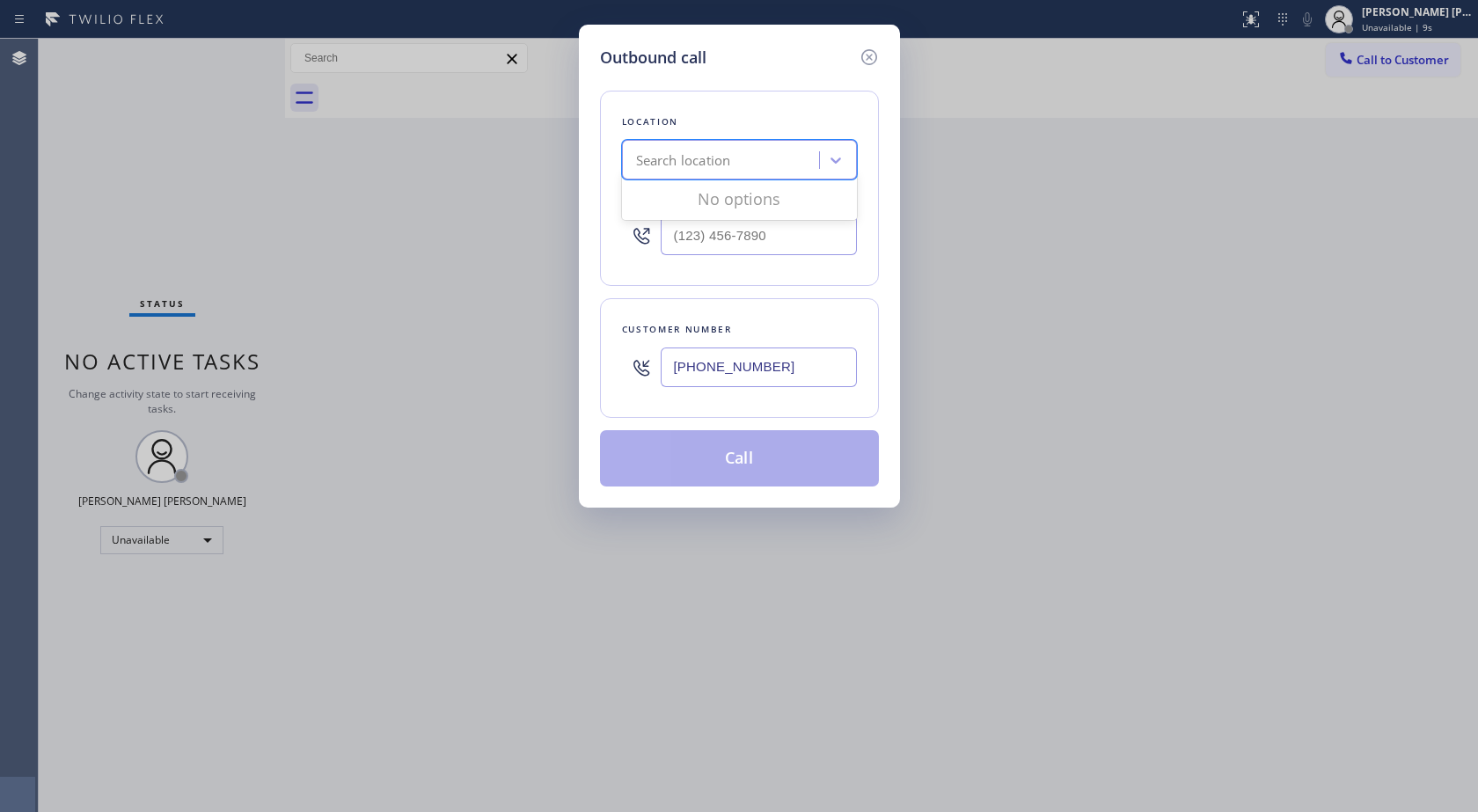
type input "(___) ___-____"
click at [853, 245] on input "(___) ___-____" at bounding box center [759, 235] width 196 height 39
click at [382, 365] on div "Outbound call Location Search location Your caller id phone number Customer num…" at bounding box center [739, 406] width 1478 height 812
click at [871, 62] on icon at bounding box center [869, 57] width 22 height 21
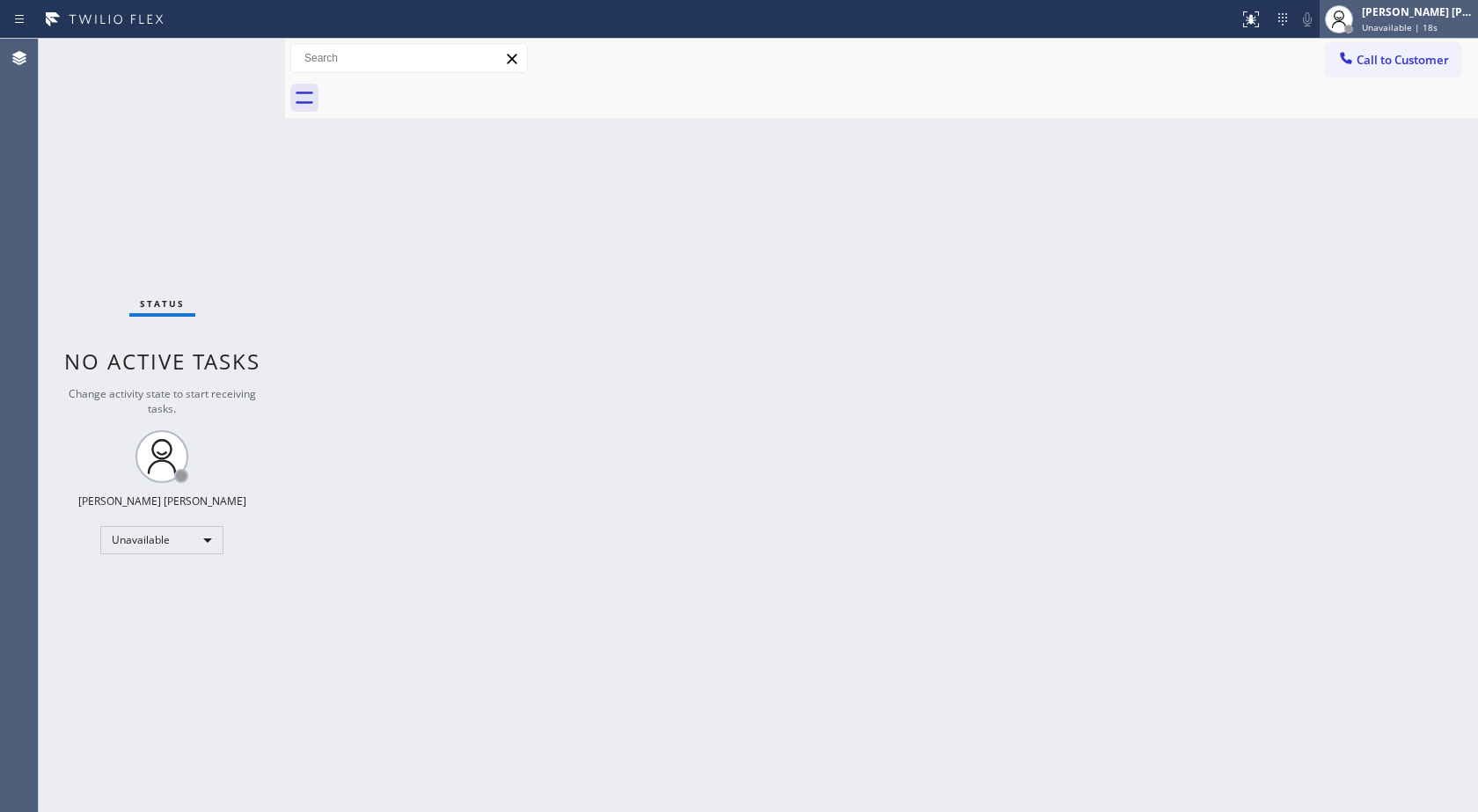
click at [1385, 23] on span "Unavailable | 18s" at bounding box center [1399, 27] width 76 height 12
click at [1385, 64] on span "Call to Customer" at bounding box center [1402, 60] width 93 height 16
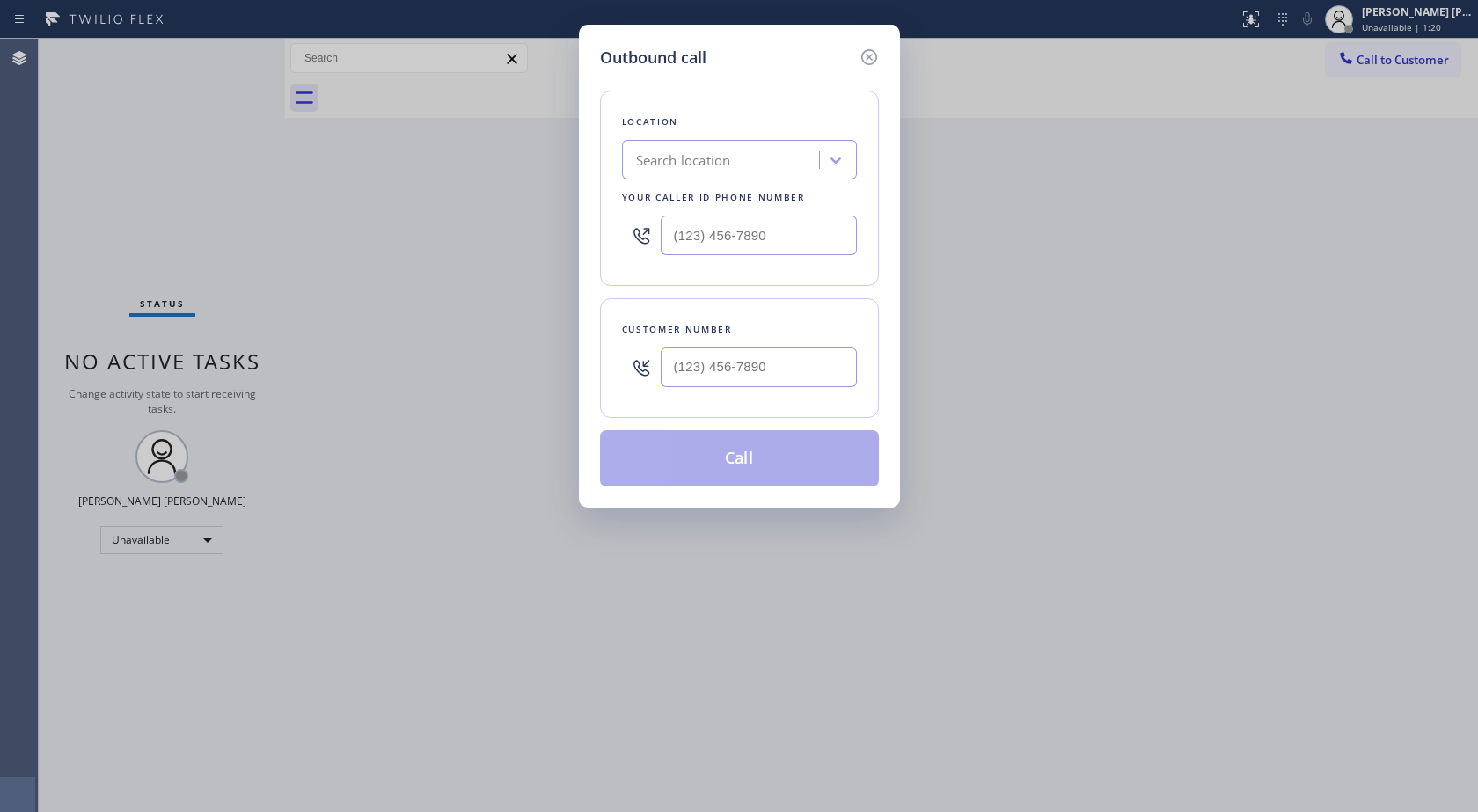
click at [764, 151] on div "Search location" at bounding box center [723, 160] width 192 height 31
paste input "[PHONE_NUMBER]"
type input "[PHONE_NUMBER]"
click at [764, 232] on input "(___) ___-____" at bounding box center [759, 235] width 196 height 39
paste input "213) 474-7849"
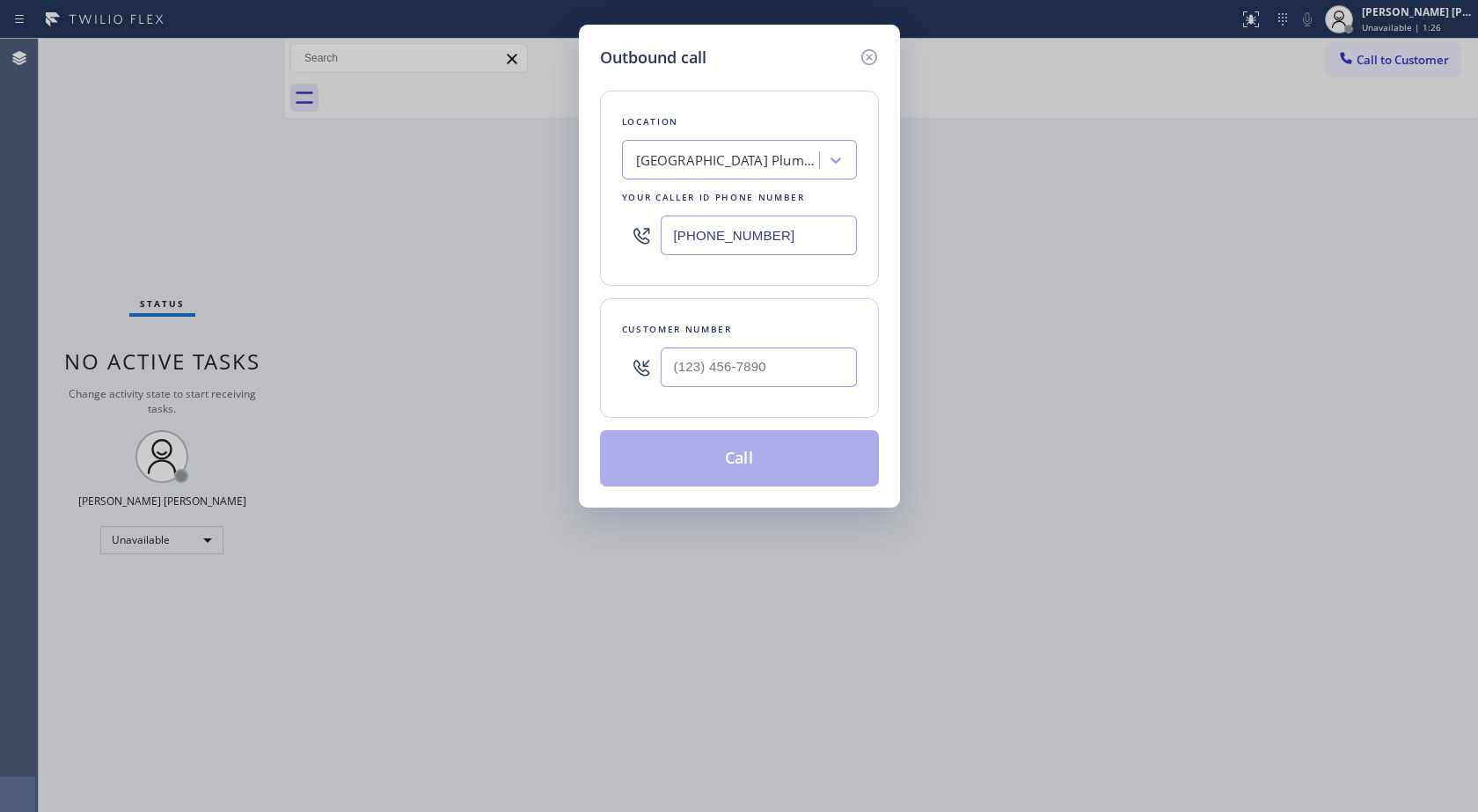
type input "[PHONE_NUMBER]"
click at [711, 387] on div at bounding box center [759, 366] width 196 height 57
click at [723, 353] on input "(___) ___-____" at bounding box center [759, 367] width 196 height 39
paste input "310) 469-1869"
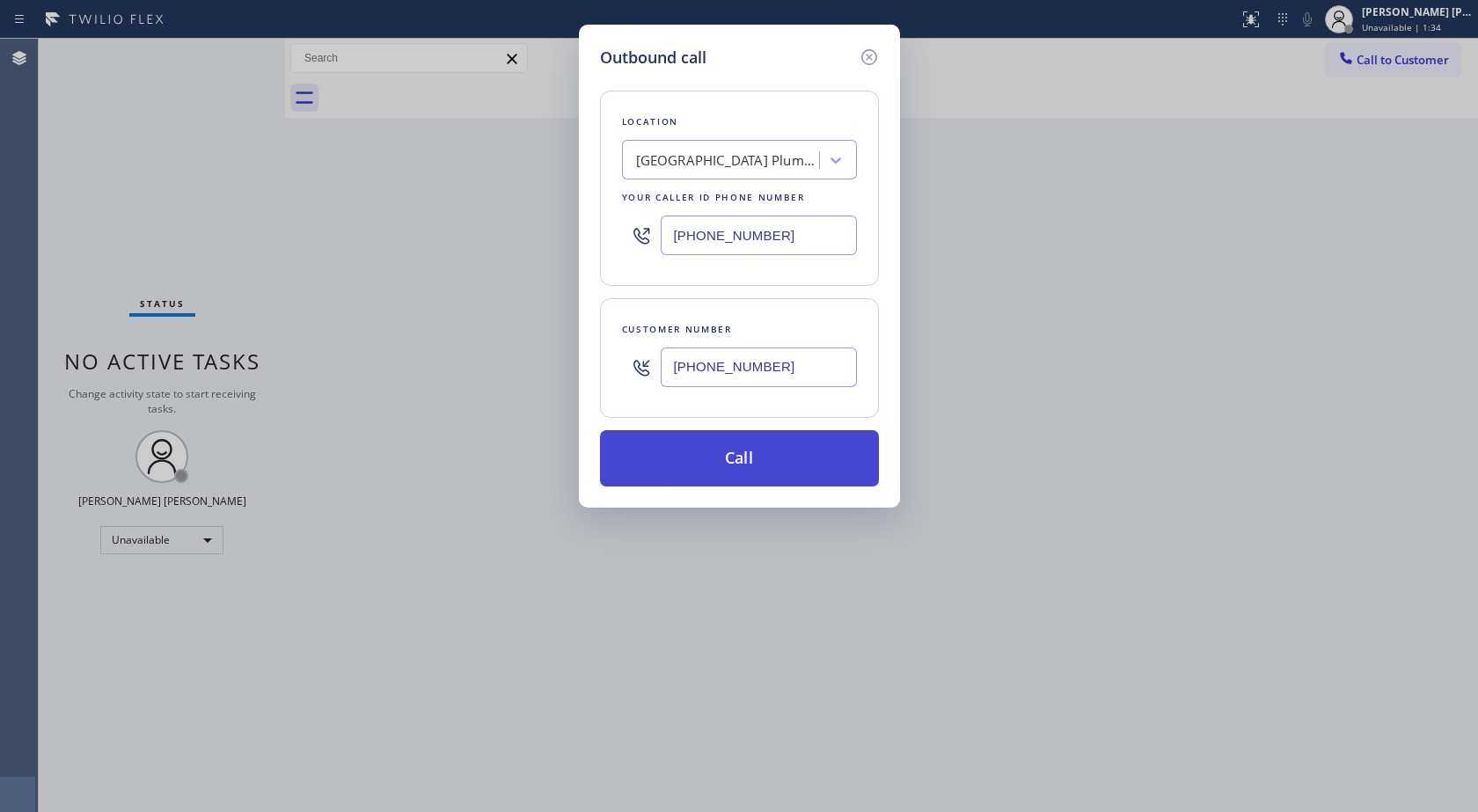
type input "[PHONE_NUMBER]"
drag, startPoint x: 732, startPoint y: 454, endPoint x: 738, endPoint y: 463, distance: 10.8
click at [735, 457] on button "Call" at bounding box center [739, 458] width 279 height 56
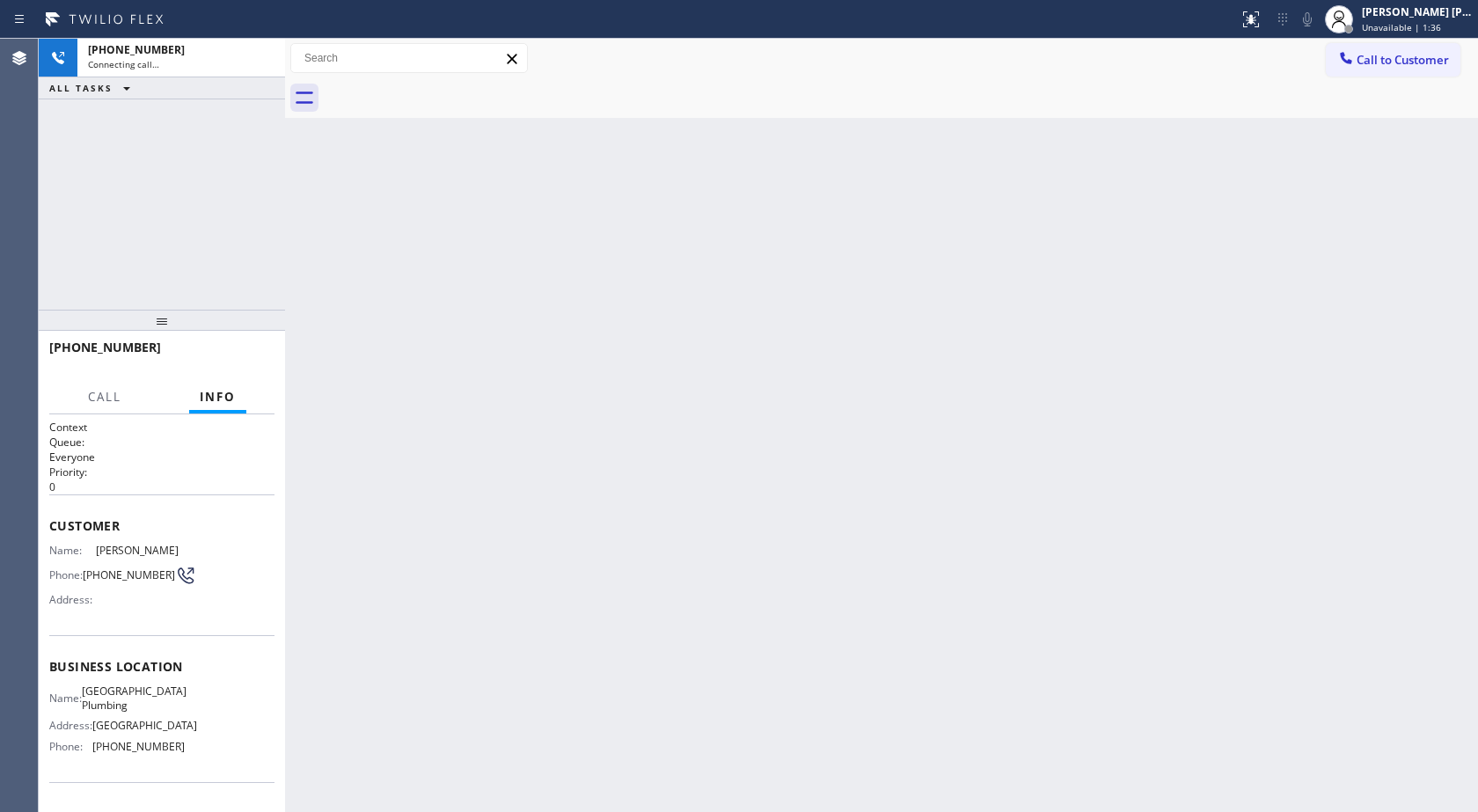
click at [786, 467] on div "Back to Dashboard Change Sender ID Customers Technicians Select a contact Outbo…" at bounding box center [882, 424] width 1193 height 773
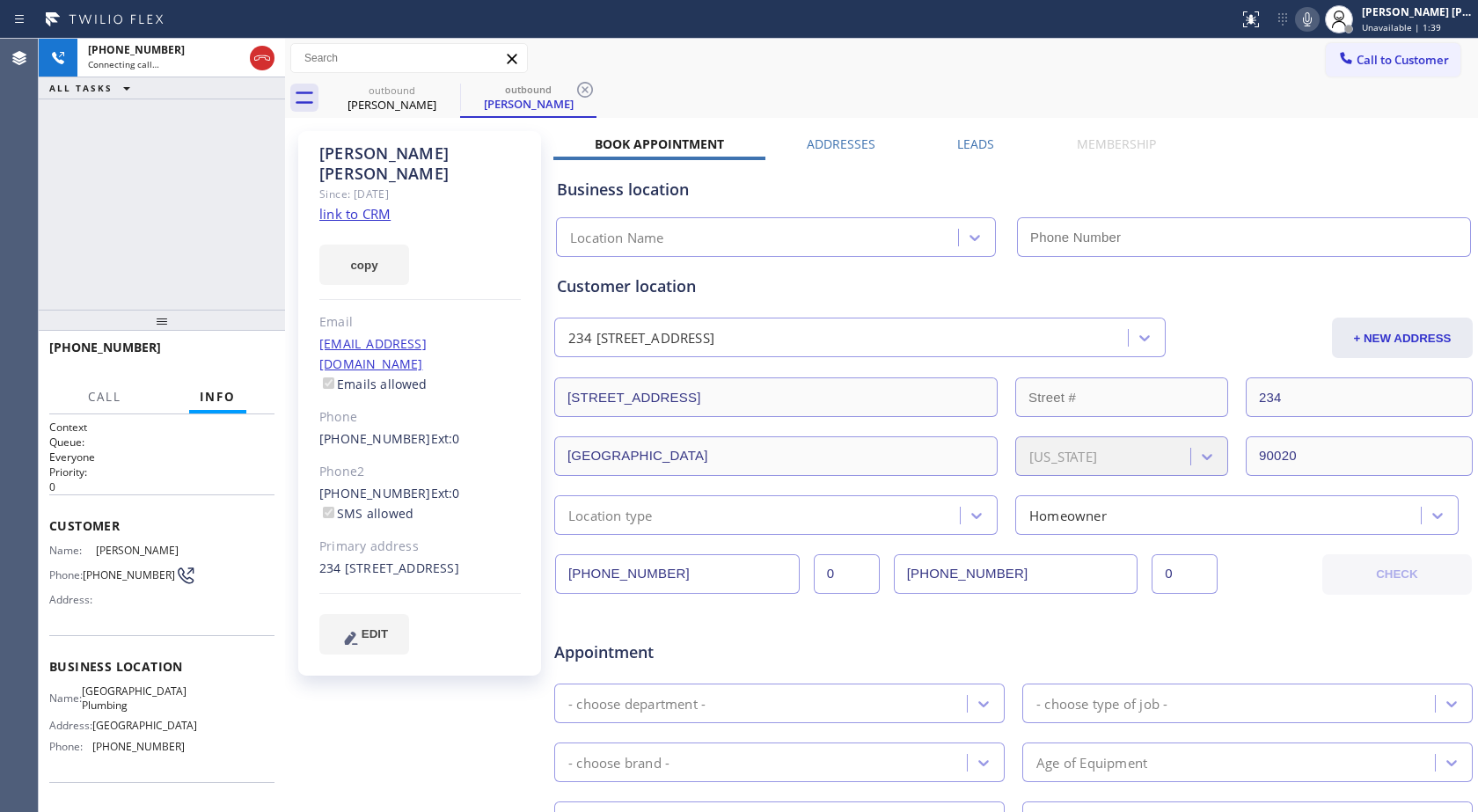
type input "[PHONE_NUMBER]"
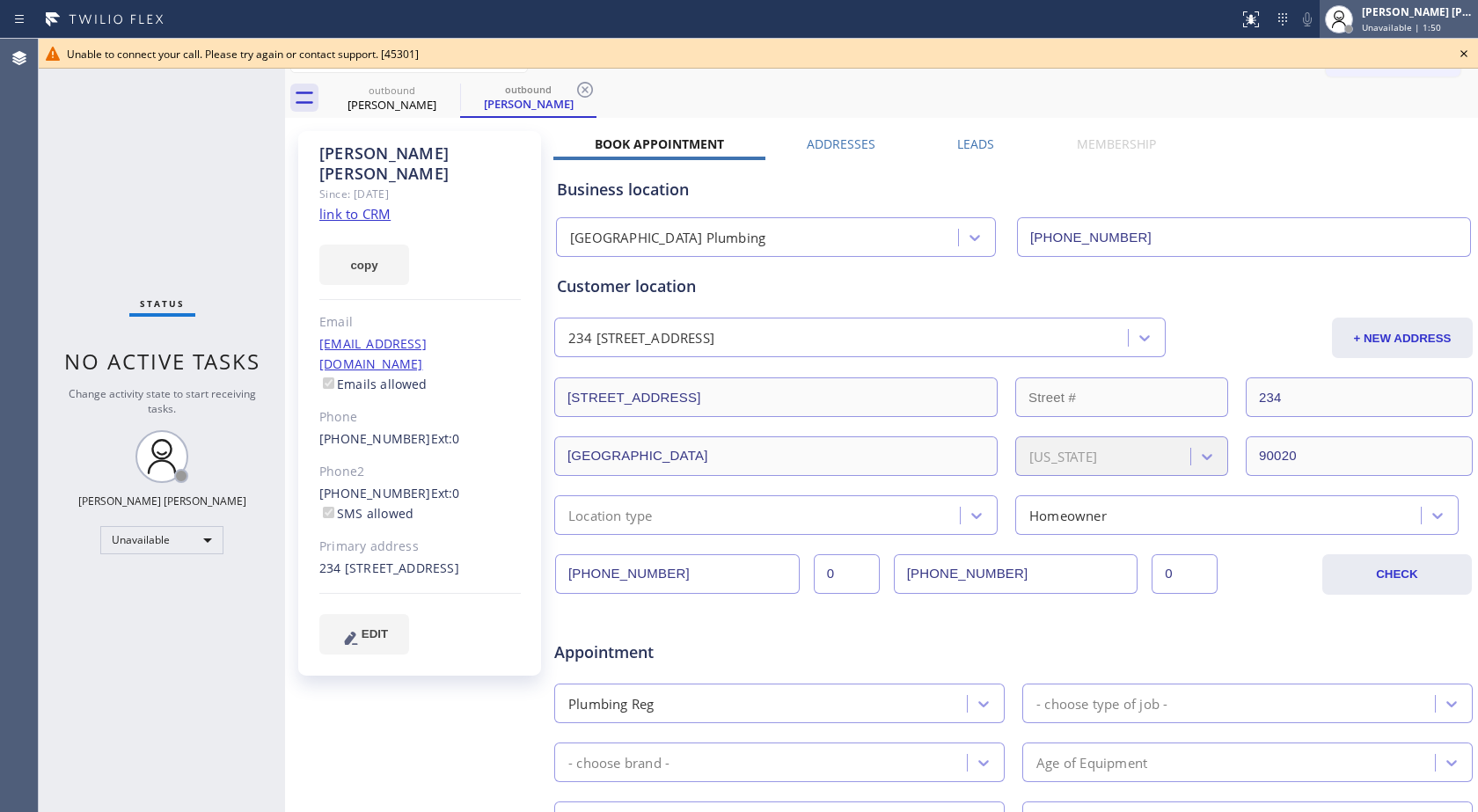
click at [1407, 25] on span "Unavailable | 1:50" at bounding box center [1401, 27] width 79 height 12
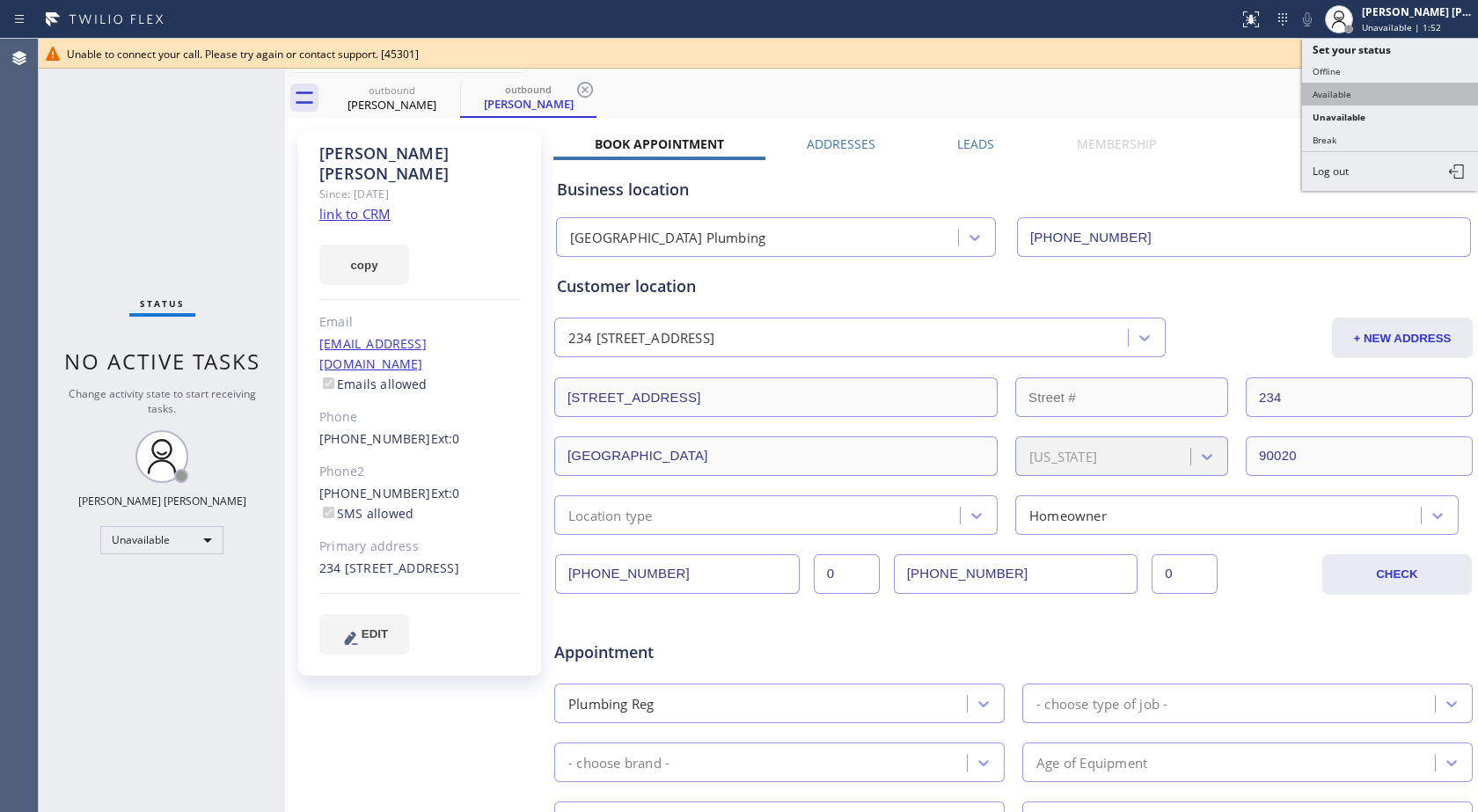
click at [1370, 89] on button "Available" at bounding box center [1390, 93] width 176 height 22
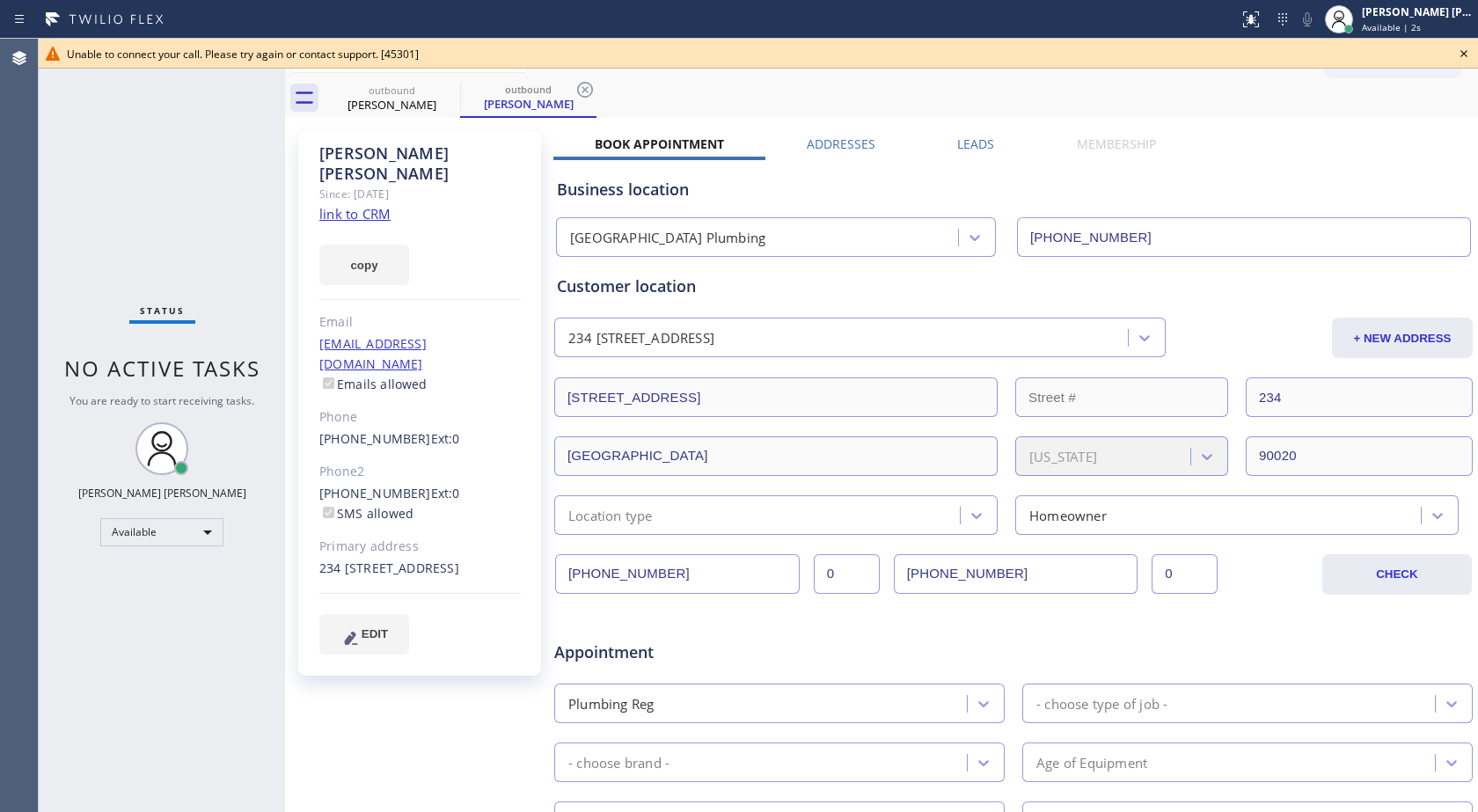
click at [1459, 52] on icon at bounding box center [1464, 53] width 22 height 21
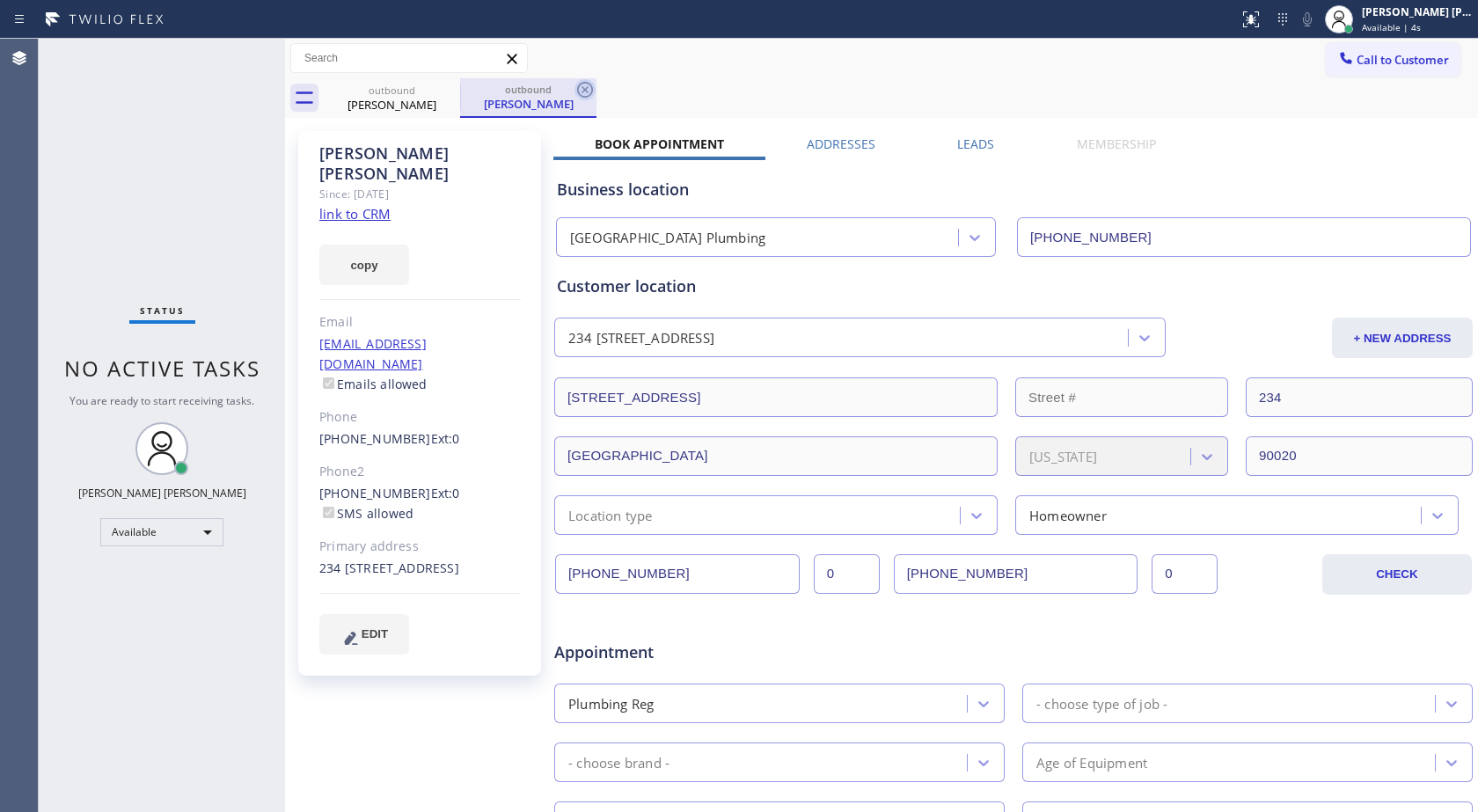
click at [583, 85] on icon at bounding box center [585, 90] width 22 height 21
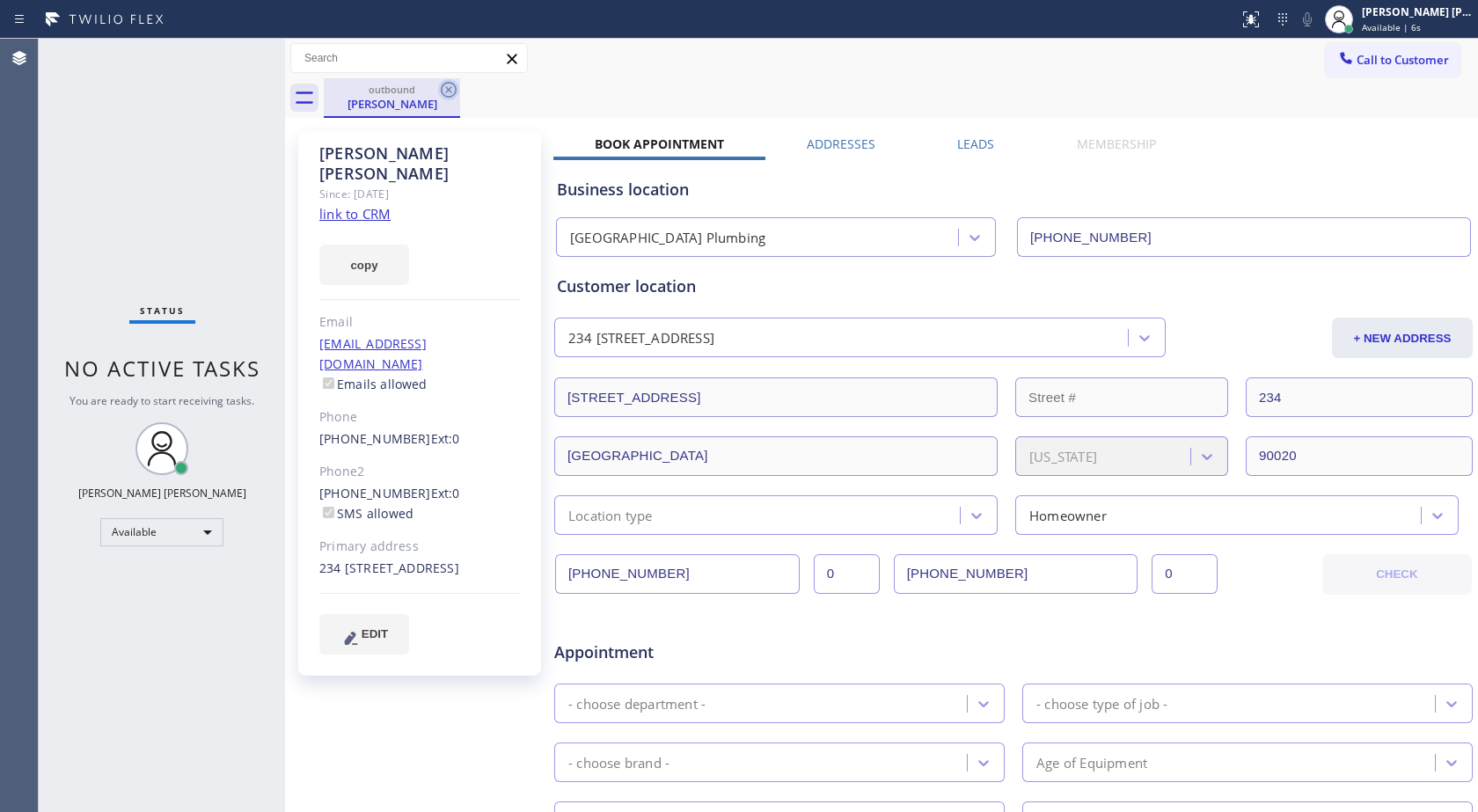
click at [457, 90] on icon at bounding box center [449, 90] width 22 height 21
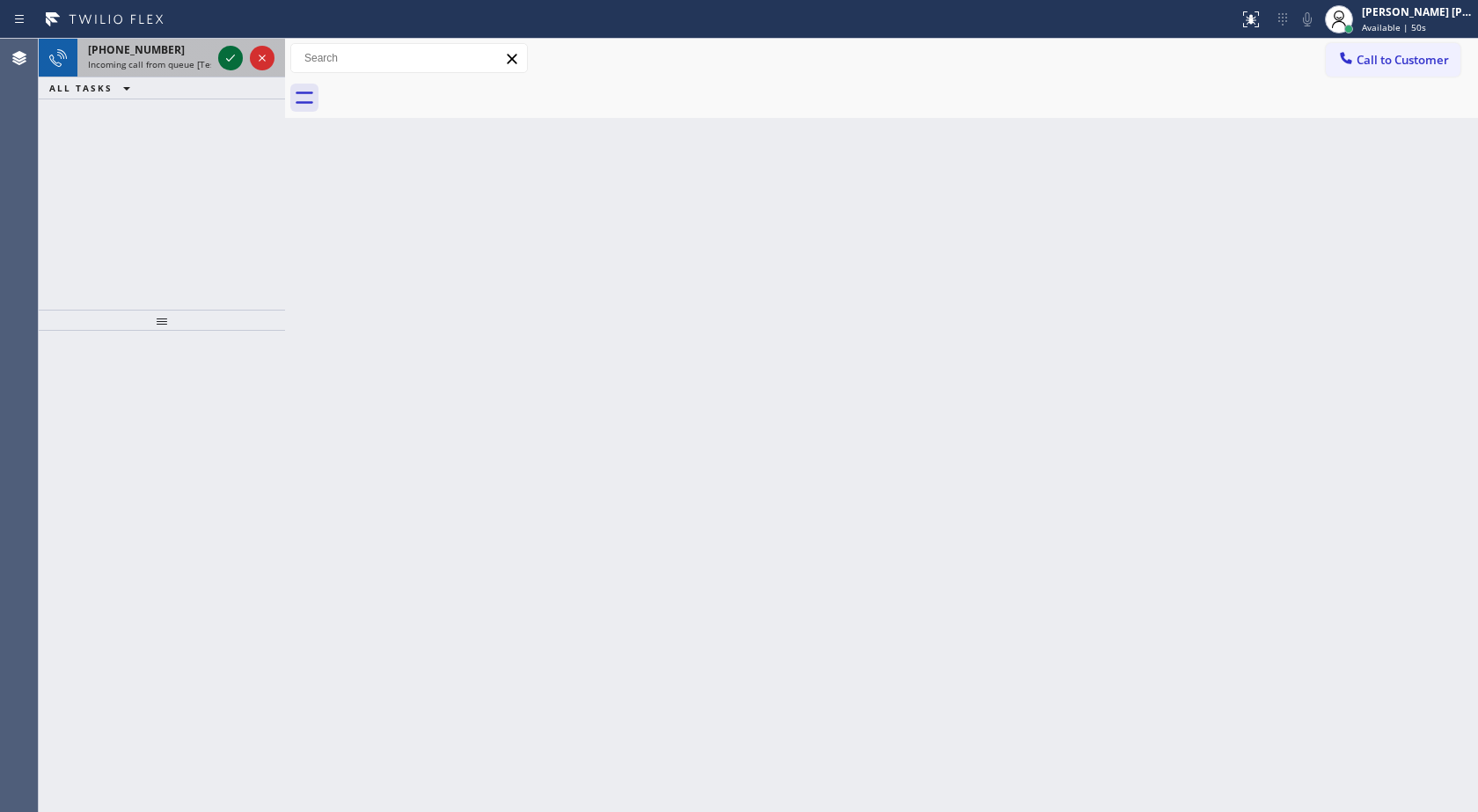
click at [221, 62] on icon at bounding box center [230, 58] width 22 height 21
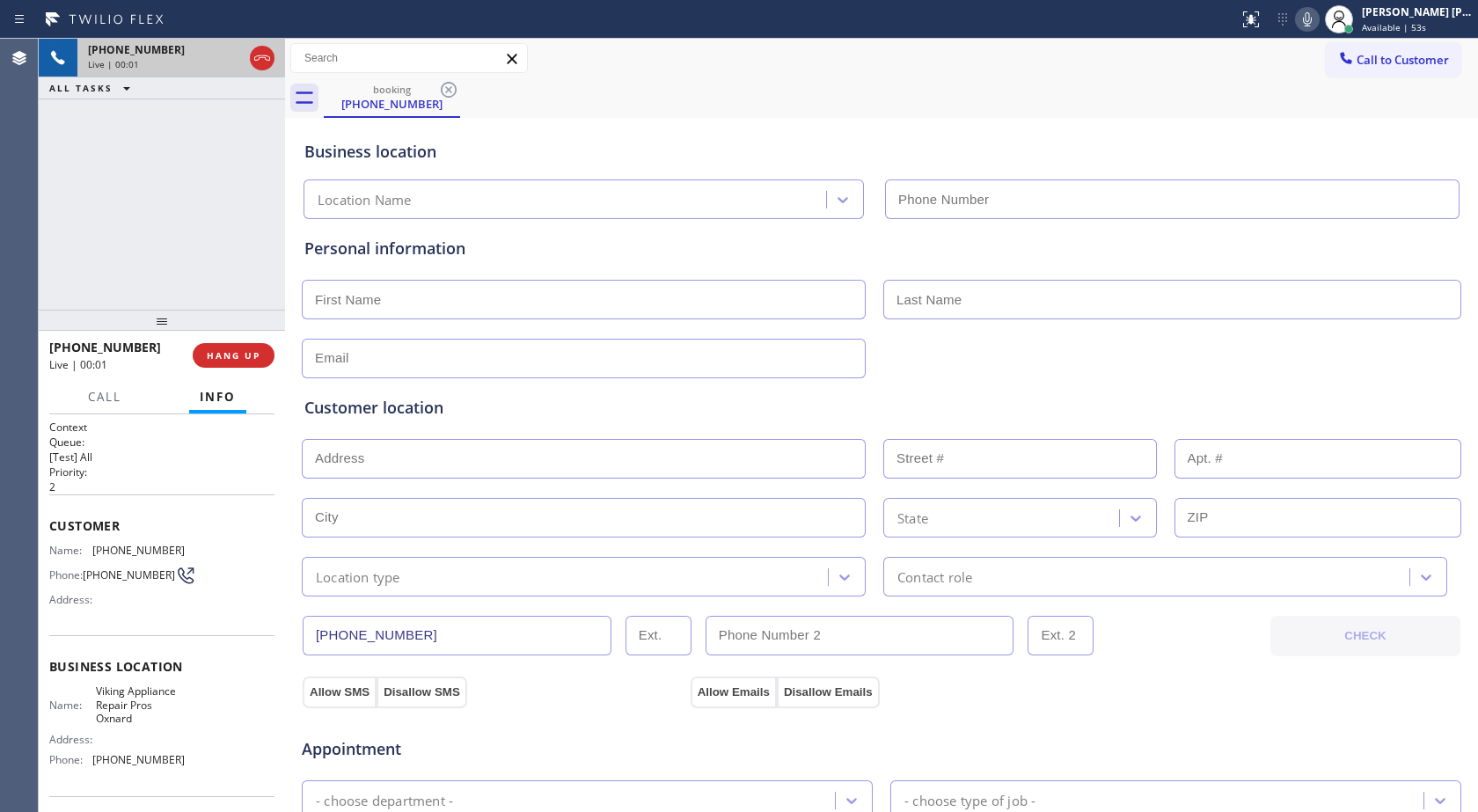
type input "[PHONE_NUMBER]"
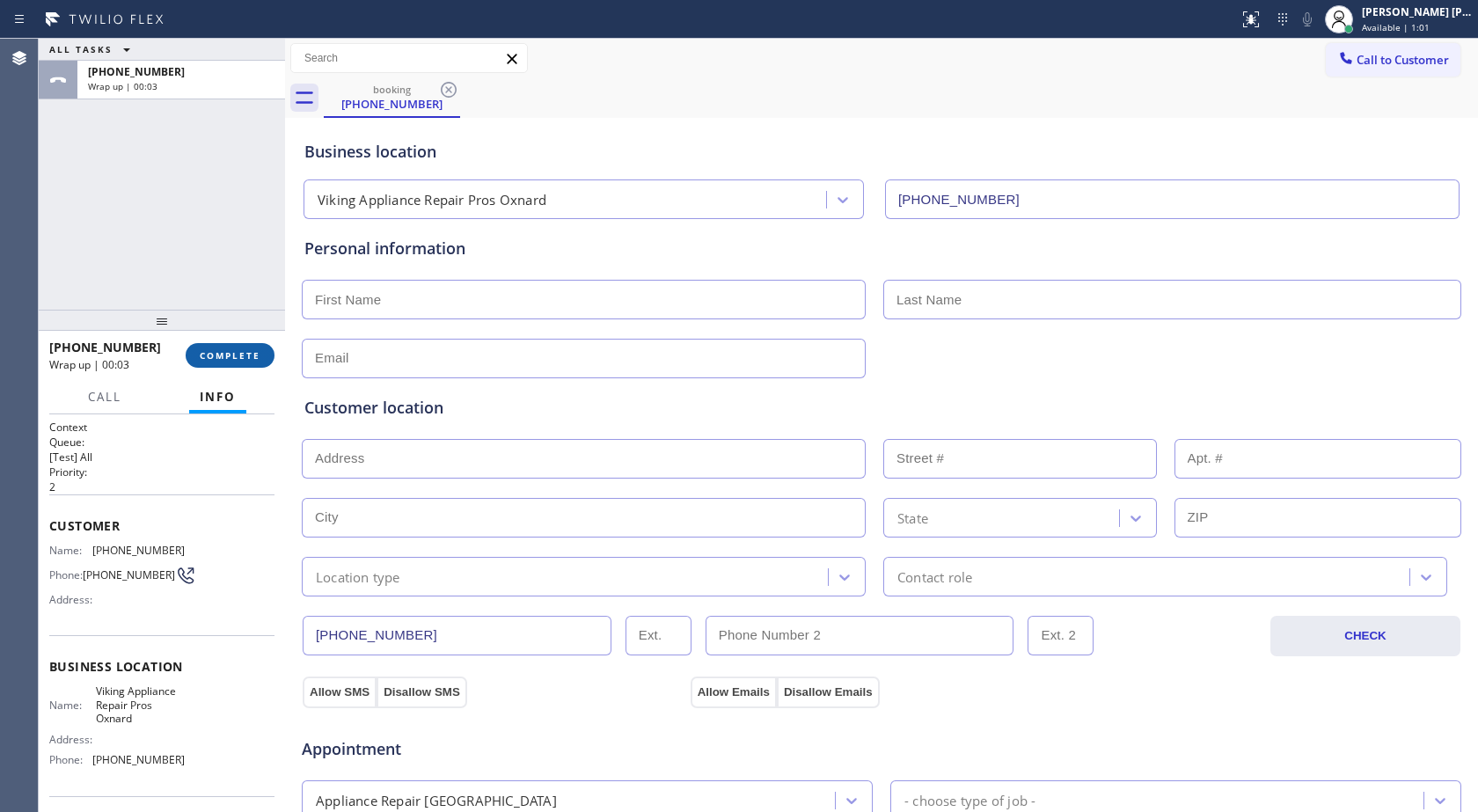
click at [240, 361] on span "COMPLETE" at bounding box center [230, 355] width 61 height 12
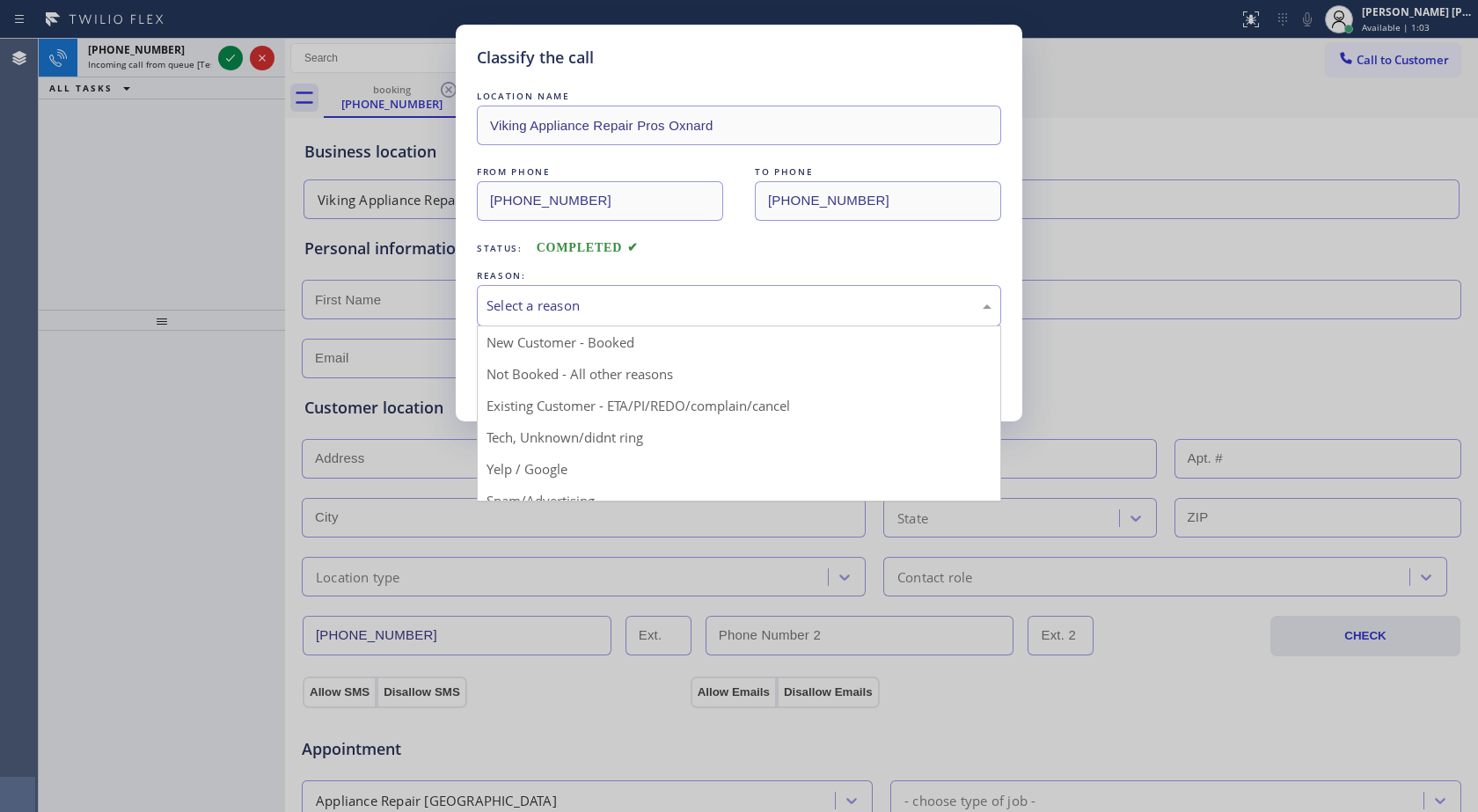
click at [531, 311] on div "Select a reason" at bounding box center [739, 306] width 505 height 21
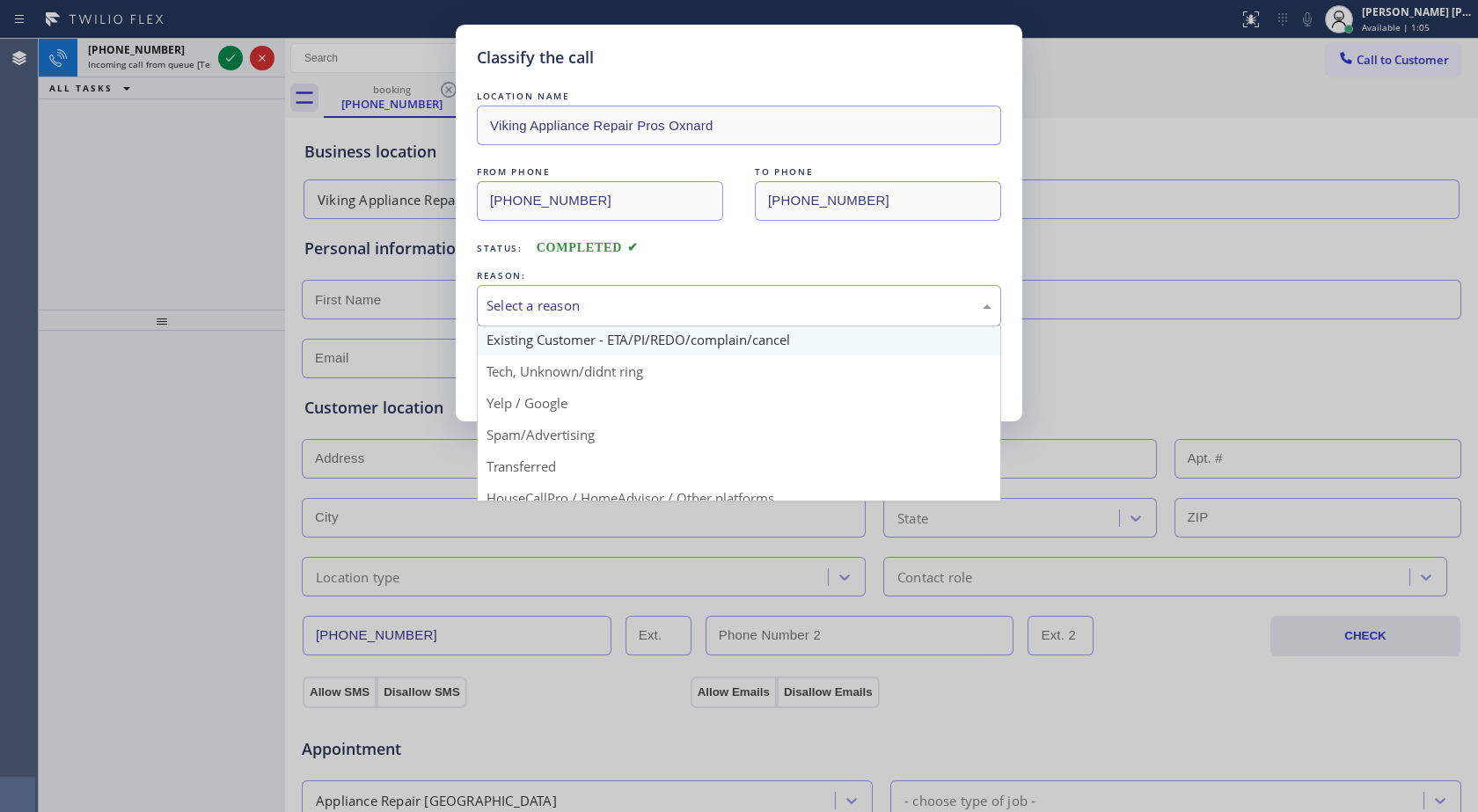
scroll to position [22, 0]
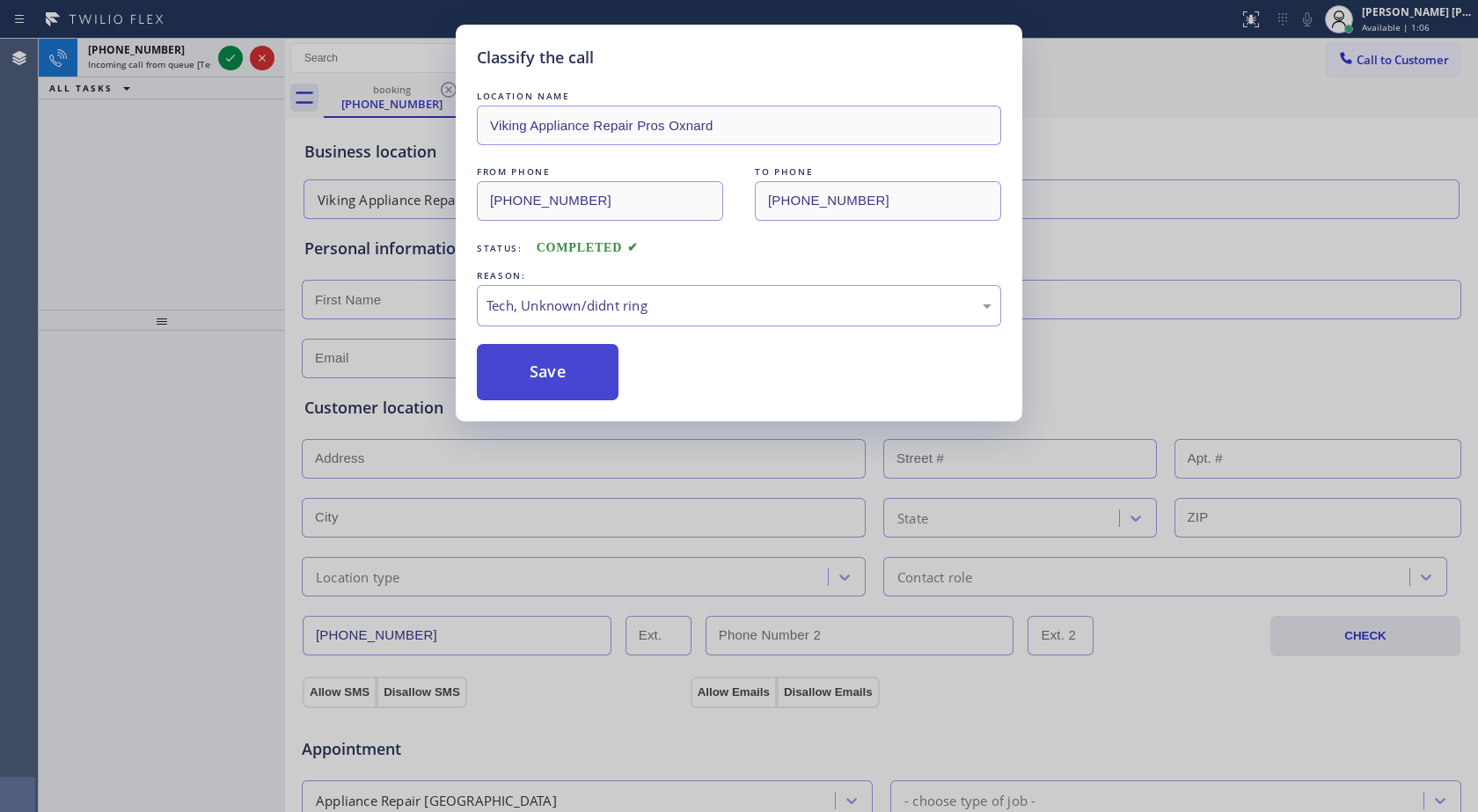
click at [564, 363] on button "Save" at bounding box center [548, 372] width 142 height 56
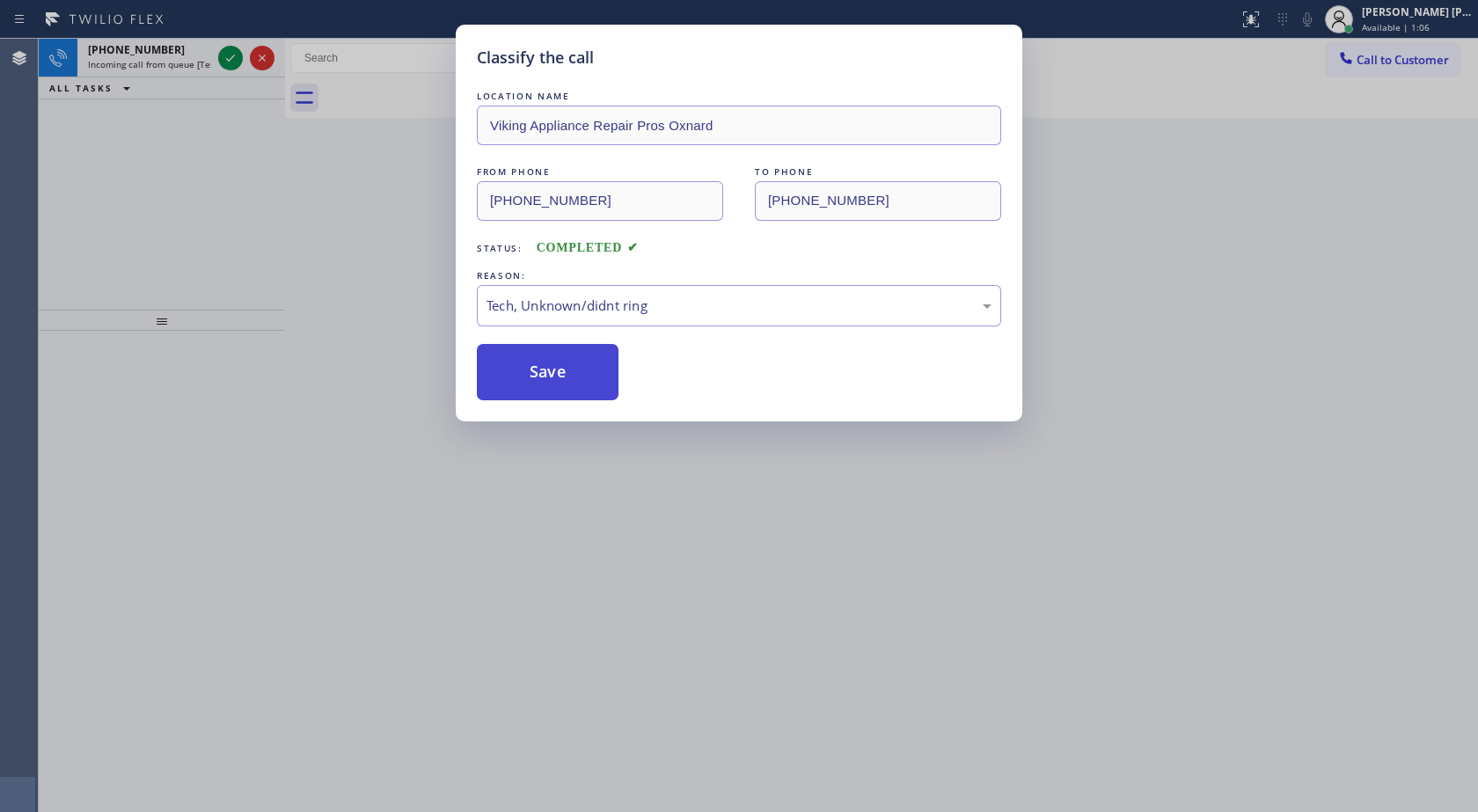
click at [564, 363] on button "Save" at bounding box center [548, 372] width 142 height 56
click at [223, 48] on icon at bounding box center [230, 58] width 22 height 21
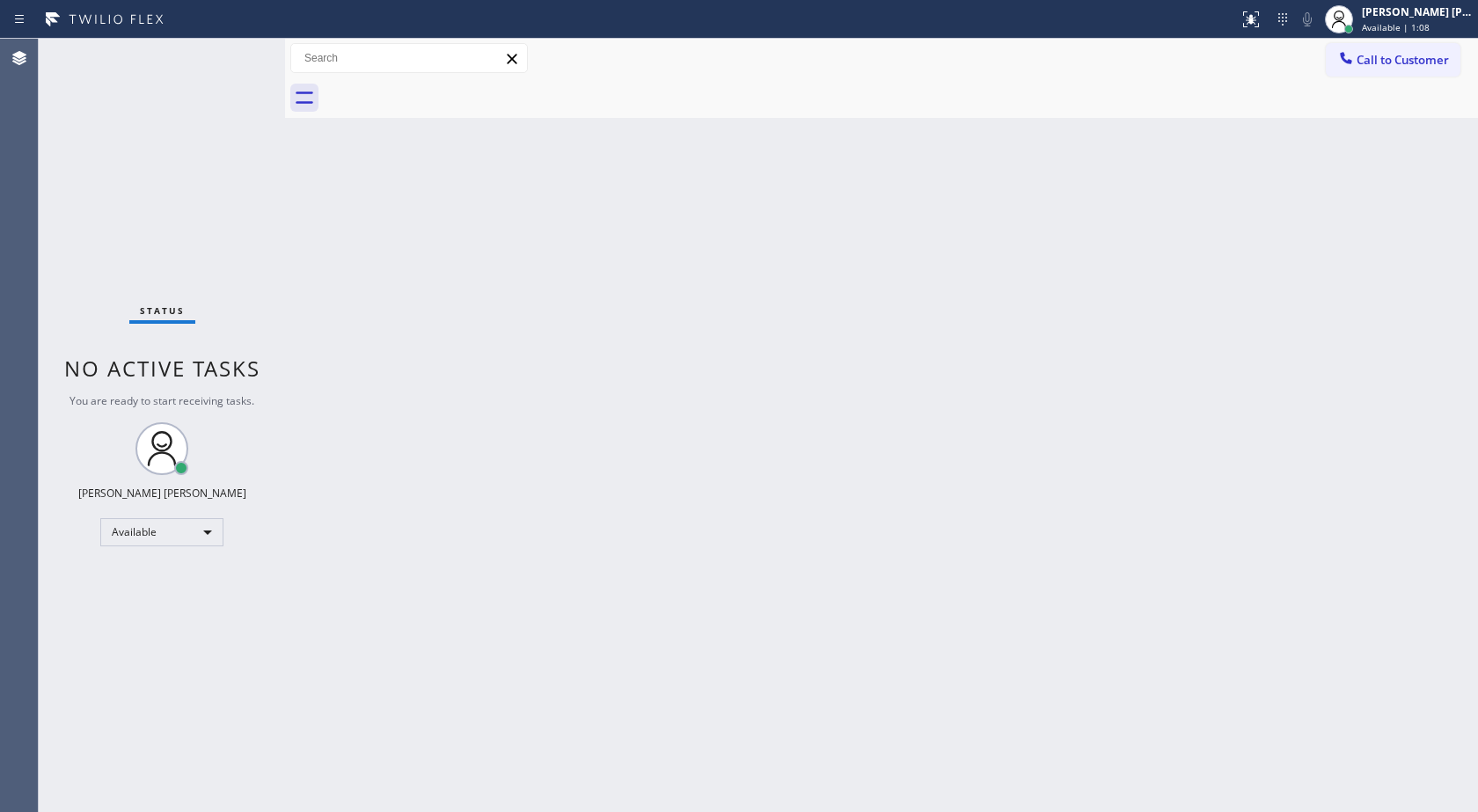
click at [228, 53] on div "Status No active tasks You are ready to start receiving tasks. [PERSON_NAME] [P…" at bounding box center [162, 424] width 247 height 773
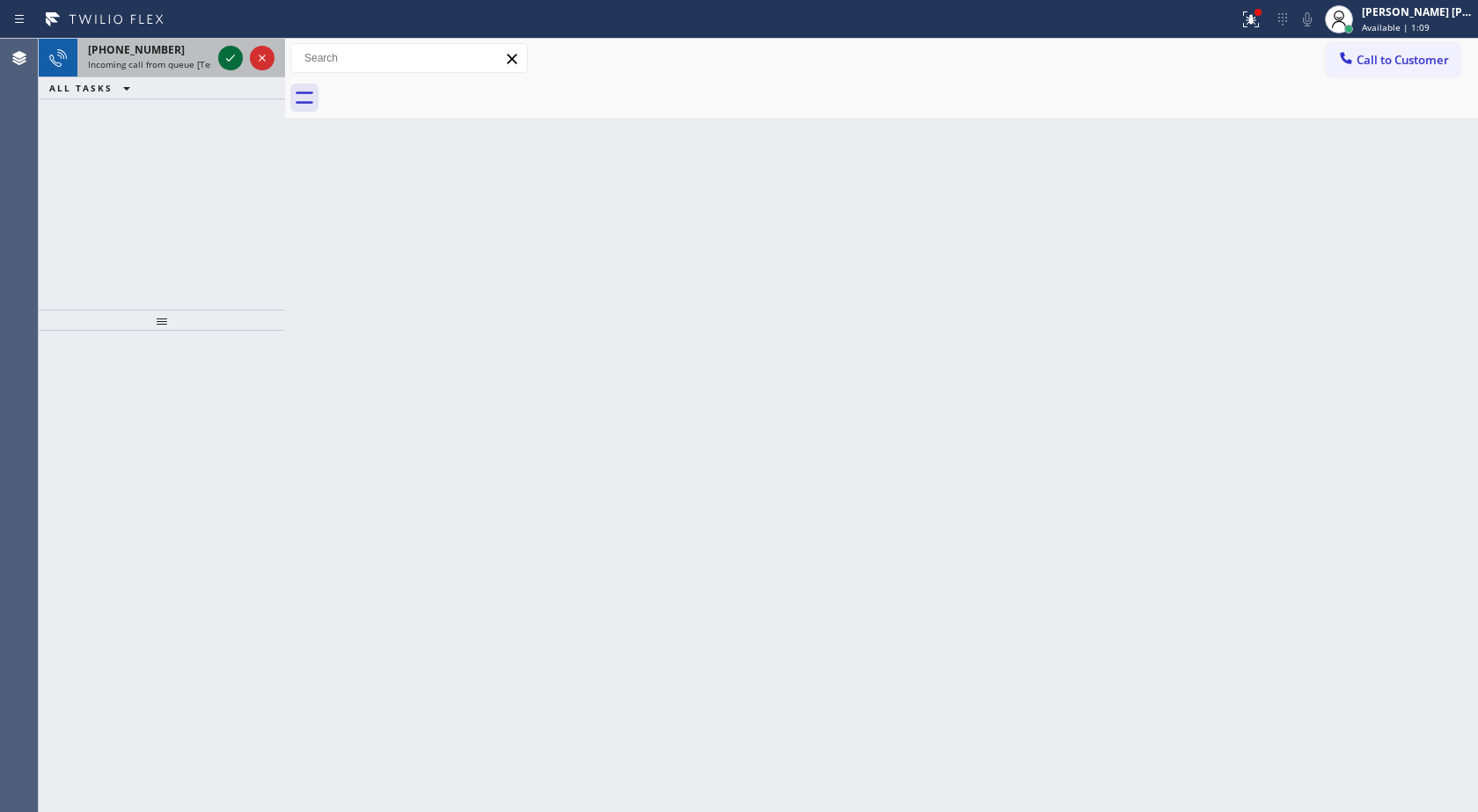
click at [227, 52] on icon at bounding box center [230, 58] width 22 height 21
click at [237, 58] on icon at bounding box center [230, 58] width 22 height 21
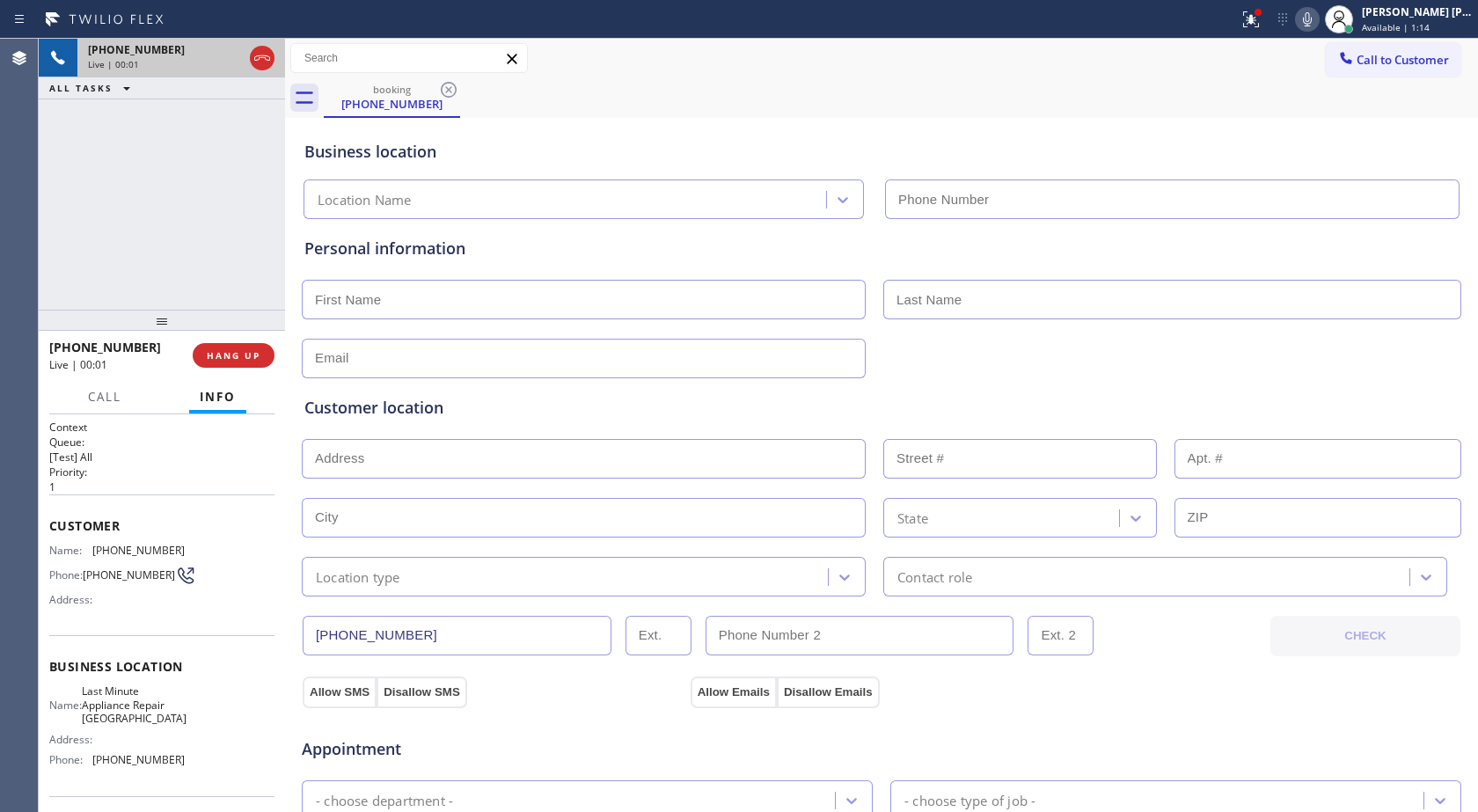
type input "[PHONE_NUMBER]"
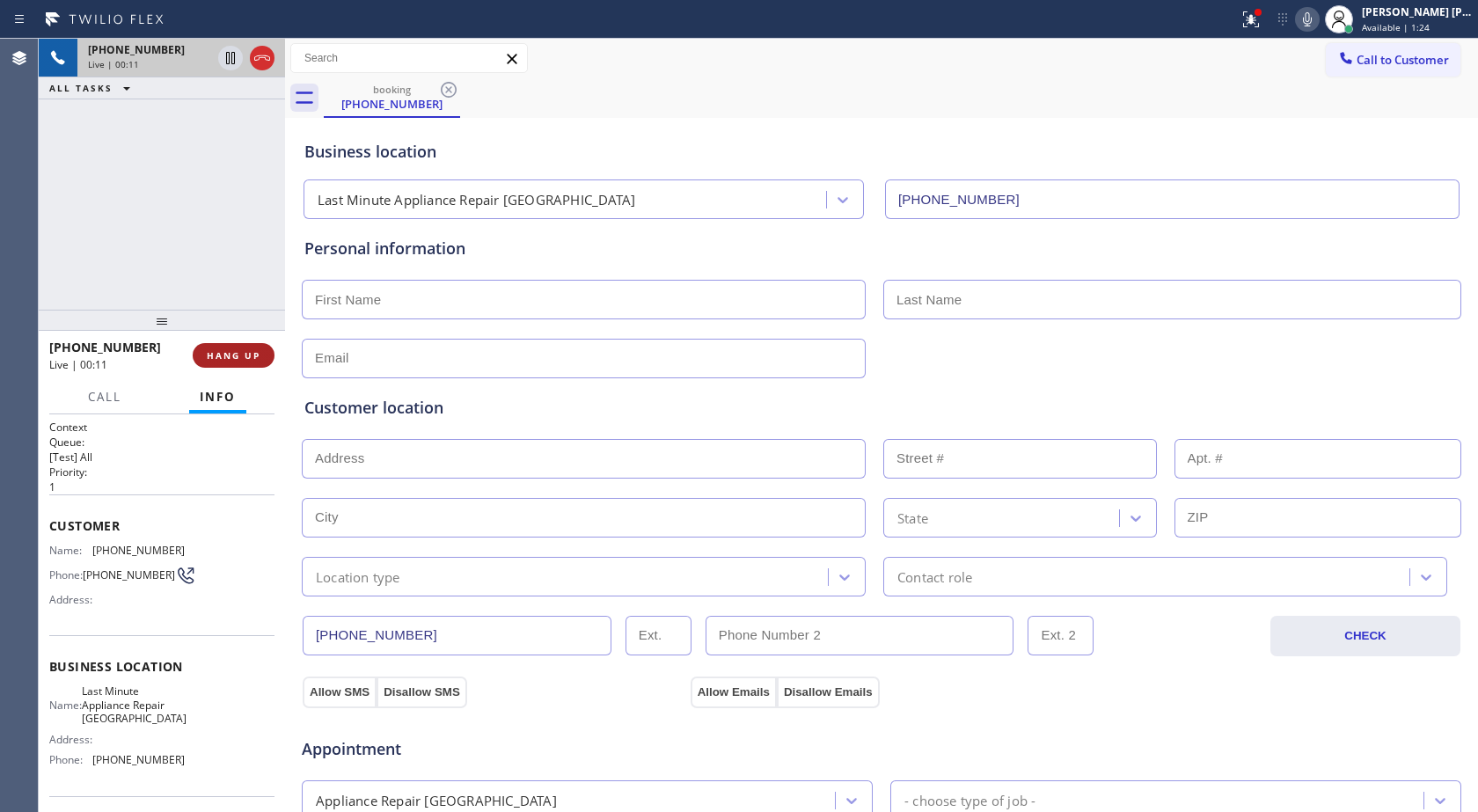
click at [237, 343] on button "HANG UP" at bounding box center [234, 355] width 82 height 24
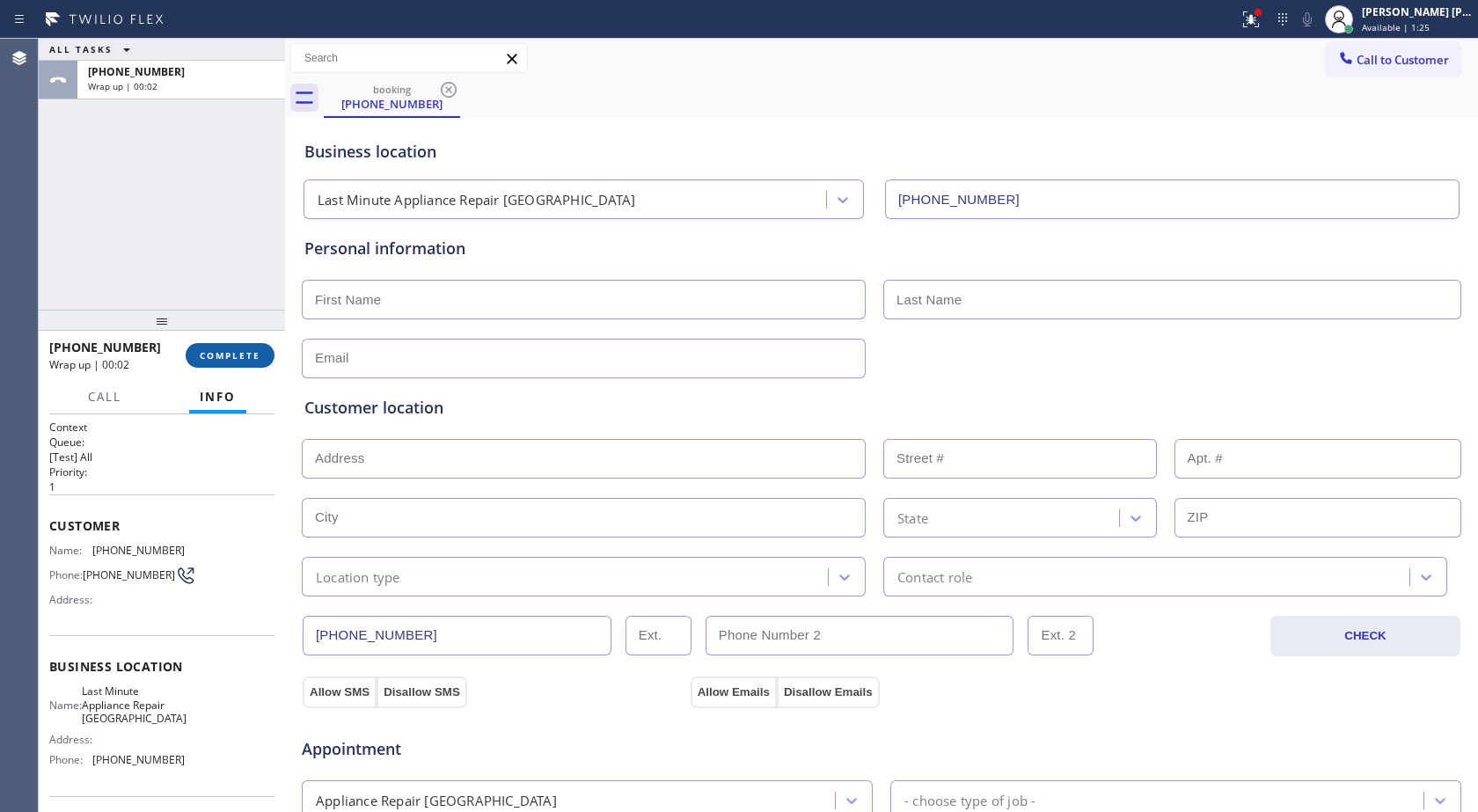
click at [226, 363] on button "COMPLETE" at bounding box center [230, 355] width 89 height 24
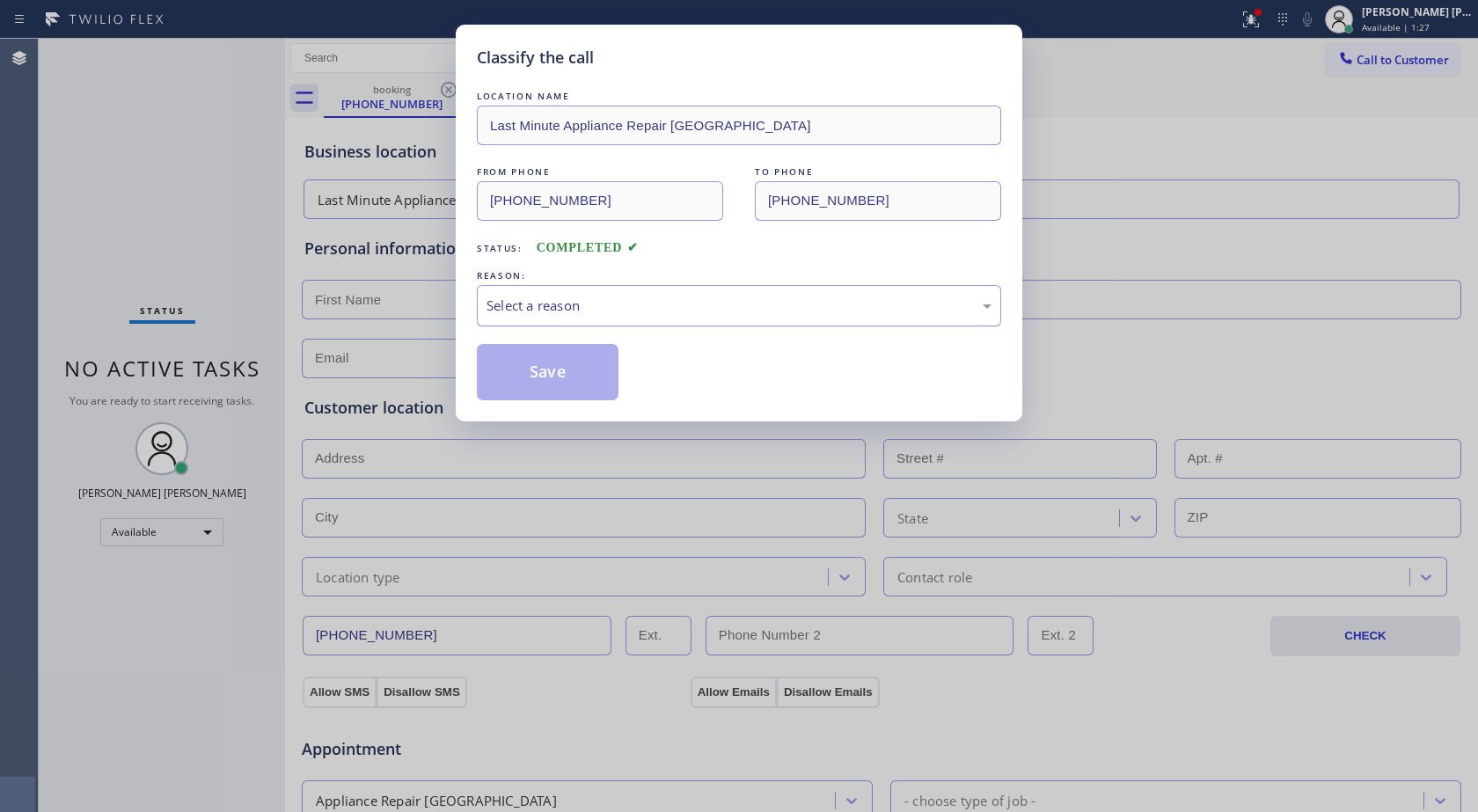
click at [623, 285] on div "Select a reason" at bounding box center [739, 306] width 524 height 41
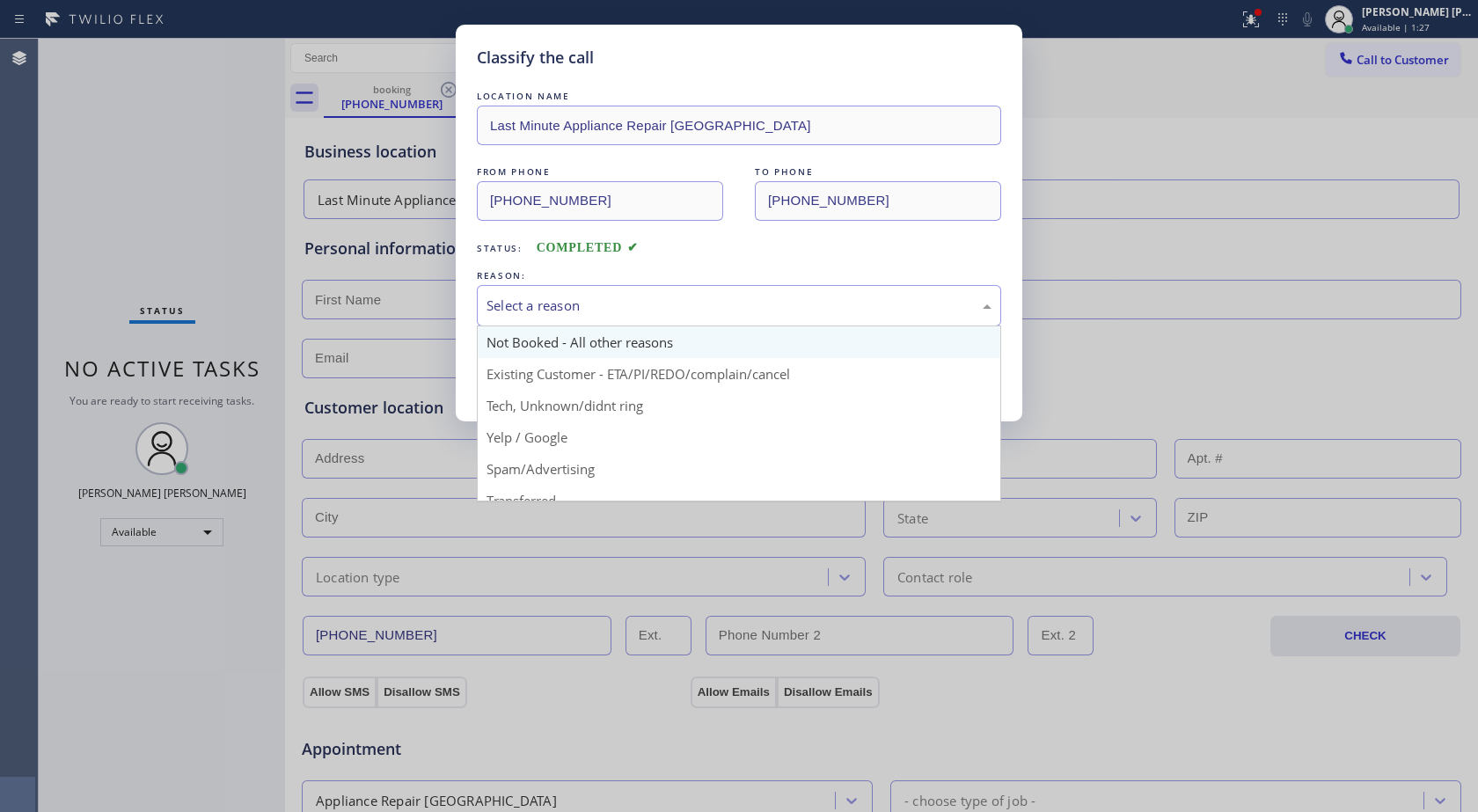
scroll to position [88, 0]
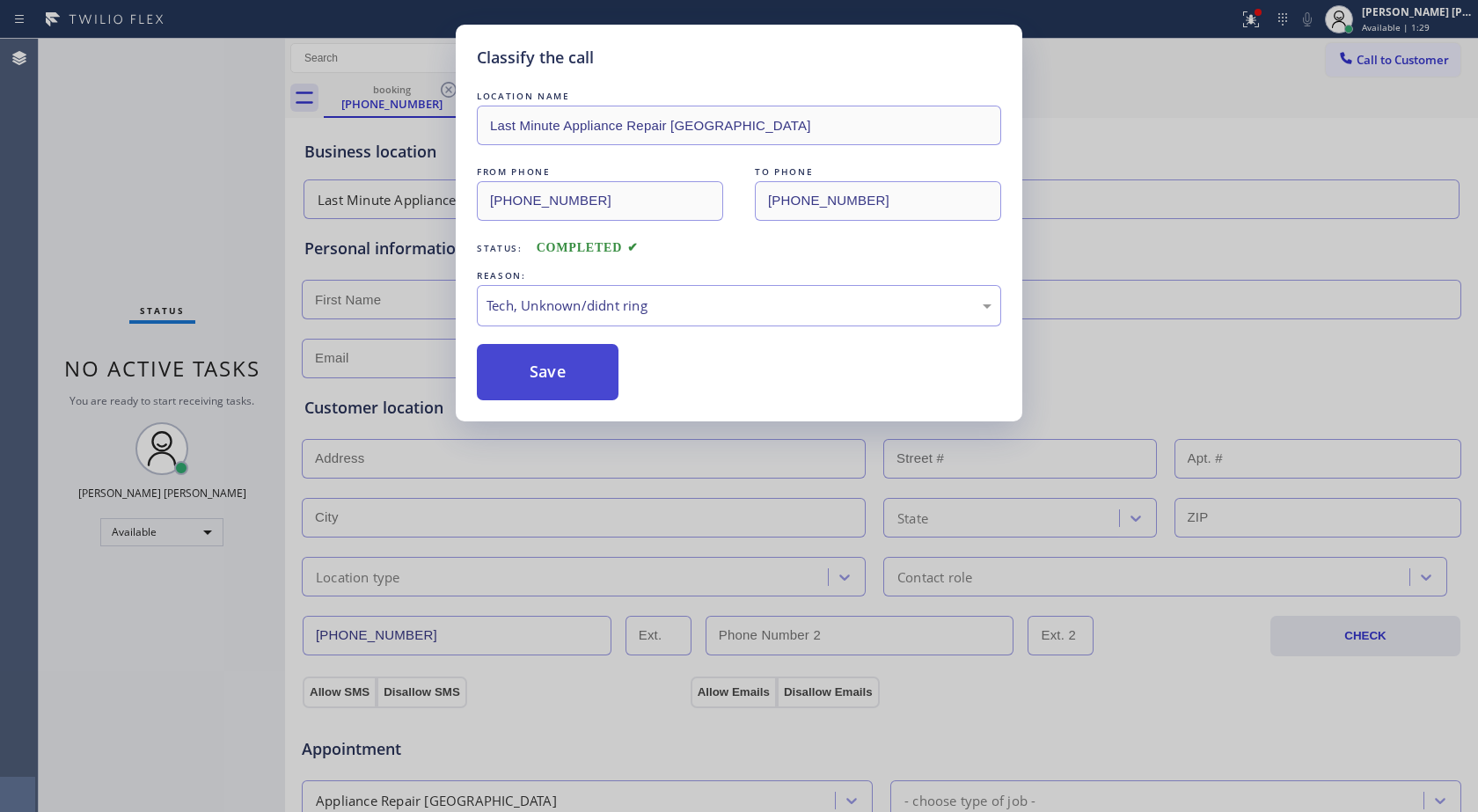
click at [511, 373] on button "Save" at bounding box center [548, 372] width 142 height 56
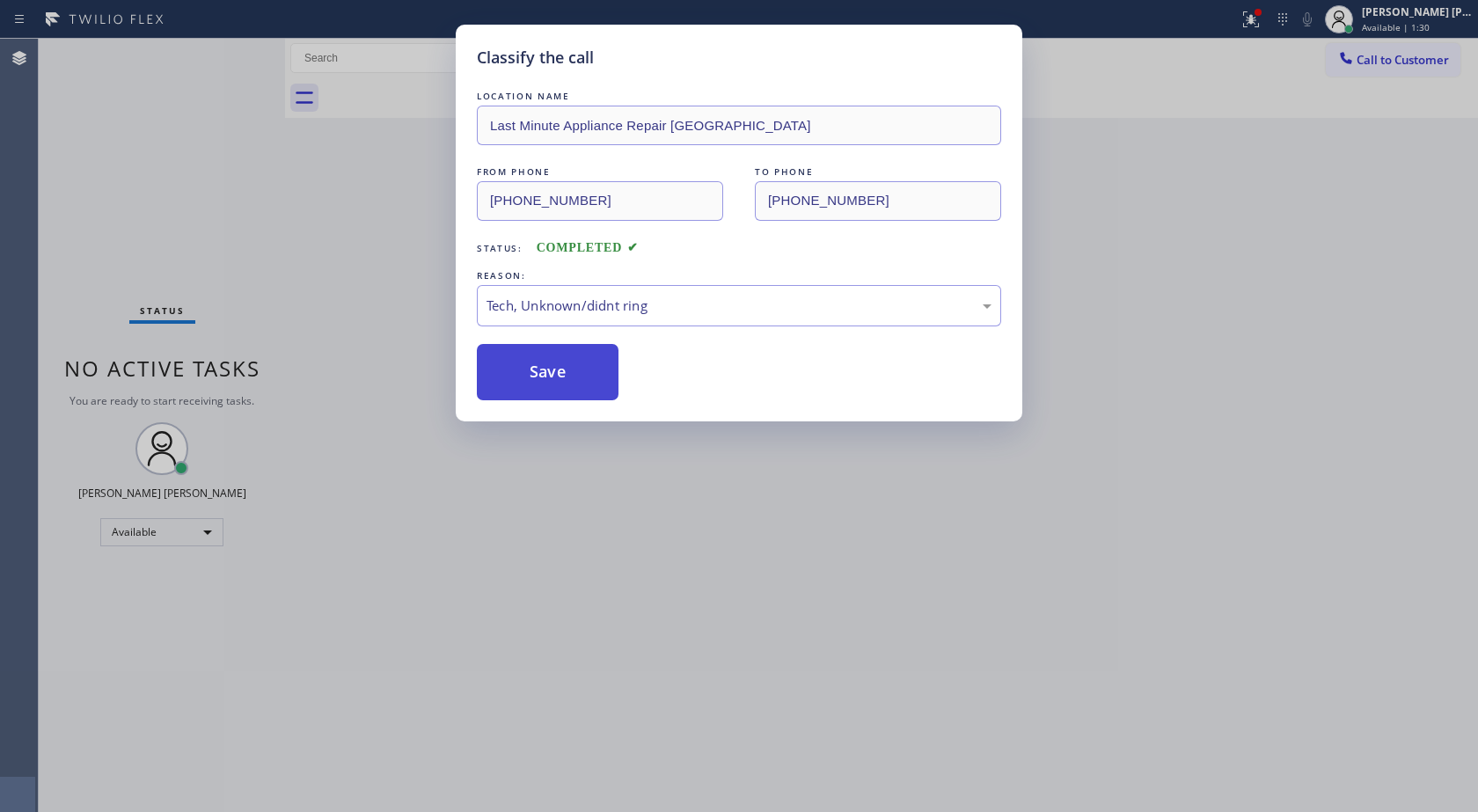
click at [511, 373] on button "Save" at bounding box center [548, 372] width 142 height 56
click at [511, 373] on div "Classify the call LOCATION NAME AquaSmart Pipe FROM PHONE [PHONE_NUMBER] TO PHO…" at bounding box center [758, 424] width 1440 height 773
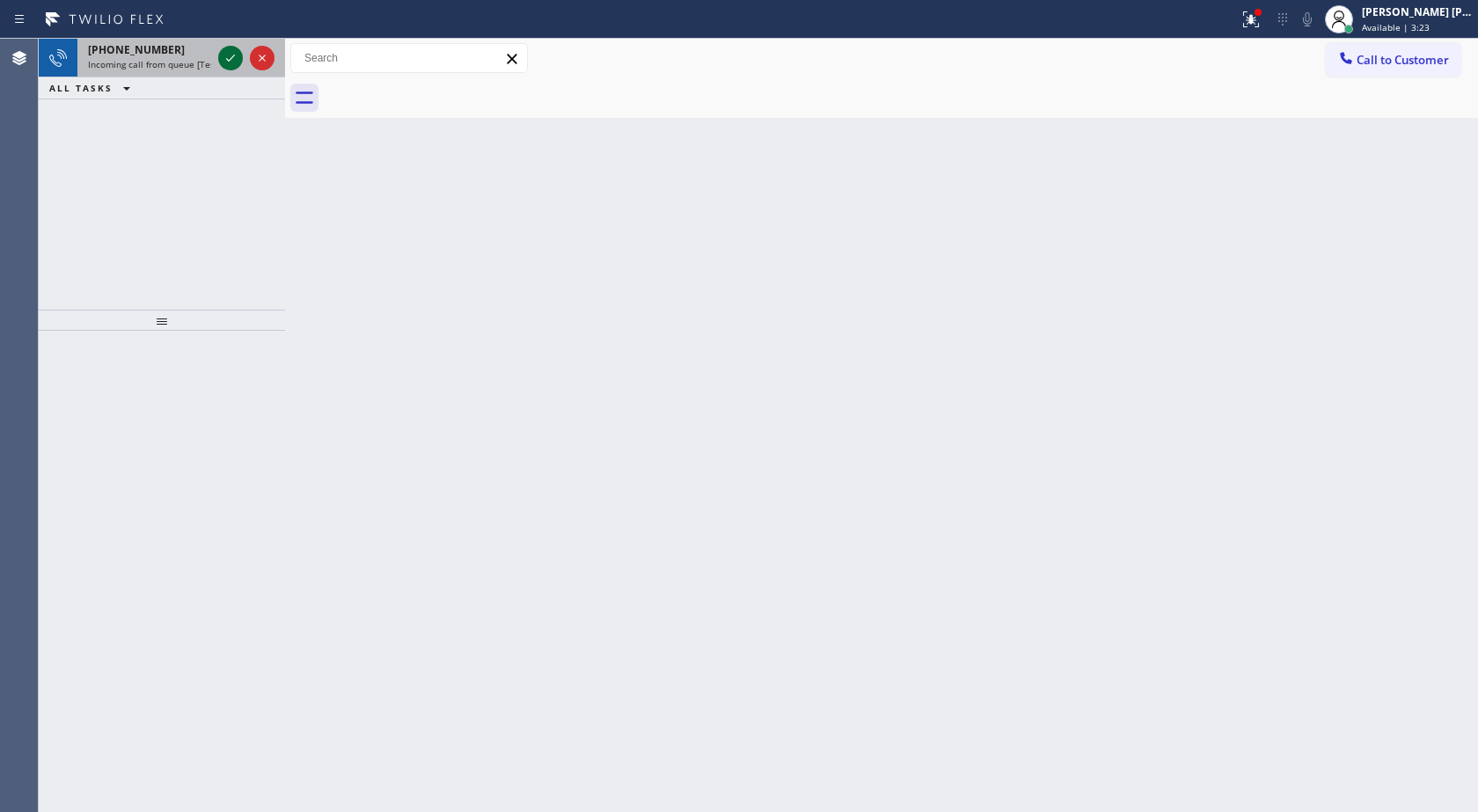
click at [229, 64] on icon at bounding box center [230, 58] width 22 height 21
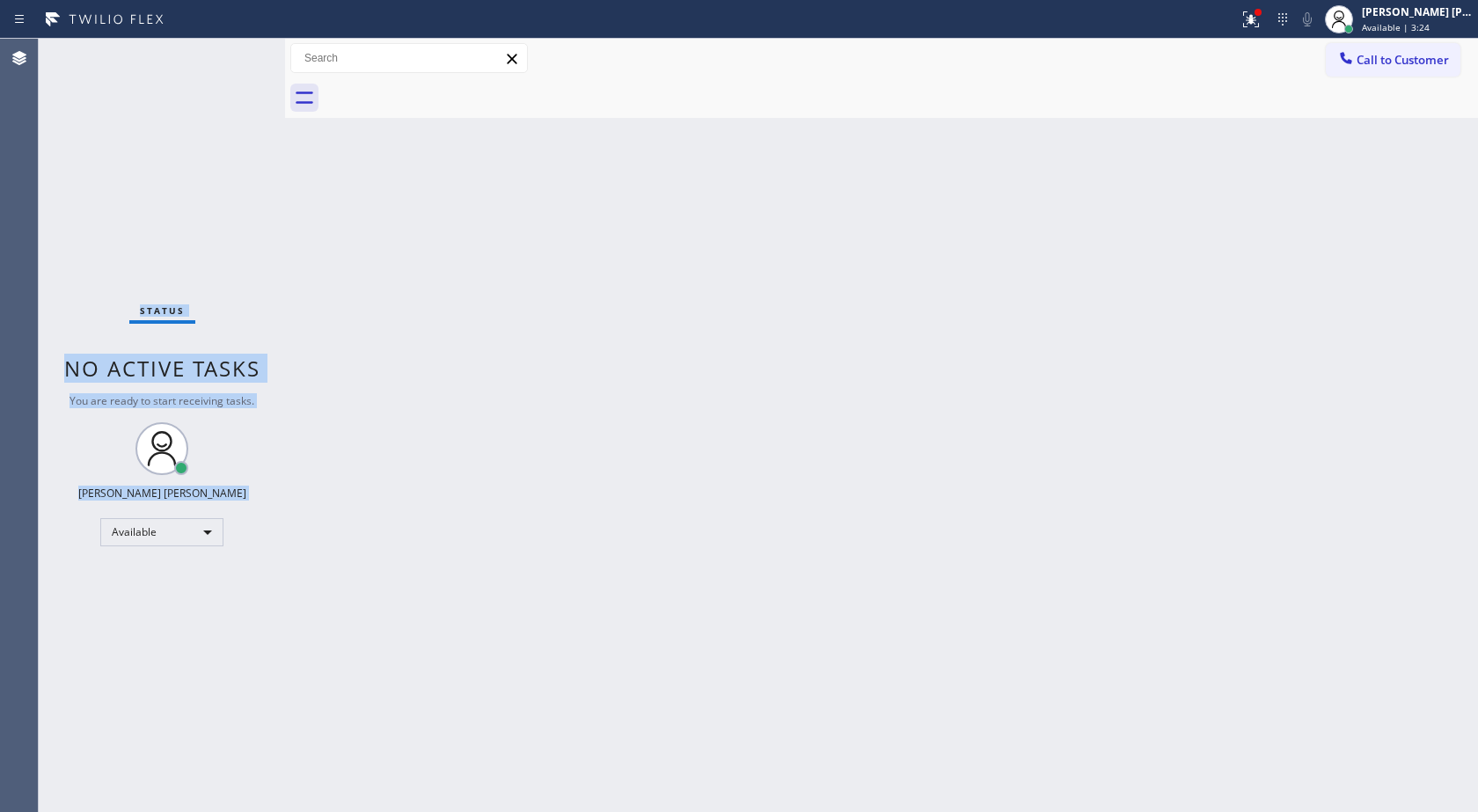
click at [229, 64] on div "Status No active tasks You are ready to start receiving tasks. [PERSON_NAME] [P…" at bounding box center [162, 424] width 247 height 773
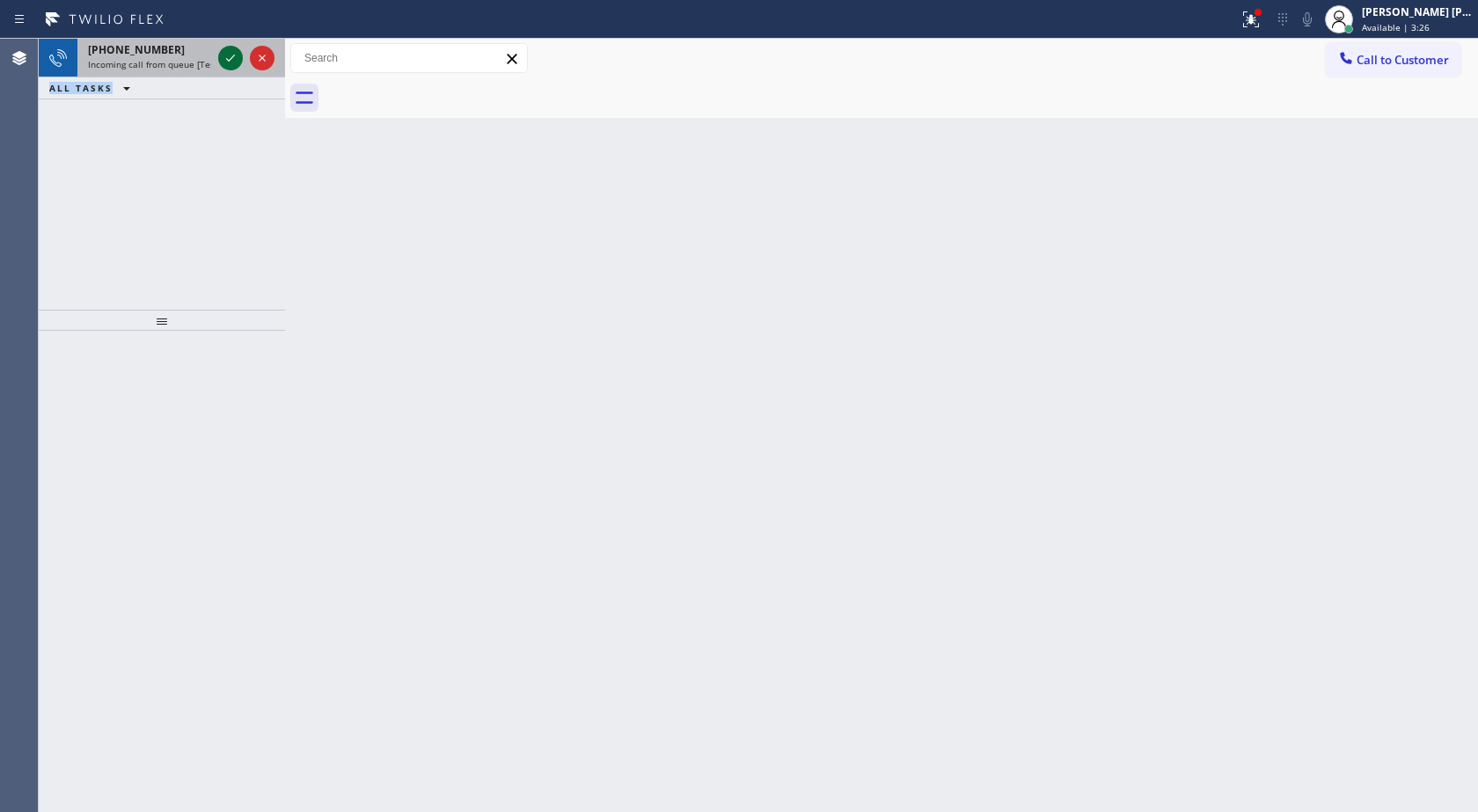
click at [232, 51] on icon at bounding box center [230, 58] width 22 height 21
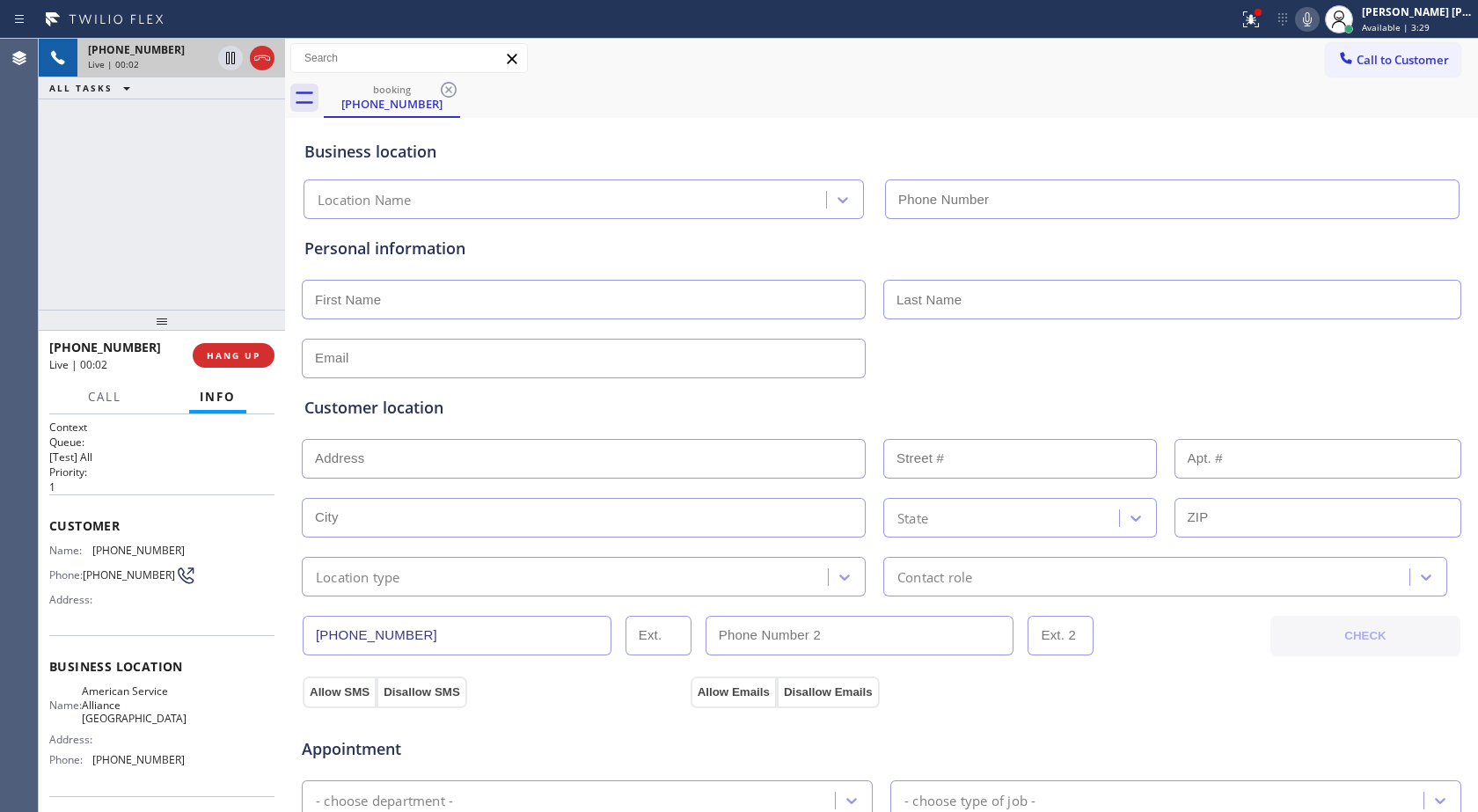
type input "[PHONE_NUMBER]"
click at [1310, 11] on icon at bounding box center [1307, 19] width 22 height 21
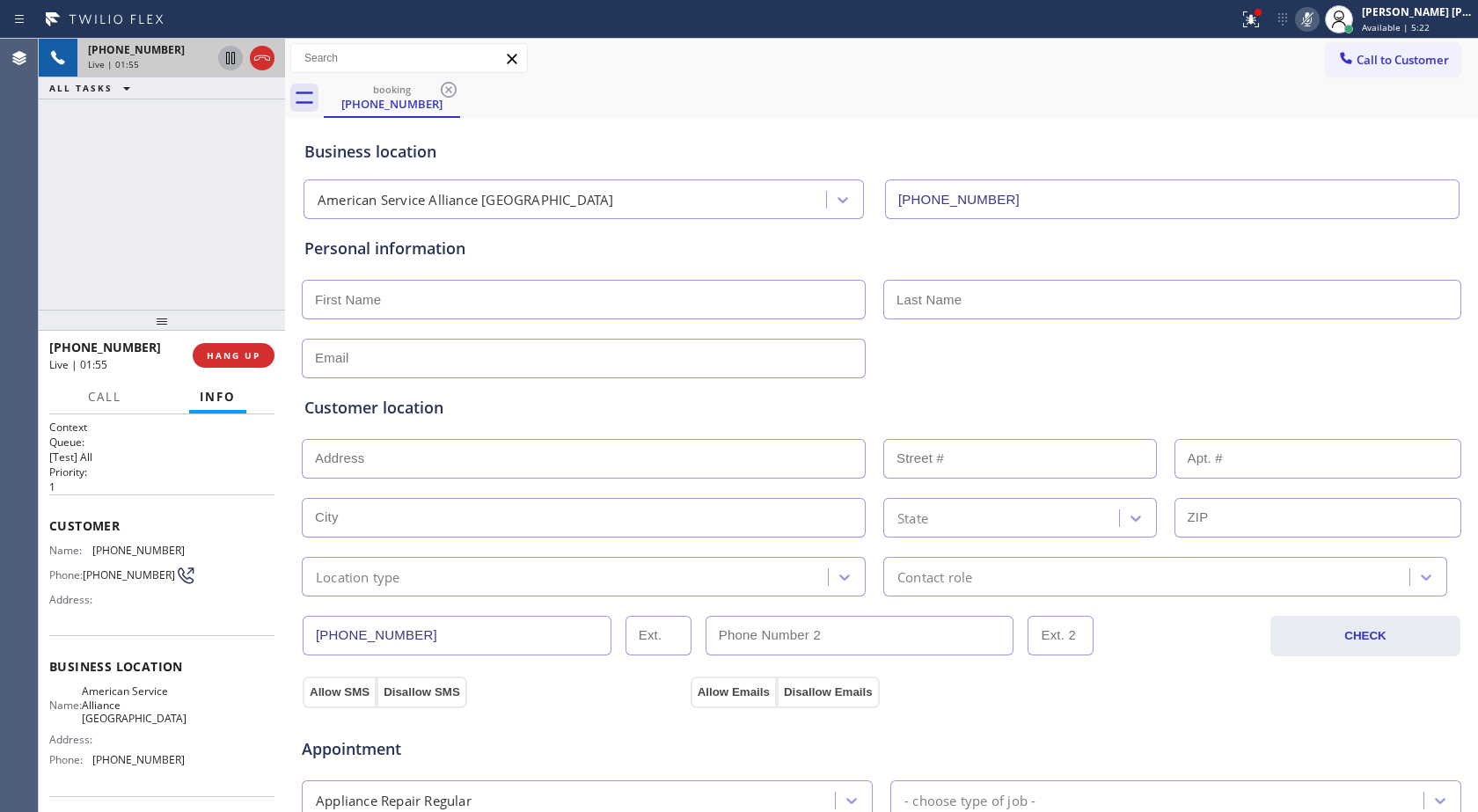
click at [231, 54] on icon at bounding box center [230, 58] width 22 height 21
click at [231, 56] on icon at bounding box center [230, 58] width 22 height 21
click at [1309, 21] on icon at bounding box center [1307, 19] width 8 height 14
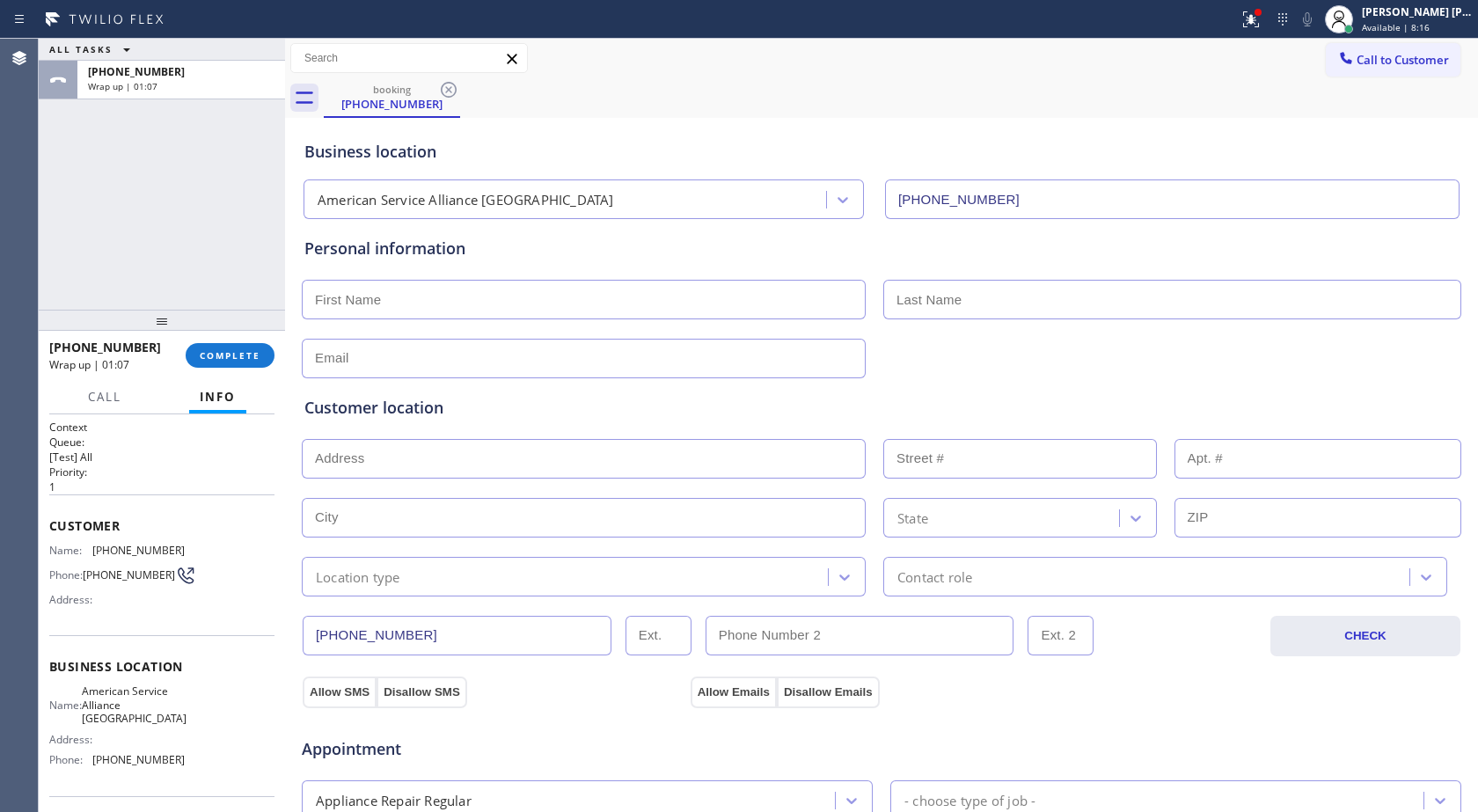
click at [622, 293] on input "text" at bounding box center [583, 299] width 564 height 39
type input "[PERSON_NAME]"
click at [994, 293] on input "text" at bounding box center [1172, 299] width 578 height 39
type input "Delanay"
click at [581, 349] on input "text" at bounding box center [583, 358] width 564 height 39
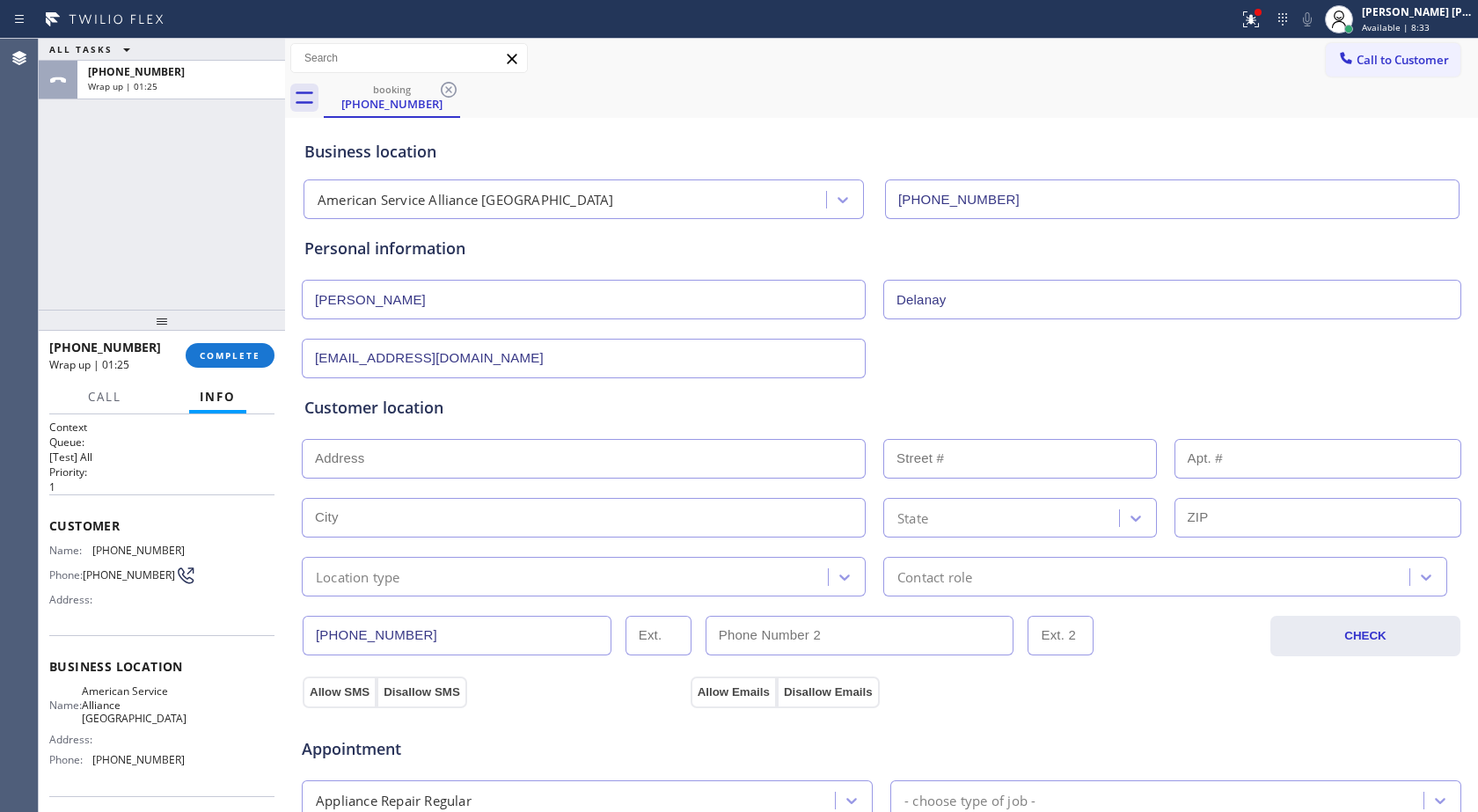
type input "[EMAIL_ADDRESS][DOMAIN_NAME]"
click at [473, 449] on input "text" at bounding box center [583, 459] width 564 height 39
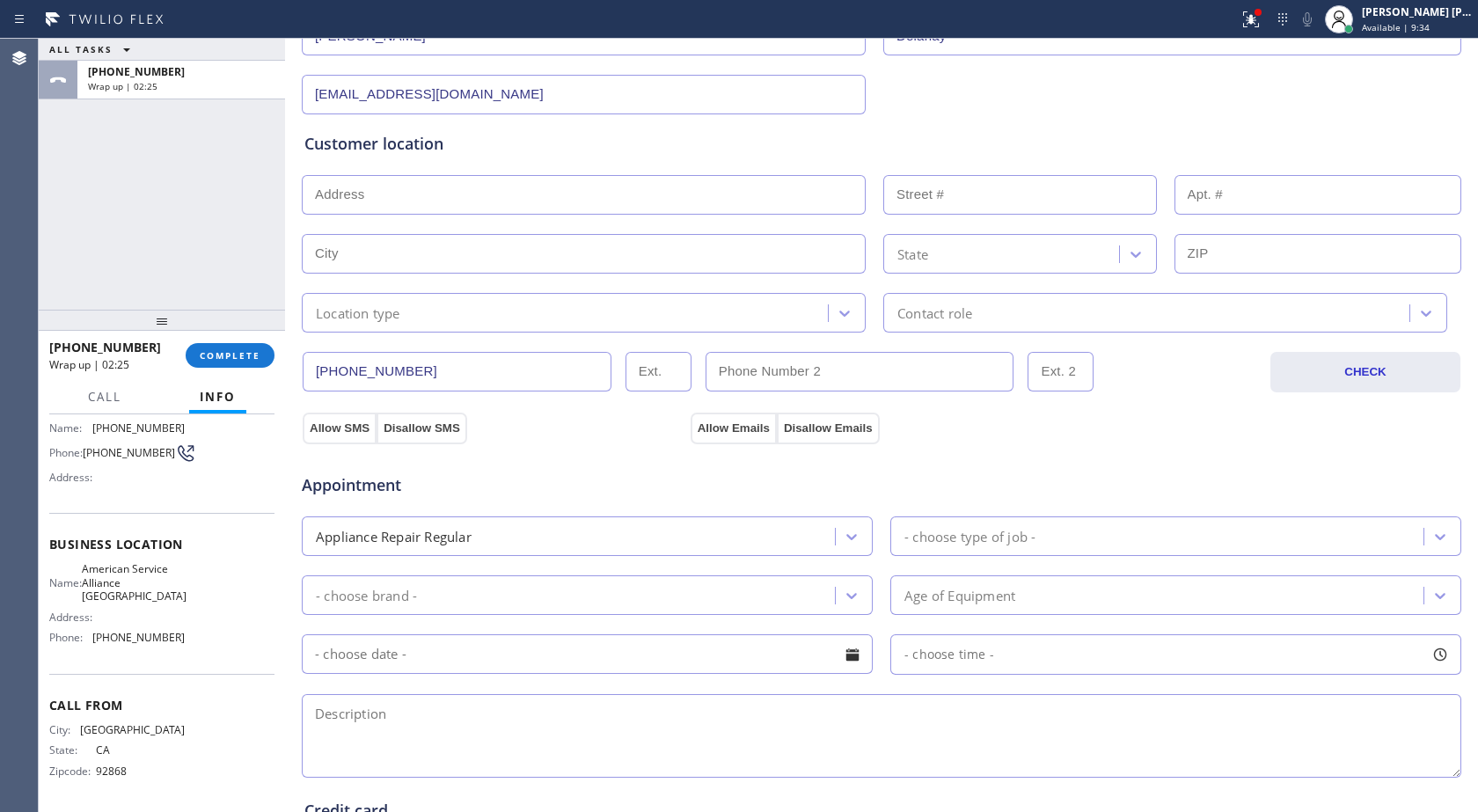
scroll to position [88, 0]
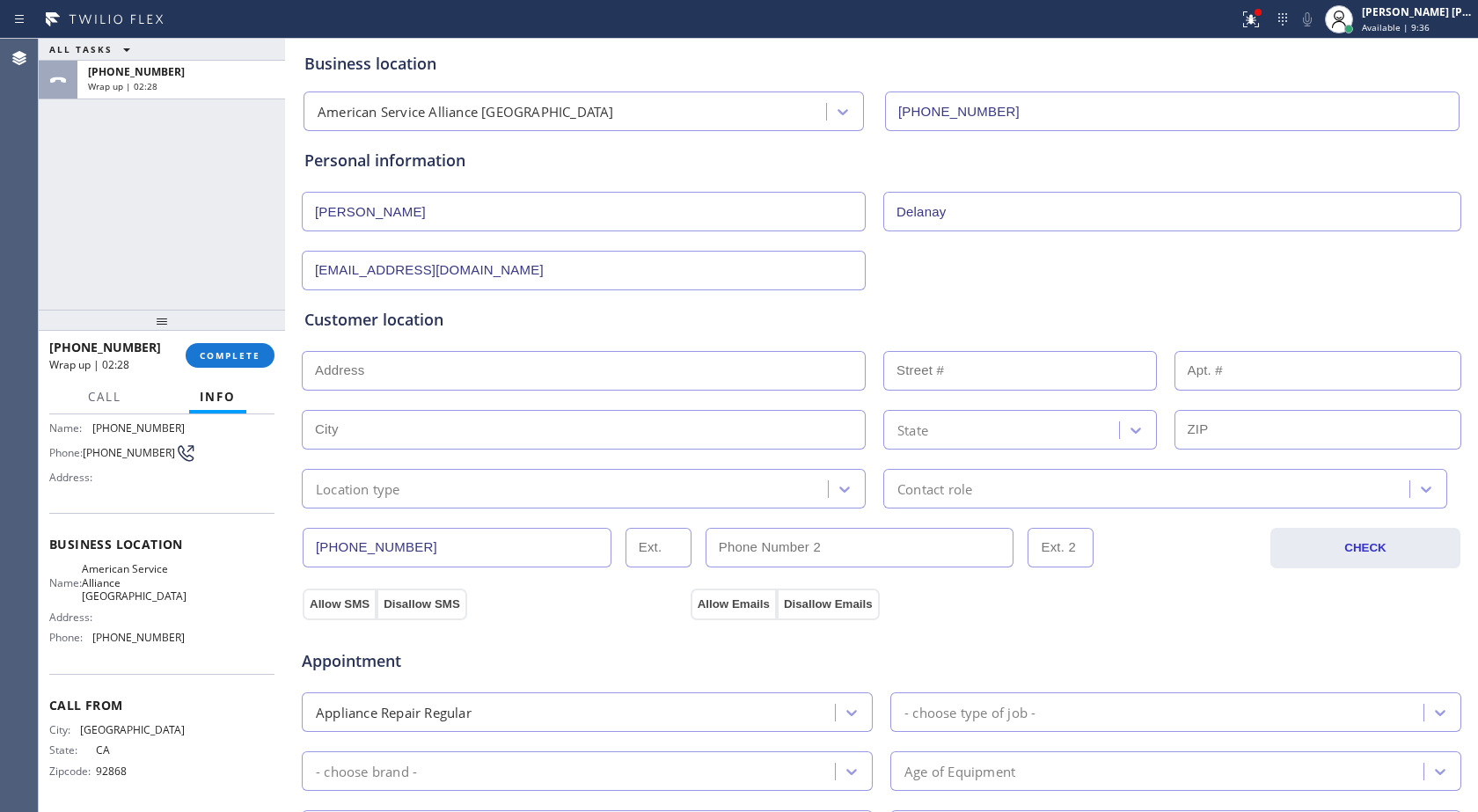
click at [1202, 427] on input "text" at bounding box center [1319, 430] width 288 height 39
paste input "92203"
type input "92203"
click at [929, 426] on div "State" at bounding box center [1004, 429] width 231 height 31
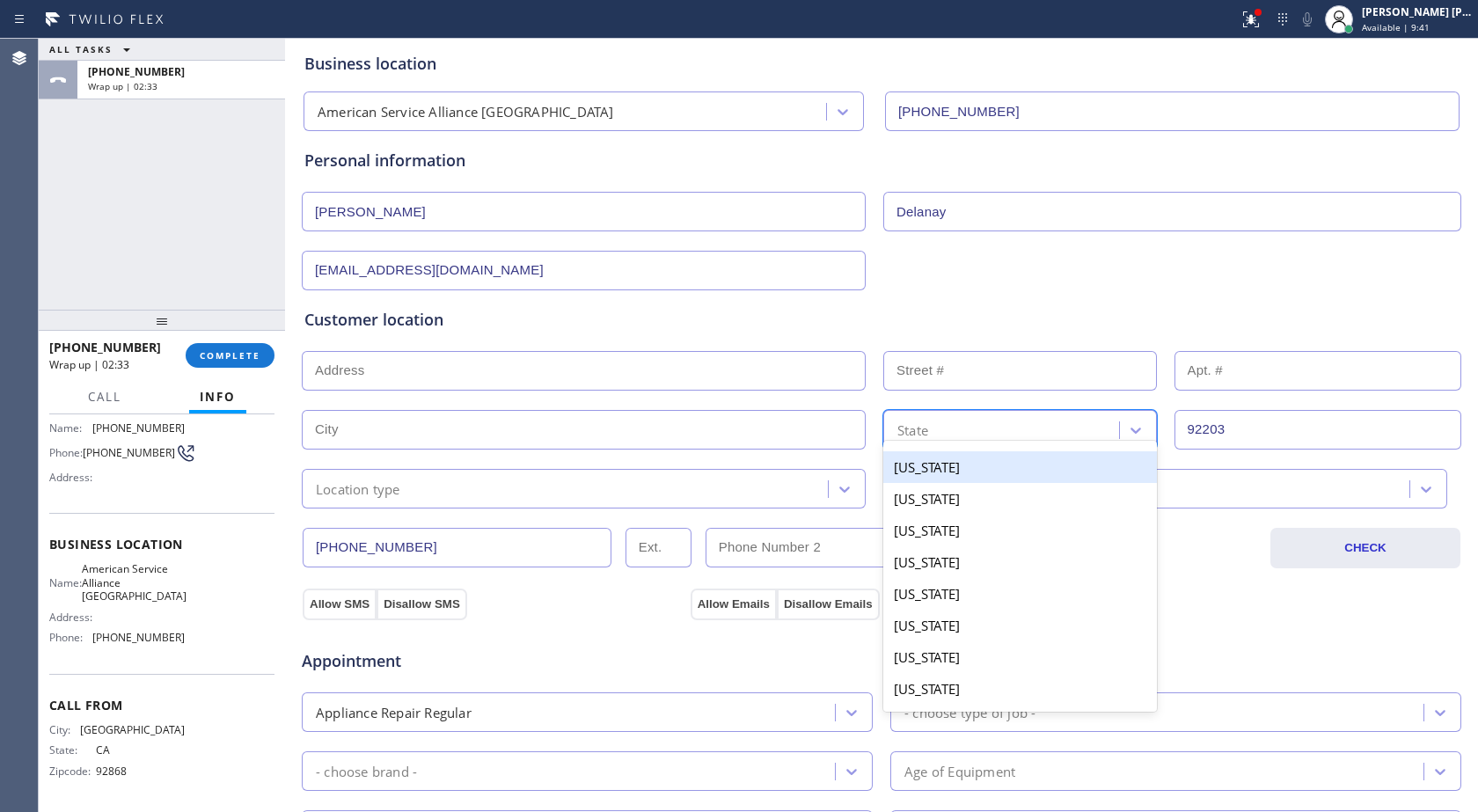
click at [639, 424] on input "text" at bounding box center [583, 430] width 564 height 39
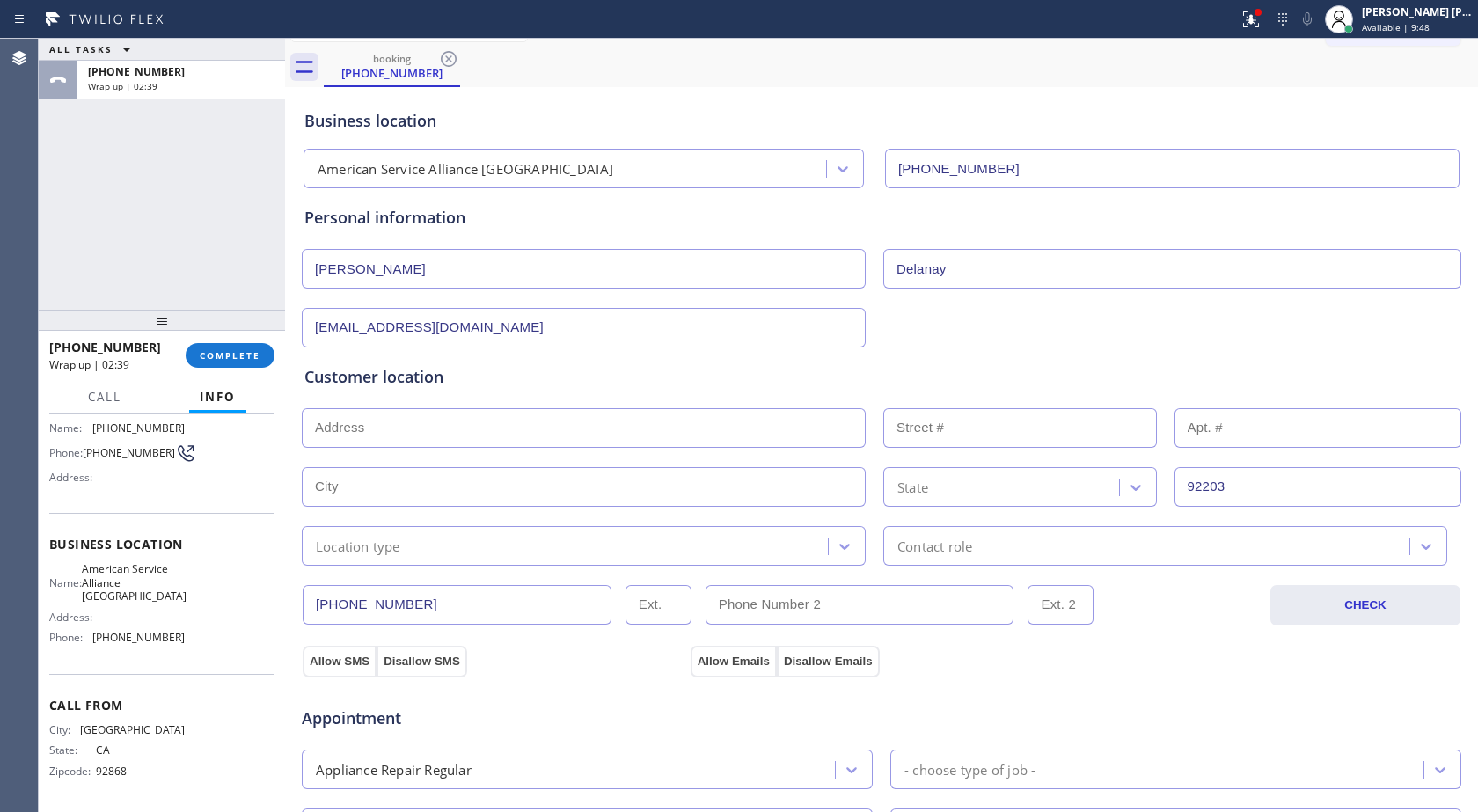
scroll to position [0, 0]
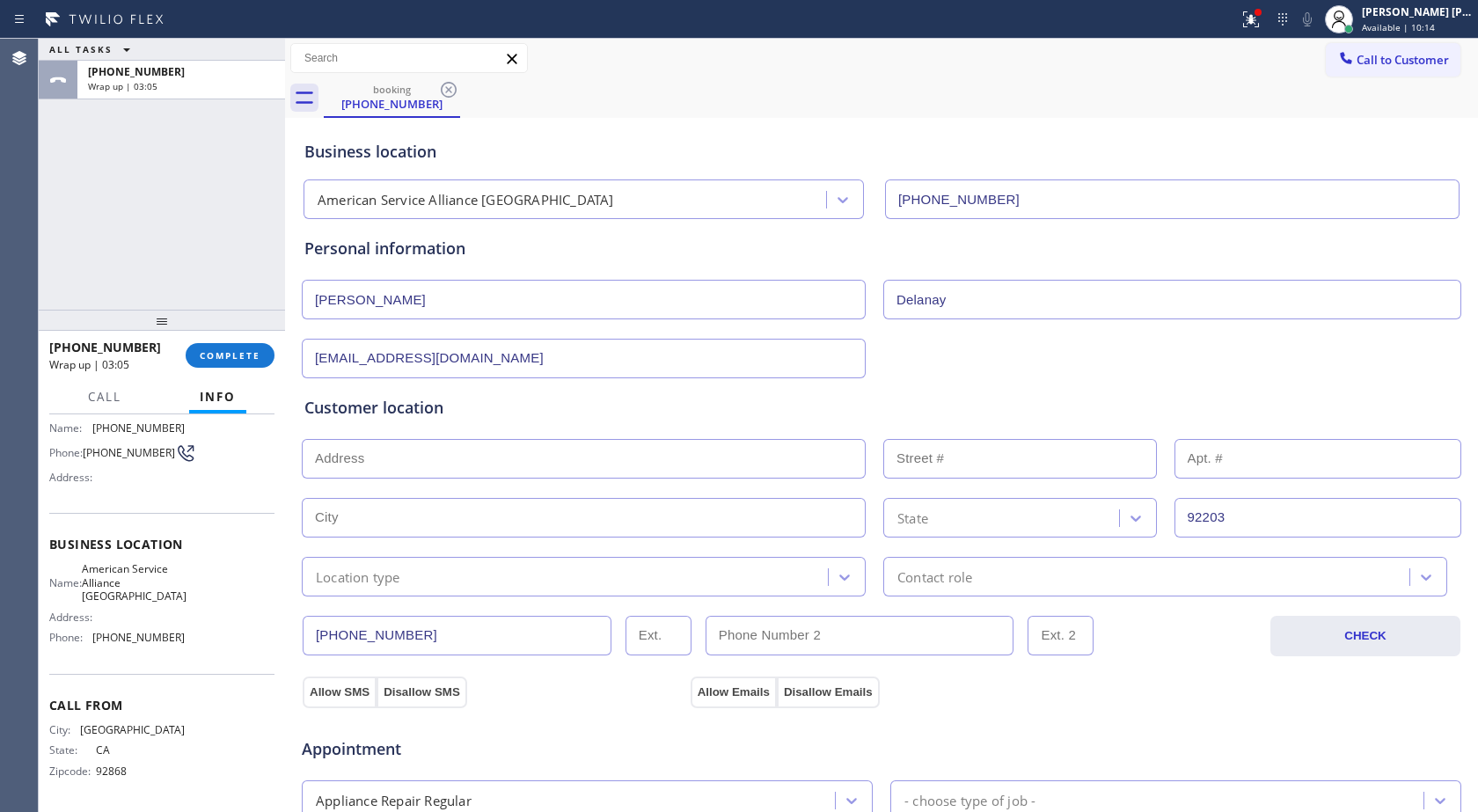
click at [438, 306] on input "[PERSON_NAME]" at bounding box center [583, 299] width 564 height 39
click at [433, 456] on input "text" at bounding box center [583, 459] width 564 height 39
paste input "92203"
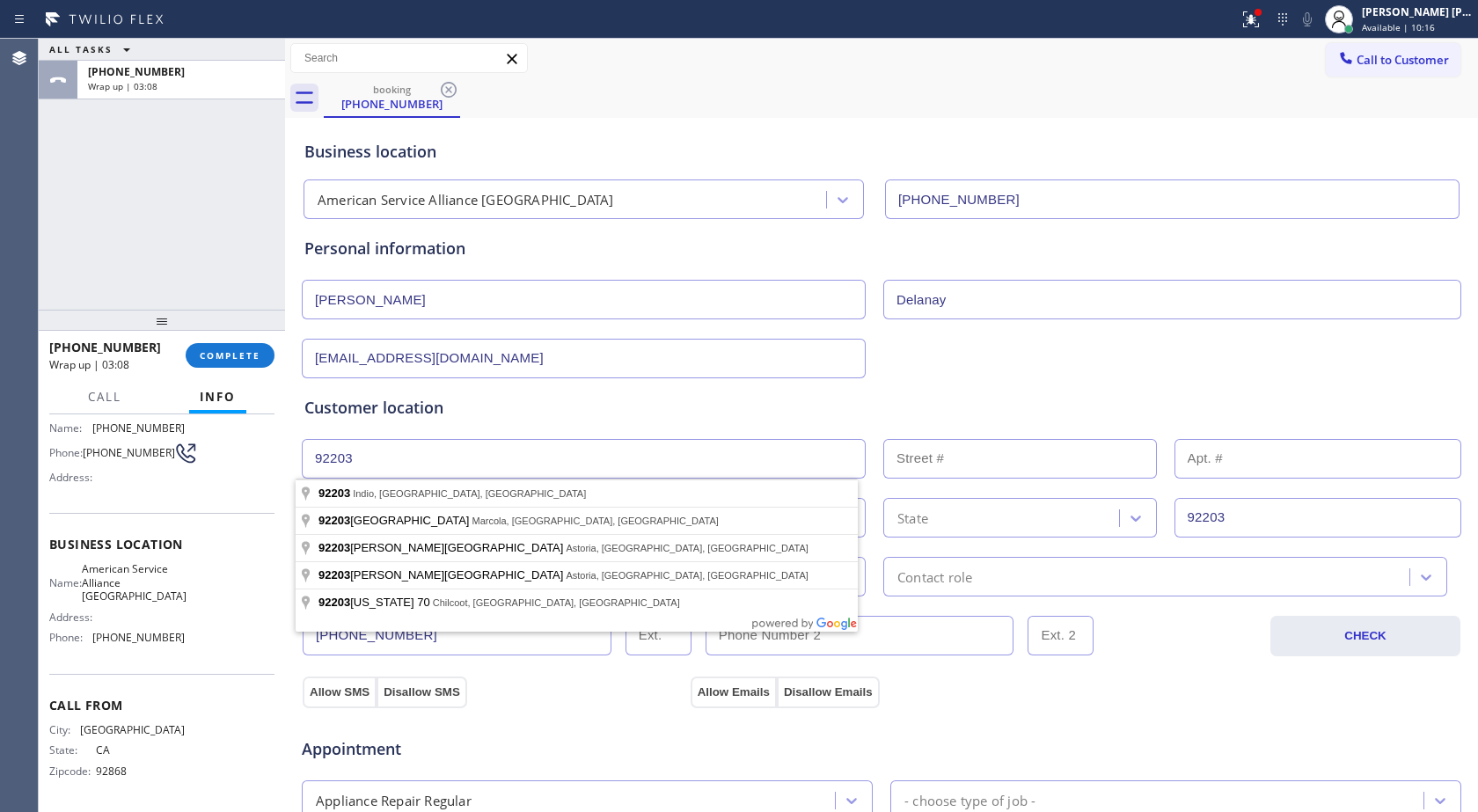
drag, startPoint x: 429, startPoint y: 472, endPoint x: 173, endPoint y: 458, distance: 256.4
click at [173, 458] on div "ALL TASKS ALL TASKS ACTIVE TASKS TASKS IN WRAP UP [PHONE_NUMBER] Wrap up | 03:0…" at bounding box center [758, 424] width 1440 height 773
type input "[GEOGRAPHIC_DATA], [GEOGRAPHIC_DATA]"
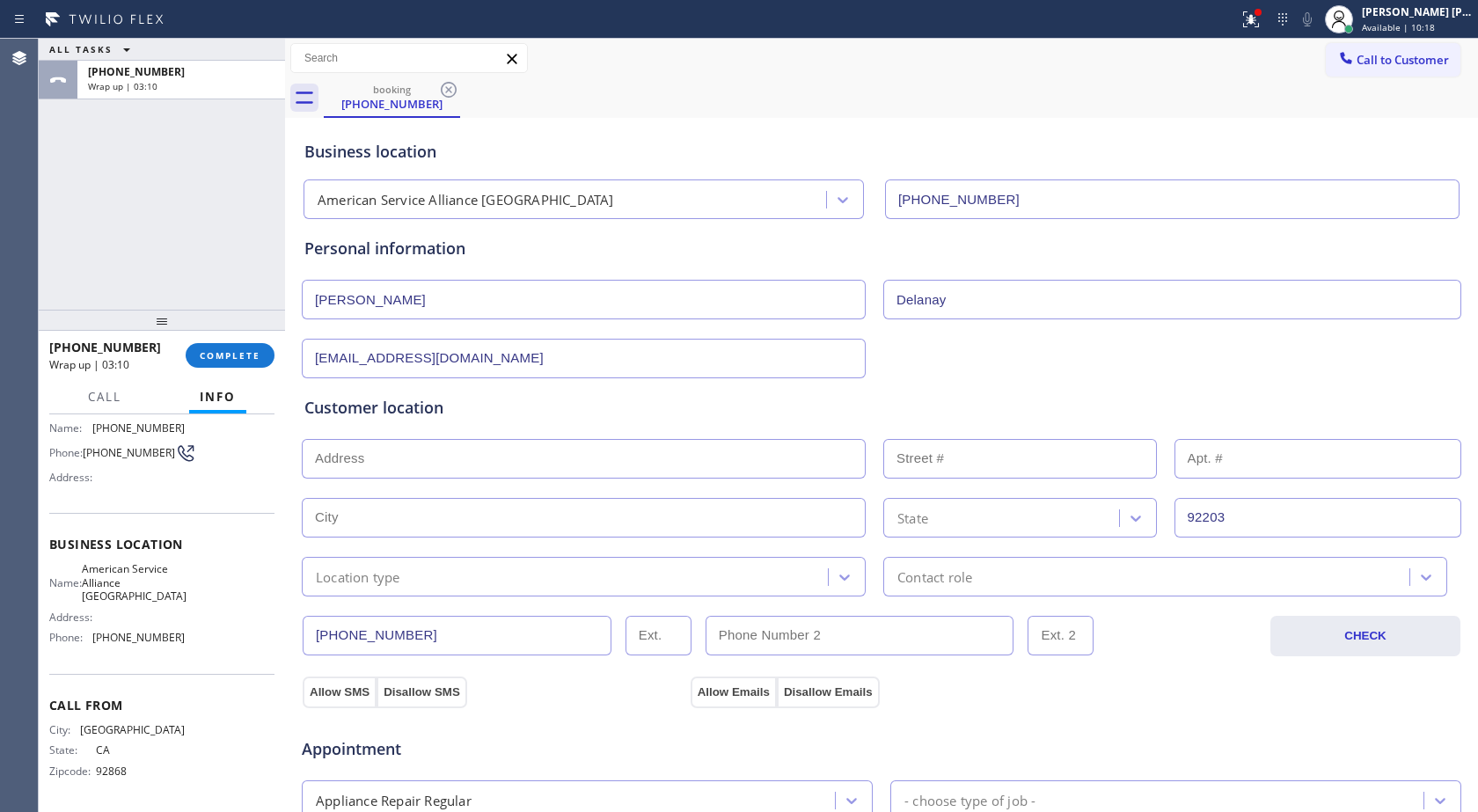
type input "Bermuda Dunes"
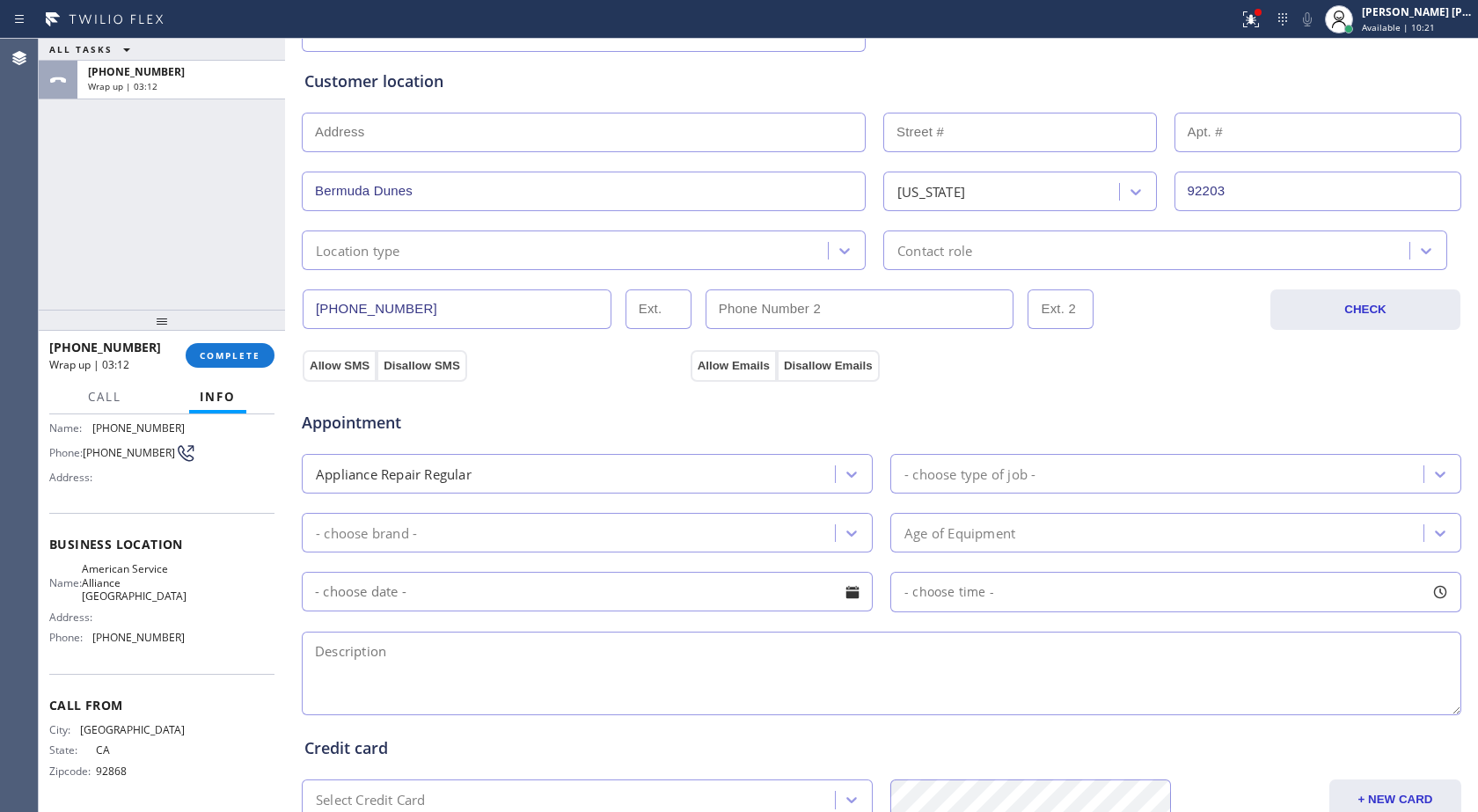
scroll to position [352, 0]
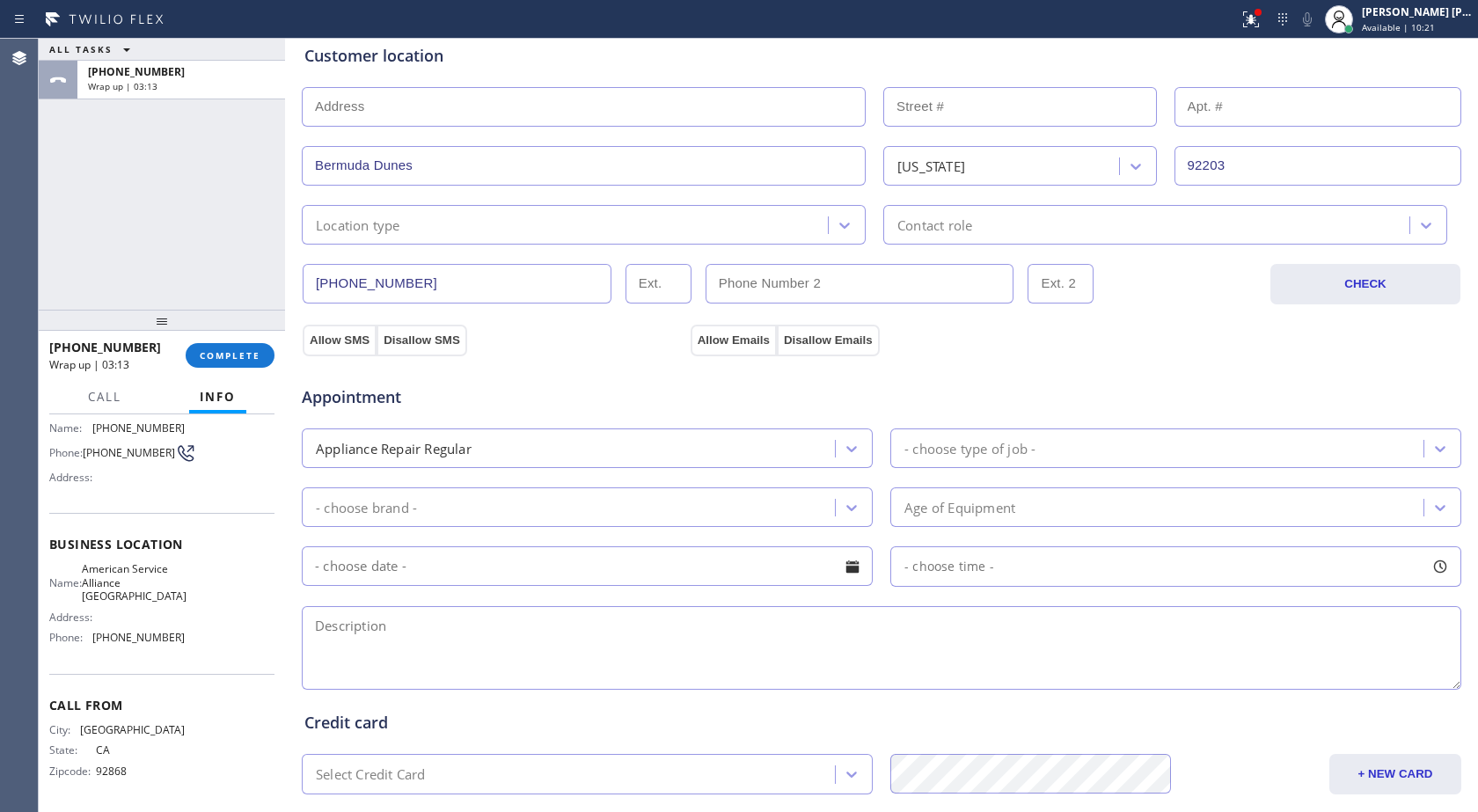
click at [542, 214] on div "Location type" at bounding box center [567, 224] width 521 height 31
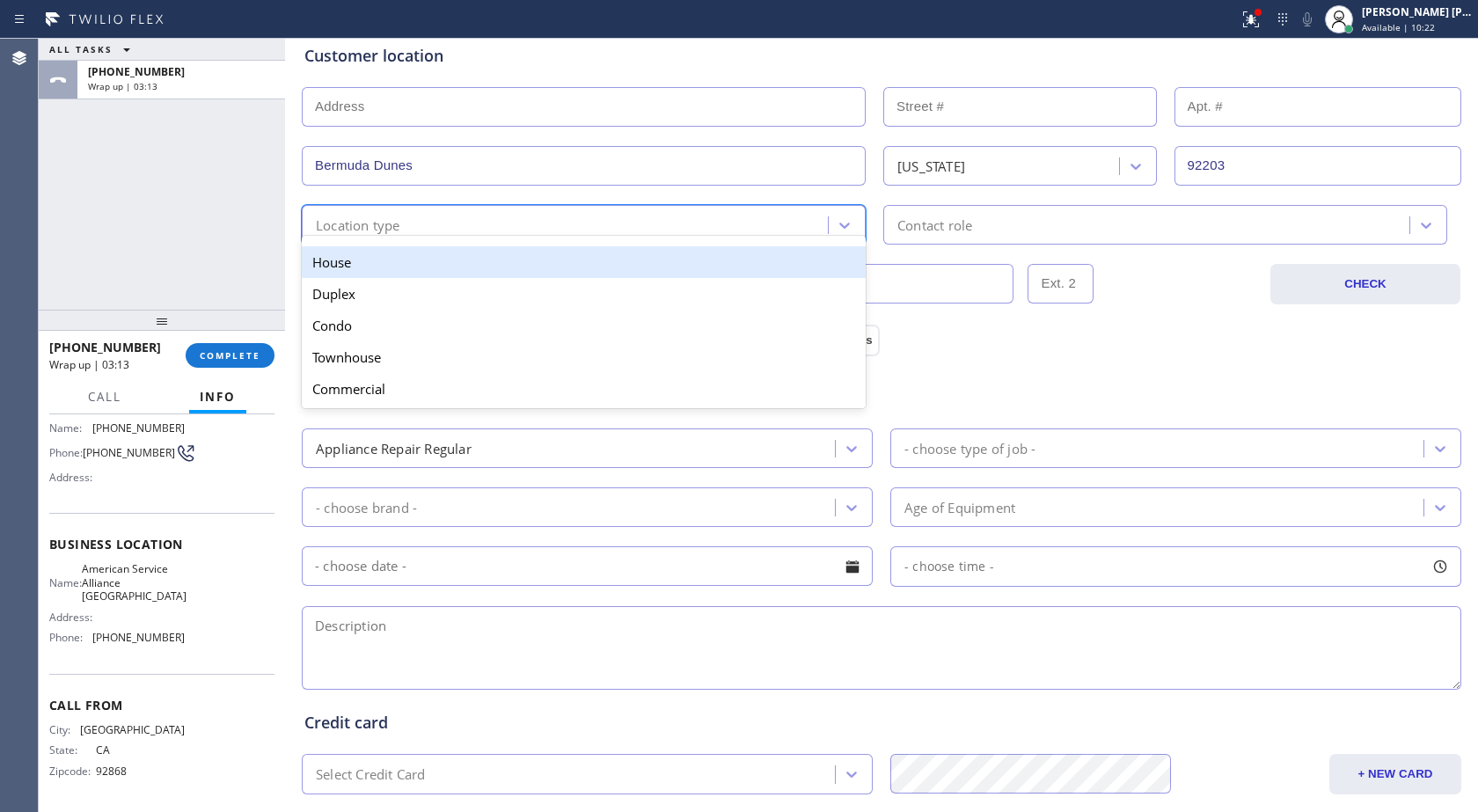
click at [457, 266] on div "House" at bounding box center [583, 263] width 564 height 32
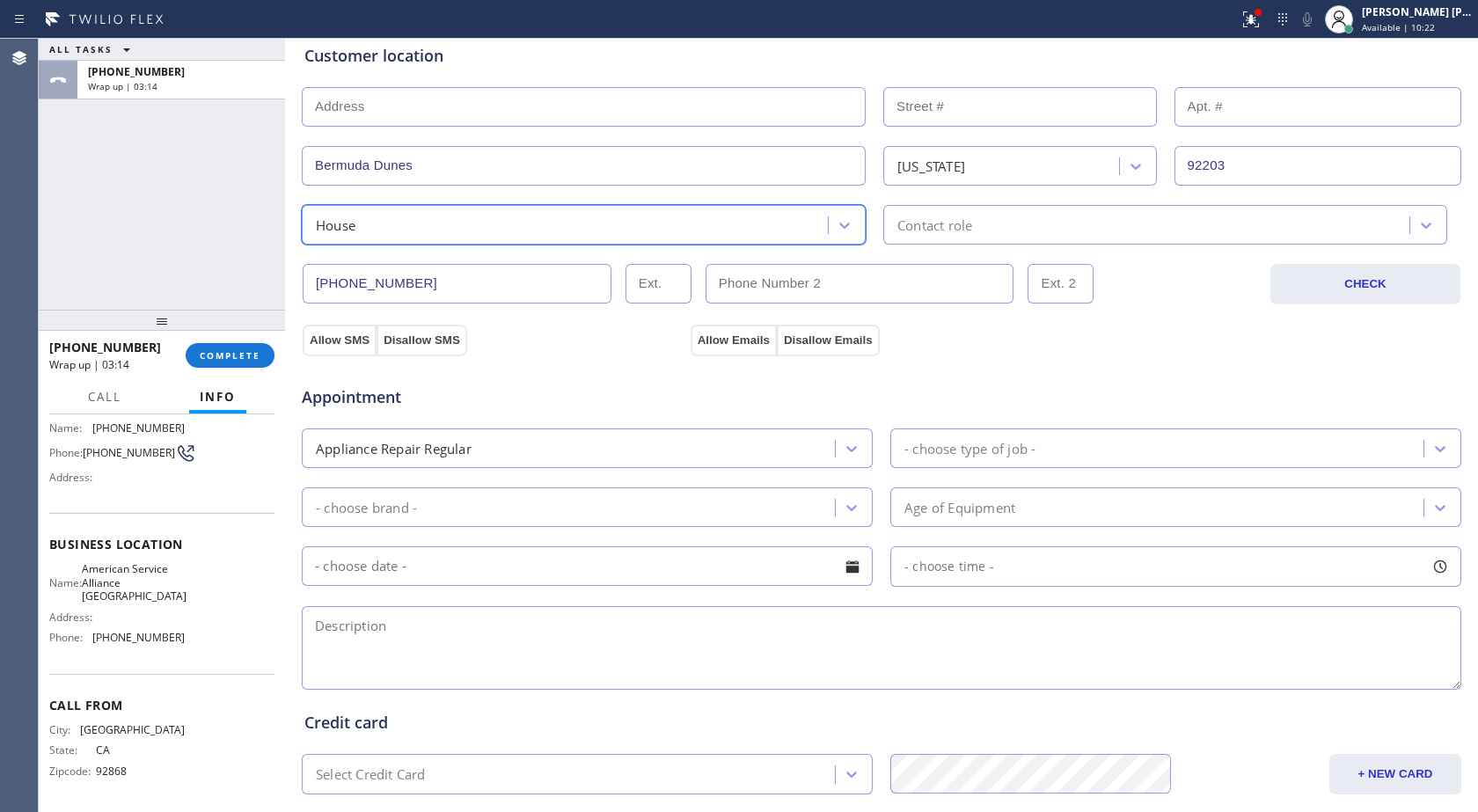
click at [954, 221] on div "Contact role" at bounding box center [935, 225] width 75 height 21
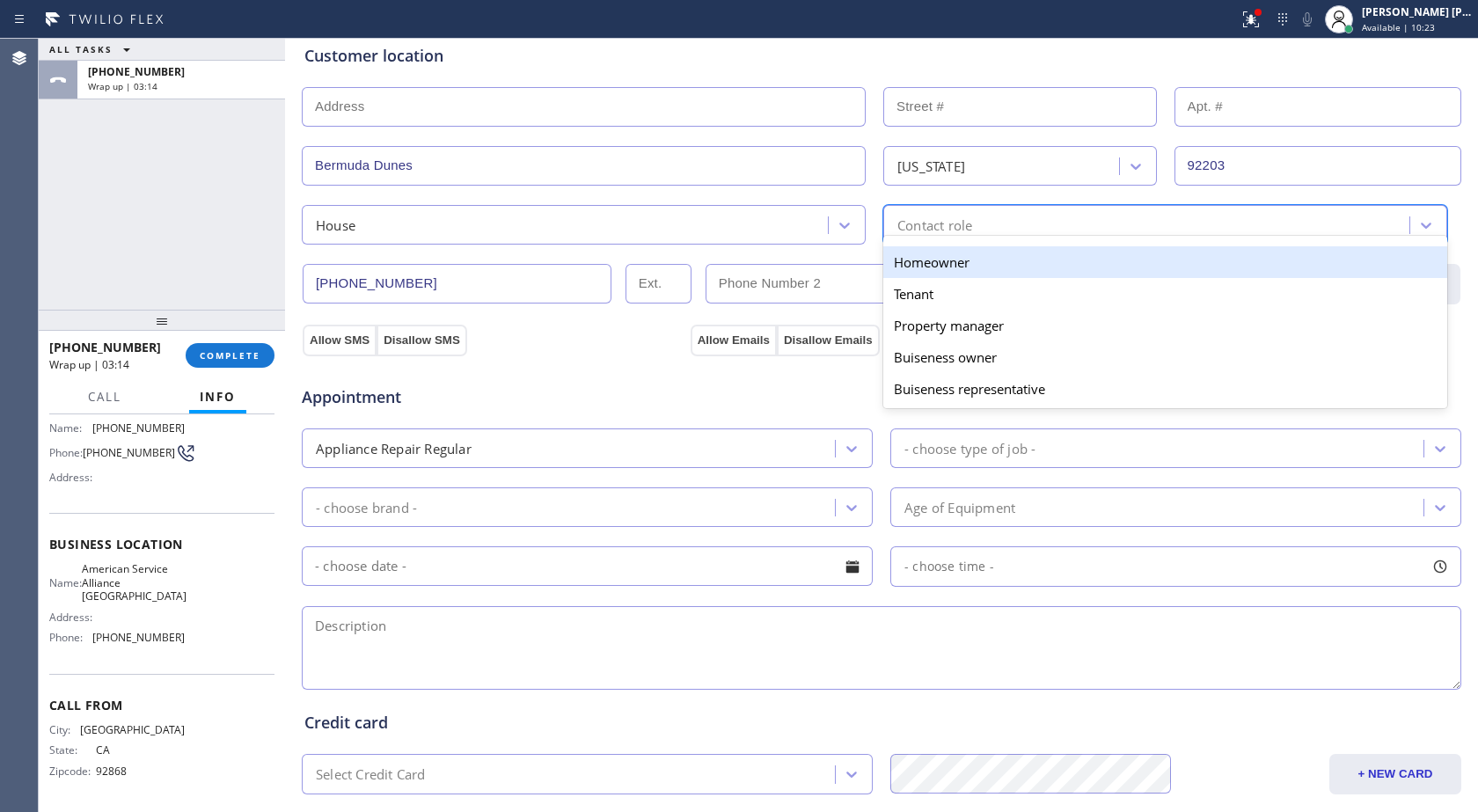
click at [925, 269] on div "Homeowner" at bounding box center [1165, 263] width 564 height 32
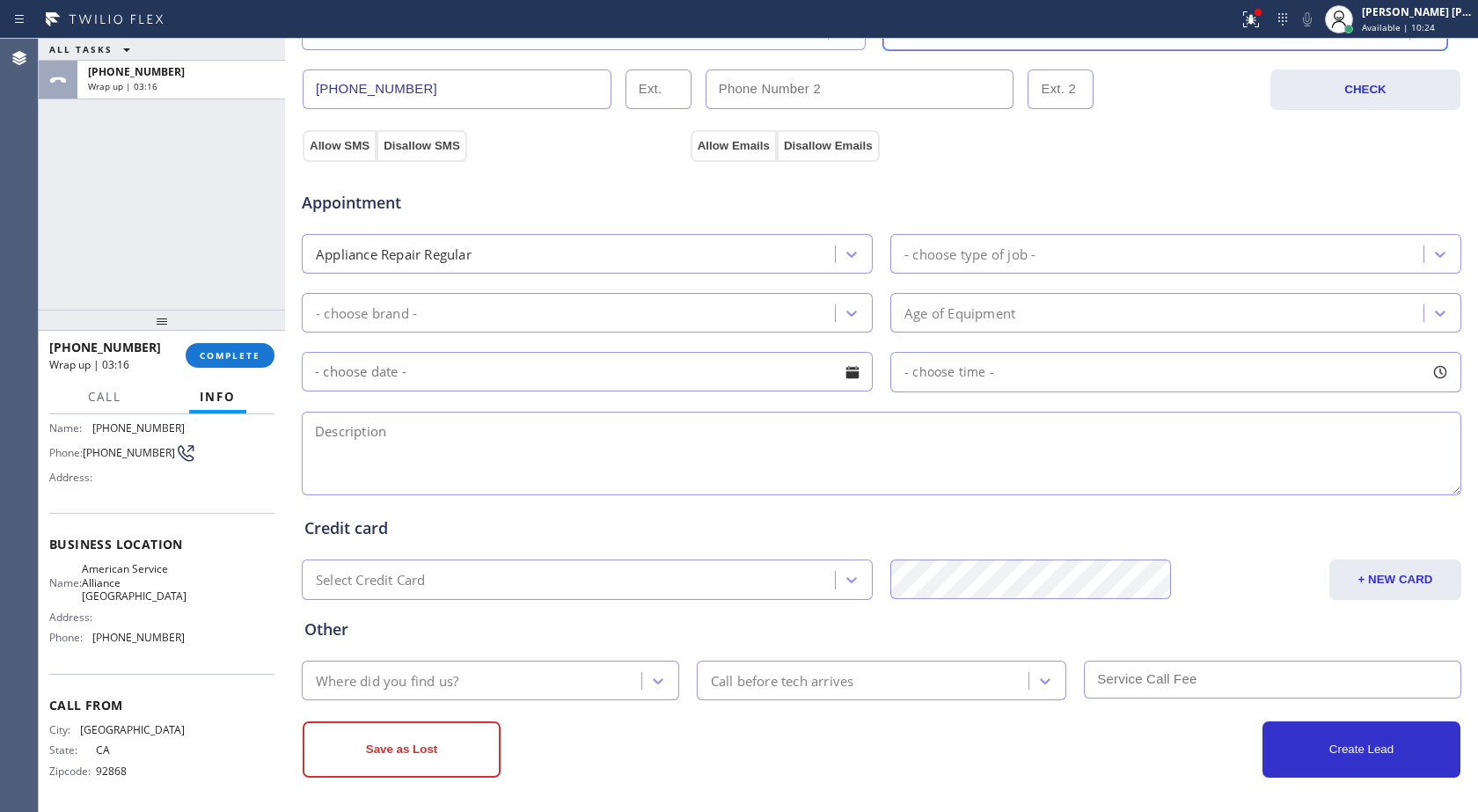
scroll to position [551, 0]
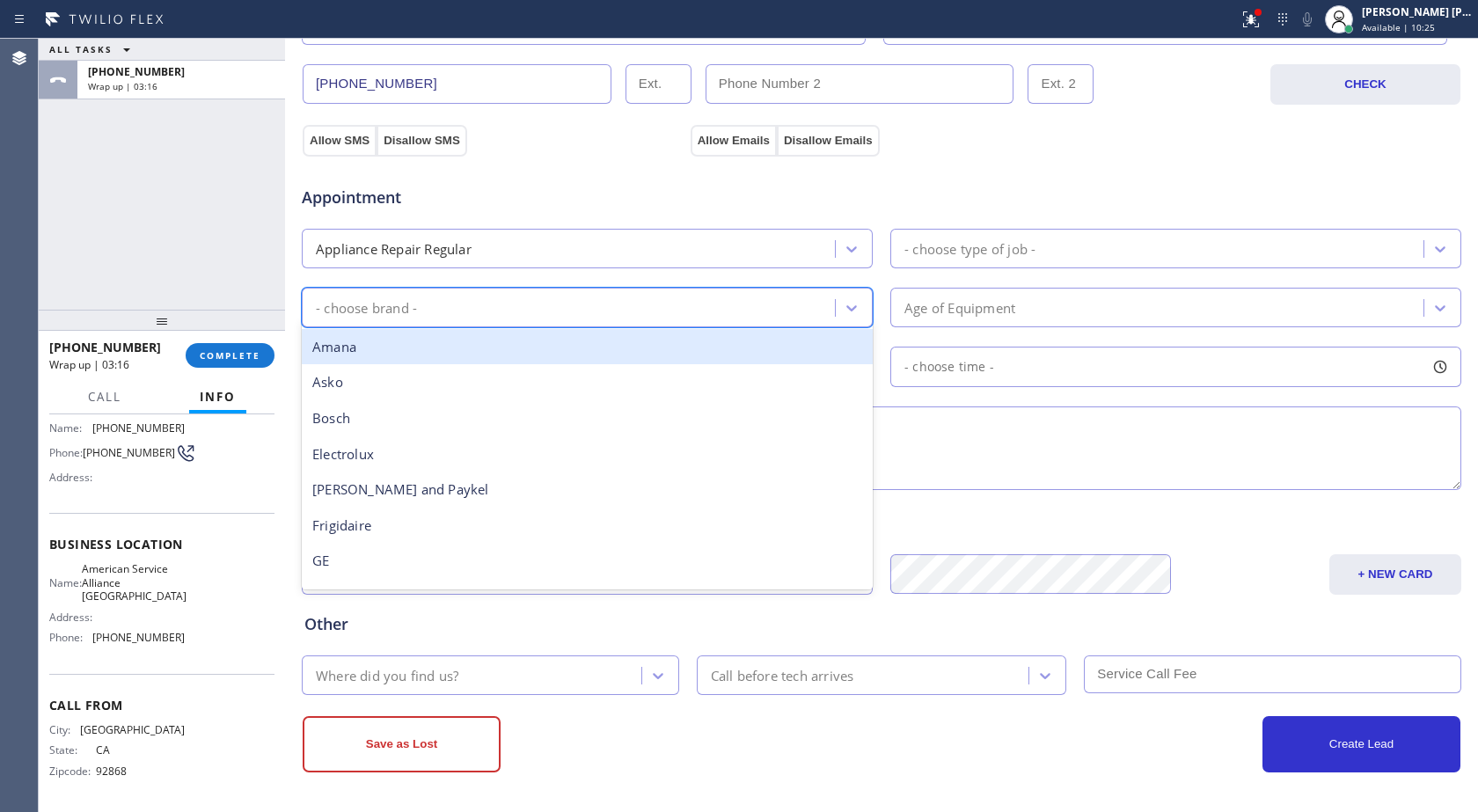
click at [444, 307] on div "- choose brand -" at bounding box center [571, 307] width 528 height 31
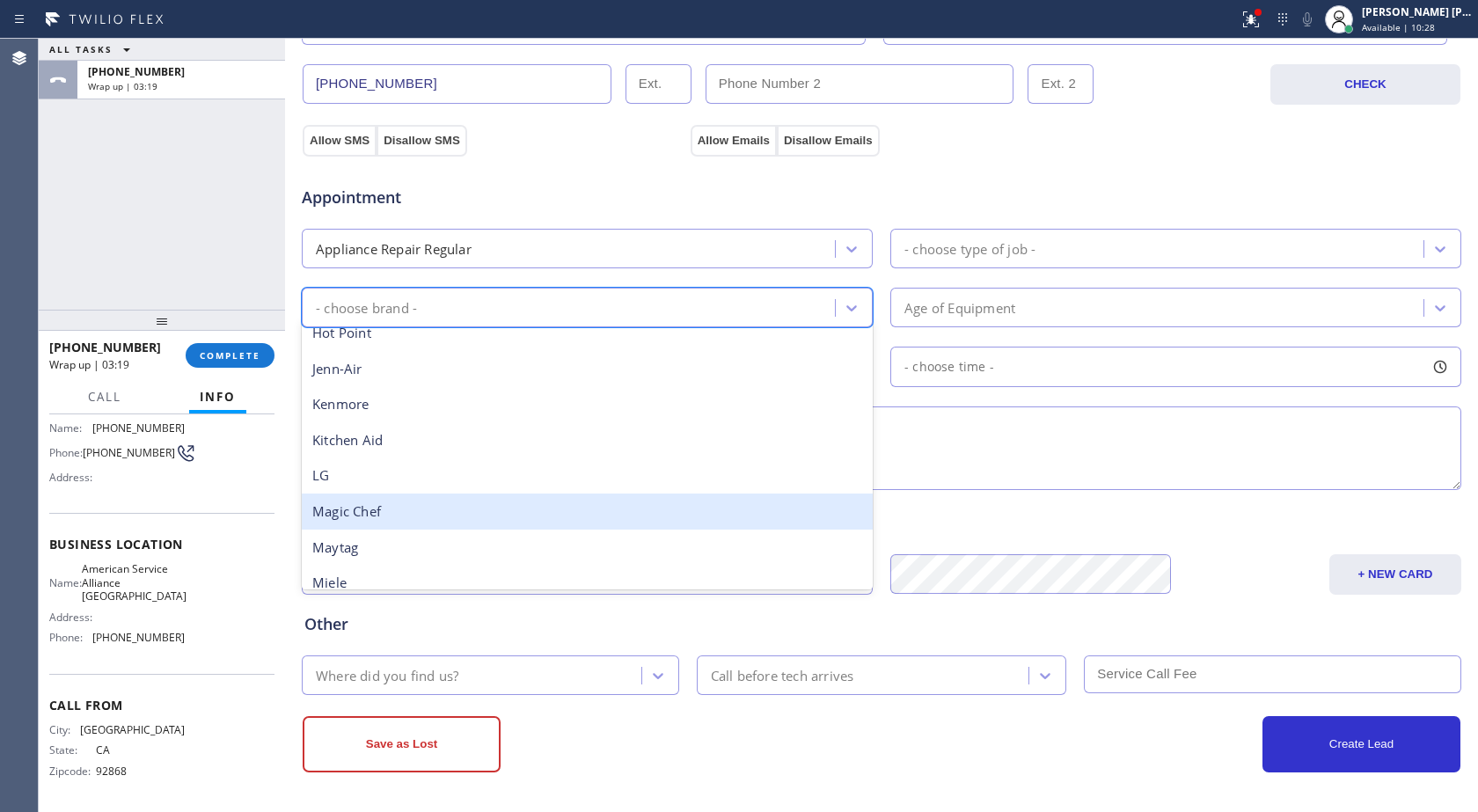
scroll to position [386, 0]
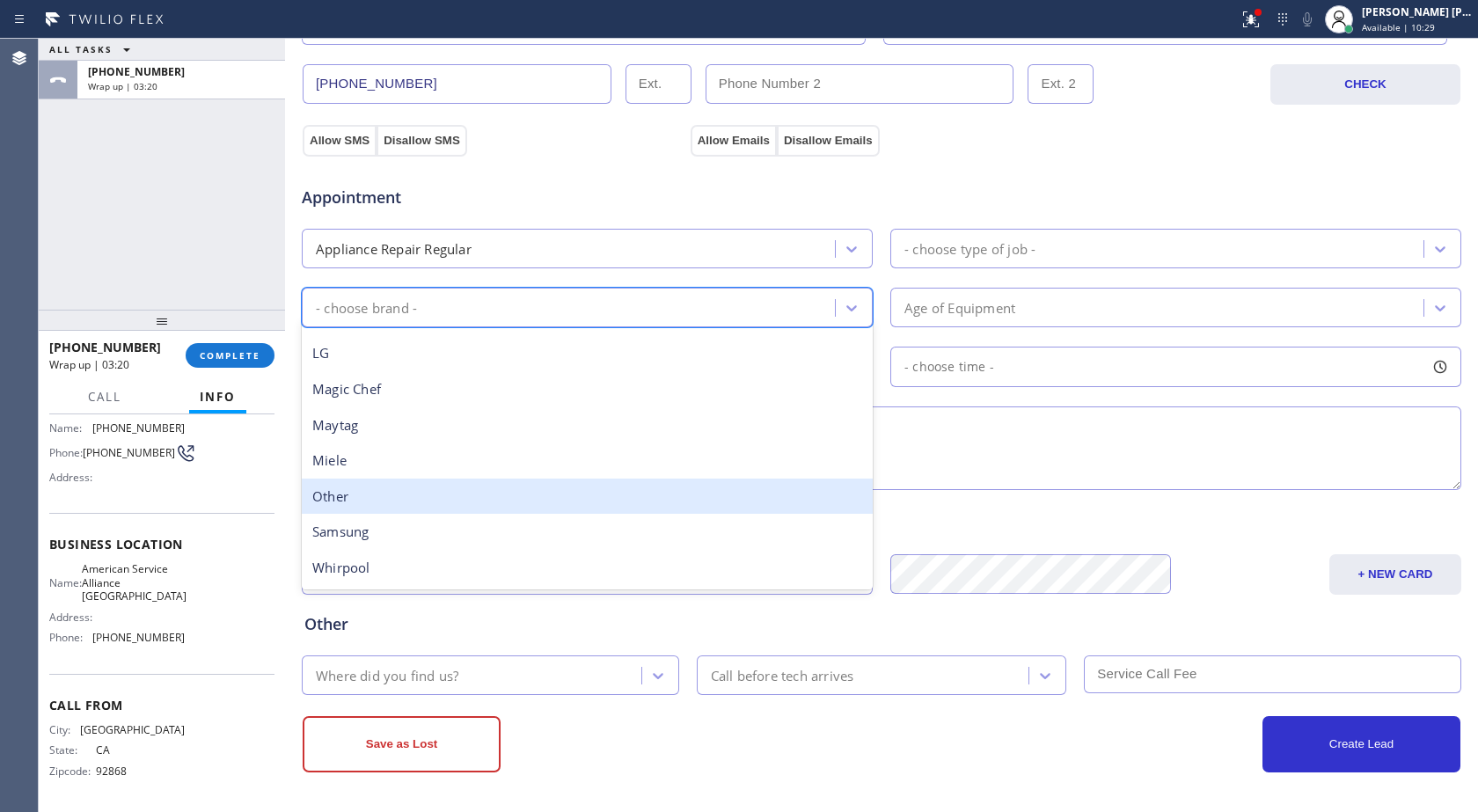
click at [361, 499] on div "Other" at bounding box center [587, 496] width 571 height 36
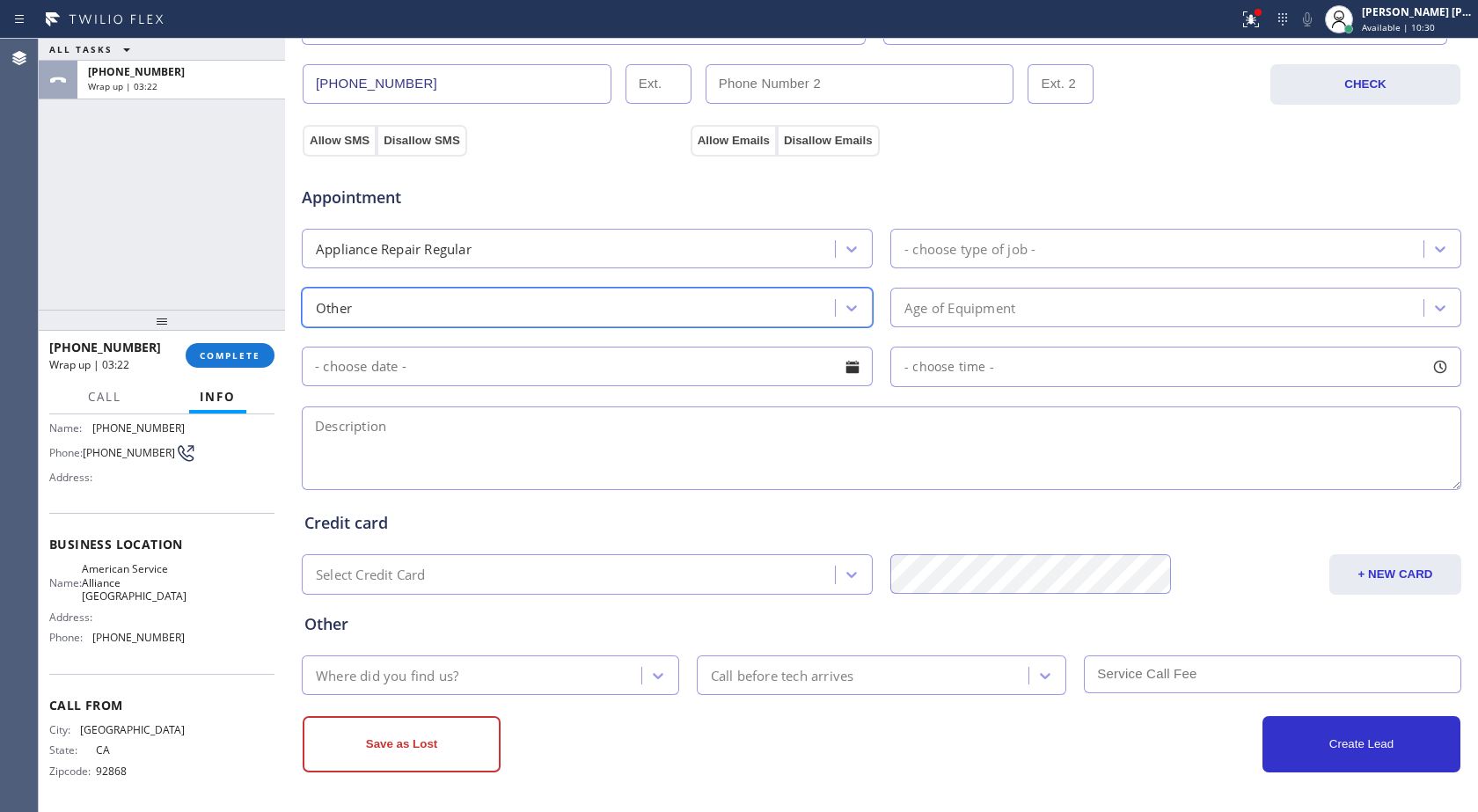
click at [990, 309] on div "Age of Equipment" at bounding box center [960, 307] width 111 height 21
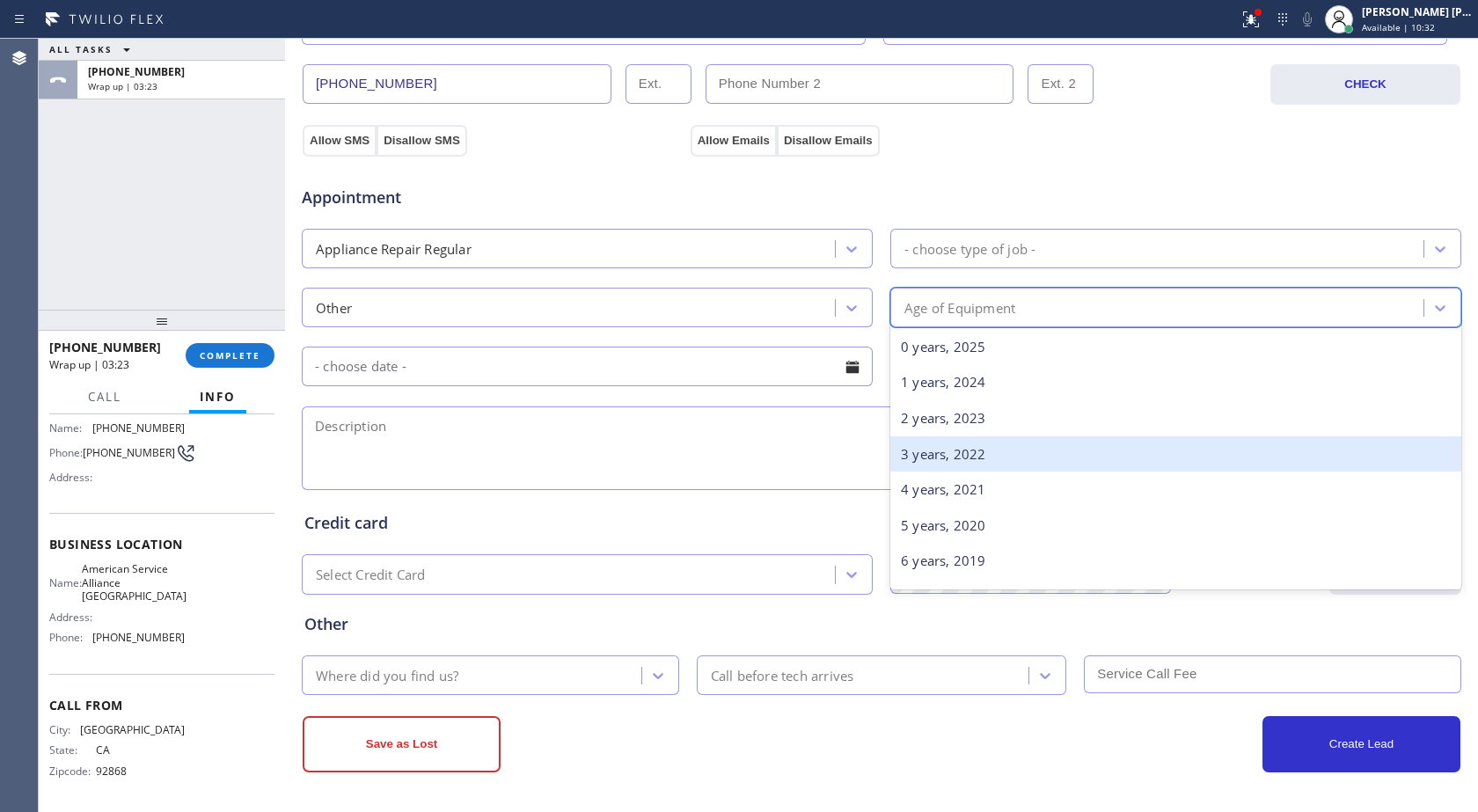
scroll to position [88, 0]
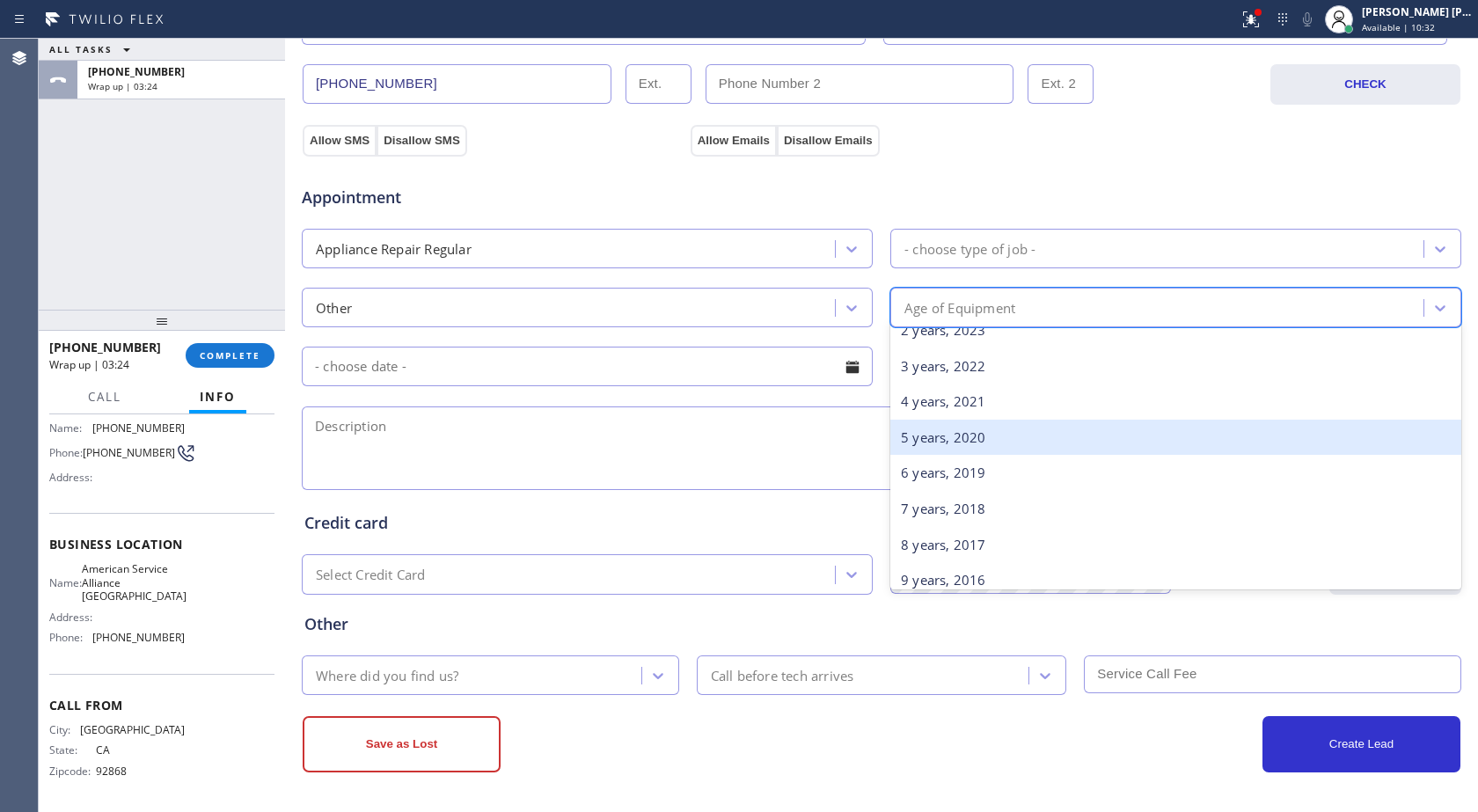
click at [952, 427] on div "5 years, 2020" at bounding box center [1176, 437] width 571 height 36
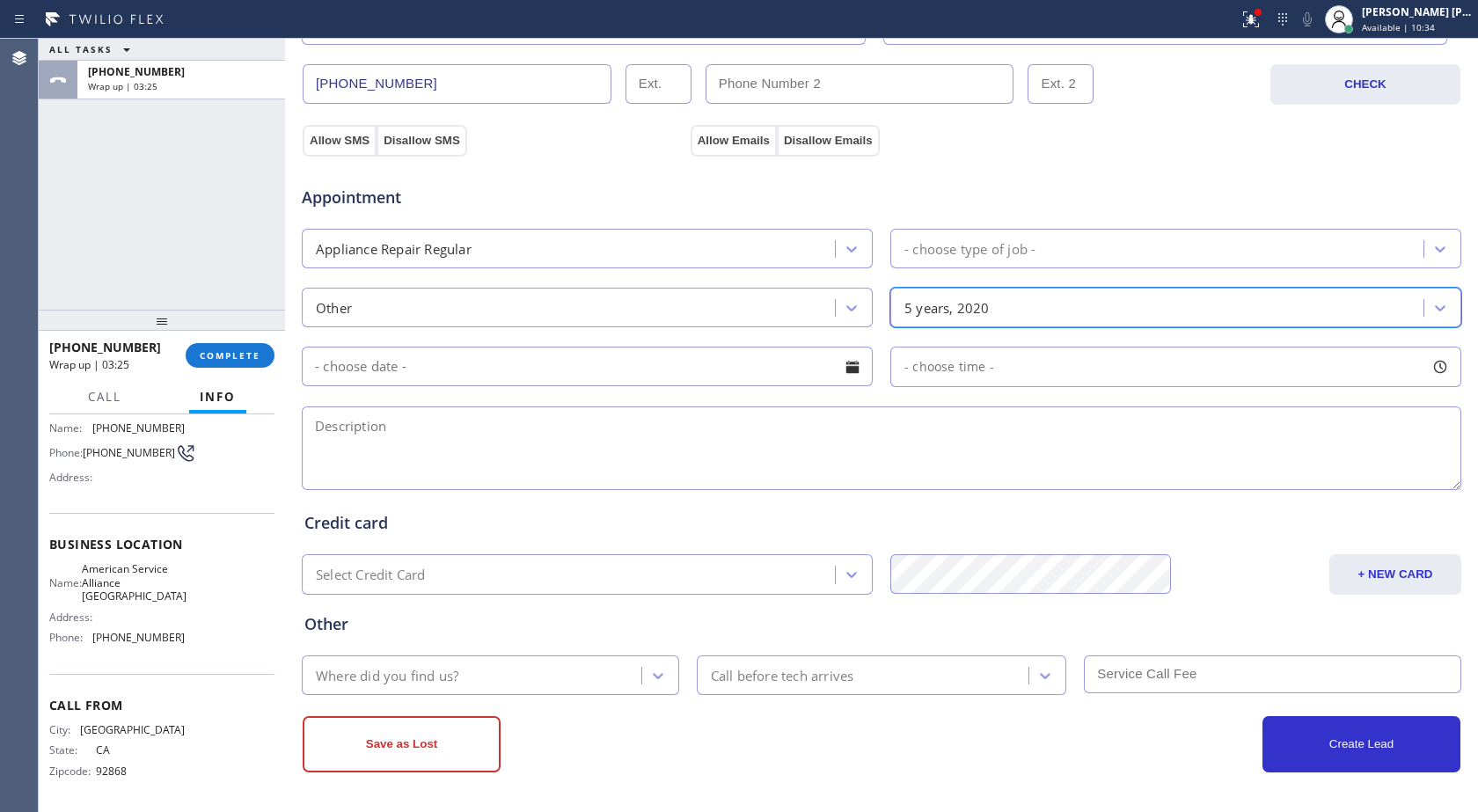
click at [439, 442] on textarea at bounding box center [882, 448] width 1160 height 83
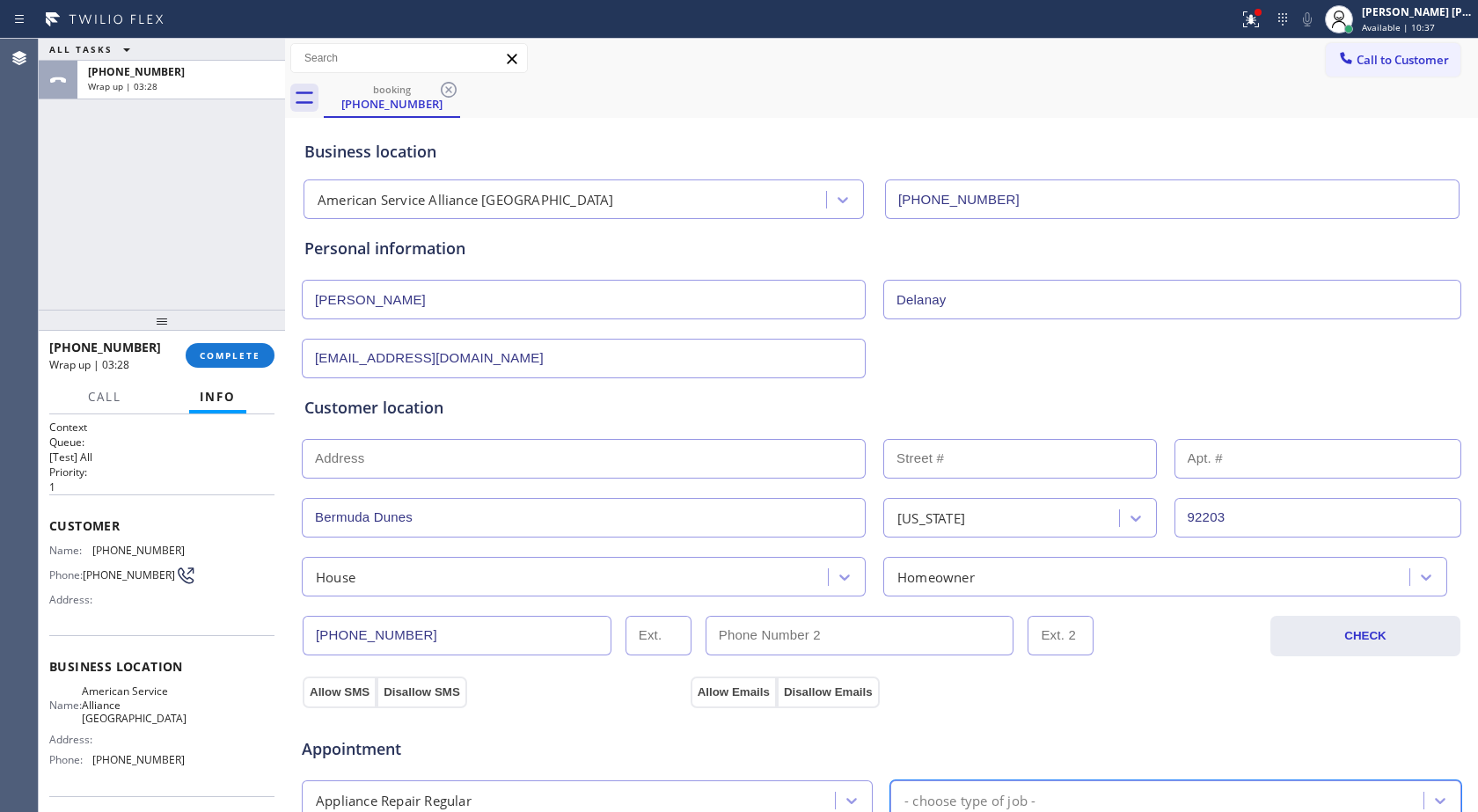
scroll to position [551, 0]
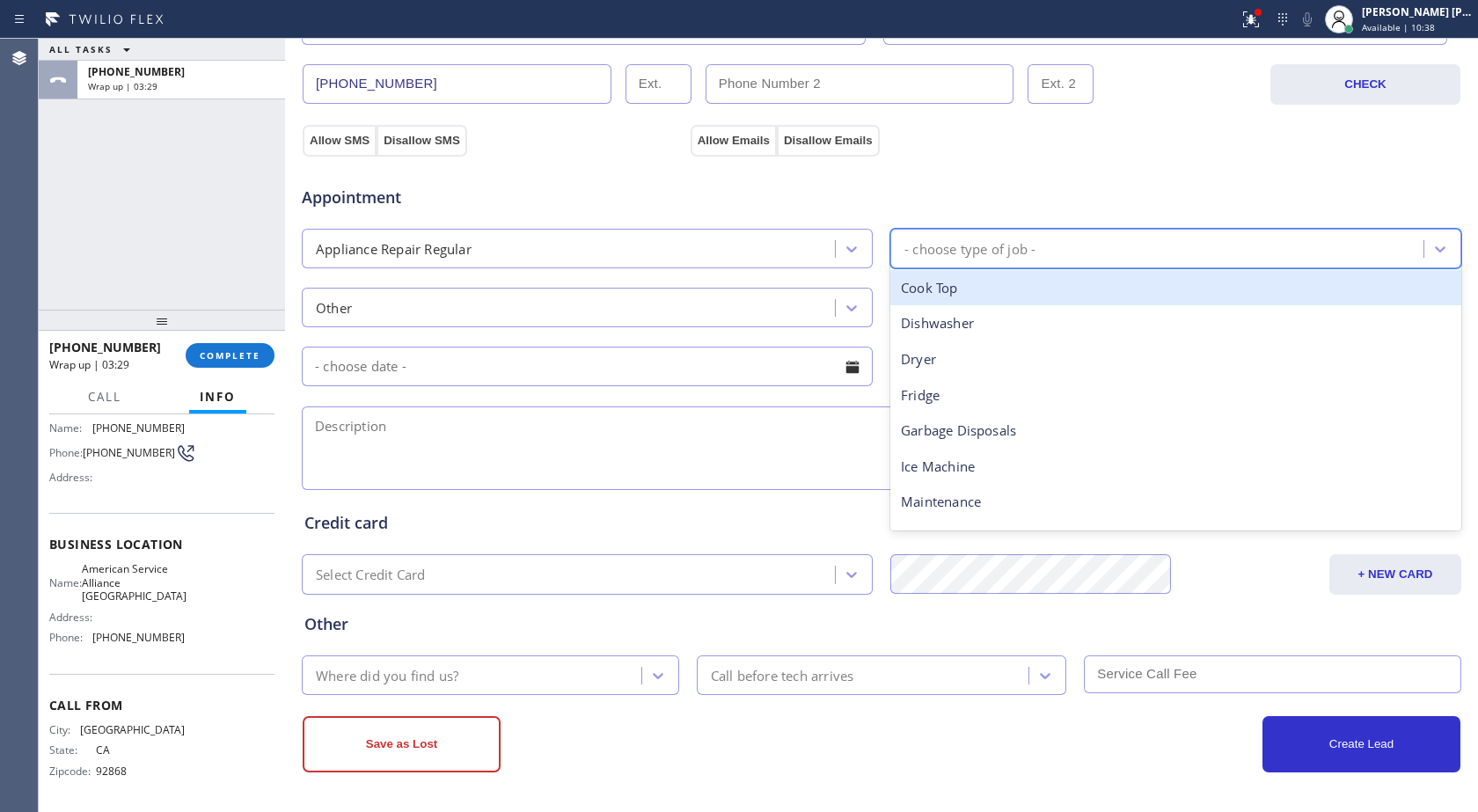
type input "w"
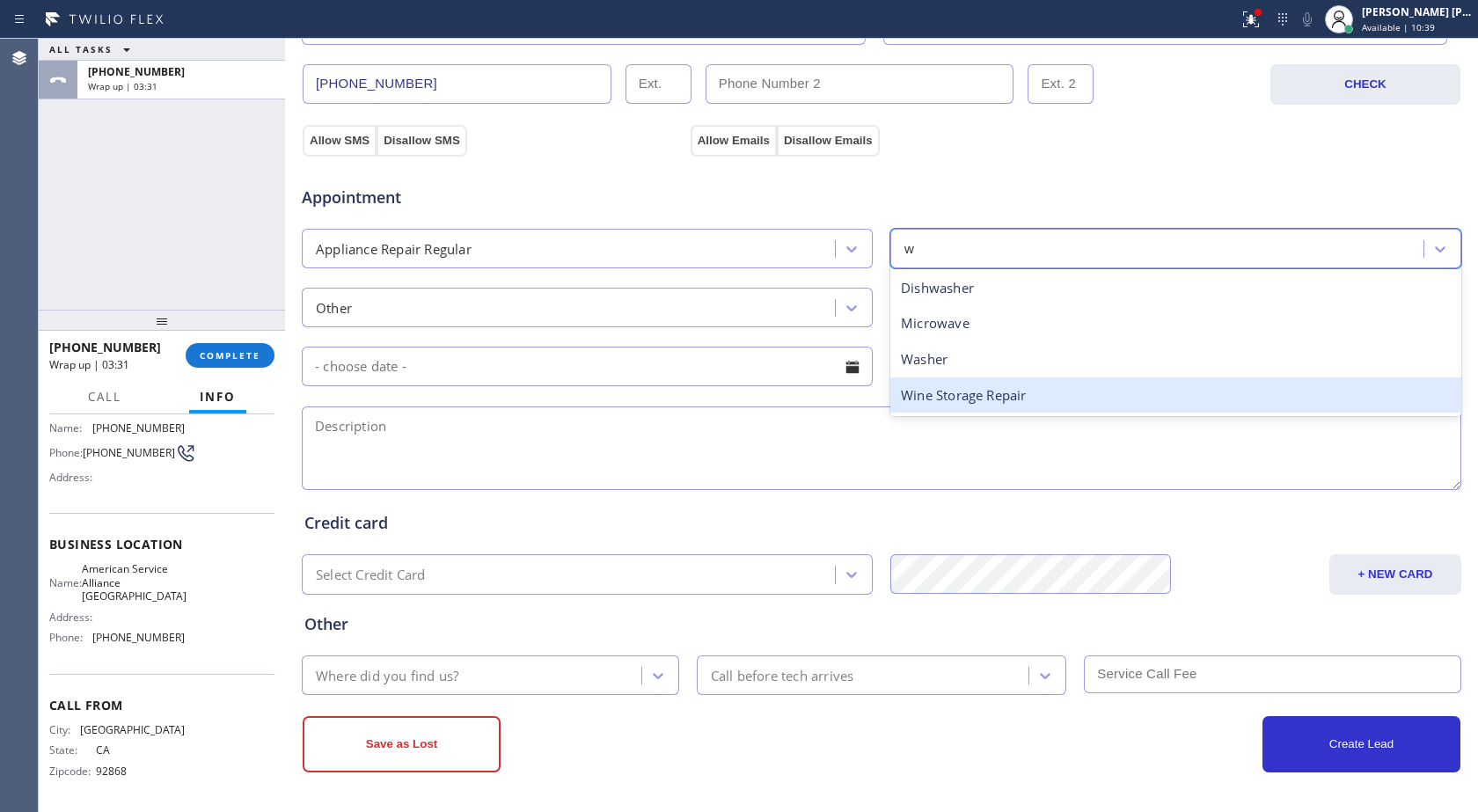
click at [975, 387] on div "Wine Storage Repair" at bounding box center [1176, 395] width 571 height 36
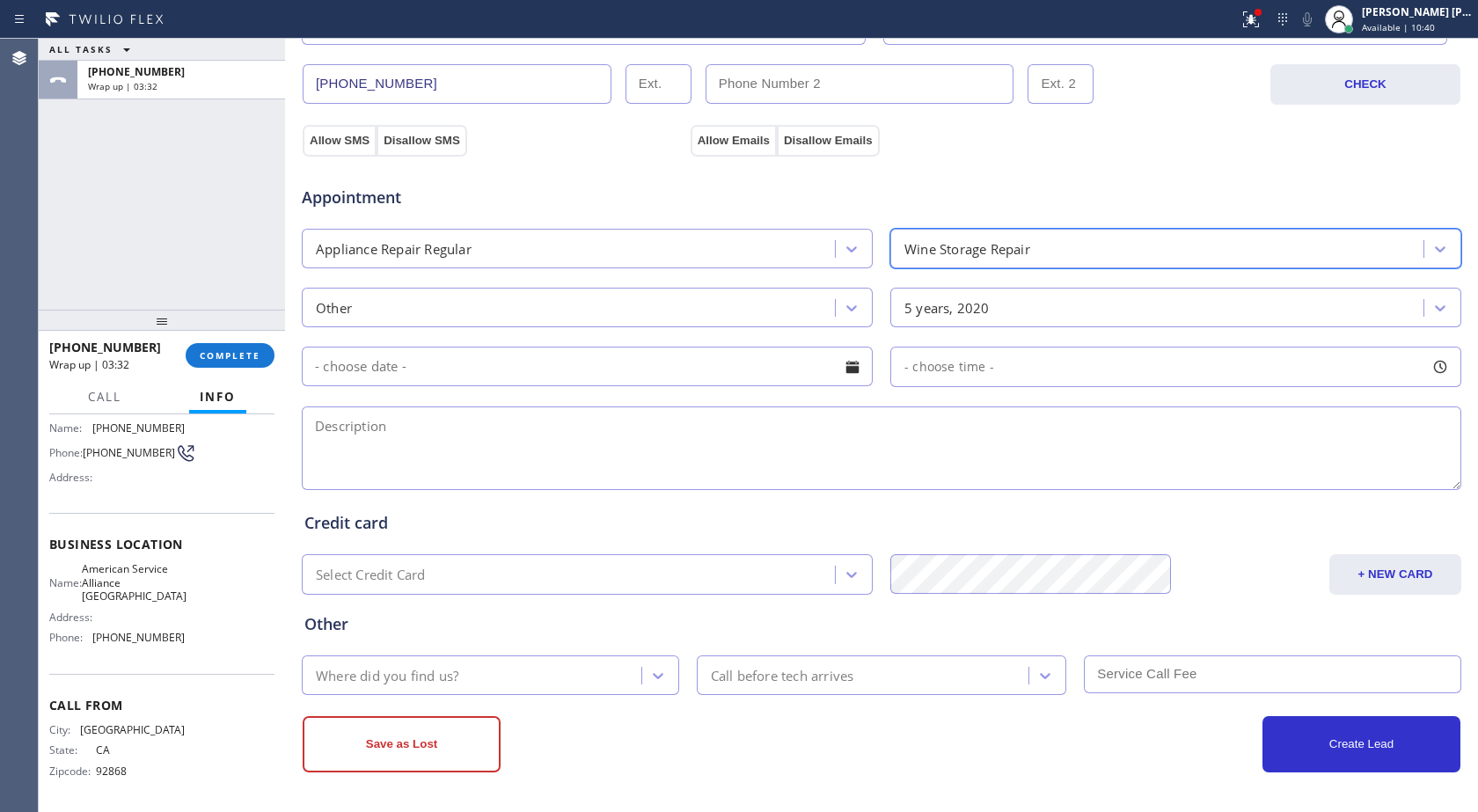
click at [1012, 255] on div "Wine Storage Repair" at bounding box center [968, 249] width 126 height 21
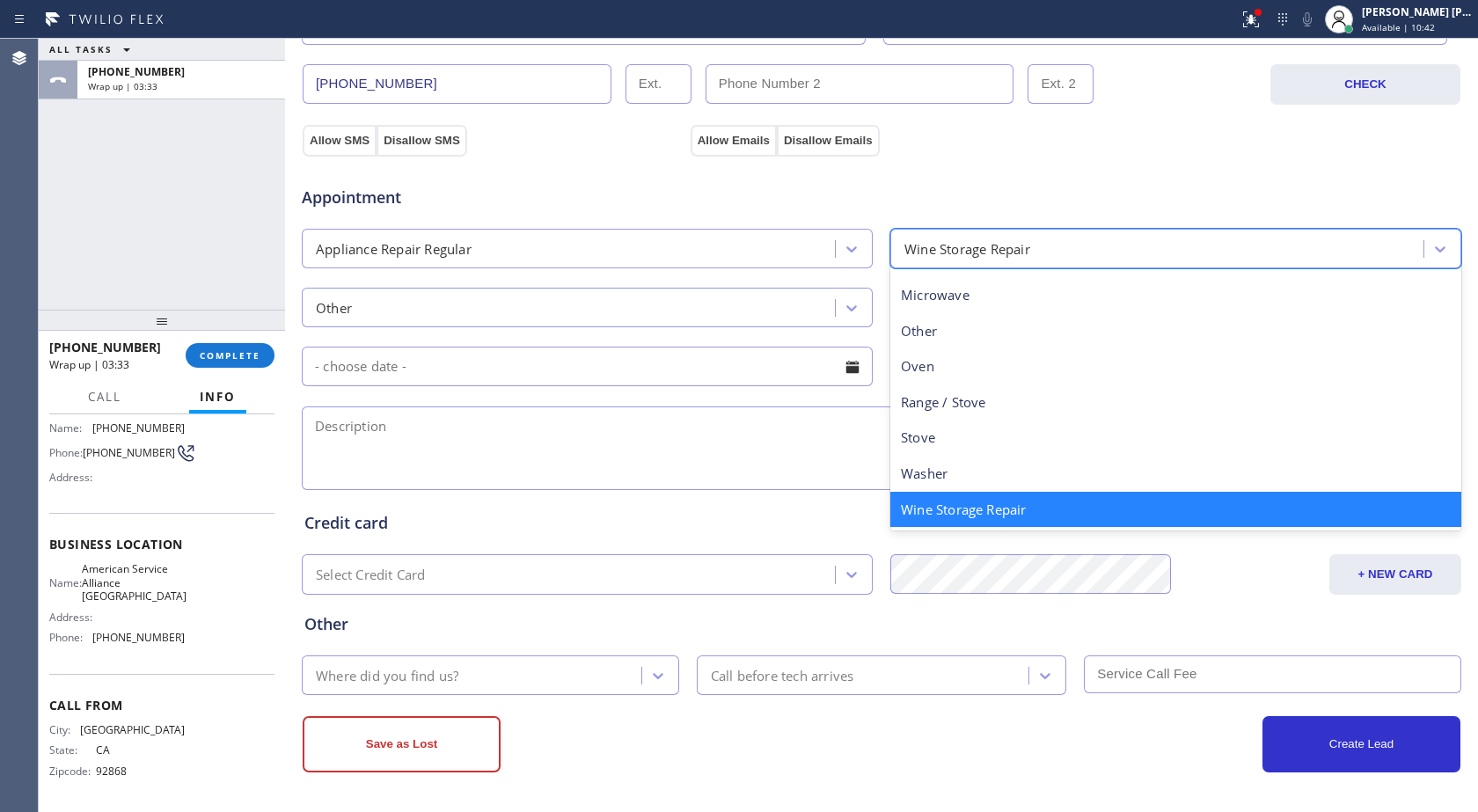
click at [996, 510] on div "Wine Storage Repair" at bounding box center [1176, 509] width 571 height 36
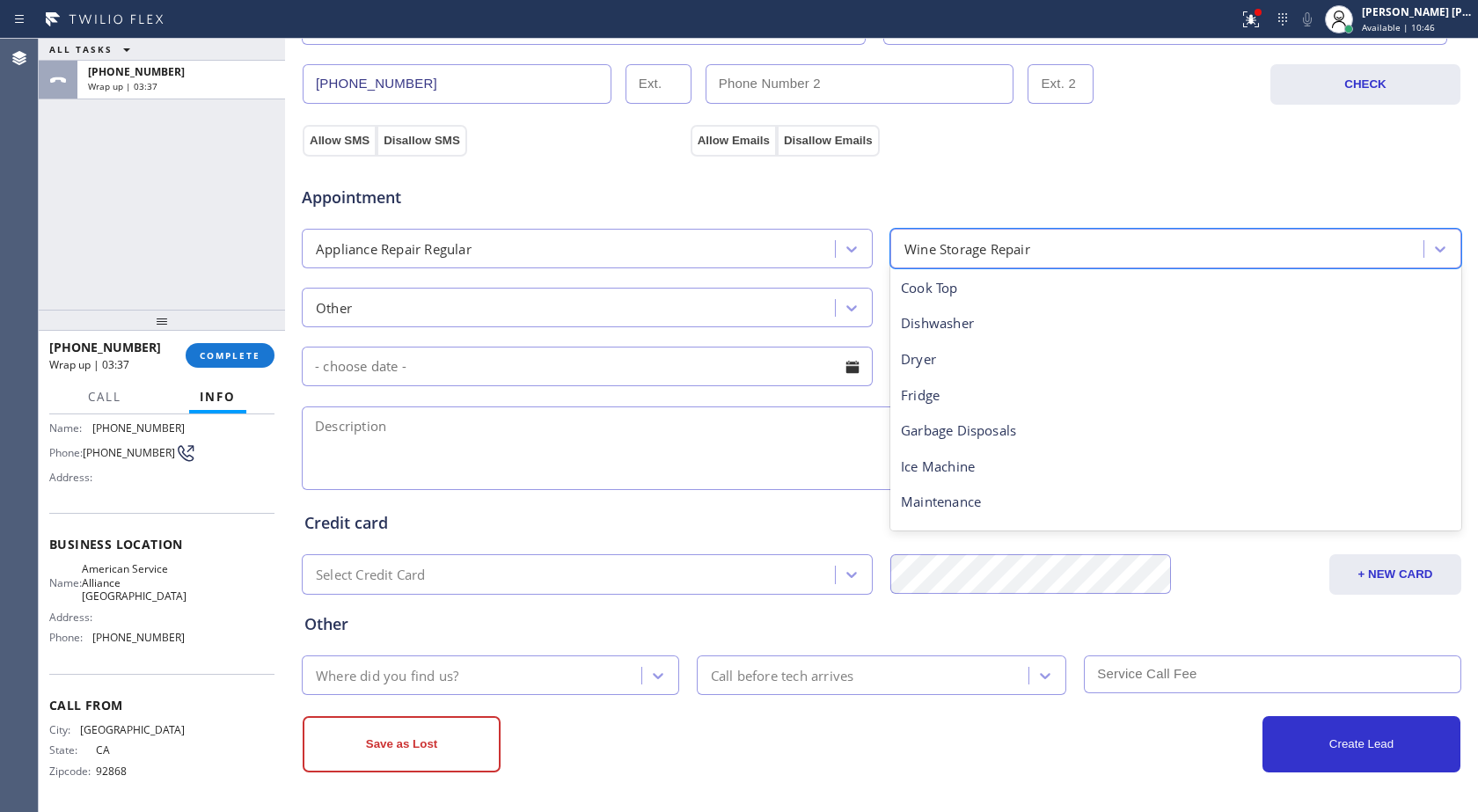
click at [1327, 253] on div "Wine Storage Repair" at bounding box center [1159, 248] width 528 height 31
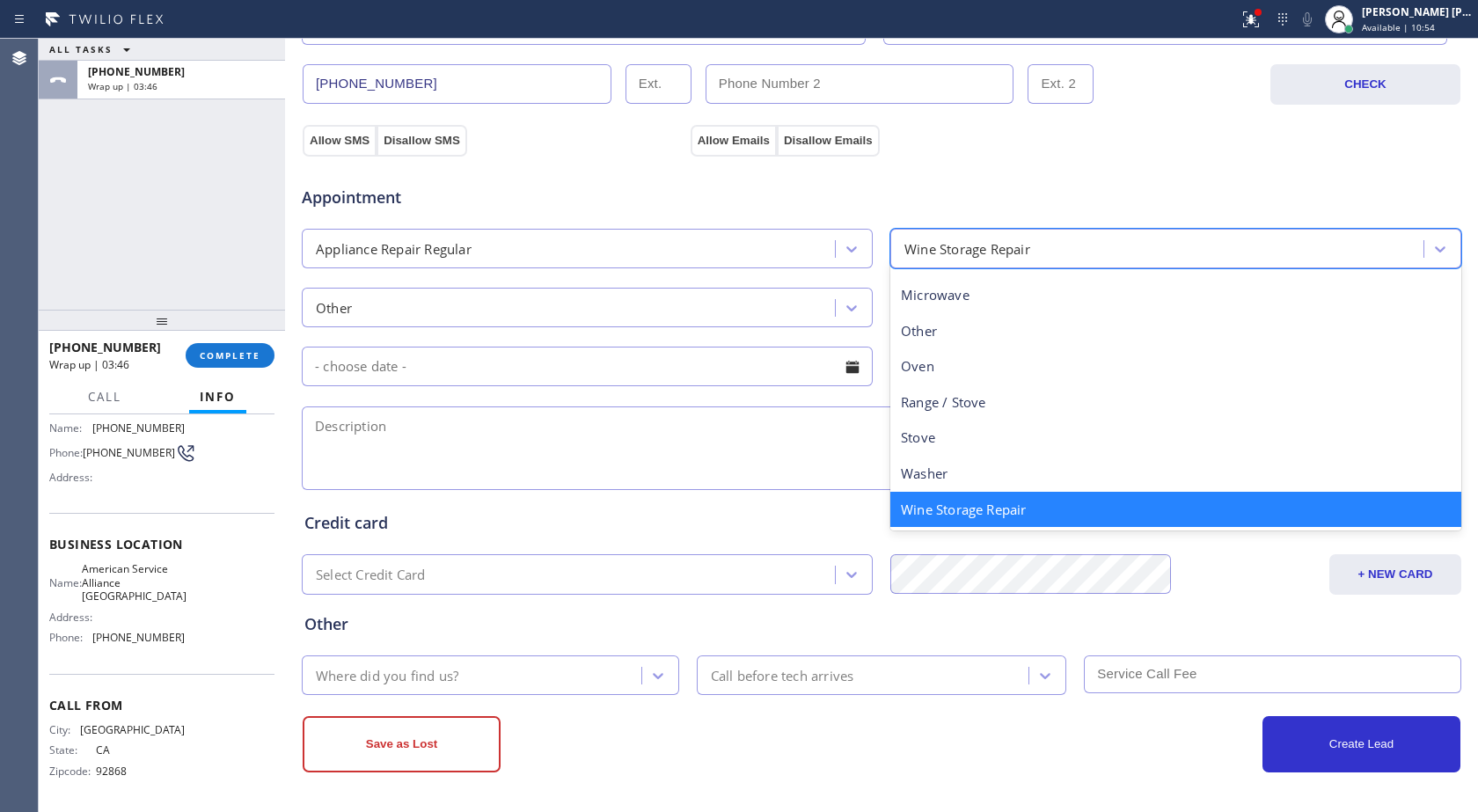
click at [1067, 505] on div "Wine Storage Repair" at bounding box center [1176, 509] width 571 height 36
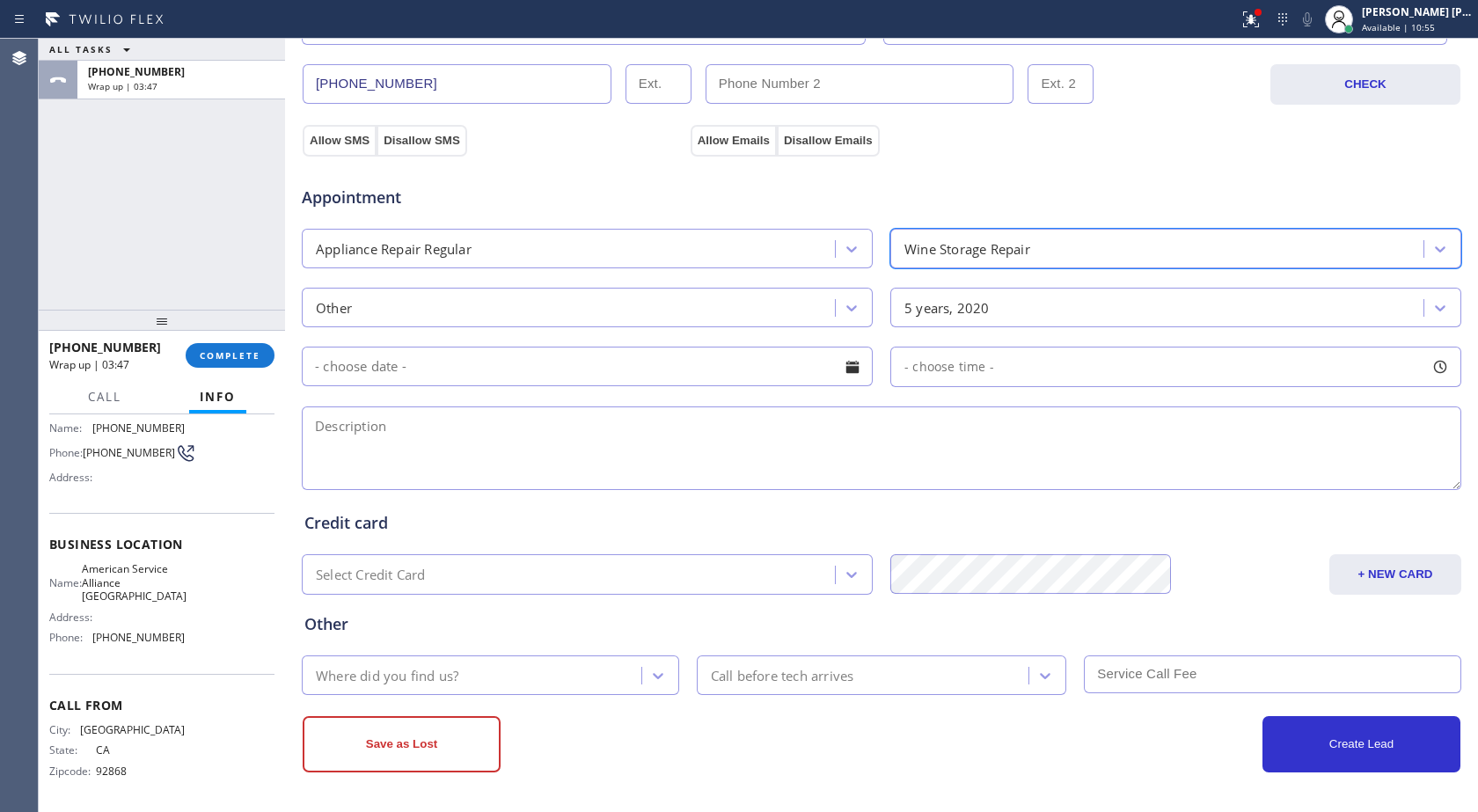
click at [682, 442] on textarea at bounding box center [882, 448] width 1160 height 83
click at [457, 450] on textarea at bounding box center [882, 448] width 1160 height 83
type textarea "w"
click at [308, 428] on textarea "wine cooler isnt working" at bounding box center [882, 448] width 1160 height 83
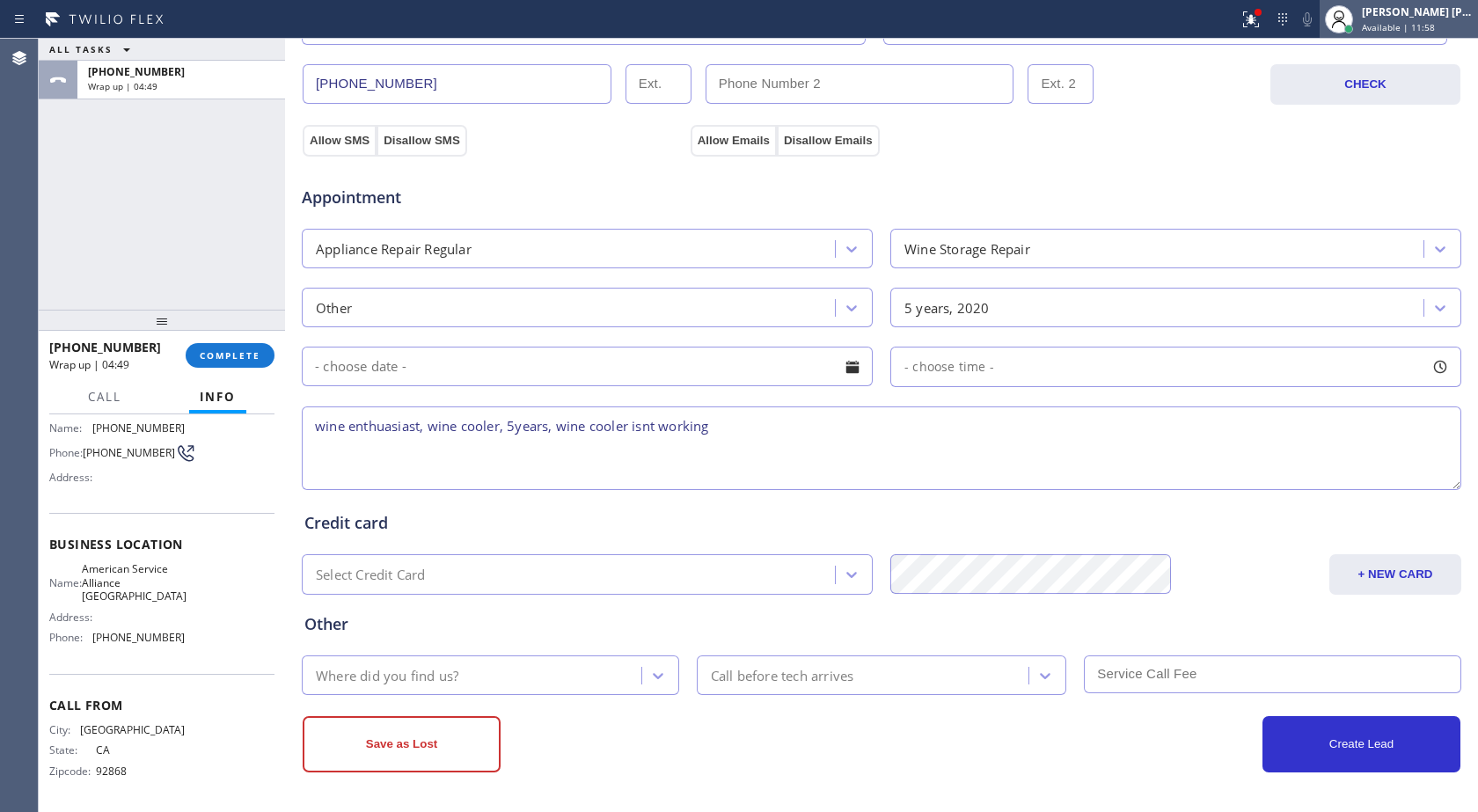
click at [1405, 8] on div "[PERSON_NAME] [PERSON_NAME]" at bounding box center [1417, 12] width 111 height 15
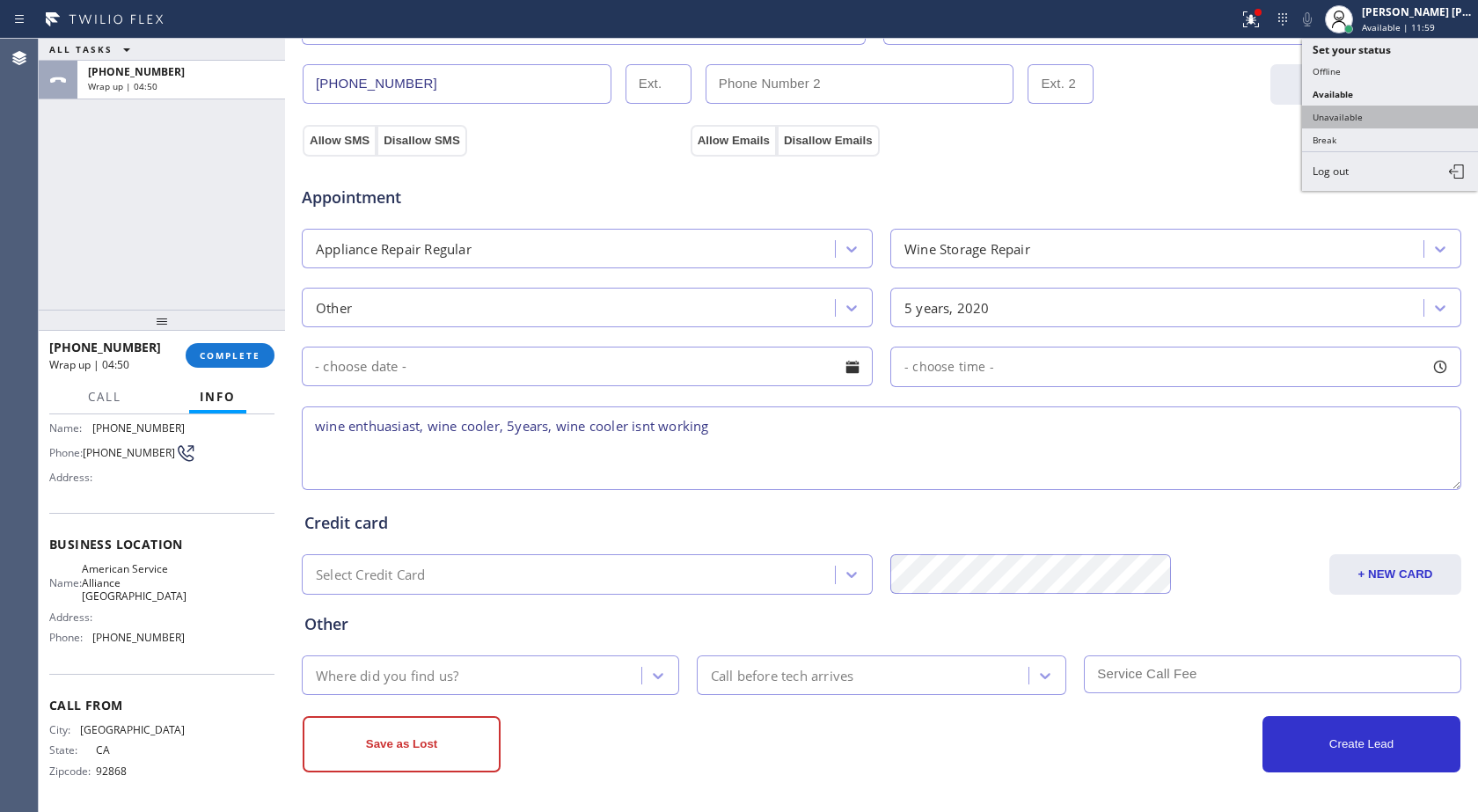
click at [1366, 111] on button "Unavailable" at bounding box center [1390, 117] width 176 height 22
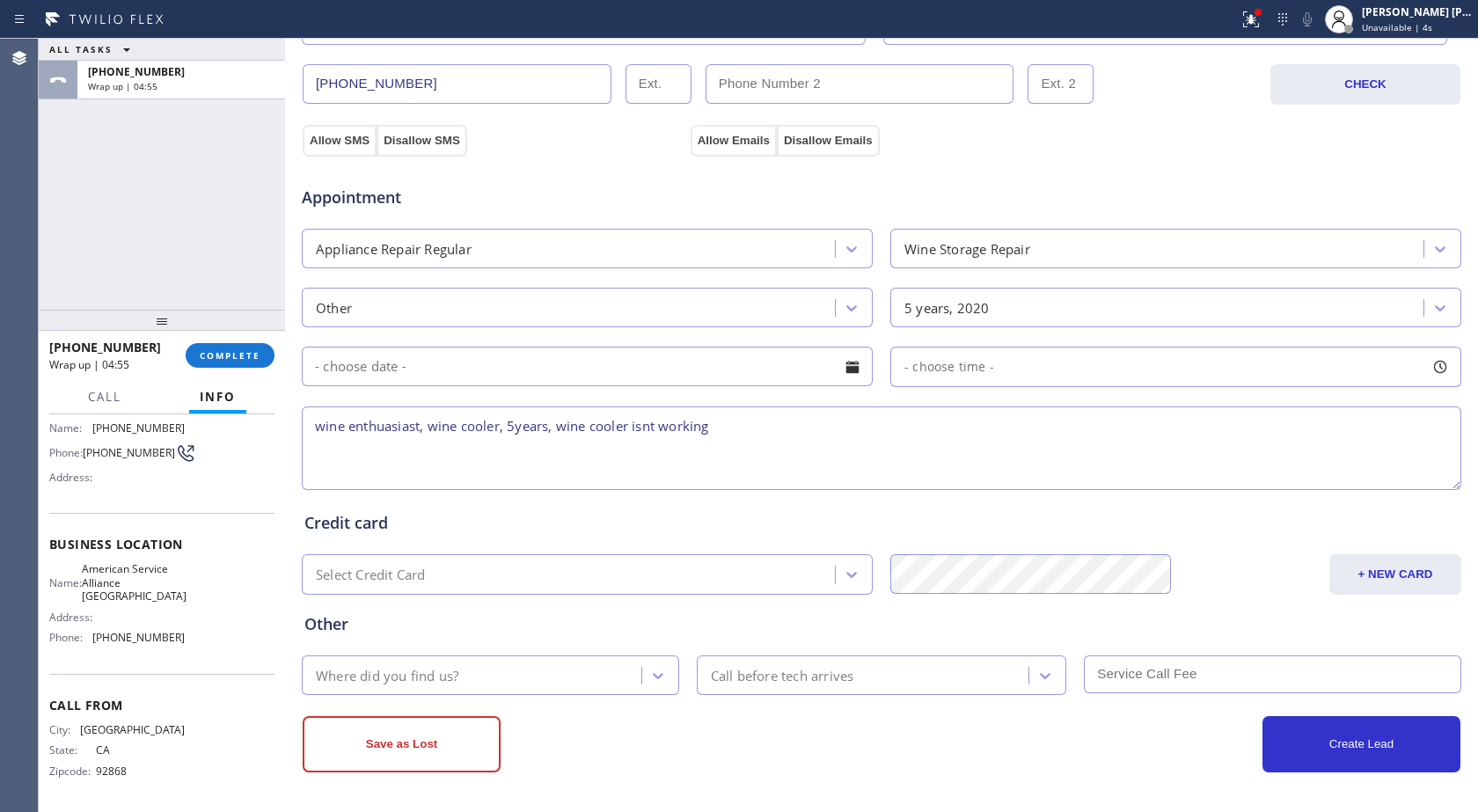
click at [382, 427] on textarea "wine enthuasiast, wine cooler, 5years, wine cooler isnt working" at bounding box center [882, 448] width 1160 height 83
click at [399, 429] on textarea "wine enthuasiast, wine cooler, 5years, wine cooler isnt working" at bounding box center [882, 448] width 1160 height 83
click at [401, 429] on textarea "wine enthuasiast, wine cooler, 5years, wine cooler isnt working" at bounding box center [882, 448] width 1160 height 83
click at [363, 421] on textarea "wine enthuasiast, wine cooler, 5years, wine cooler isnt working" at bounding box center [882, 448] width 1160 height 83
click at [393, 427] on textarea "wine enthuasiast, wine cooler, 5years, wine cooler isnt working" at bounding box center [882, 448] width 1160 height 83
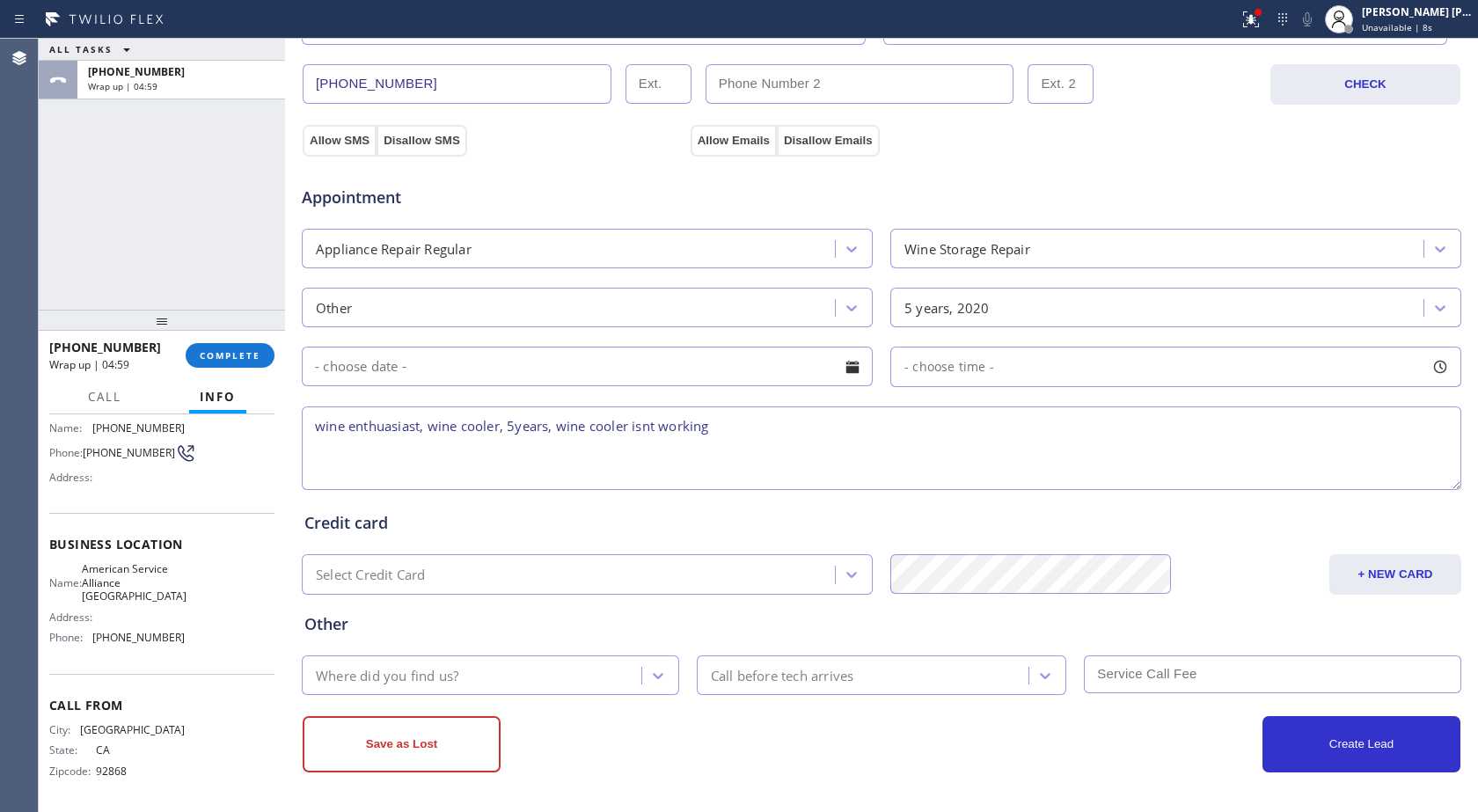
click at [387, 430] on textarea "wine enthuasiast, wine cooler, 5years, wine cooler isnt working" at bounding box center [882, 448] width 1160 height 83
click at [627, 430] on textarea "wine enthusiast, wine cooler, 5years, wine cooler isnt working" at bounding box center [882, 448] width 1160 height 83
click at [762, 426] on textarea "wine enthusiast, wine cooler, 5years, wine cooler isnt working" at bounding box center [882, 448] width 1160 height 83
click at [634, 427] on textarea "wine enthusiast, wine cooler, 5years, wine cooler isnt working" at bounding box center [882, 448] width 1160 height 83
click at [642, 427] on textarea "wine enthusiast, wine cooler, 5years, wine cooler isnt working" at bounding box center [882, 448] width 1160 height 83
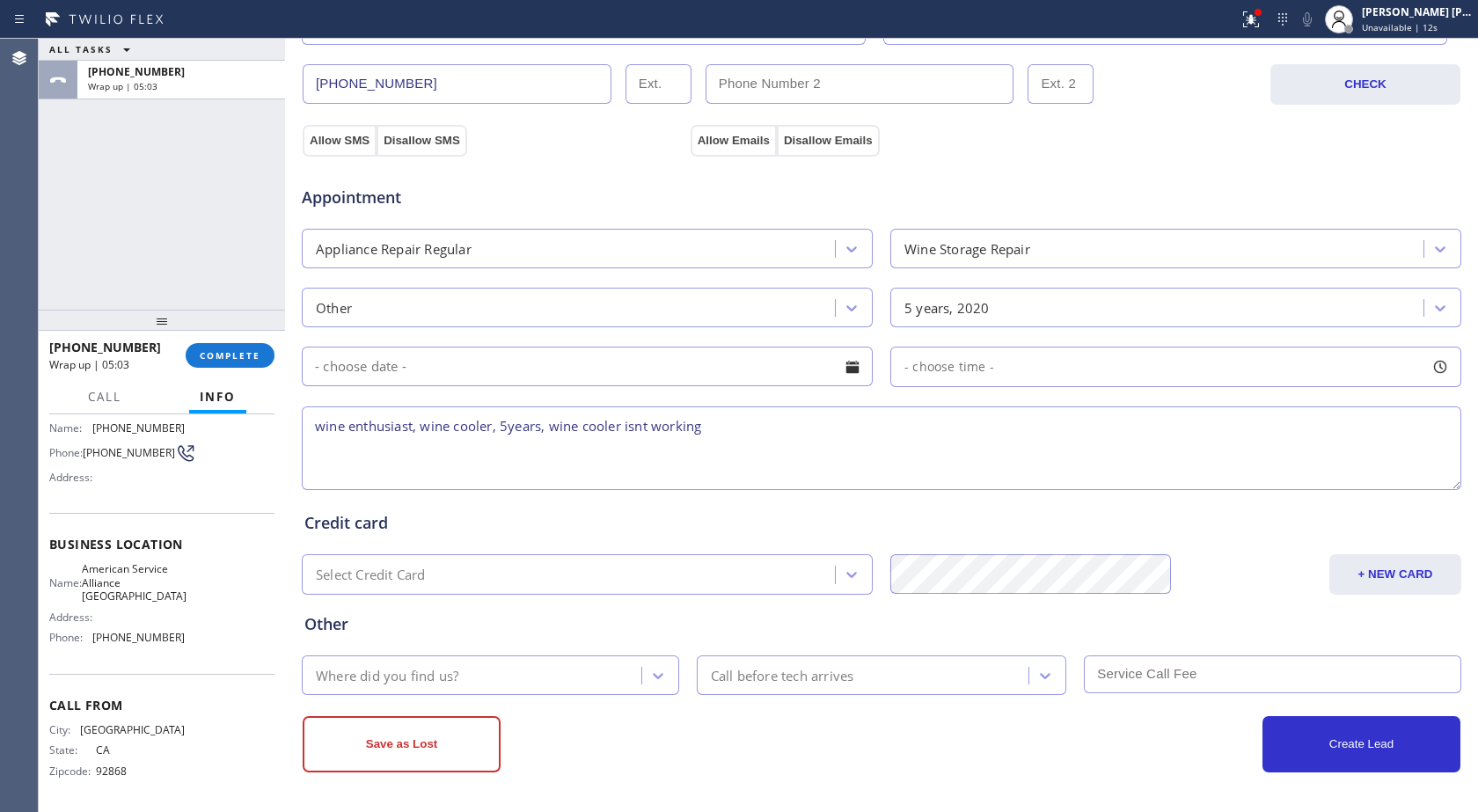
click at [716, 425] on textarea "wine enthusiast, wine cooler, 5years, wine cooler isnt working" at bounding box center [882, 448] width 1160 height 83
type textarea "wine enthusiast, wine cooler, 5years, wine cooler isnt working"
click at [641, 691] on div "Where did you find us?" at bounding box center [491, 675] width 378 height 39
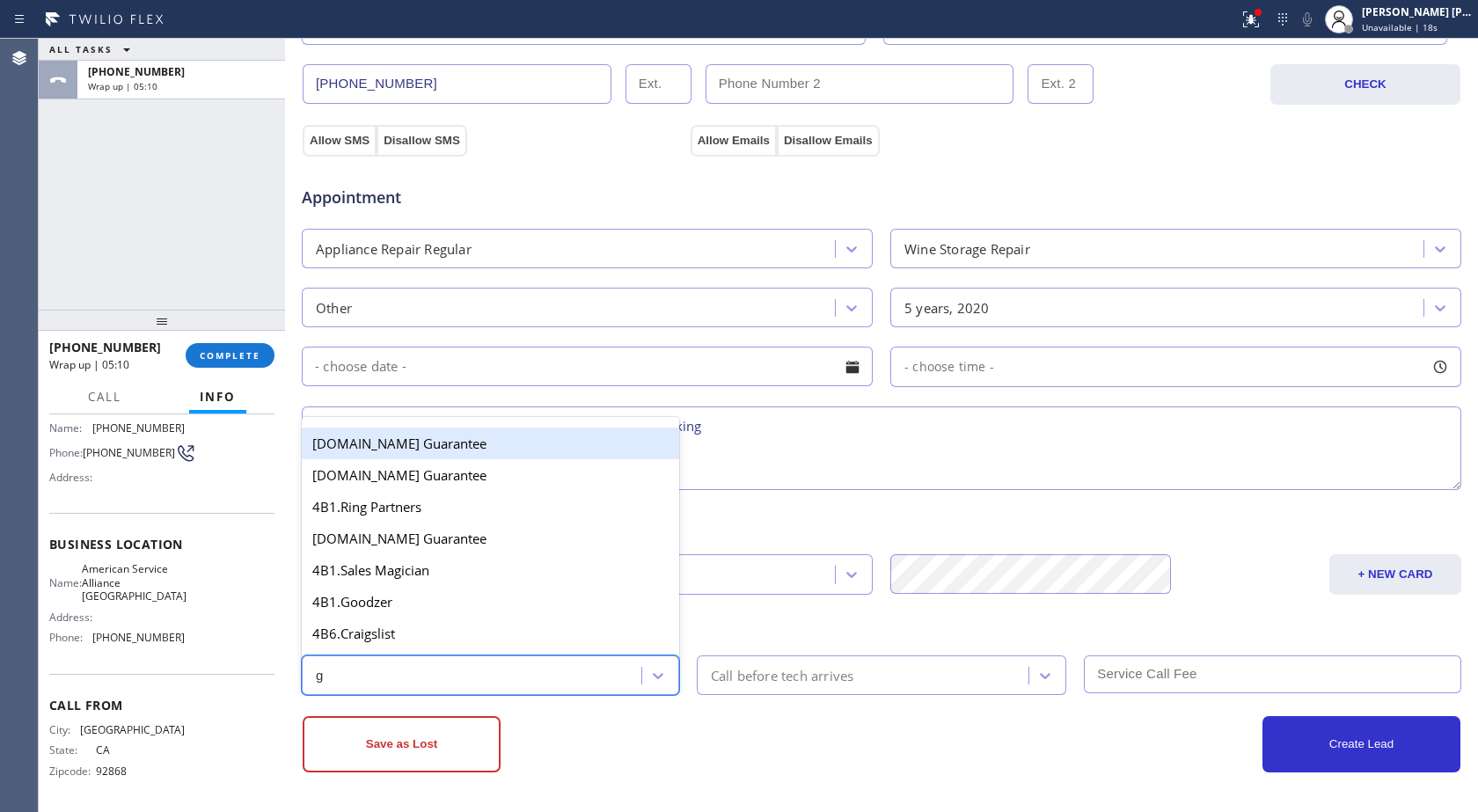
type input "g"
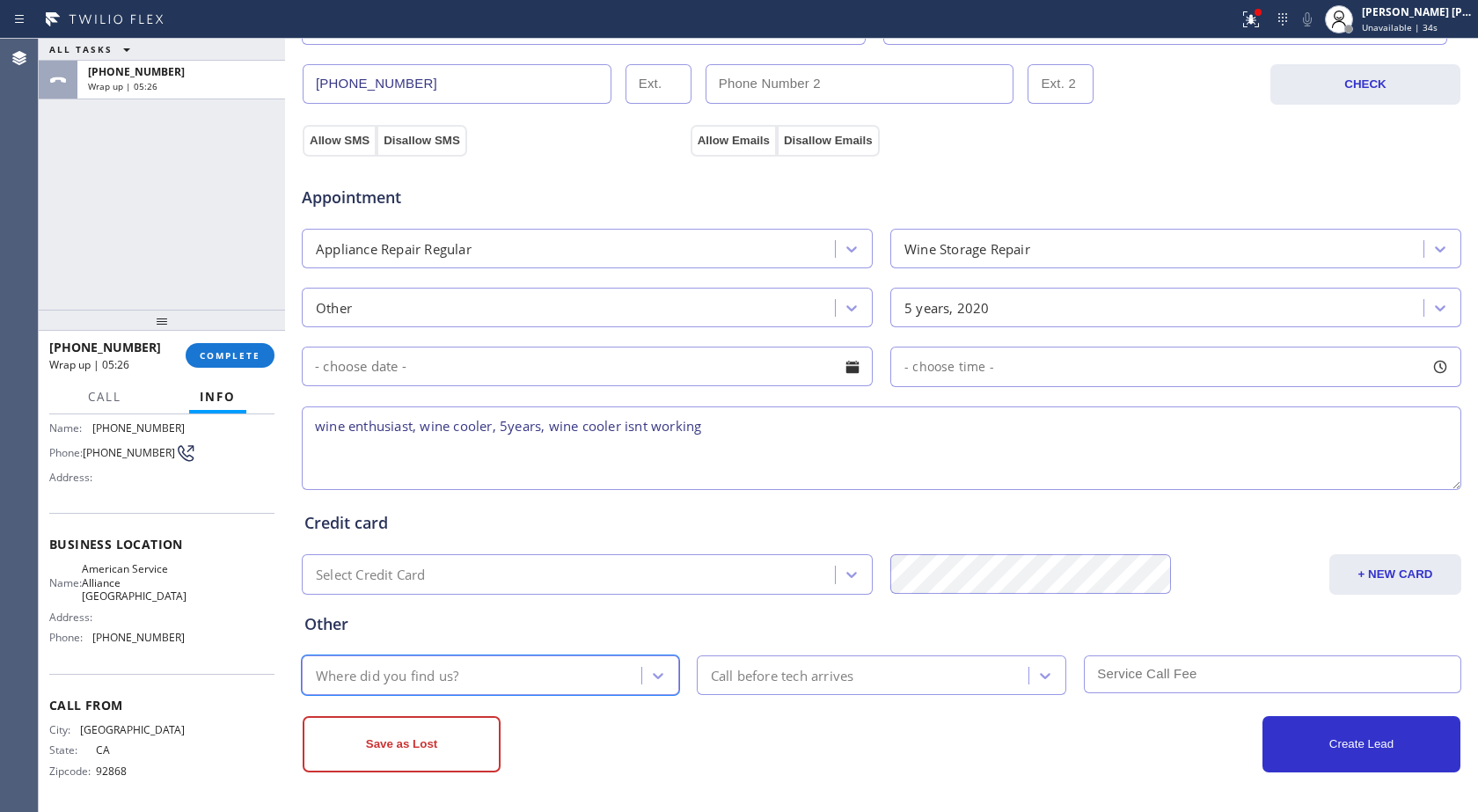
click at [719, 427] on textarea "wine enthusiast, wine cooler, 5years, wine cooler isnt working" at bounding box center [882, 448] width 1160 height 83
paste textarea "Indio, CA 92203"
type textarea "wine enthusiast, wine cooler, 5years, wine cooler isnt working, Indio, CA 92203…"
click at [888, 681] on div "Call before tech arrives" at bounding box center [866, 675] width 327 height 31
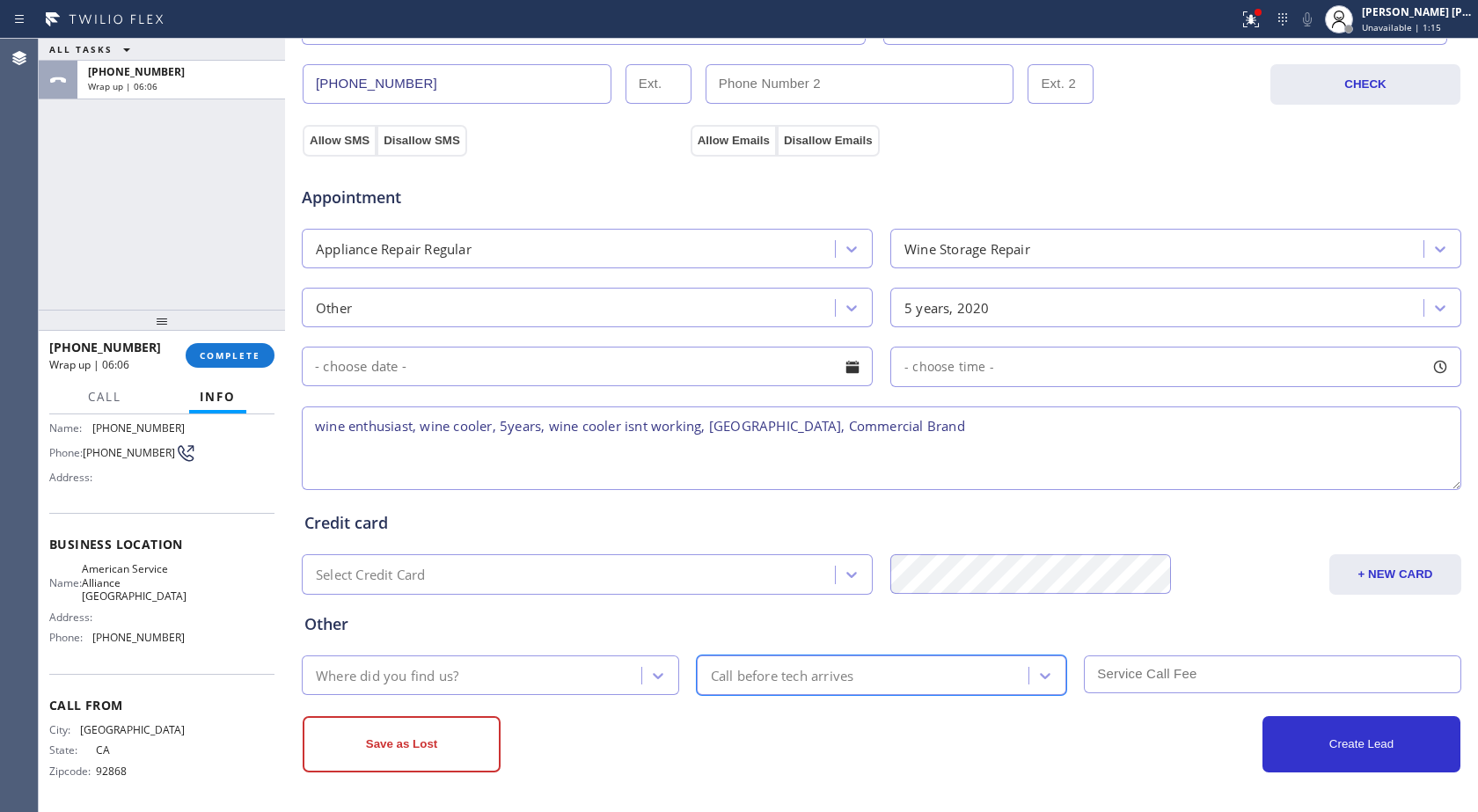
click at [888, 681] on div "Call before tech arrives" at bounding box center [866, 675] width 327 height 31
click at [532, 663] on div "Where did you find us?" at bounding box center [475, 675] width 335 height 31
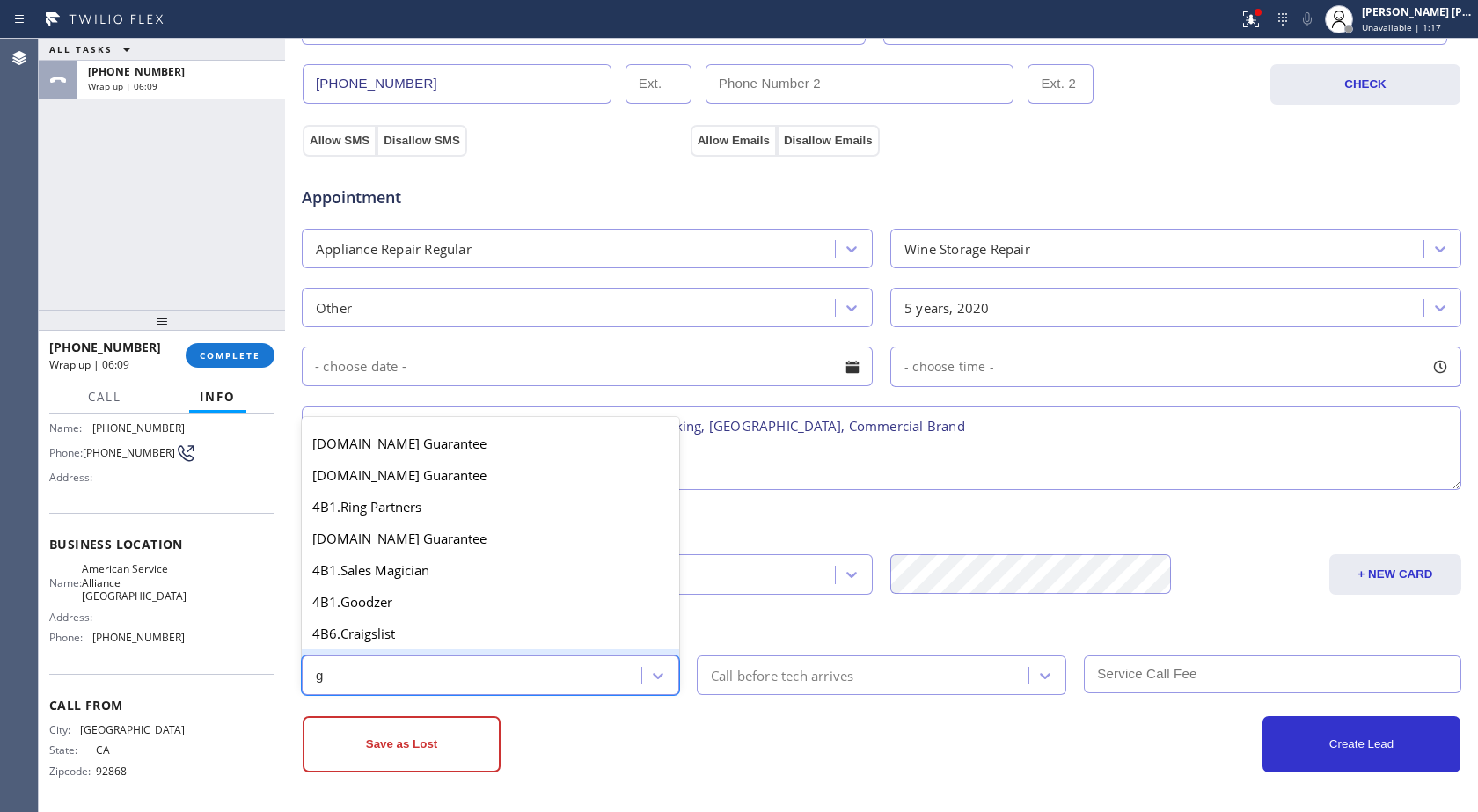
type input "go"
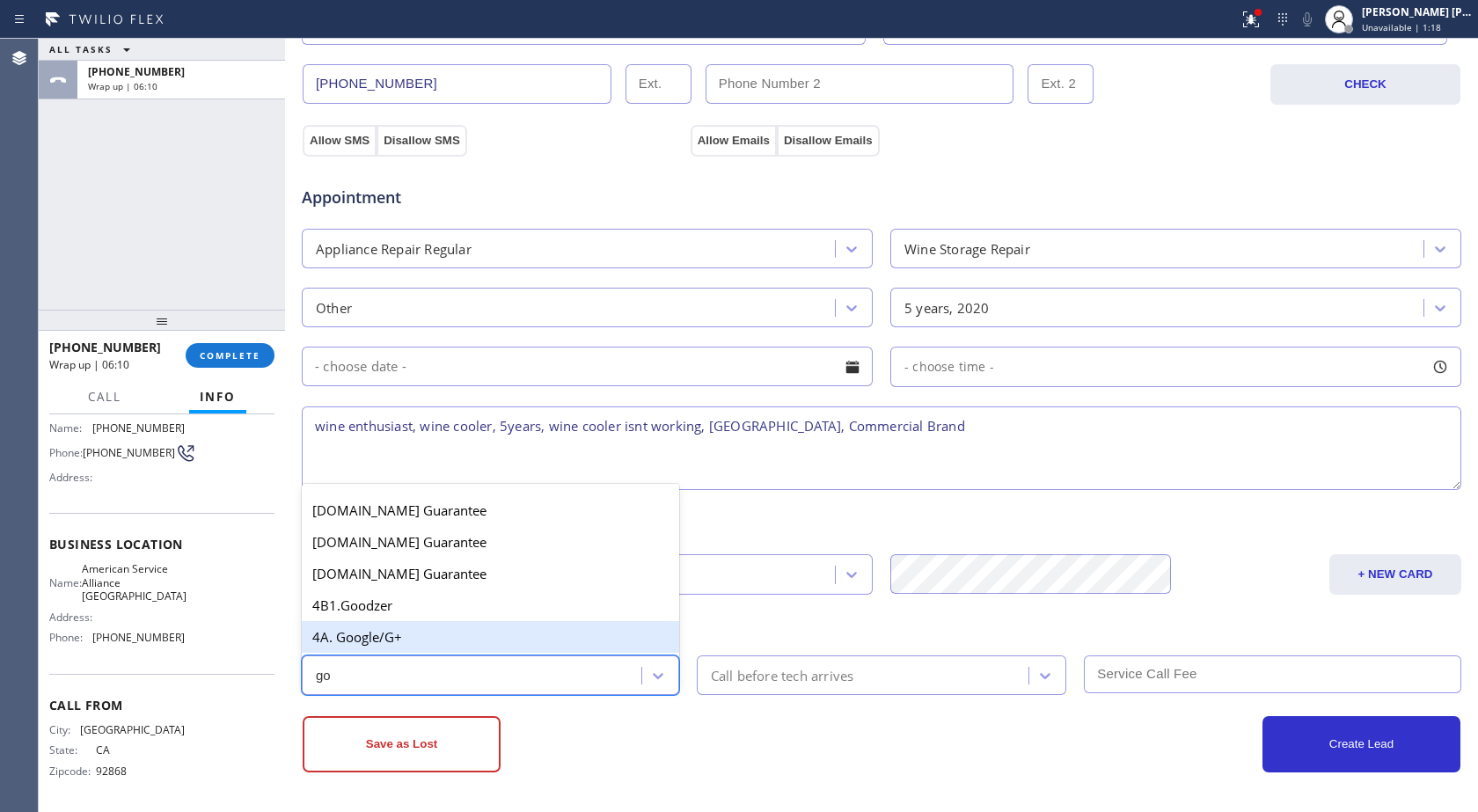
click at [406, 626] on div "4A. Google/G+" at bounding box center [491, 637] width 378 height 32
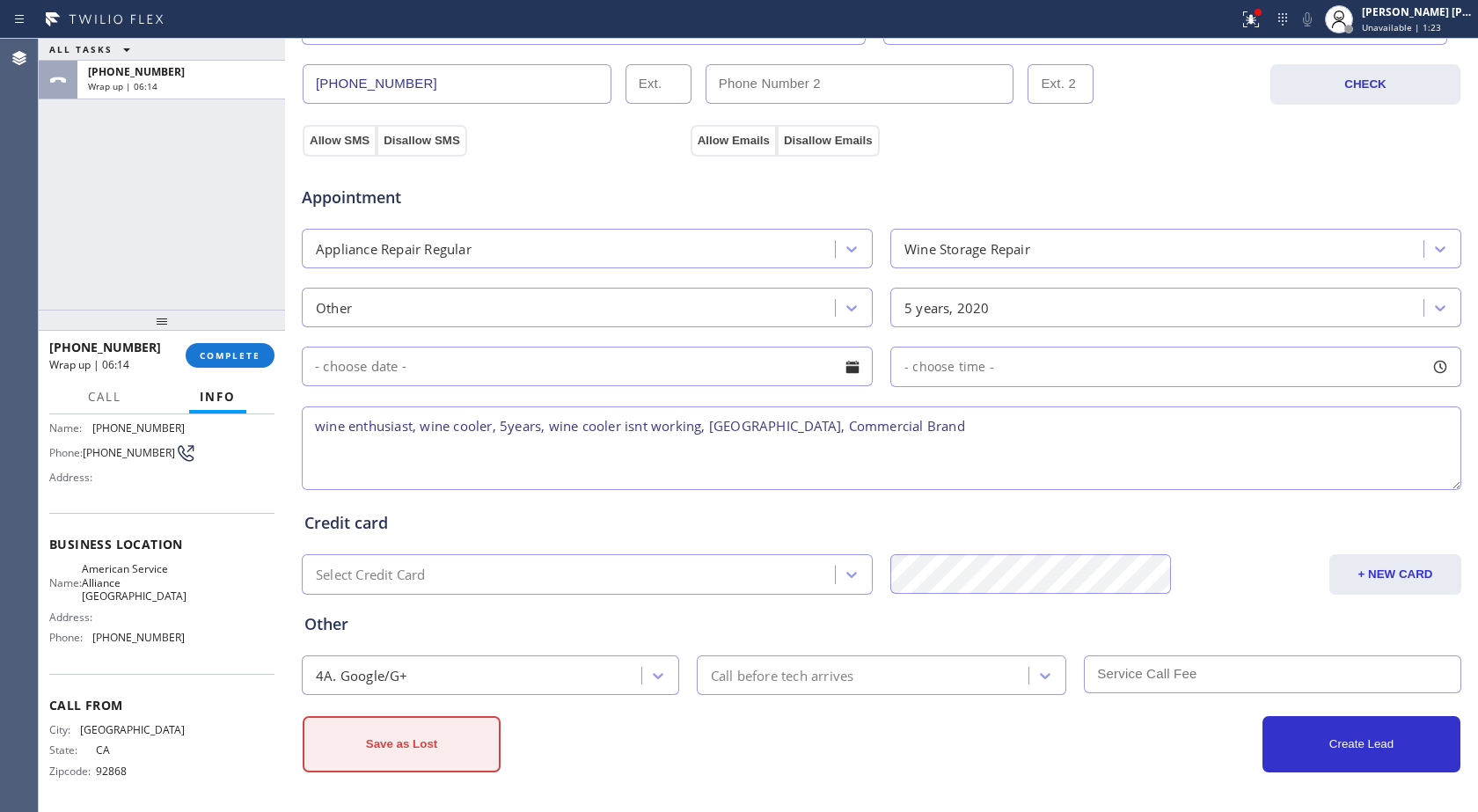
click at [440, 755] on button "Save as Lost" at bounding box center [402, 744] width 198 height 56
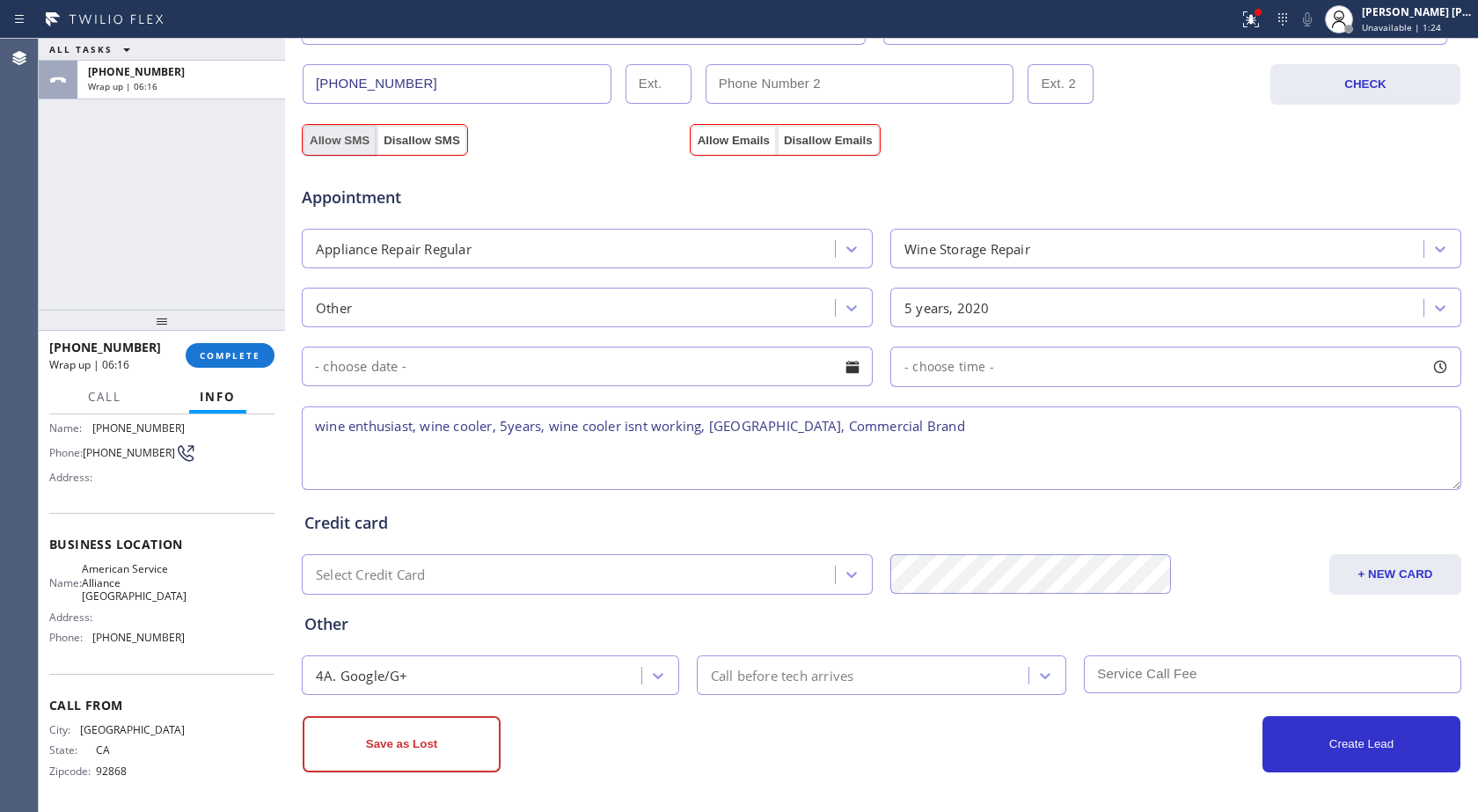
click at [347, 144] on button "Allow SMS" at bounding box center [339, 141] width 74 height 32
click at [719, 143] on button "Allow Emails" at bounding box center [734, 141] width 86 height 32
click at [401, 762] on button "Save as Lost" at bounding box center [402, 744] width 198 height 56
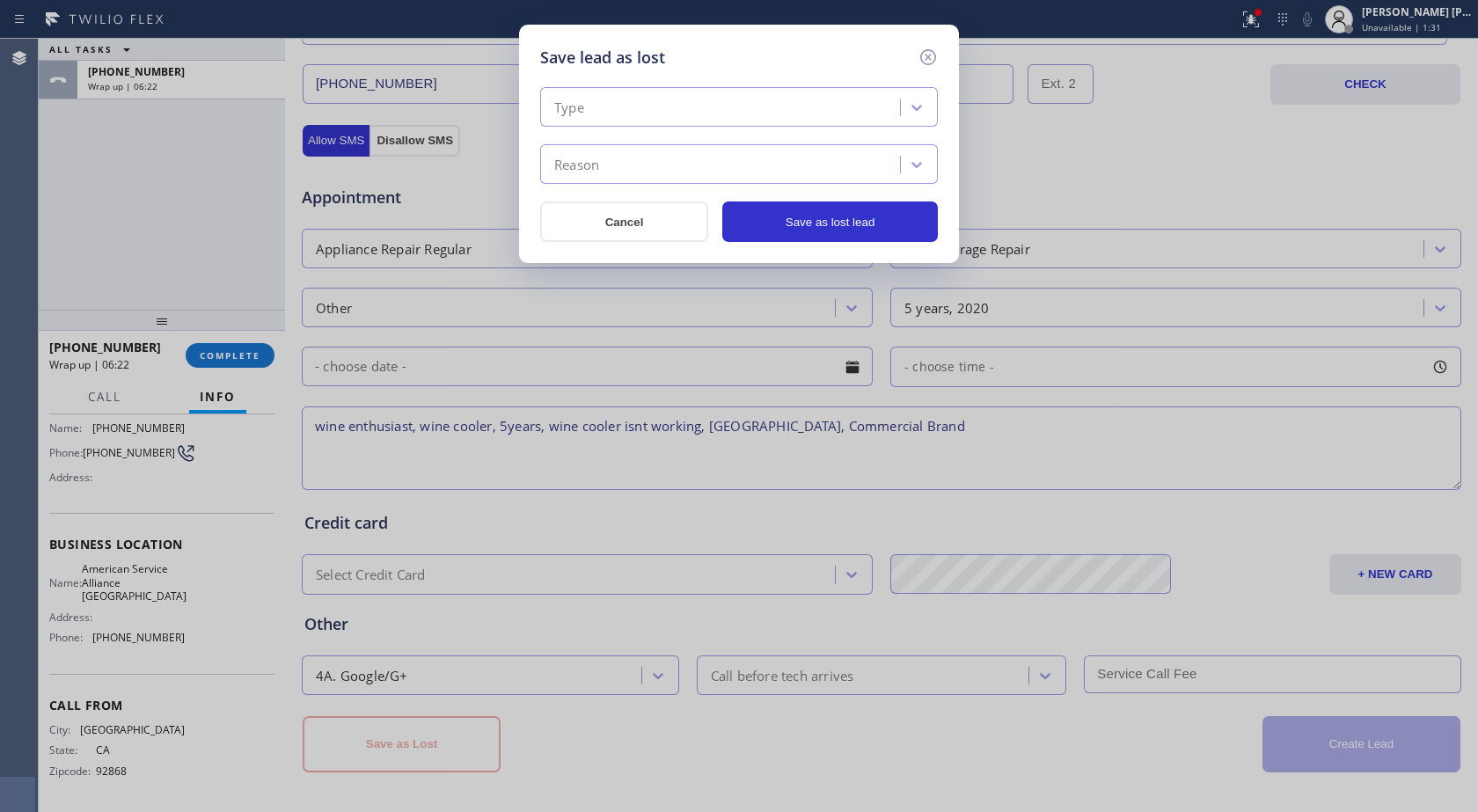
click at [782, 107] on div "Type" at bounding box center [723, 107] width 354 height 31
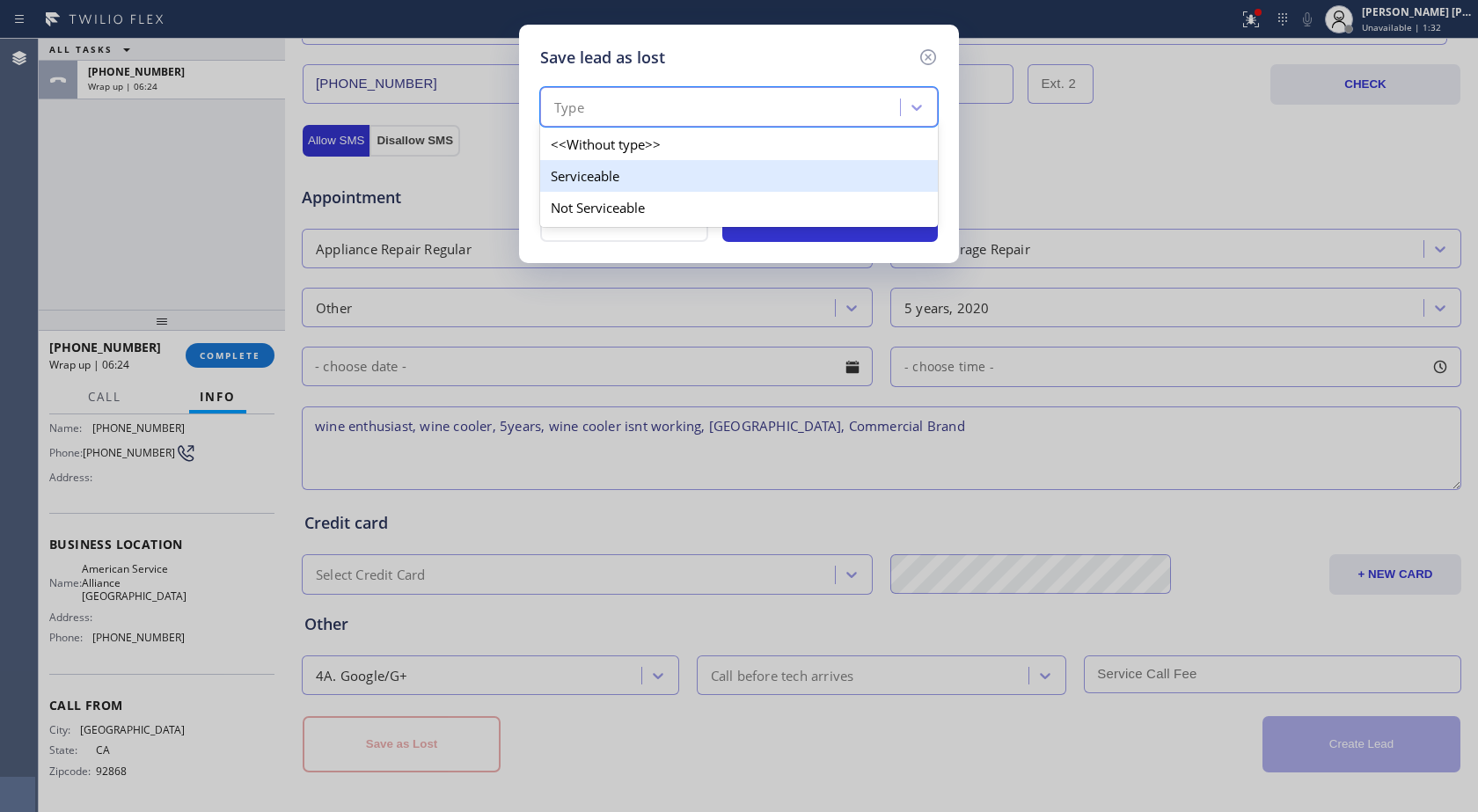
click at [696, 178] on div "Serviceable" at bounding box center [739, 176] width 397 height 32
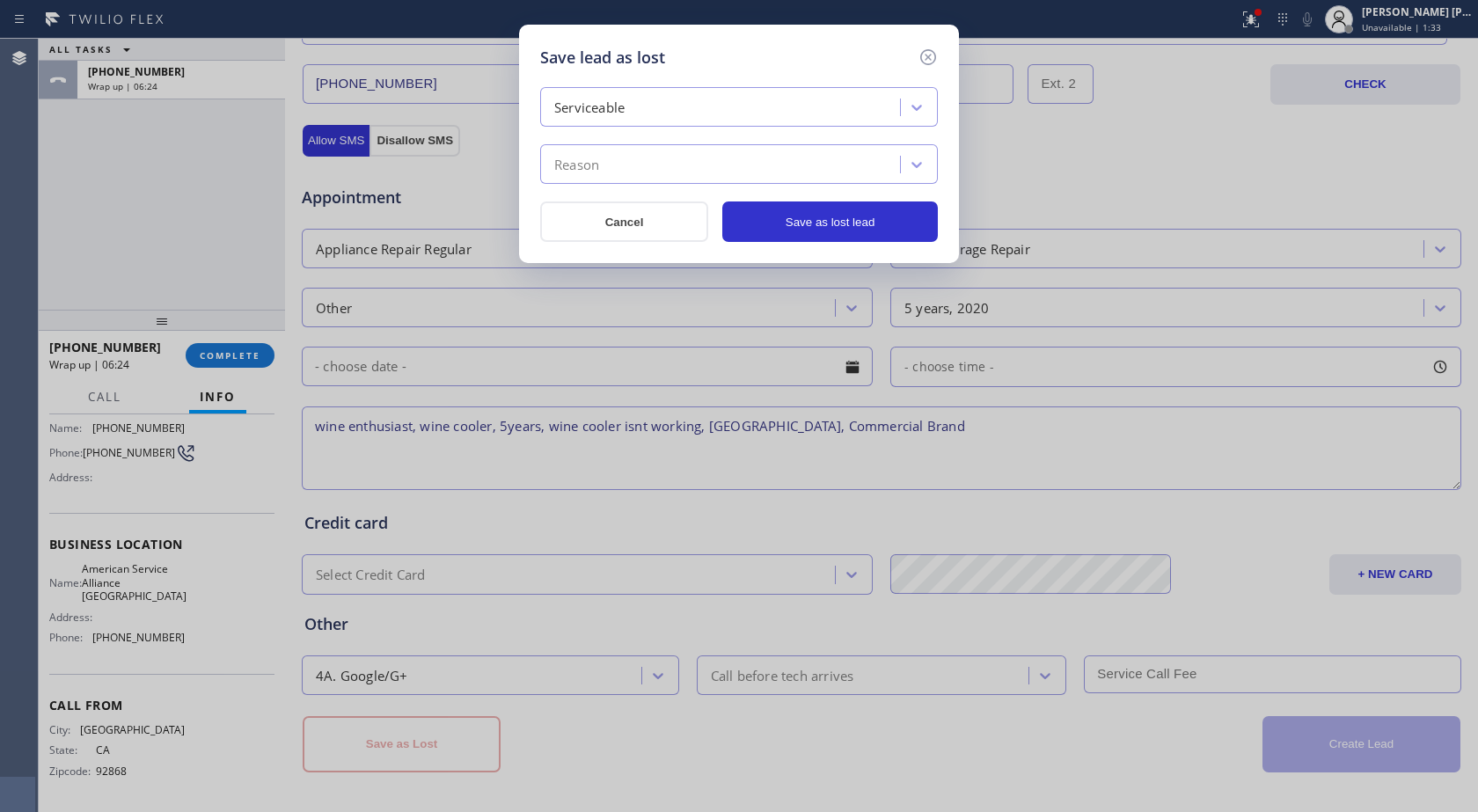
click at [690, 157] on div "Reason" at bounding box center [723, 164] width 354 height 31
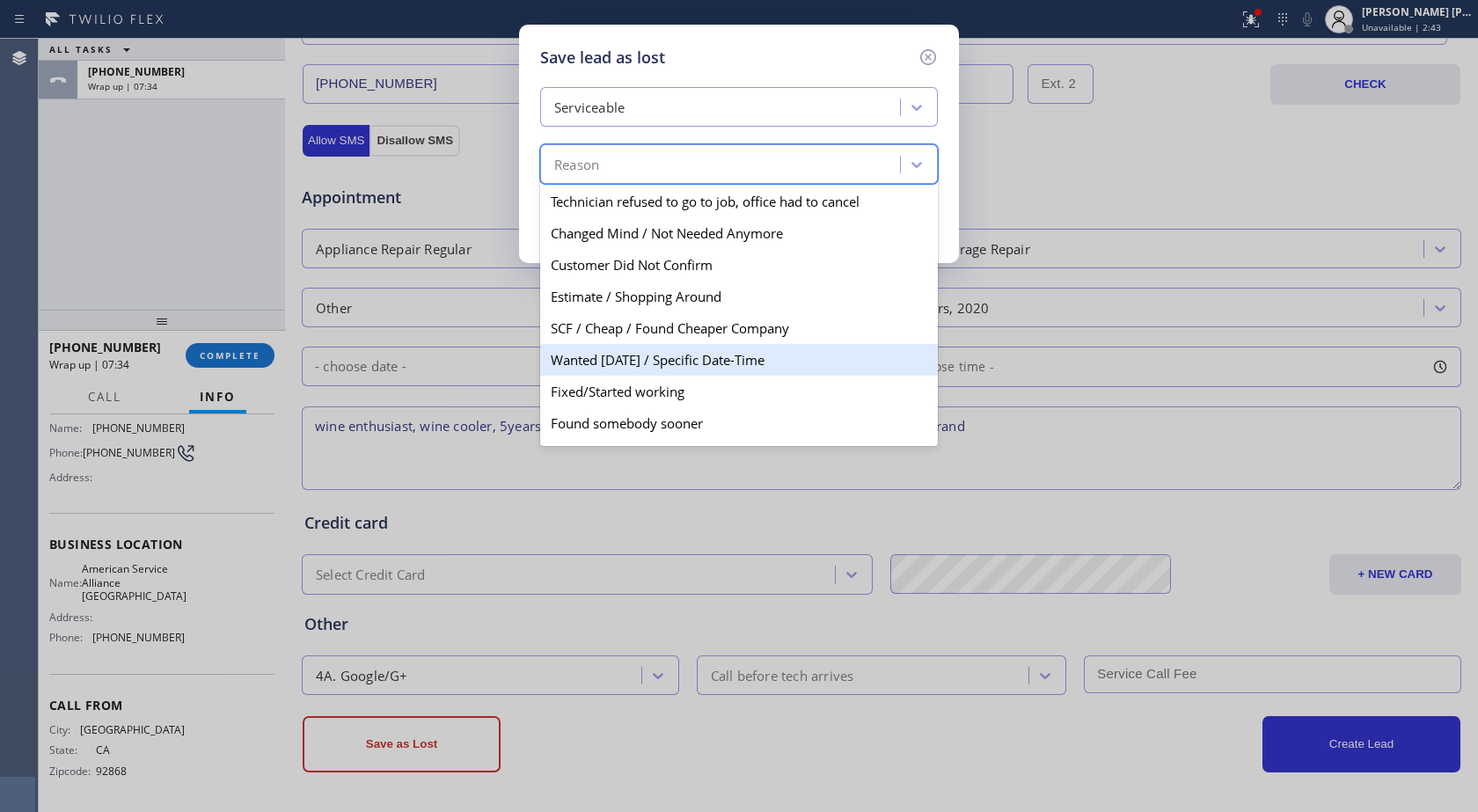
scroll to position [92, 0]
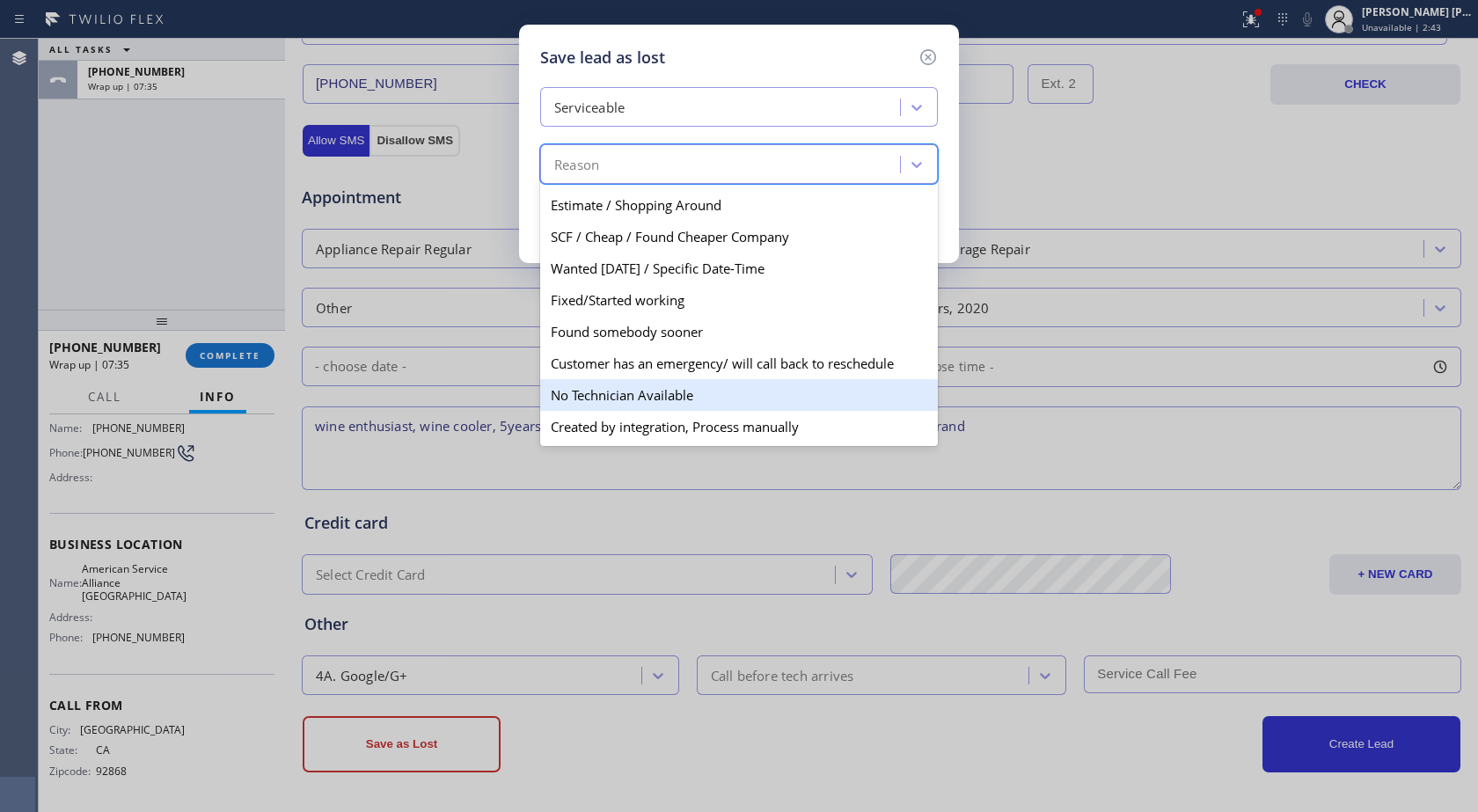
click at [654, 406] on div "No Technician Available" at bounding box center [739, 395] width 397 height 32
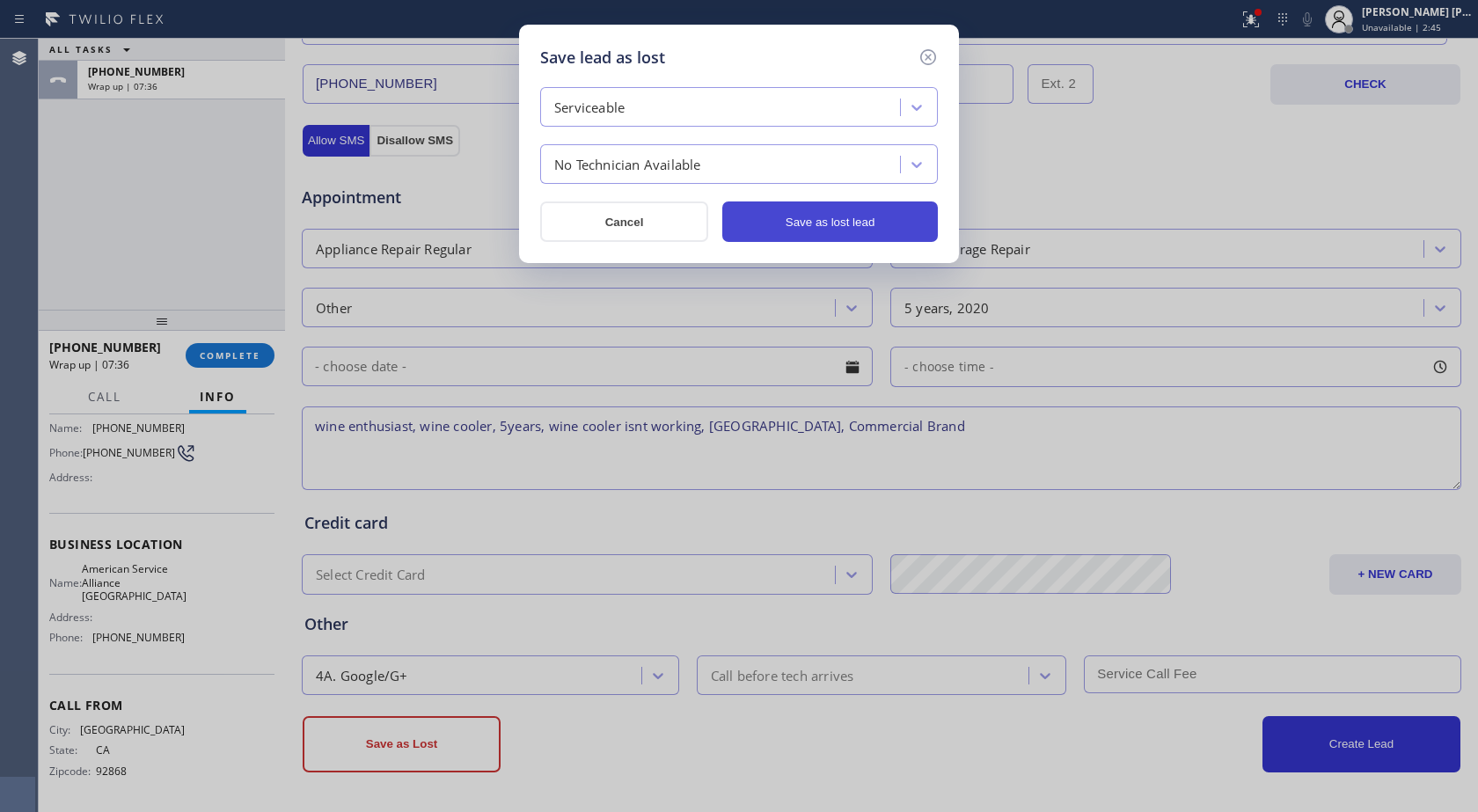
click at [895, 212] on button "Save as lost lead" at bounding box center [830, 221] width 216 height 40
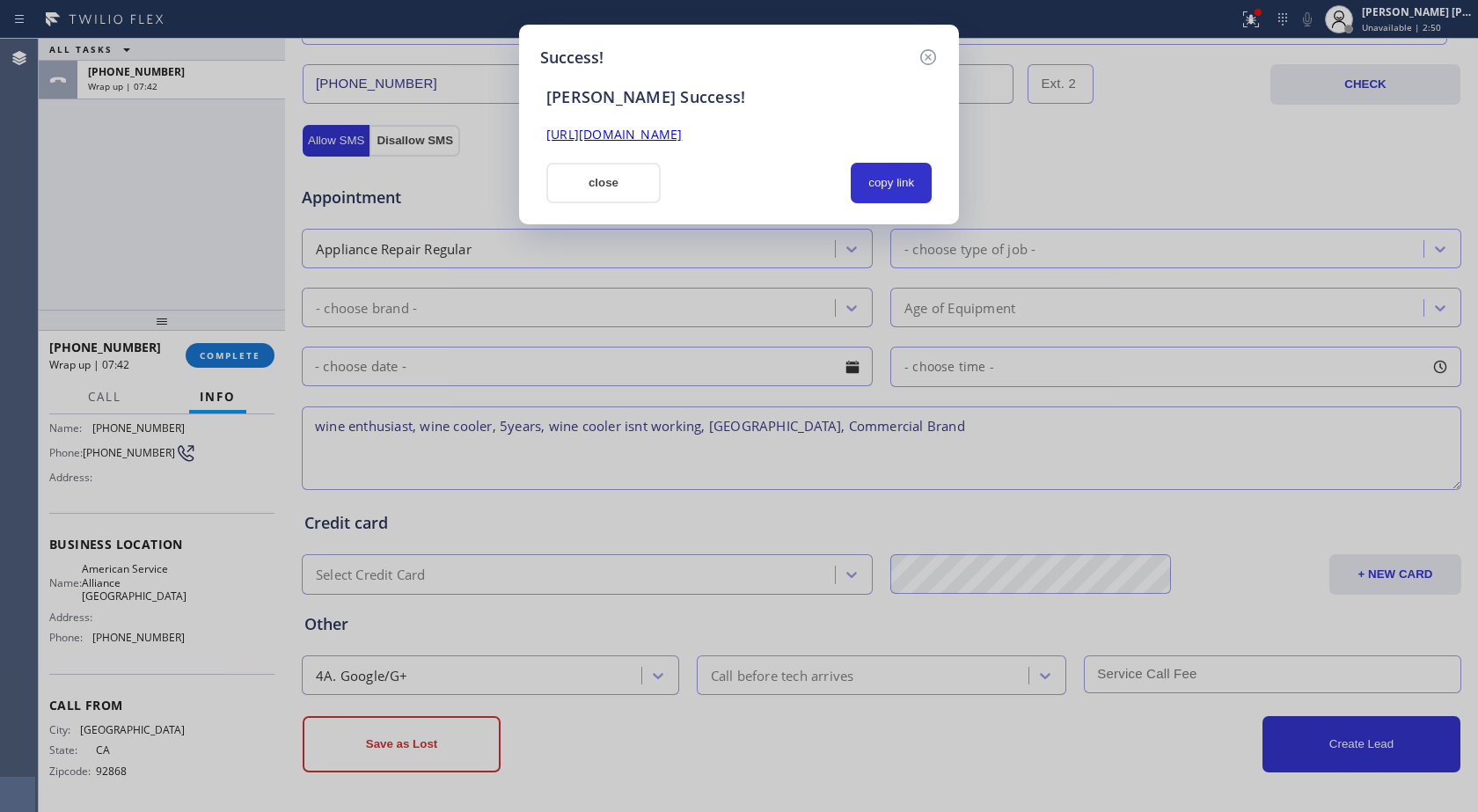
click at [667, 132] on link "https://erp.apollosoft.co/customer/764461#portlet_lead" at bounding box center [614, 135] width 136 height 17
click at [619, 193] on button "close" at bounding box center [604, 182] width 114 height 40
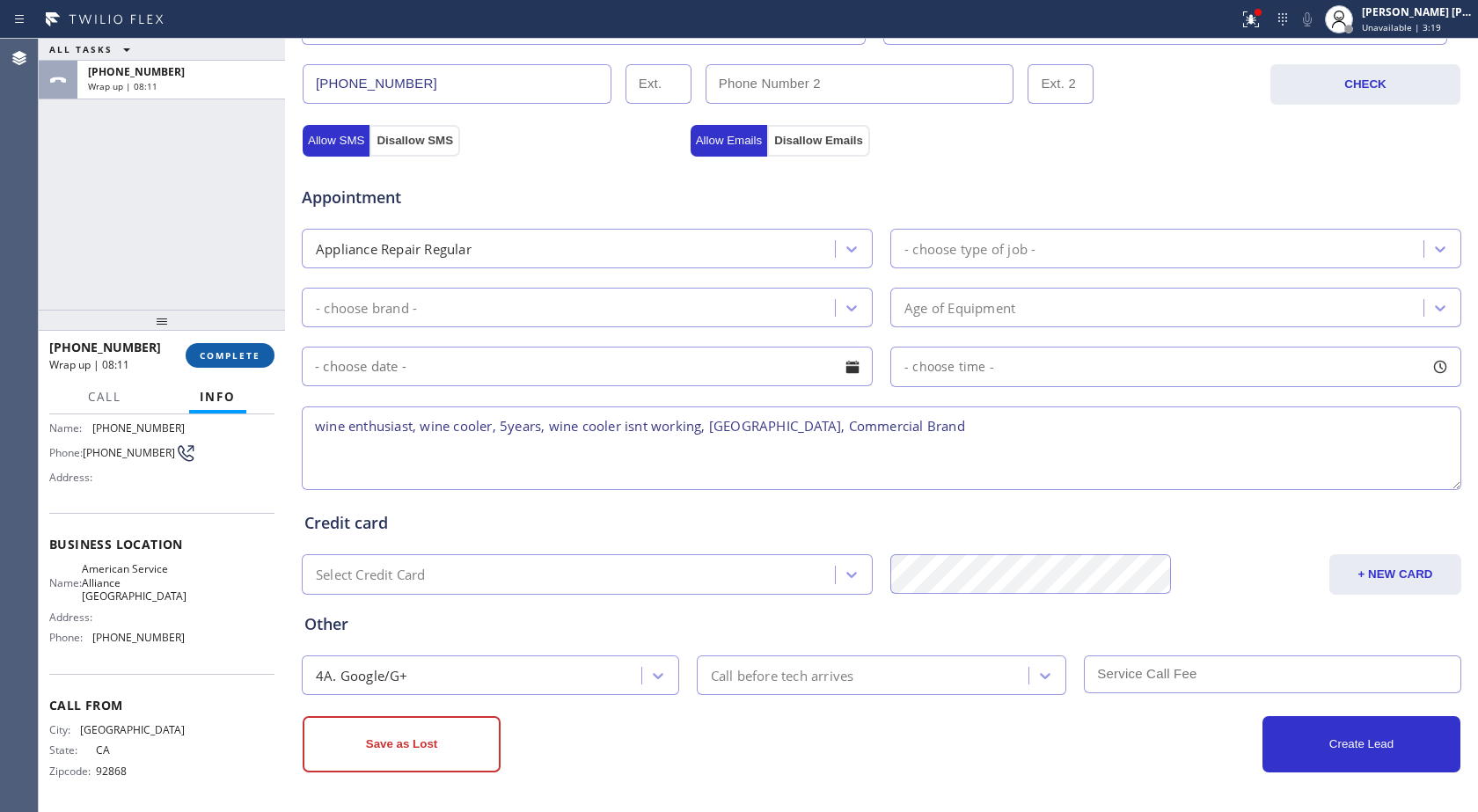
click at [257, 356] on span "COMPLETE" at bounding box center [230, 355] width 61 height 12
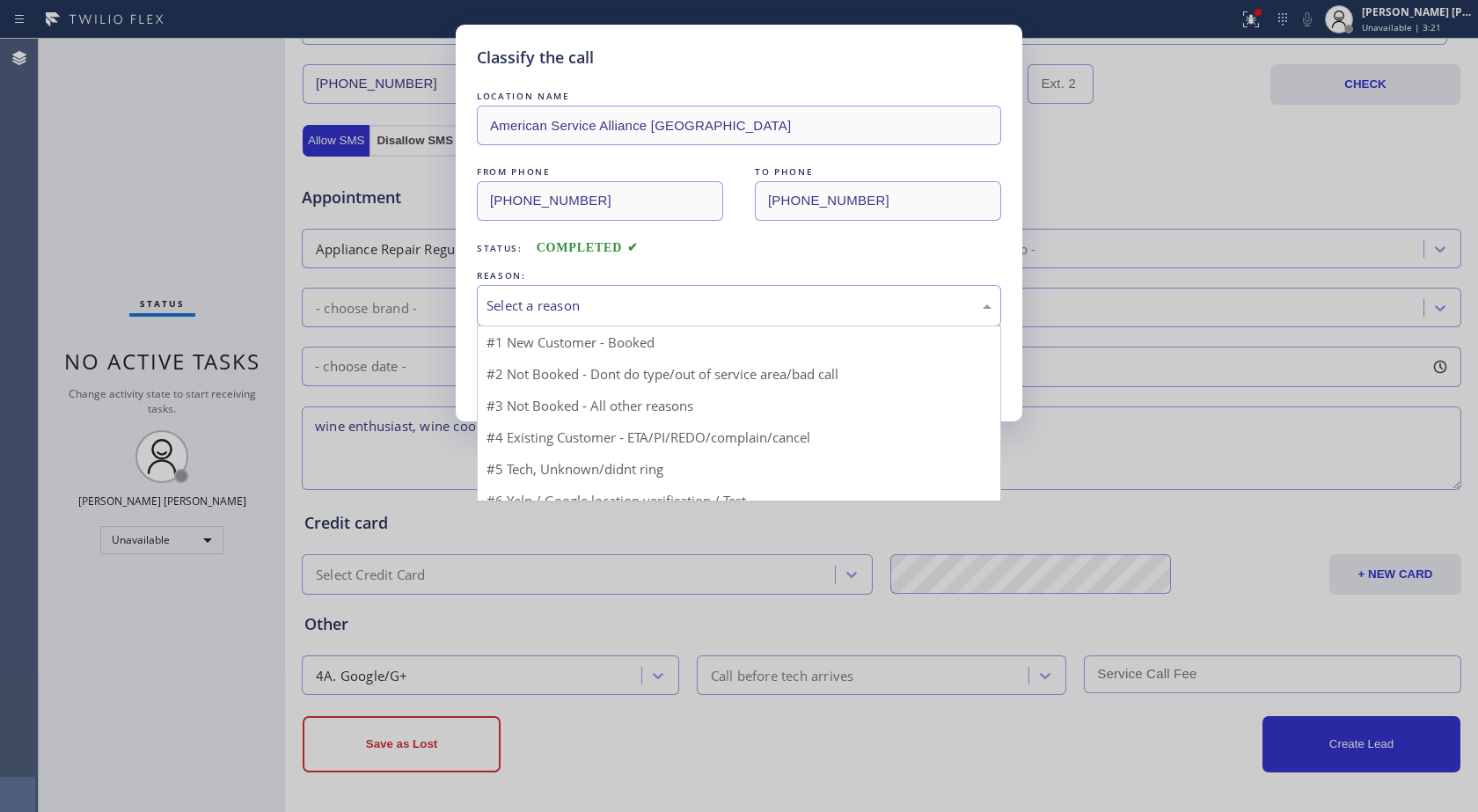
click at [663, 291] on div "Select a reason" at bounding box center [739, 306] width 524 height 41
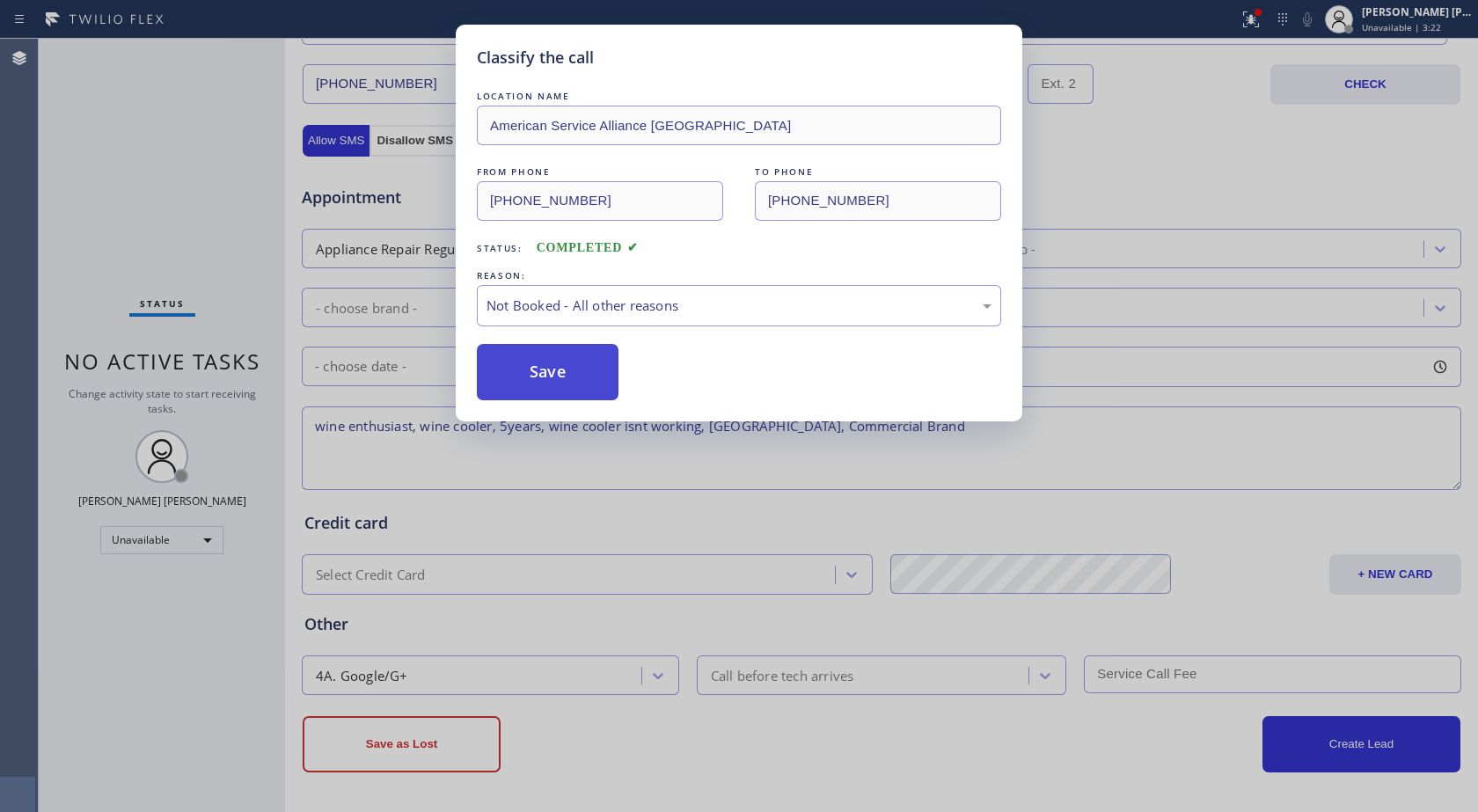
click at [552, 378] on button "Save" at bounding box center [548, 372] width 142 height 56
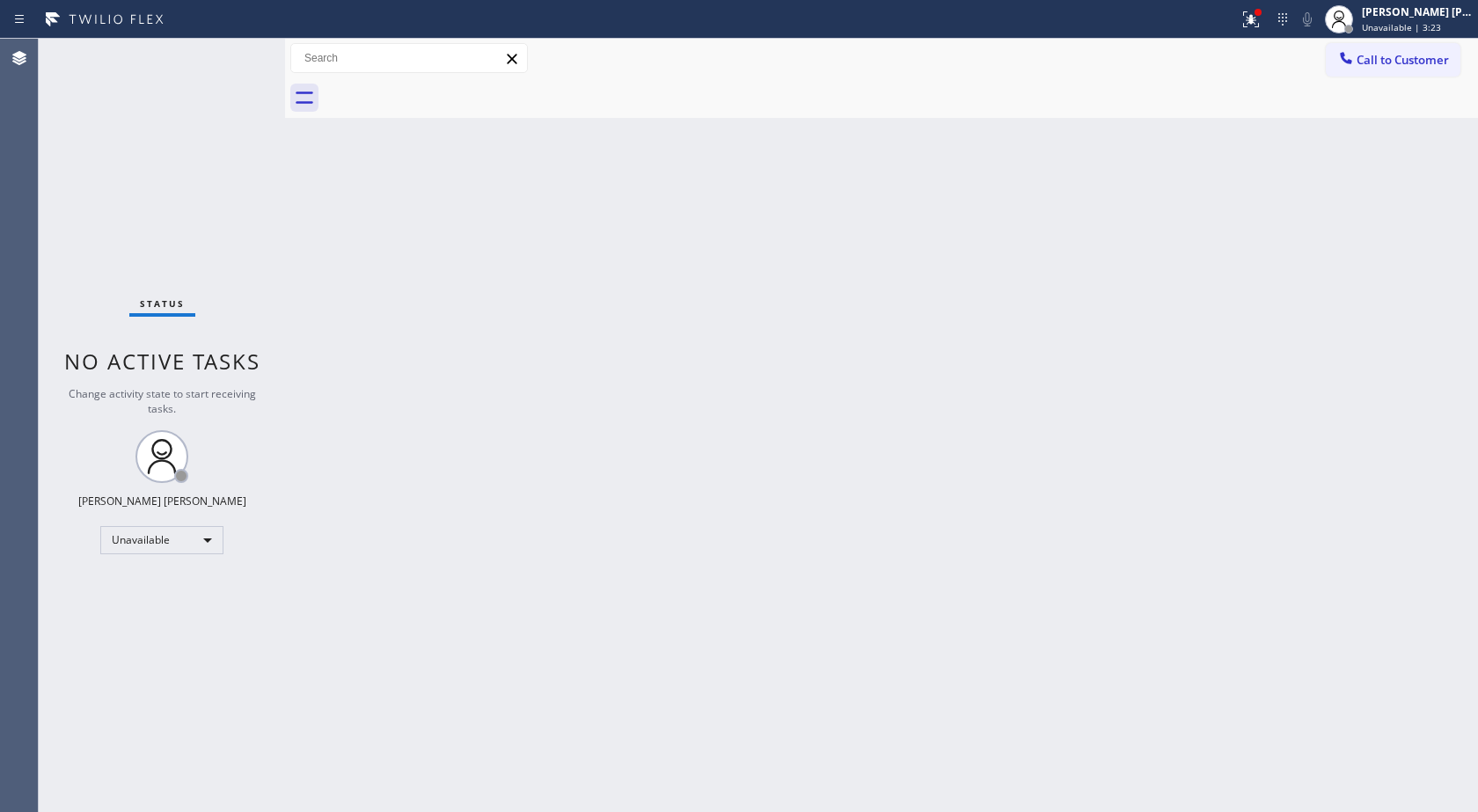
click at [552, 379] on div "Classify the call LOCATION NAME AquaSmart Pipe FROM PHONE [PHONE_NUMBER] TO PHO…" at bounding box center [758, 424] width 1440 height 773
click at [81, 164] on div "Status No active tasks Change activity state to start receiving tasks. Christia…" at bounding box center [162, 424] width 247 height 773
